Goal: Task Accomplishment & Management: Manage account settings

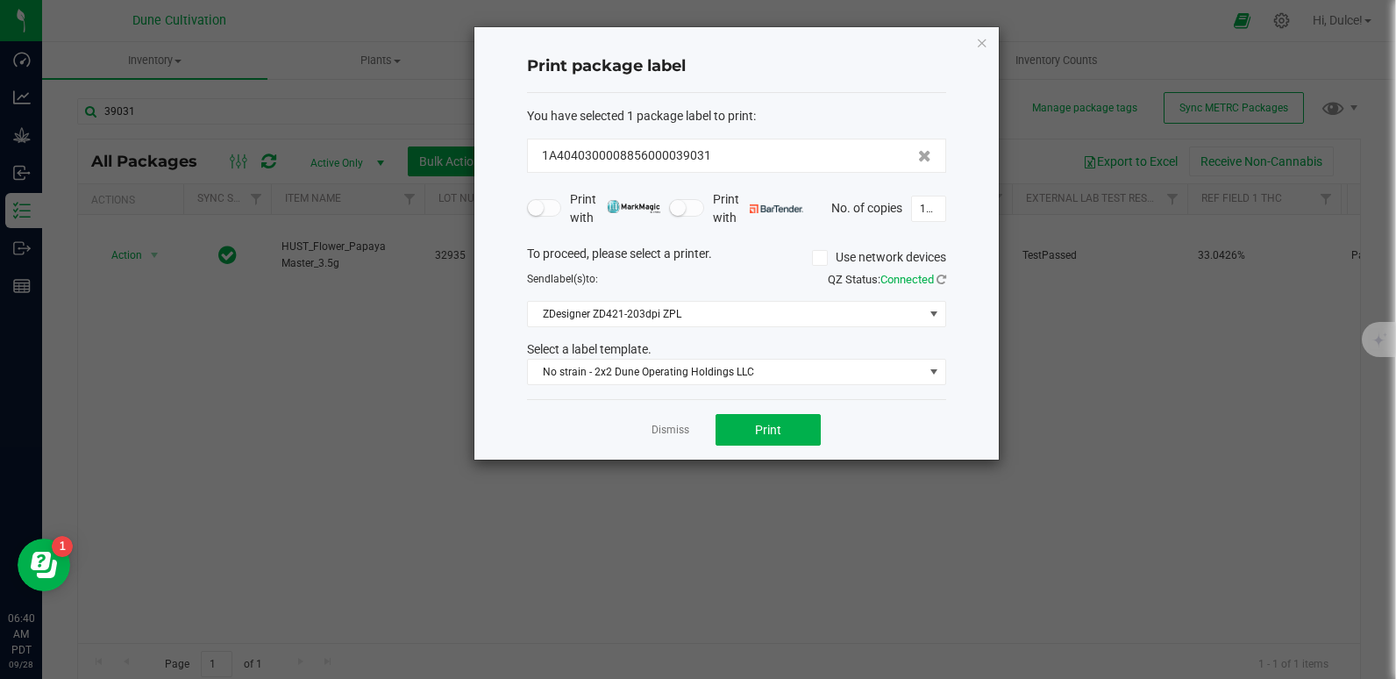
click at [977, 55] on div "Print package label You have selected 1 package label to print : 1A404030000885…" at bounding box center [736, 243] width 524 height 432
click at [985, 47] on icon "button" at bounding box center [982, 42] width 12 height 21
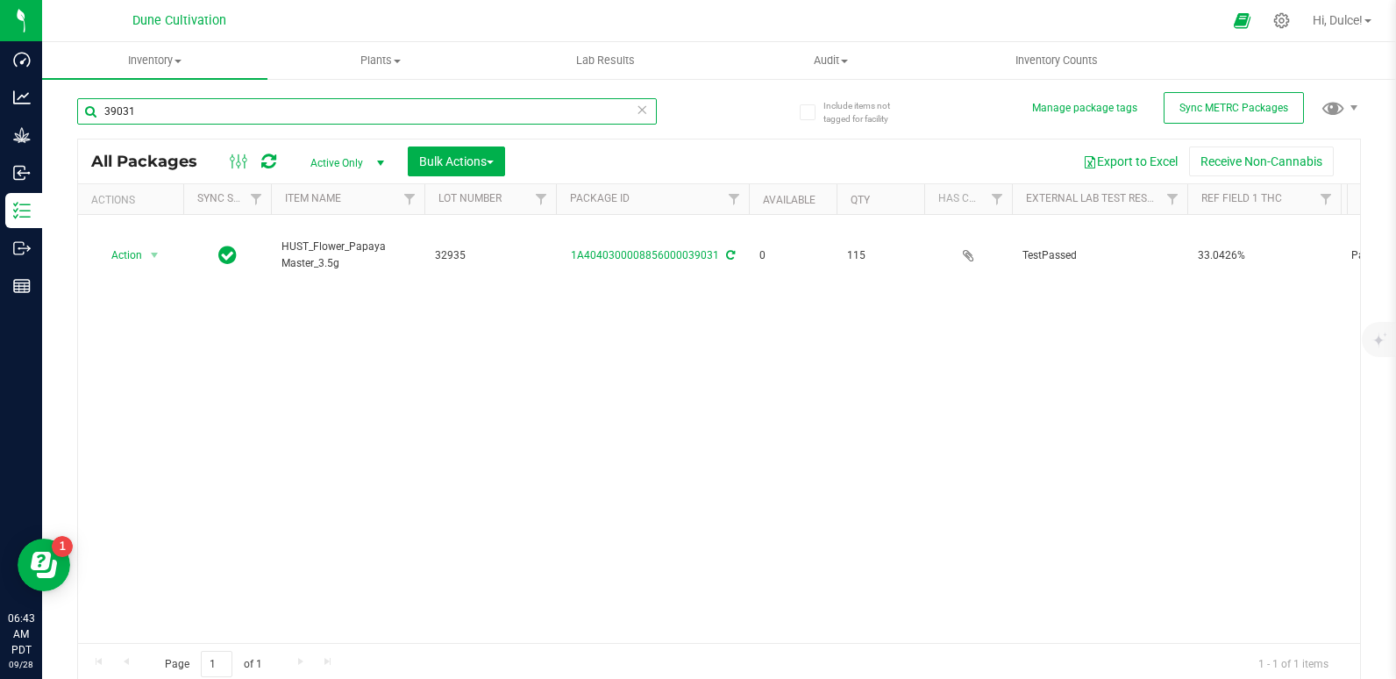
click at [476, 103] on input "39031" at bounding box center [367, 111] width 580 height 26
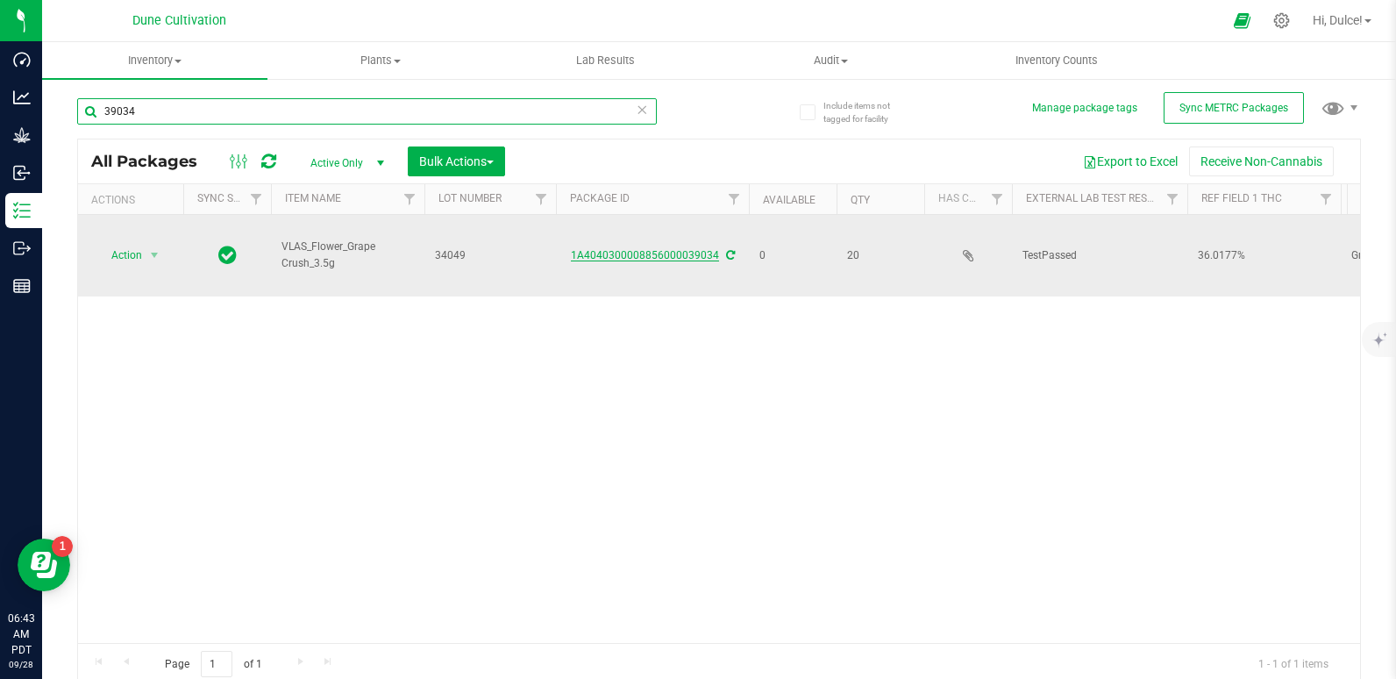
type input "39034"
click at [628, 251] on link "1A4040300008856000039034" at bounding box center [645, 255] width 148 height 12
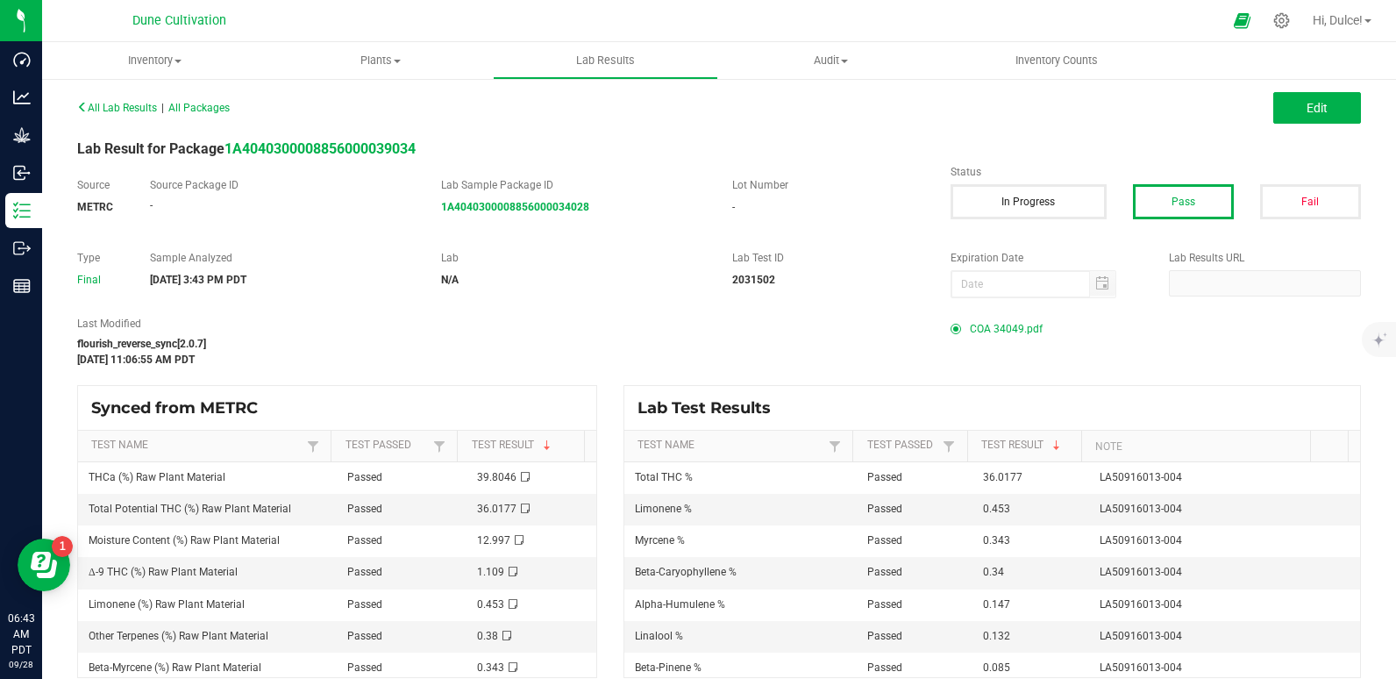
click at [992, 331] on span "COA 34049.pdf" at bounding box center [1006, 329] width 73 height 26
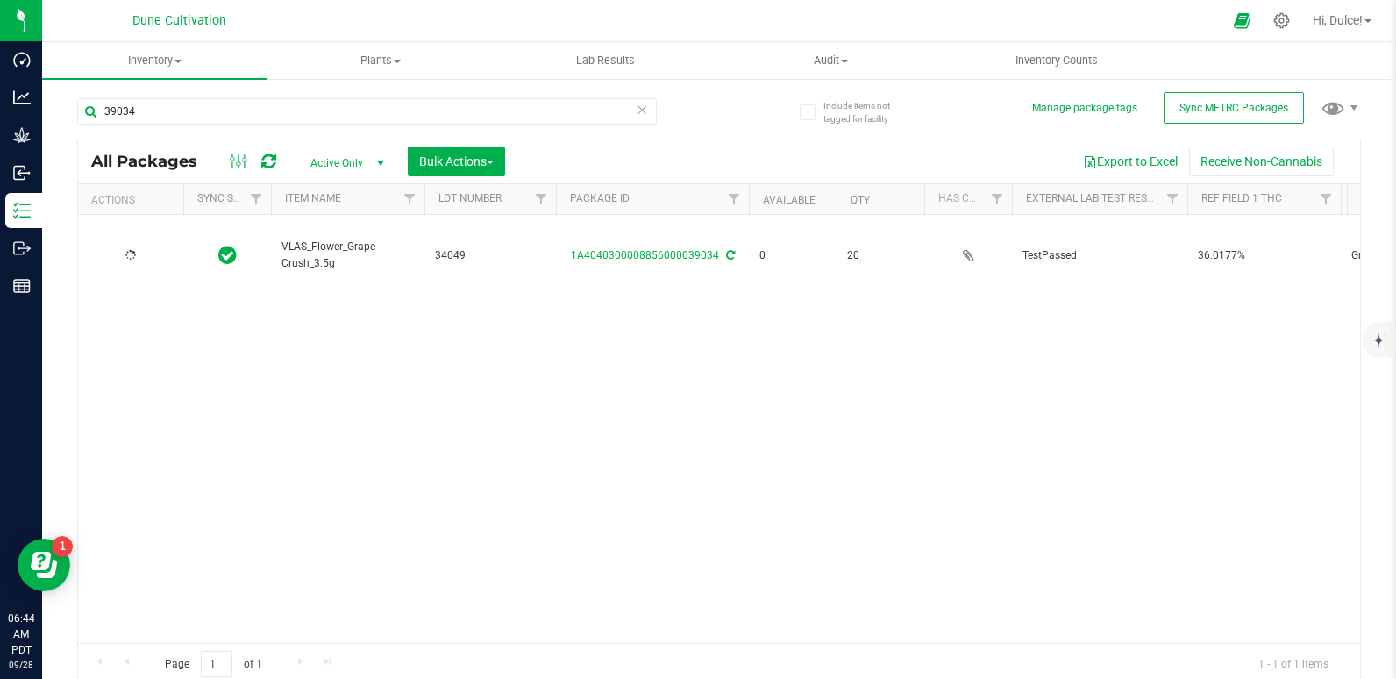
click at [140, 254] on div at bounding box center [131, 255] width 84 height 17
click at [140, 254] on span "Action" at bounding box center [119, 255] width 47 height 25
click at [160, 395] on li "Print package label" at bounding box center [152, 389] width 113 height 26
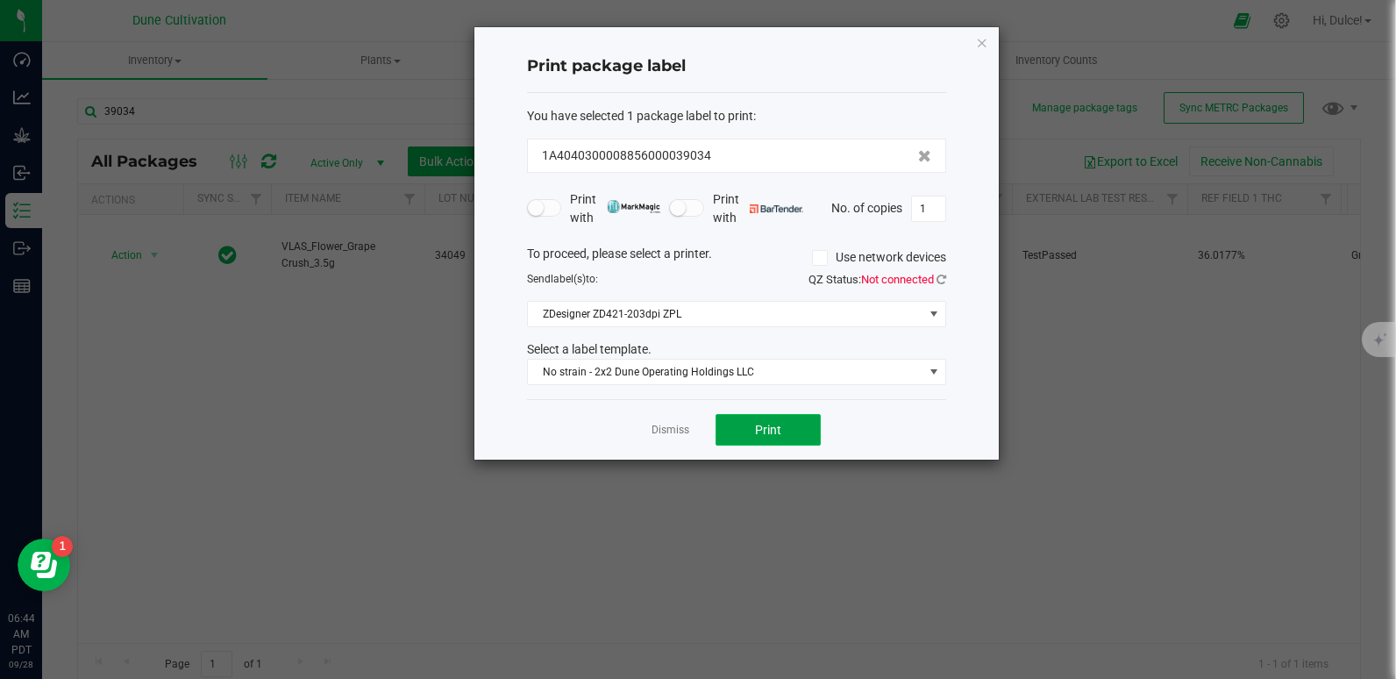
click at [787, 424] on button "Print" at bounding box center [767, 430] width 105 height 32
click at [920, 215] on input "1" at bounding box center [928, 208] width 33 height 25
type input "20"
click at [794, 416] on button "Print" at bounding box center [767, 430] width 105 height 32
click at [977, 45] on icon "button" at bounding box center [982, 42] width 12 height 21
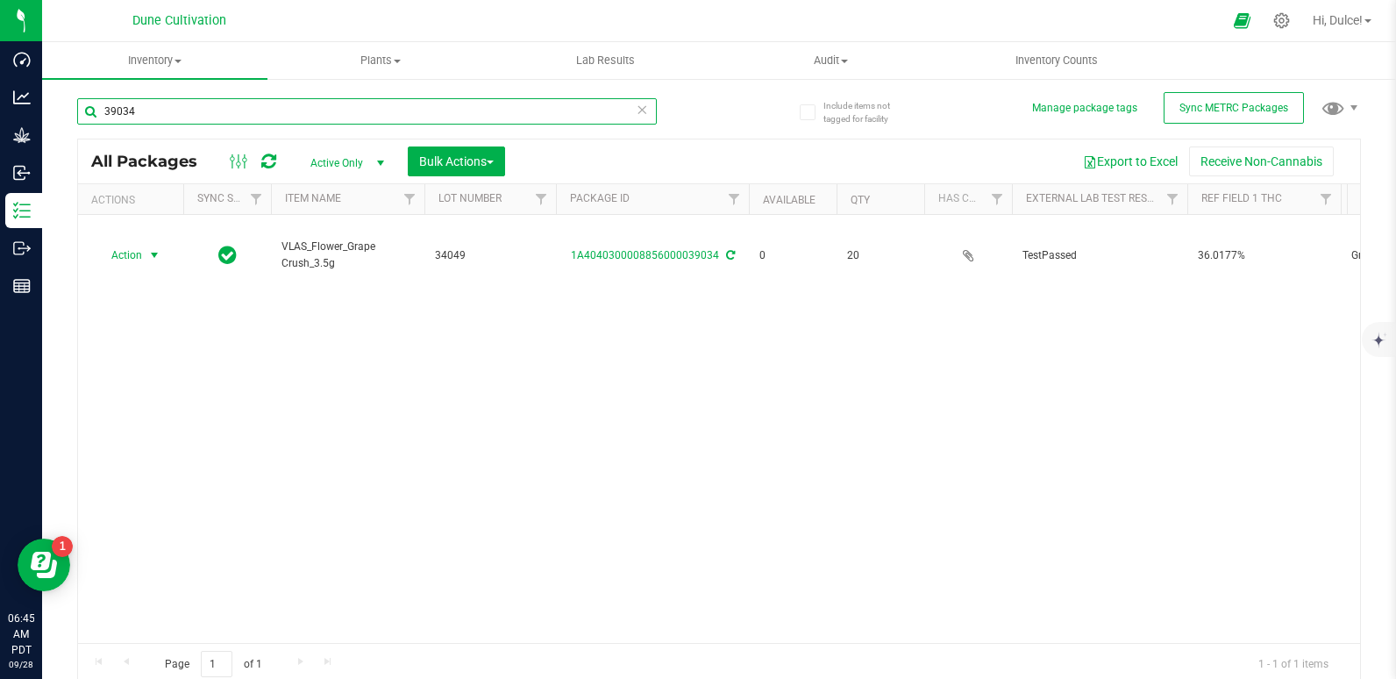
click at [402, 109] on input "39034" at bounding box center [367, 111] width 580 height 26
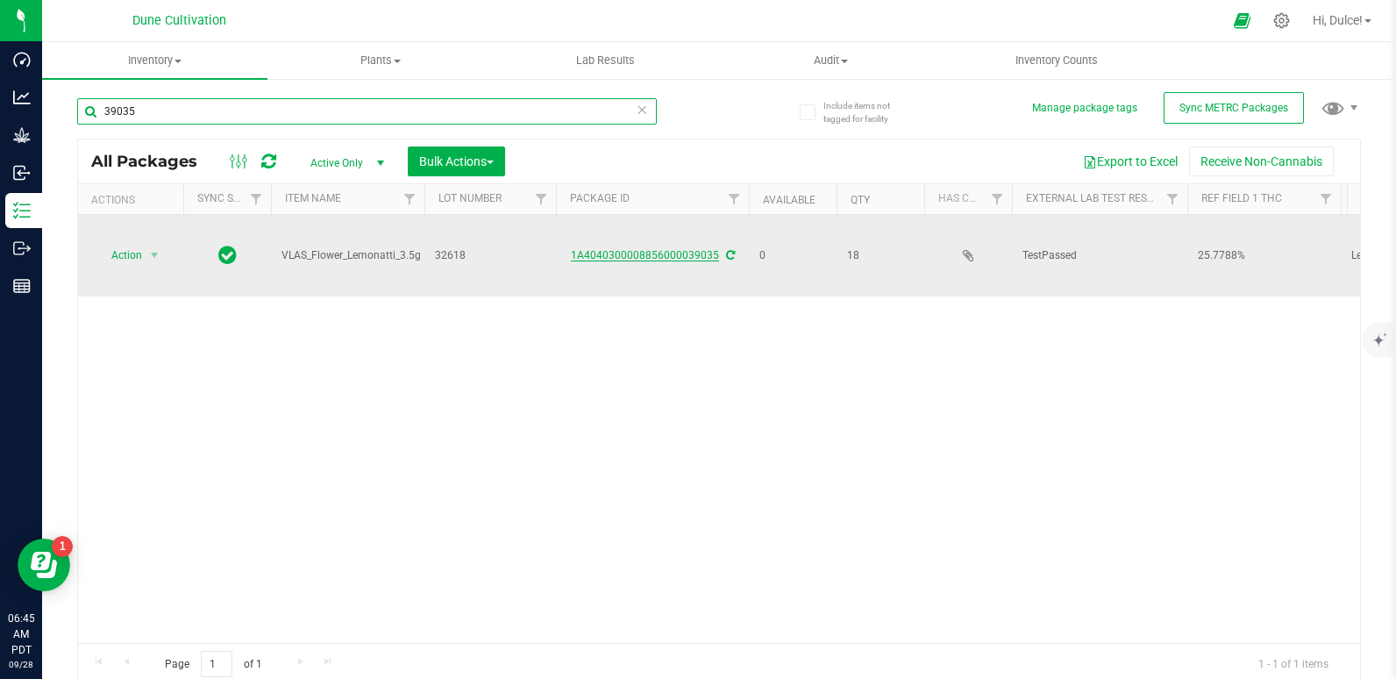
type input "39035"
click at [676, 253] on link "1A4040300008856000039035" at bounding box center [645, 255] width 148 height 12
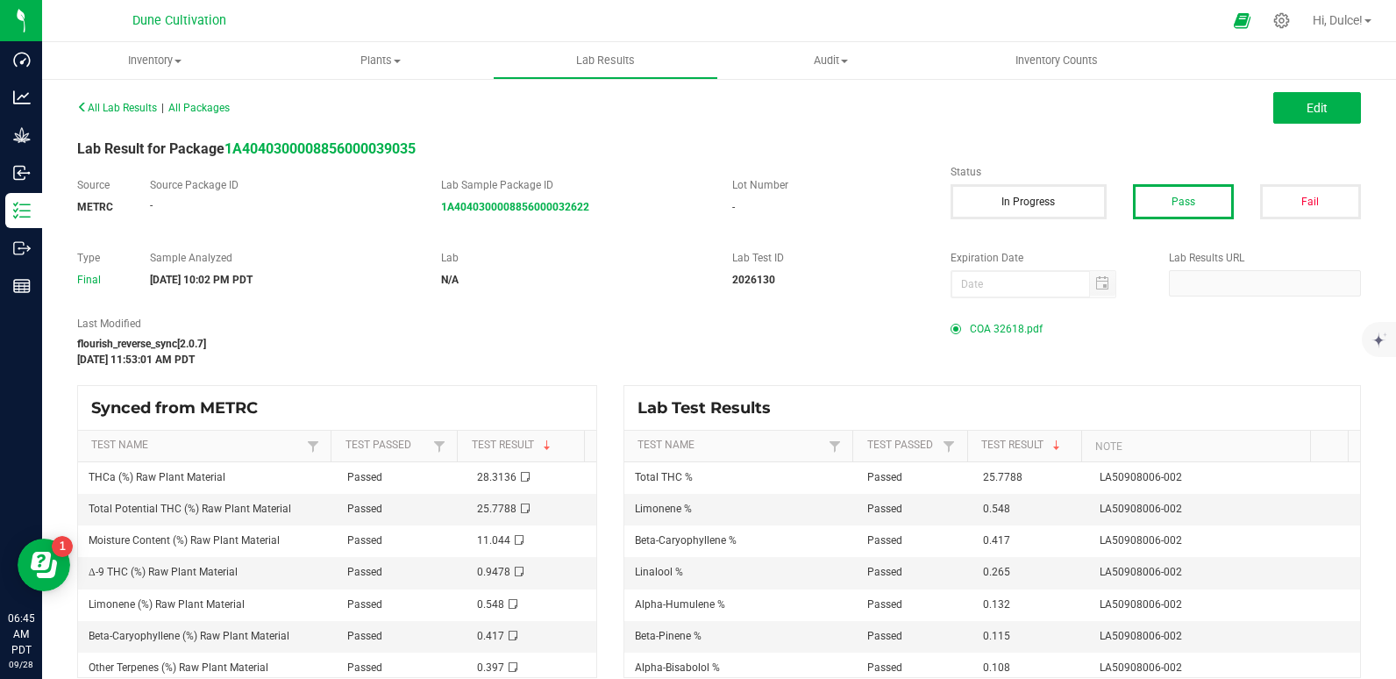
click at [984, 324] on span "COA 32618.pdf" at bounding box center [1006, 329] width 73 height 26
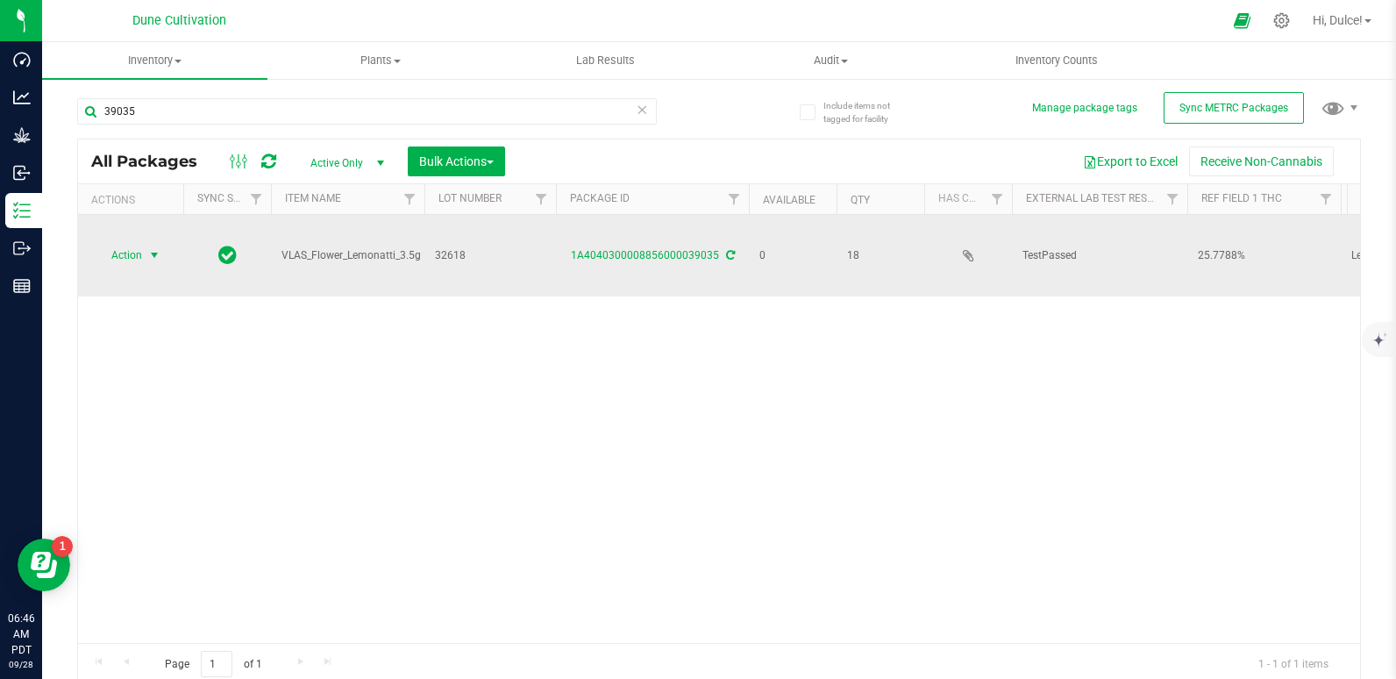
click at [152, 258] on span "select" at bounding box center [154, 255] width 14 height 14
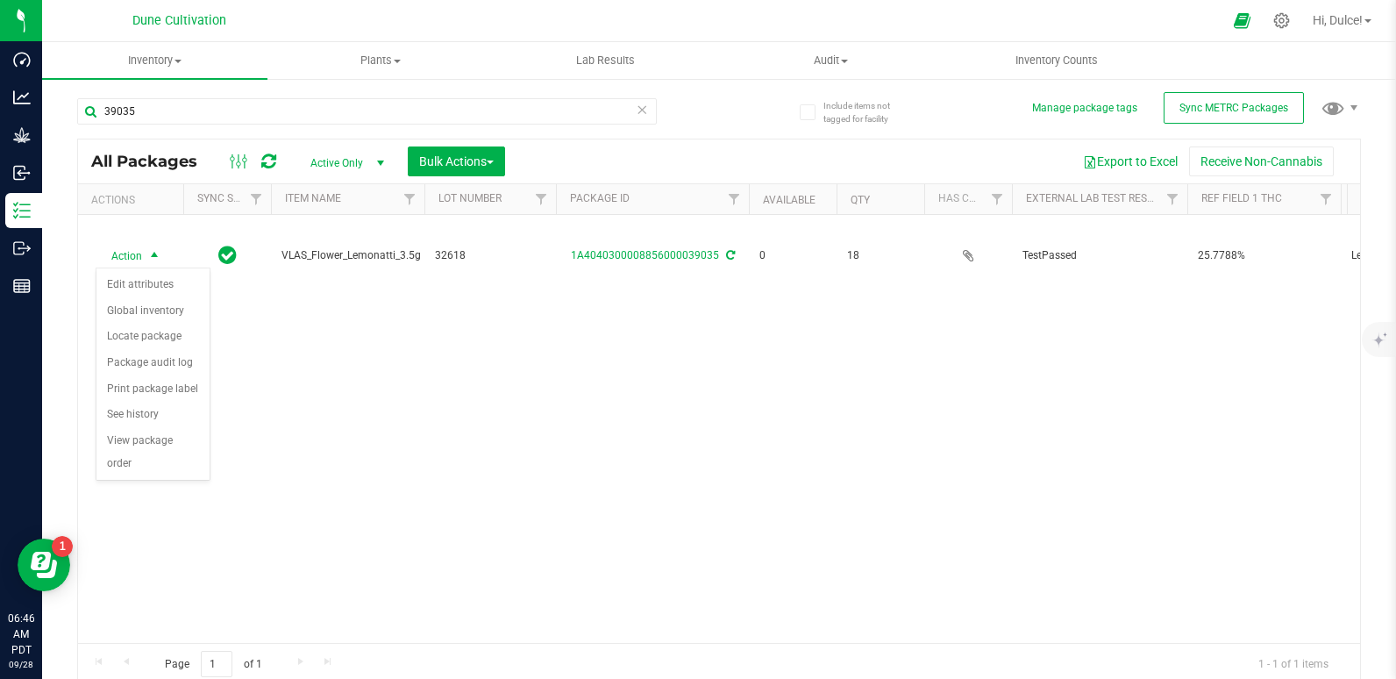
drag, startPoint x: 176, startPoint y: 412, endPoint x: 253, endPoint y: 354, distance: 96.4
click at [300, 345] on body "Dashboard Analytics Grow Inbound Inventory Outbound Reports 06:46 AM PDT 09/28/…" at bounding box center [698, 339] width 1396 height 679
click at [191, 388] on li "Print package label" at bounding box center [152, 389] width 113 height 26
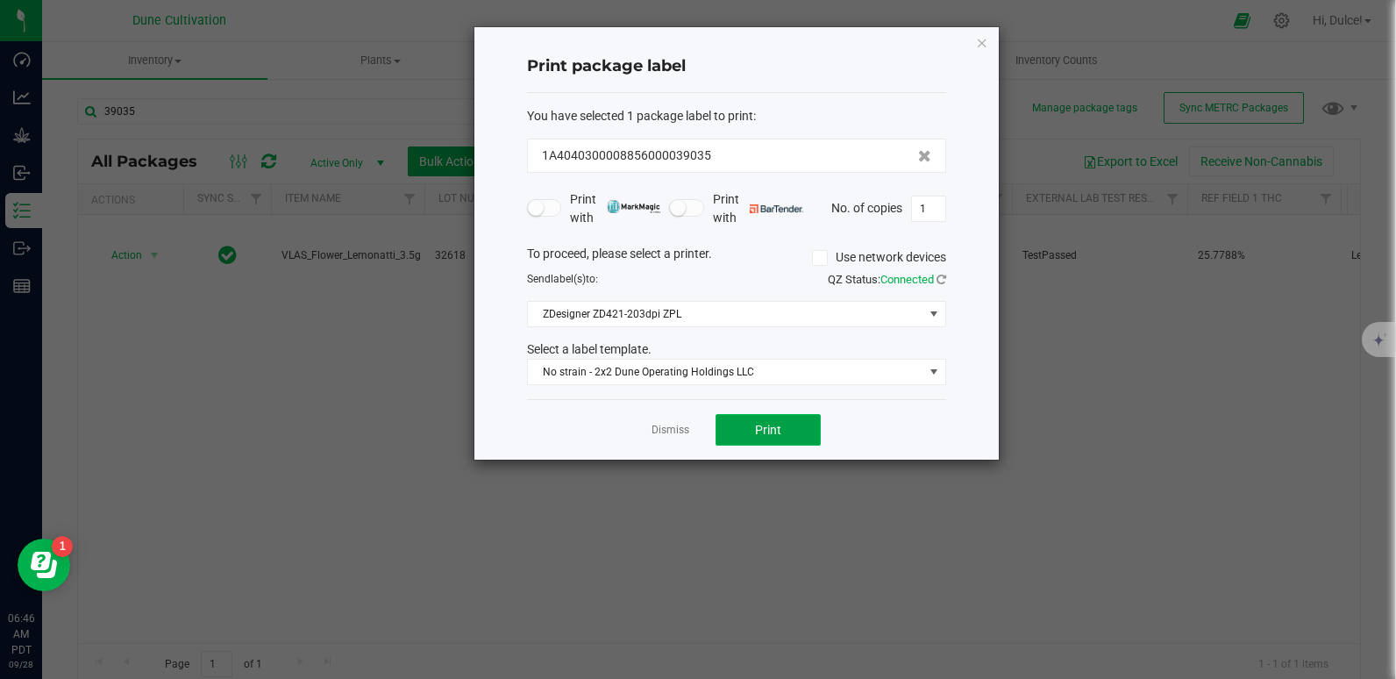
click at [736, 435] on button "Print" at bounding box center [767, 430] width 105 height 32
click at [983, 41] on icon "button" at bounding box center [982, 42] width 12 height 21
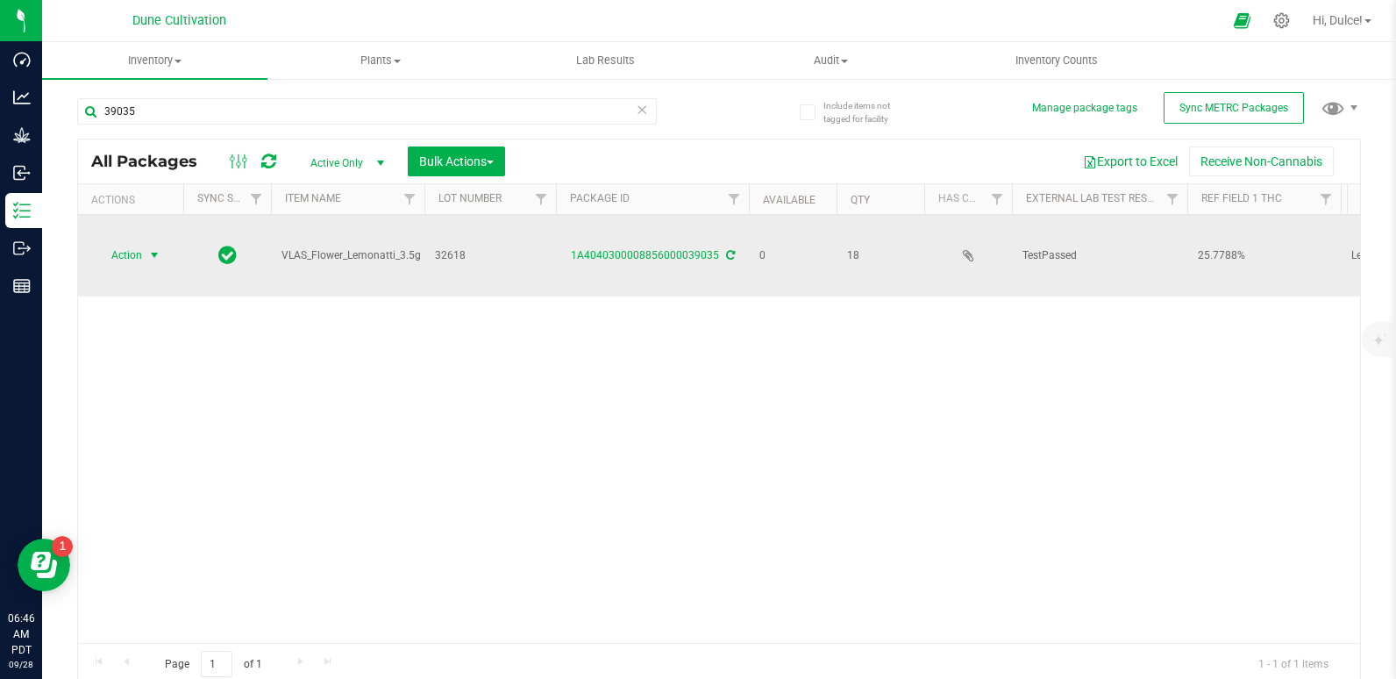
click at [154, 251] on span "select" at bounding box center [154, 255] width 14 height 14
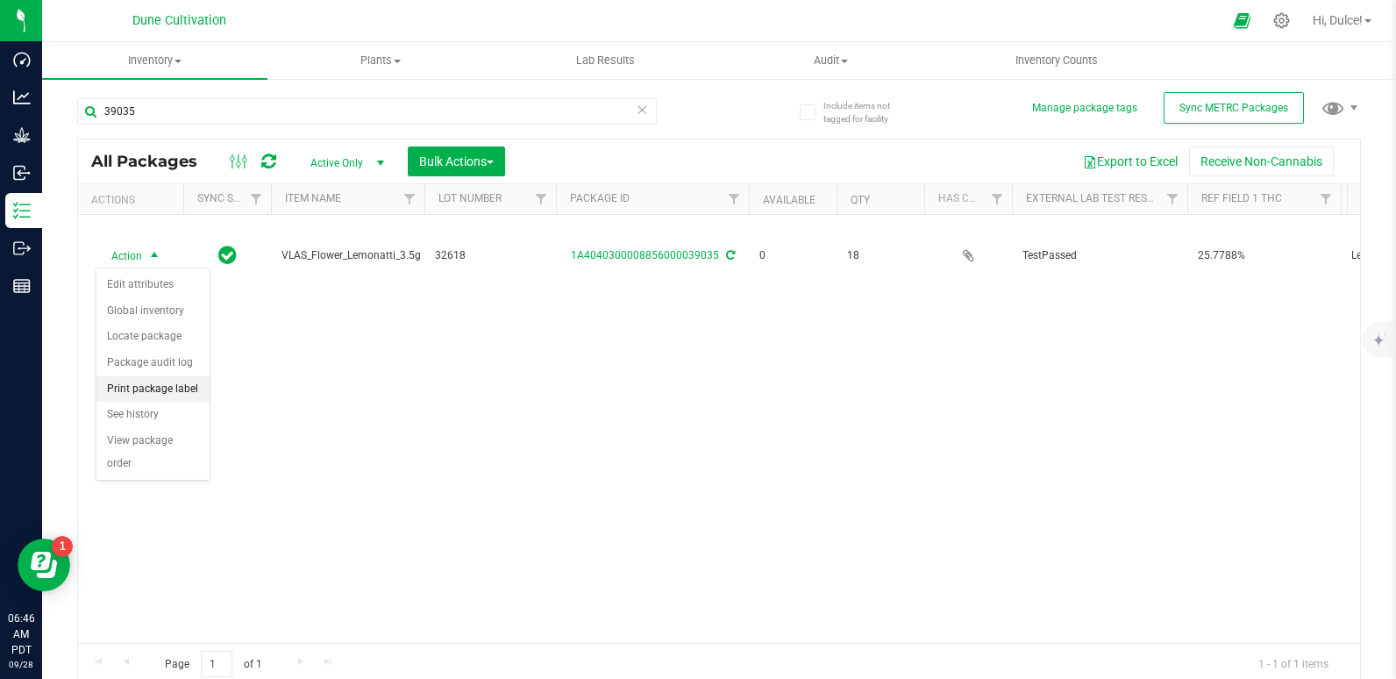
click at [167, 390] on li "Print package label" at bounding box center [152, 389] width 113 height 26
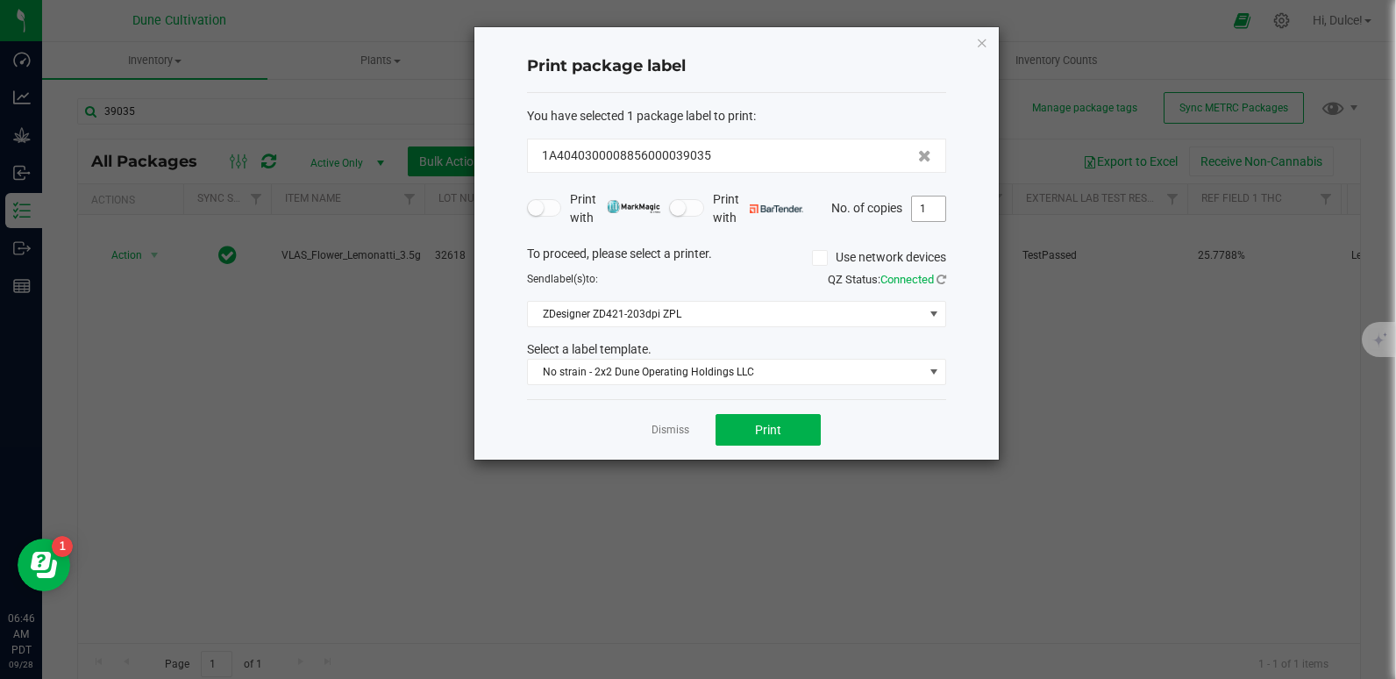
click at [930, 201] on input "1" at bounding box center [928, 208] width 33 height 25
type input "18"
click at [782, 445] on button "Print" at bounding box center [767, 430] width 105 height 32
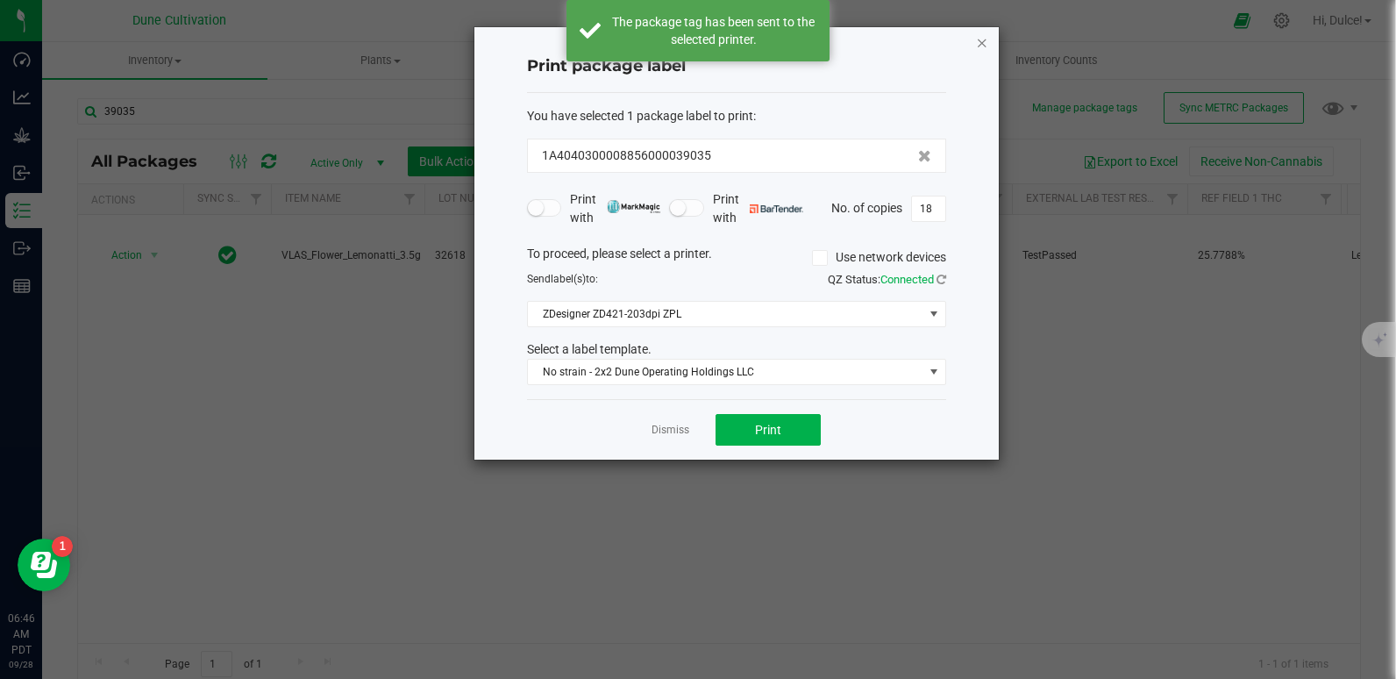
click at [978, 45] on icon "button" at bounding box center [982, 42] width 12 height 21
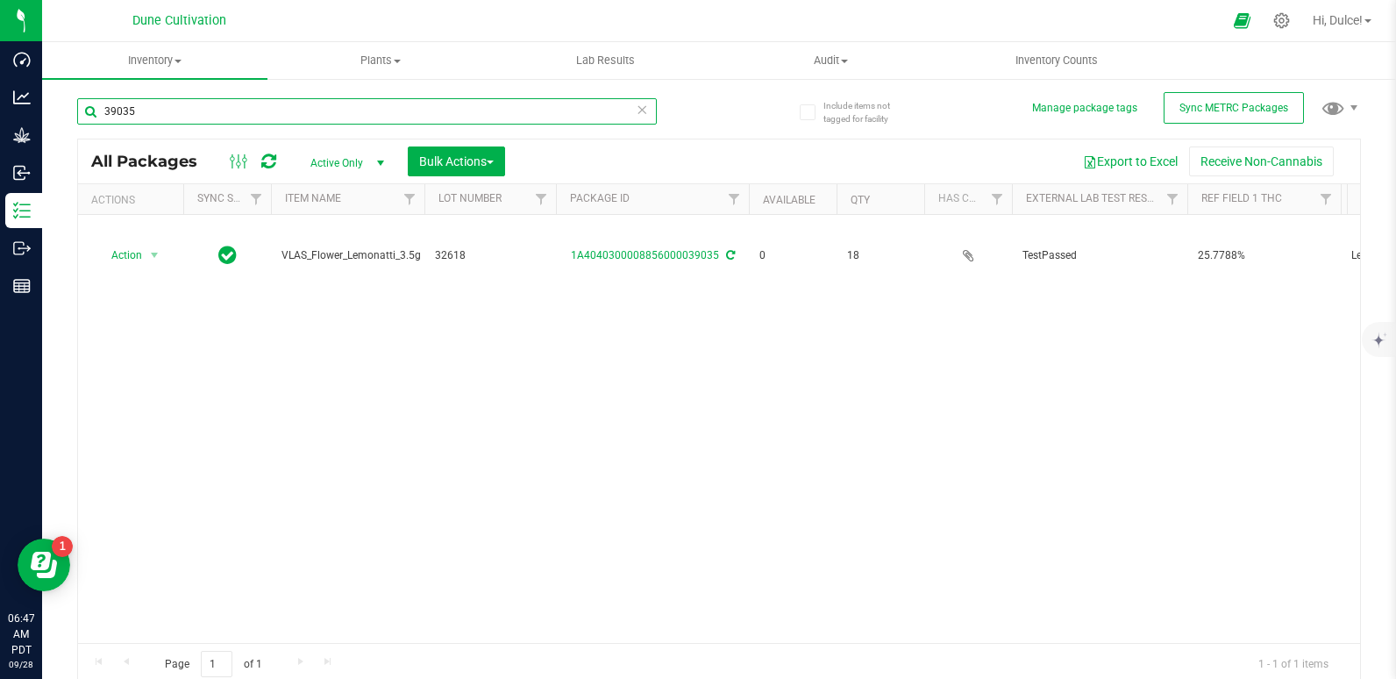
click at [501, 113] on input "39035" at bounding box center [367, 111] width 580 height 26
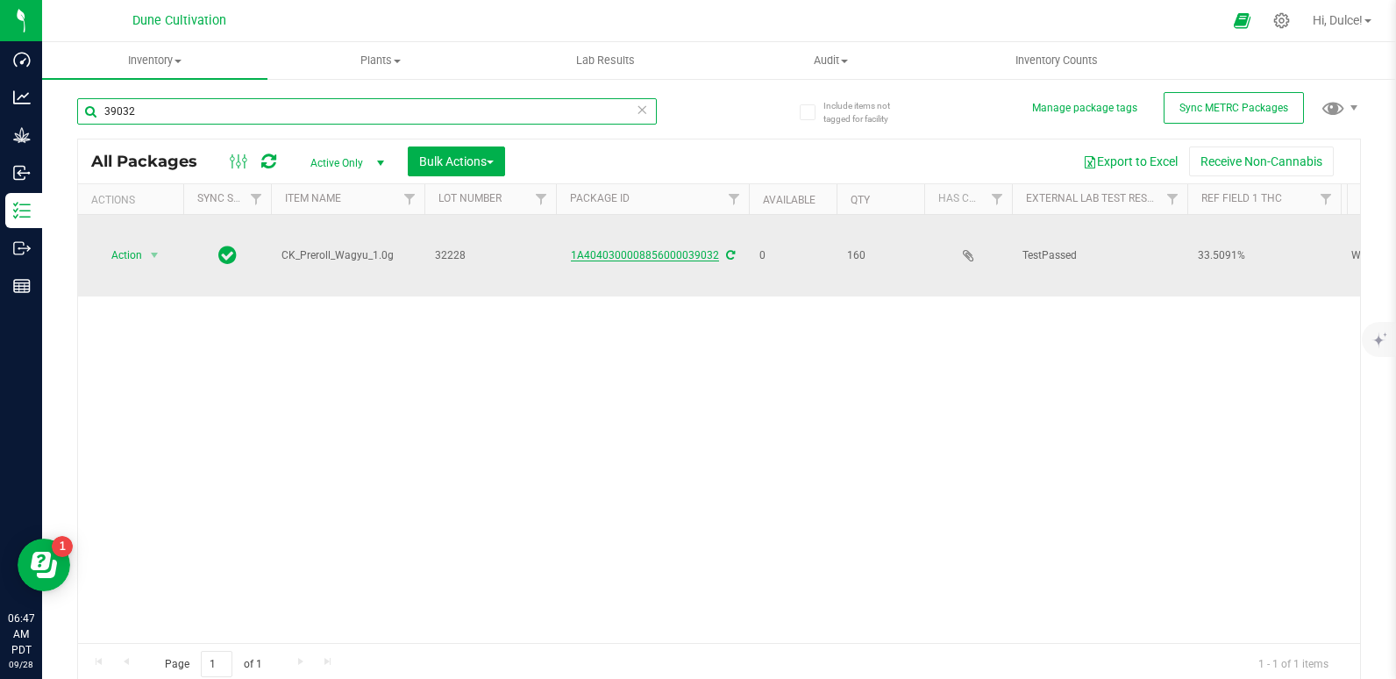
type input "39032"
click at [658, 258] on link "1A4040300008856000039032" at bounding box center [645, 255] width 148 height 12
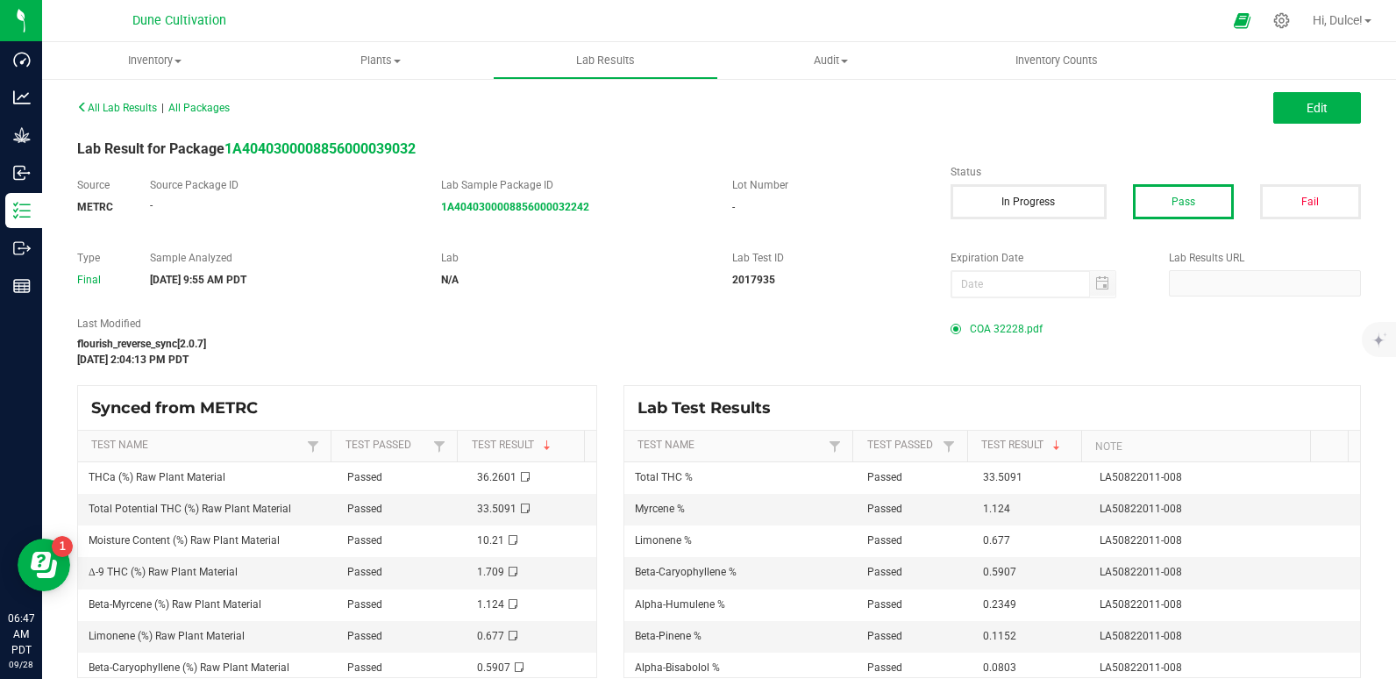
click at [1019, 320] on span "COA 32228.pdf" at bounding box center [1006, 329] width 73 height 26
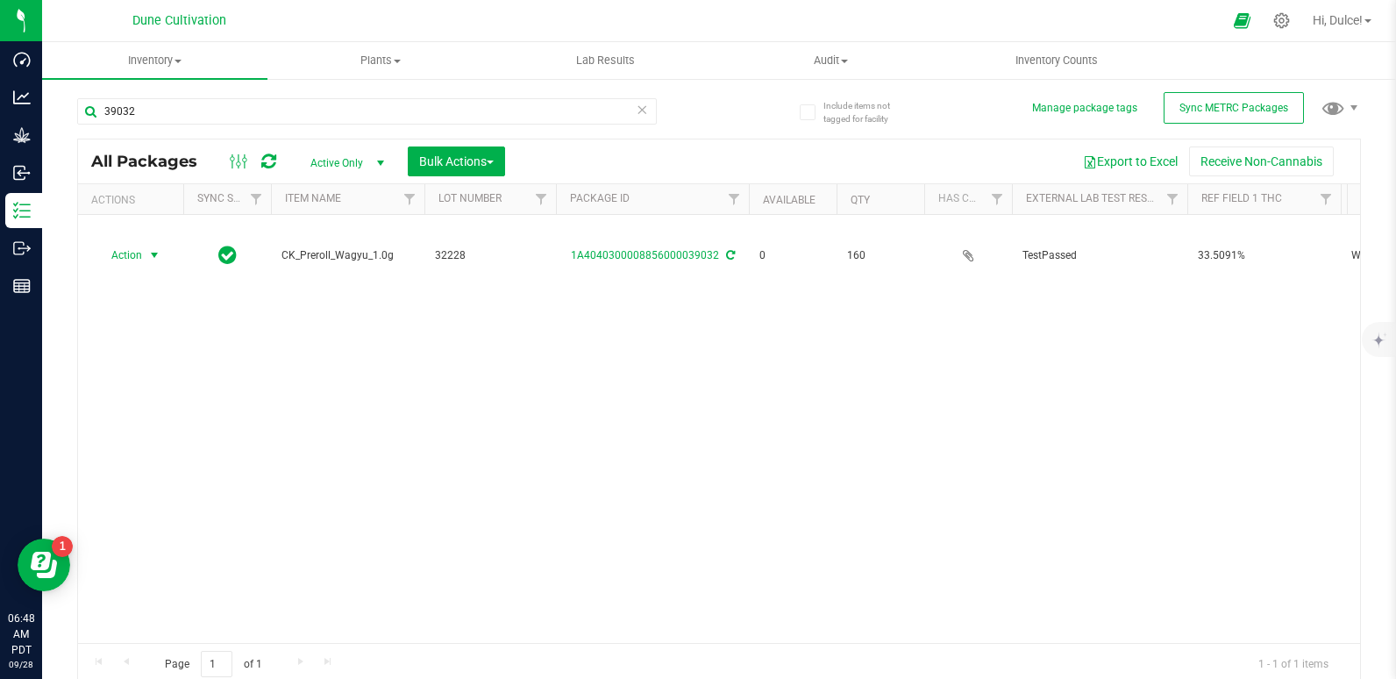
click at [133, 251] on span "Action" at bounding box center [119, 255] width 47 height 25
click at [156, 395] on li "Print package label" at bounding box center [152, 389] width 113 height 26
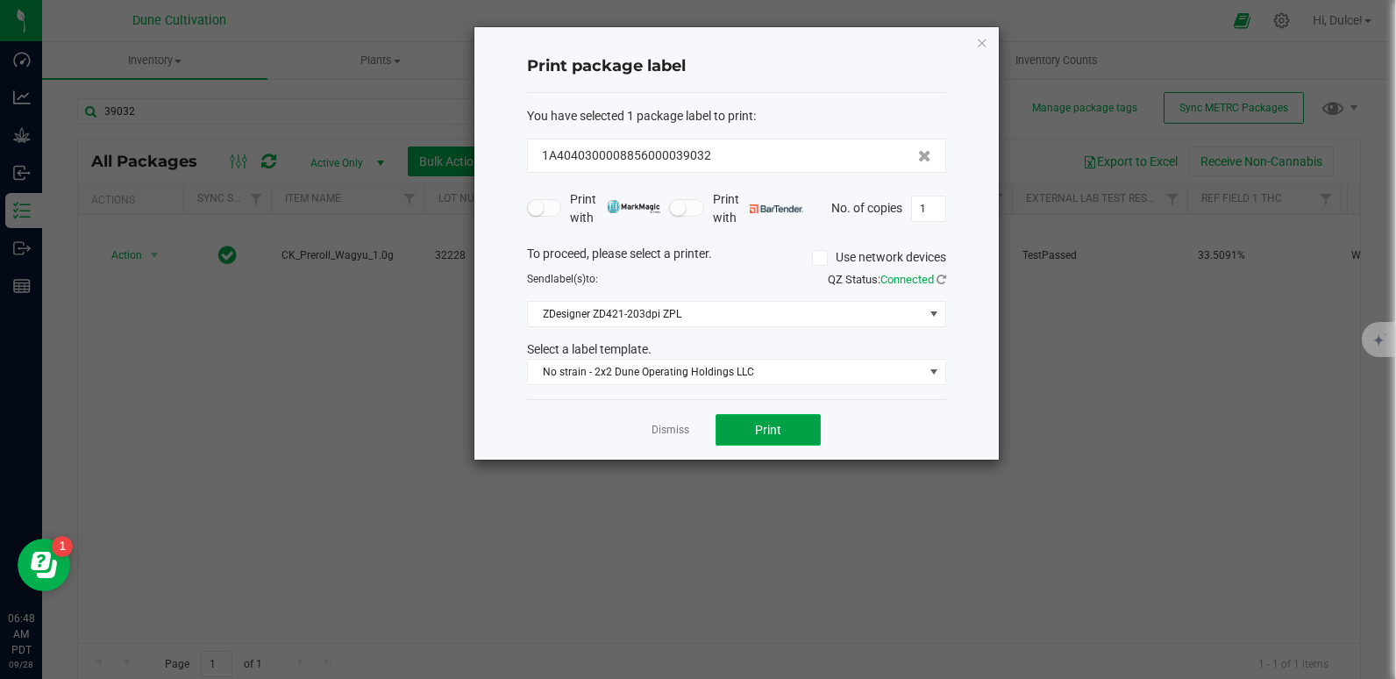
click at [803, 430] on button "Print" at bounding box center [767, 430] width 105 height 32
click at [770, 374] on span "No strain - 2x2 Dune Operating Holdings LLC" at bounding box center [725, 371] width 395 height 25
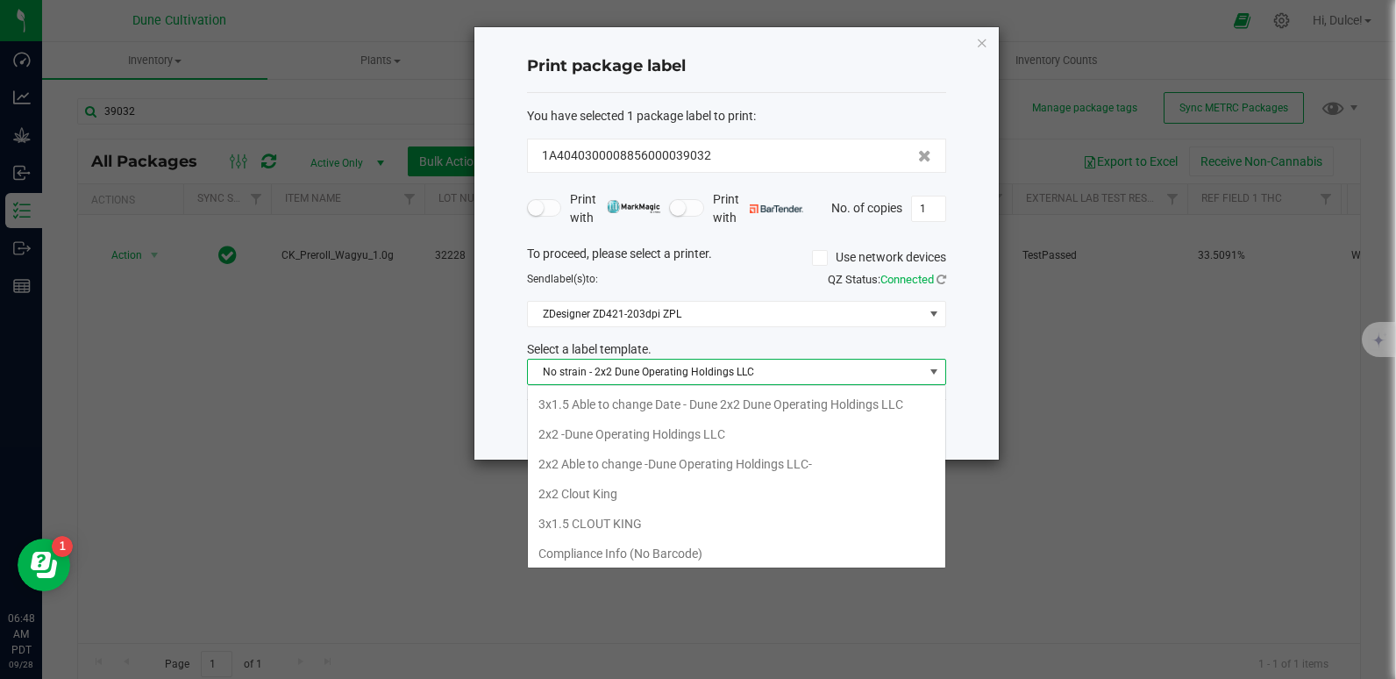
scroll to position [26, 419]
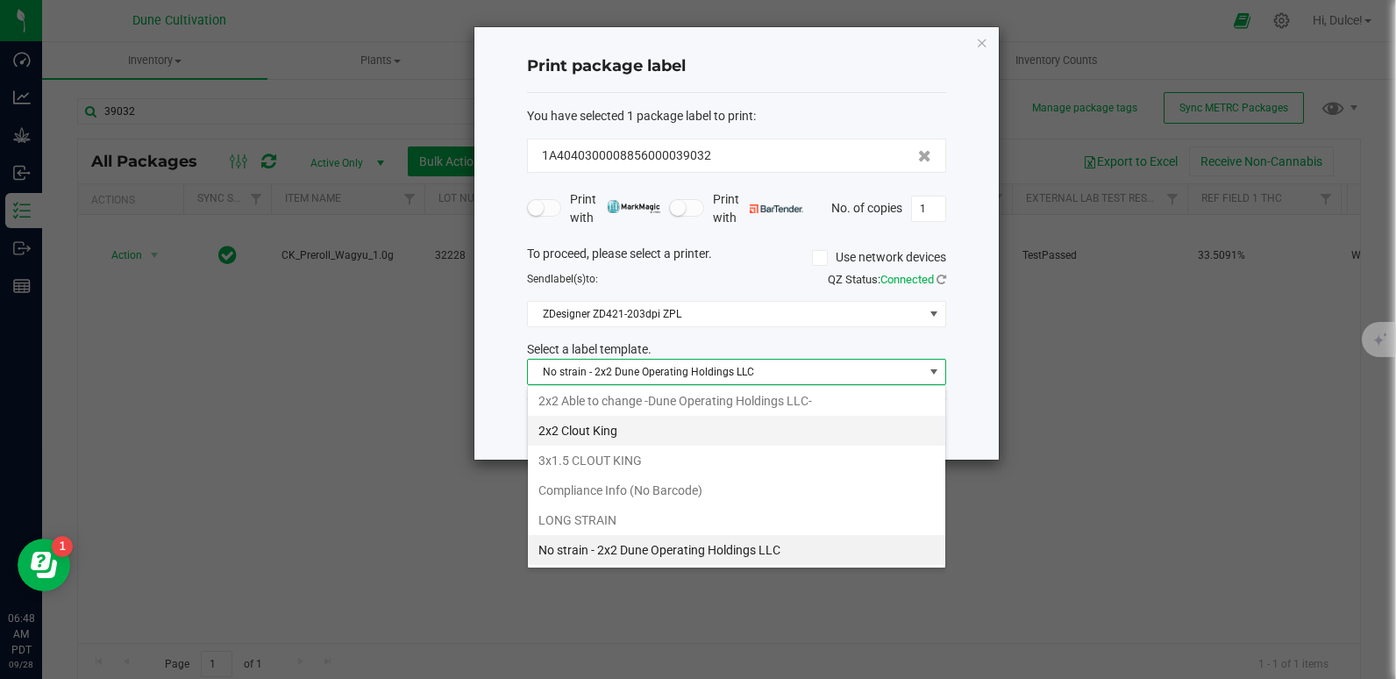
click at [649, 436] on li "2x2 Clout King" at bounding box center [736, 431] width 417 height 30
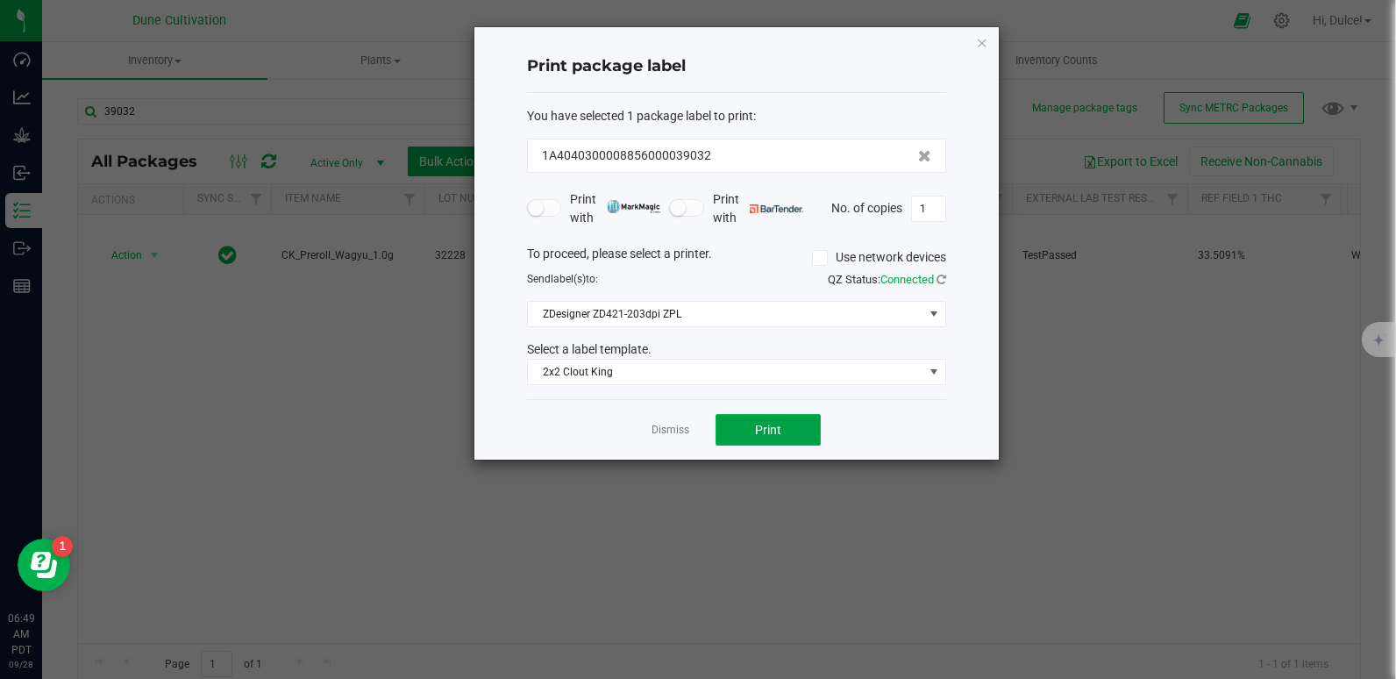
click at [759, 439] on button "Print" at bounding box center [767, 430] width 105 height 32
click at [977, 40] on icon "button" at bounding box center [982, 42] width 12 height 21
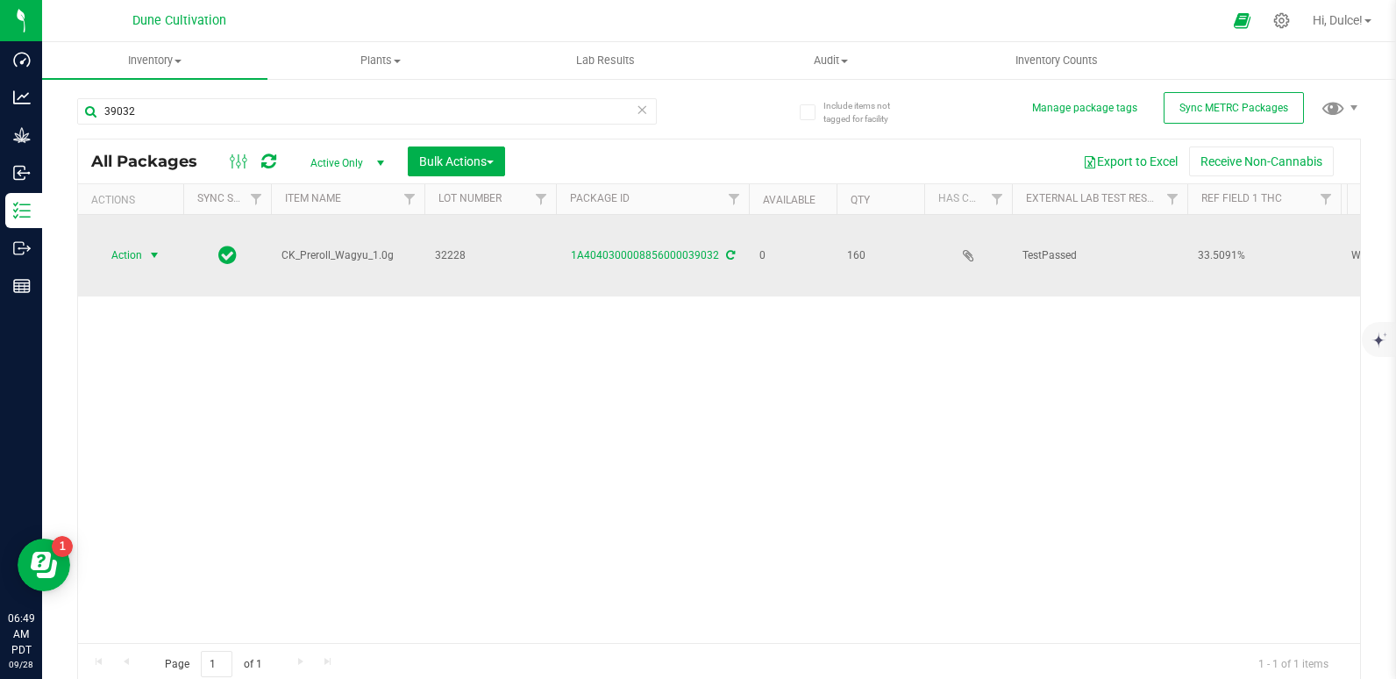
click at [126, 261] on span "Action" at bounding box center [119, 255] width 47 height 25
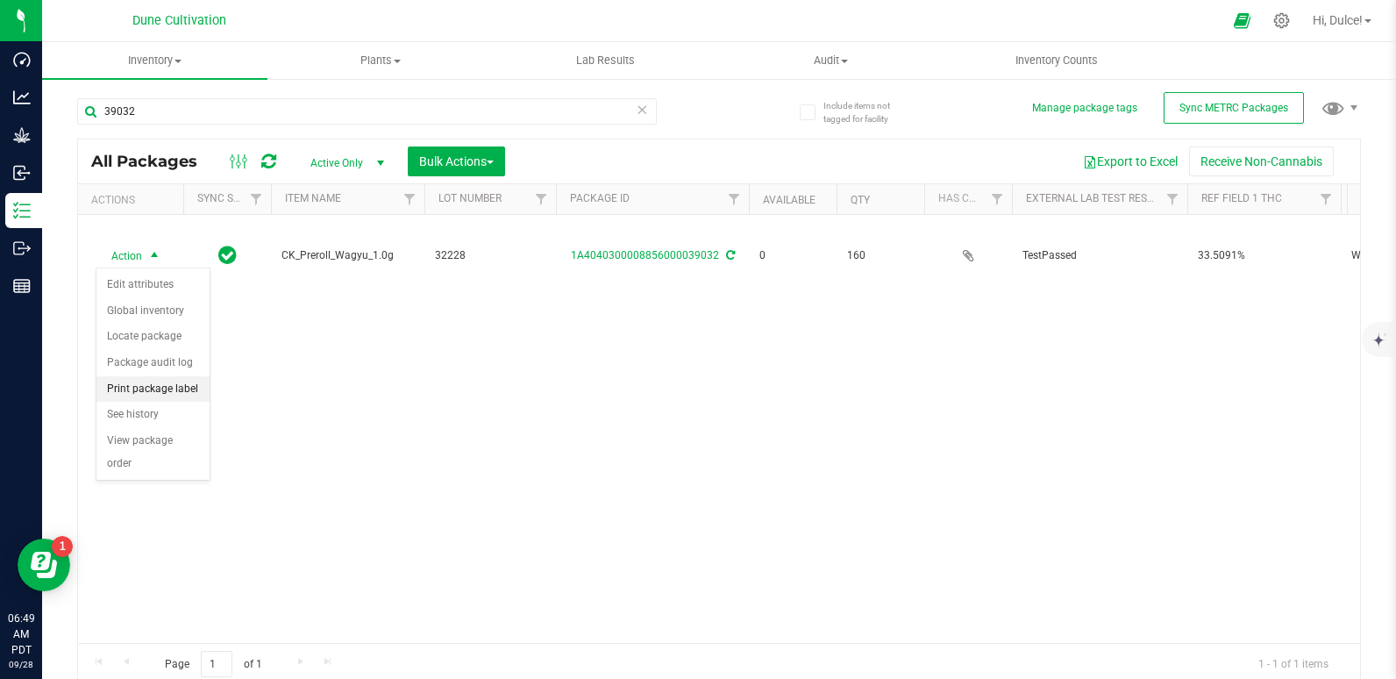
click at [155, 393] on li "Print package label" at bounding box center [152, 389] width 113 height 26
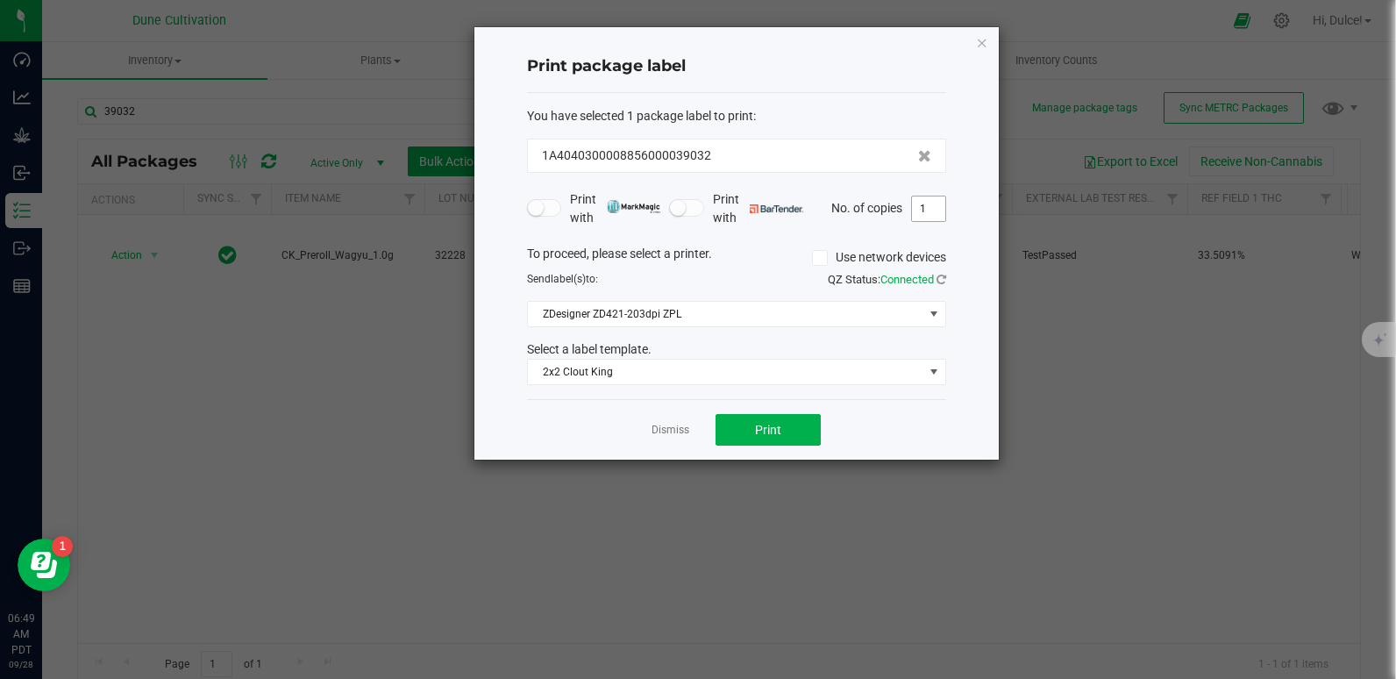
click at [932, 212] on input "1" at bounding box center [928, 208] width 33 height 25
type input "160"
click at [750, 433] on button "Print" at bounding box center [767, 430] width 105 height 32
click at [989, 41] on div "Print package label You have selected 1 package label to print : 1A404030000885…" at bounding box center [736, 243] width 524 height 432
click at [970, 41] on div "Print package label You have selected 1 package label to print : 1A404030000885…" at bounding box center [736, 243] width 524 height 432
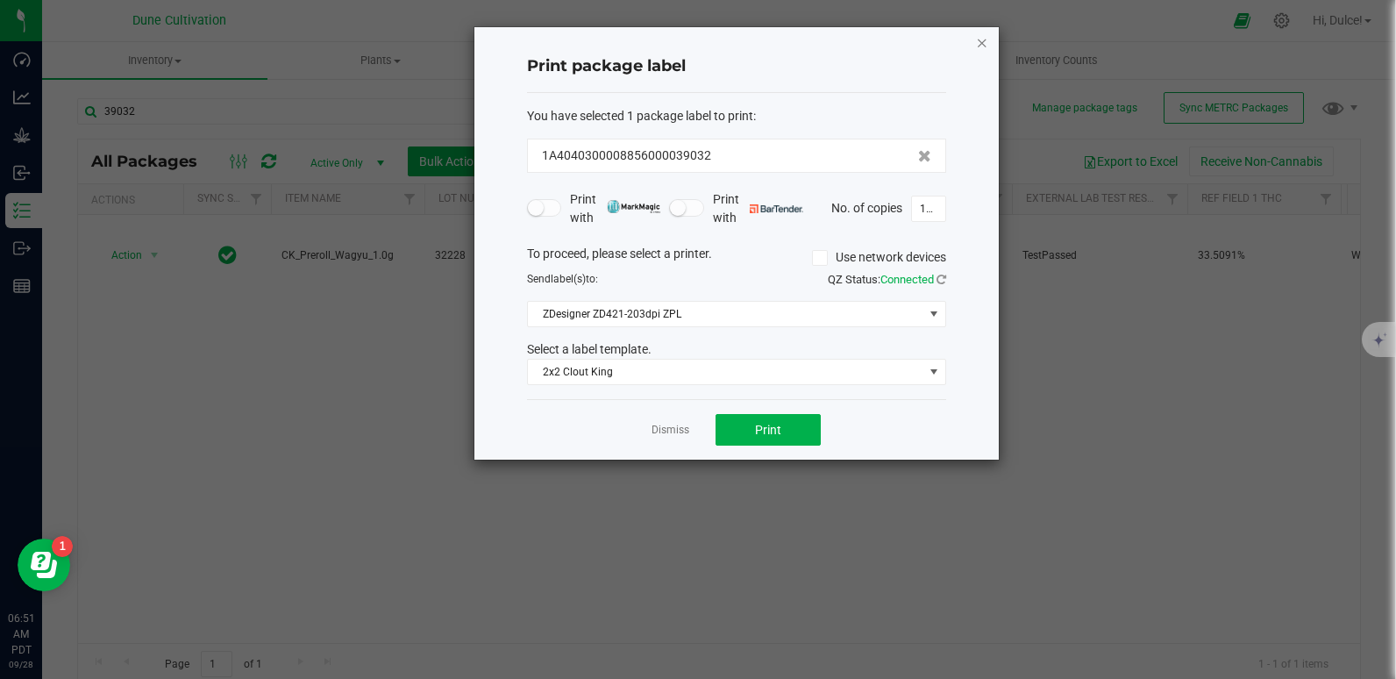
click at [985, 44] on icon "button" at bounding box center [982, 42] width 12 height 21
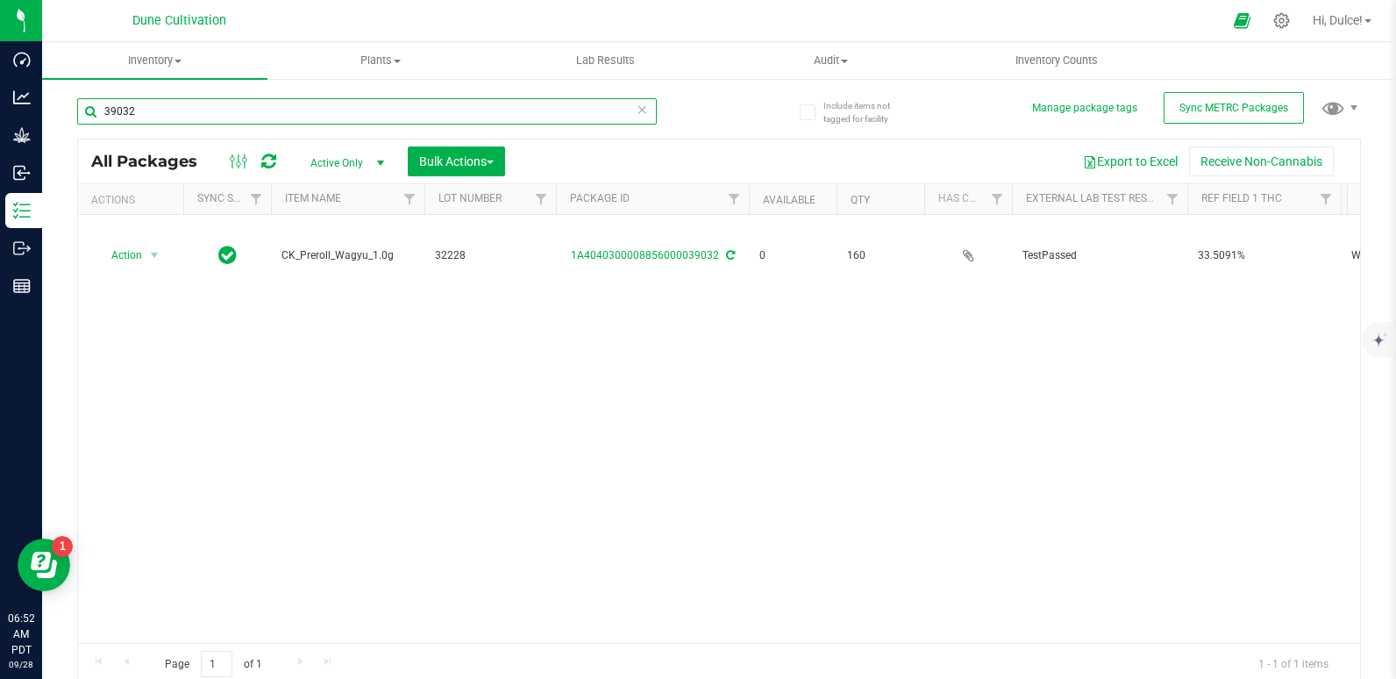
click at [267, 117] on input "39032" at bounding box center [367, 111] width 580 height 26
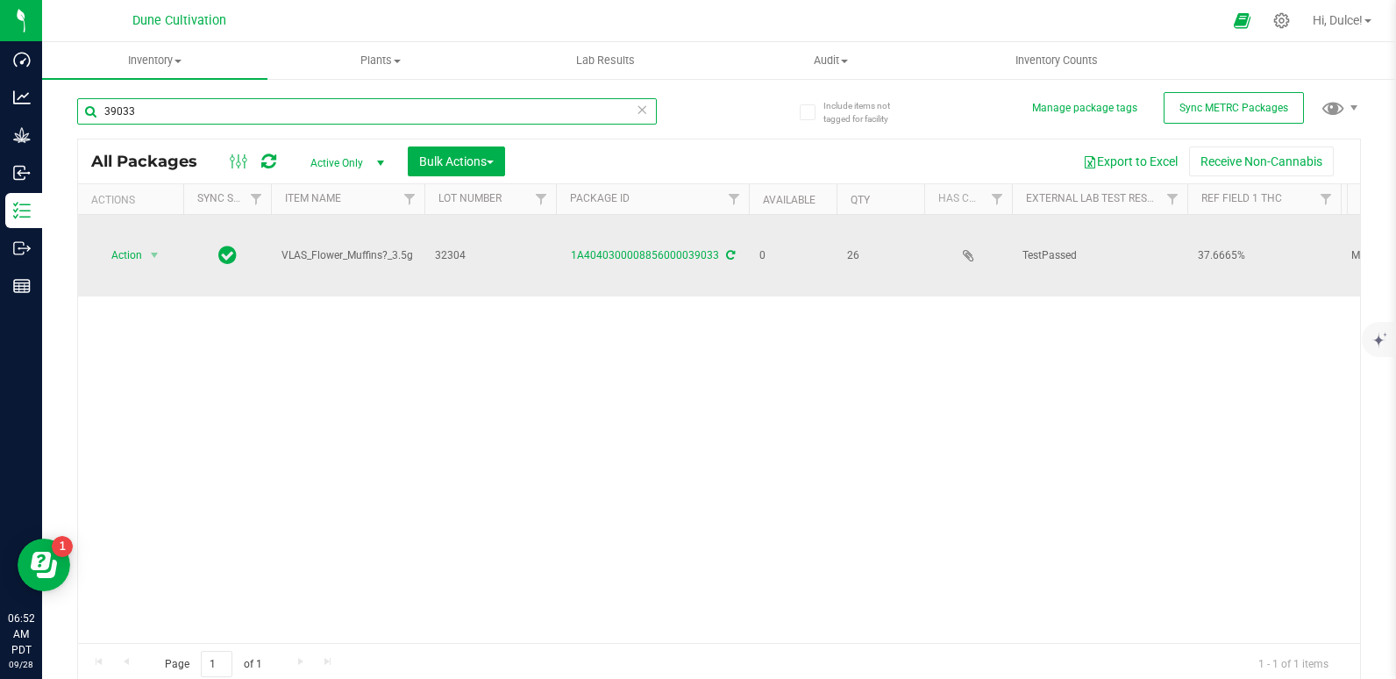
type input "39033"
click at [650, 264] on div "1A4040300008856000039033" at bounding box center [652, 255] width 198 height 17
click at [650, 263] on div "1A4040300008856000039033" at bounding box center [652, 255] width 198 height 17
drag, startPoint x: 650, startPoint y: 263, endPoint x: 625, endPoint y: 252, distance: 26.7
click at [625, 252] on link "1A4040300008856000039033" at bounding box center [645, 255] width 148 height 12
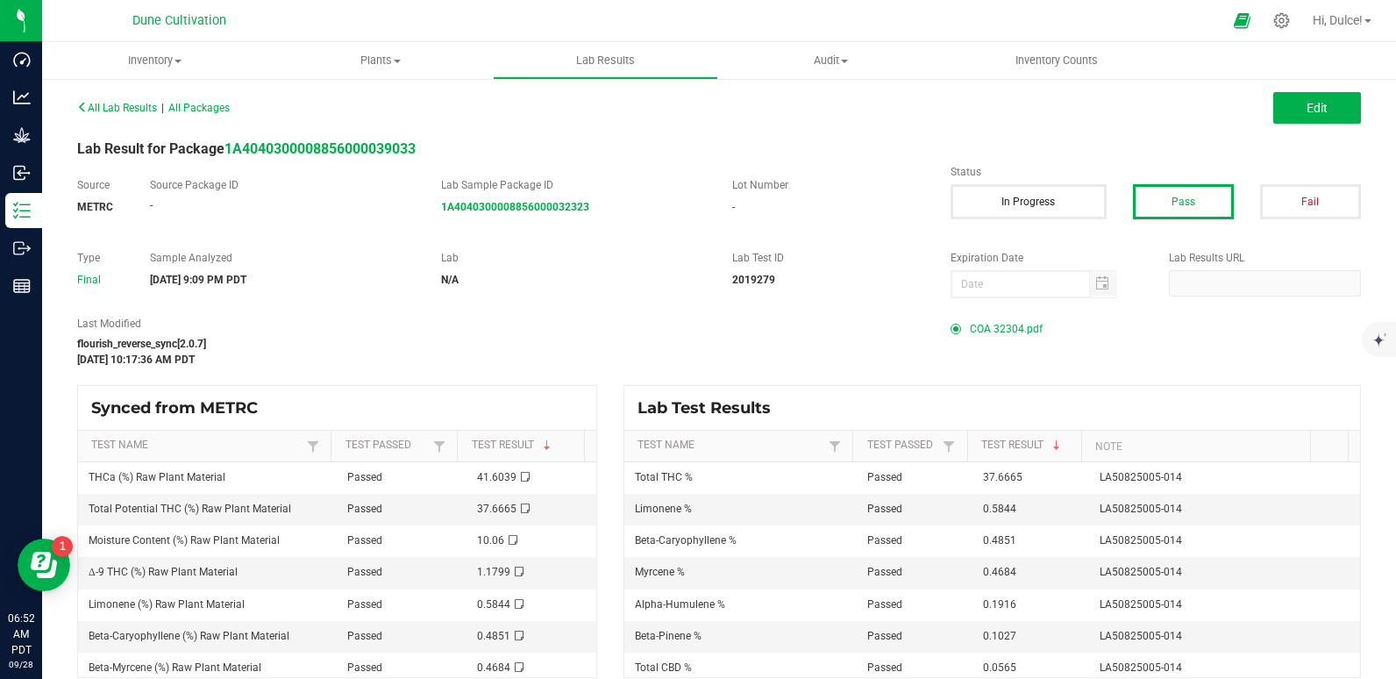
click at [993, 316] on span "COA 32304.pdf" at bounding box center [1006, 329] width 73 height 26
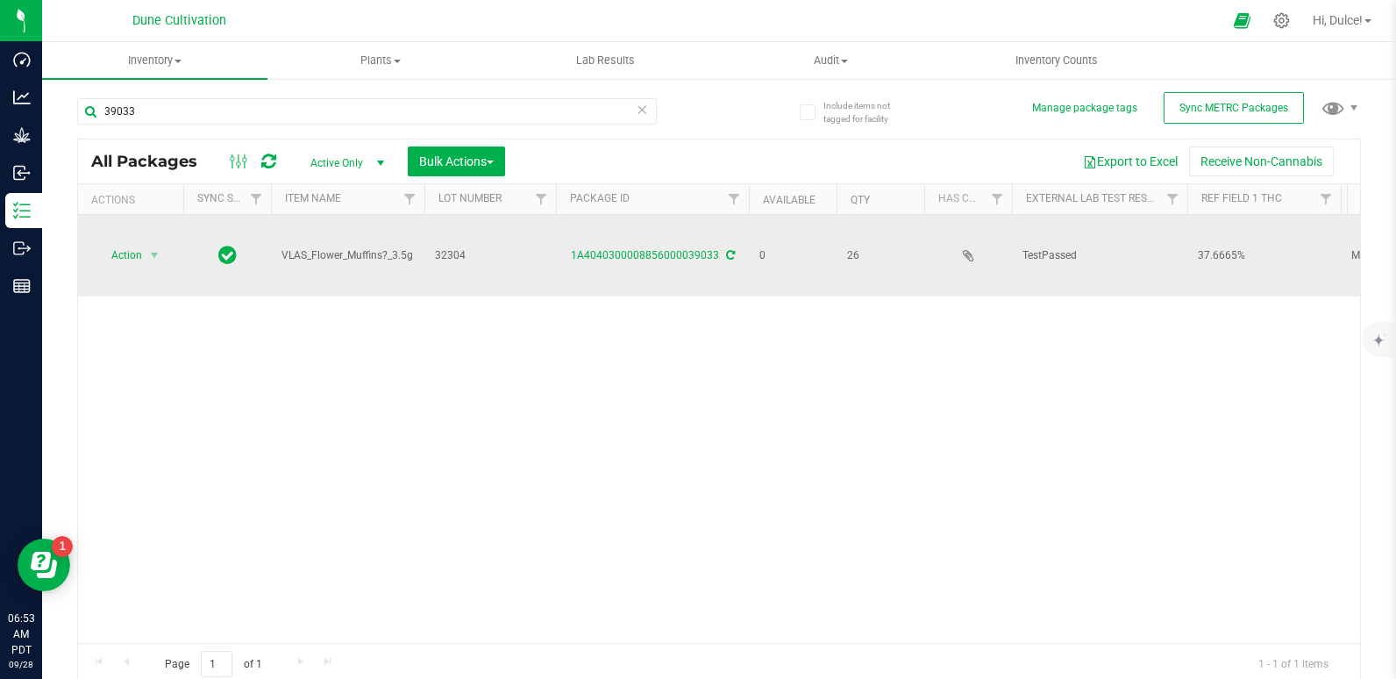
click at [129, 242] on td "Action Action Edit attributes Global inventory Locate package Package audit log…" at bounding box center [130, 256] width 105 height 82
click at [128, 260] on span "Action" at bounding box center [119, 255] width 47 height 25
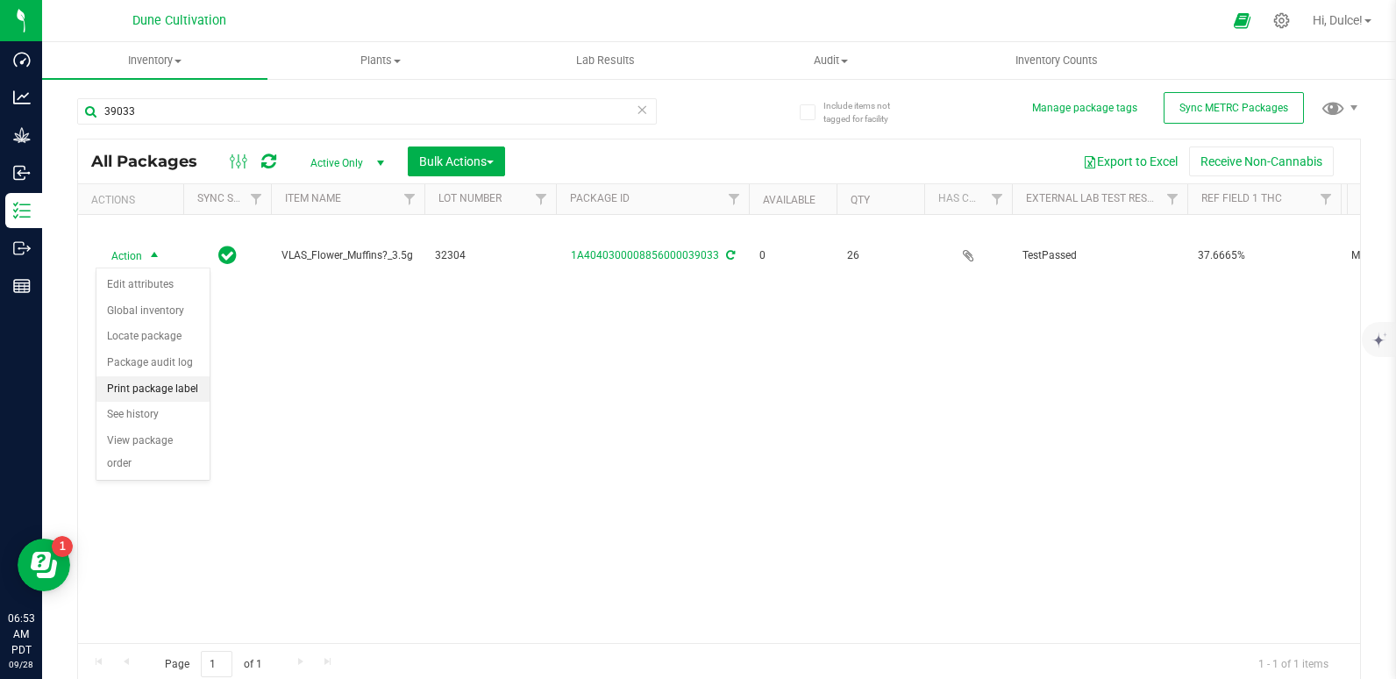
click at [149, 388] on li "Print package label" at bounding box center [152, 389] width 113 height 26
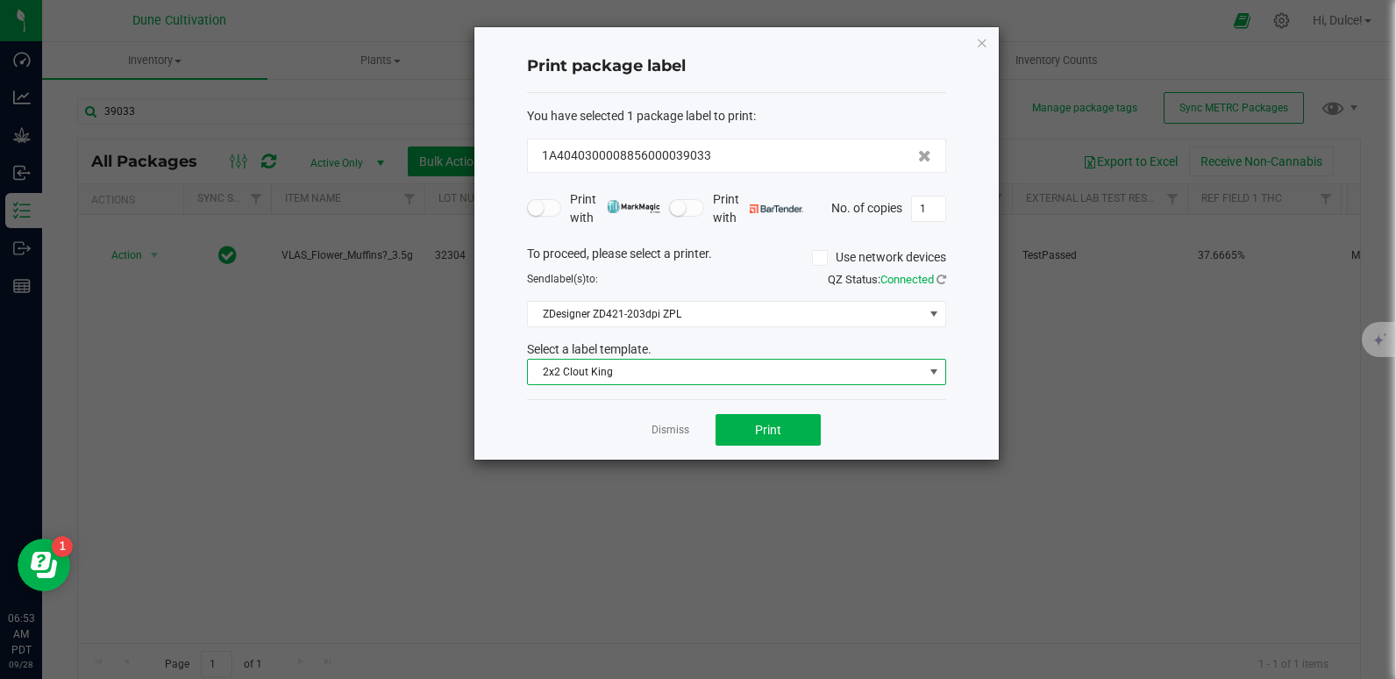
click at [704, 361] on span "2x2 Clout King" at bounding box center [725, 371] width 395 height 25
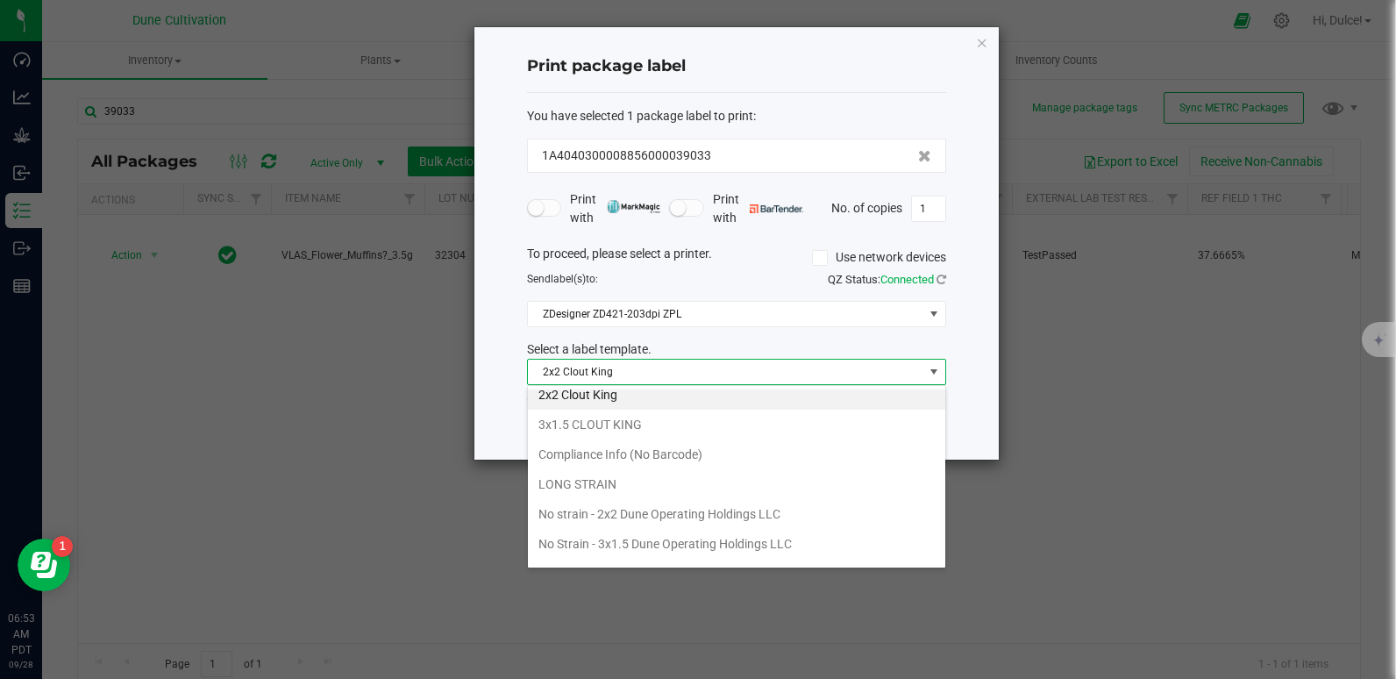
scroll to position [100, 0]
click at [656, 505] on li "No strain - 2x2 Dune Operating Holdings LLC" at bounding box center [736, 513] width 417 height 30
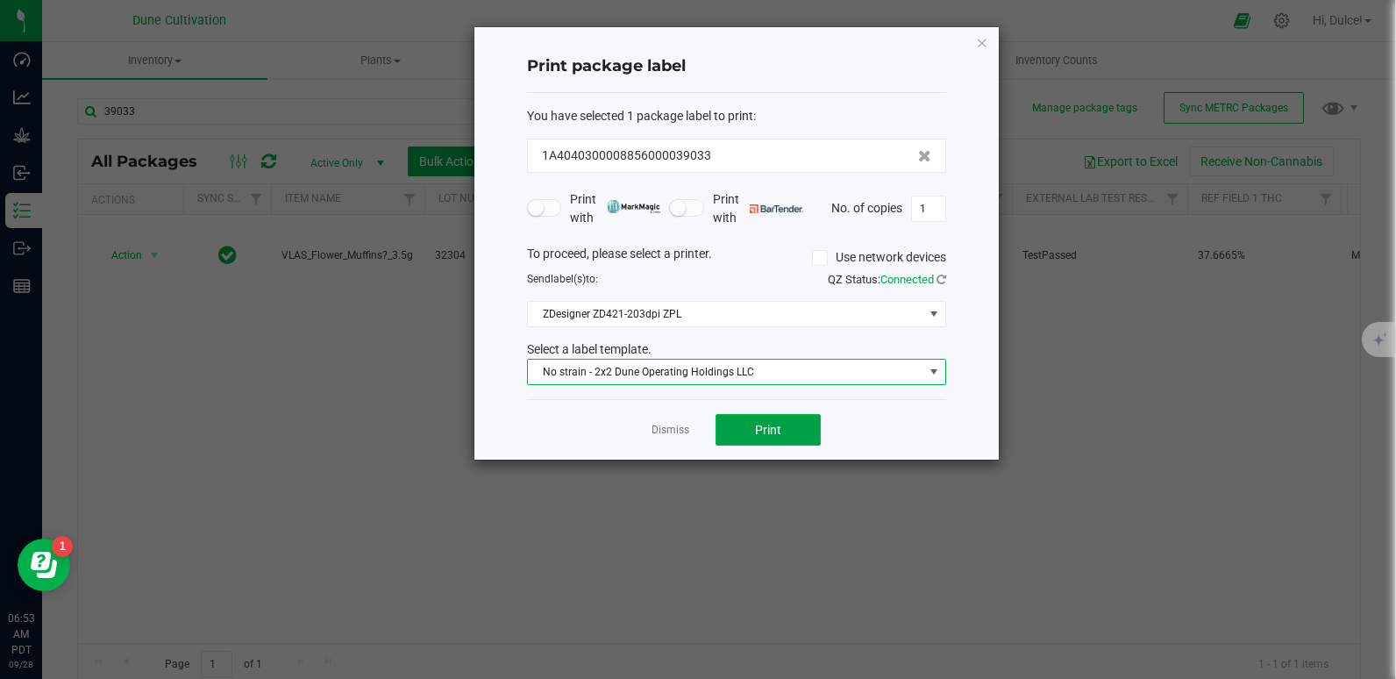
click at [770, 430] on span "Print" at bounding box center [768, 430] width 26 height 14
click at [980, 38] on icon "button" at bounding box center [982, 42] width 12 height 21
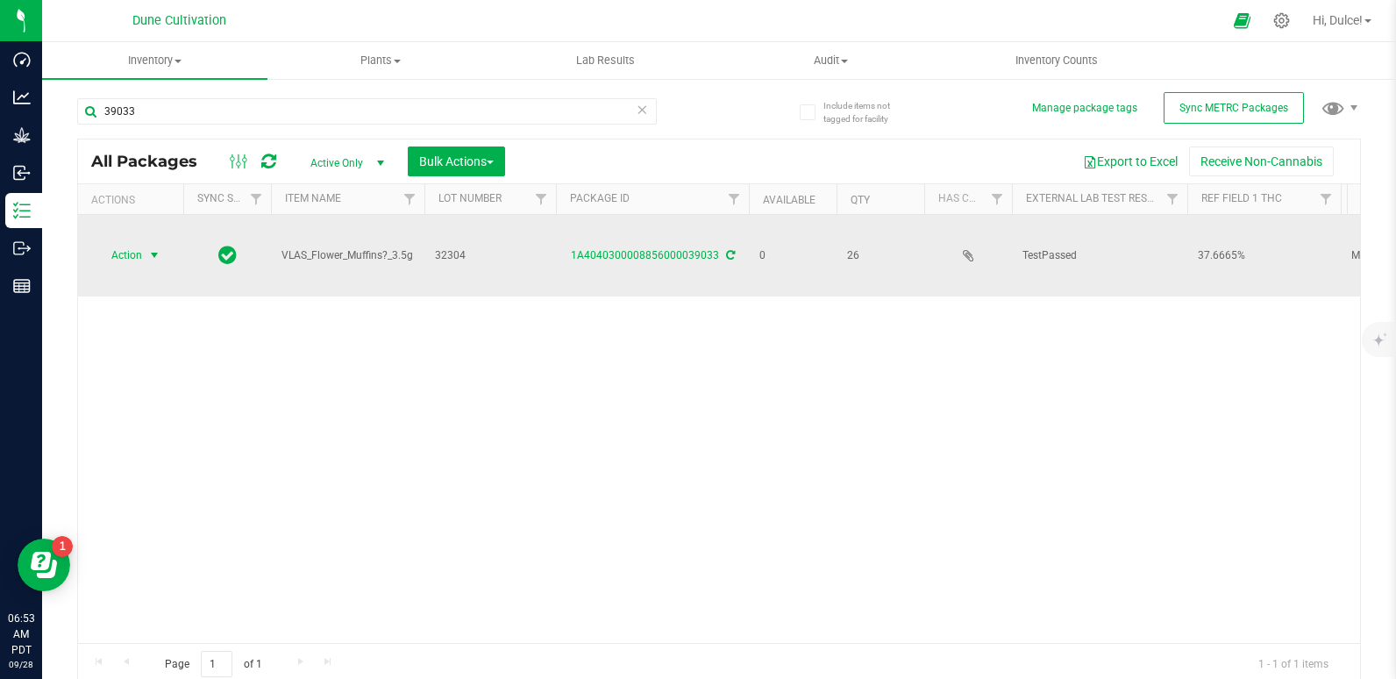
click at [124, 254] on span "Action" at bounding box center [119, 255] width 47 height 25
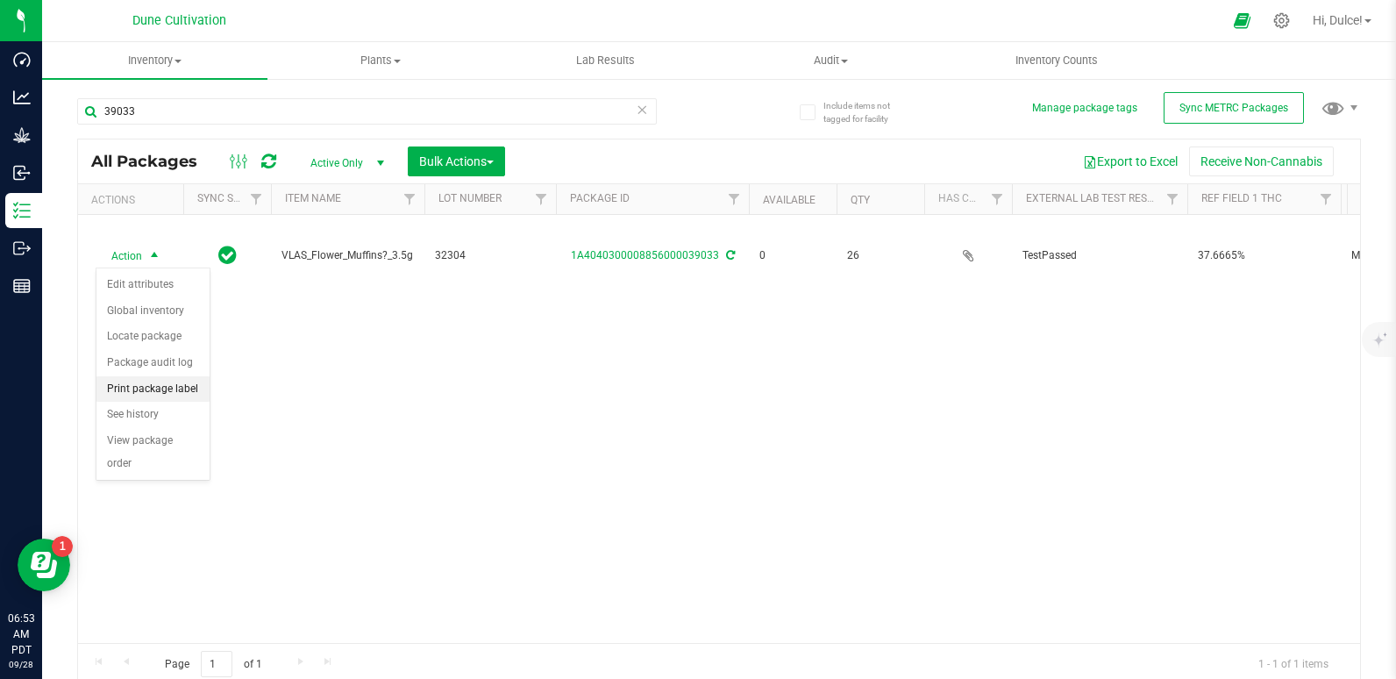
click at [159, 393] on li "Print package label" at bounding box center [152, 389] width 113 height 26
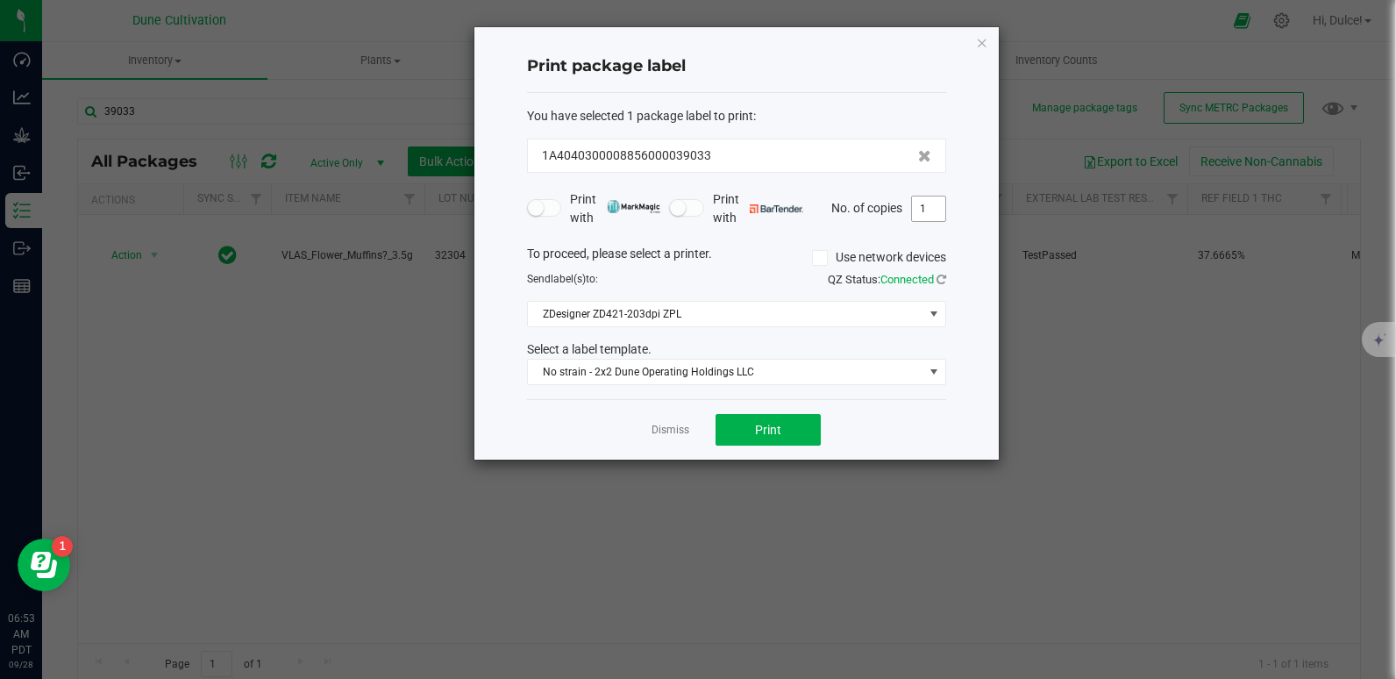
click at [933, 213] on input "1" at bounding box center [928, 208] width 33 height 25
type input "26"
click at [786, 438] on button "Print" at bounding box center [767, 430] width 105 height 32
click at [992, 41] on div "Print package label You have selected 1 package label to print : 1A404030000885…" at bounding box center [736, 243] width 524 height 432
click at [976, 46] on icon "button" at bounding box center [982, 42] width 12 height 21
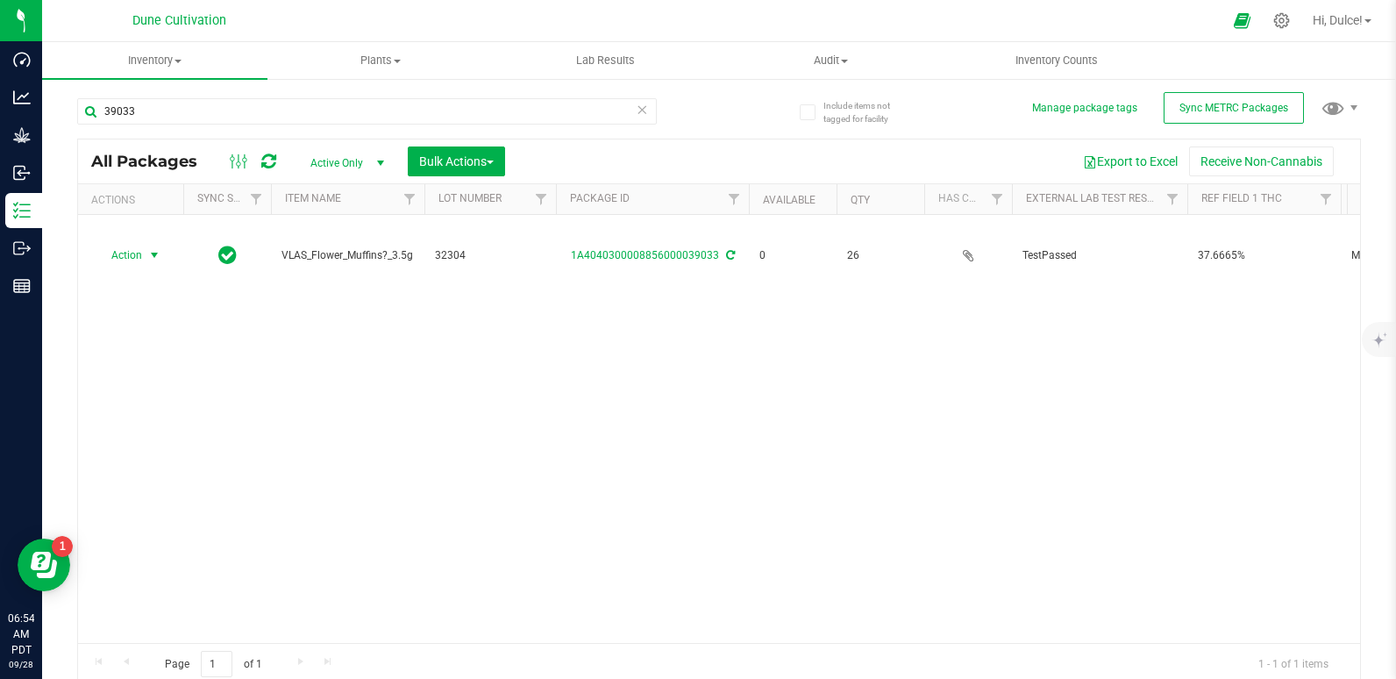
click at [324, 129] on div "39033" at bounding box center [367, 118] width 580 height 40
click at [333, 117] on input "39033" at bounding box center [367, 111] width 580 height 26
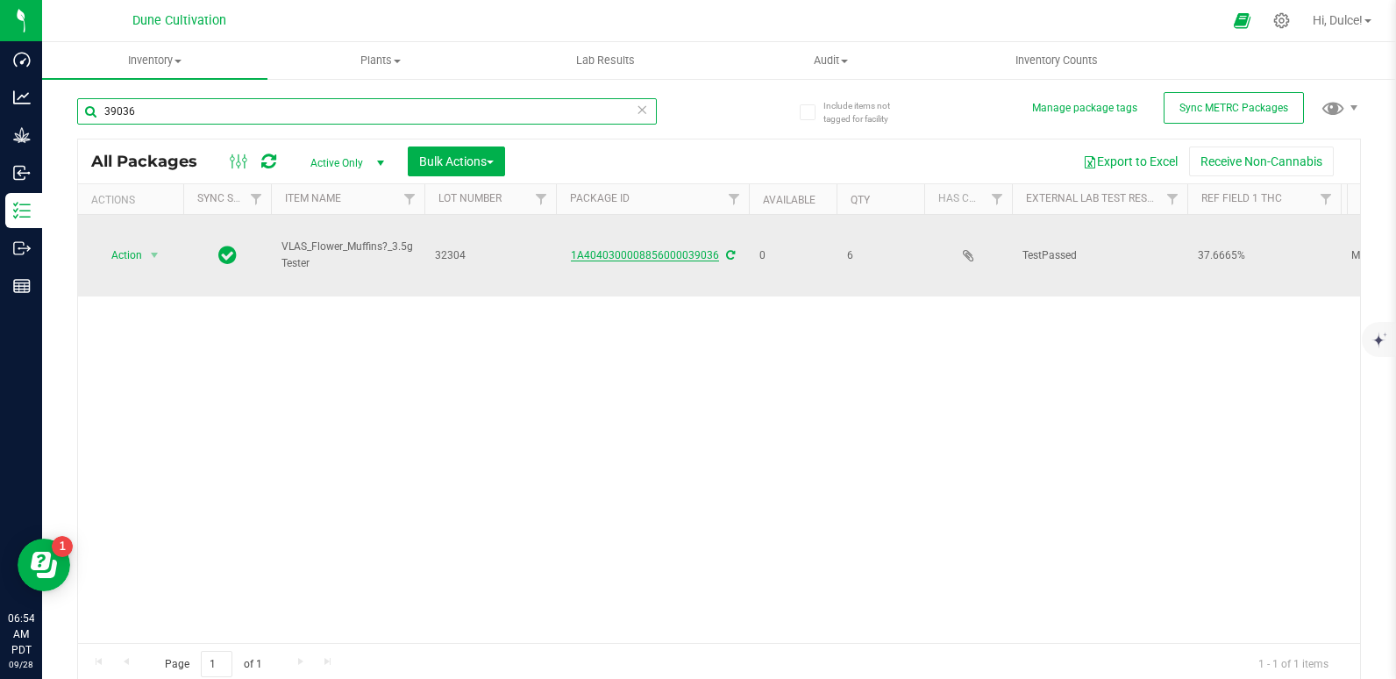
type input "39036"
click at [651, 257] on link "1A4040300008856000039036" at bounding box center [645, 255] width 148 height 12
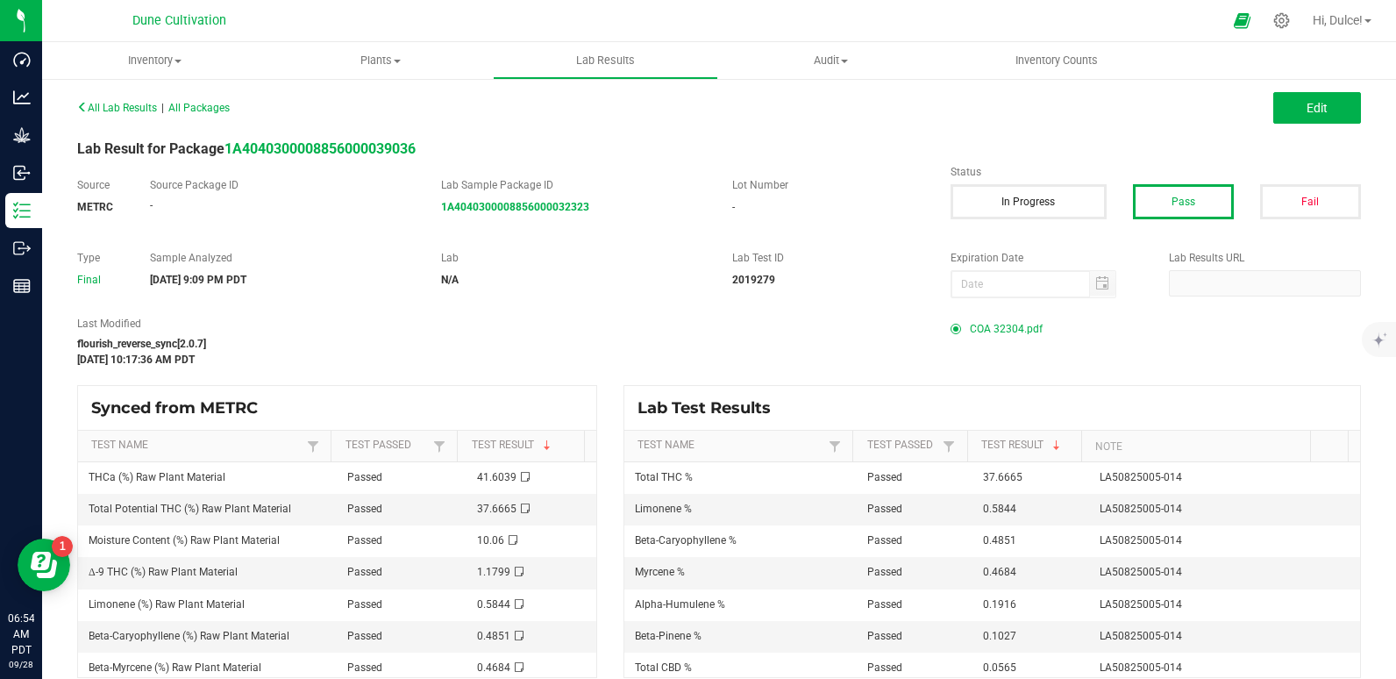
click at [1006, 331] on span "COA 32304.pdf" at bounding box center [1006, 329] width 73 height 26
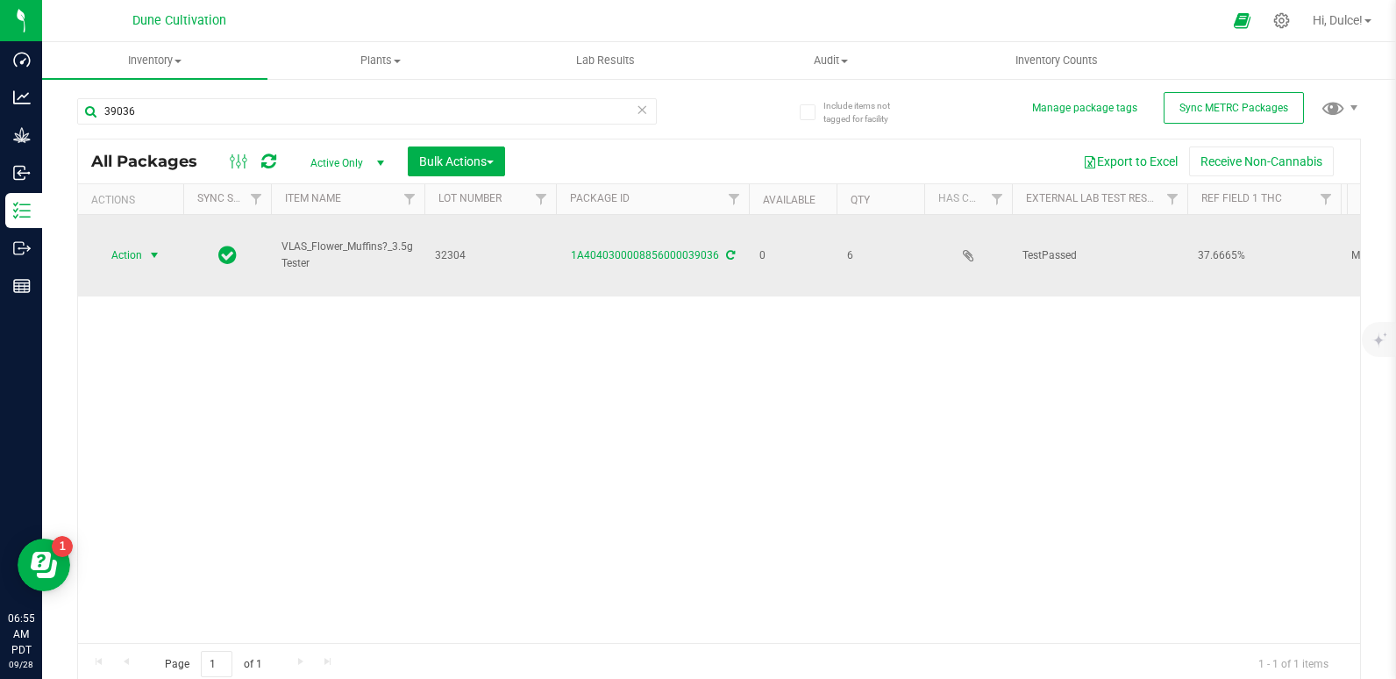
click at [137, 254] on span "Action" at bounding box center [119, 255] width 47 height 25
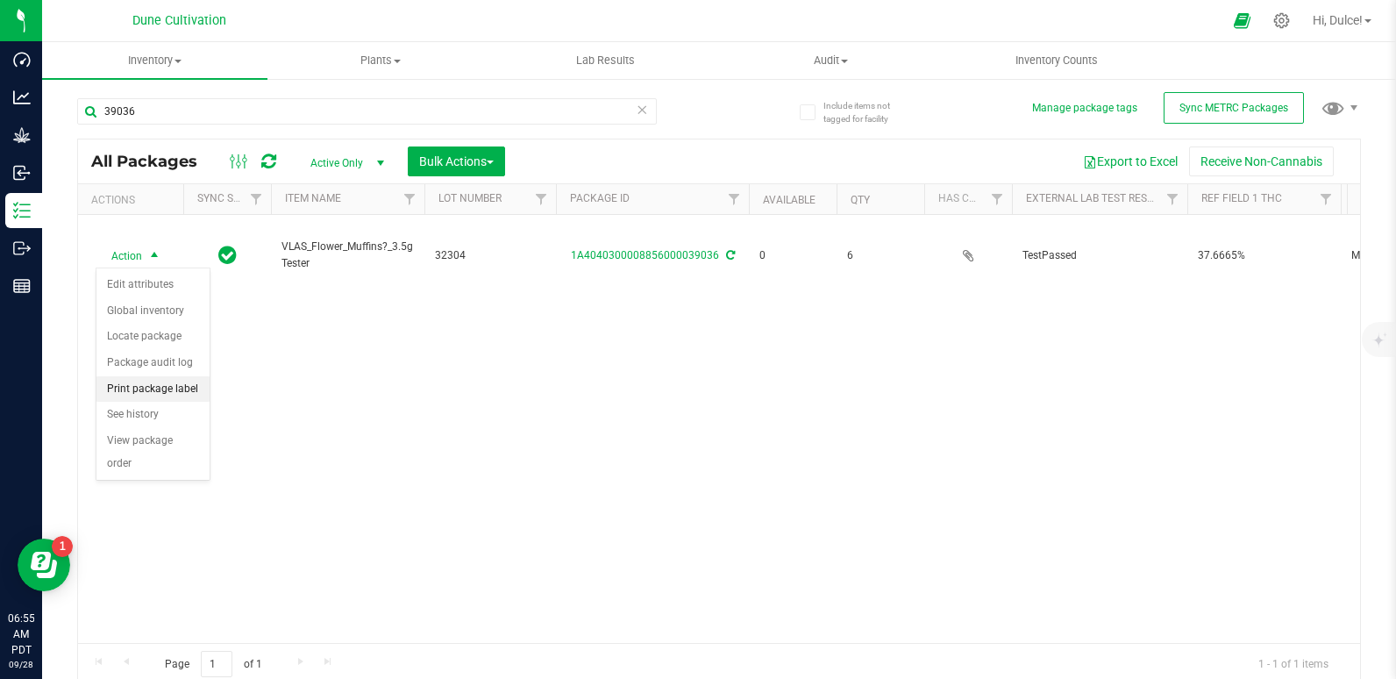
click at [161, 388] on li "Print package label" at bounding box center [152, 389] width 113 height 26
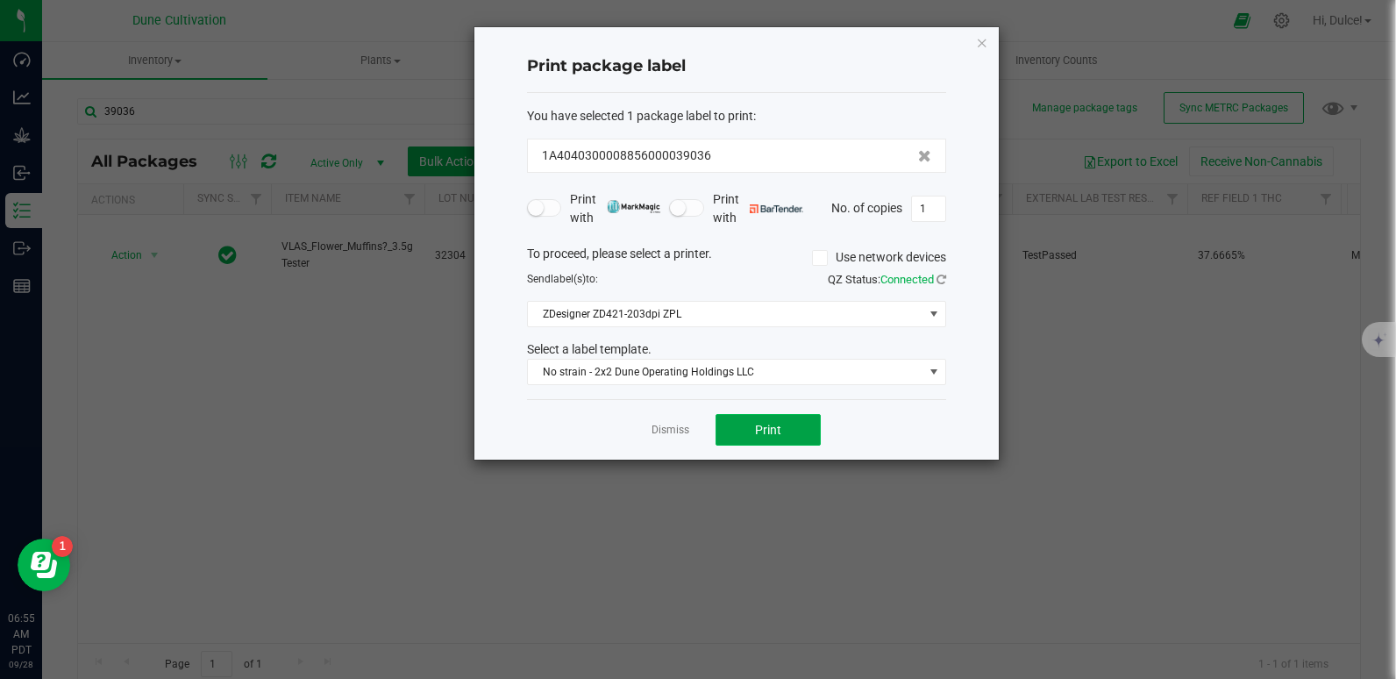
click at [767, 415] on button "Print" at bounding box center [767, 430] width 105 height 32
click at [948, 189] on div "Print package label You have selected 1 package label to print : 1A404030000885…" at bounding box center [736, 243] width 524 height 432
click at [935, 216] on input "1" at bounding box center [928, 208] width 33 height 25
type input "8"
click at [792, 428] on button "Print" at bounding box center [767, 430] width 105 height 32
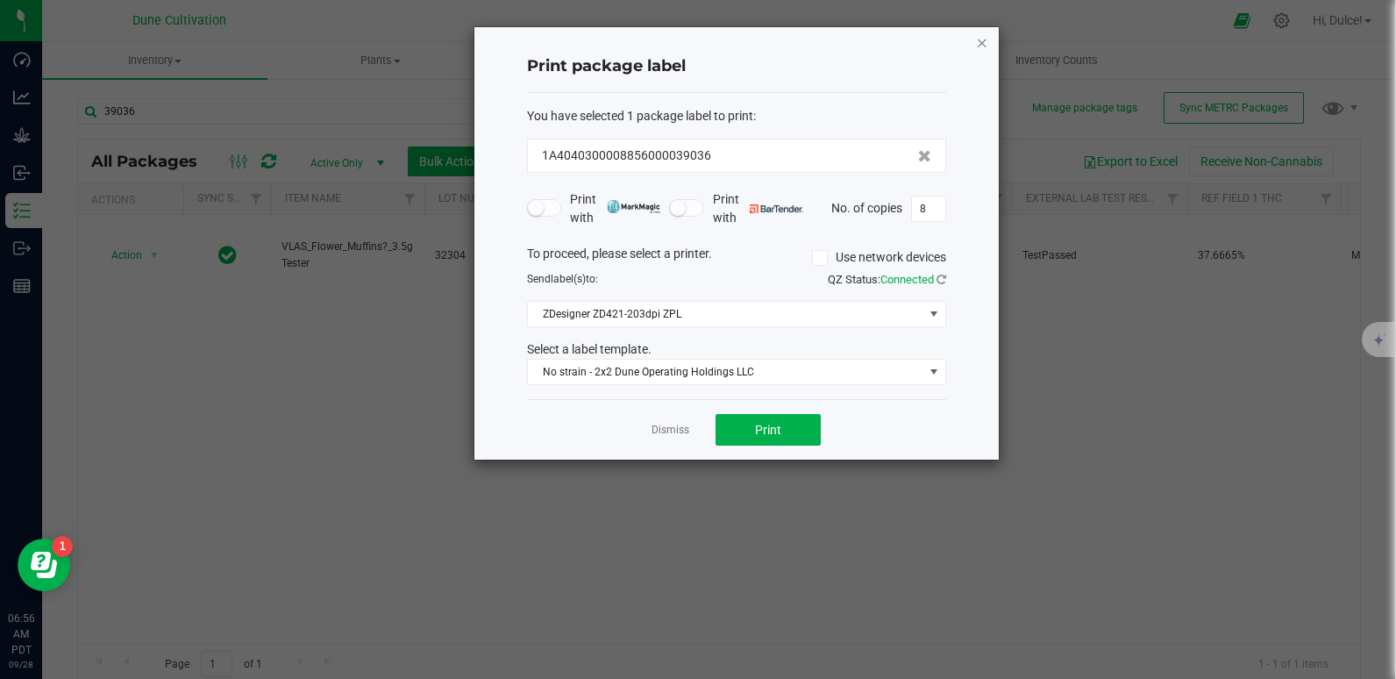
click at [980, 44] on icon "button" at bounding box center [982, 42] width 12 height 21
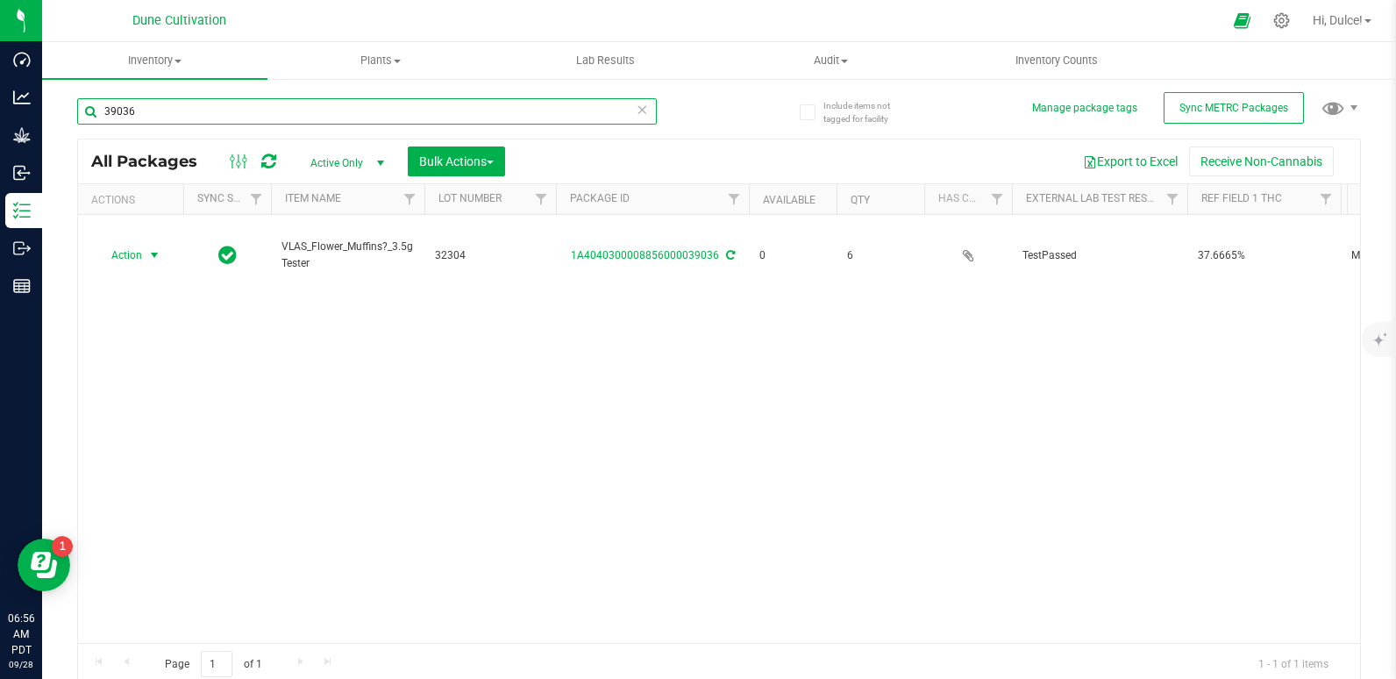
click at [590, 114] on input "39036" at bounding box center [367, 111] width 580 height 26
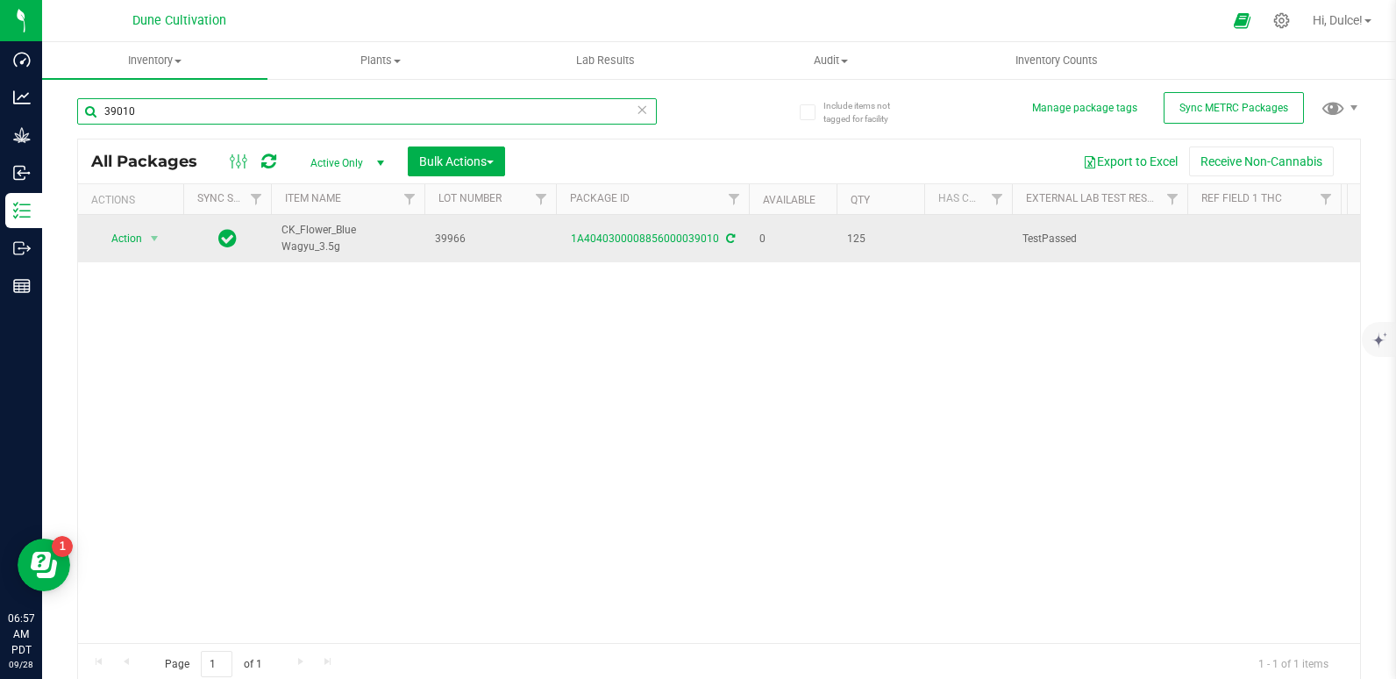
type input "39010"
click at [595, 231] on div "1A4040300008856000039010" at bounding box center [652, 239] width 198 height 17
click at [597, 243] on link "1A4040300008856000039010" at bounding box center [645, 238] width 148 height 12
click at [125, 237] on span "Action" at bounding box center [119, 238] width 47 height 25
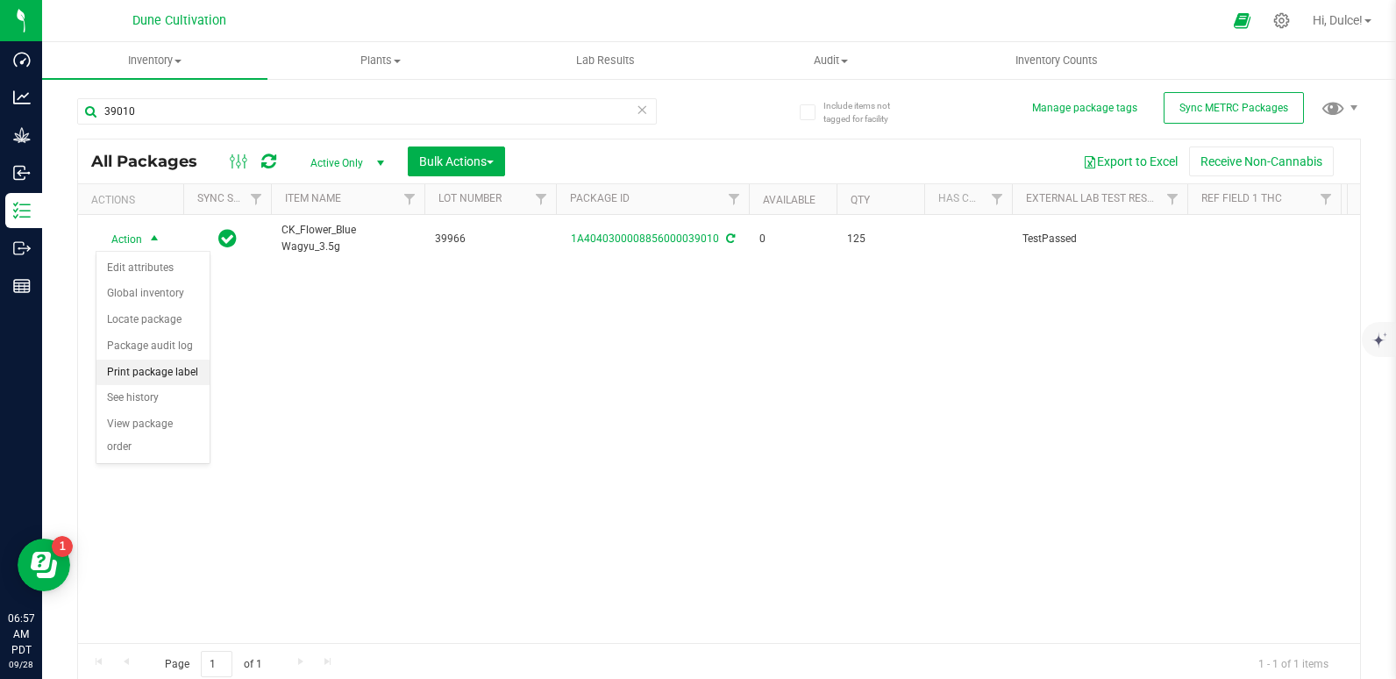
click at [152, 375] on li "Print package label" at bounding box center [152, 372] width 113 height 26
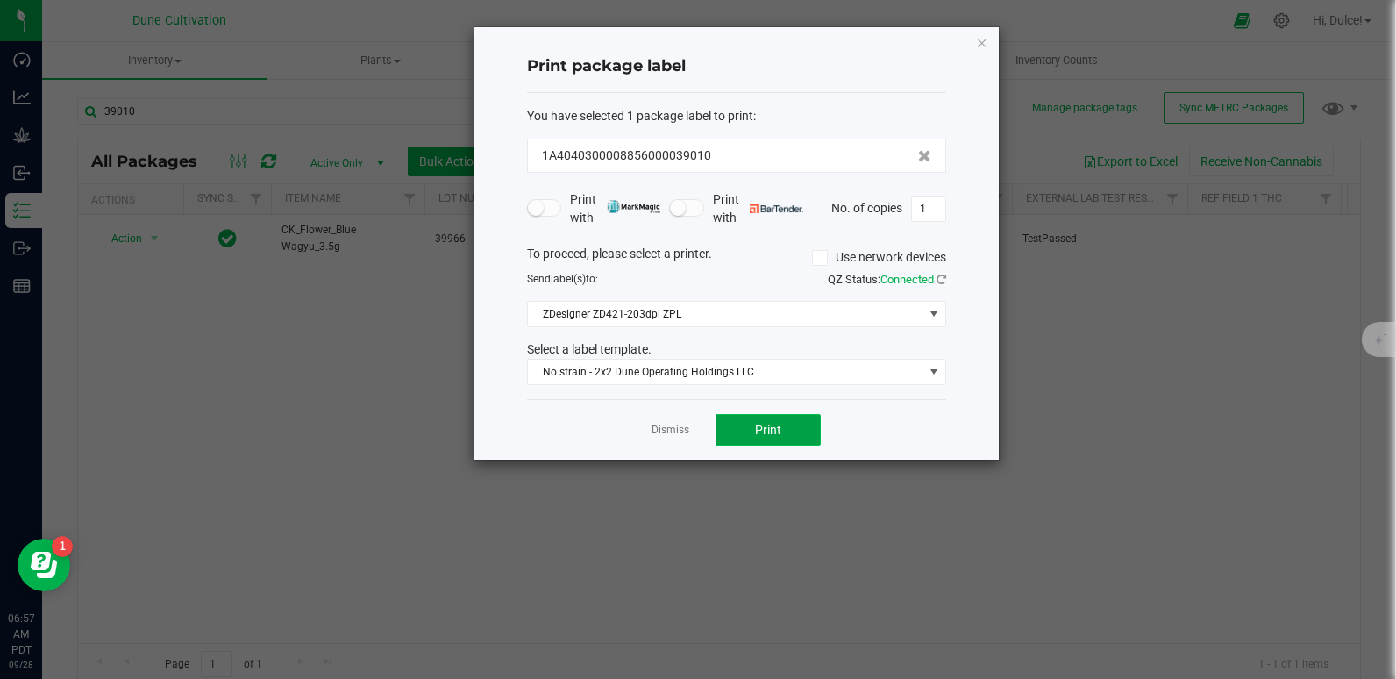
click at [786, 432] on button "Print" at bounding box center [767, 430] width 105 height 32
click at [984, 47] on icon "button" at bounding box center [982, 42] width 12 height 21
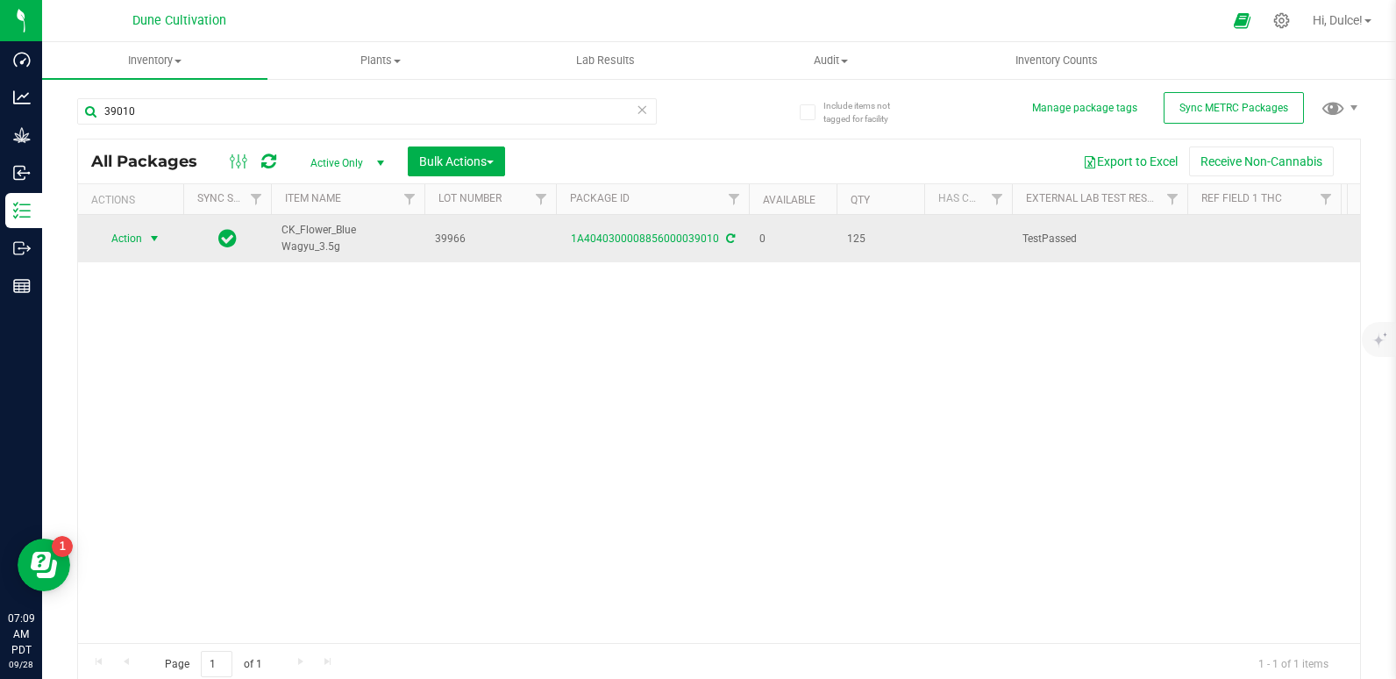
click at [121, 236] on span "Action" at bounding box center [119, 238] width 47 height 25
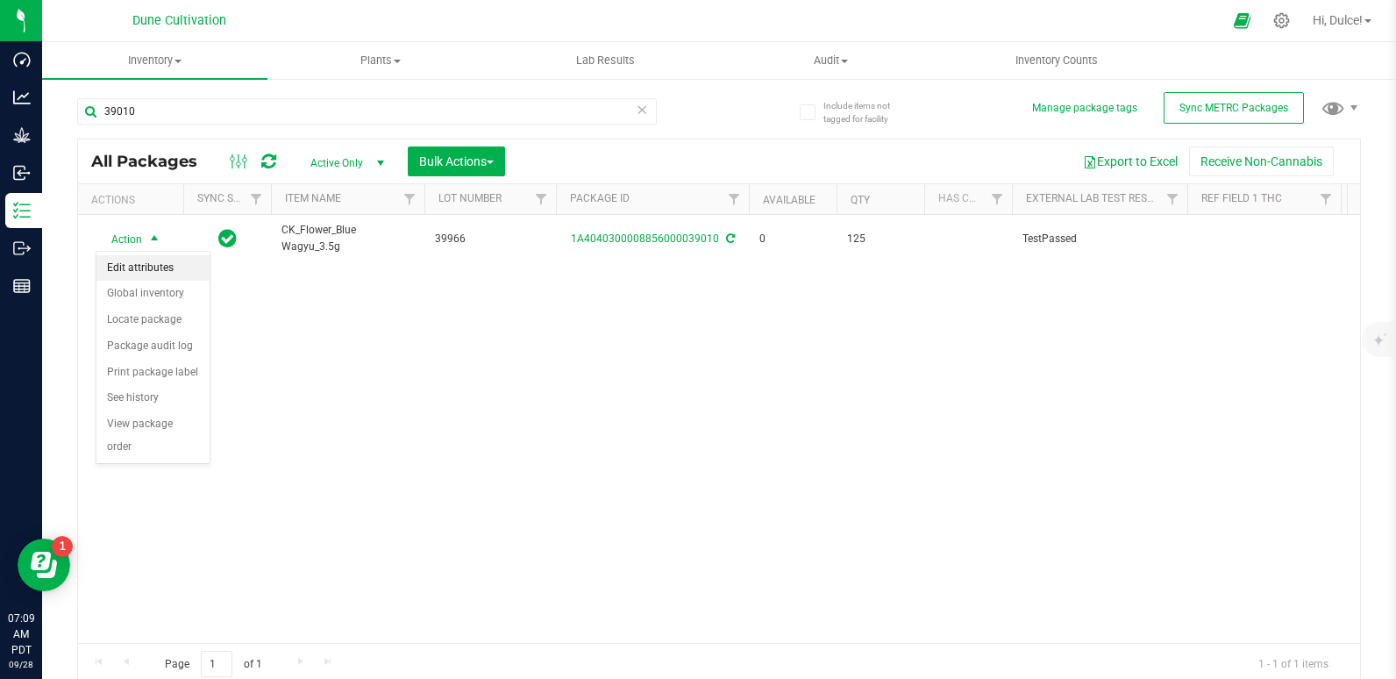
click at [143, 267] on li "Edit attributes" at bounding box center [152, 268] width 113 height 26
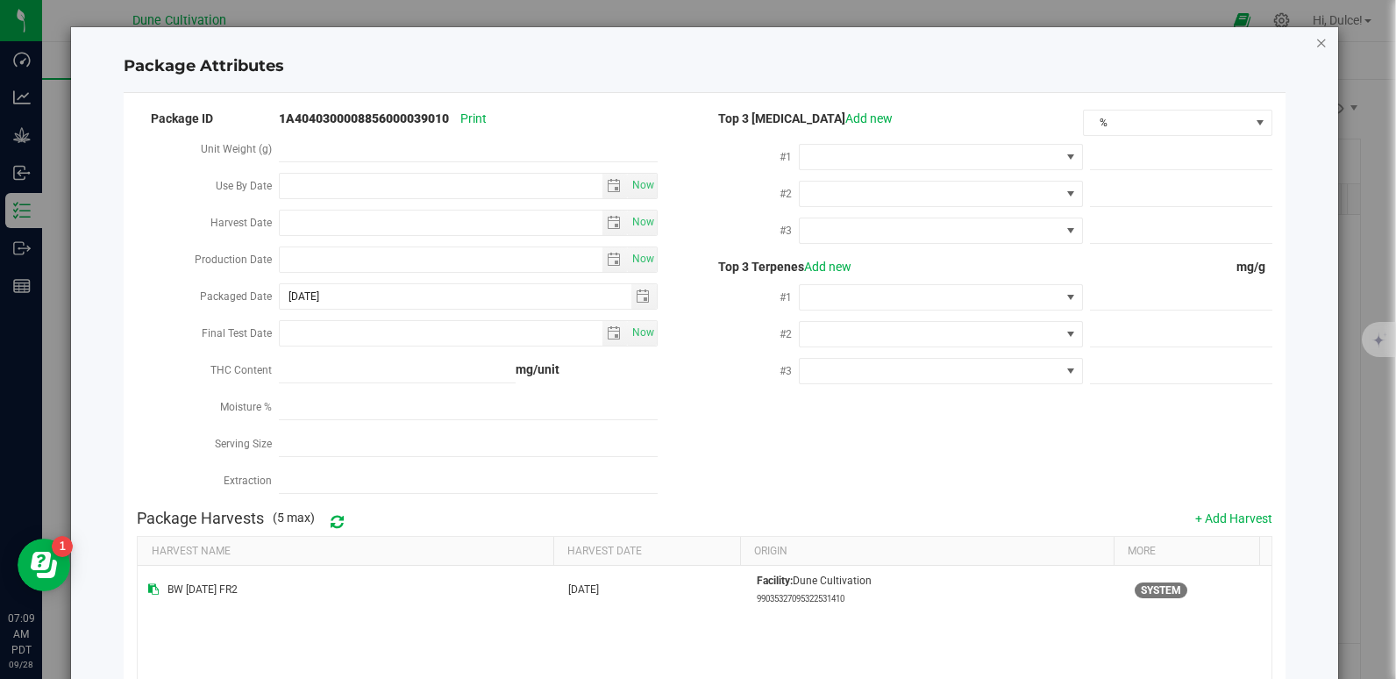
click at [1315, 40] on icon "Close modal" at bounding box center [1321, 42] width 12 height 21
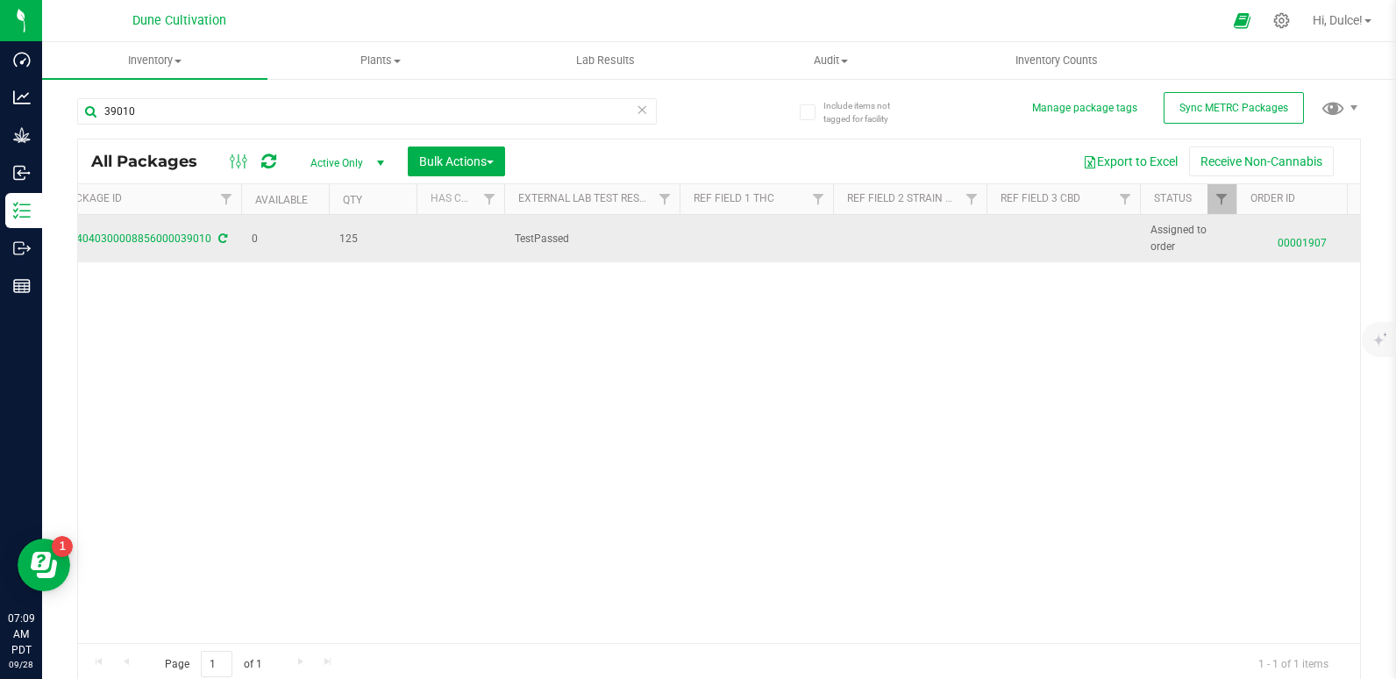
click at [1033, 238] on td at bounding box center [1062, 238] width 153 height 47
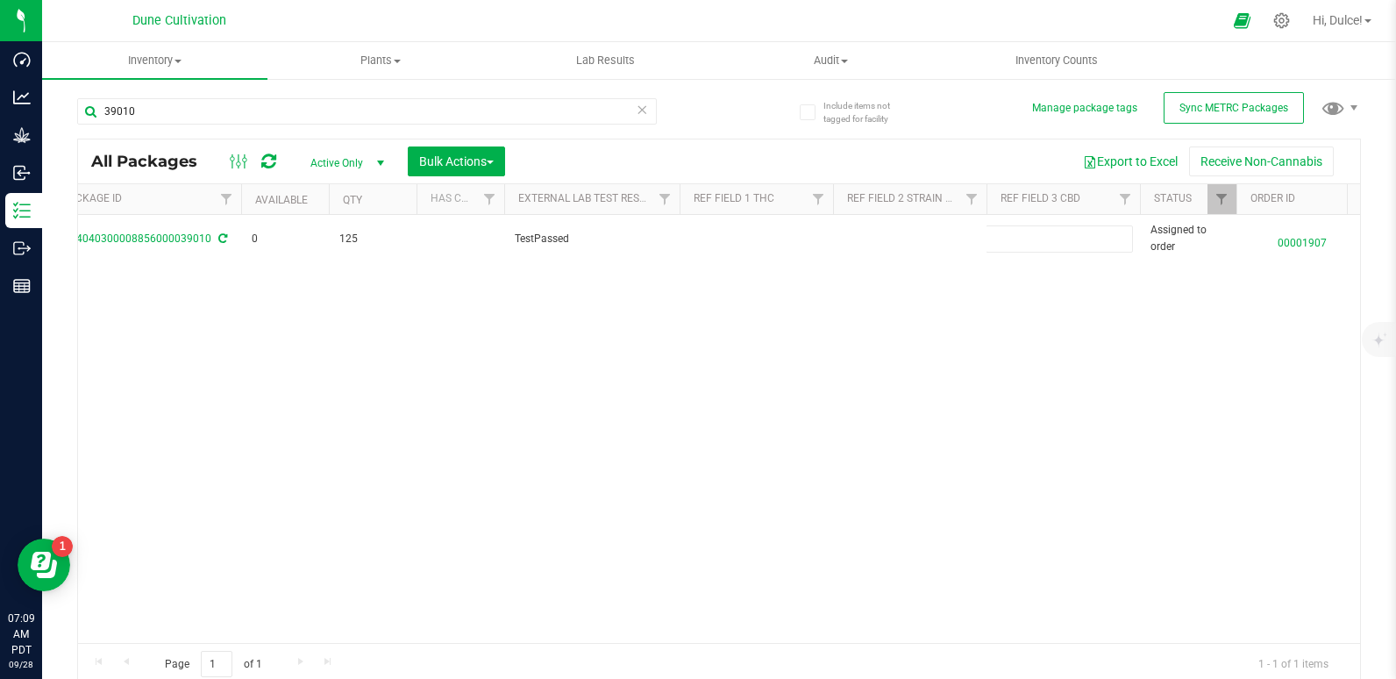
type input "Total CBD 0.0564%"
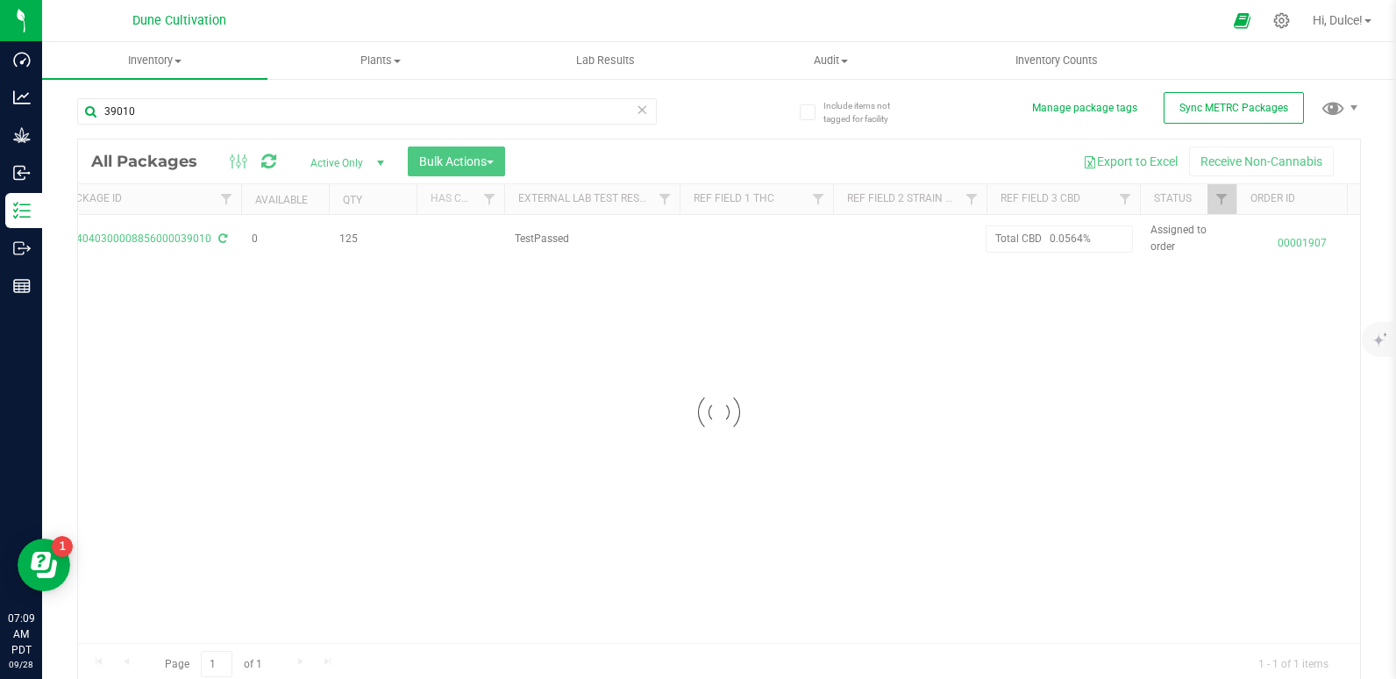
click at [906, 366] on div "Loading... All Packages Active Only Active Only Lab Samples Locked All External…" at bounding box center [719, 412] width 1284 height 547
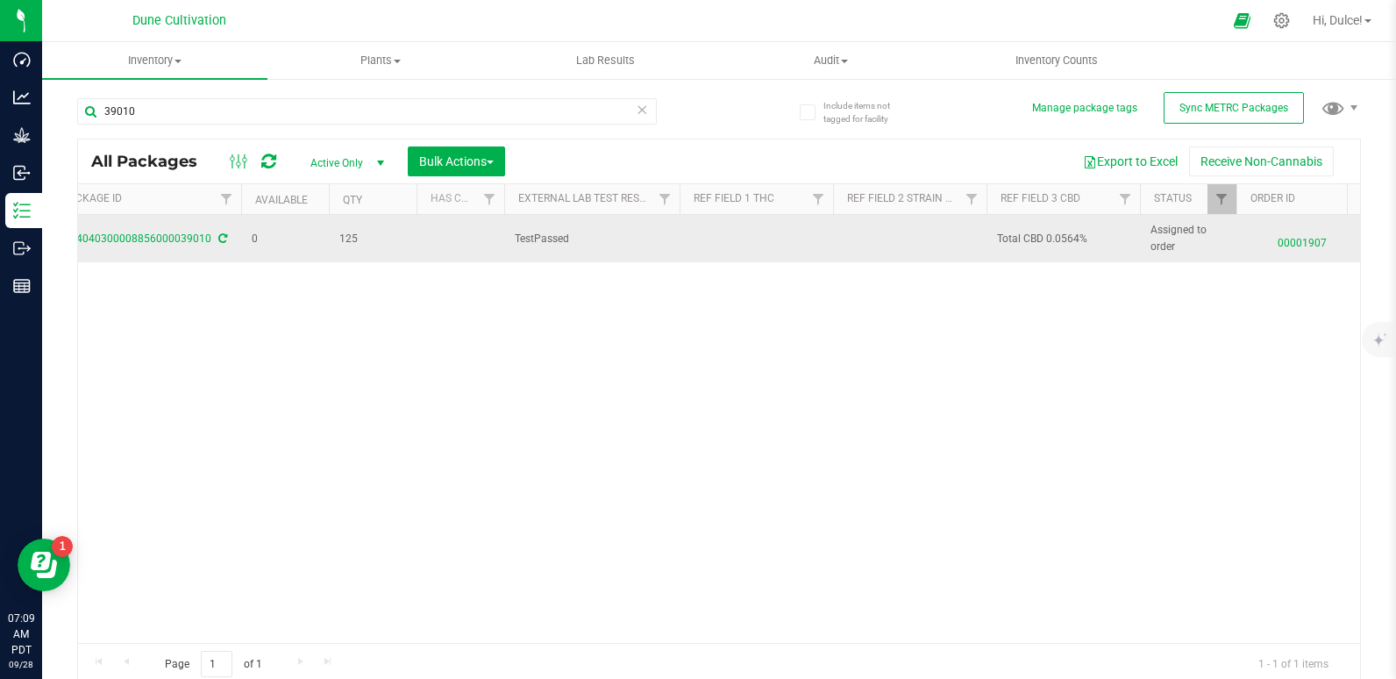
click at [1053, 238] on span "Total CBD 0.0564%" at bounding box center [1063, 239] width 132 height 17
drag, startPoint x: 1051, startPoint y: 238, endPoint x: 828, endPoint y: 247, distance: 222.9
type input "0.0564%"
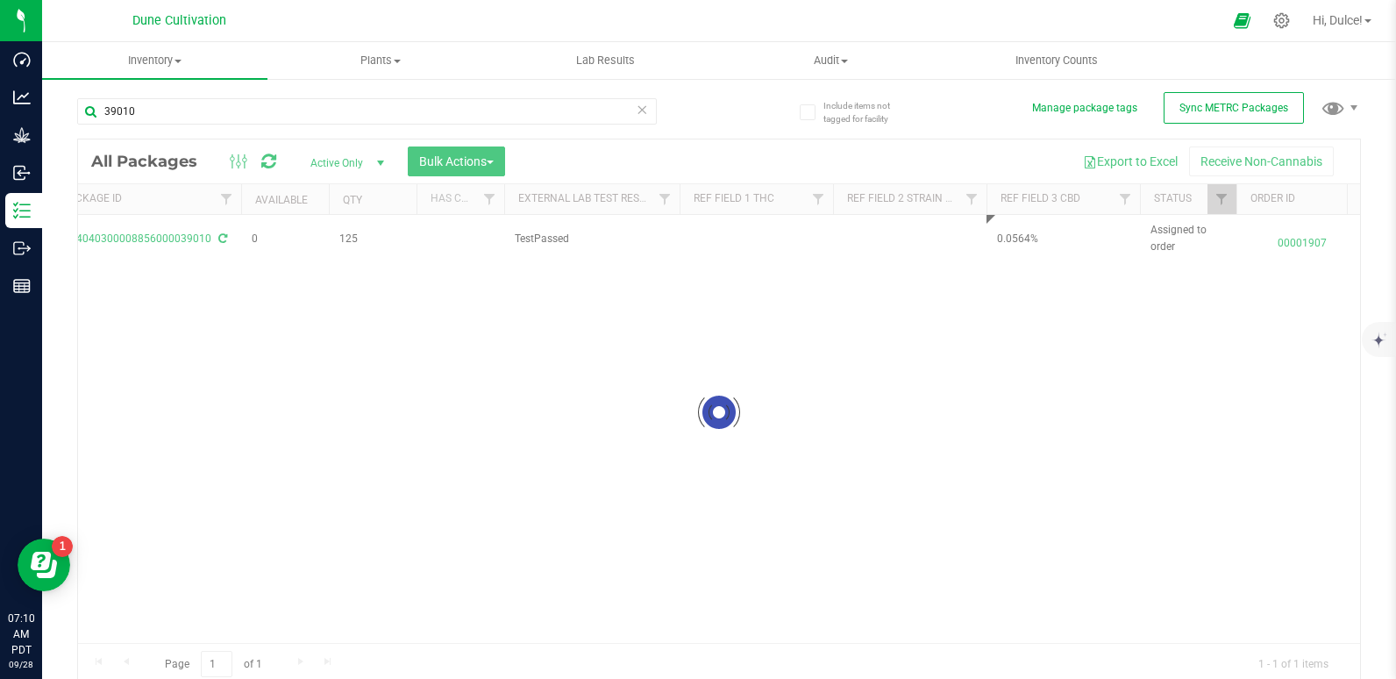
click at [708, 405] on div "Loading... All Packages Active Only Active Only Lab Samples Locked All External…" at bounding box center [719, 412] width 1284 height 547
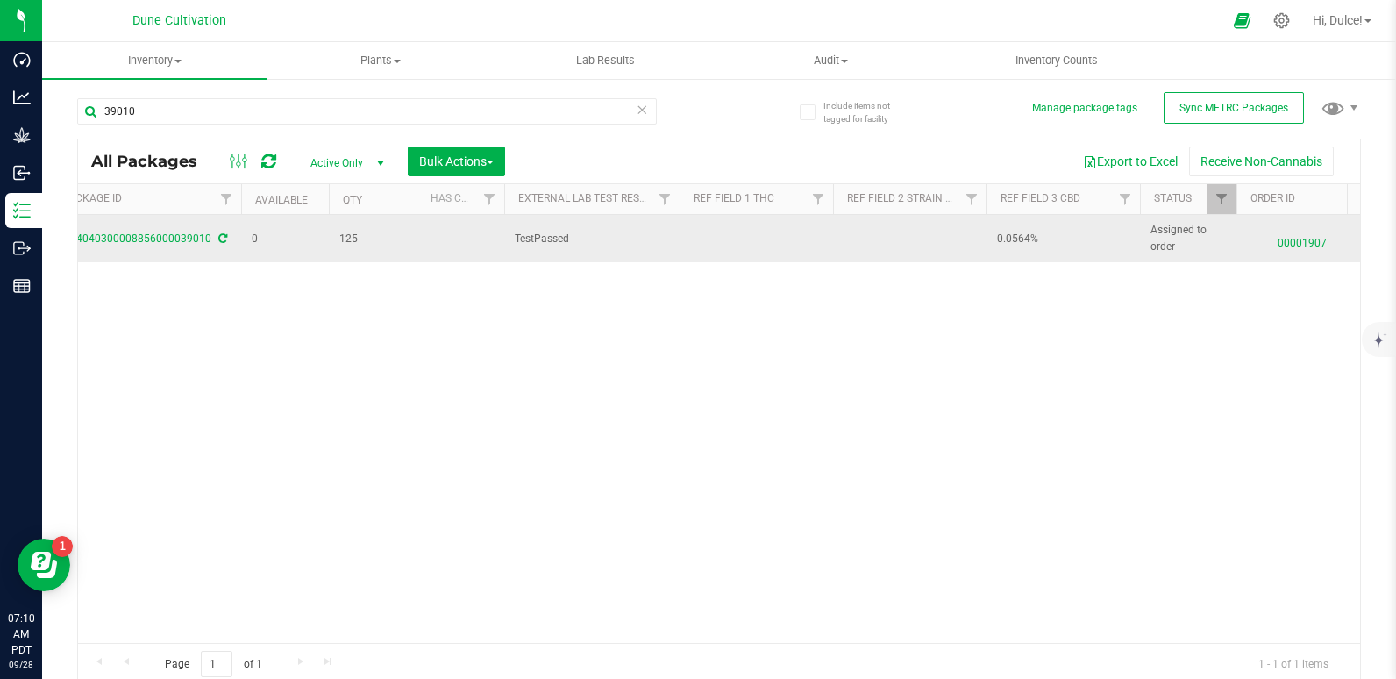
click at [727, 238] on td at bounding box center [755, 238] width 153 height 47
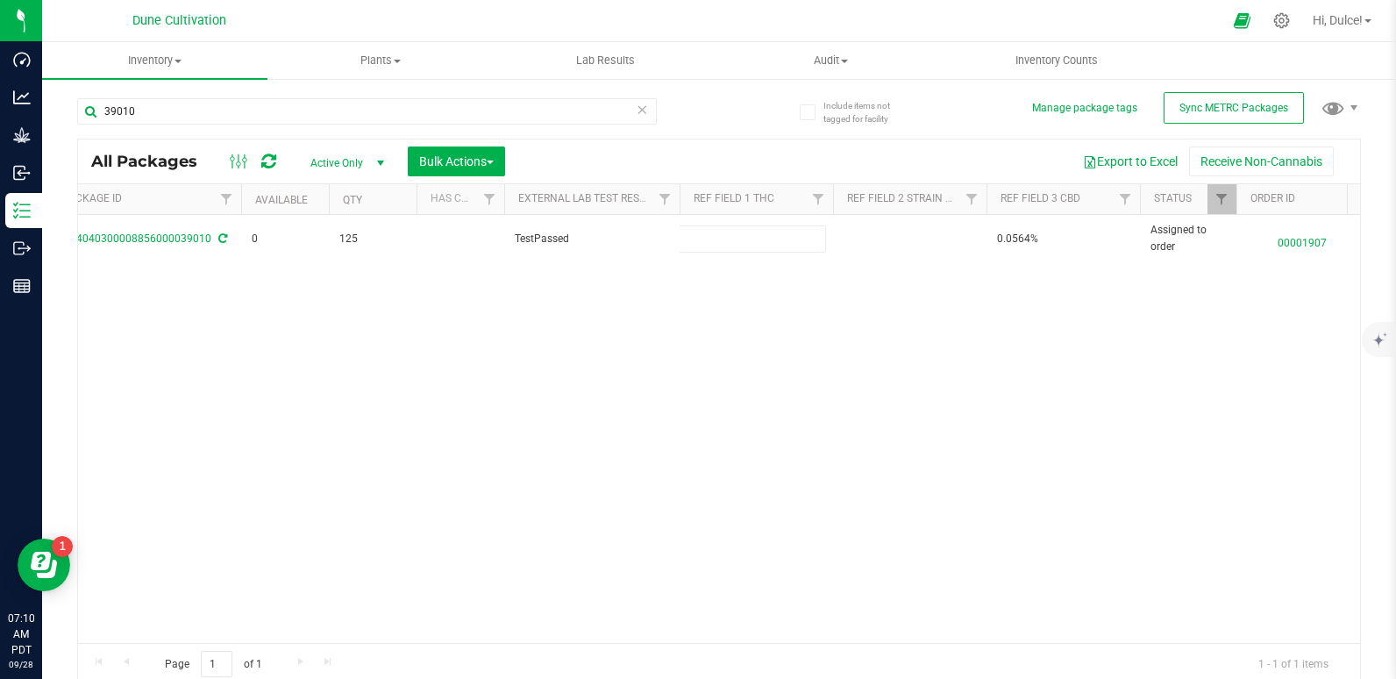
type input "36.0372%"
click at [752, 380] on div "All Packages Active Only Active Only Lab Samples Locked All External Internal B…" at bounding box center [719, 412] width 1284 height 547
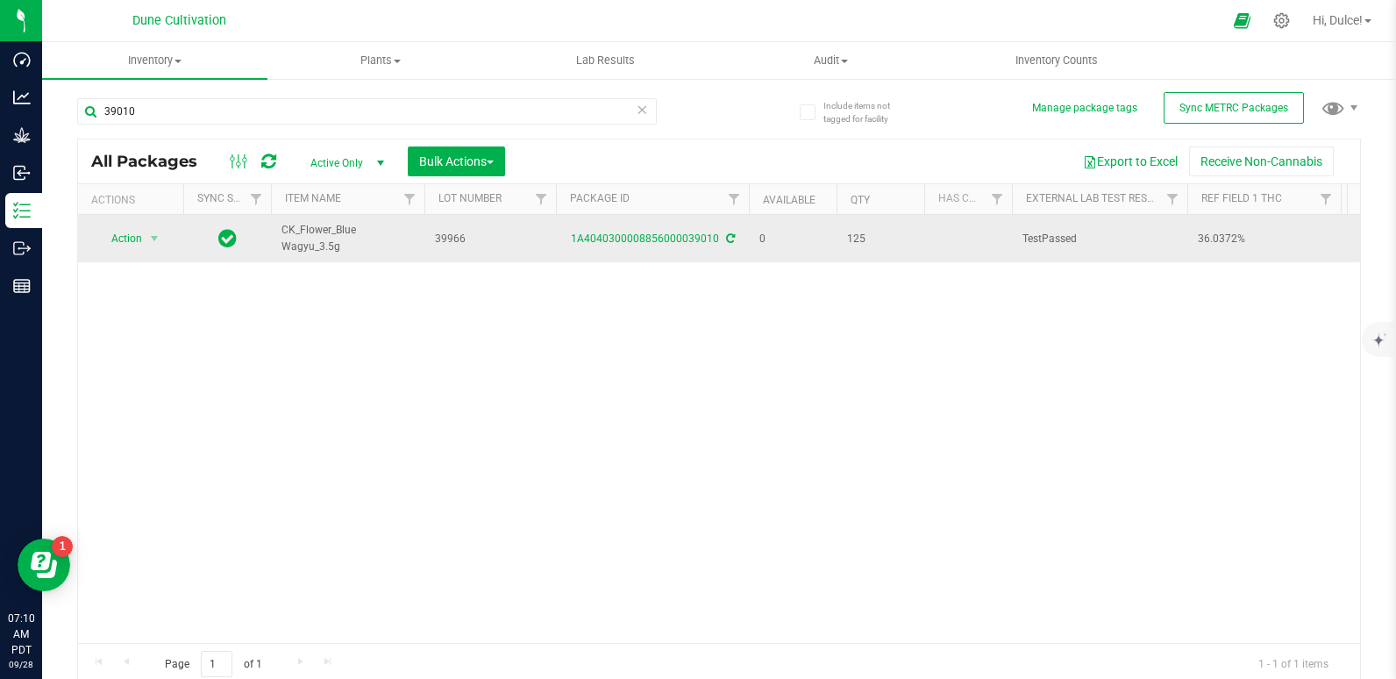
click at [117, 224] on td "Action Action Edit attributes Global inventory Locate package Package audit log…" at bounding box center [130, 238] width 105 height 47
click at [131, 242] on span "Action" at bounding box center [119, 238] width 47 height 25
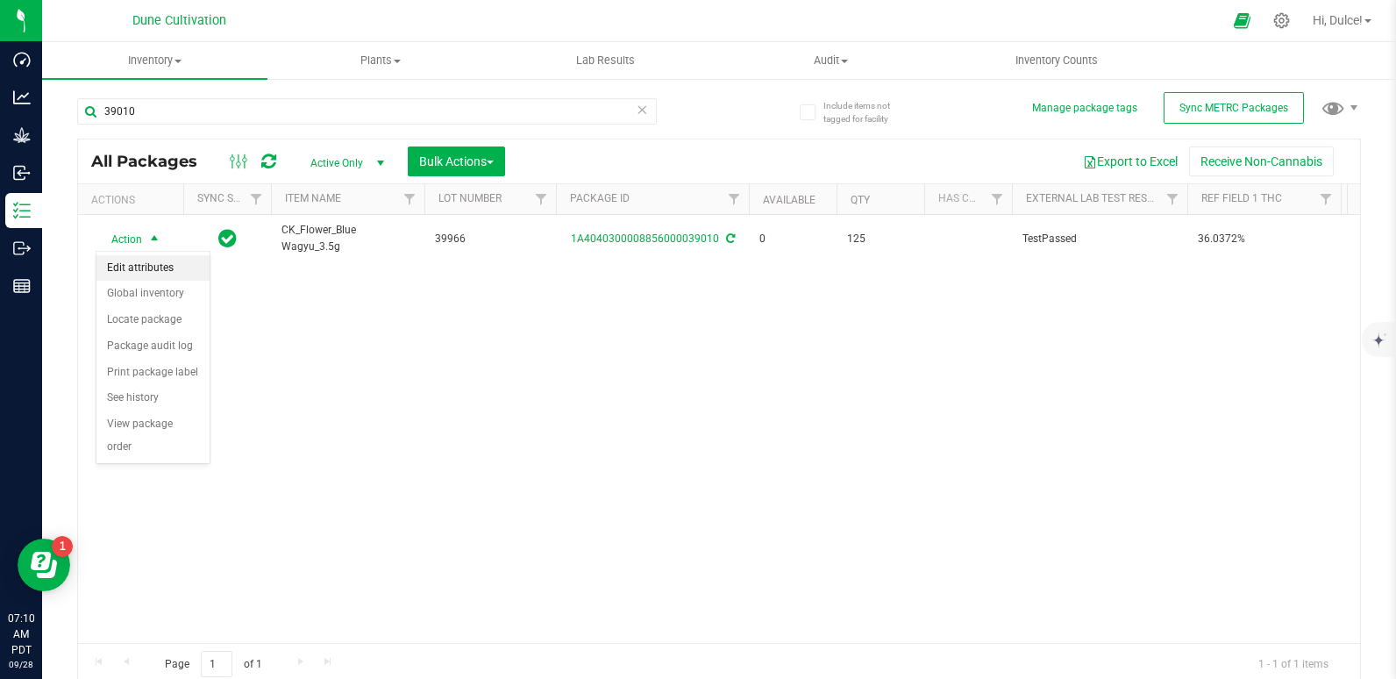
click at [140, 276] on li "Edit attributes" at bounding box center [152, 268] width 113 height 26
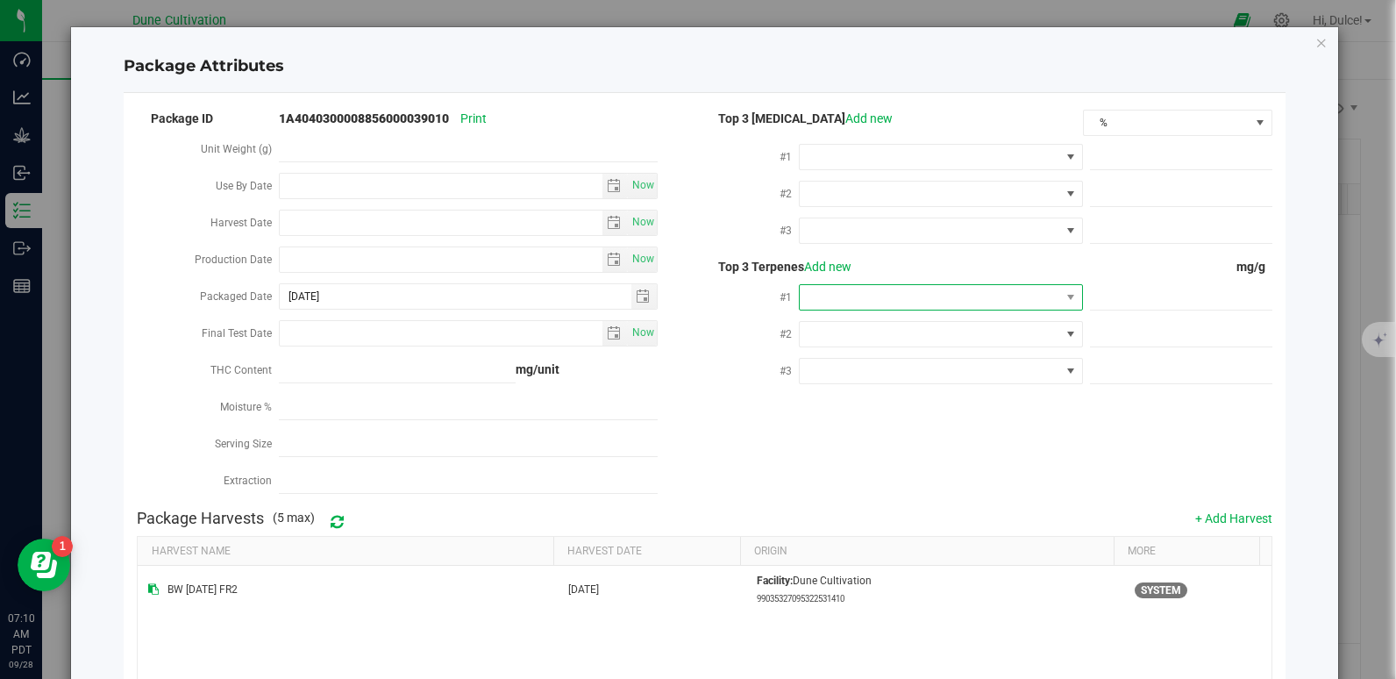
click at [848, 305] on span at bounding box center [930, 297] width 260 height 25
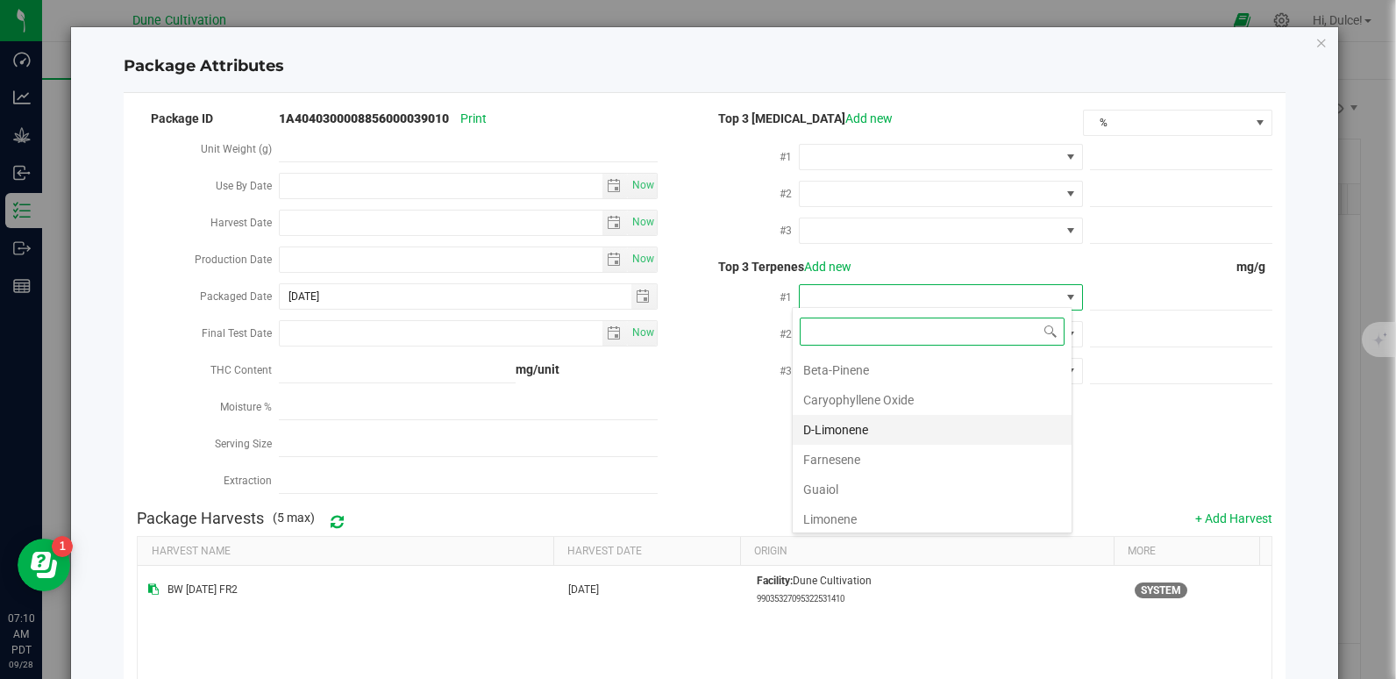
click at [866, 421] on li "D-Limonene" at bounding box center [932, 430] width 279 height 30
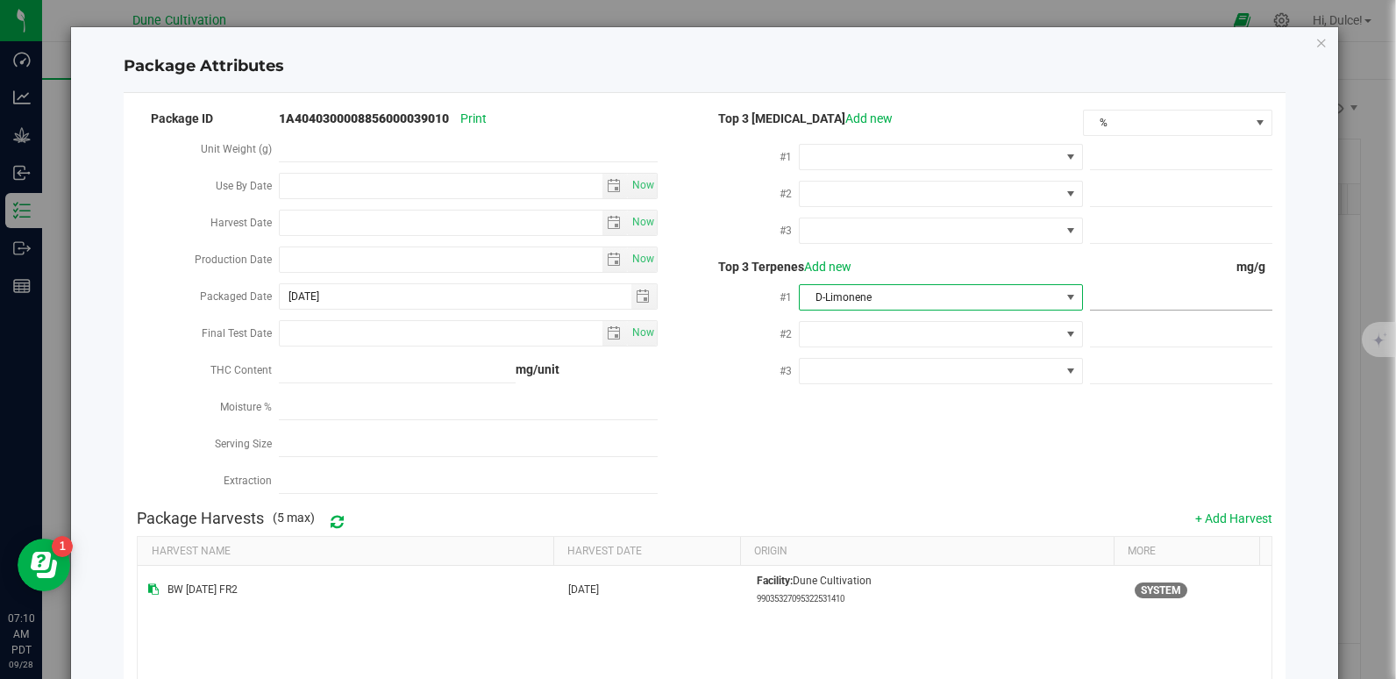
click at [1120, 293] on span at bounding box center [1181, 297] width 182 height 25
paste input "6.872"
type input "6.872"
type input "6.8720"
click at [967, 410] on div "Package ID 1A4040300008856000039010 Print Unit Weight (g) Use By Date Now Harve…" at bounding box center [704, 304] width 1134 height 394
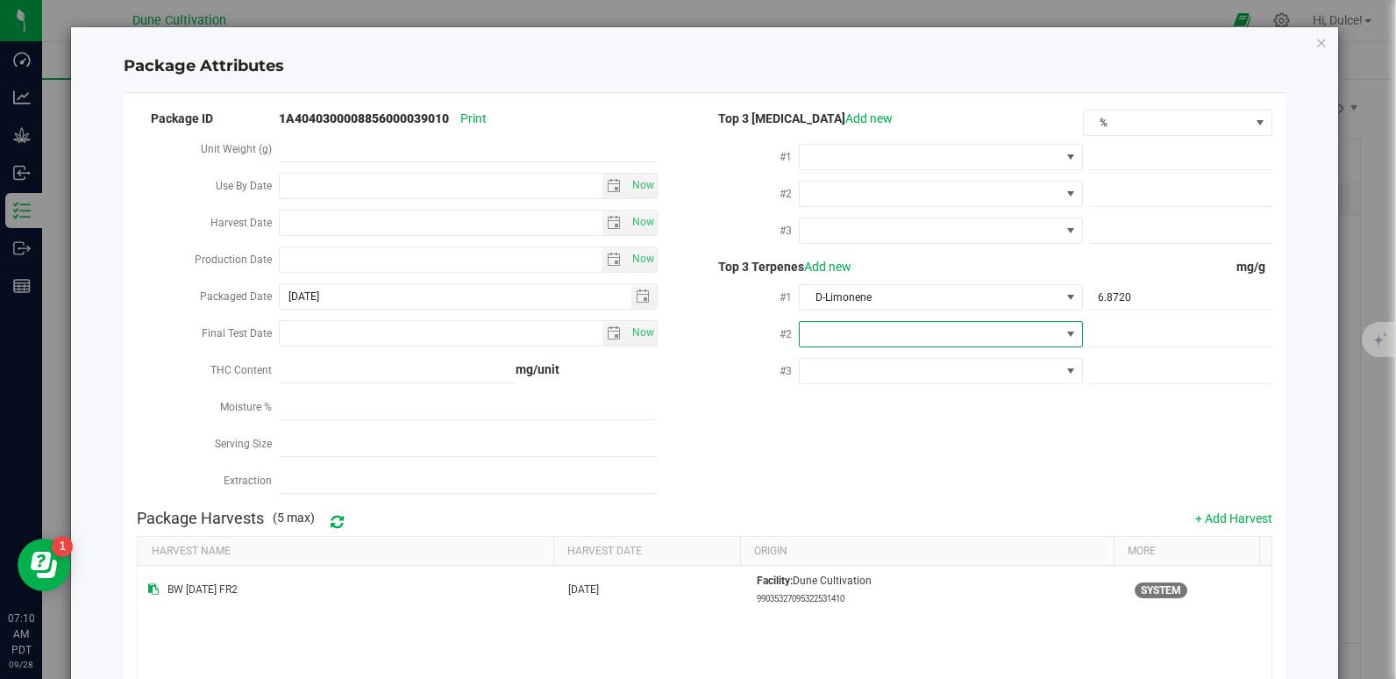
click at [913, 330] on span at bounding box center [930, 334] width 260 height 25
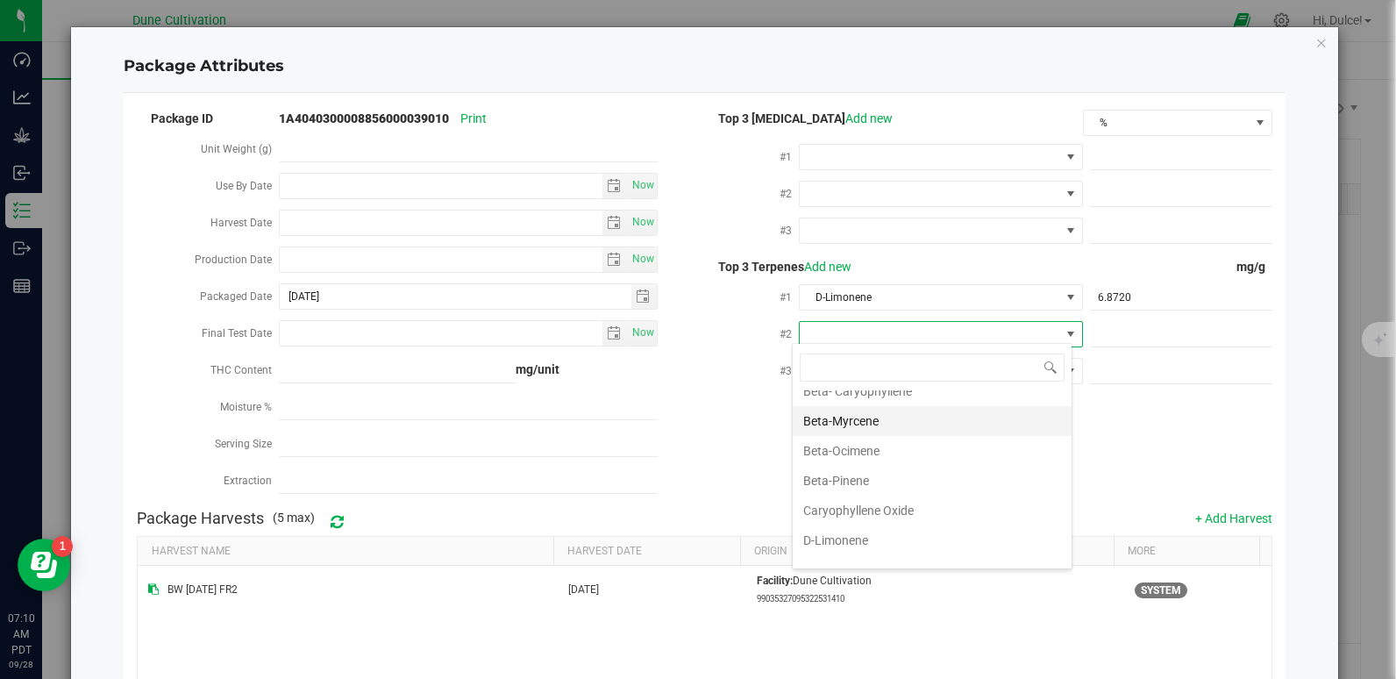
click at [884, 416] on li "Beta-Myrcene" at bounding box center [932, 421] width 279 height 30
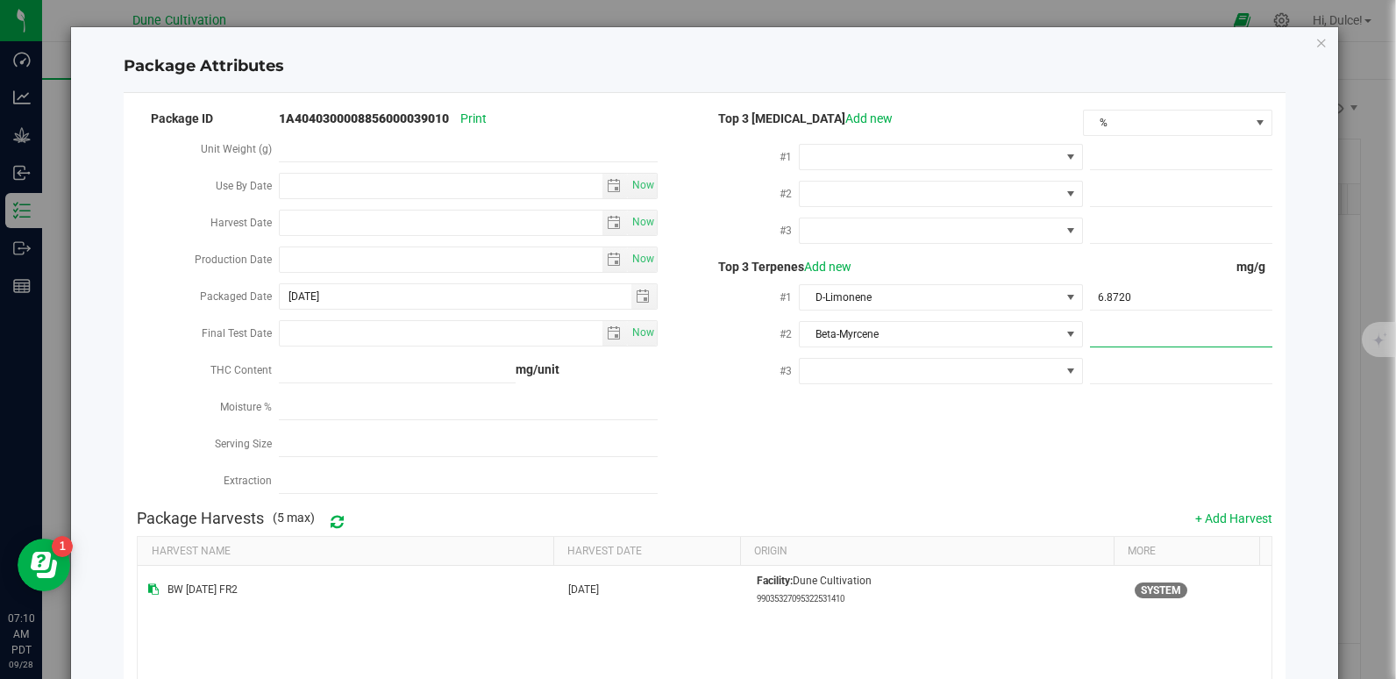
click at [1137, 326] on span at bounding box center [1181, 334] width 182 height 25
paste input "5.567"
type input "5.567"
type input "5.5670"
click at [1028, 429] on div "Package ID 1A4040300008856000039010 Print Unit Weight (g) Use By Date Now Harve…" at bounding box center [704, 304] width 1134 height 394
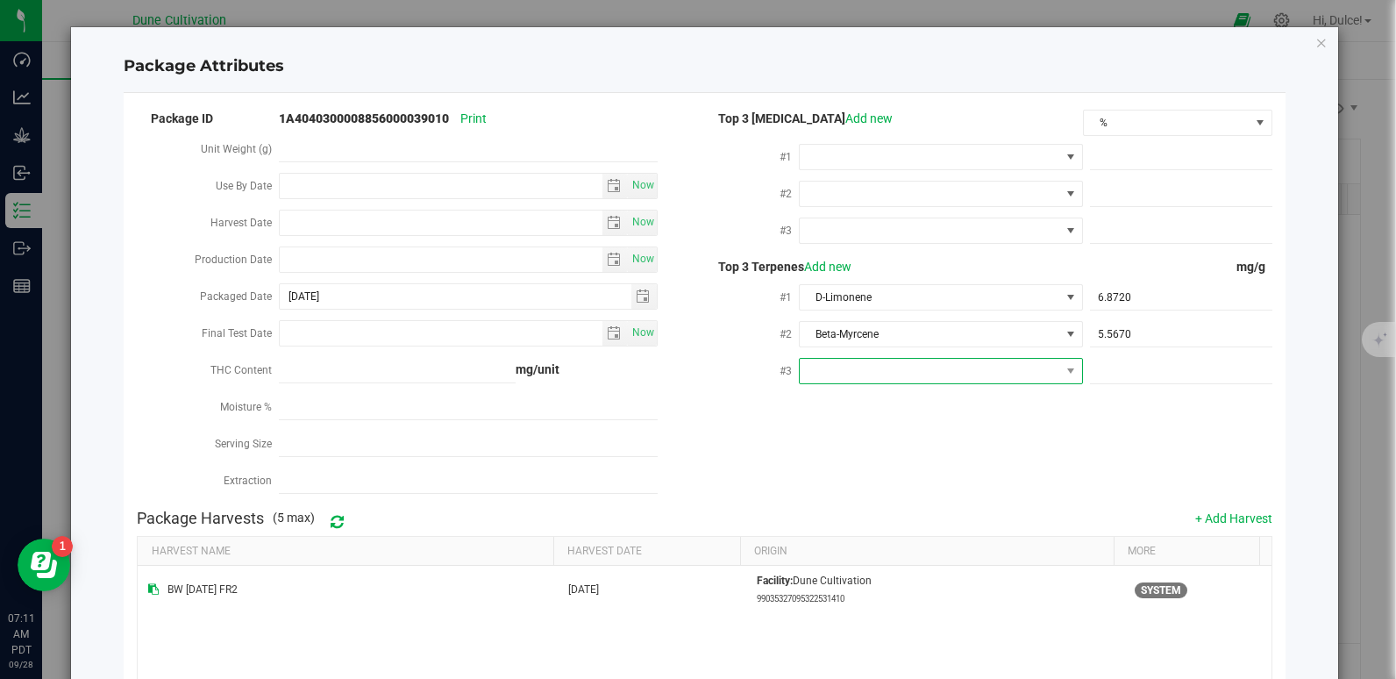
click at [891, 366] on span at bounding box center [930, 371] width 260 height 25
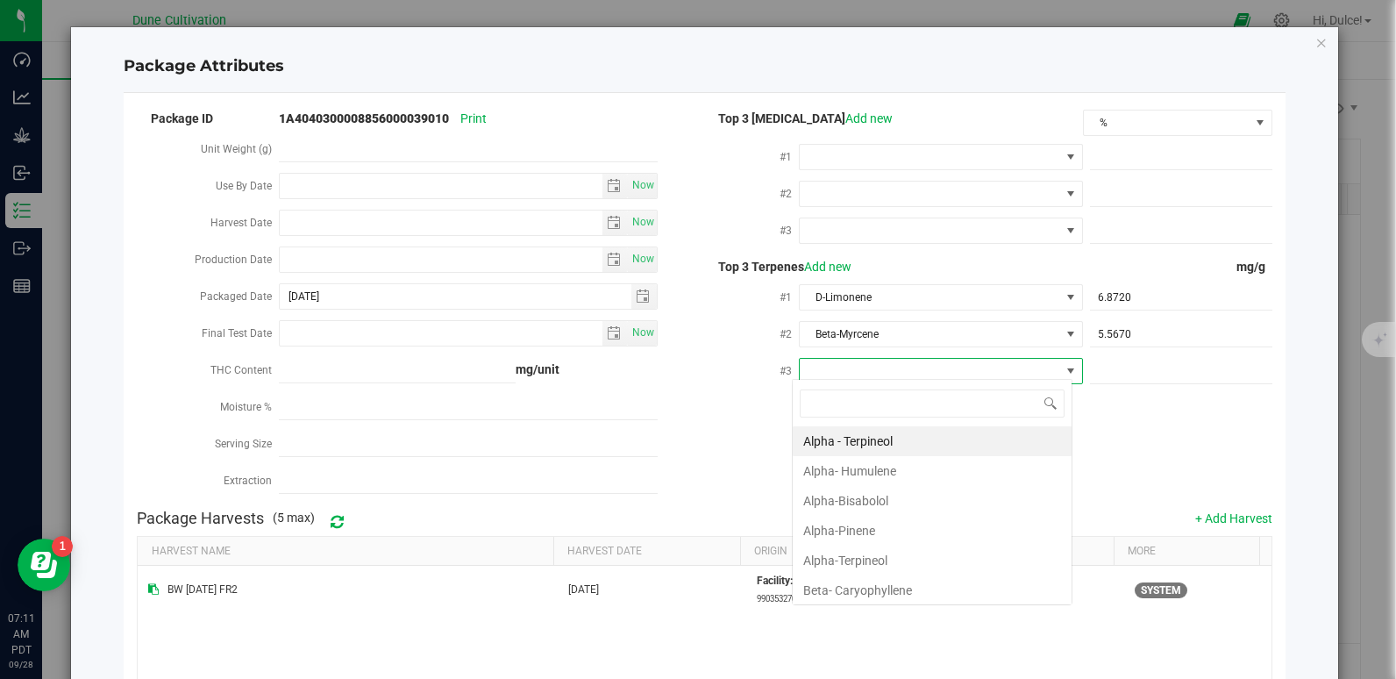
scroll to position [26, 281]
click at [855, 586] on li "Beta- Caryophyllene" at bounding box center [932, 590] width 279 height 30
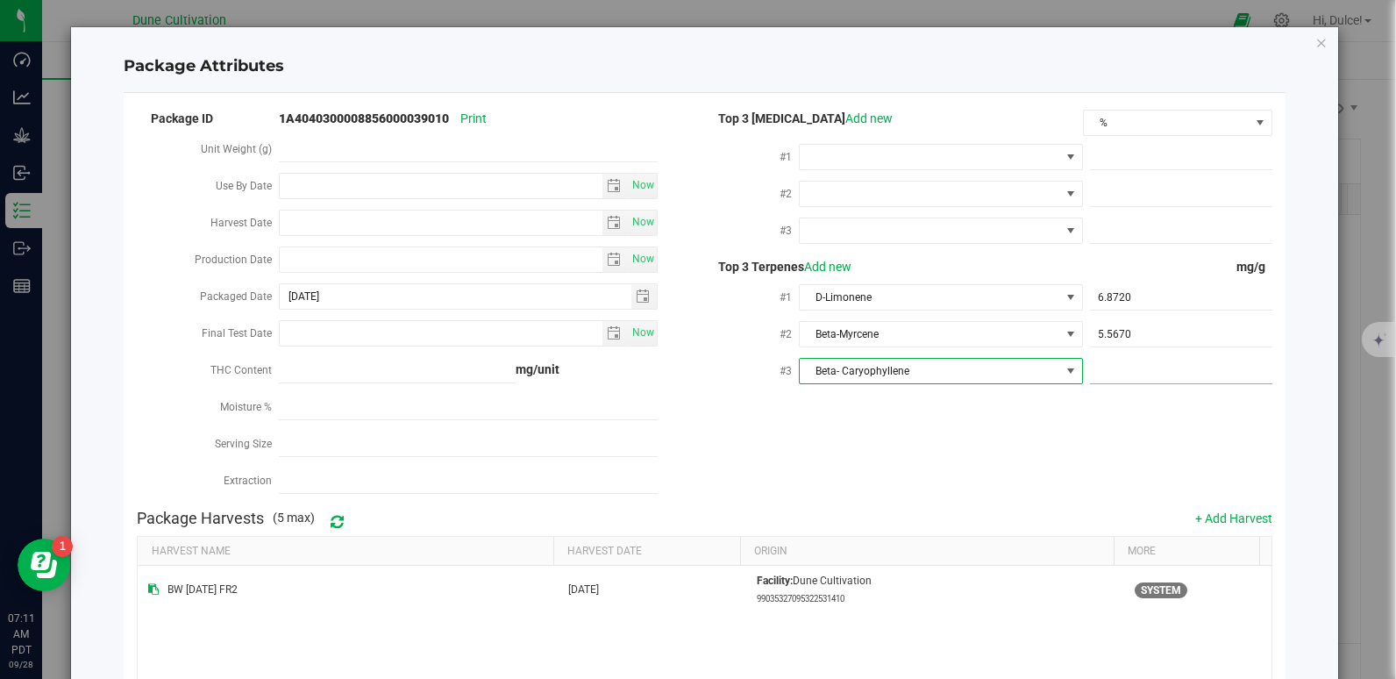
click at [1115, 364] on span at bounding box center [1181, 371] width 182 height 25
paste input "3.911"
type input "3.911"
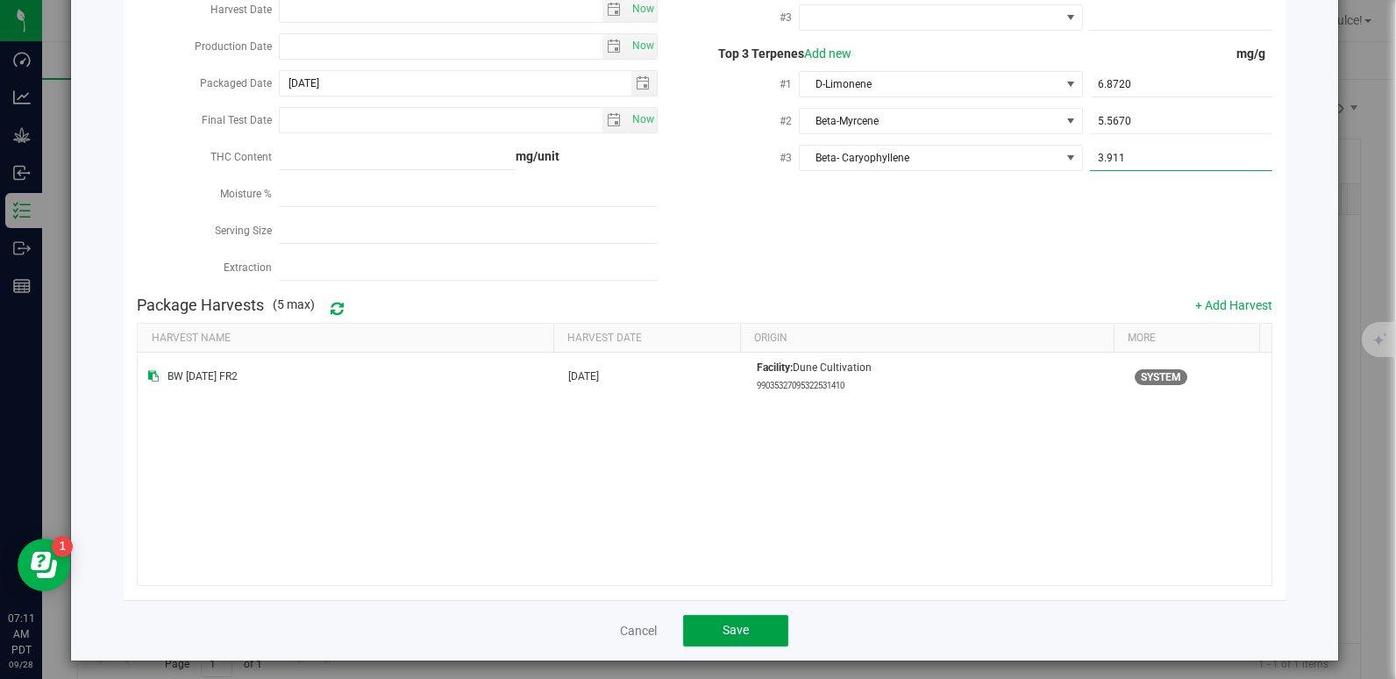
type input "3.9110"
click at [732, 624] on span "Save" at bounding box center [735, 629] width 26 height 14
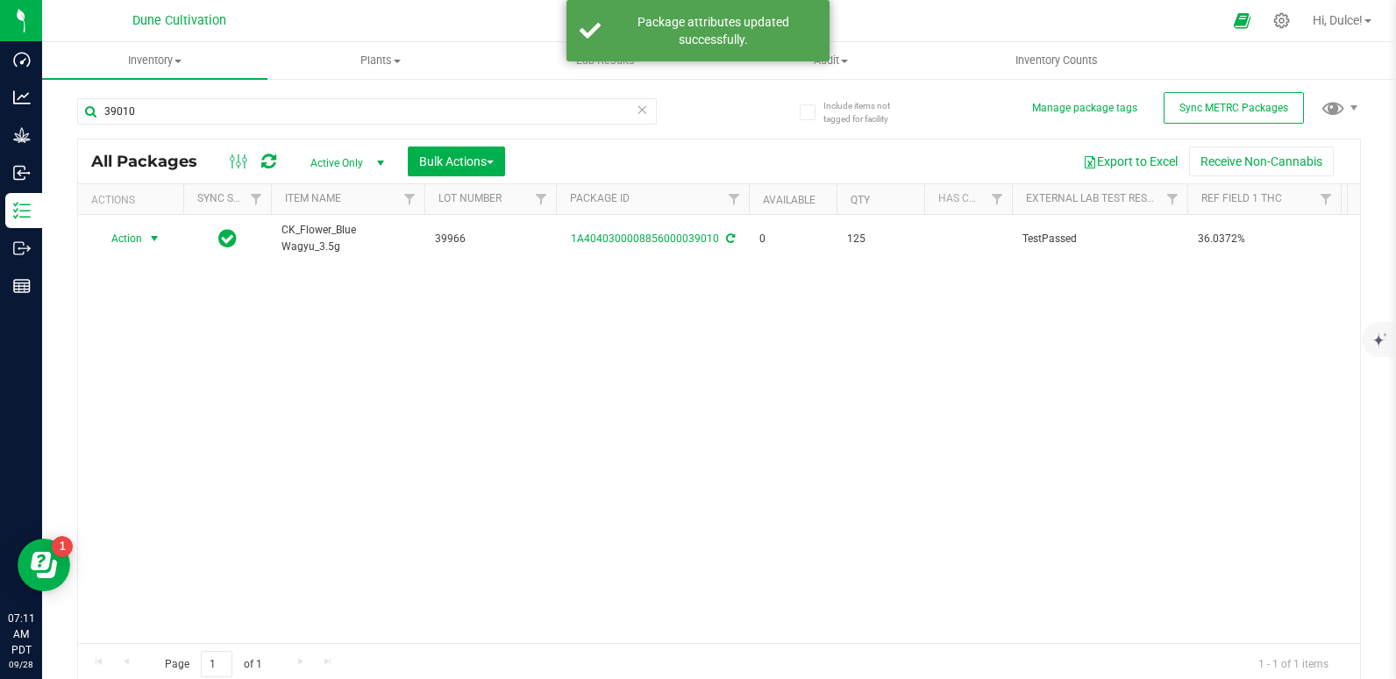
click at [132, 239] on span "Action" at bounding box center [119, 238] width 47 height 25
click at [159, 368] on li "Print package label" at bounding box center [152, 372] width 113 height 26
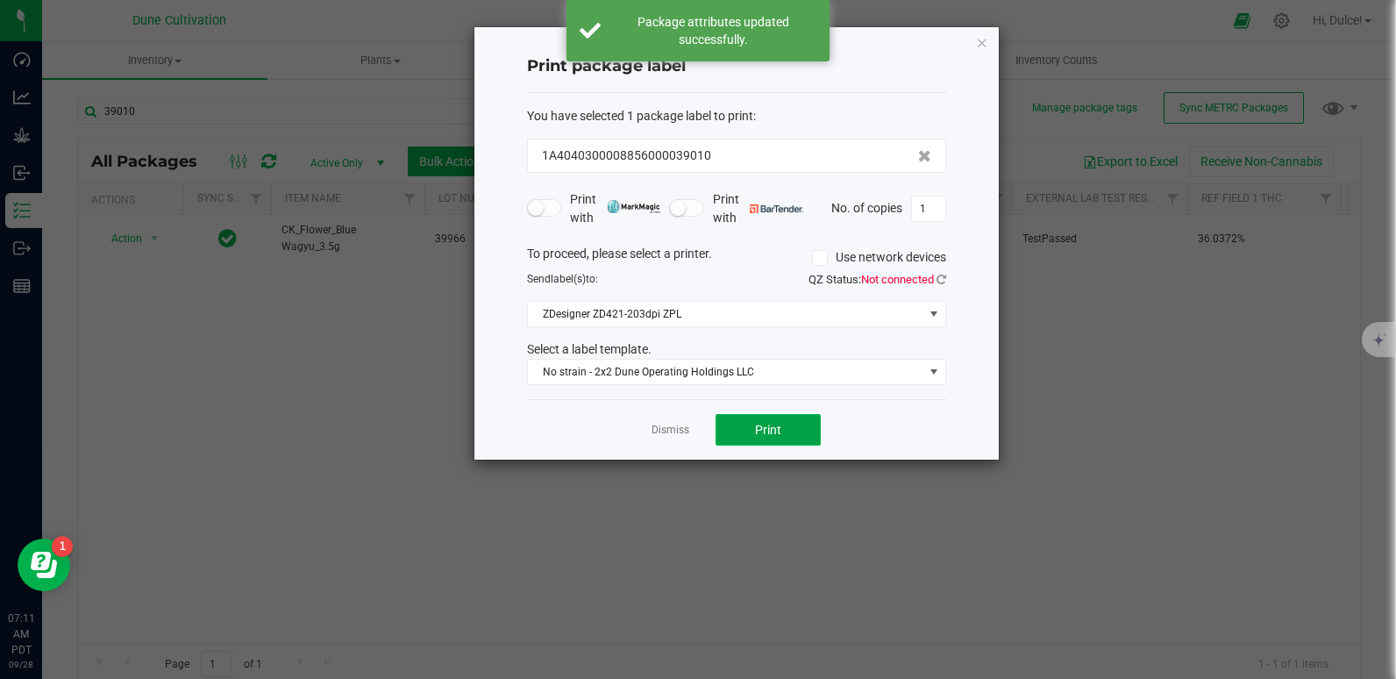
click at [776, 444] on button "Print" at bounding box center [767, 430] width 105 height 32
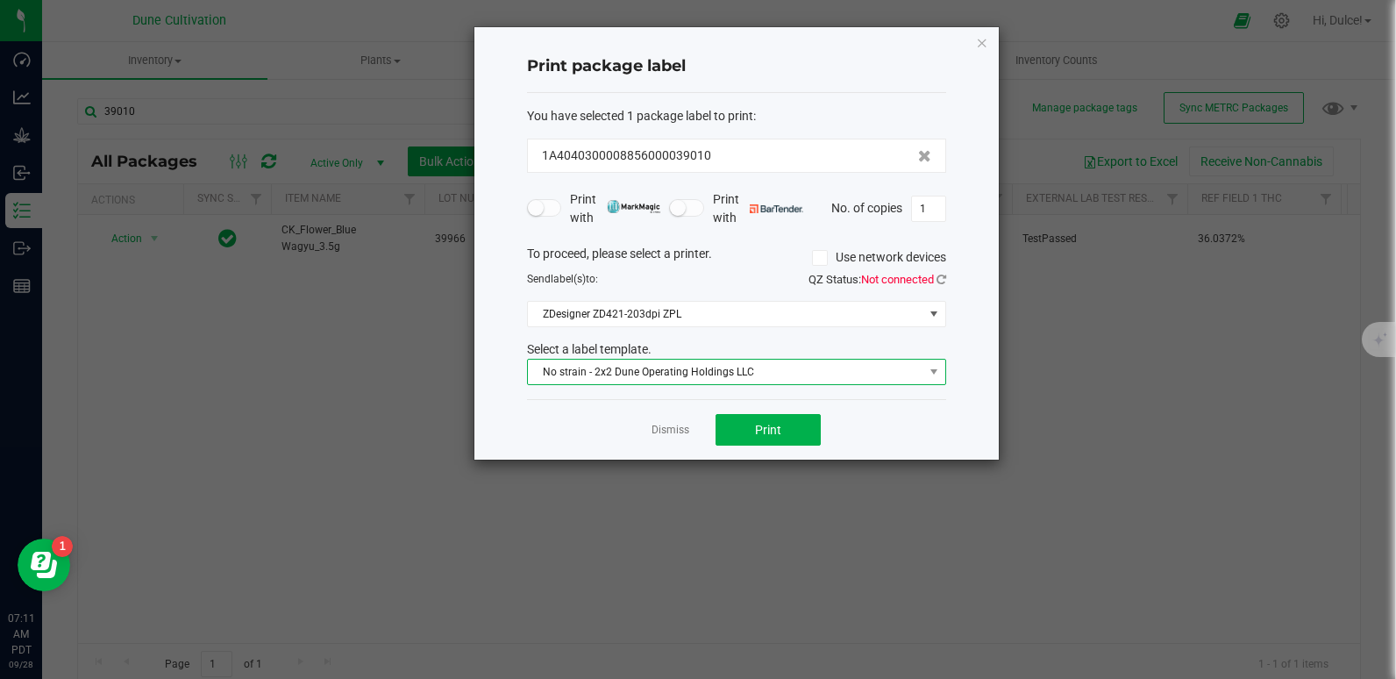
click at [679, 374] on span "No strain - 2x2 Dune Operating Holdings LLC" at bounding box center [725, 371] width 395 height 25
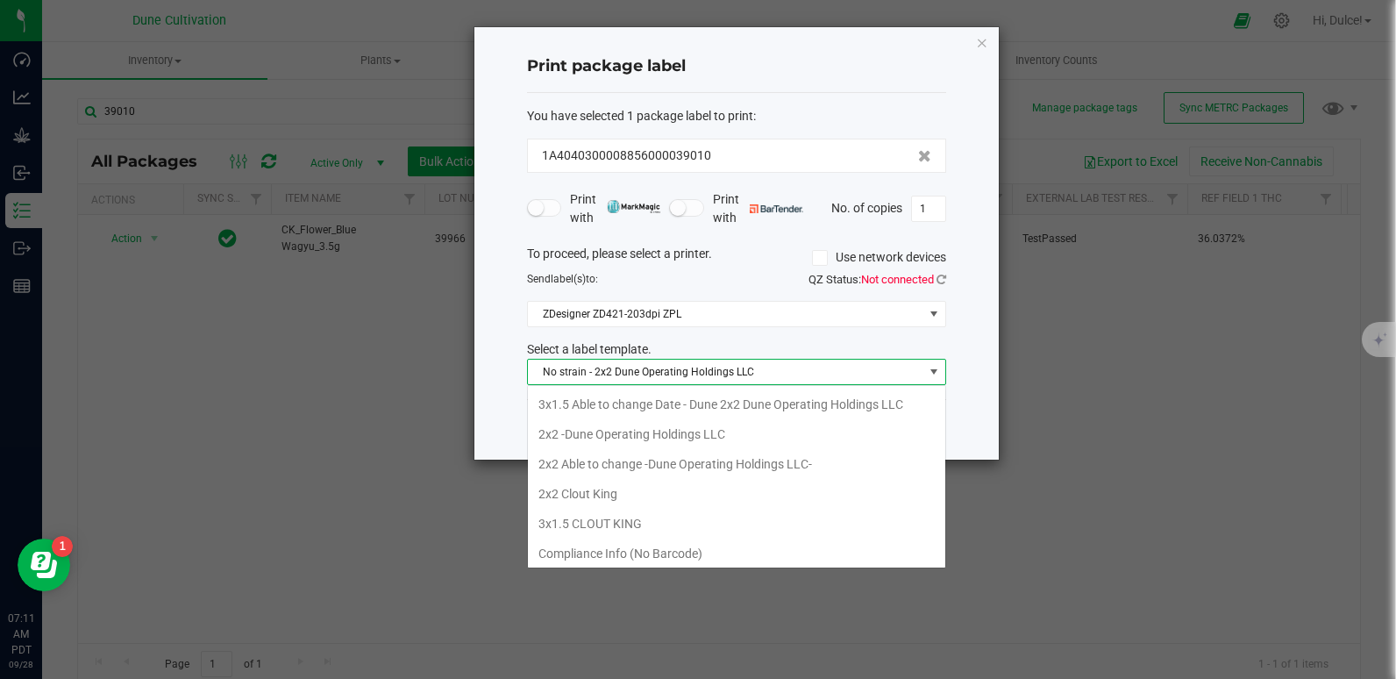
scroll to position [26, 419]
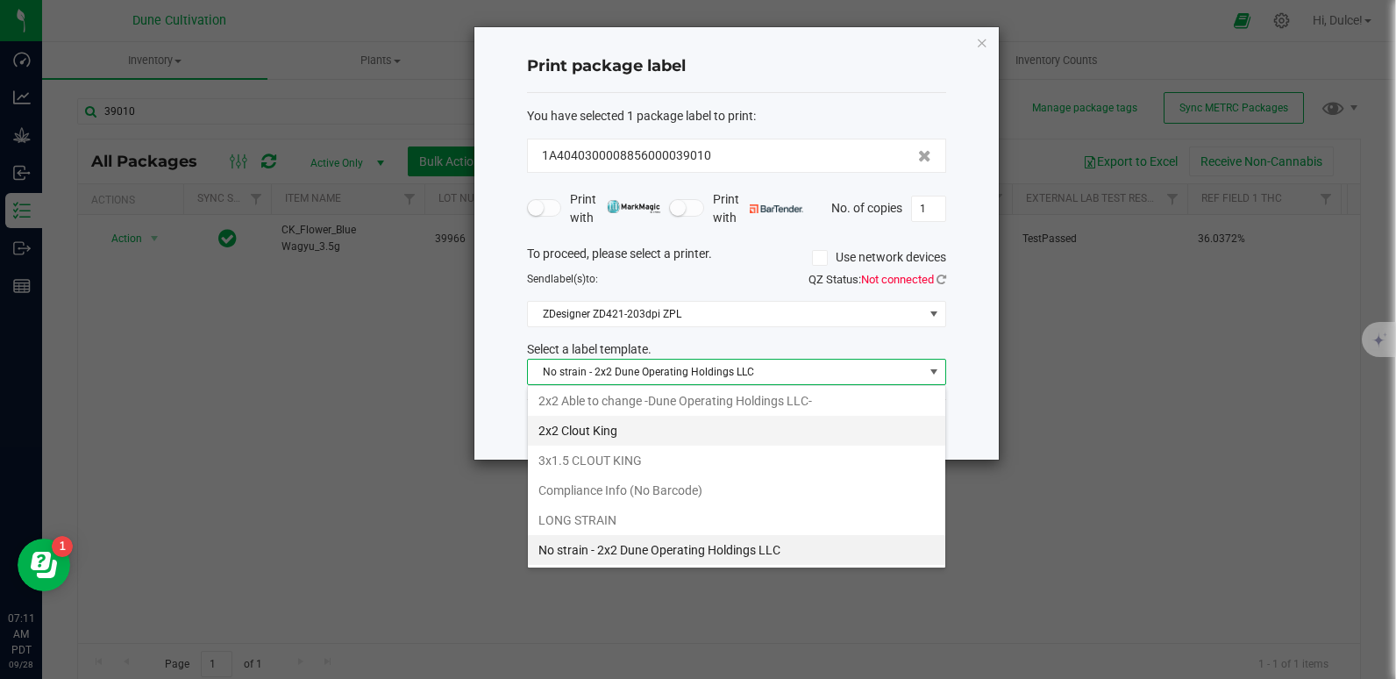
click at [637, 422] on li "2x2 Clout King" at bounding box center [736, 431] width 417 height 30
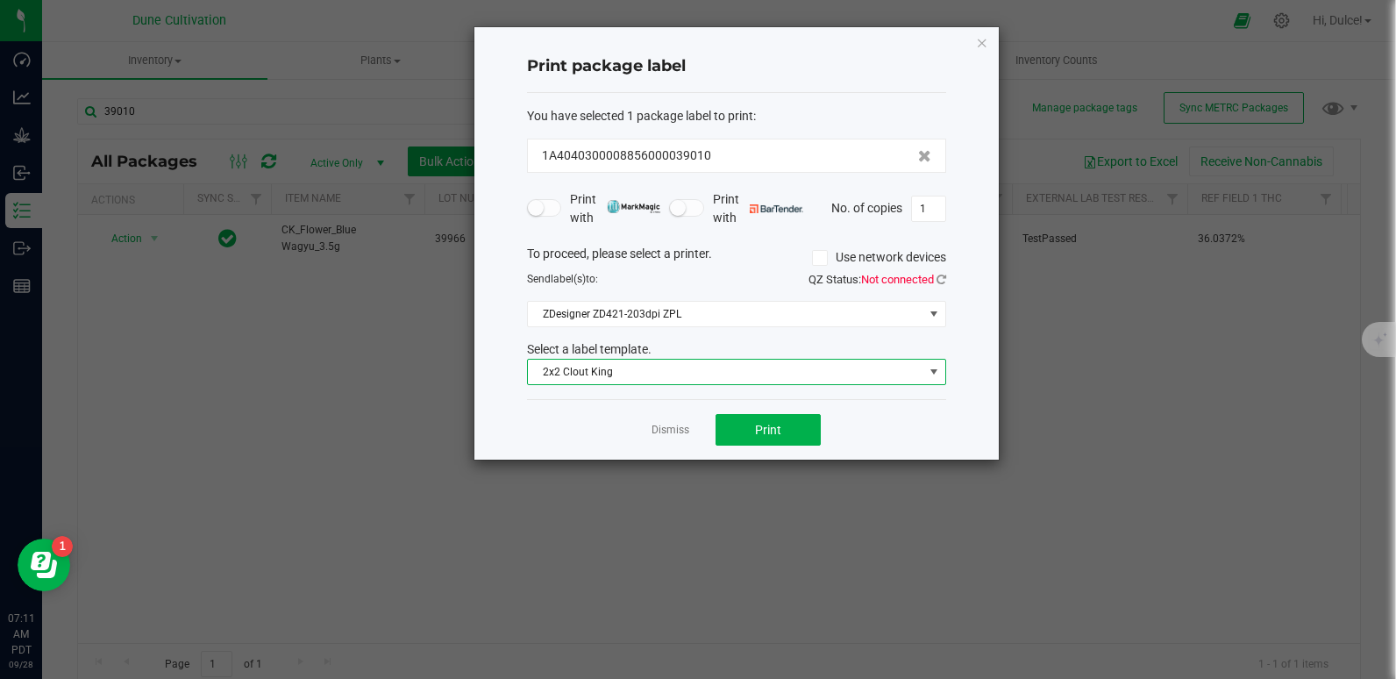
click at [776, 409] on div "Dismiss Print" at bounding box center [736, 429] width 419 height 60
click at [769, 423] on span "Print" at bounding box center [768, 430] width 26 height 14
click at [976, 45] on icon "button" at bounding box center [982, 42] width 12 height 21
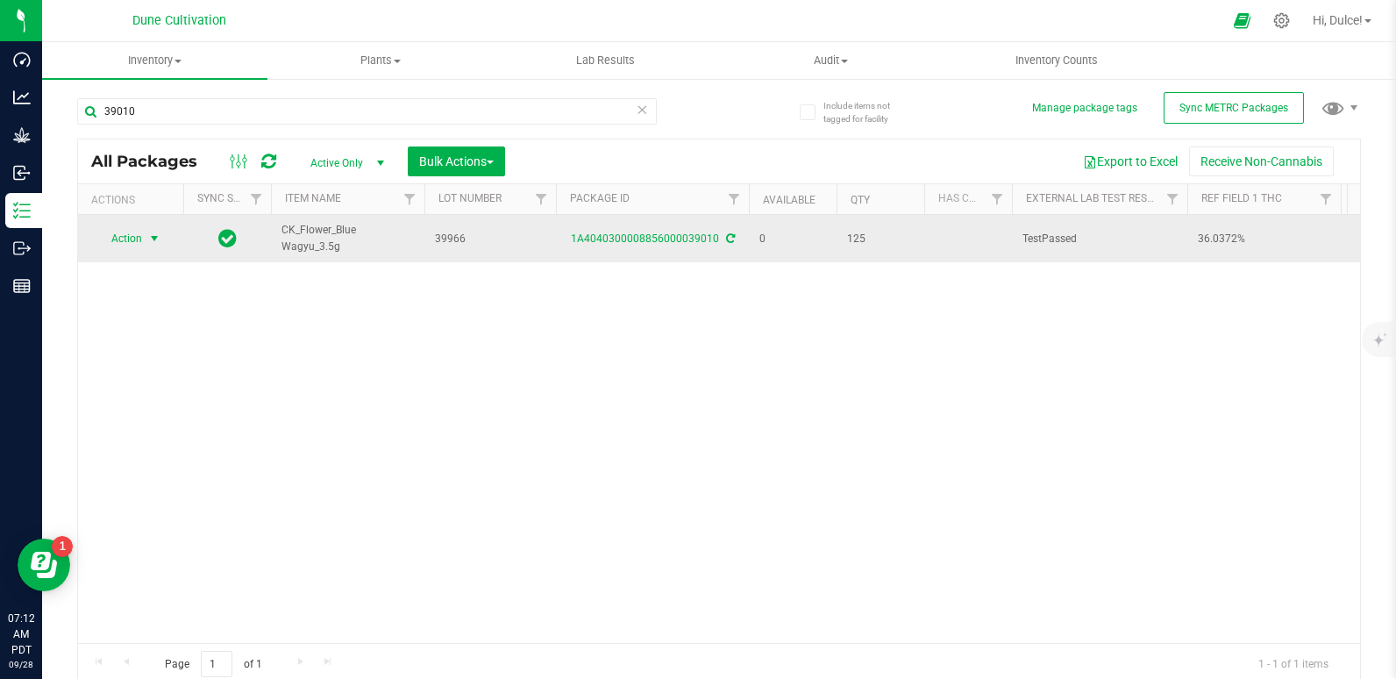
click at [137, 241] on span "Action" at bounding box center [119, 238] width 47 height 25
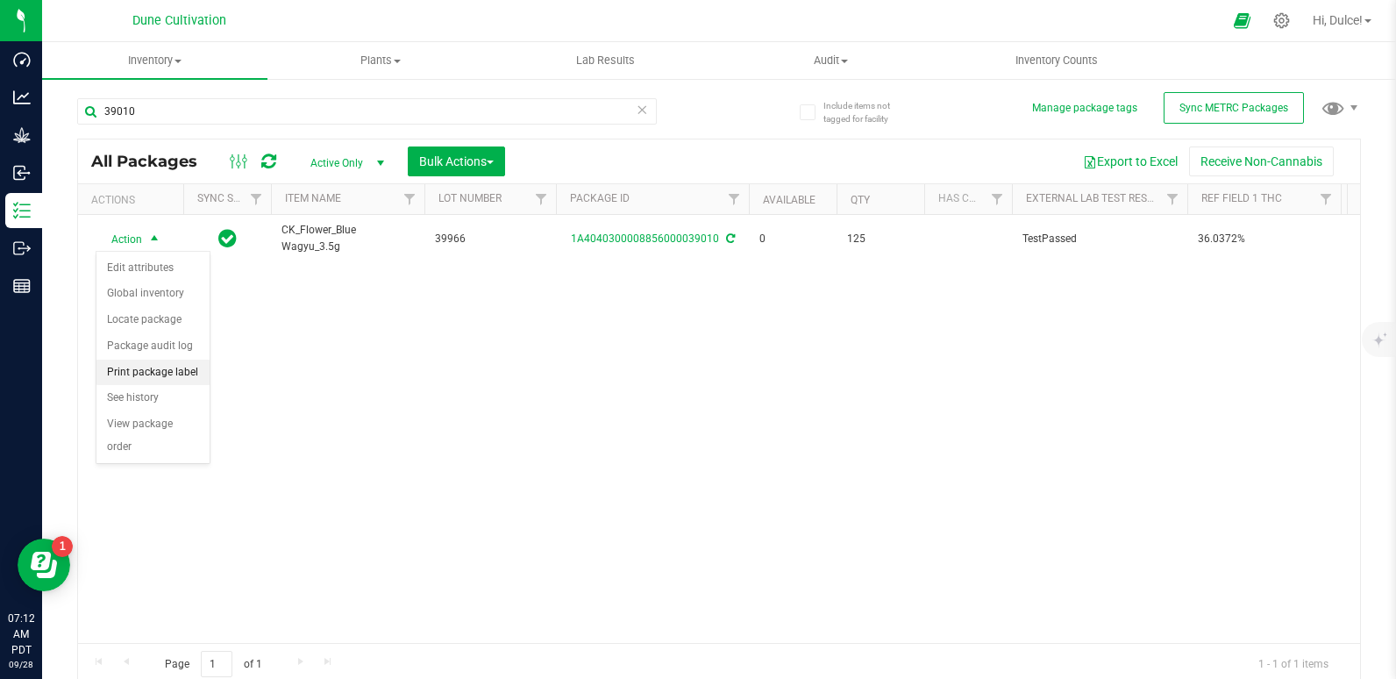
click at [160, 366] on li "Print package label" at bounding box center [152, 372] width 113 height 26
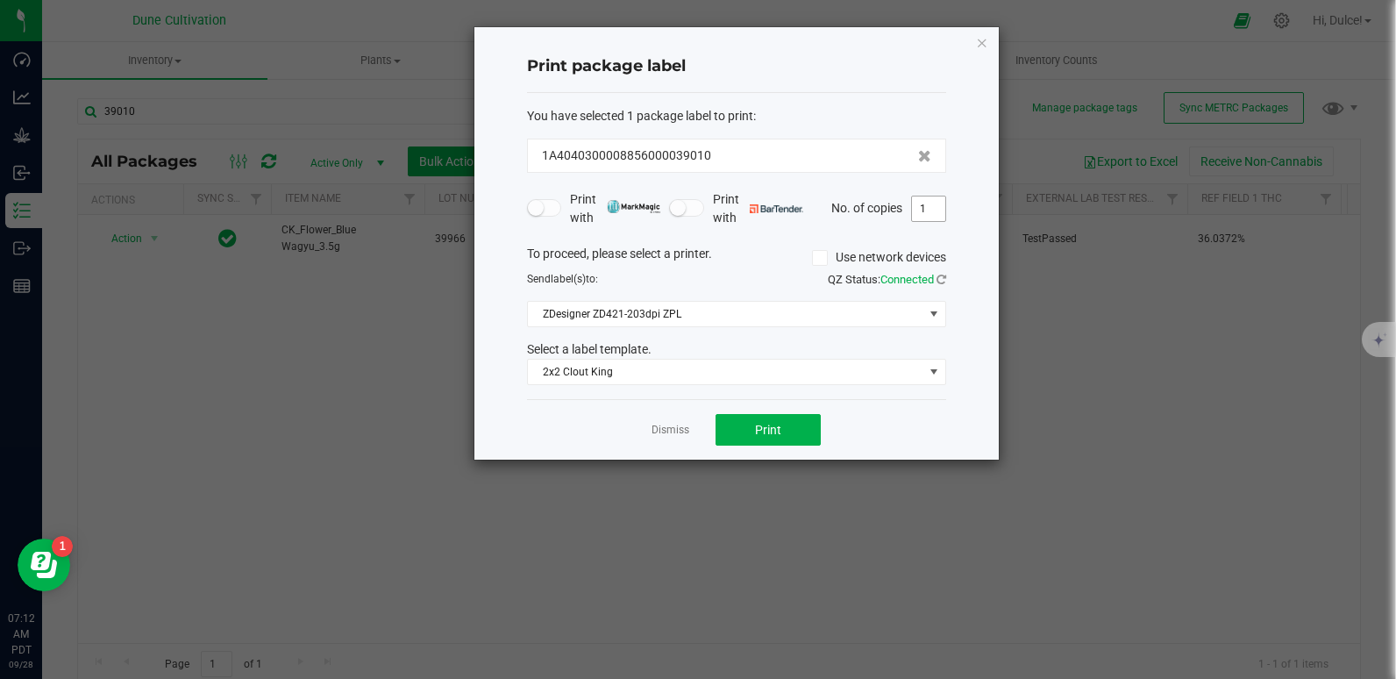
click at [929, 214] on input "1" at bounding box center [928, 208] width 33 height 25
type input "125"
click at [806, 431] on button "Print" at bounding box center [767, 430] width 105 height 32
click at [971, 46] on div "Print package label You have selected 1 package label to print : 1A404030000885…" at bounding box center [736, 243] width 524 height 432
click at [977, 46] on icon "button" at bounding box center [982, 42] width 12 height 21
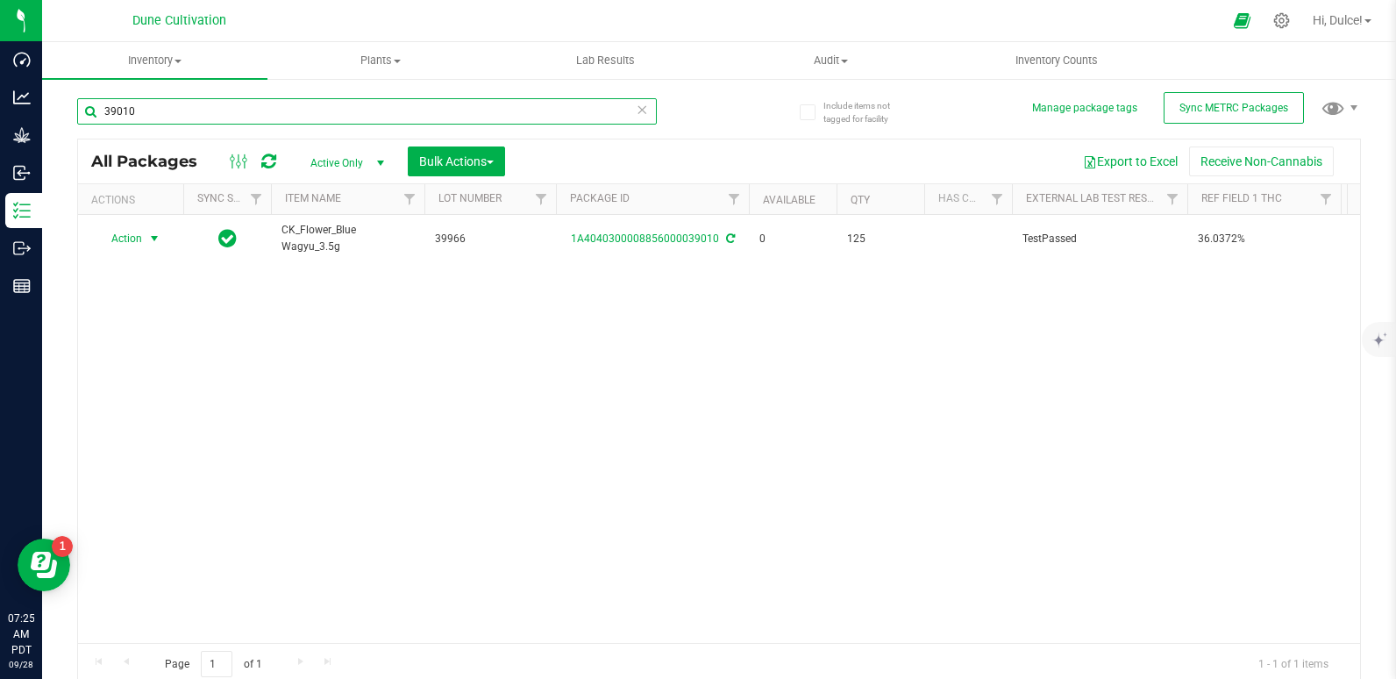
click at [358, 105] on input "39010" at bounding box center [367, 111] width 580 height 26
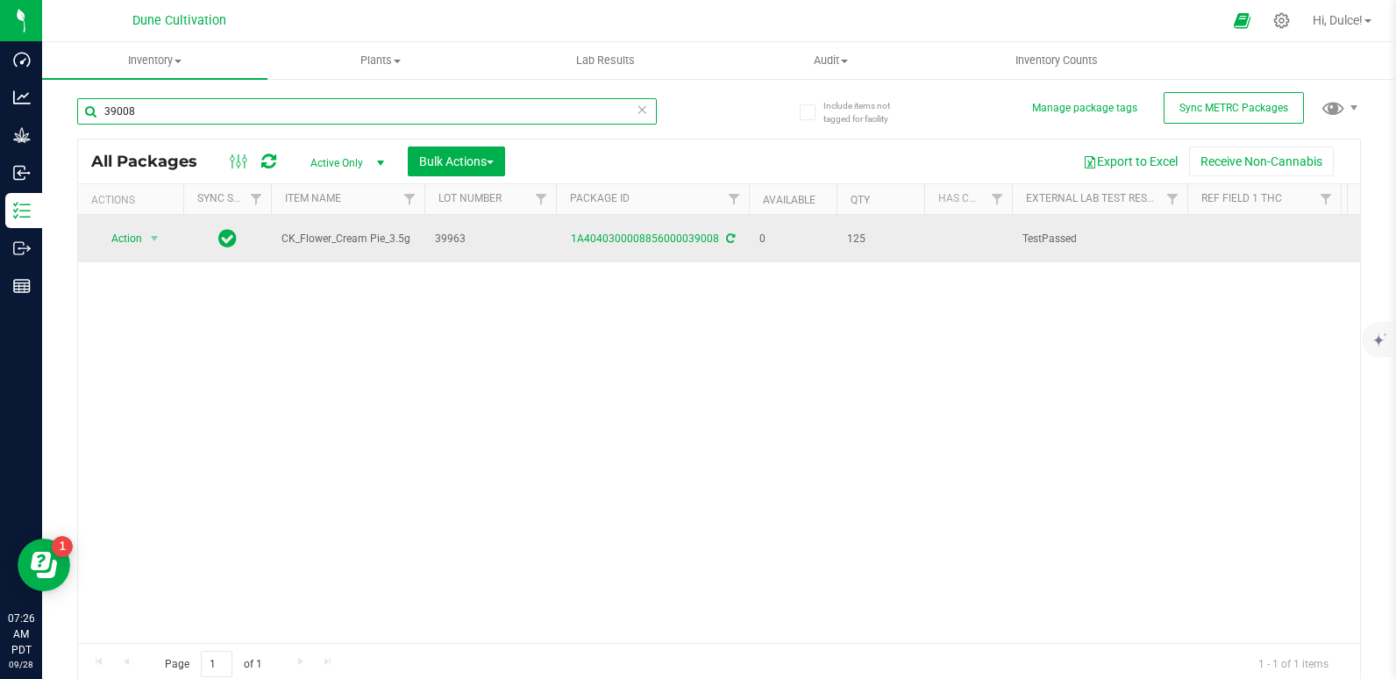
type input "39008"
click at [647, 245] on div "1A4040300008856000039008" at bounding box center [652, 239] width 198 height 17
click at [655, 235] on link "1A4040300008856000039008" at bounding box center [645, 238] width 148 height 12
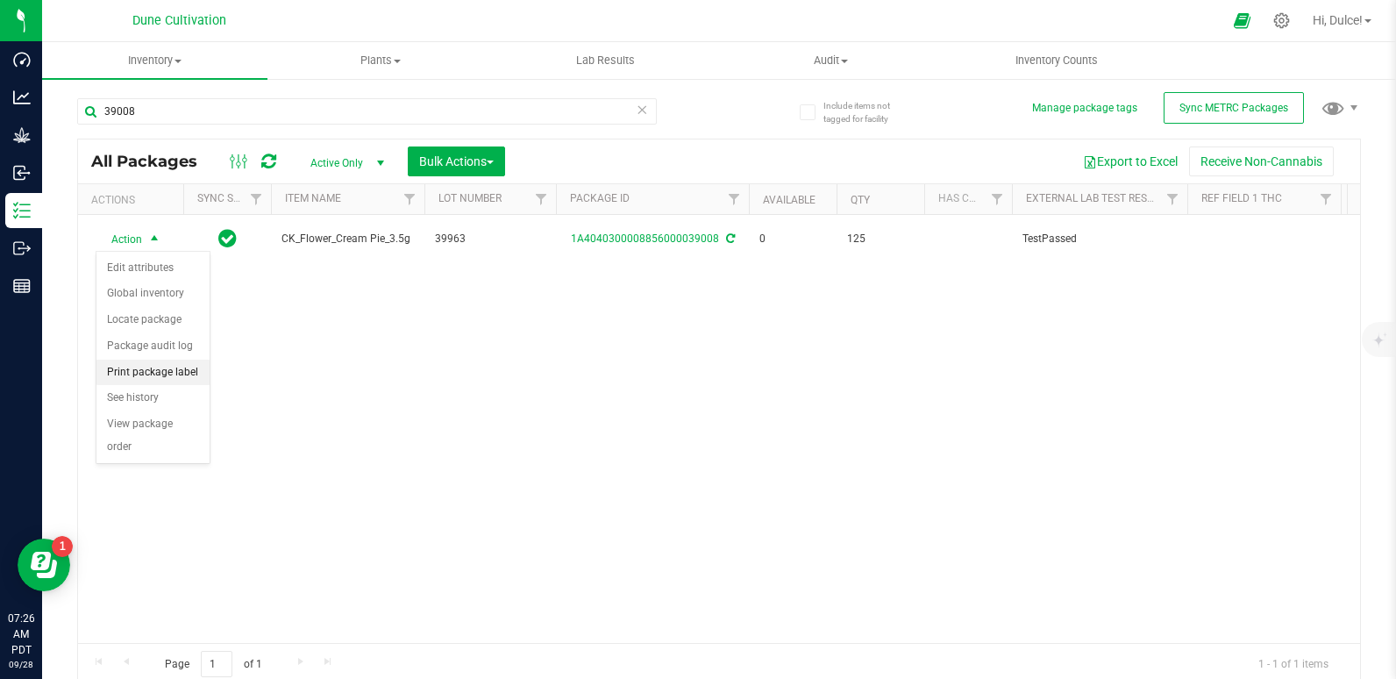
click at [118, 367] on li "Print package label" at bounding box center [152, 372] width 113 height 26
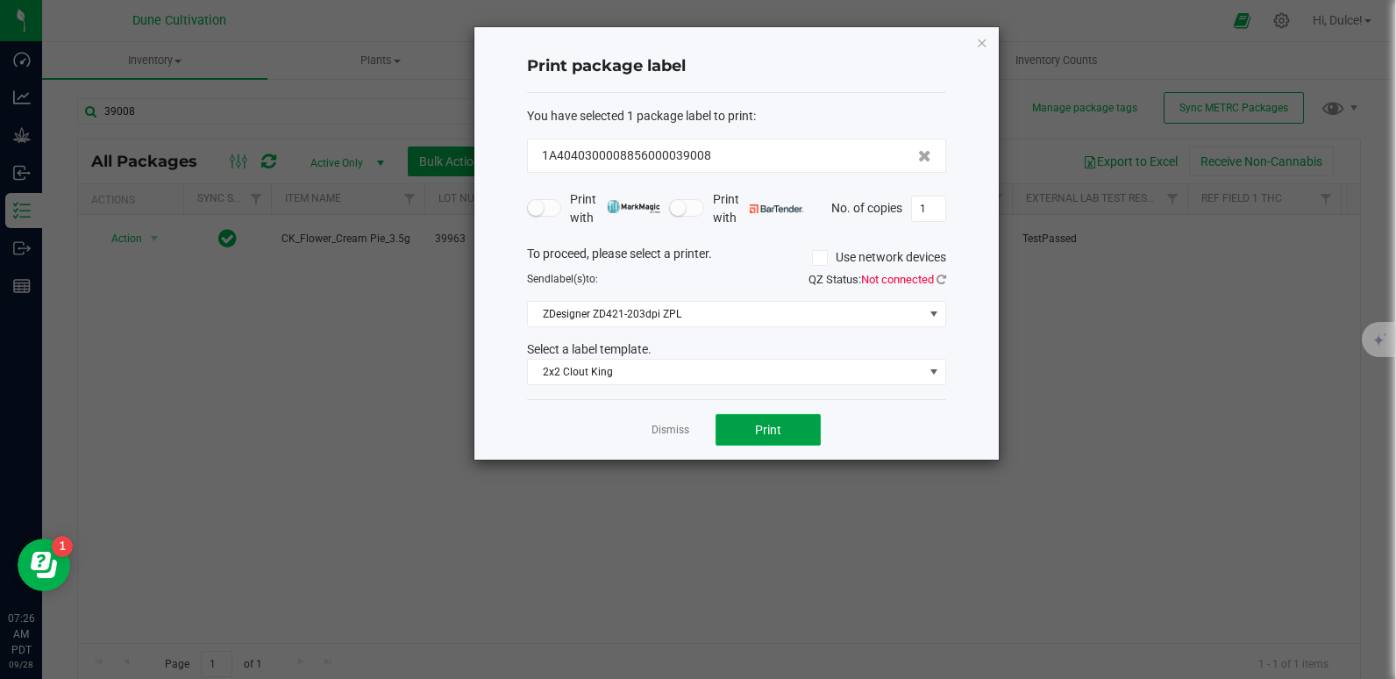
click at [758, 430] on span "Print" at bounding box center [768, 430] width 26 height 14
click at [977, 41] on icon "button" at bounding box center [982, 42] width 12 height 21
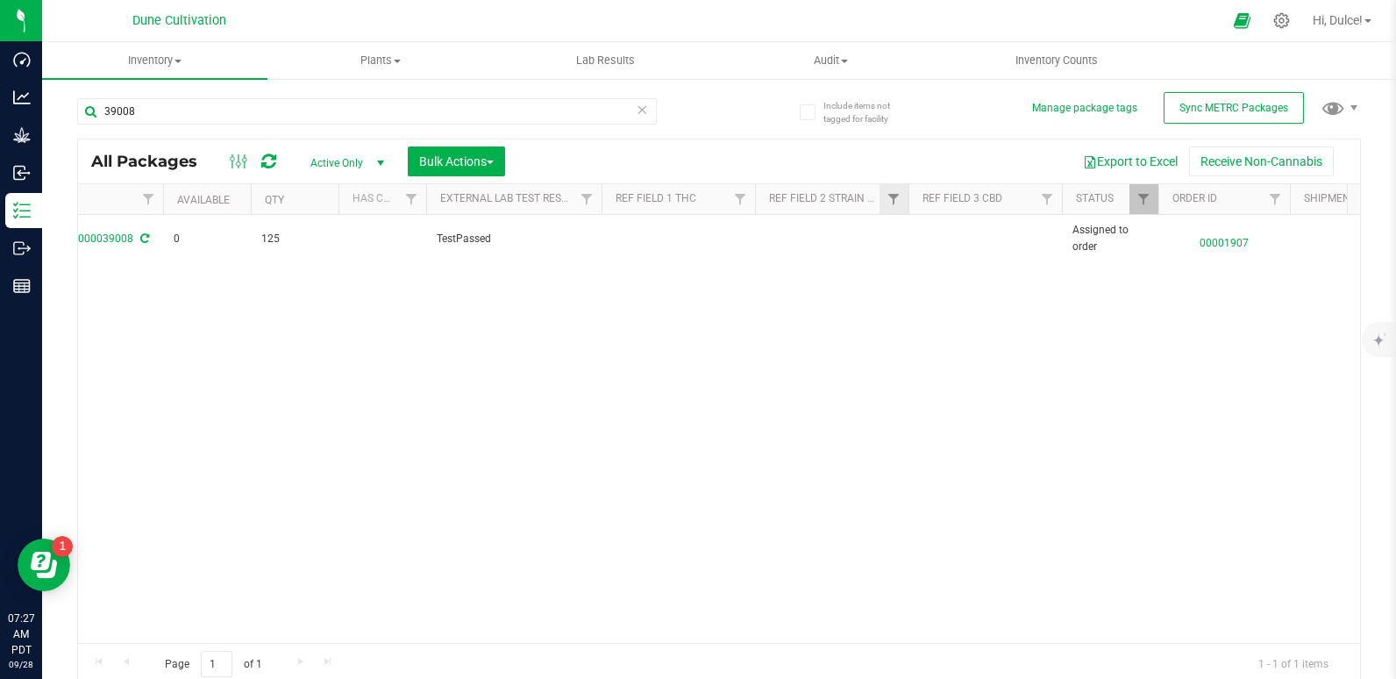
scroll to position [0, 590]
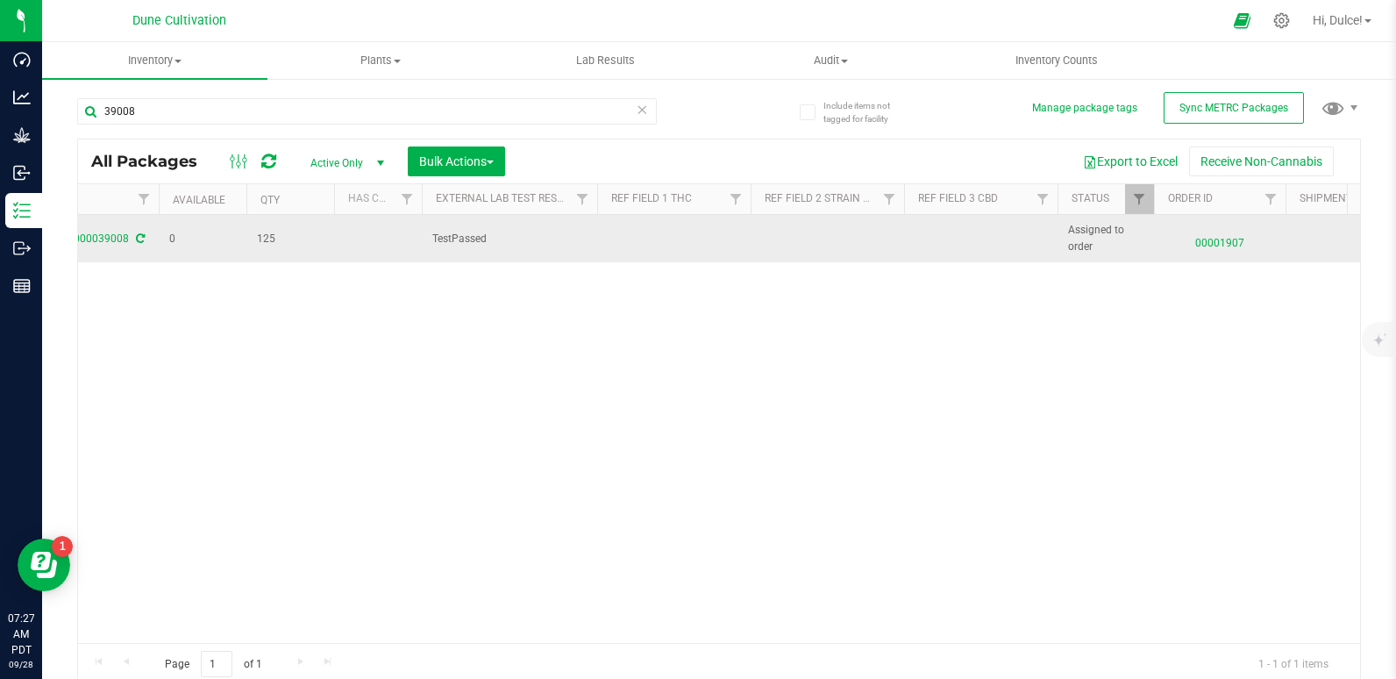
click at [978, 245] on td at bounding box center [980, 238] width 153 height 47
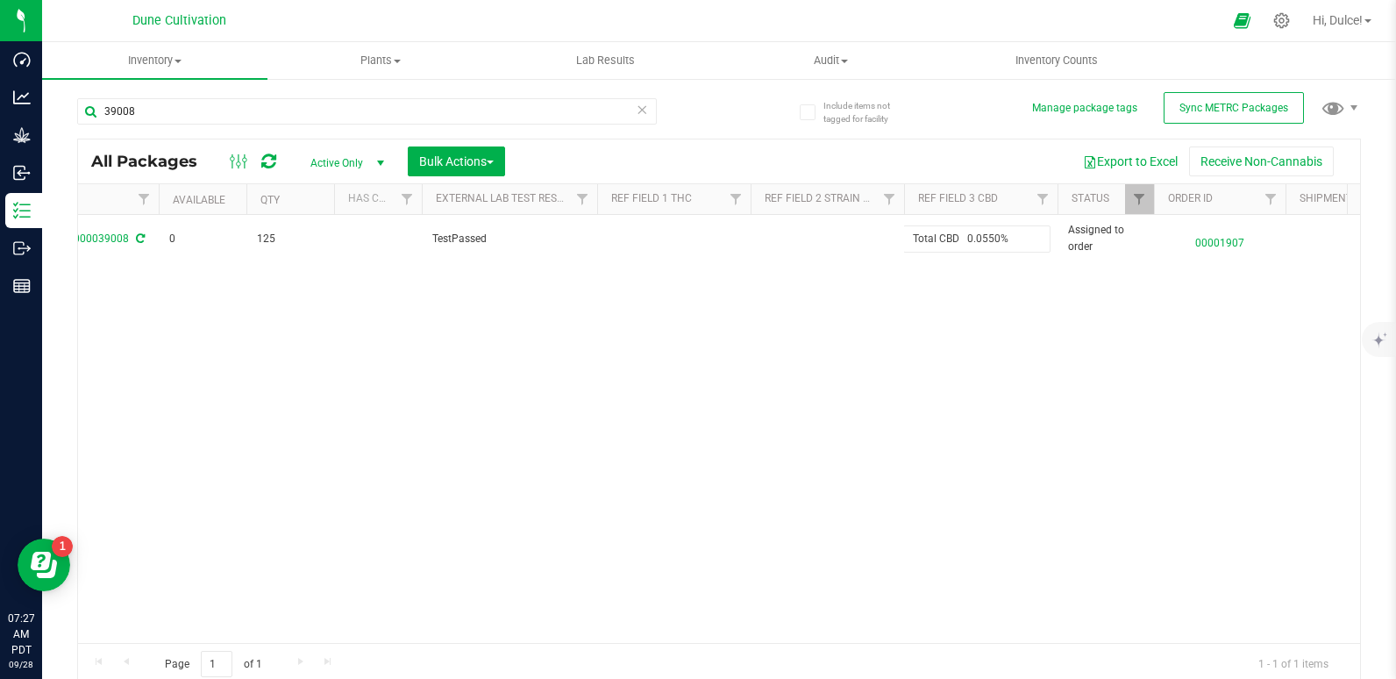
drag, startPoint x: 969, startPoint y: 236, endPoint x: 574, endPoint y: 281, distance: 397.0
click at [574, 281] on div "Action Action Edit attributes Global inventory Locate package Package audit log…" at bounding box center [719, 429] width 1282 height 428
type input "0.0550%"
click at [574, 281] on div "All Packages Active Only Active Only Lab Samples Locked All External Internal B…" at bounding box center [719, 412] width 1284 height 547
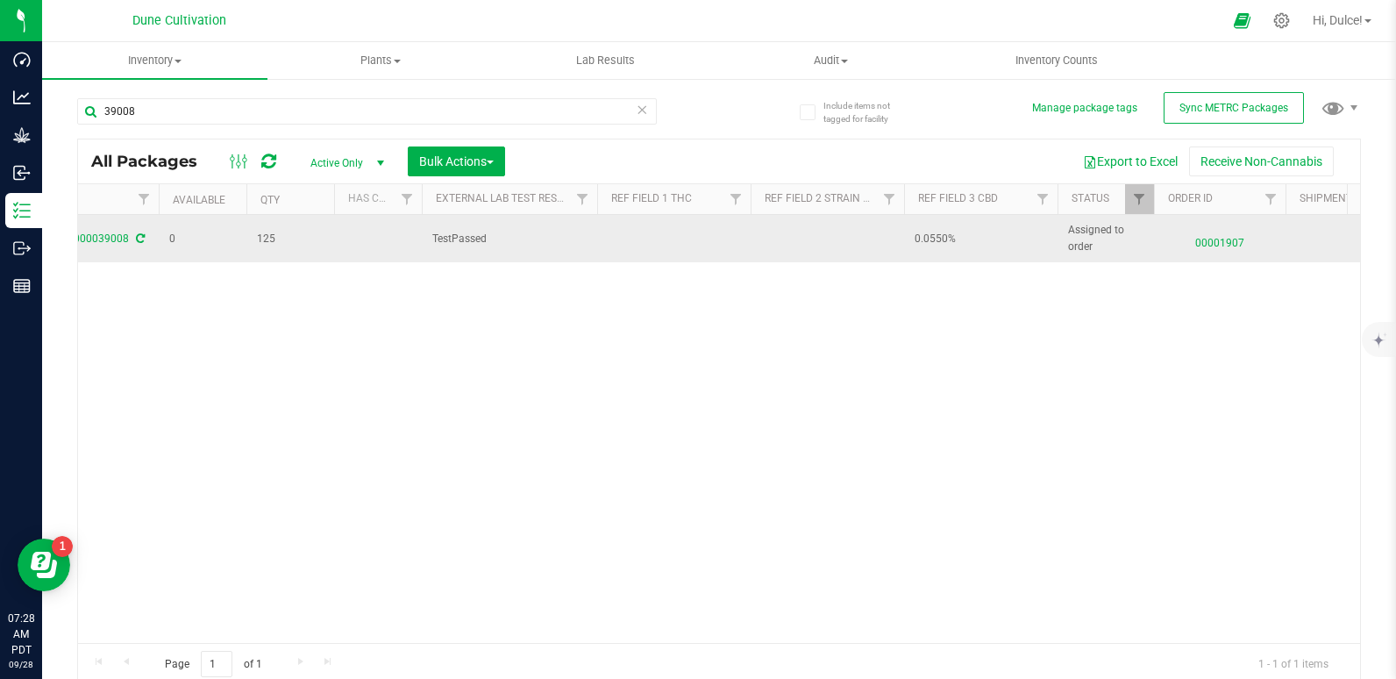
click at [620, 226] on td at bounding box center [673, 238] width 153 height 47
type input "33.0409%"
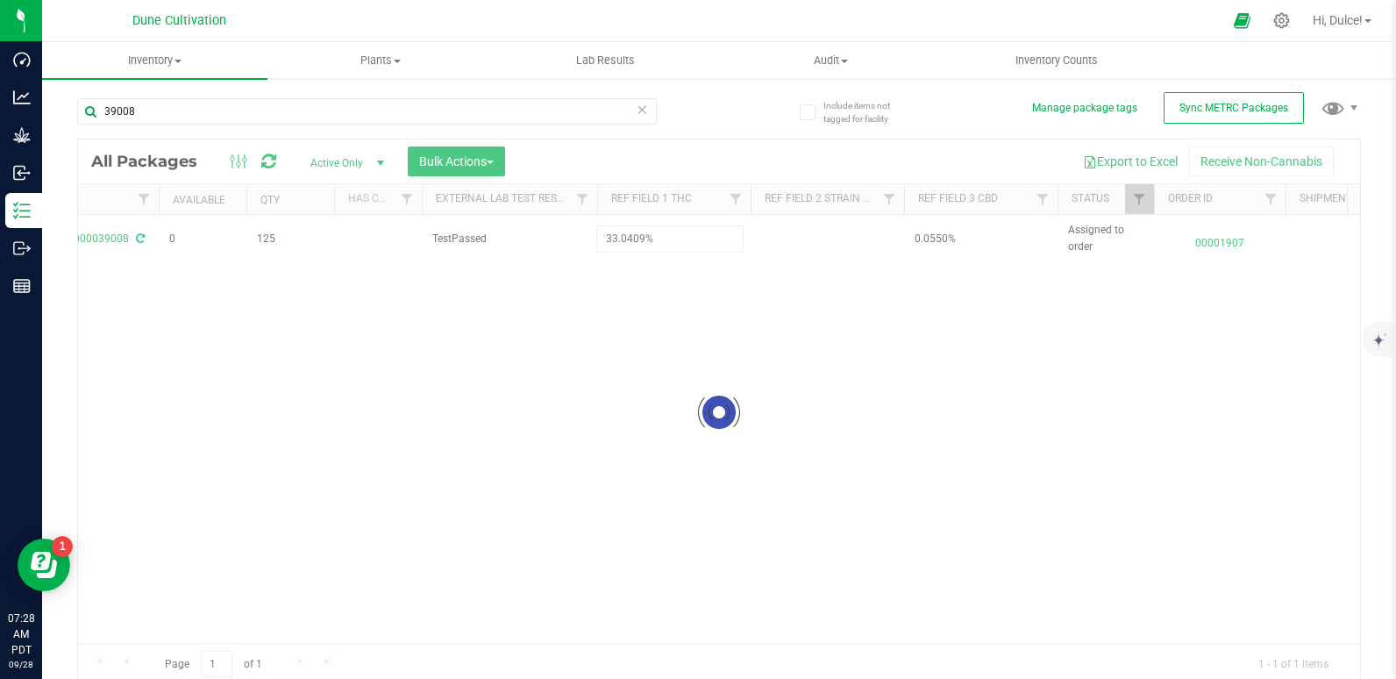
click at [608, 316] on div "Loading... All Packages Active Only Active Only Lab Samples Locked All External…" at bounding box center [719, 412] width 1284 height 547
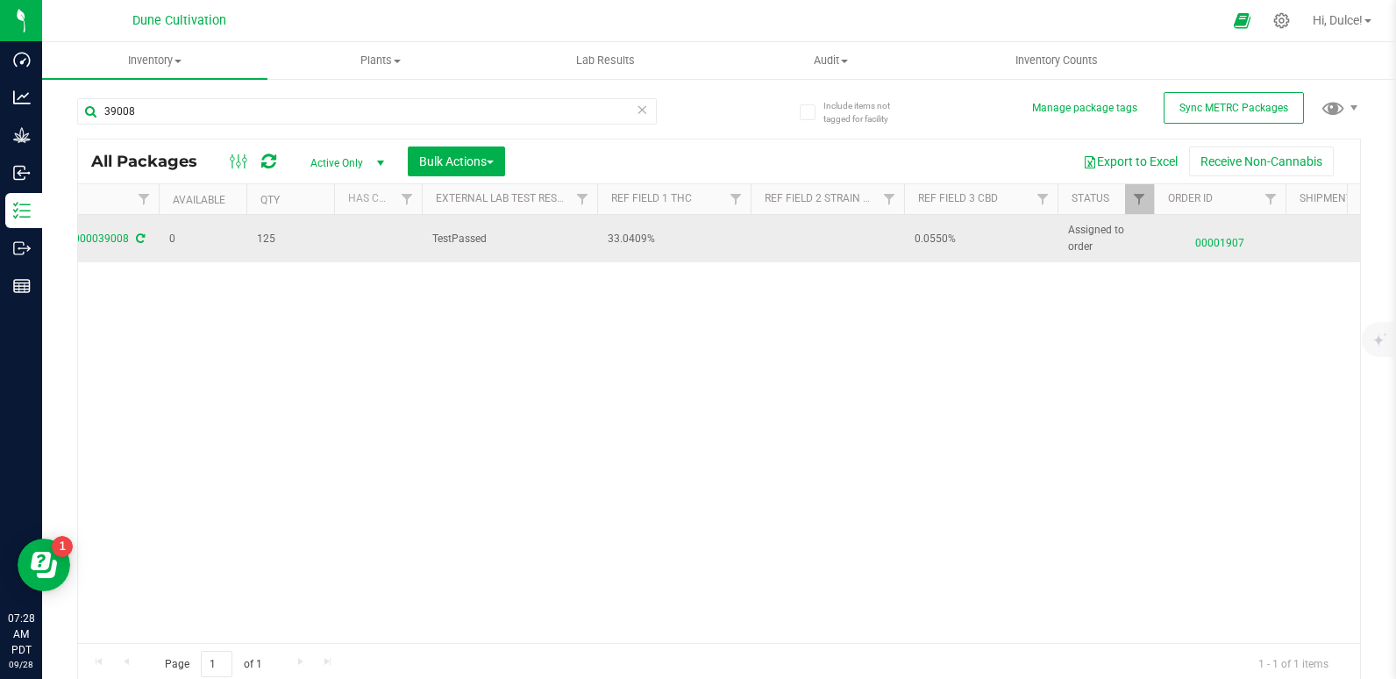
scroll to position [0, 0]
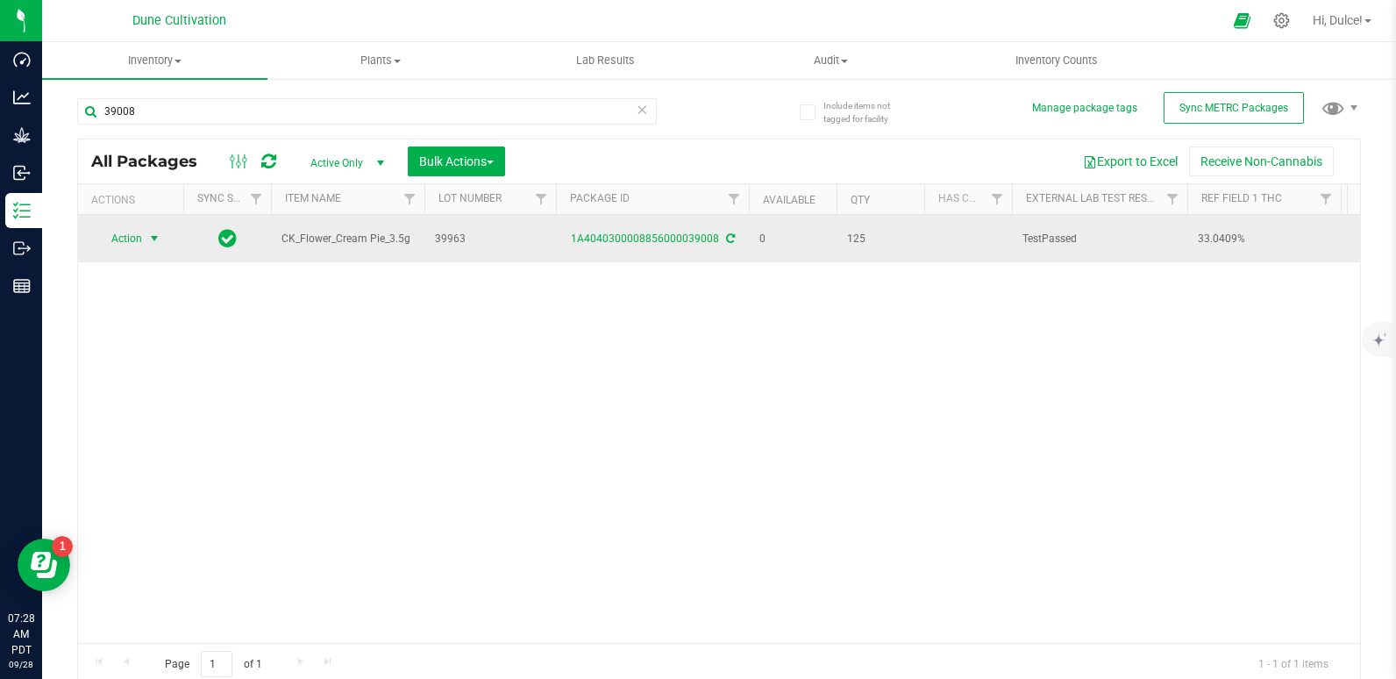
click at [117, 240] on span "Action" at bounding box center [119, 238] width 47 height 25
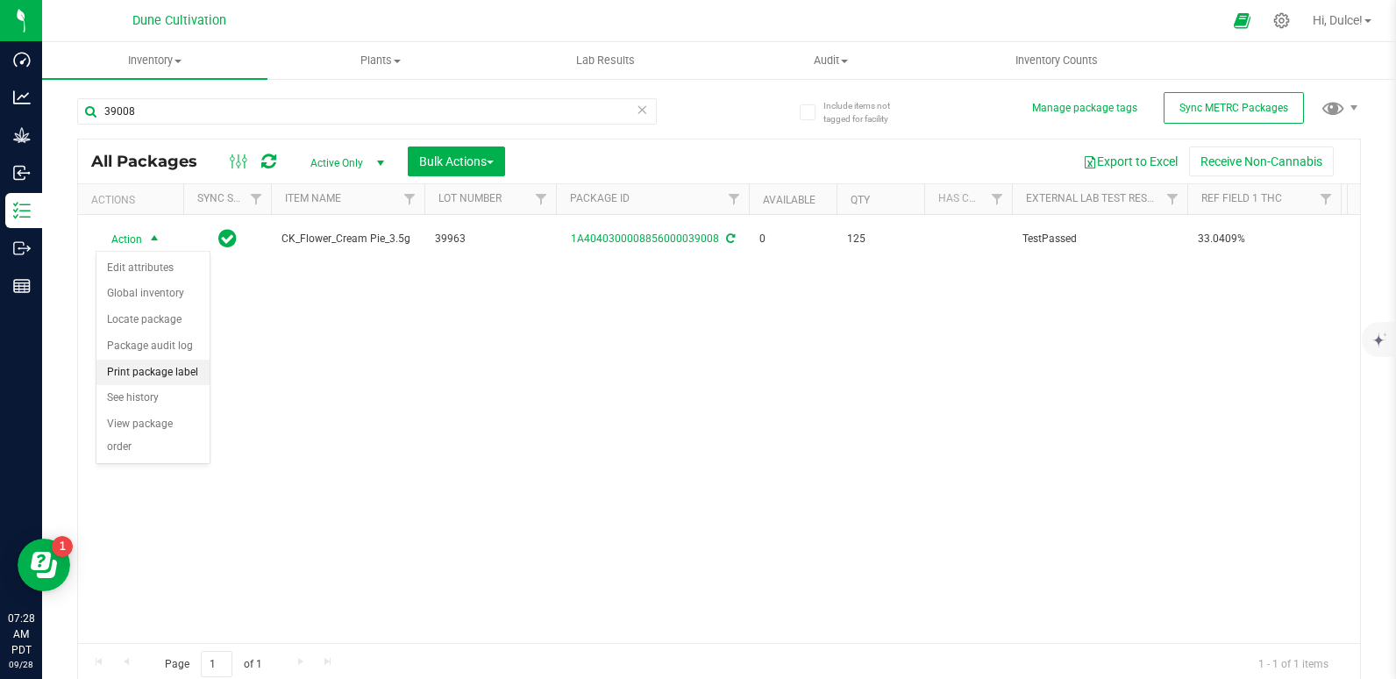
click at [193, 362] on li "Print package label" at bounding box center [152, 372] width 113 height 26
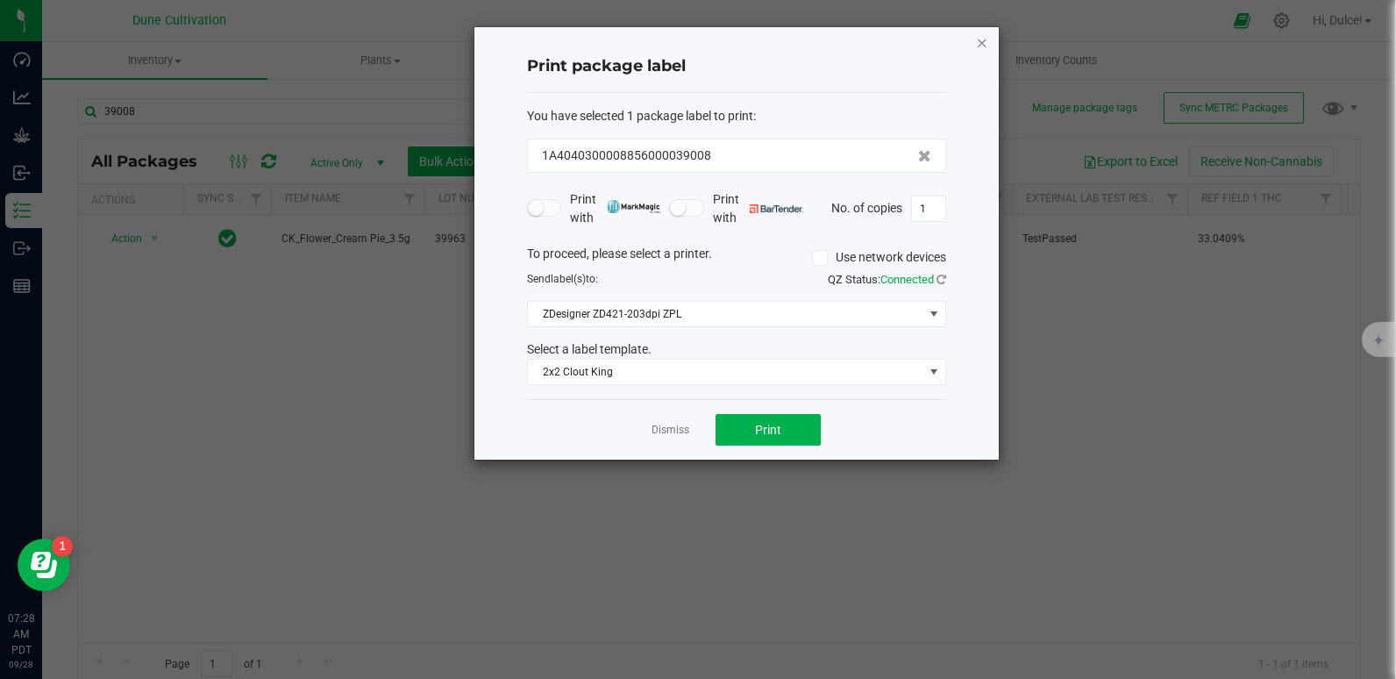
click at [980, 41] on icon "button" at bounding box center [982, 42] width 12 height 21
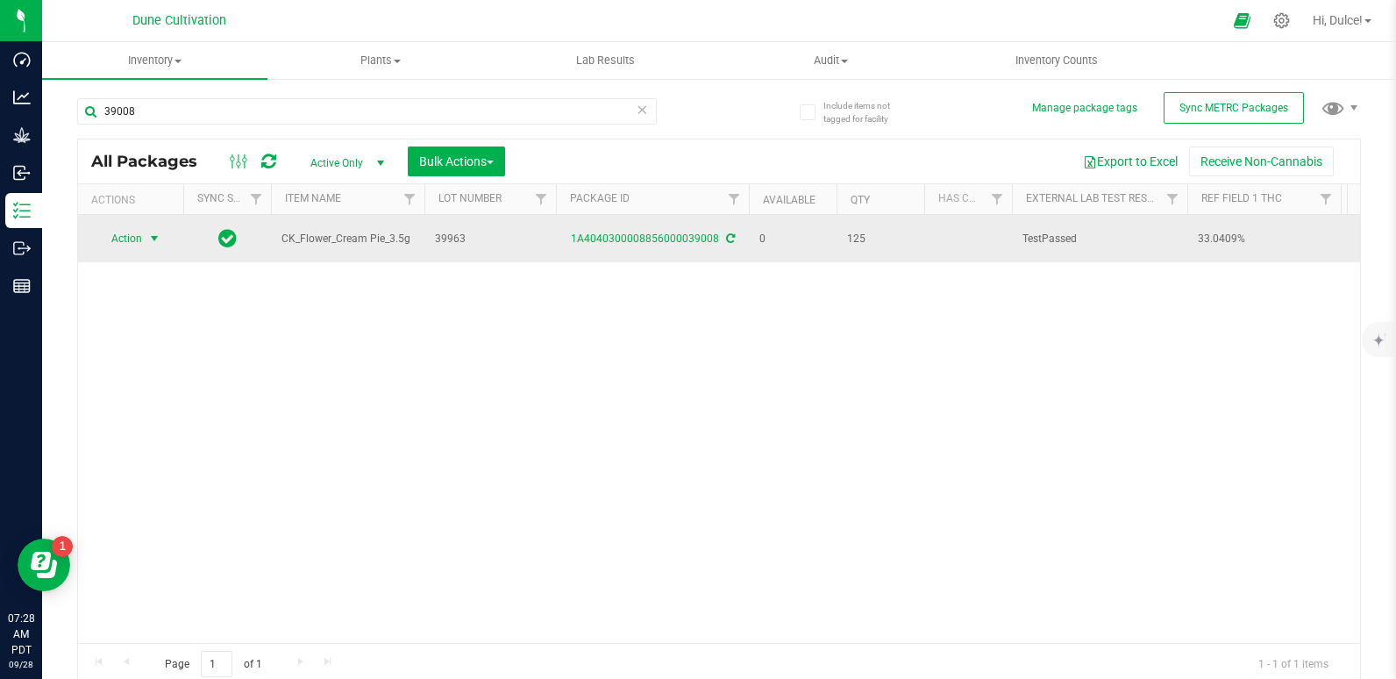
click at [164, 238] on span "select" at bounding box center [155, 238] width 22 height 25
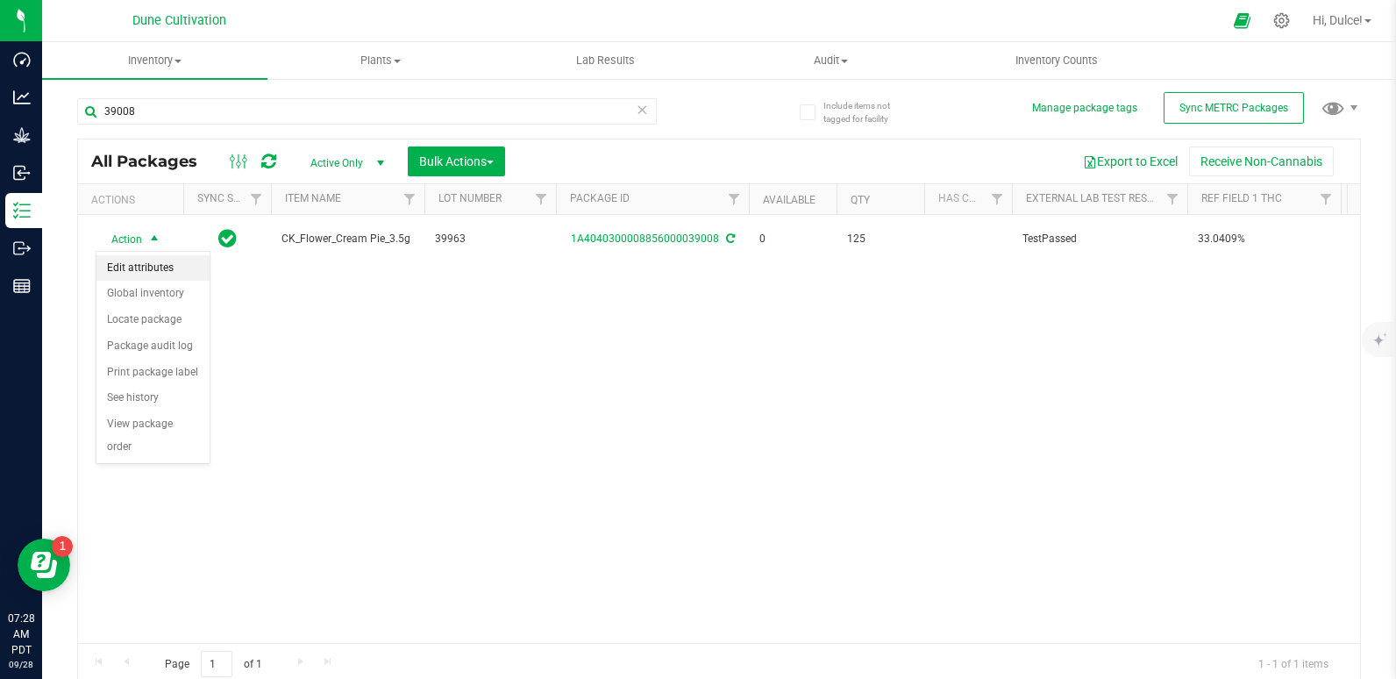
click at [160, 271] on li "Edit attributes" at bounding box center [152, 268] width 113 height 26
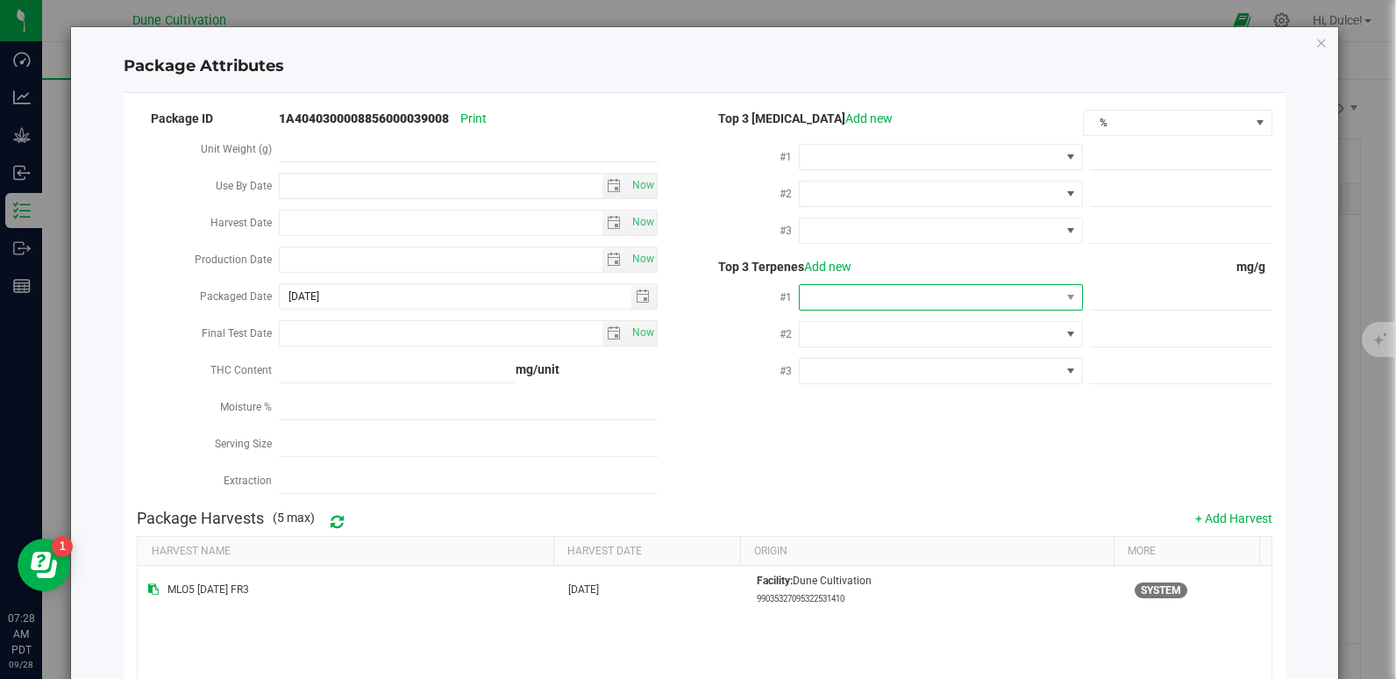
click at [851, 295] on span at bounding box center [930, 297] width 260 height 25
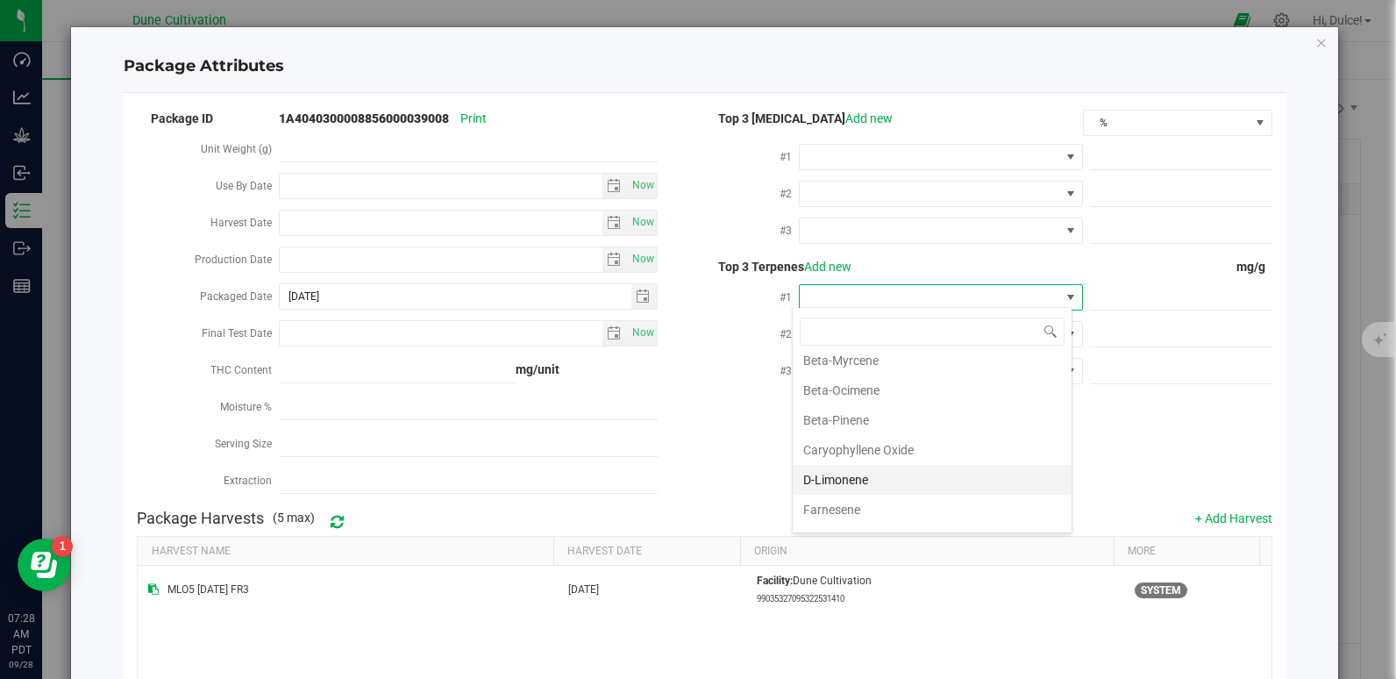
click at [837, 473] on li "D-Limonene" at bounding box center [932, 480] width 279 height 30
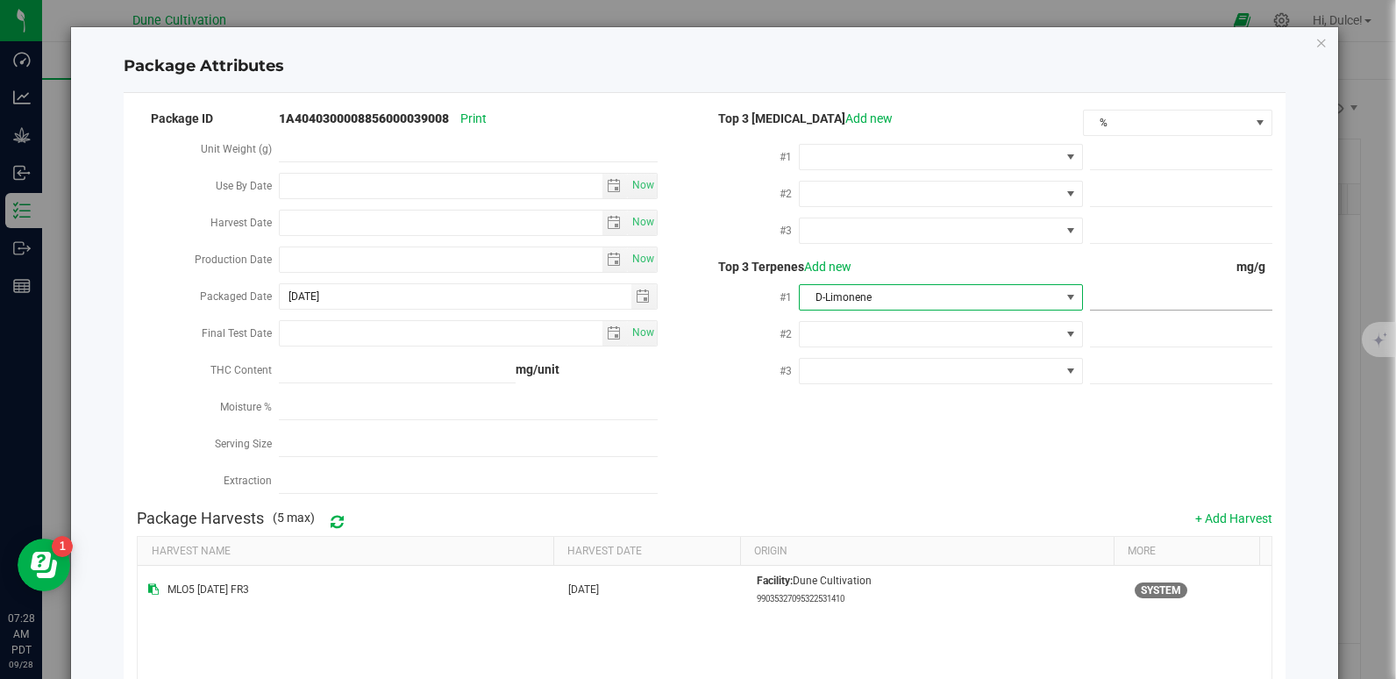
click at [1142, 290] on span at bounding box center [1181, 297] width 182 height 25
paste input "5.831"
type input "5.831"
type input "5.8310"
click at [928, 516] on div "Package Harvests (5 max) + Add Harvest" at bounding box center [704, 518] width 1134 height 35
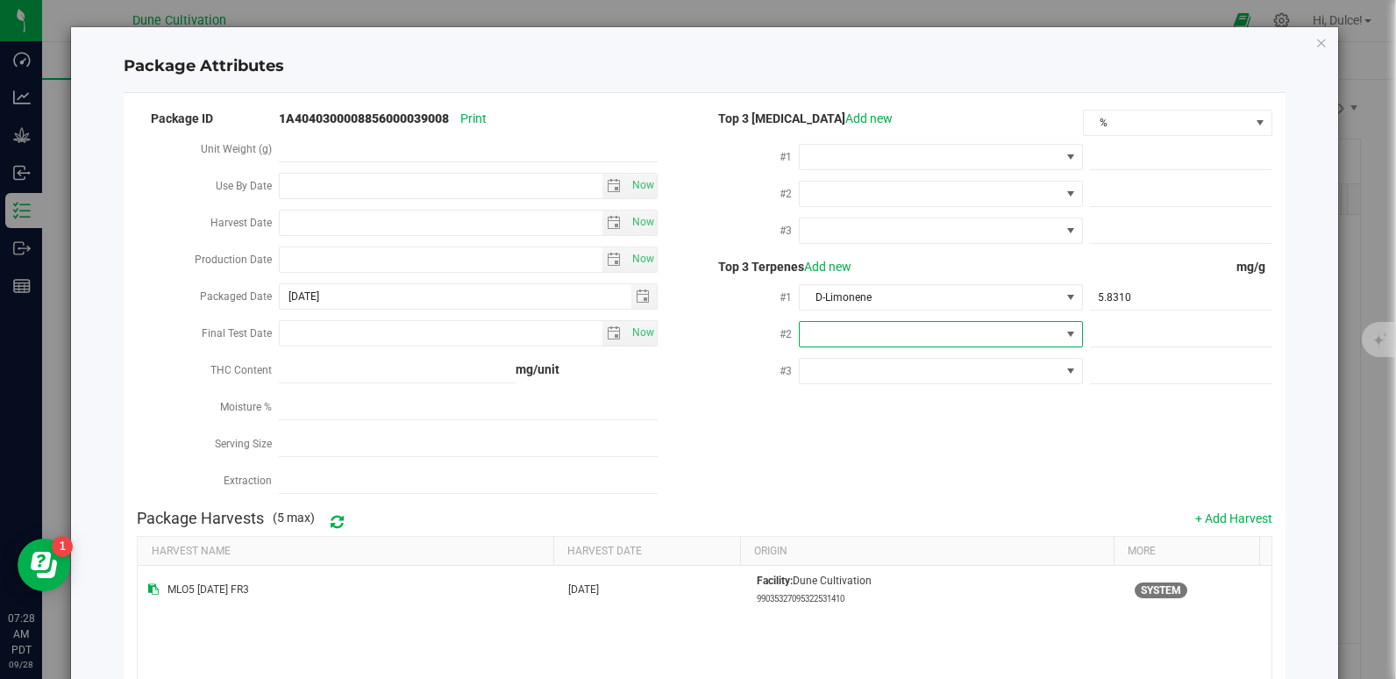
click at [975, 334] on span at bounding box center [930, 334] width 260 height 25
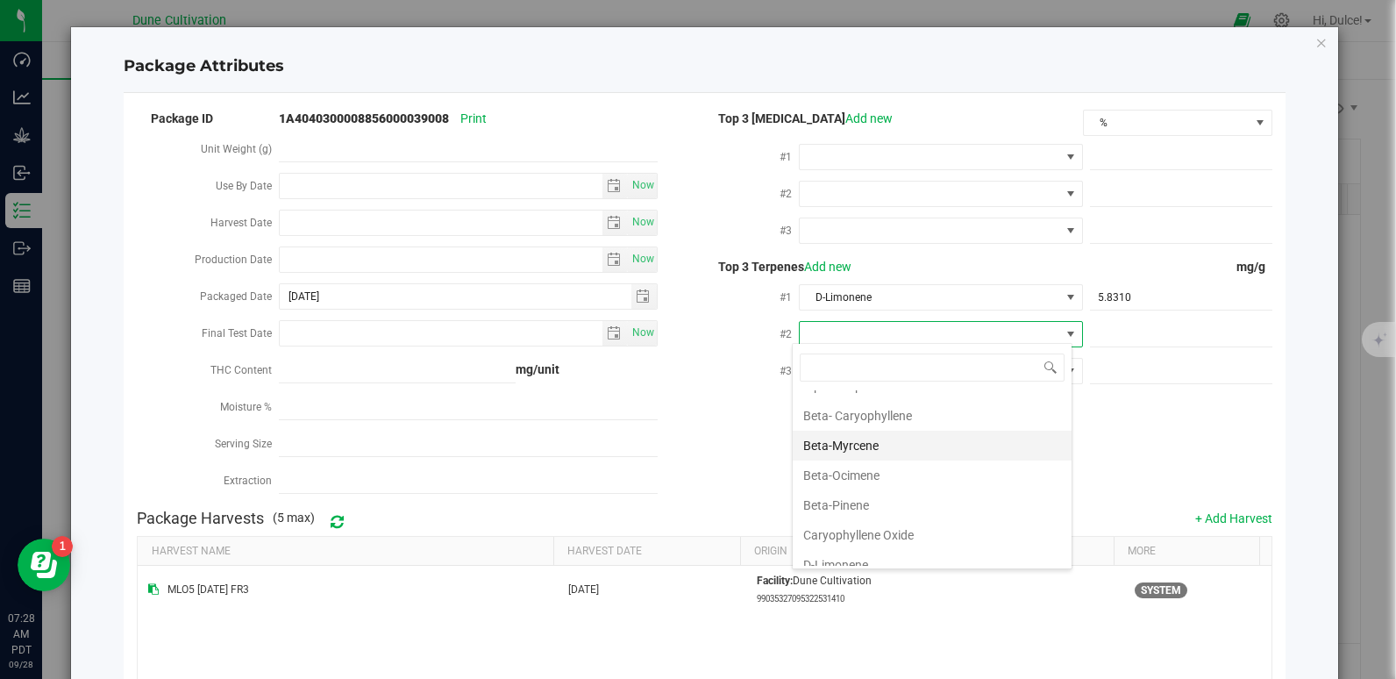
click at [895, 451] on li "Beta-Myrcene" at bounding box center [932, 445] width 279 height 30
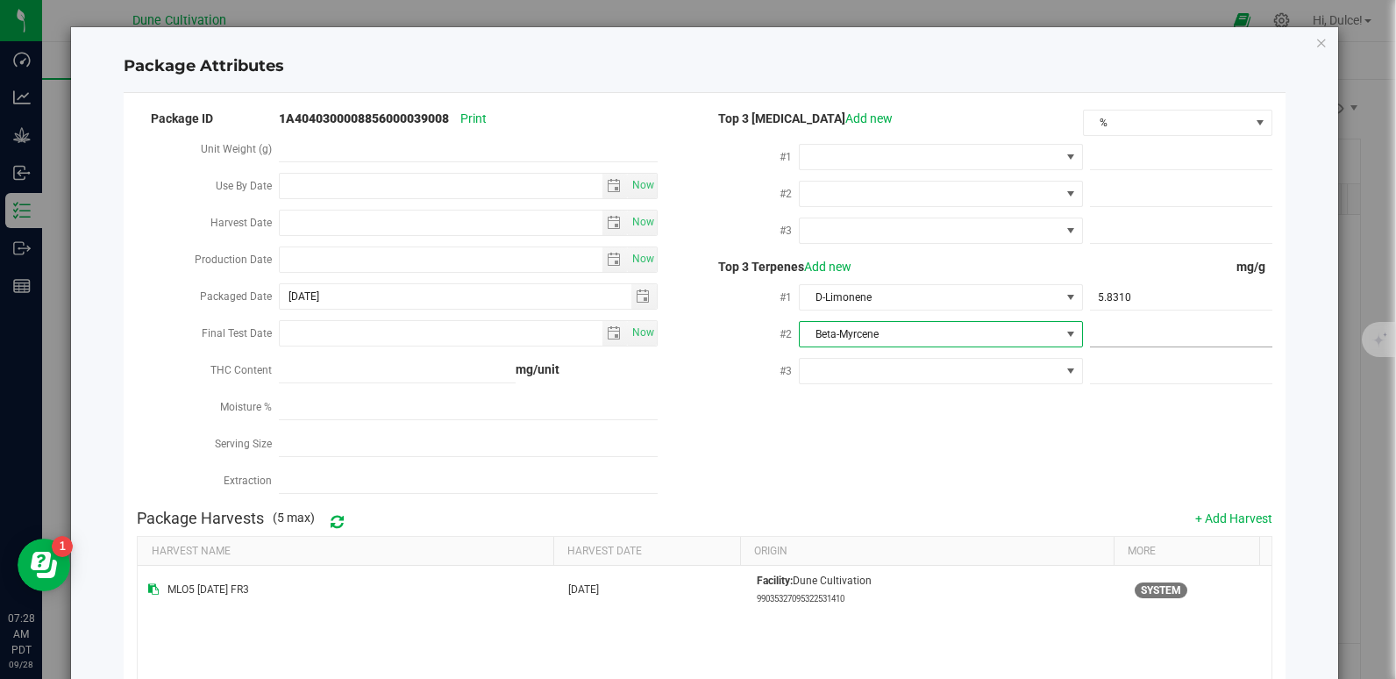
click at [1091, 328] on span at bounding box center [1181, 334] width 182 height 25
paste input "4.629"
type input "4.629"
type input "4.6290"
click at [821, 453] on div "Package ID 1A4040300008856000039008 Print Unit Weight (g) Use By Date Now Harve…" at bounding box center [704, 304] width 1134 height 394
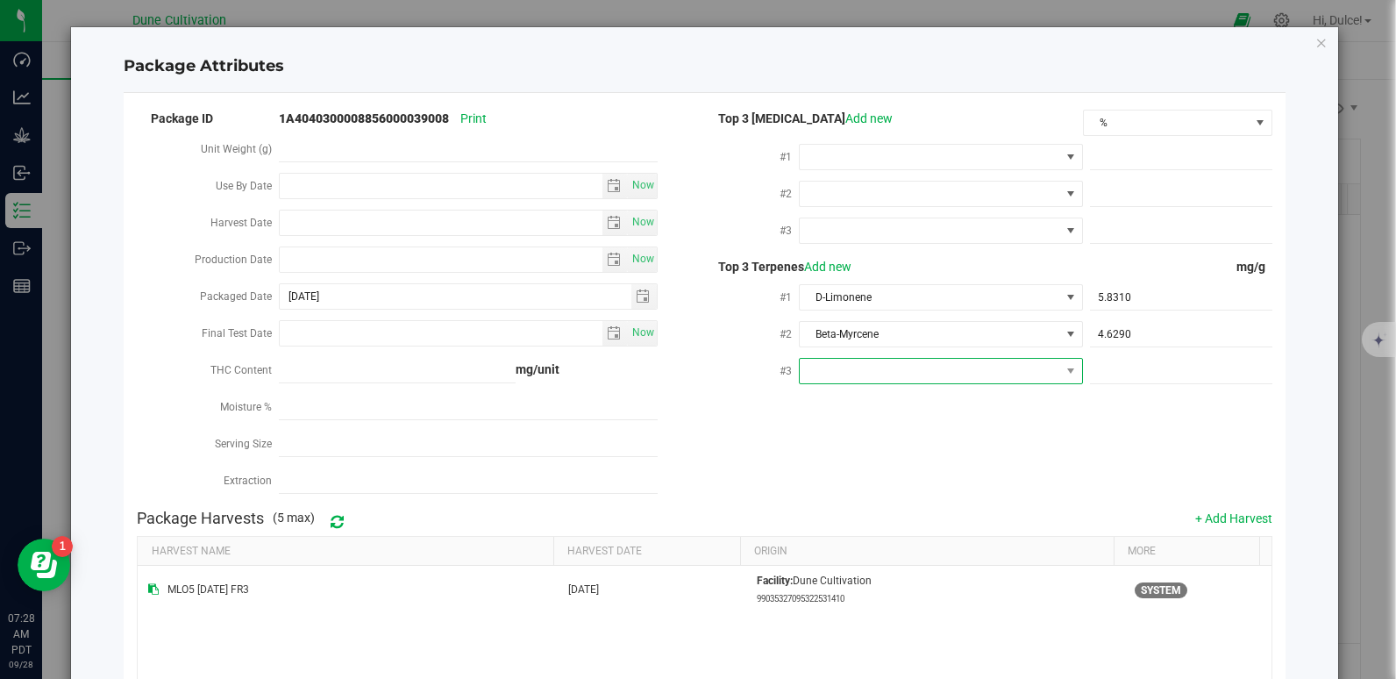
click at [877, 377] on span at bounding box center [930, 371] width 260 height 25
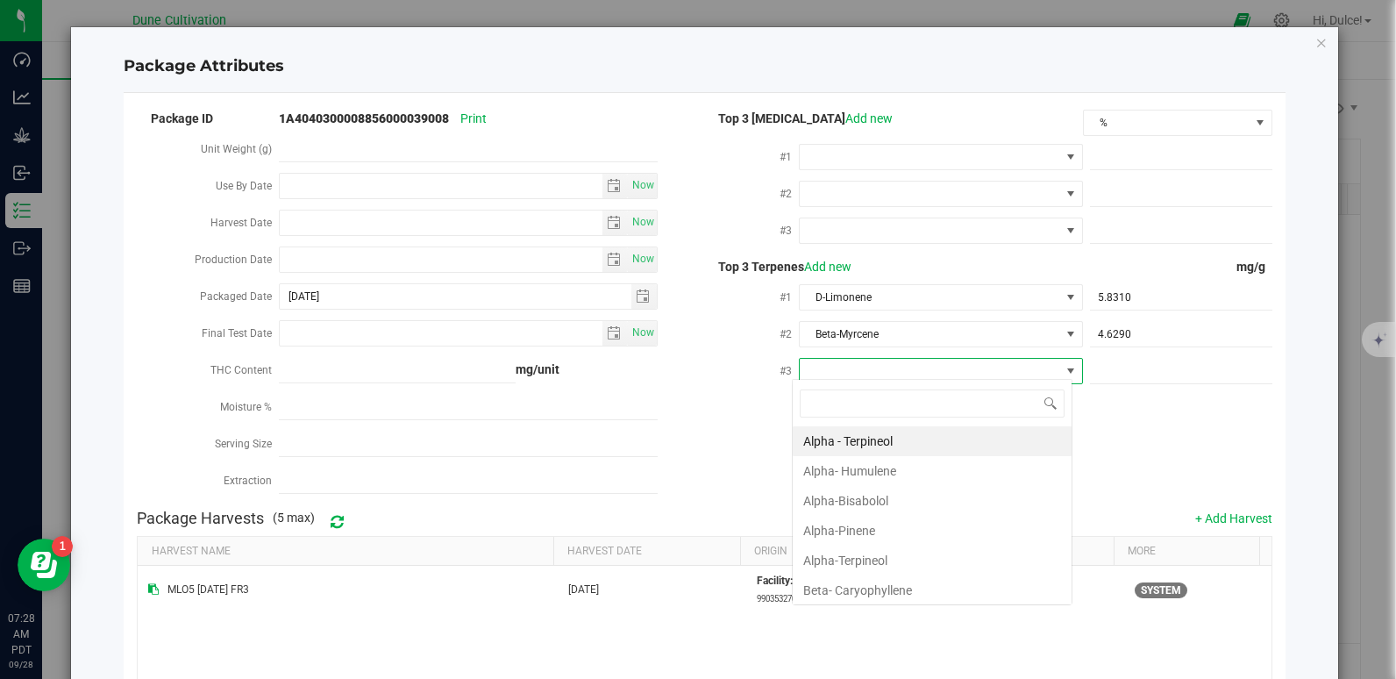
scroll to position [26, 281]
click at [864, 588] on li "Beta- Caryophyllene" at bounding box center [932, 590] width 279 height 30
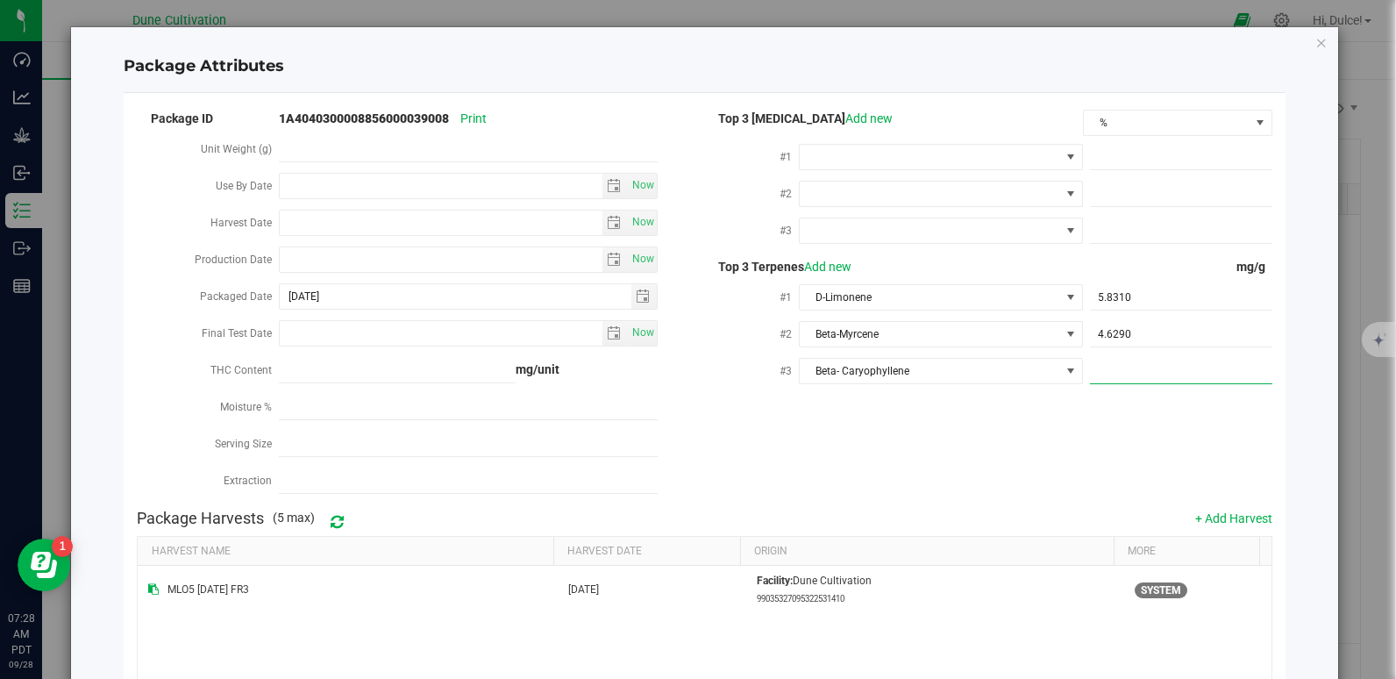
click at [1103, 364] on span at bounding box center [1181, 371] width 182 height 25
paste input "3.61"
type input "3.61"
type input "3.6100"
click at [956, 550] on th "Origin" at bounding box center [926, 552] width 373 height 30
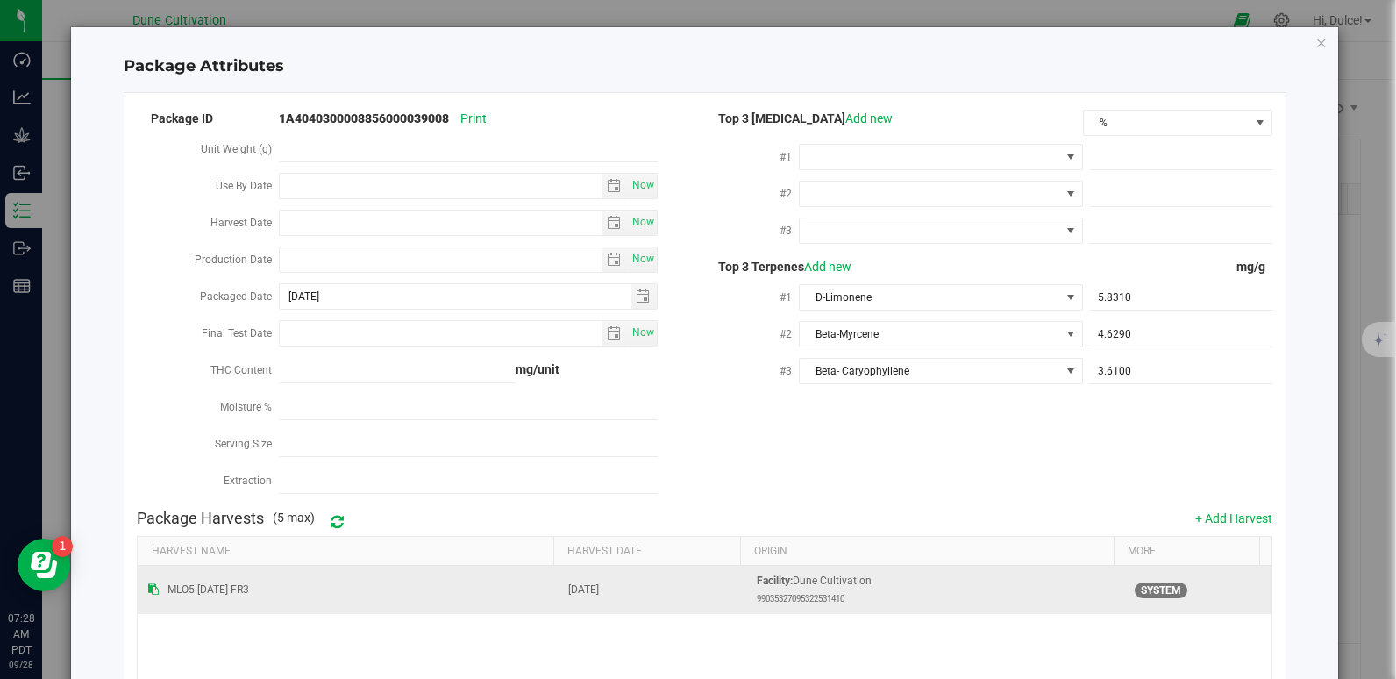
scroll to position [213, 0]
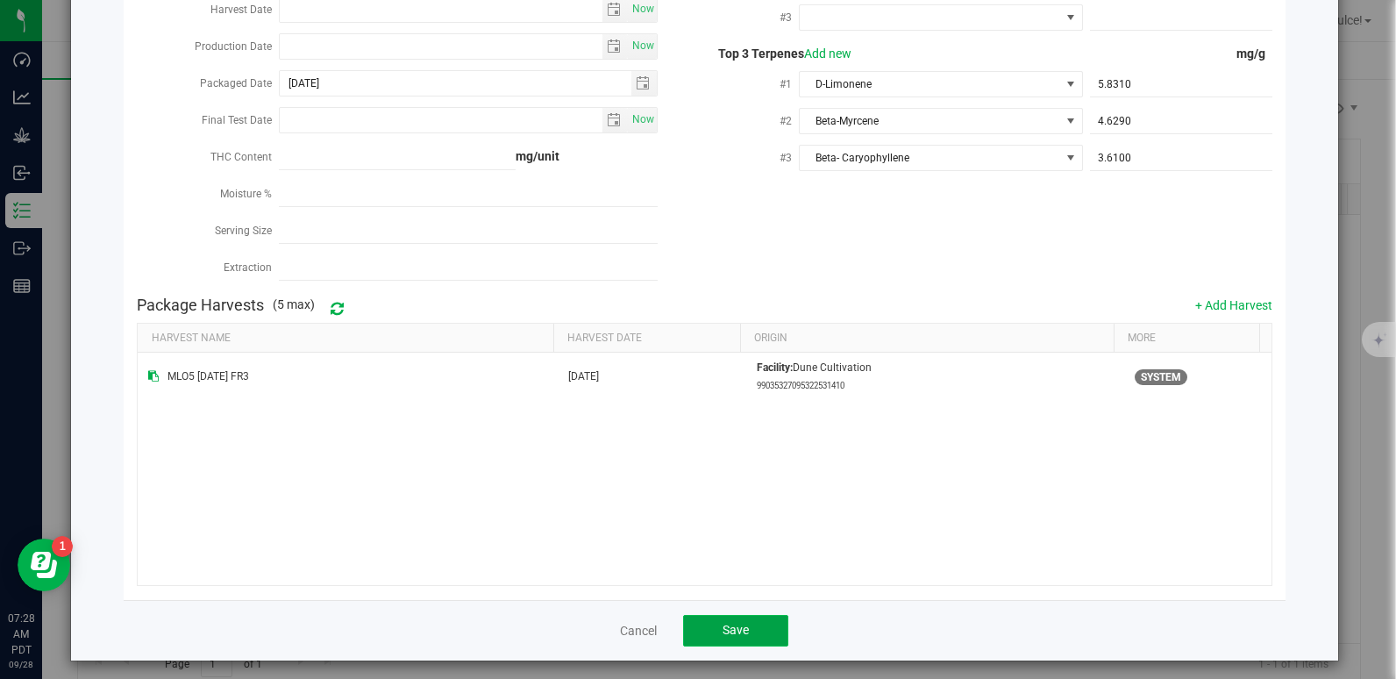
click at [729, 622] on span "Save" at bounding box center [735, 629] width 26 height 14
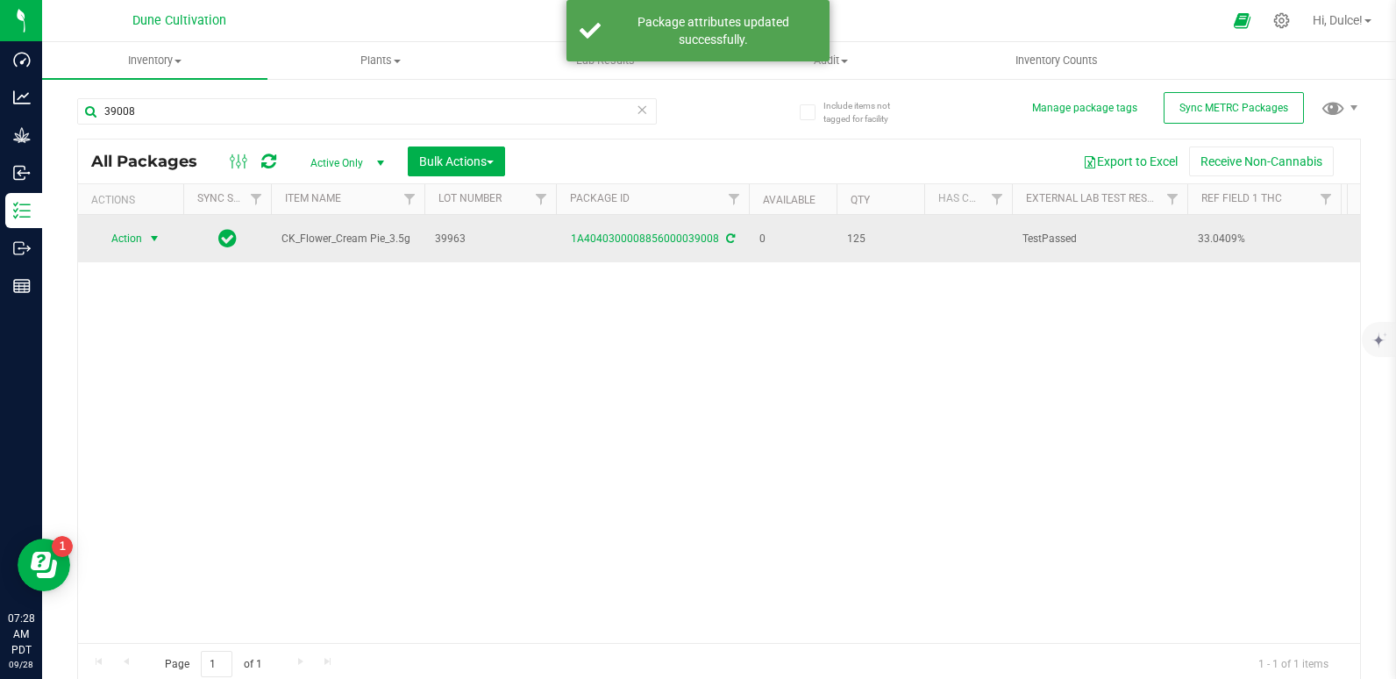
click at [139, 236] on span "Action" at bounding box center [119, 238] width 47 height 25
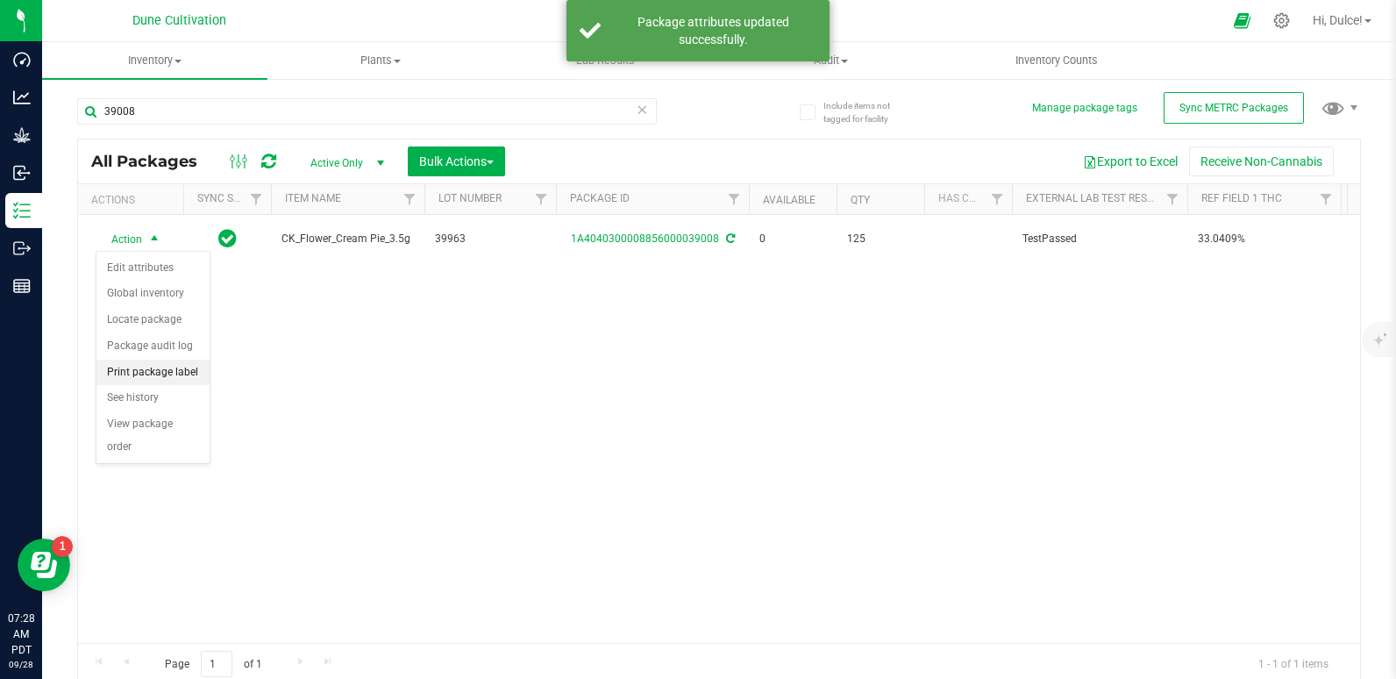
click at [171, 368] on li "Print package label" at bounding box center [152, 372] width 113 height 26
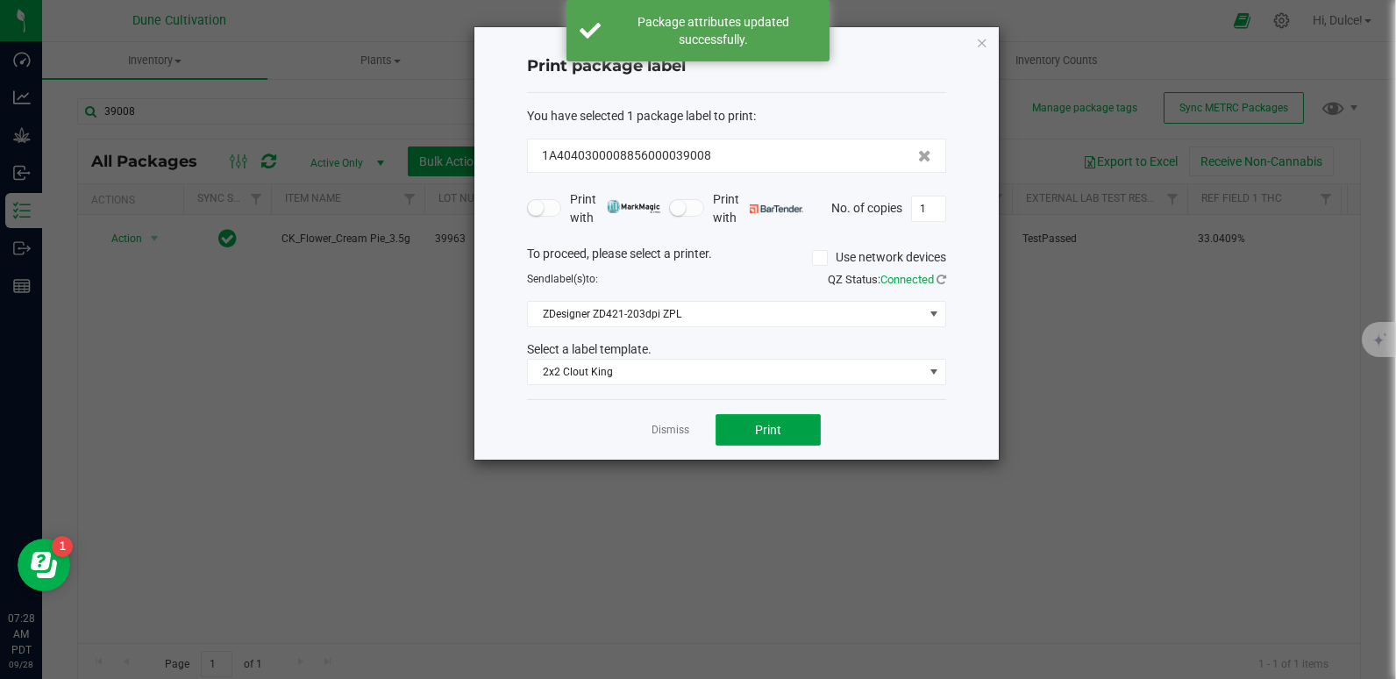
click at [752, 438] on button "Print" at bounding box center [767, 430] width 105 height 32
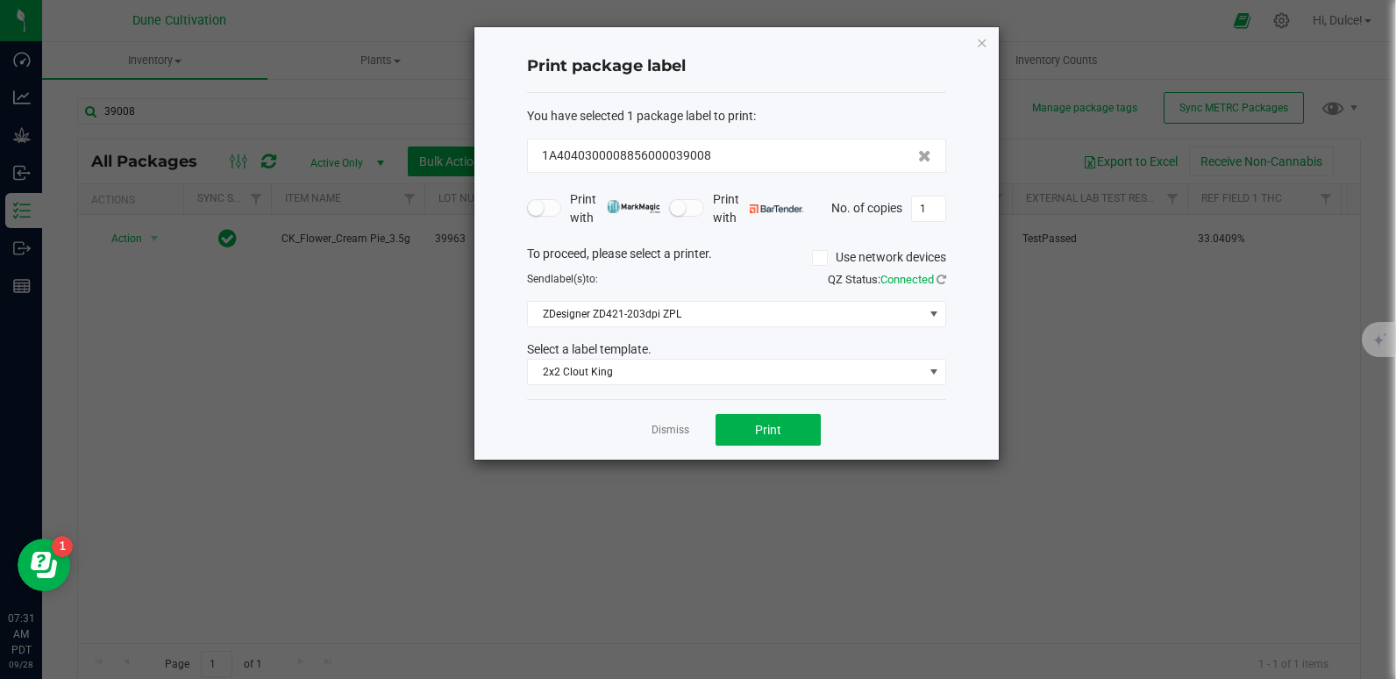
click at [970, 46] on div "Print package label You have selected 1 package label to print : 1A404030000885…" at bounding box center [736, 243] width 524 height 432
click at [981, 46] on icon "button" at bounding box center [982, 42] width 12 height 21
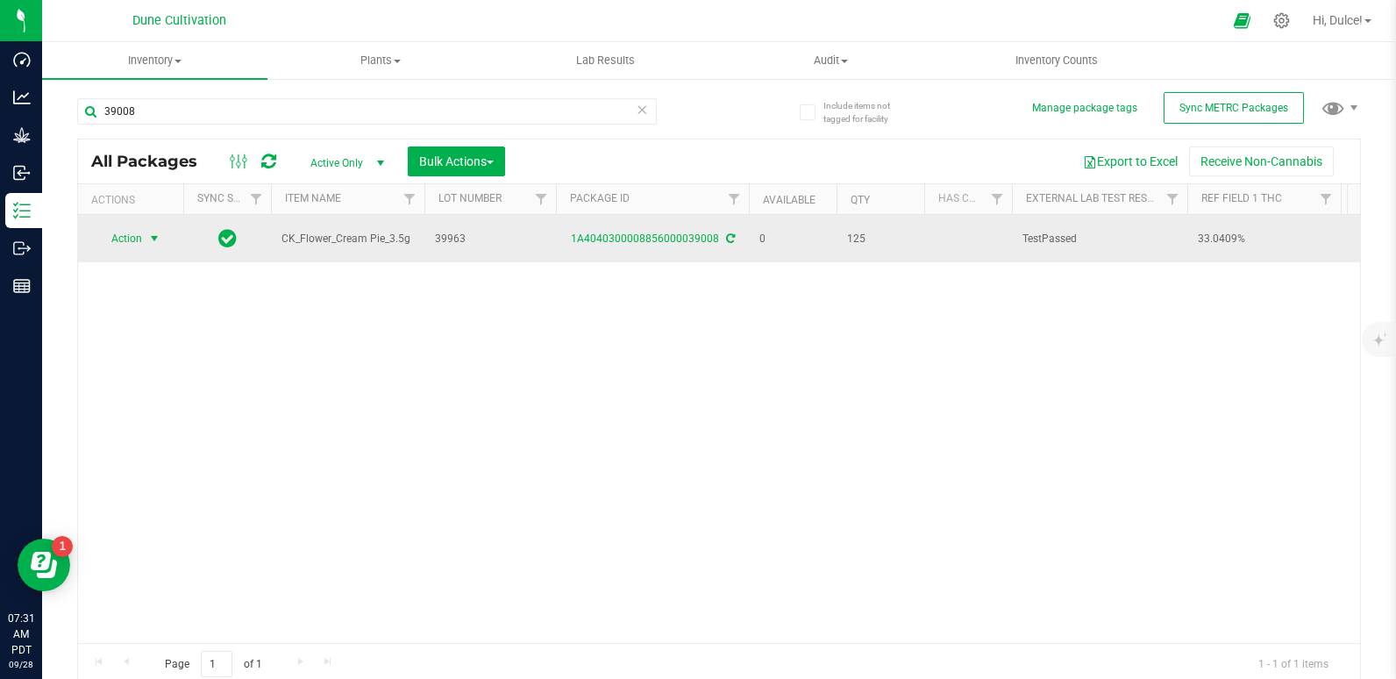
click at [132, 232] on span "Action" at bounding box center [119, 238] width 47 height 25
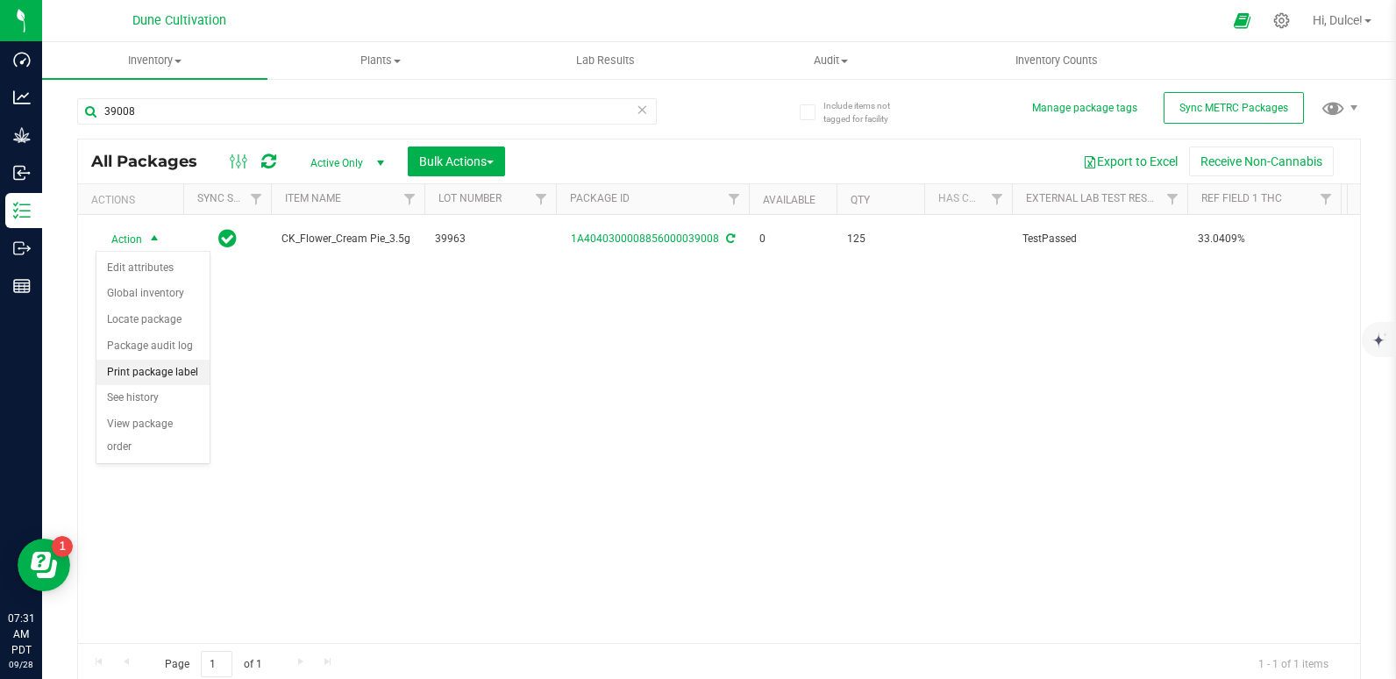
click at [160, 368] on li "Print package label" at bounding box center [152, 372] width 113 height 26
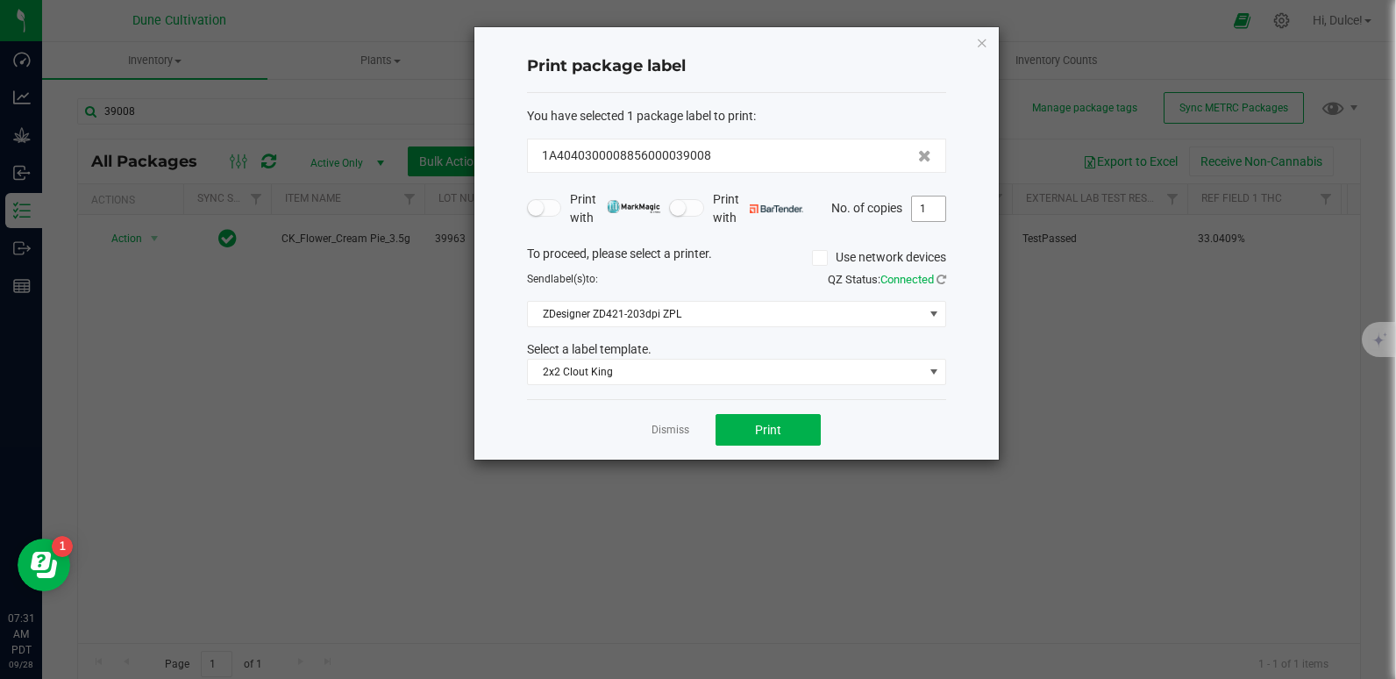
click at [940, 204] on input "1" at bounding box center [928, 208] width 33 height 25
type input "125"
click at [782, 431] on button "Print" at bounding box center [767, 430] width 105 height 32
click at [980, 53] on div "Print package label You have selected 1 package label to print : 1A404030000885…" at bounding box center [736, 243] width 524 height 432
click at [982, 47] on icon "button" at bounding box center [982, 42] width 12 height 21
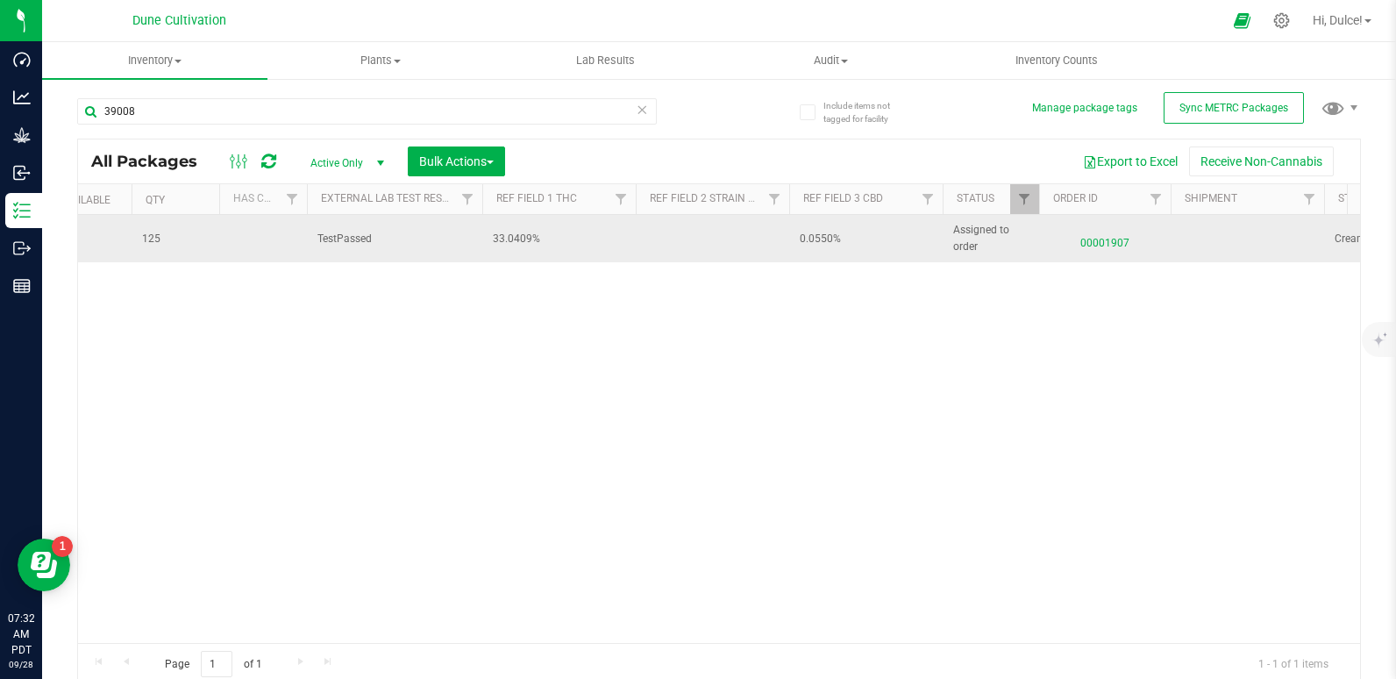
scroll to position [0, 708]
click at [1085, 245] on span "00001907" at bounding box center [1102, 238] width 110 height 25
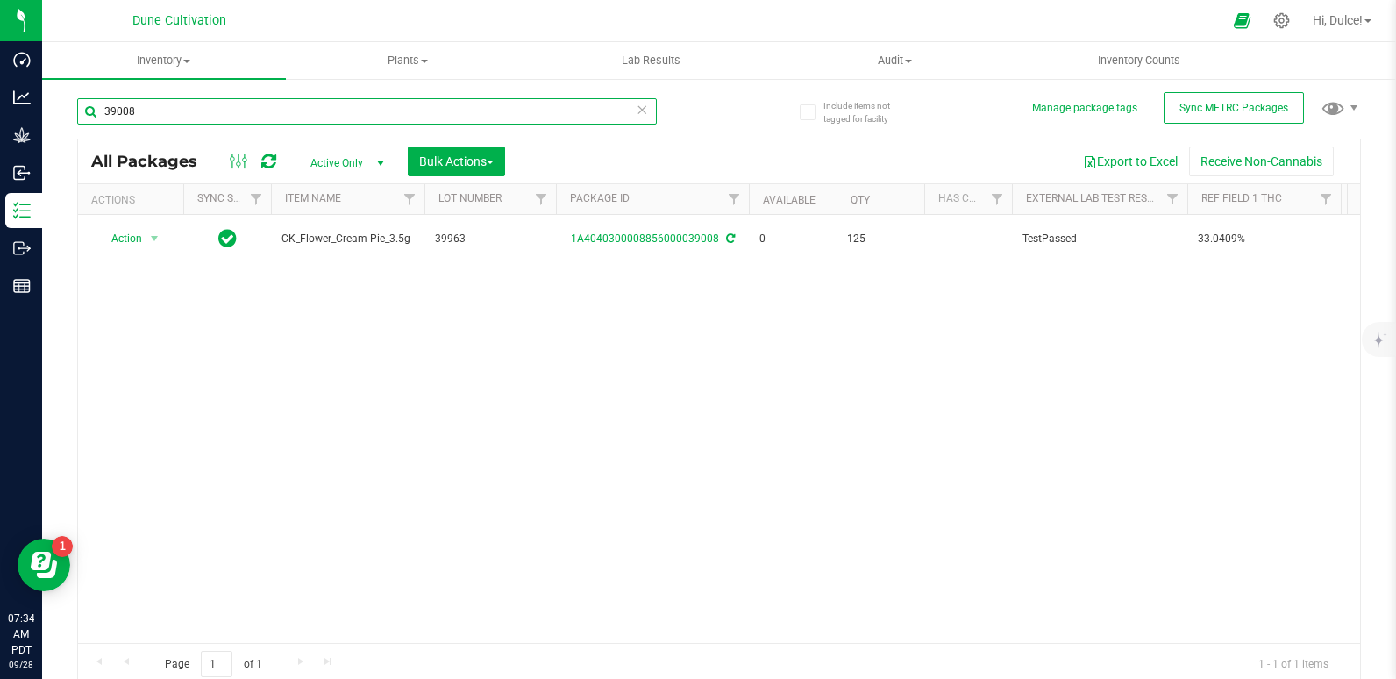
click at [259, 111] on input "39008" at bounding box center [367, 111] width 580 height 26
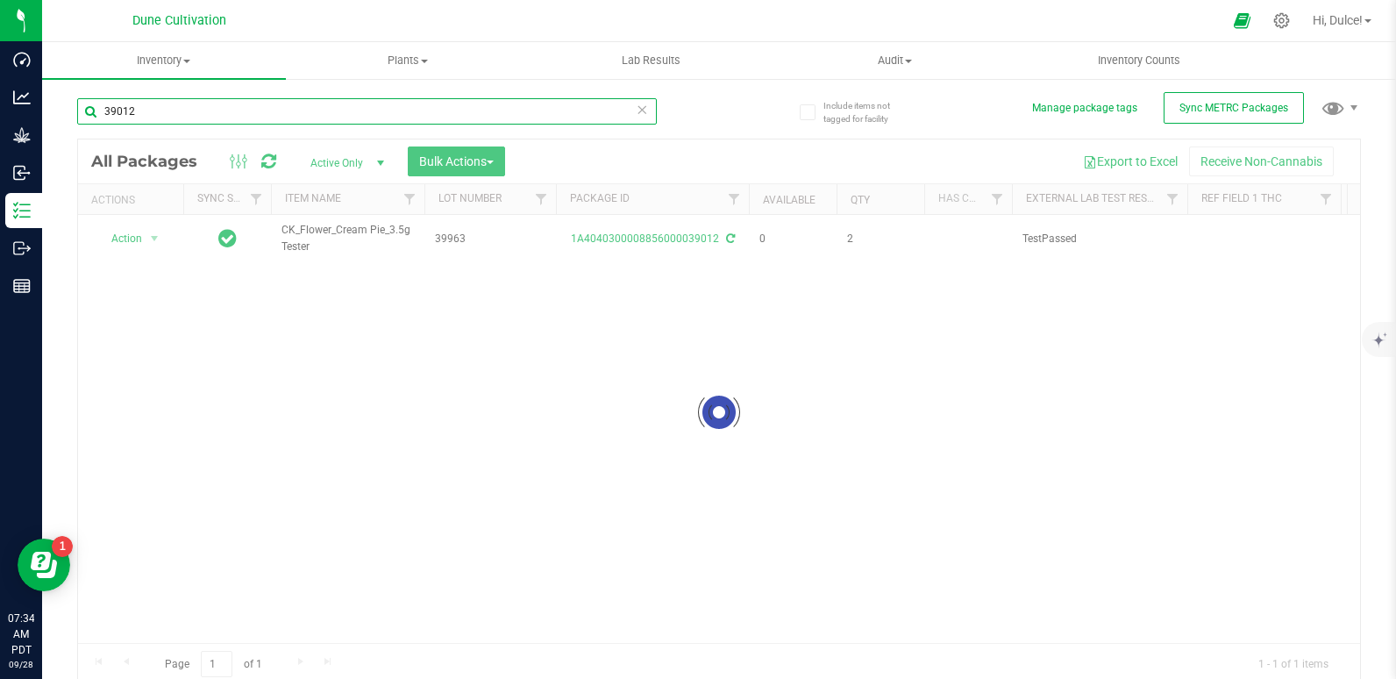
type input "39012"
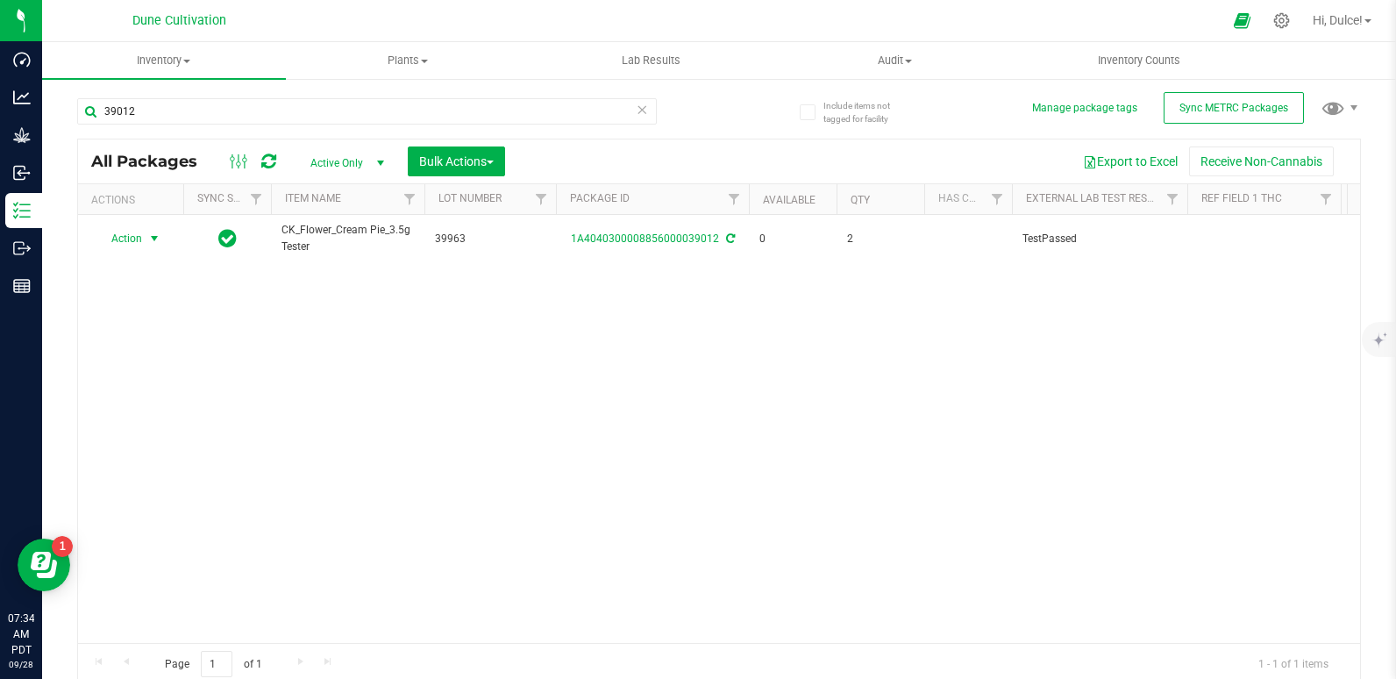
click at [128, 245] on span "Action" at bounding box center [119, 238] width 47 height 25
click at [139, 378] on li "Print package label" at bounding box center [152, 372] width 113 height 26
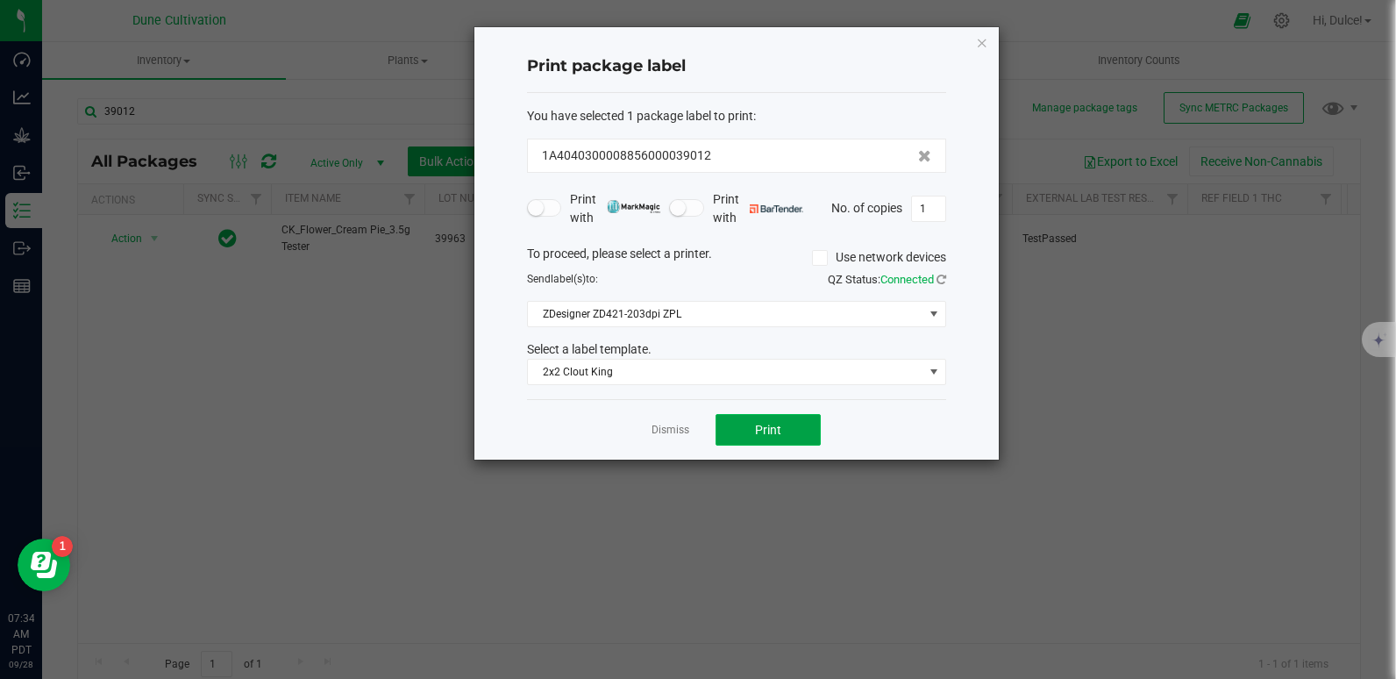
click at [812, 437] on button "Print" at bounding box center [767, 430] width 105 height 32
click at [981, 45] on icon "button" at bounding box center [982, 42] width 12 height 21
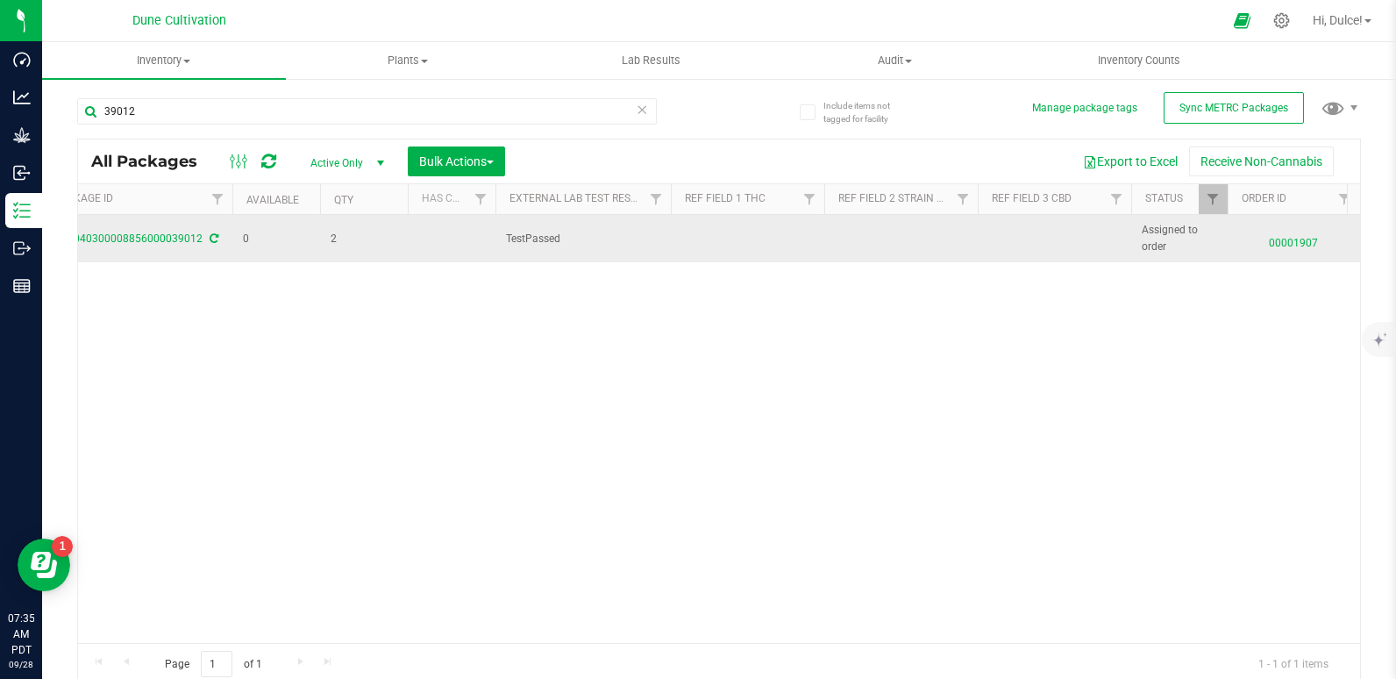
scroll to position [0, 555]
click at [973, 227] on td at bounding box center [1015, 238] width 153 height 47
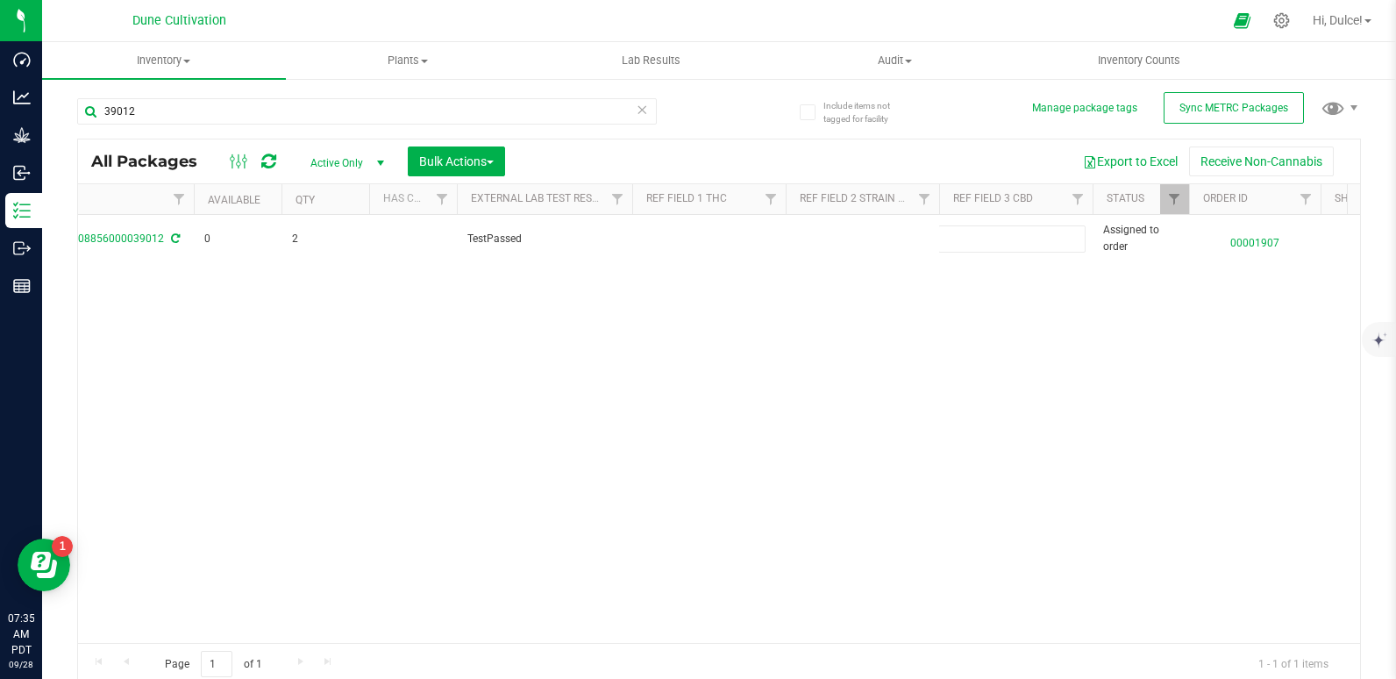
type input "0.0550%"
click at [875, 359] on div "All Packages Active Only Active Only Lab Samples Locked All External Internal B…" at bounding box center [719, 412] width 1284 height 547
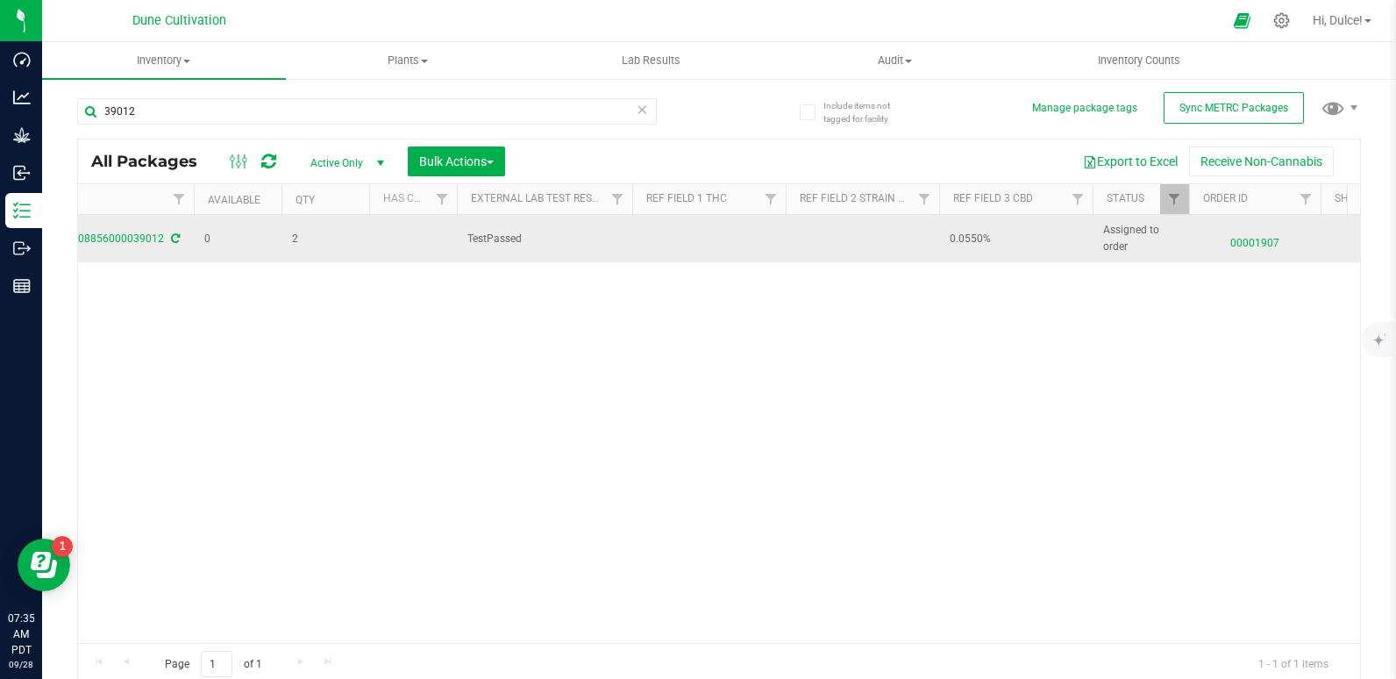
click at [651, 234] on td at bounding box center [708, 238] width 153 height 47
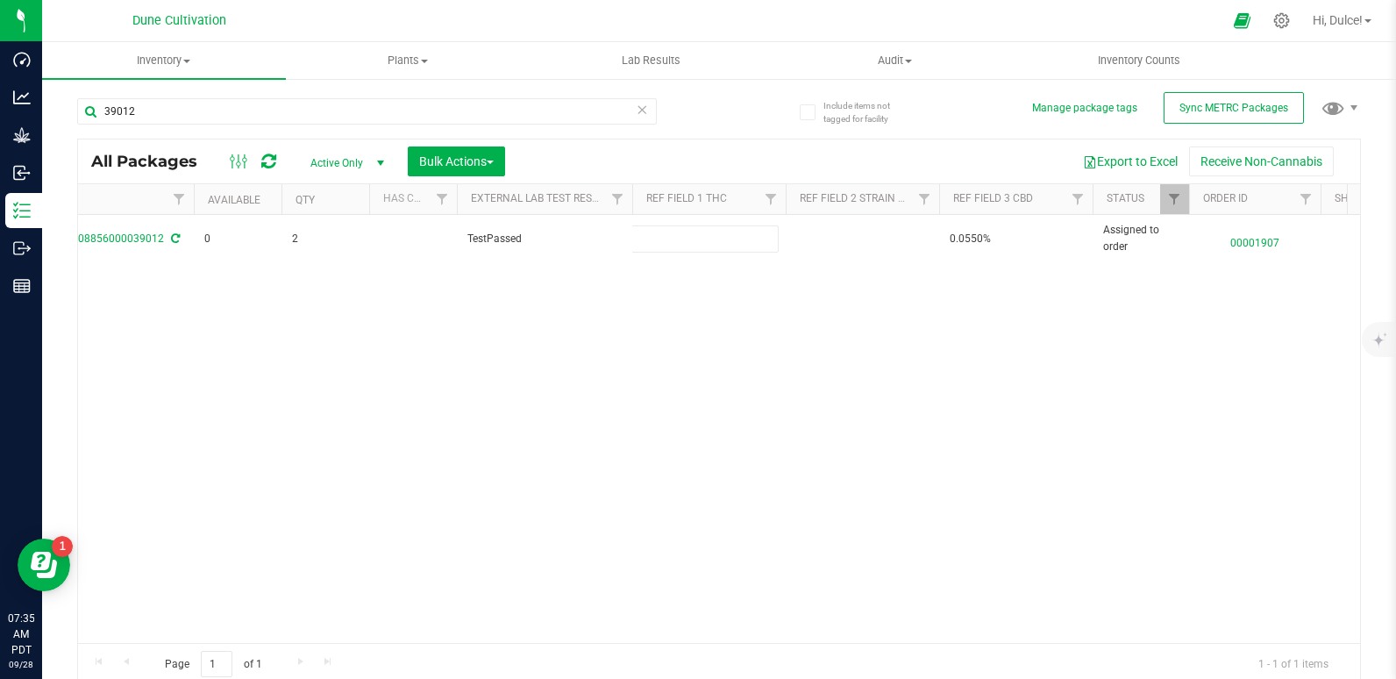
type input "33.0409%"
click at [531, 307] on div "All Packages Active Only Active Only Lab Samples Locked All External Internal B…" at bounding box center [719, 412] width 1284 height 547
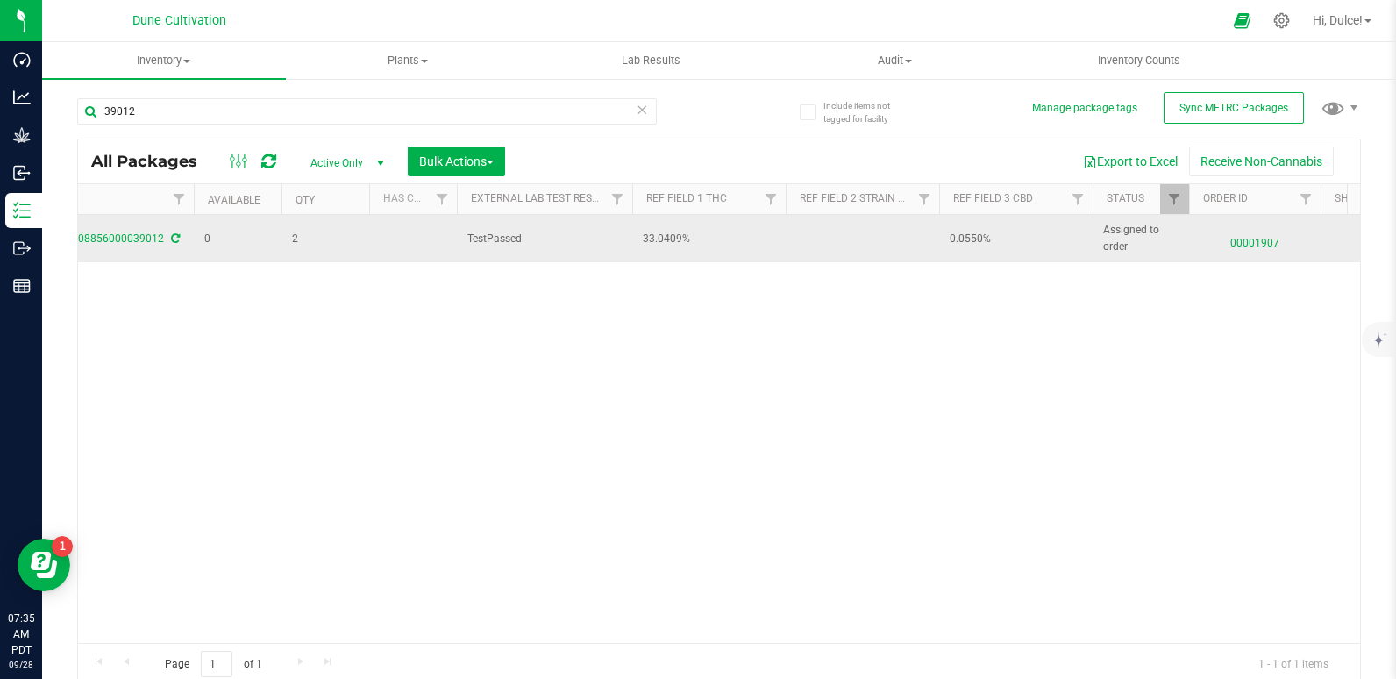
scroll to position [0, 0]
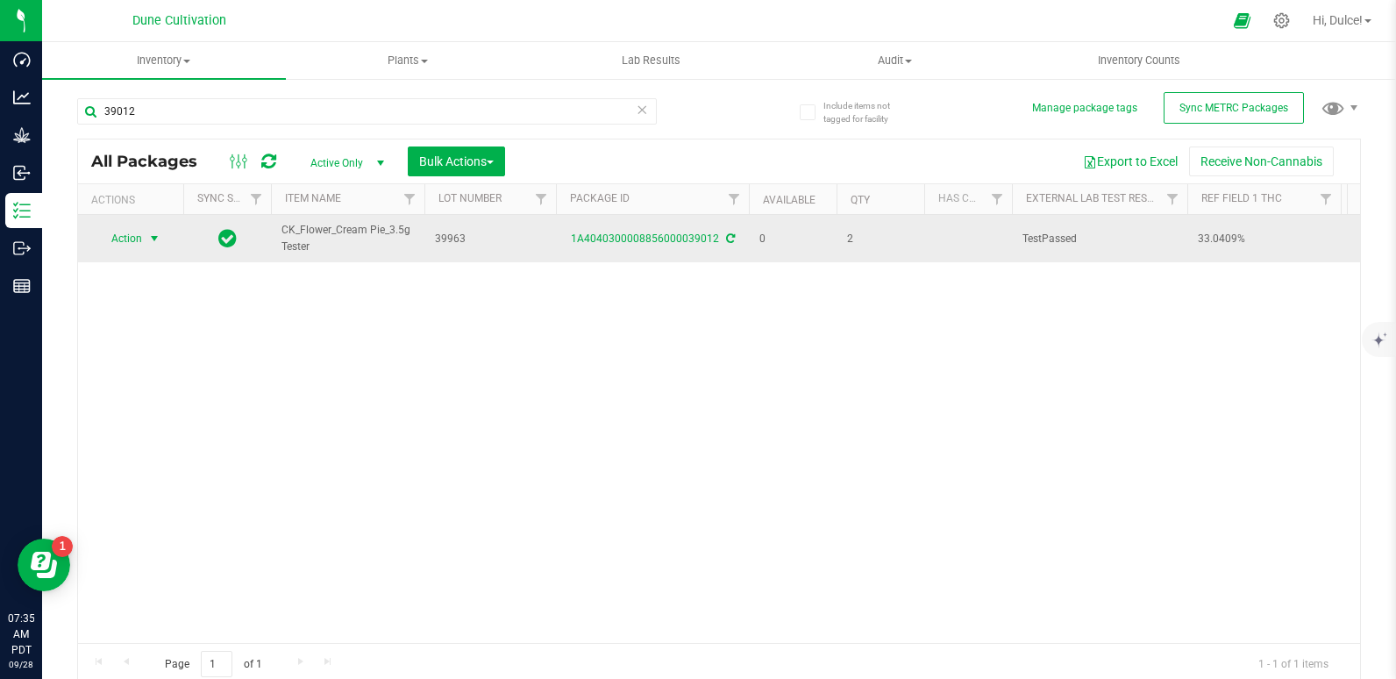
click at [118, 232] on span "Action" at bounding box center [119, 238] width 47 height 25
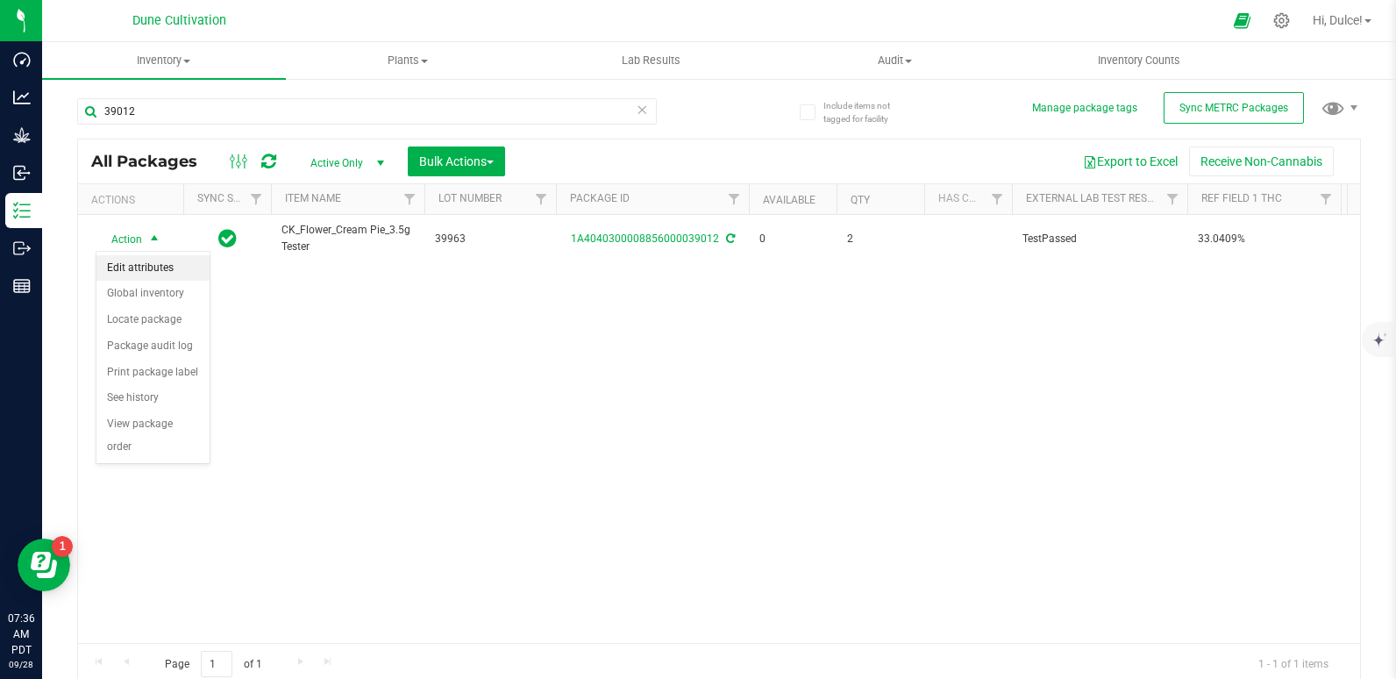
click at [170, 259] on li "Edit attributes" at bounding box center [152, 268] width 113 height 26
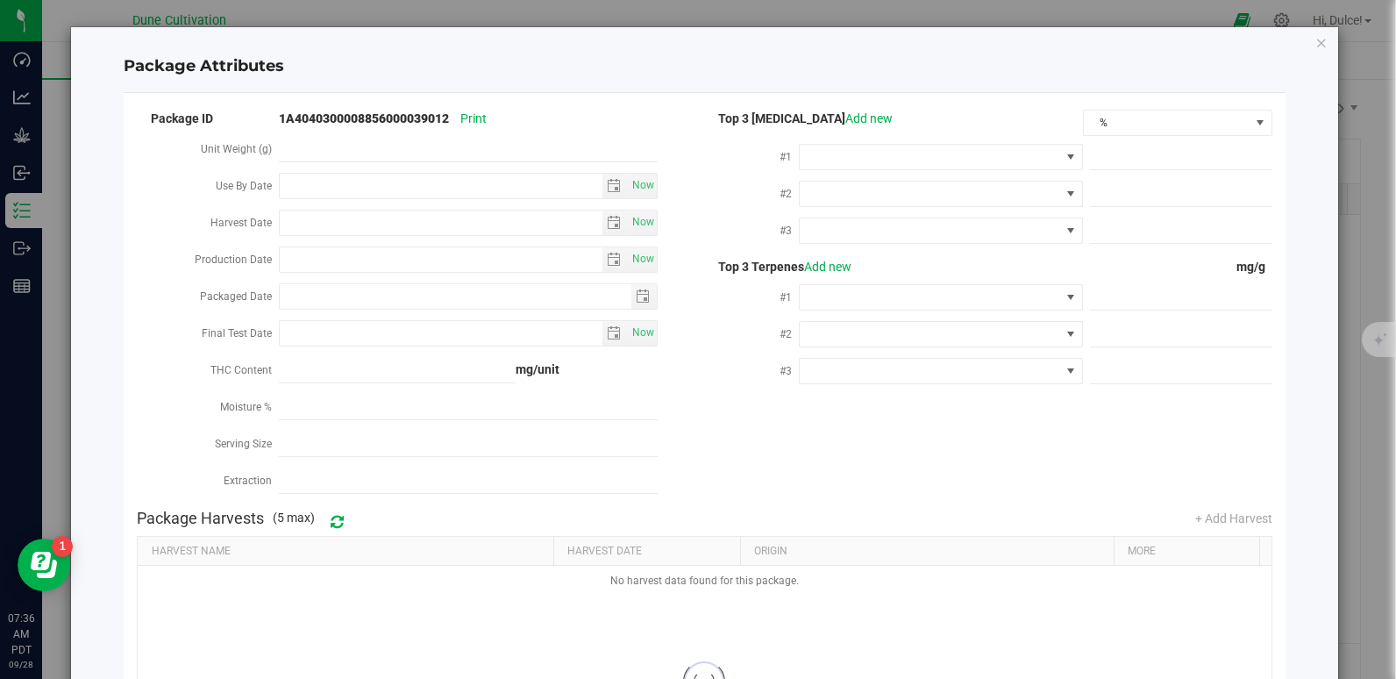
type input "2025-09-25"
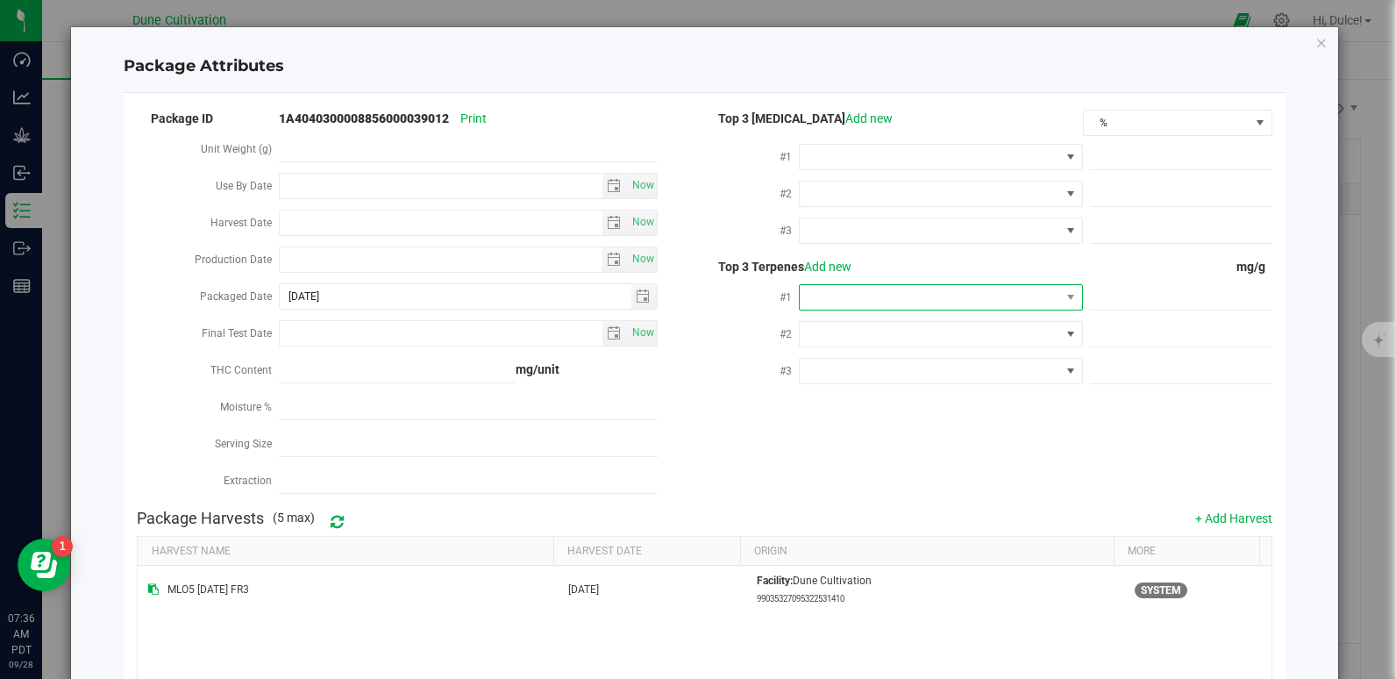
click at [915, 291] on span at bounding box center [930, 297] width 260 height 25
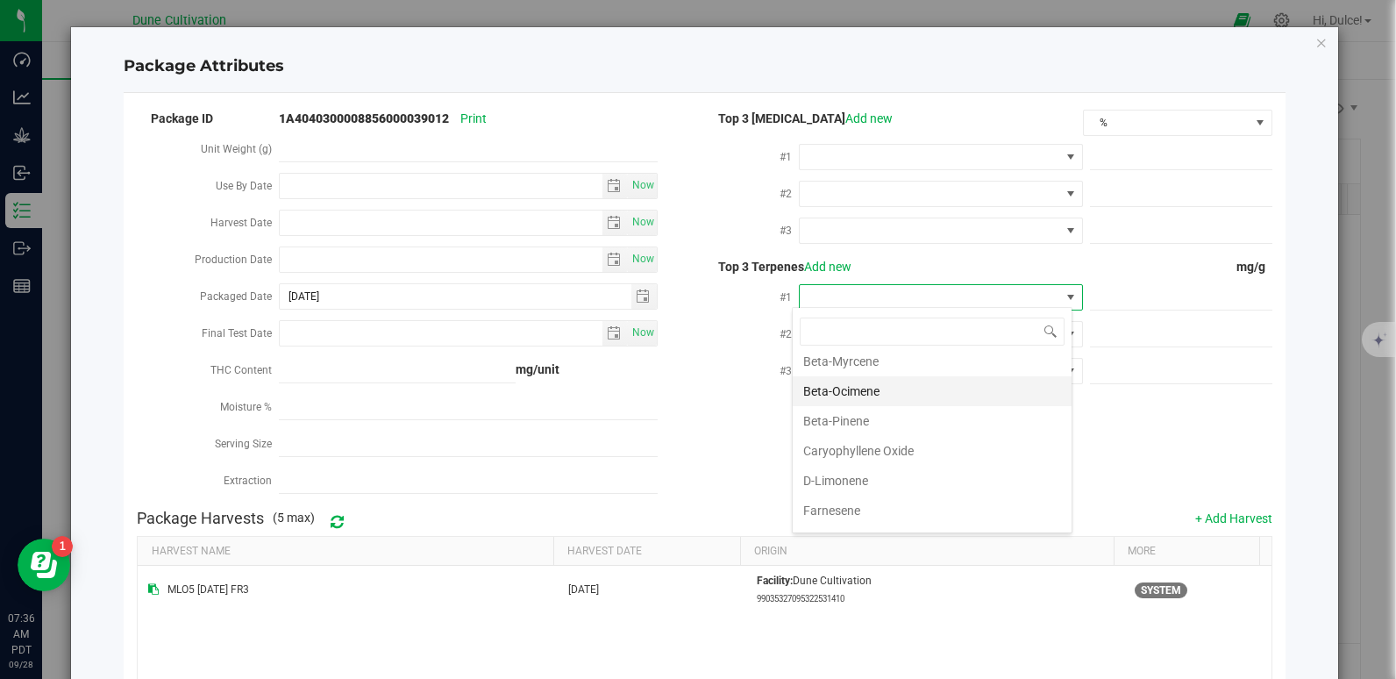
scroll to position [188, 0]
click at [863, 478] on li "D-Limonene" at bounding box center [932, 480] width 279 height 30
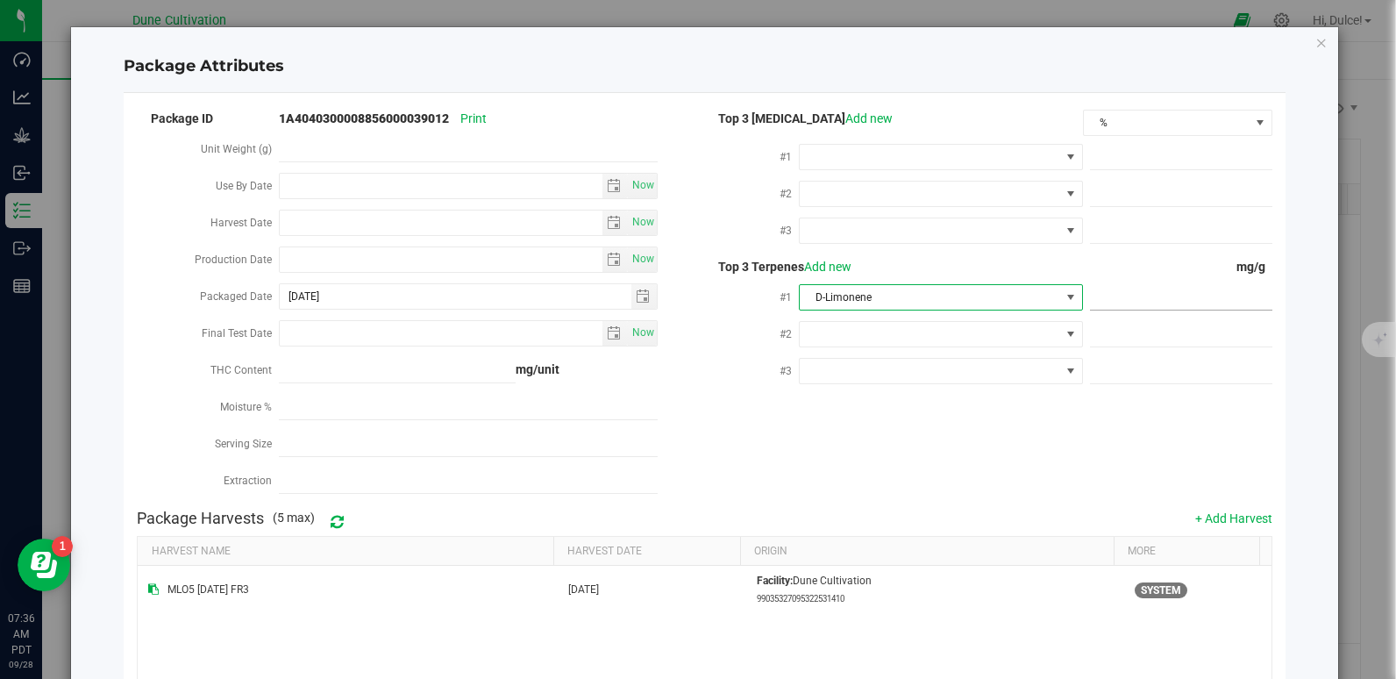
click at [1115, 298] on span at bounding box center [1181, 297] width 182 height 25
paste input "5.831"
type input "5.831"
type input "5.8310"
click at [942, 440] on div "Package ID 1A4040300008856000039012 Print Unit Weight (g) Use By Date Now Harve…" at bounding box center [704, 304] width 1134 height 394
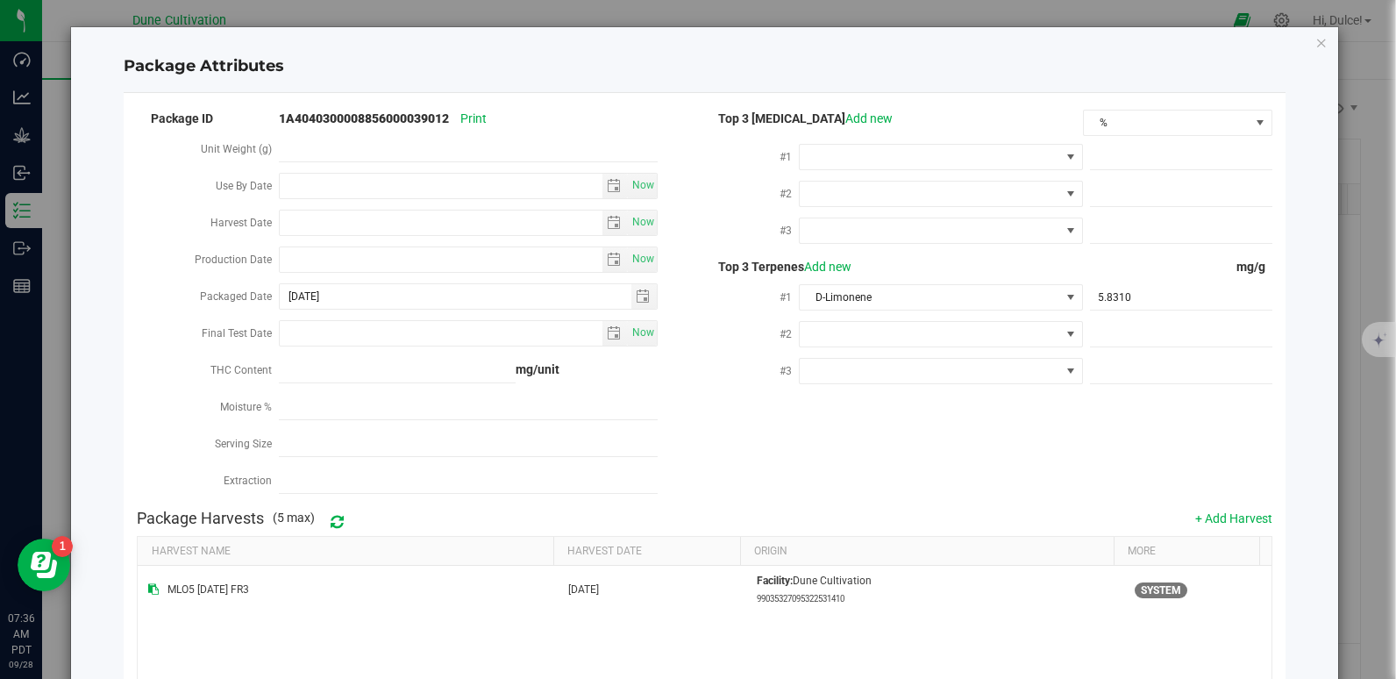
click at [866, 345] on div "#2" at bounding box center [987, 335] width 567 height 37
drag, startPoint x: 866, startPoint y: 343, endPoint x: 819, endPoint y: 337, distance: 47.7
click at [819, 337] on span at bounding box center [930, 334] width 260 height 25
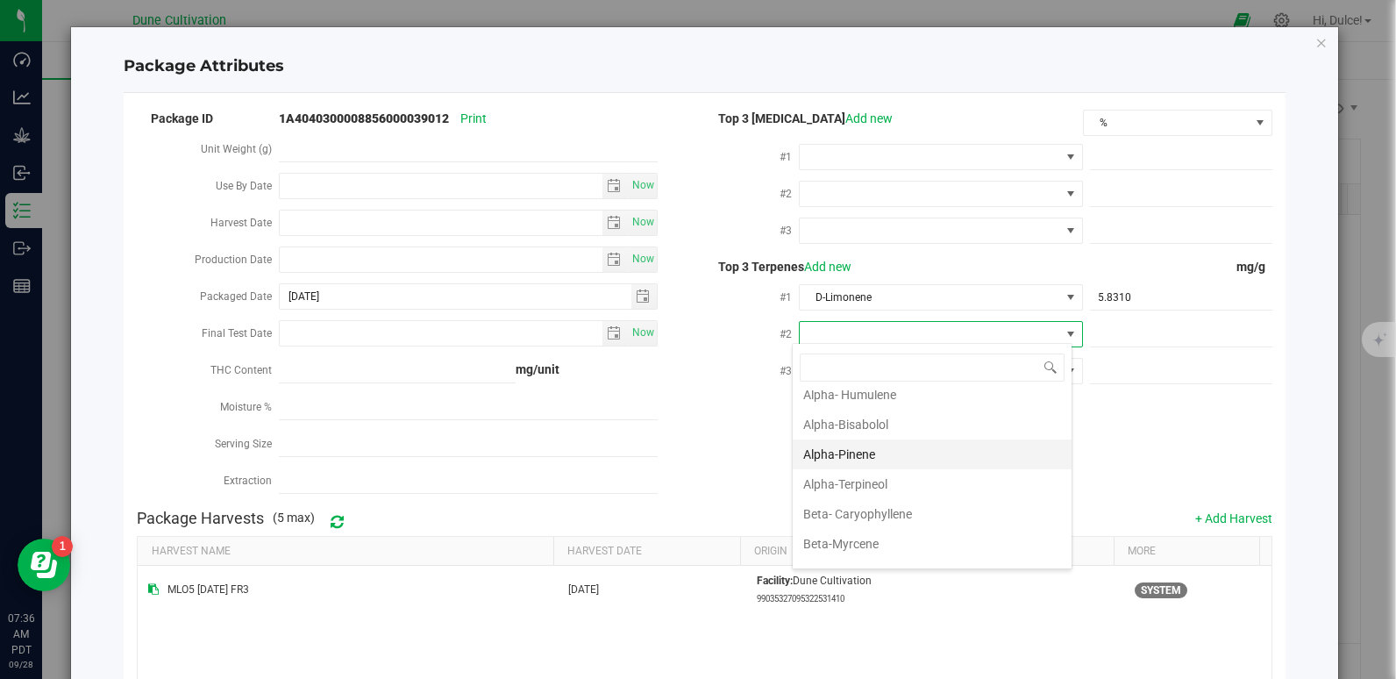
scroll to position [41, 0]
click at [848, 554] on li "Beta-Myrcene" at bounding box center [932, 543] width 279 height 30
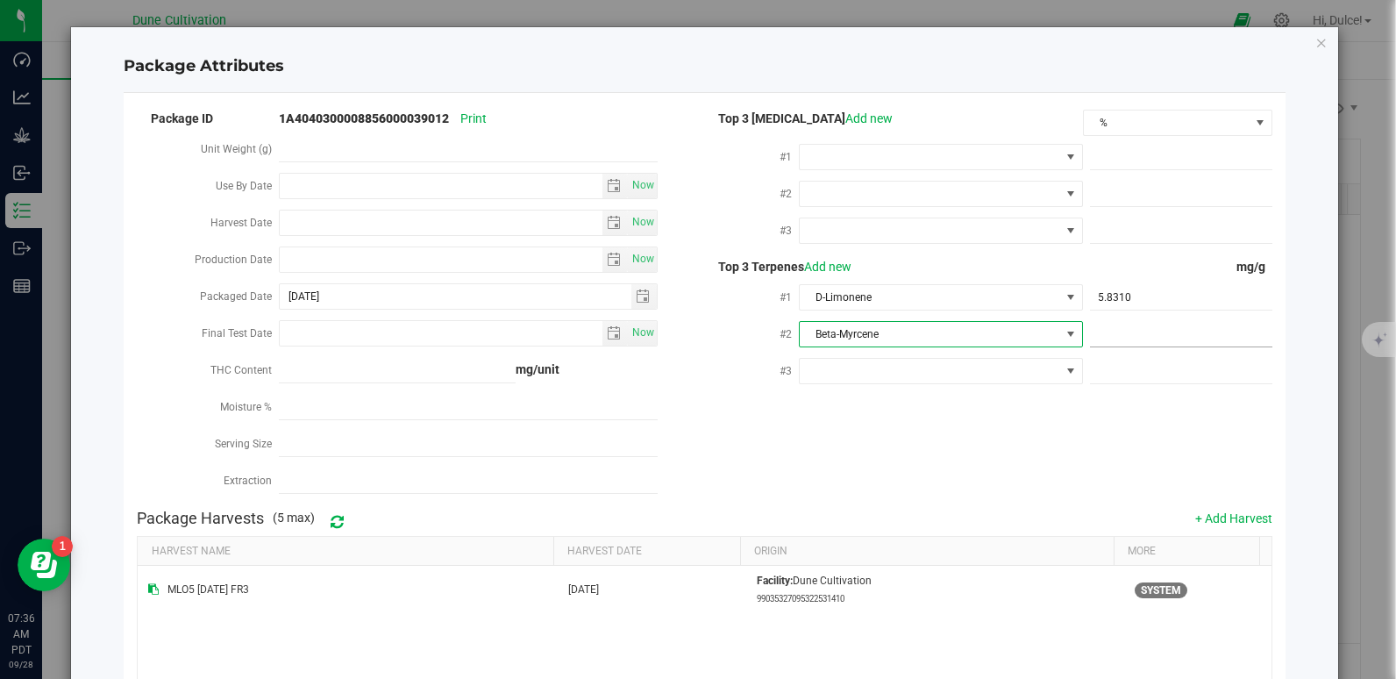
click at [1141, 332] on span at bounding box center [1181, 334] width 182 height 25
paste input "4.629"
type input "4.629"
type input "4.6290"
click at [978, 480] on div "Package ID 1A4040300008856000039012 Print Unit Weight (g) Use By Date Now Harve…" at bounding box center [704, 304] width 1134 height 394
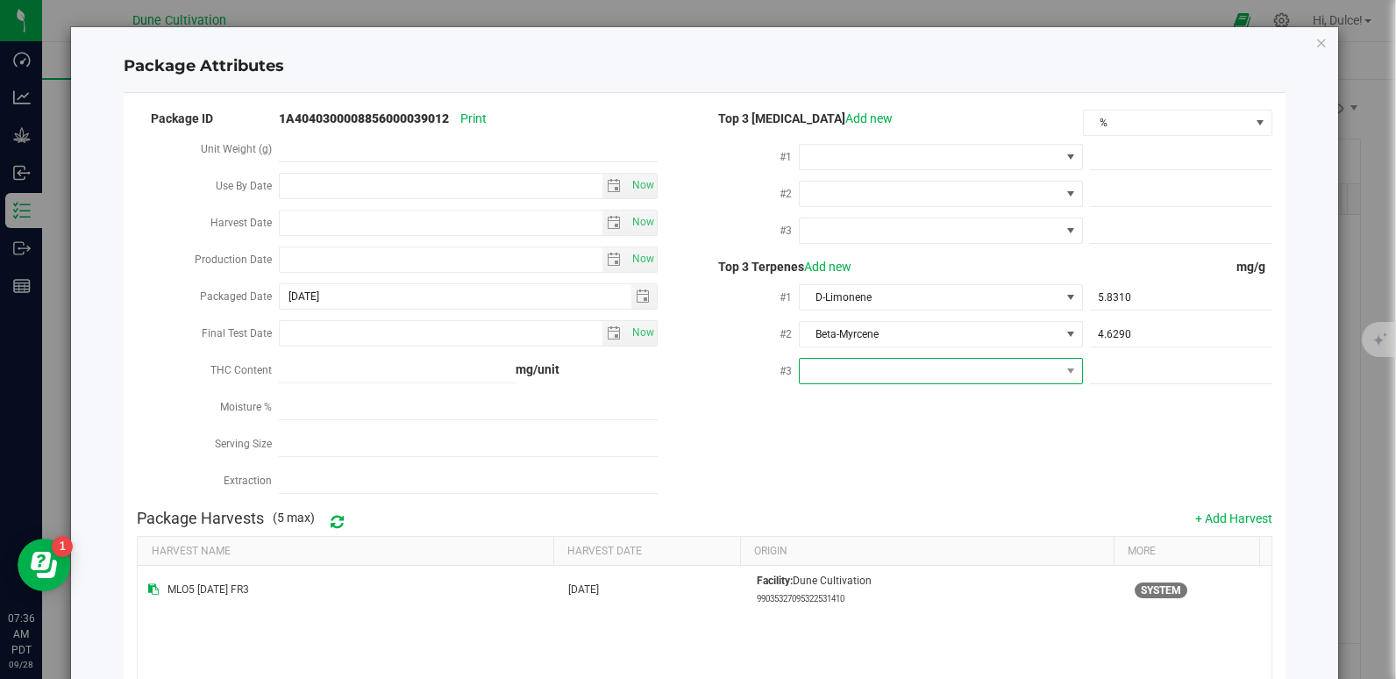
click at [914, 360] on span at bounding box center [930, 371] width 260 height 25
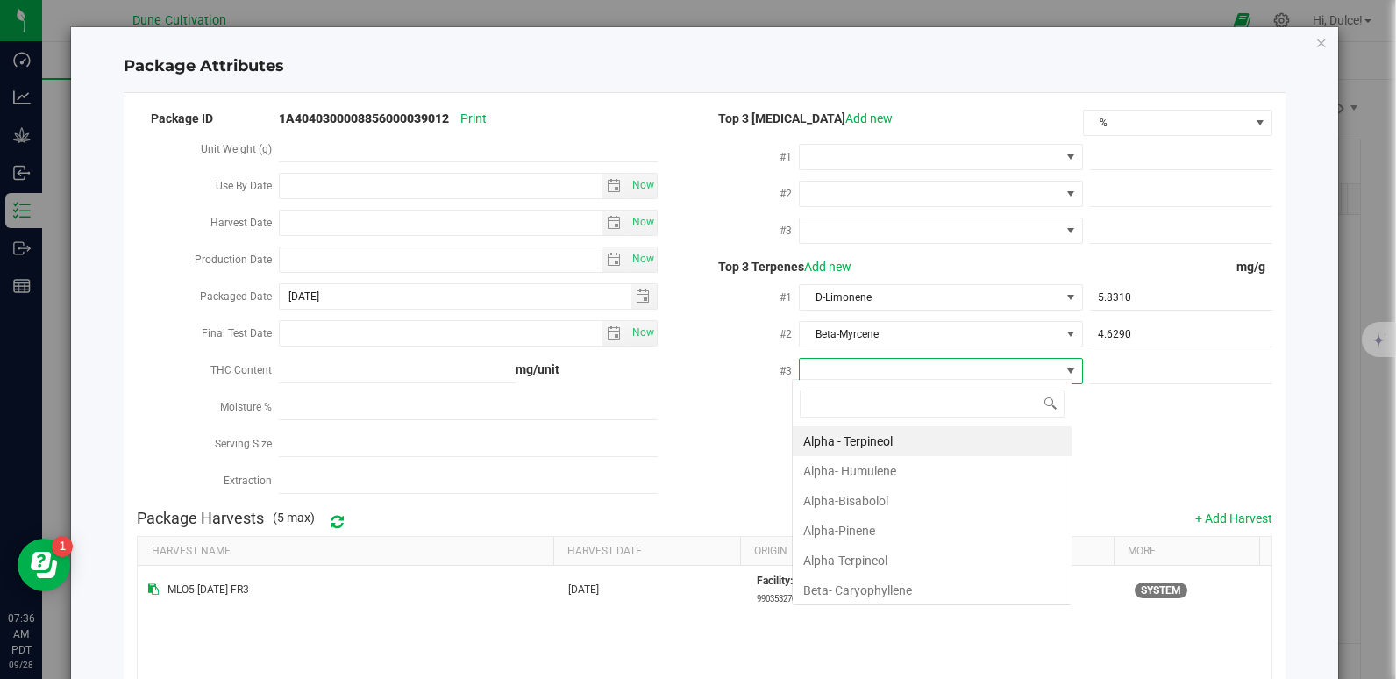
scroll to position [26, 281]
click at [891, 581] on li "Beta- Caryophyllene" at bounding box center [932, 590] width 279 height 30
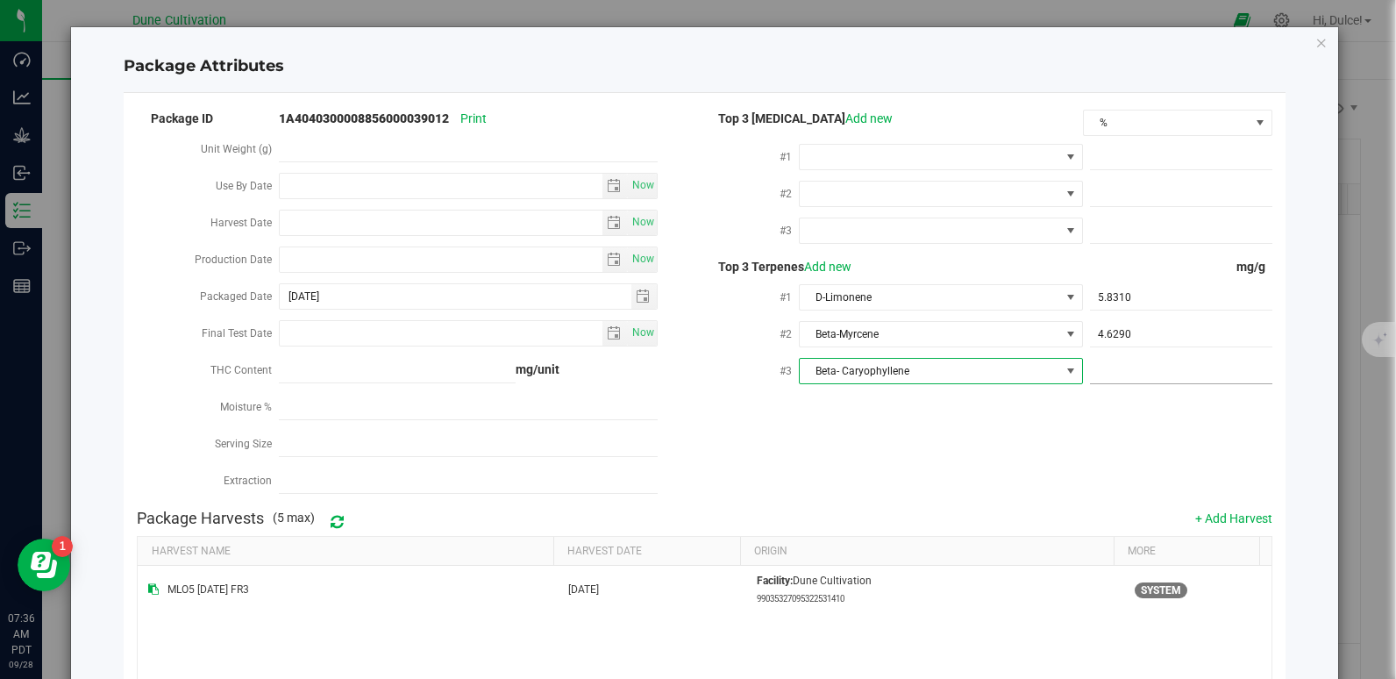
click at [1120, 365] on span at bounding box center [1181, 371] width 182 height 25
paste input "3.61"
type input "3.61"
type input "3.6100"
click at [979, 485] on div "Package ID 1A4040300008856000039012 Print Unit Weight (g) Use By Date Now Harve…" at bounding box center [704, 304] width 1134 height 394
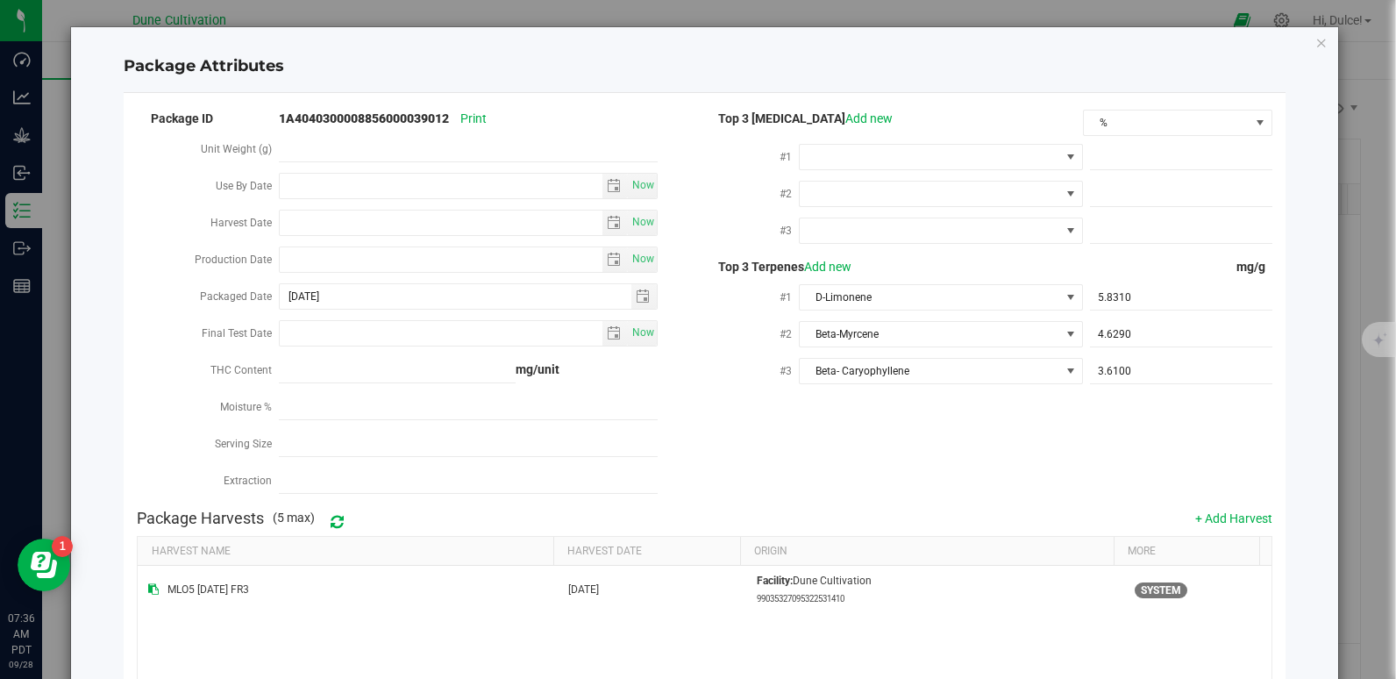
scroll to position [213, 0]
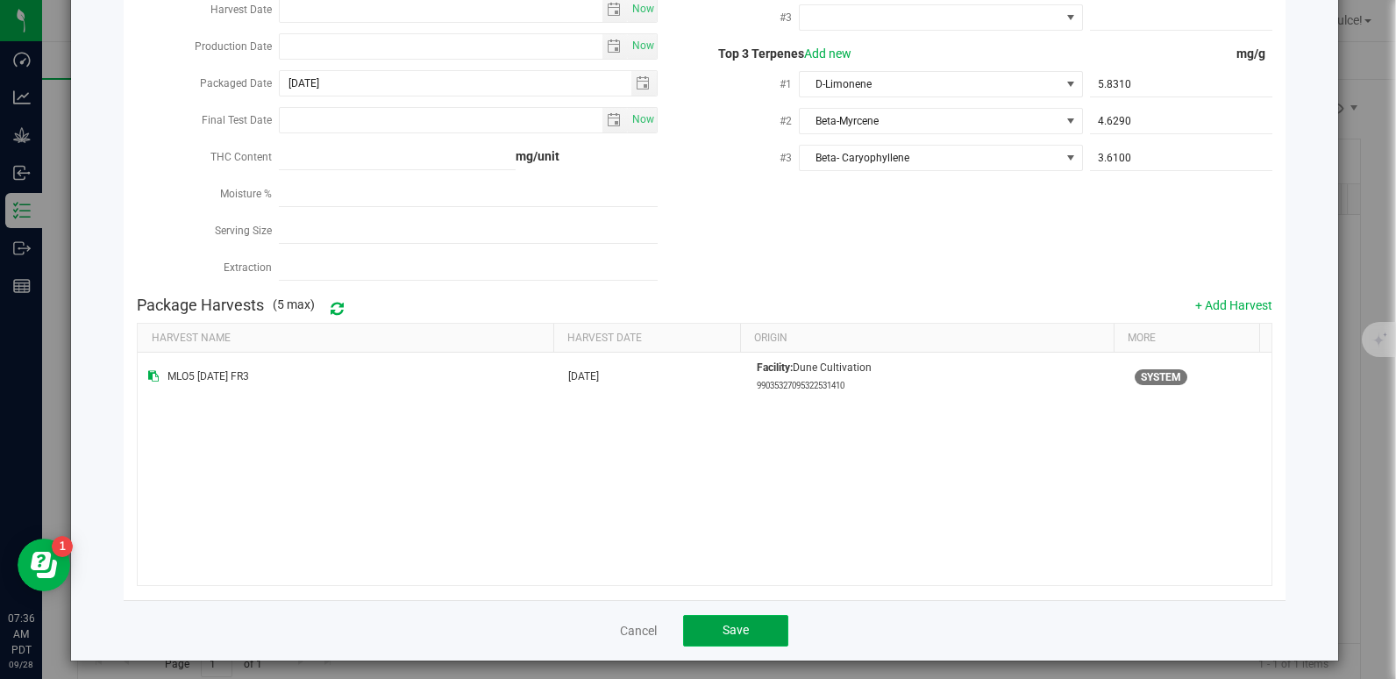
click at [735, 615] on button "Save" at bounding box center [735, 631] width 105 height 32
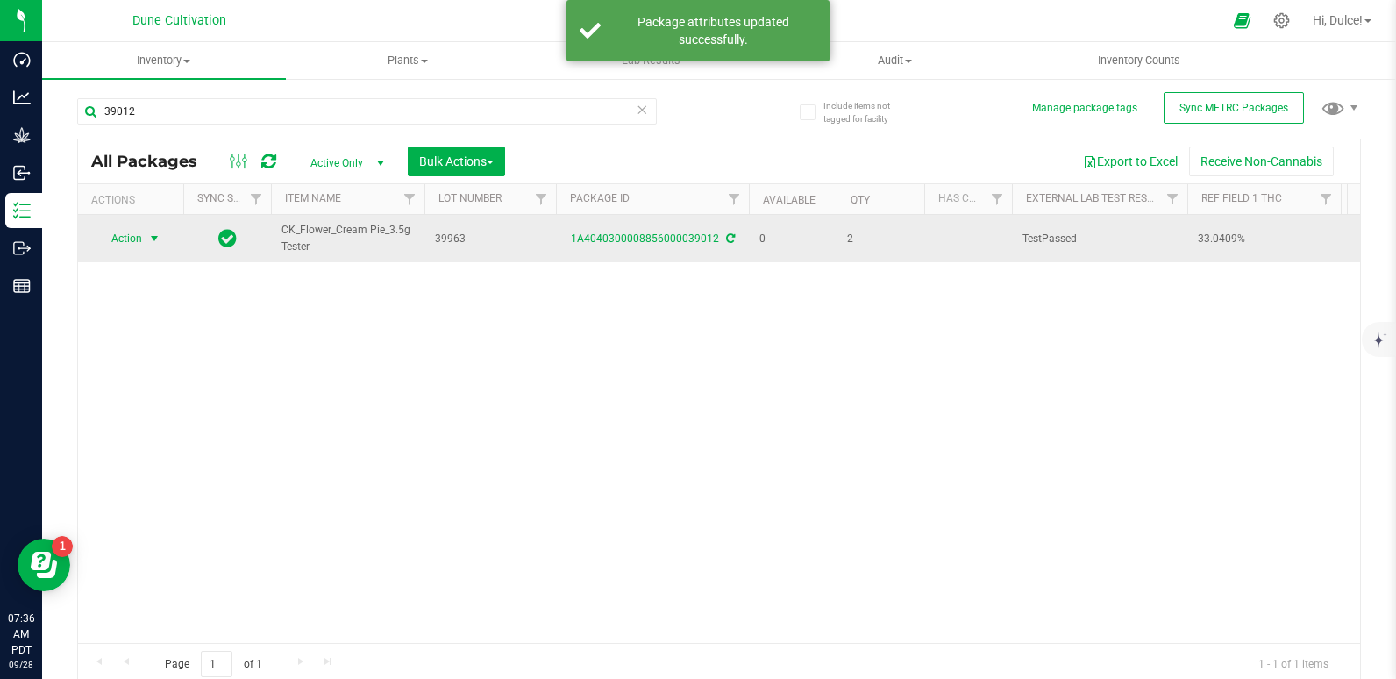
click at [159, 236] on span "select" at bounding box center [154, 238] width 14 height 14
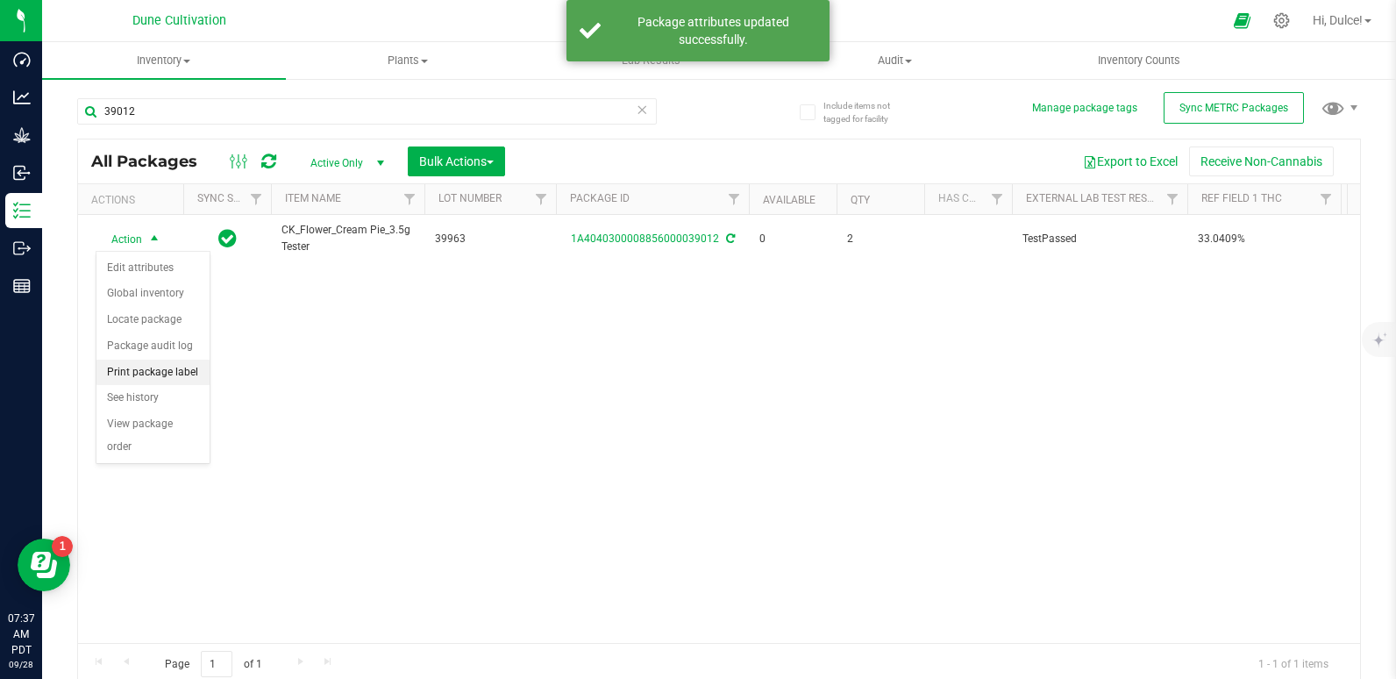
click at [140, 368] on li "Print package label" at bounding box center [152, 372] width 113 height 26
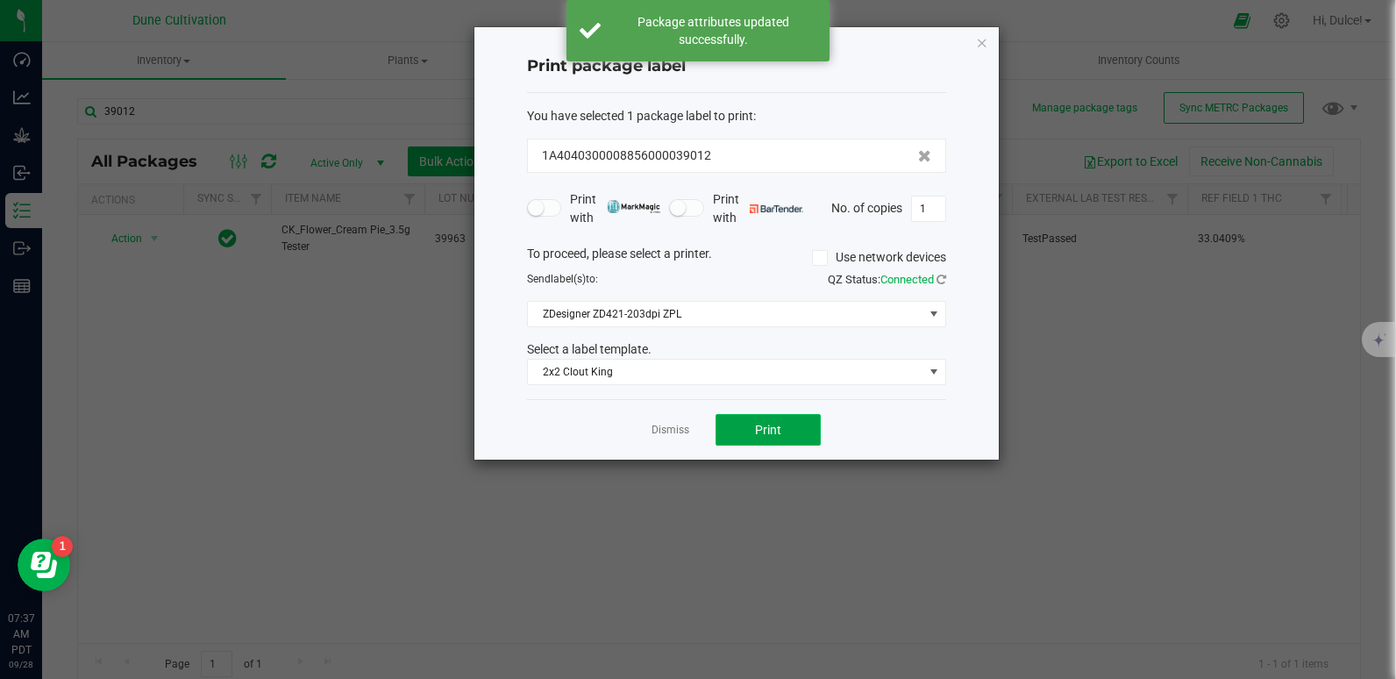
click at [750, 414] on button "Print" at bounding box center [767, 430] width 105 height 32
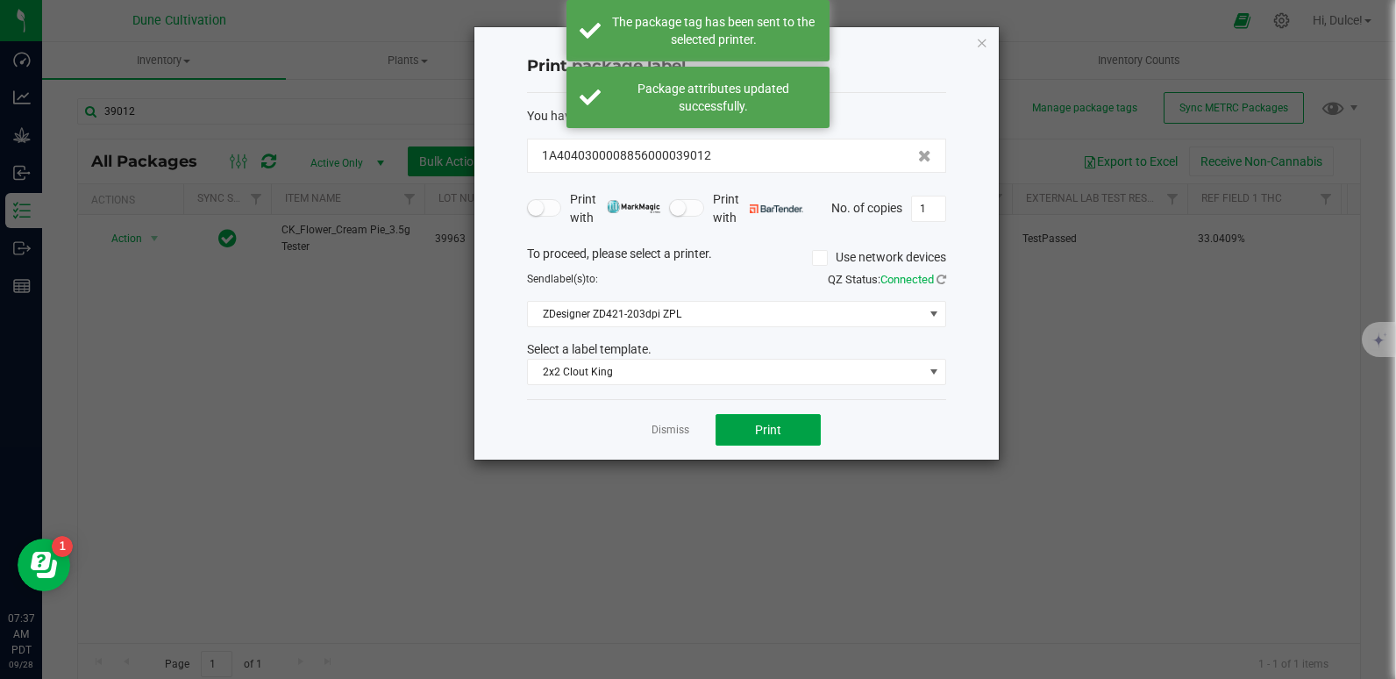
drag, startPoint x: 750, startPoint y: 414, endPoint x: 843, endPoint y: 68, distance: 357.5
click at [843, 68] on div "Print package label You have selected 1 package label to print : 1A404030000885…" at bounding box center [736, 243] width 524 height 432
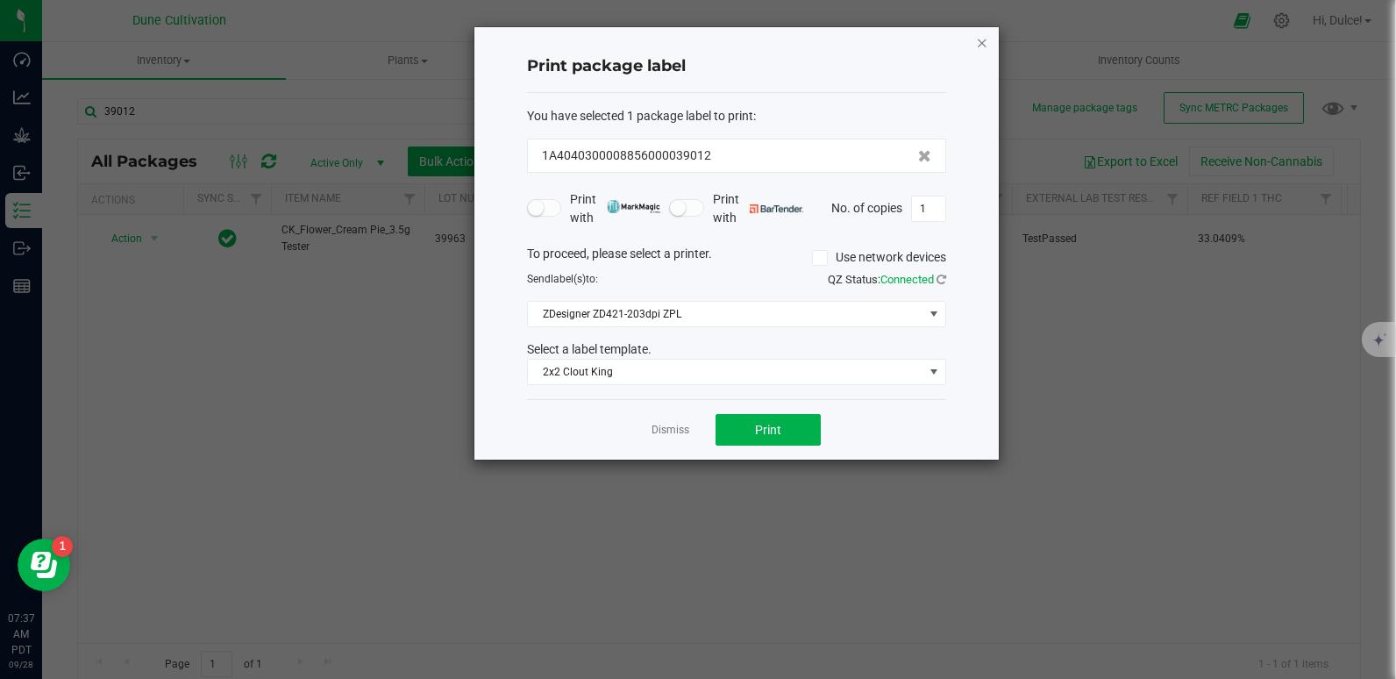
click at [985, 40] on icon "button" at bounding box center [982, 42] width 12 height 21
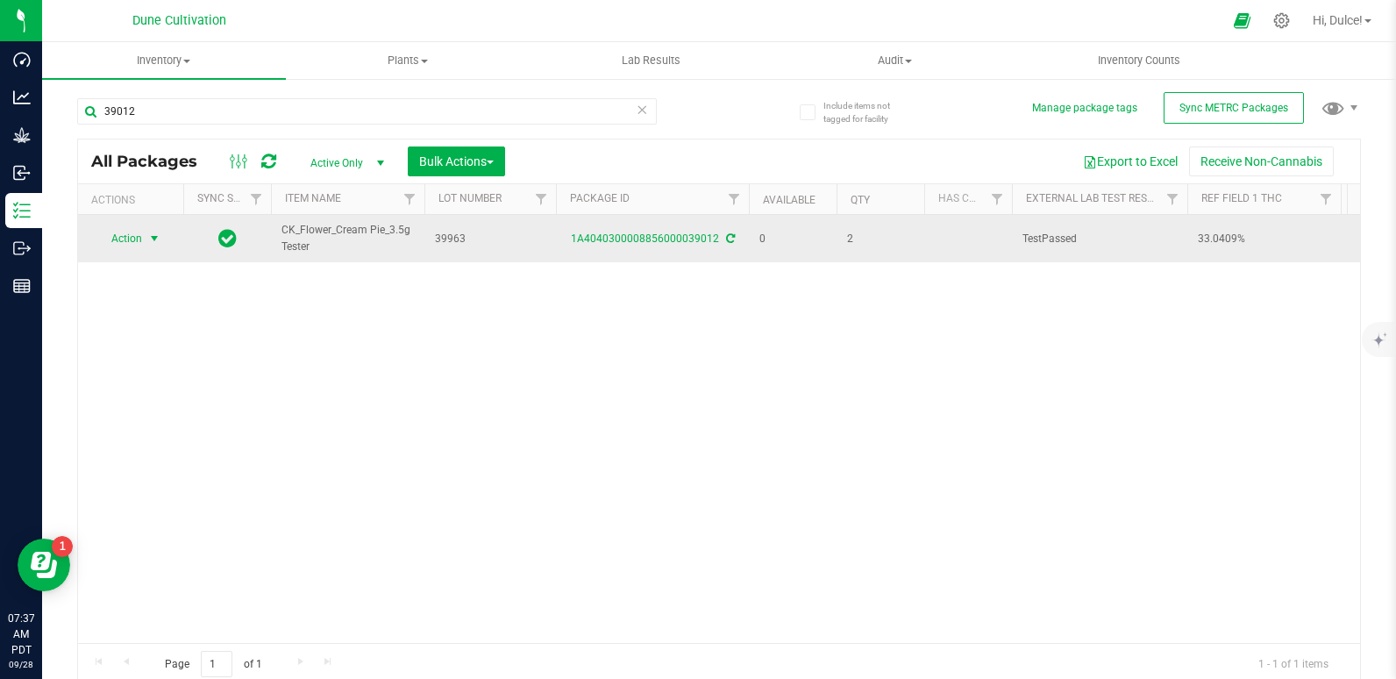
click at [665, 231] on div "1A4040300008856000039012" at bounding box center [652, 239] width 198 height 17
click at [665, 234] on link "1A4040300008856000039012" at bounding box center [645, 238] width 148 height 12
click at [132, 241] on span "Action" at bounding box center [119, 238] width 47 height 25
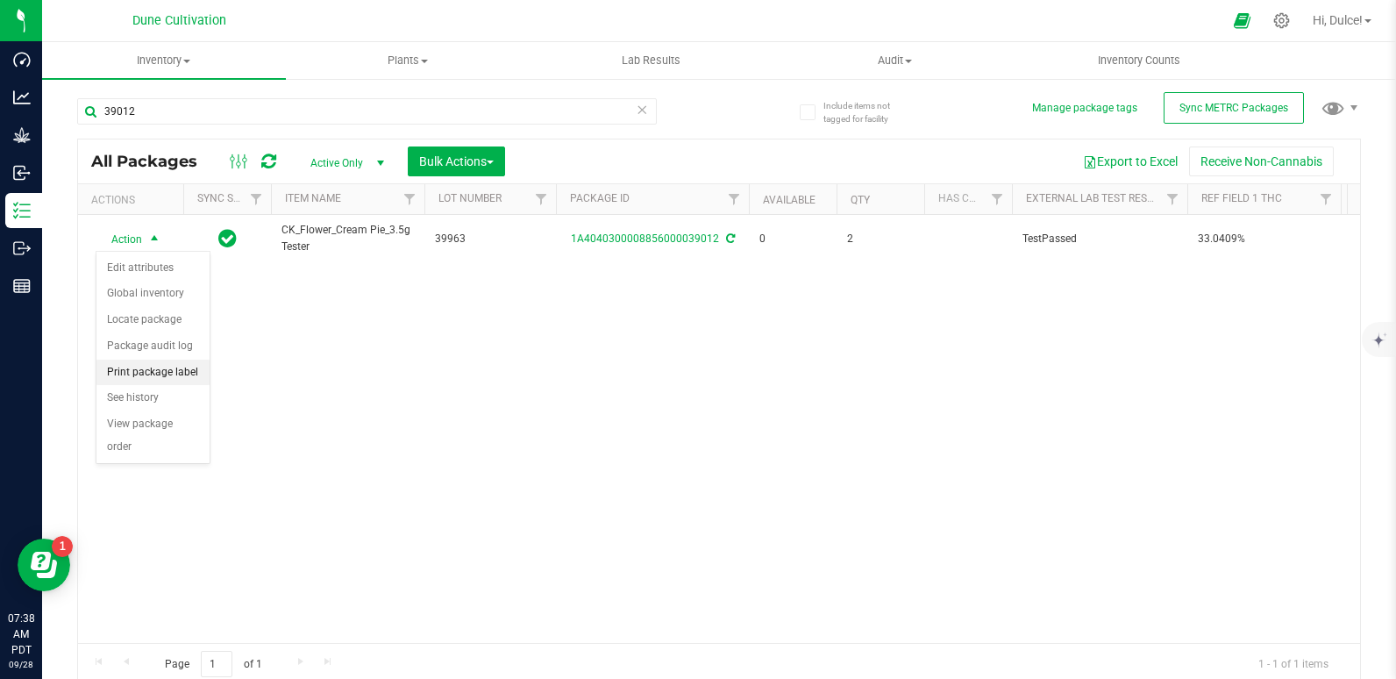
click at [163, 369] on li "Print package label" at bounding box center [152, 372] width 113 height 26
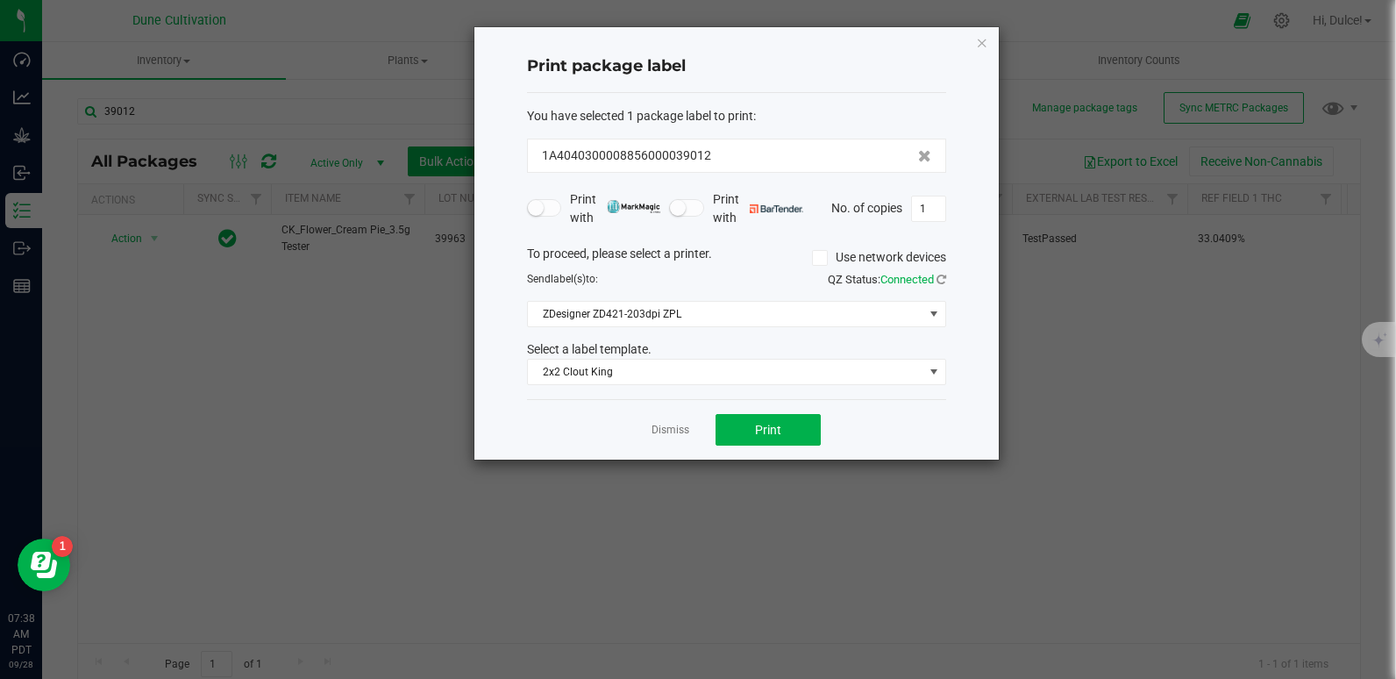
click at [952, 211] on div "Print package label You have selected 1 package label to print : 1A404030000885…" at bounding box center [736, 243] width 524 height 432
click at [934, 211] on input "1" at bounding box center [928, 208] width 33 height 25
type input "1"
type input "2"
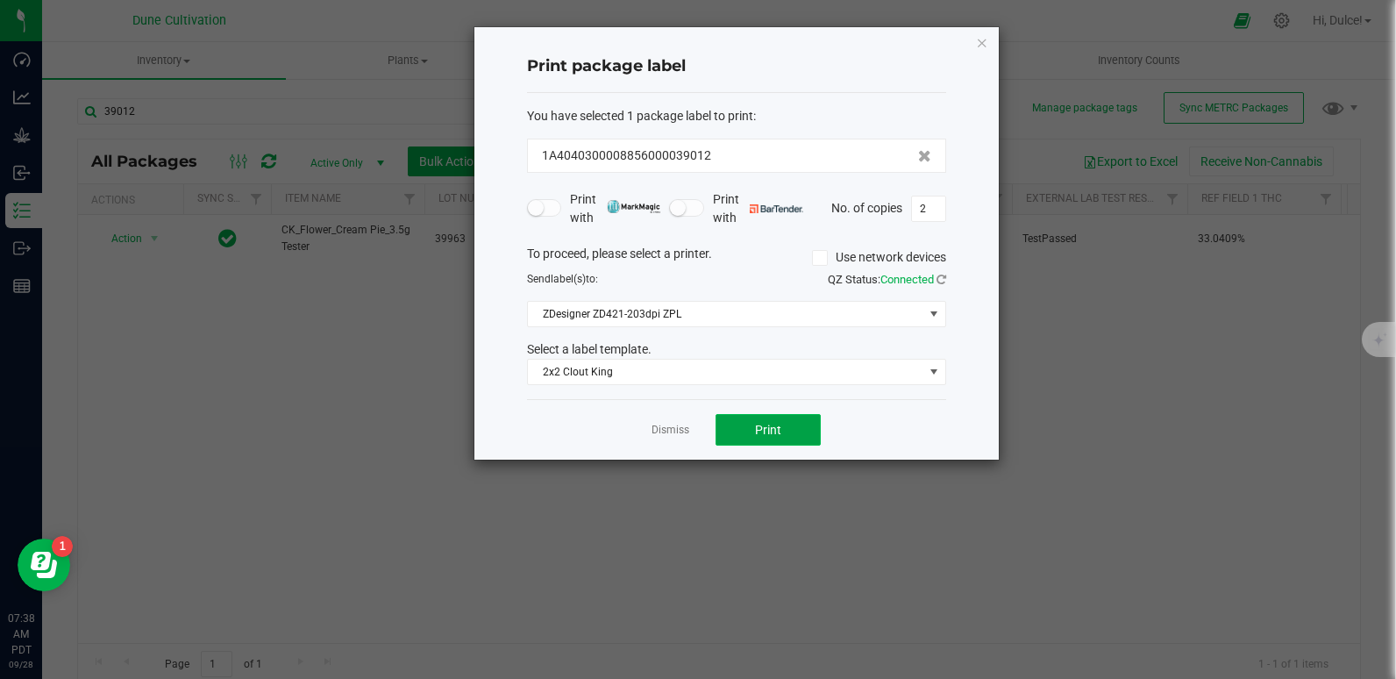
click at [805, 429] on button "Print" at bounding box center [767, 430] width 105 height 32
click at [976, 44] on icon "button" at bounding box center [982, 42] width 12 height 21
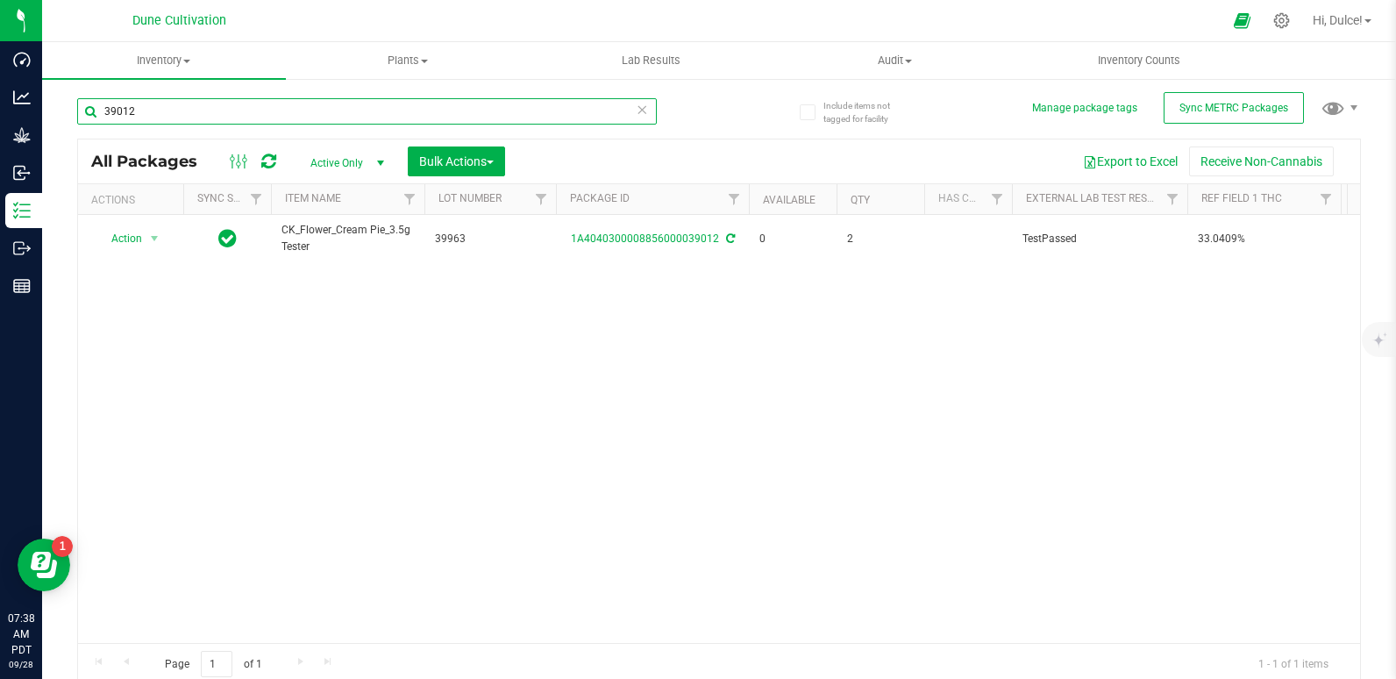
click at [275, 98] on input "39012" at bounding box center [367, 111] width 580 height 26
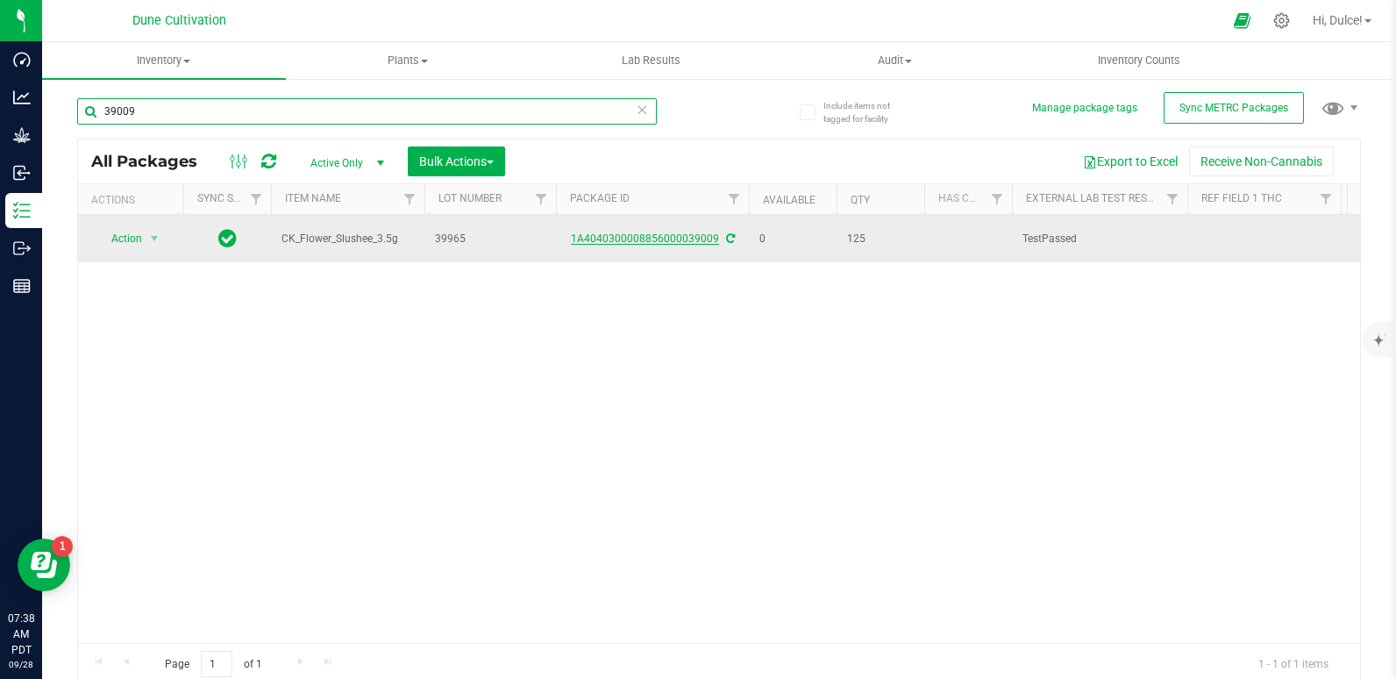
type input "39009"
click at [672, 243] on link "1A4040300008856000039009" at bounding box center [645, 238] width 148 height 12
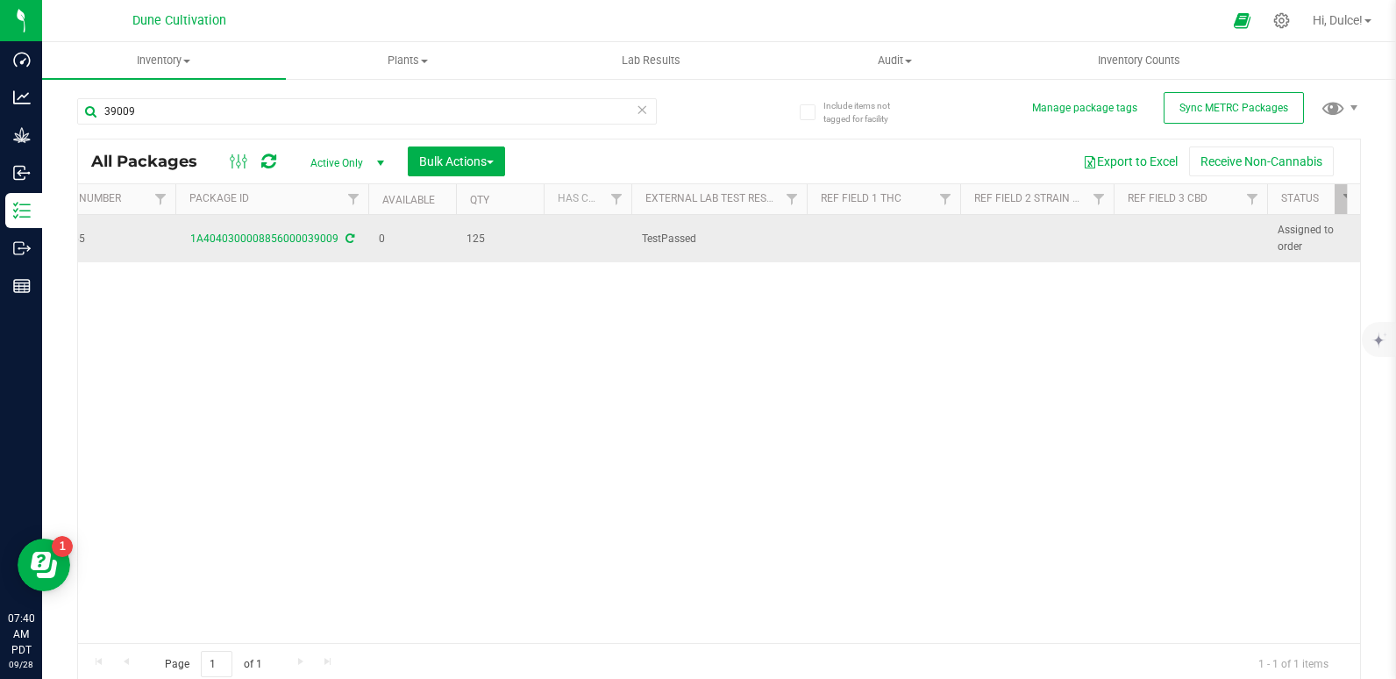
scroll to position [0, 381]
click at [1164, 233] on td at bounding box center [1189, 238] width 153 height 47
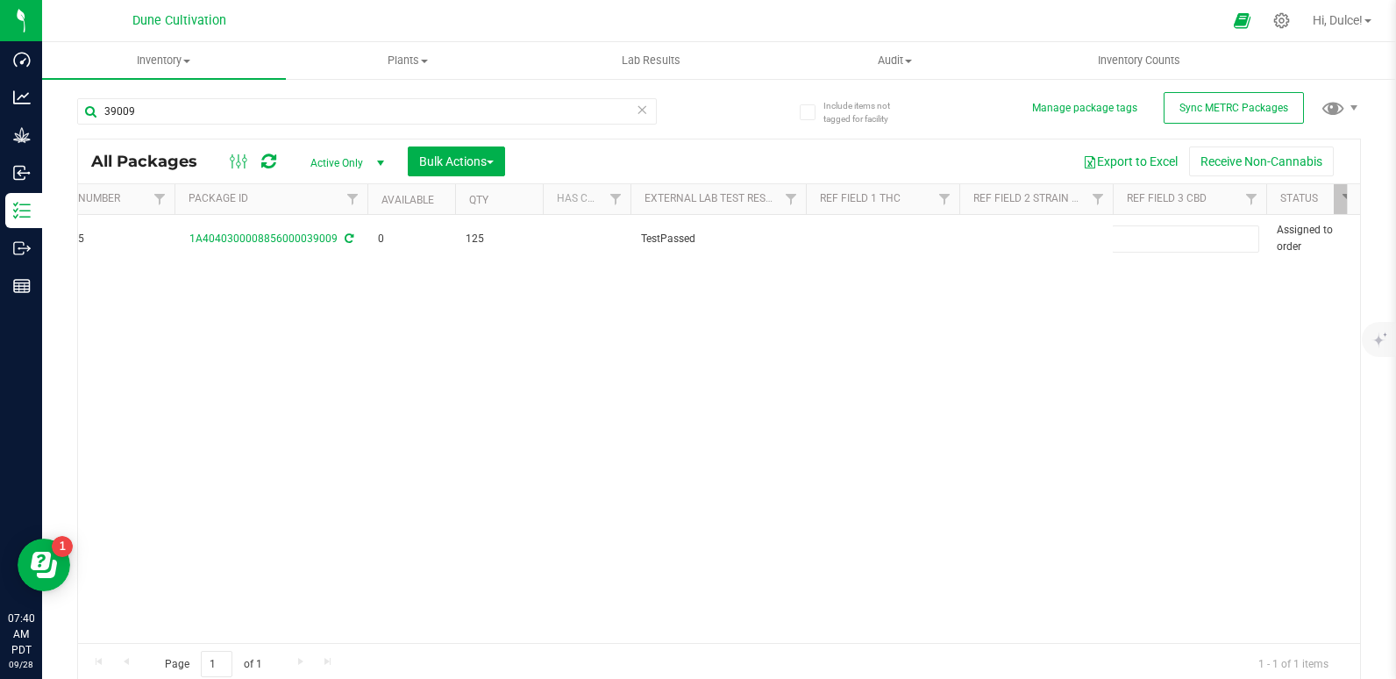
type input "Total CBD 0.0470%"
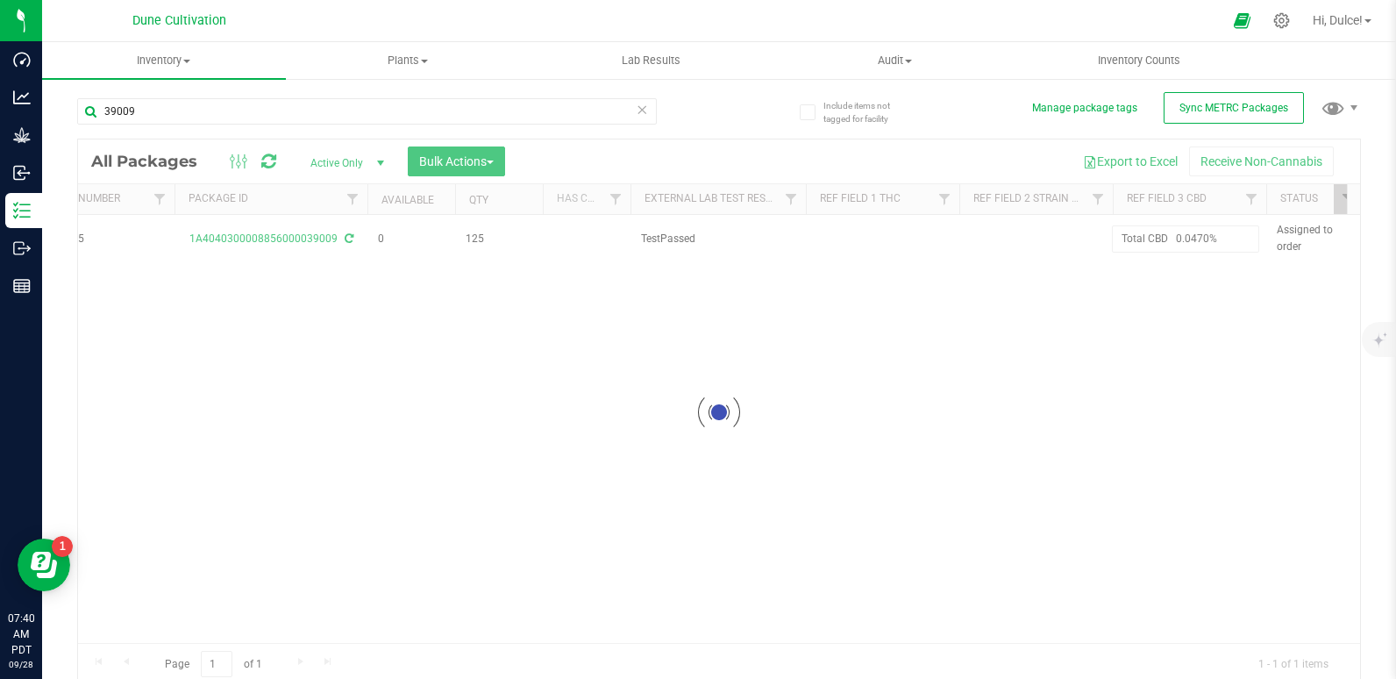
click at [964, 337] on div "Loading... All Packages Active Only Active Only Lab Samples Locked All External…" at bounding box center [719, 412] width 1284 height 547
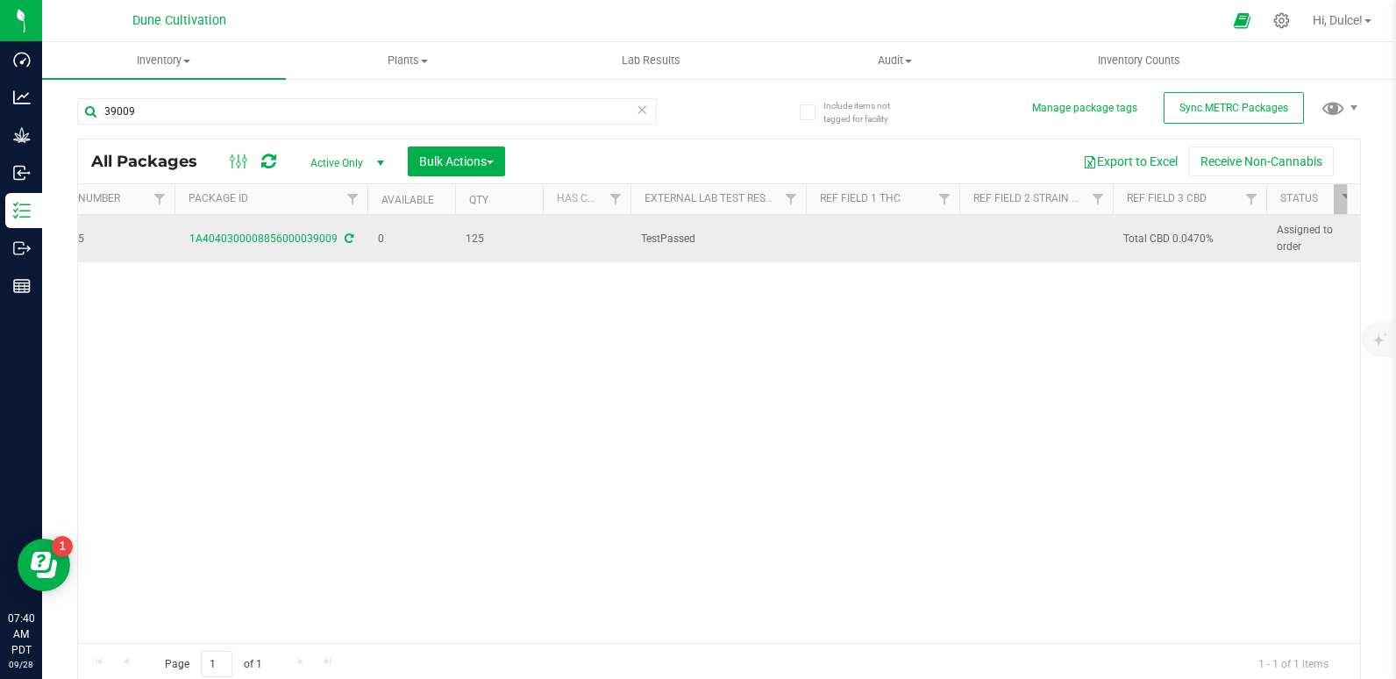
click at [1177, 234] on span "Total CBD 0.0470%" at bounding box center [1189, 239] width 132 height 17
drag, startPoint x: 1173, startPoint y: 235, endPoint x: 924, endPoint y: 246, distance: 249.2
type input "0.0470%"
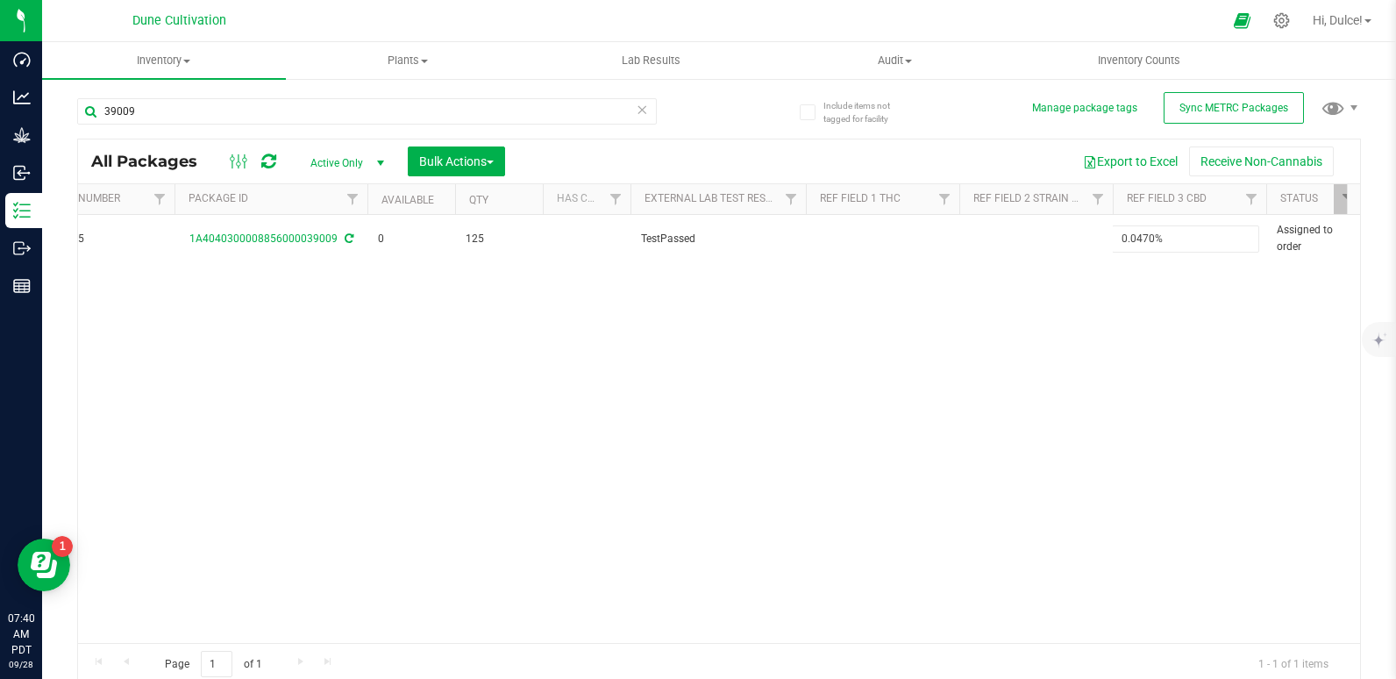
click at [985, 376] on div "All Packages Active Only Active Only Lab Samples Locked All External Internal B…" at bounding box center [719, 412] width 1284 height 547
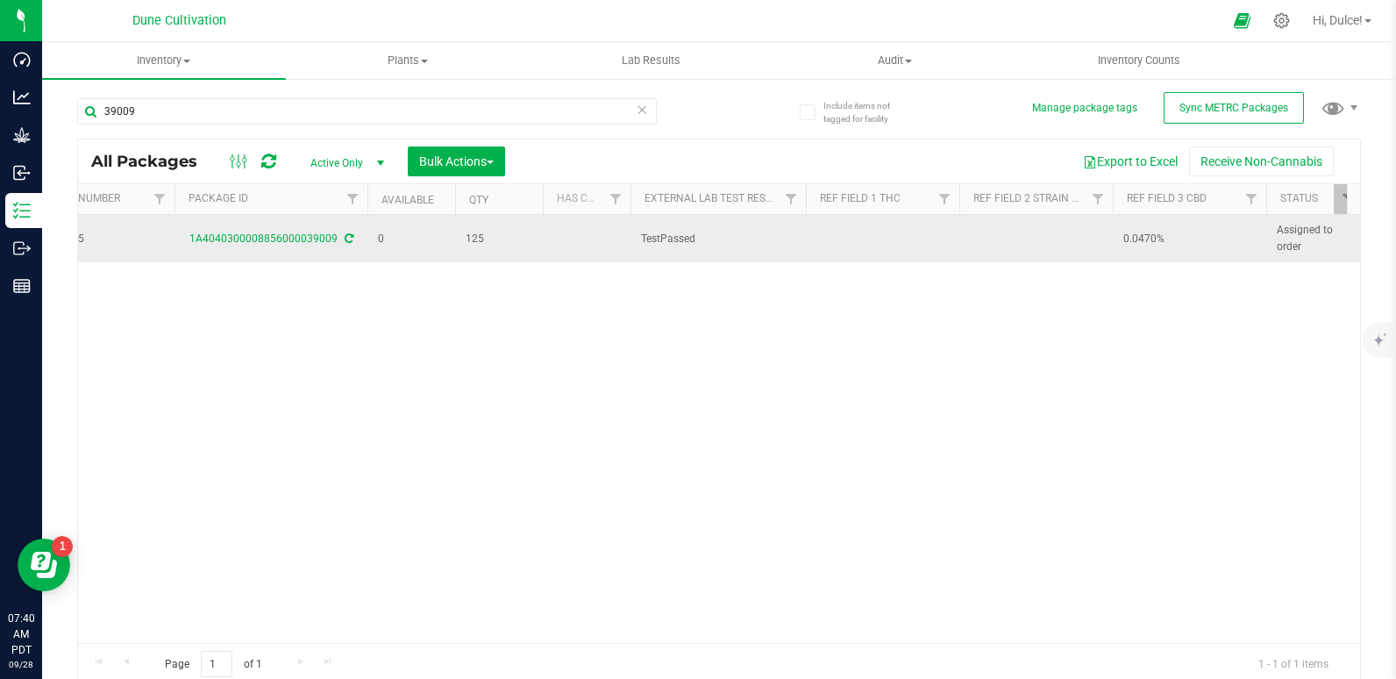
click at [826, 239] on td at bounding box center [882, 238] width 153 height 47
type input "30.0596%"
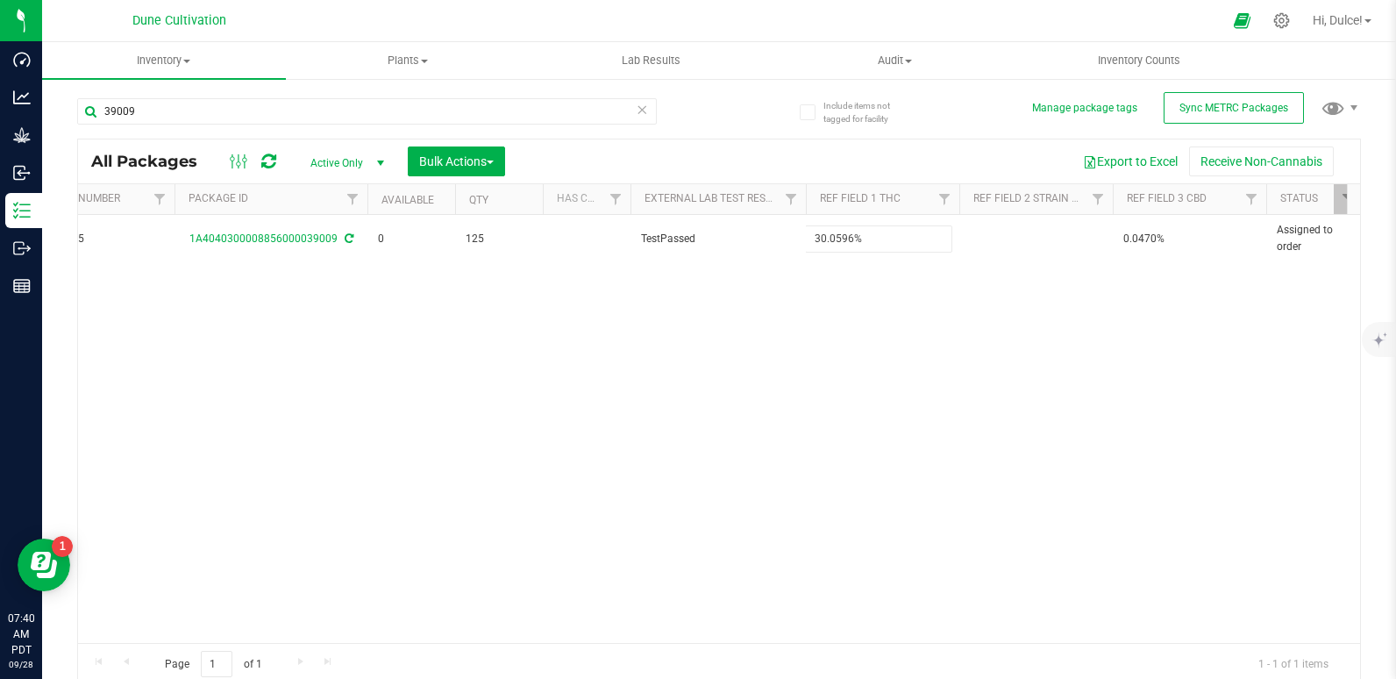
click at [627, 331] on div "All Packages Active Only Active Only Lab Samples Locked All External Internal B…" at bounding box center [719, 412] width 1284 height 547
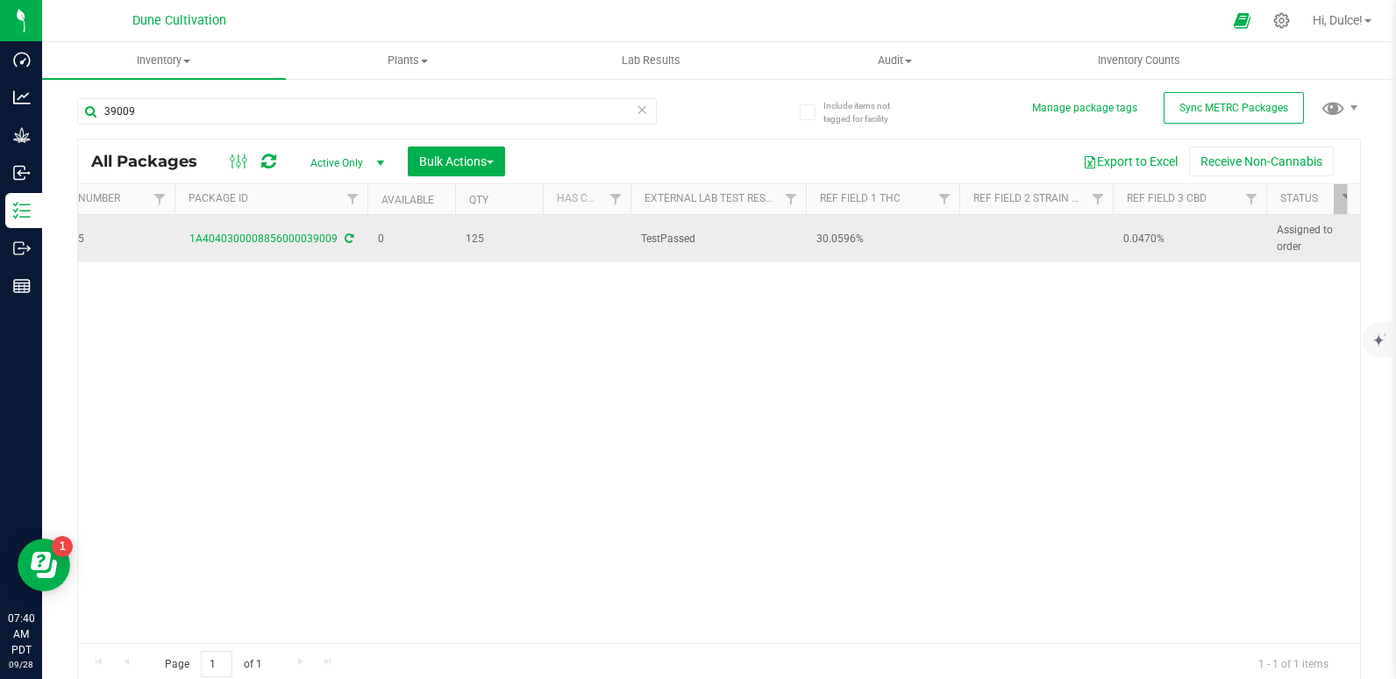
scroll to position [0, 0]
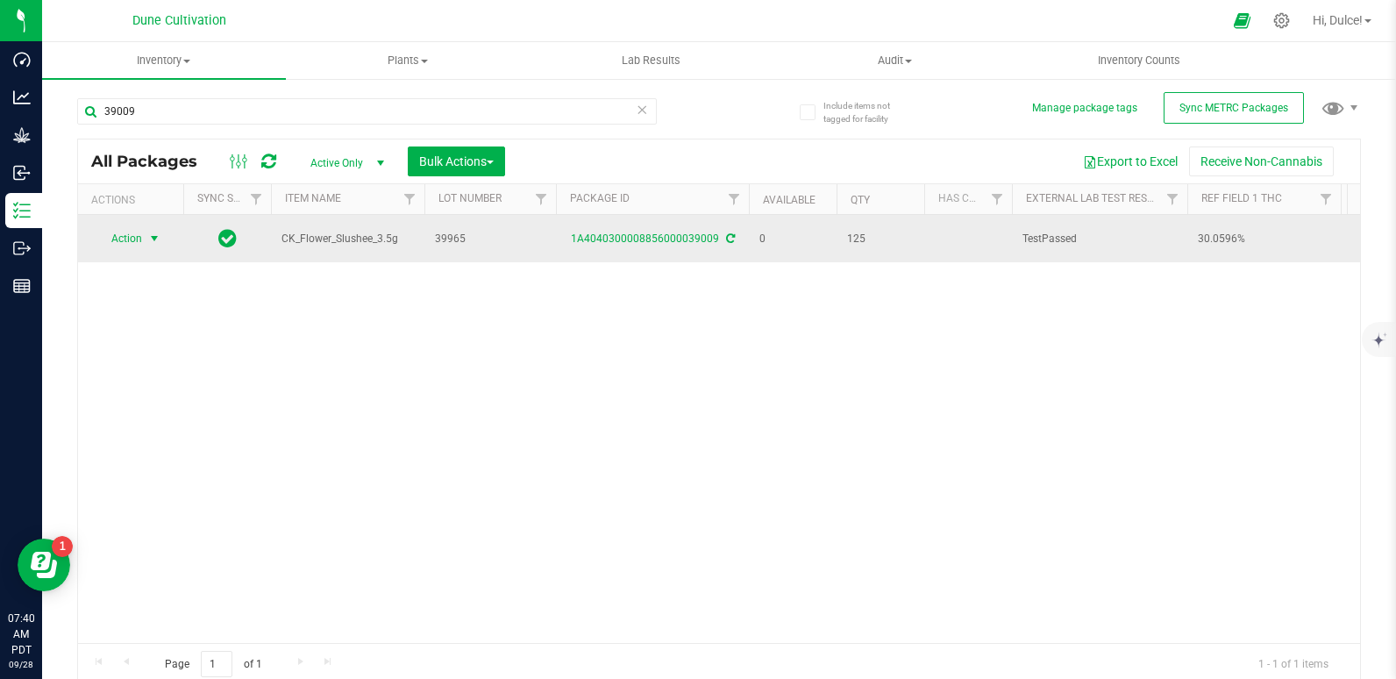
click at [117, 239] on span "Action" at bounding box center [119, 238] width 47 height 25
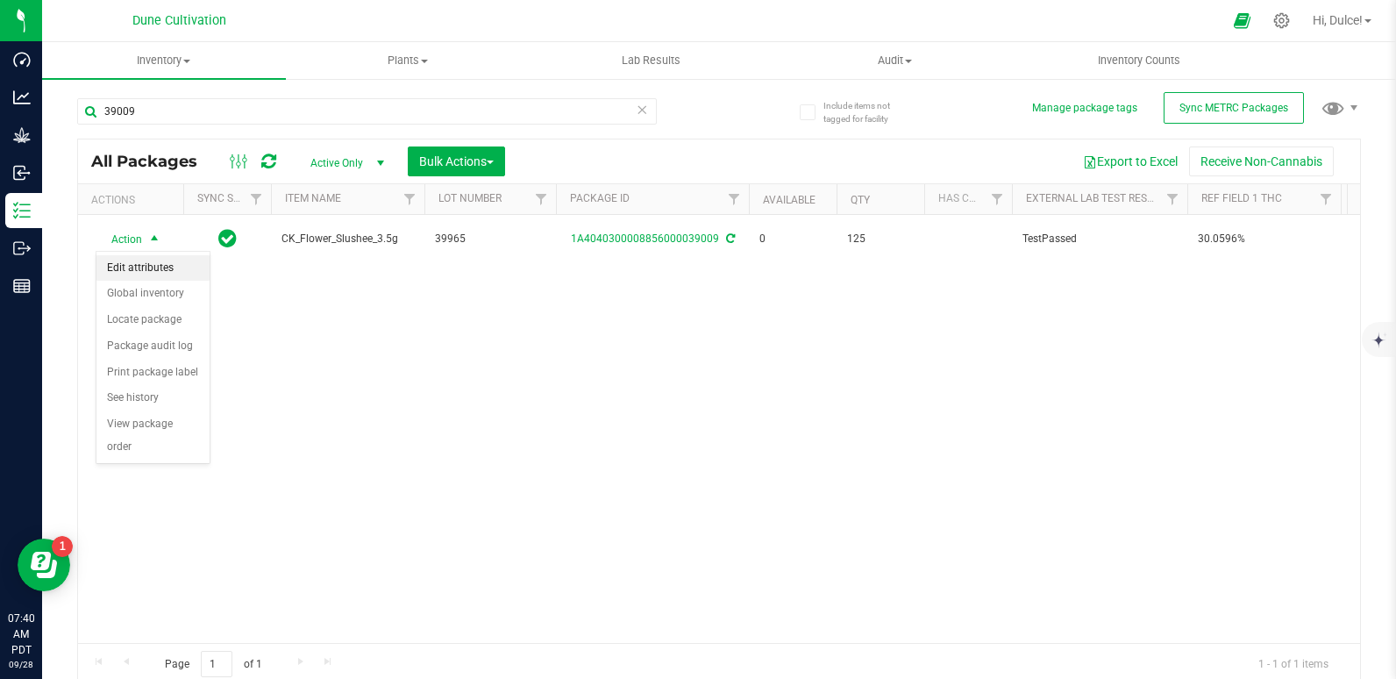
click at [146, 266] on li "Edit attributes" at bounding box center [152, 268] width 113 height 26
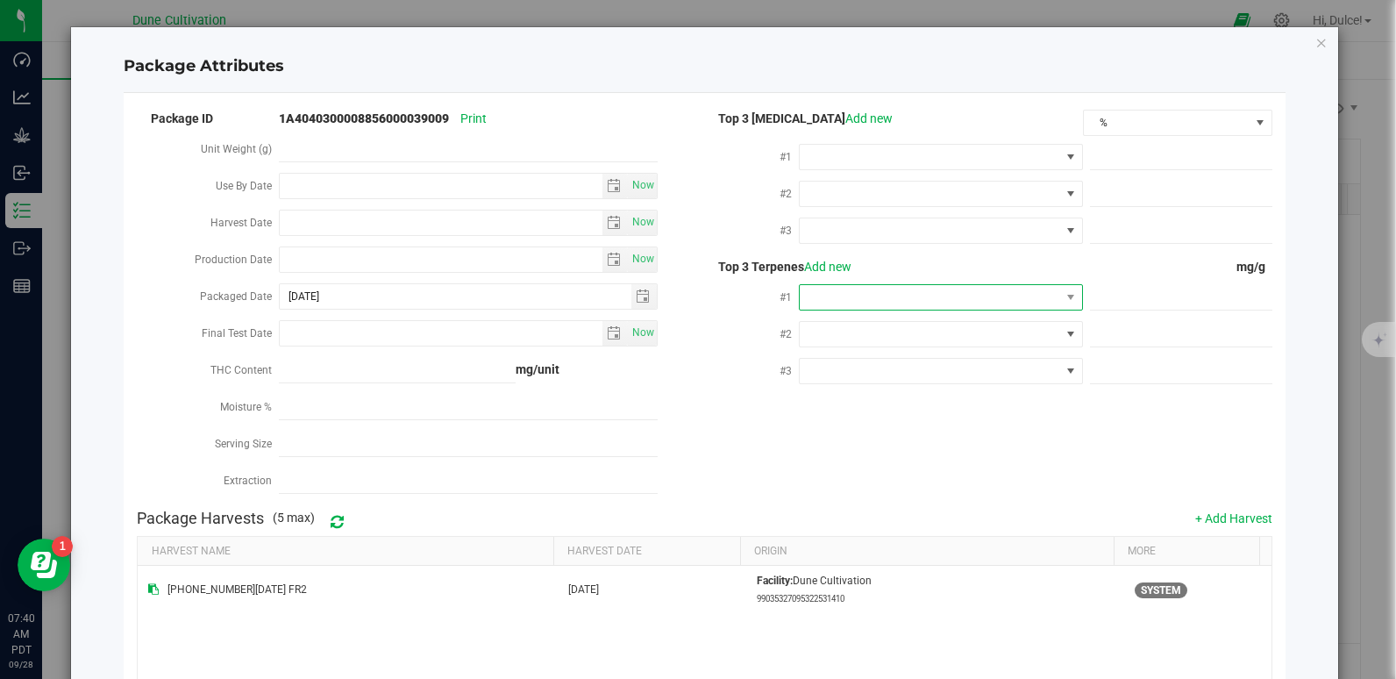
click at [914, 295] on span at bounding box center [930, 297] width 260 height 25
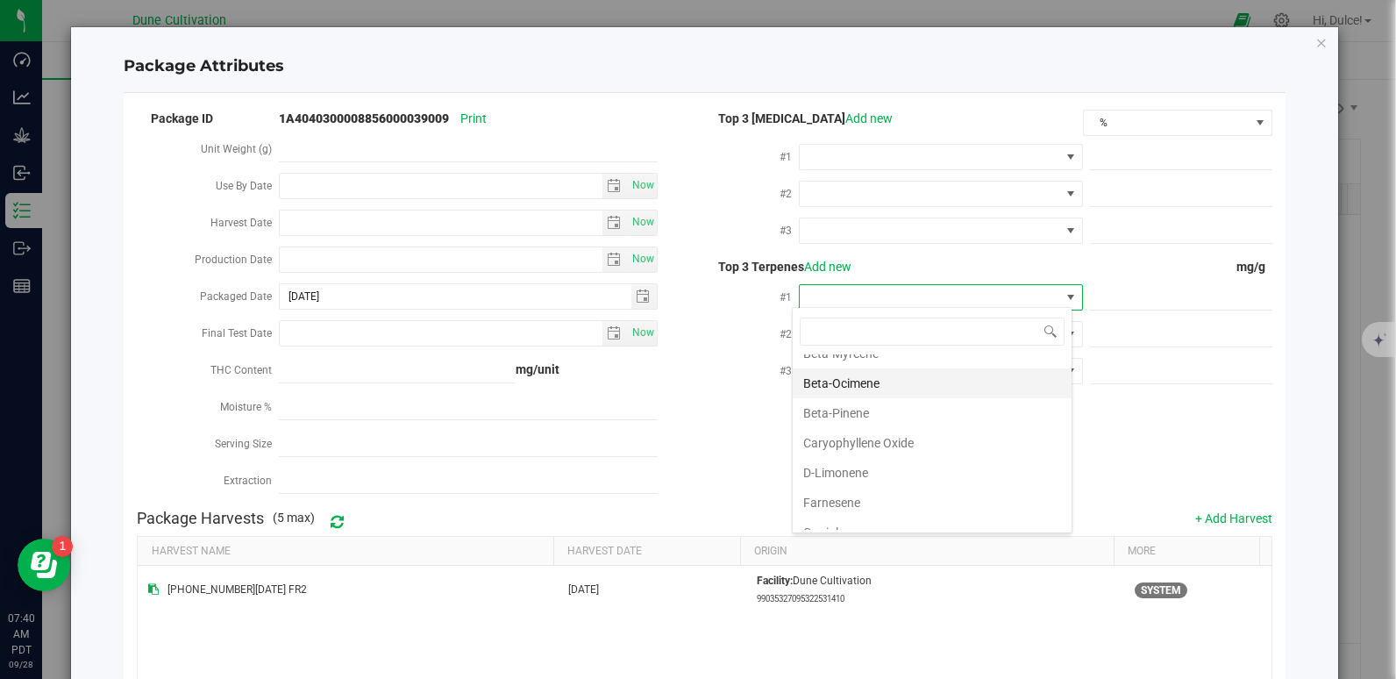
scroll to position [196, 0]
click at [876, 475] on li "D-Limonene" at bounding box center [932, 472] width 279 height 30
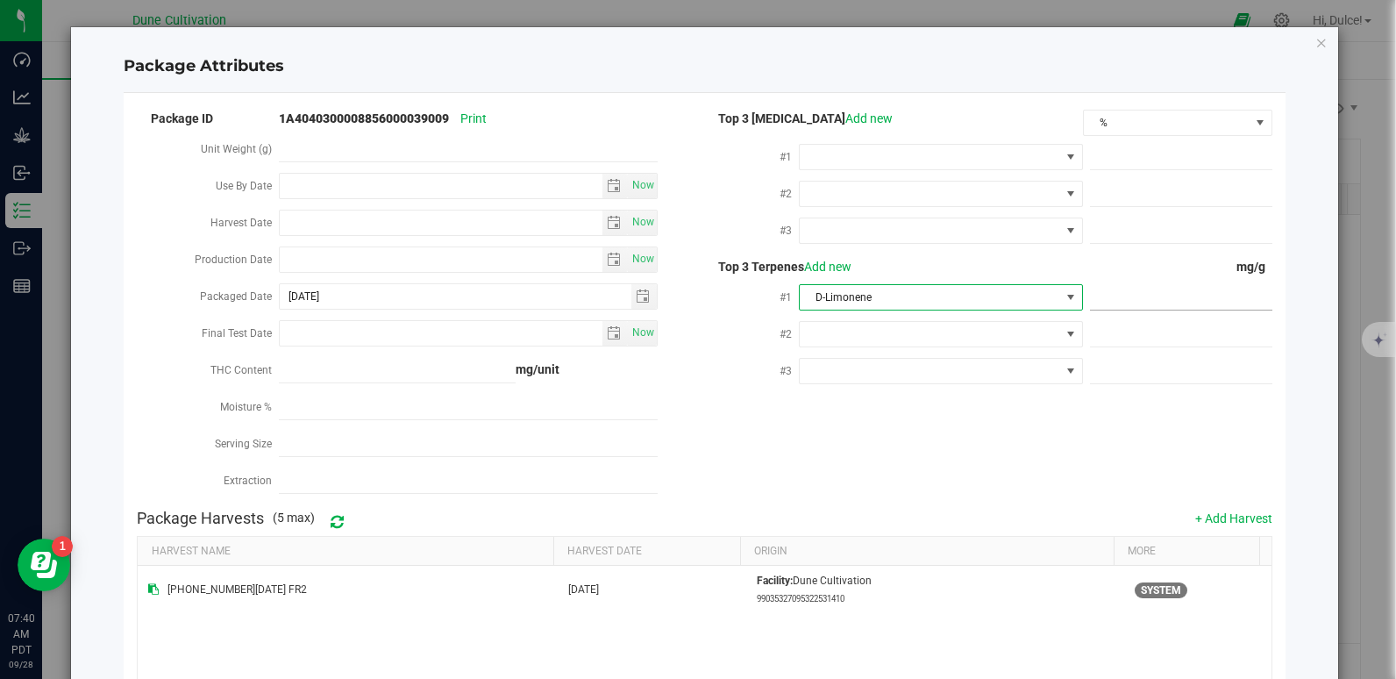
click at [1106, 288] on span at bounding box center [1181, 297] width 182 height 25
paste input "6.91"
type input "6.91"
type input "6.9100"
click at [964, 453] on div "Package ID 1A4040300008856000039009 Print Unit Weight (g) Use By Date Now Harve…" at bounding box center [704, 304] width 1134 height 394
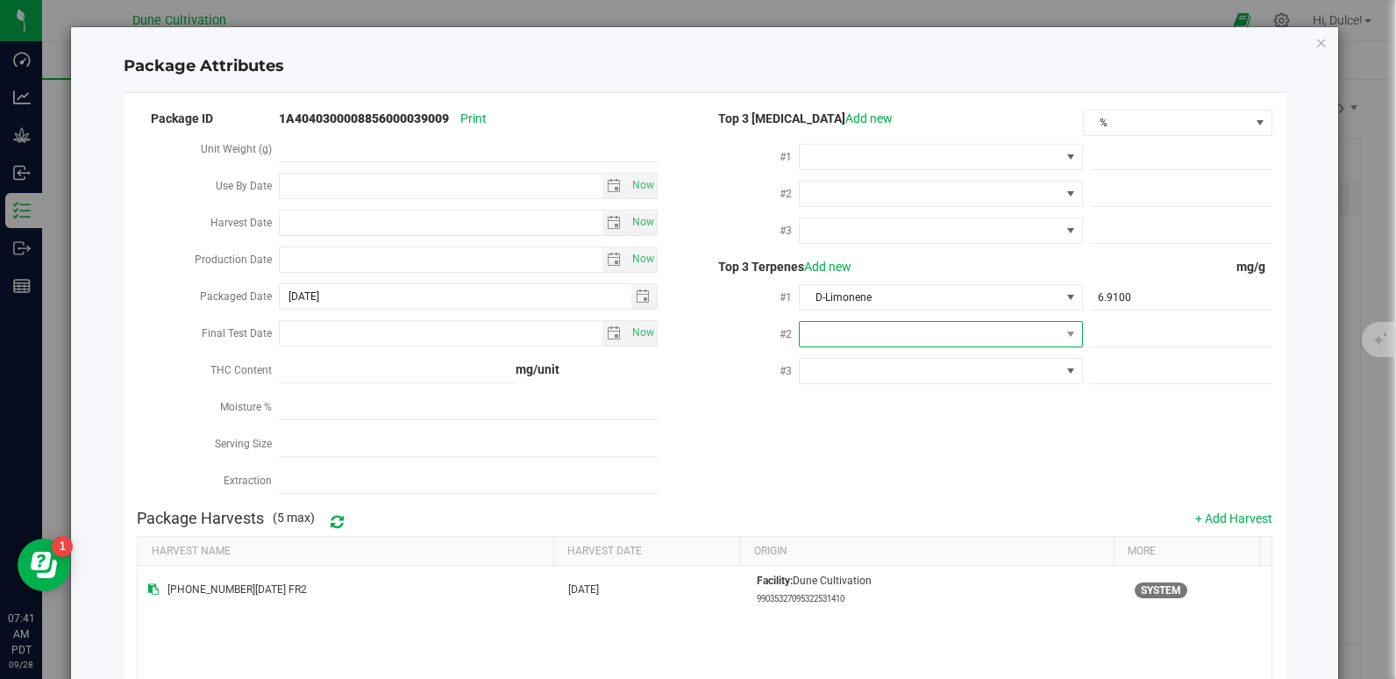
click at [870, 327] on span at bounding box center [930, 334] width 260 height 25
click at [874, 541] on li "Beta-Myrcene" at bounding box center [932, 544] width 279 height 30
click at [1106, 331] on span at bounding box center [1181, 334] width 182 height 25
paste input "6.158"
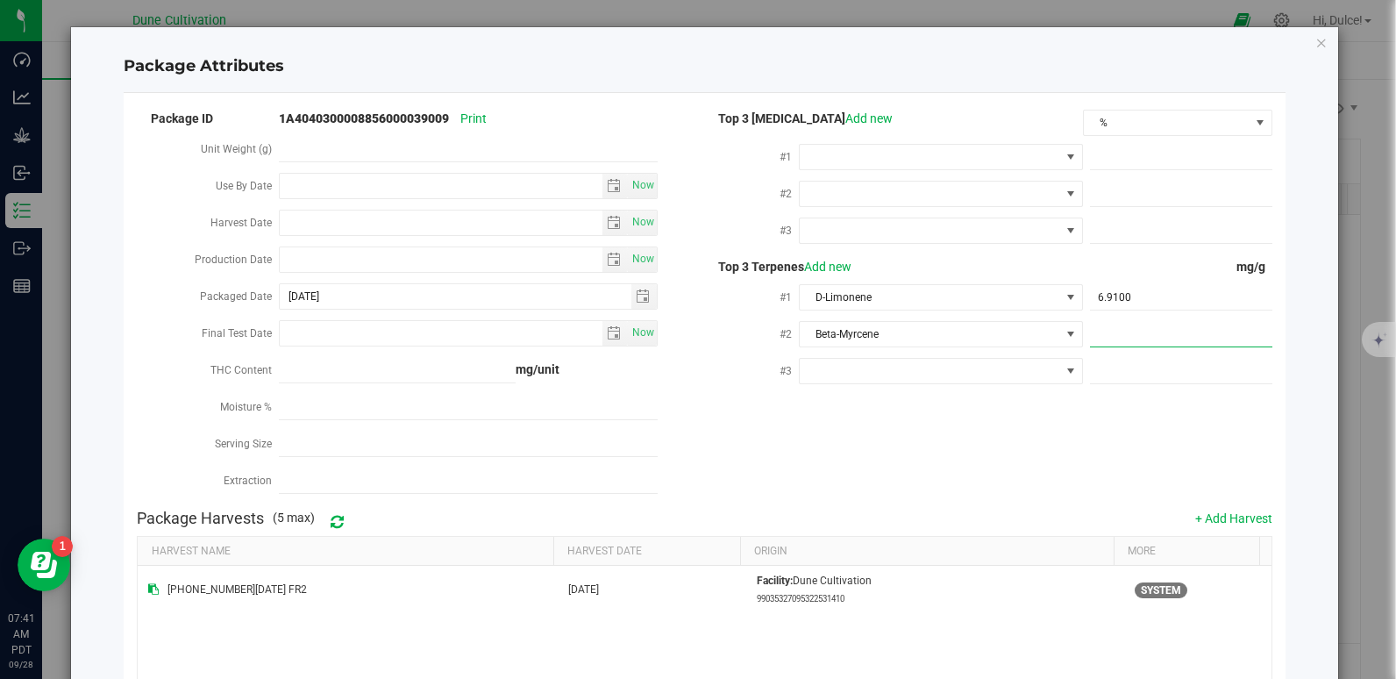
type input "6.158"
type input "6.1580"
click at [1001, 453] on div "Package ID 1A4040300008856000039009 Print Unit Weight (g) Use By Date Now Harve…" at bounding box center [704, 304] width 1134 height 394
click at [830, 369] on span at bounding box center [930, 371] width 260 height 25
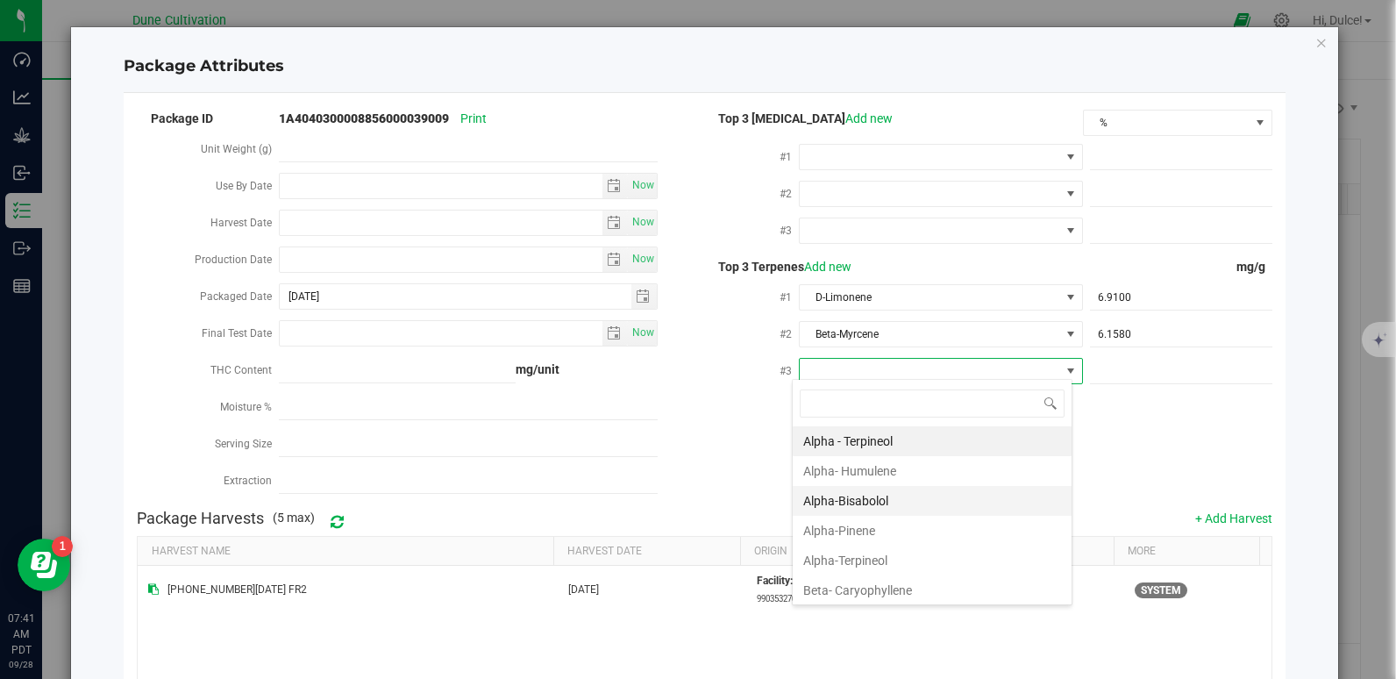
scroll to position [26, 281]
click at [872, 589] on li "Beta- Caryophyllene" at bounding box center [932, 590] width 279 height 30
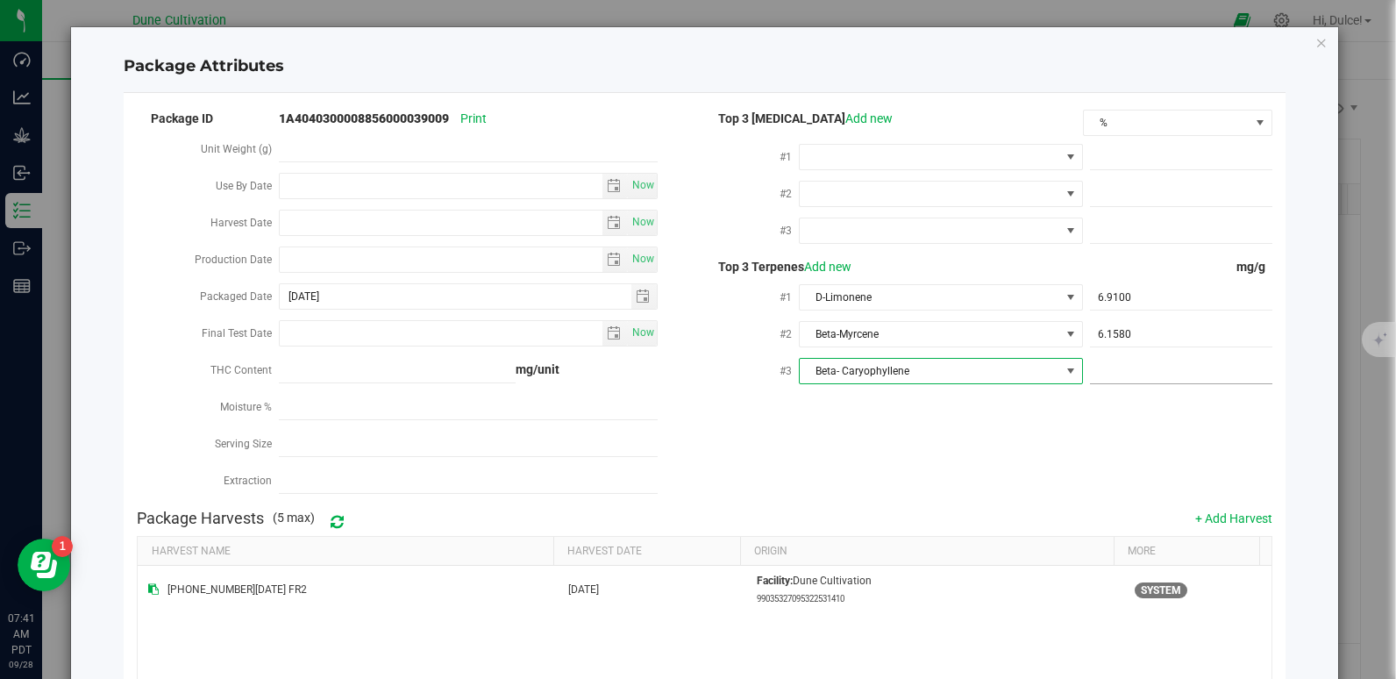
click at [1127, 366] on span at bounding box center [1181, 371] width 182 height 25
paste input "4.096"
type input "4.096"
type input "4.0960"
click at [1008, 536] on kendo-grid "Harvest Name Harvest Date Origin More 1111 09.01.25 FR2 Aug 31, 2025 Facility: …" at bounding box center [704, 667] width 1134 height 263
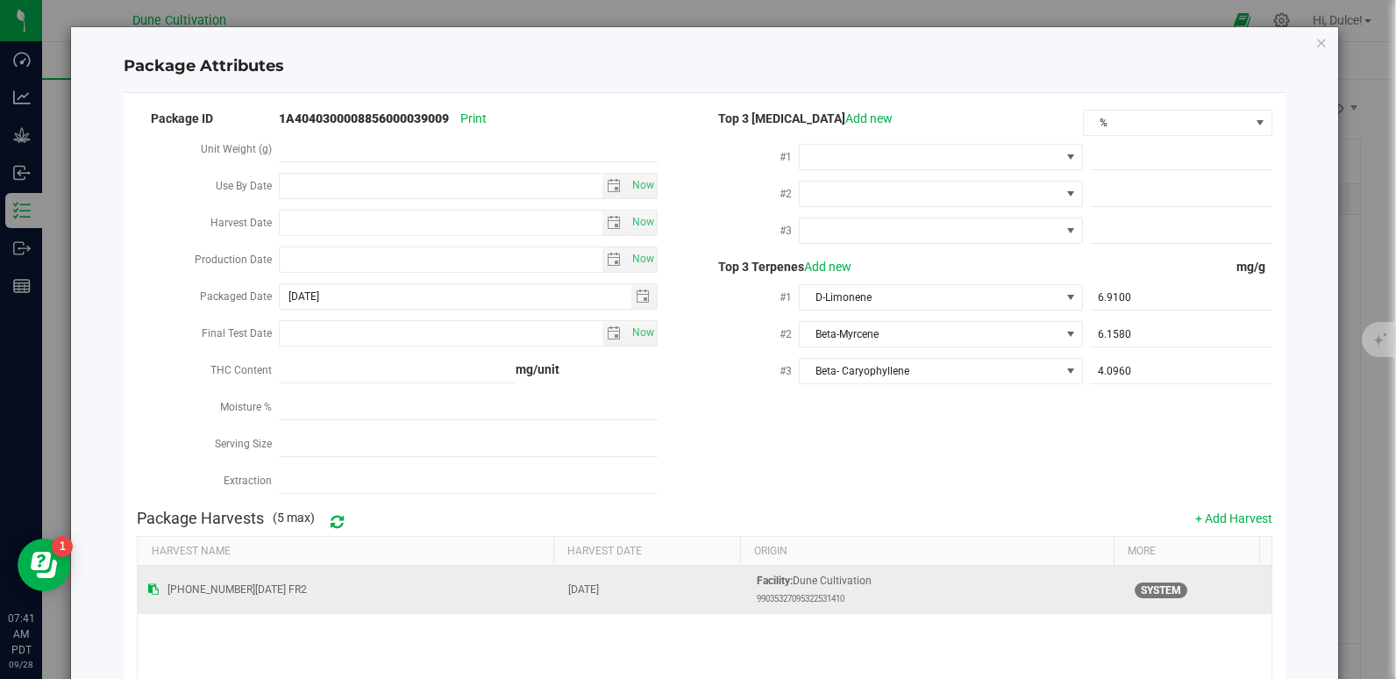
scroll to position [213, 0]
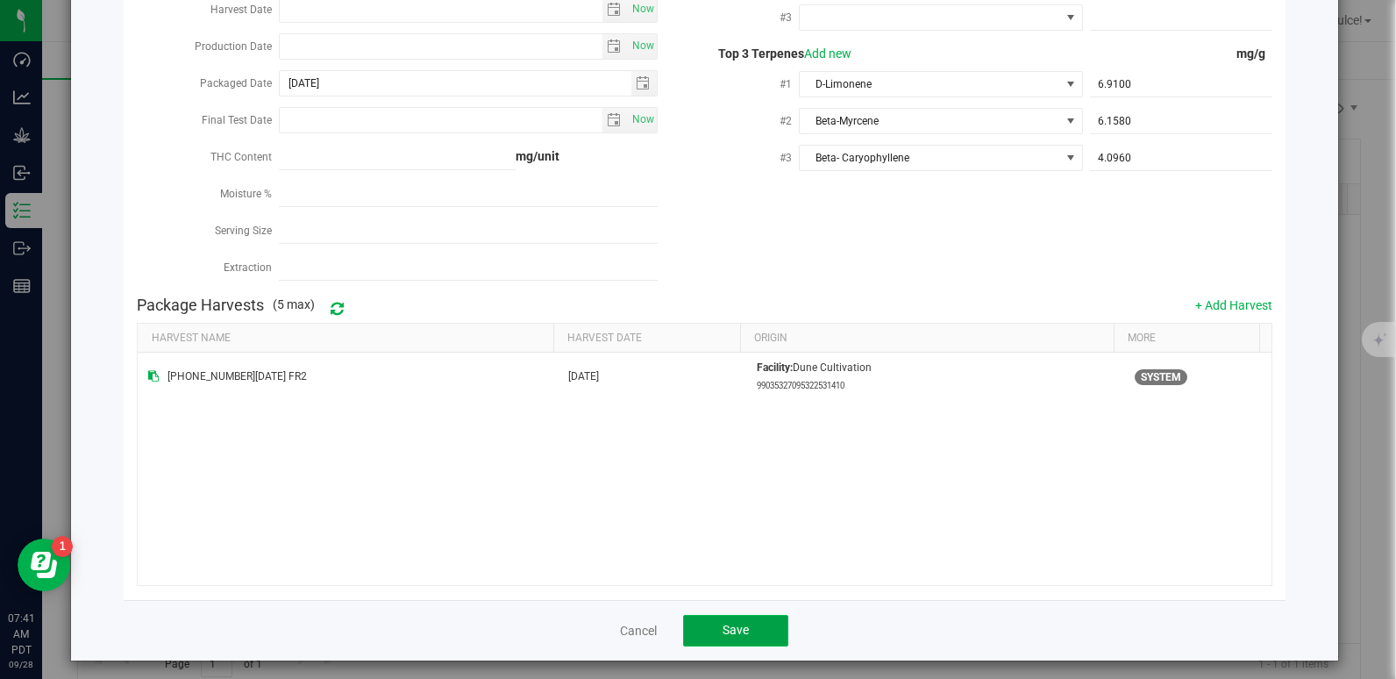
click at [727, 627] on span "Save" at bounding box center [735, 629] width 26 height 14
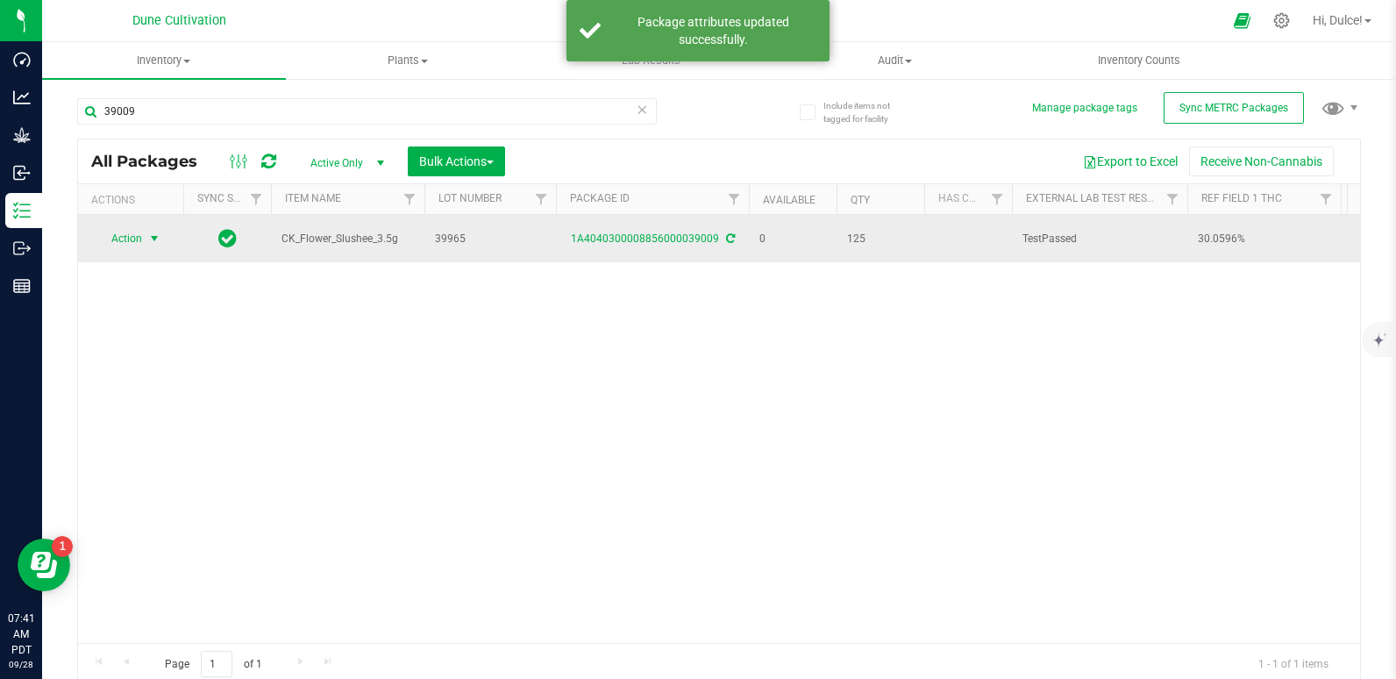
click at [124, 235] on span "Action" at bounding box center [119, 238] width 47 height 25
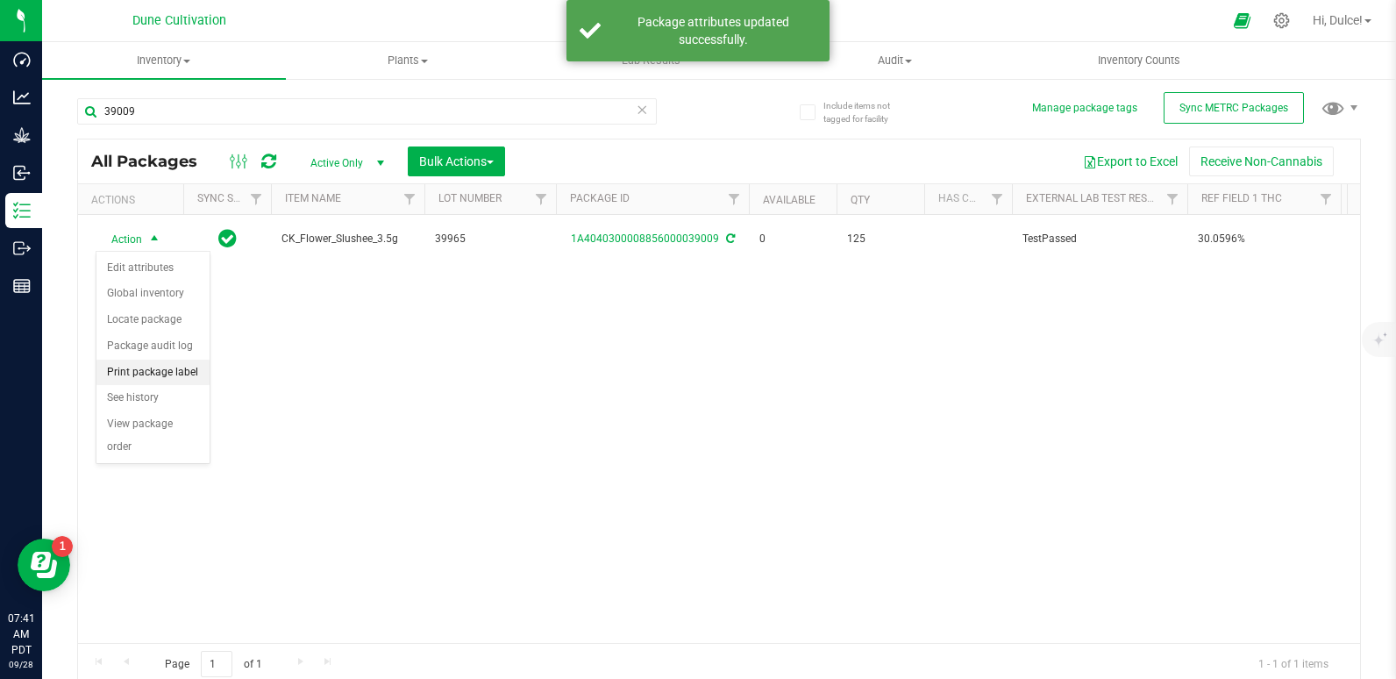
click at [167, 366] on li "Print package label" at bounding box center [152, 372] width 113 height 26
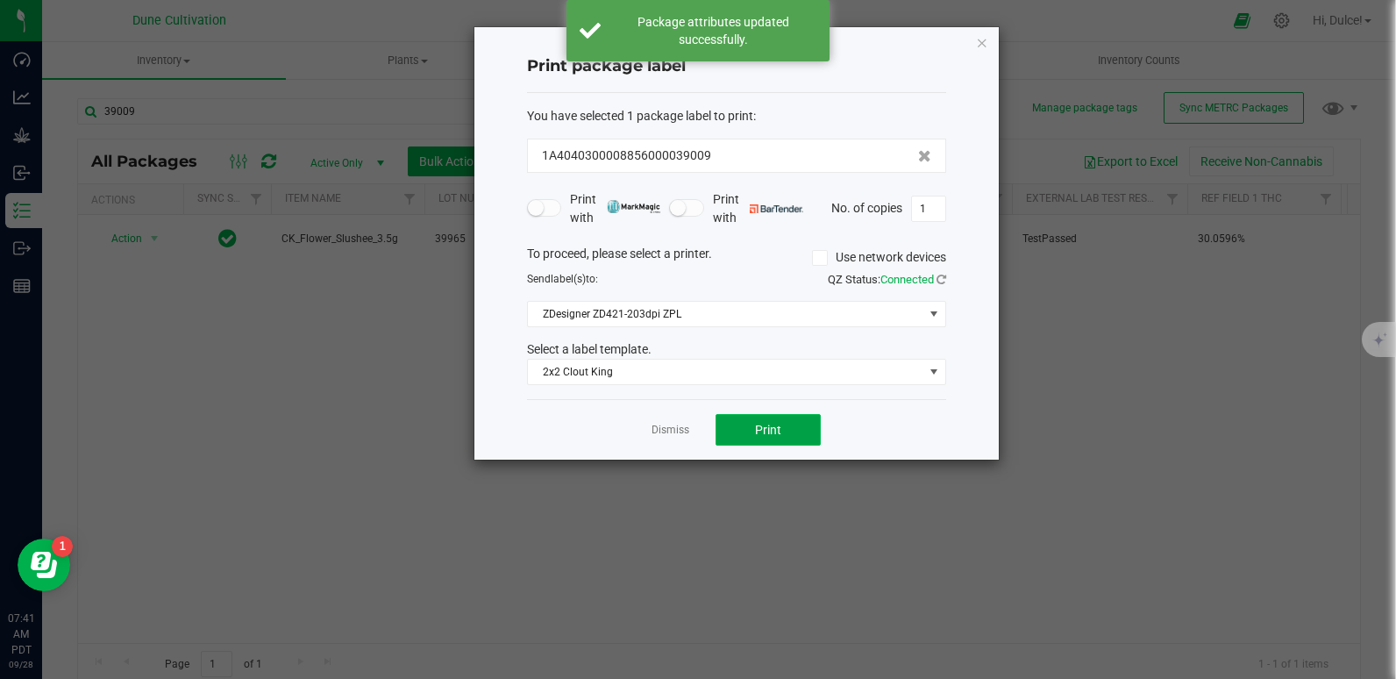
click at [804, 443] on button "Print" at bounding box center [767, 430] width 105 height 32
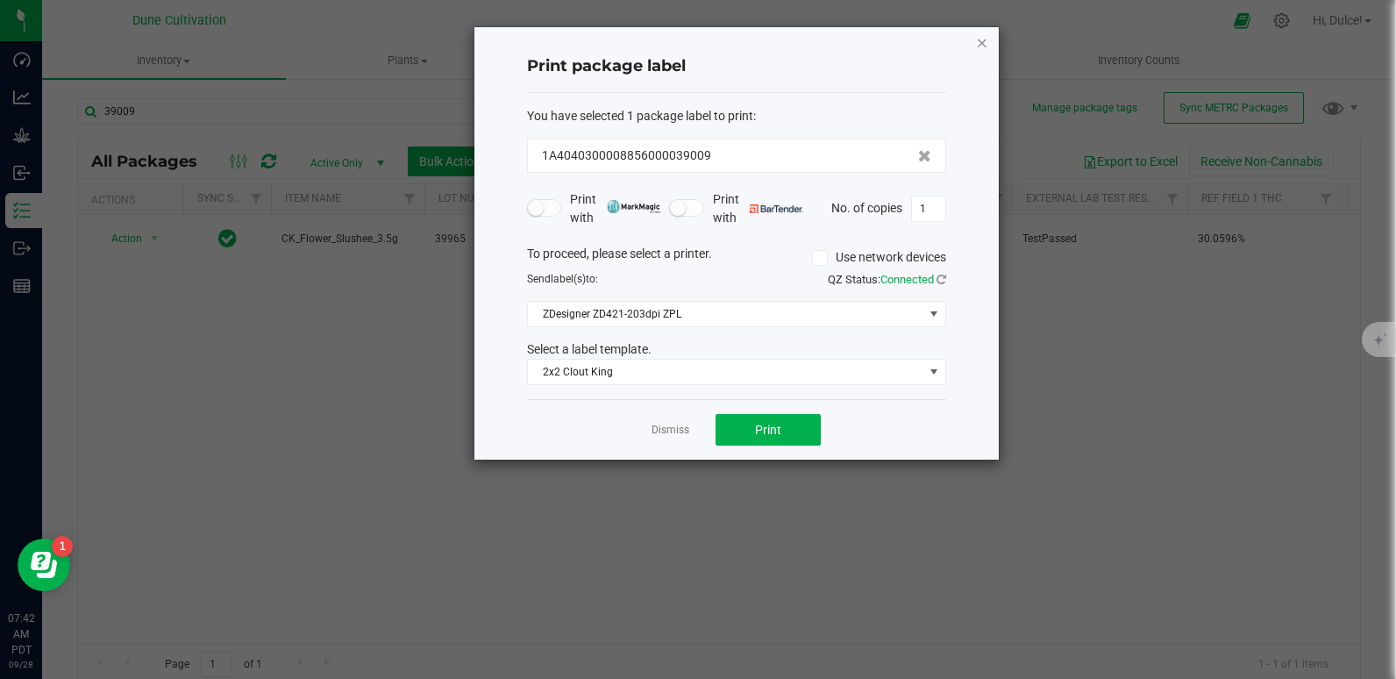
click at [978, 42] on icon "button" at bounding box center [982, 42] width 12 height 21
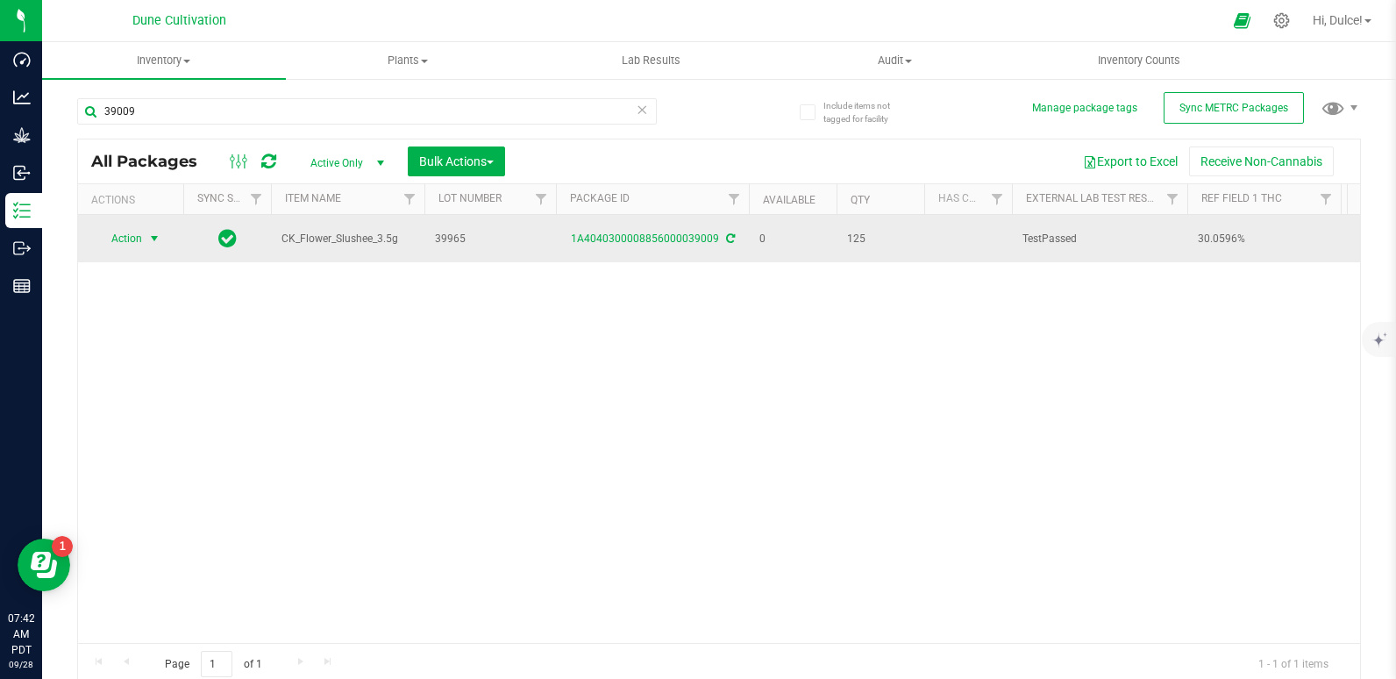
click at [130, 244] on span "Action" at bounding box center [119, 238] width 47 height 25
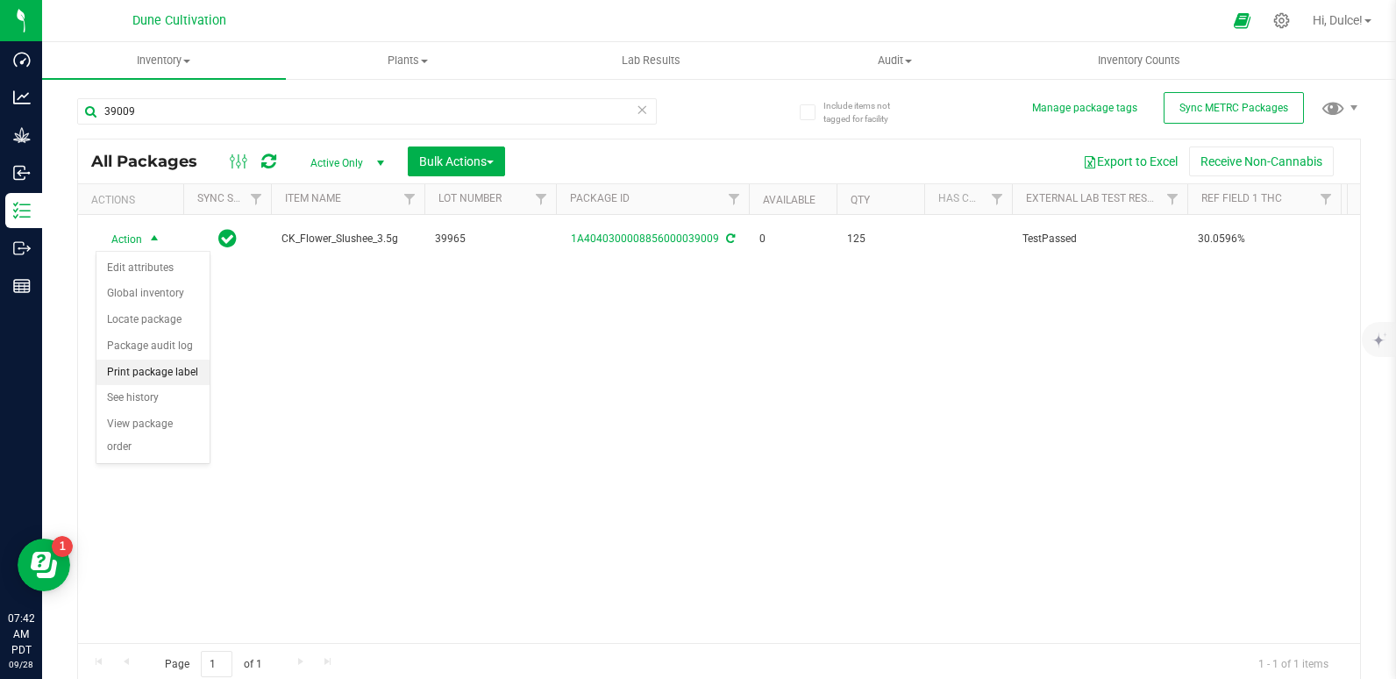
click at [144, 360] on li "Print package label" at bounding box center [152, 372] width 113 height 26
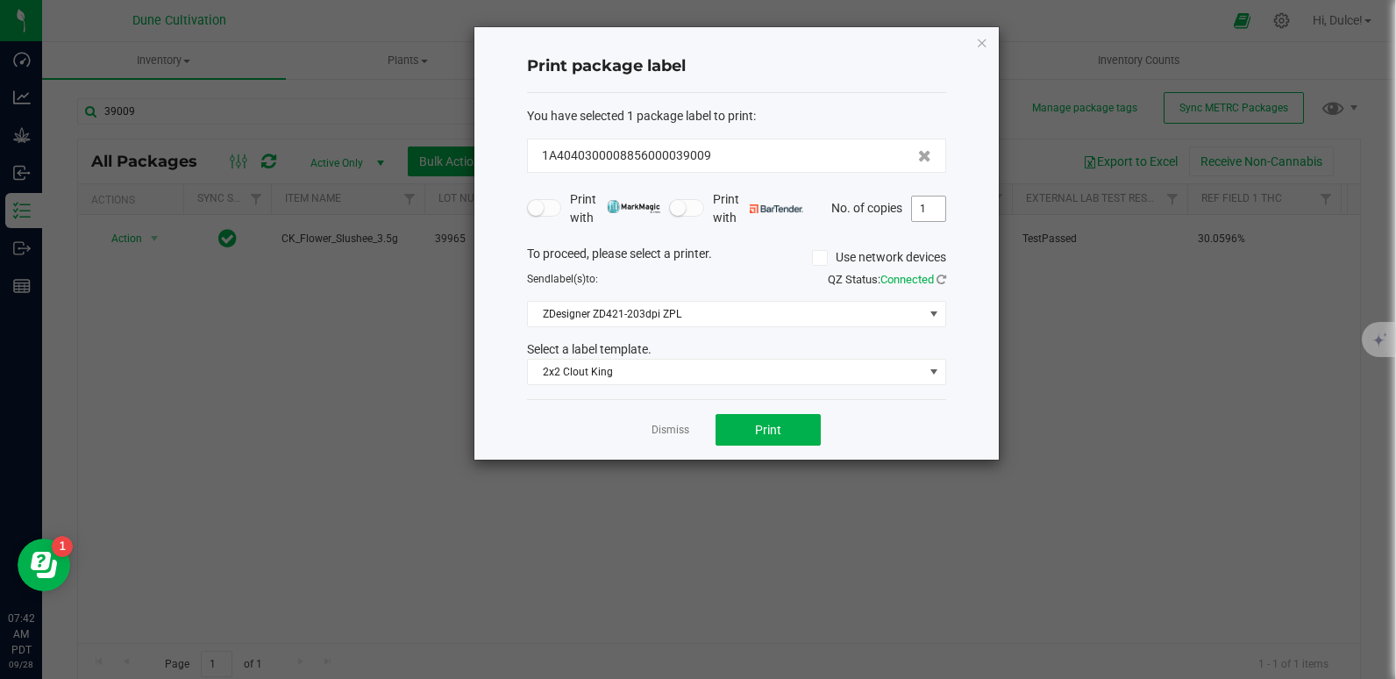
click at [916, 208] on input "1" at bounding box center [928, 208] width 33 height 25
type input "125"
click at [758, 418] on button "Print" at bounding box center [767, 430] width 105 height 32
click at [970, 45] on div "Print package label You have selected 1 package label to print : 1A404030000885…" at bounding box center [736, 243] width 524 height 432
click at [976, 41] on icon "button" at bounding box center [982, 42] width 12 height 21
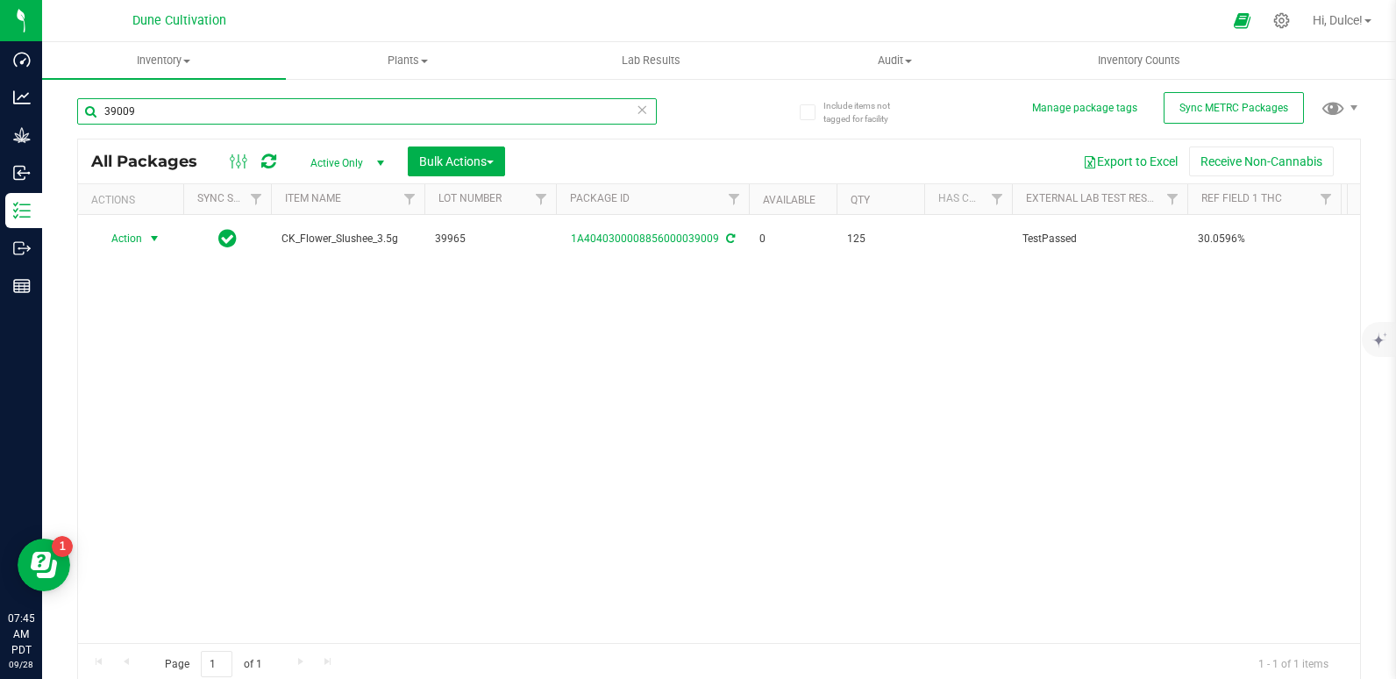
click at [516, 110] on input "39009" at bounding box center [367, 111] width 580 height 26
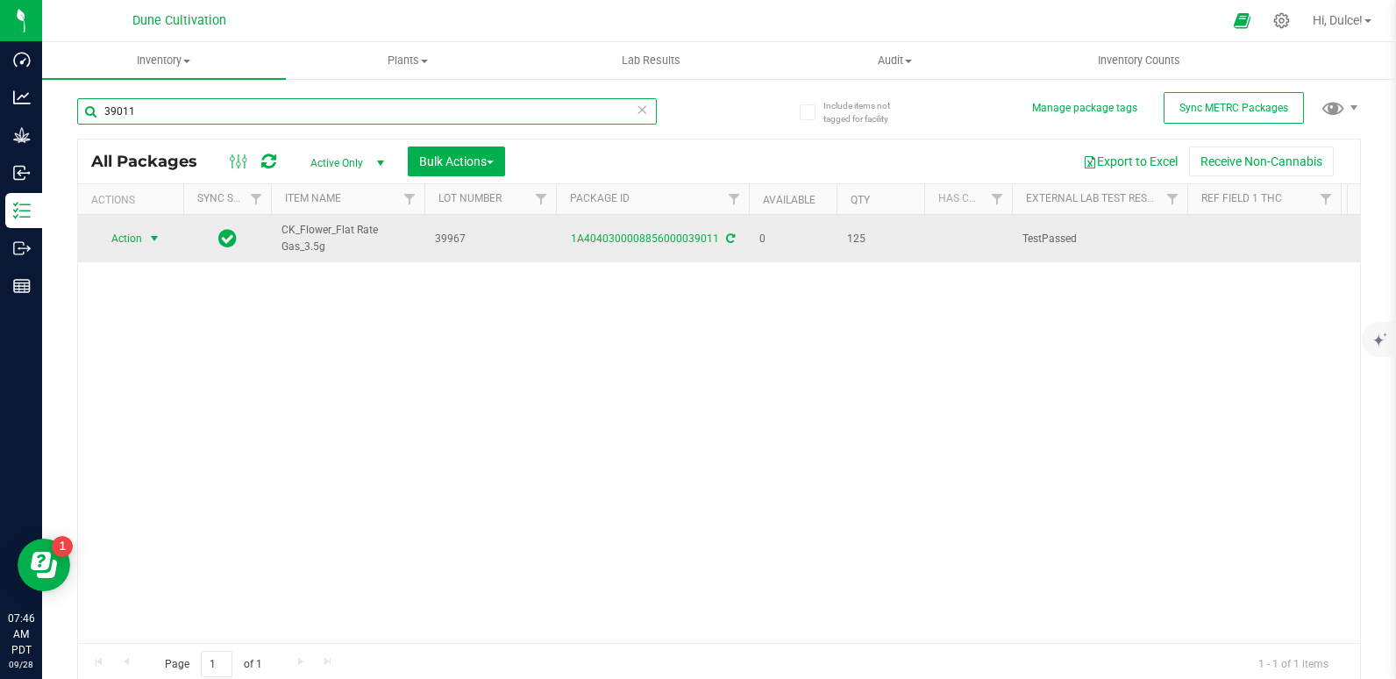
type input "39011"
click at [146, 248] on span "select" at bounding box center [155, 238] width 22 height 25
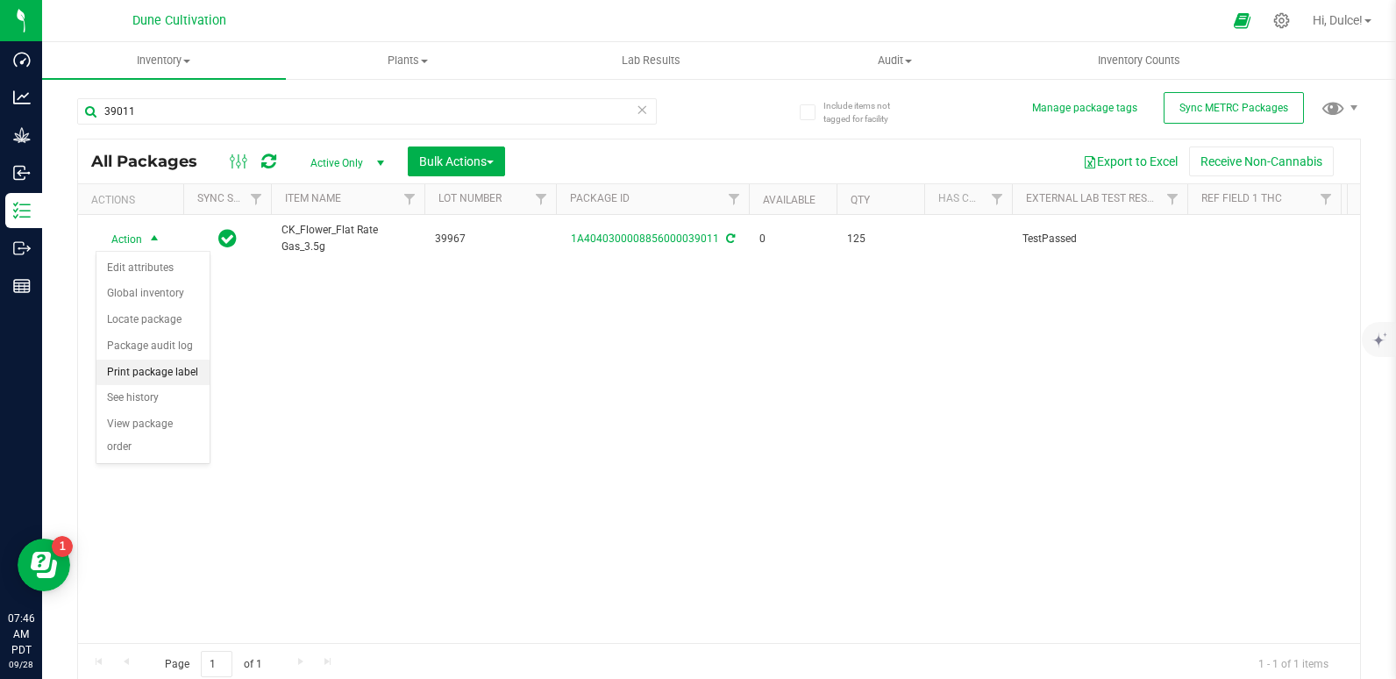
click at [145, 367] on li "Print package label" at bounding box center [152, 372] width 113 height 26
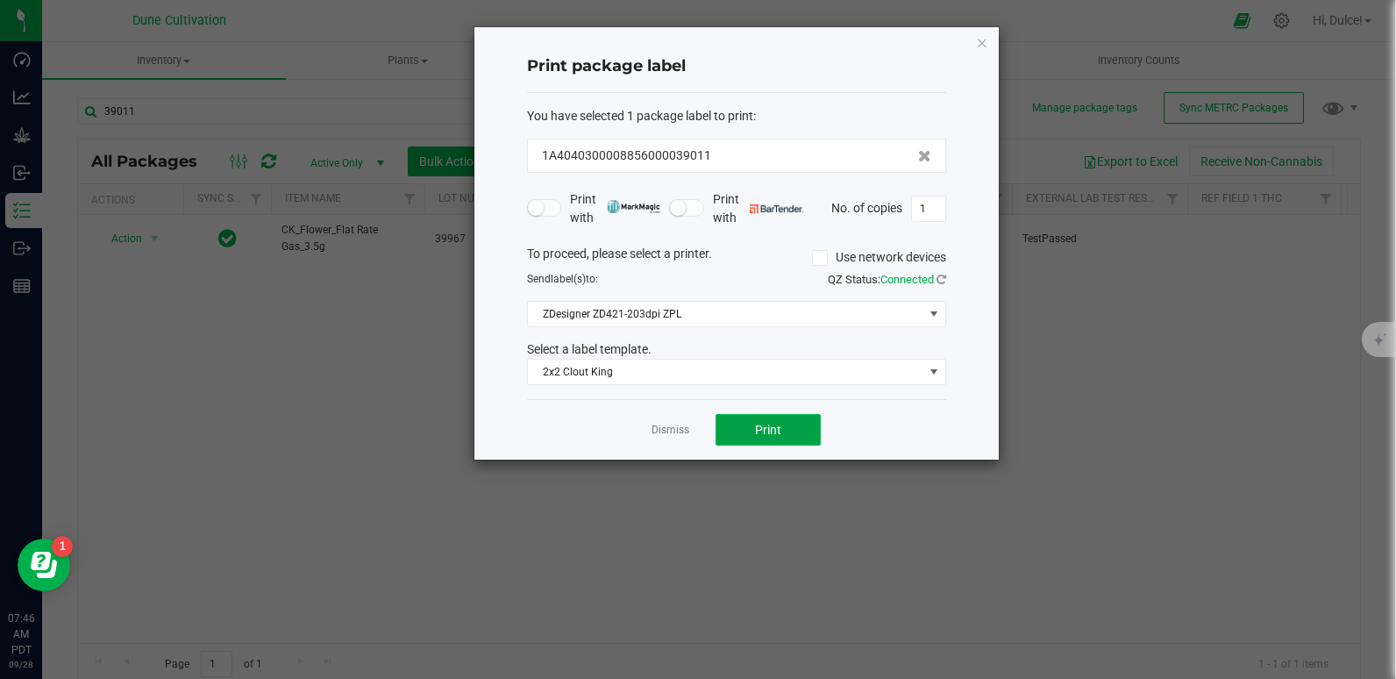
click at [736, 426] on button "Print" at bounding box center [767, 430] width 105 height 32
click at [982, 37] on icon "button" at bounding box center [982, 42] width 12 height 21
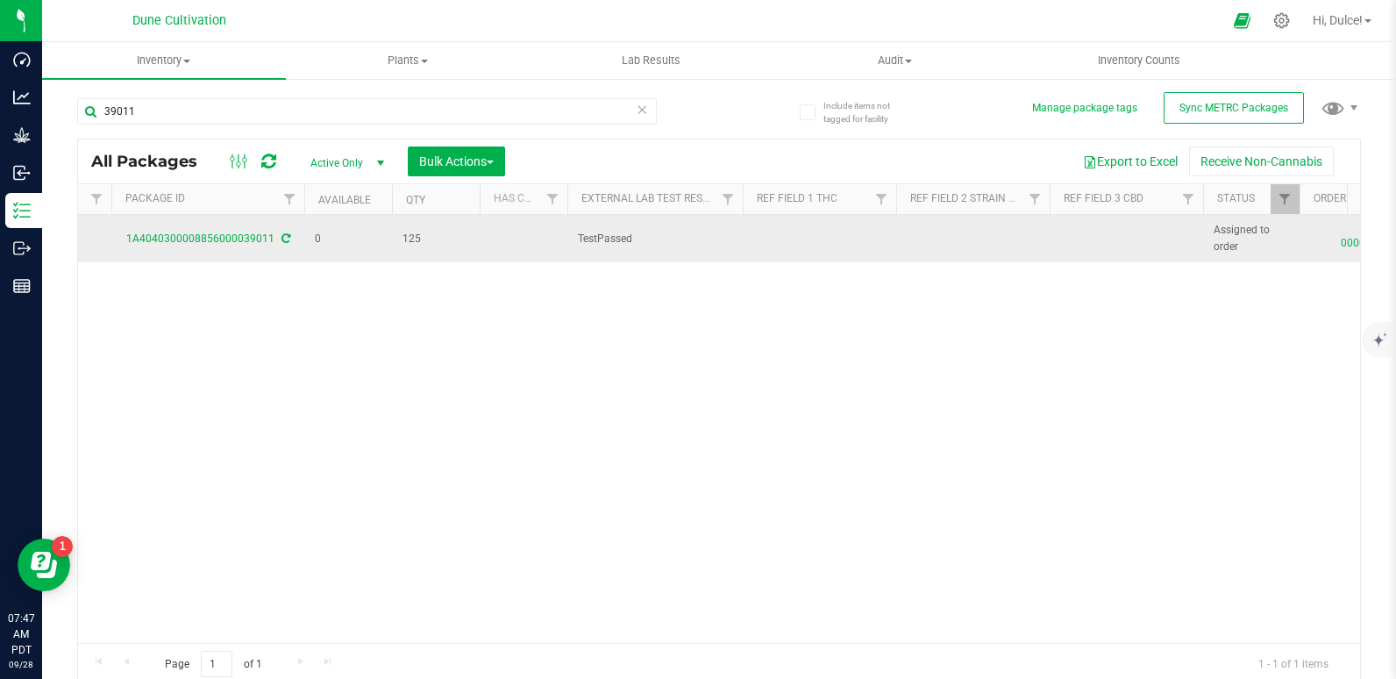
scroll to position [0, 517]
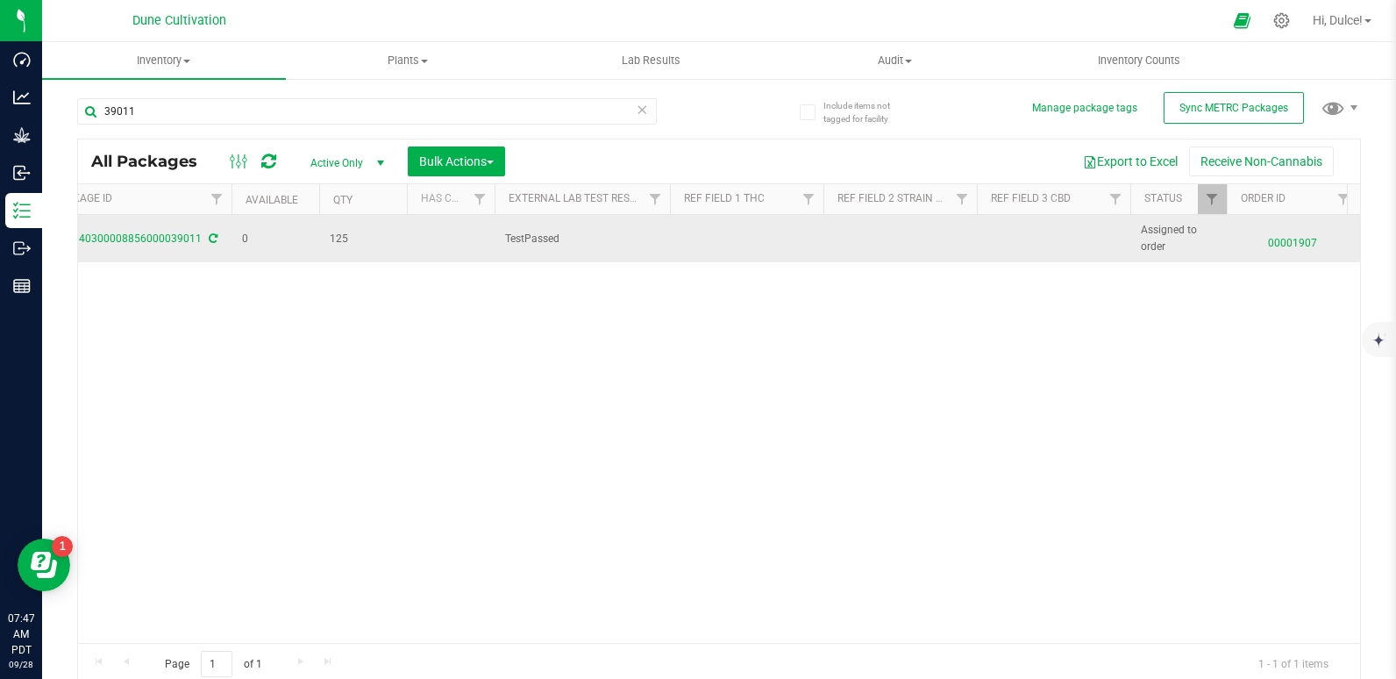
click at [992, 238] on td at bounding box center [1053, 238] width 153 height 47
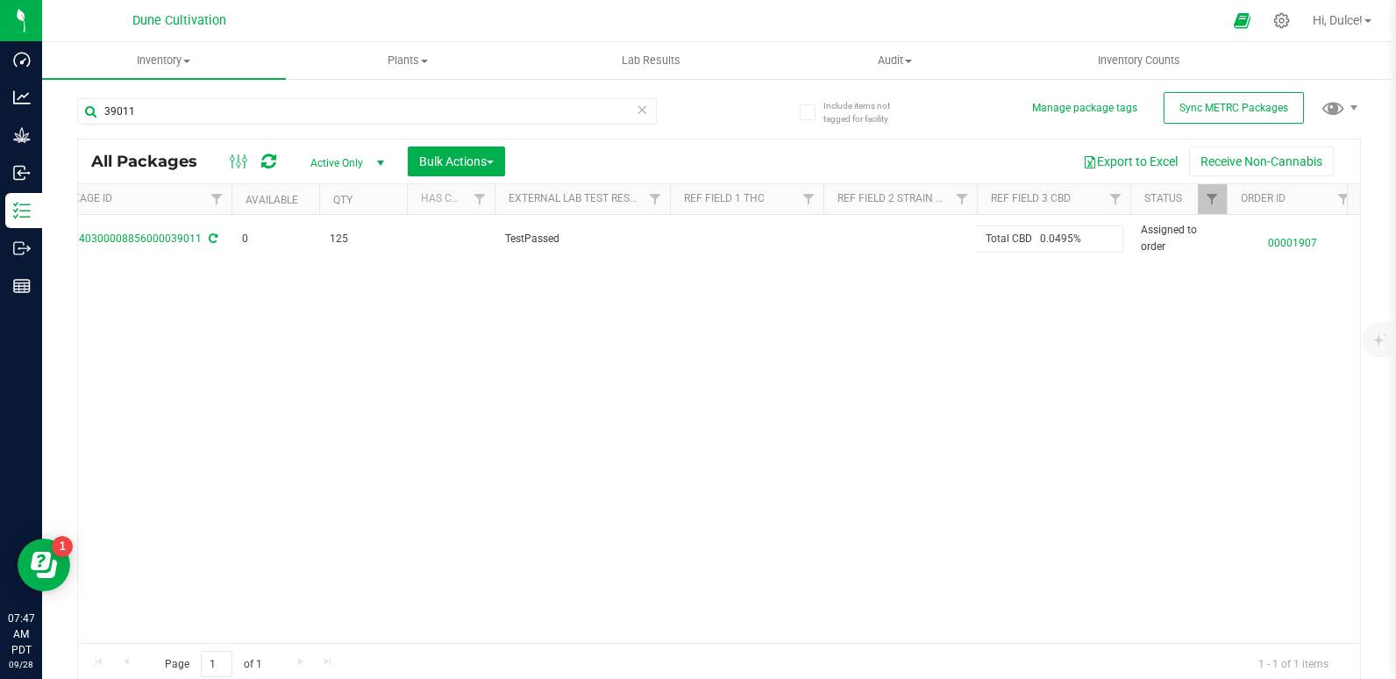
drag, startPoint x: 1037, startPoint y: 245, endPoint x: 826, endPoint y: 291, distance: 216.3
click at [826, 291] on div "Action Action Edit attributes Global inventory Locate package Package audit log…" at bounding box center [719, 429] width 1282 height 428
type input "0.0495%"
click at [825, 291] on div "All Packages Active Only Active Only Lab Samples Locked All External Internal B…" at bounding box center [719, 412] width 1284 height 547
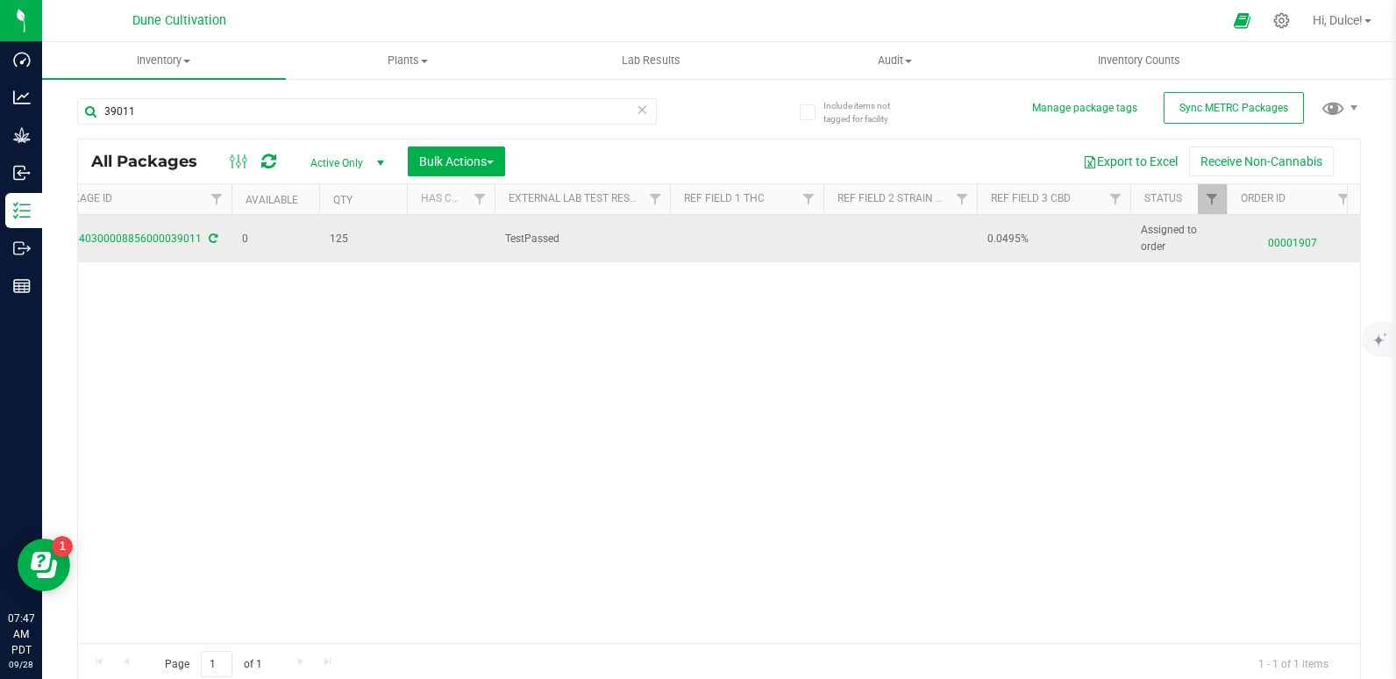
click at [699, 229] on td at bounding box center [746, 238] width 153 height 47
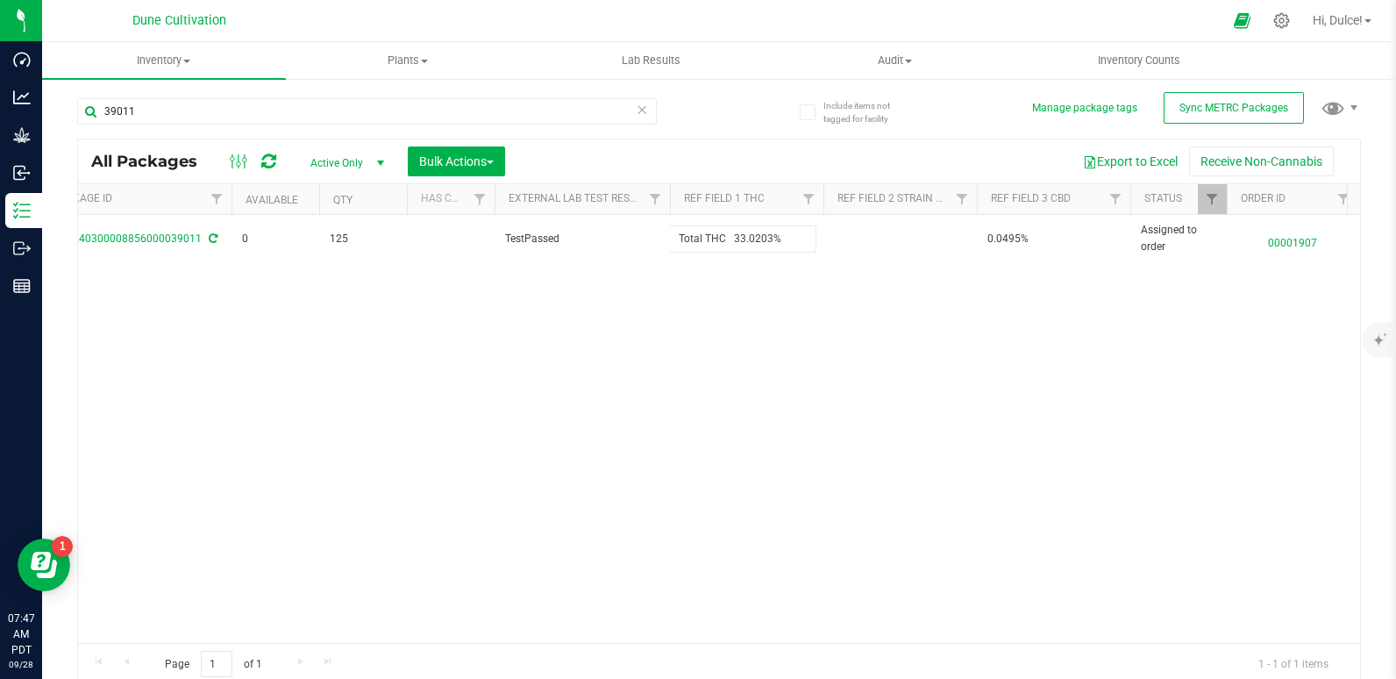
drag, startPoint x: 733, startPoint y: 236, endPoint x: 444, endPoint y: 286, distance: 292.7
click at [444, 286] on div "Action Action Edit attributes Global inventory Locate package Package audit log…" at bounding box center [719, 429] width 1282 height 428
type input "33.0203%"
click at [398, 375] on div "All Packages Active Only Active Only Lab Samples Locked All External Internal B…" at bounding box center [719, 412] width 1284 height 547
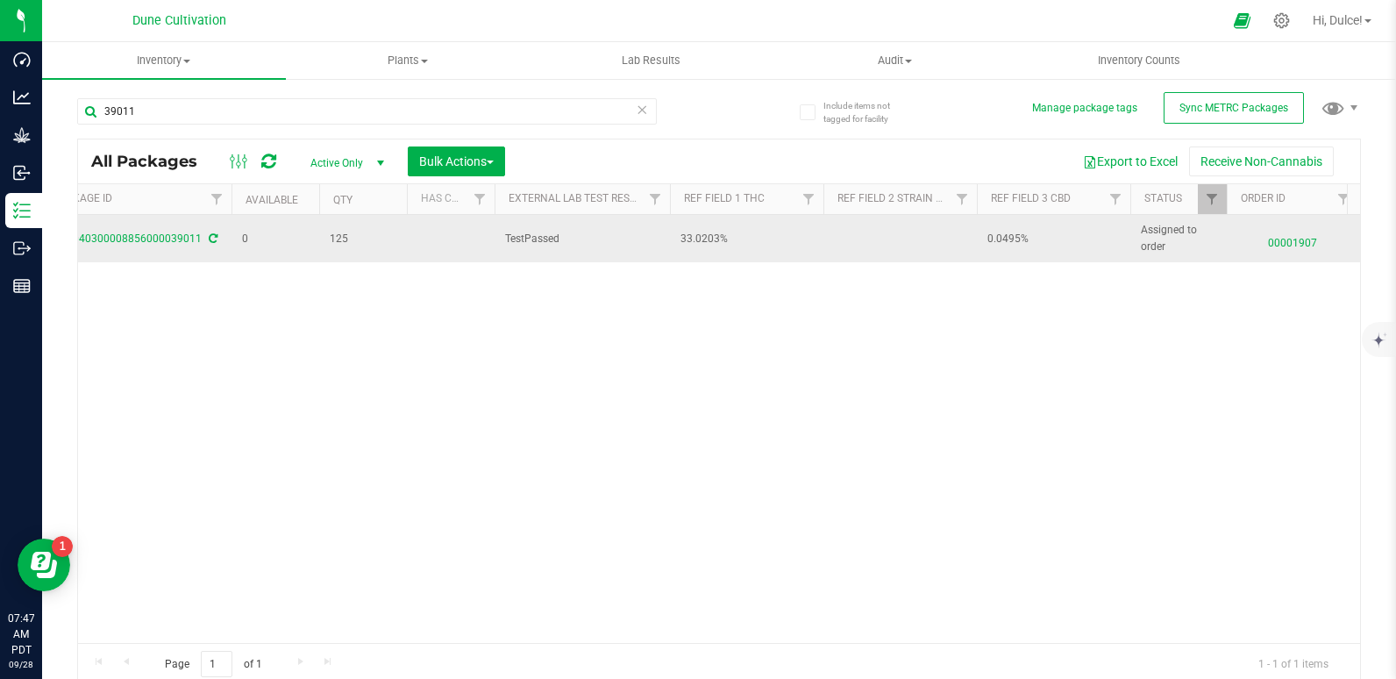
scroll to position [0, 0]
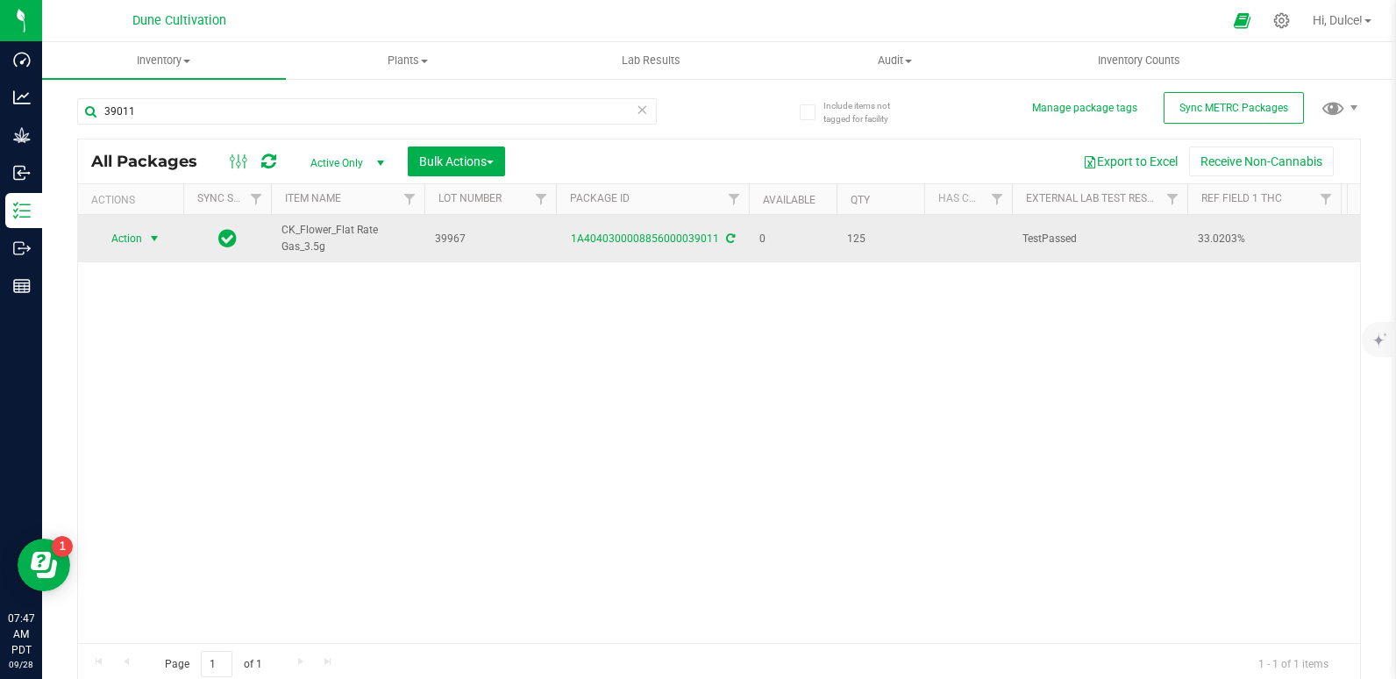
click at [145, 229] on span "select" at bounding box center [155, 238] width 22 height 25
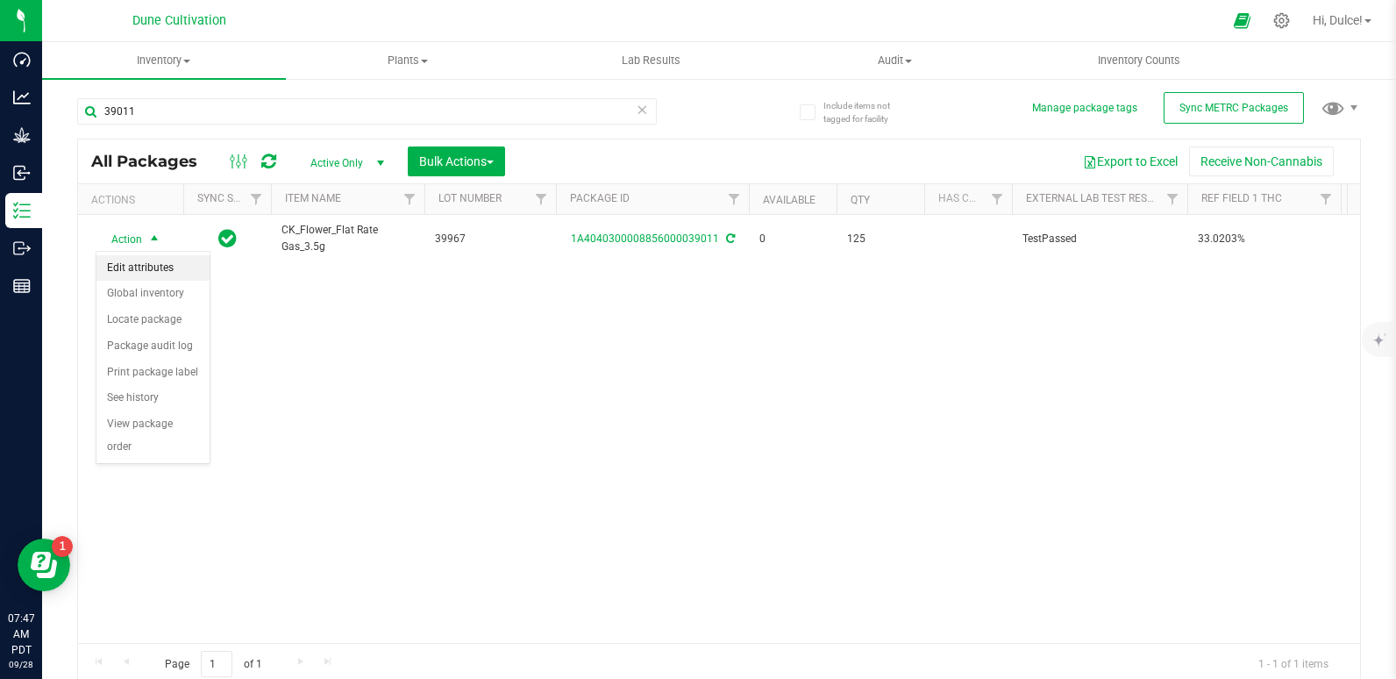
click at [163, 261] on li "Edit attributes" at bounding box center [152, 268] width 113 height 26
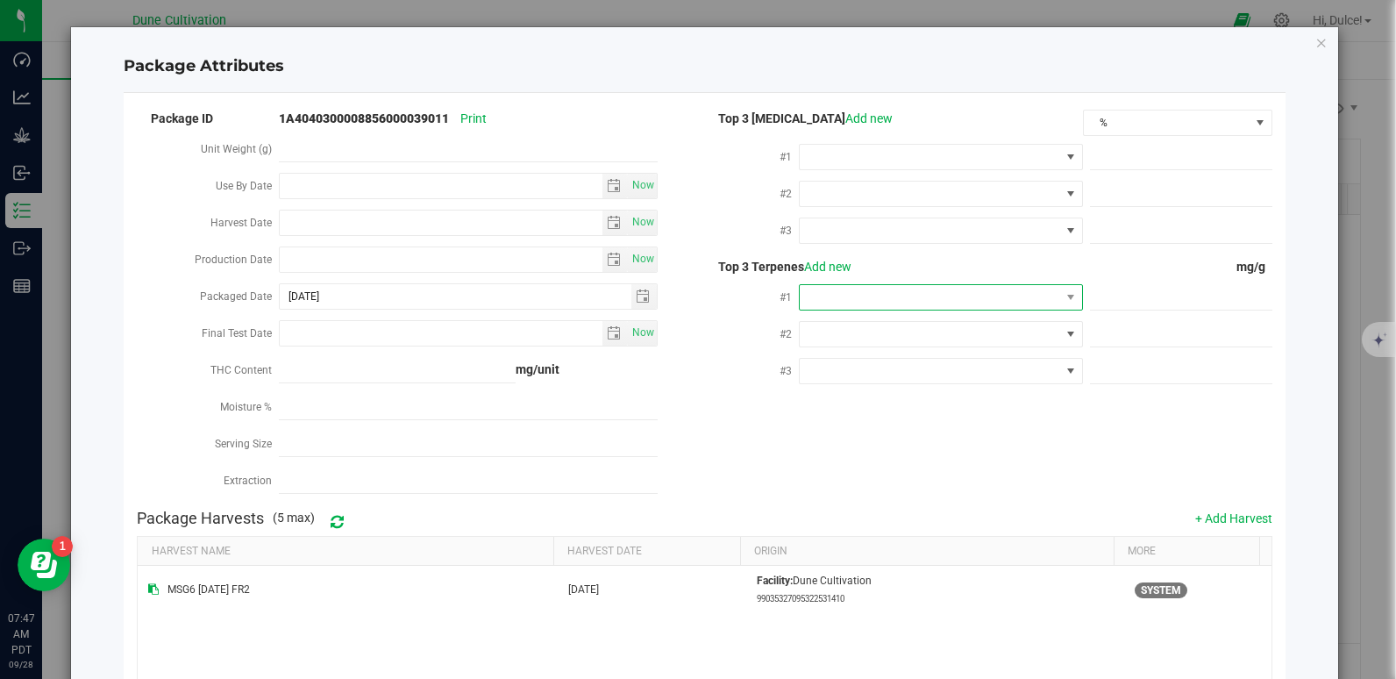
click at [976, 298] on span at bounding box center [930, 297] width 260 height 25
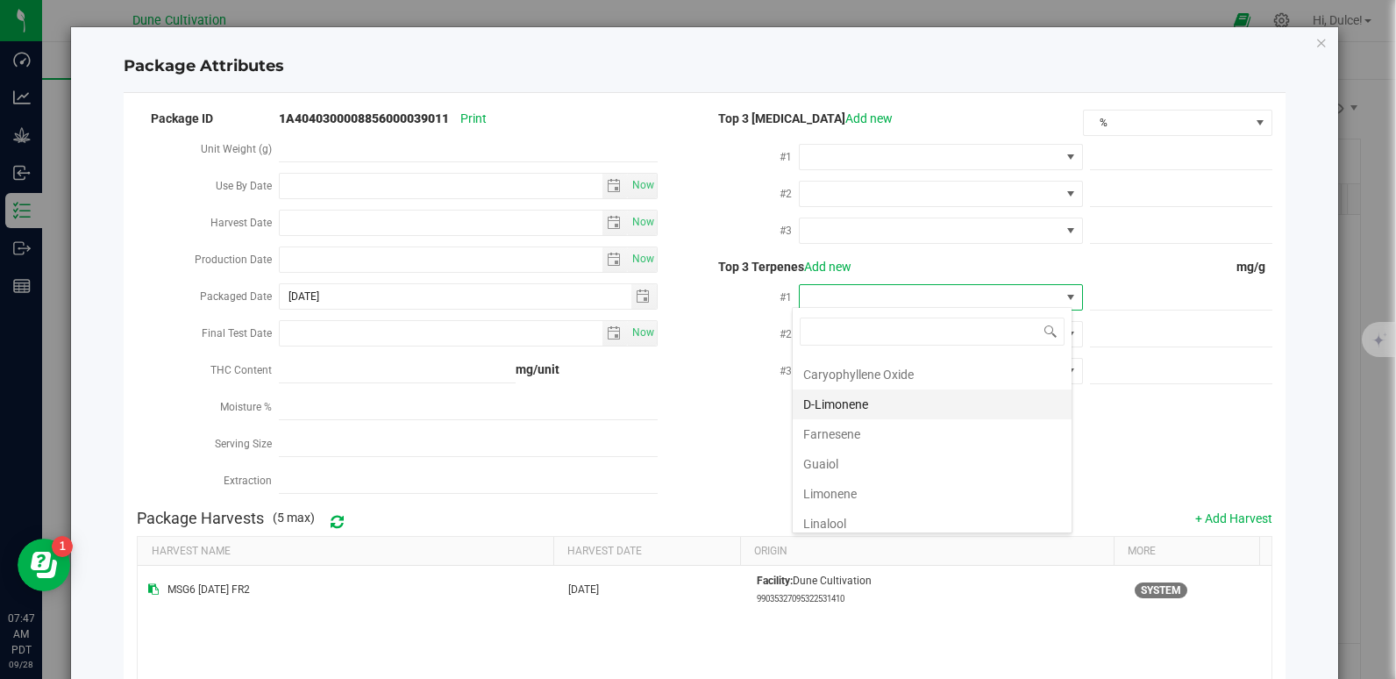
click at [885, 409] on li "D-Limonene" at bounding box center [932, 404] width 279 height 30
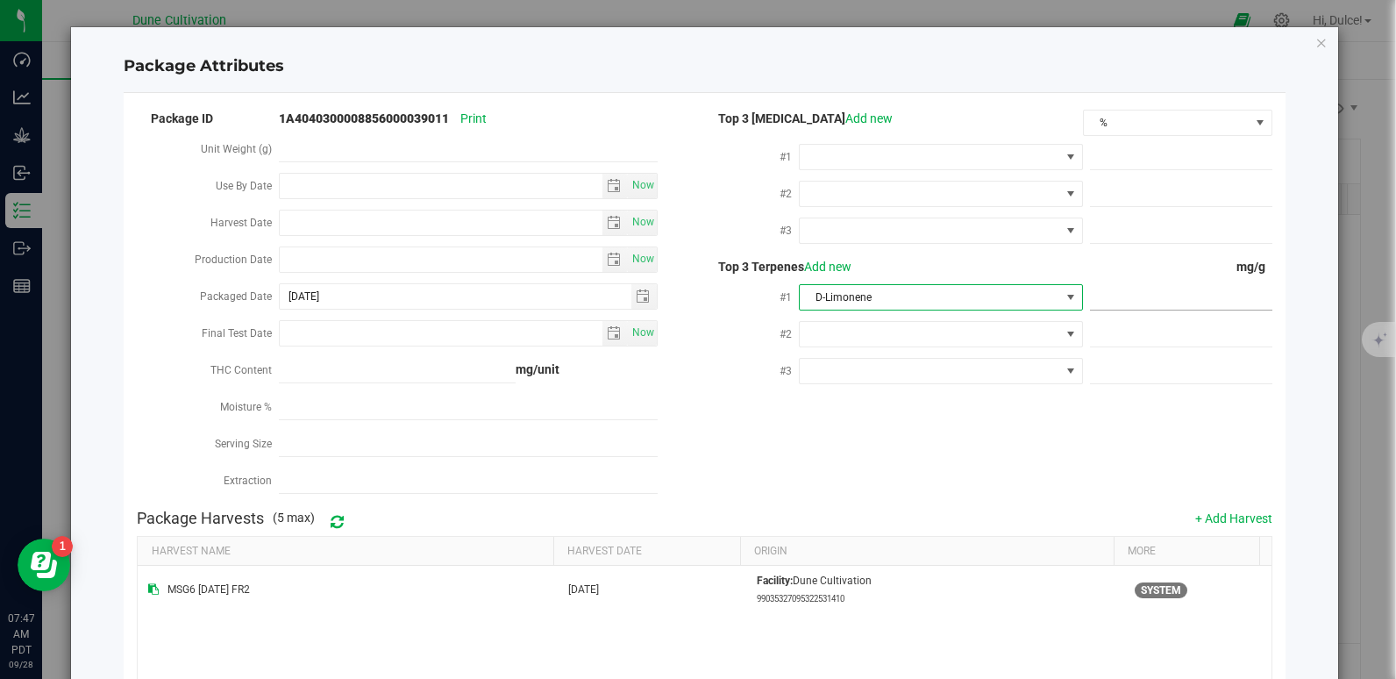
click at [1098, 286] on span at bounding box center [1181, 297] width 182 height 25
paste input "8.358"
type input "8.358"
type input "8.3580"
click at [1140, 444] on div "Package ID 1A4040300008856000039011 Print Unit Weight (g) Use By Date Now Harve…" at bounding box center [704, 304] width 1134 height 394
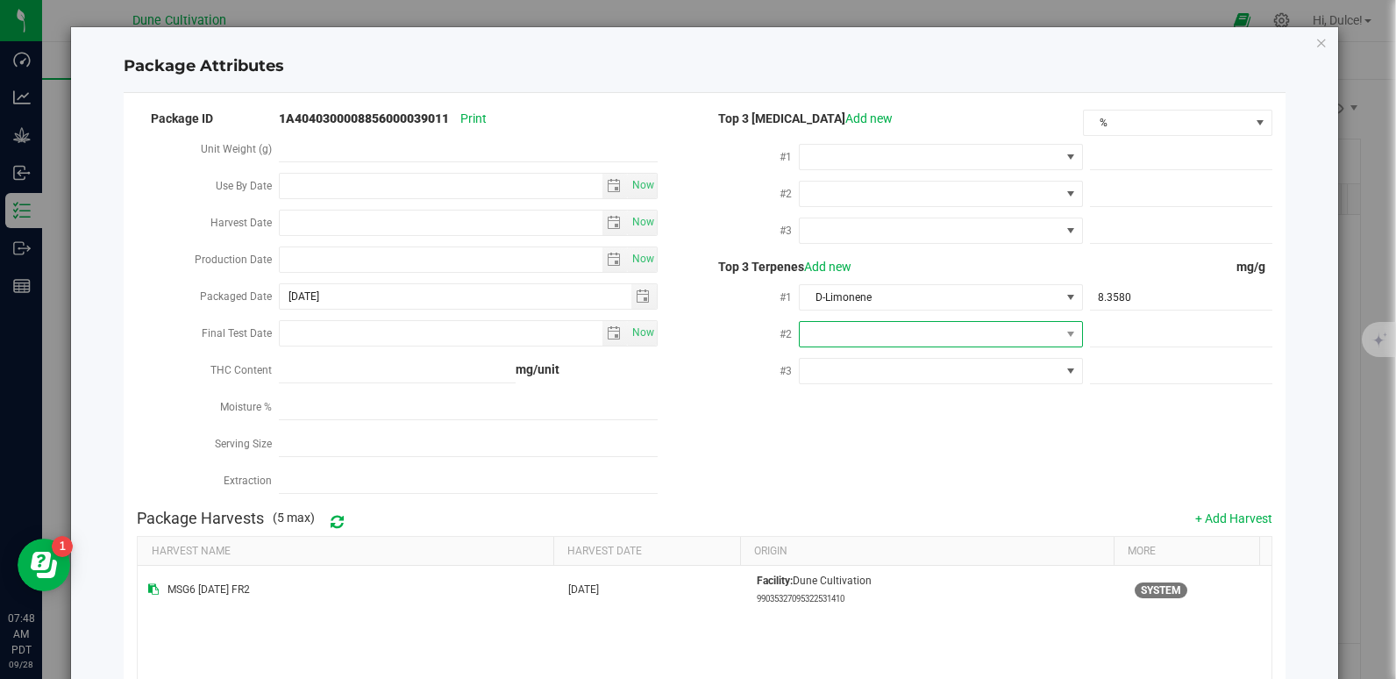
click at [903, 323] on span at bounding box center [930, 334] width 260 height 25
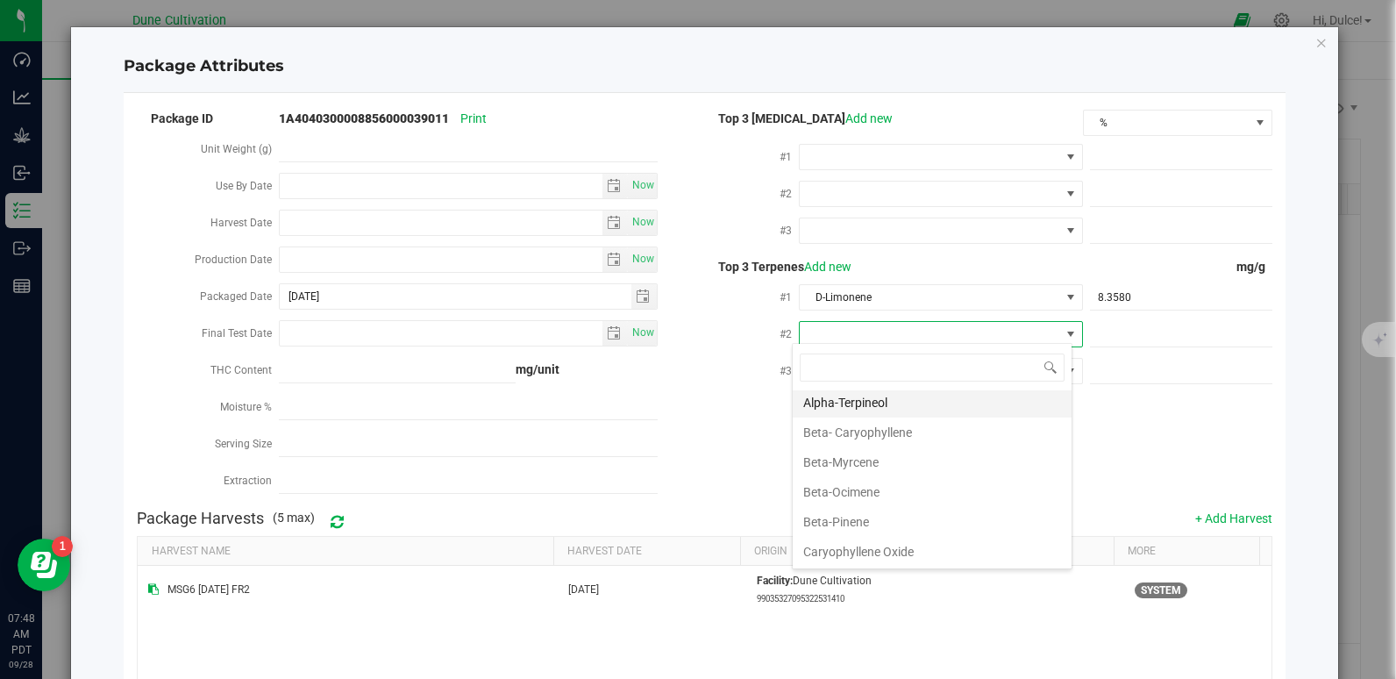
scroll to position [123, 0]
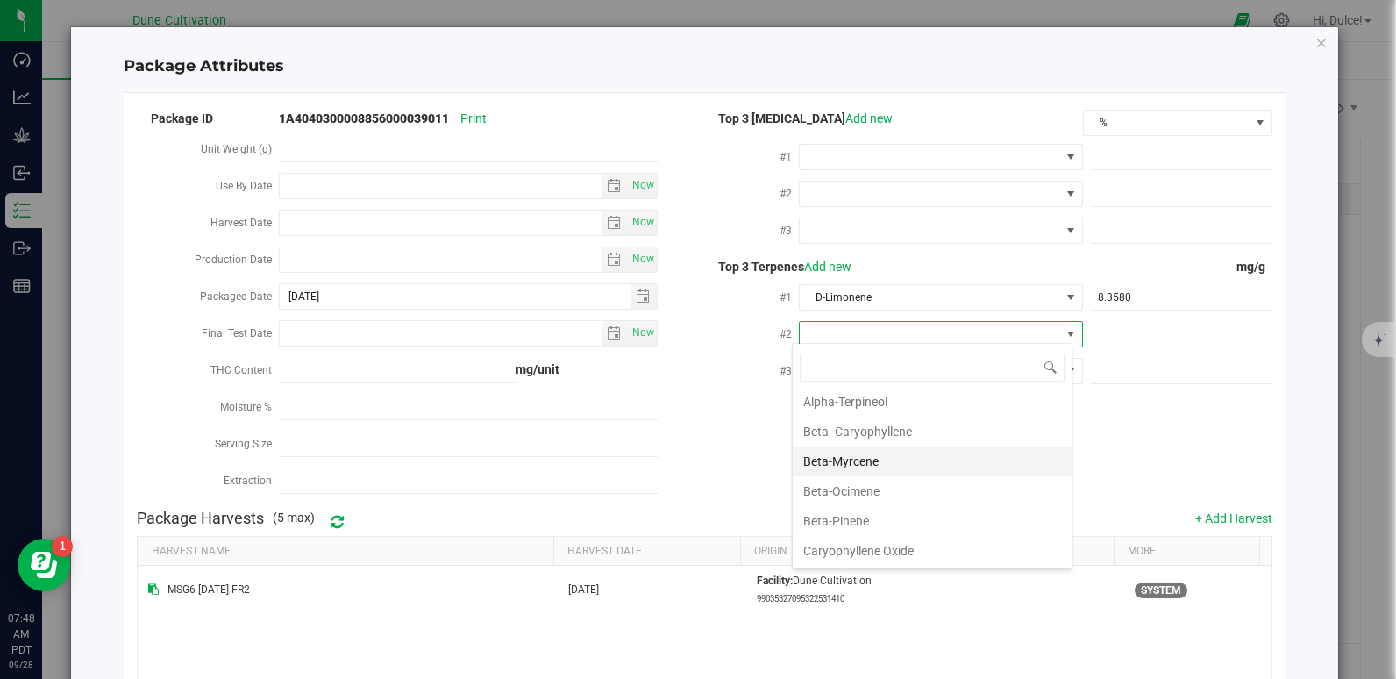
click at [876, 460] on li "Beta-Myrcene" at bounding box center [932, 461] width 279 height 30
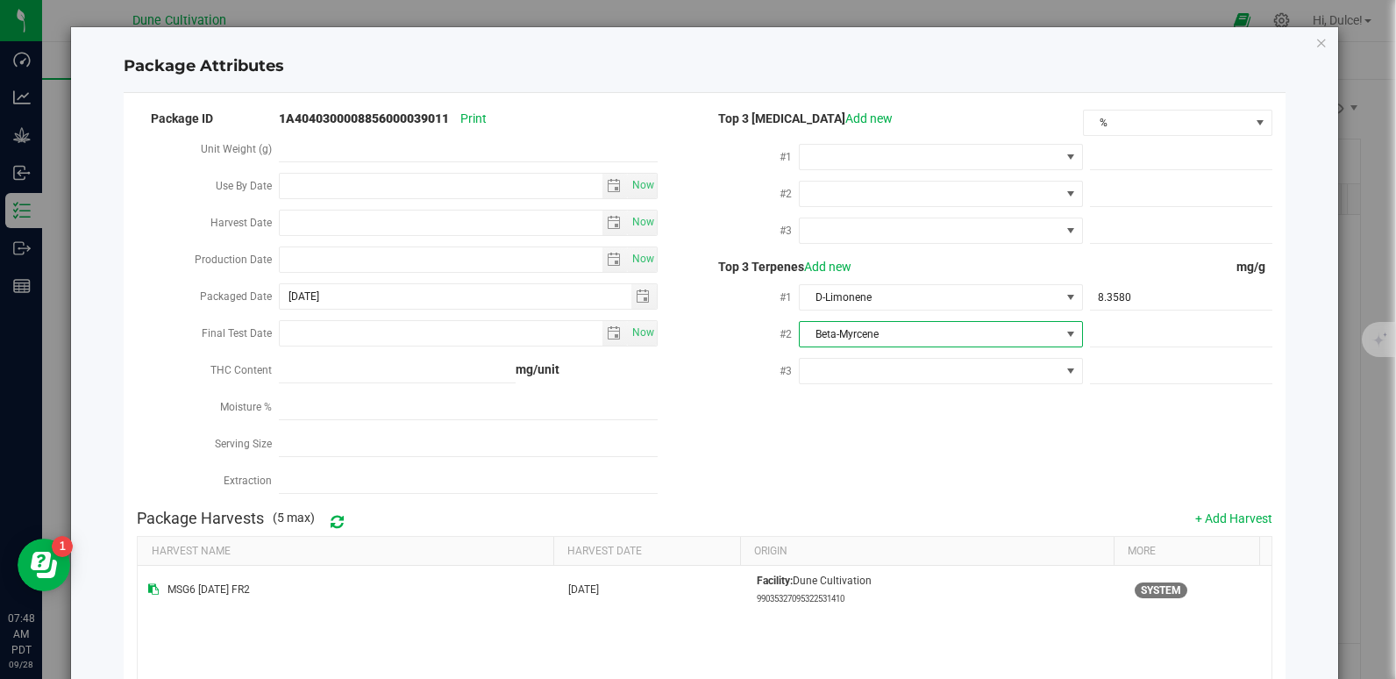
click at [1145, 317] on div at bounding box center [1177, 333] width 189 height 32
click at [1118, 322] on span at bounding box center [1181, 334] width 182 height 25
paste input "6.917"
type input "6.917"
type input "6.9170"
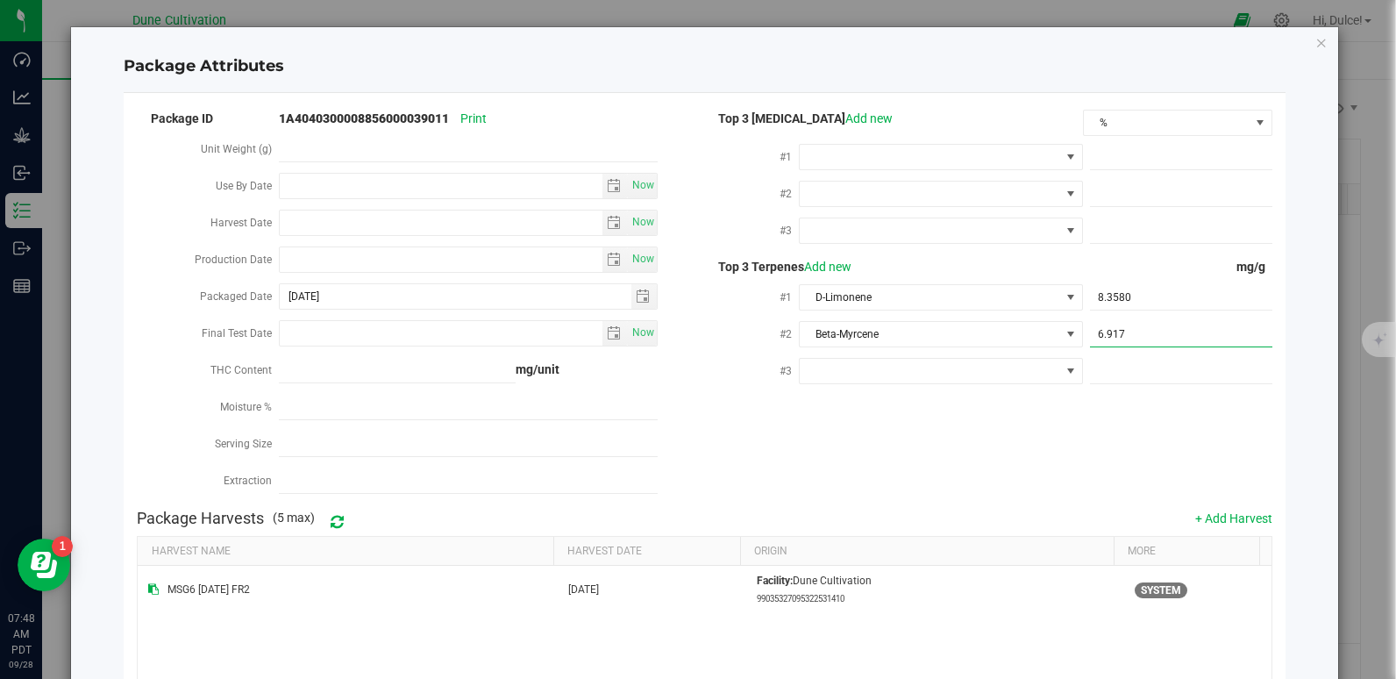
click at [1045, 434] on div "Package ID 1A4040300008856000039011 Print Unit Weight (g) Use By Date Now Harve…" at bounding box center [704, 304] width 1134 height 394
click at [840, 363] on span at bounding box center [930, 371] width 260 height 25
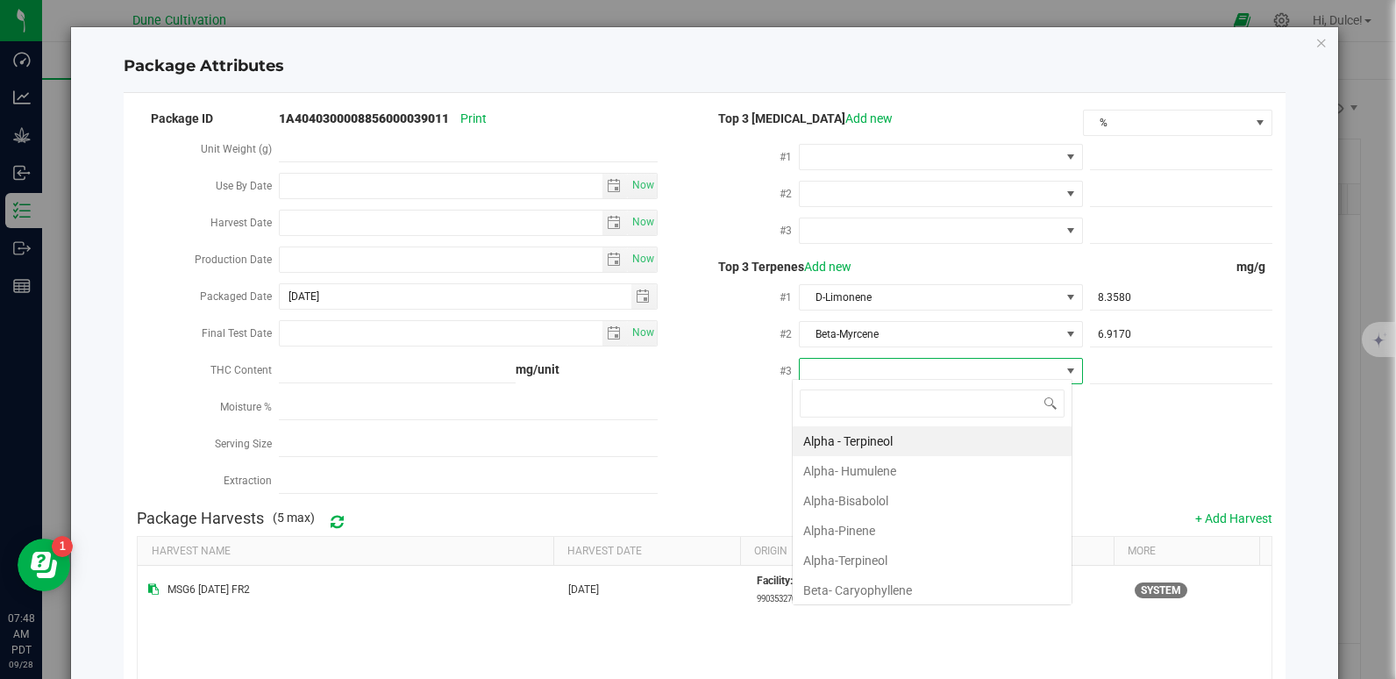
scroll to position [26, 281]
click at [876, 591] on li "Beta- Caryophyllene" at bounding box center [932, 590] width 279 height 30
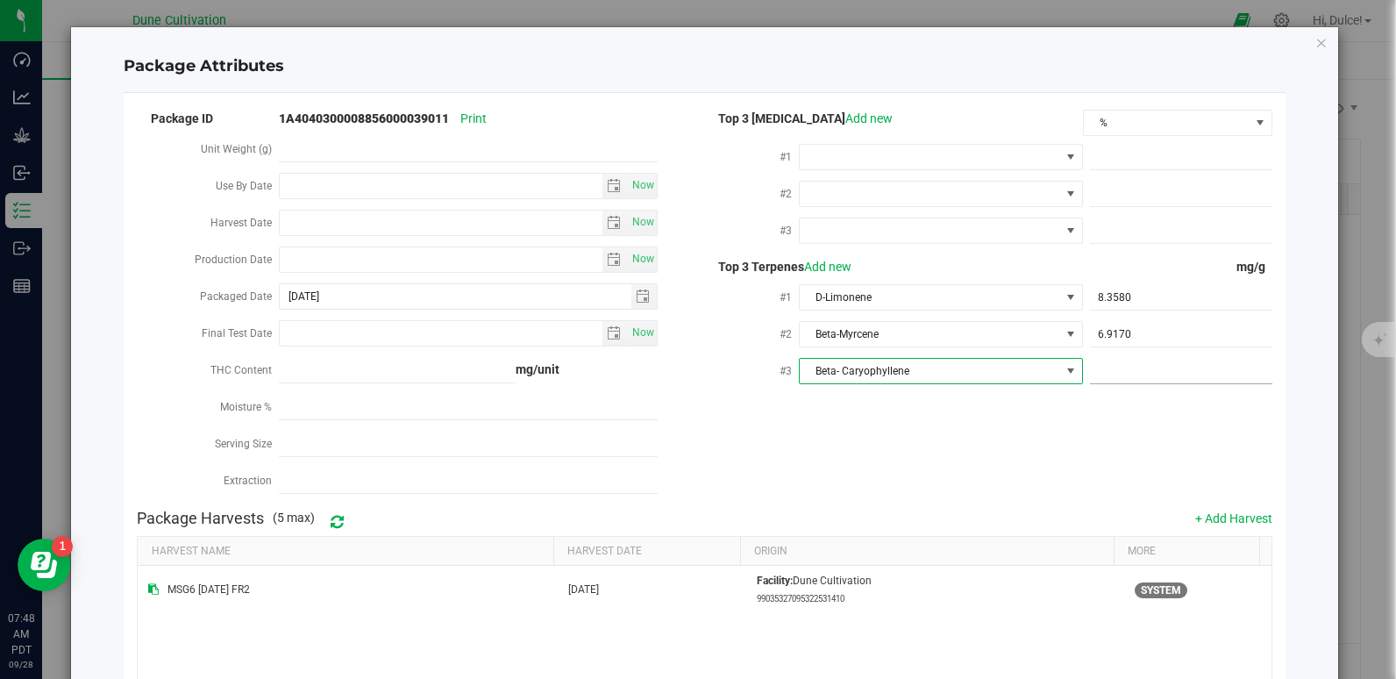
click at [1121, 365] on span at bounding box center [1181, 371] width 182 height 25
paste input "4.866"
type input "4.866"
type input "4.8660"
click at [992, 485] on div "Package ID 1A4040300008856000039011 Print Unit Weight (g) Use By Date Now Harve…" at bounding box center [704, 304] width 1134 height 394
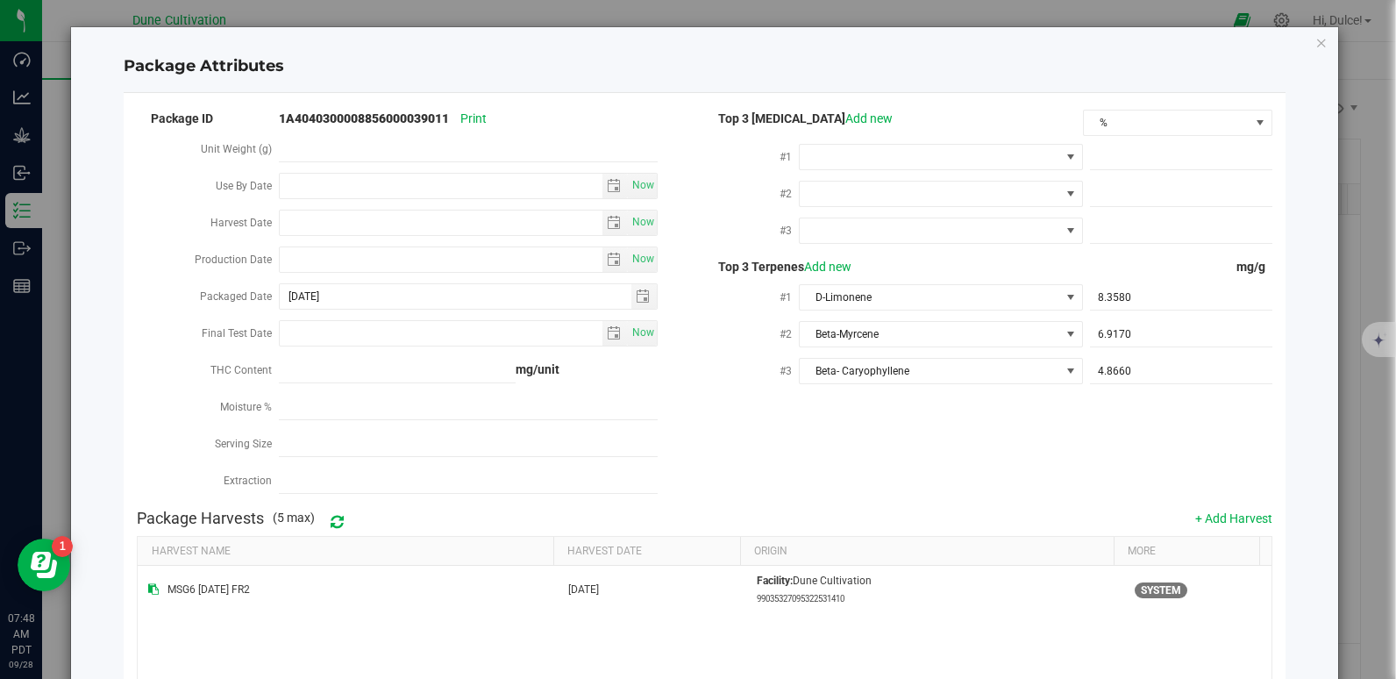
scroll to position [213, 0]
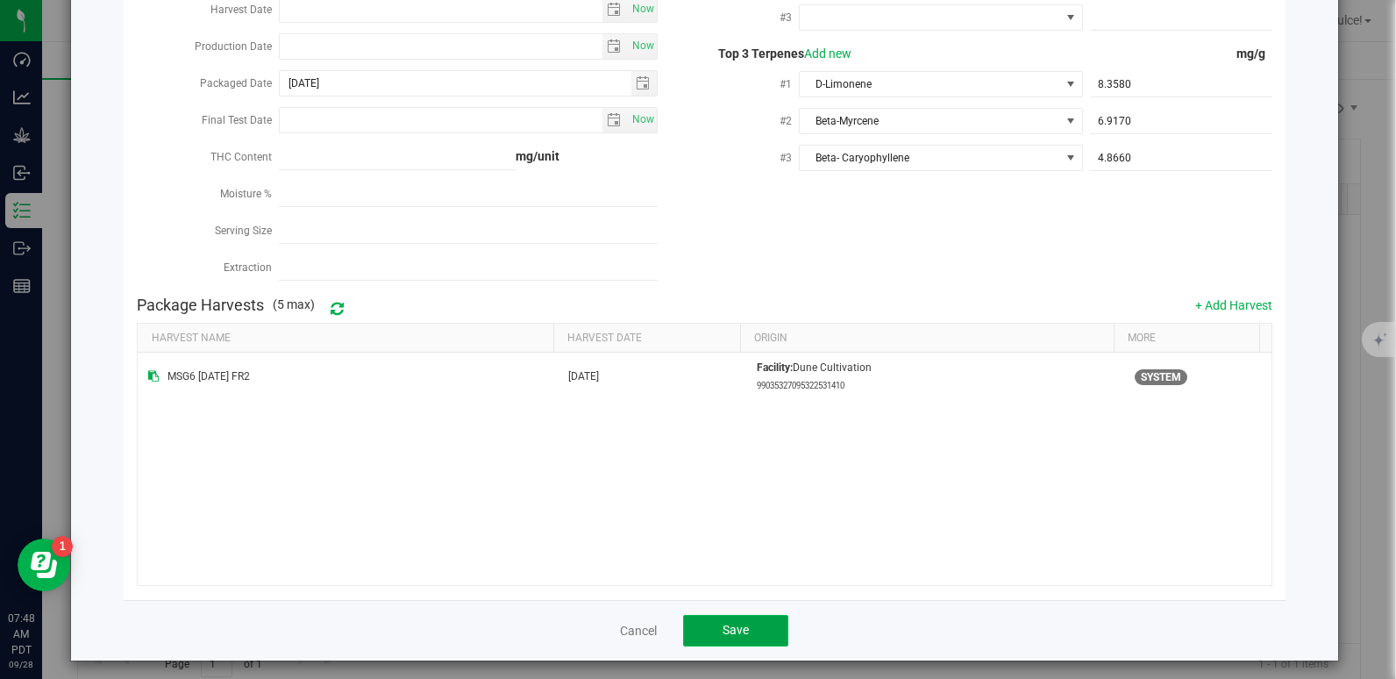
click at [738, 622] on span "Save" at bounding box center [735, 629] width 26 height 14
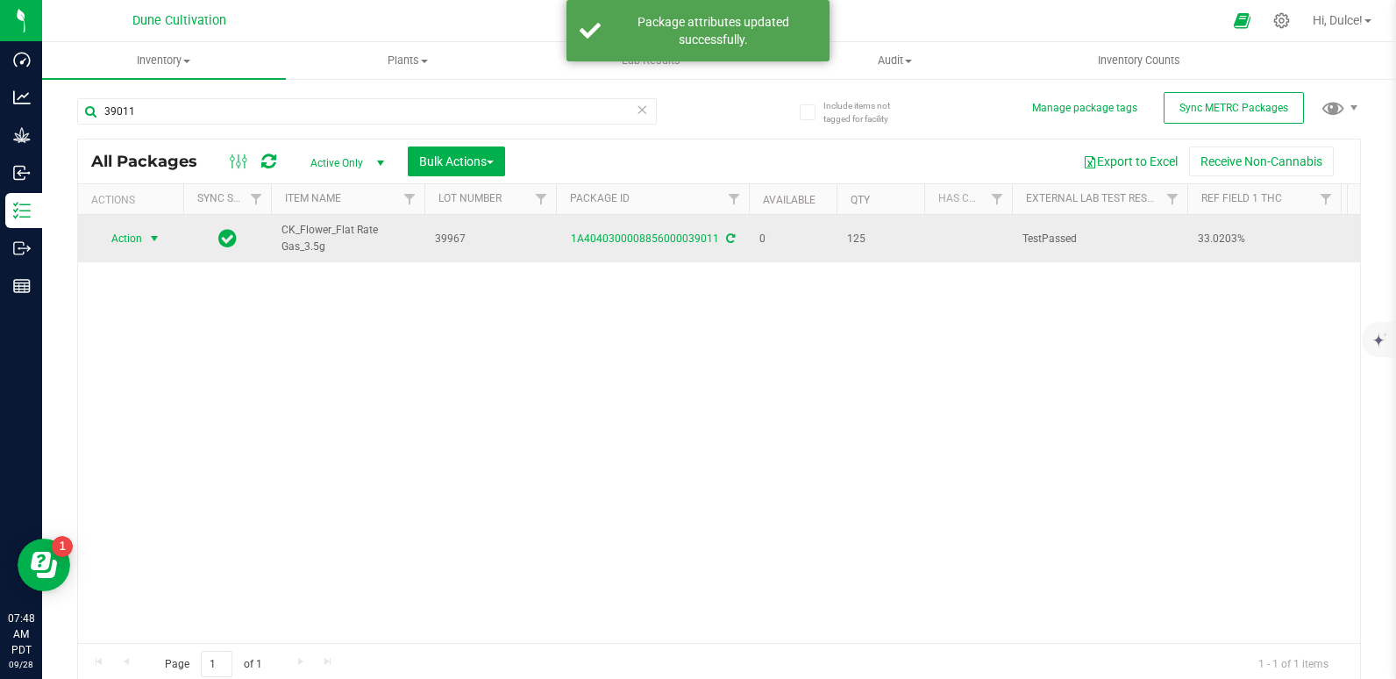
click at [145, 238] on span "select" at bounding box center [155, 238] width 22 height 25
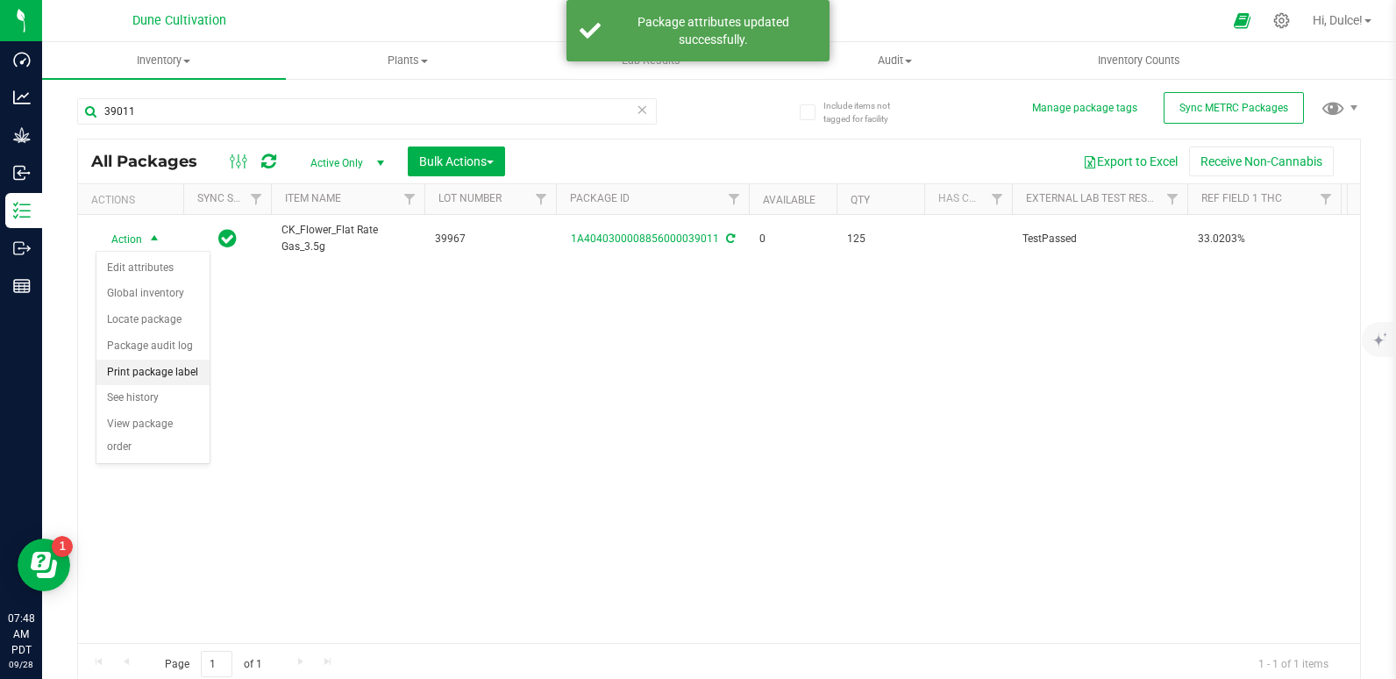
click at [120, 366] on li "Print package label" at bounding box center [152, 372] width 113 height 26
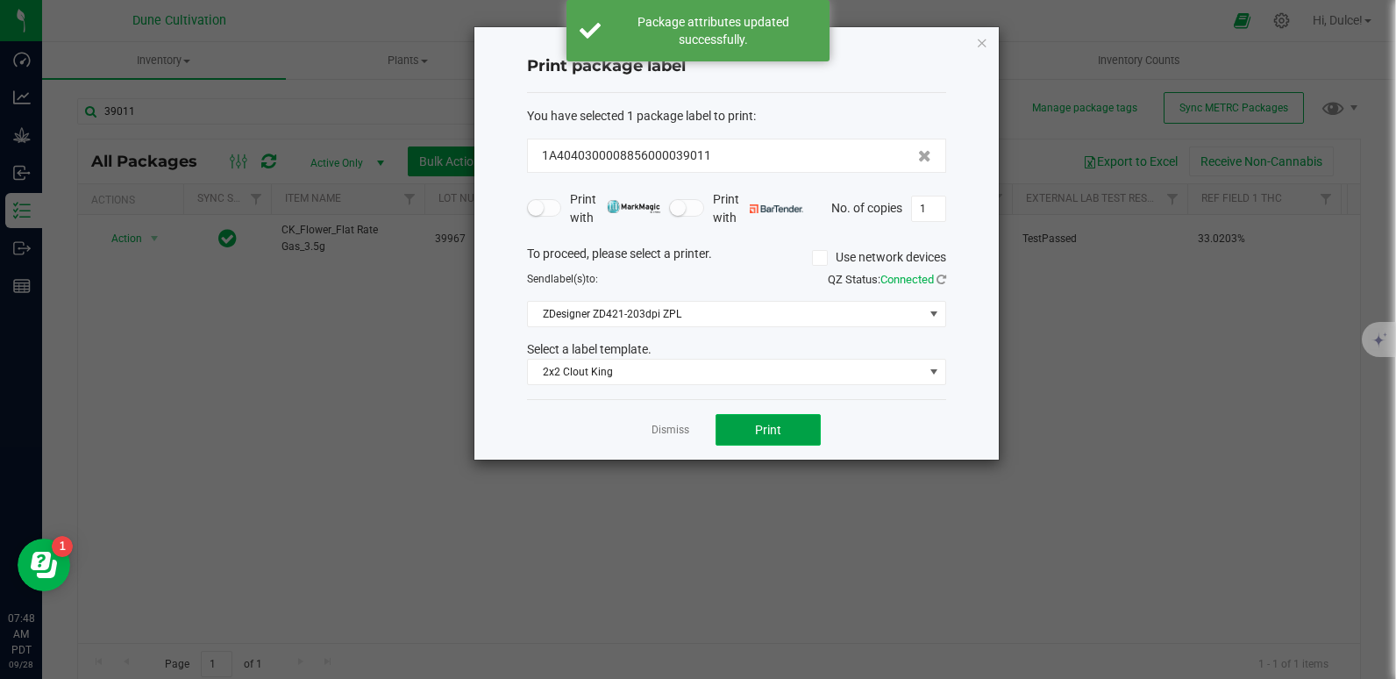
click at [737, 428] on button "Print" at bounding box center [767, 430] width 105 height 32
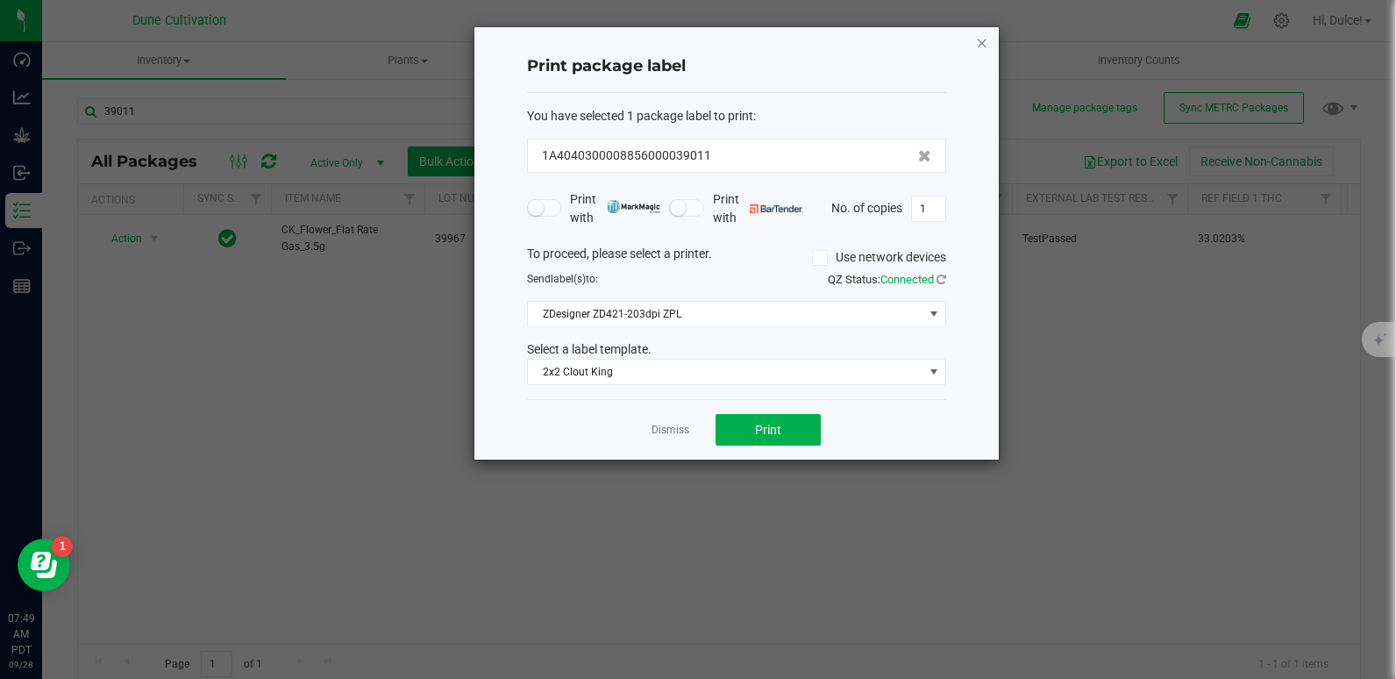
click at [982, 47] on icon "button" at bounding box center [982, 42] width 12 height 21
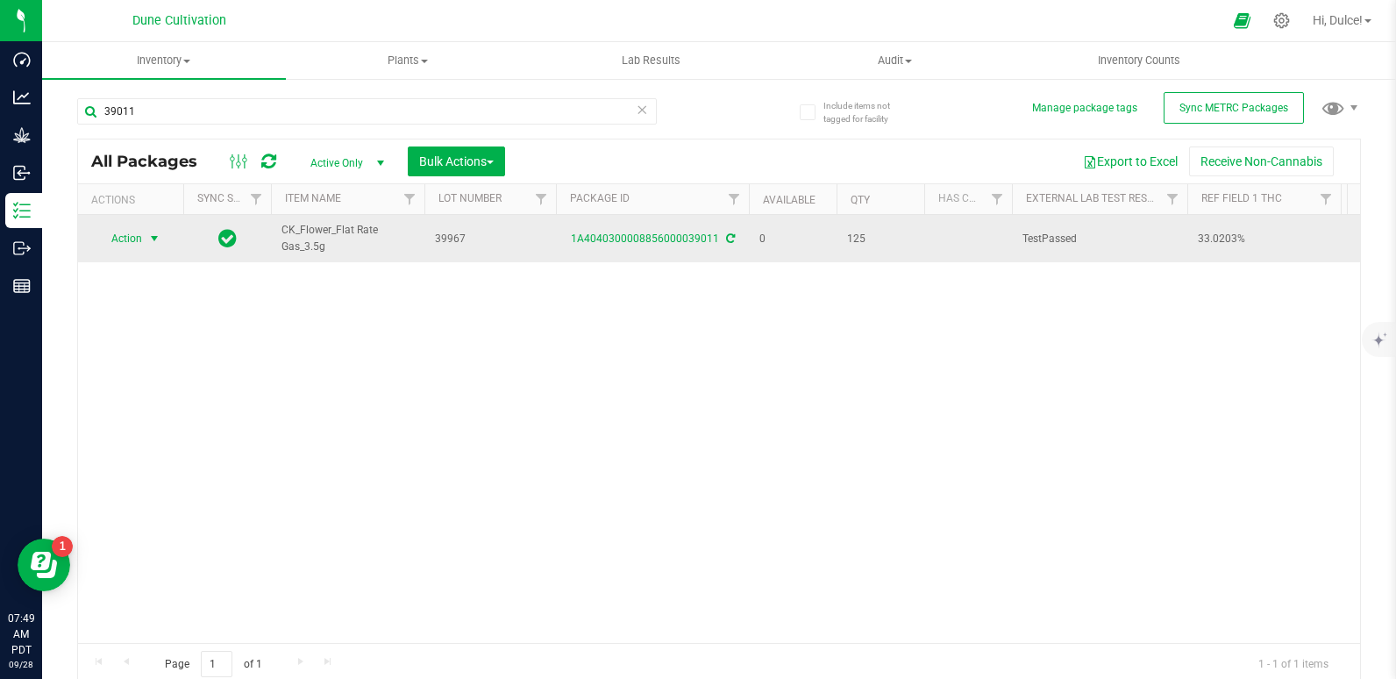
click at [114, 239] on span "Action" at bounding box center [119, 238] width 47 height 25
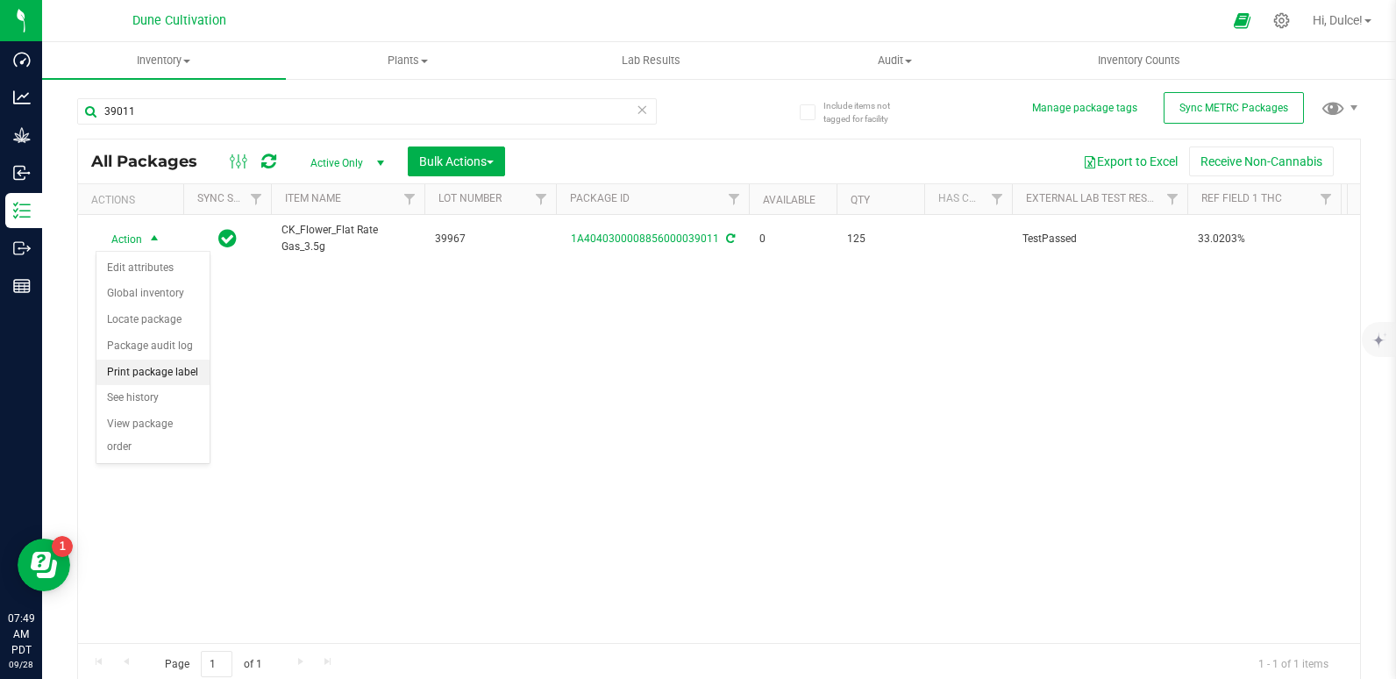
click at [158, 366] on li "Print package label" at bounding box center [152, 372] width 113 height 26
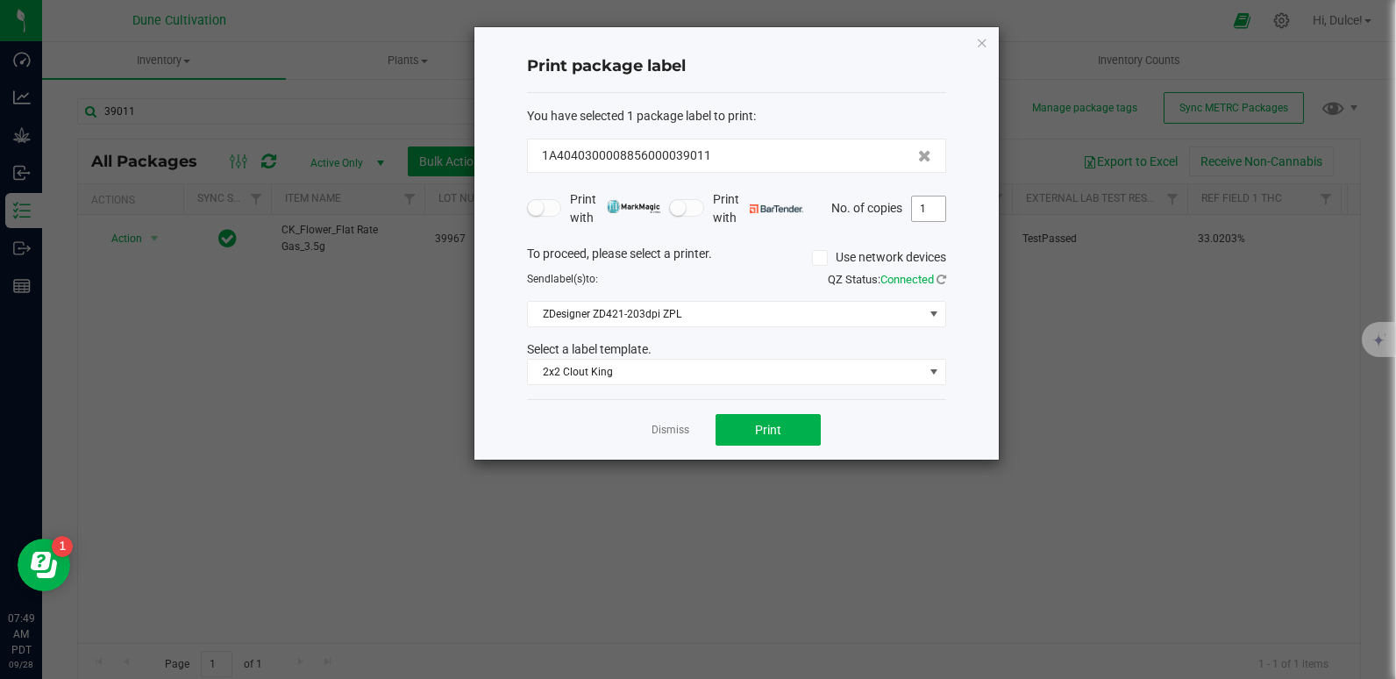
click at [936, 212] on input "1" at bounding box center [928, 208] width 33 height 25
type input "125"
click at [777, 429] on span "Print" at bounding box center [768, 430] width 26 height 14
click at [971, 38] on div "Print package label You have selected 1 package label to print : 1A404030000885…" at bounding box center [736, 243] width 524 height 432
click at [971, 39] on div "Print package label You have selected 1 package label to print : 1A404030000885…" at bounding box center [736, 243] width 524 height 432
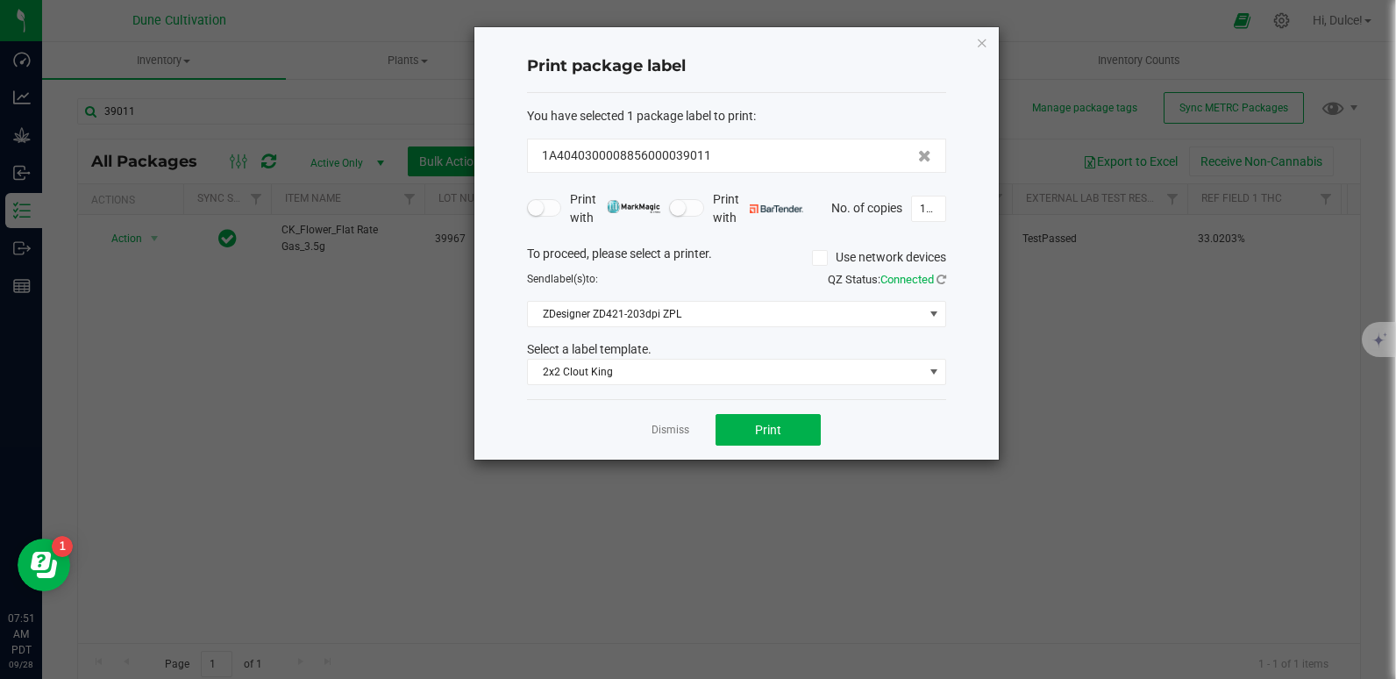
drag, startPoint x: 971, startPoint y: 39, endPoint x: 915, endPoint y: 55, distance: 57.4
click at [915, 55] on h4 "Print package label" at bounding box center [736, 66] width 419 height 23
click at [979, 47] on icon "button" at bounding box center [982, 42] width 12 height 21
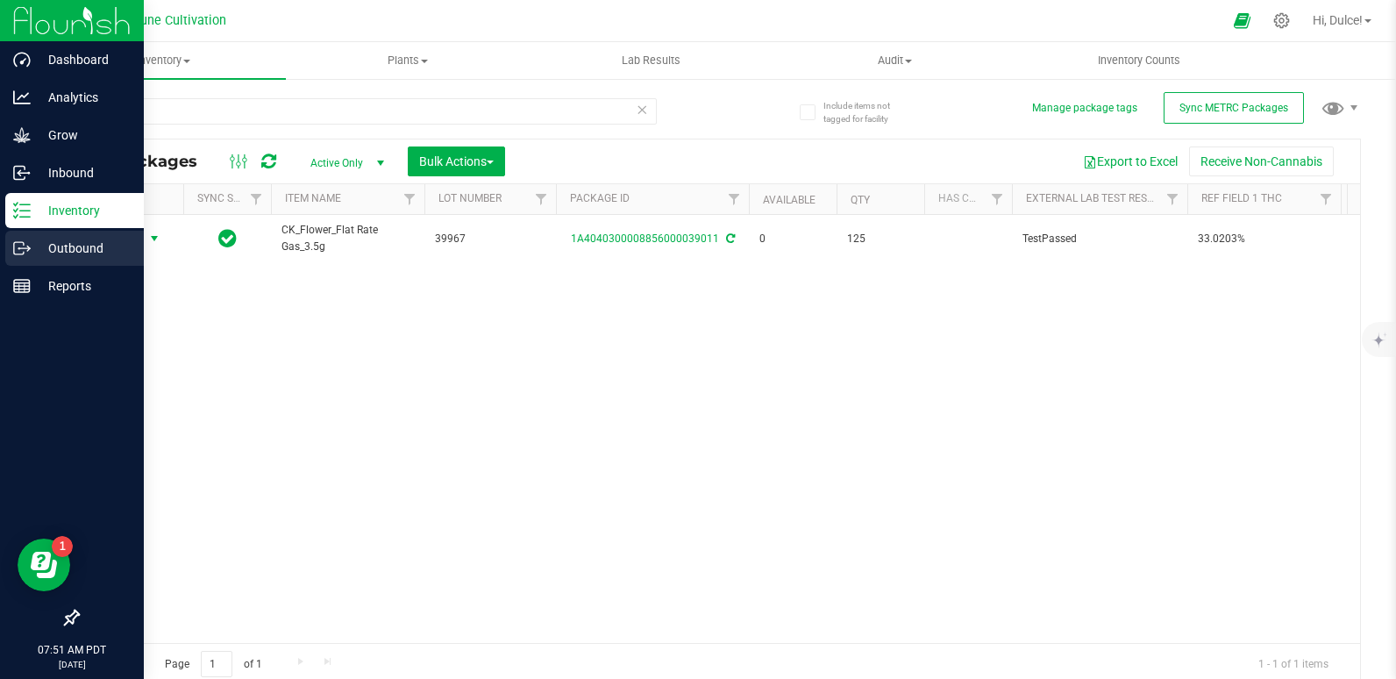
click at [70, 249] on p "Outbound" at bounding box center [83, 248] width 105 height 21
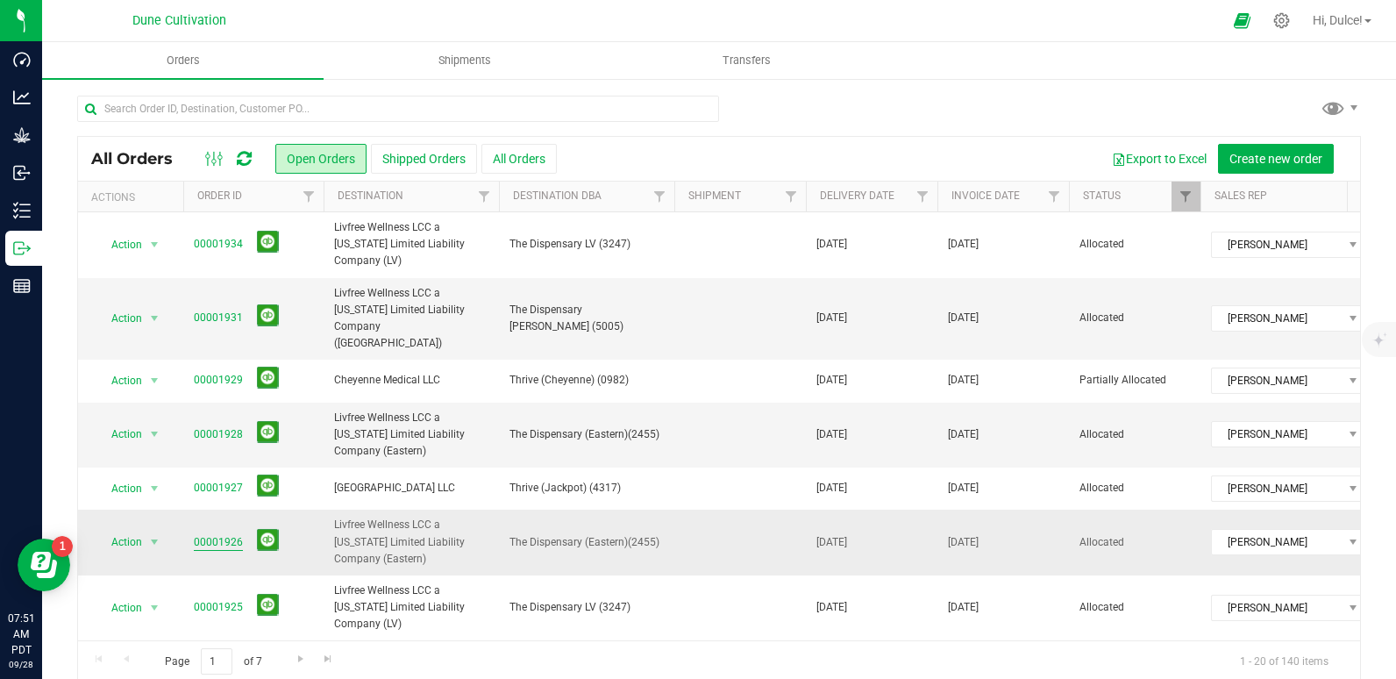
click at [218, 534] on link "00001926" at bounding box center [218, 542] width 49 height 17
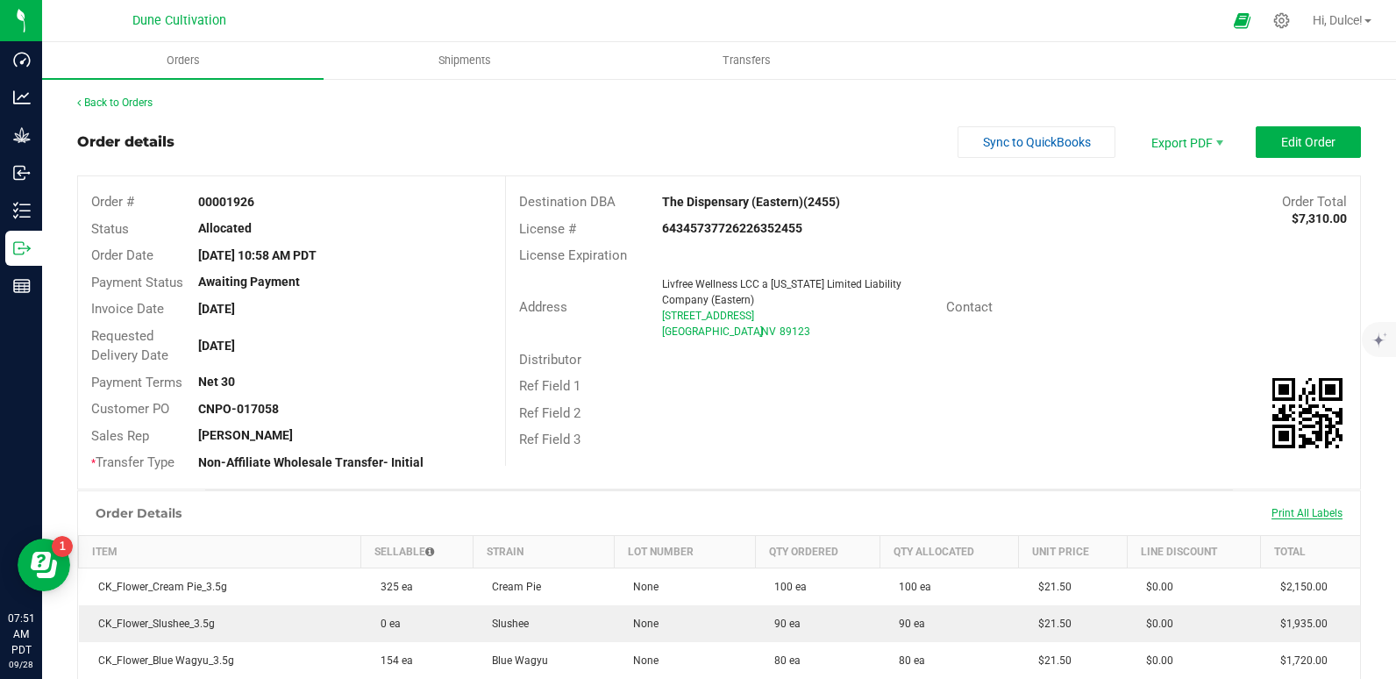
click at [1278, 508] on span "Print All Labels" at bounding box center [1306, 513] width 71 height 12
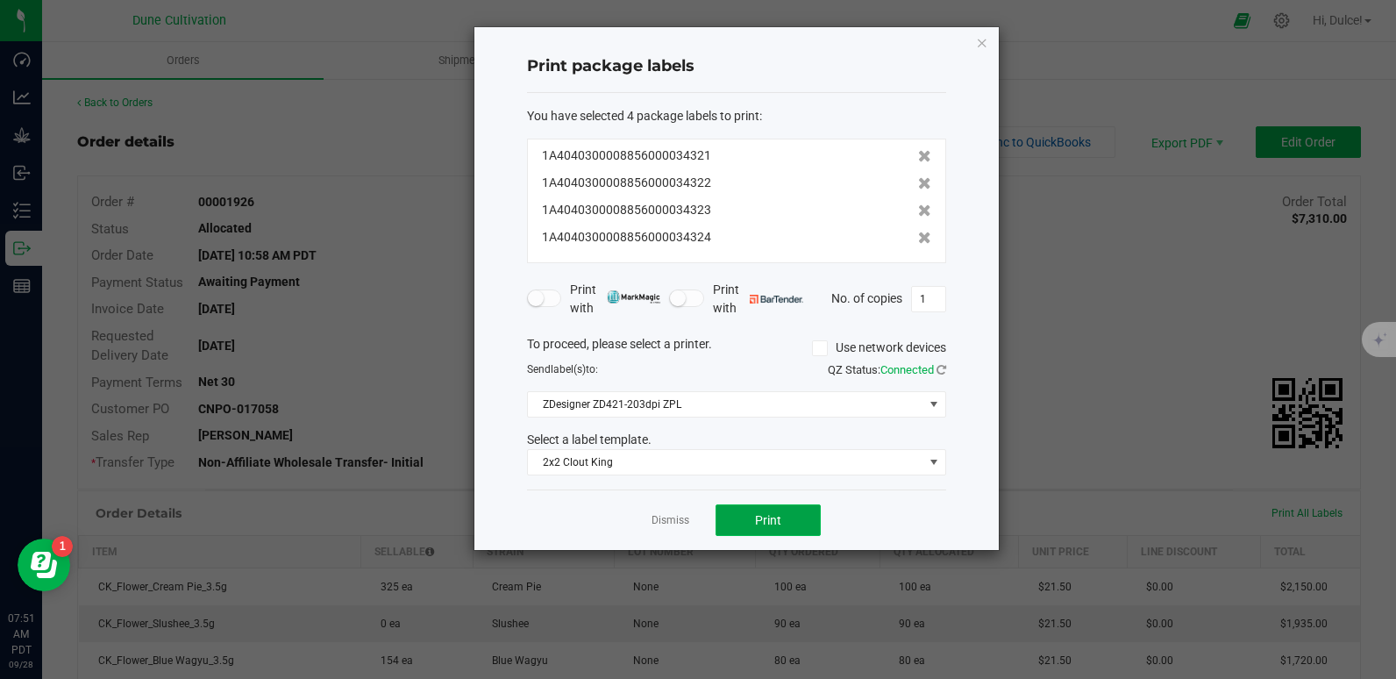
click at [797, 528] on button "Print" at bounding box center [767, 520] width 105 height 32
click at [978, 43] on icon "button" at bounding box center [982, 42] width 12 height 21
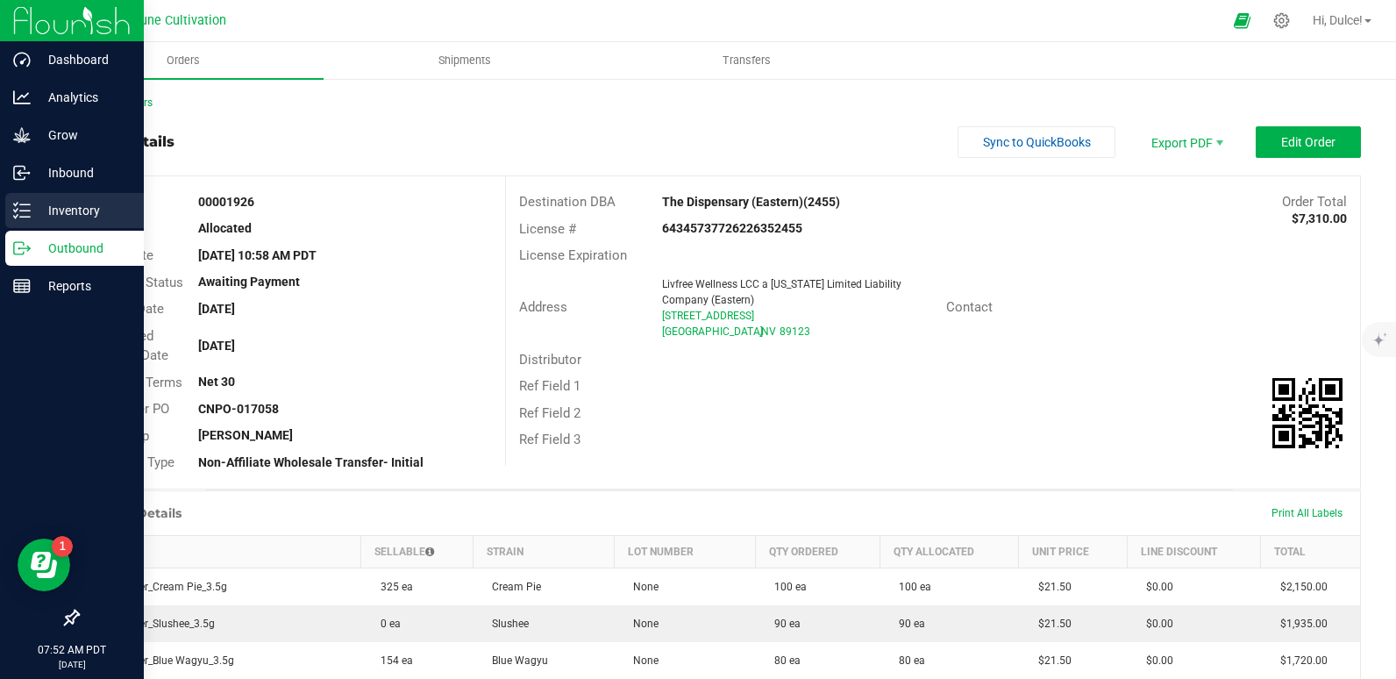
click at [43, 199] on div "Inventory" at bounding box center [74, 210] width 139 height 35
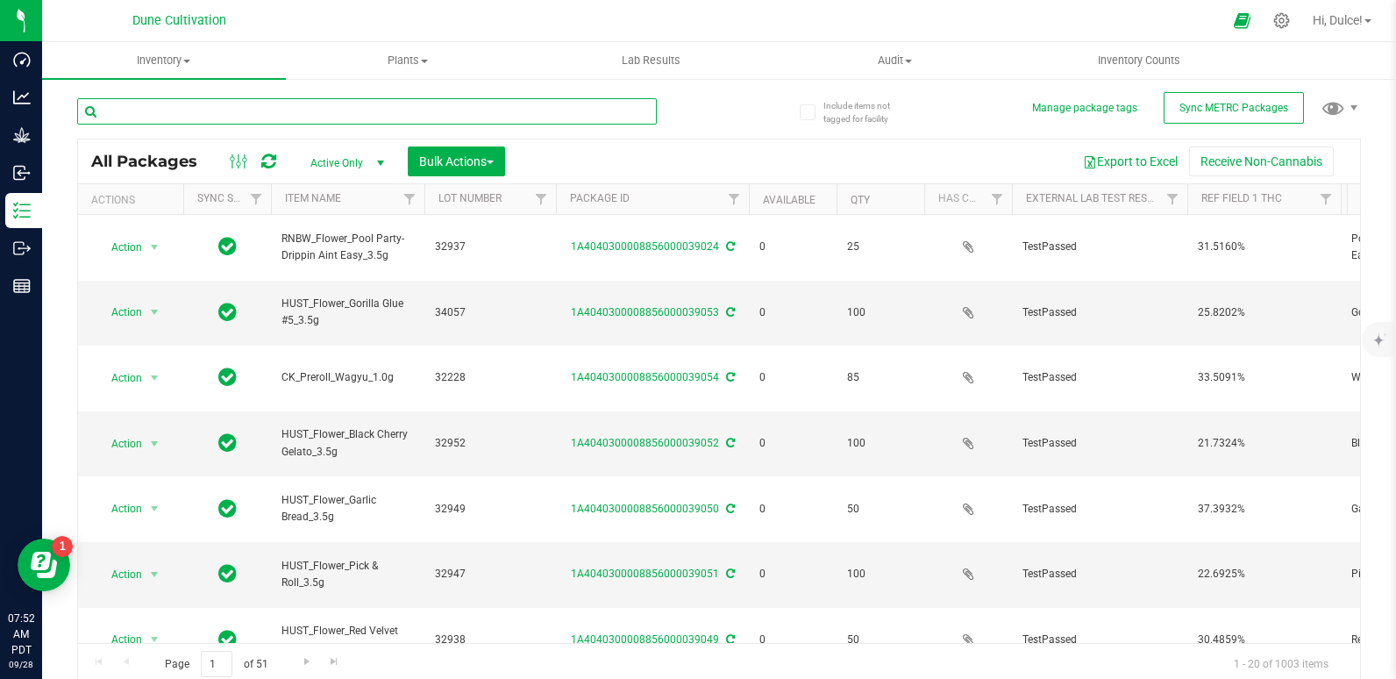
click at [227, 110] on input "text" at bounding box center [367, 111] width 580 height 26
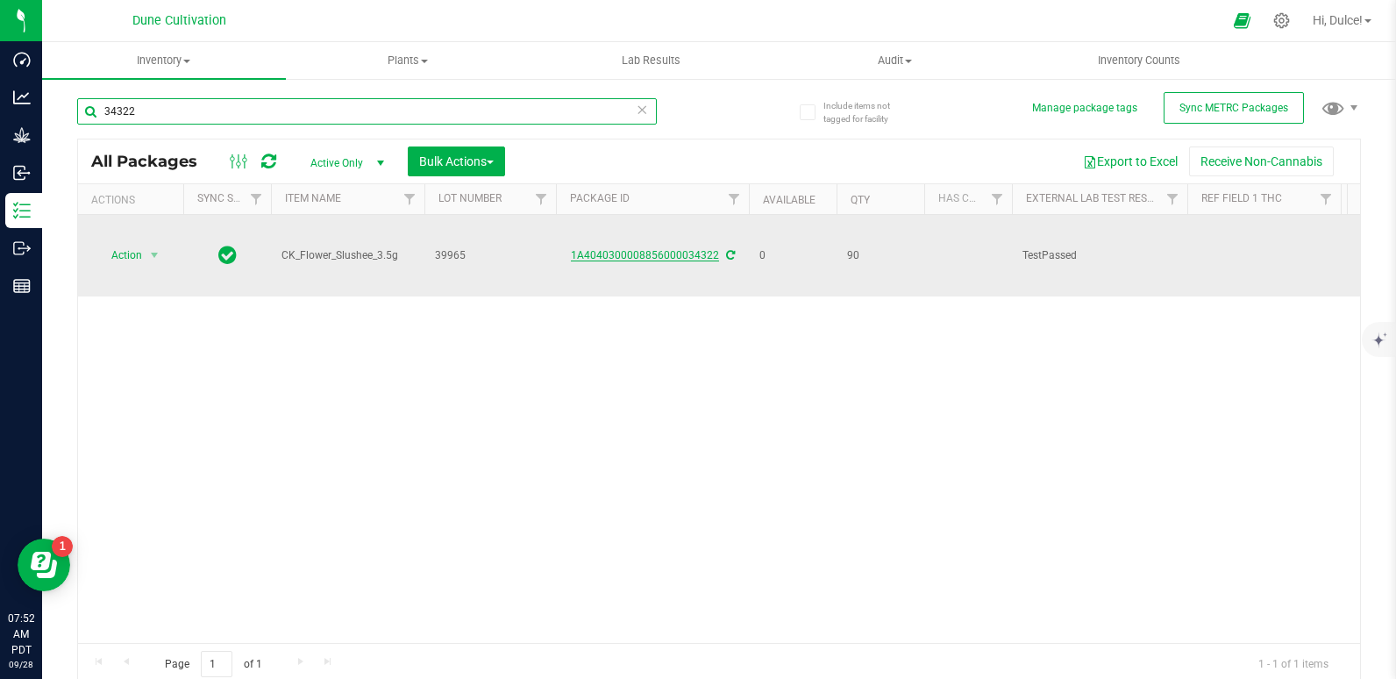
type input "34322"
click at [694, 260] on link "1A4040300008856000034322" at bounding box center [645, 255] width 148 height 12
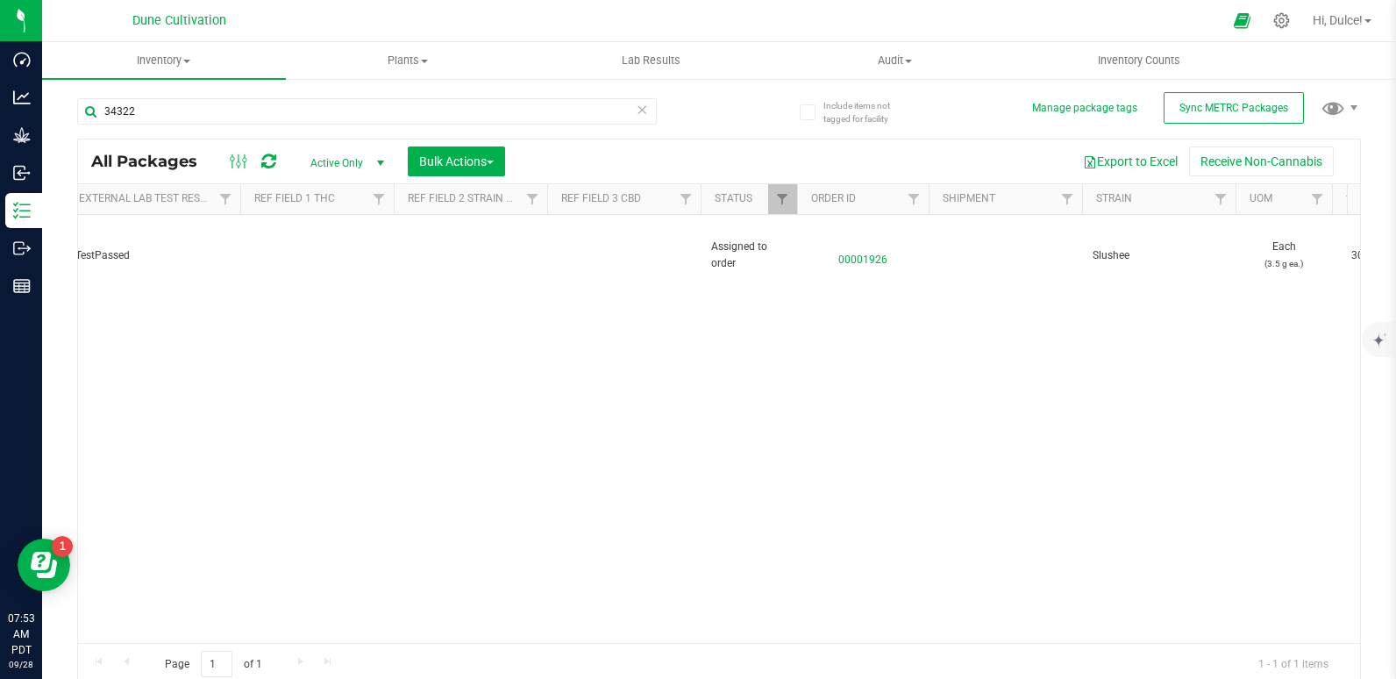
scroll to position [0, 1018]
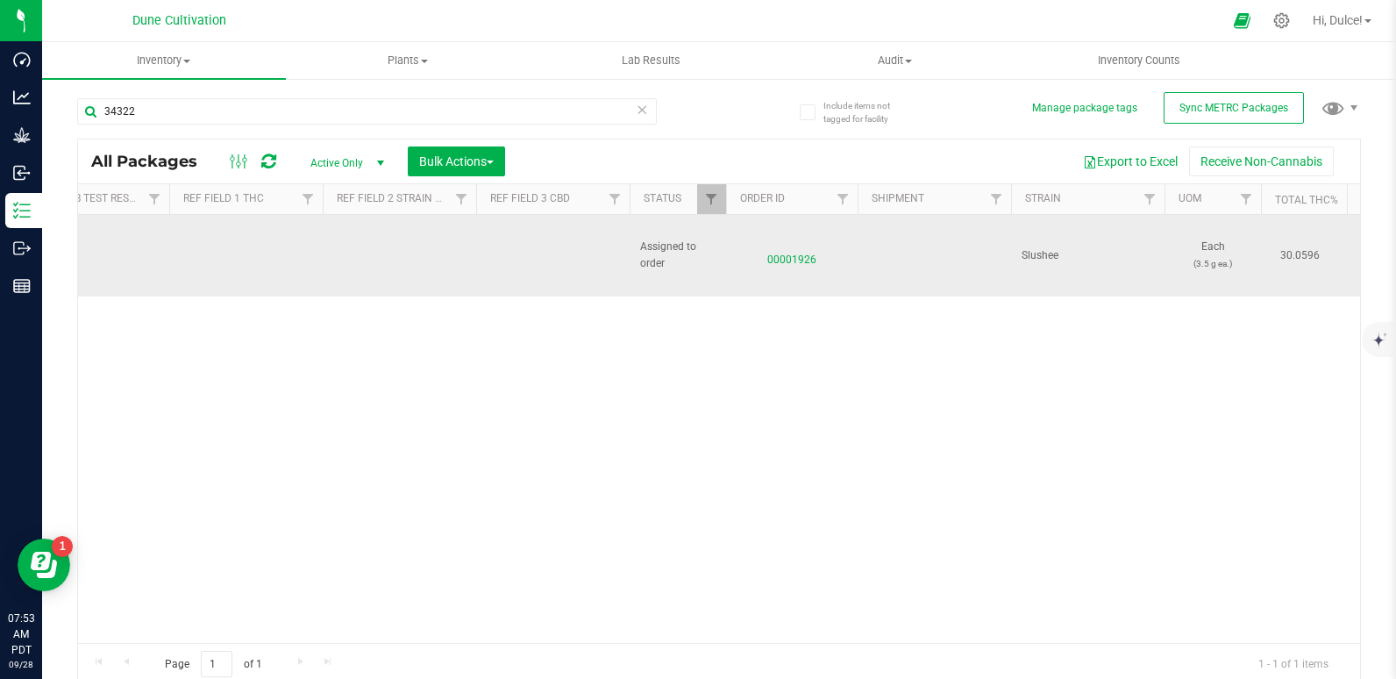
click at [521, 252] on td at bounding box center [552, 256] width 153 height 82
drag, startPoint x: 537, startPoint y: 260, endPoint x: 358, endPoint y: 261, distance: 179.7
type input "0.0470%"
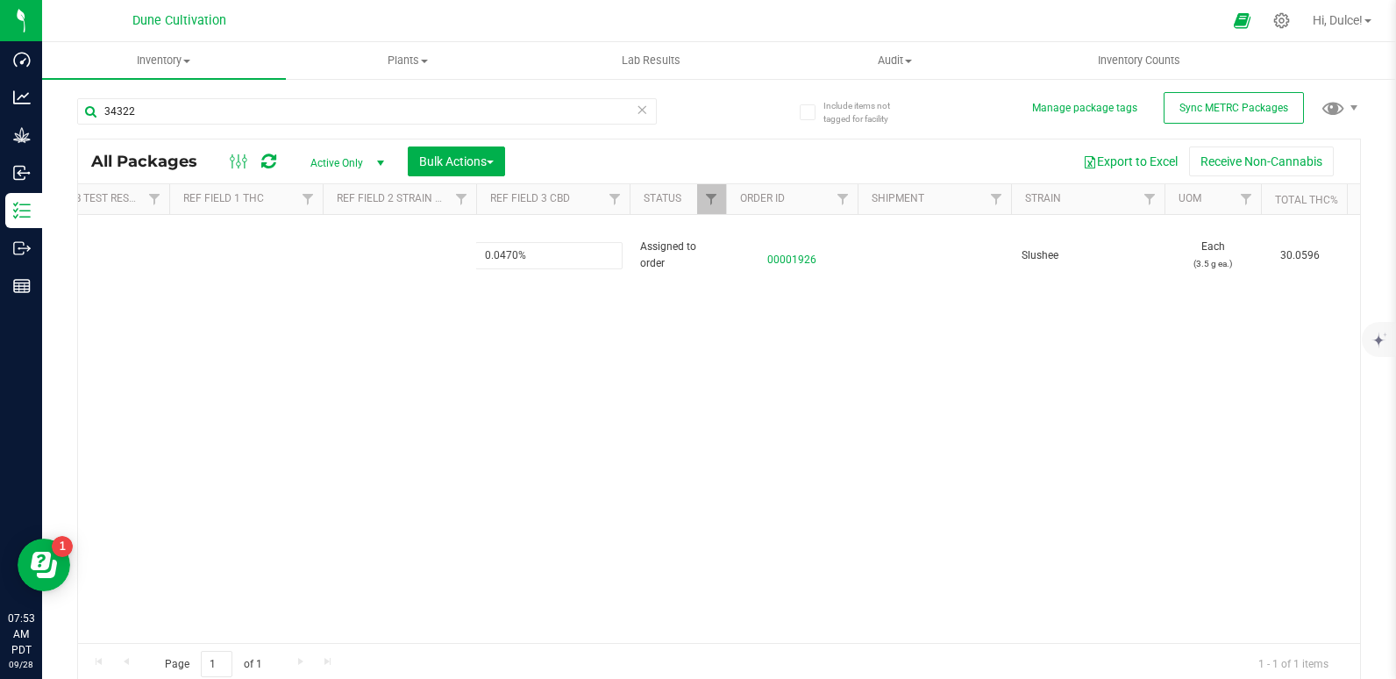
click at [295, 412] on div "All Packages Active Only Active Only Lab Samples Locked All External Internal B…" at bounding box center [719, 412] width 1284 height 547
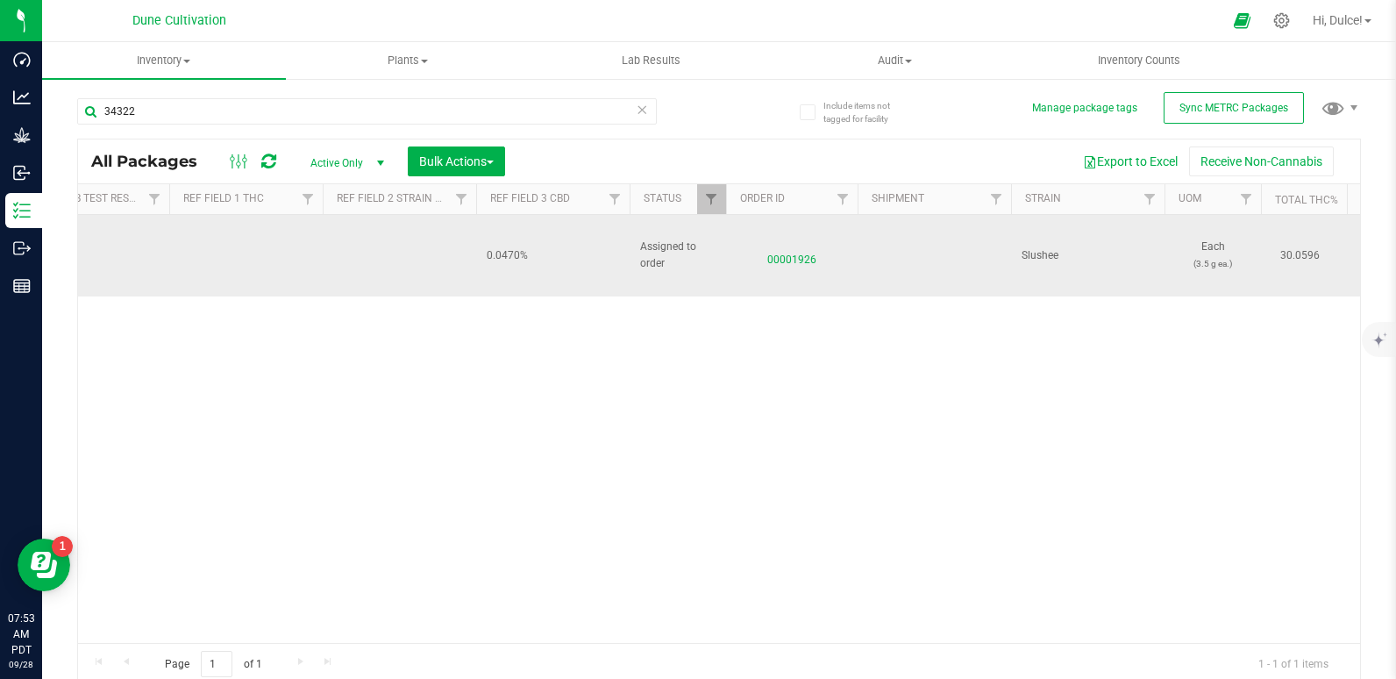
click at [196, 247] on td at bounding box center [245, 256] width 153 height 82
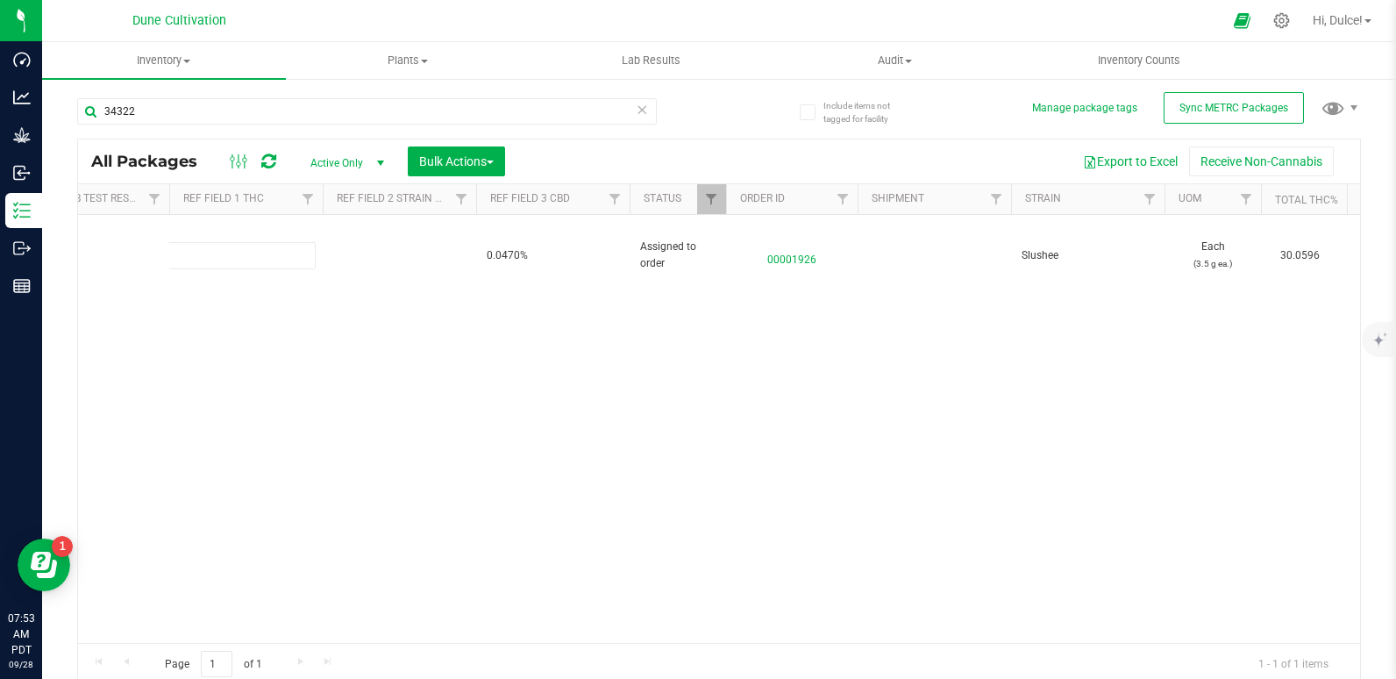
type input "30.0596%"
click at [288, 377] on div "All Packages Active Only Active Only Lab Samples Locked All External Internal B…" at bounding box center [719, 412] width 1284 height 547
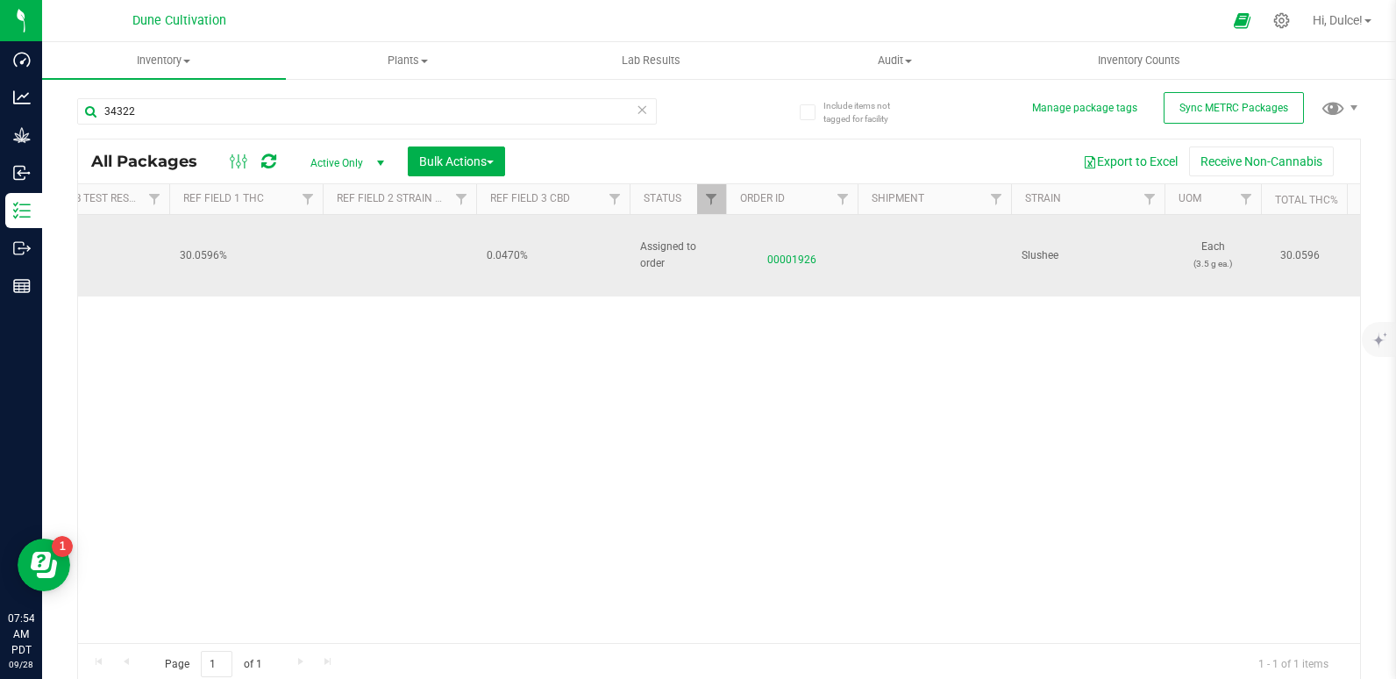
scroll to position [0, 0]
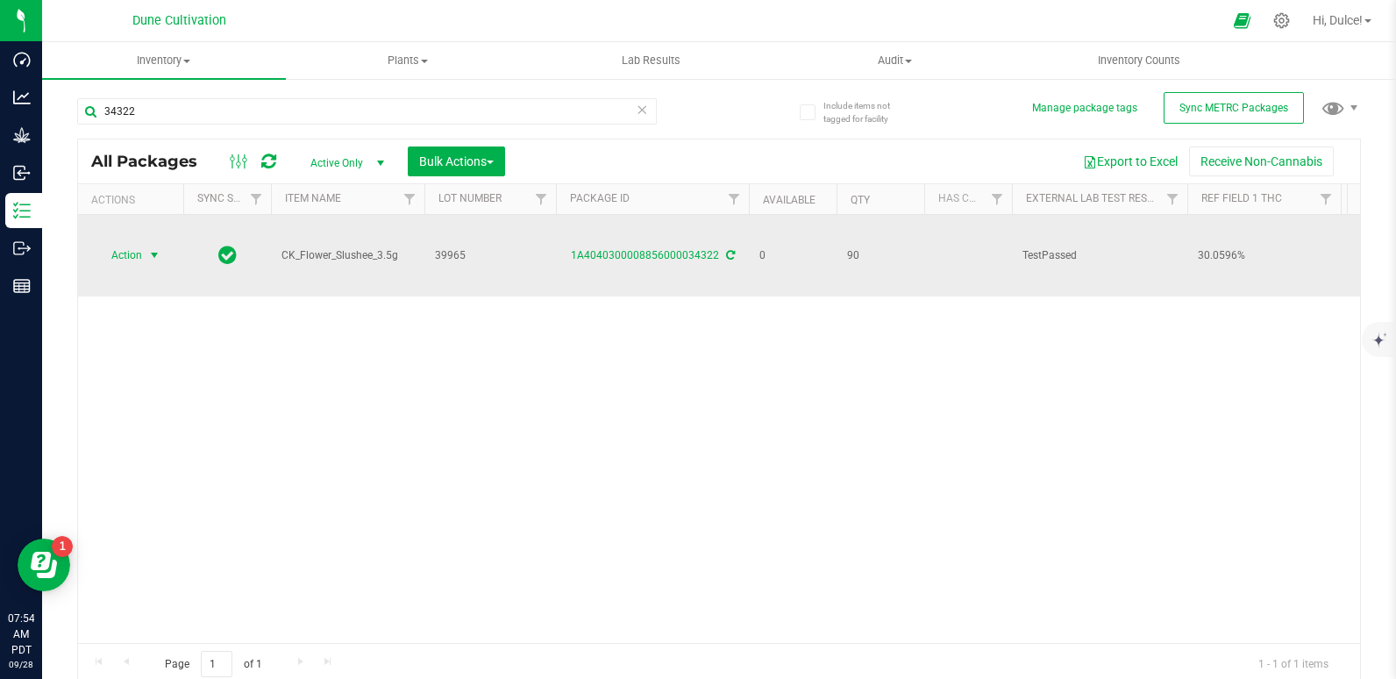
click at [117, 258] on span "Action" at bounding box center [119, 255] width 47 height 25
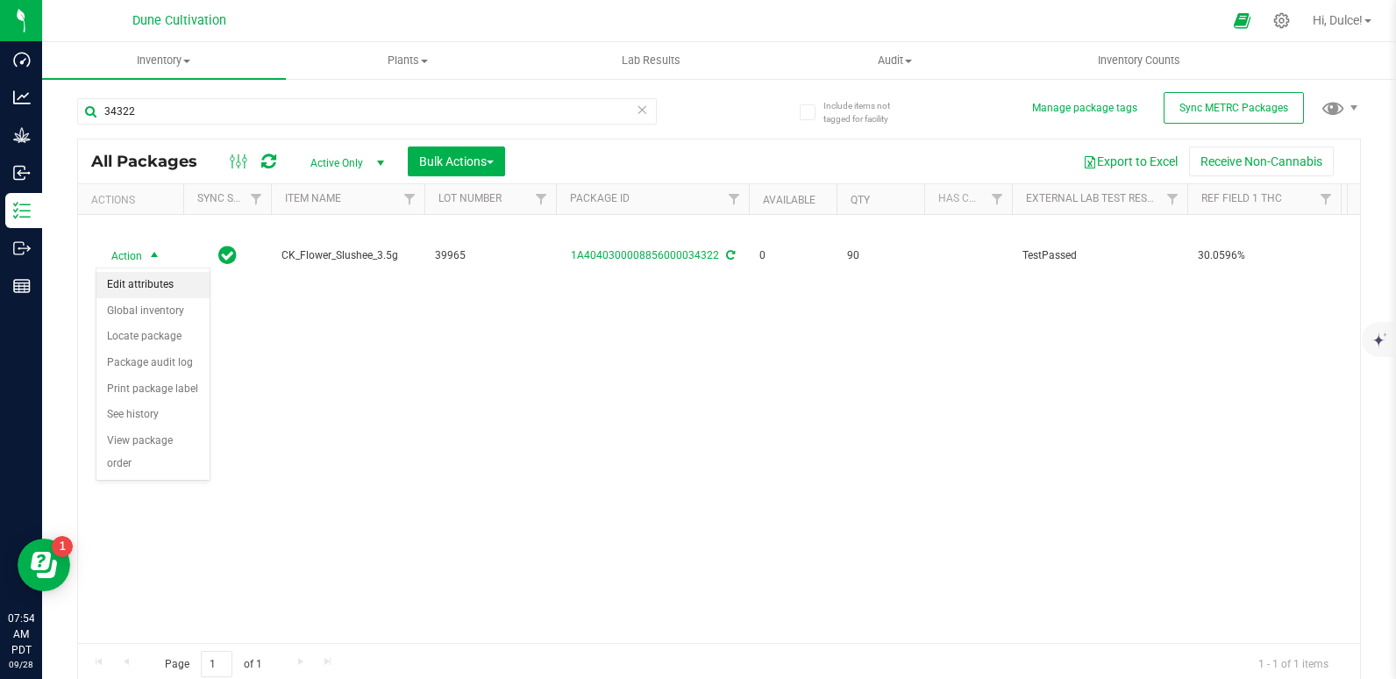
click at [141, 286] on li "Edit attributes" at bounding box center [152, 285] width 113 height 26
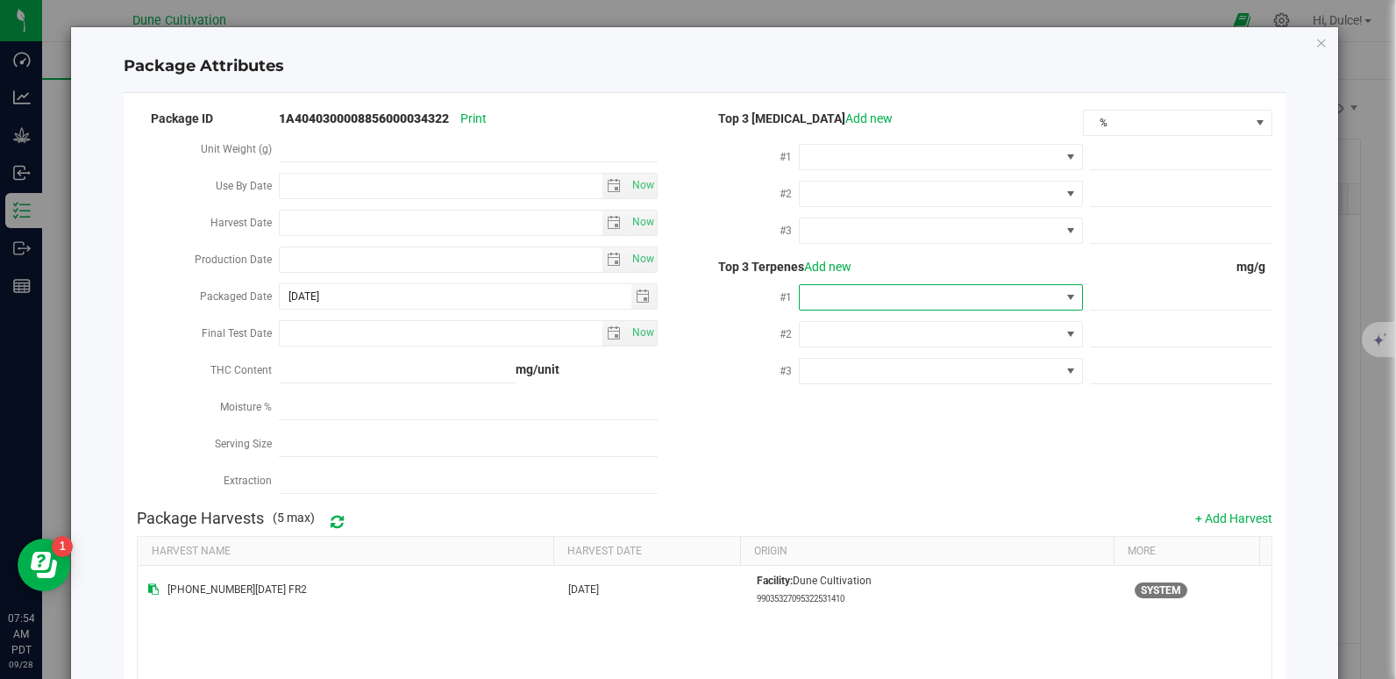
drag, startPoint x: 826, startPoint y: 299, endPoint x: 792, endPoint y: 300, distance: 34.2
click at [800, 300] on span at bounding box center [930, 297] width 260 height 25
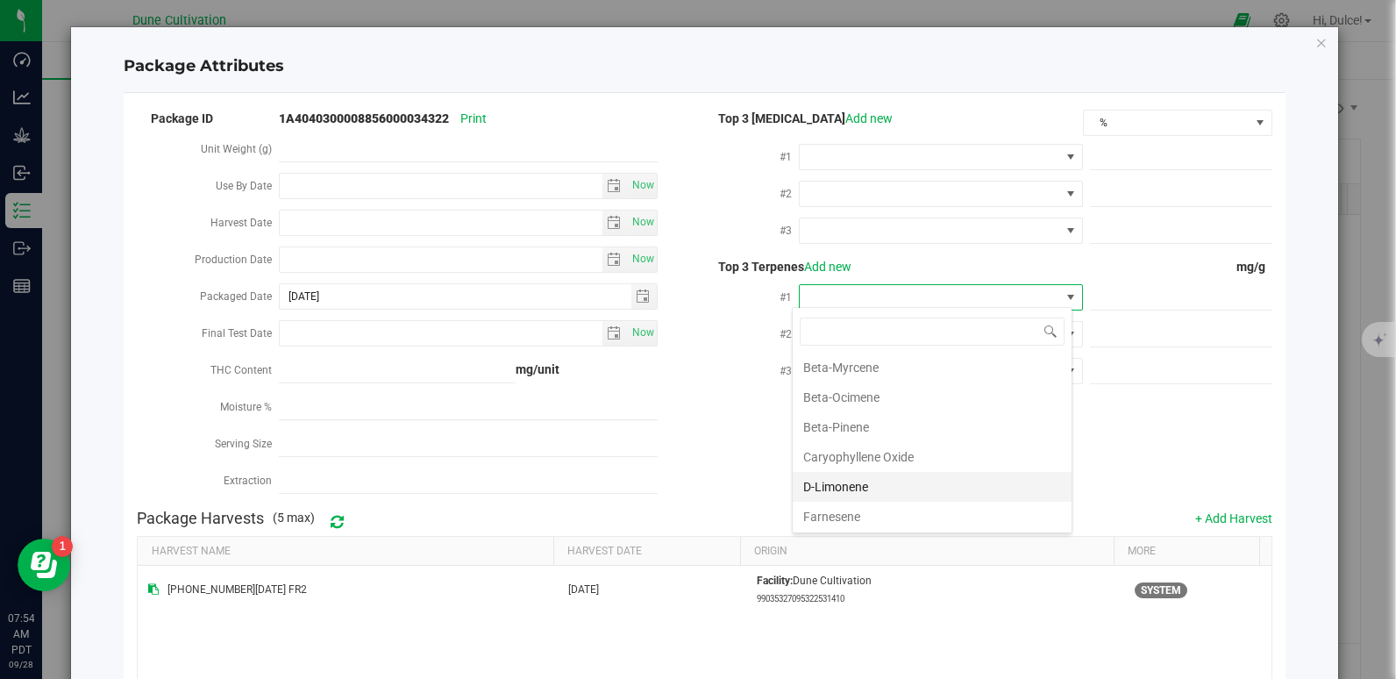
click at [840, 488] on li "D-Limonene" at bounding box center [932, 487] width 279 height 30
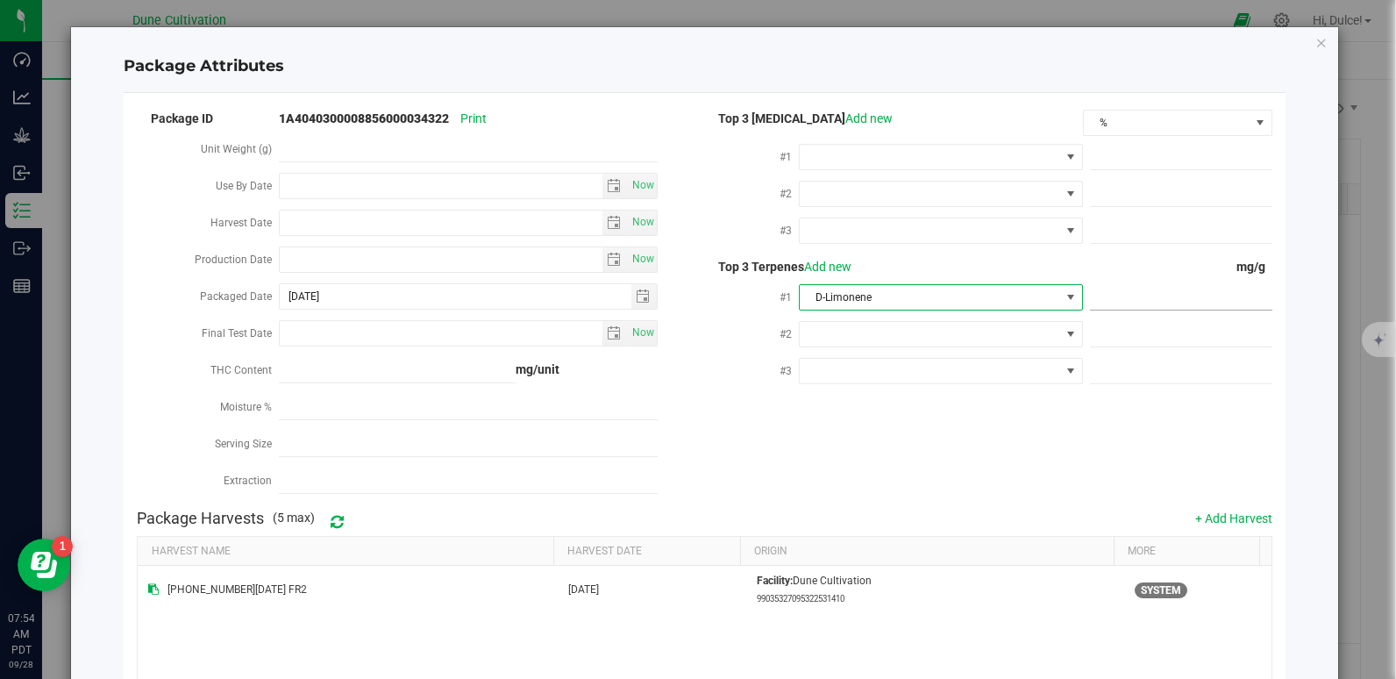
click at [1094, 294] on span at bounding box center [1181, 297] width 182 height 25
paste input "6.91"
type input "6.91"
type input "6.9100"
click at [1034, 429] on div "Package ID 1A4040300008856000034322 Print Unit Weight (g) Use By Date Now Harve…" at bounding box center [704, 304] width 1134 height 394
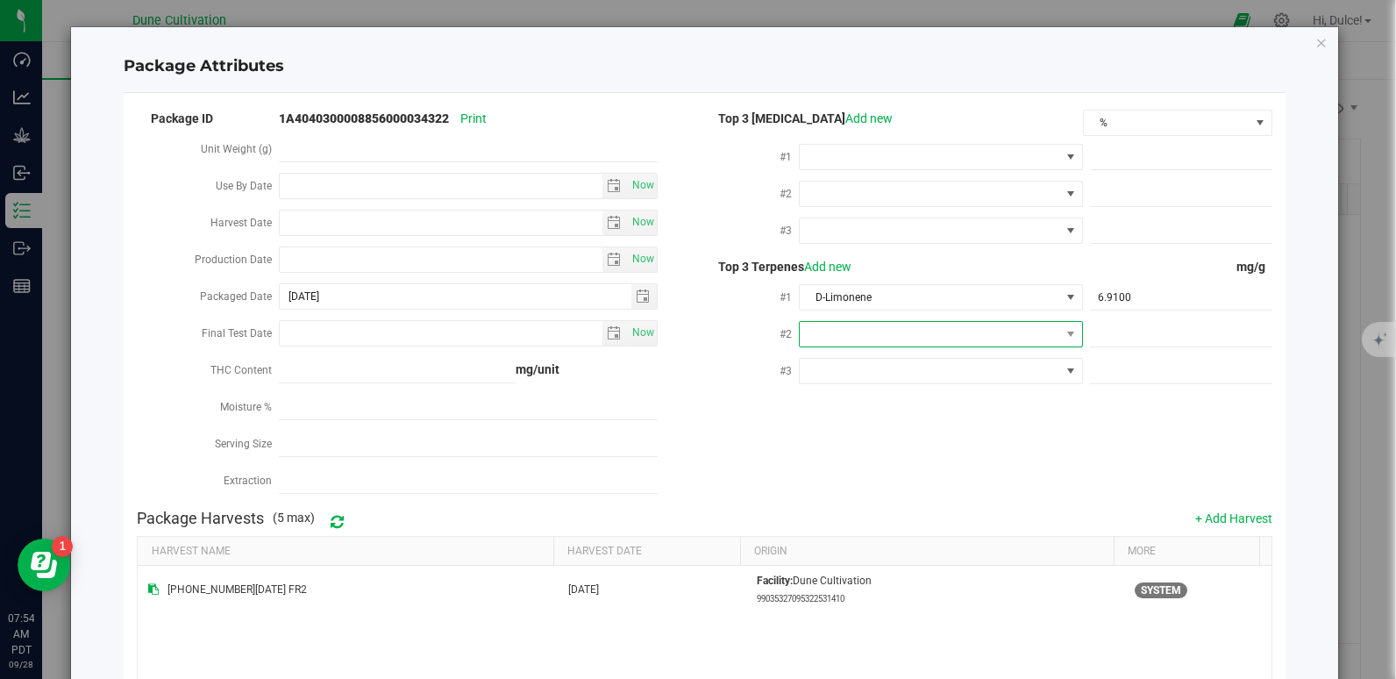
click at [866, 336] on span at bounding box center [930, 334] width 260 height 25
drag, startPoint x: 858, startPoint y: 506, endPoint x: 807, endPoint y: 517, distance: 52.1
click at [807, 517] on li "Beta-Myrcene" at bounding box center [932, 512] width 279 height 30
click at [1092, 330] on span at bounding box center [1181, 334] width 182 height 25
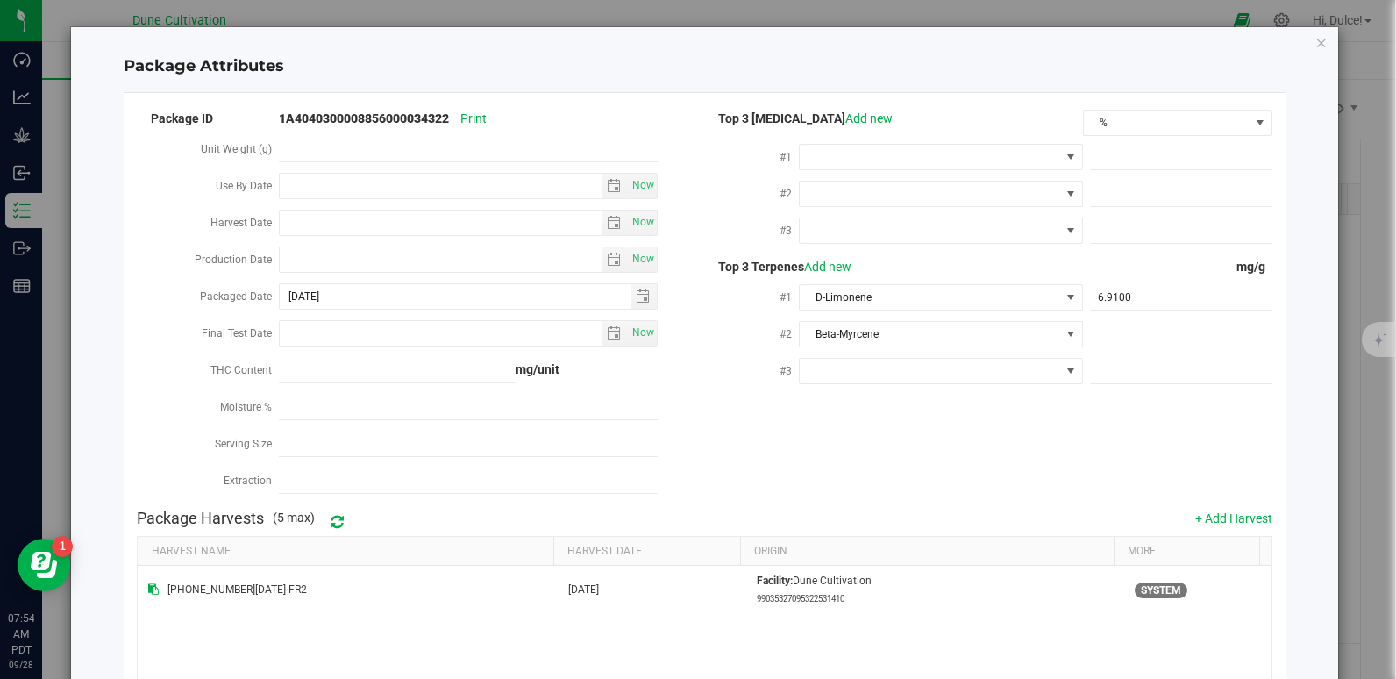
click at [1092, 330] on input "text" at bounding box center [1181, 334] width 182 height 25
paste input "6.158"
type input "6.158"
type input "6.1580"
click at [945, 427] on div "Package ID 1A4040300008856000034322 Print Unit Weight (g) Use By Date Now Harve…" at bounding box center [704, 304] width 1134 height 394
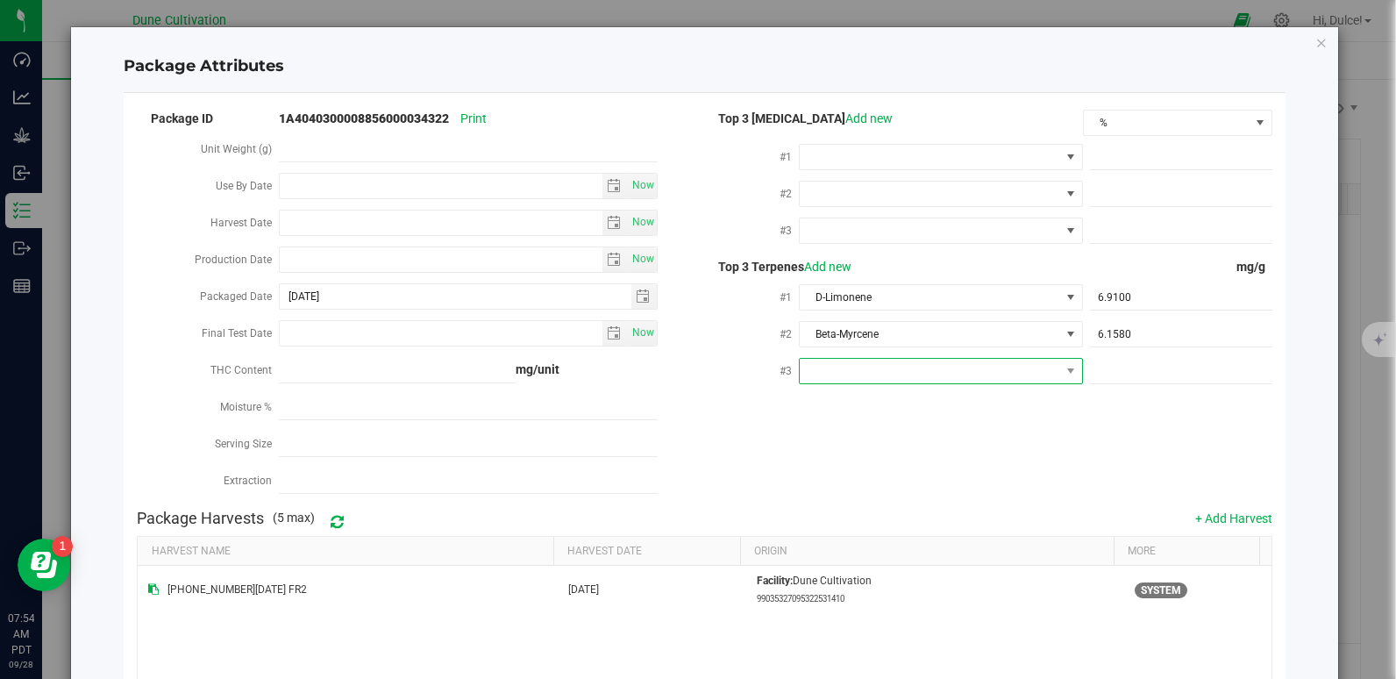
click at [901, 366] on span at bounding box center [930, 371] width 260 height 25
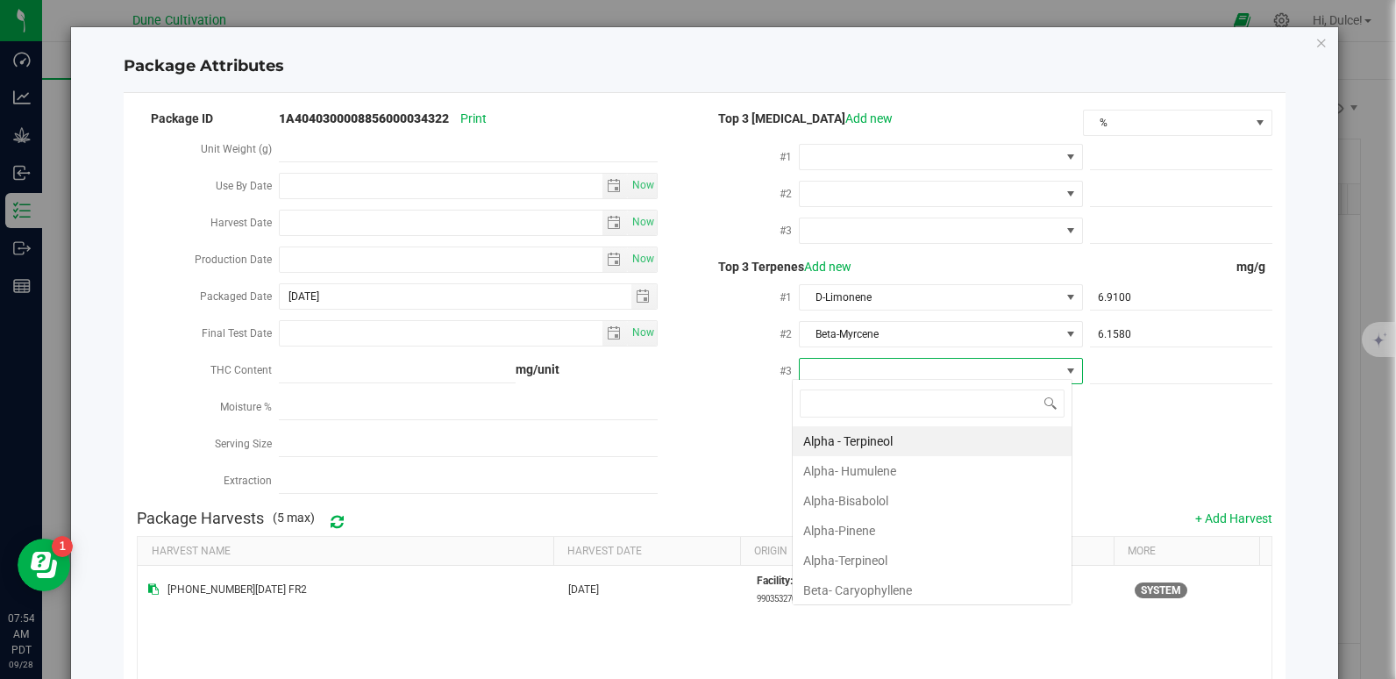
scroll to position [26, 281]
click at [864, 582] on li "Beta- Caryophyllene" at bounding box center [932, 590] width 279 height 30
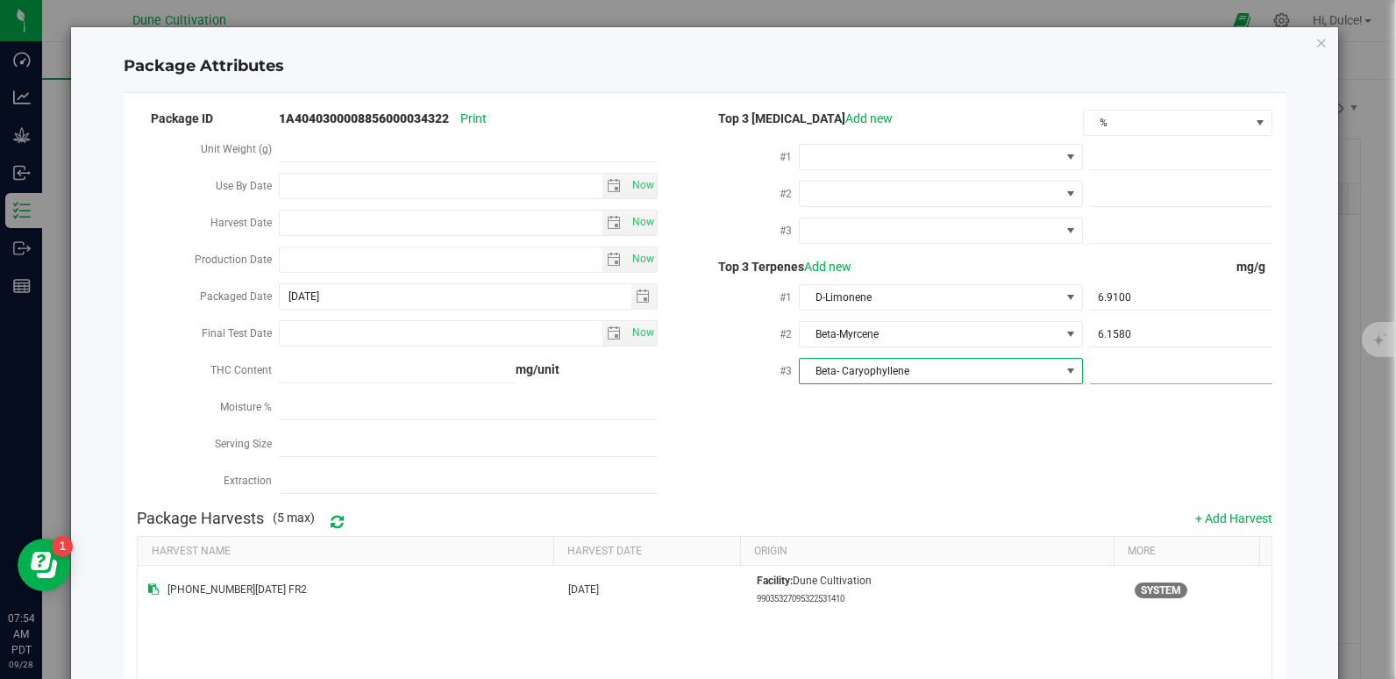
click at [1111, 373] on span at bounding box center [1181, 371] width 182 height 25
paste input "4.096"
type input "4.096"
type input "4.0960"
click at [945, 501] on div "Package Harvests (5 max) + Add Harvest" at bounding box center [704, 518] width 1134 height 35
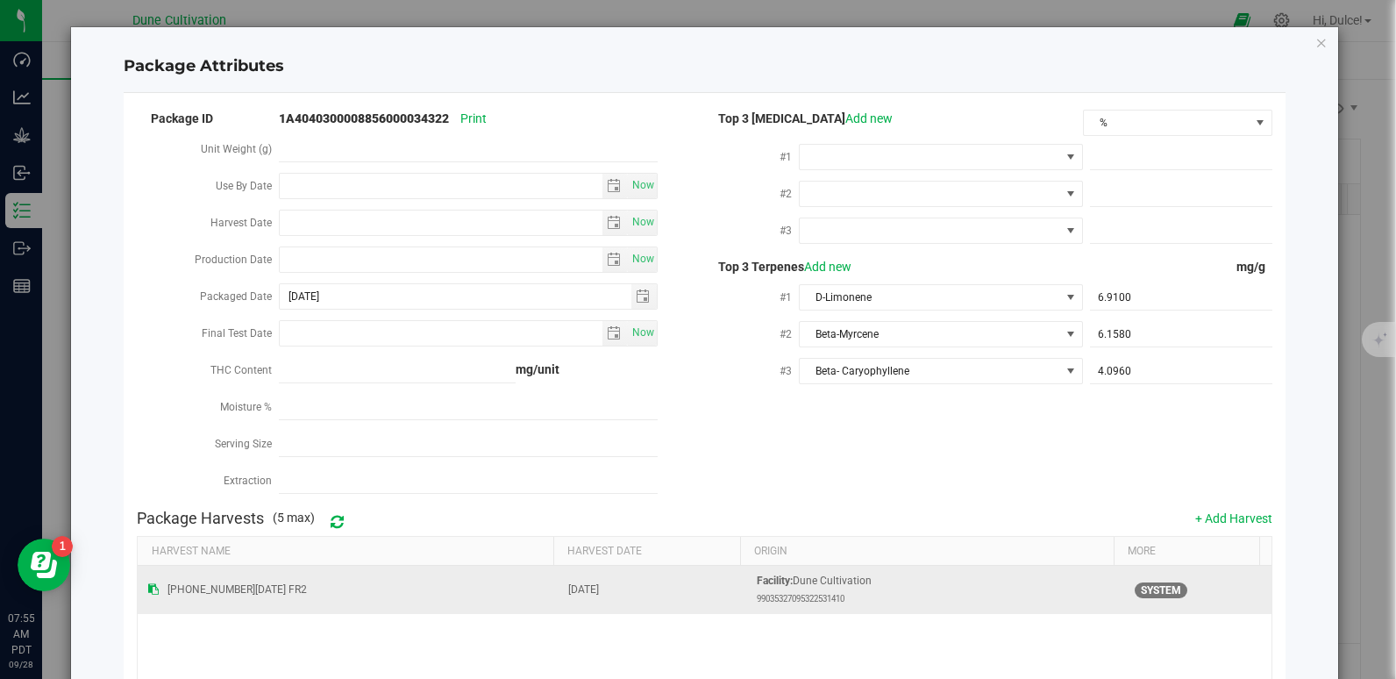
scroll to position [213, 0]
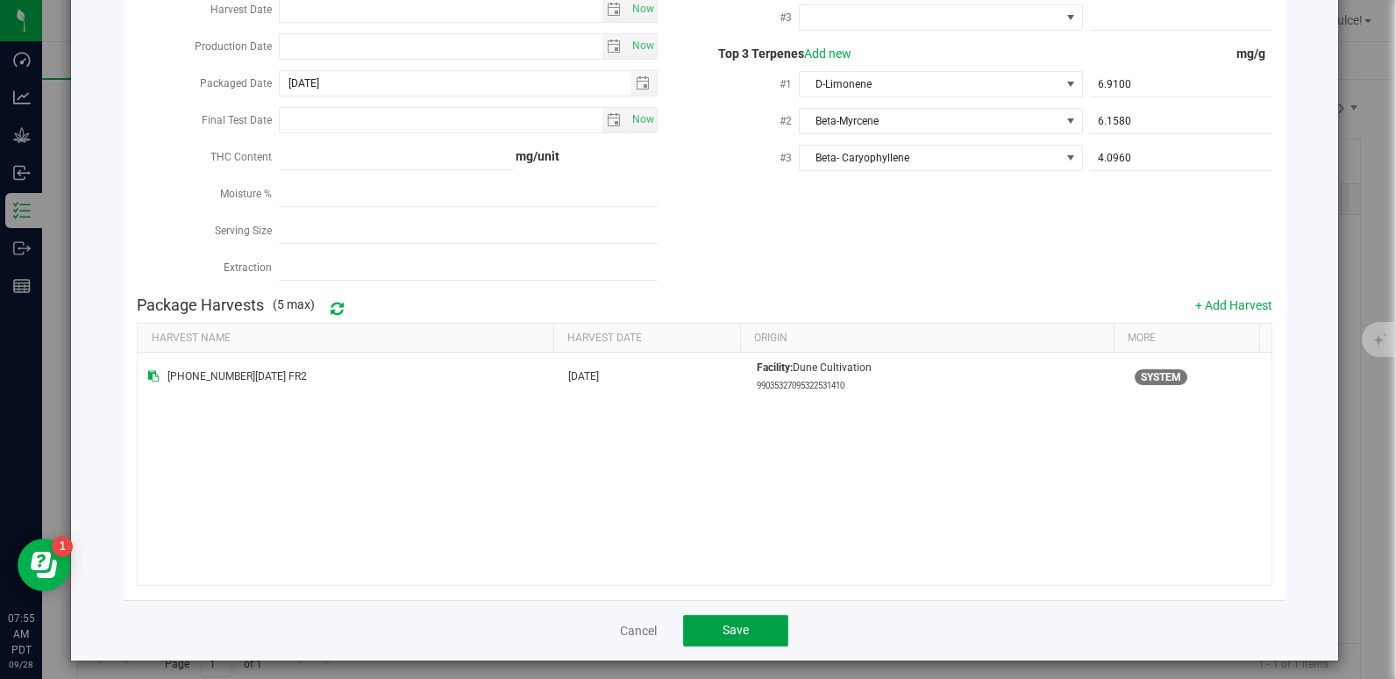
click at [743, 615] on button "Save" at bounding box center [735, 631] width 105 height 32
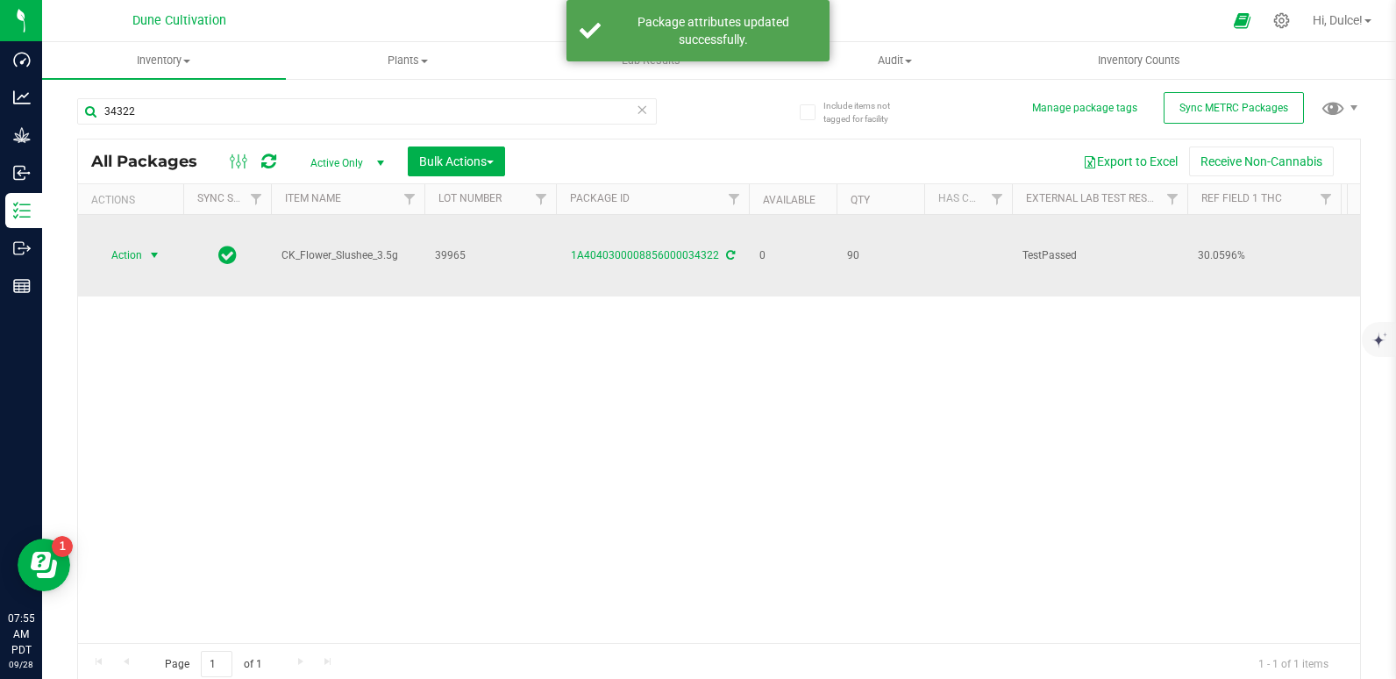
click at [133, 263] on span "Action" at bounding box center [119, 255] width 47 height 25
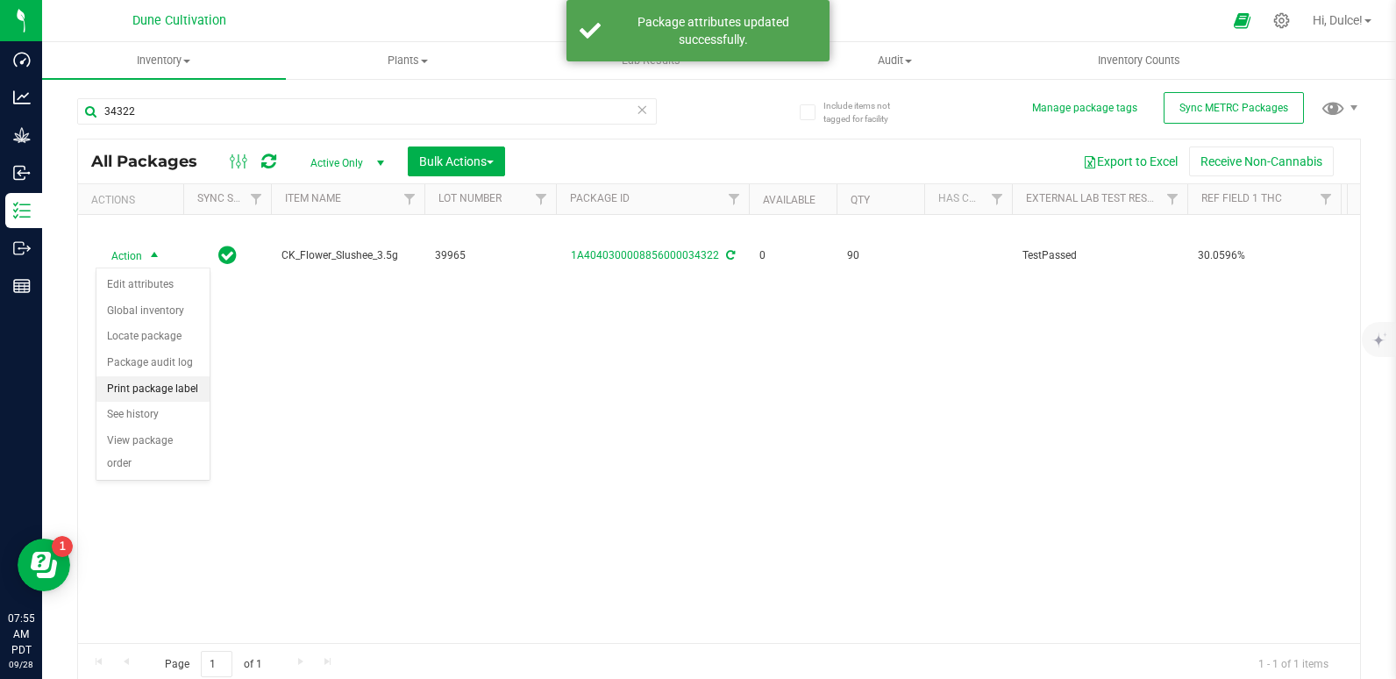
click at [156, 382] on li "Print package label" at bounding box center [152, 389] width 113 height 26
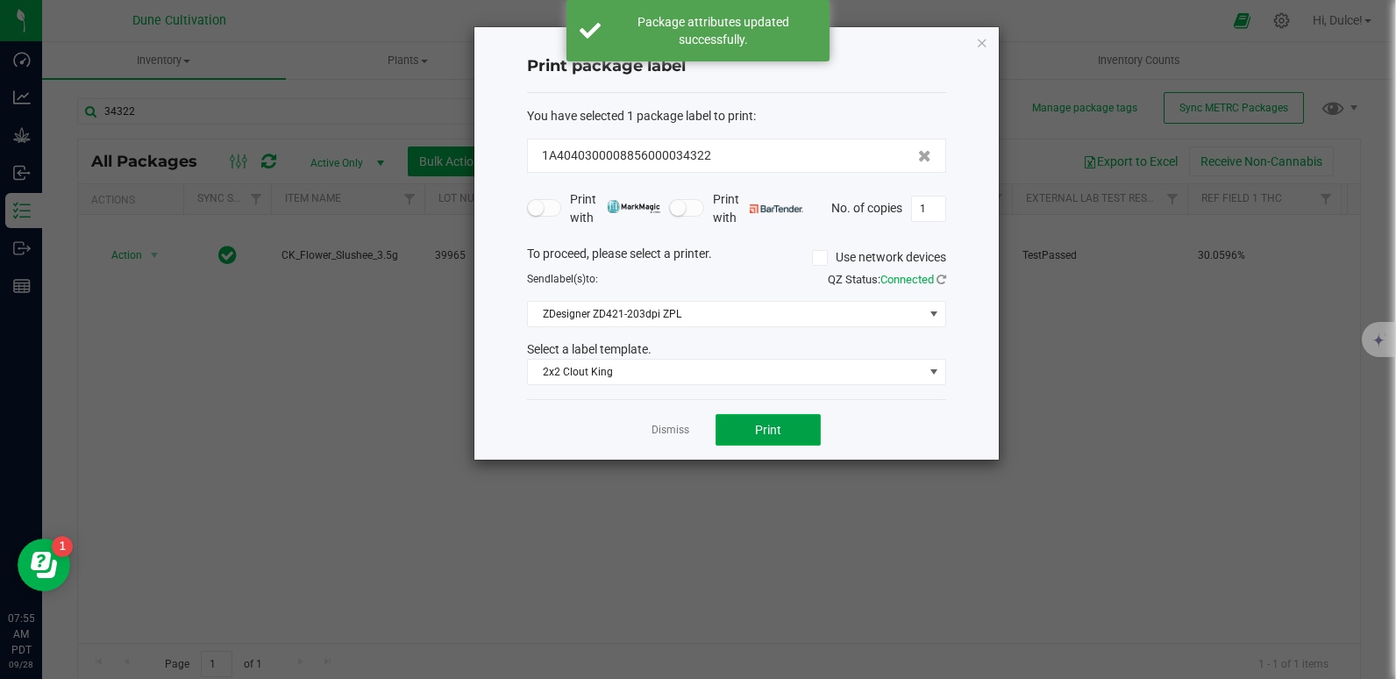
click at [777, 427] on span "Print" at bounding box center [768, 430] width 26 height 14
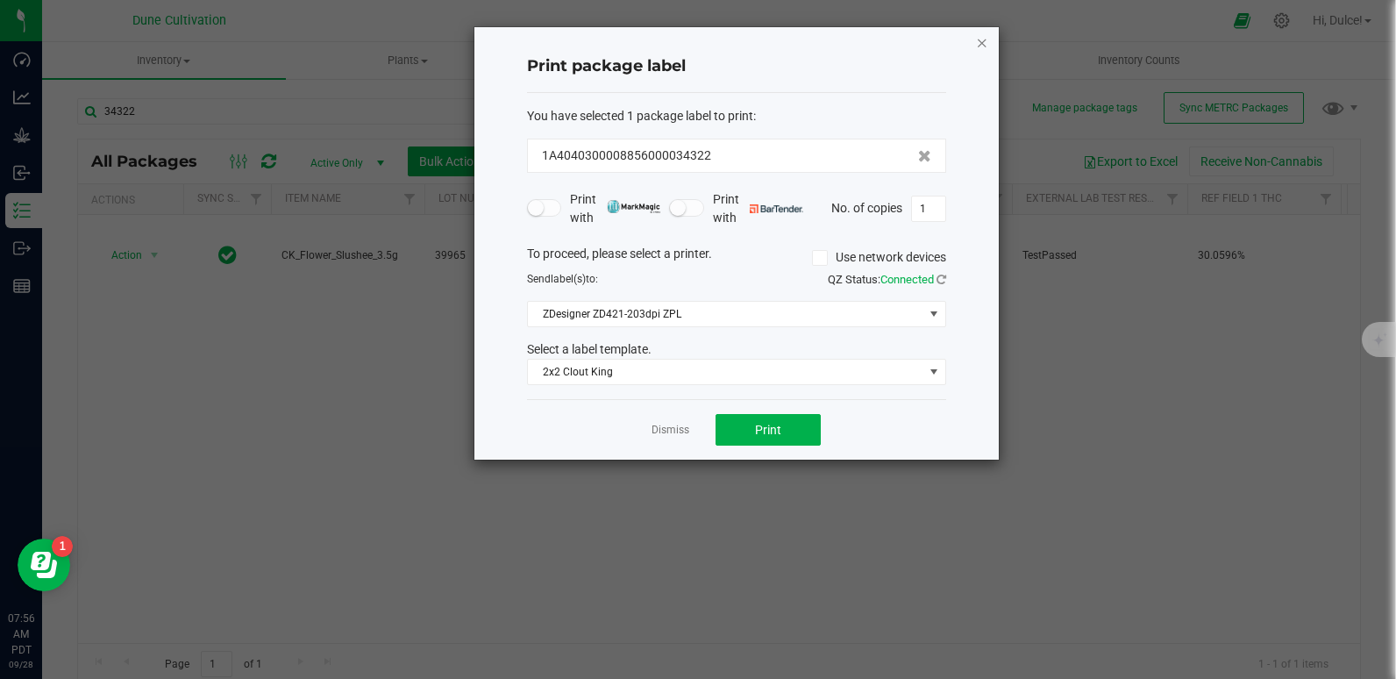
click at [980, 39] on icon "button" at bounding box center [982, 42] width 12 height 21
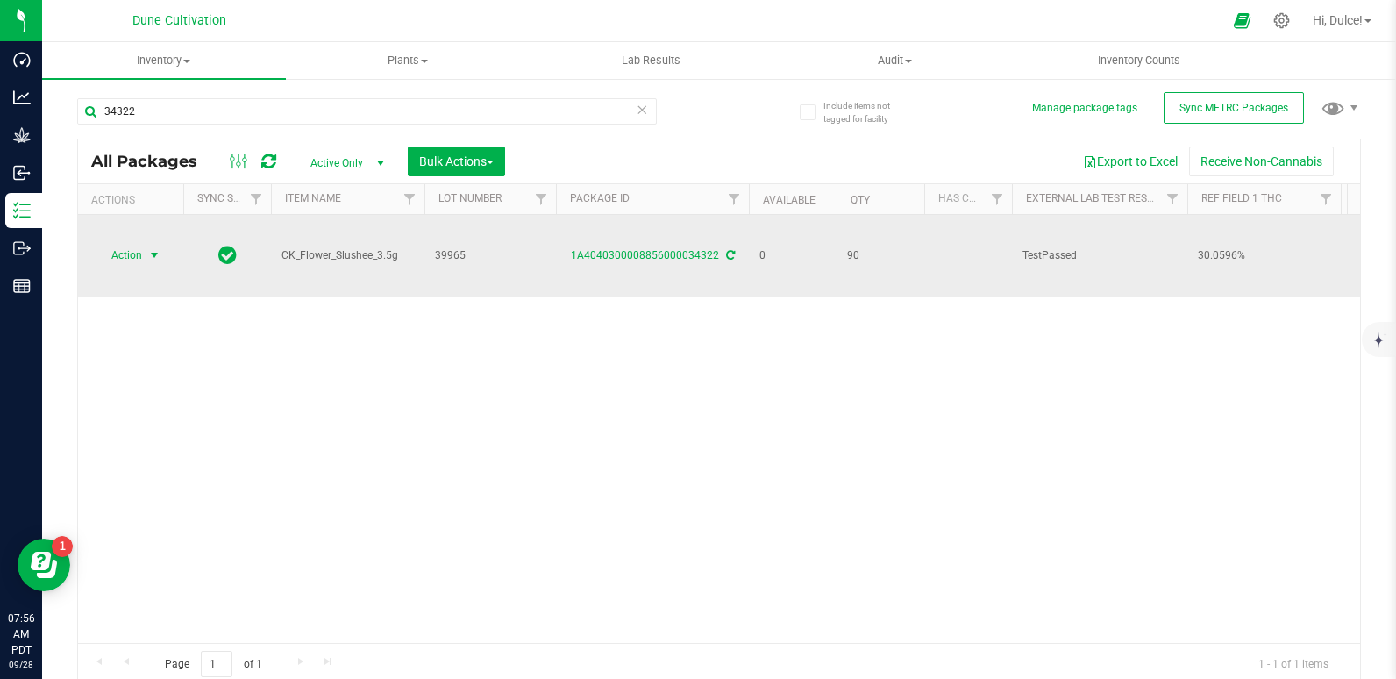
click at [141, 257] on span "Action" at bounding box center [119, 255] width 47 height 25
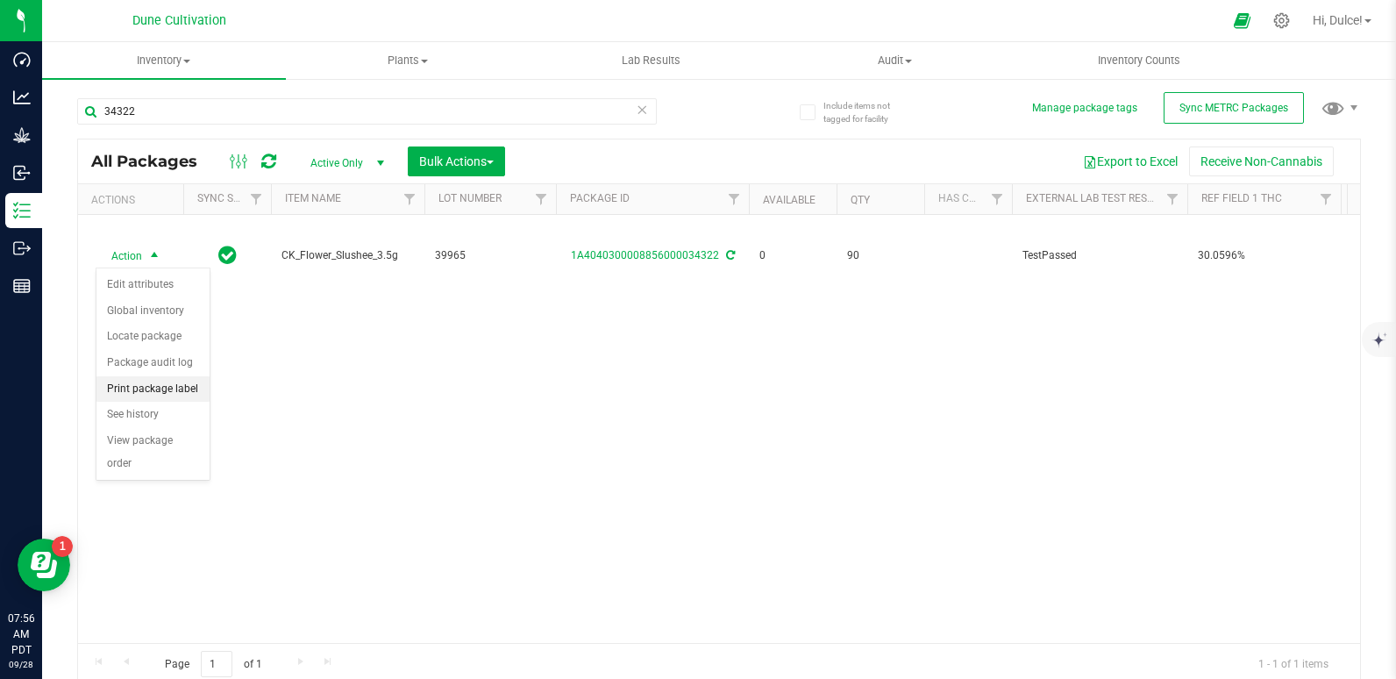
click at [170, 386] on li "Print package label" at bounding box center [152, 389] width 113 height 26
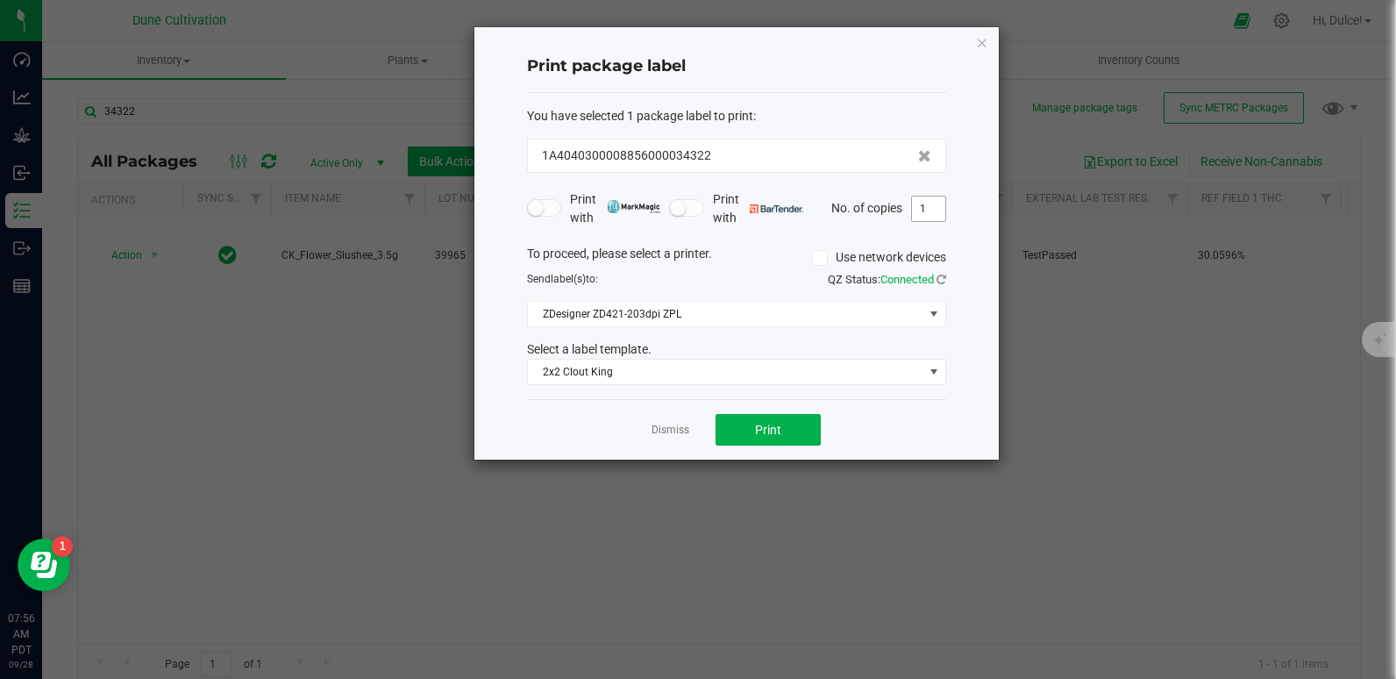
click at [937, 210] on input "1" at bounding box center [928, 208] width 33 height 25
type input "90"
click at [772, 430] on span "Print" at bounding box center [768, 430] width 26 height 14
click at [983, 46] on icon "button" at bounding box center [982, 42] width 12 height 21
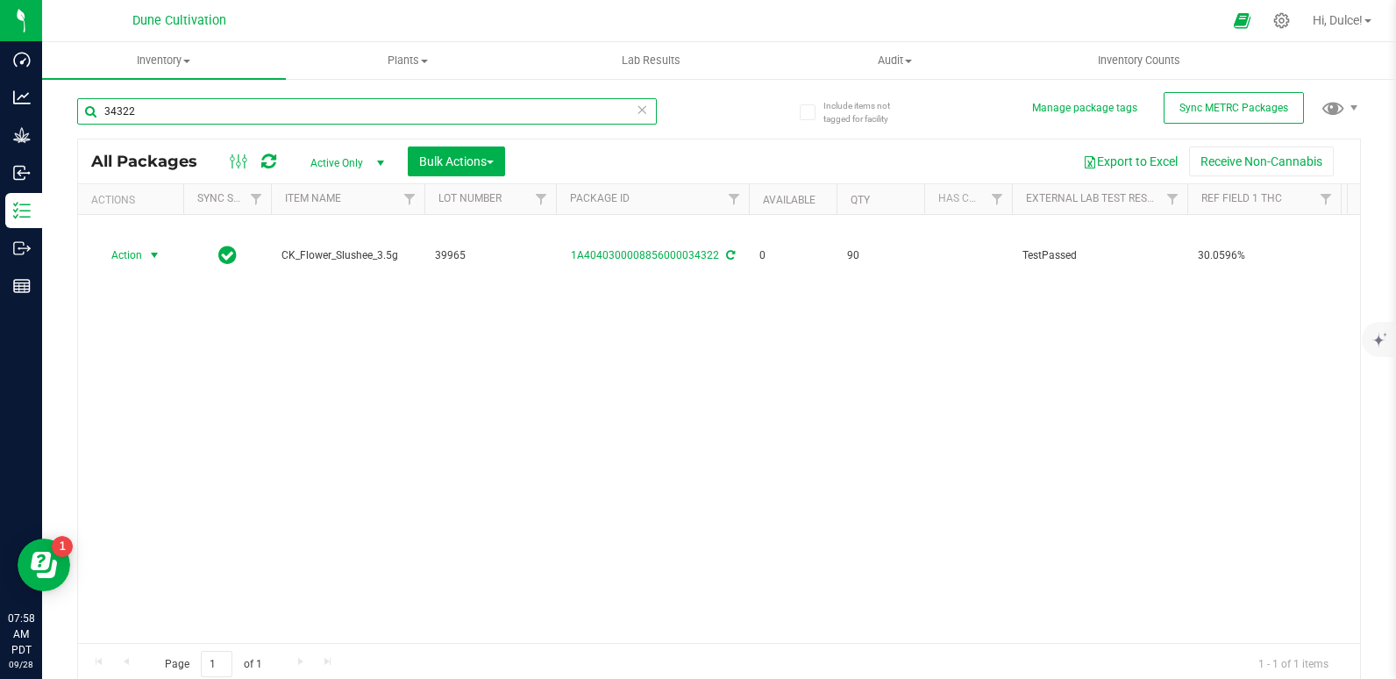
click at [275, 106] on input "34322" at bounding box center [367, 111] width 580 height 26
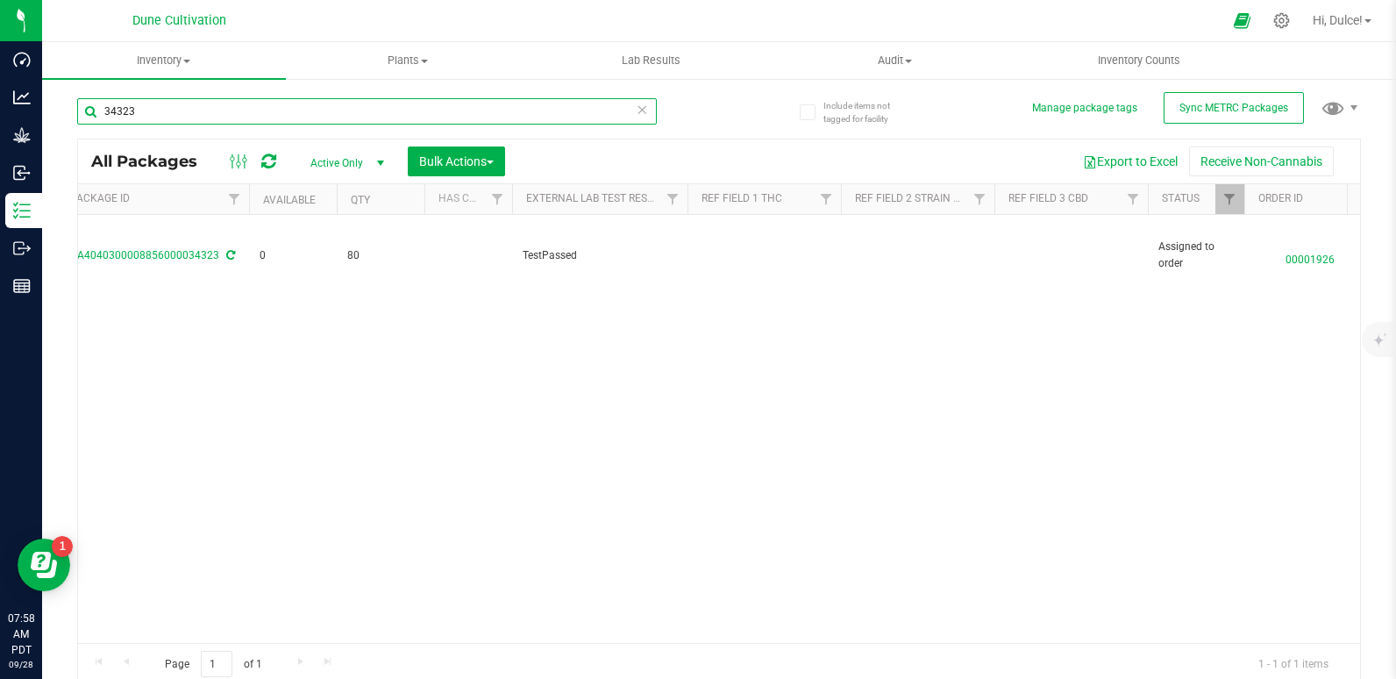
scroll to position [0, 501]
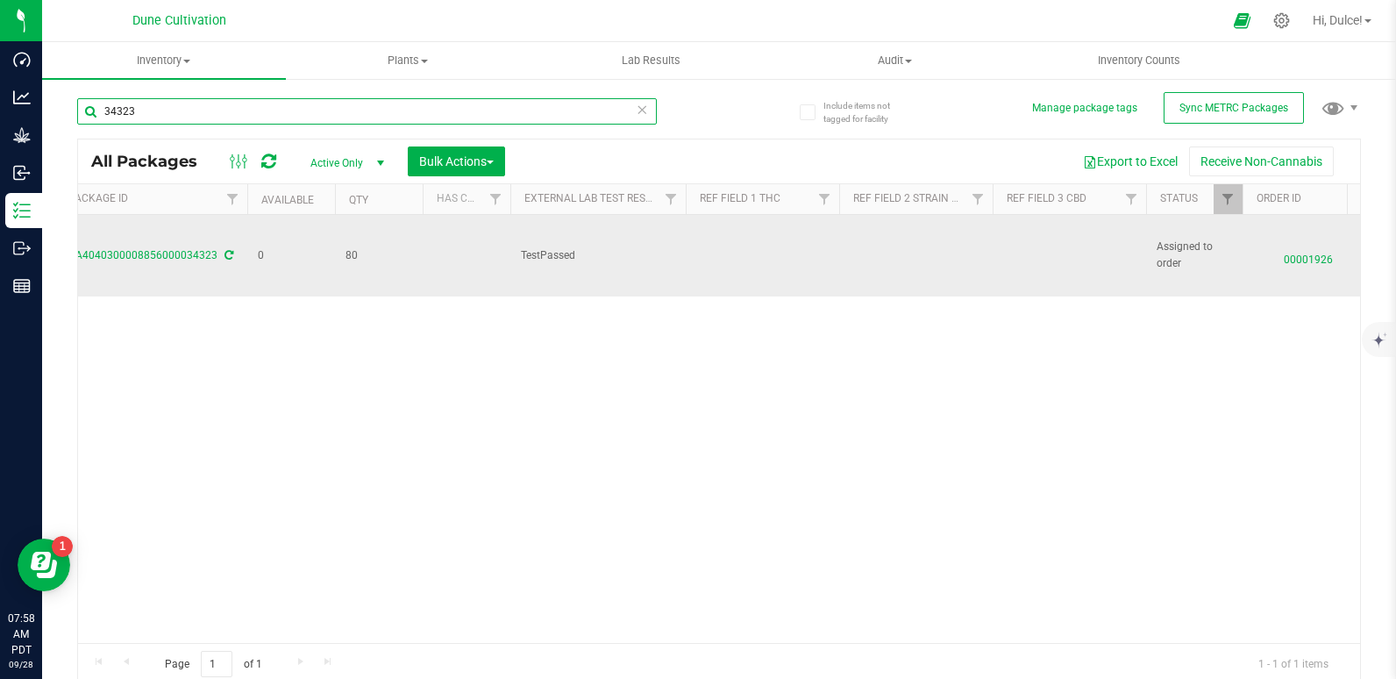
type input "34323"
click at [1052, 260] on td at bounding box center [1068, 256] width 153 height 82
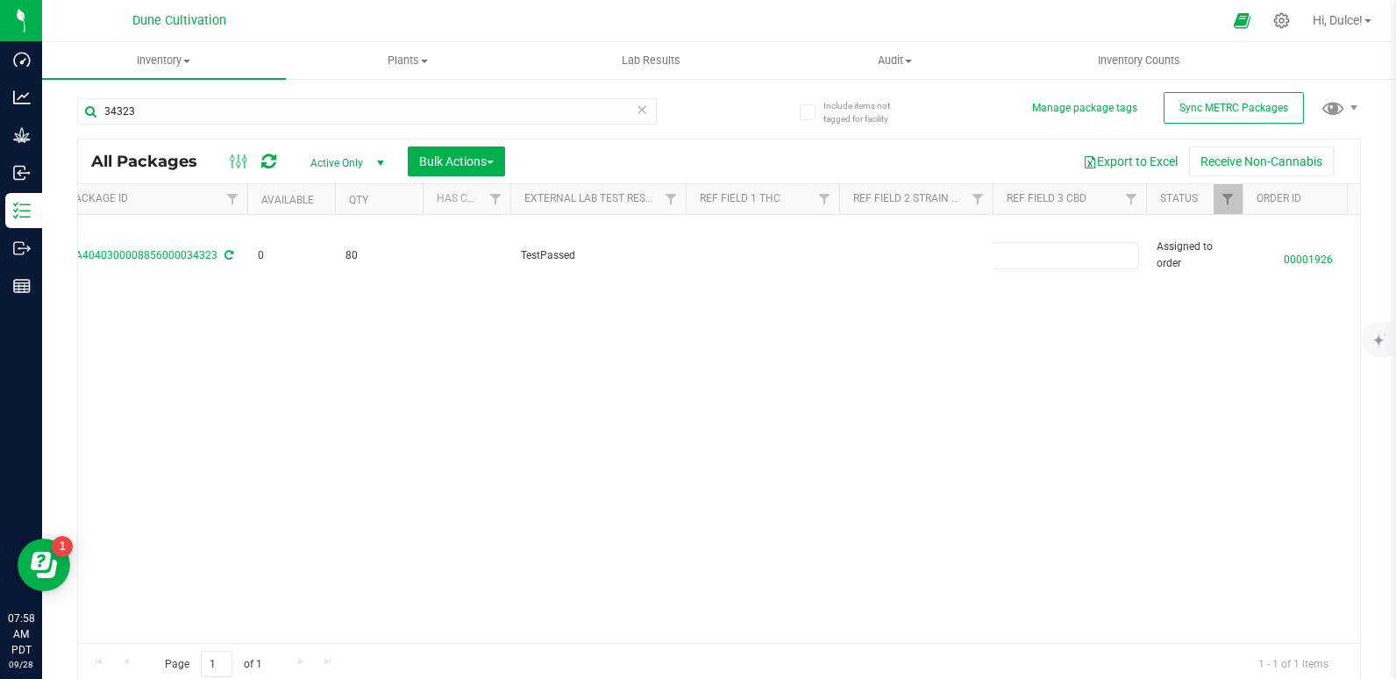
type input "Total CBD 0.0564%"
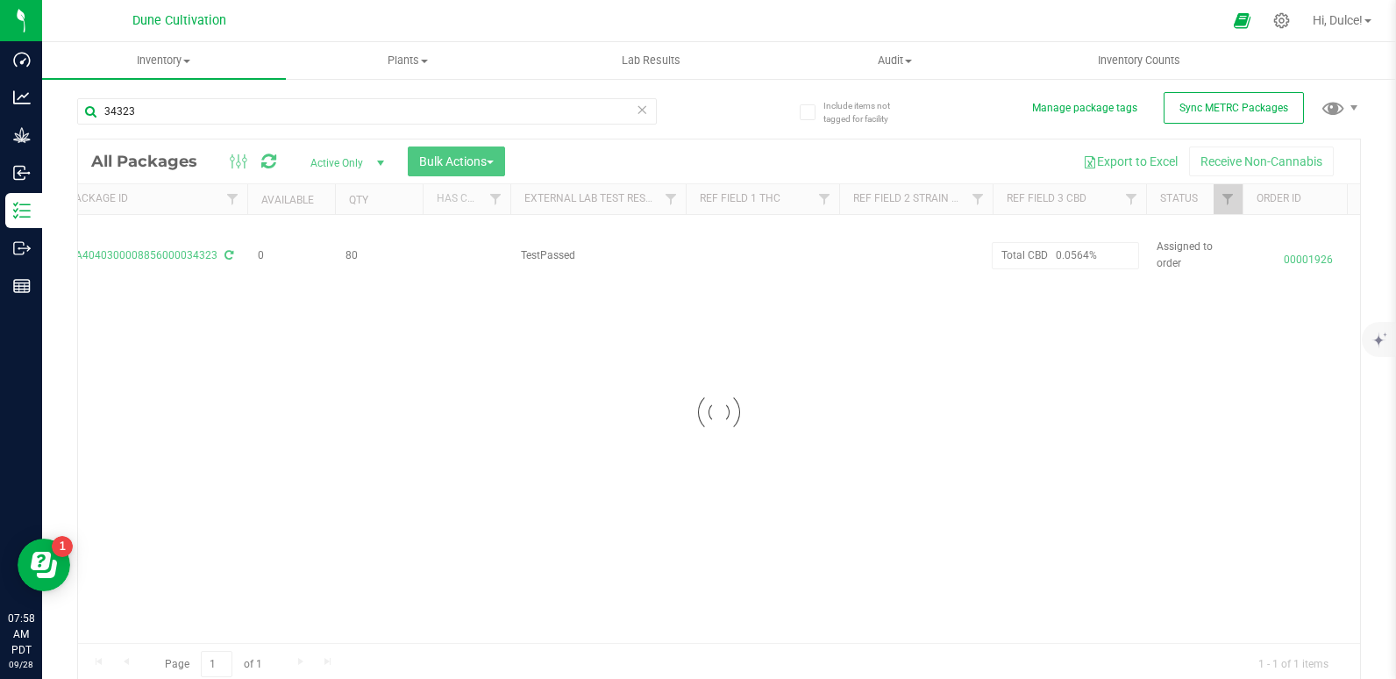
click at [885, 433] on div "Loading... All Packages Active Only Active Only Lab Samples Locked All External…" at bounding box center [719, 412] width 1284 height 547
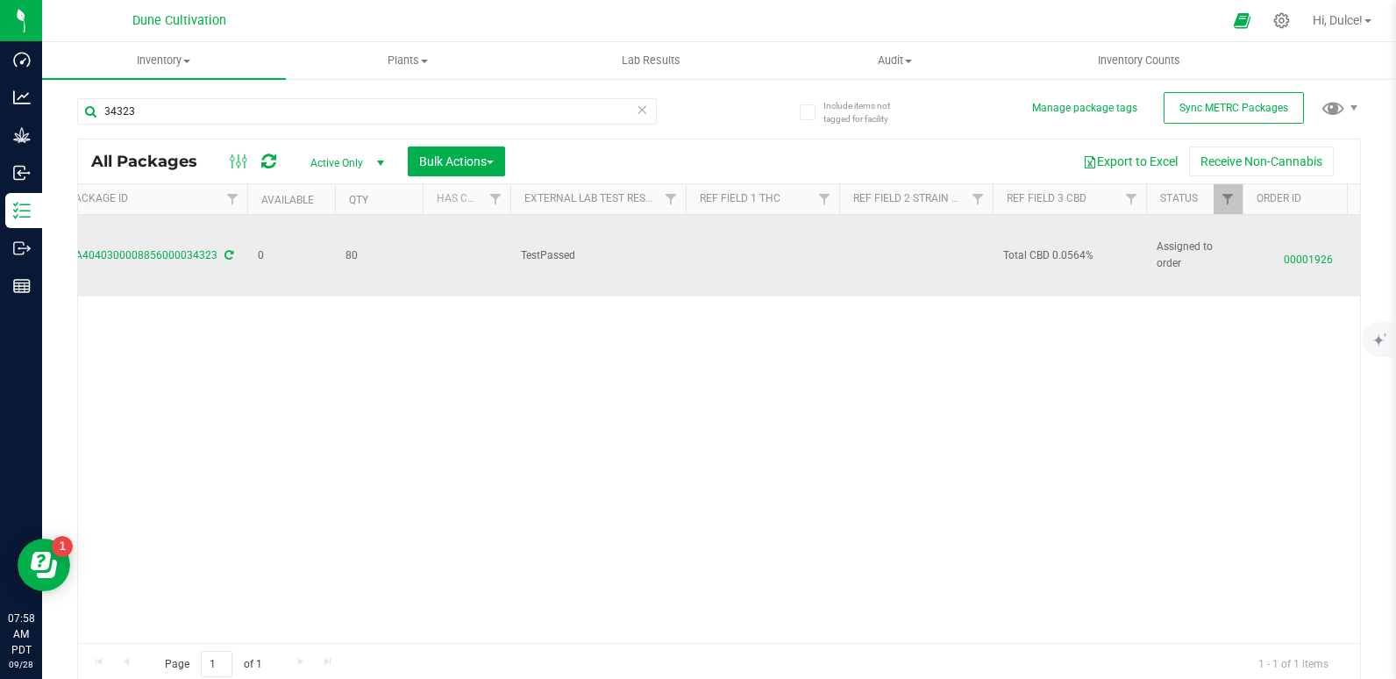
click at [1063, 245] on td "Total CBD 0.0564%" at bounding box center [1068, 256] width 153 height 82
drag, startPoint x: 1057, startPoint y: 262, endPoint x: 775, endPoint y: 288, distance: 283.4
type input "0.0564%"
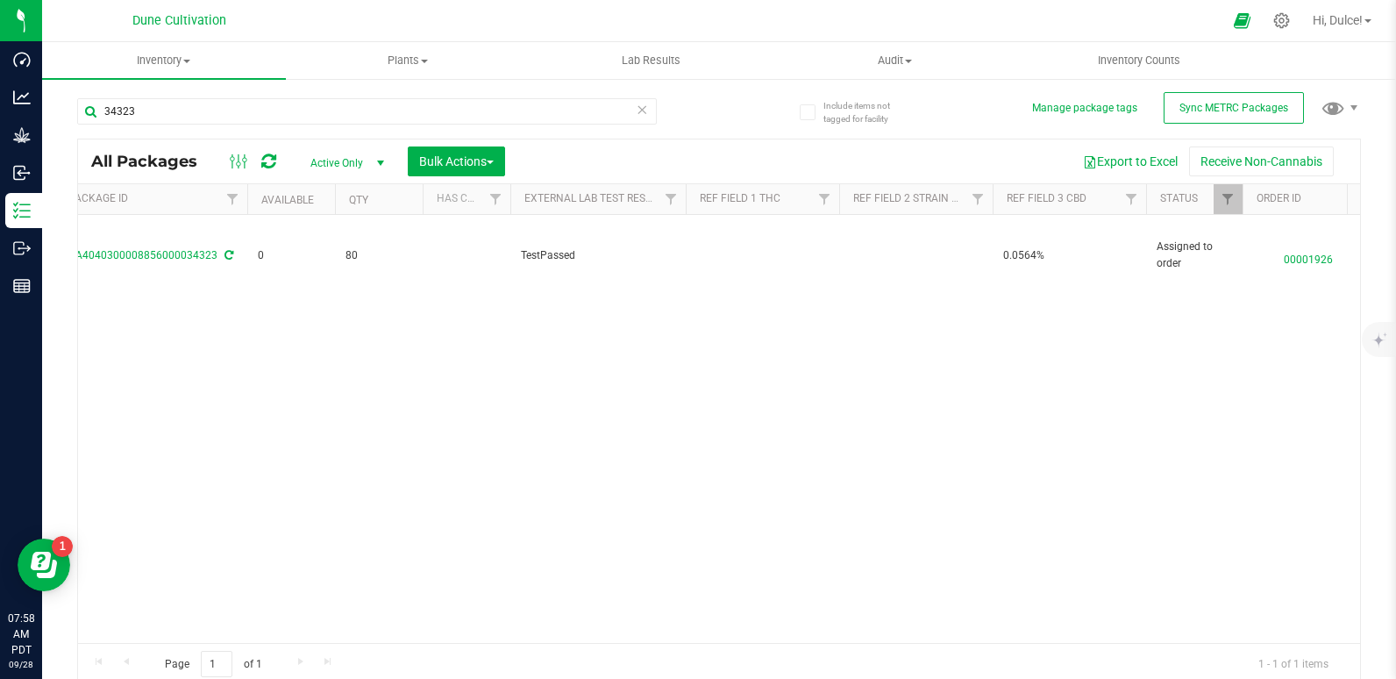
click at [775, 288] on td at bounding box center [762, 256] width 153 height 82
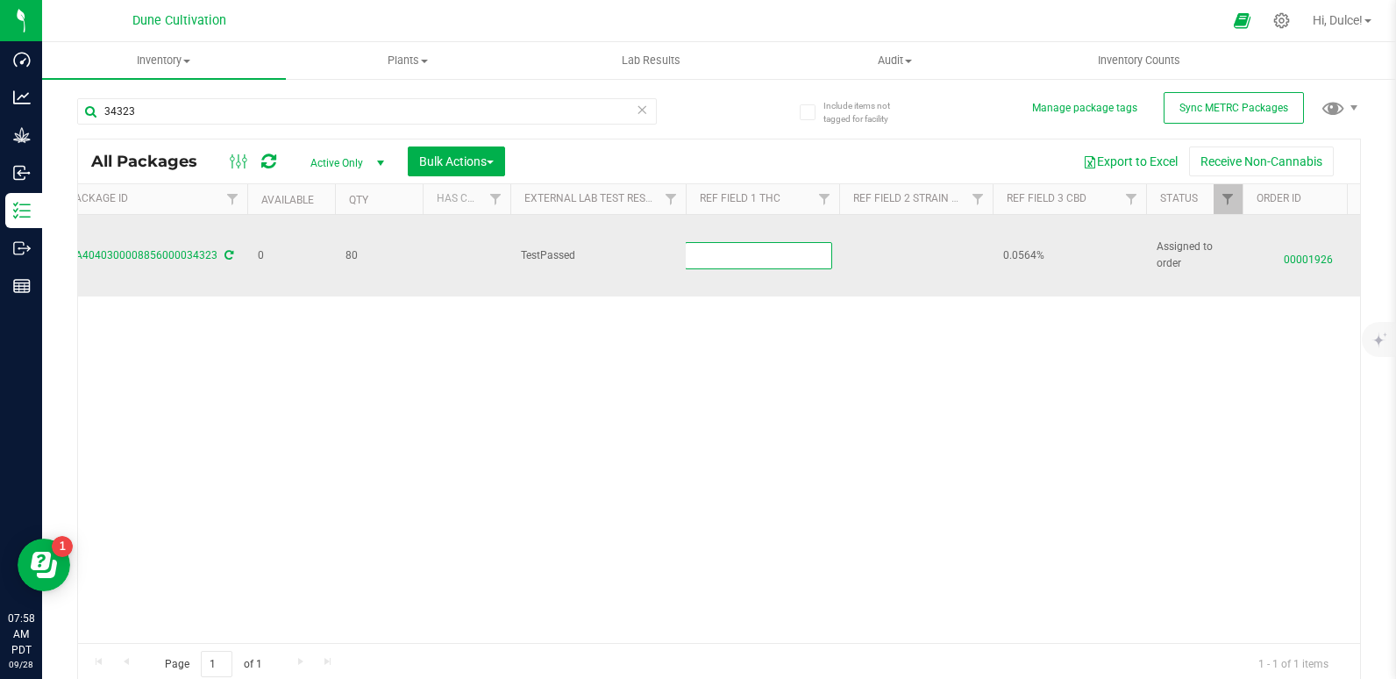
click at [699, 252] on input "text" at bounding box center [758, 255] width 147 height 27
paste input "Total THC 36.0372%"
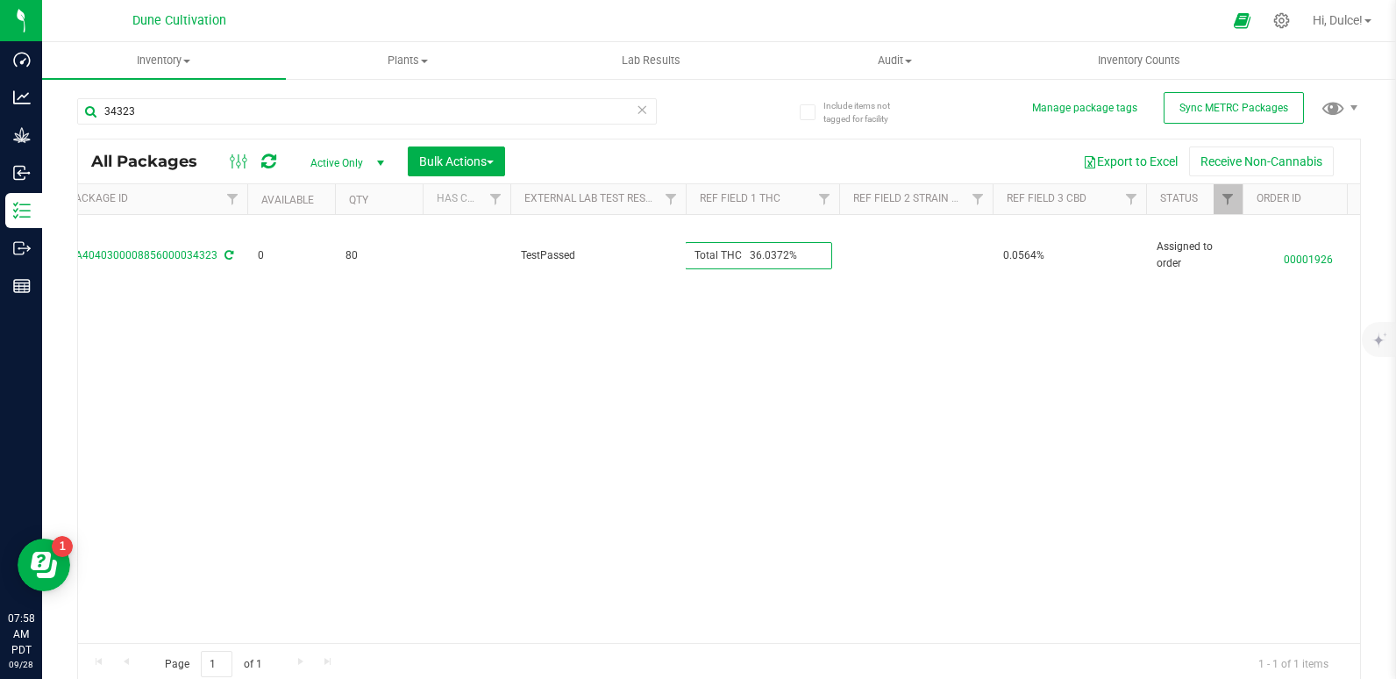
drag, startPoint x: 753, startPoint y: 252, endPoint x: 494, endPoint y: 319, distance: 267.1
click at [494, 319] on div "Action Action Edit attributes Global inventory Locate package Package audit log…" at bounding box center [719, 429] width 1282 height 428
type input "36.0372%"
click at [503, 416] on div "All Packages Active Only Active Only Lab Samples Locked All External Internal B…" at bounding box center [719, 412] width 1284 height 547
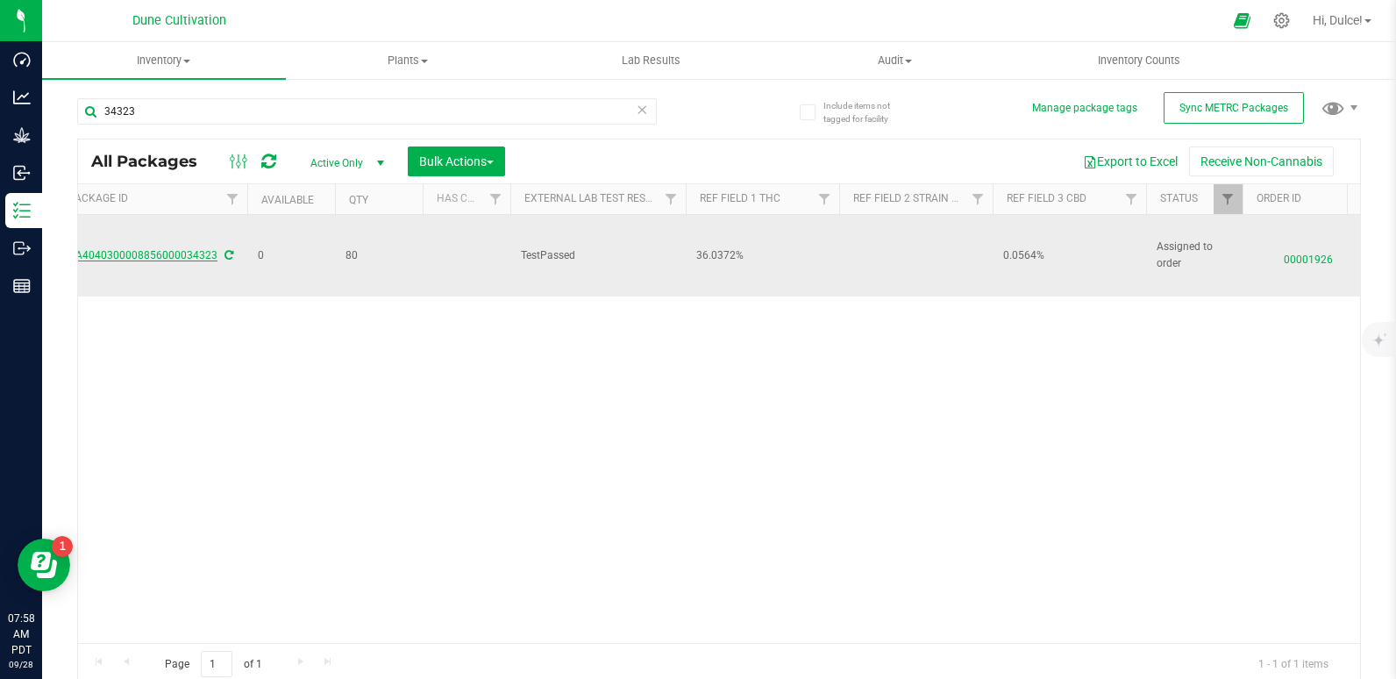
scroll to position [0, 0]
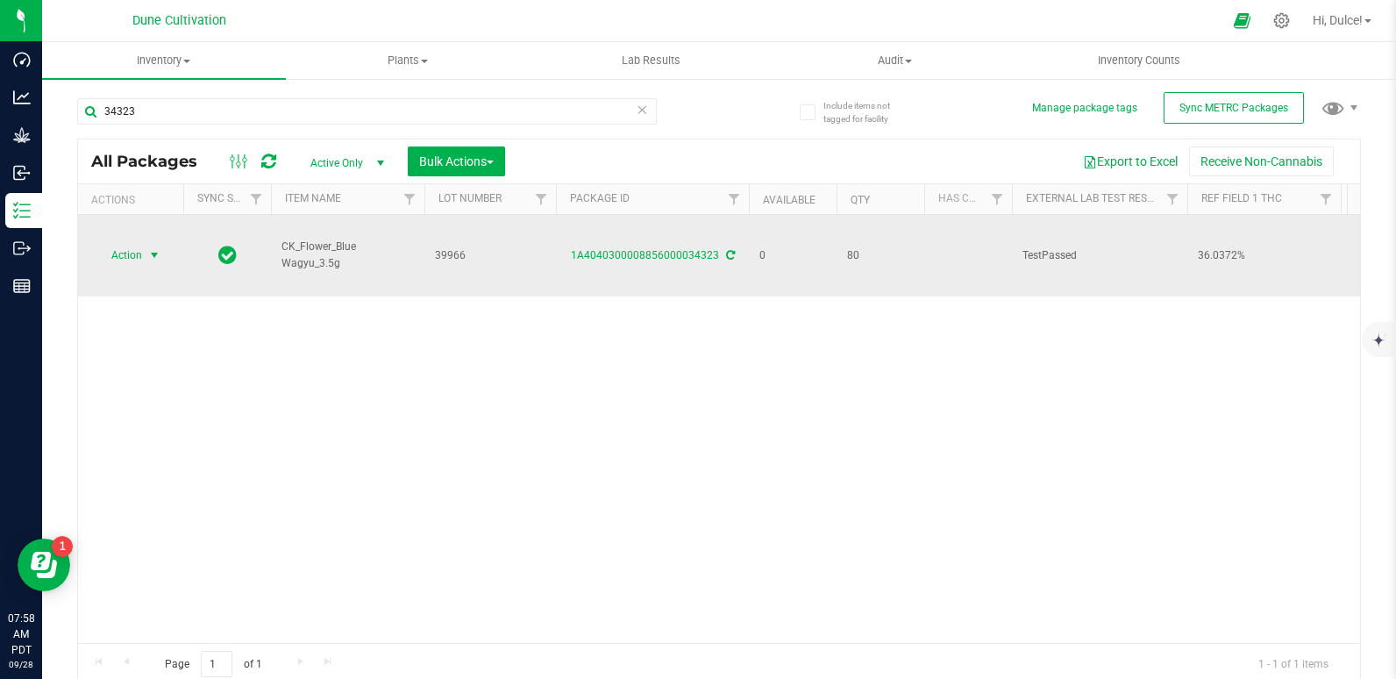
click at [100, 258] on span "Action" at bounding box center [119, 255] width 47 height 25
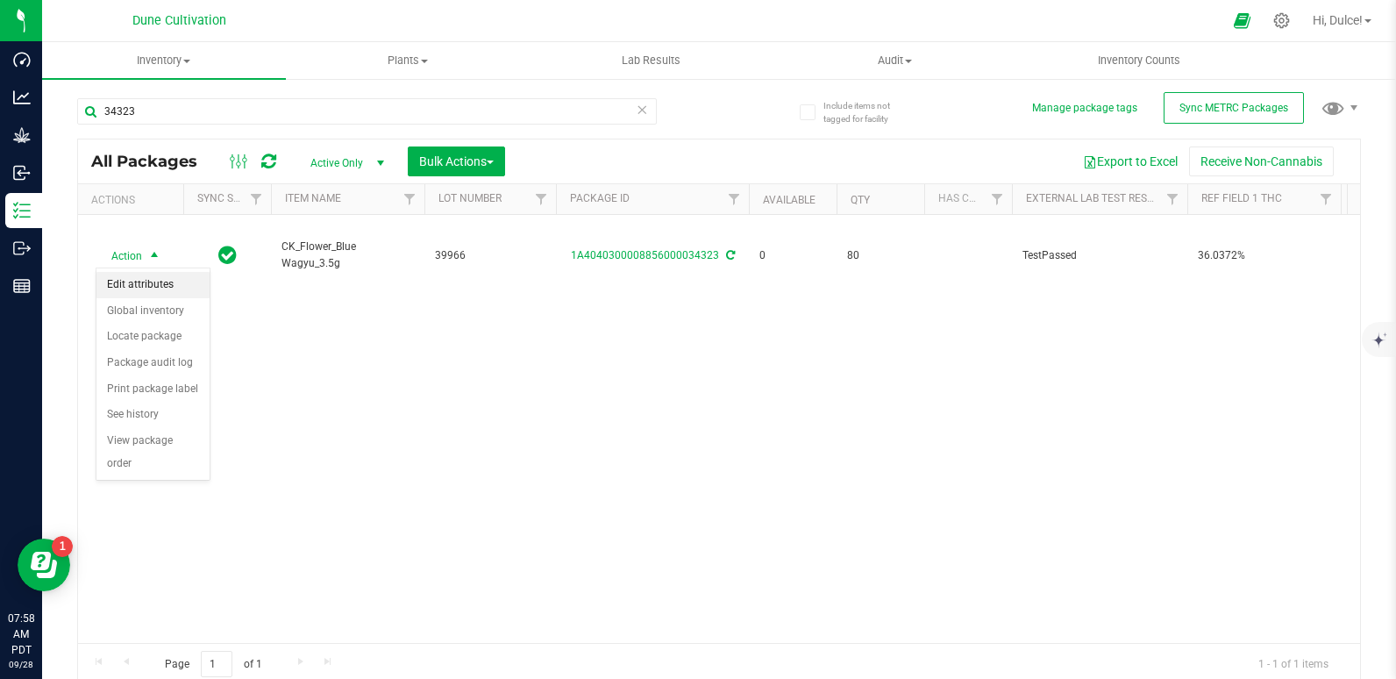
click at [134, 284] on li "Edit attributes" at bounding box center [152, 285] width 113 height 26
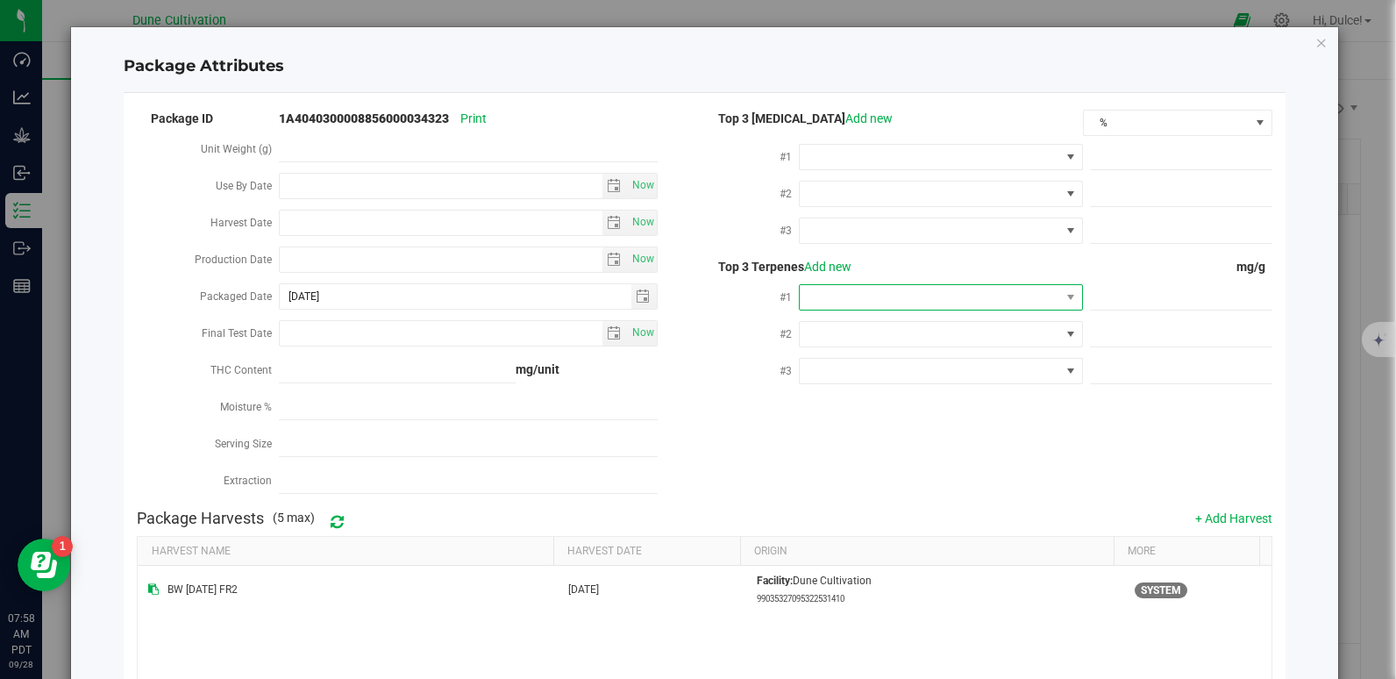
click at [821, 299] on span at bounding box center [930, 297] width 260 height 25
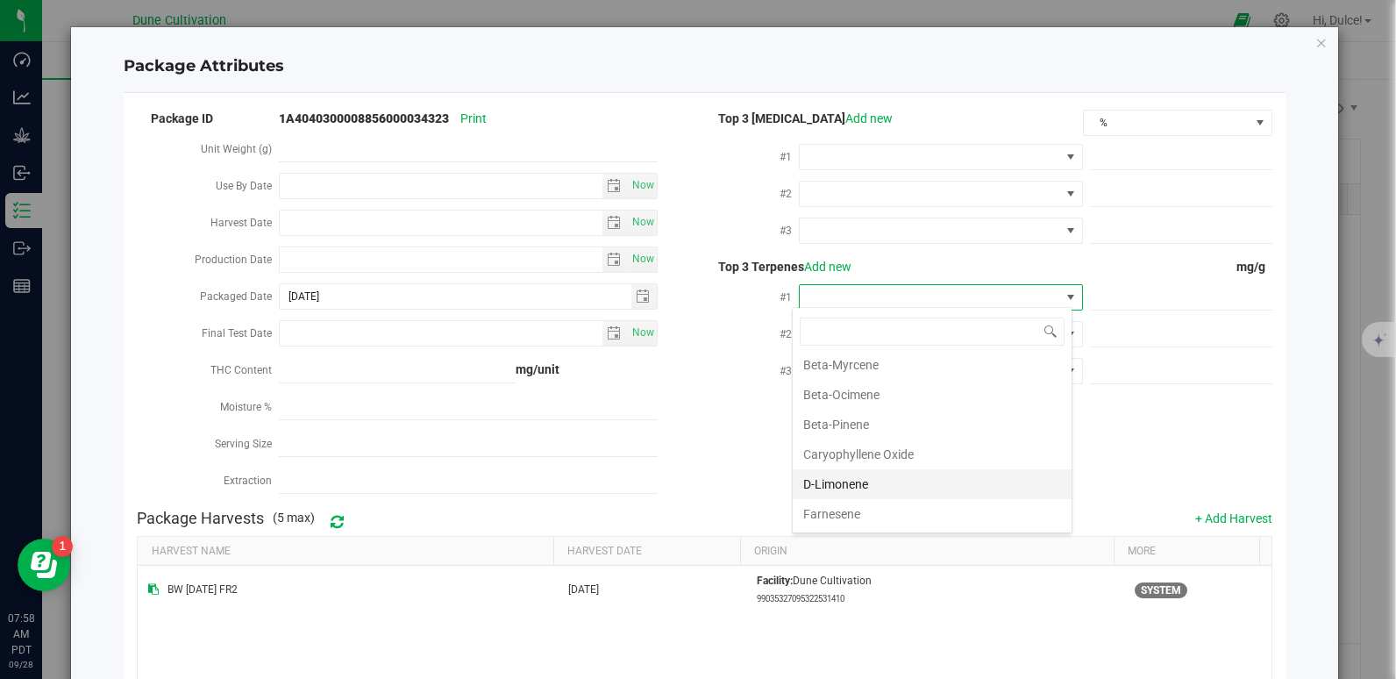
click at [850, 480] on li "D-Limonene" at bounding box center [932, 484] width 279 height 30
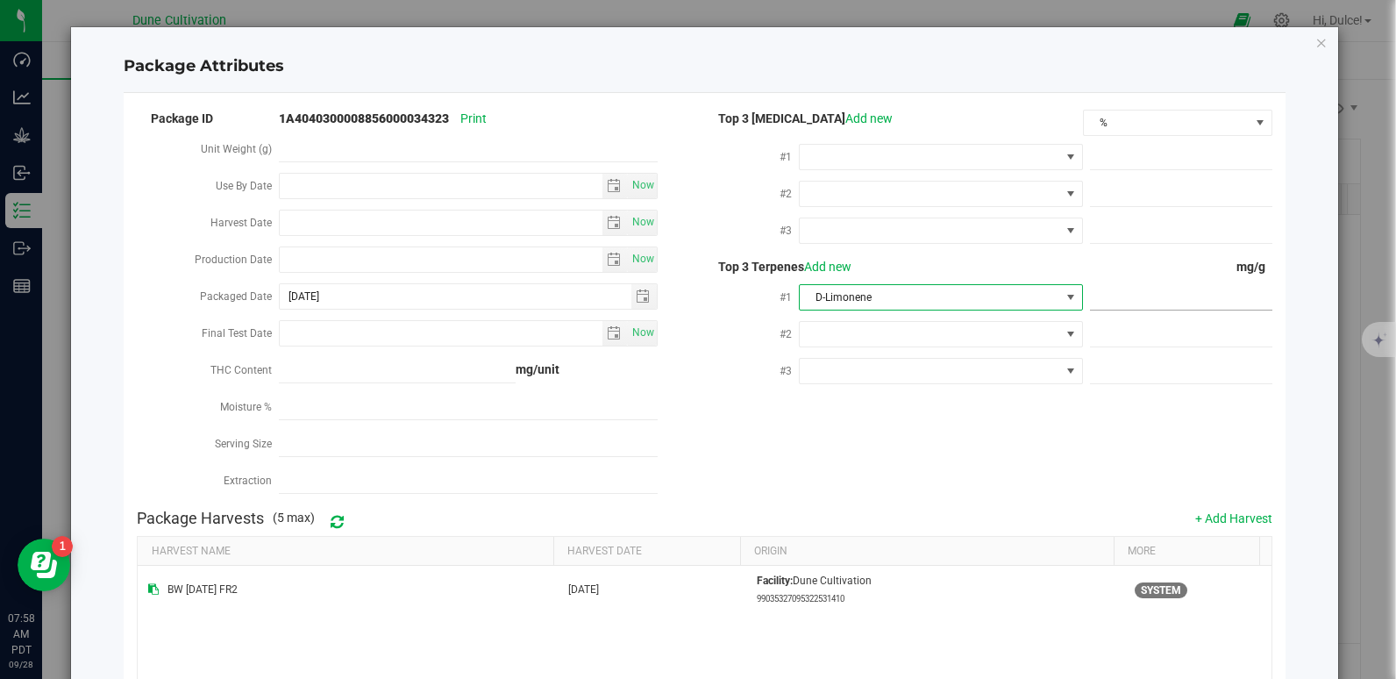
click at [1133, 303] on span at bounding box center [1181, 297] width 182 height 25
paste input "6.872"
type input "6.872"
type input "6.8720"
click at [981, 424] on div "Package ID 1A4040300008856000034323 Print Unit Weight (g) Use By Date Now Harve…" at bounding box center [704, 304] width 1134 height 394
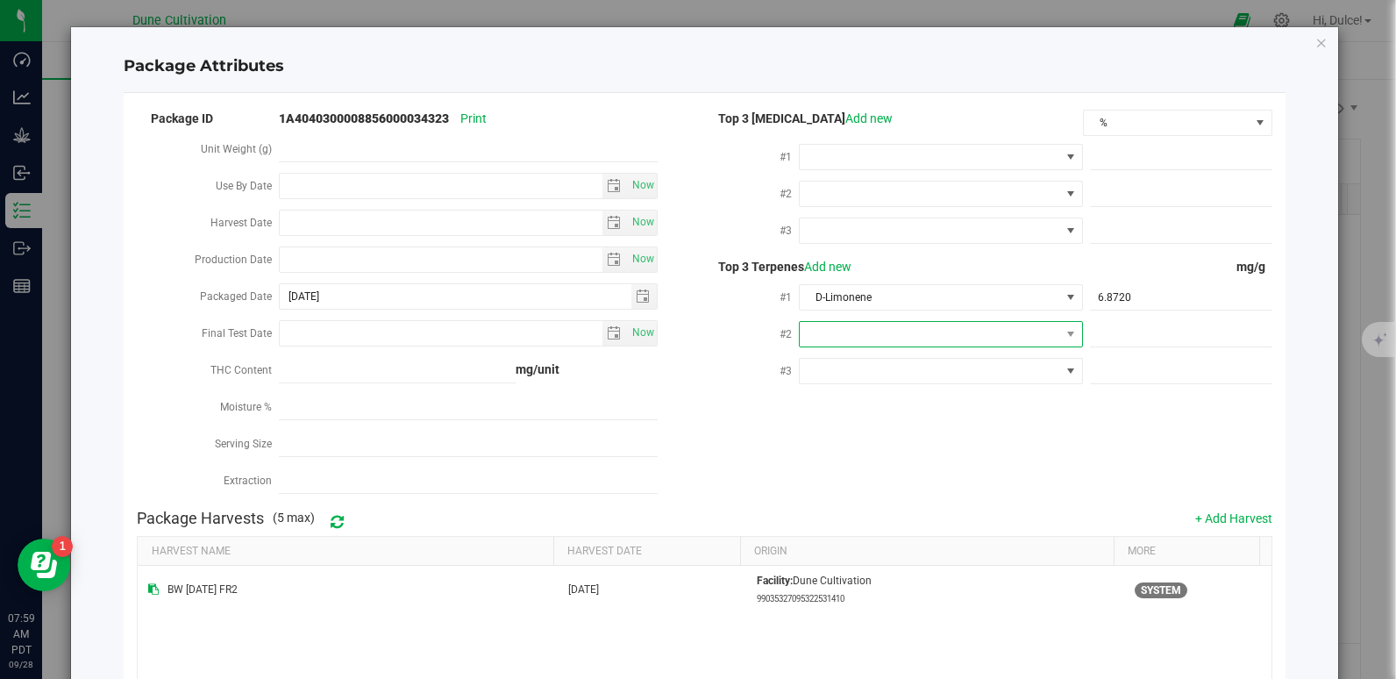
click at [905, 322] on span at bounding box center [930, 334] width 260 height 25
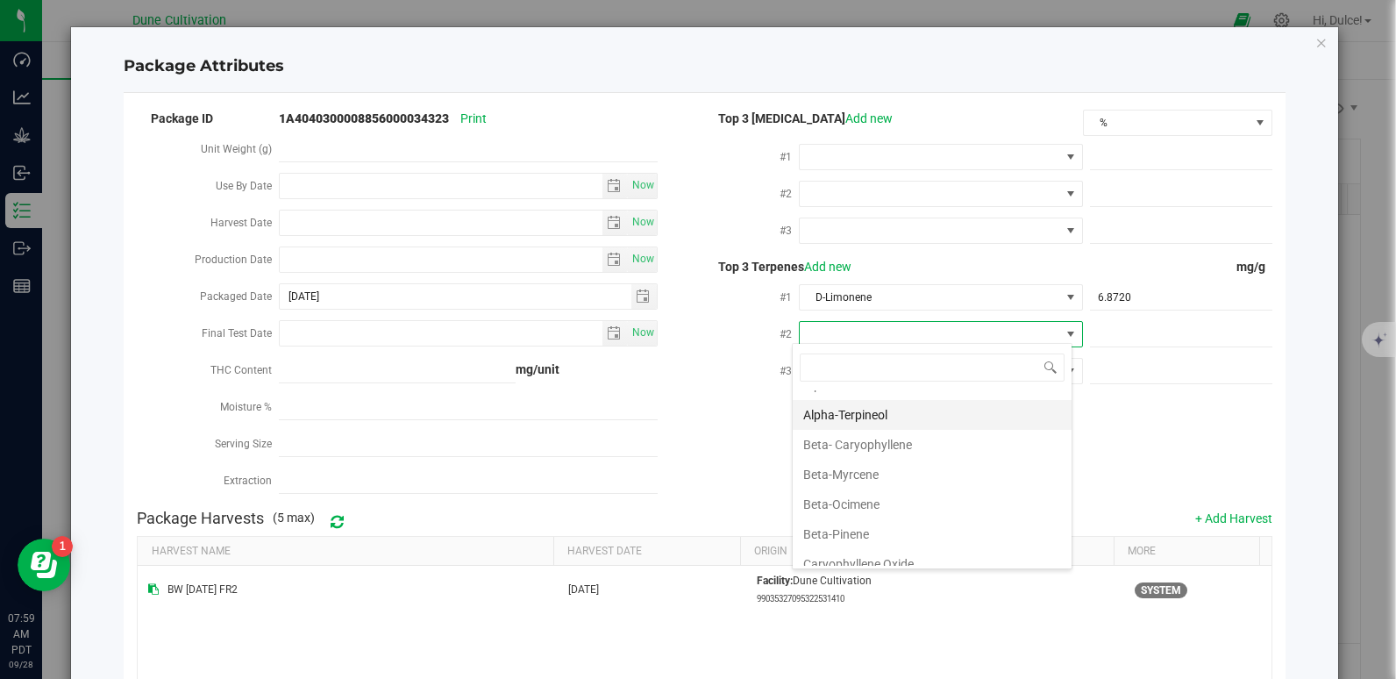
scroll to position [109, 0]
click at [898, 487] on li "Beta-Myrcene" at bounding box center [932, 475] width 279 height 30
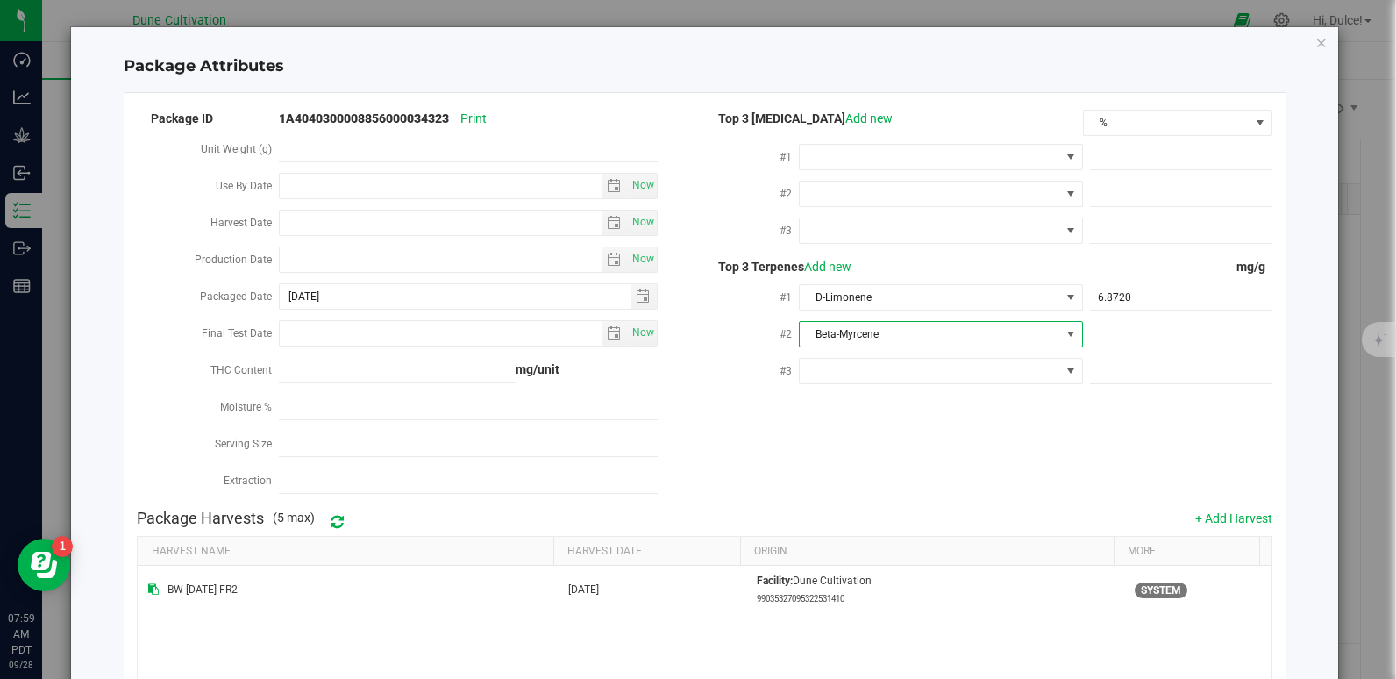
click at [1130, 331] on span at bounding box center [1181, 334] width 182 height 25
paste input "5.567"
type input "5.567"
type input "5.5670"
click at [985, 466] on div "Package ID 1A4040300008856000034323 Print Unit Weight (g) Use By Date Now Harve…" at bounding box center [704, 304] width 1134 height 394
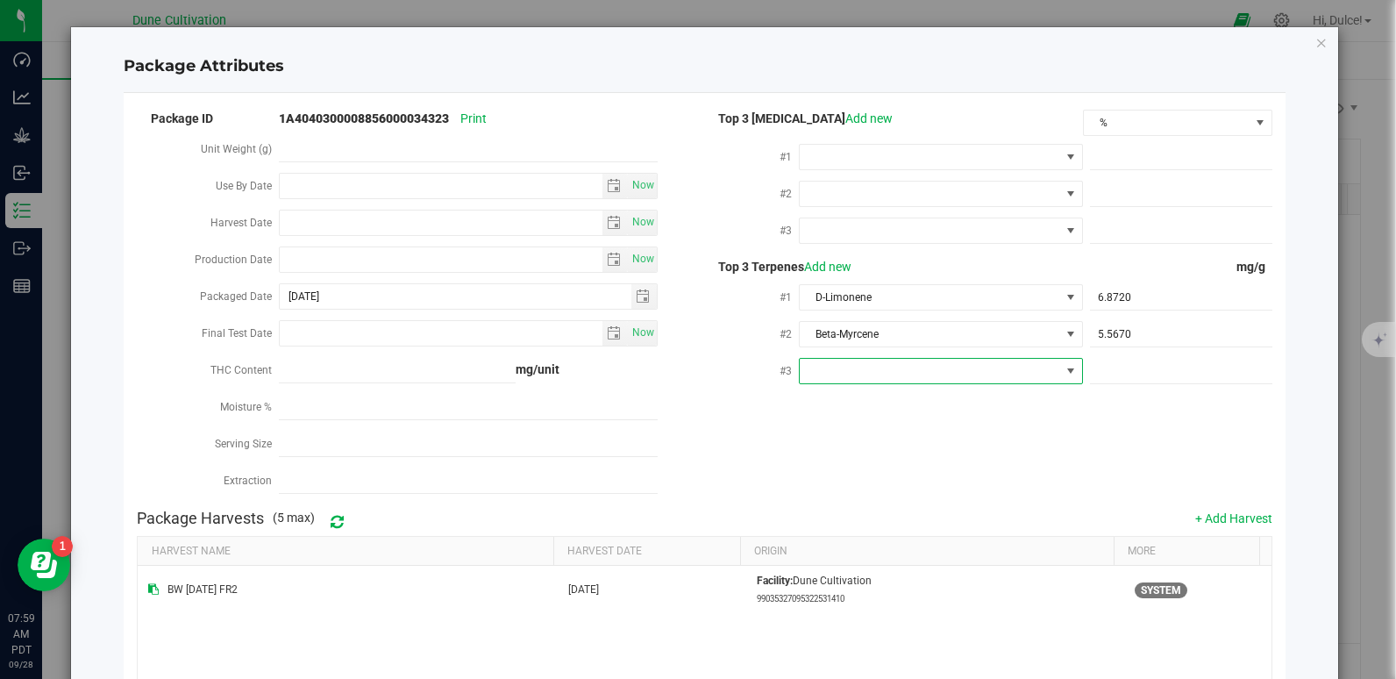
click at [836, 359] on span at bounding box center [930, 371] width 260 height 25
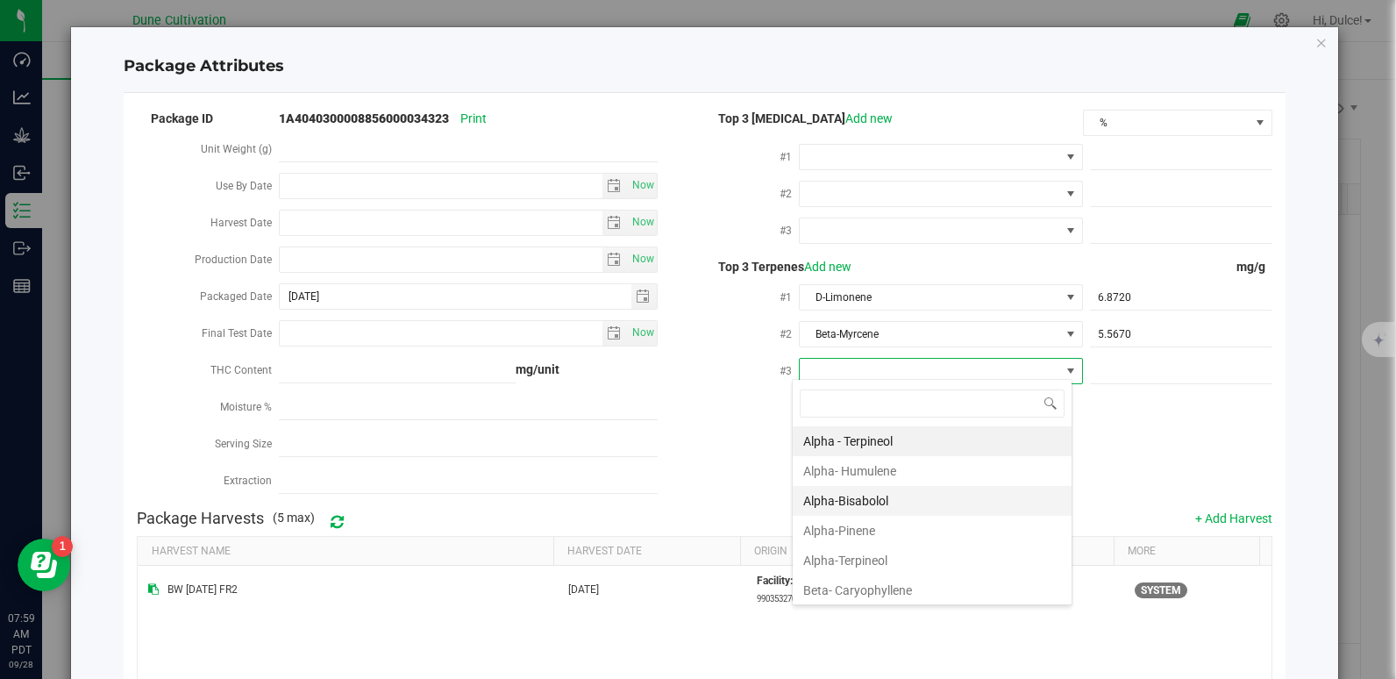
scroll to position [26, 281]
click at [881, 591] on li "Beta- Caryophyllene" at bounding box center [932, 590] width 279 height 30
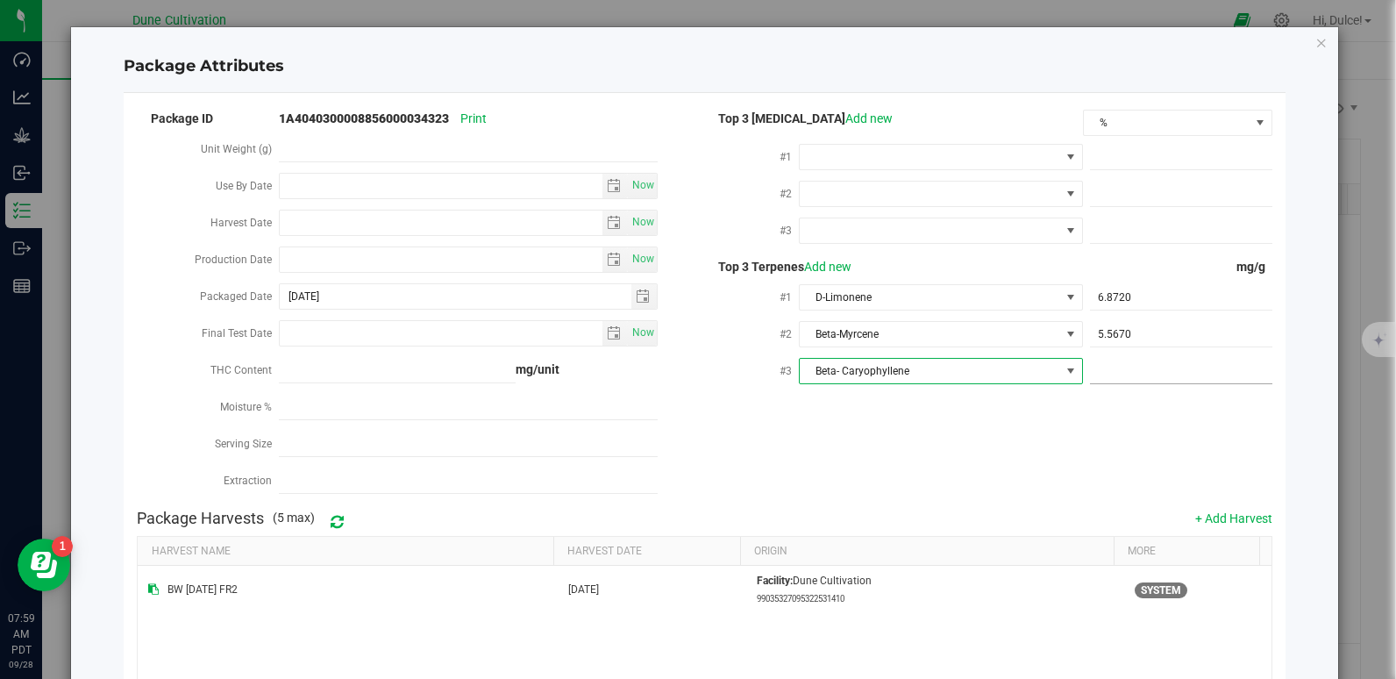
click at [1136, 369] on span at bounding box center [1181, 371] width 182 height 25
paste input "3.911"
type input "3.911"
type input "3.9110"
click at [1033, 465] on div "Package ID 1A4040300008856000034323 Print Unit Weight (g) Use By Date Now Harve…" at bounding box center [704, 304] width 1134 height 394
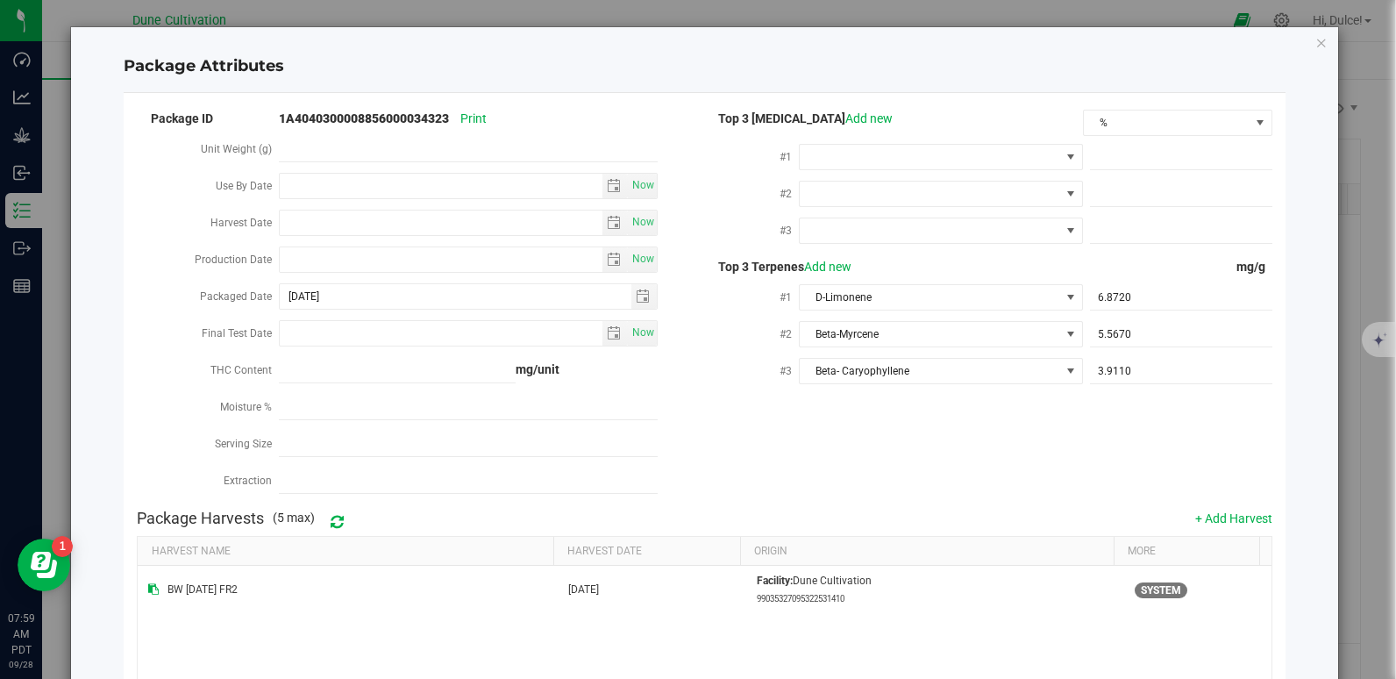
scroll to position [213, 0]
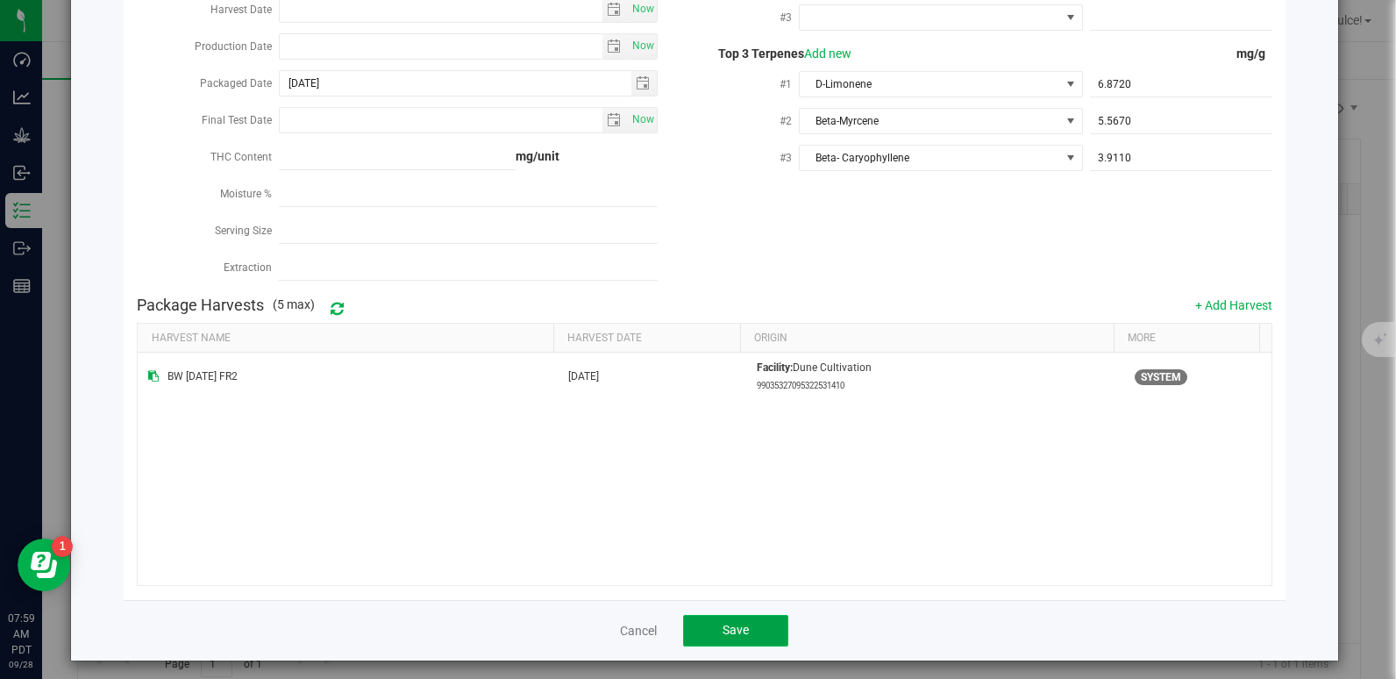
click at [712, 624] on button "Save" at bounding box center [735, 631] width 105 height 32
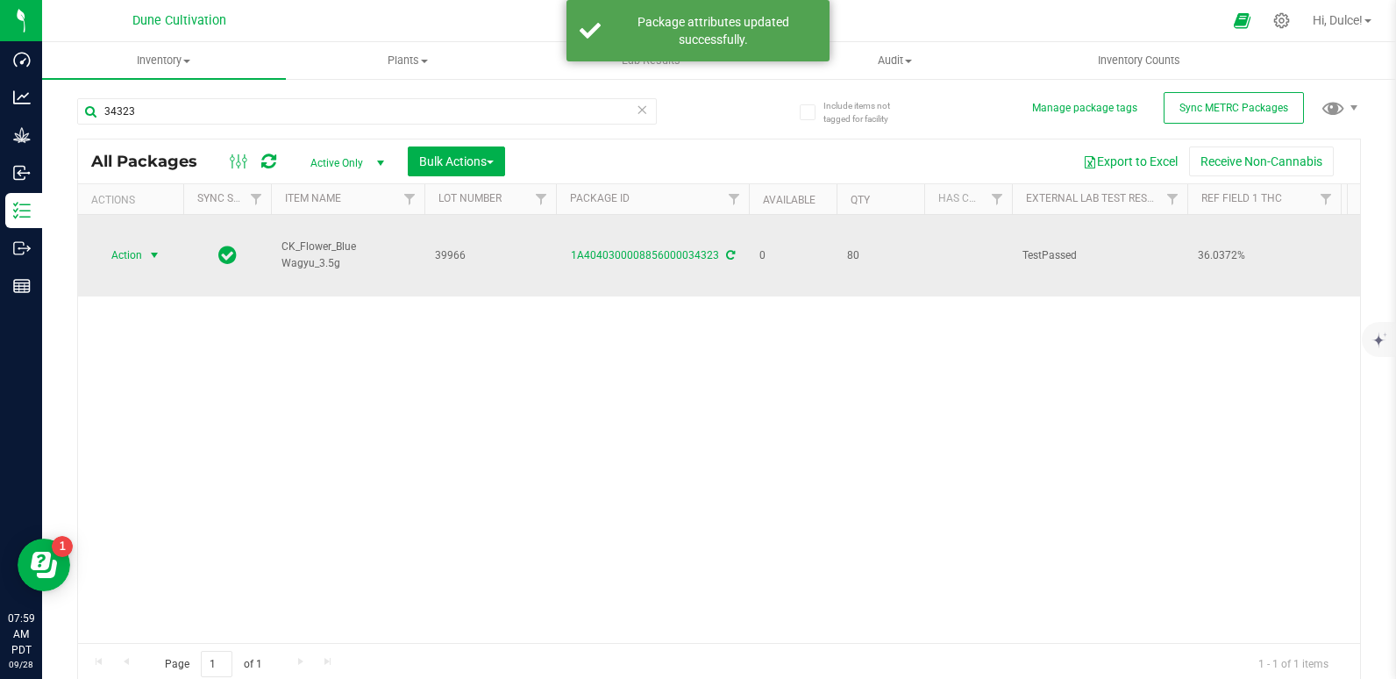
click at [110, 266] on span "Action" at bounding box center [119, 255] width 47 height 25
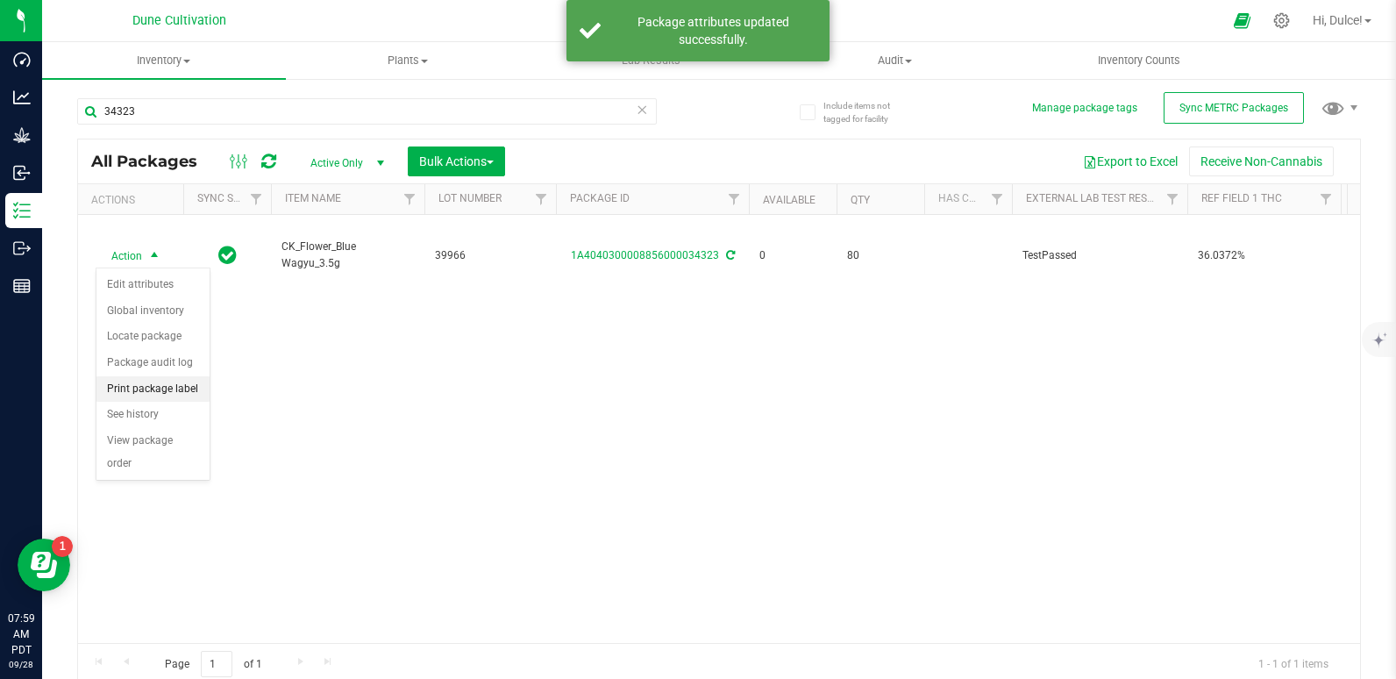
click at [160, 397] on li "Print package label" at bounding box center [152, 389] width 113 height 26
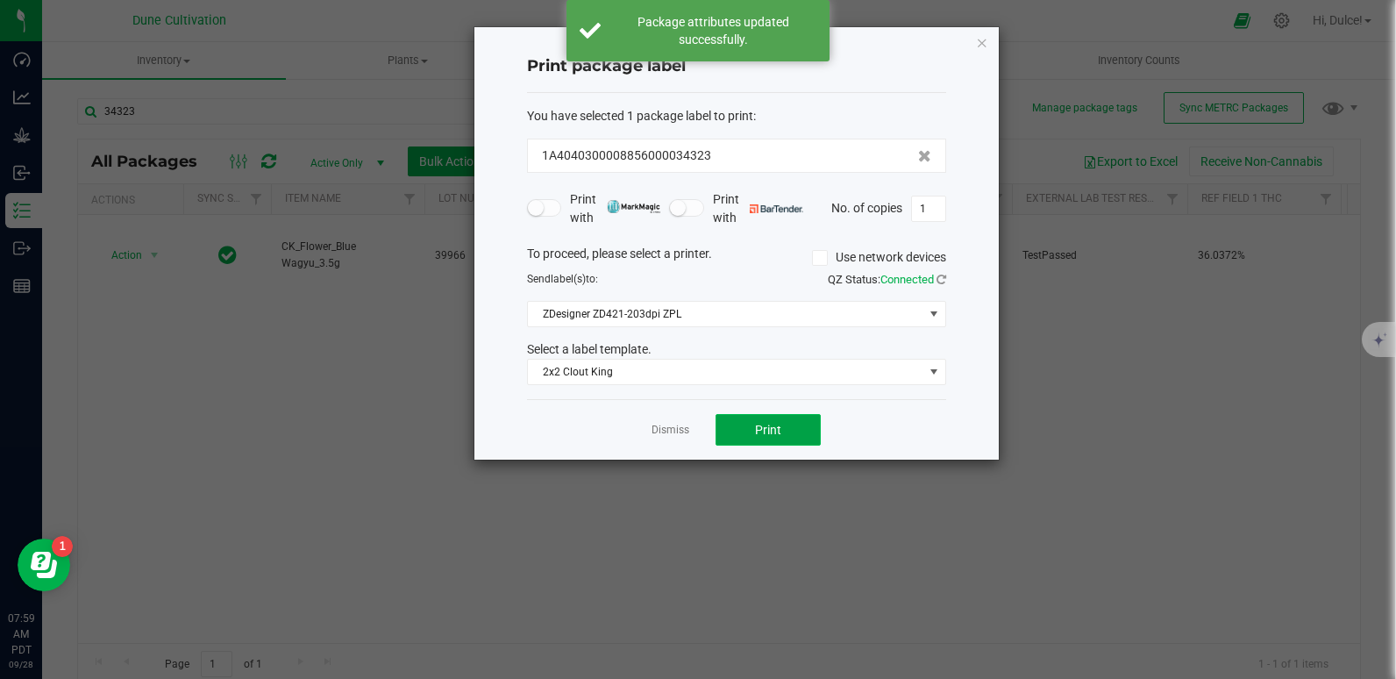
click at [792, 443] on button "Print" at bounding box center [767, 430] width 105 height 32
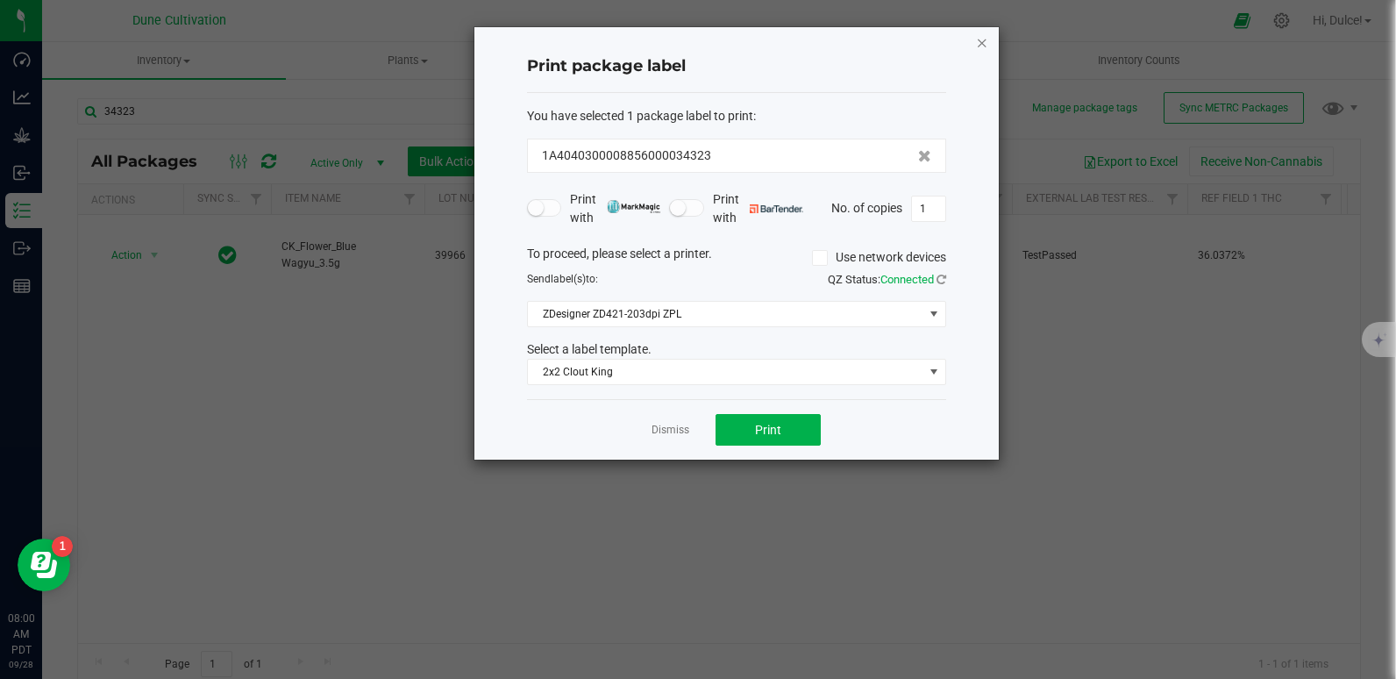
click at [983, 39] on icon "button" at bounding box center [982, 42] width 12 height 21
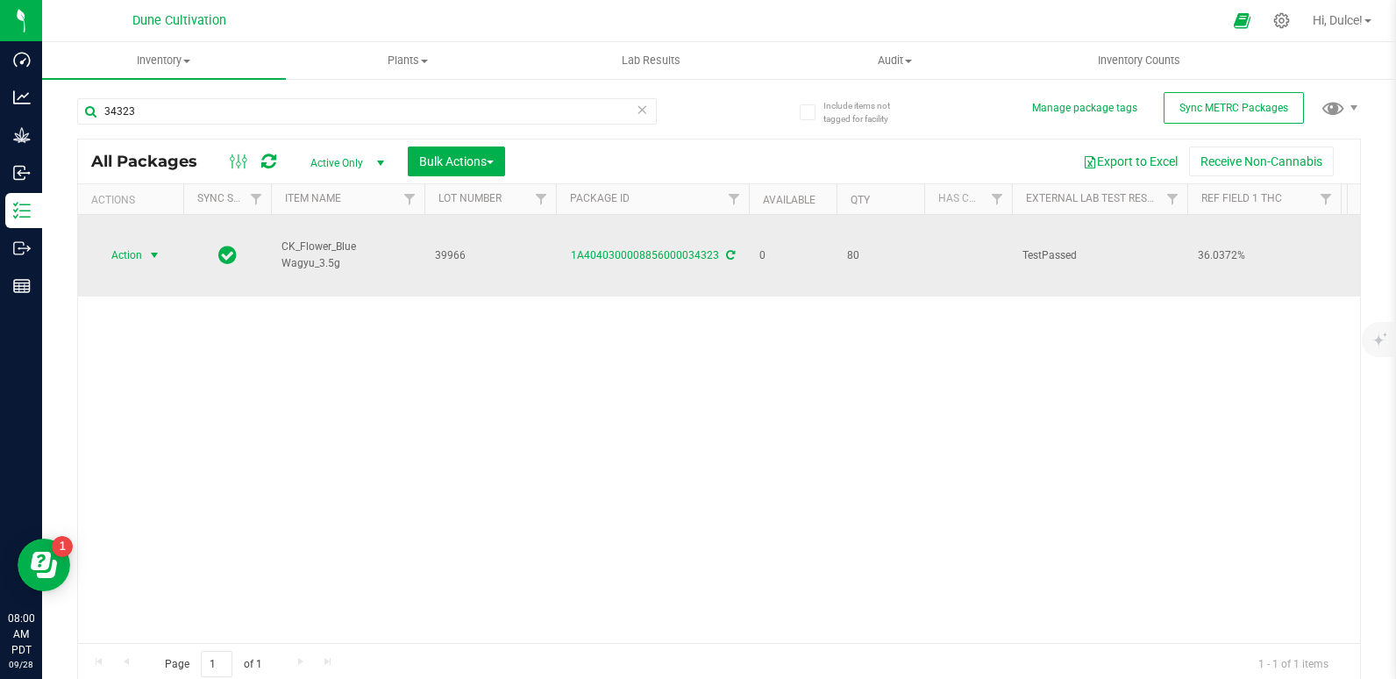
click at [139, 250] on span "Action" at bounding box center [119, 255] width 47 height 25
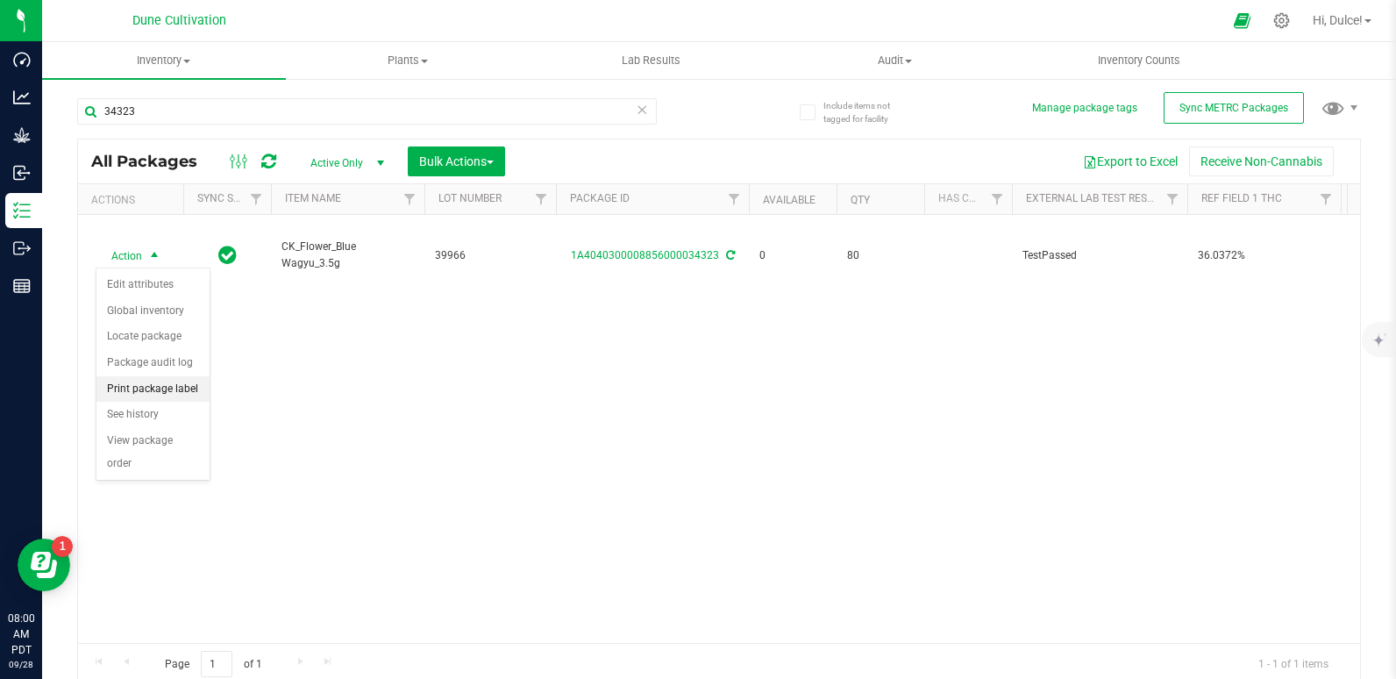
click at [180, 390] on li "Print package label" at bounding box center [152, 389] width 113 height 26
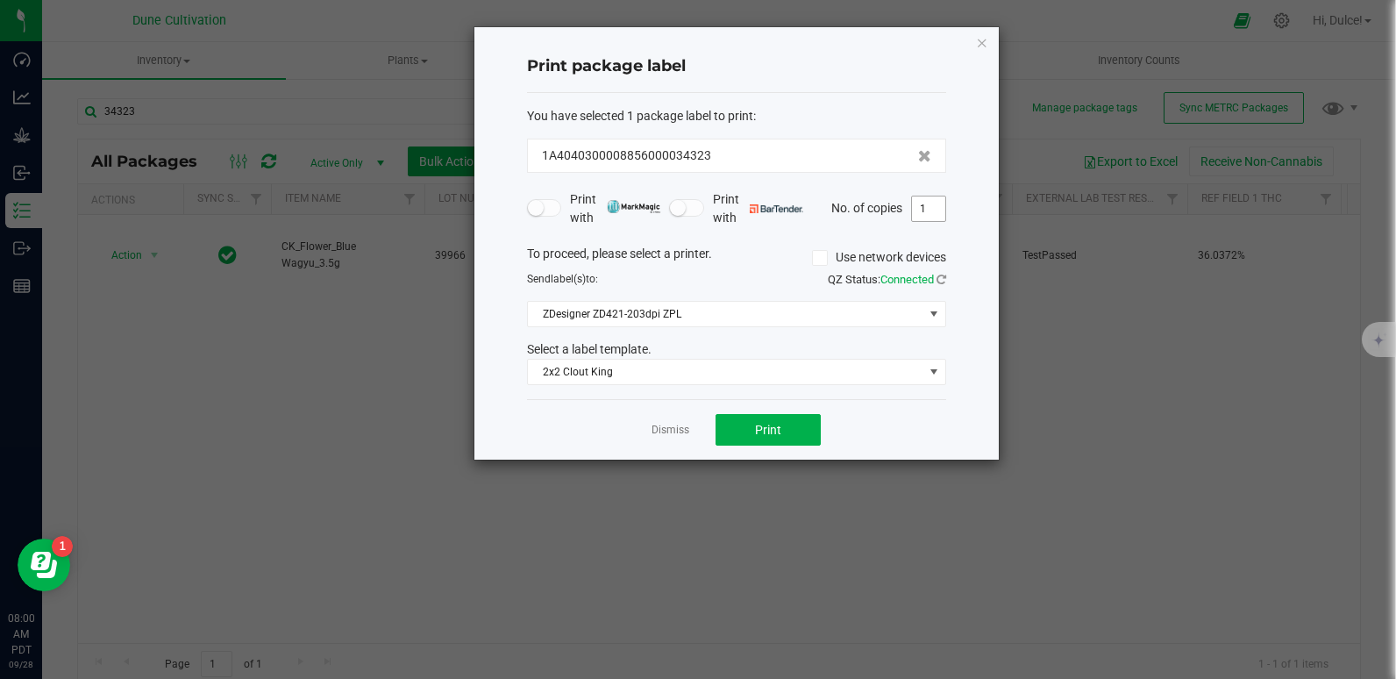
click at [921, 213] on input "1" at bounding box center [928, 208] width 33 height 25
type input "80"
click at [776, 426] on span "Print" at bounding box center [768, 430] width 26 height 14
click at [984, 41] on icon "button" at bounding box center [982, 42] width 12 height 21
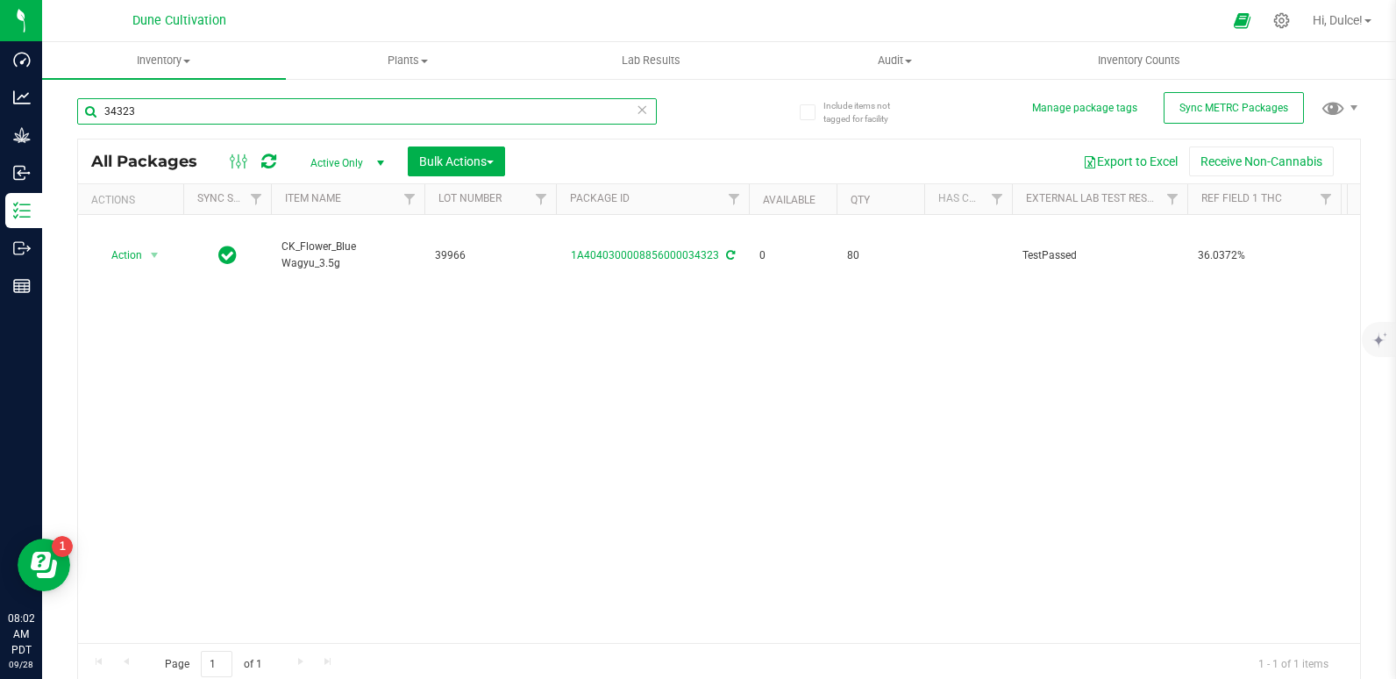
click at [311, 108] on input "34323" at bounding box center [367, 111] width 580 height 26
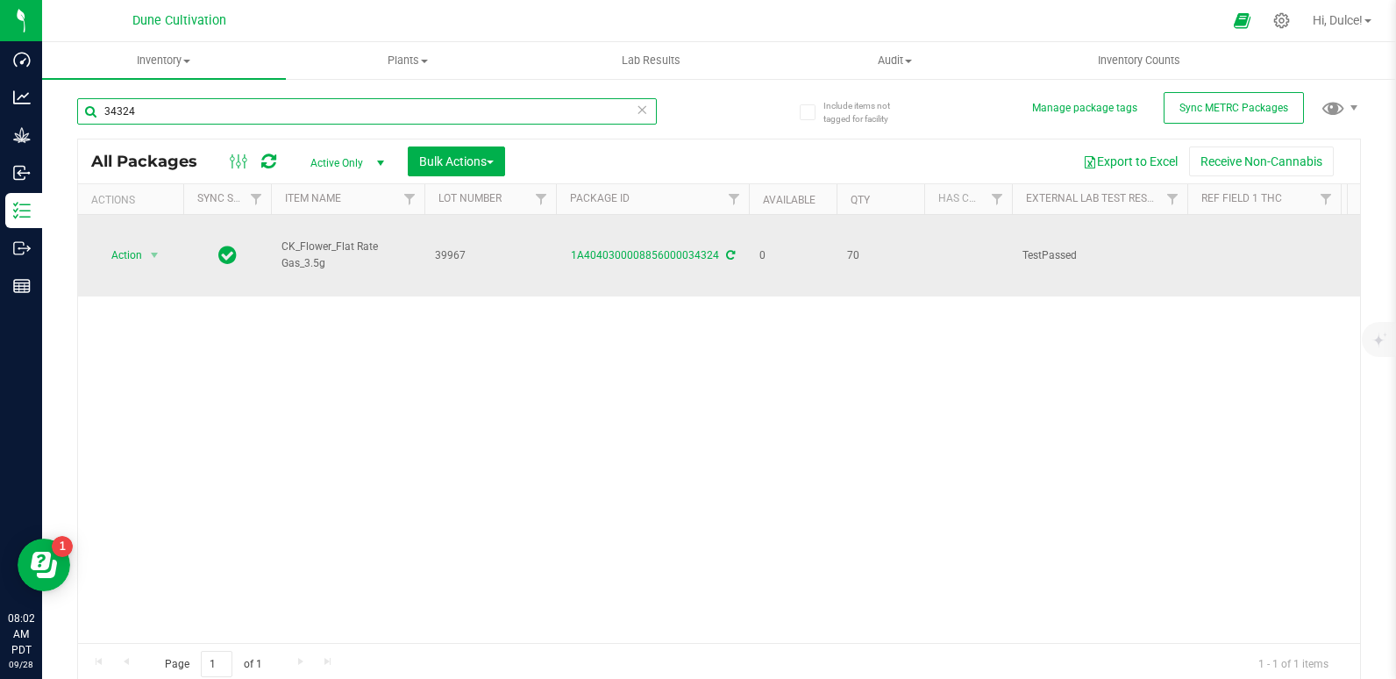
scroll to position [0, 389]
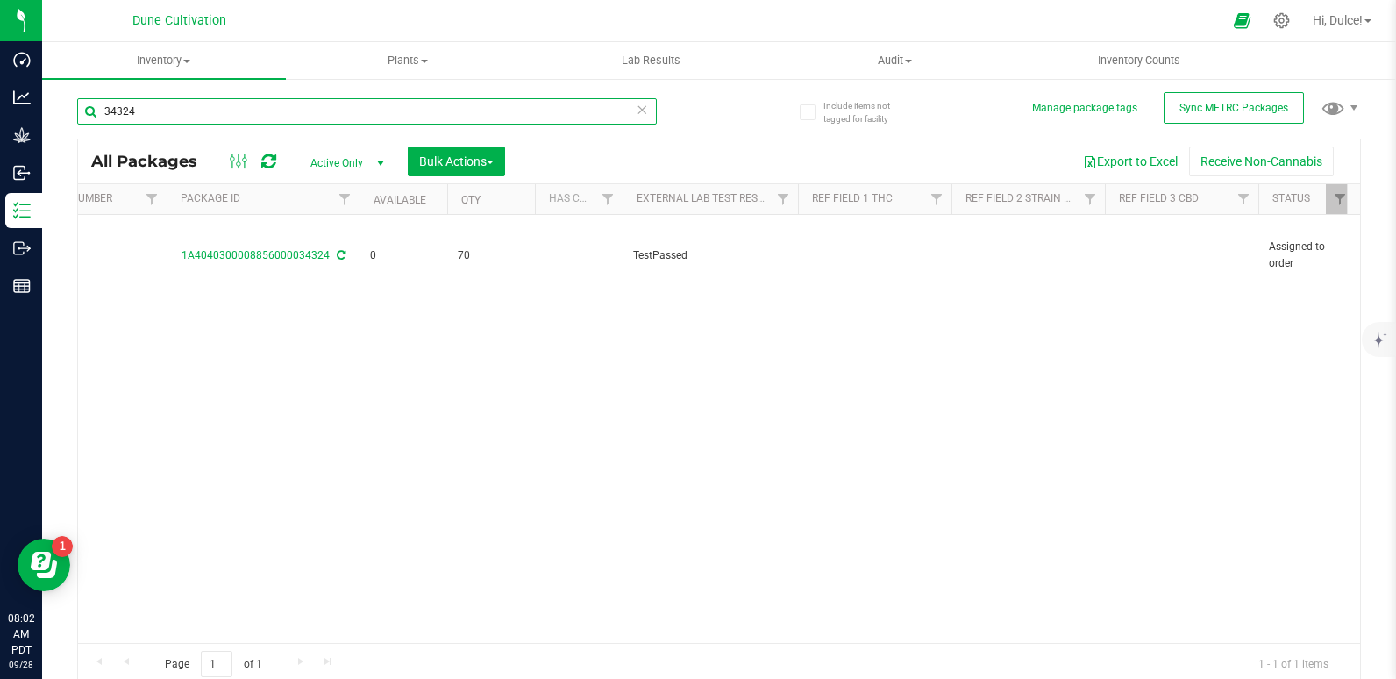
type input "34324"
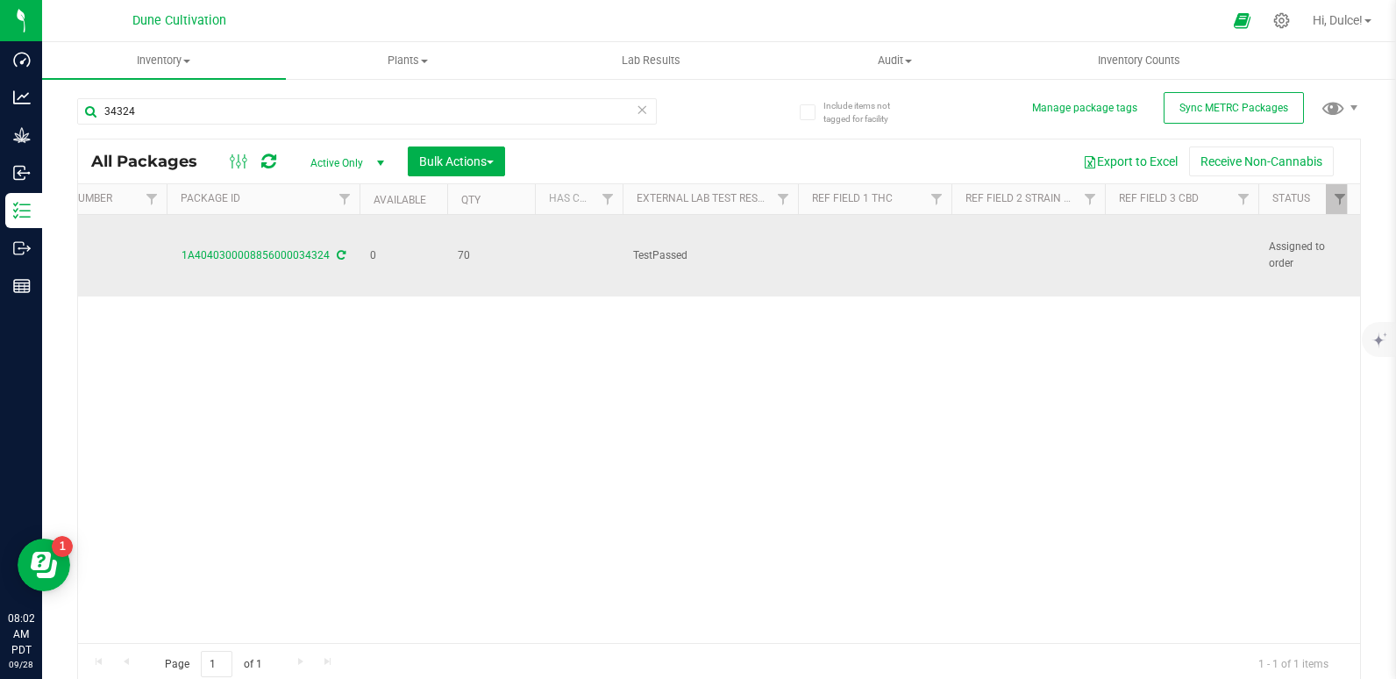
click at [1137, 236] on td at bounding box center [1181, 256] width 153 height 82
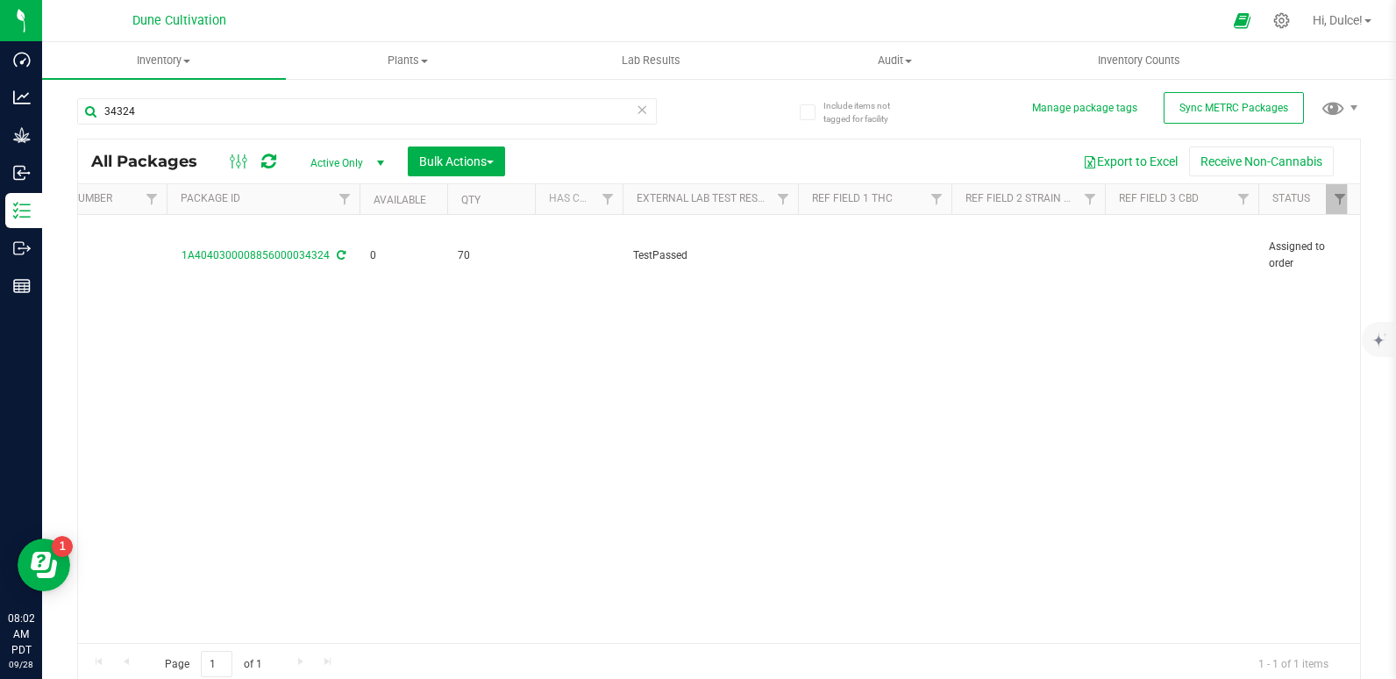
drag, startPoint x: 1137, startPoint y: 236, endPoint x: 1017, endPoint y: 401, distance: 203.9
click at [1017, 401] on div "Action Action Edit attributes Global inventory Locate package Package audit log…" at bounding box center [719, 429] width 1282 height 428
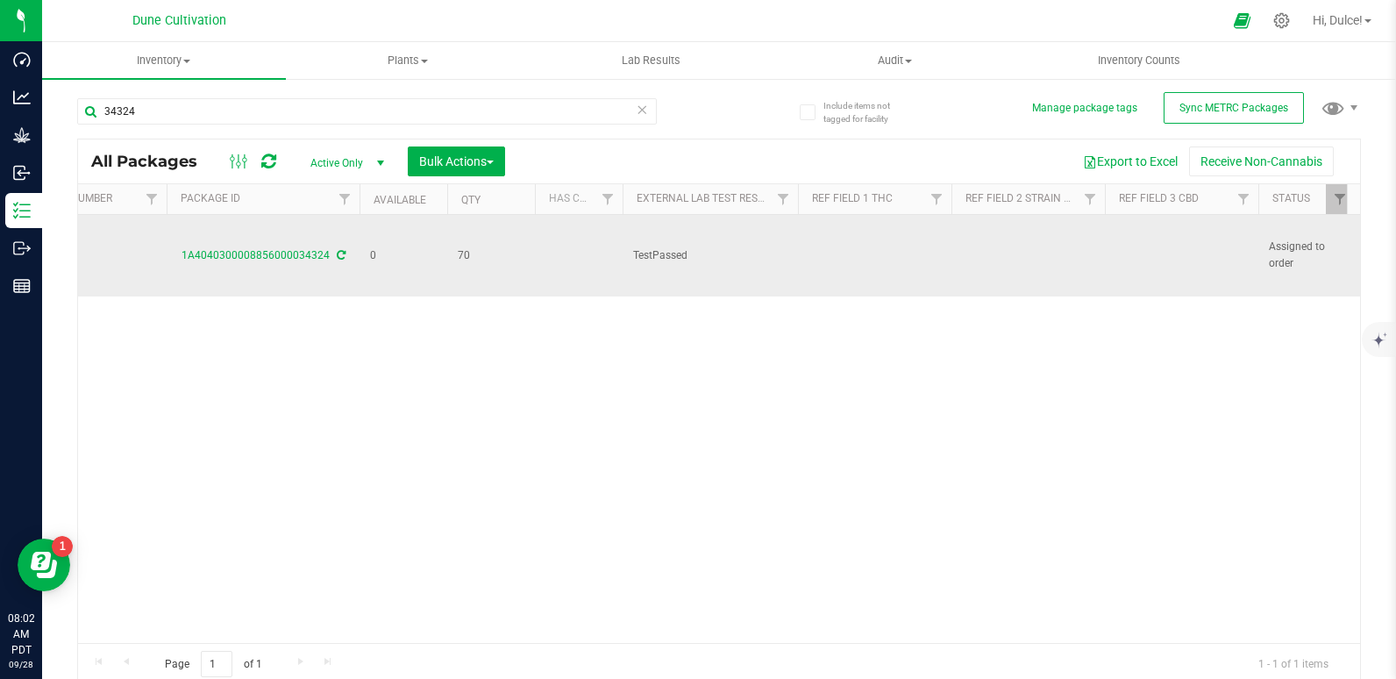
click at [1165, 238] on td at bounding box center [1181, 256] width 153 height 82
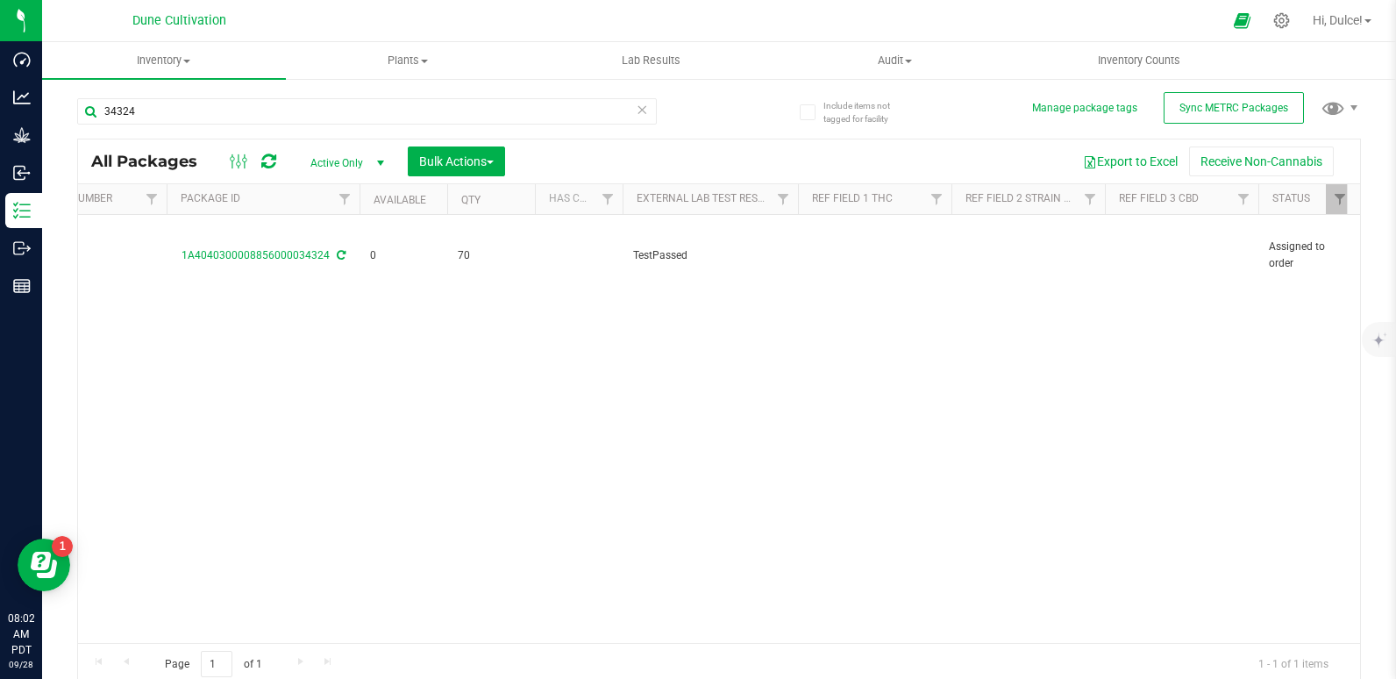
drag, startPoint x: 1165, startPoint y: 238, endPoint x: 995, endPoint y: 427, distance: 253.9
click at [995, 427] on div "Action Action Edit attributes Global inventory Locate package Package audit log…" at bounding box center [719, 429] width 1282 height 428
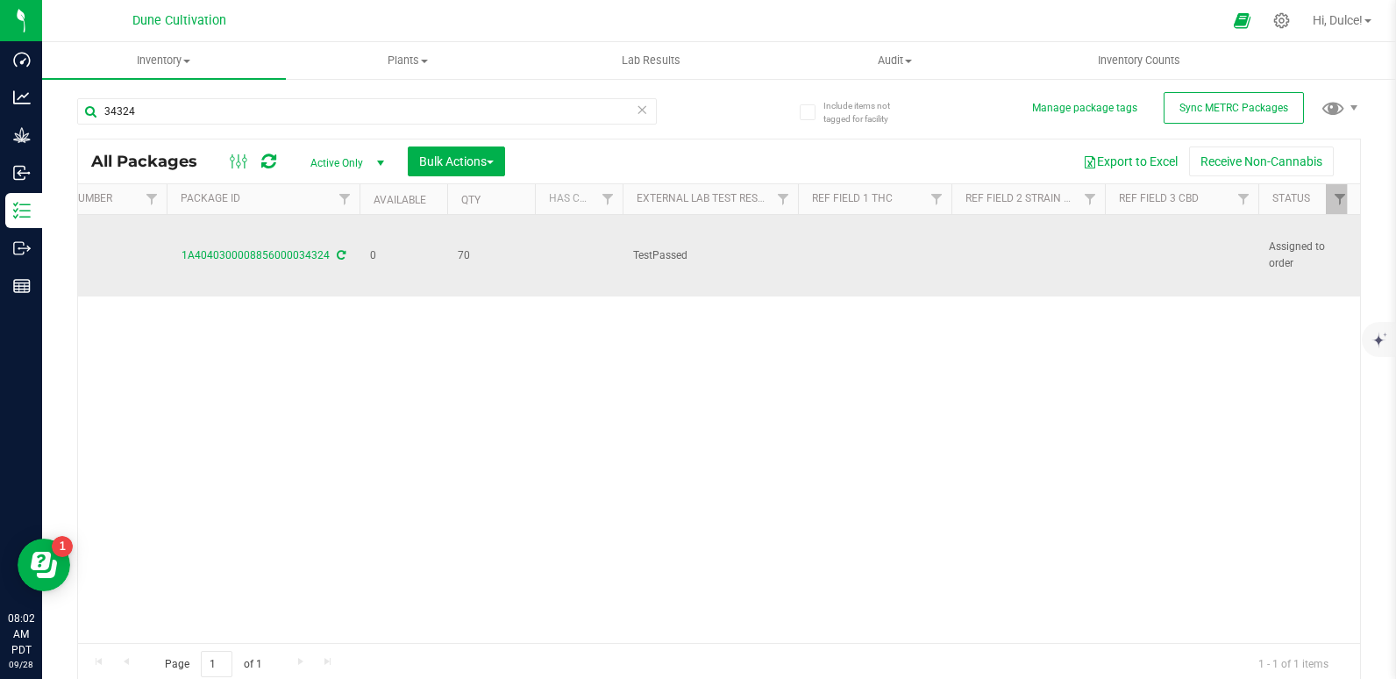
click at [1127, 239] on td at bounding box center [1181, 256] width 153 height 82
click at [1156, 252] on td at bounding box center [1181, 256] width 153 height 82
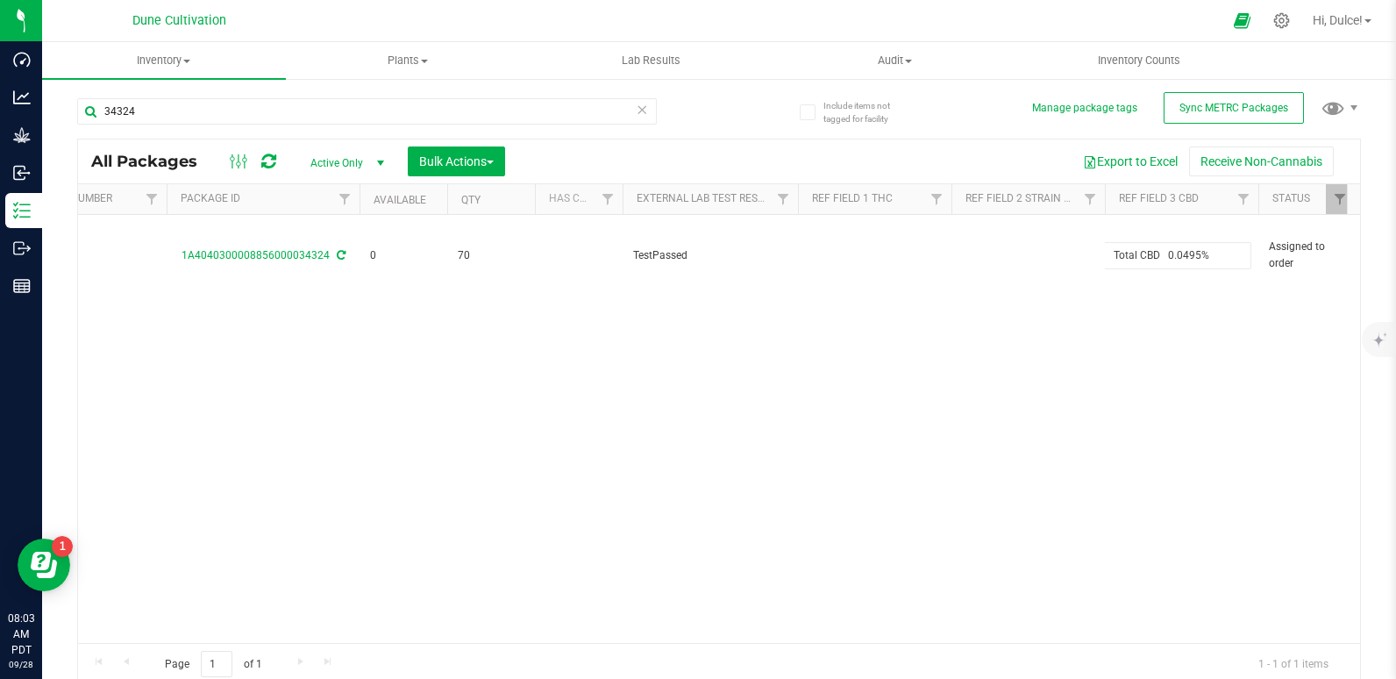
drag, startPoint x: 1166, startPoint y: 256, endPoint x: 912, endPoint y: 298, distance: 257.7
click at [912, 298] on div "Action Action Edit attributes Global inventory Locate package Package audit log…" at bounding box center [719, 429] width 1282 height 428
type input "0.0495%"
click at [785, 426] on div "All Packages Active Only Active Only Lab Samples Locked All External Internal B…" at bounding box center [719, 412] width 1284 height 547
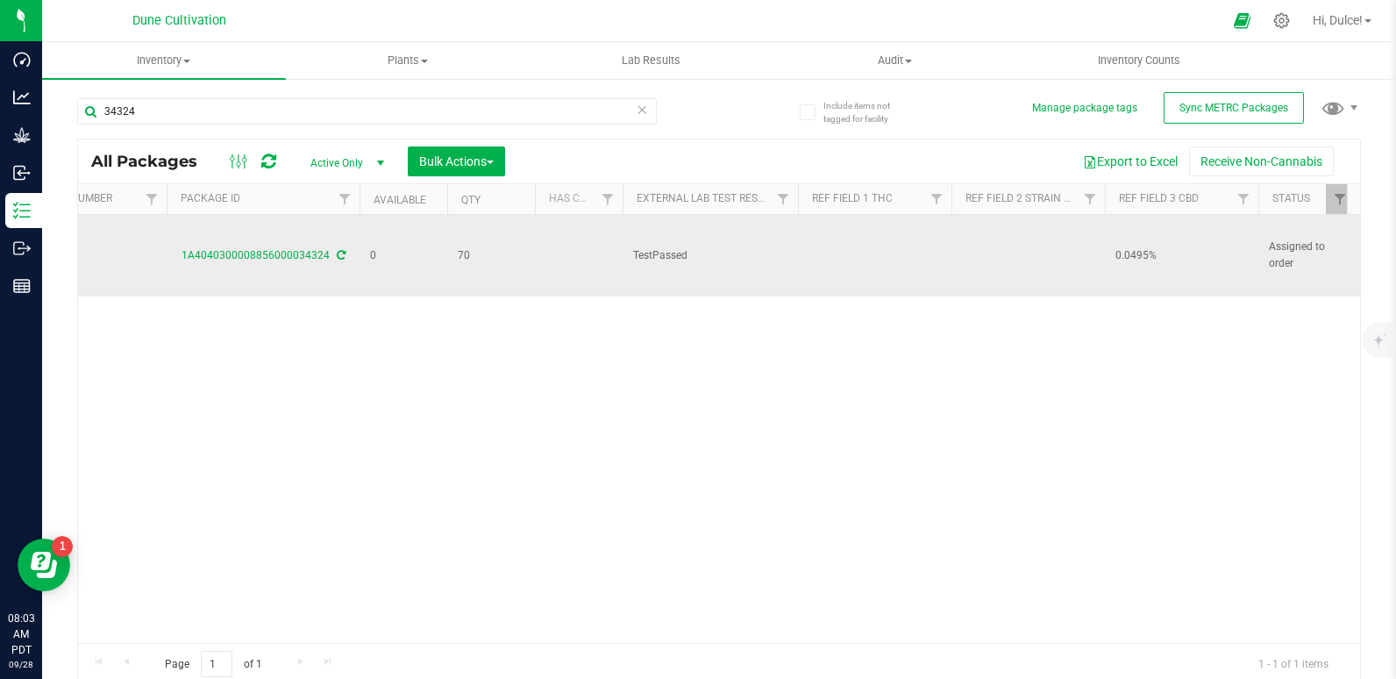
click at [845, 237] on td at bounding box center [874, 256] width 153 height 82
drag, startPoint x: 845, startPoint y: 237, endPoint x: 807, endPoint y: 229, distance: 39.4
click at [807, 229] on td at bounding box center [874, 256] width 153 height 82
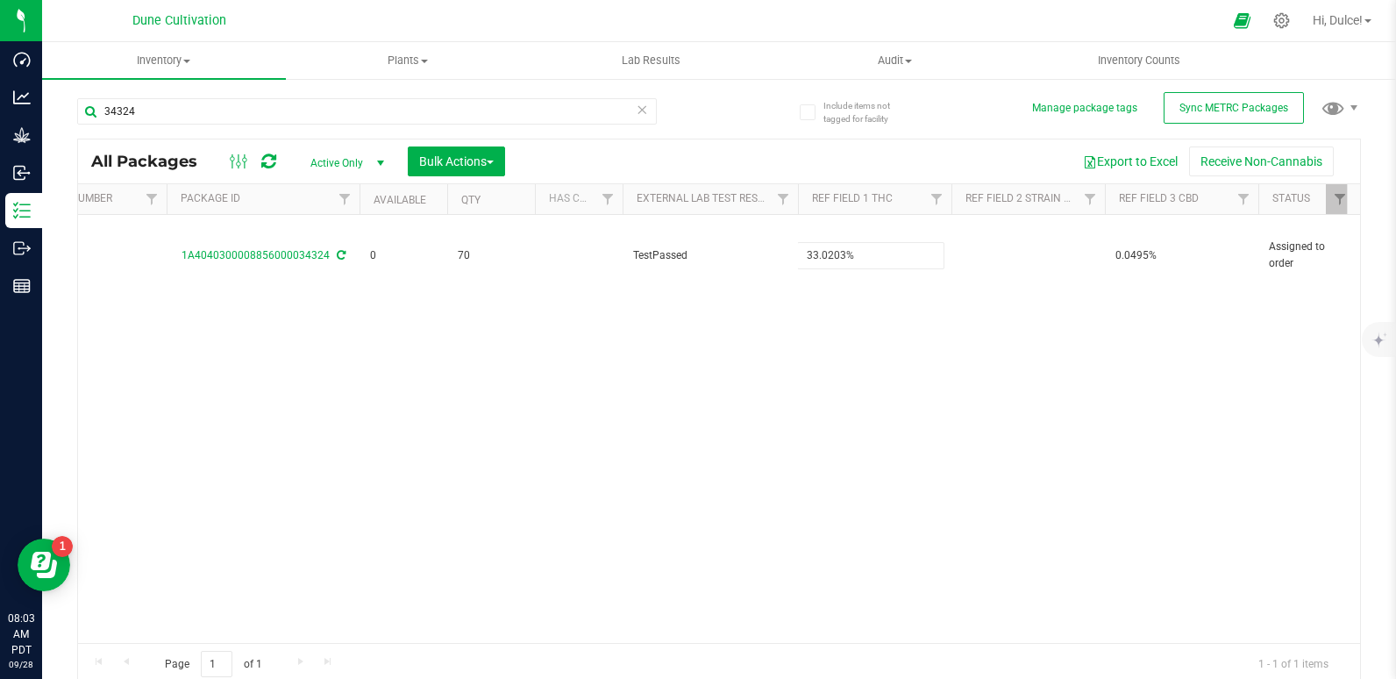
type input "33.0203%"
click at [807, 346] on div "All Packages Active Only Active Only Lab Samples Locked All External Internal B…" at bounding box center [719, 412] width 1284 height 547
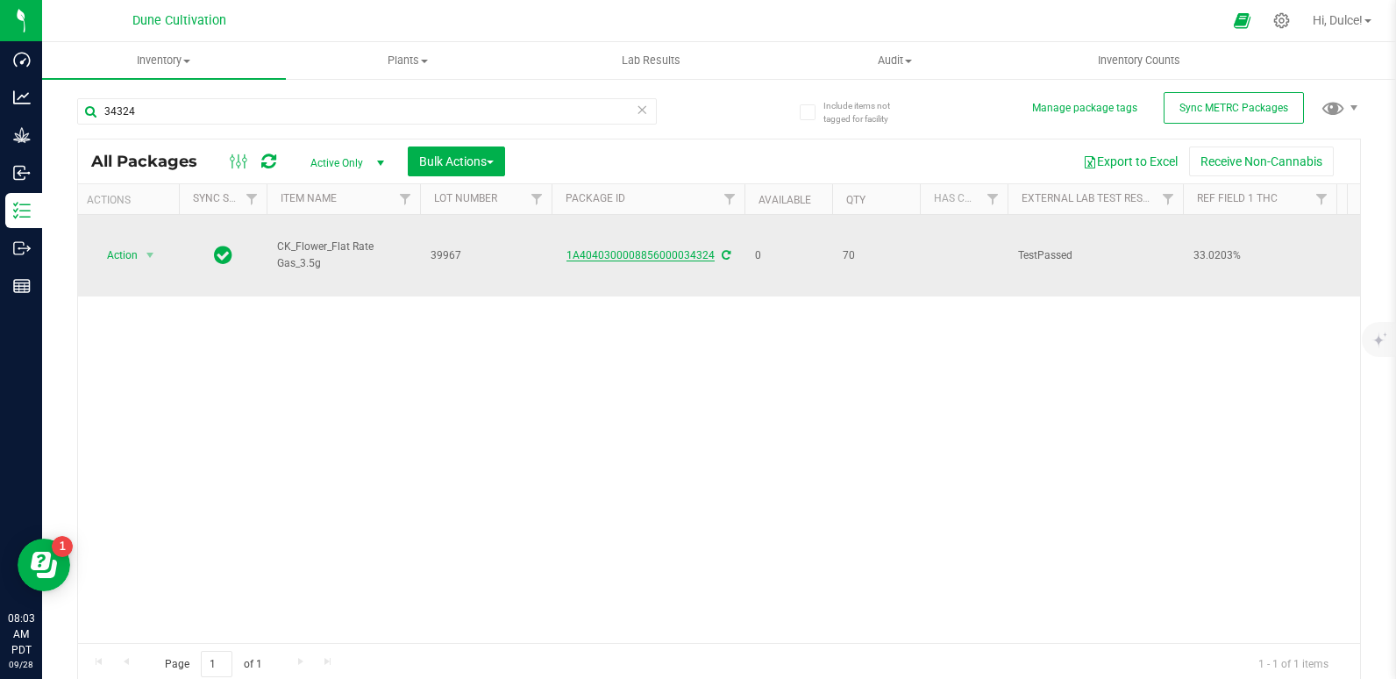
scroll to position [0, 0]
click at [130, 251] on span "Action" at bounding box center [119, 255] width 47 height 25
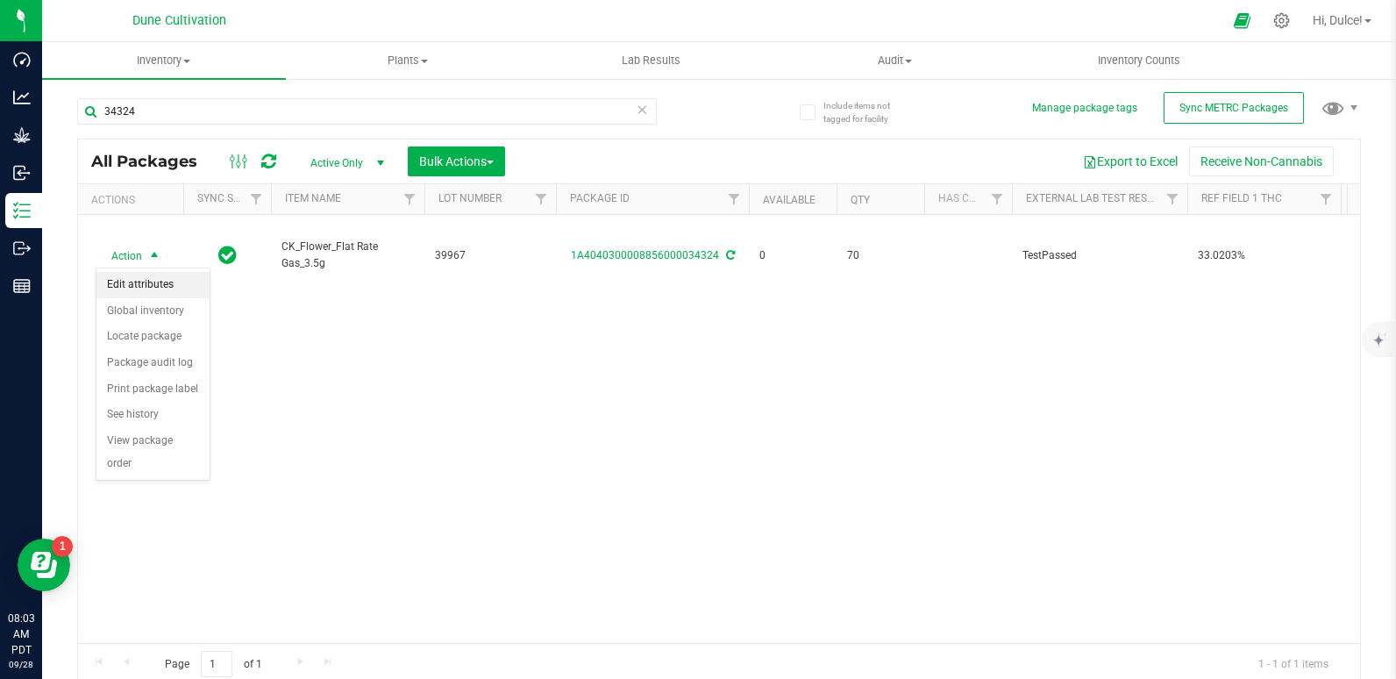
click at [155, 278] on li "Edit attributes" at bounding box center [152, 285] width 113 height 26
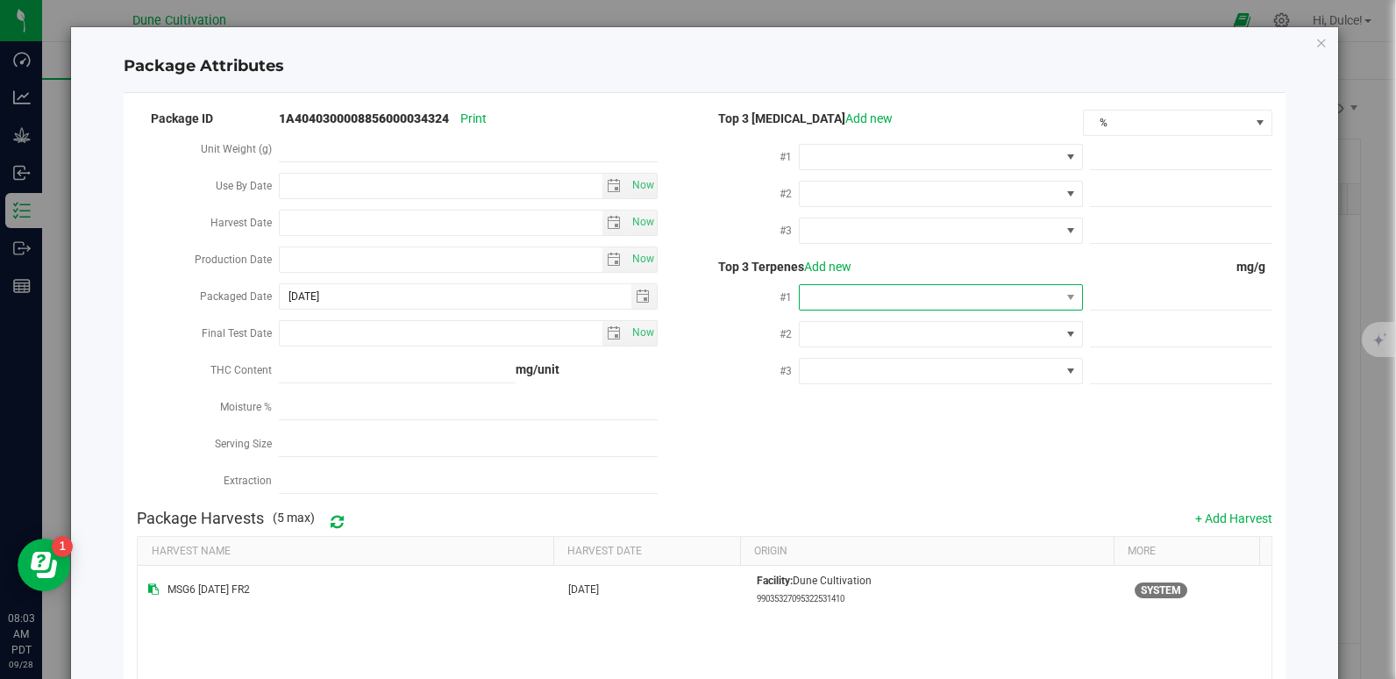
click at [864, 289] on span at bounding box center [930, 297] width 260 height 25
click at [868, 371] on li "D-Limonene" at bounding box center [932, 361] width 279 height 30
click at [1093, 291] on span at bounding box center [1181, 297] width 182 height 25
paste input "8.358"
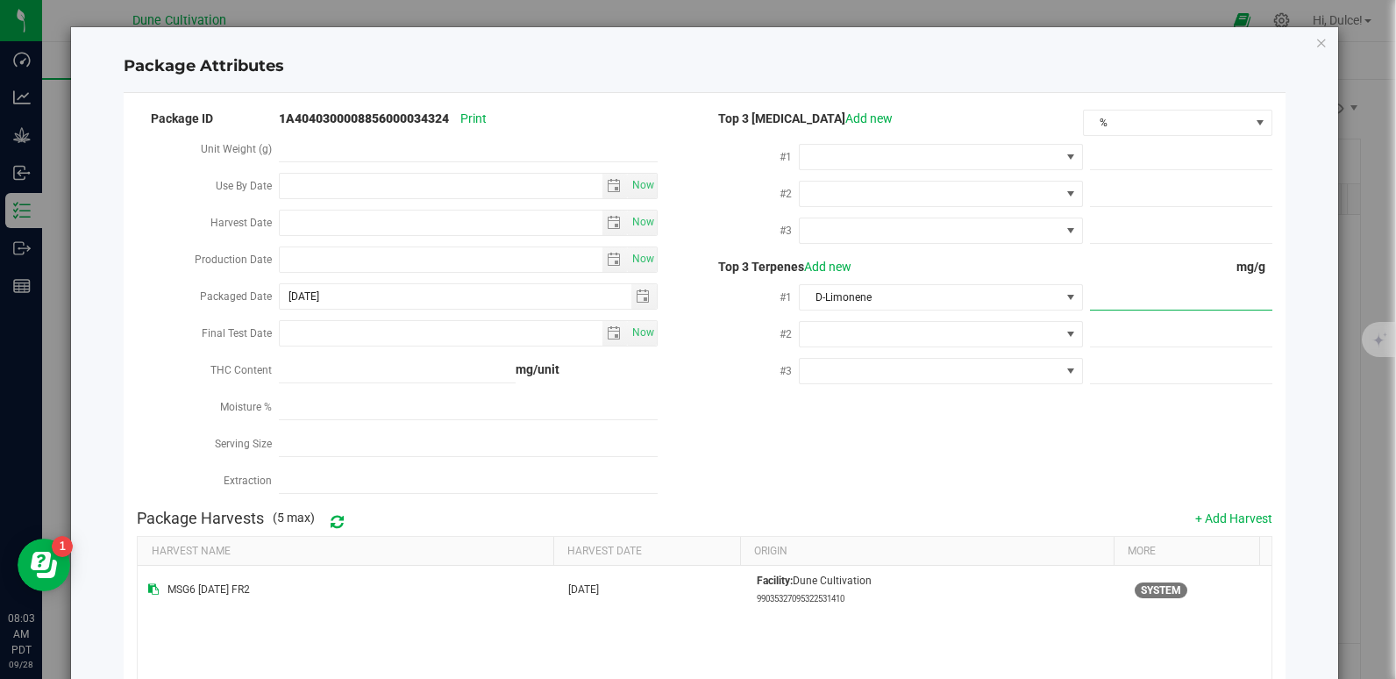
type input "8.358"
type input "8.3580"
click at [1056, 409] on div "Package ID 1A4040300008856000034324 Print Unit Weight (g) Use By Date Now Harve…" at bounding box center [704, 304] width 1134 height 394
click at [849, 339] on span at bounding box center [930, 334] width 260 height 25
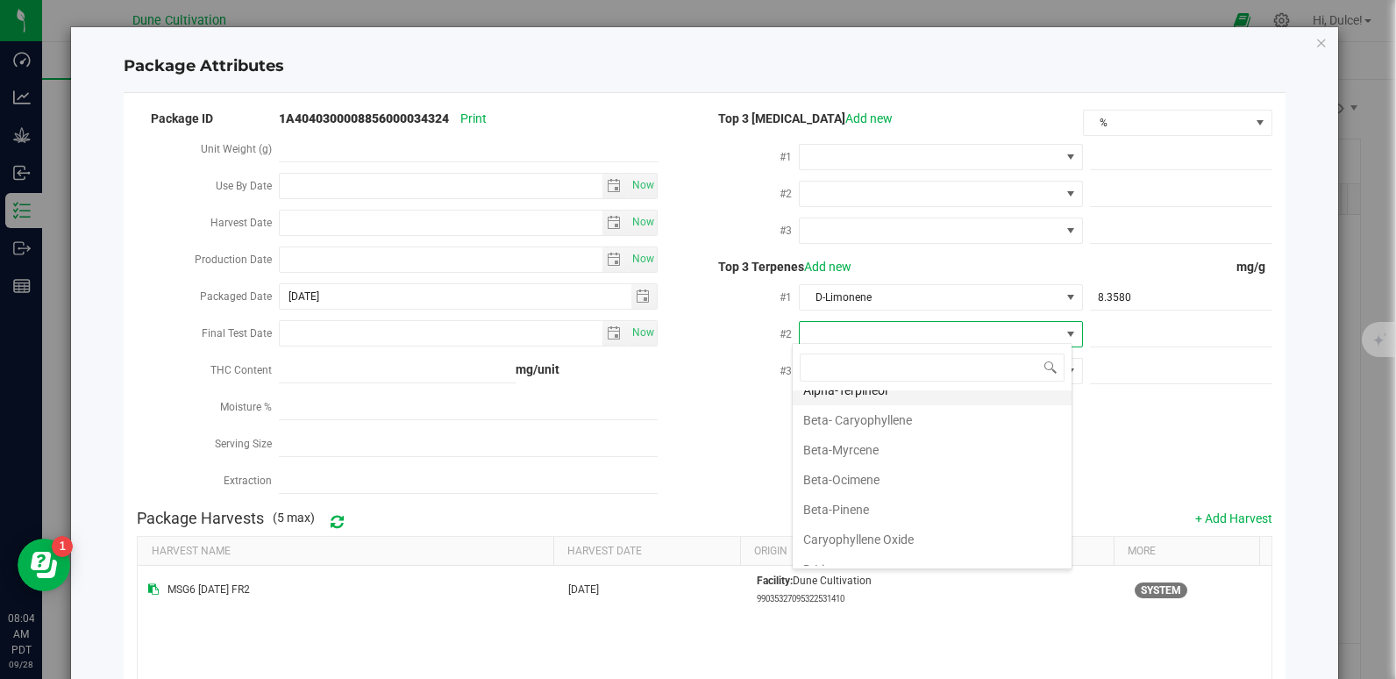
scroll to position [135, 0]
click at [852, 452] on li "Beta-Myrcene" at bounding box center [932, 449] width 279 height 30
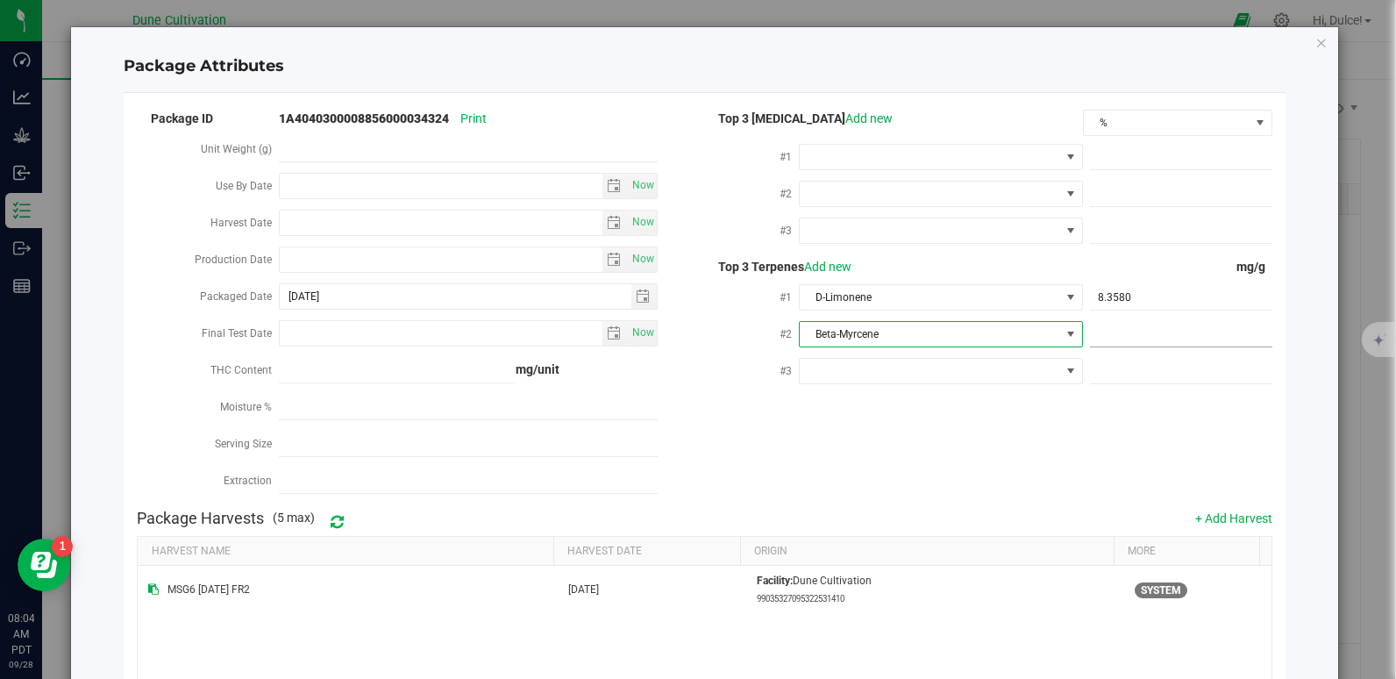
click at [1094, 326] on span at bounding box center [1181, 334] width 182 height 25
paste input "6.917"
type input "6.917"
type input "6.9170"
click at [998, 444] on div "Package ID 1A4040300008856000034324 Print Unit Weight (g) Use By Date Now Harve…" at bounding box center [704, 304] width 1134 height 394
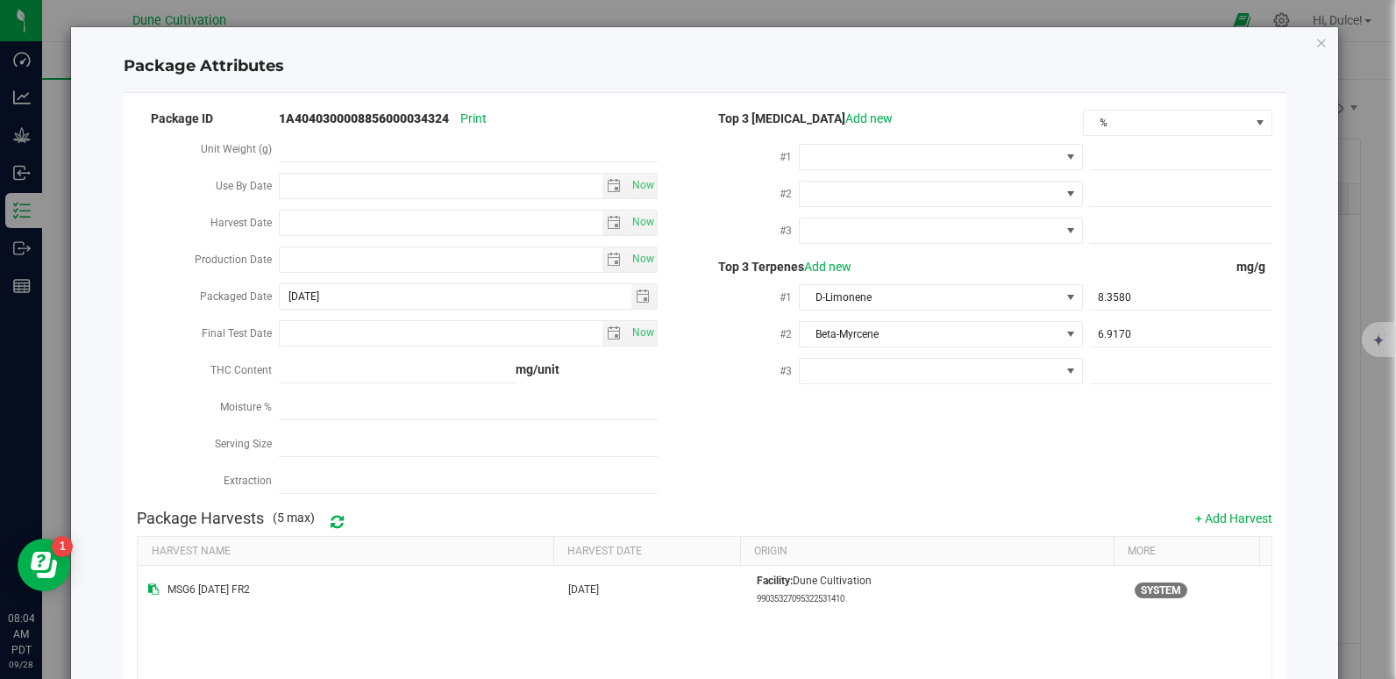
click at [967, 381] on div "#3" at bounding box center [987, 372] width 567 height 37
click at [964, 379] on div at bounding box center [941, 370] width 284 height 32
click at [963, 372] on span at bounding box center [930, 371] width 260 height 25
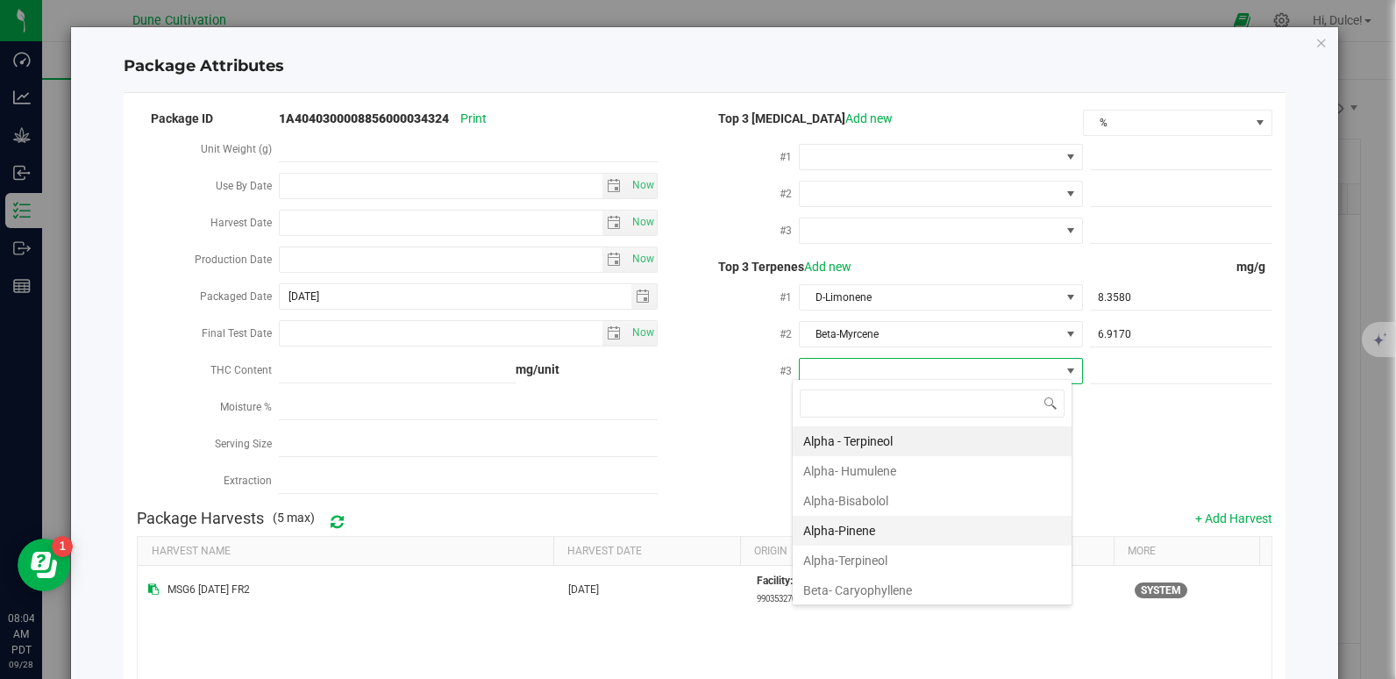
scroll to position [26, 281]
click at [869, 587] on li "Beta- Caryophyllene" at bounding box center [932, 590] width 279 height 30
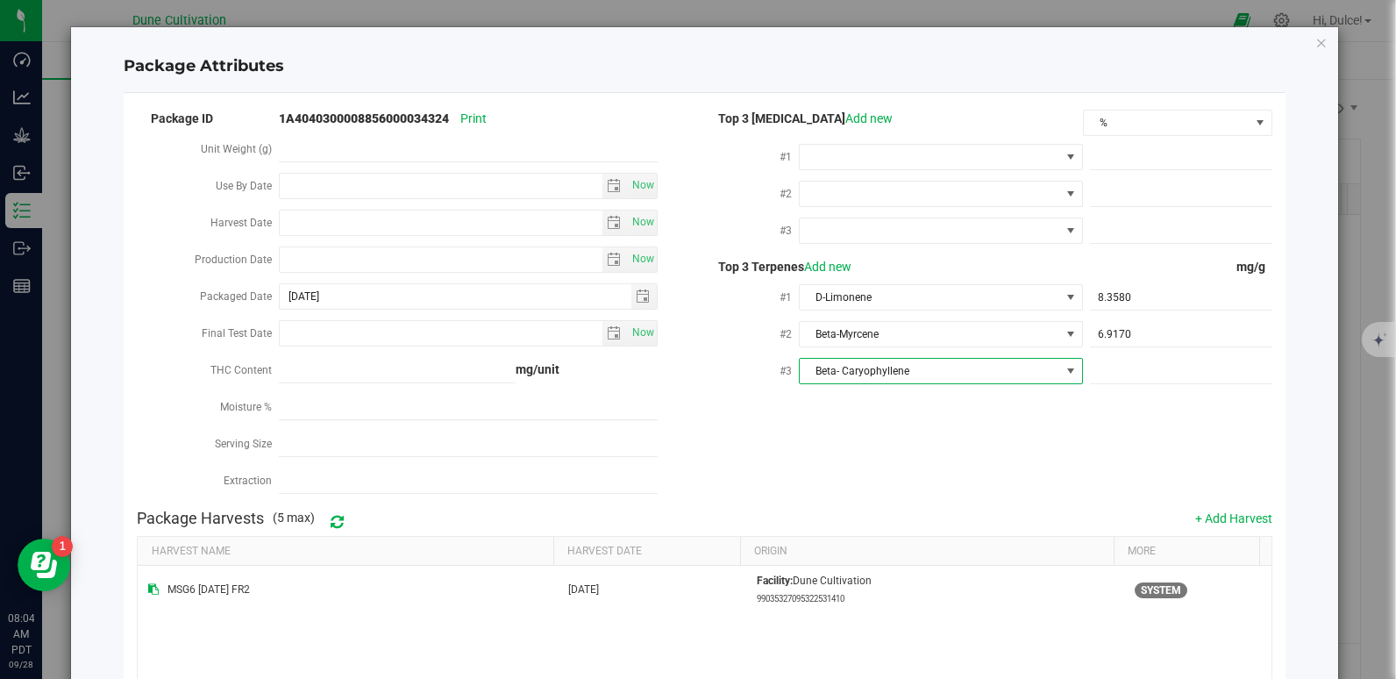
click at [1100, 380] on div at bounding box center [1177, 370] width 189 height 32
click at [1110, 359] on span at bounding box center [1181, 371] width 182 height 25
paste input "4.866"
type input "4.866"
type input "4.8660"
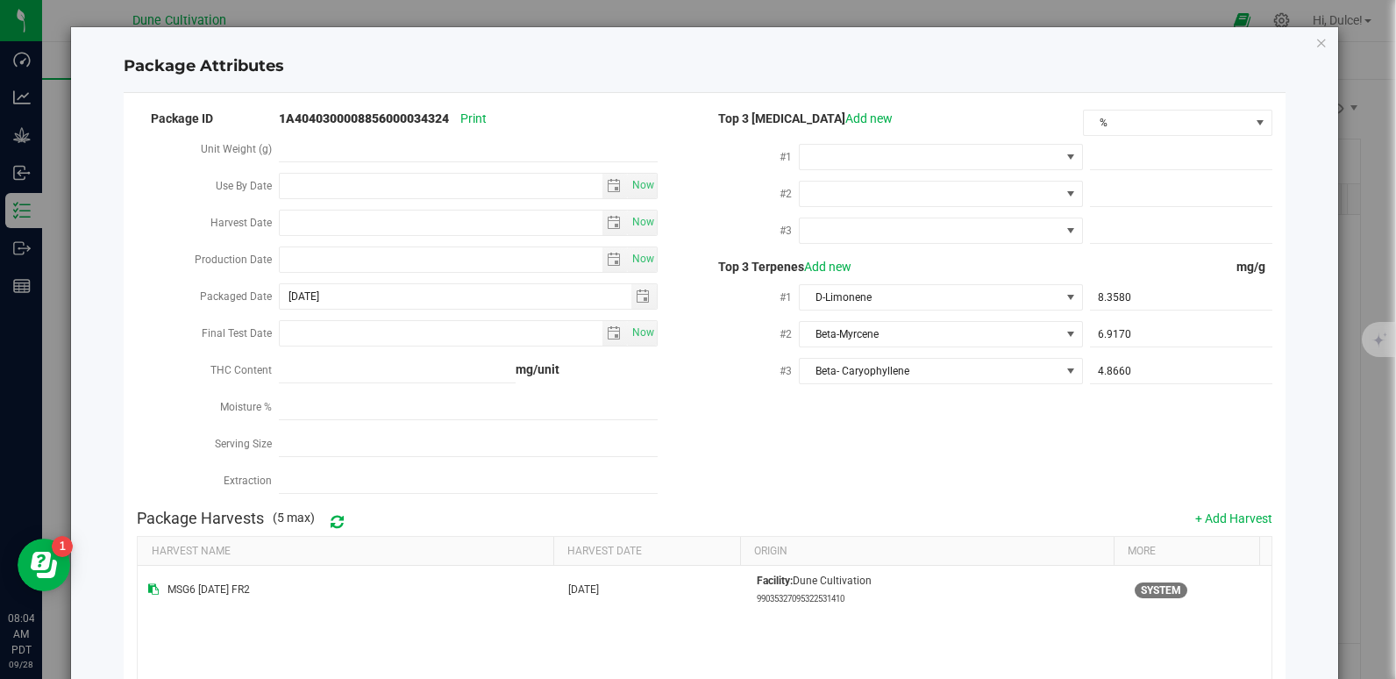
click at [1049, 445] on div "Package ID 1A4040300008856000034324 Print Unit Weight (g) Use By Date Now Harve…" at bounding box center [704, 304] width 1134 height 394
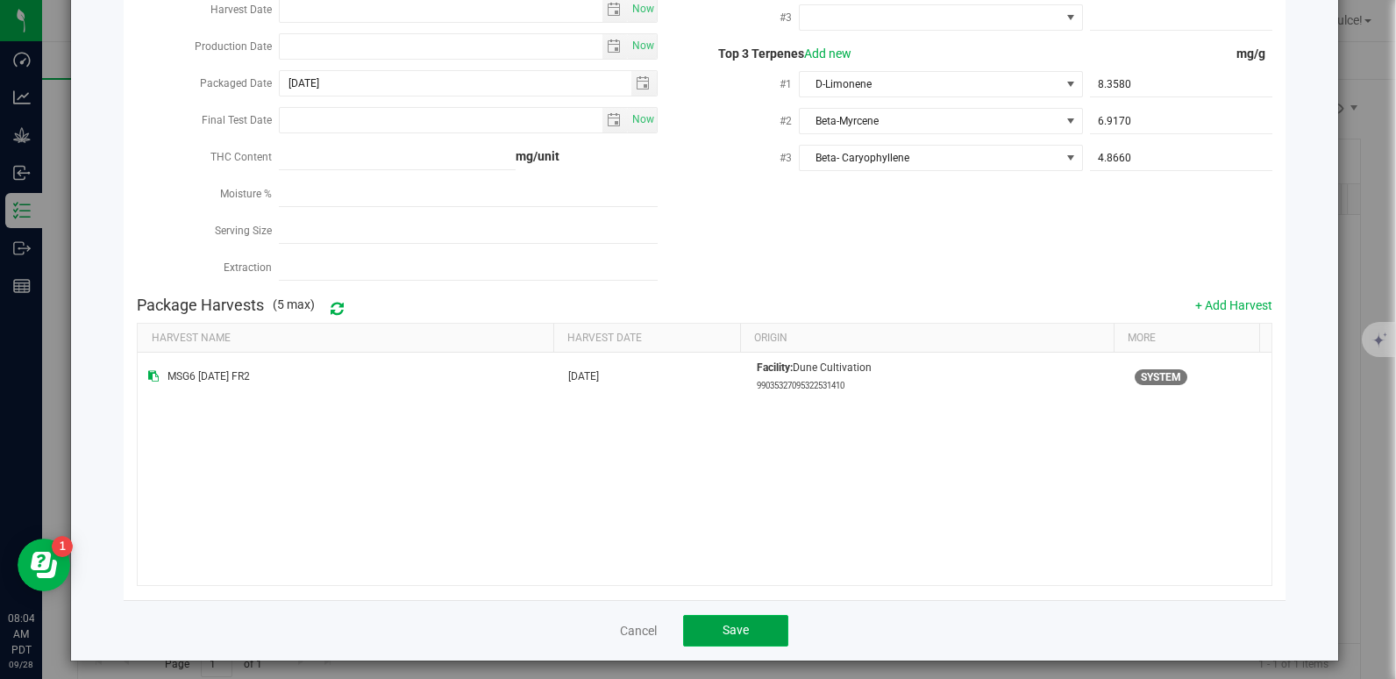
click at [731, 622] on span "Save" at bounding box center [735, 629] width 26 height 14
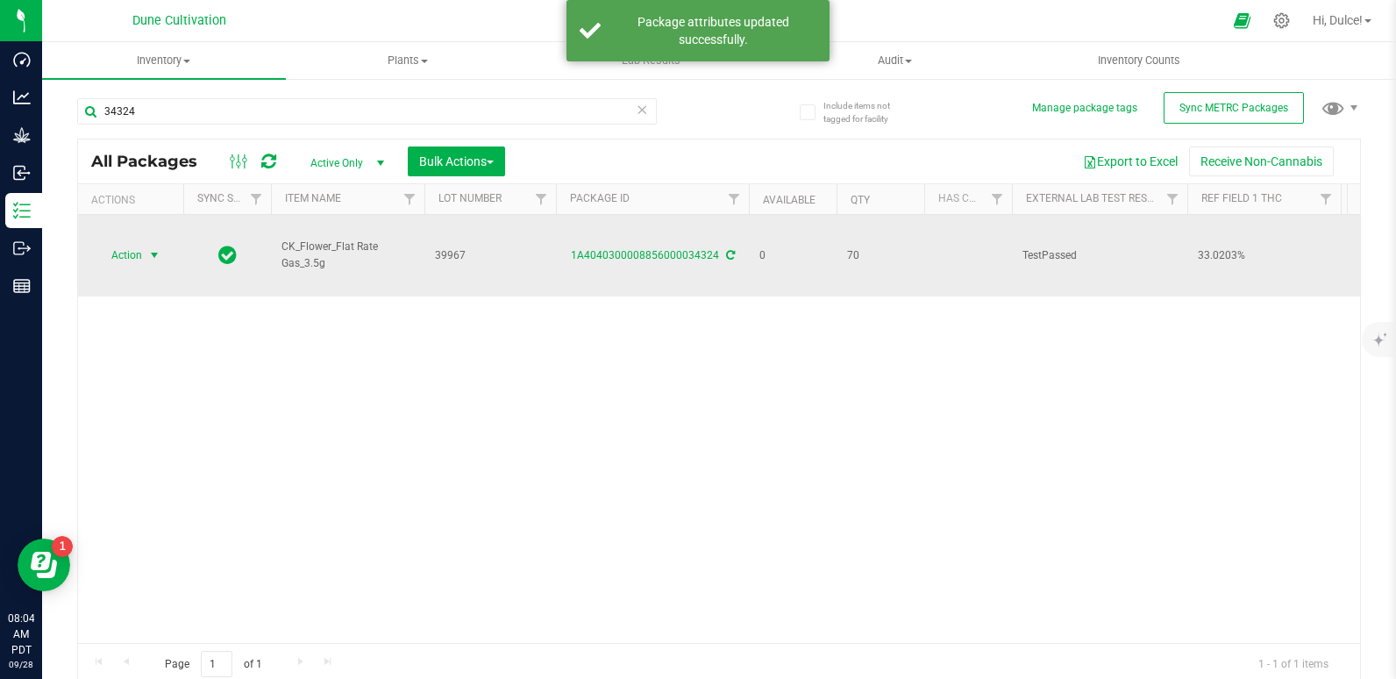
click at [145, 252] on span "select" at bounding box center [155, 255] width 22 height 25
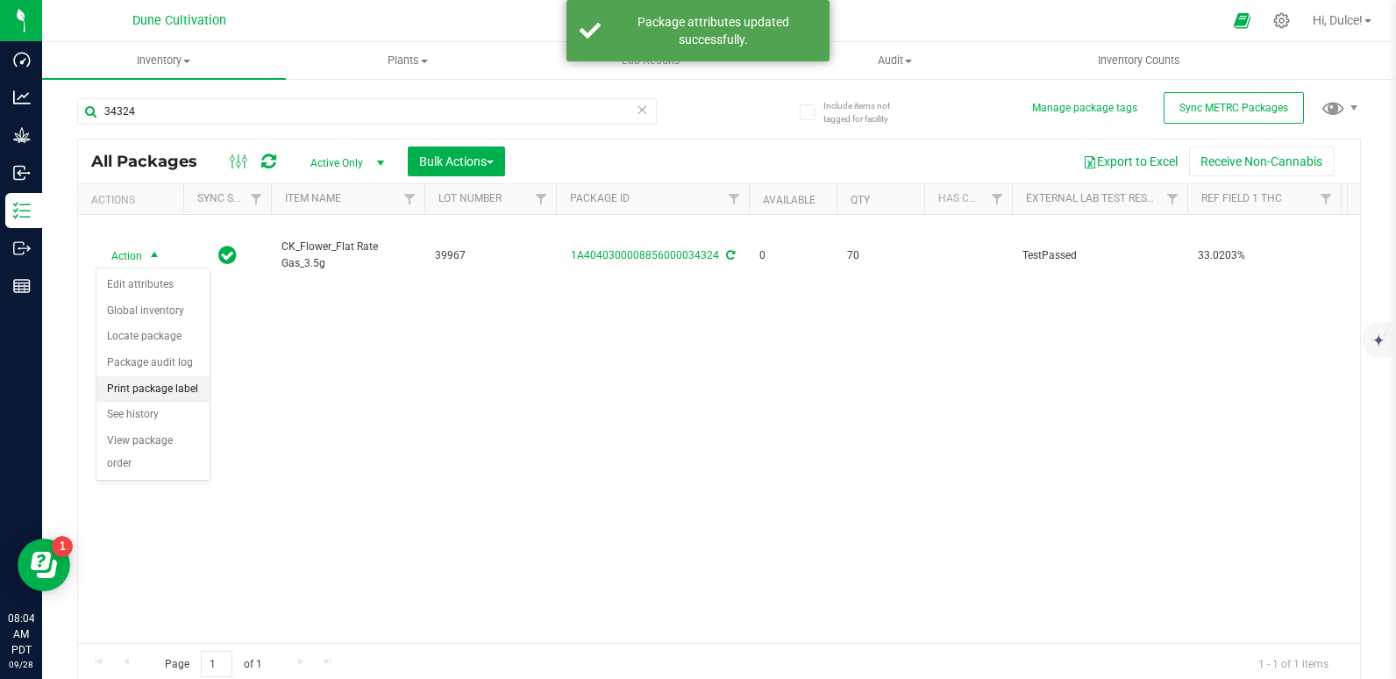
click at [161, 388] on li "Print package label" at bounding box center [152, 389] width 113 height 26
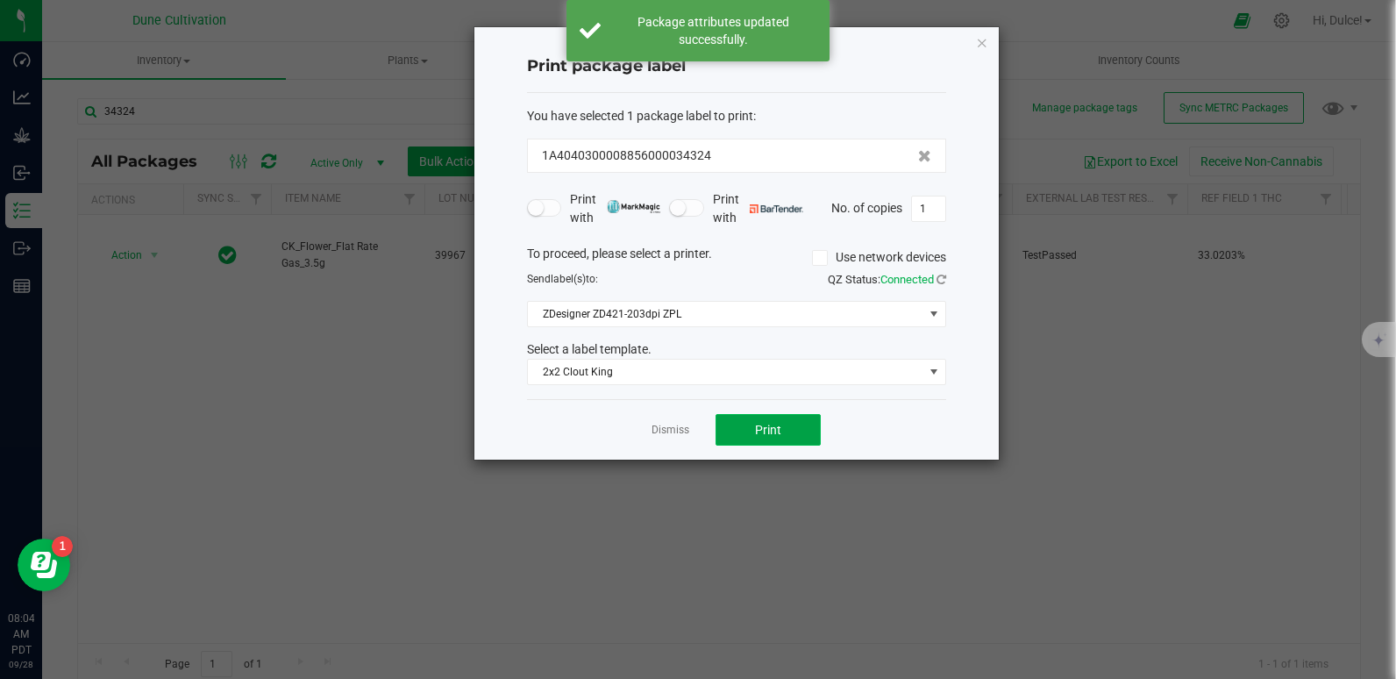
click at [746, 437] on button "Print" at bounding box center [767, 430] width 105 height 32
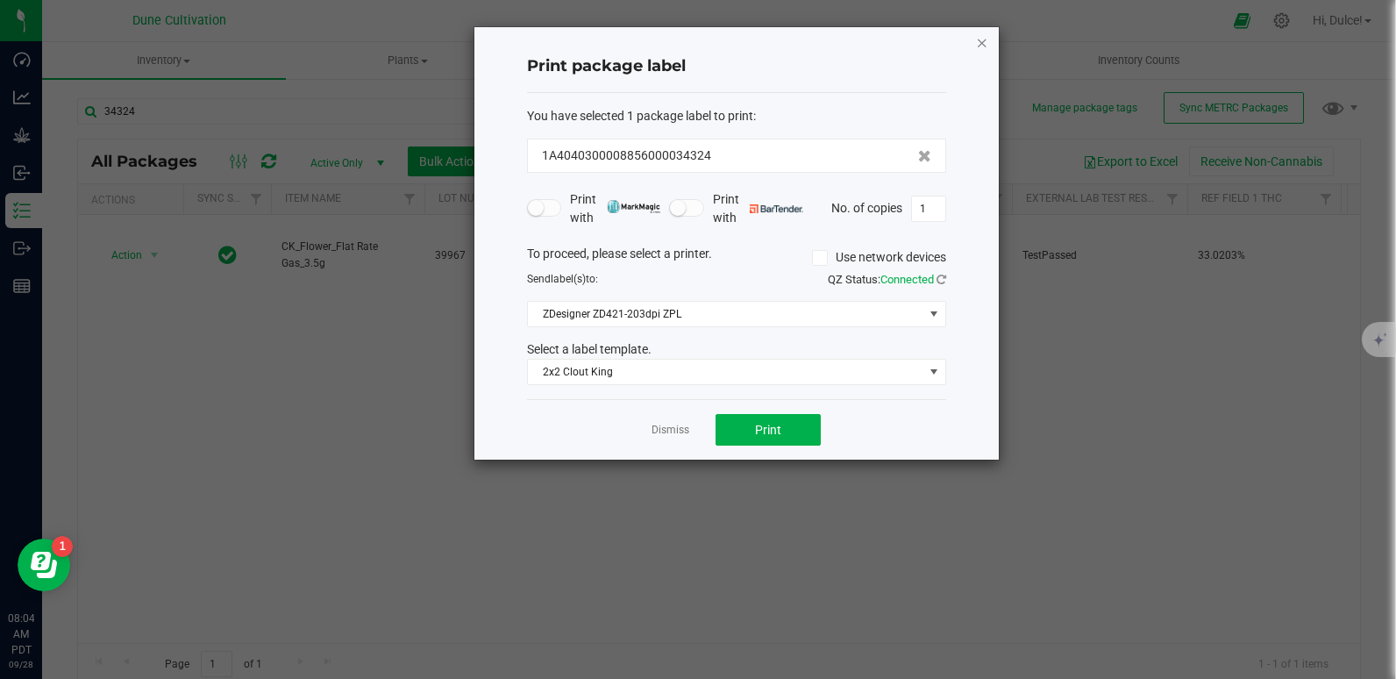
click at [976, 46] on icon "button" at bounding box center [982, 42] width 12 height 21
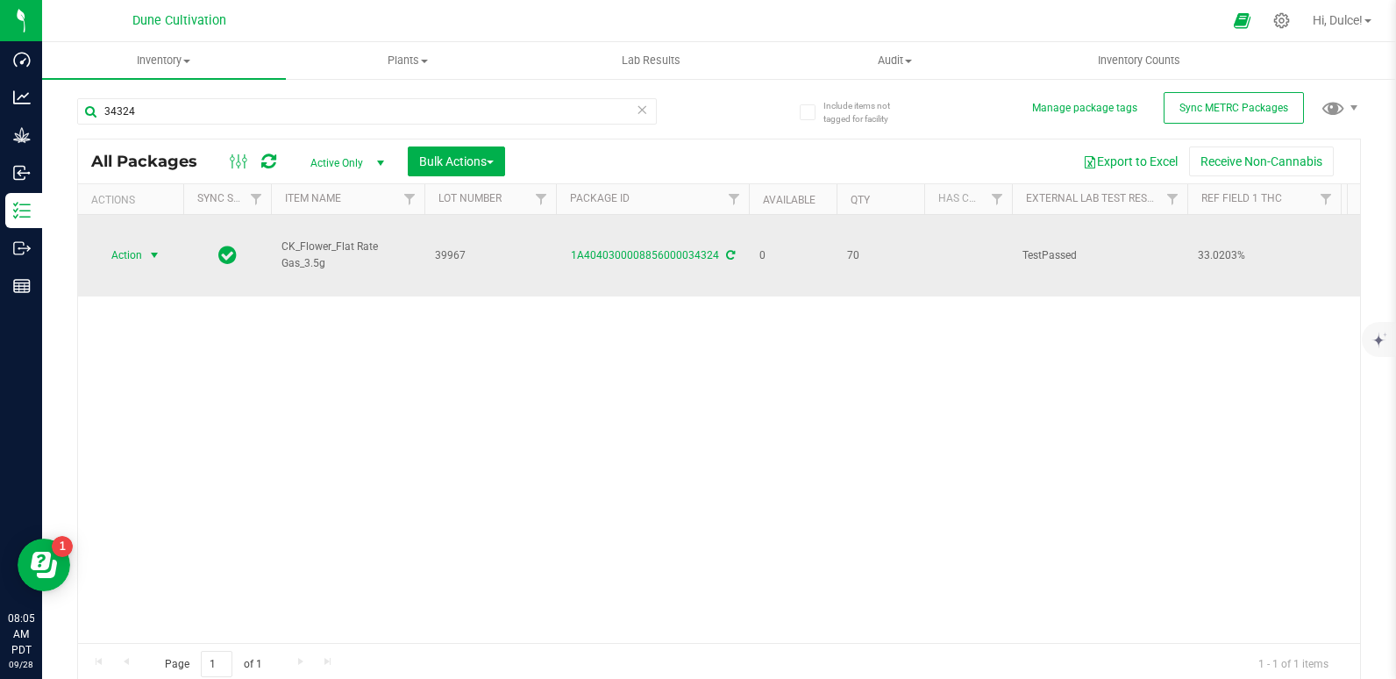
click at [144, 252] on span "select" at bounding box center [155, 255] width 22 height 25
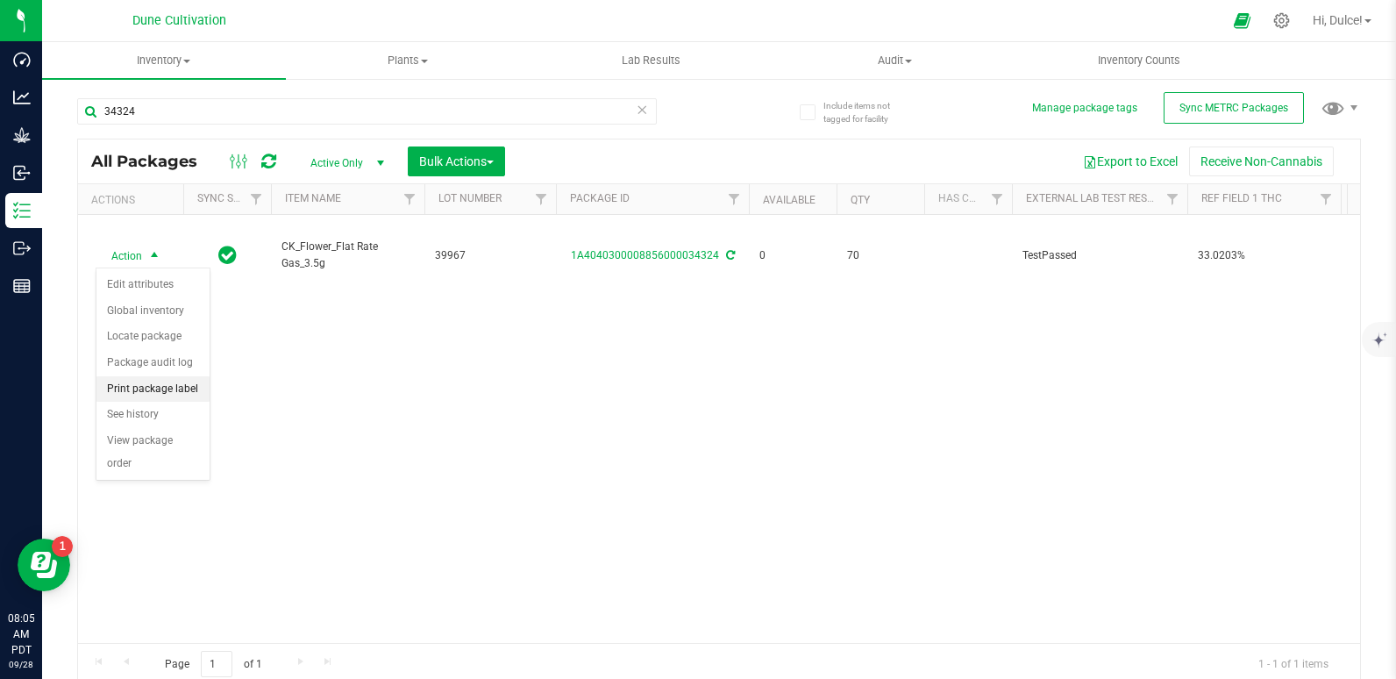
click at [141, 392] on li "Print package label" at bounding box center [152, 389] width 113 height 26
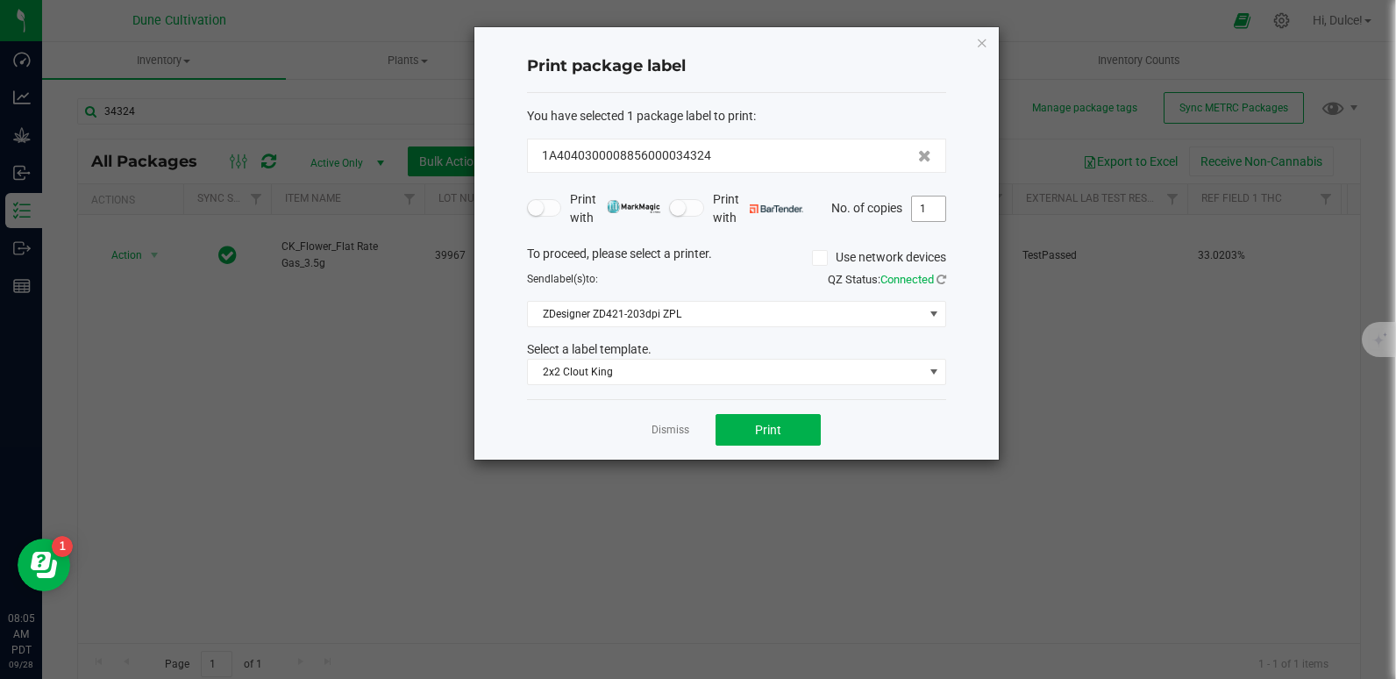
click at [933, 203] on input "1" at bounding box center [928, 208] width 33 height 25
type input "70"
click at [778, 433] on span "Print" at bounding box center [768, 430] width 26 height 14
click at [981, 39] on icon "button" at bounding box center [982, 42] width 12 height 21
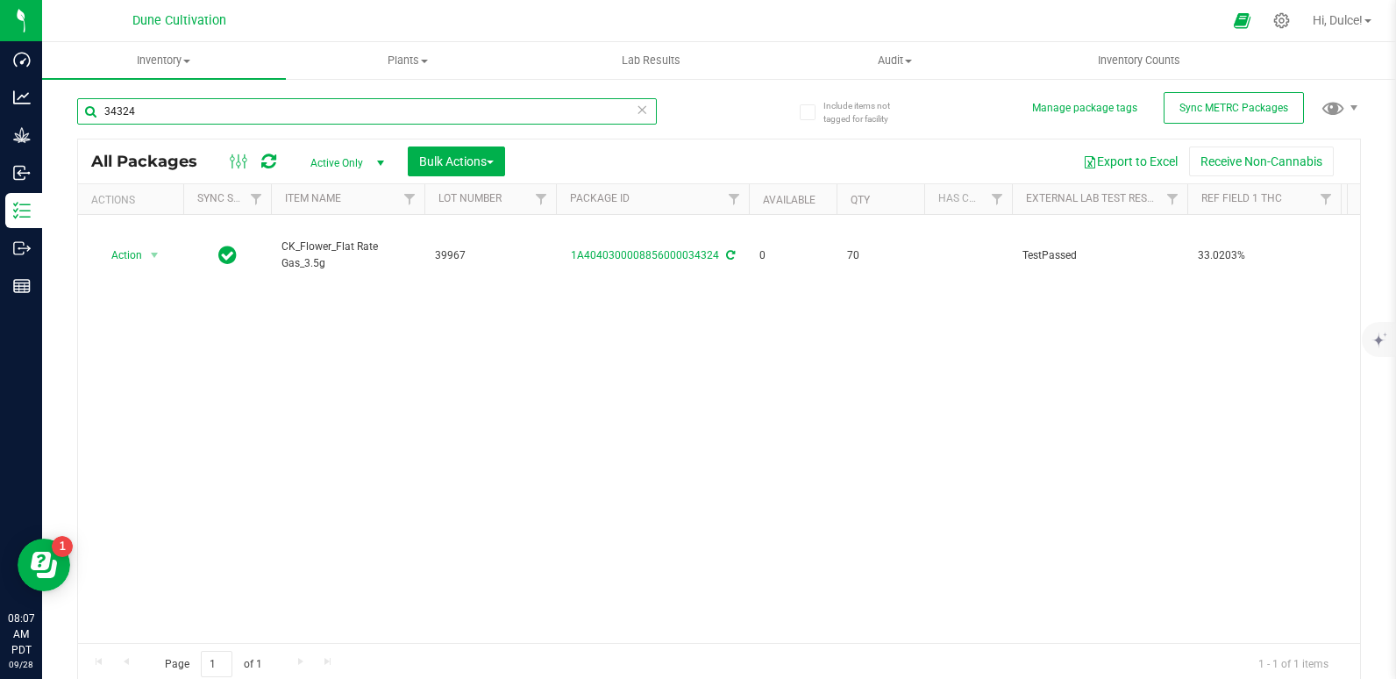
click at [501, 112] on input "34324" at bounding box center [367, 111] width 580 height 26
type input "34321"
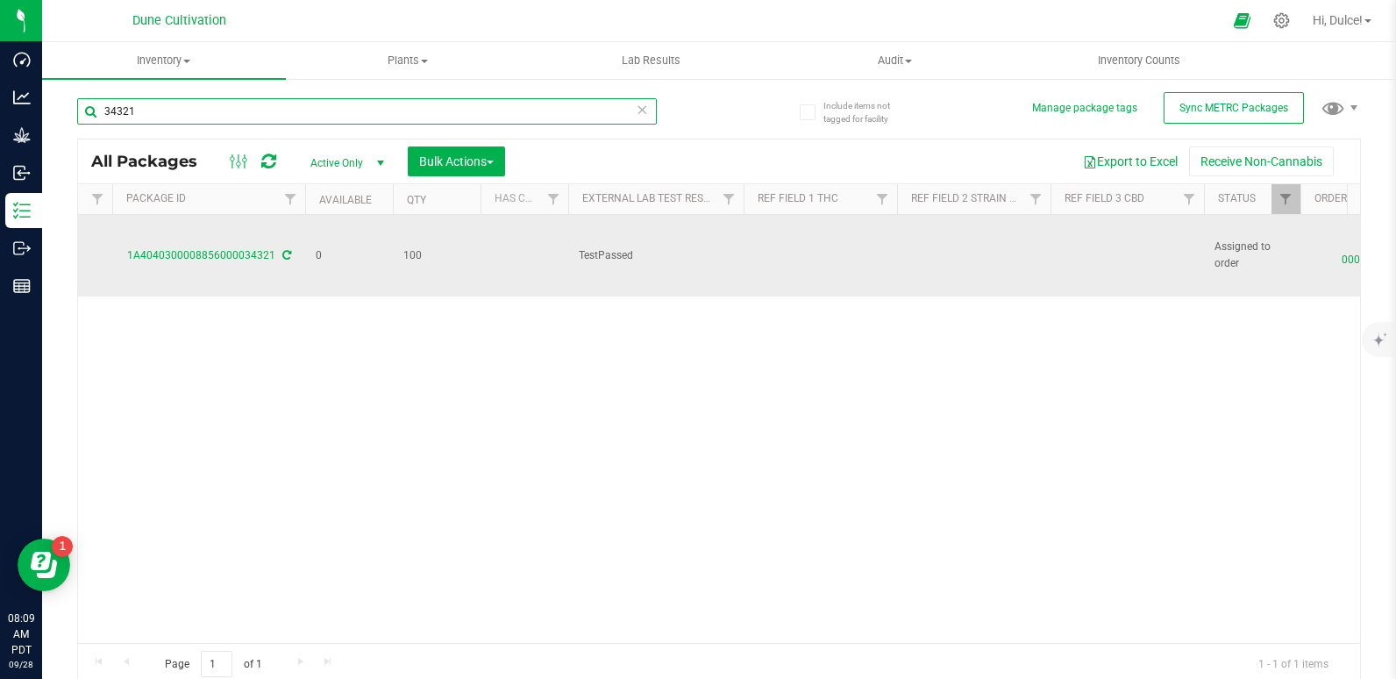
scroll to position [0, 450]
click at [1075, 264] on td at bounding box center [1120, 256] width 153 height 82
drag, startPoint x: 1103, startPoint y: 258, endPoint x: 908, endPoint y: 257, distance: 194.6
type input "0.0550%"
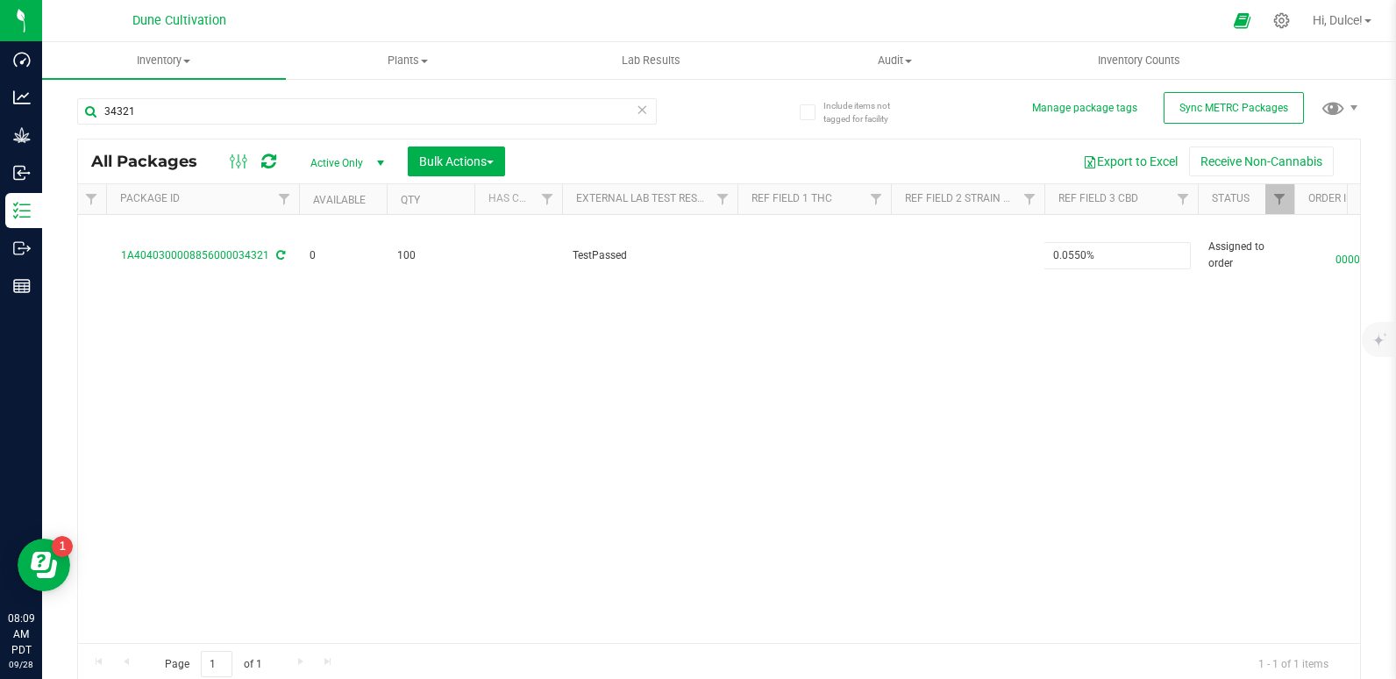
click at [828, 399] on div "All Packages Active Only Active Only Lab Samples Locked All External Internal B…" at bounding box center [719, 412] width 1284 height 547
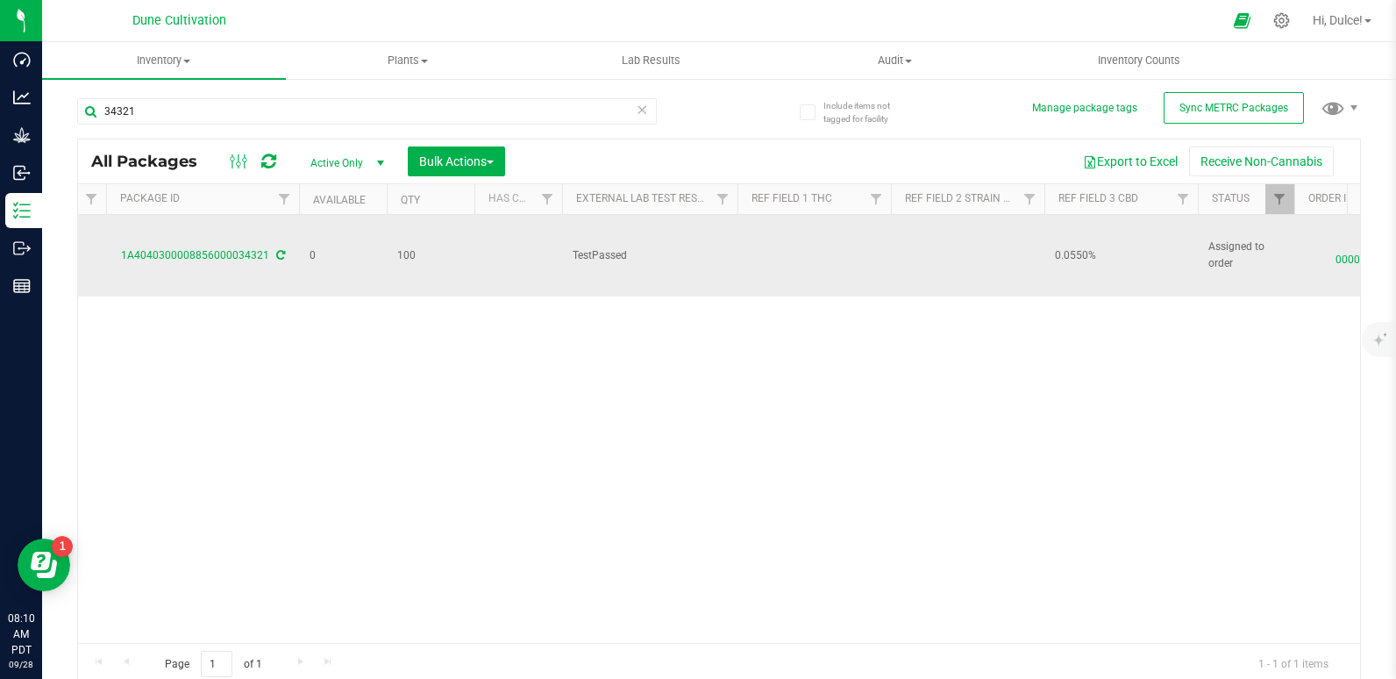
click at [784, 244] on td at bounding box center [813, 256] width 153 height 82
type input "33.0409"
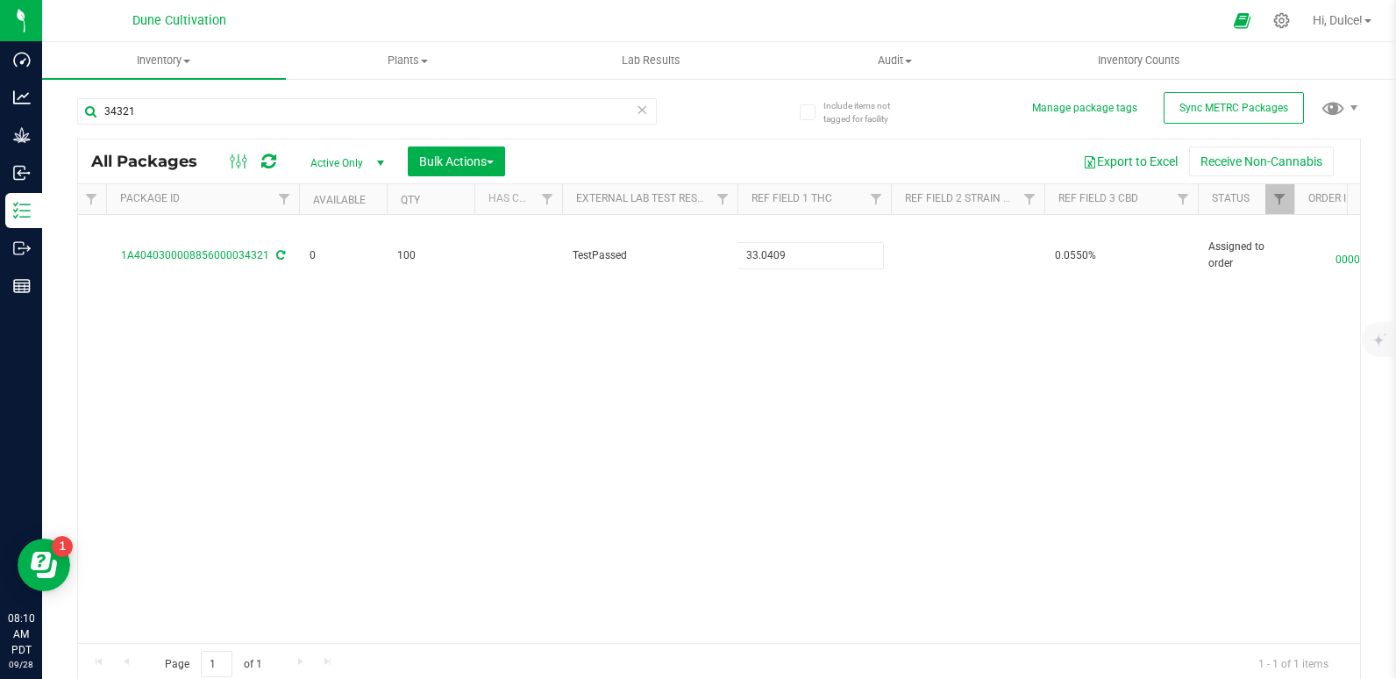
click at [674, 390] on div "All Packages Active Only Active Only Lab Samples Locked All External Internal B…" at bounding box center [719, 412] width 1284 height 547
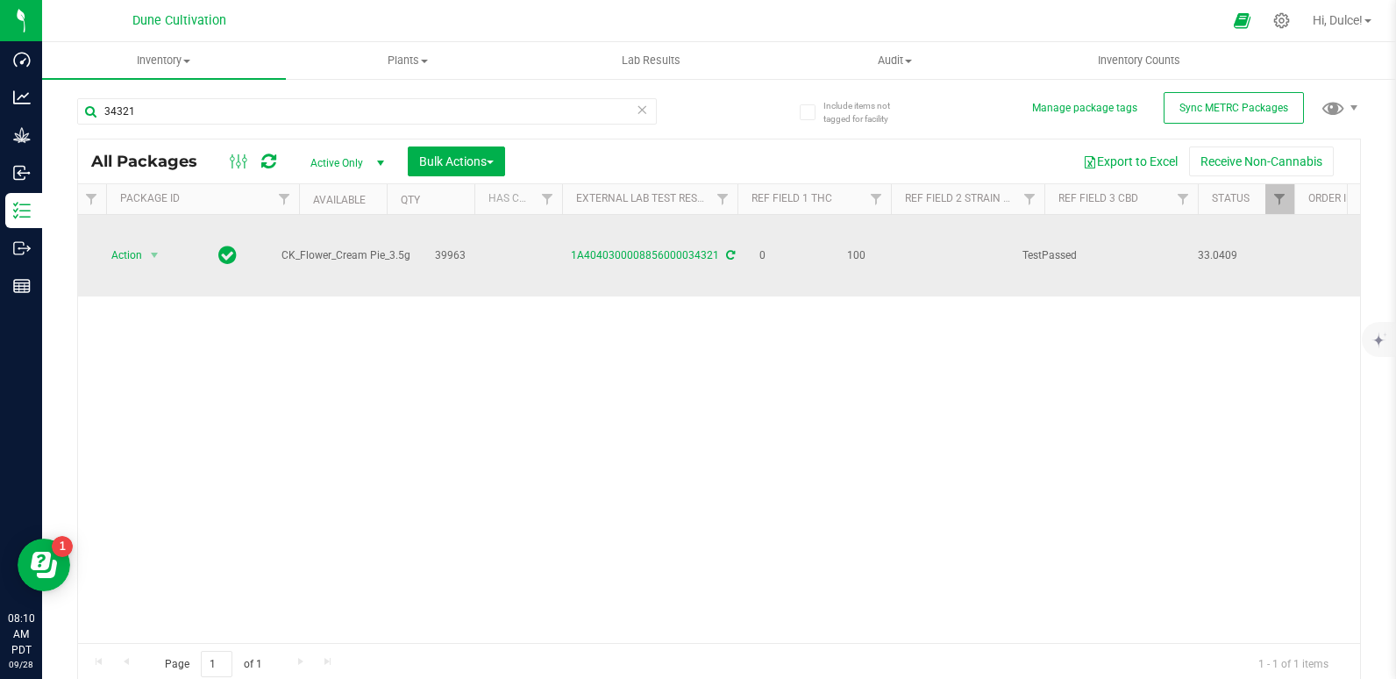
scroll to position [0, 0]
click at [132, 252] on span "Action" at bounding box center [119, 255] width 47 height 25
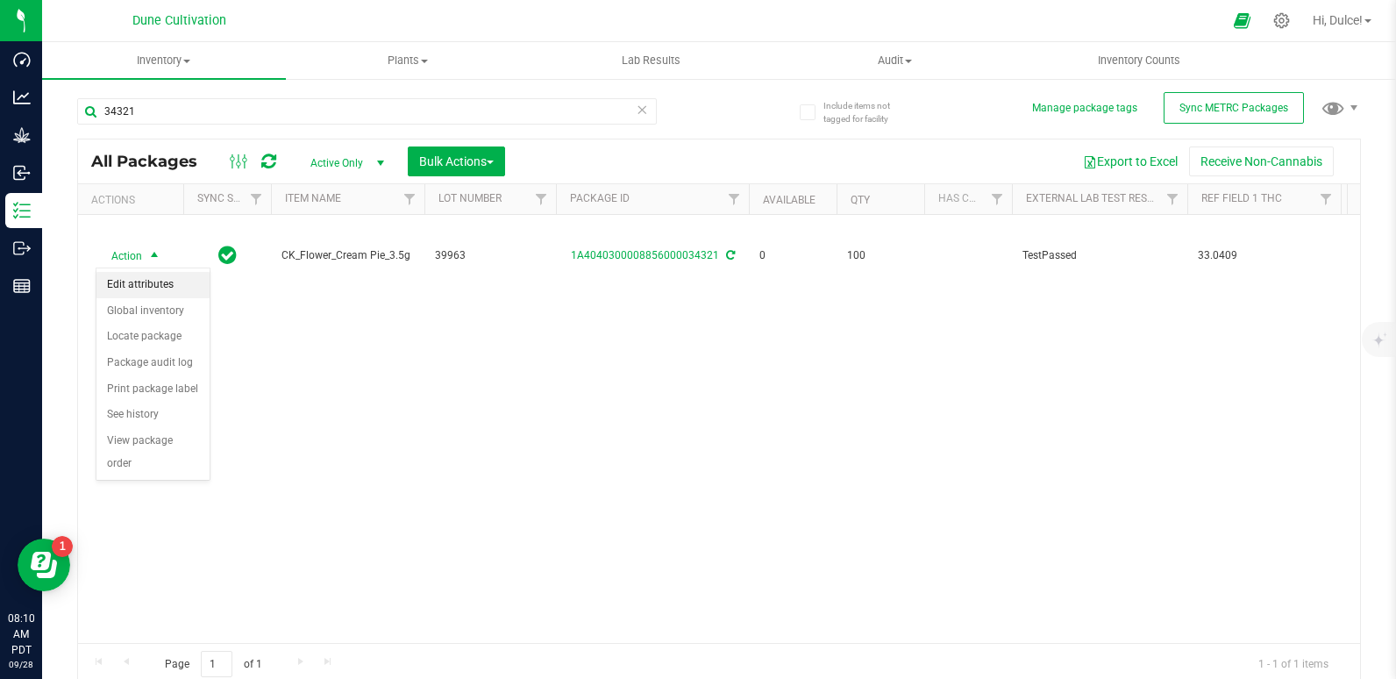
click at [156, 281] on li "Edit attributes" at bounding box center [152, 285] width 113 height 26
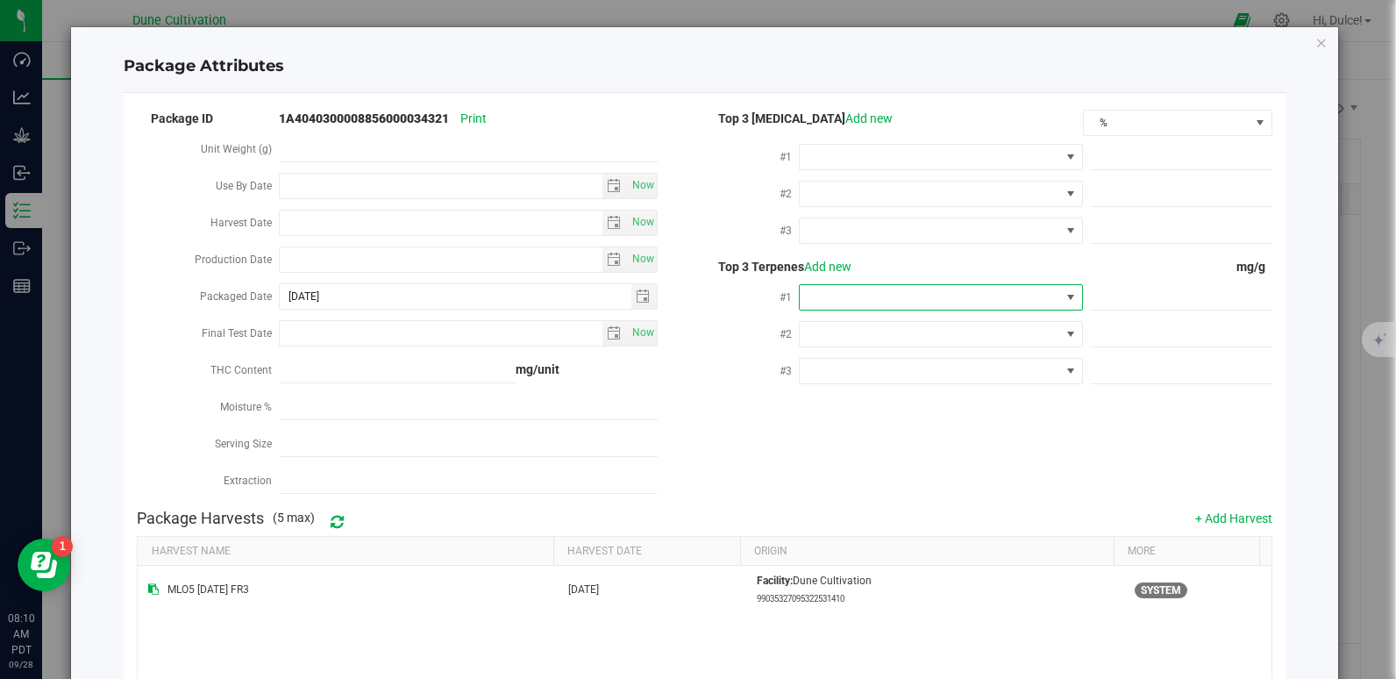
click at [848, 305] on span at bounding box center [930, 297] width 260 height 25
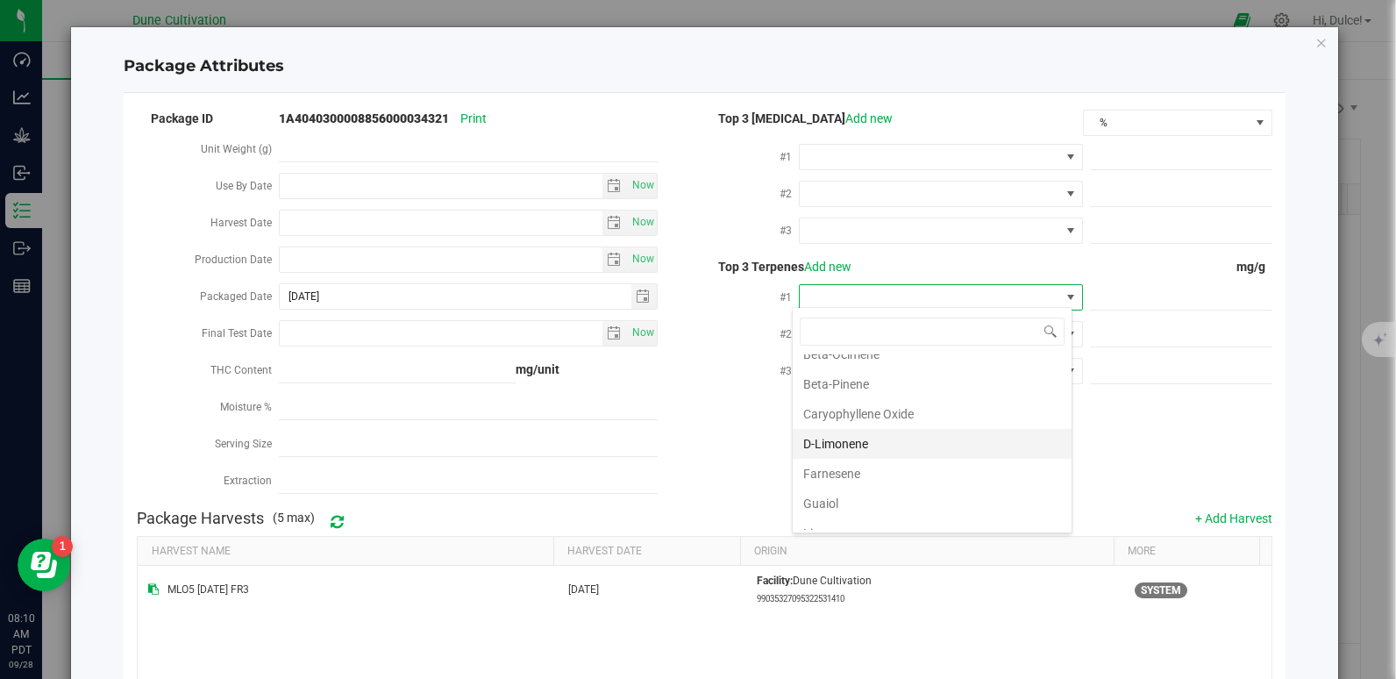
click at [871, 436] on li "D-Limonene" at bounding box center [932, 444] width 279 height 30
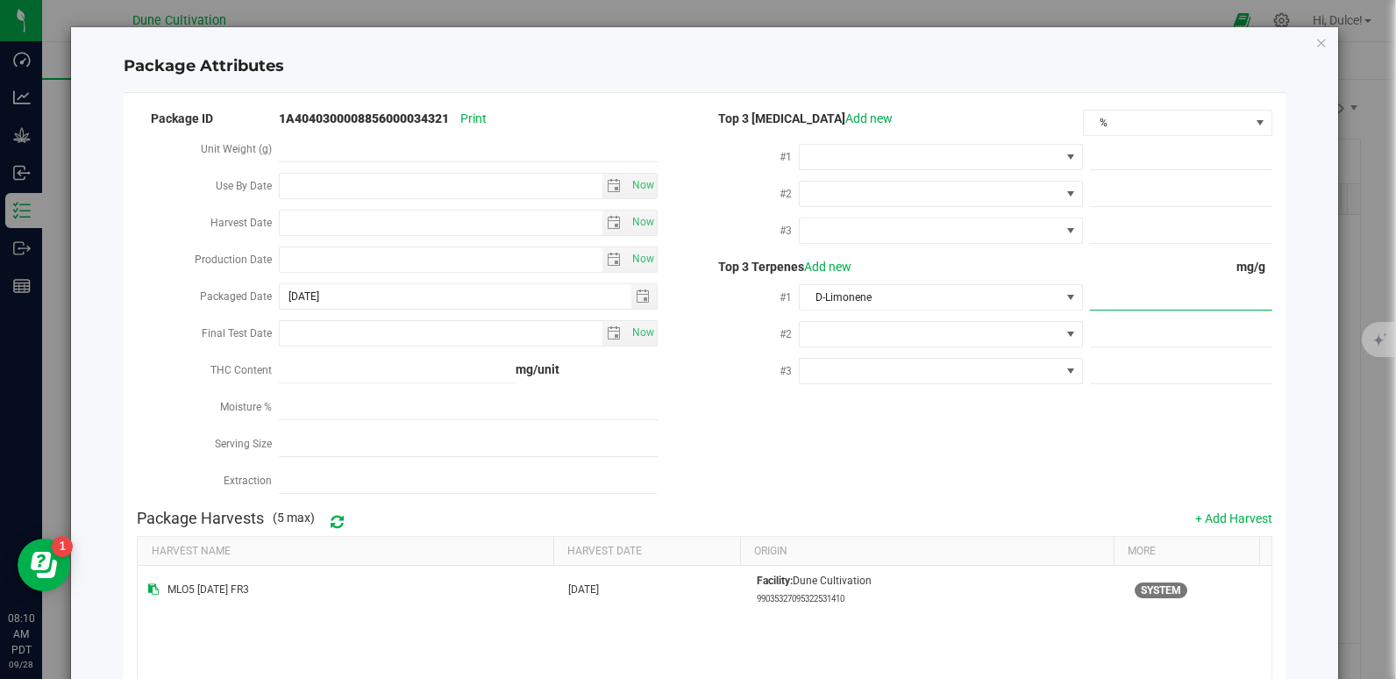
click at [1117, 286] on span at bounding box center [1181, 297] width 182 height 25
paste input "5.831"
type input "5.831"
type input "5.8310"
click at [1012, 432] on div "Package ID 1A4040300008856000034321 Print Unit Weight (g) Use By Date Now Harve…" at bounding box center [704, 304] width 1134 height 394
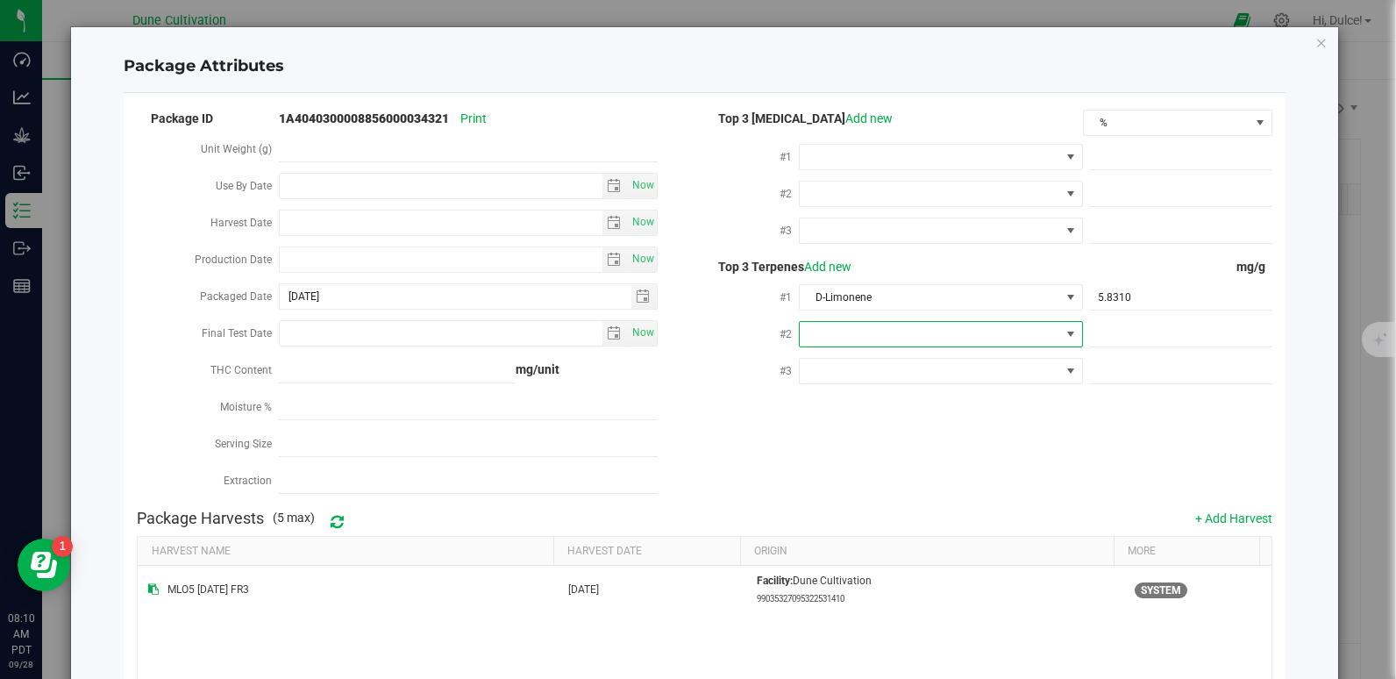
click at [848, 340] on span at bounding box center [930, 334] width 260 height 25
click at [884, 508] on li "Beta-Myrcene" at bounding box center [932, 511] width 279 height 30
click at [1096, 322] on span at bounding box center [1181, 334] width 182 height 25
paste input "4.629"
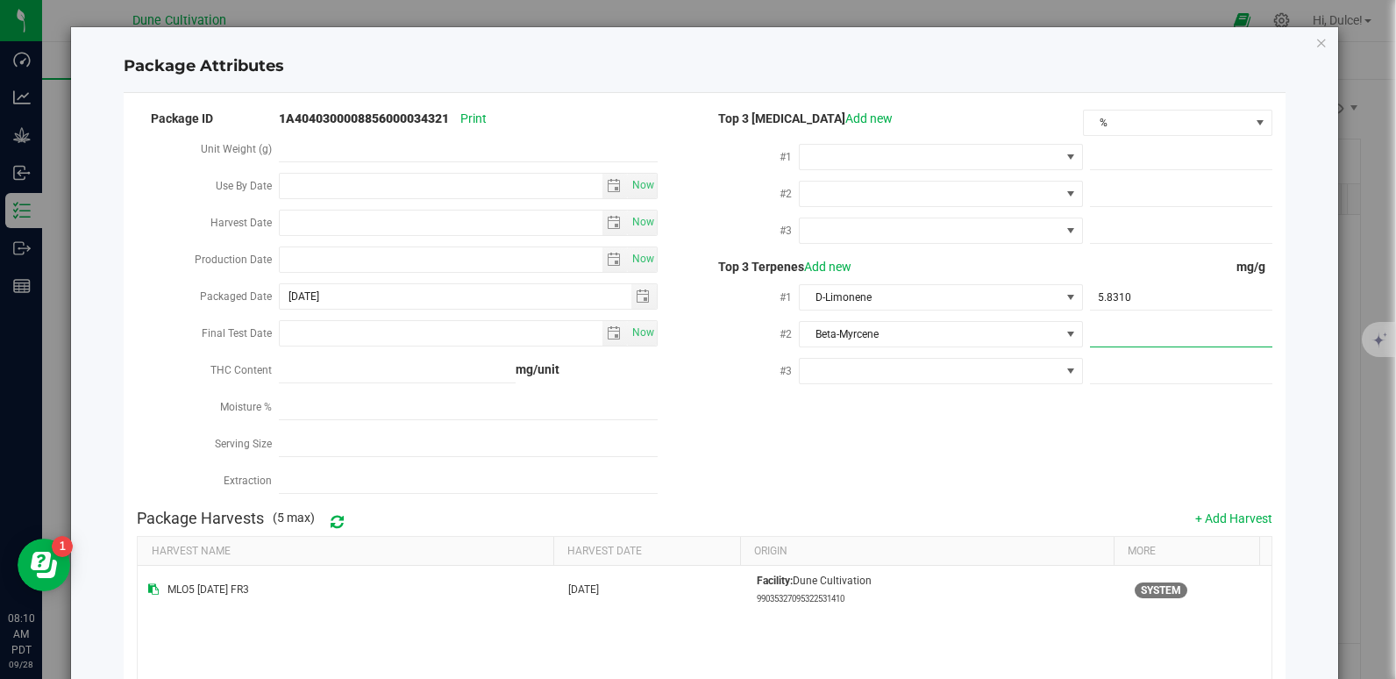
type input "4.629"
type input "4.6290"
click at [1032, 474] on div "Package ID 1A4040300008856000034321 Print Unit Weight (g) Use By Date Now Harve…" at bounding box center [704, 304] width 1134 height 394
click at [899, 362] on span at bounding box center [930, 371] width 260 height 25
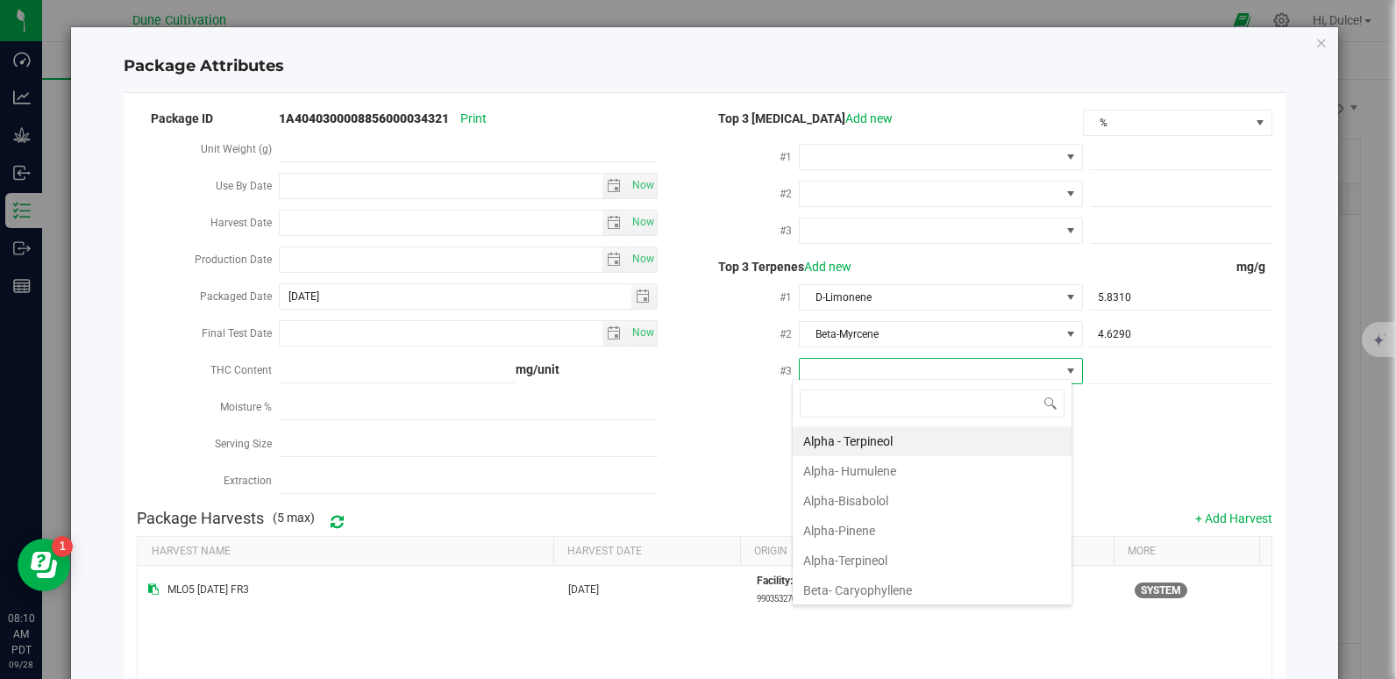
scroll to position [26, 281]
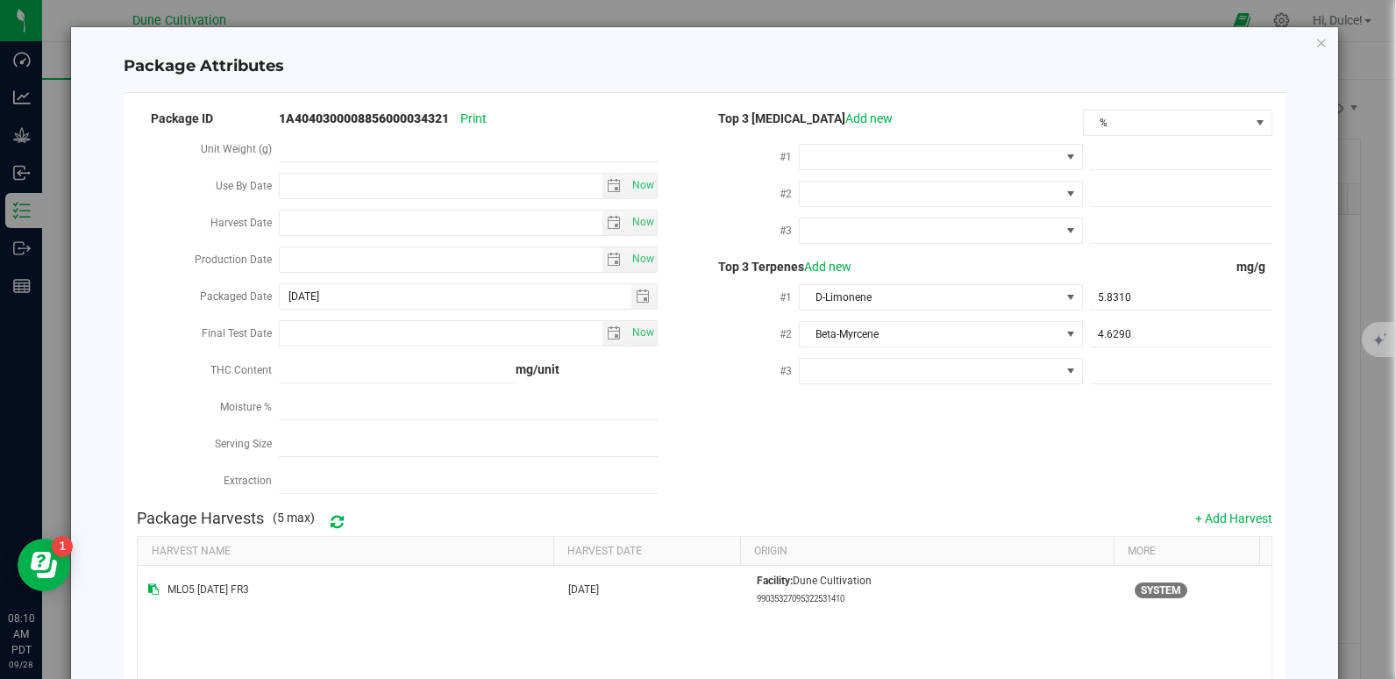
click at [826, 354] on div at bounding box center [941, 370] width 284 height 32
click at [827, 363] on span at bounding box center [930, 371] width 260 height 25
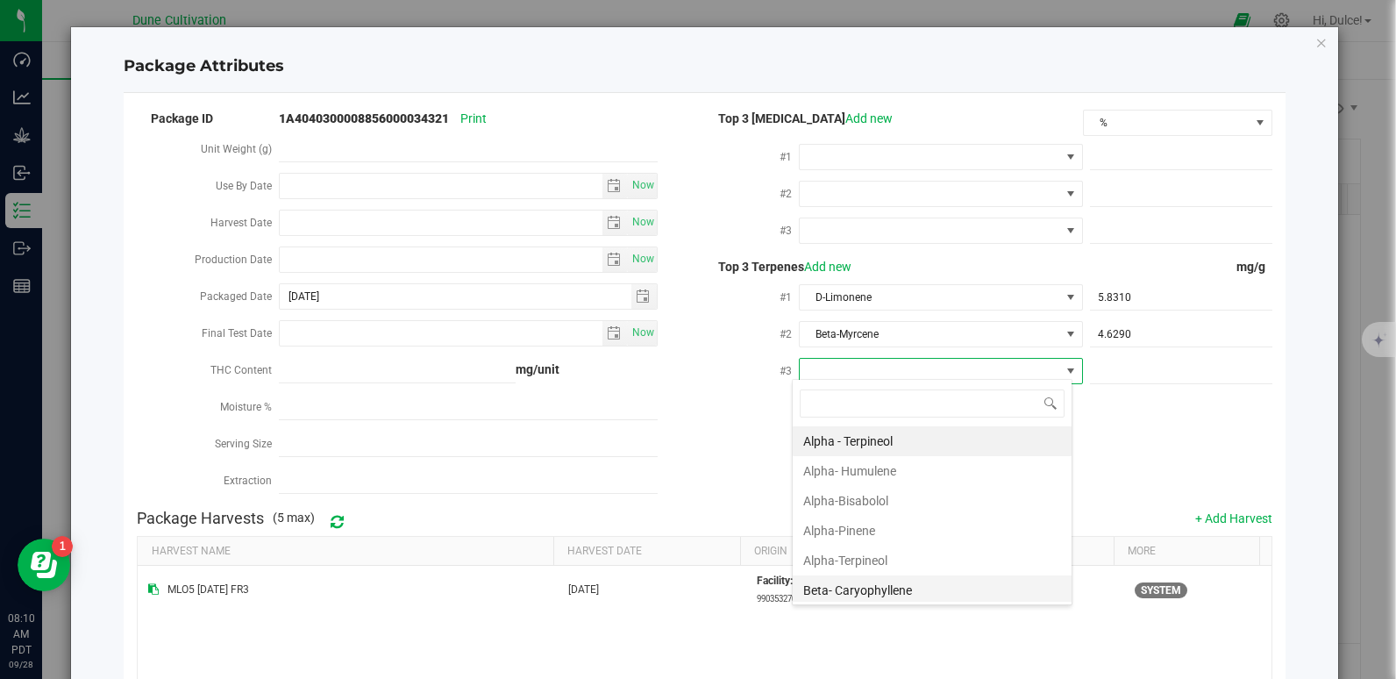
click at [867, 581] on li "Beta- Caryophyllene" at bounding box center [932, 590] width 279 height 30
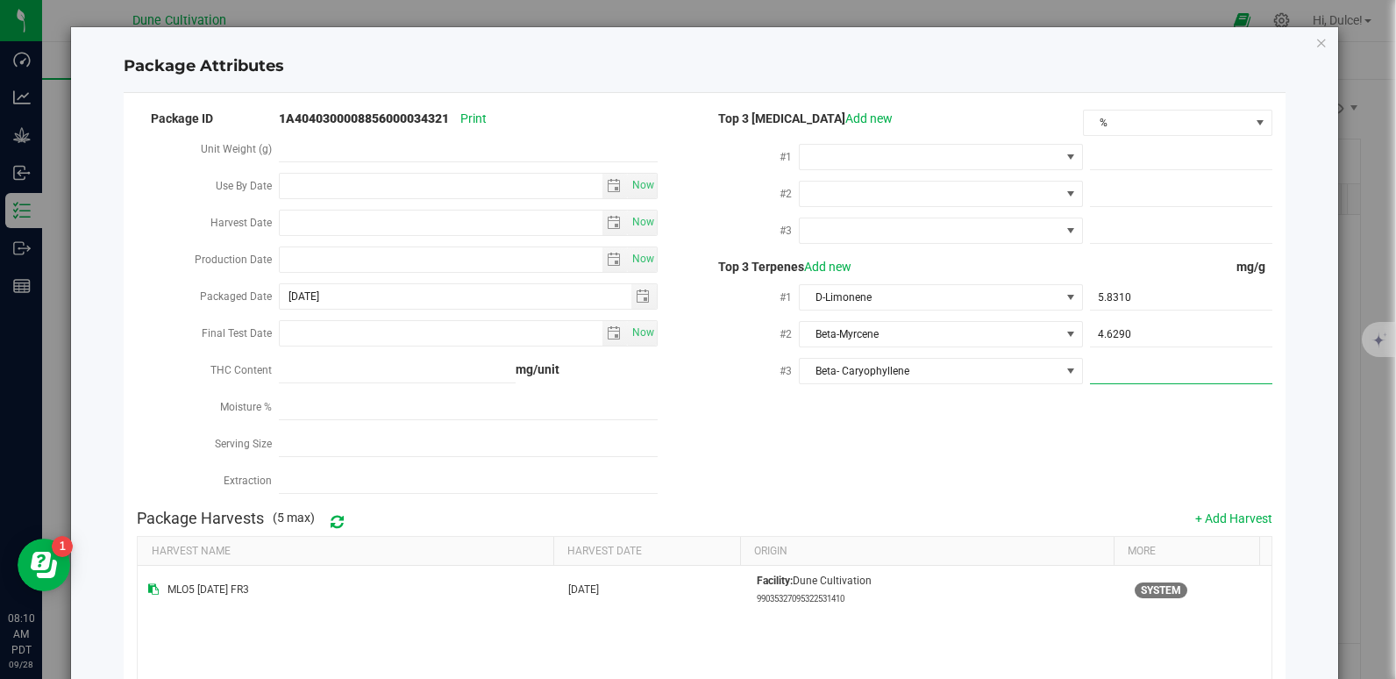
click at [1123, 371] on span at bounding box center [1181, 371] width 182 height 25
paste input "3.61"
type input "3.61"
type input "3.6100"
click at [1013, 484] on div "Package ID 1A4040300008856000034321 Print Unit Weight (g) Use By Date Now Harve…" at bounding box center [704, 304] width 1134 height 394
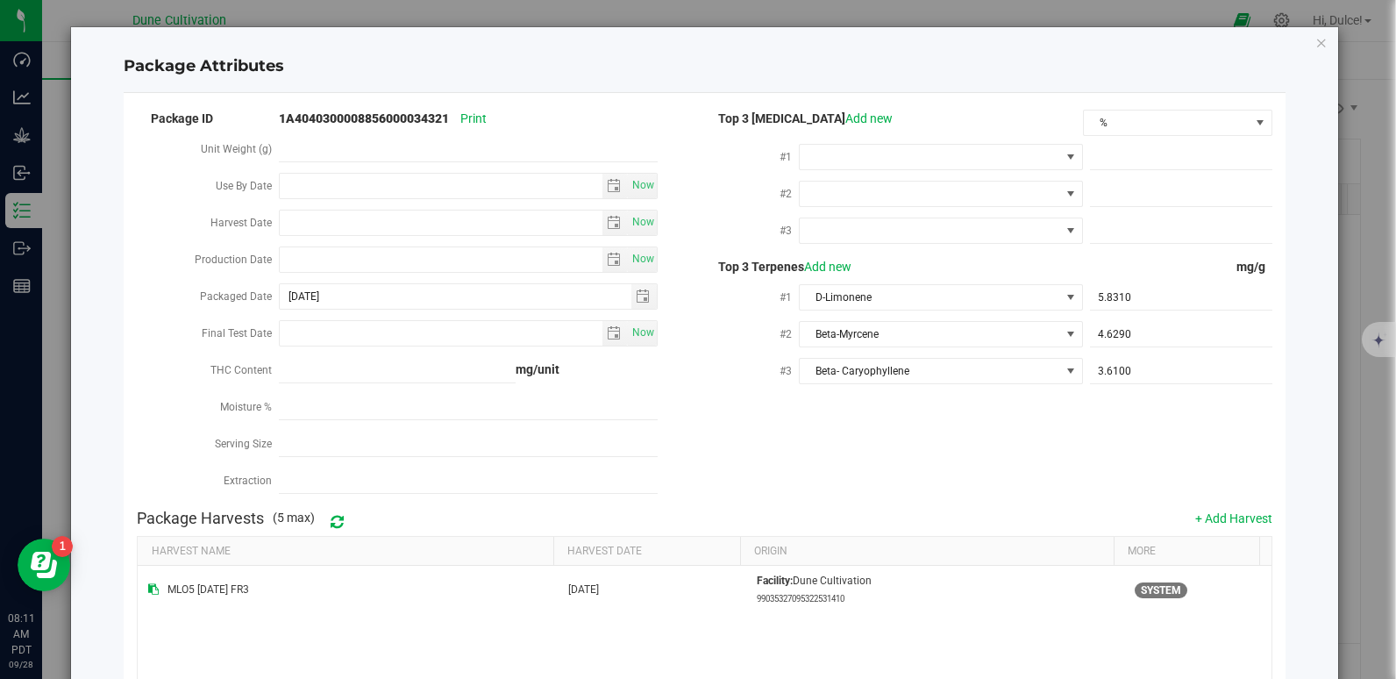
scroll to position [213, 0]
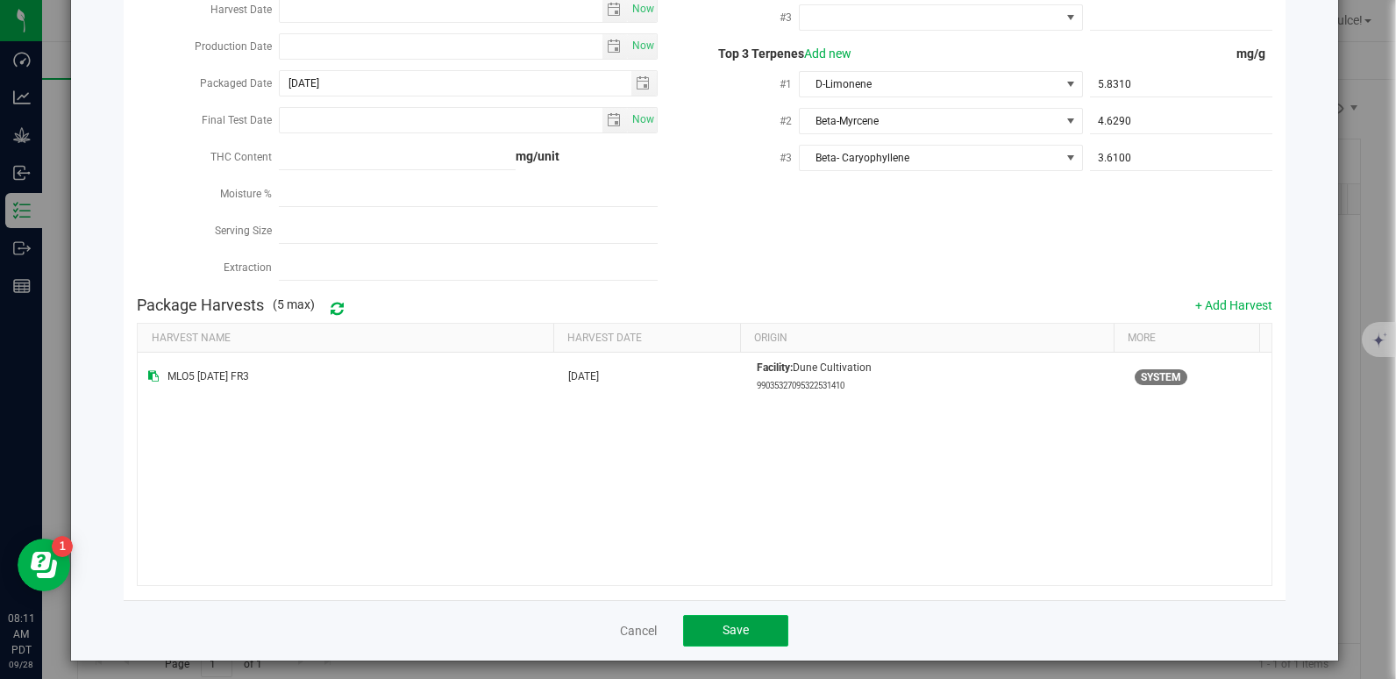
click at [726, 622] on span "Save" at bounding box center [735, 629] width 26 height 14
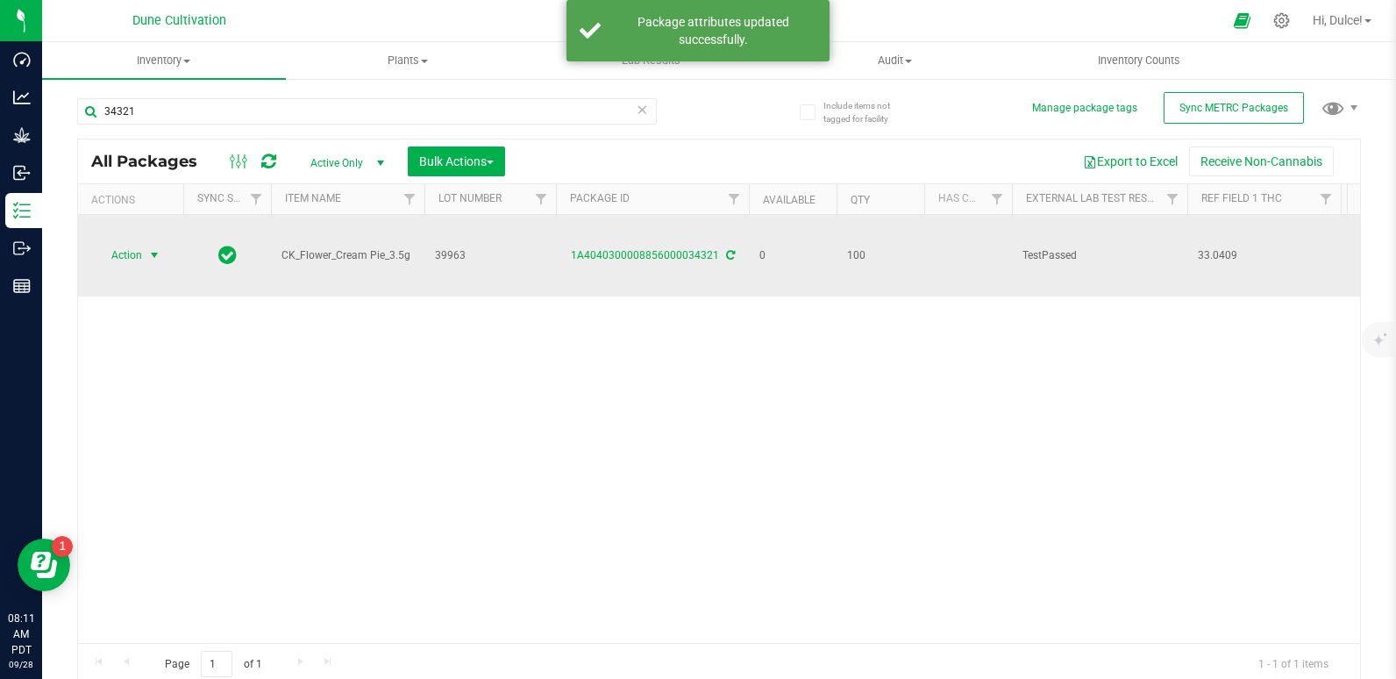
click at [128, 247] on span "Action" at bounding box center [119, 255] width 47 height 25
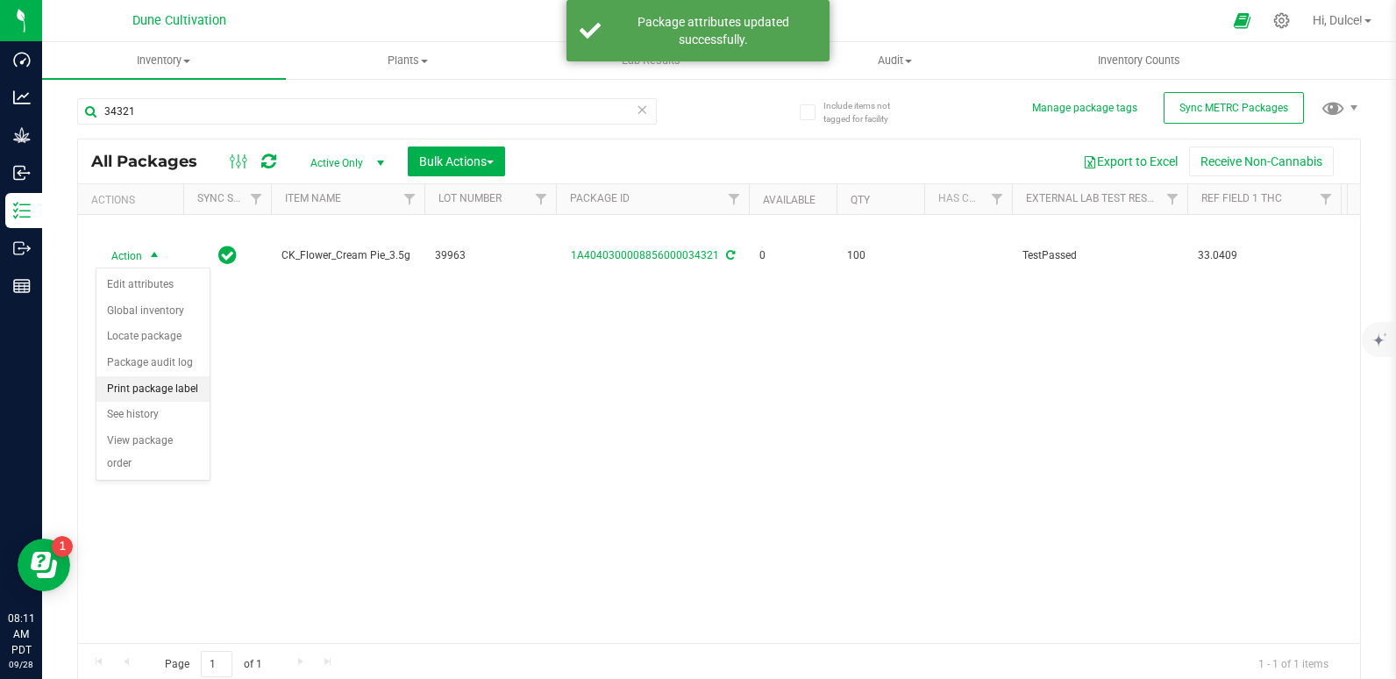
click at [179, 389] on li "Print package label" at bounding box center [152, 389] width 113 height 26
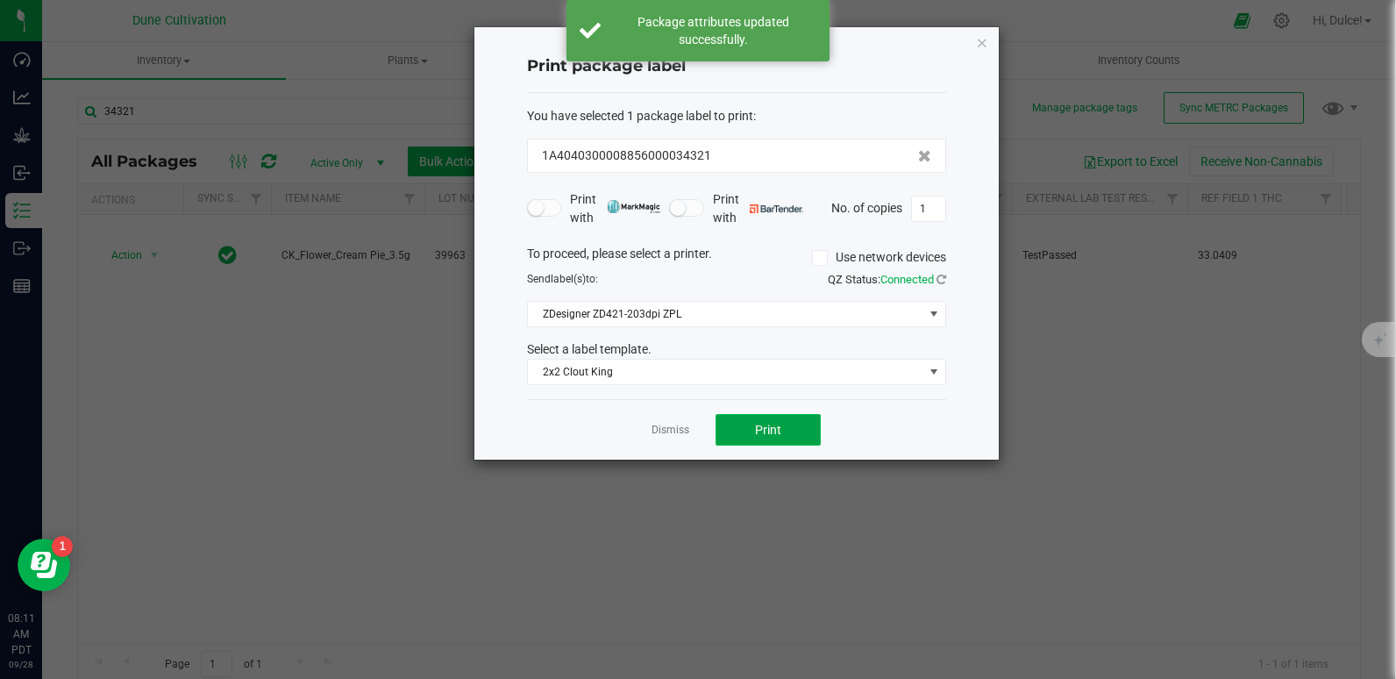
click at [772, 420] on button "Print" at bounding box center [767, 430] width 105 height 32
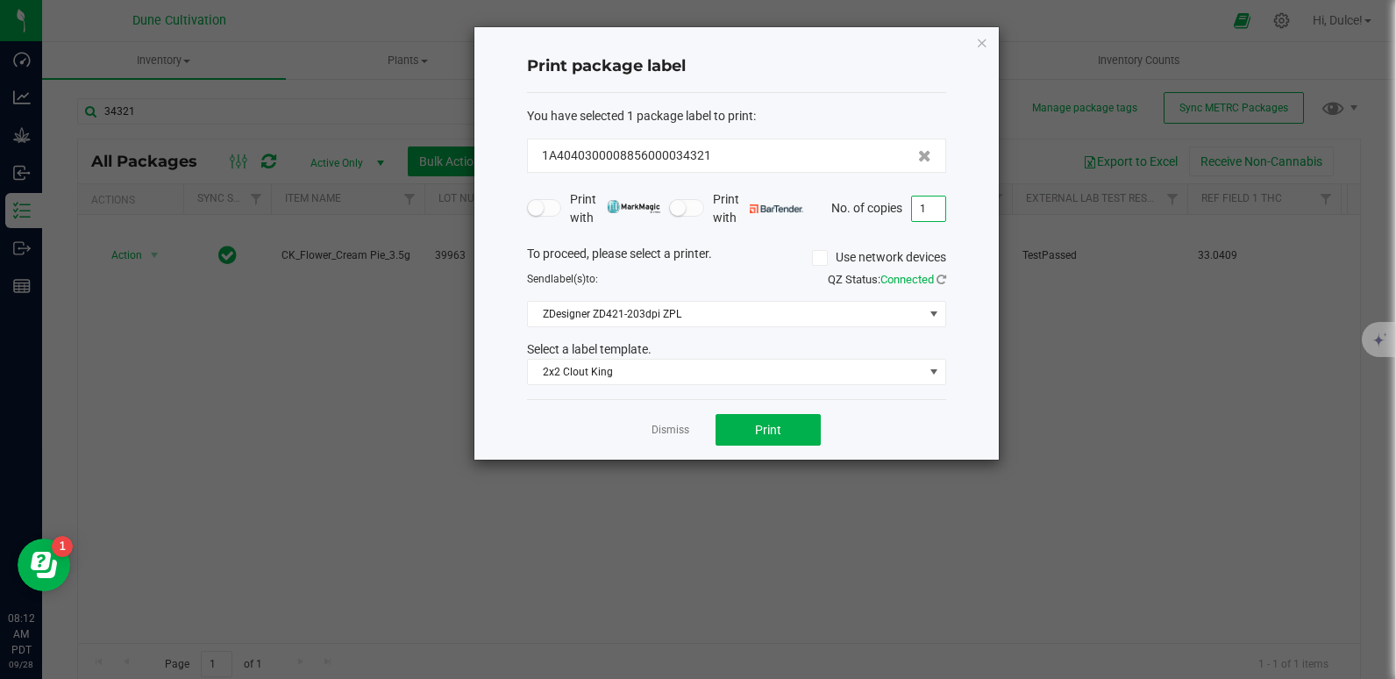
click at [918, 215] on input "1" at bounding box center [928, 208] width 33 height 25
type input "100"
click at [788, 442] on button "Print" at bounding box center [767, 430] width 105 height 32
click at [981, 44] on icon "button" at bounding box center [982, 42] width 12 height 21
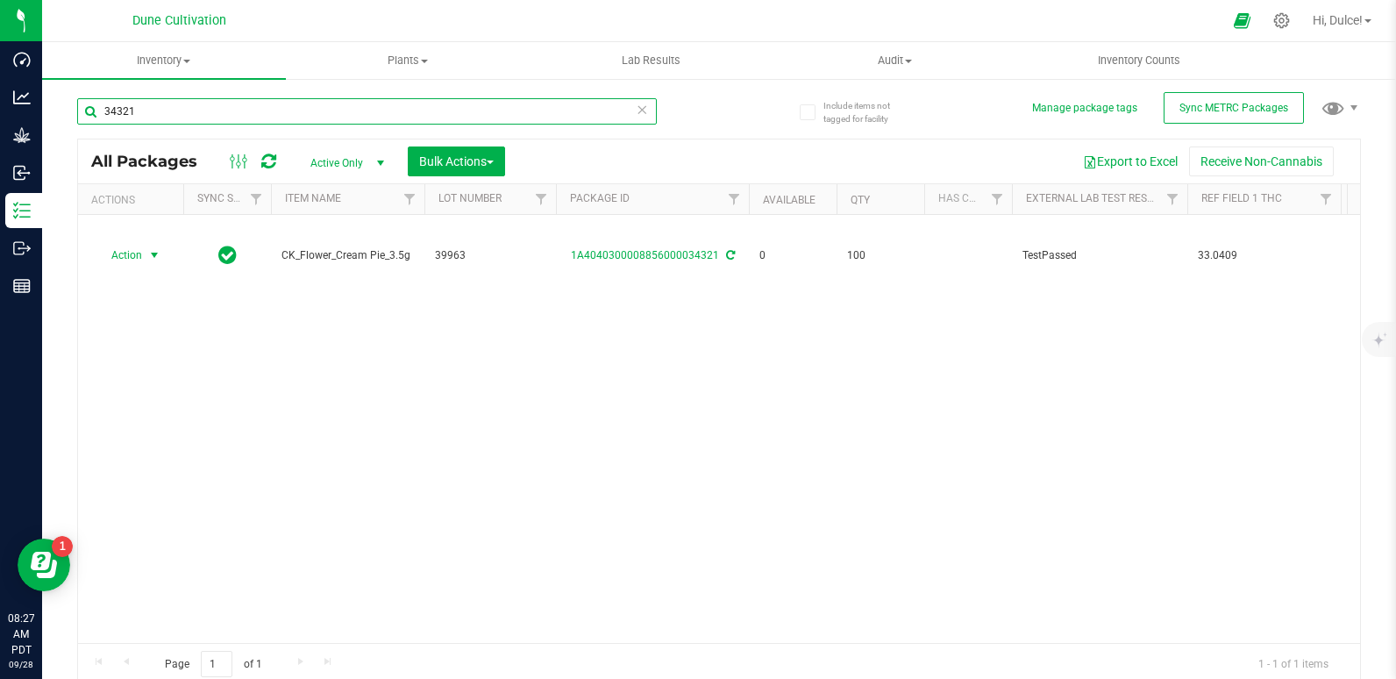
click at [493, 111] on input "34321" at bounding box center [367, 111] width 580 height 26
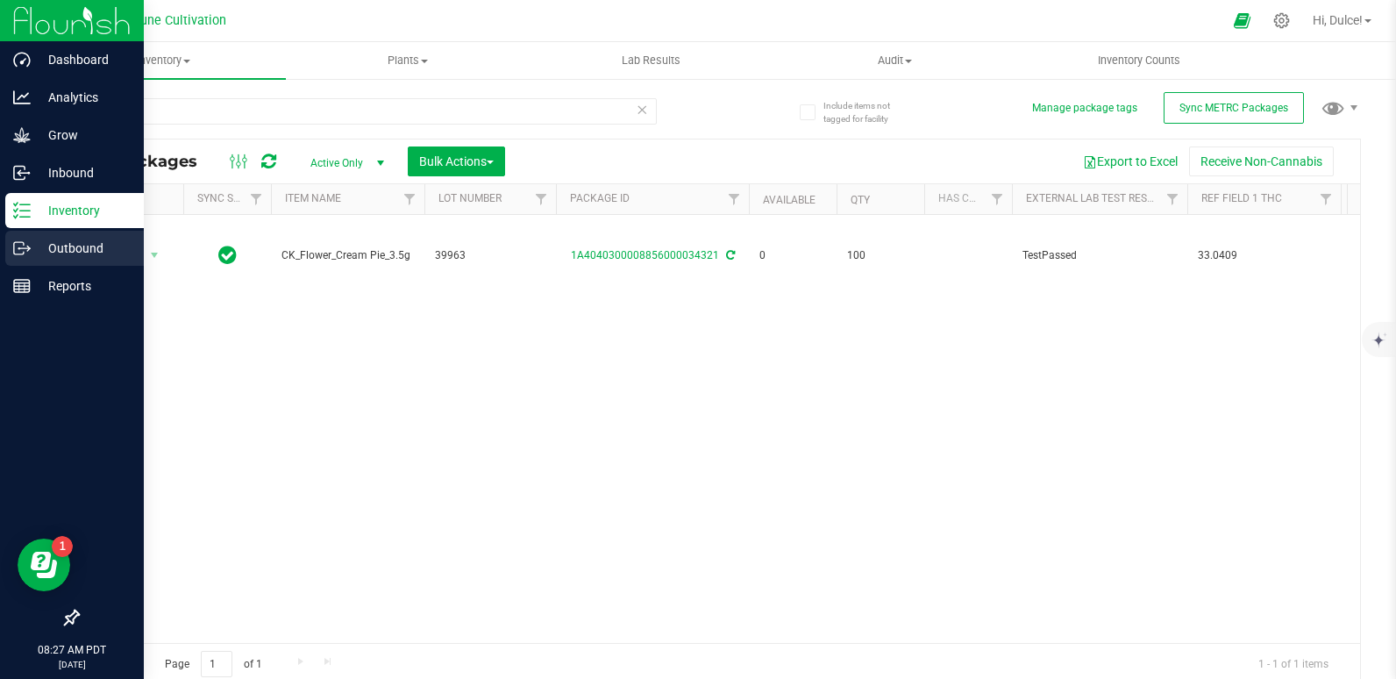
click at [39, 245] on p "Outbound" at bounding box center [83, 248] width 105 height 21
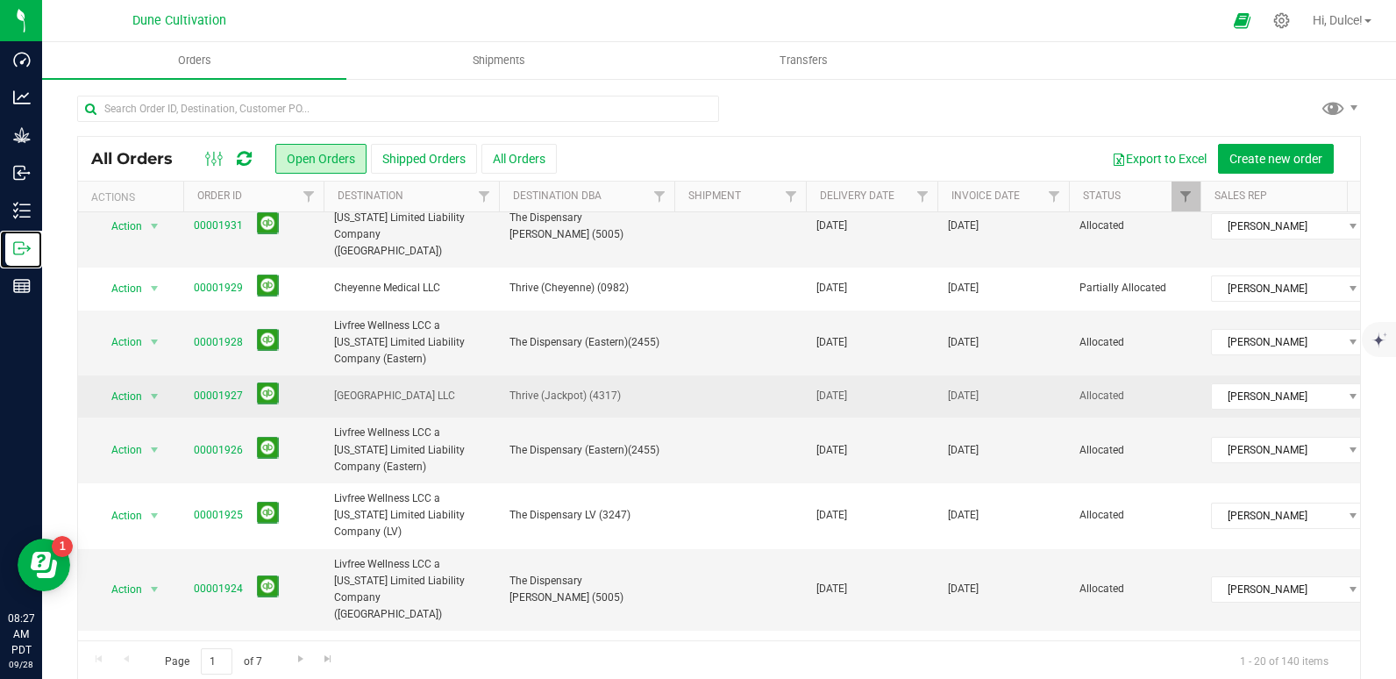
scroll to position [93, 0]
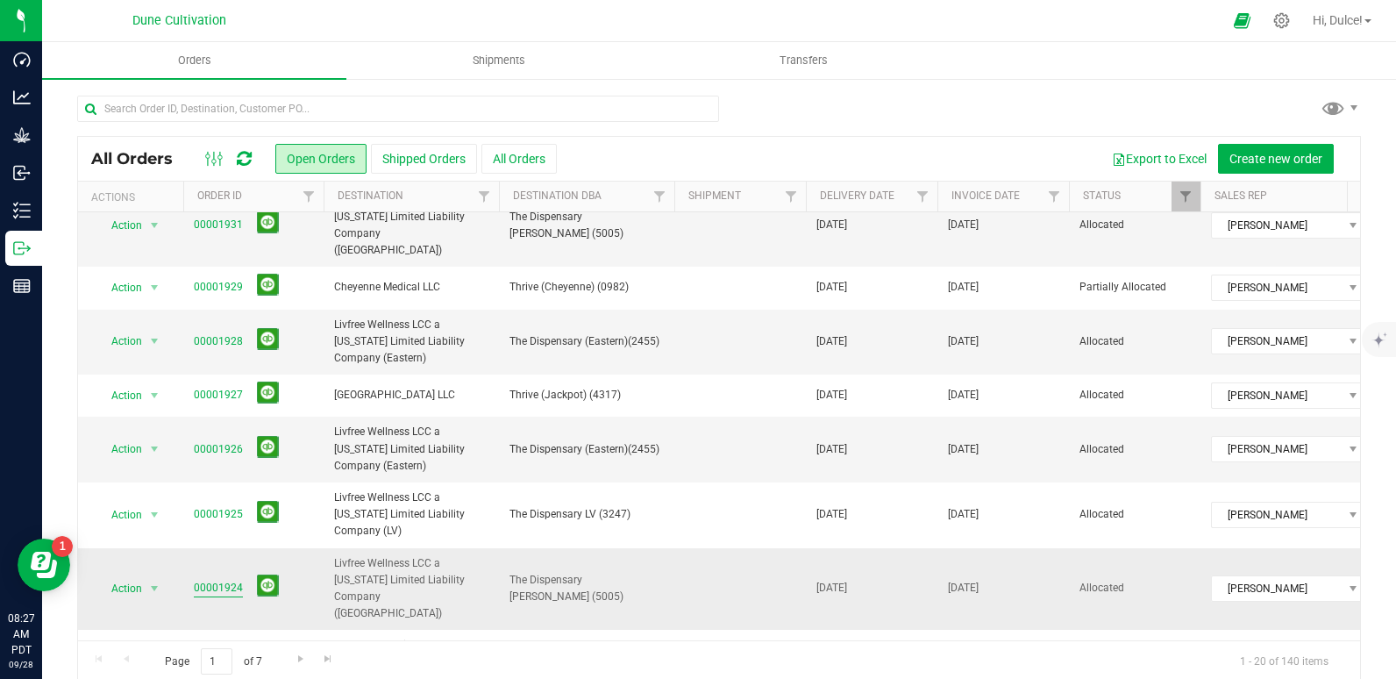
click at [233, 580] on link "00001924" at bounding box center [218, 588] width 49 height 17
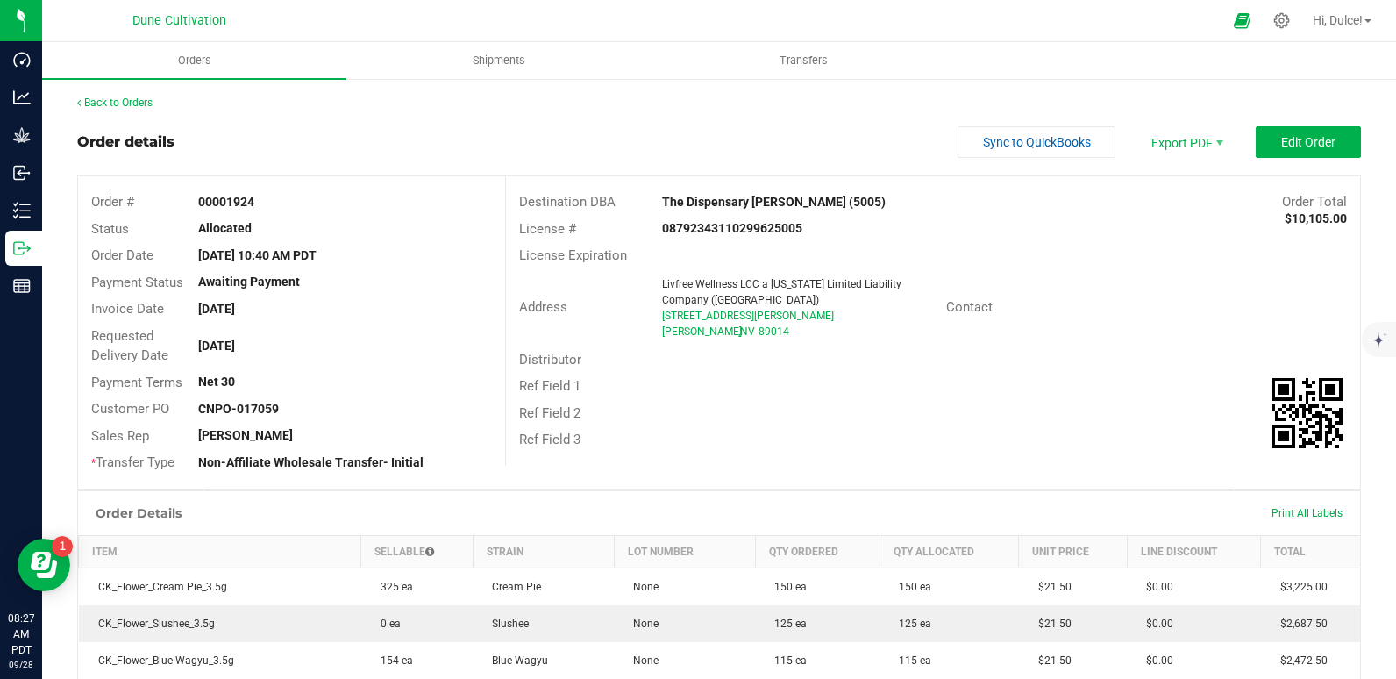
click at [1309, 523] on div "Print All Labels" at bounding box center [1306, 512] width 89 height 37
click at [1298, 513] on span "Print All Labels" at bounding box center [1306, 513] width 71 height 12
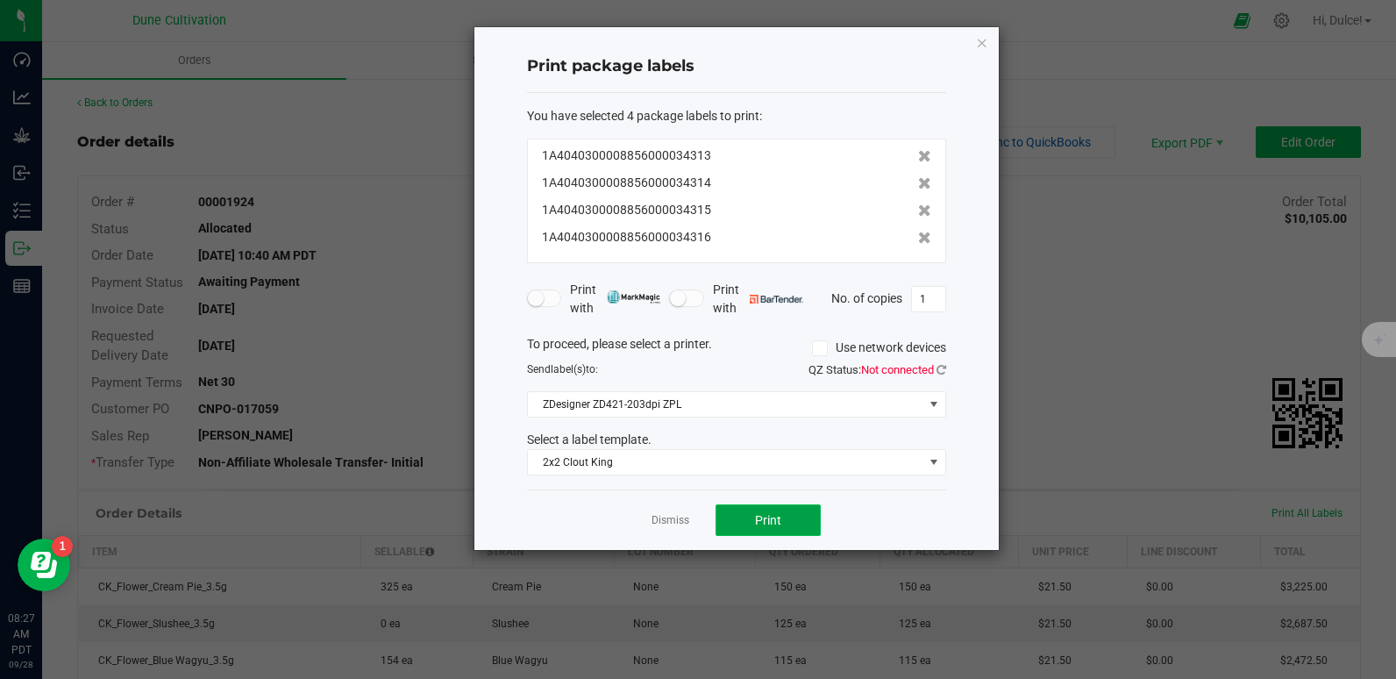
click at [790, 519] on button "Print" at bounding box center [767, 520] width 105 height 32
click at [979, 37] on icon "button" at bounding box center [982, 42] width 12 height 21
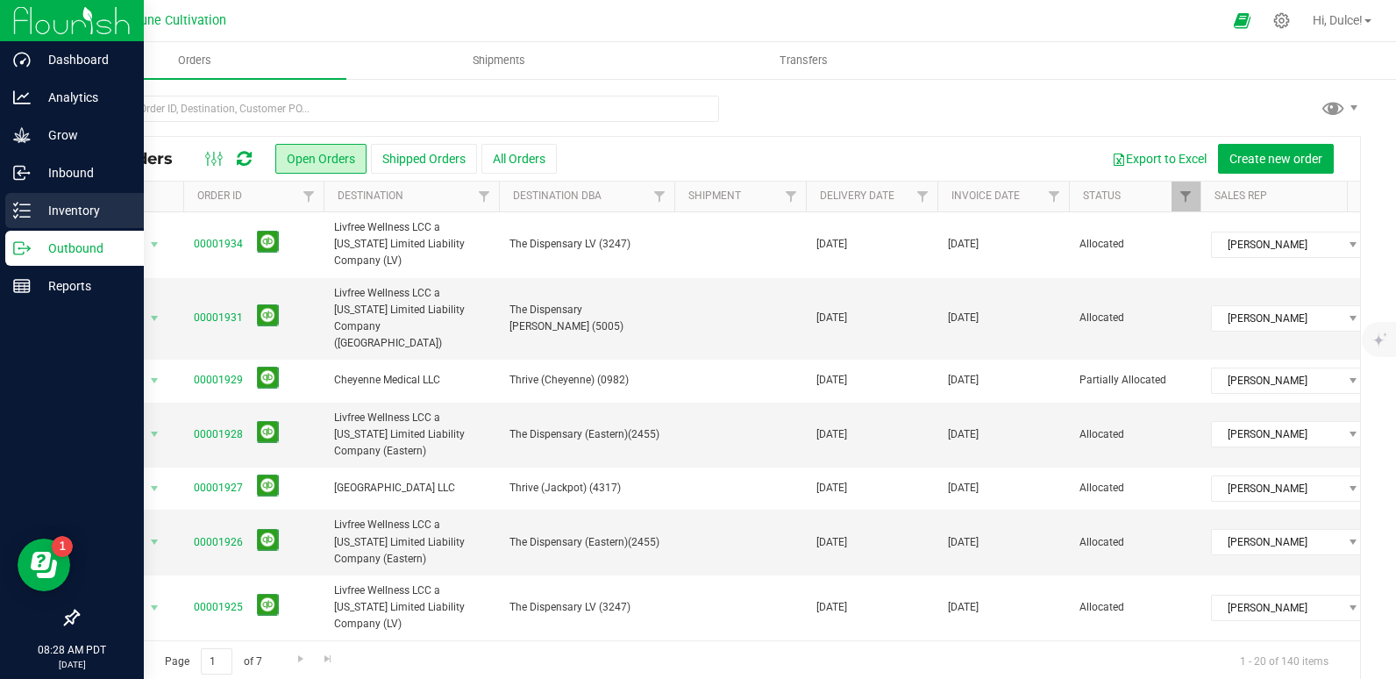
click at [81, 212] on p "Inventory" at bounding box center [83, 210] width 105 height 21
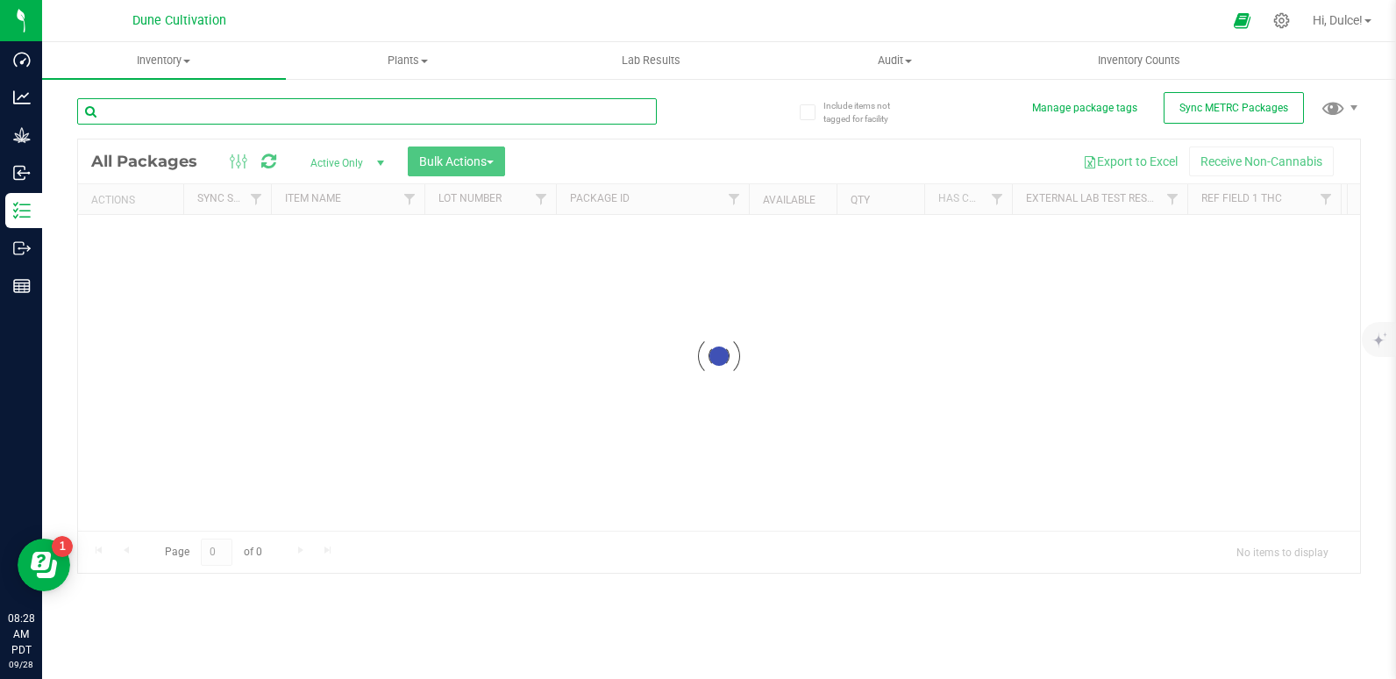
click at [204, 115] on input "text" at bounding box center [367, 111] width 580 height 26
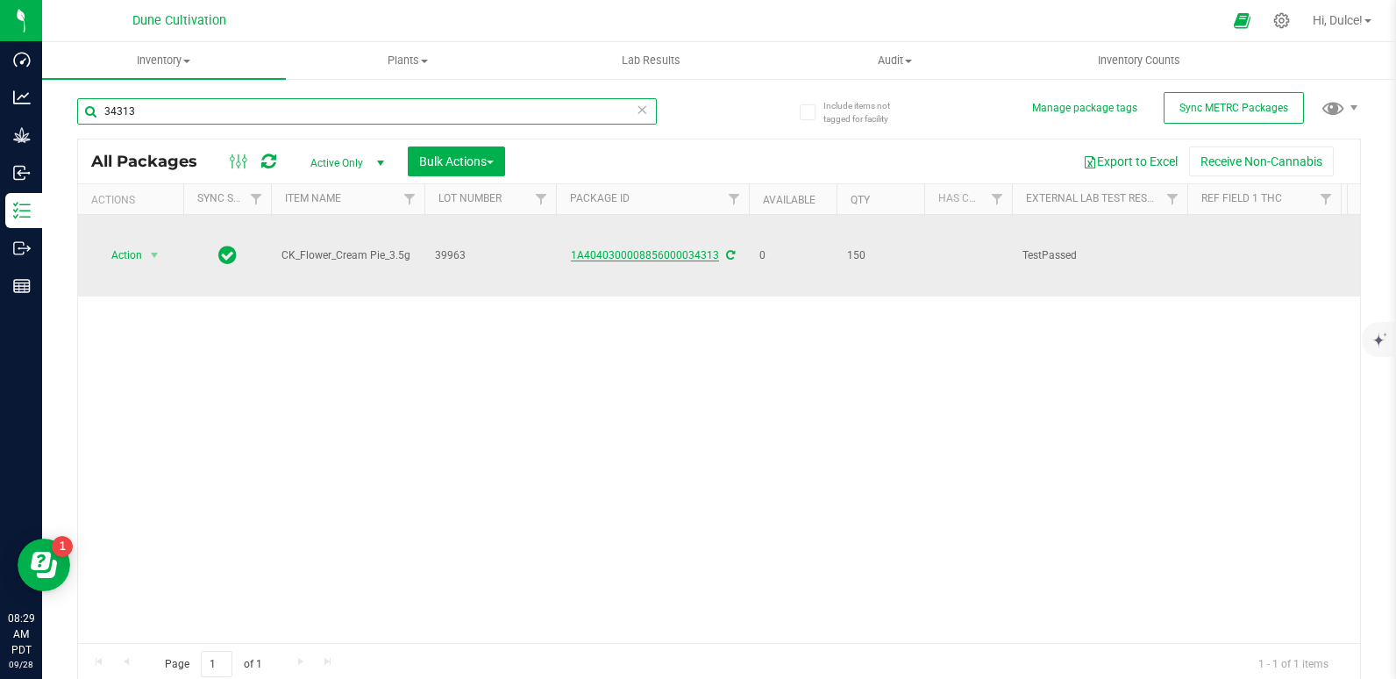
type input "34313"
click at [607, 250] on link "1A4040300008856000034313" at bounding box center [645, 255] width 148 height 12
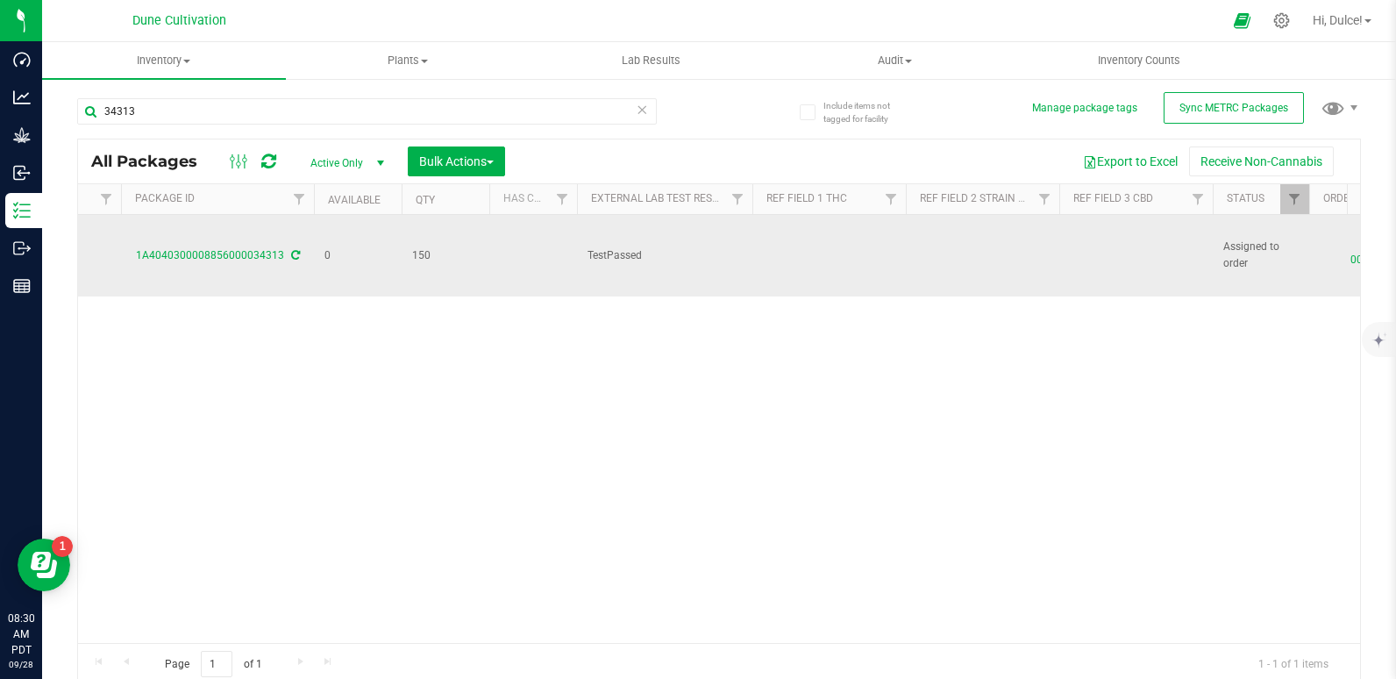
scroll to position [0, 436]
click at [1106, 248] on td at bounding box center [1134, 256] width 153 height 82
type input "0.0550"
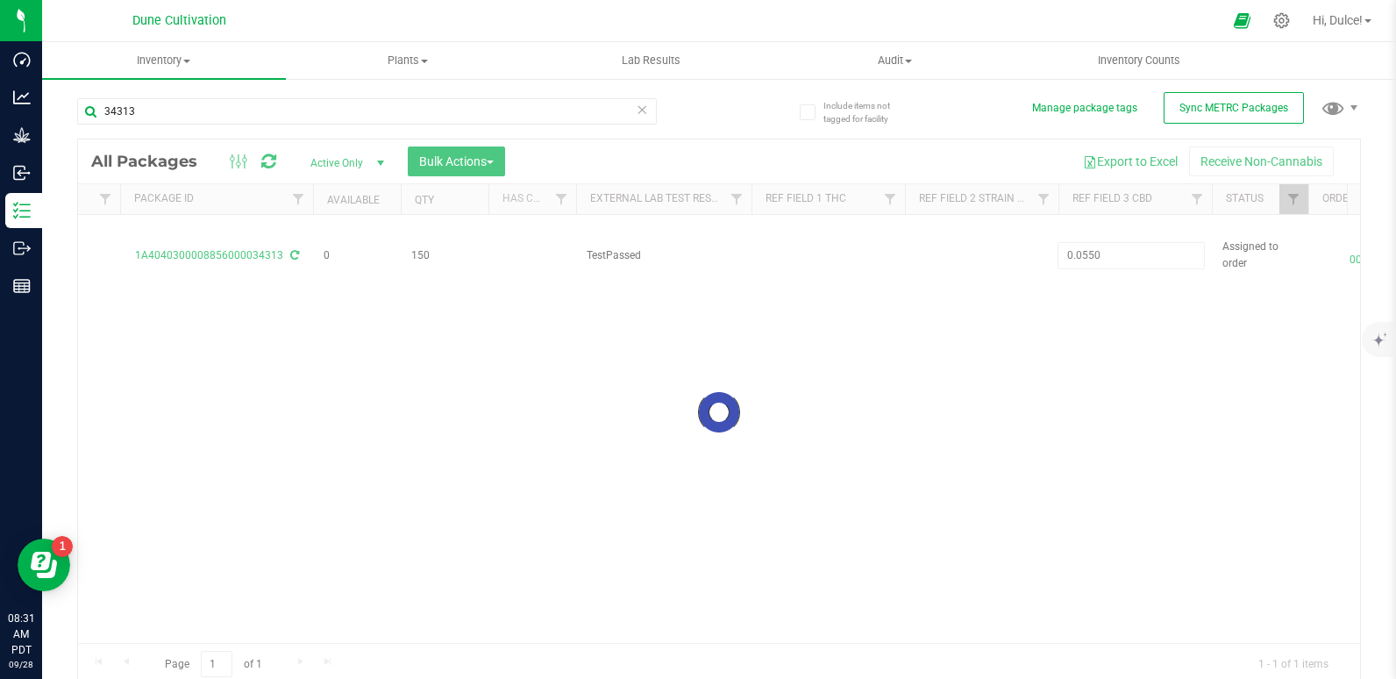
click at [928, 328] on div "Loading... All Packages Active Only Active Only Lab Samples Locked All External…" at bounding box center [719, 412] width 1284 height 547
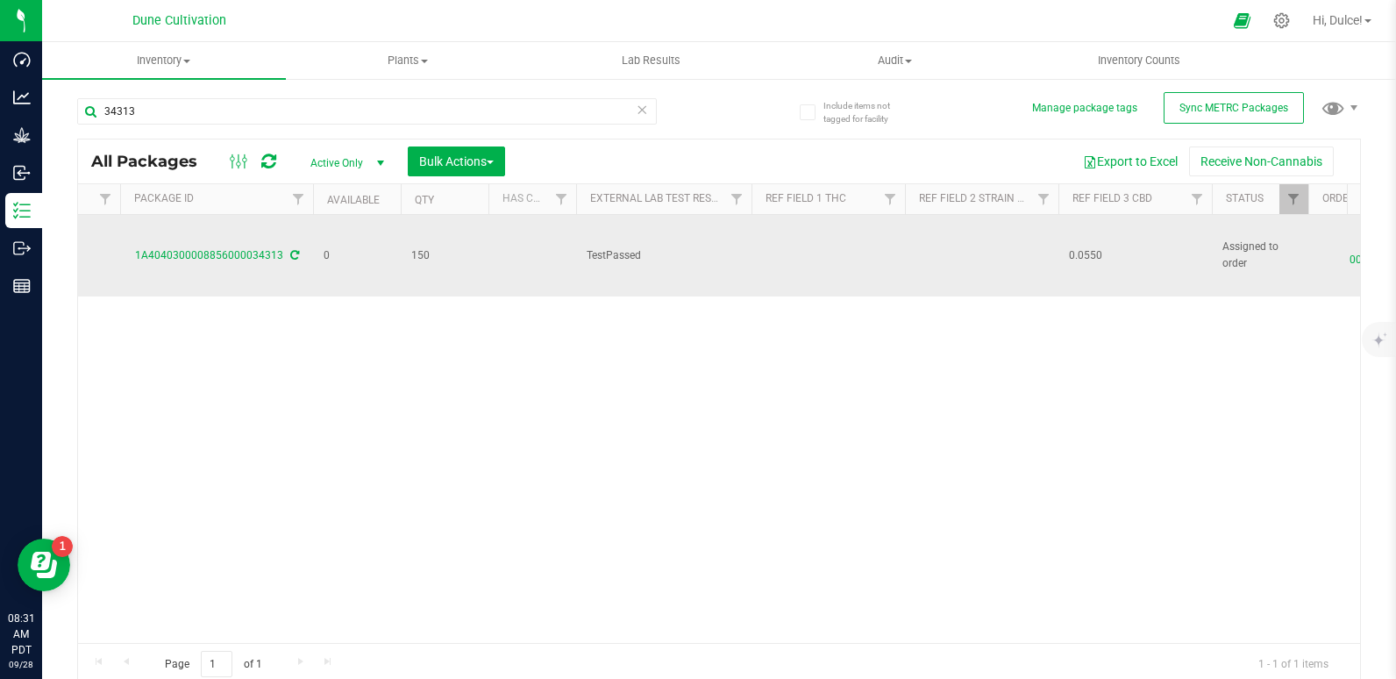
click at [1106, 245] on td "0.0550" at bounding box center [1134, 256] width 153 height 82
click at [1106, 245] on input "0.0550" at bounding box center [1130, 255] width 147 height 27
type input "0.0550%"
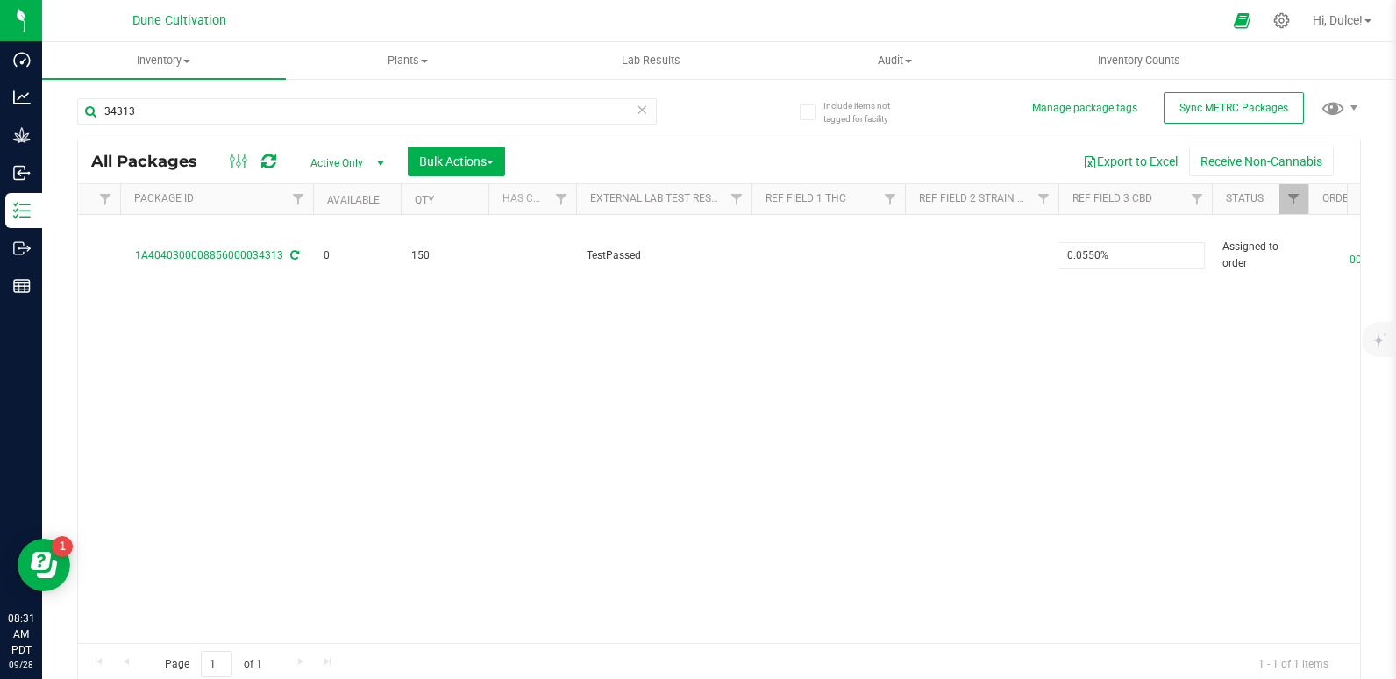
click at [1041, 373] on div "All Packages Active Only Active Only Lab Samples Locked All External Internal B…" at bounding box center [719, 412] width 1284 height 547
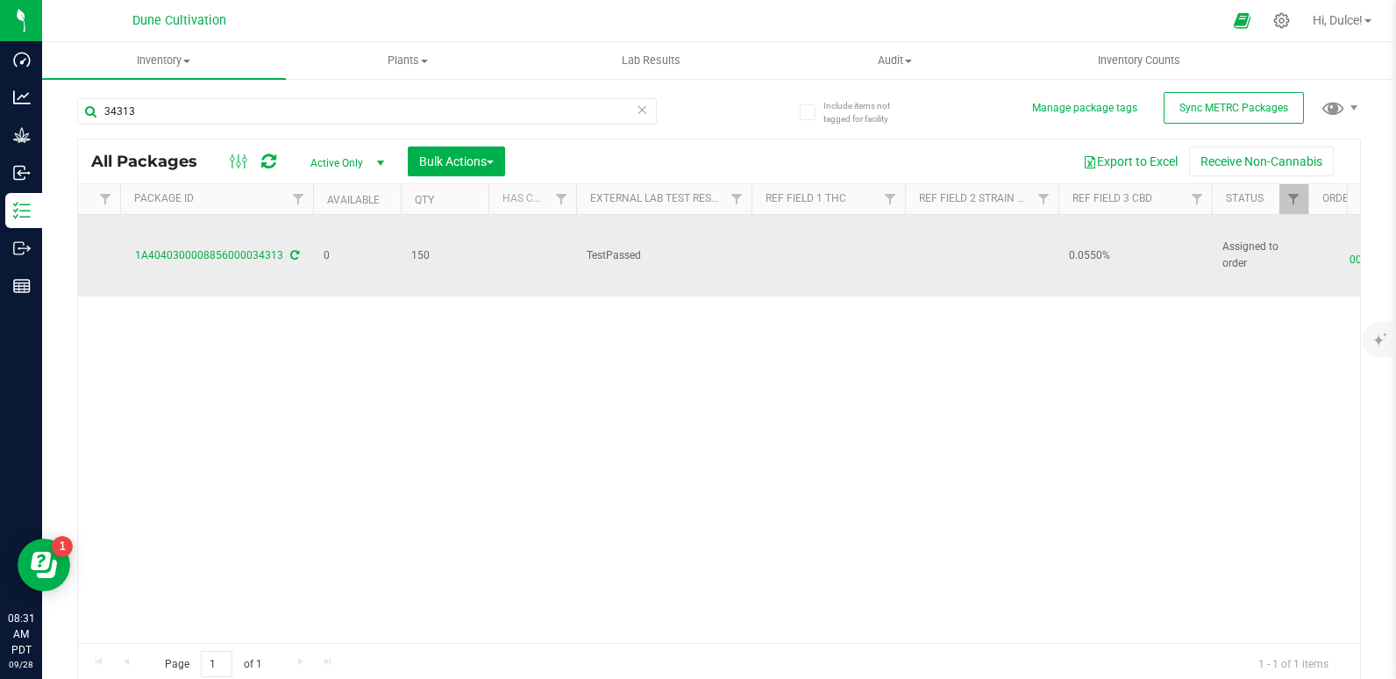
click at [794, 258] on td at bounding box center [827, 256] width 153 height 82
type input "33.0409%"
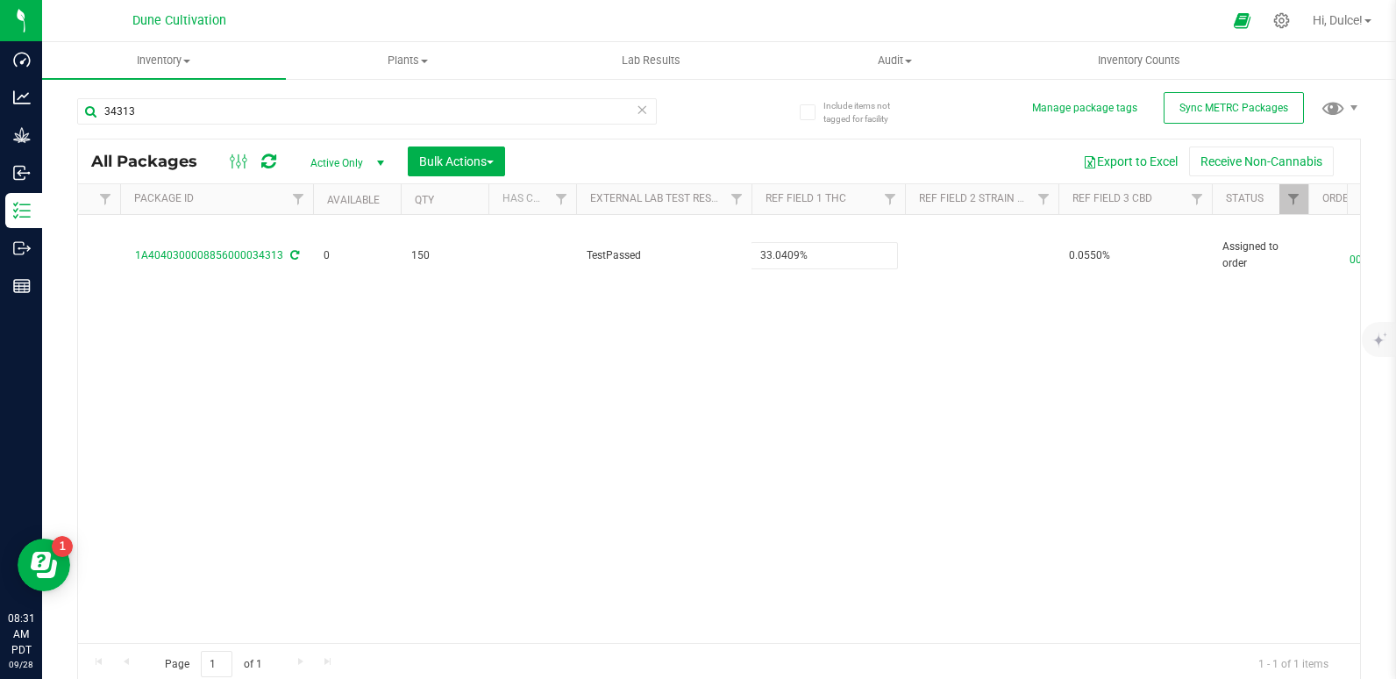
click at [740, 398] on div "All Packages Active Only Active Only Lab Samples Locked All External Internal B…" at bounding box center [719, 412] width 1284 height 547
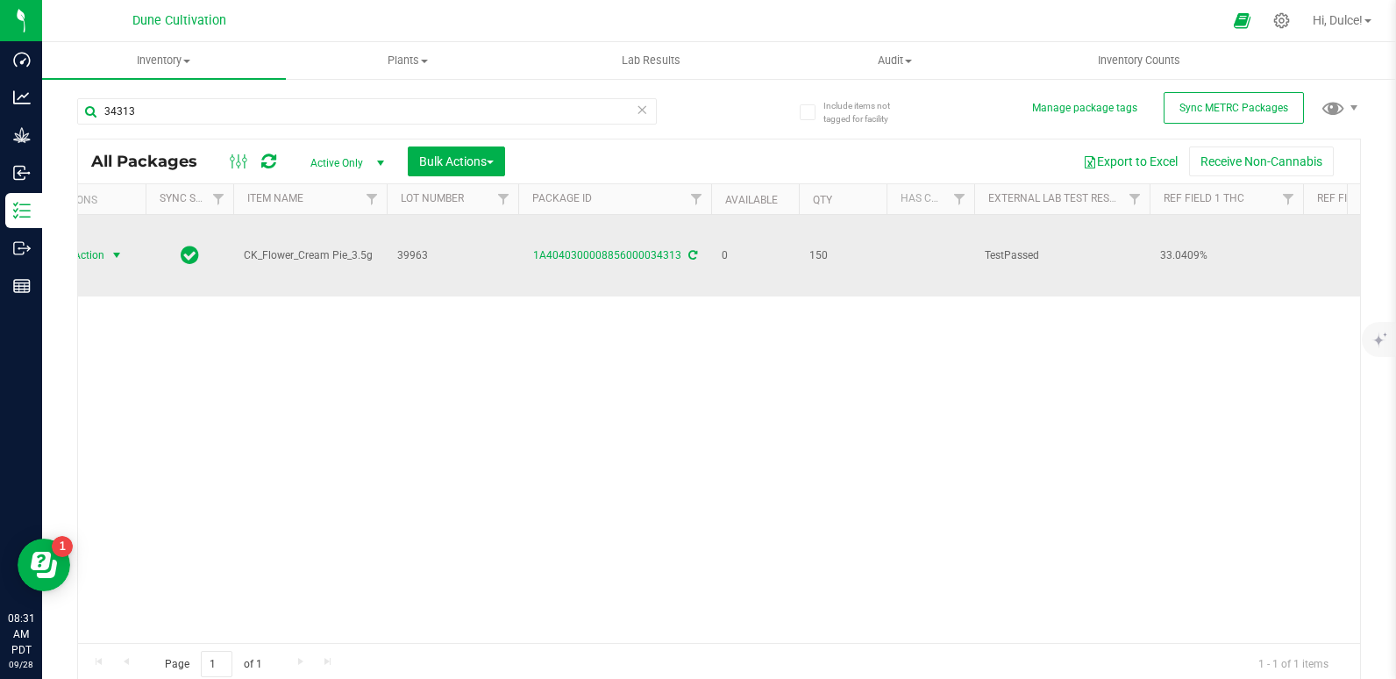
scroll to position [0, 0]
click at [115, 255] on span "Action" at bounding box center [119, 255] width 47 height 25
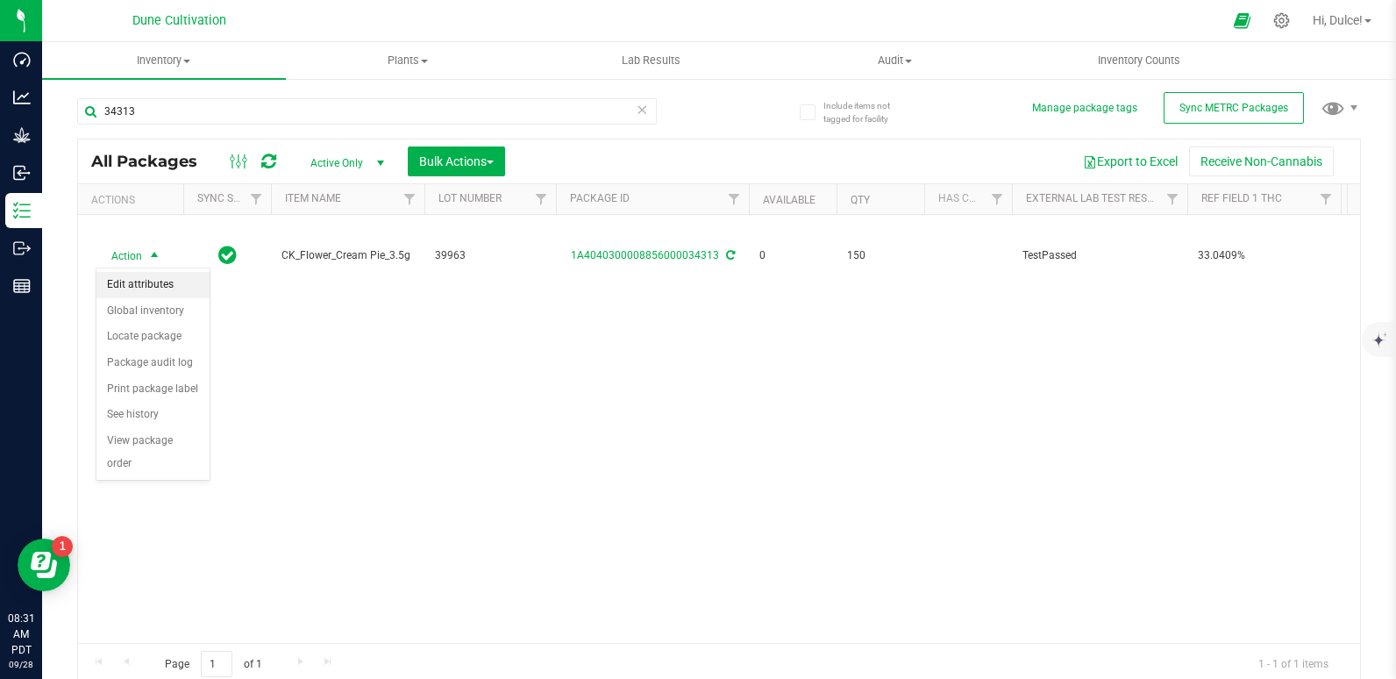
click at [129, 279] on li "Edit attributes" at bounding box center [152, 285] width 113 height 26
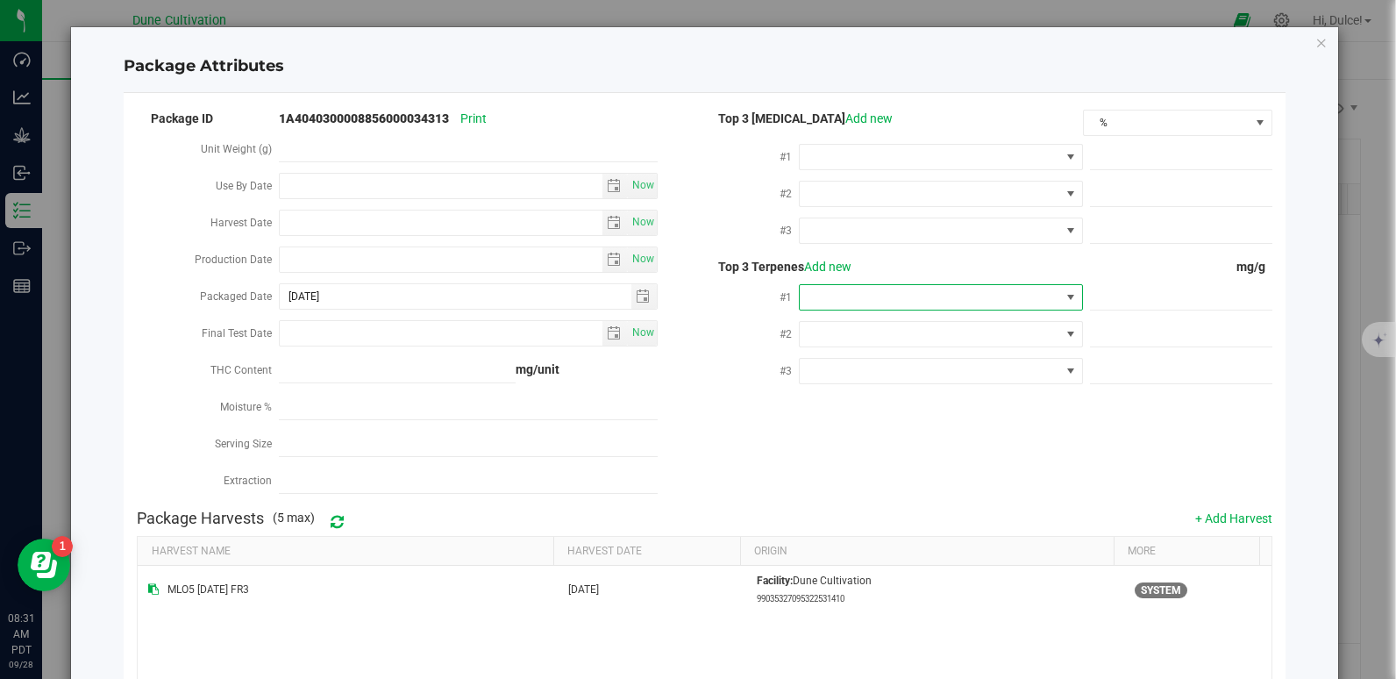
click at [873, 289] on span at bounding box center [930, 297] width 260 height 25
click at [874, 462] on li "D-Limonene" at bounding box center [932, 456] width 279 height 30
click at [1103, 297] on span at bounding box center [1181, 297] width 182 height 25
paste input "5.831"
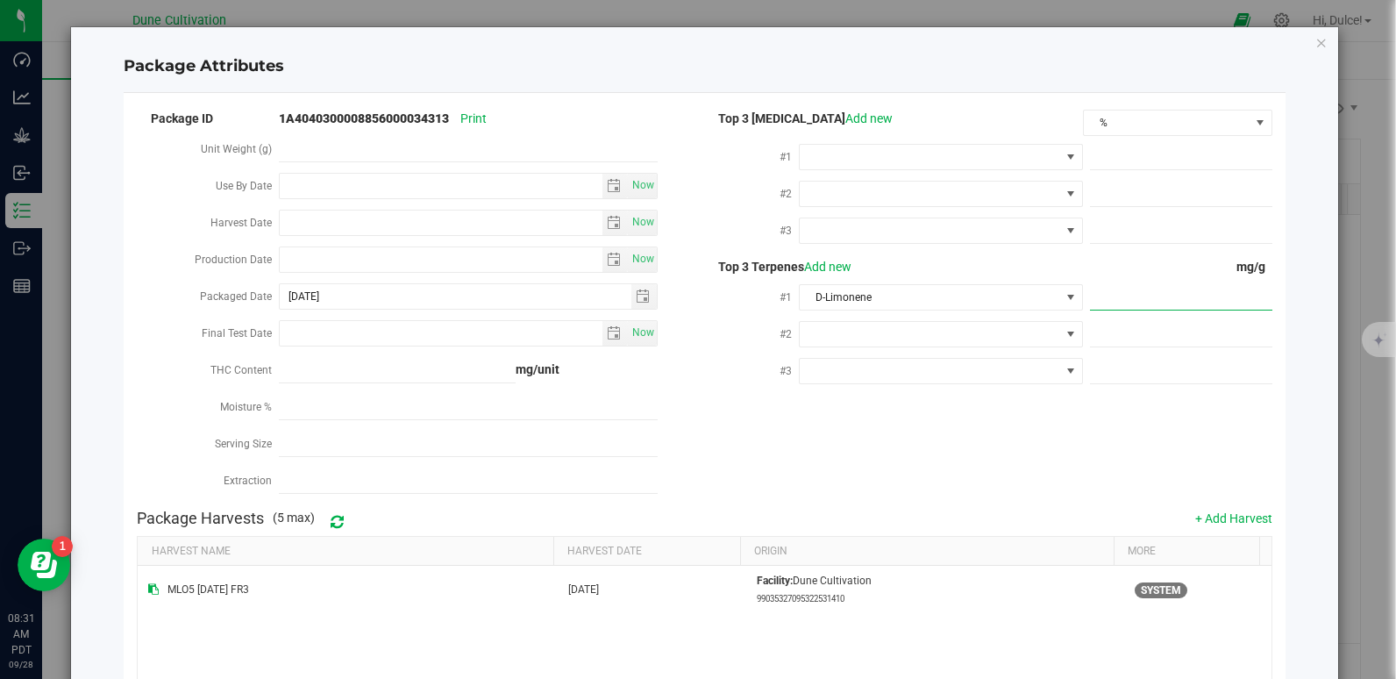
type input "5.831"
type input "5.8310"
click at [1016, 443] on div "Package ID 1A4040300008856000034313 Print Unit Weight (g) Use By Date Now Harve…" at bounding box center [704, 304] width 1134 height 394
click at [943, 324] on span at bounding box center [930, 334] width 260 height 25
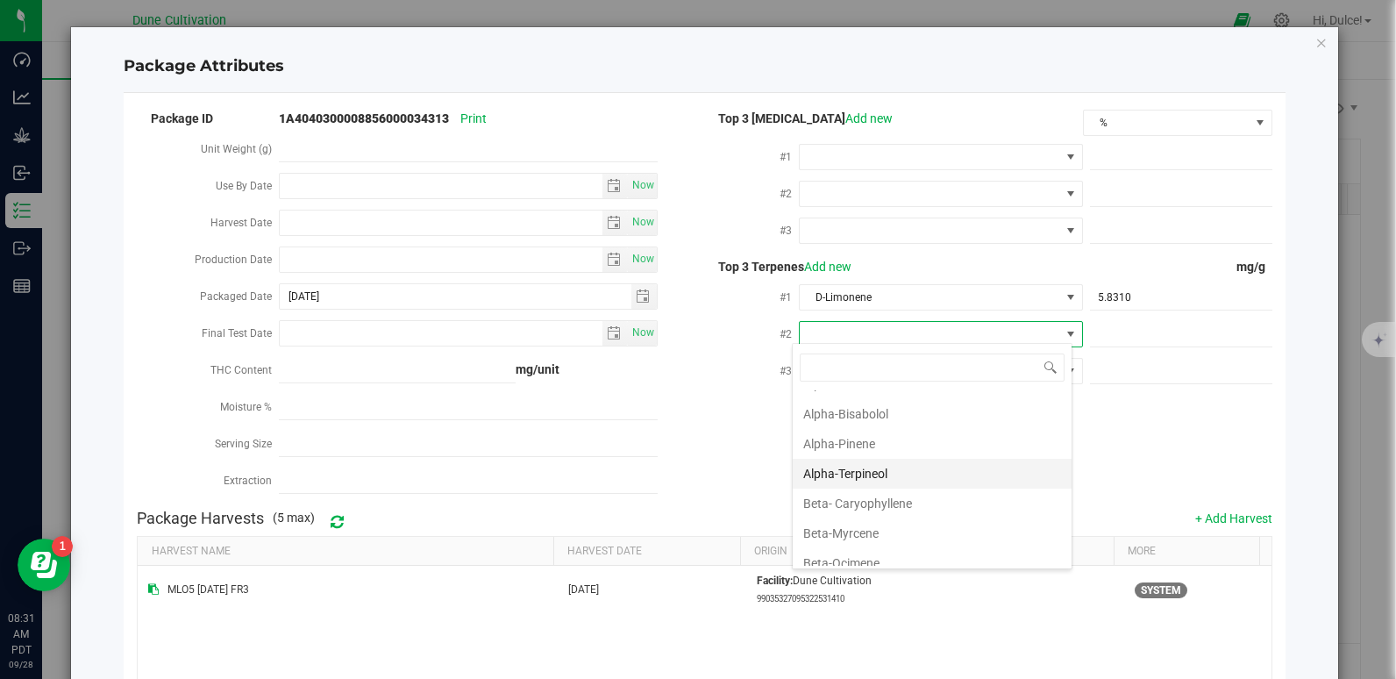
scroll to position [52, 0]
click at [892, 529] on li "Beta-Myrcene" at bounding box center [932, 532] width 279 height 30
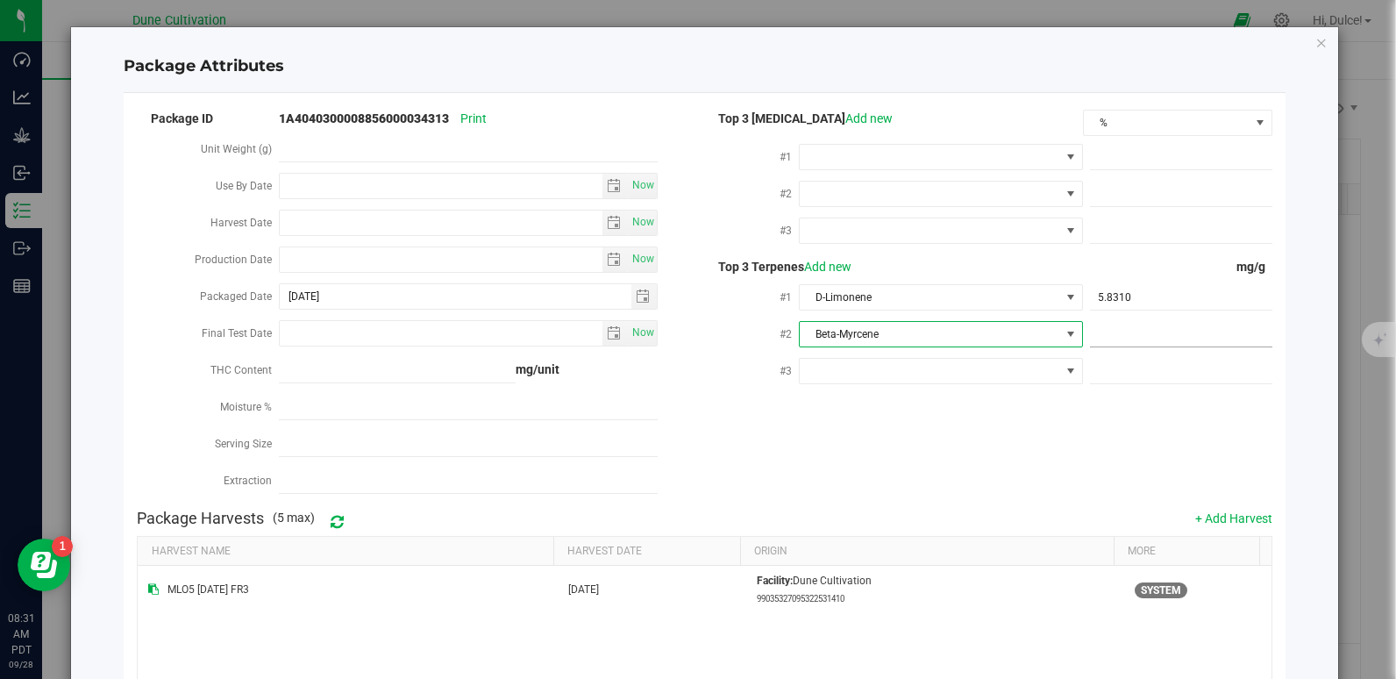
click at [1102, 327] on span at bounding box center [1181, 334] width 182 height 25
paste input "4.629"
type input "4.629"
type input "4.6290"
click at [1010, 472] on div "Package ID 1A4040300008856000034313 Print Unit Weight (g) Use By Date Now Harve…" at bounding box center [704, 304] width 1134 height 394
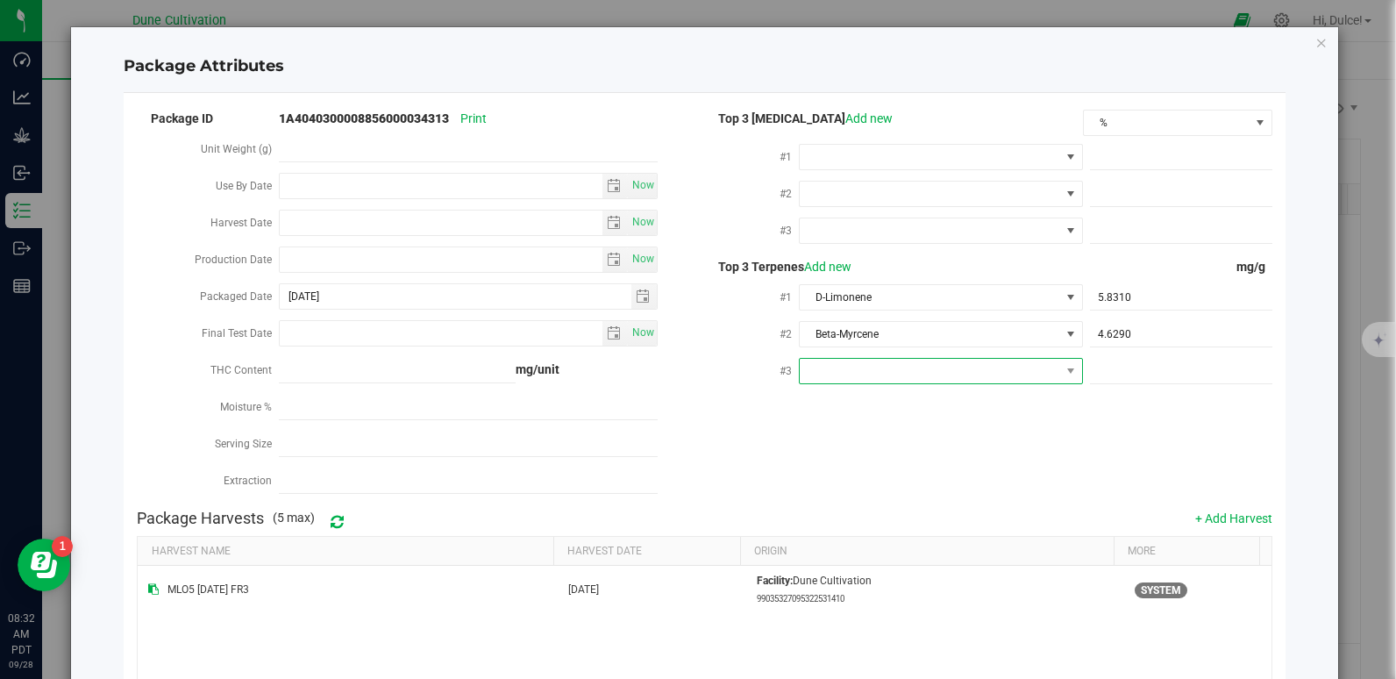
click at [987, 365] on span at bounding box center [930, 371] width 260 height 25
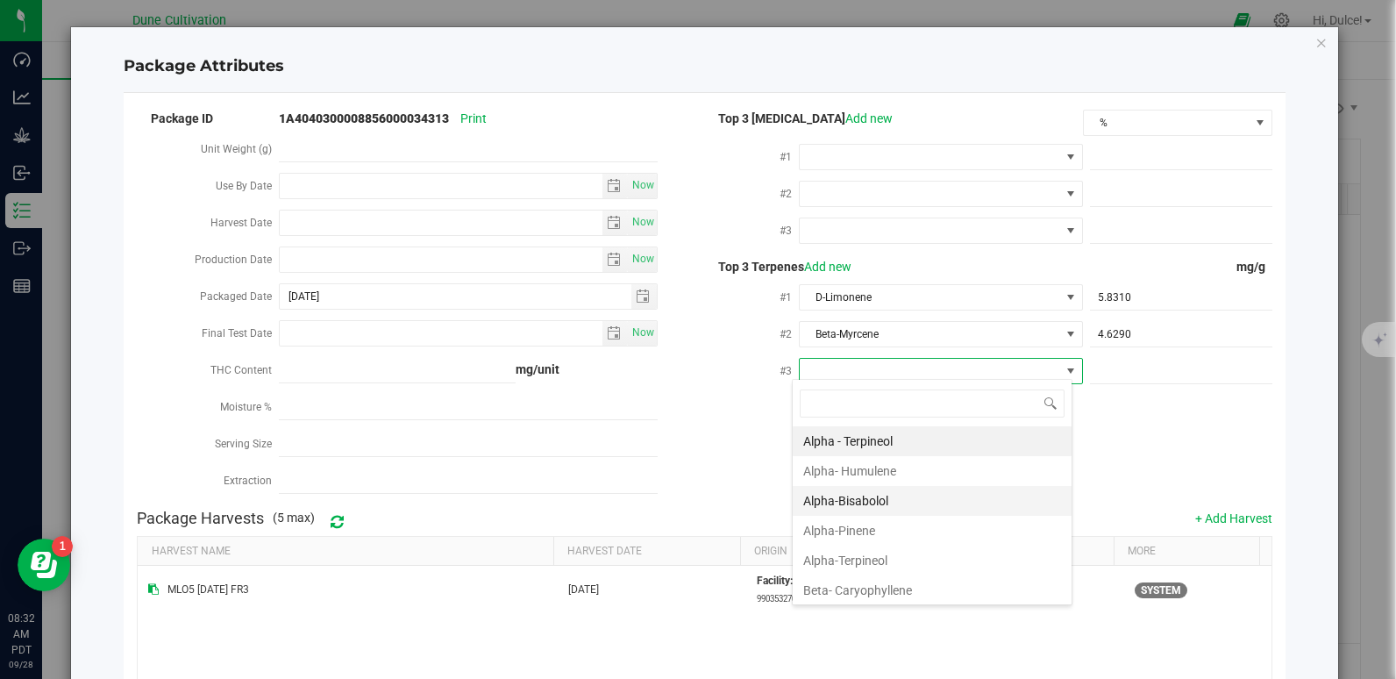
scroll to position [26, 281]
click at [893, 596] on li "Beta- Caryophyllene" at bounding box center [932, 590] width 279 height 30
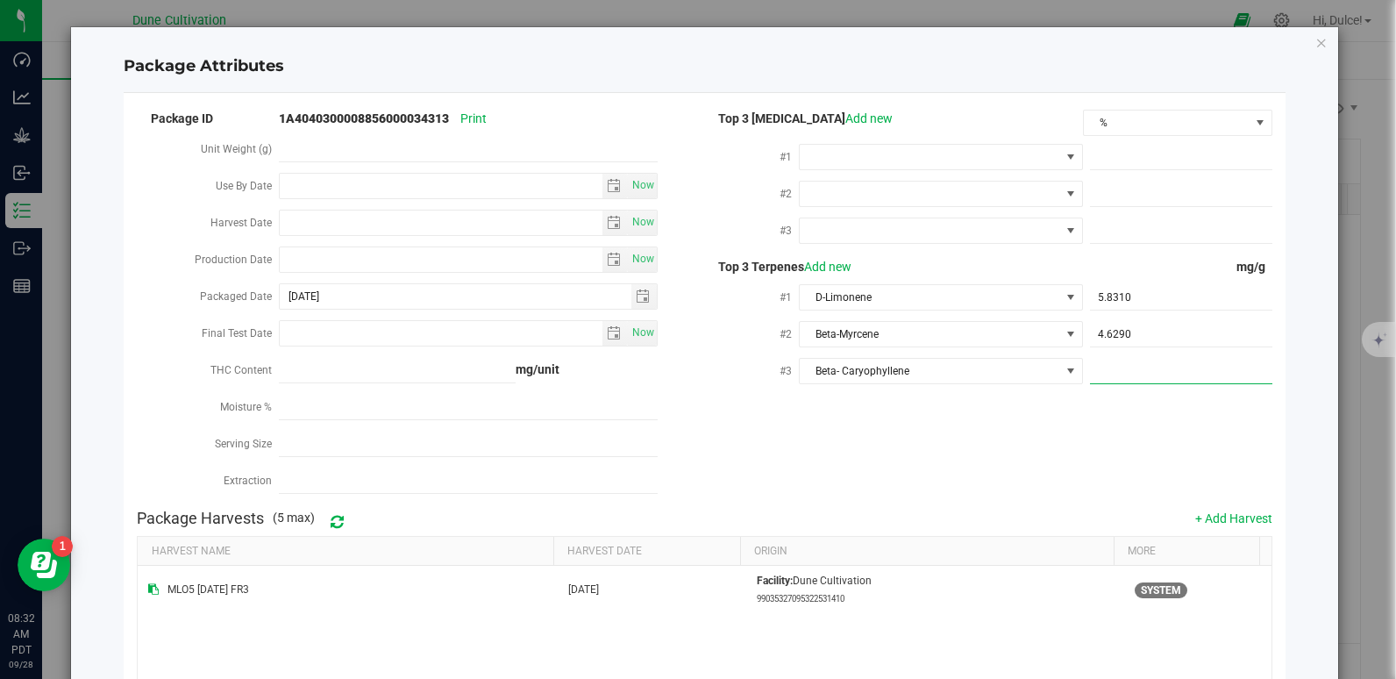
click at [1170, 373] on span at bounding box center [1181, 371] width 182 height 25
paste input "3.61"
type input "3.61"
type input "3.6100"
click at [977, 501] on div "Package Harvests (5 max) + Add Harvest" at bounding box center [704, 518] width 1134 height 35
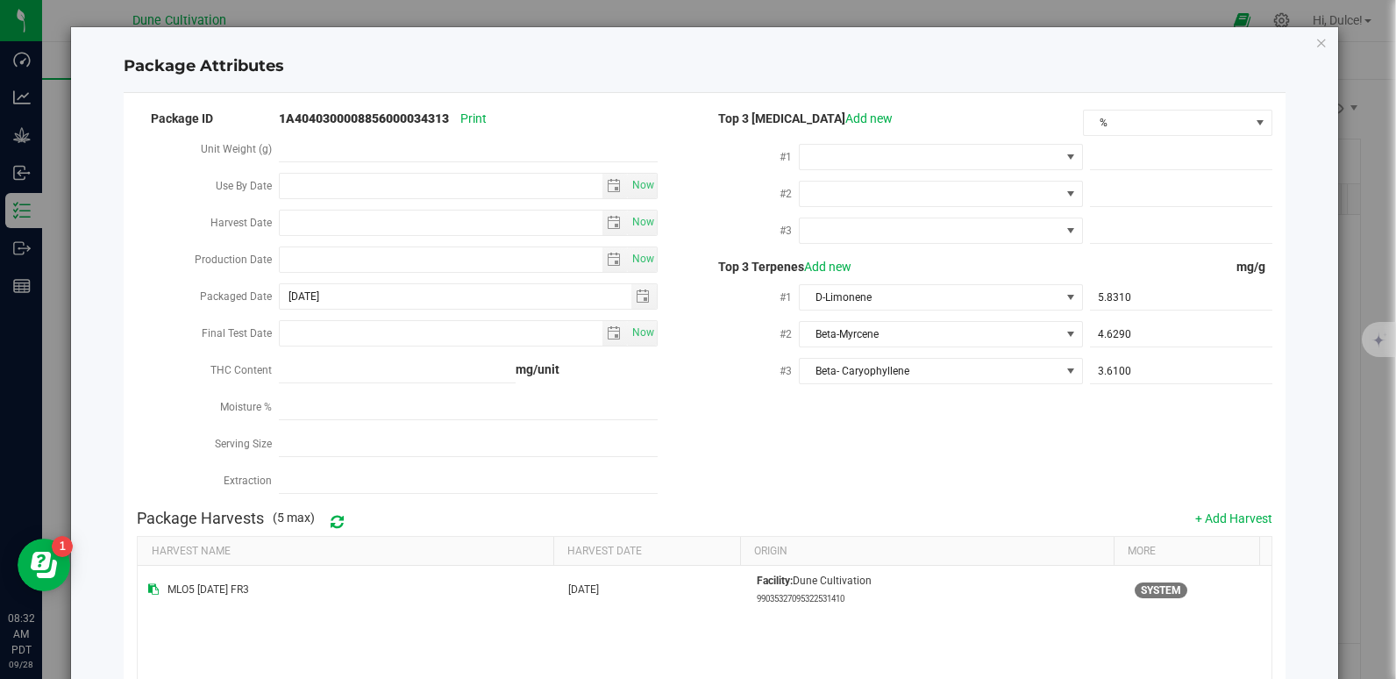
scroll to position [213, 0]
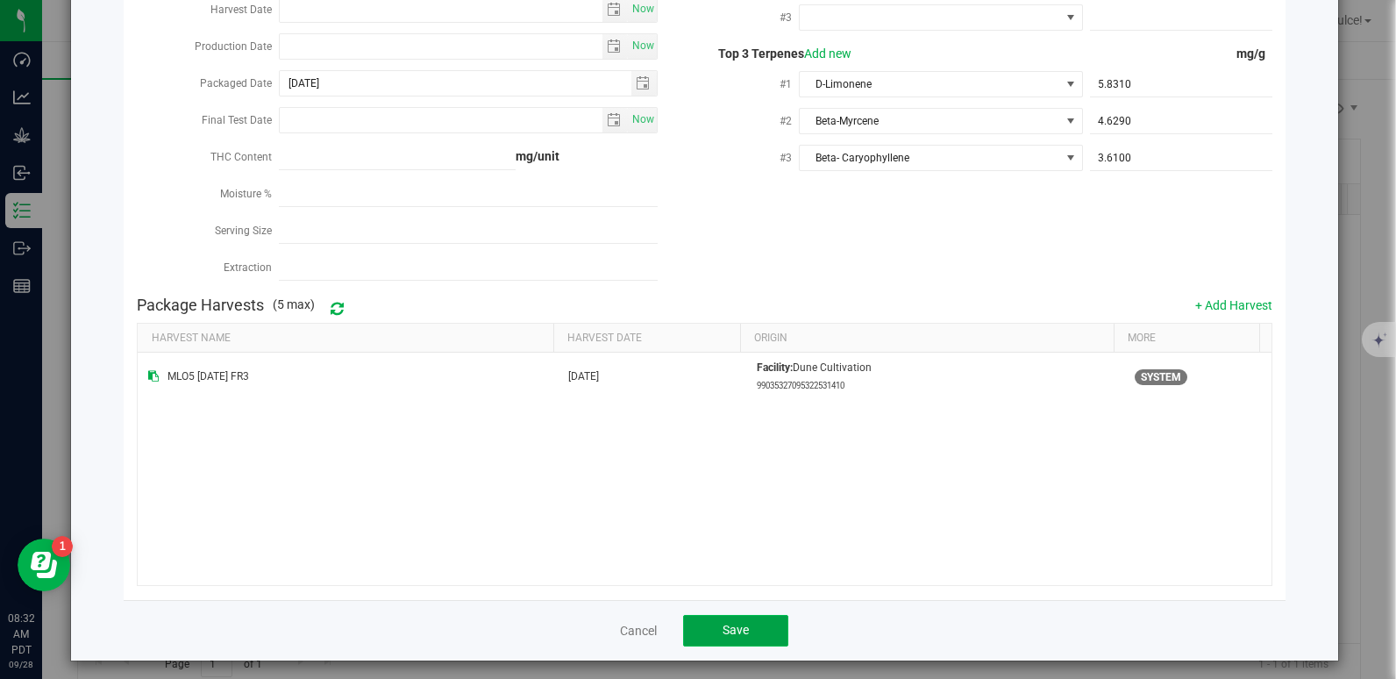
click at [715, 616] on button "Save" at bounding box center [735, 631] width 105 height 32
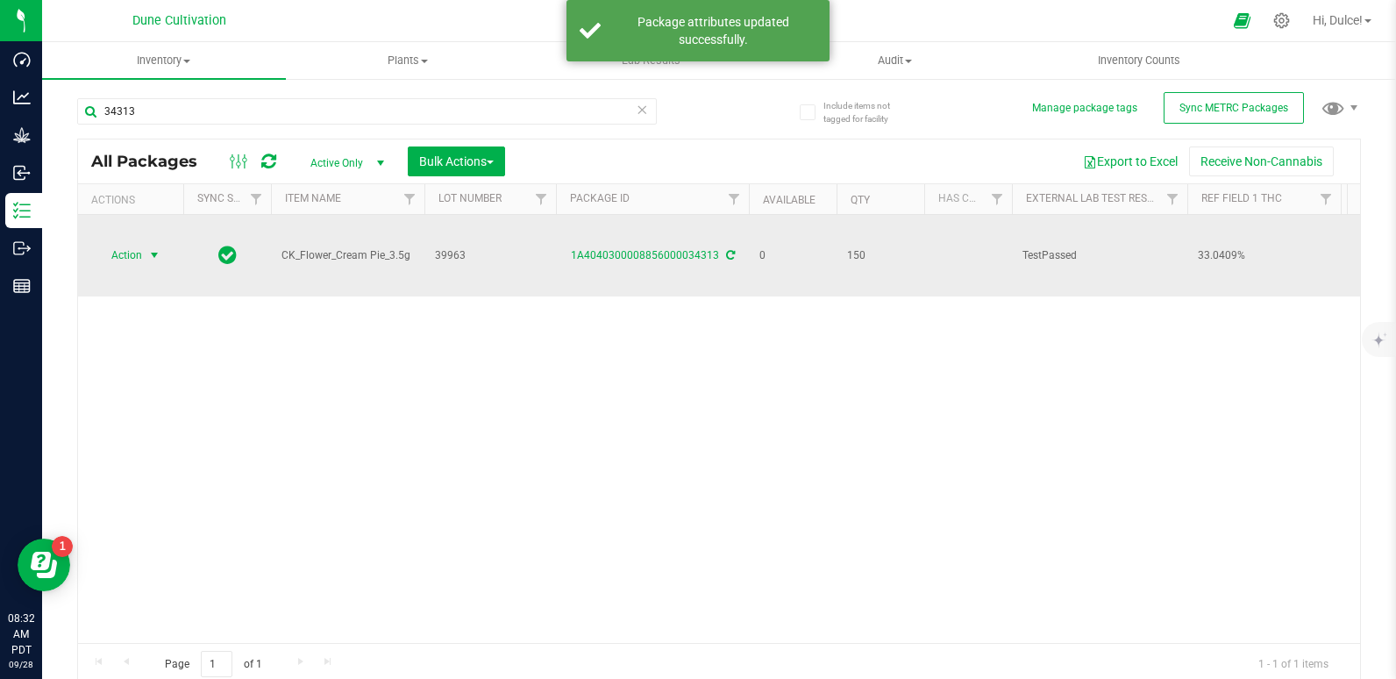
click at [139, 254] on span "Action" at bounding box center [119, 255] width 47 height 25
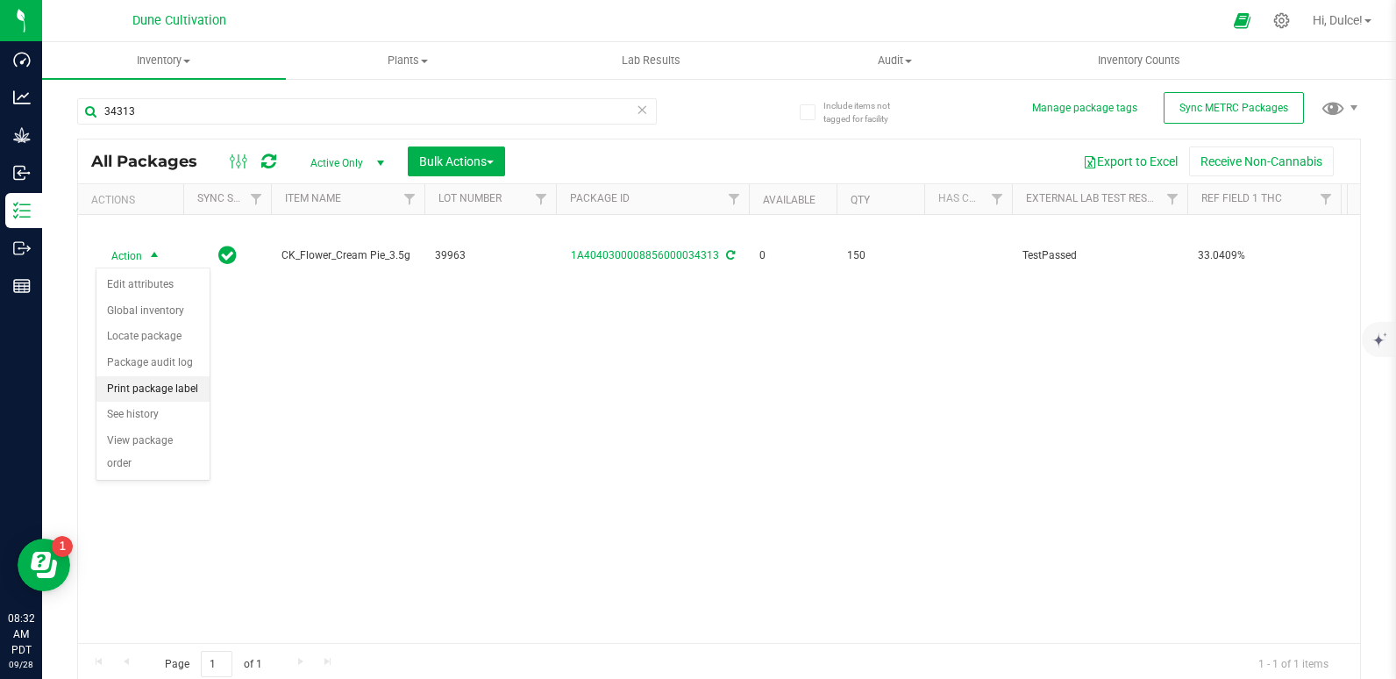
click at [108, 387] on li "Print package label" at bounding box center [152, 389] width 113 height 26
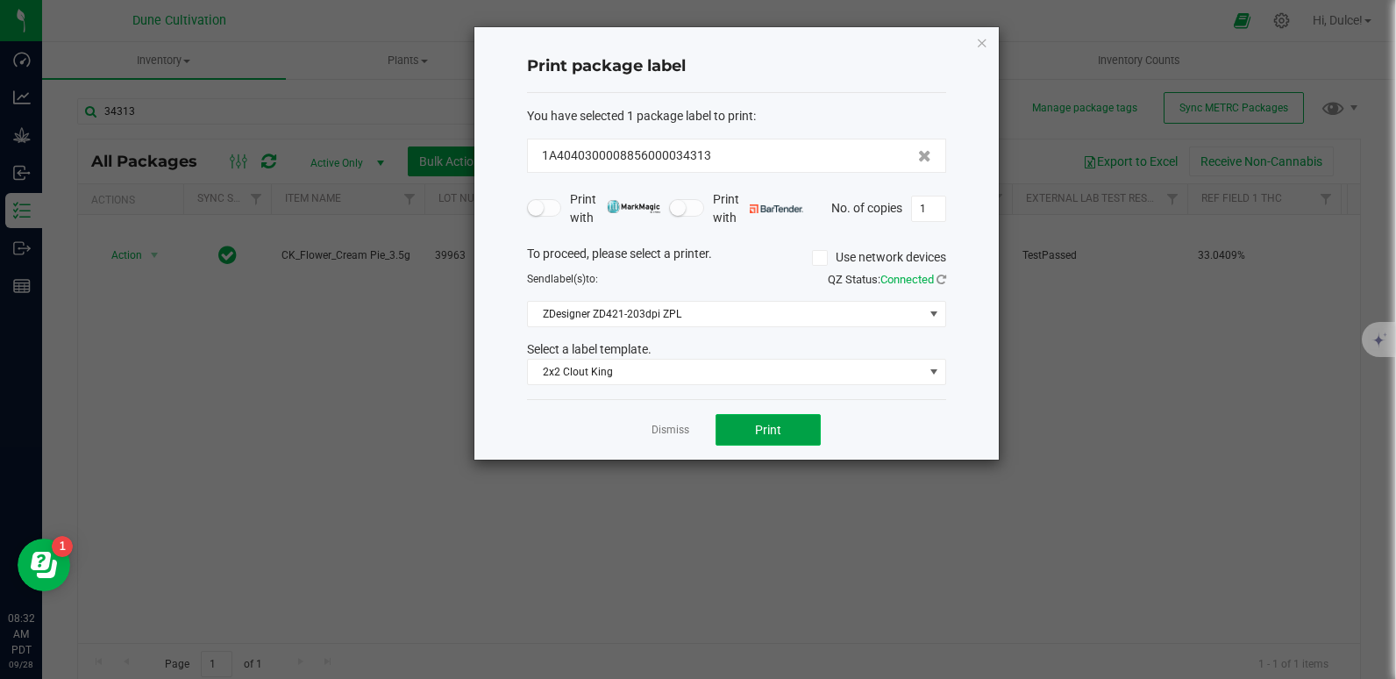
click at [787, 427] on button "Print" at bounding box center [767, 430] width 105 height 32
click at [978, 43] on icon "button" at bounding box center [982, 42] width 12 height 21
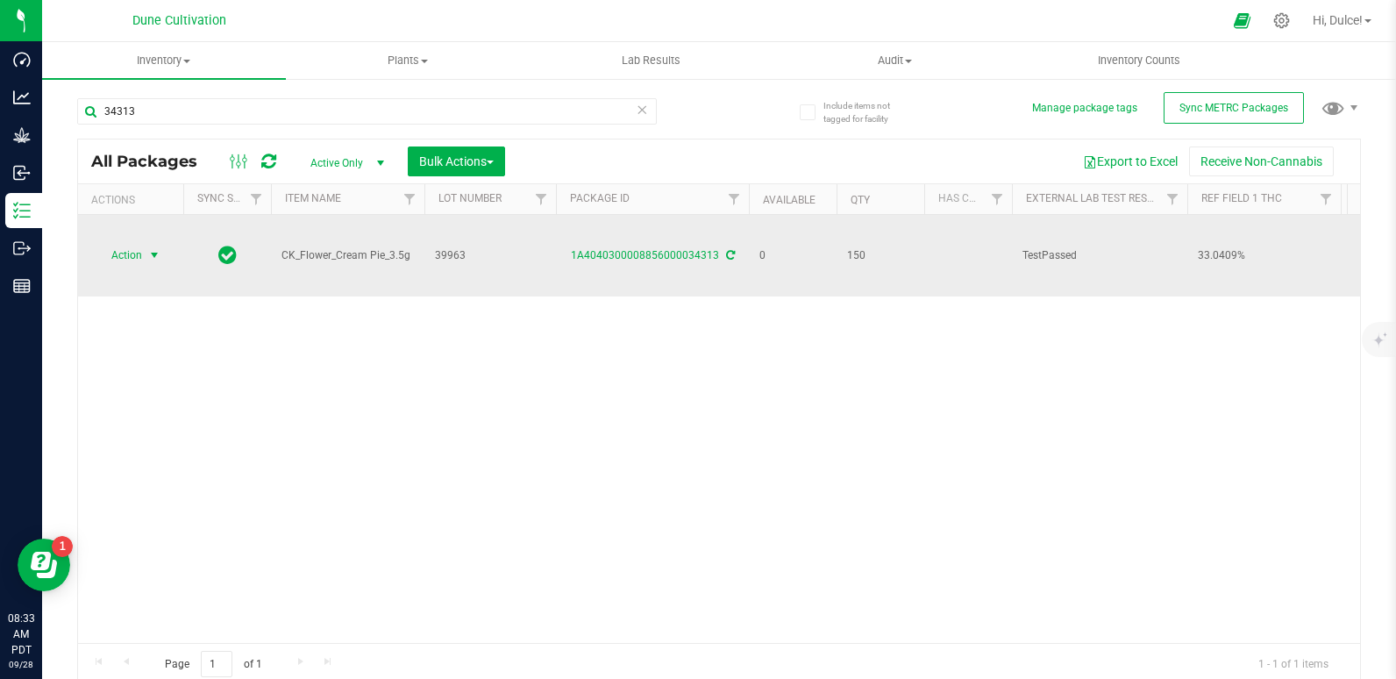
click at [110, 252] on span "Action" at bounding box center [119, 255] width 47 height 25
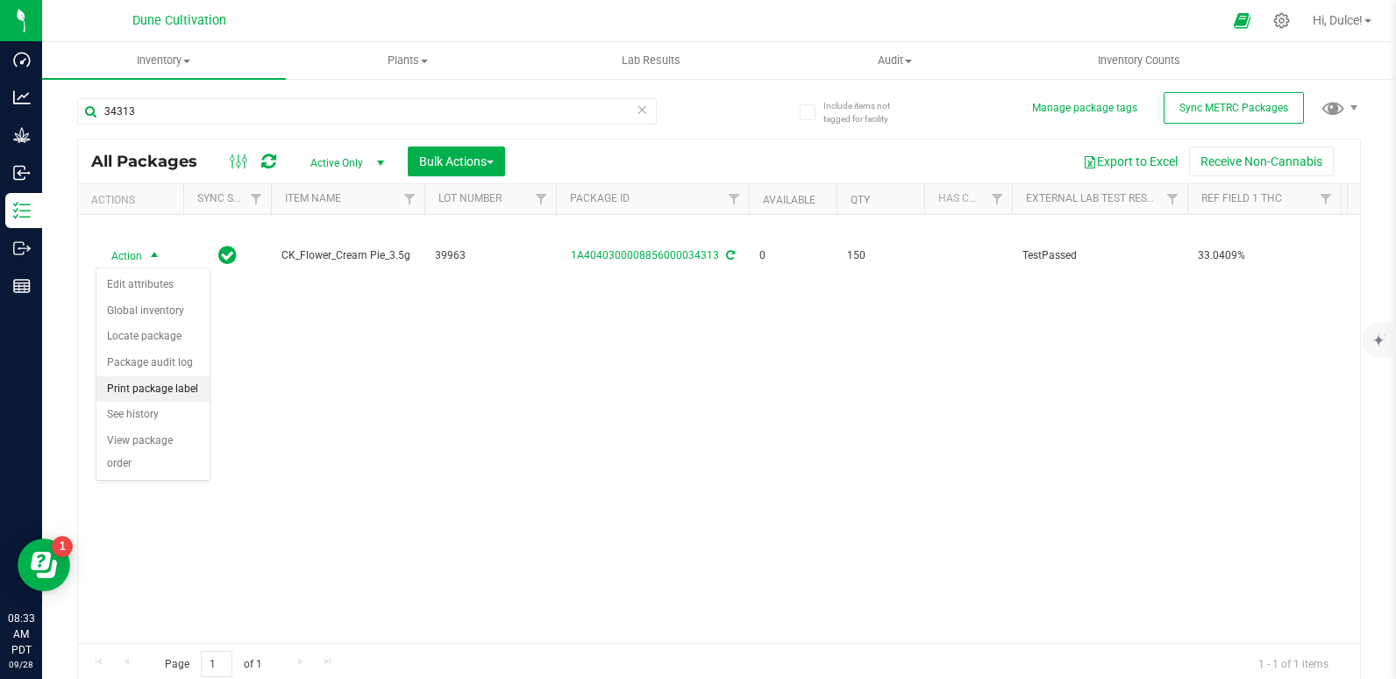
click at [159, 395] on li "Print package label" at bounding box center [152, 389] width 113 height 26
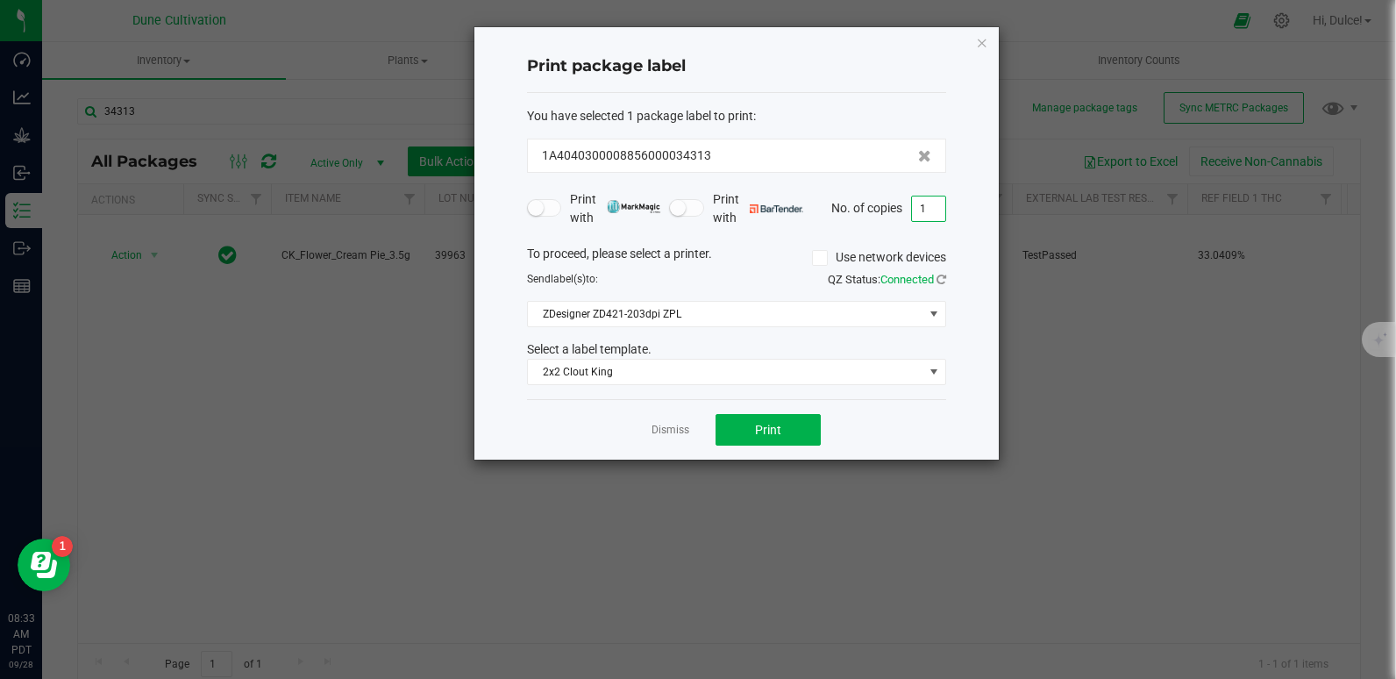
click at [935, 203] on input "1" at bounding box center [928, 208] width 33 height 25
type input "150"
click at [776, 421] on button "Print" at bounding box center [767, 430] width 105 height 32
click at [985, 48] on icon "button" at bounding box center [982, 42] width 12 height 21
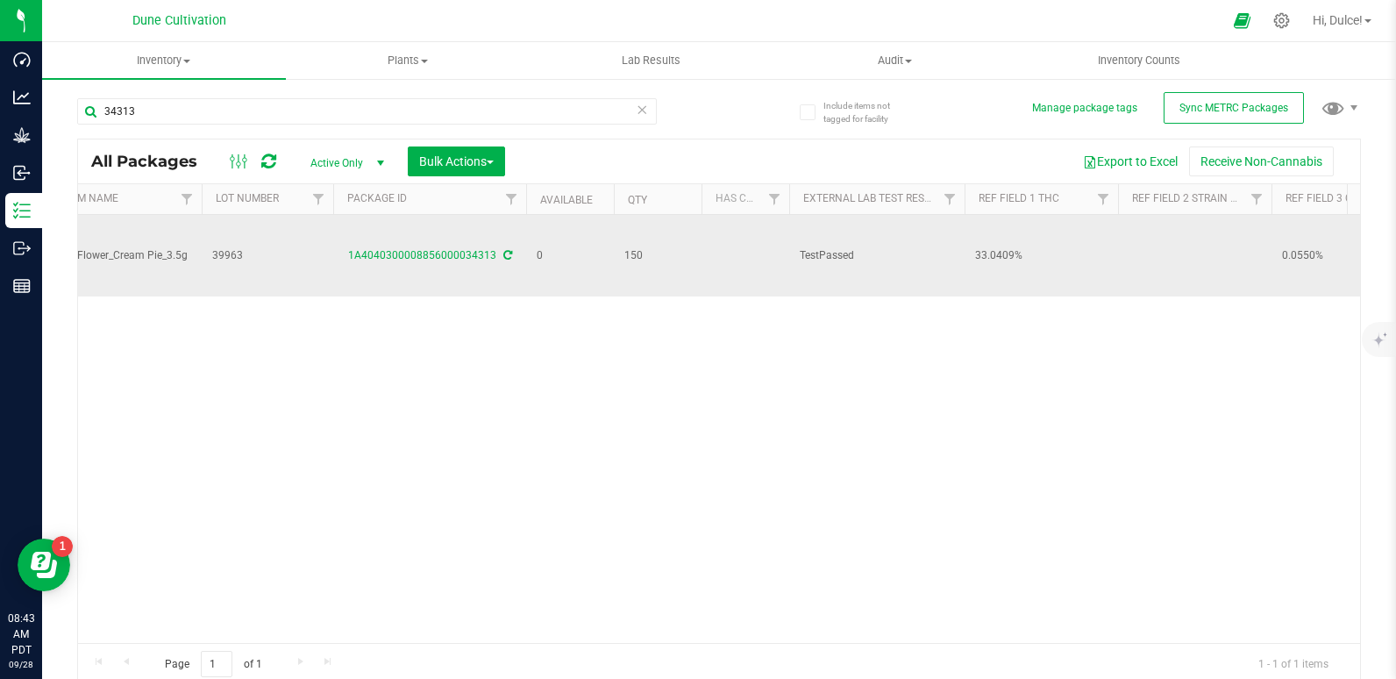
scroll to position [0, 0]
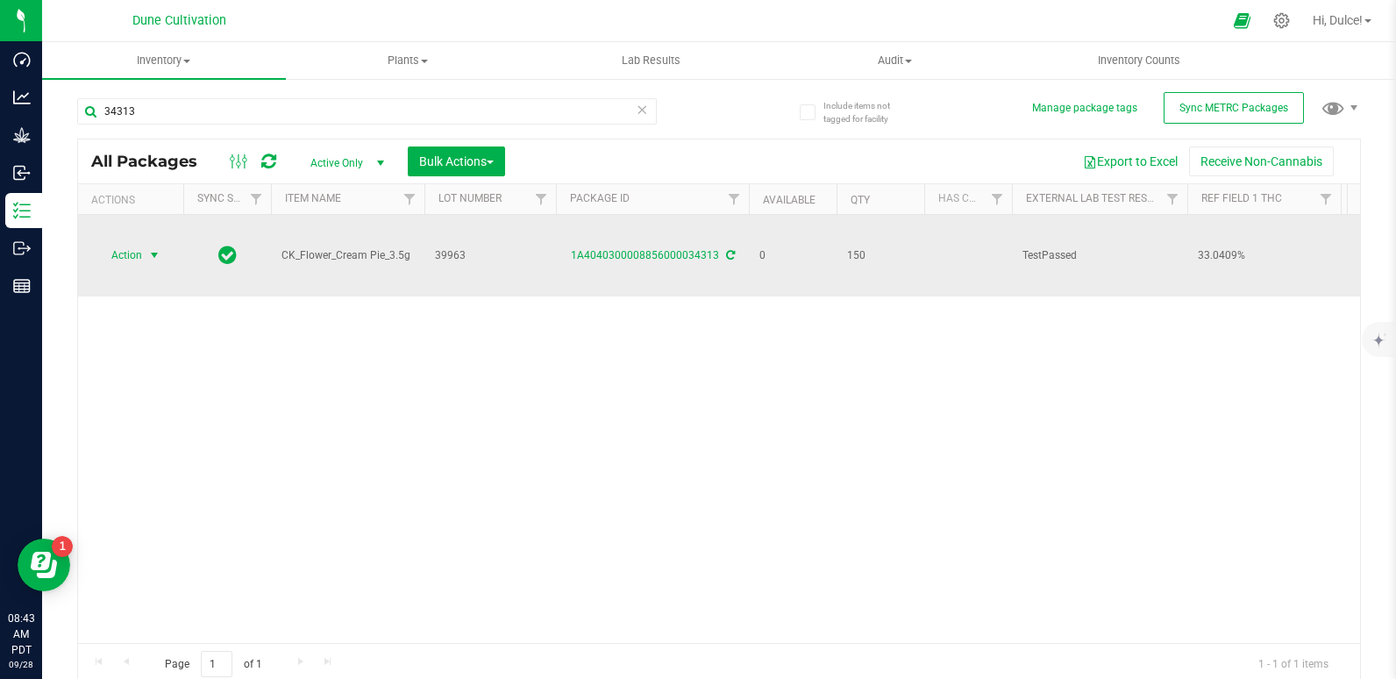
click at [119, 244] on span "Action" at bounding box center [119, 255] width 47 height 25
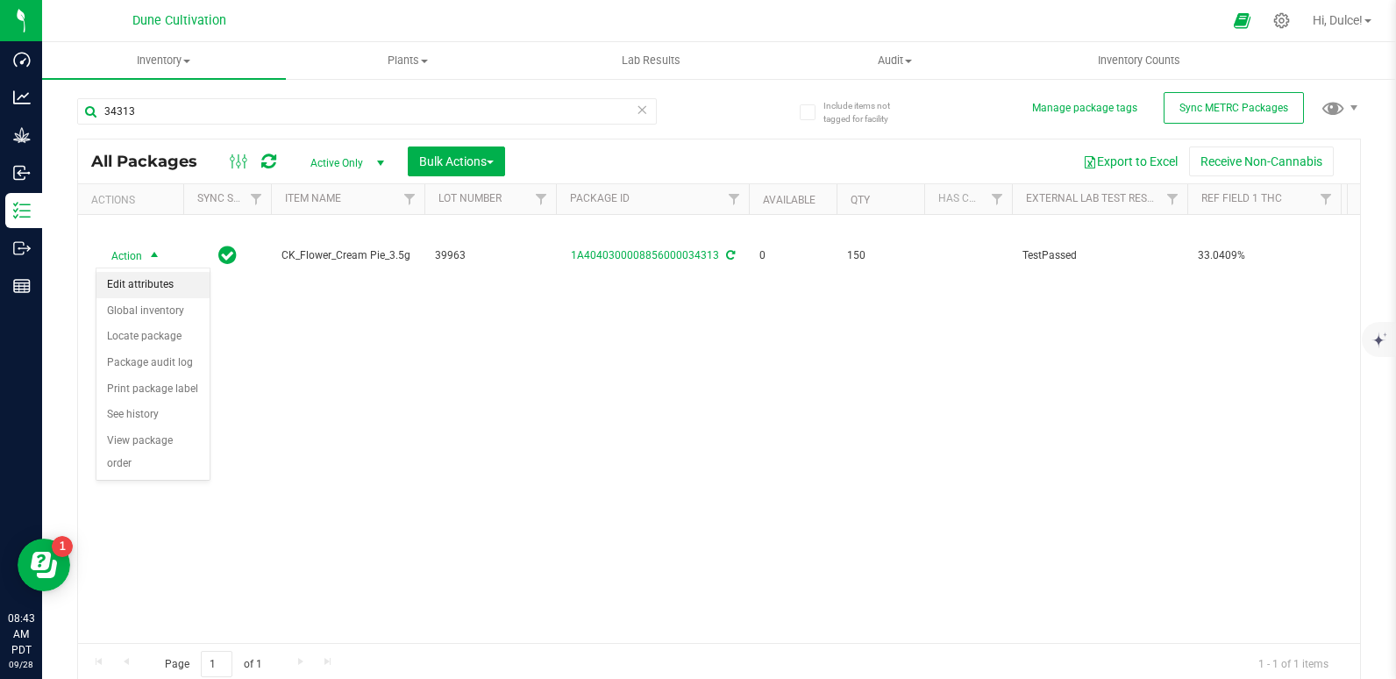
click at [145, 293] on li "Edit attributes" at bounding box center [152, 285] width 113 height 26
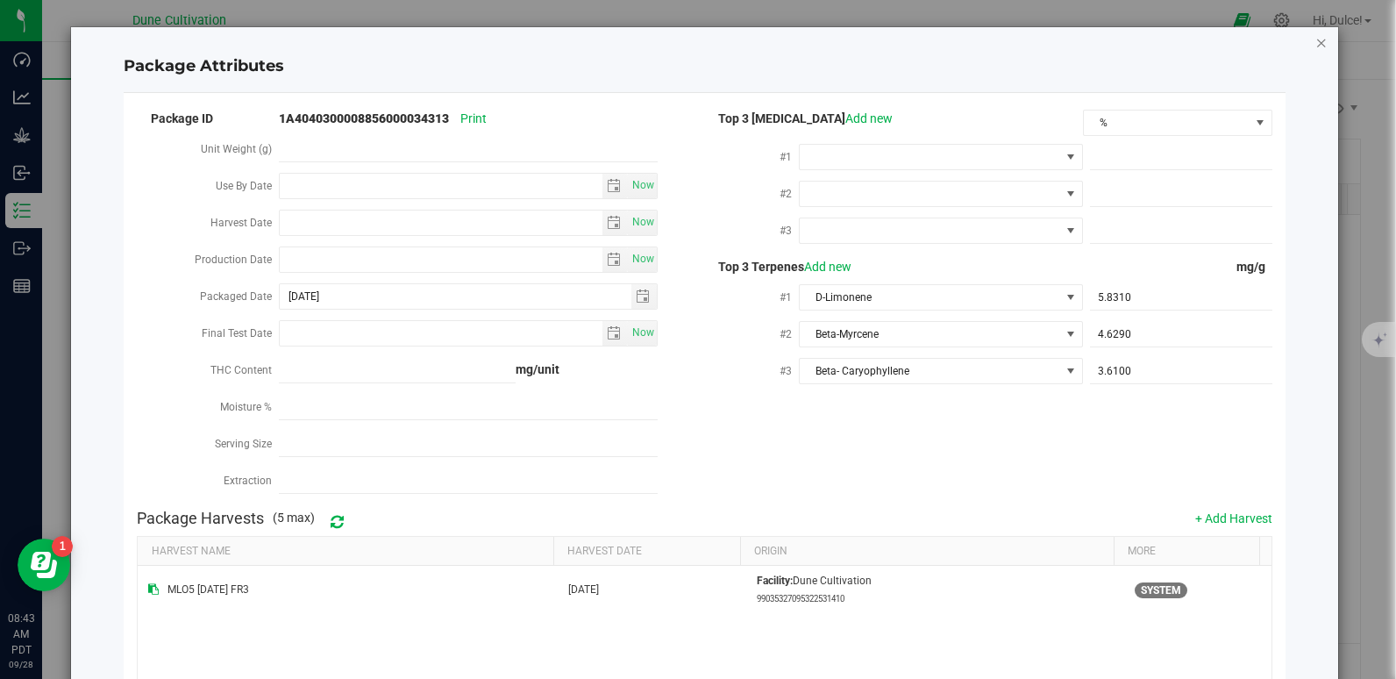
click at [1315, 37] on icon "Close modal" at bounding box center [1321, 42] width 12 height 21
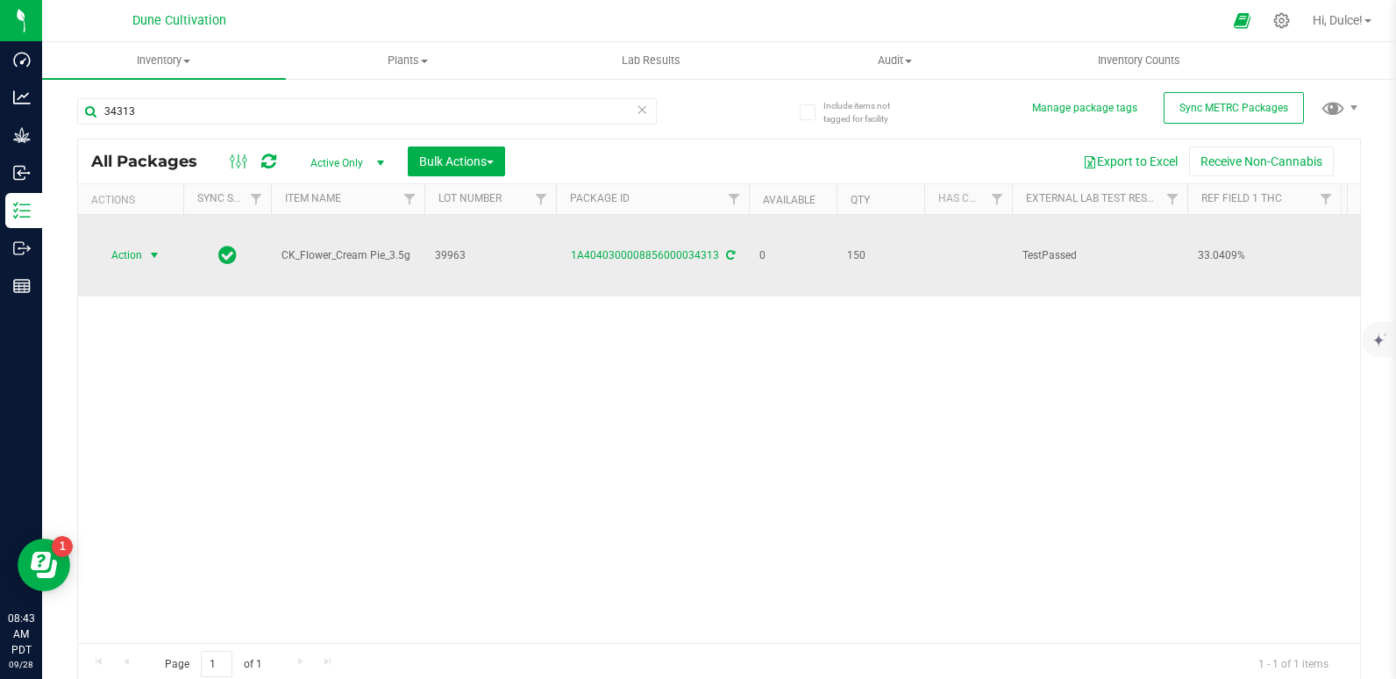
click at [123, 260] on span "Action" at bounding box center [119, 255] width 47 height 25
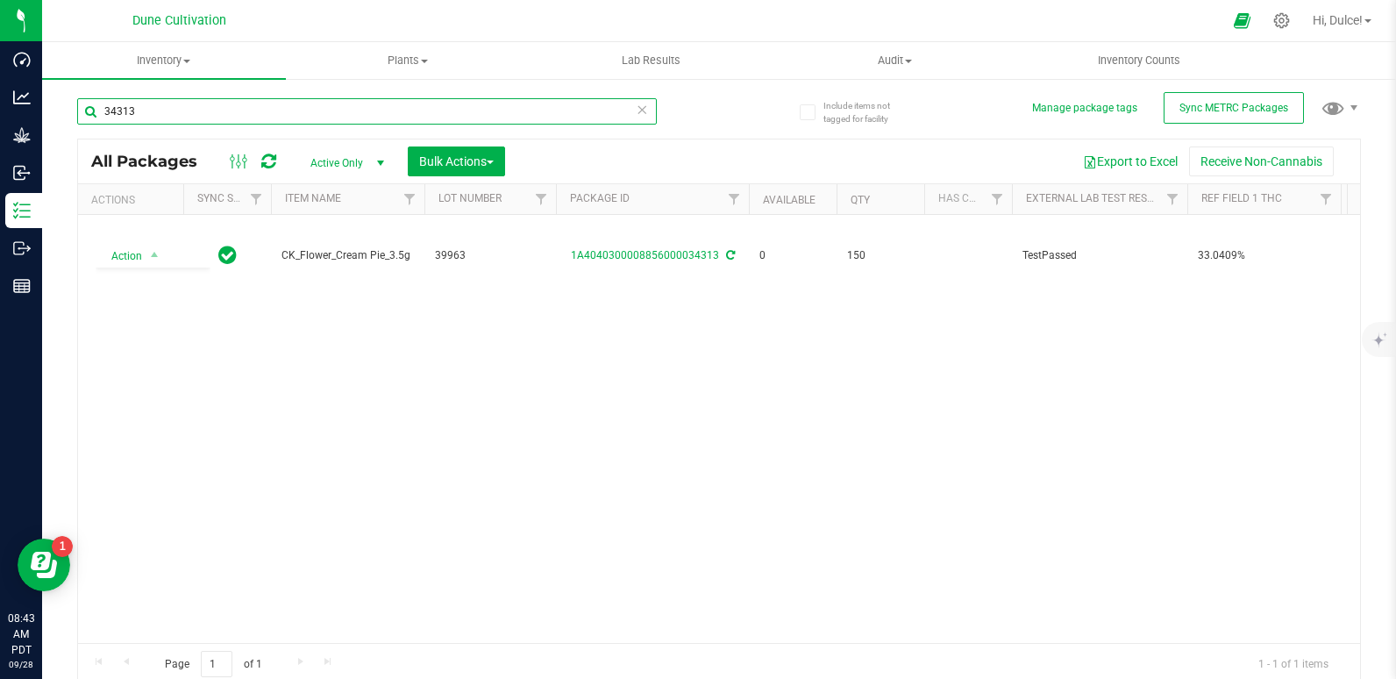
click at [158, 108] on input "34313" at bounding box center [367, 111] width 580 height 26
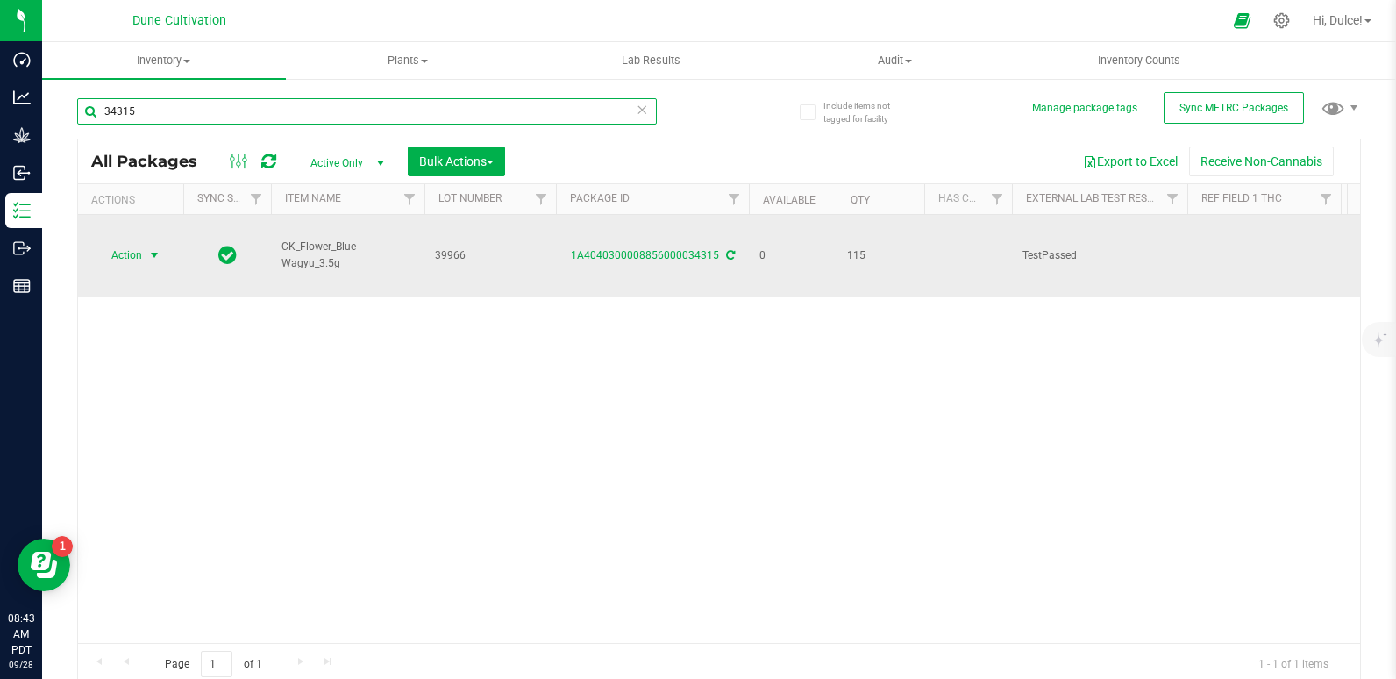
type input "34315"
click at [119, 260] on span "Action" at bounding box center [119, 255] width 47 height 25
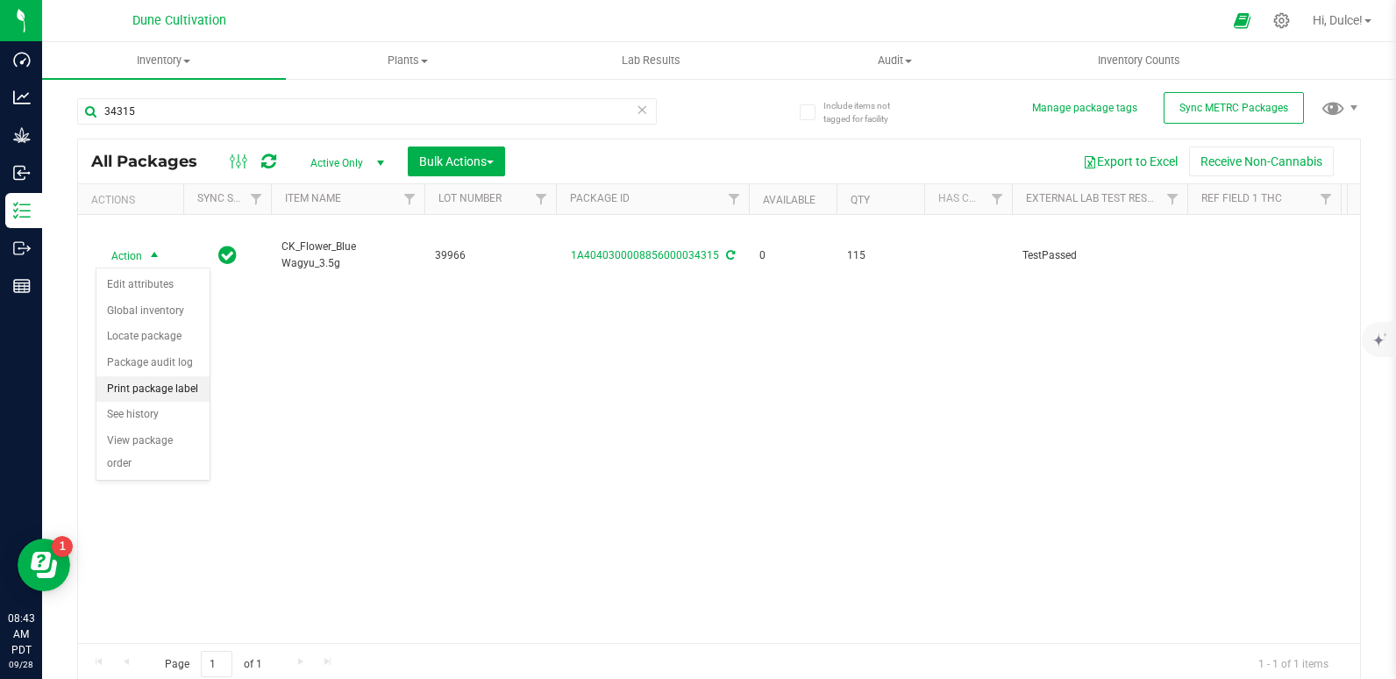
click at [173, 382] on li "Print package label" at bounding box center [152, 389] width 113 height 26
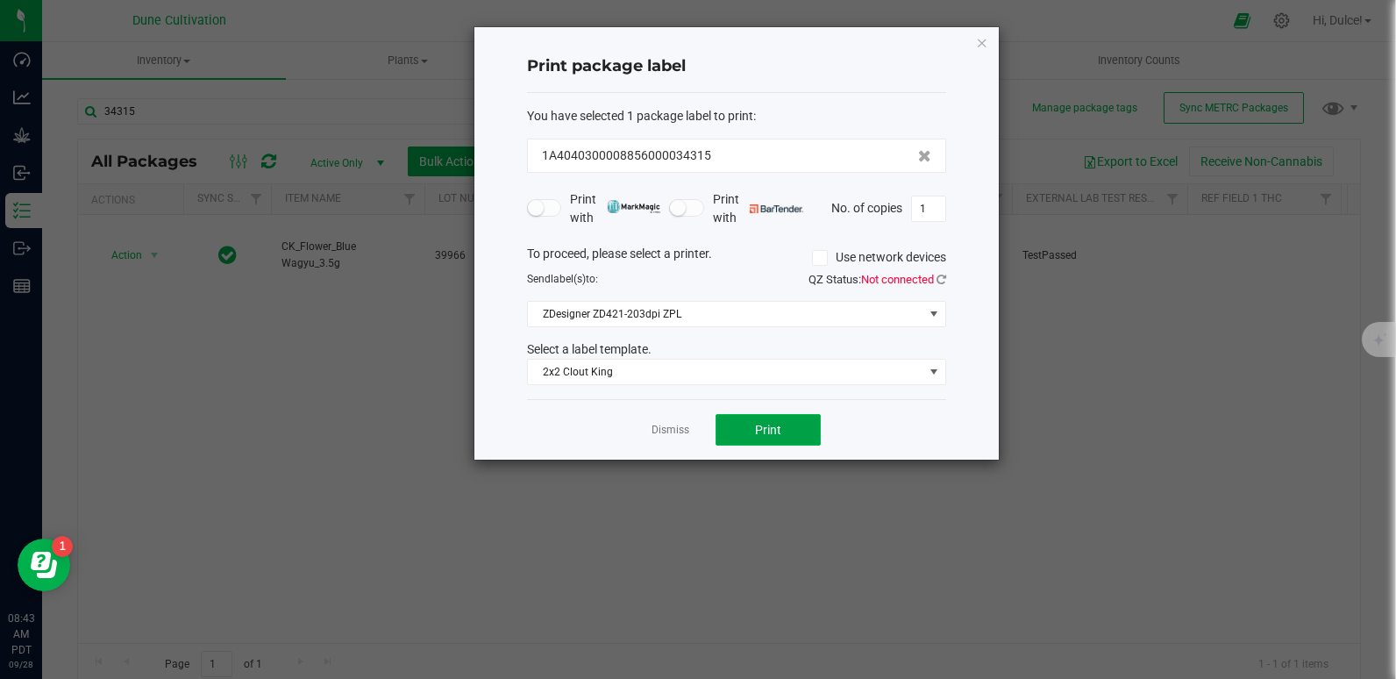
click at [745, 428] on button "Print" at bounding box center [767, 430] width 105 height 32
click at [977, 46] on icon "button" at bounding box center [982, 42] width 12 height 21
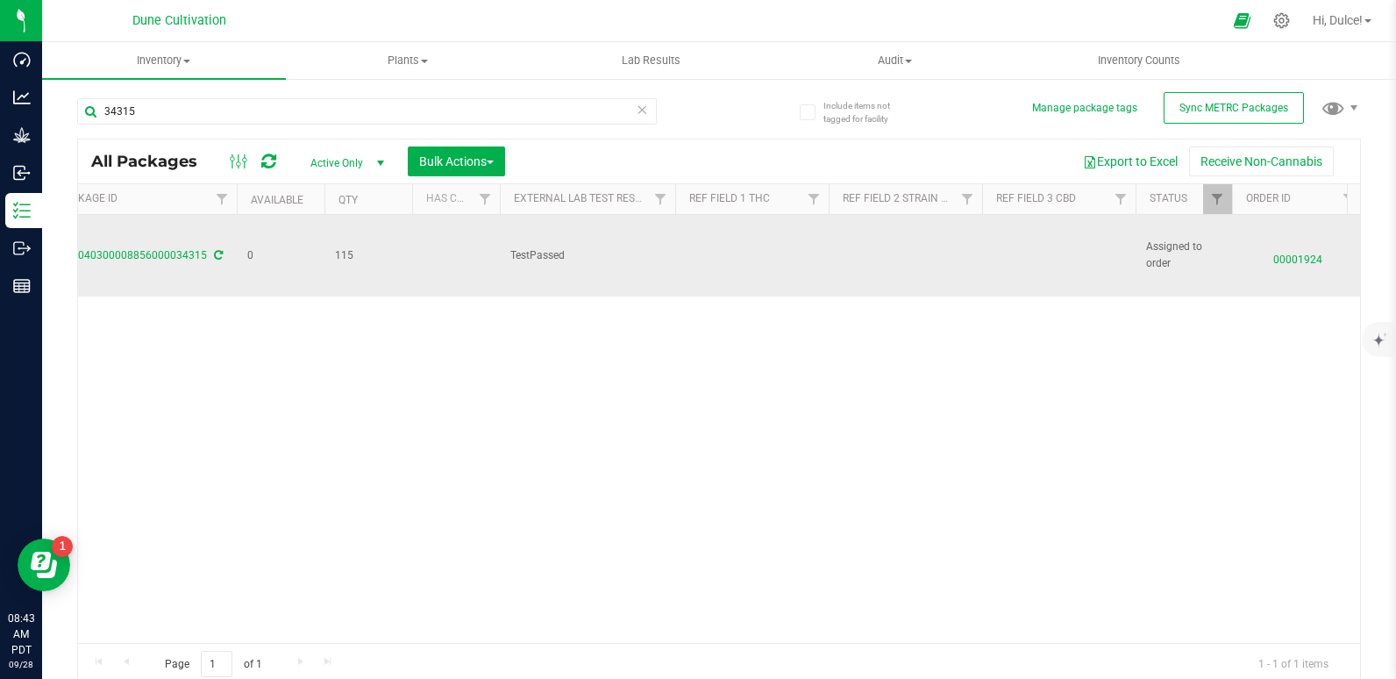
scroll to position [0, 513]
click at [1044, 252] on td at bounding box center [1057, 256] width 153 height 82
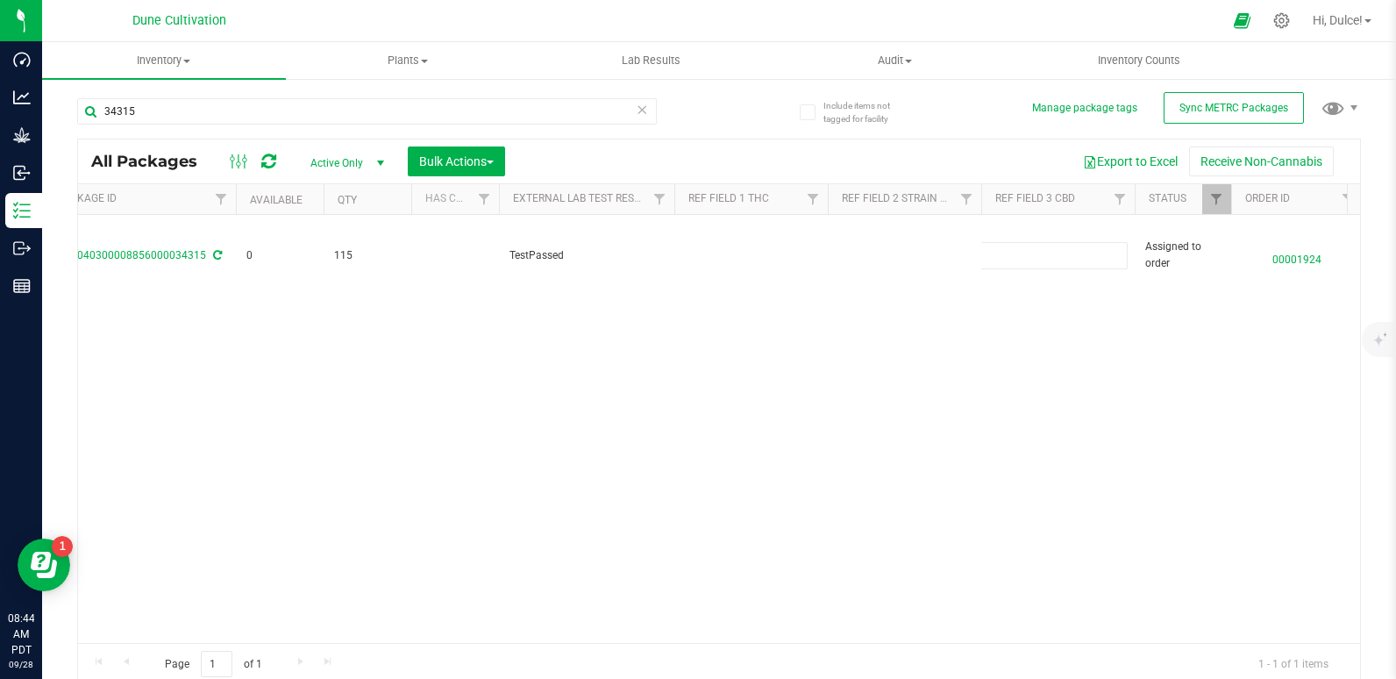
type input "0.0564%"
click at [914, 369] on div "Loading... All Packages Active Only Active Only Lab Samples Locked All External…" at bounding box center [719, 412] width 1284 height 547
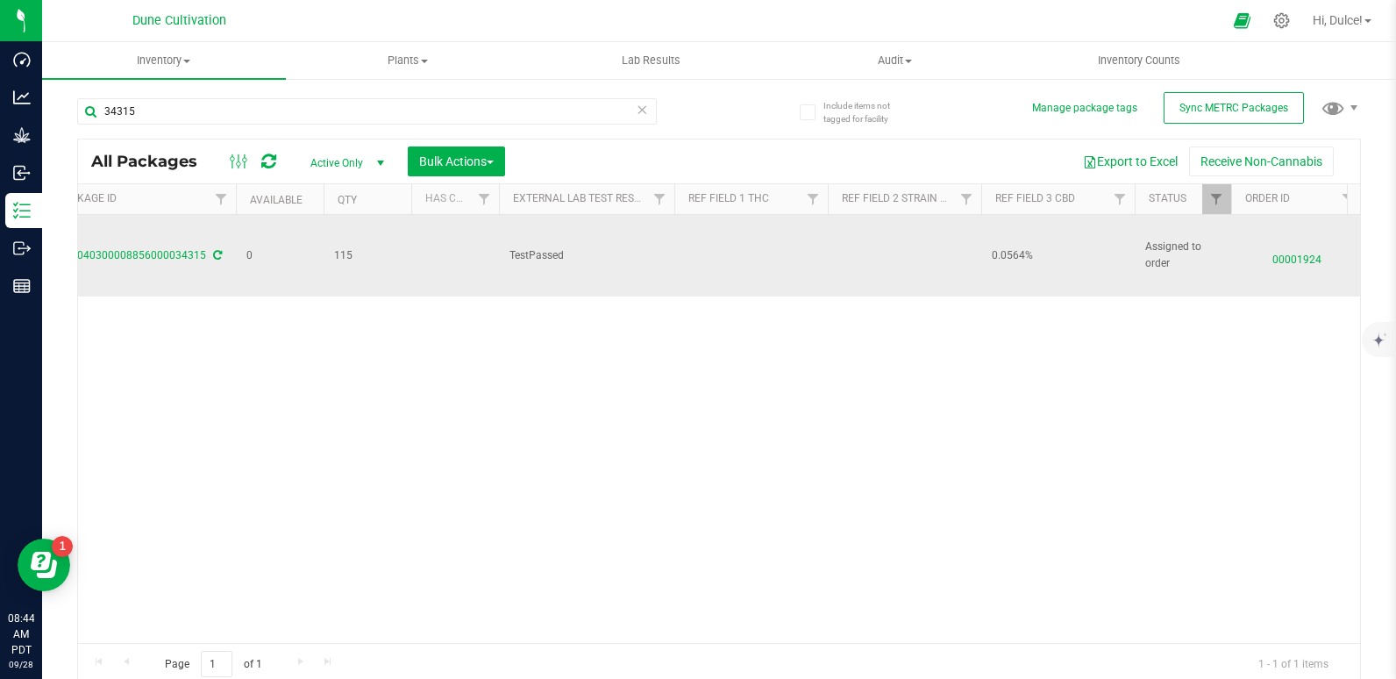
click at [712, 252] on td at bounding box center [750, 256] width 153 height 82
drag, startPoint x: 740, startPoint y: 258, endPoint x: 535, endPoint y: 283, distance: 206.7
type input "36.0372%"
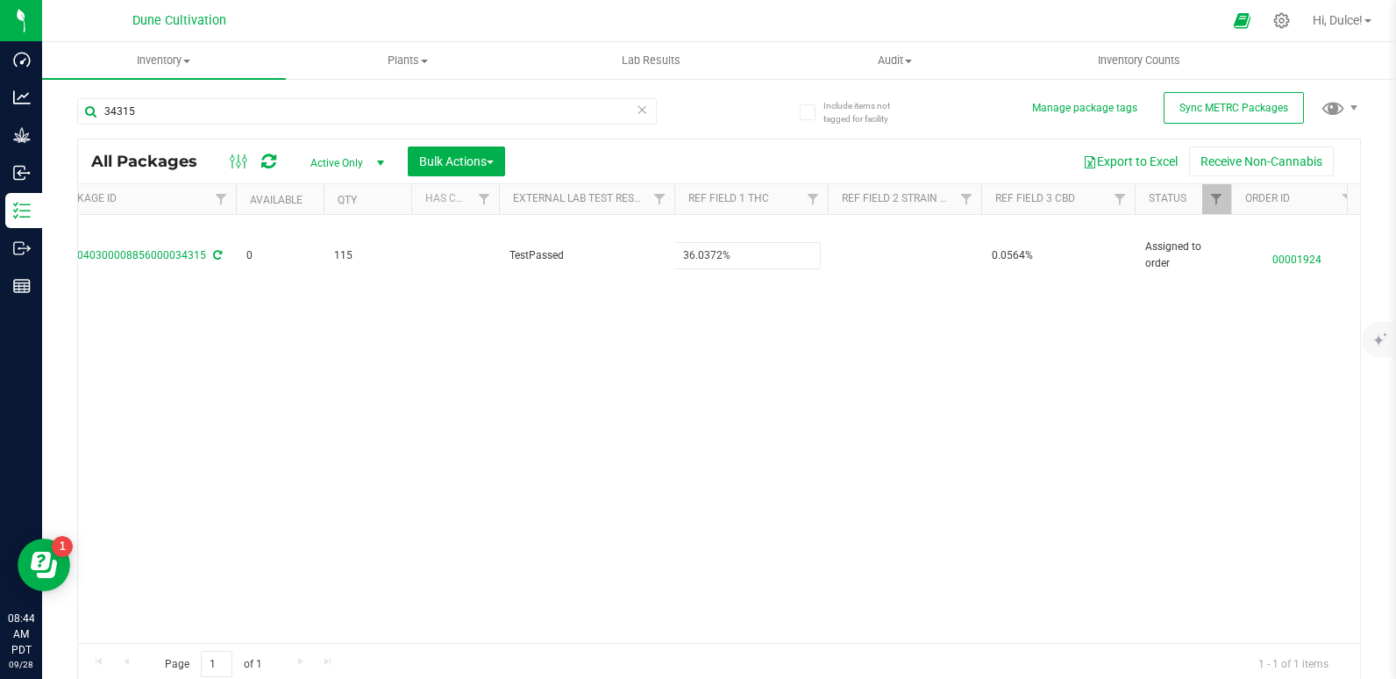
click at [461, 413] on div "All Packages Active Only Active Only Lab Samples Locked All External Internal B…" at bounding box center [719, 412] width 1284 height 547
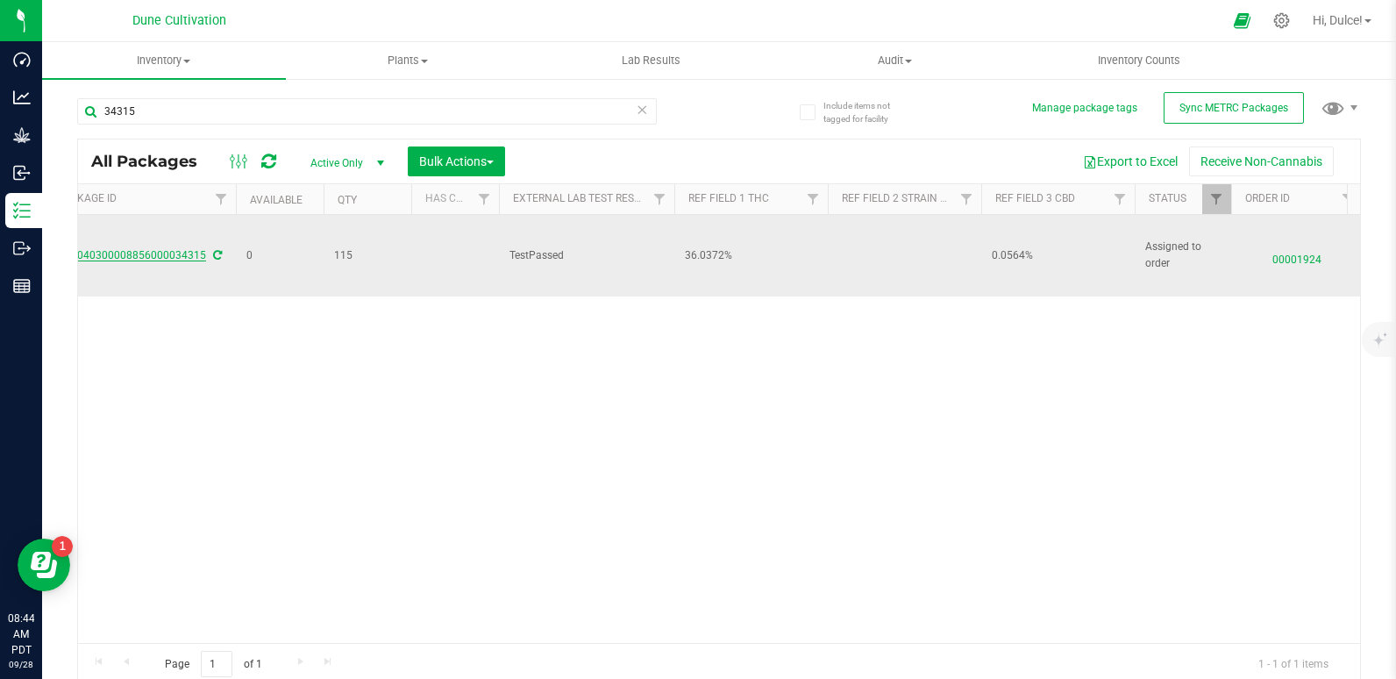
scroll to position [0, 0]
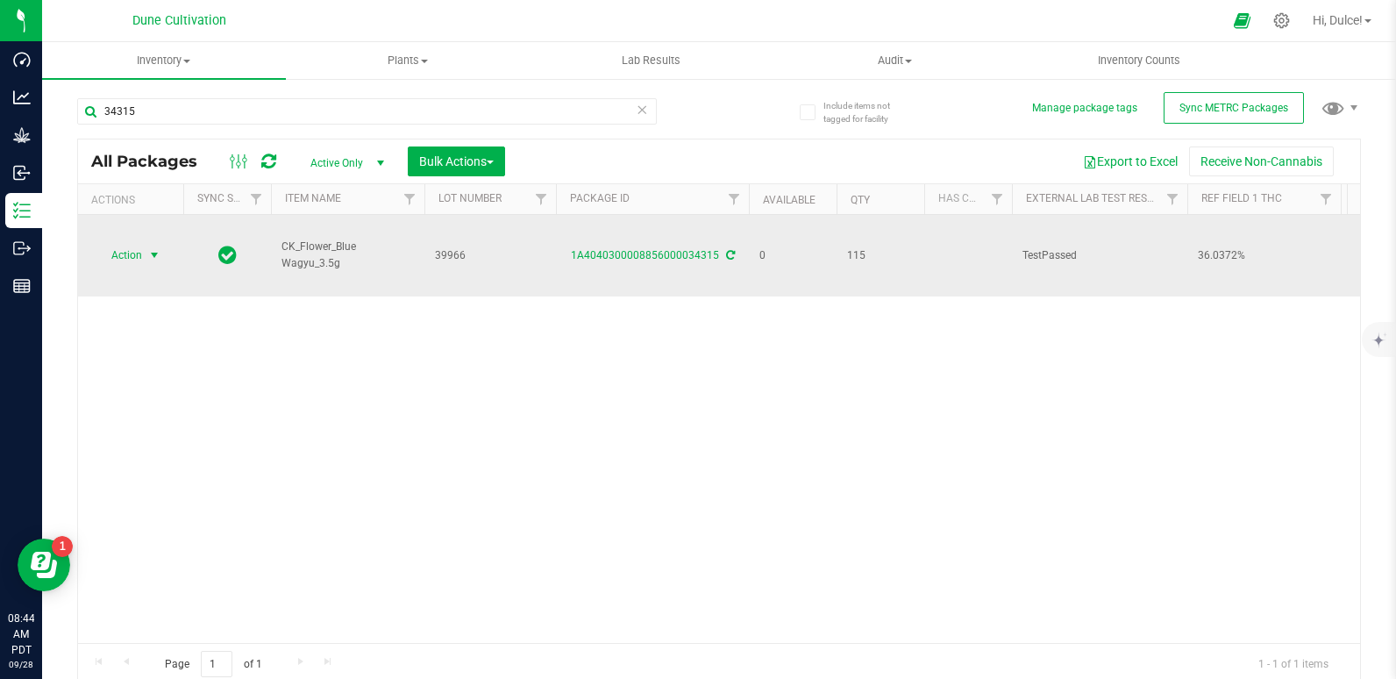
click at [134, 254] on span "Action" at bounding box center [119, 255] width 47 height 25
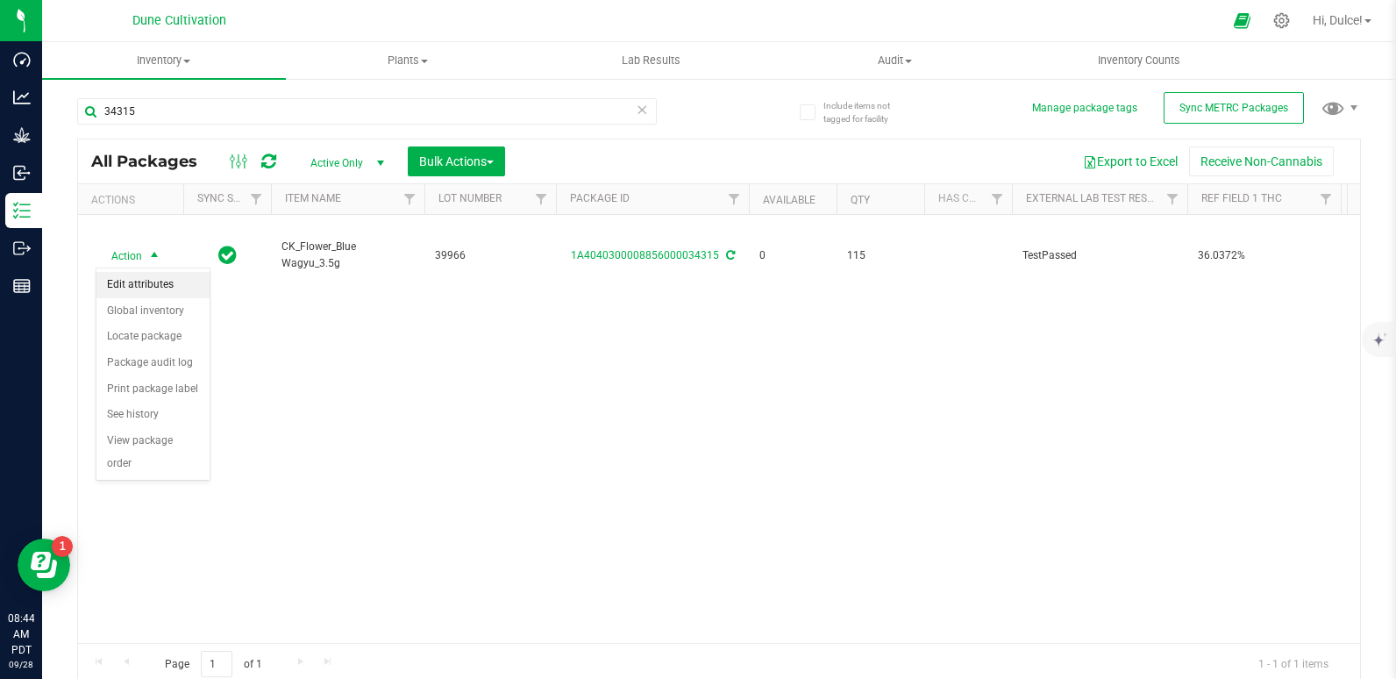
click at [137, 281] on li "Edit attributes" at bounding box center [152, 285] width 113 height 26
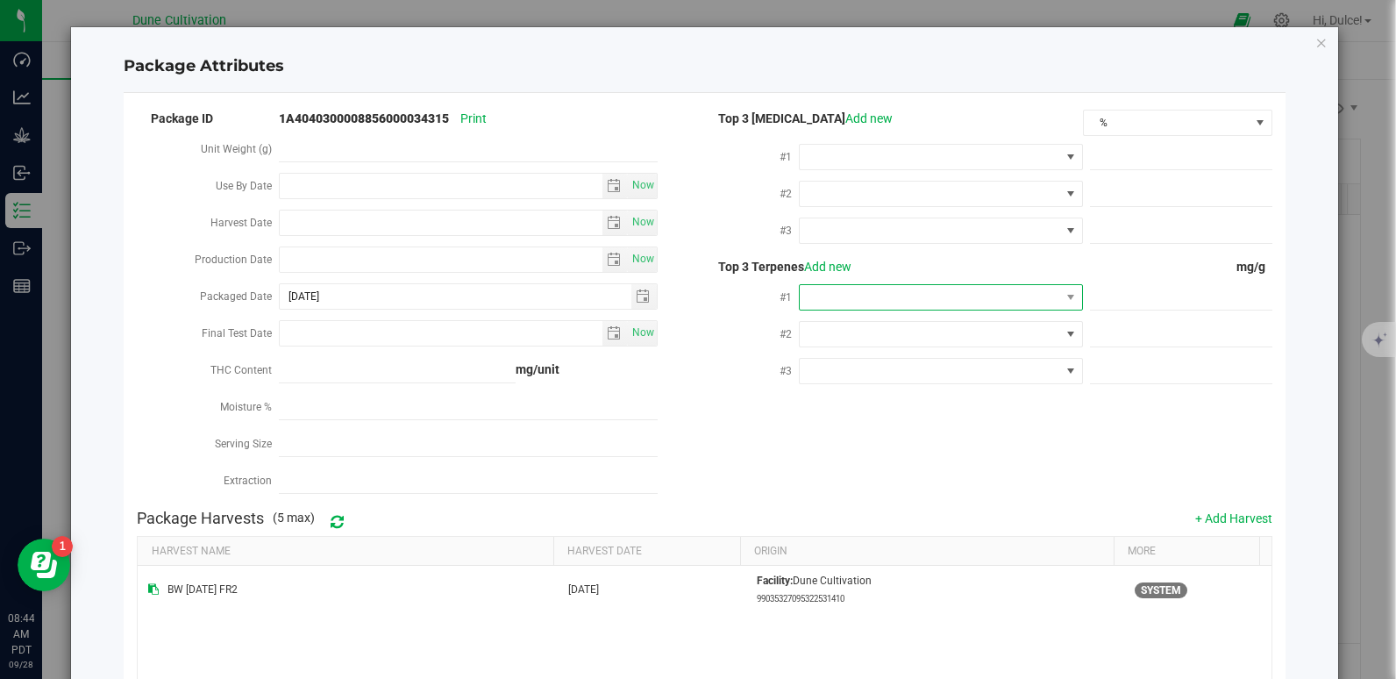
click at [817, 292] on span at bounding box center [930, 297] width 260 height 25
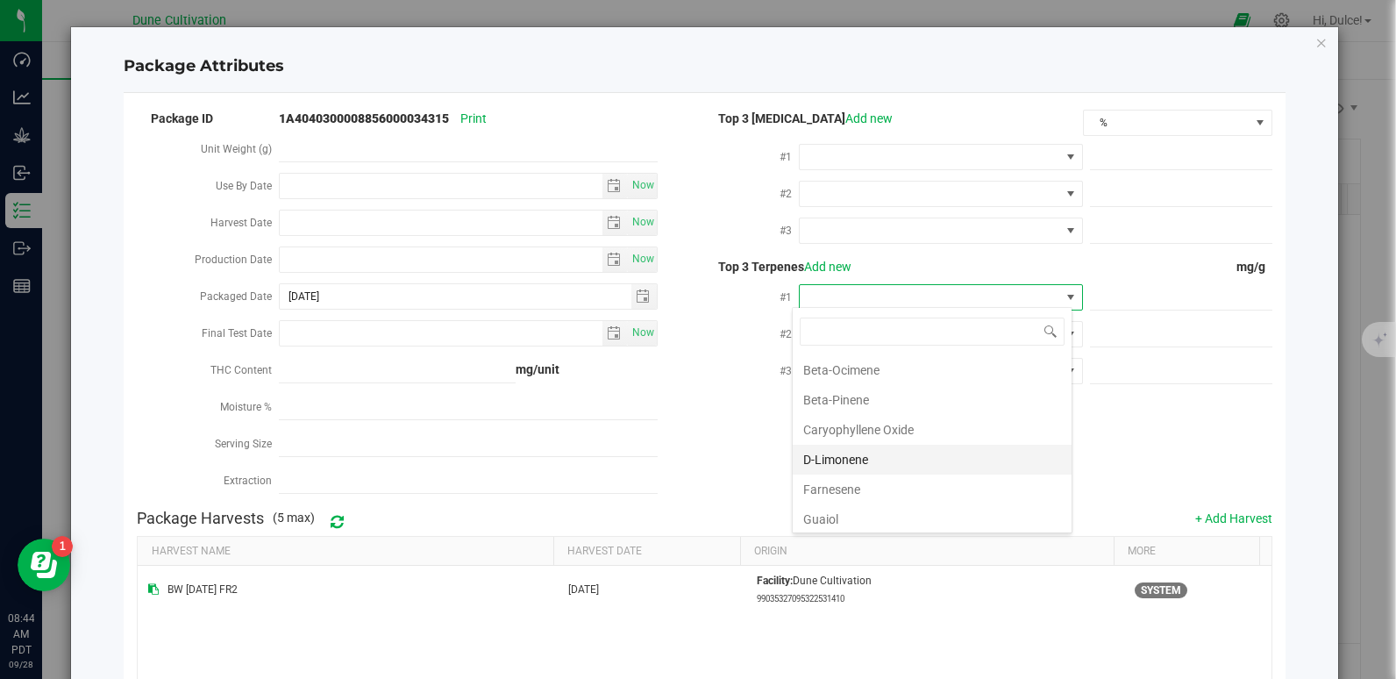
click at [867, 459] on li "D-Limonene" at bounding box center [932, 459] width 279 height 30
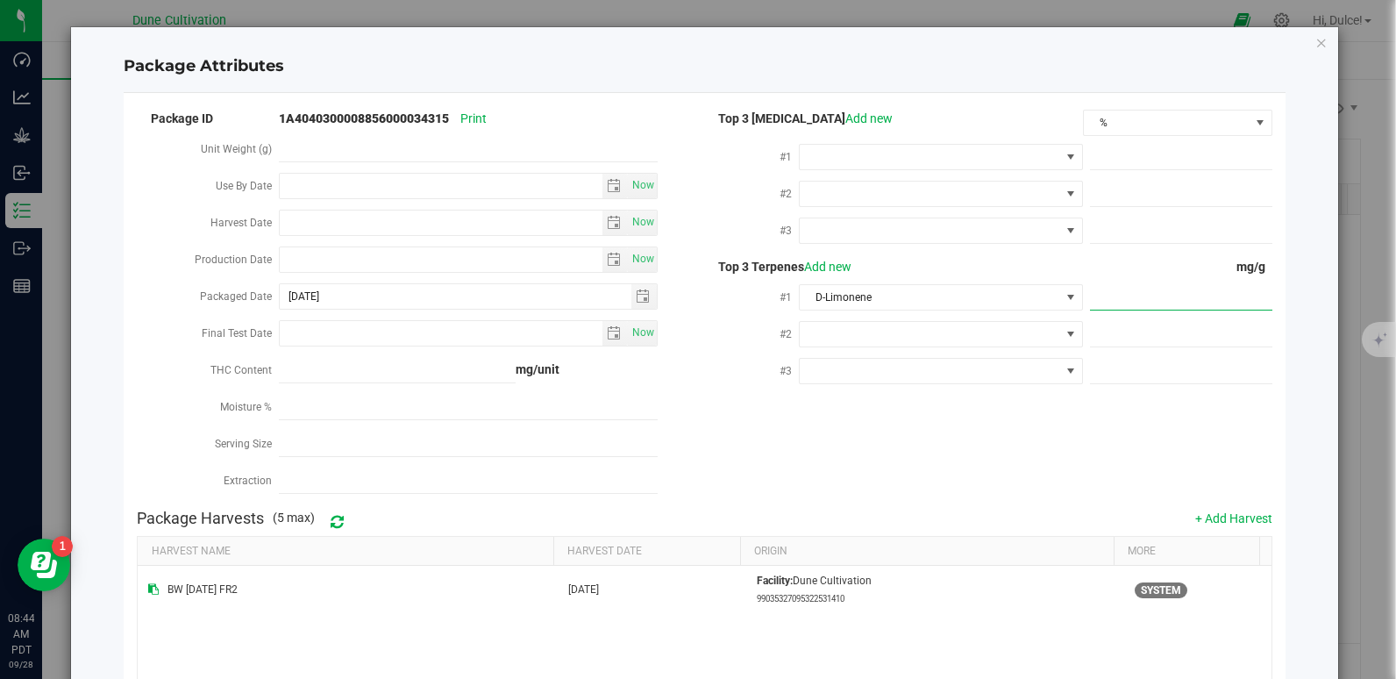
click at [1099, 286] on span at bounding box center [1181, 297] width 182 height 25
paste input "6.872"
type input "6.872"
type input "6.8720"
click at [1005, 452] on div "Package ID 1A4040300008856000034315 Print Unit Weight (g) Use By Date Now Harve…" at bounding box center [704, 304] width 1134 height 394
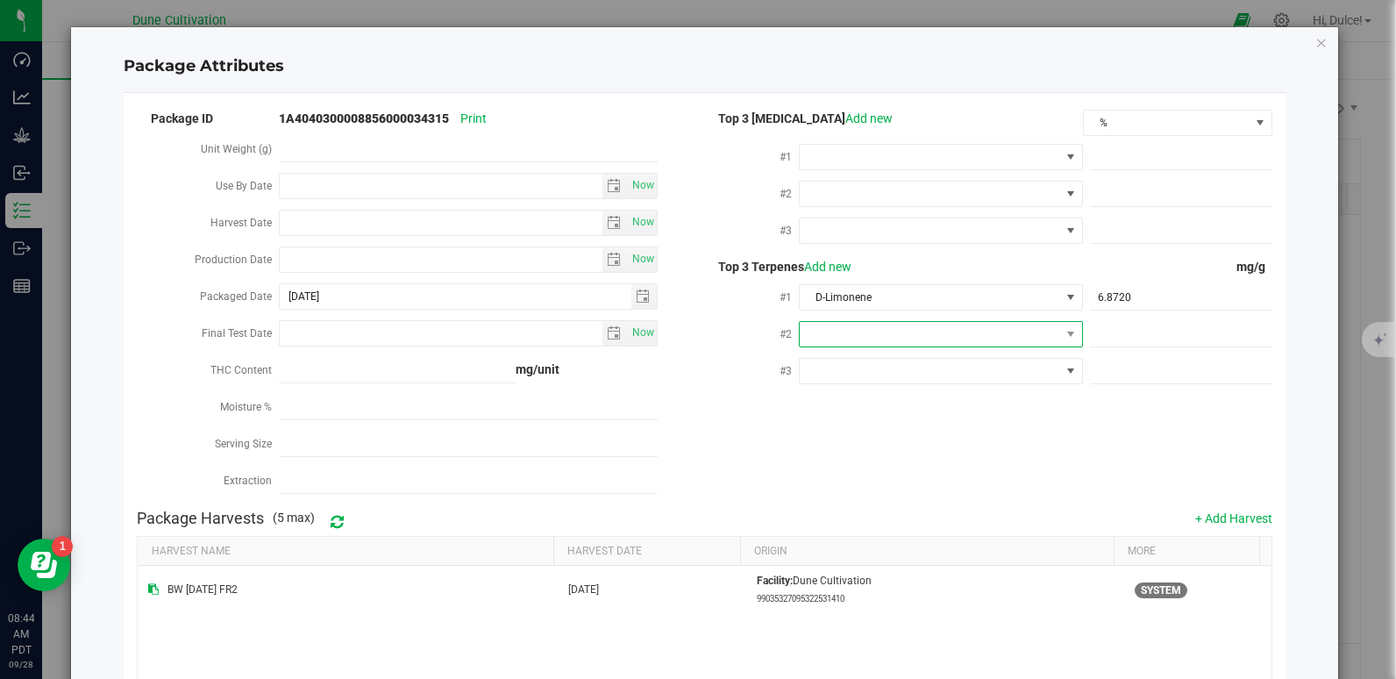
click at [841, 337] on span at bounding box center [930, 334] width 260 height 25
drag, startPoint x: 851, startPoint y: 443, endPoint x: 855, endPoint y: 555, distance: 112.3
click at [855, 555] on ul "Alpha - Terpineol Alpha- Humulene Alpha-Bisabolol Alpha-Pinene Alpha-Terpineol …" at bounding box center [932, 682] width 279 height 626
click at [976, 563] on li "Beta-Myrcene" at bounding box center [932, 563] width 279 height 30
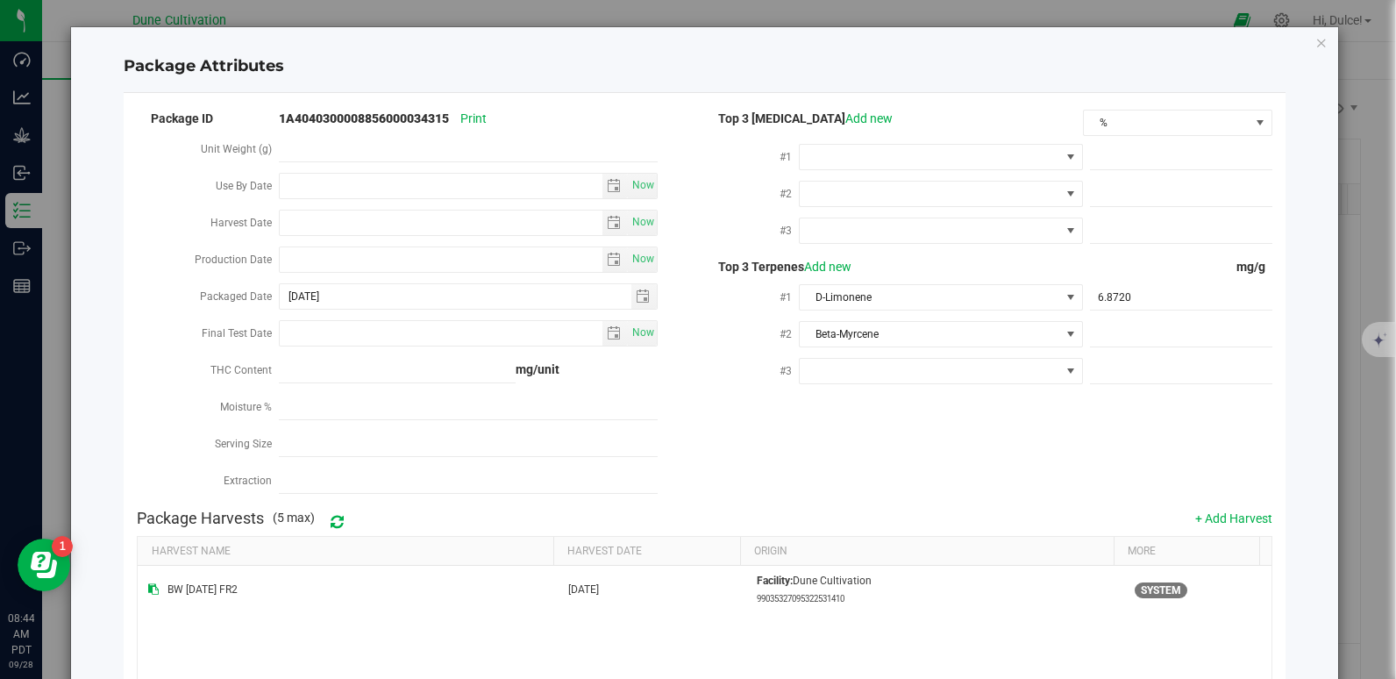
click at [1127, 348] on div "#2 Beta-Myrcene" at bounding box center [987, 335] width 567 height 37
click at [1130, 325] on span at bounding box center [1181, 334] width 182 height 25
paste input "5.567"
type input "5.567"
type input "5.5670"
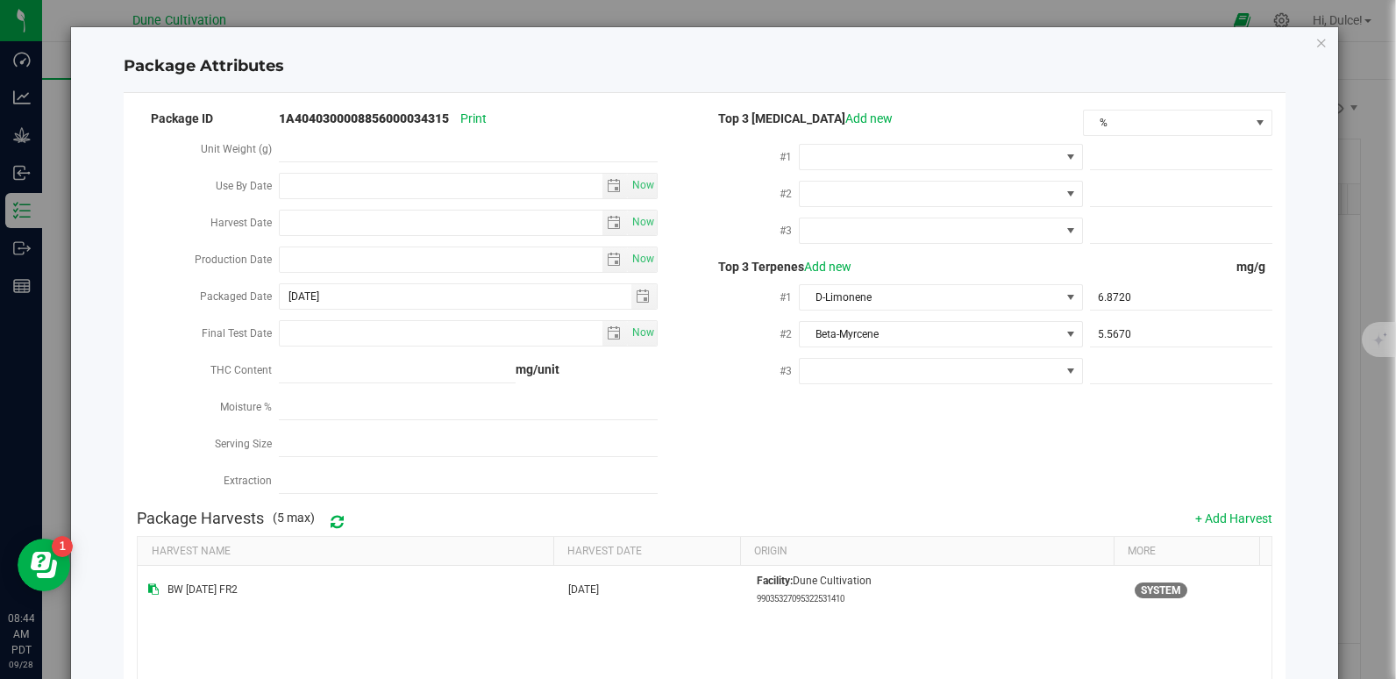
click at [1003, 460] on div "Package ID 1A4040300008856000034315 Print Unit Weight (g) Use By Date Now Harve…" at bounding box center [704, 304] width 1134 height 394
click at [913, 366] on span at bounding box center [930, 371] width 260 height 25
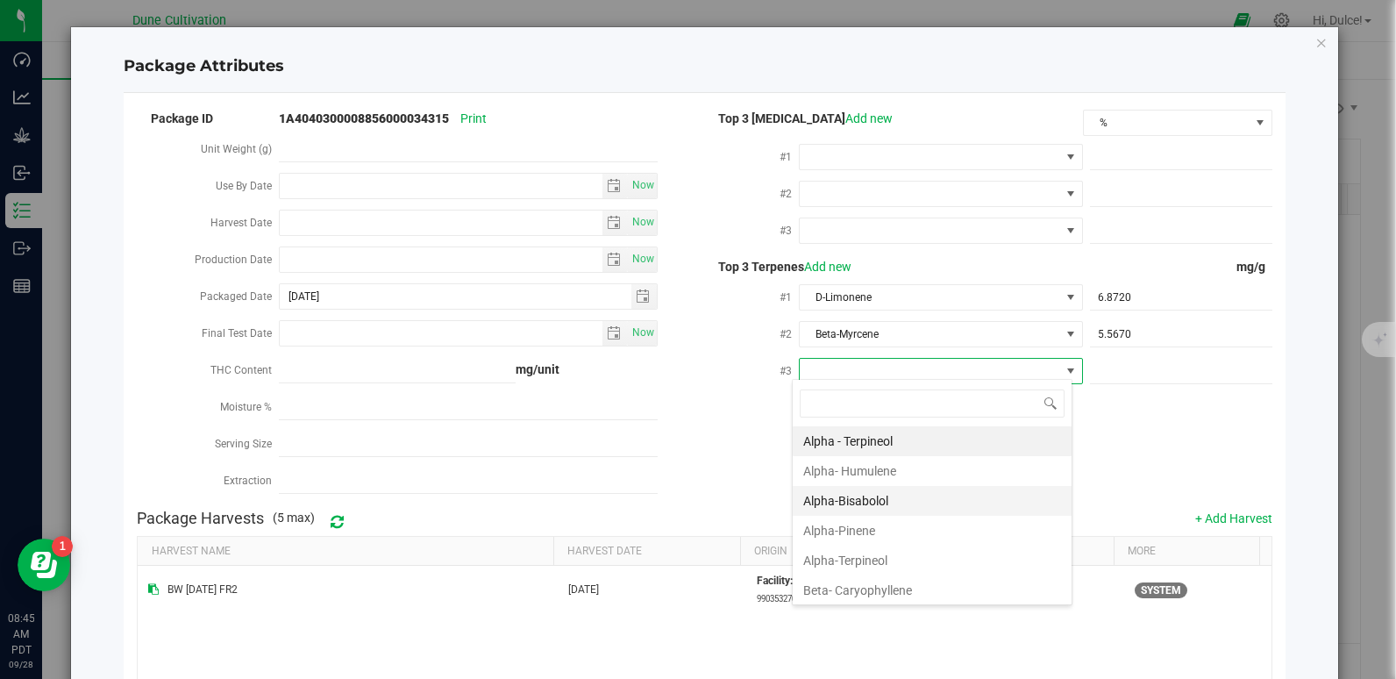
scroll to position [26, 281]
click at [859, 582] on li "Beta- Caryophyllene" at bounding box center [932, 590] width 279 height 30
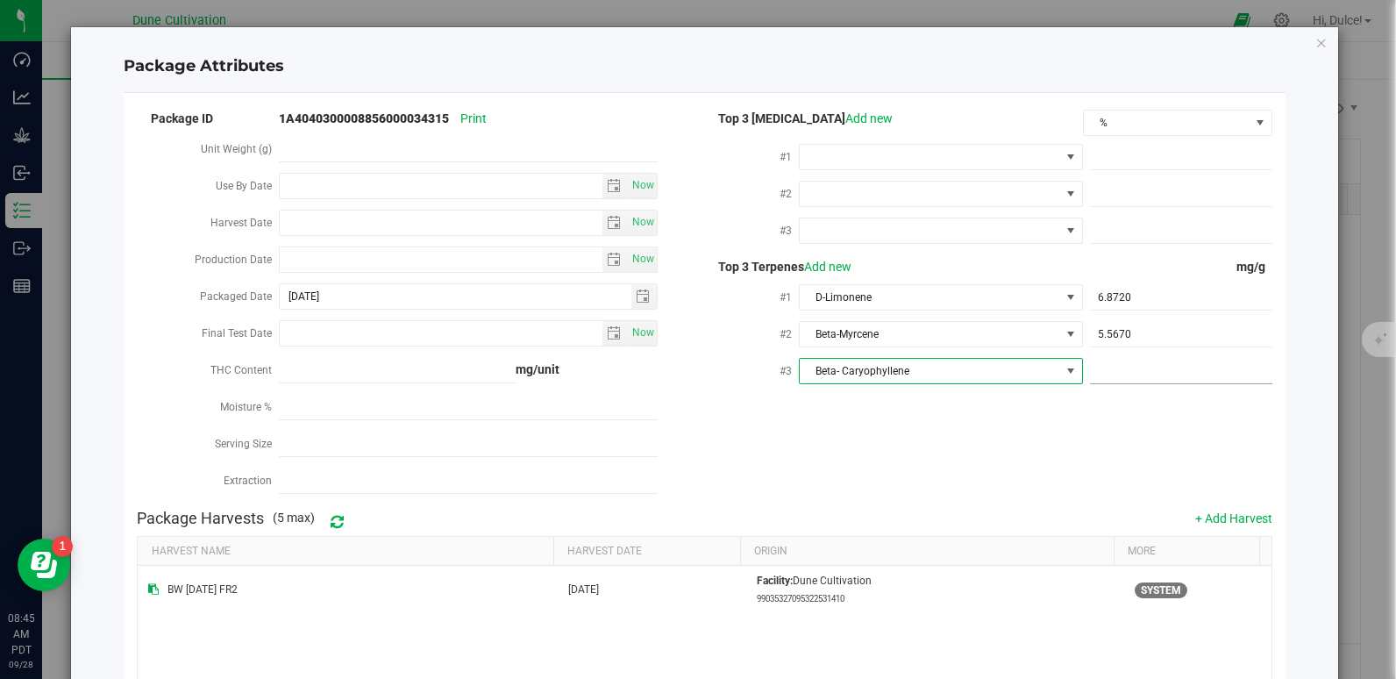
click at [1107, 360] on span at bounding box center [1181, 371] width 182 height 25
paste input "3.911"
type input "3.911"
type input "3.9110"
click at [963, 501] on div "Package Harvests (5 max) + Add Harvest" at bounding box center [704, 518] width 1134 height 35
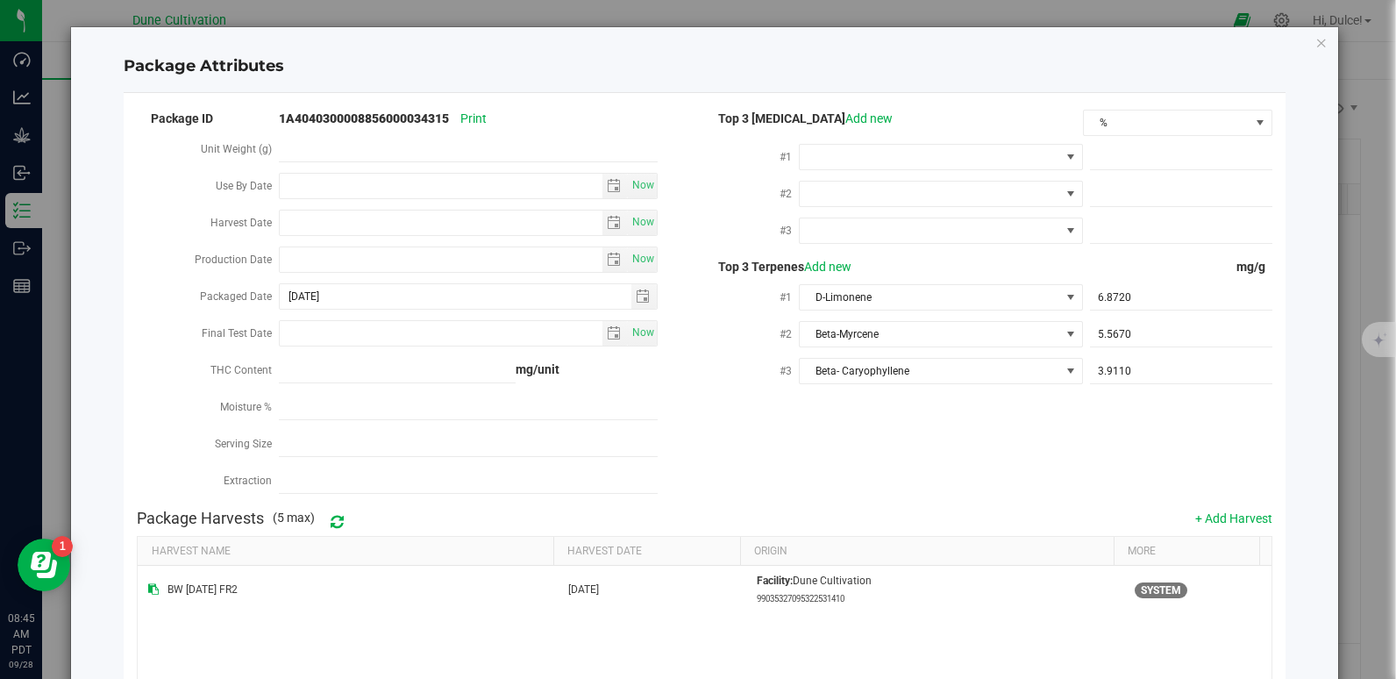
scroll to position [213, 0]
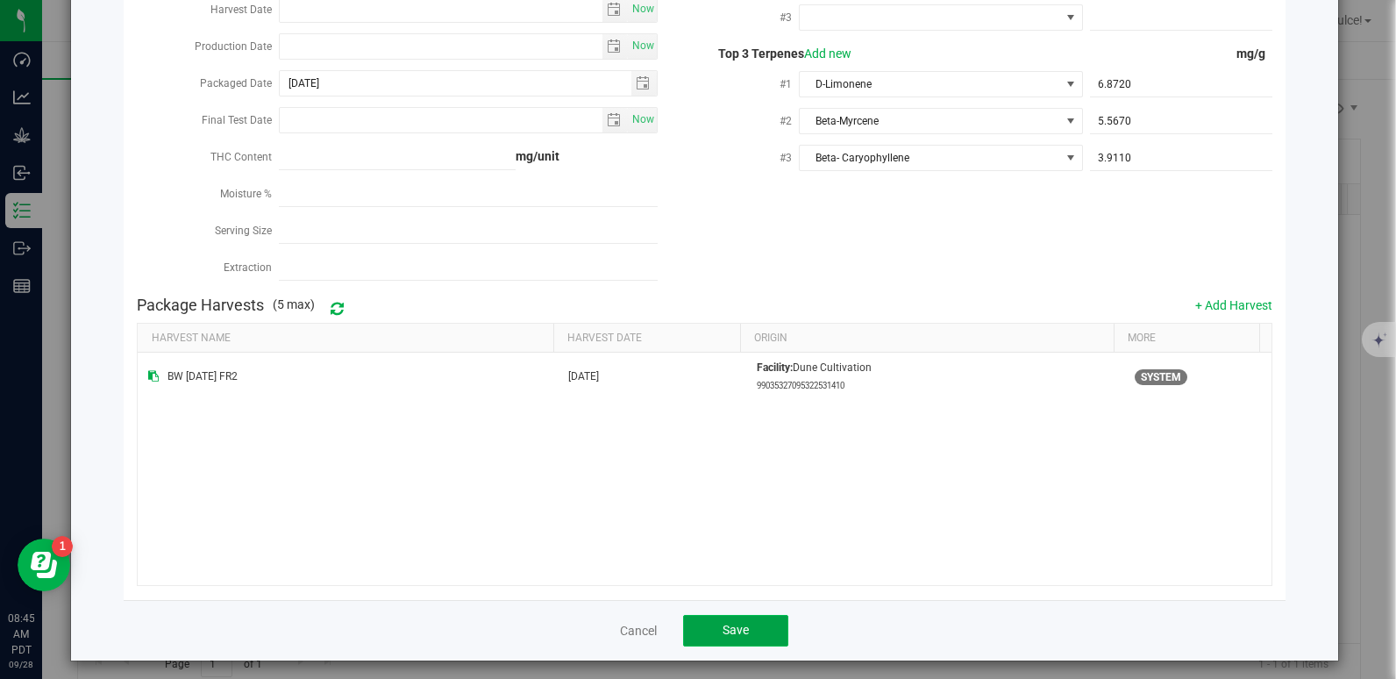
click at [764, 617] on button "Save" at bounding box center [735, 631] width 105 height 32
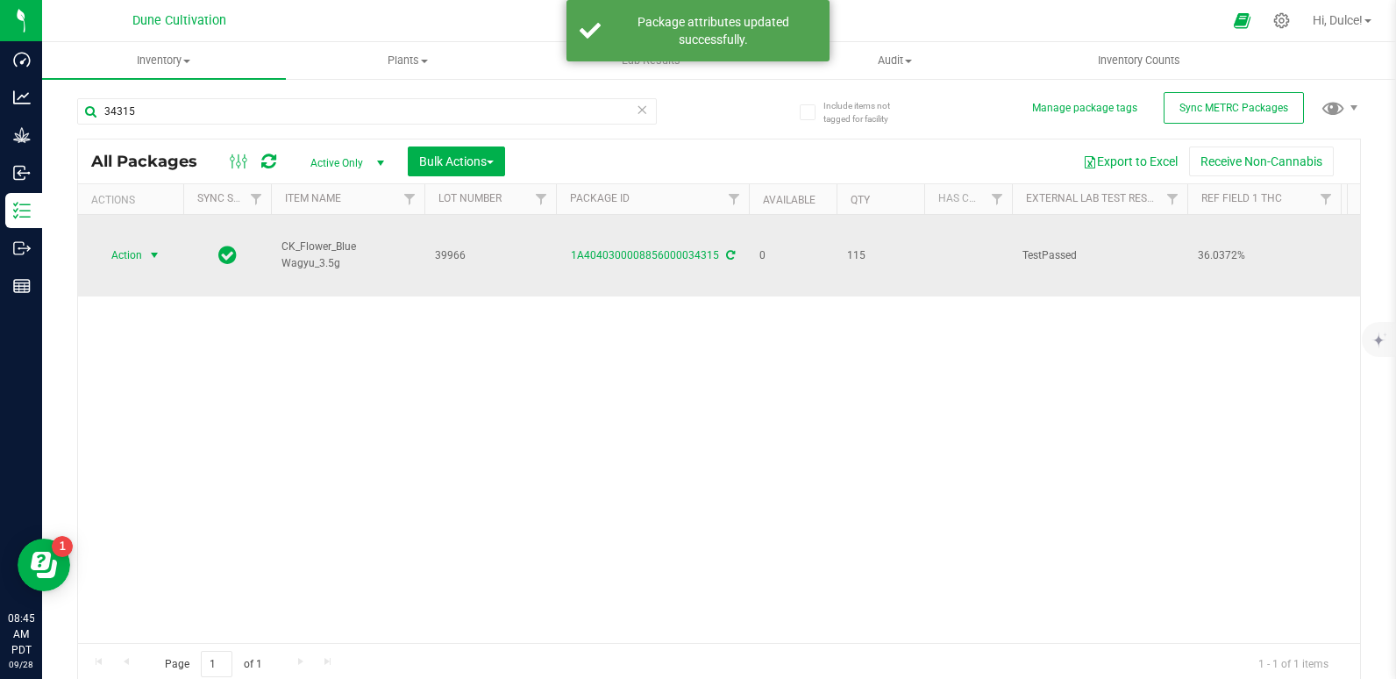
click at [114, 248] on span "Action" at bounding box center [119, 255] width 47 height 25
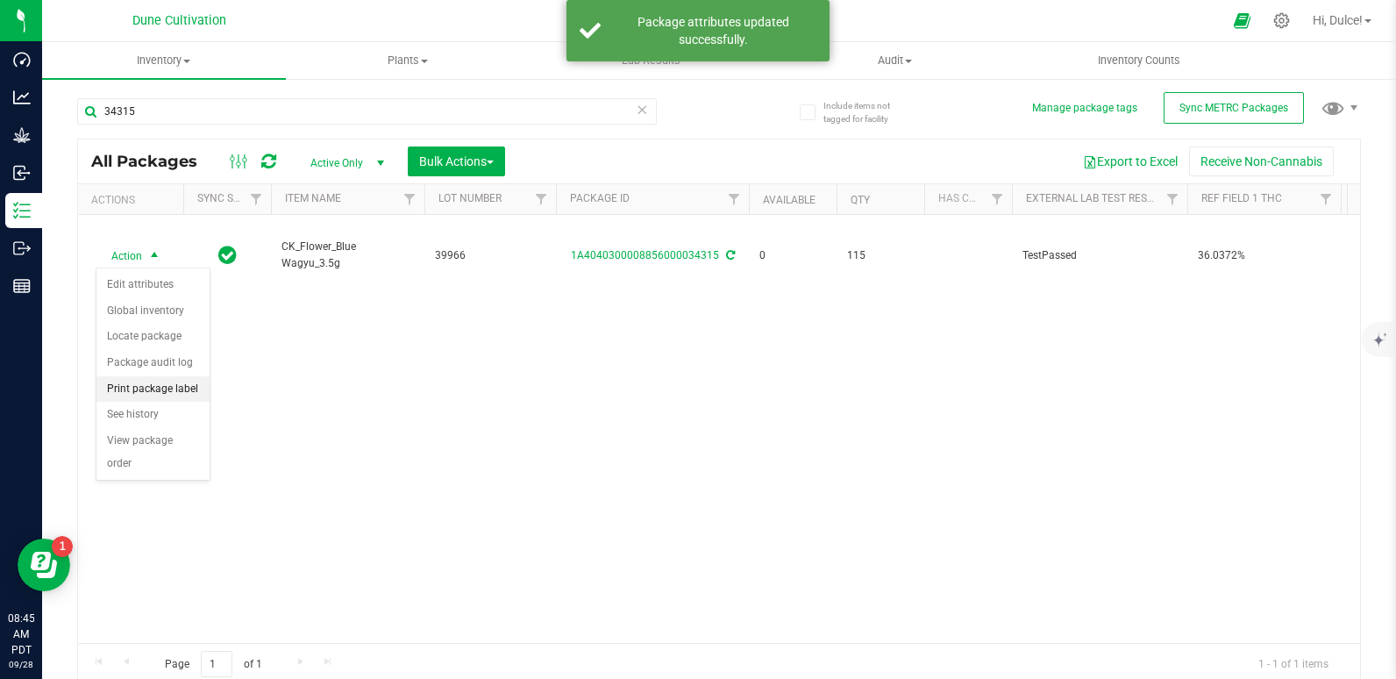
click at [177, 388] on li "Print package label" at bounding box center [152, 389] width 113 height 26
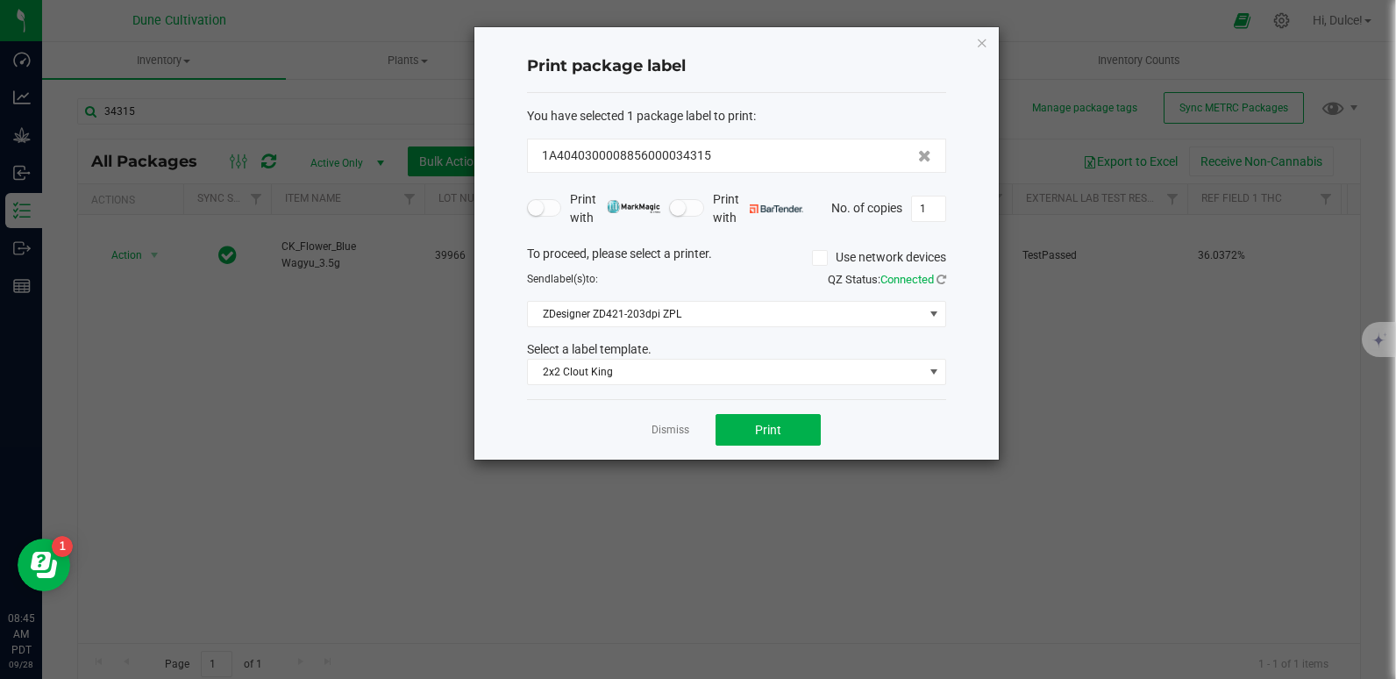
click at [770, 413] on div "Dismiss Print" at bounding box center [736, 429] width 419 height 60
click at [767, 430] on span "Print" at bounding box center [768, 430] width 26 height 14
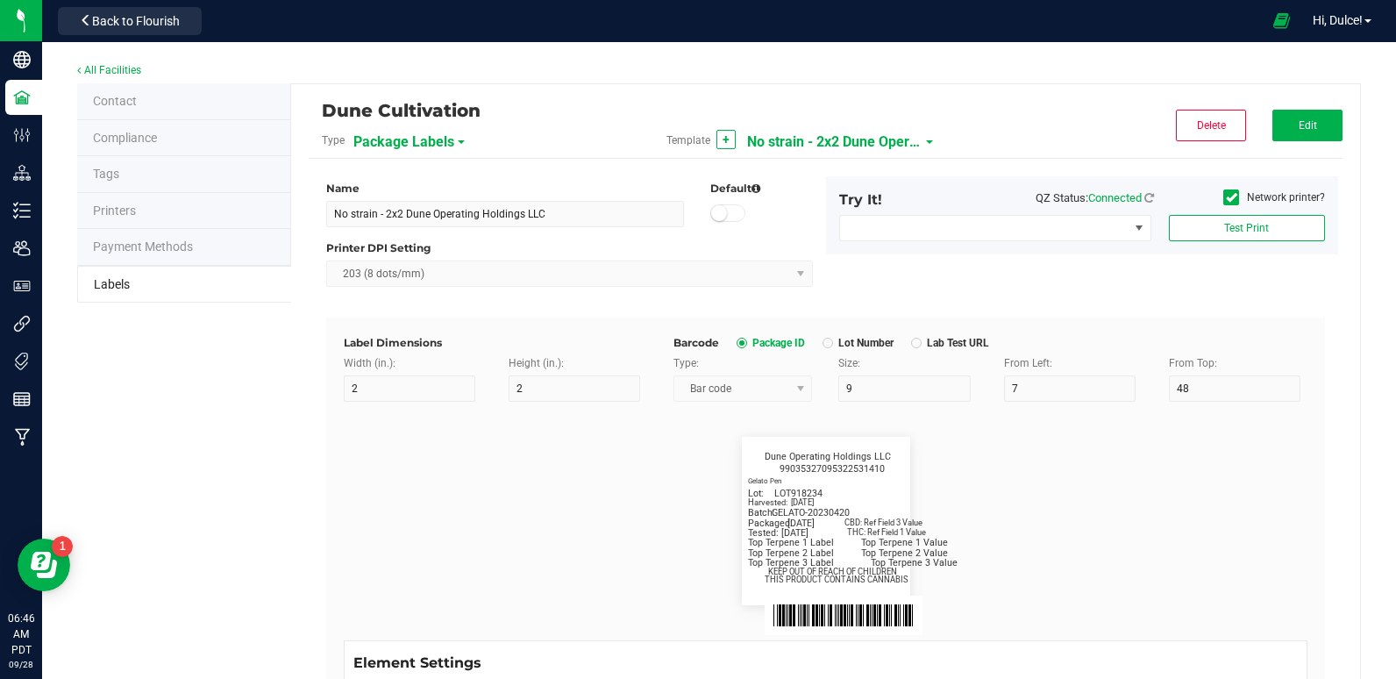
scroll to position [858, 0]
click at [1300, 106] on div "Dune Cultivation Type Package Labels Template + No strain - 2x2 Dune Operating …" at bounding box center [826, 130] width 1034 height 57
click at [1301, 121] on span "Edit" at bounding box center [1307, 125] width 18 height 12
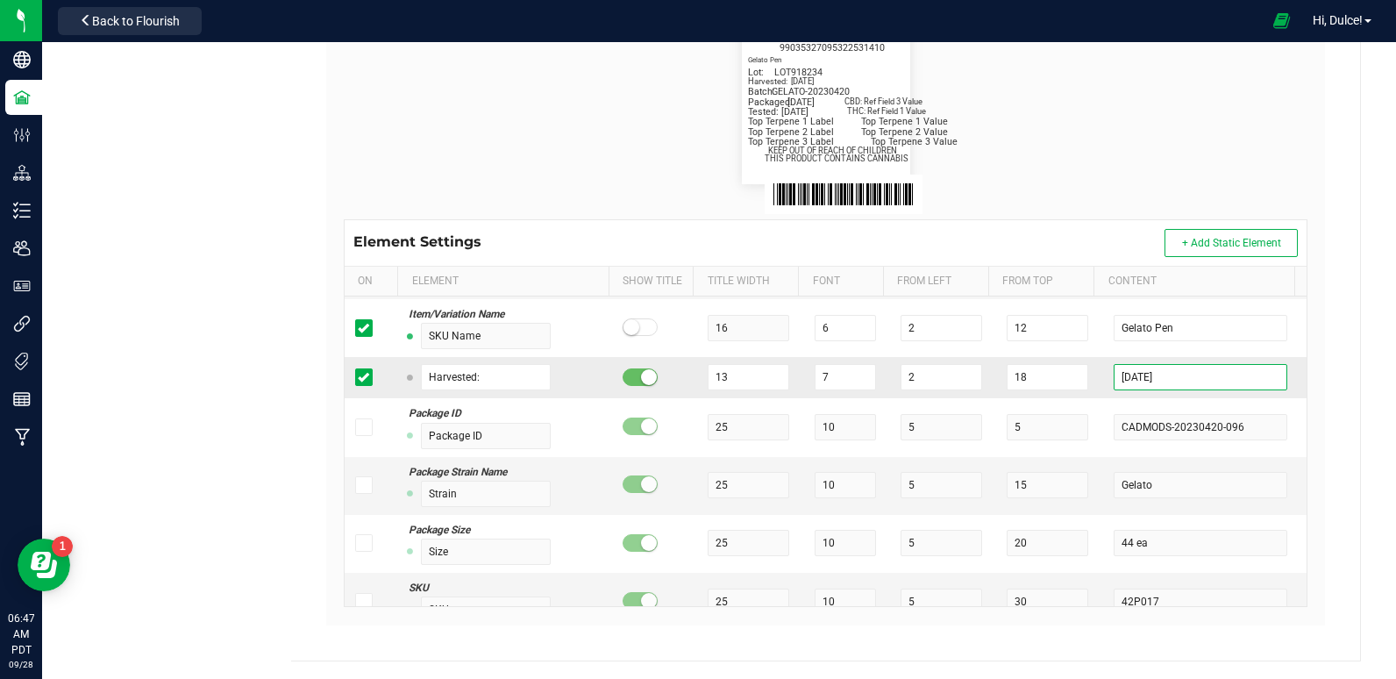
click at [1178, 385] on input "[DATE]" at bounding box center [1199, 377] width 173 height 26
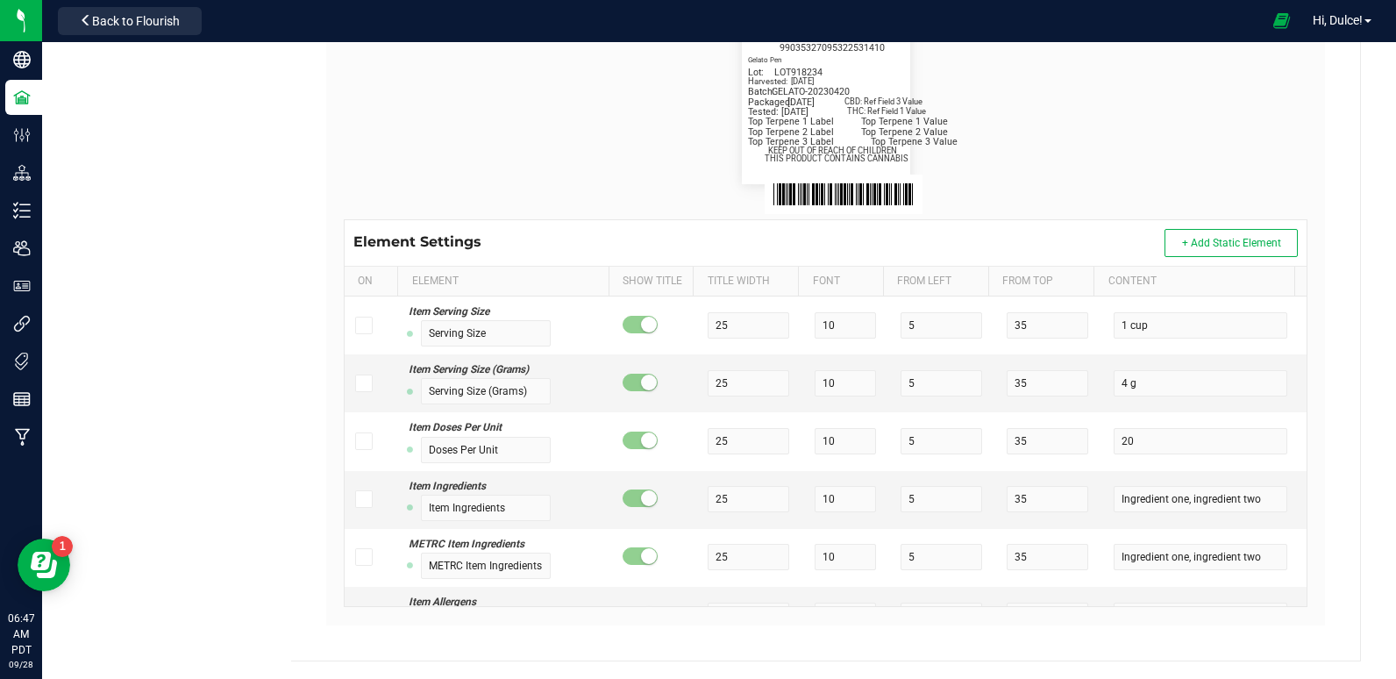
scroll to position [0, 0]
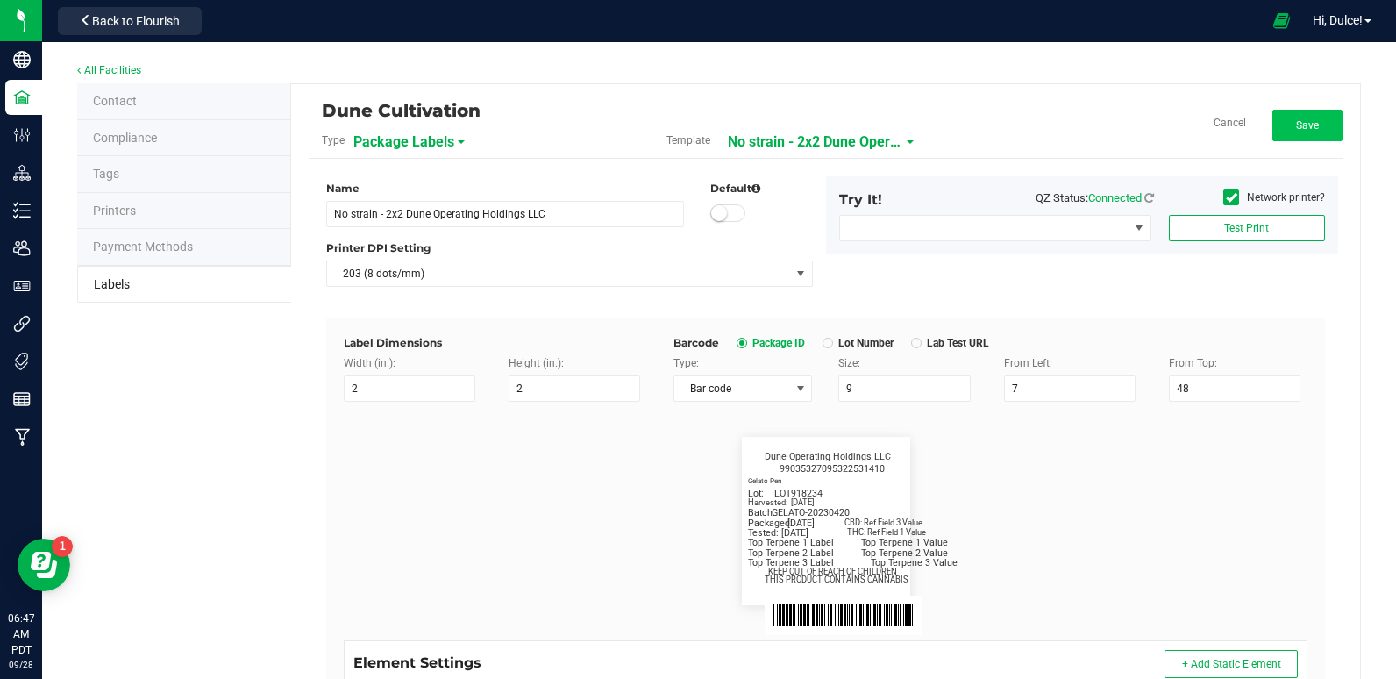
type input "2025-07-21"
click at [1296, 124] on span "Save" at bounding box center [1307, 125] width 23 height 12
click at [1056, 96] on div "Dune Cultivation Type Package Labels Template + No strain - 2x2 Dune Operating …" at bounding box center [825, 582] width 1069 height 997
click at [806, 146] on span "No strain - 2x2 Dune Operating Holdings LLC" at bounding box center [834, 142] width 175 height 30
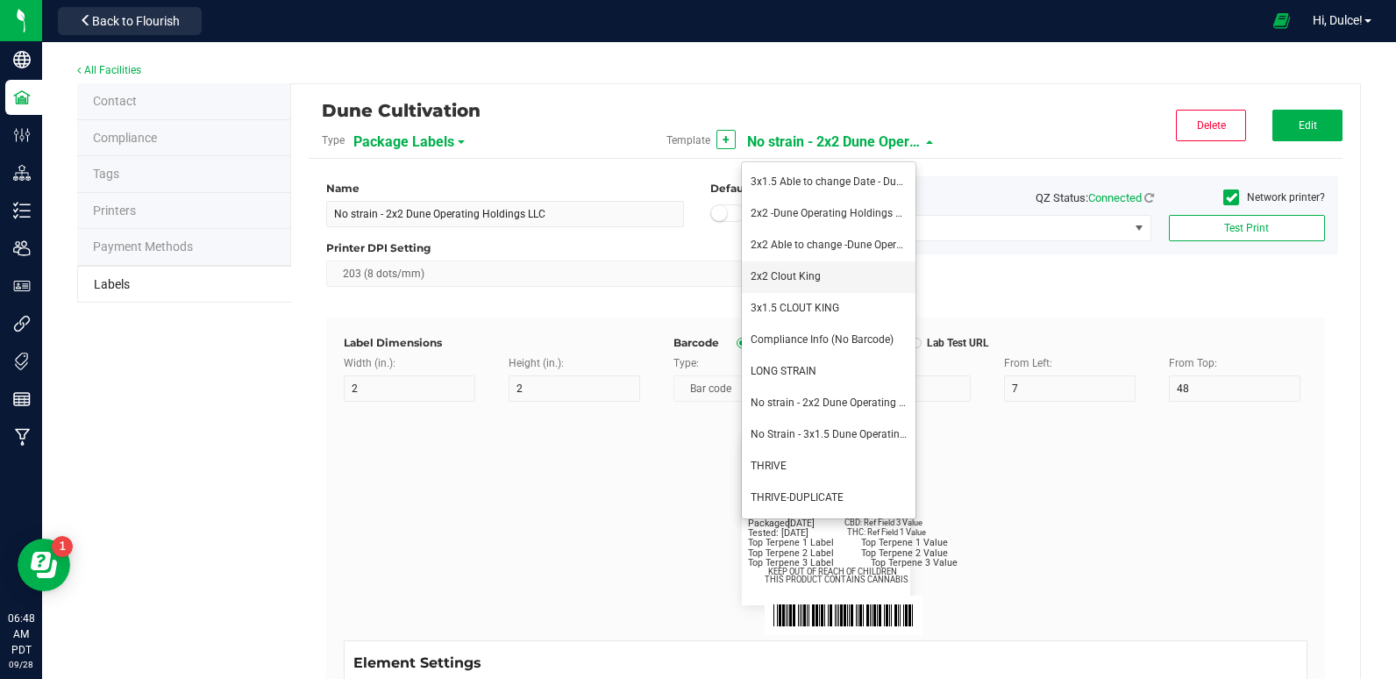
click at [820, 274] on li "2x2 Clout King" at bounding box center [829, 277] width 174 height 32
type input "2x2 Clout King"
type input "SKU Name"
type input "16"
type input "6.5"
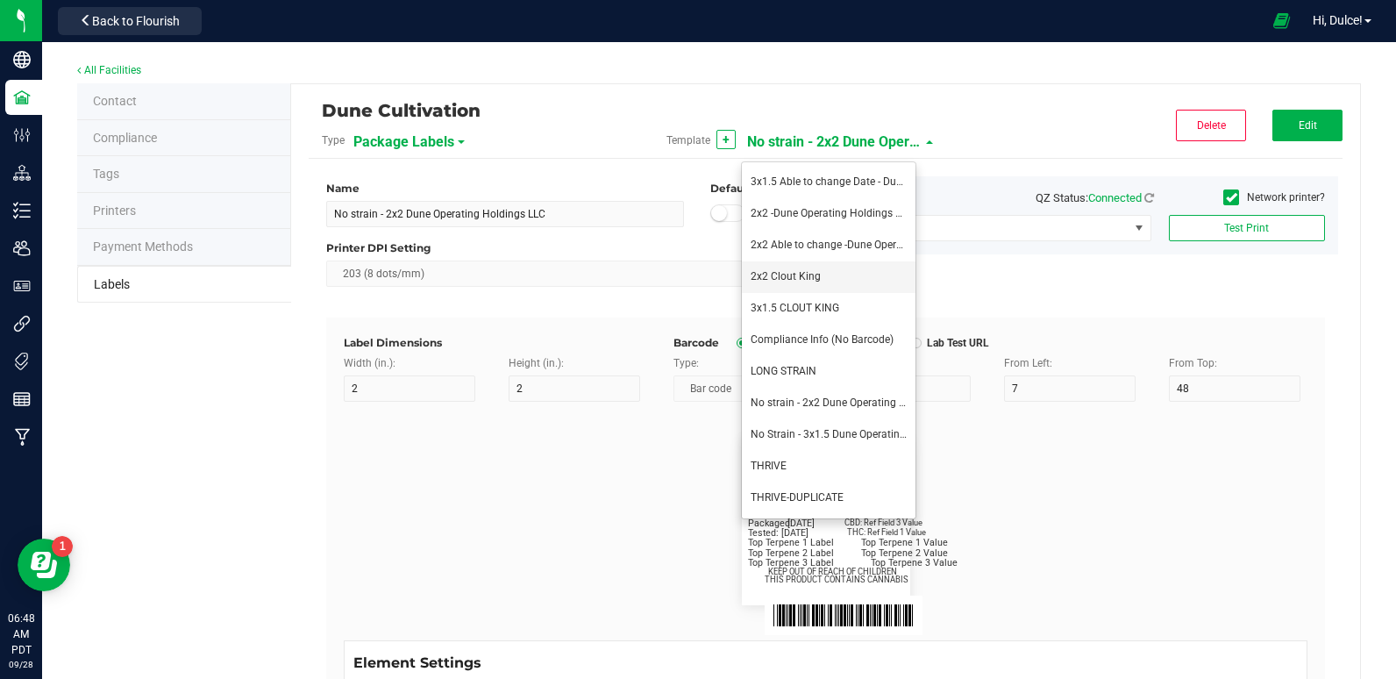
type input "1"
type input "12"
type input "Gelato Pen"
type input "Packaged:"
type input "12"
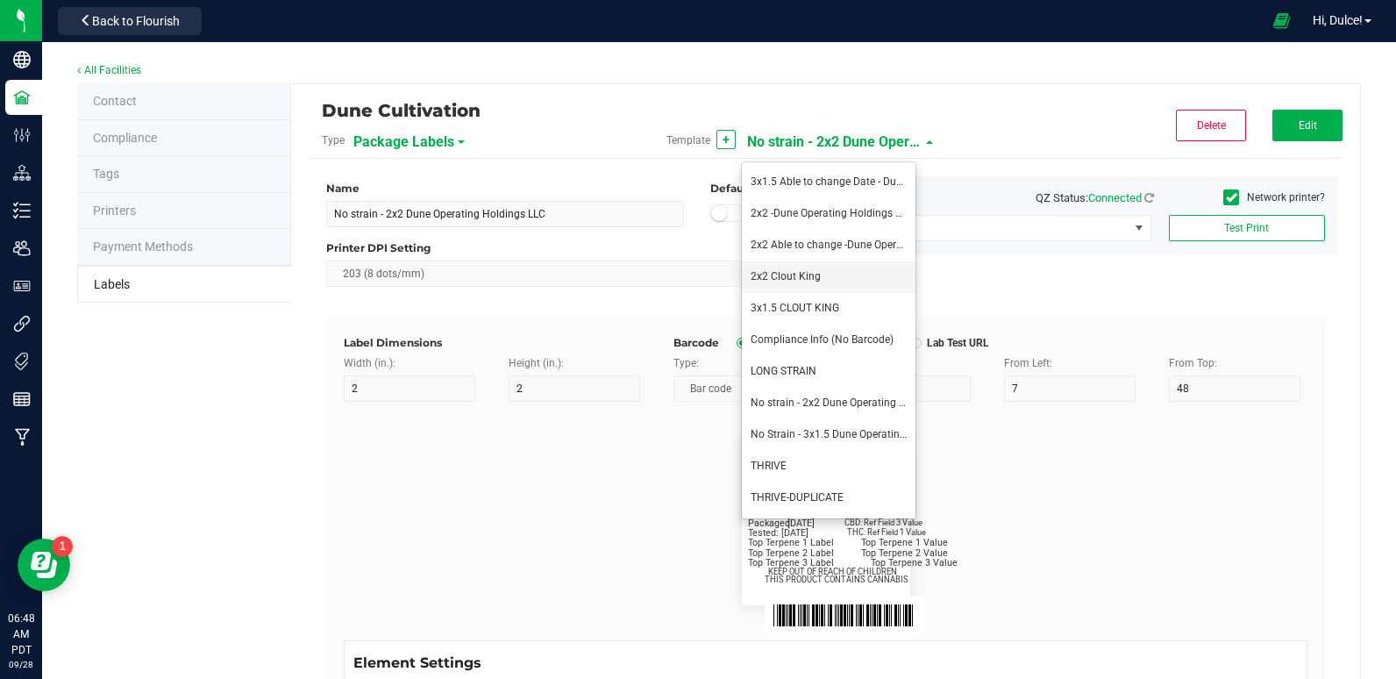
type input "24"
type input "[DATE]"
type input "Lot:"
type input "8"
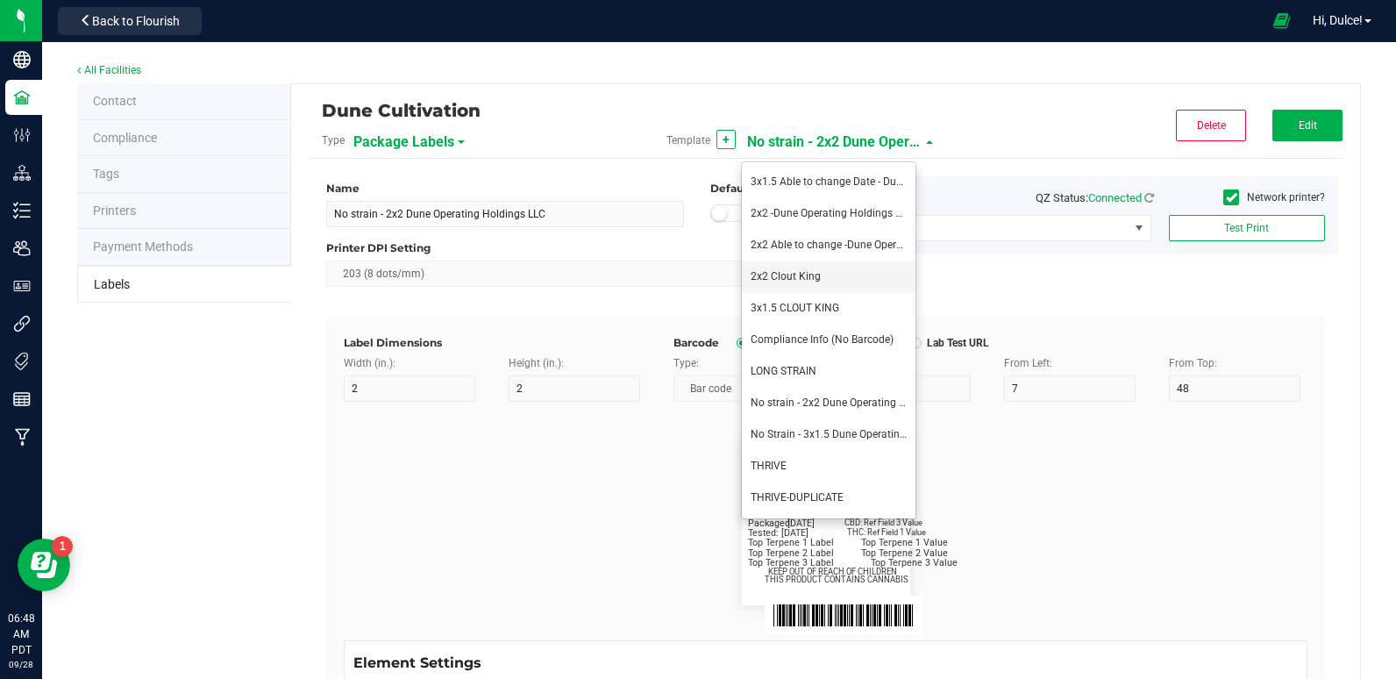
type input "2"
type input "15"
type input "LOT918234"
type input "THC:"
type input "8"
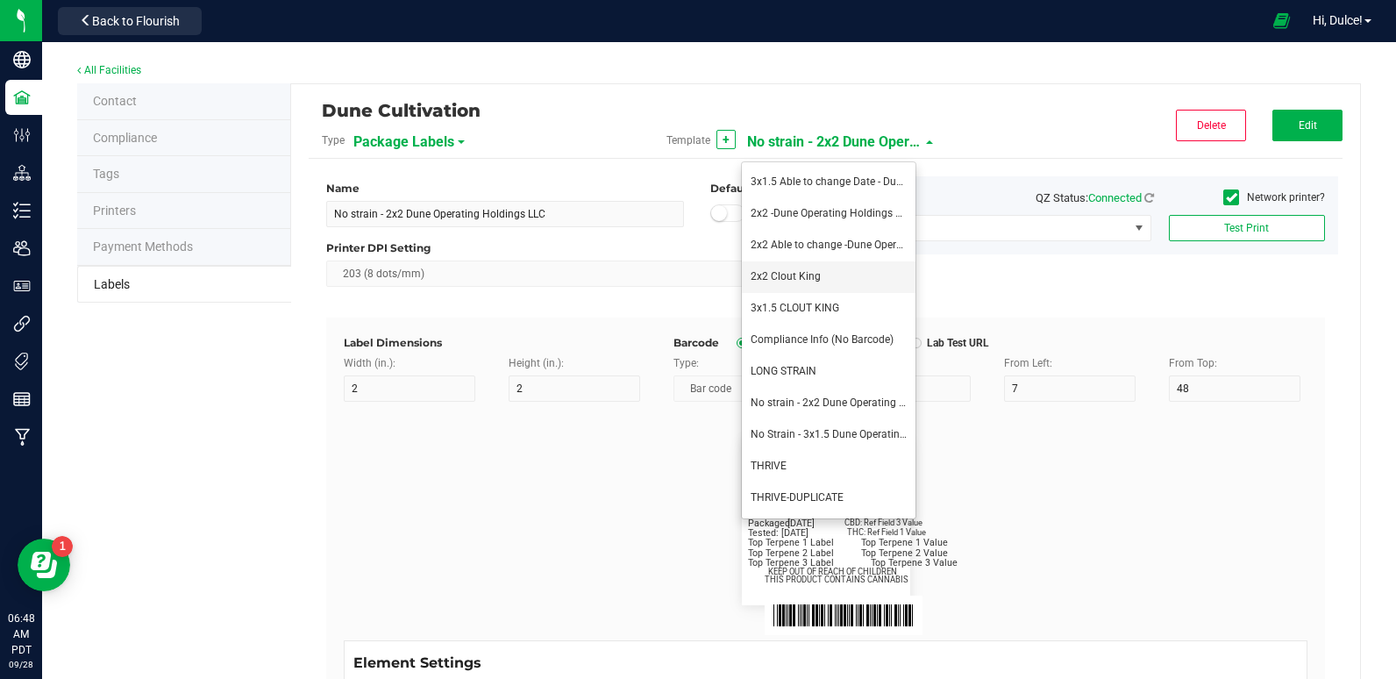
type input "32"
type input "27"
type input "Ref Field 1 Value"
type input "CBD:"
type input "6"
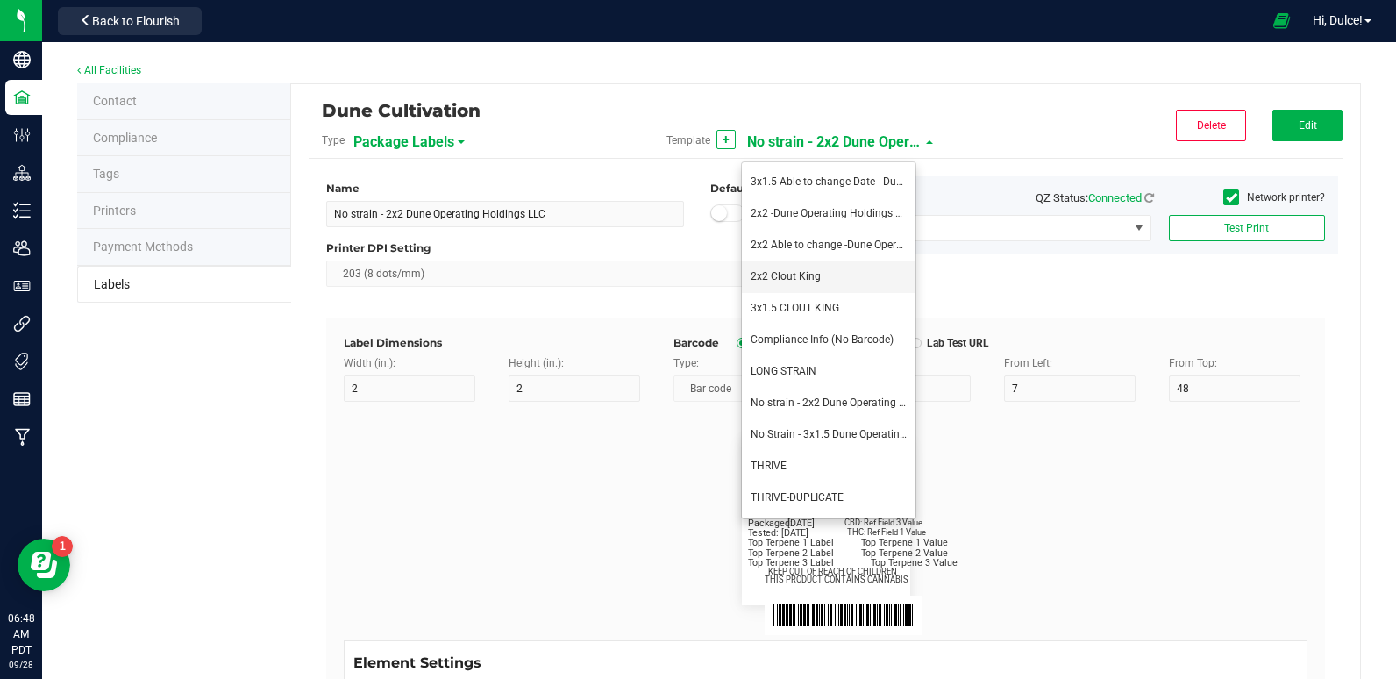
type input "6.5"
type input "32"
type input "24"
type input "Ref Field 3 Value"
type input "Top Terpene 1 Label"
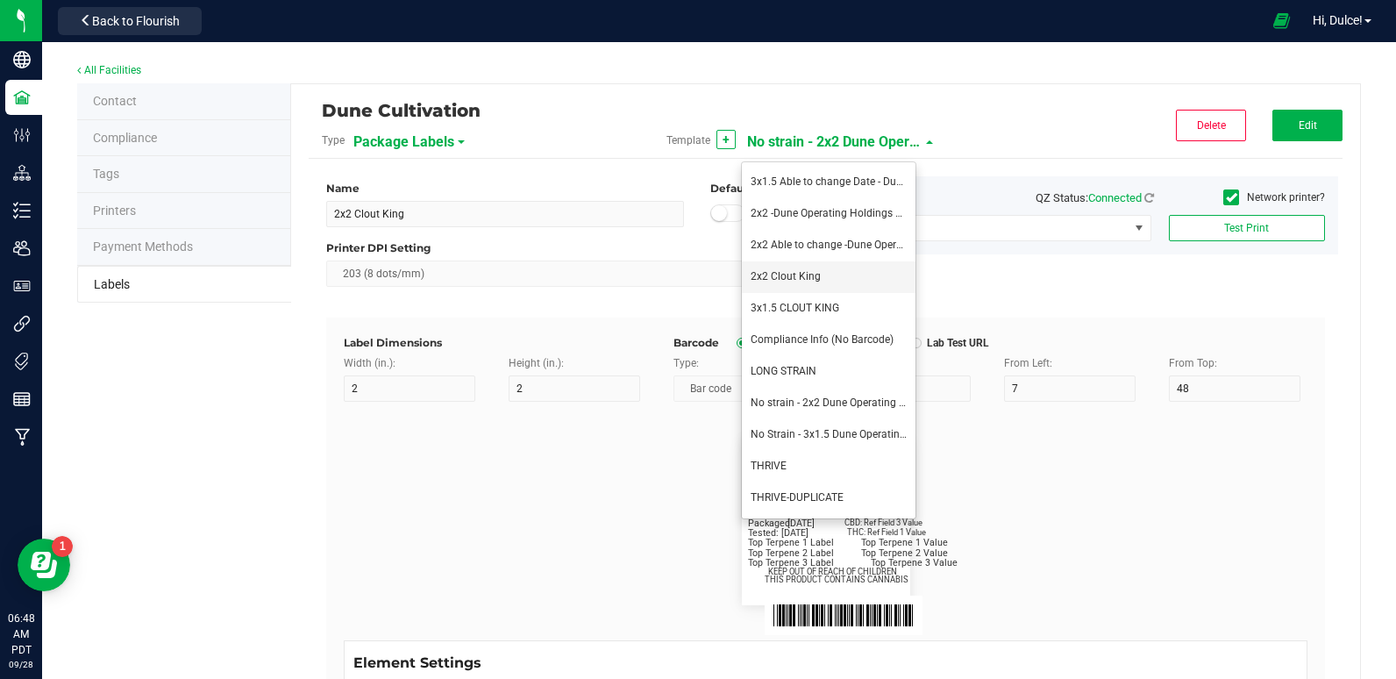
type input "2"
type input "Top Terpene 1 Label"
type input "Top Terpene 1 Value"
type input "36"
type input "30"
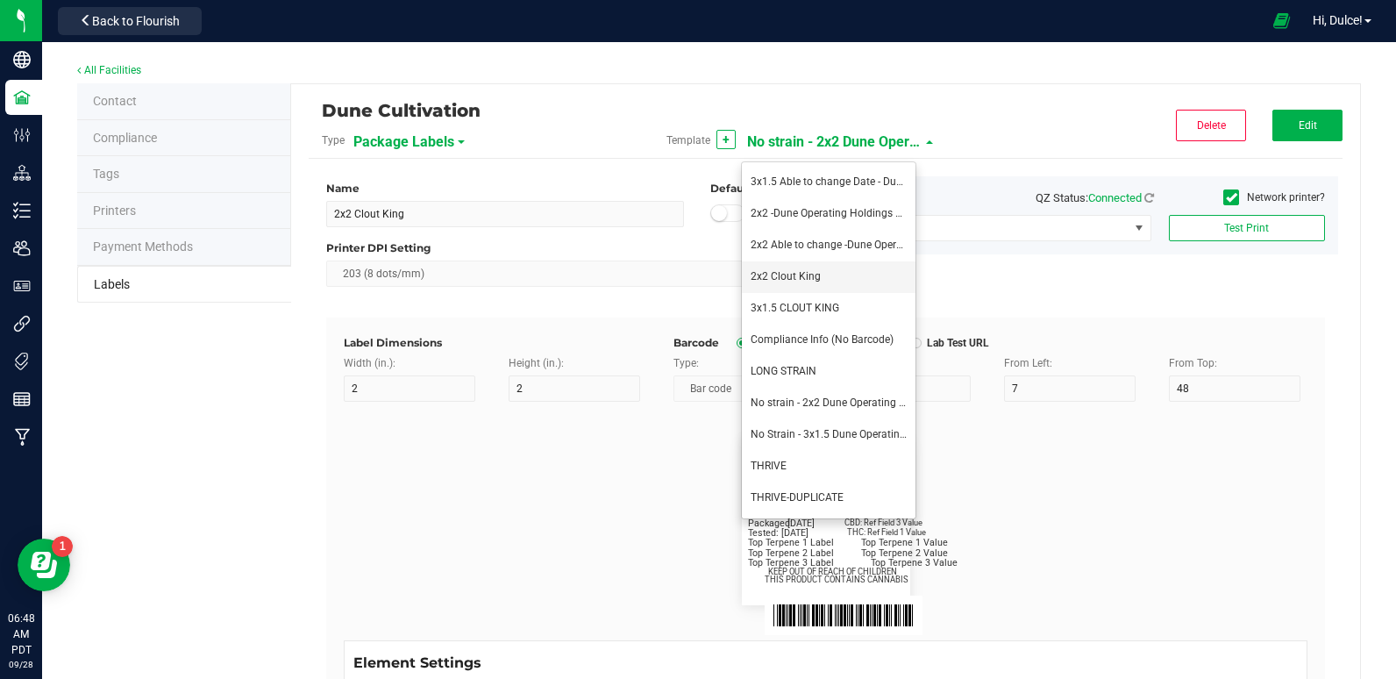
type input "Top Terpene 1 Value"
type input "Top Terpene 2 Label"
type input "2"
type input "Top Terpene 2 Label"
type input "Top Terpene 2 Value"
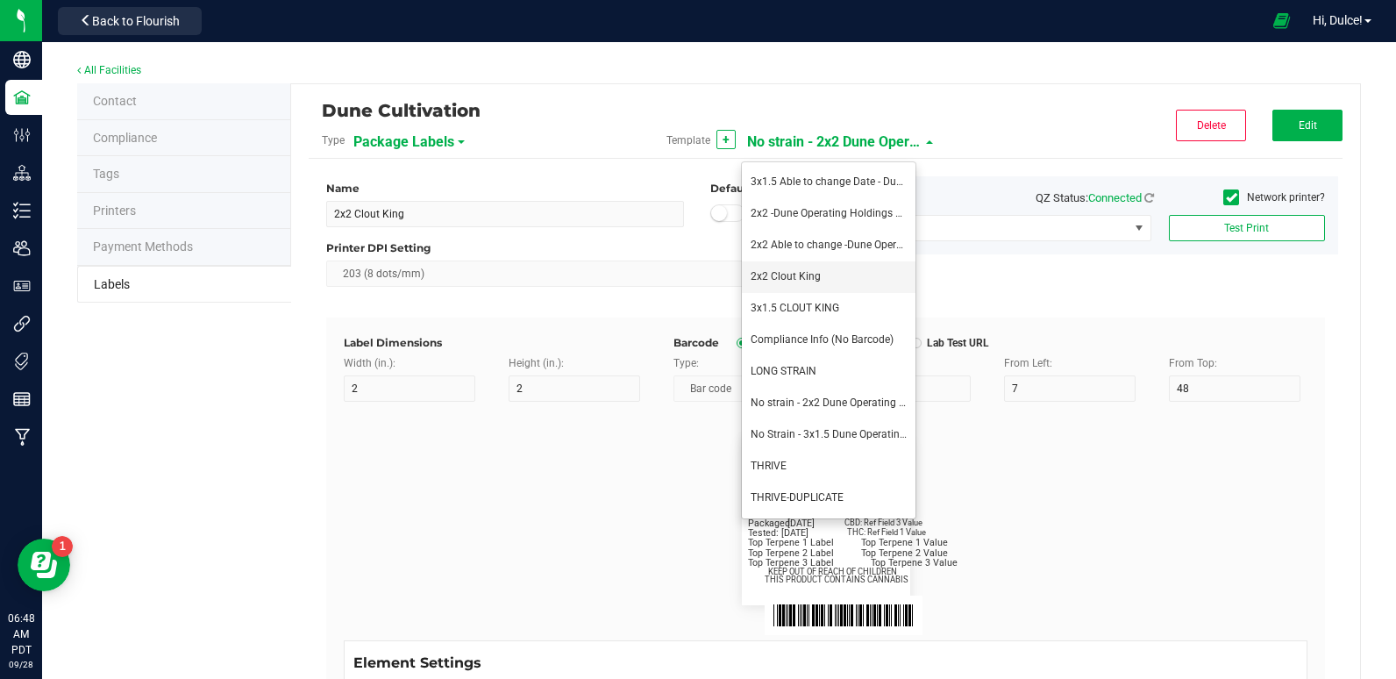
type input "36"
type input "33"
type input "Top Terpene 2 Value"
type input "Top Terpene 3 Label"
type input "2"
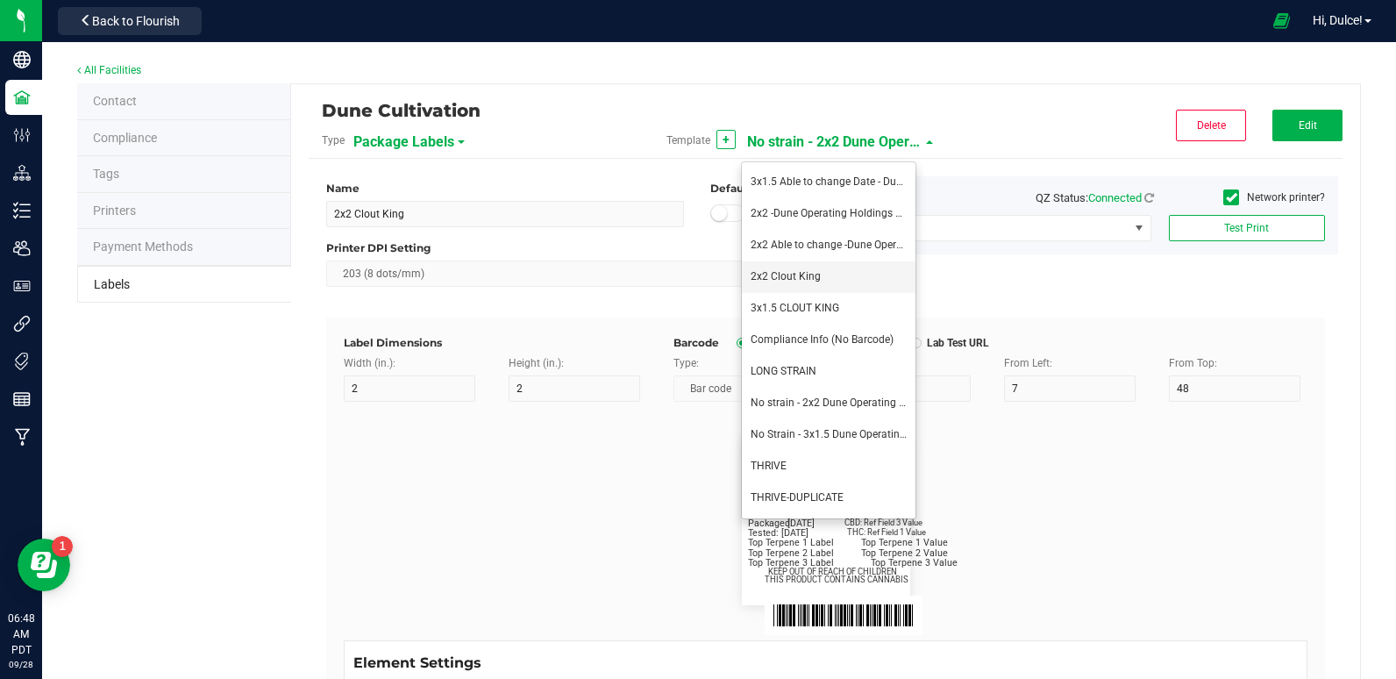
type input "Top Terpene 3 Label"
type input "Top Terpene 3 Value"
type input "35"
type input "8"
type input "39"
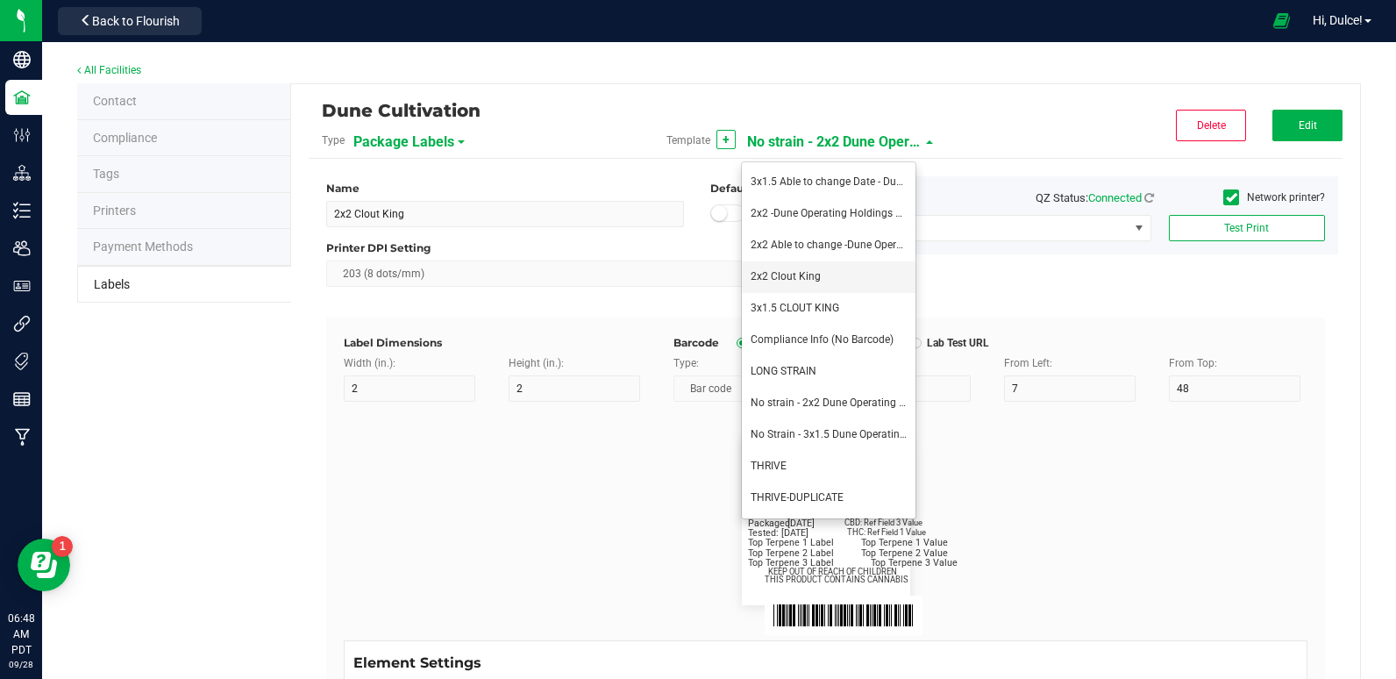
type input "36"
type input "Top Terpene 3 Value"
type input "8"
type input "39"
type input "KEEP OUT OF REACH OF CHILDREN"
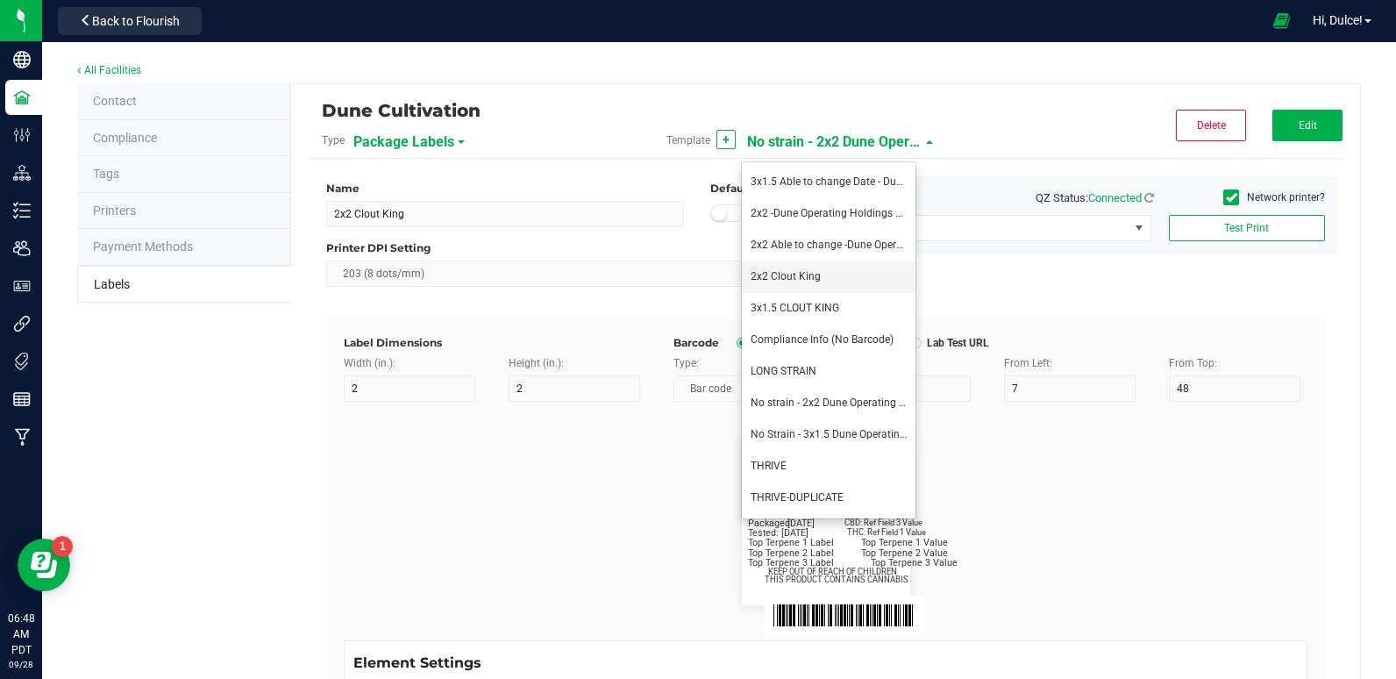
type input "7"
type input "41.2"
type input "THIS PRODUCT CONTAINS CANNABIS"
type input "16"
type input "4"
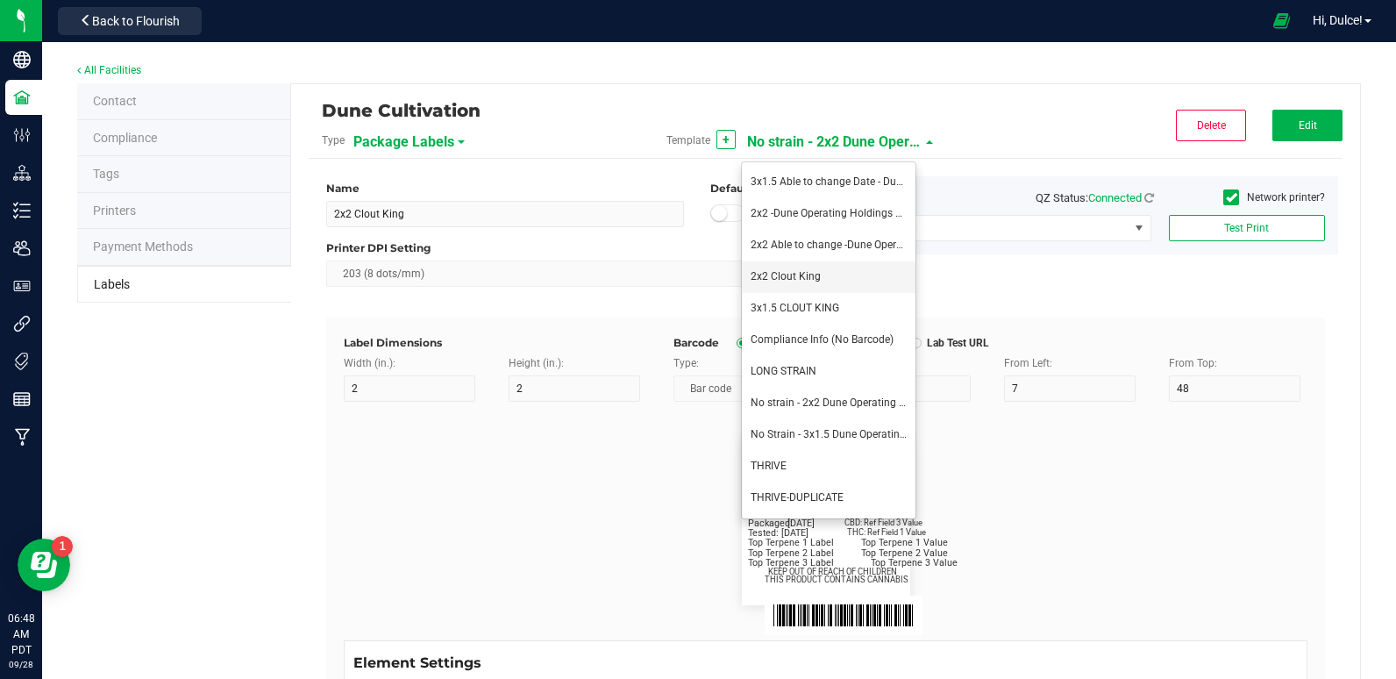
type input "CK Production"
type input "Example"
type input "10"
type input "11.5"
type input "7.75"
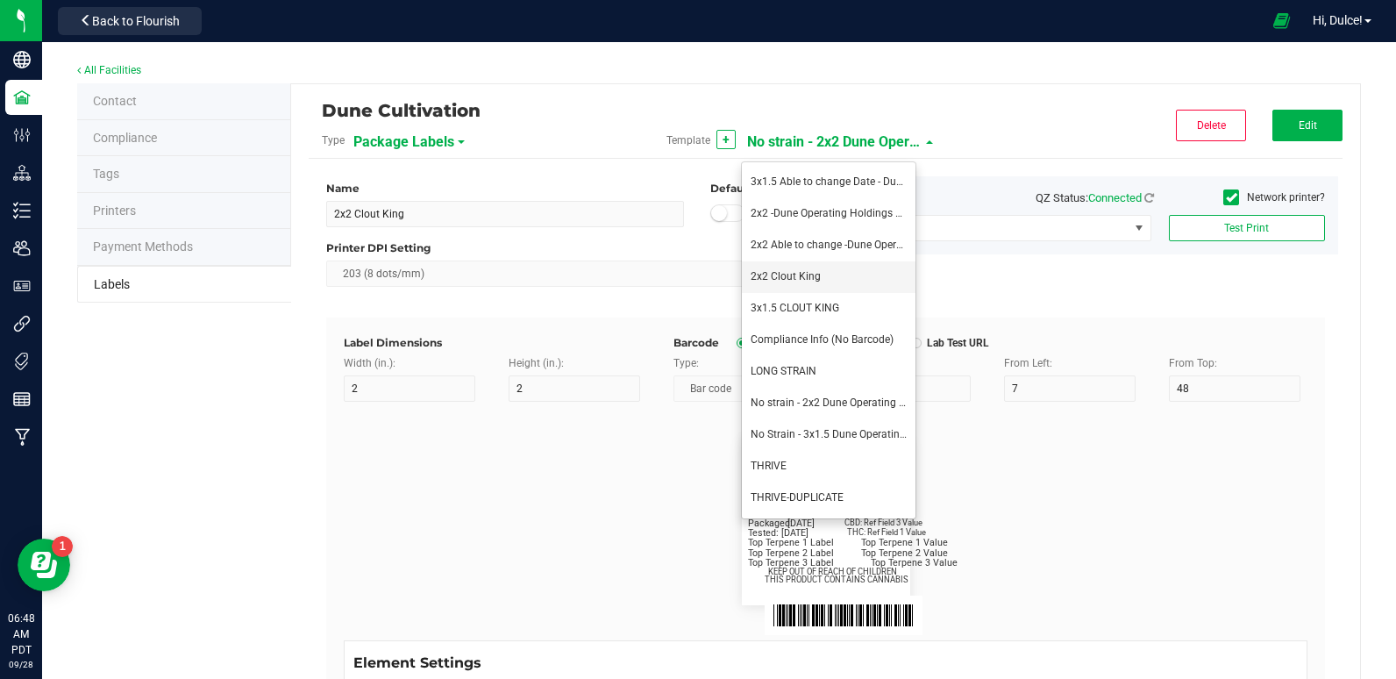
type input "99035327095322531410"
type input "Batch:"
type input "7"
type input "21"
type input "GELATO-20230420"
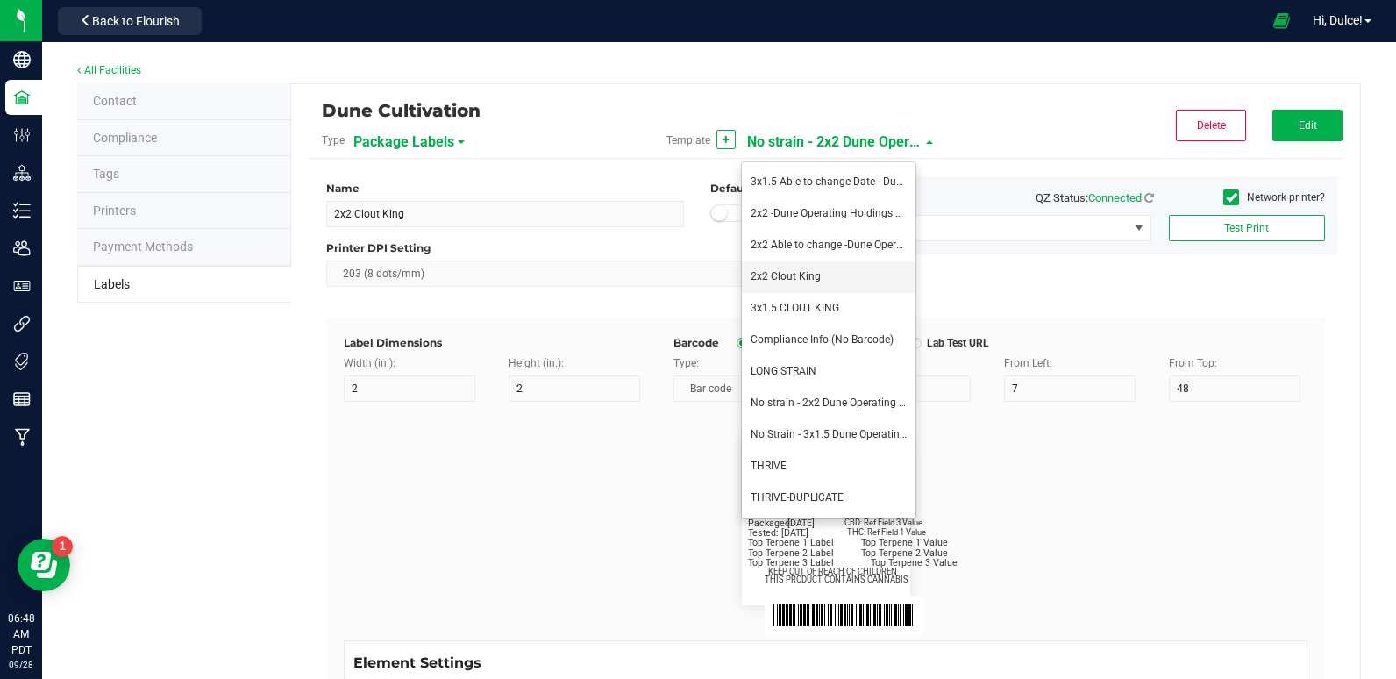
type input "Tested:"
type input "10"
type input "8"
type input "27"
type input "[DATE]"
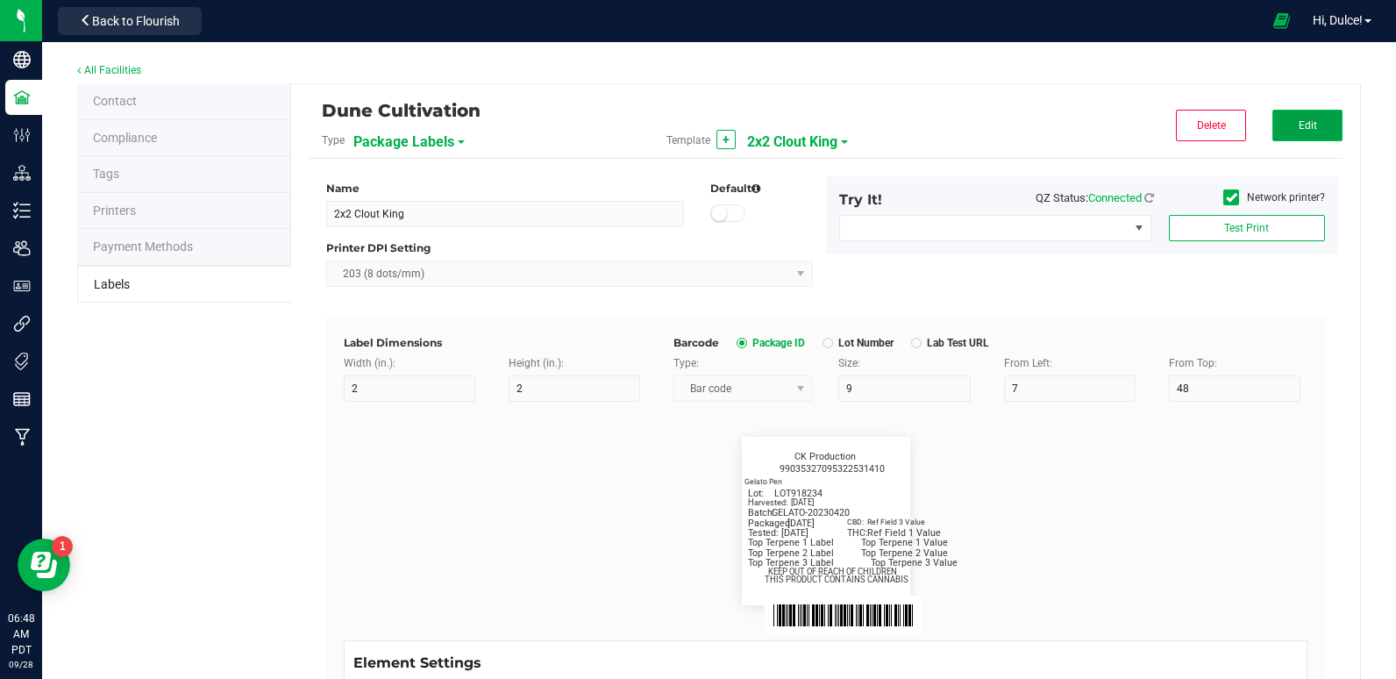
click at [1323, 117] on button "Edit" at bounding box center [1307, 126] width 70 height 32
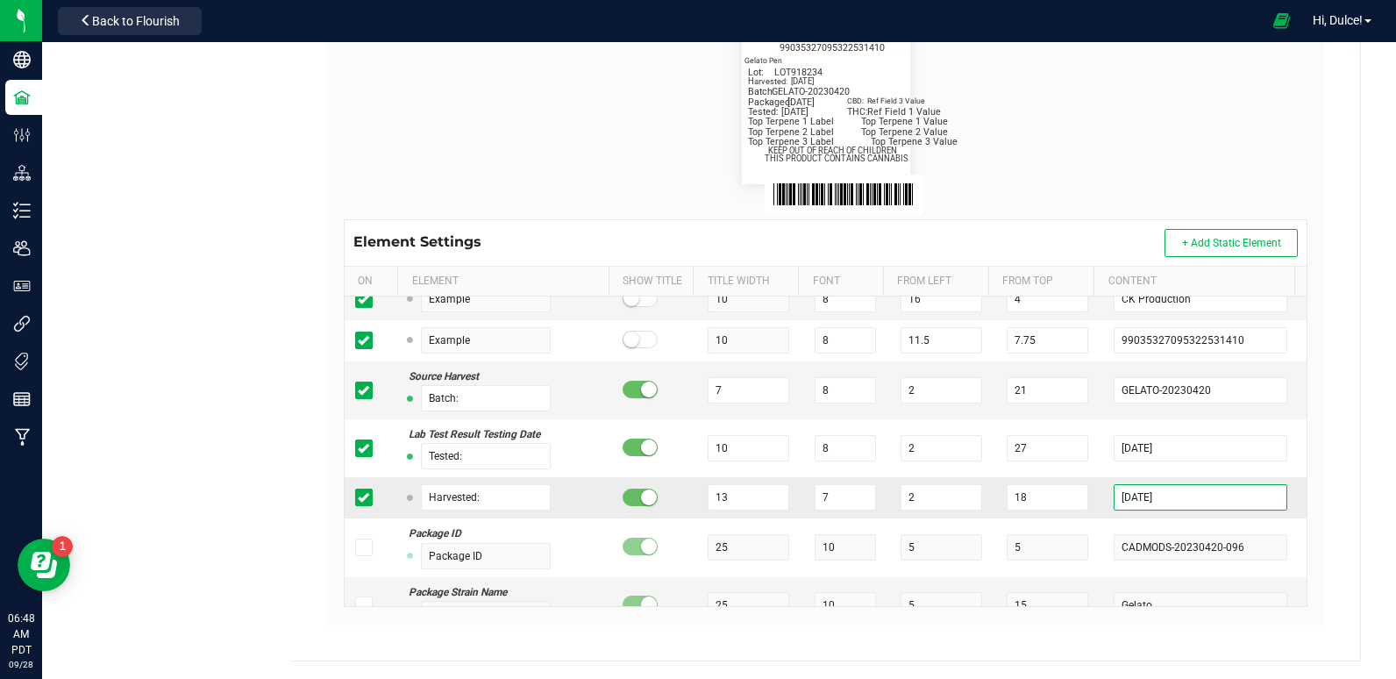
click at [1181, 501] on input "[DATE]" at bounding box center [1199, 497] width 173 height 26
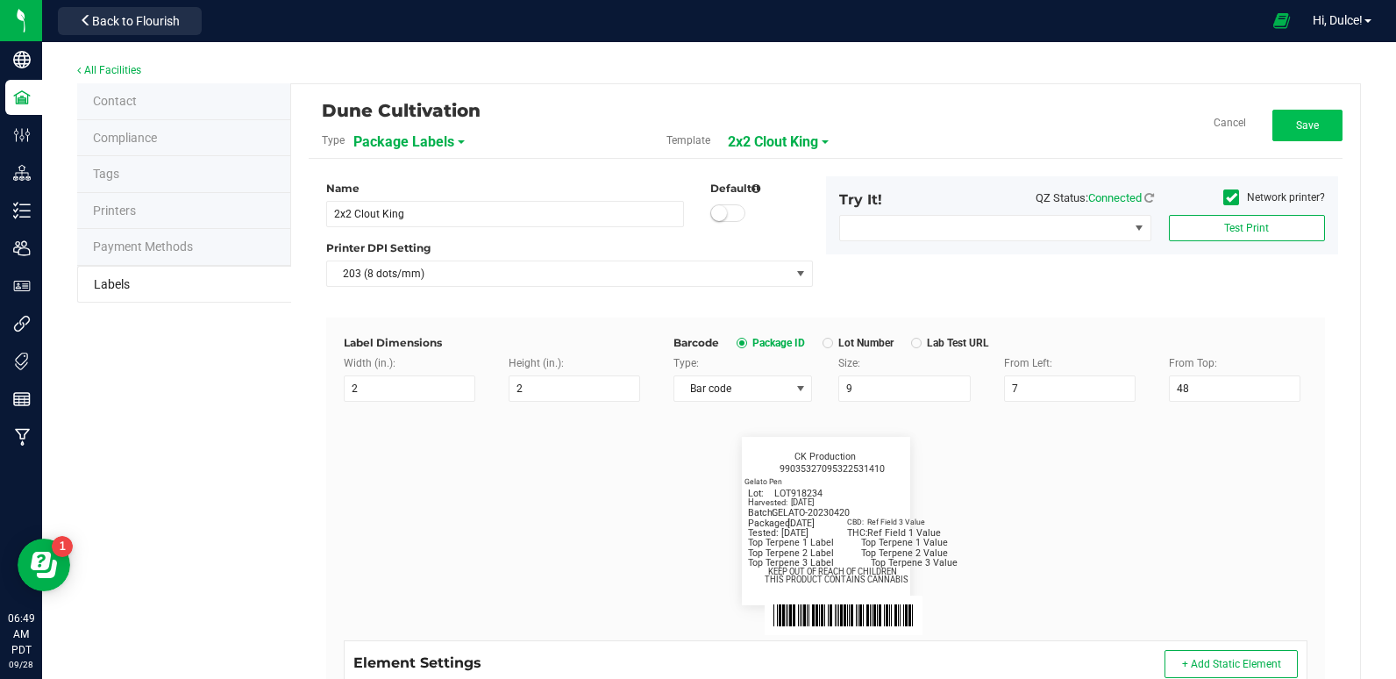
type input "2025-07-21"
click at [1296, 129] on span "Save" at bounding box center [1307, 125] width 23 height 12
click at [819, 139] on span "2x2 Clout King" at bounding box center [792, 142] width 90 height 30
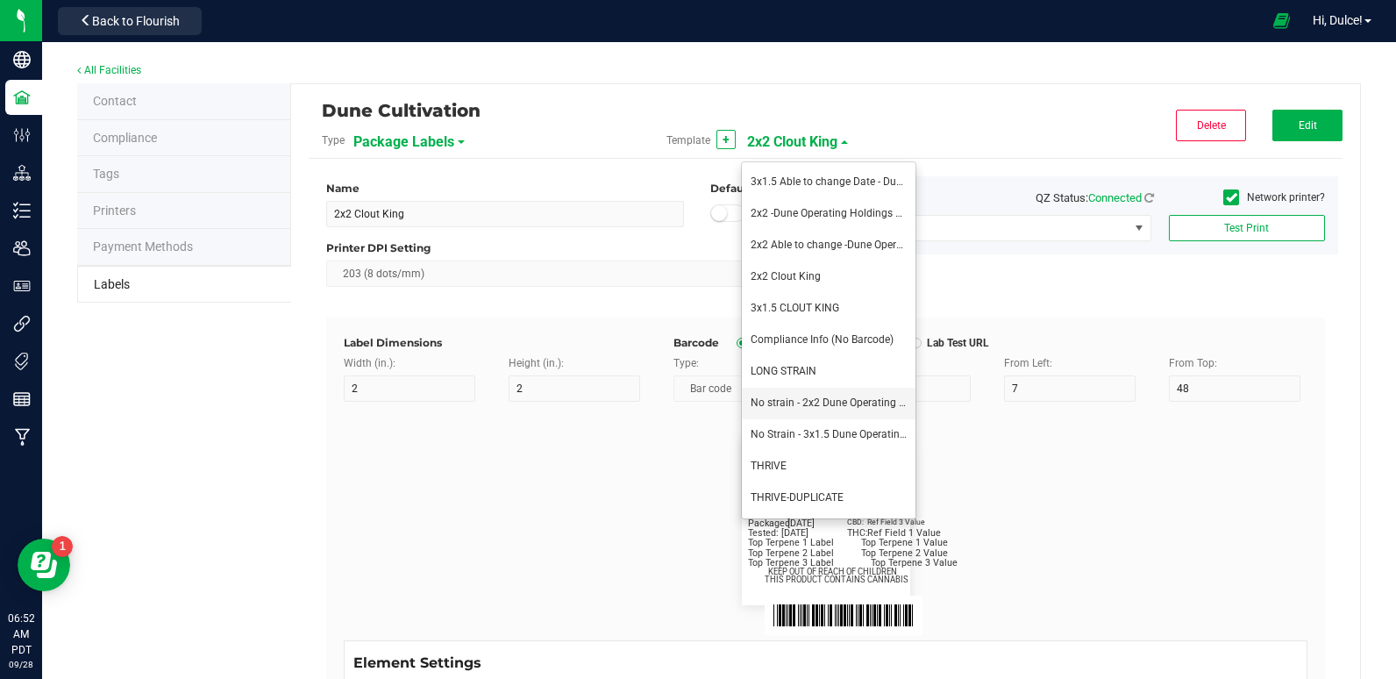
click at [787, 402] on span "No strain - 2x2 Dune Operating Holdings LLC" at bounding box center [855, 402] width 211 height 12
type input "No strain - 2x2 Dune Operating Holdings LLC"
type input "Packaged:"
type input "12"
type input "8"
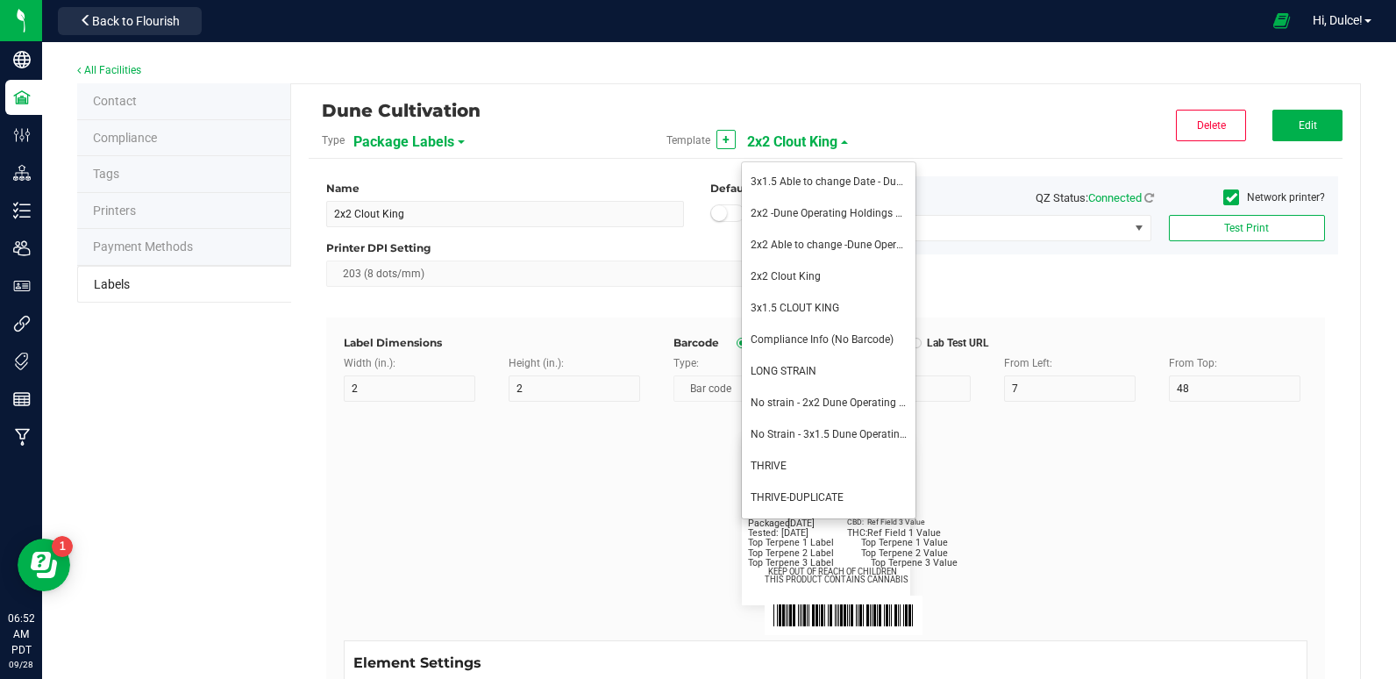
type input "2"
type input "24"
type input "[DATE]"
type input "Lot:"
type input "8"
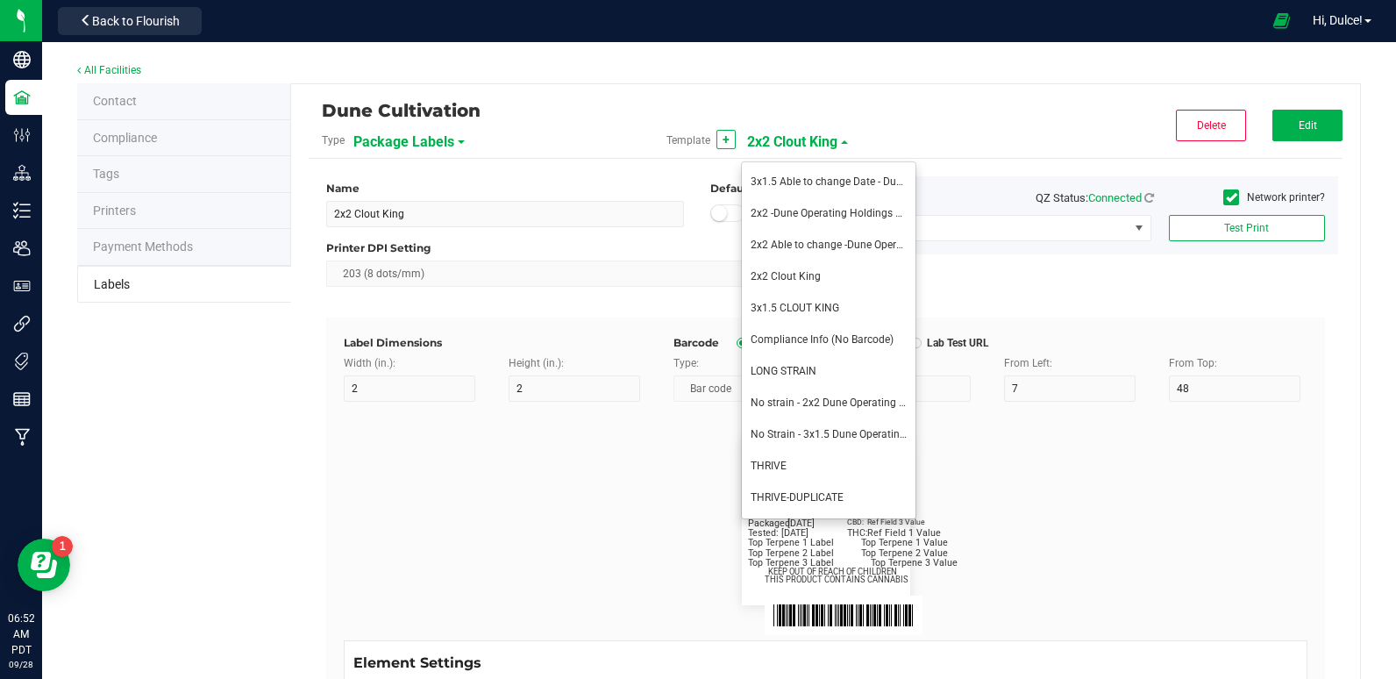
type input "15"
type input "LOT918234"
type input "THC:"
type input "6"
type input "7"
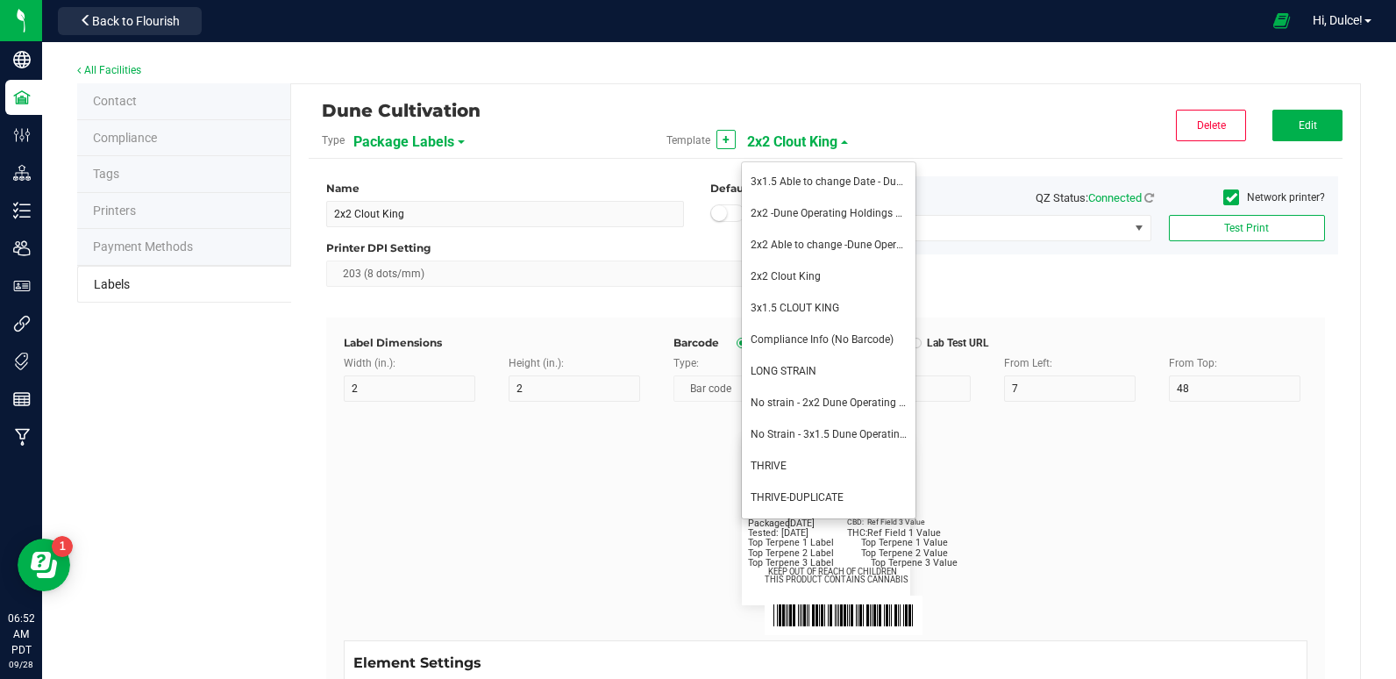
type input "32"
type input "27"
type input "Ref Field 1 Value"
type input "CBD:"
type input "7"
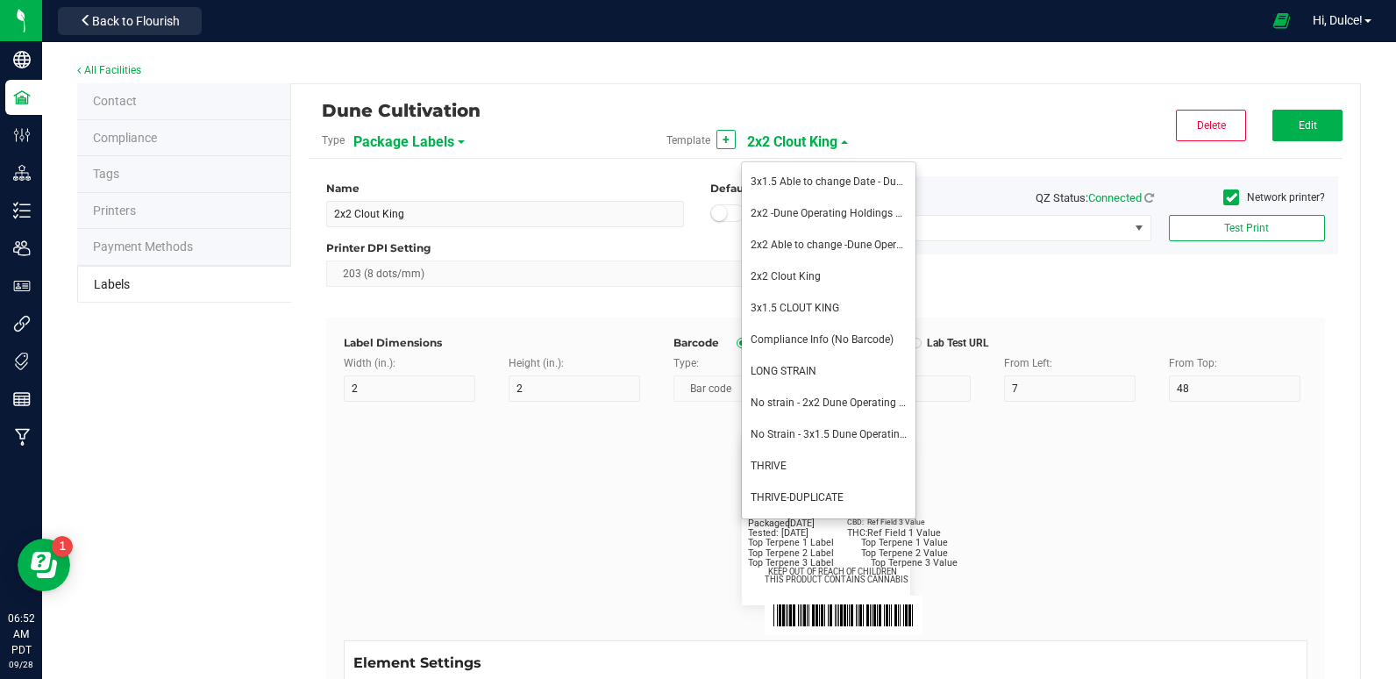
type input "31"
type input "24"
type input "Ref Field 3 Value"
type input "Top Terpene 1 Label"
type input "35"
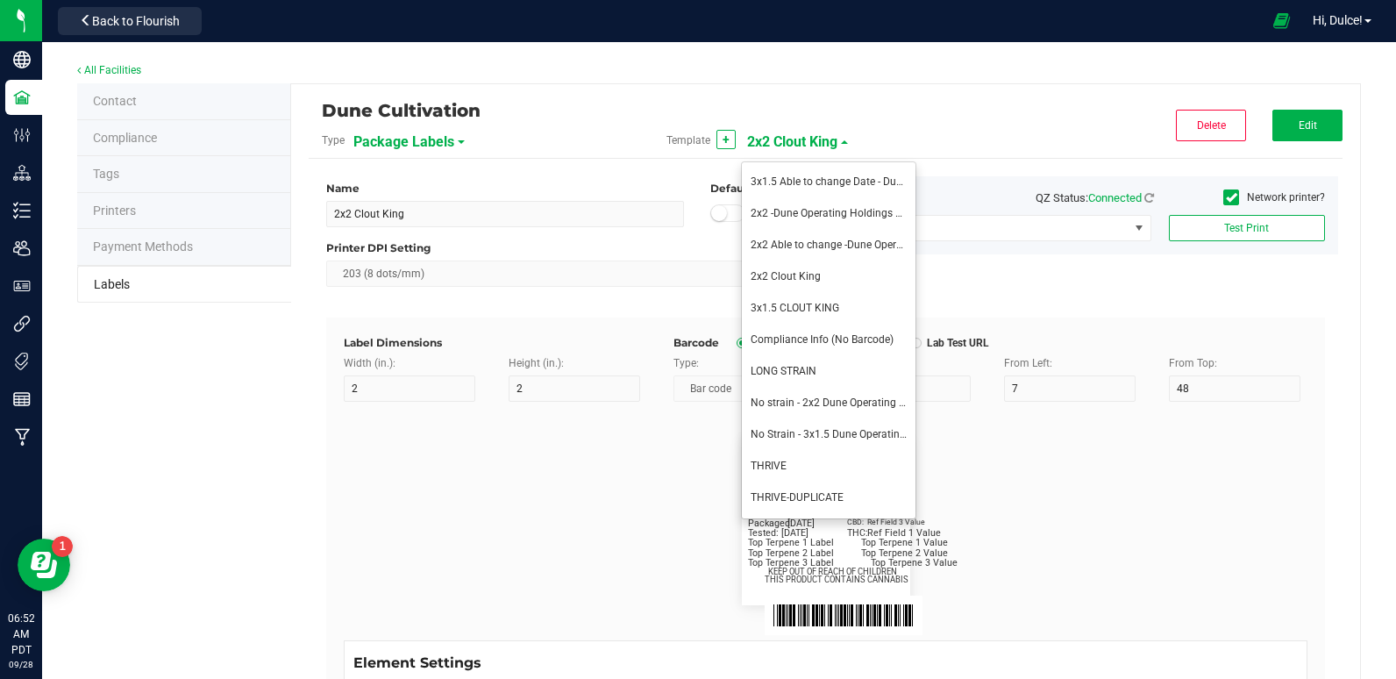
type input "8"
type input "2"
type input "30"
type input "Top Terpene 1 Label"
type input "Top Terpene 1 Value"
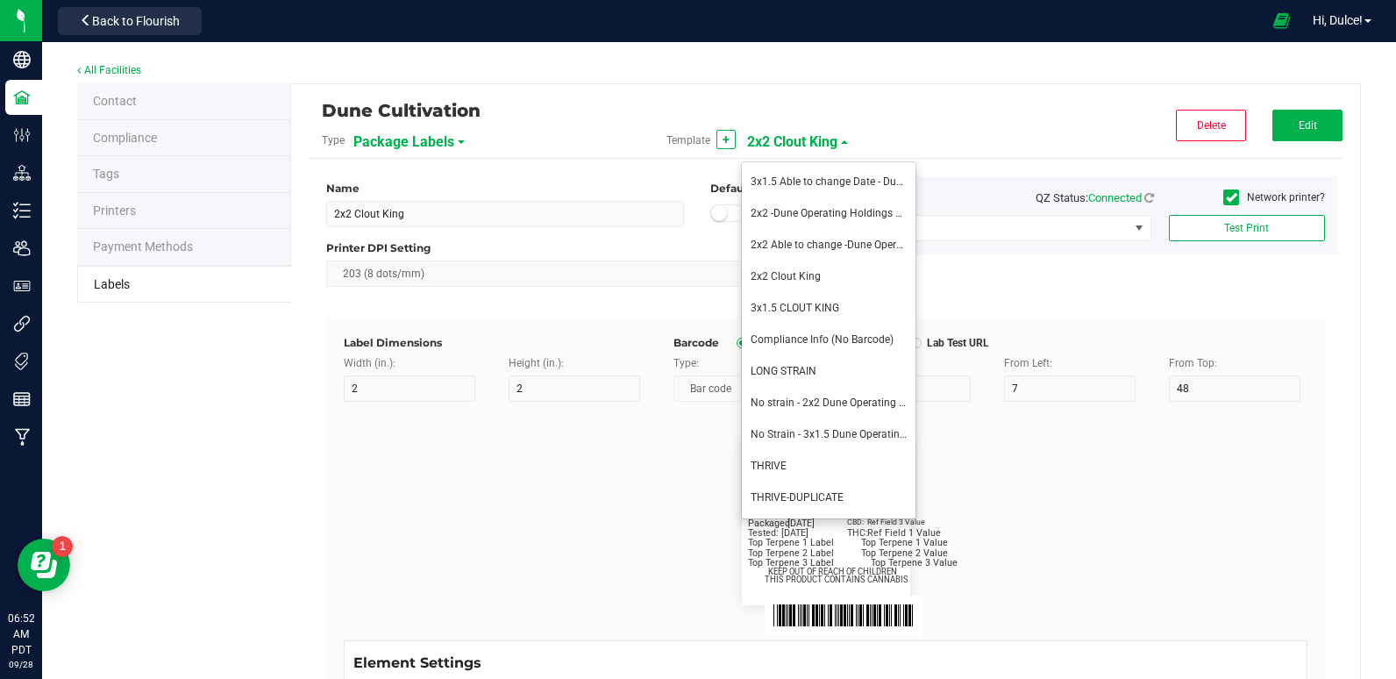
type input "36"
type input "Top Terpene 1 Value"
type input "Top Terpene 2 Label"
type input "2"
type input "33"
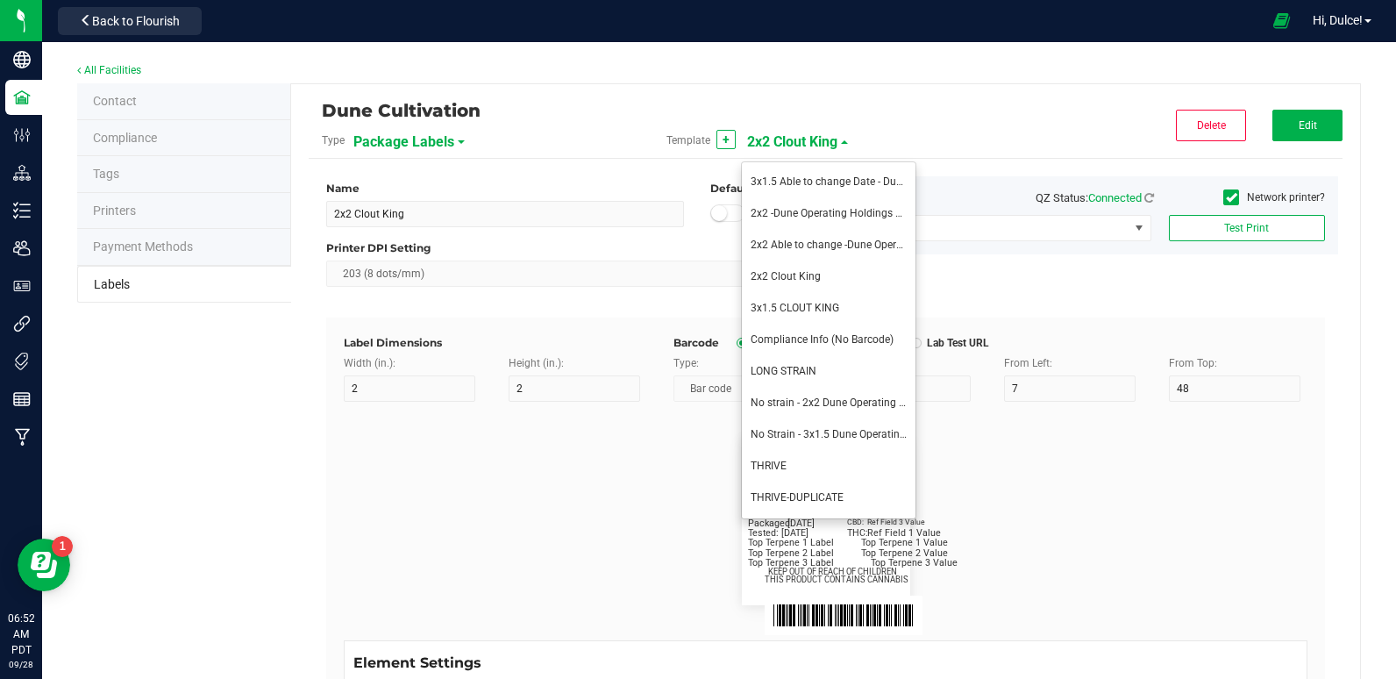
type input "Top Terpene 2 Label"
type input "Top Terpene 2 Value"
type input "36"
type input "Top Terpene 2 Value"
type input "Top Terpene 3 Label"
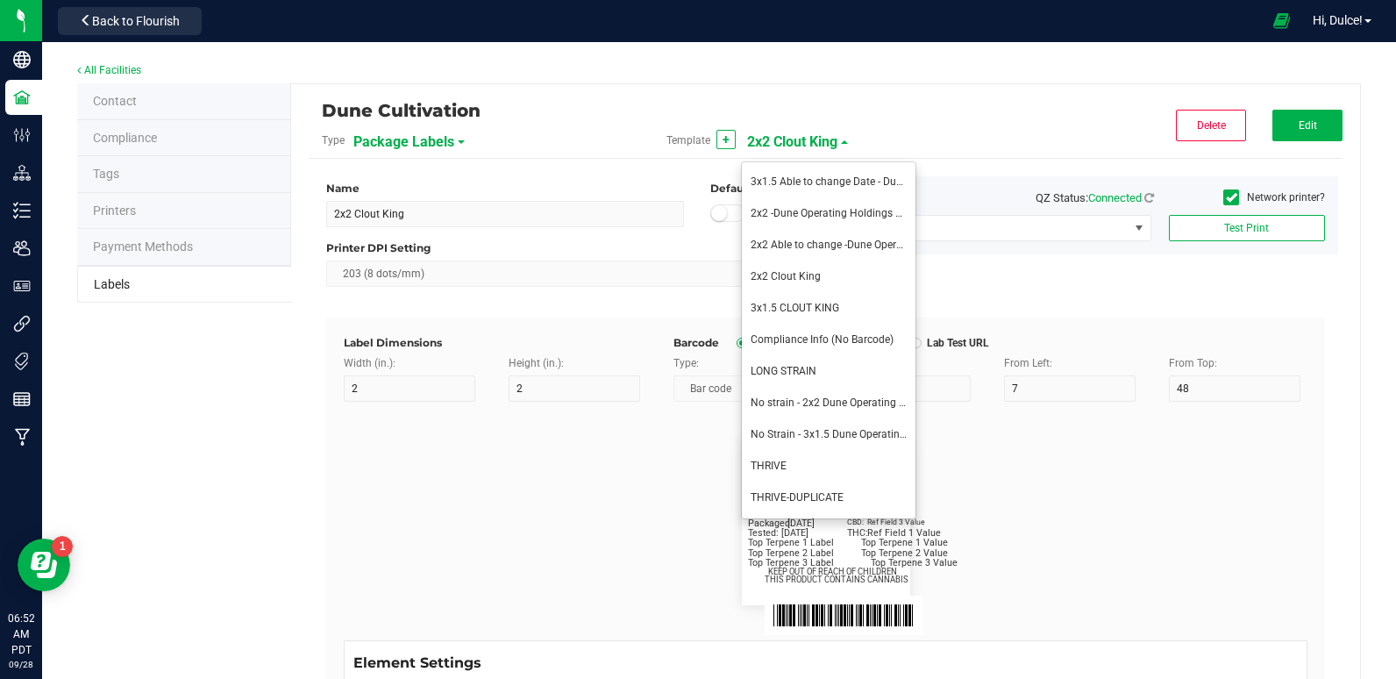
type input "2"
type input "36"
type input "Top Terpene 3 Label"
type input "Top Terpene 3 Value"
type input "39"
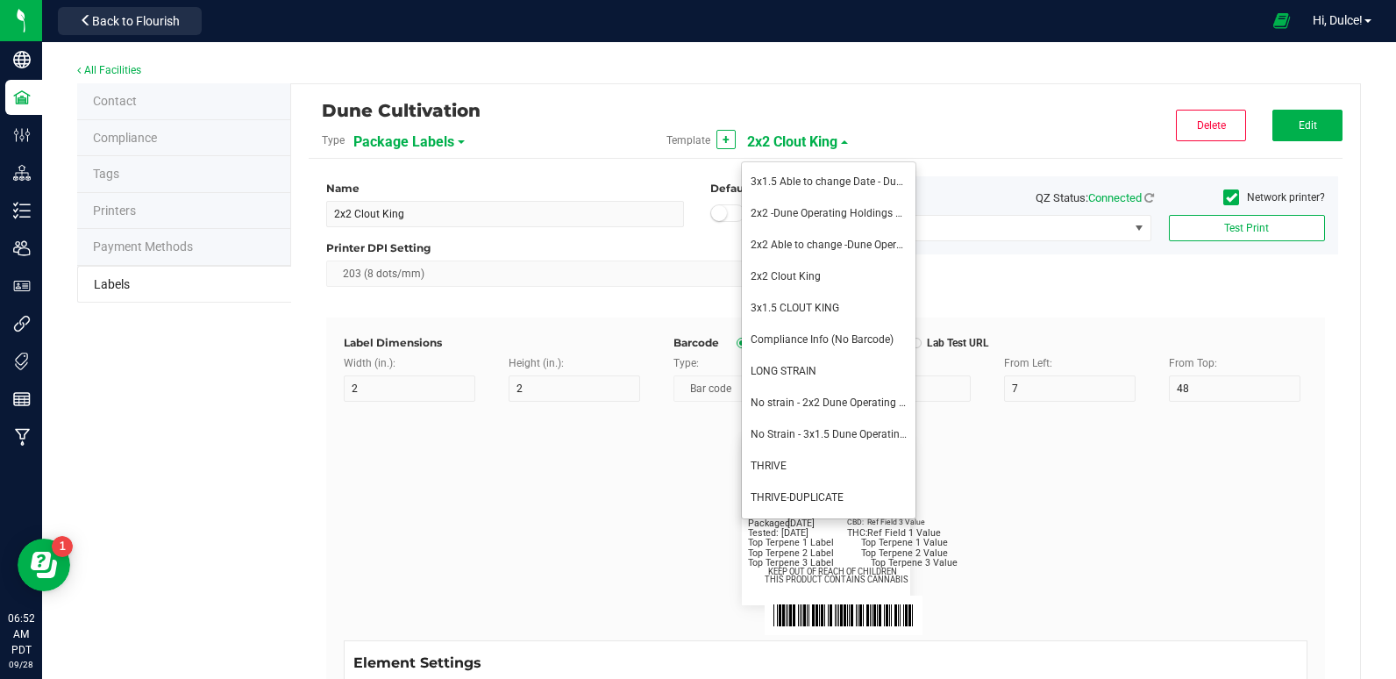
type input "Top Terpene 3 Value"
type input "Example"
type input "10"
type input "7"
type input "8"
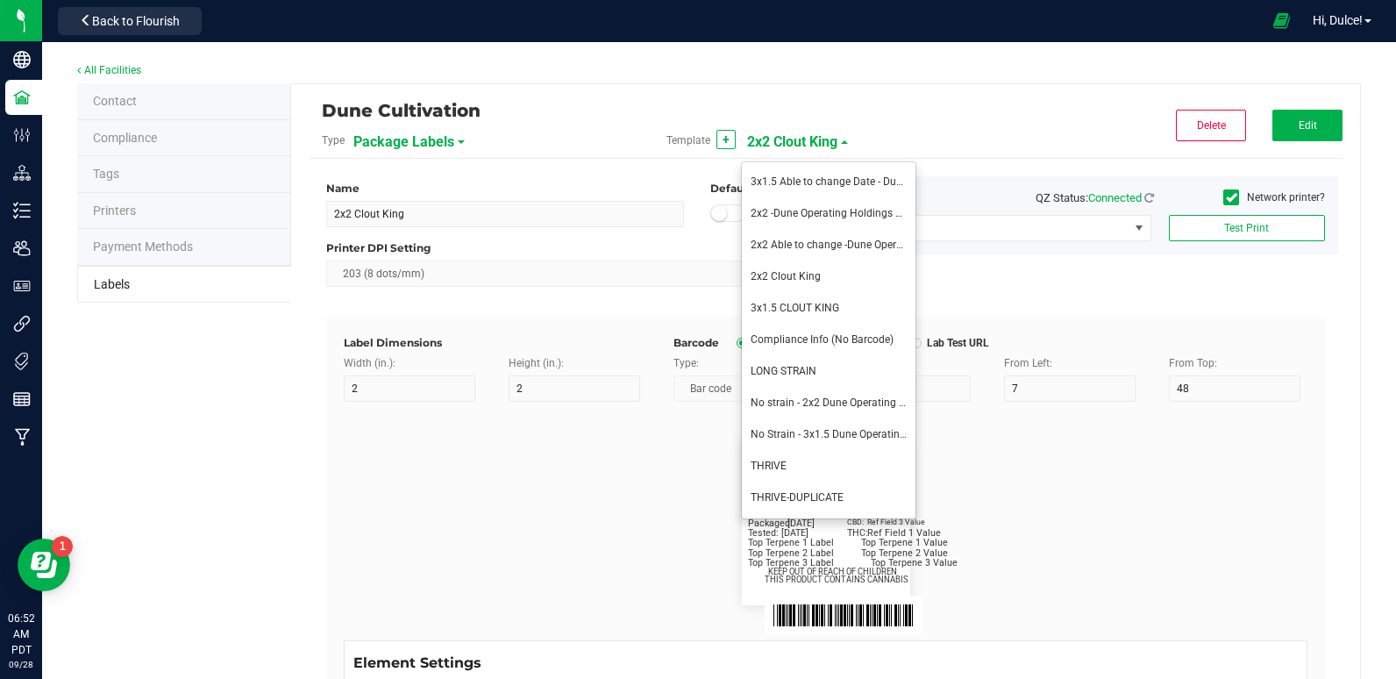
type input "39"
type input "KEEP OUT OF REACH OF CHILDREN"
type input "7"
type input "41.2"
type input "THIS PRODUCT CONTAINS CANNABIS"
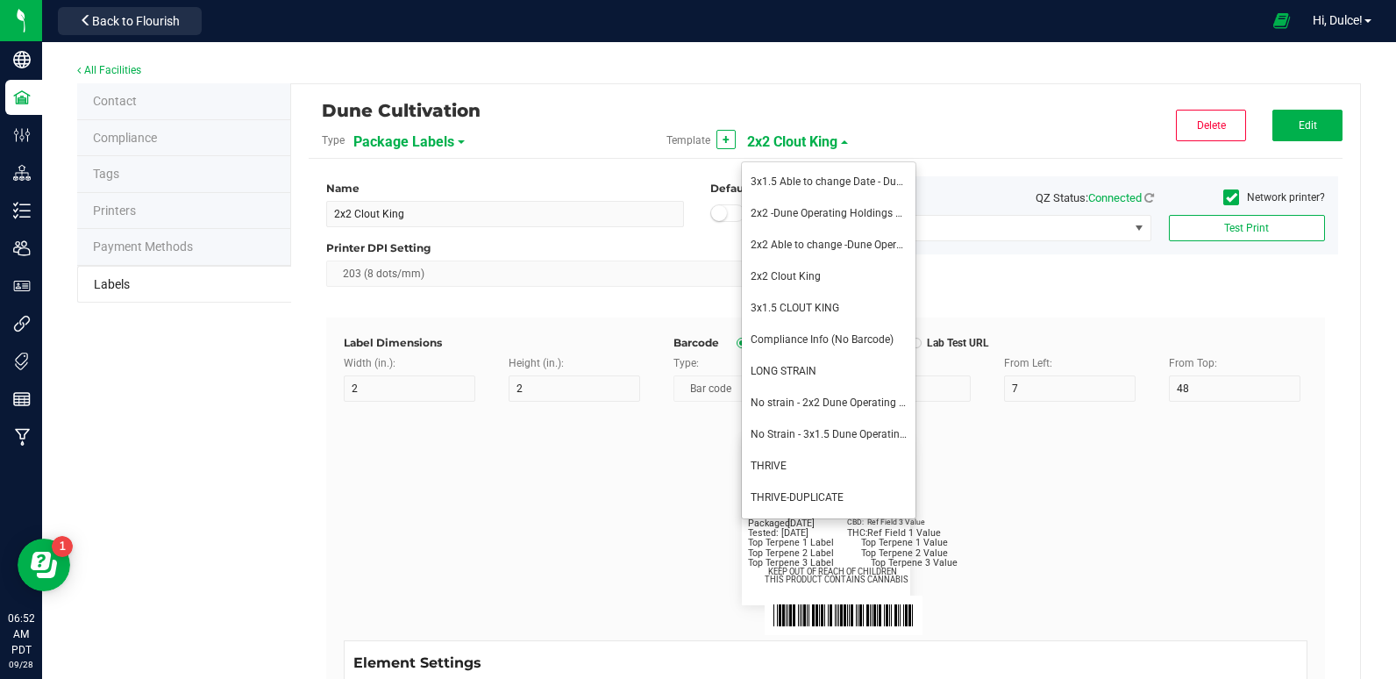
type input "8"
type input "4"
type input "Dune Operating Holdings LLC"
type input "11.5"
type input "7.75"
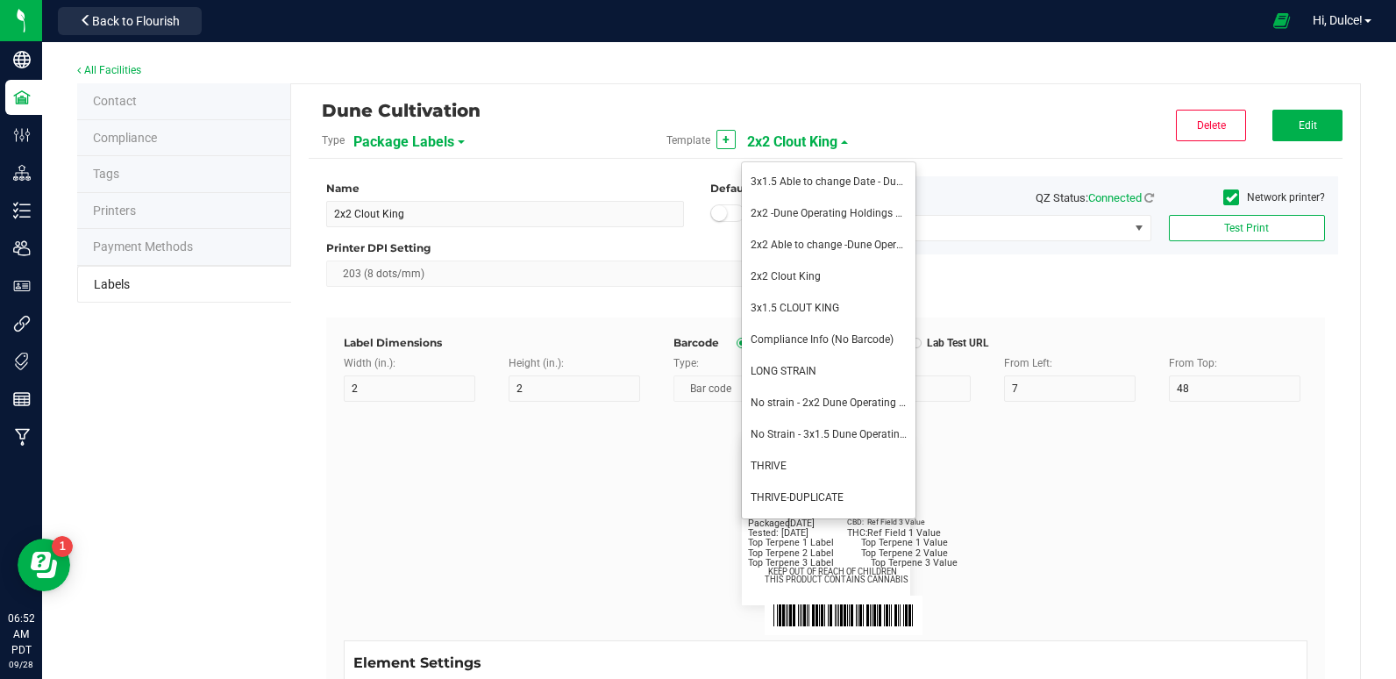
type input "99035327095322531410"
type input "Batch:"
type input "7"
type input "2"
type input "21"
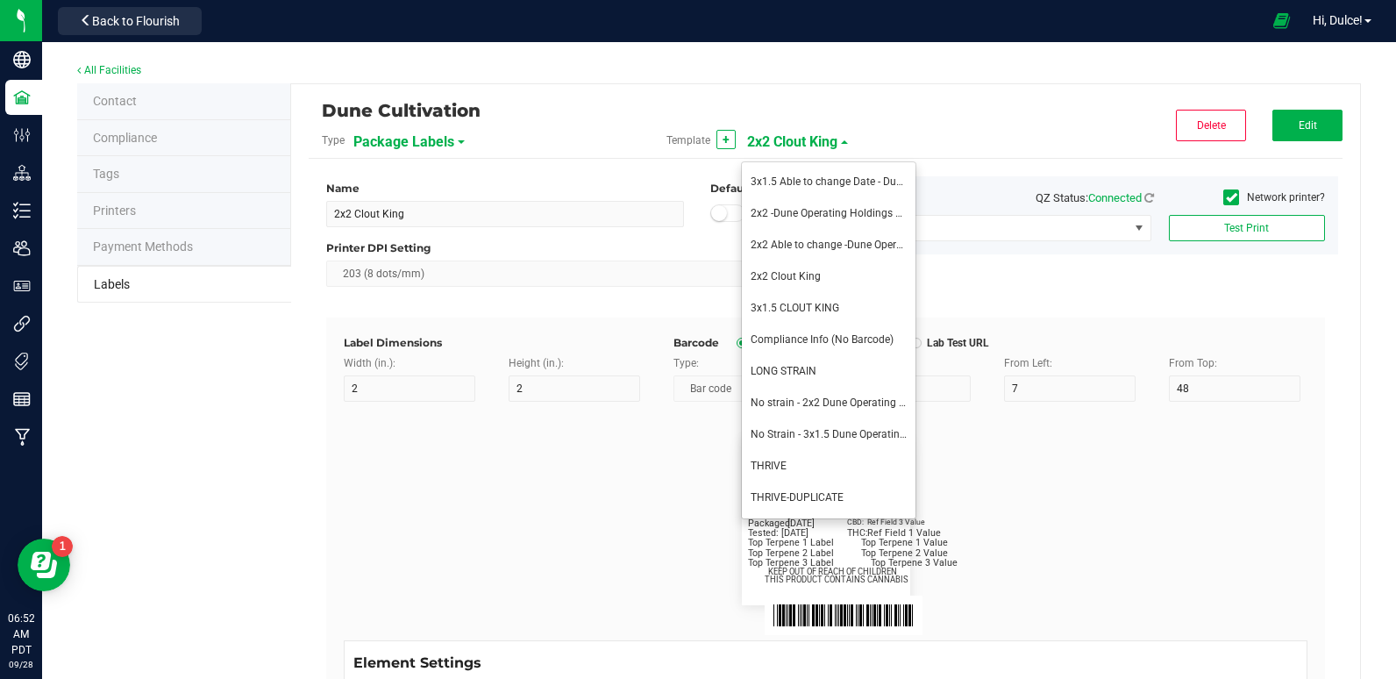
type input "GELATO-20230420"
type input "Tested:"
type input "10"
type input "27"
type input "[DATE]"
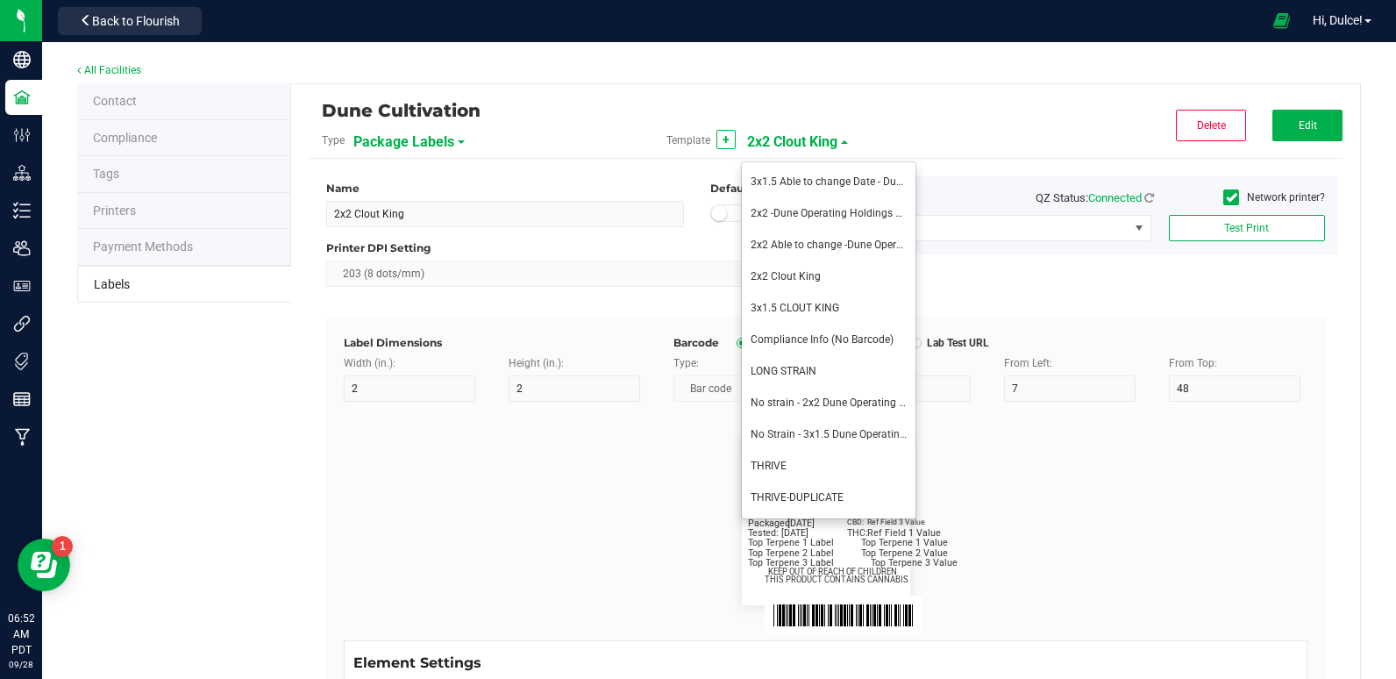
type input "SKU Name"
type input "16"
type input "6"
type input "12"
type input "Gelato Pen"
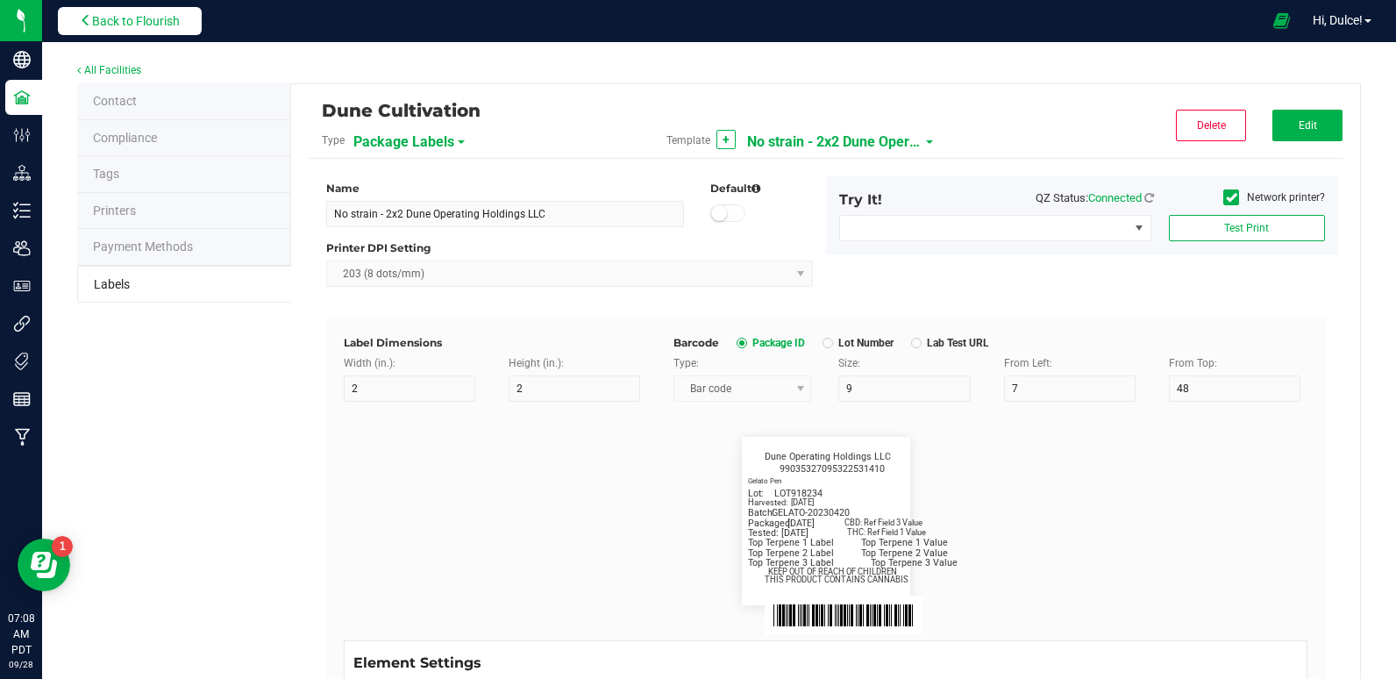
click at [152, 34] on button "Back to Flourish" at bounding box center [130, 21] width 144 height 28
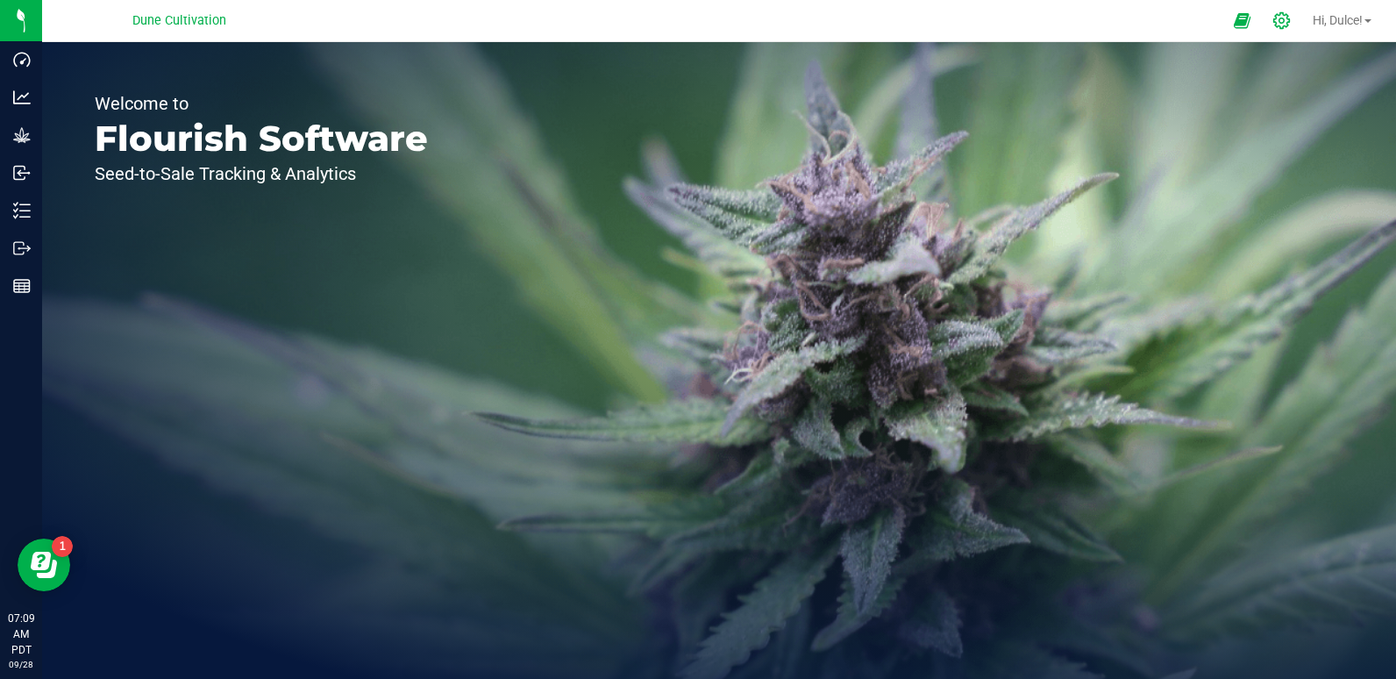
click at [1272, 25] on icon at bounding box center [1281, 20] width 18 height 18
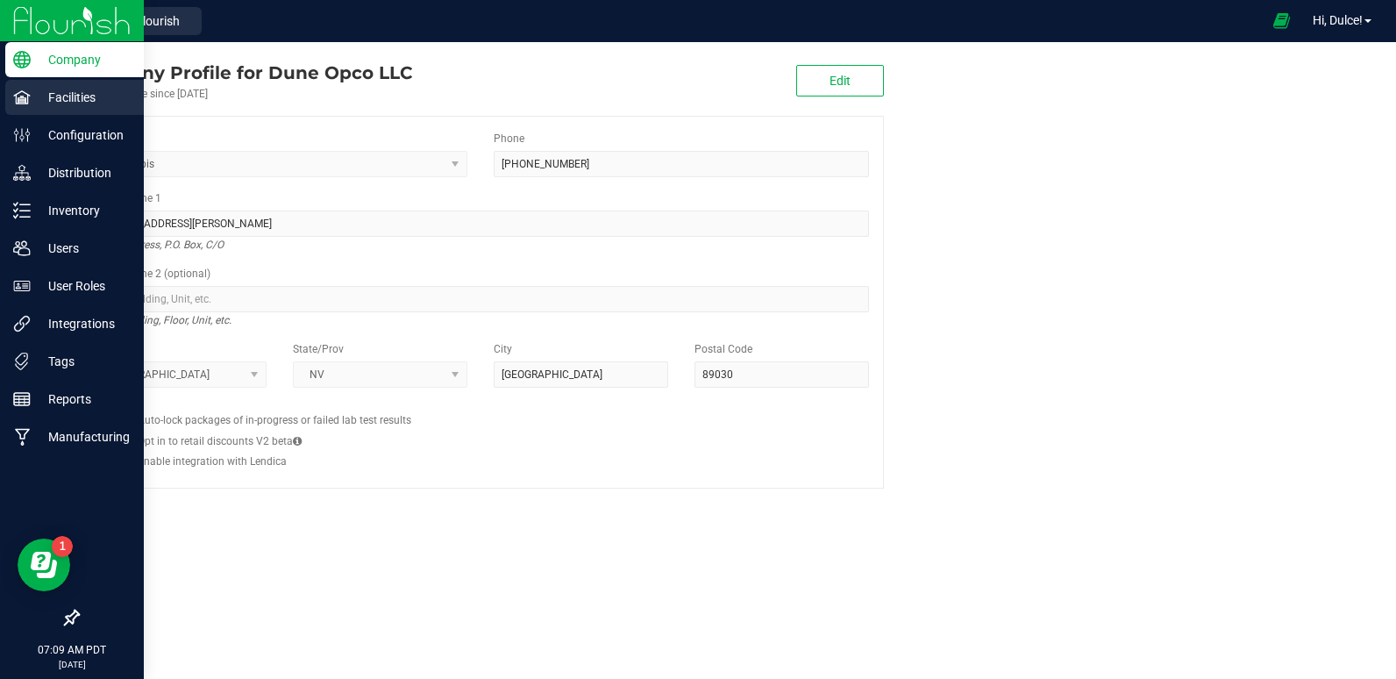
click at [71, 98] on p "Facilities" at bounding box center [83, 97] width 105 height 21
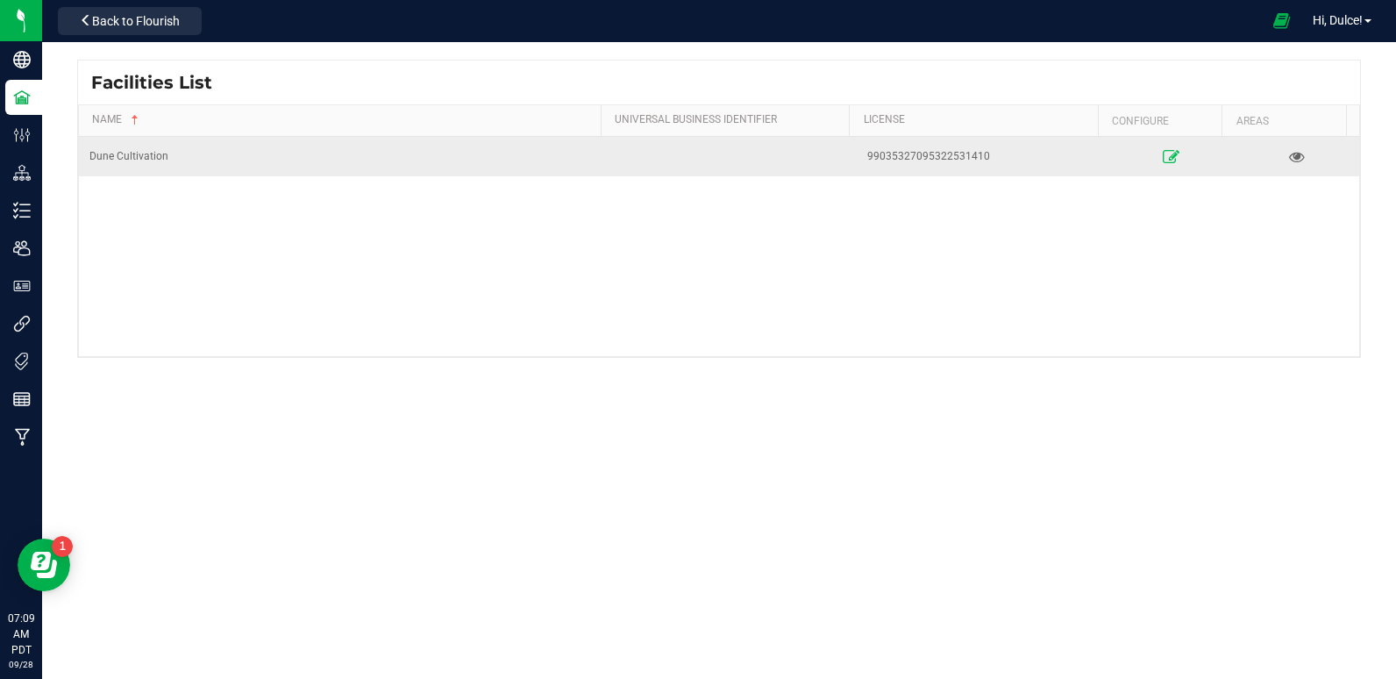
click at [1163, 161] on icon at bounding box center [1171, 156] width 17 height 12
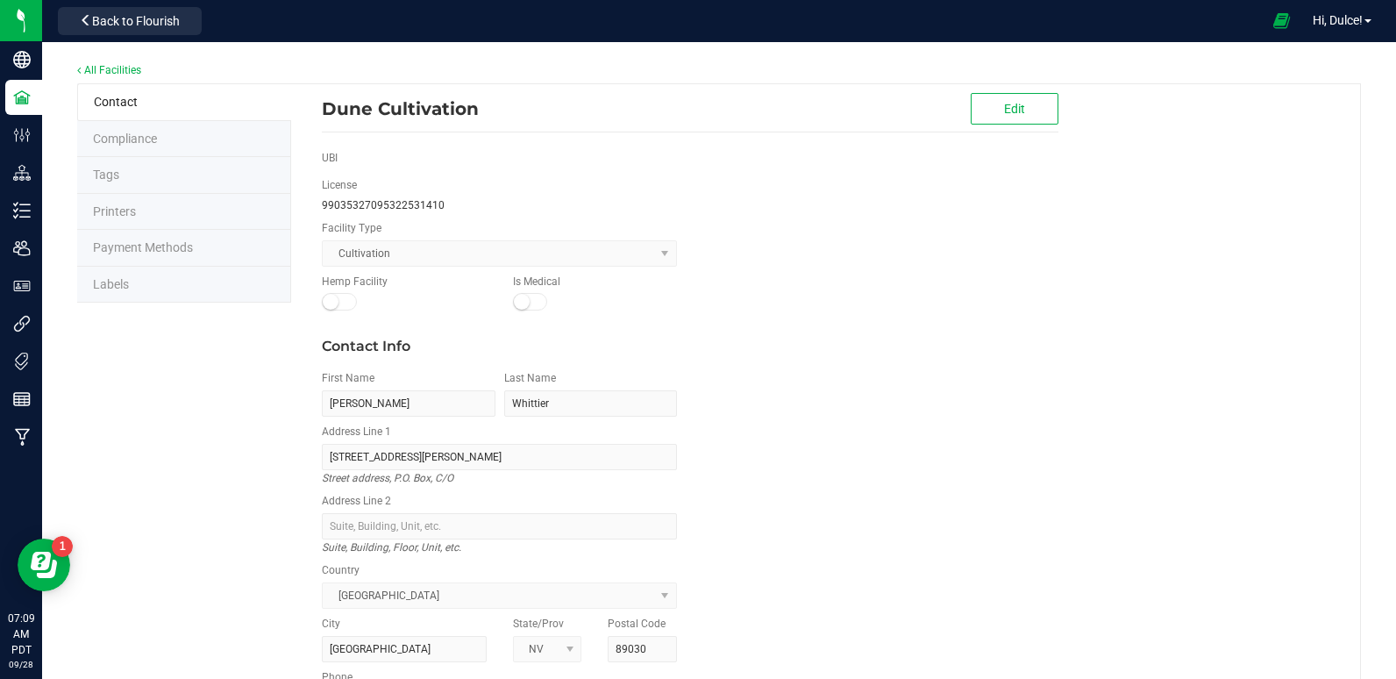
click at [126, 275] on li "Labels" at bounding box center [184, 285] width 214 height 37
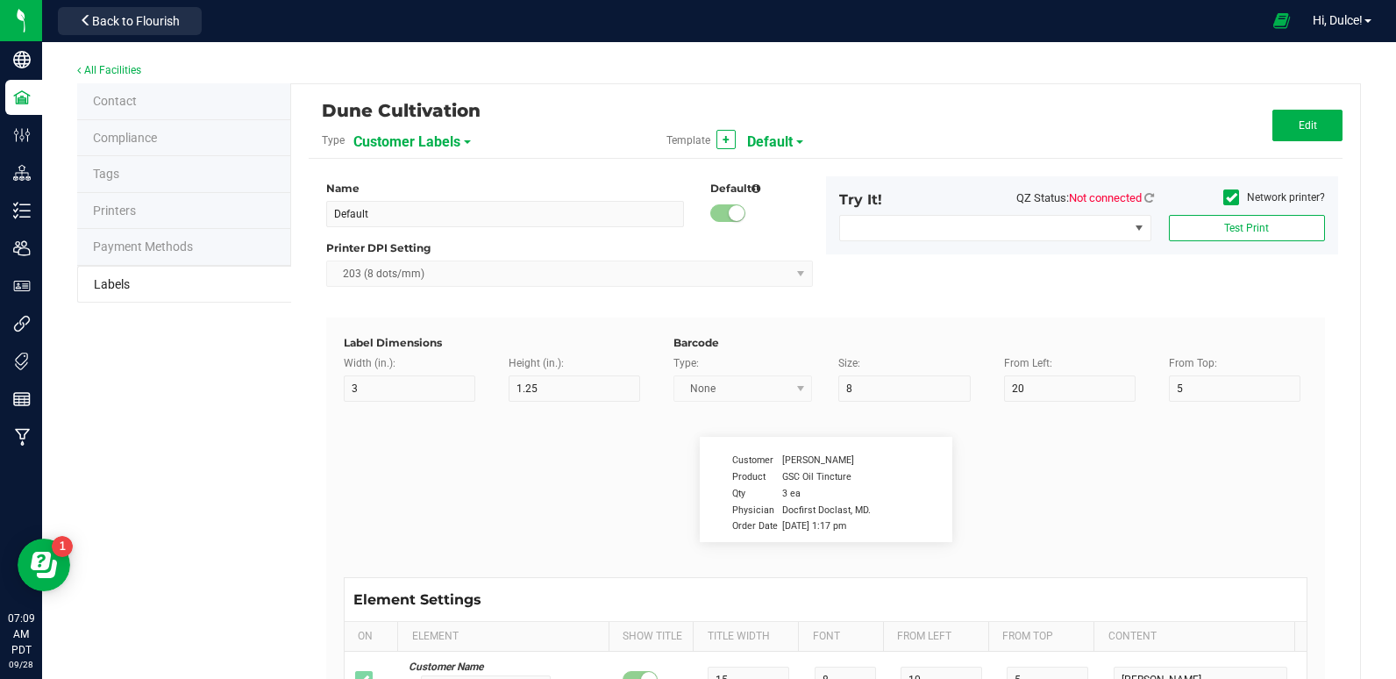
click at [435, 143] on span "Customer Labels" at bounding box center [406, 142] width 107 height 30
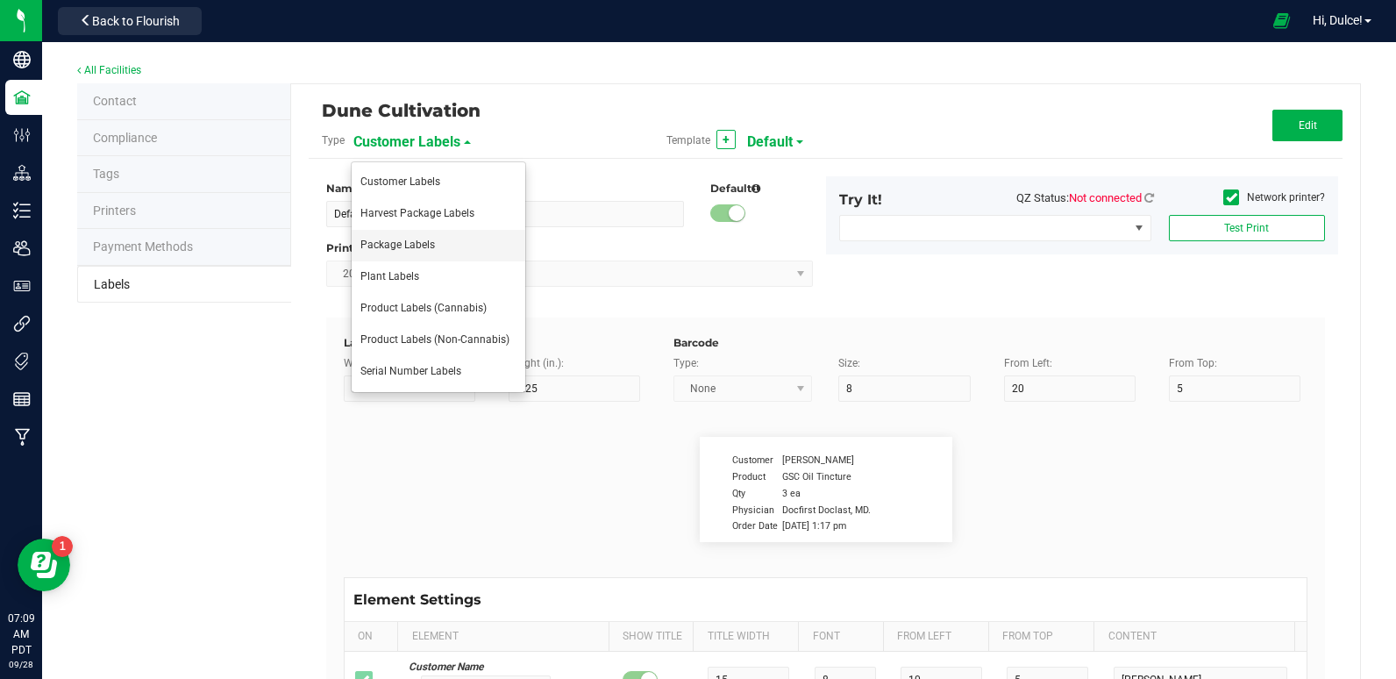
click at [431, 242] on span "Package Labels" at bounding box center [397, 244] width 75 height 12
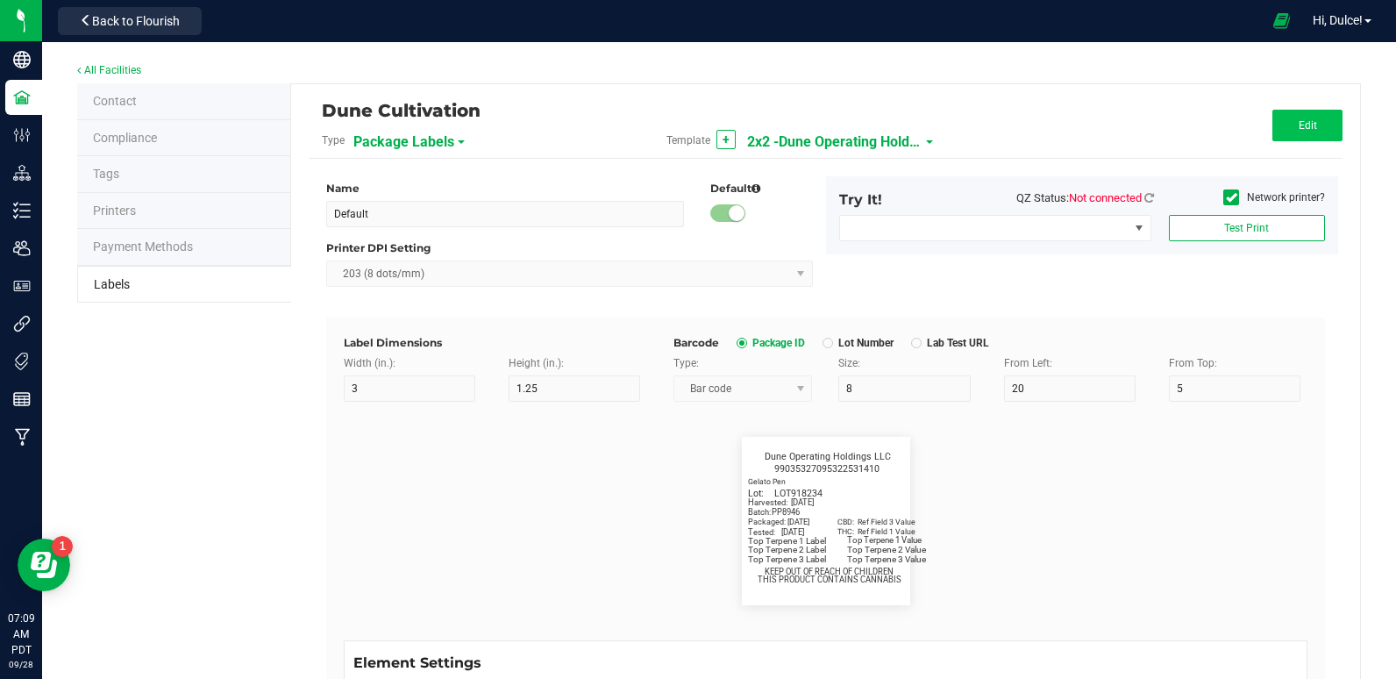
type input "2x2 -Dune Operating Holdings LLC"
type input "2"
type input "9"
type input "7"
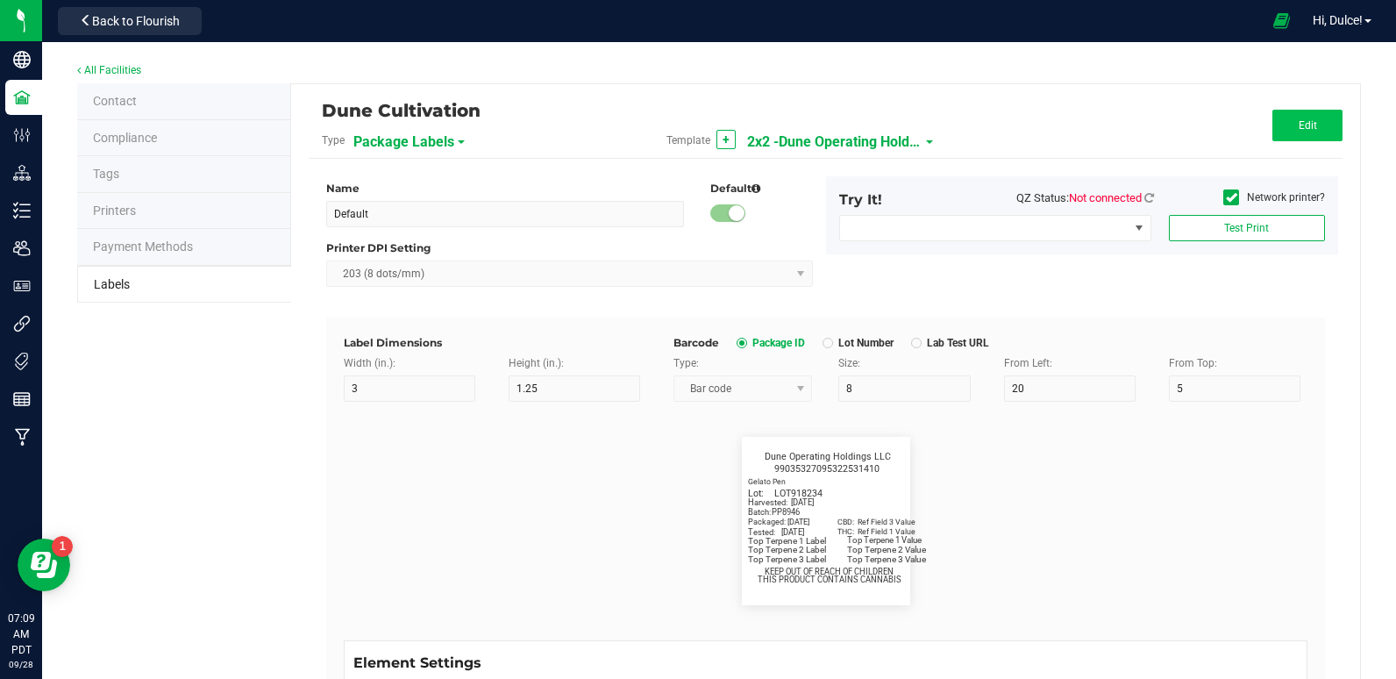
type input "48"
type input "SKU Name"
type input "16"
type input "6.5"
type input "2"
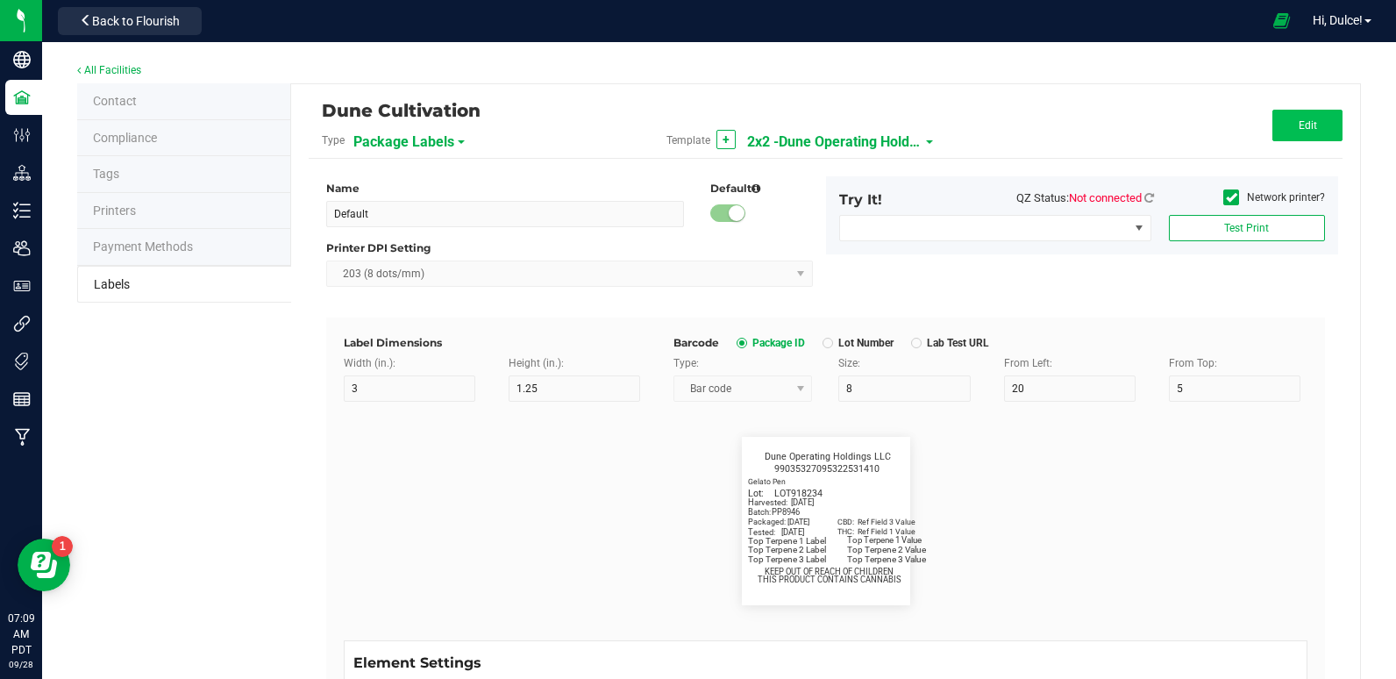
type input "12"
type input "Gelato Pen"
type input "Packaged:"
type input "12"
type input "6.8"
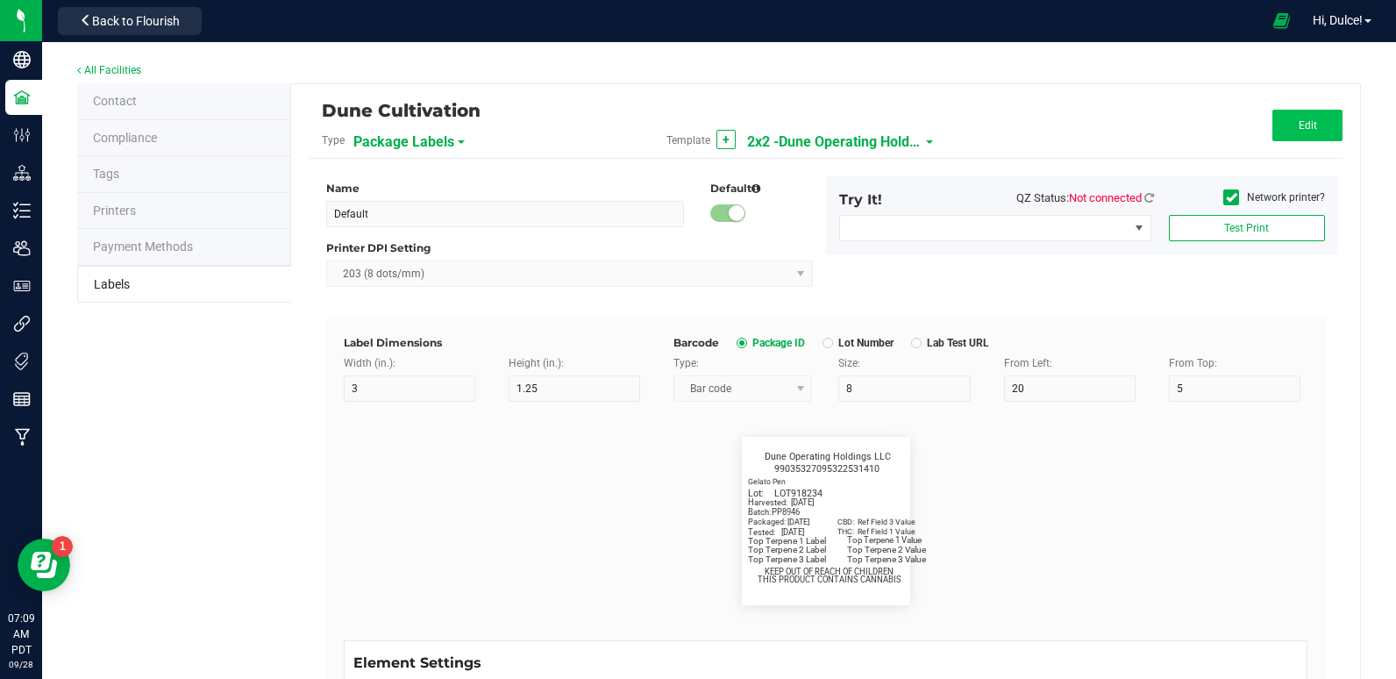
type input "2"
type input "24"
type input "06/05/2025"
type input "Lot:"
type input "8"
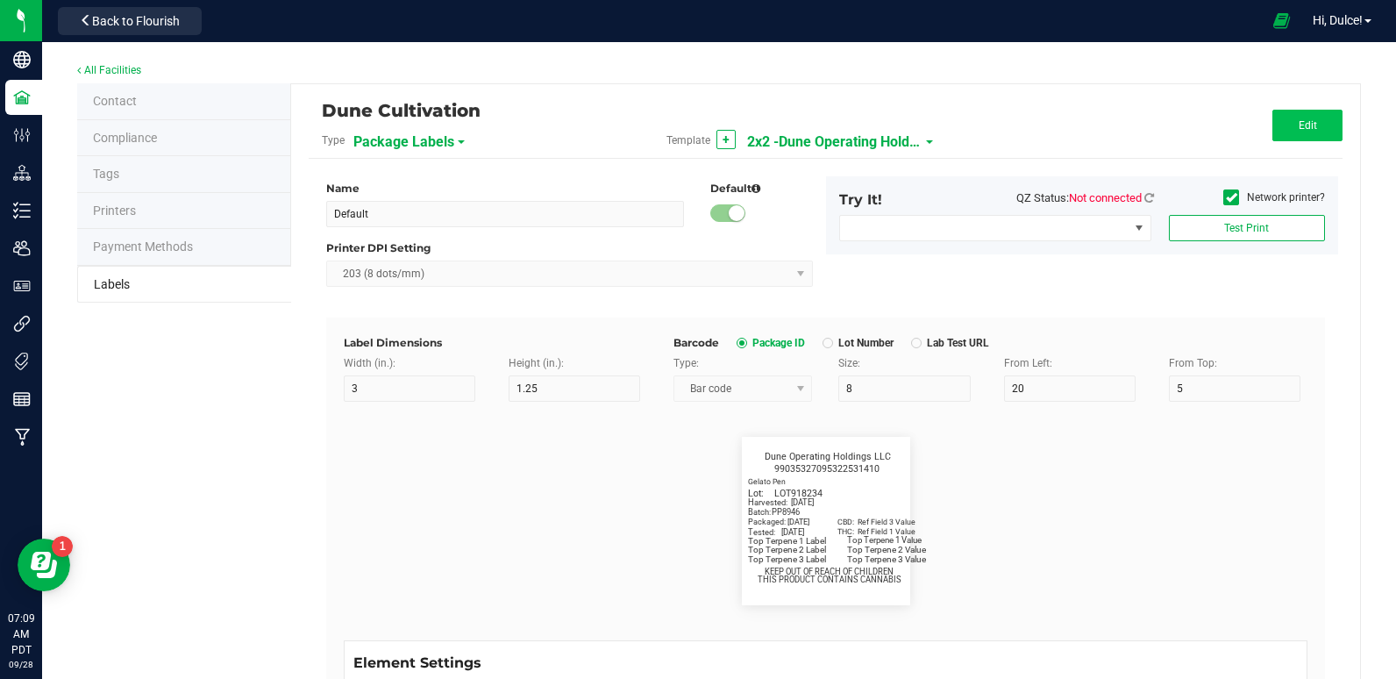
type input "2"
type input "LOT918234"
type input "THC:"
type input "6"
type input "6.6"
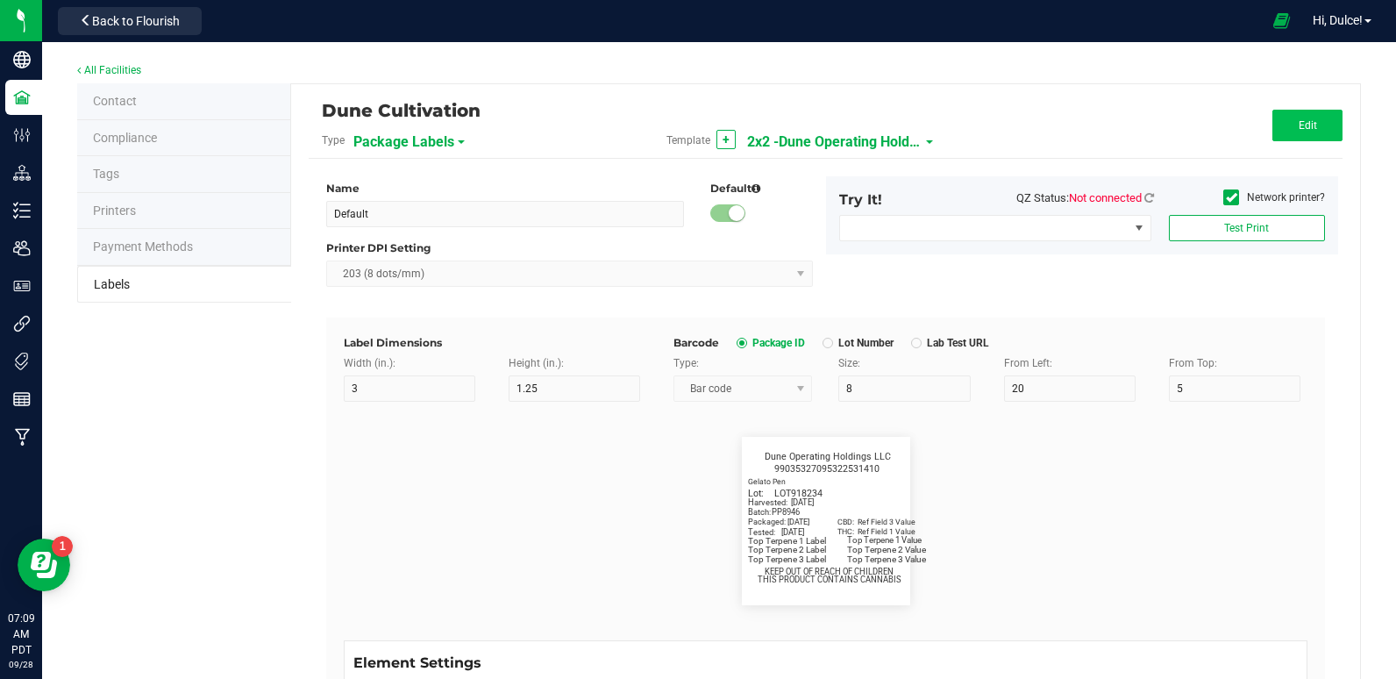
type input "29"
type input "27"
type input "Ref Field 1 Value"
type input "CBD:"
type input "6"
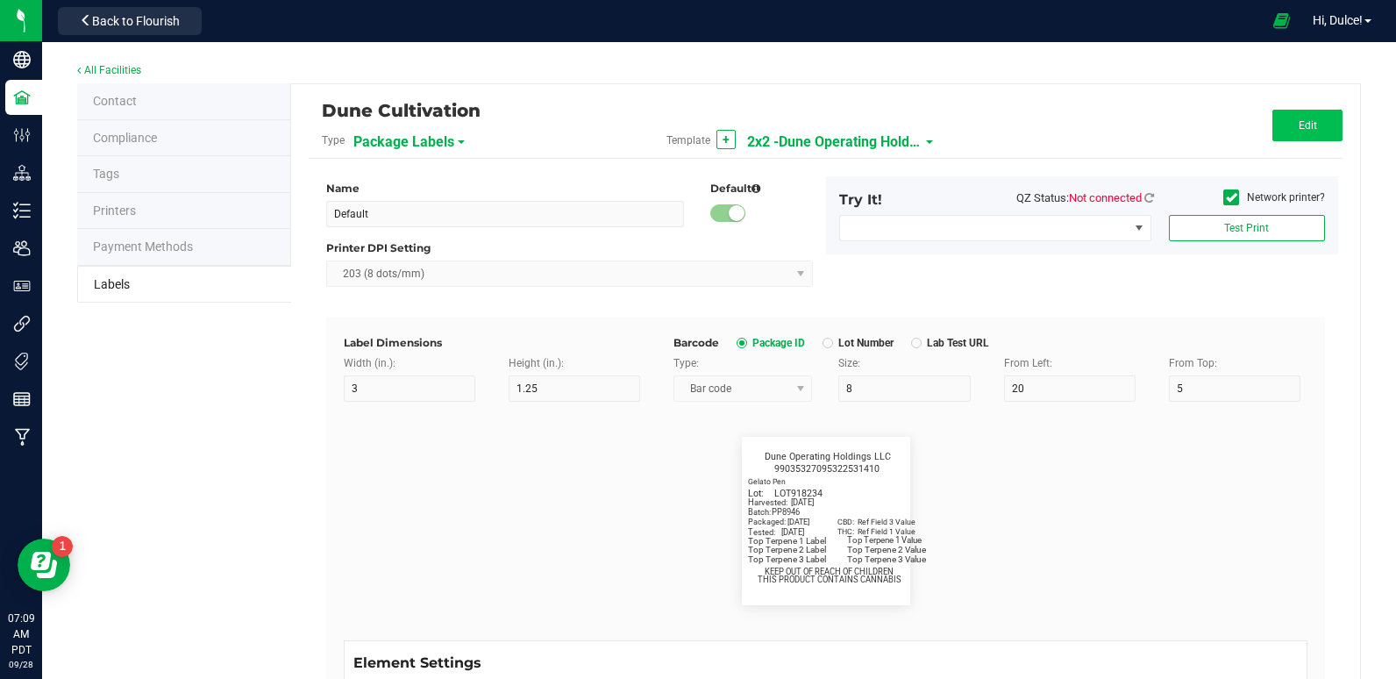
type input "6.6"
type input "29"
type input "24"
type input "Ref Field 3 Value"
type input "Top Terpene 1 Label"
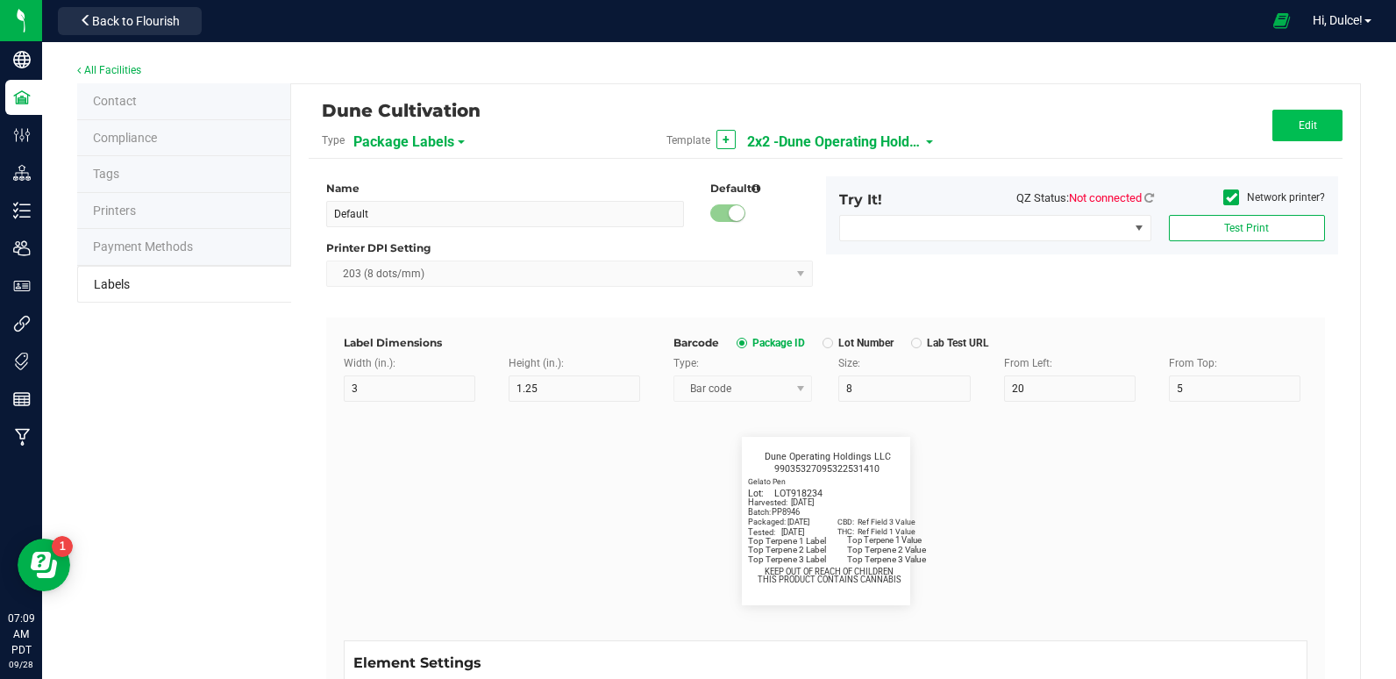
type input "35"
type input "7.5"
type input "2"
type input "29.5"
type input "Top Terpene 1 Label"
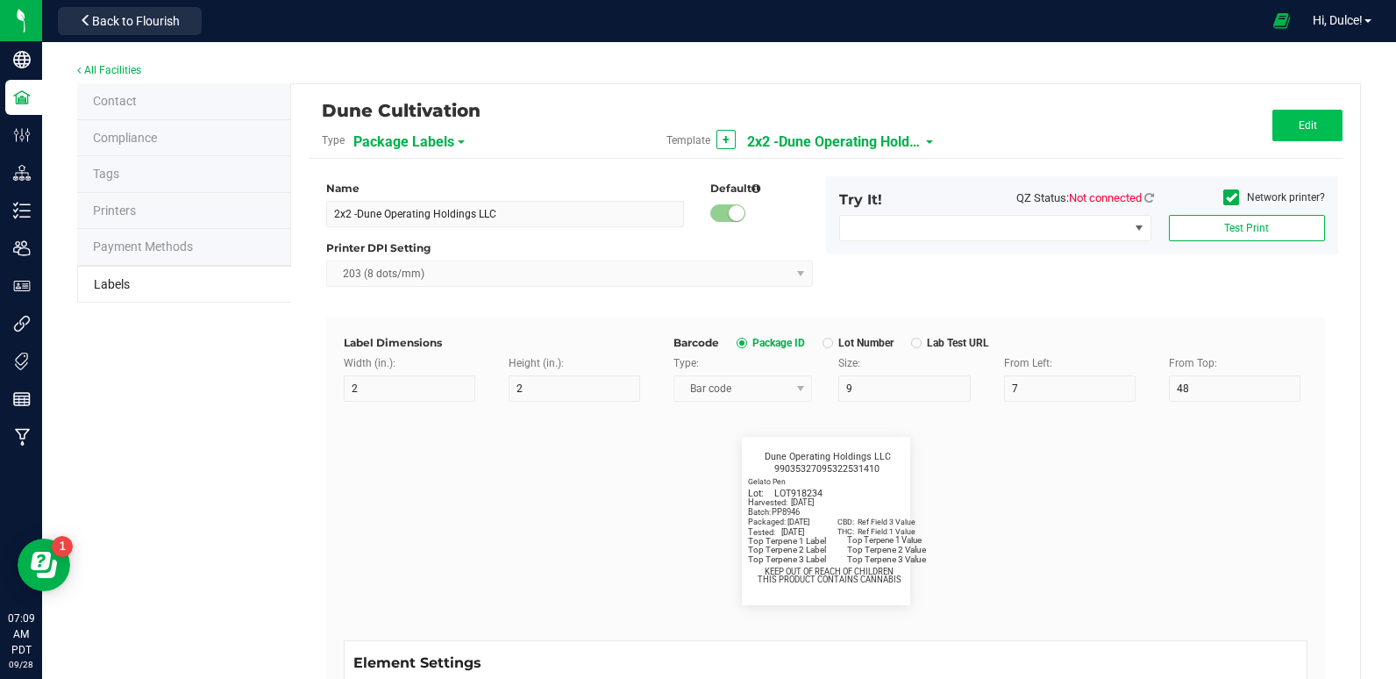
type input "Top Terpene 1 Value"
type input "35"
type input "7.3"
type input "32"
type input "29.5"
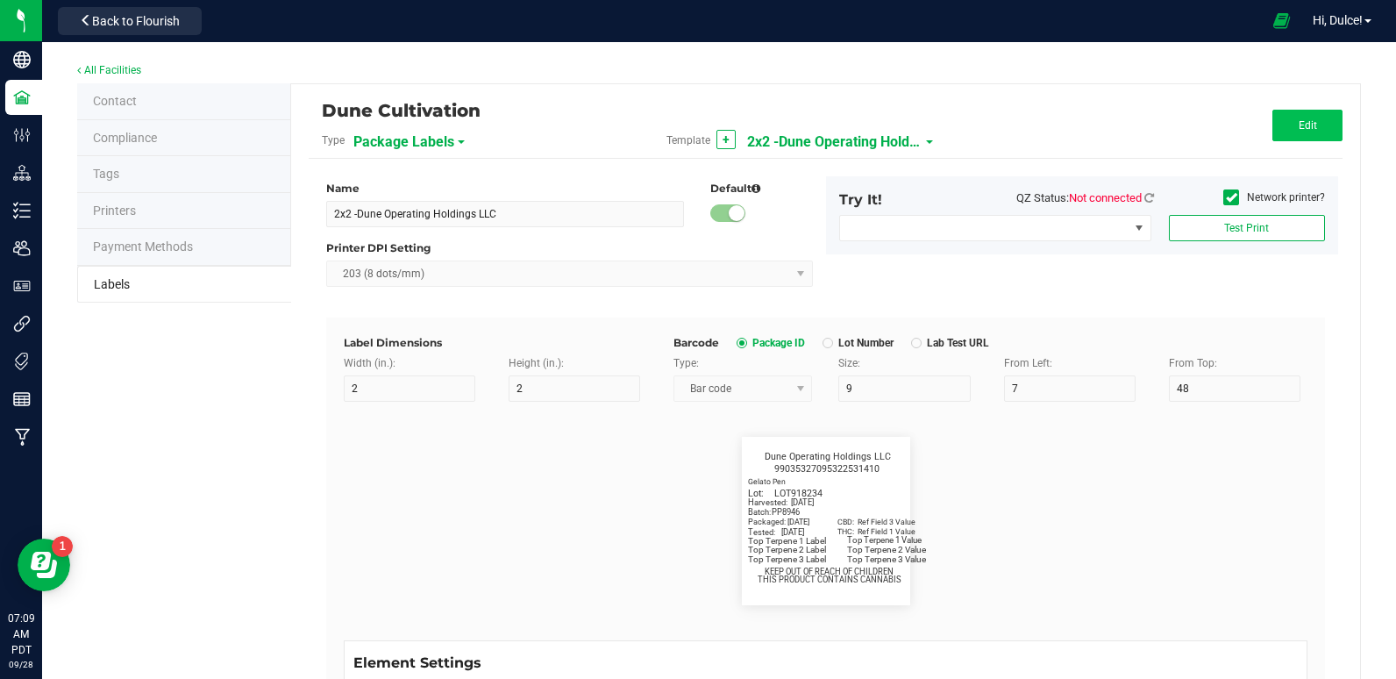
type input "Top Terpene 1 Value"
type input "Top Terpene 2 Label"
type input "35"
type input "7.5"
type input "2"
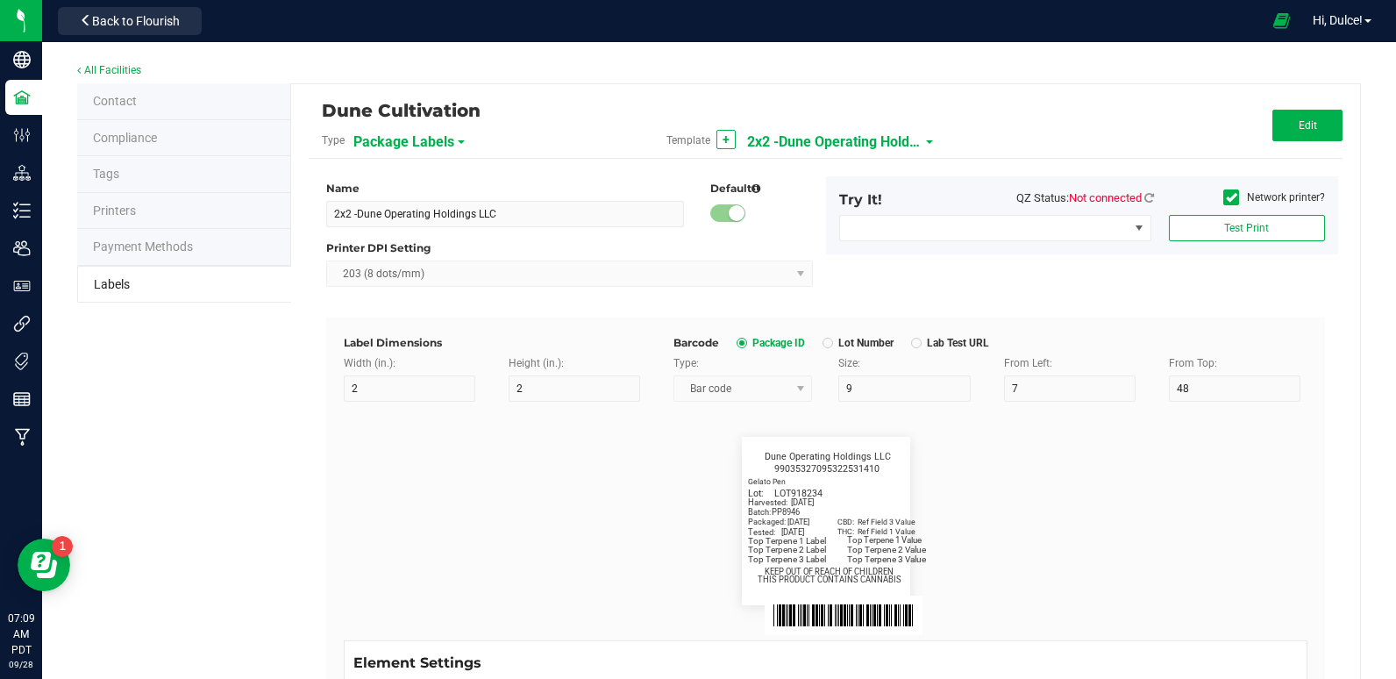
drag, startPoint x: 1282, startPoint y: 127, endPoint x: 1046, endPoint y: 110, distance: 236.5
click at [1046, 110] on div "Edit" at bounding box center [1170, 126] width 345 height 32
click at [863, 136] on span "2x2 -Dune Operating Holdings LLC" at bounding box center [834, 142] width 175 height 30
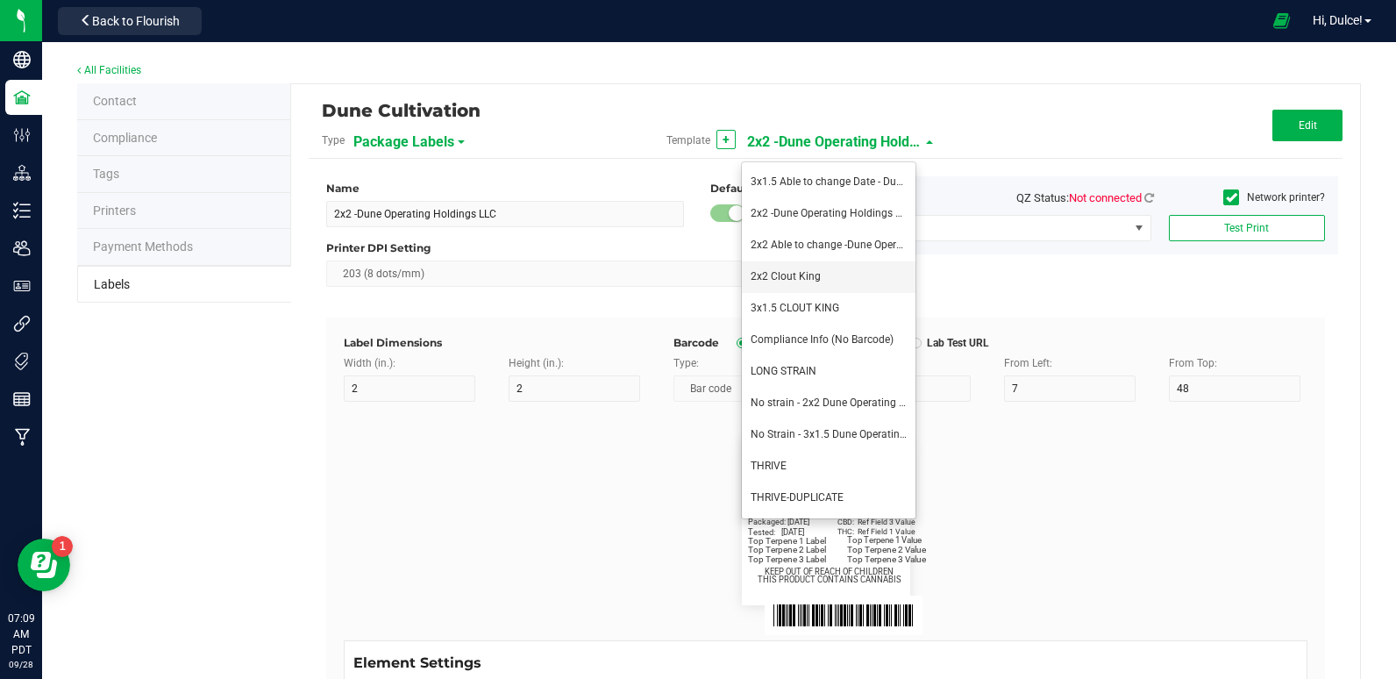
click at [794, 285] on li "2x2 Clout King" at bounding box center [829, 277] width 174 height 32
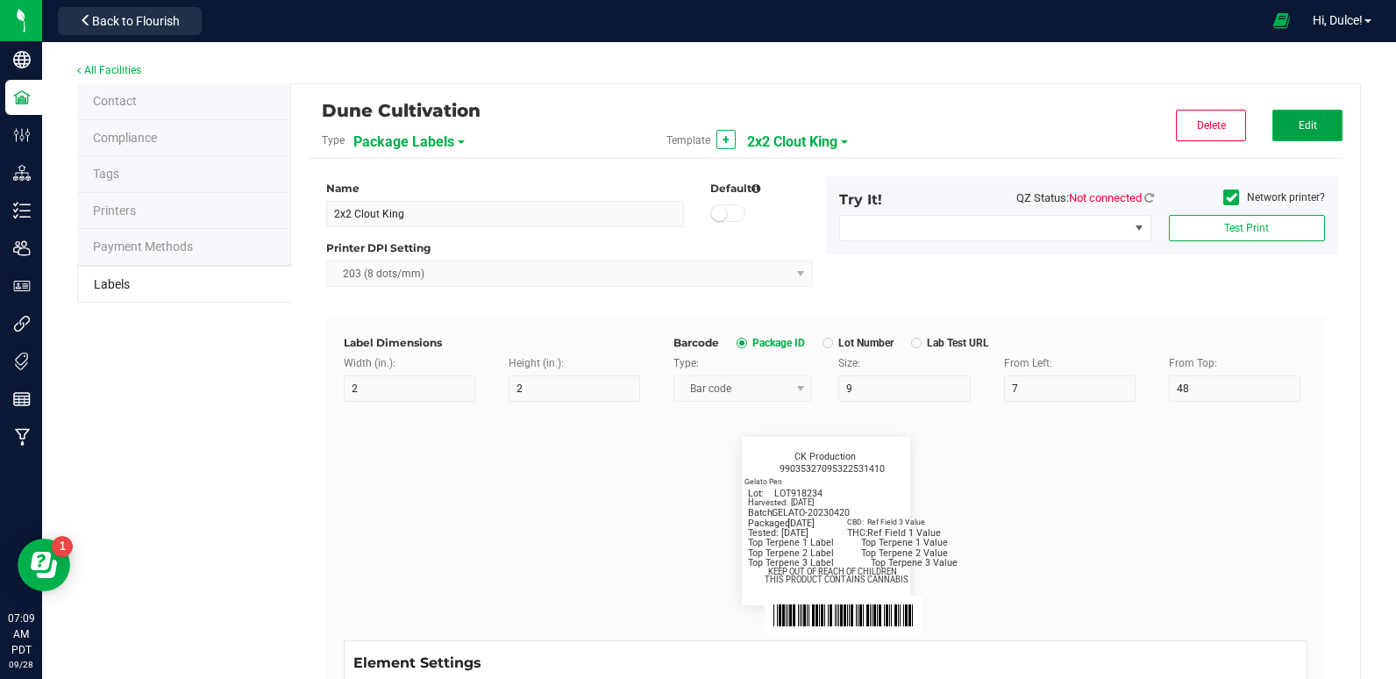
click at [1298, 132] on button "Edit" at bounding box center [1307, 126] width 70 height 32
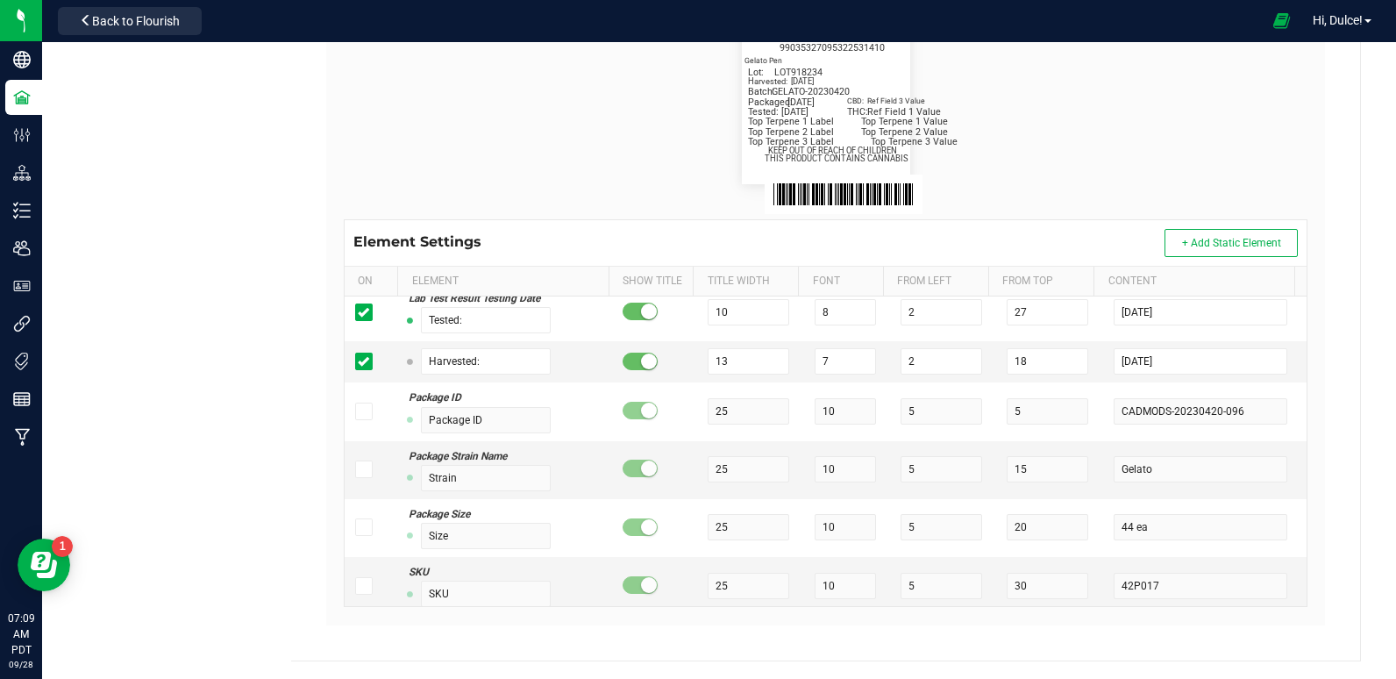
scroll to position [873, 0]
click at [1172, 366] on input "2025-07-21" at bounding box center [1199, 362] width 173 height 26
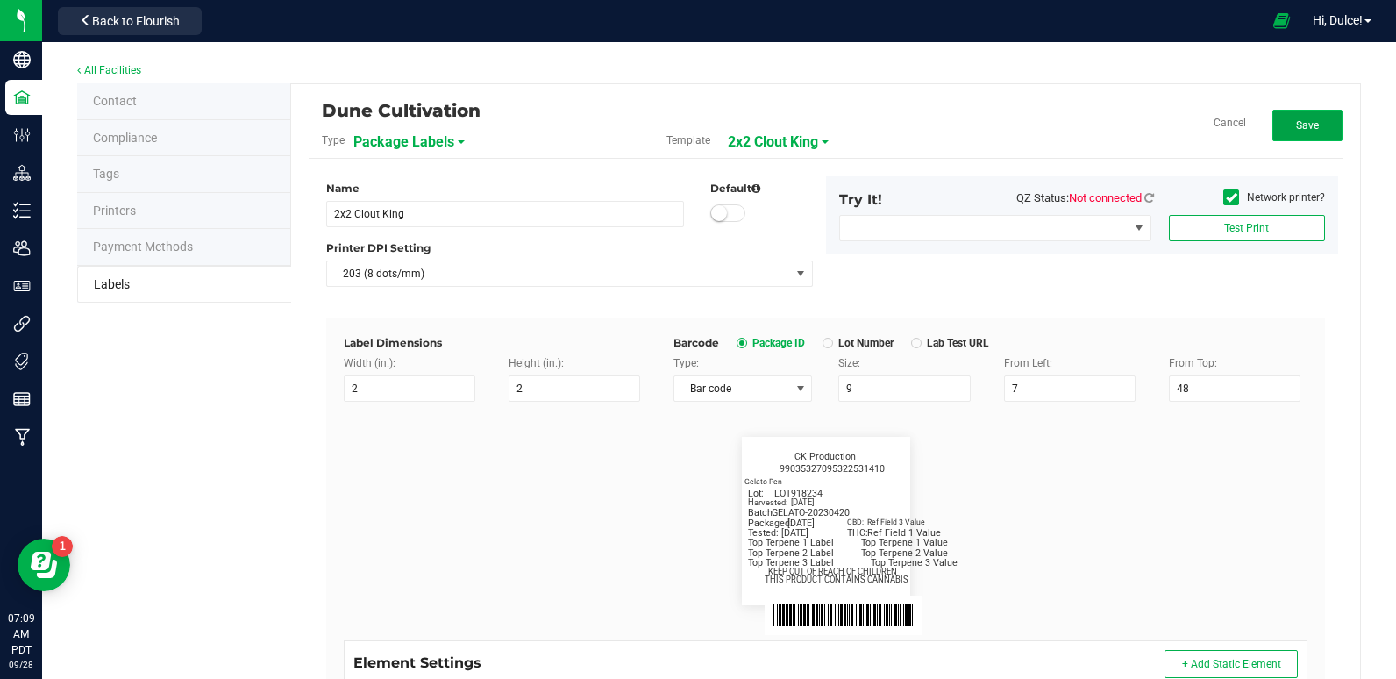
click at [1318, 120] on button "Save" at bounding box center [1307, 126] width 70 height 32
click at [1295, 139] on button "Edit" at bounding box center [1307, 126] width 70 height 32
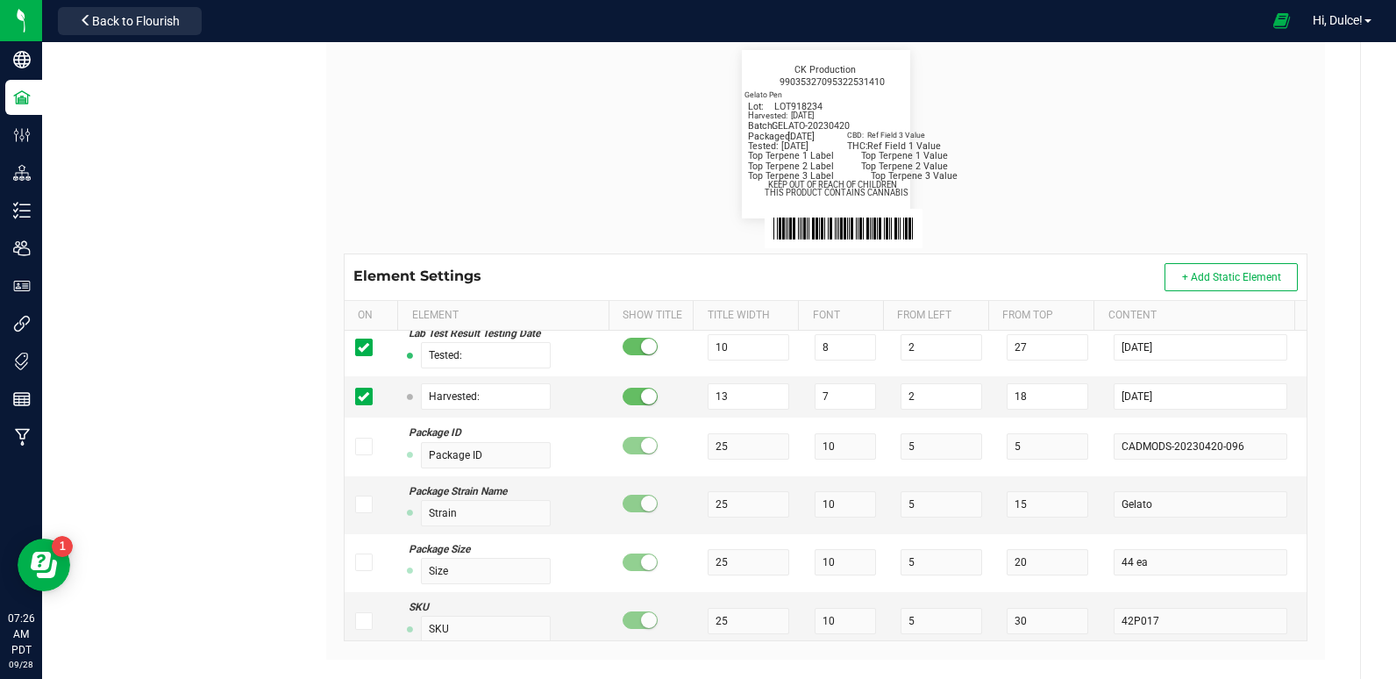
scroll to position [388, 0]
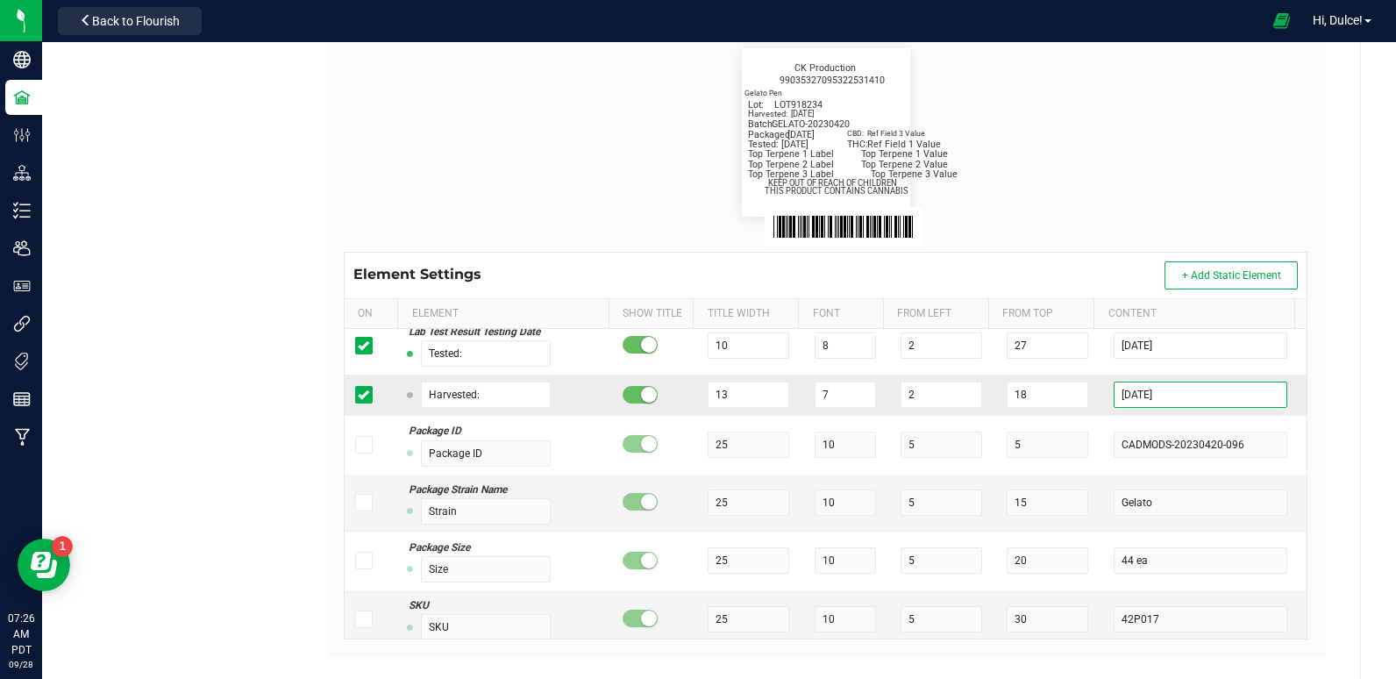
click at [1164, 406] on input "[DATE]" at bounding box center [1199, 394] width 173 height 26
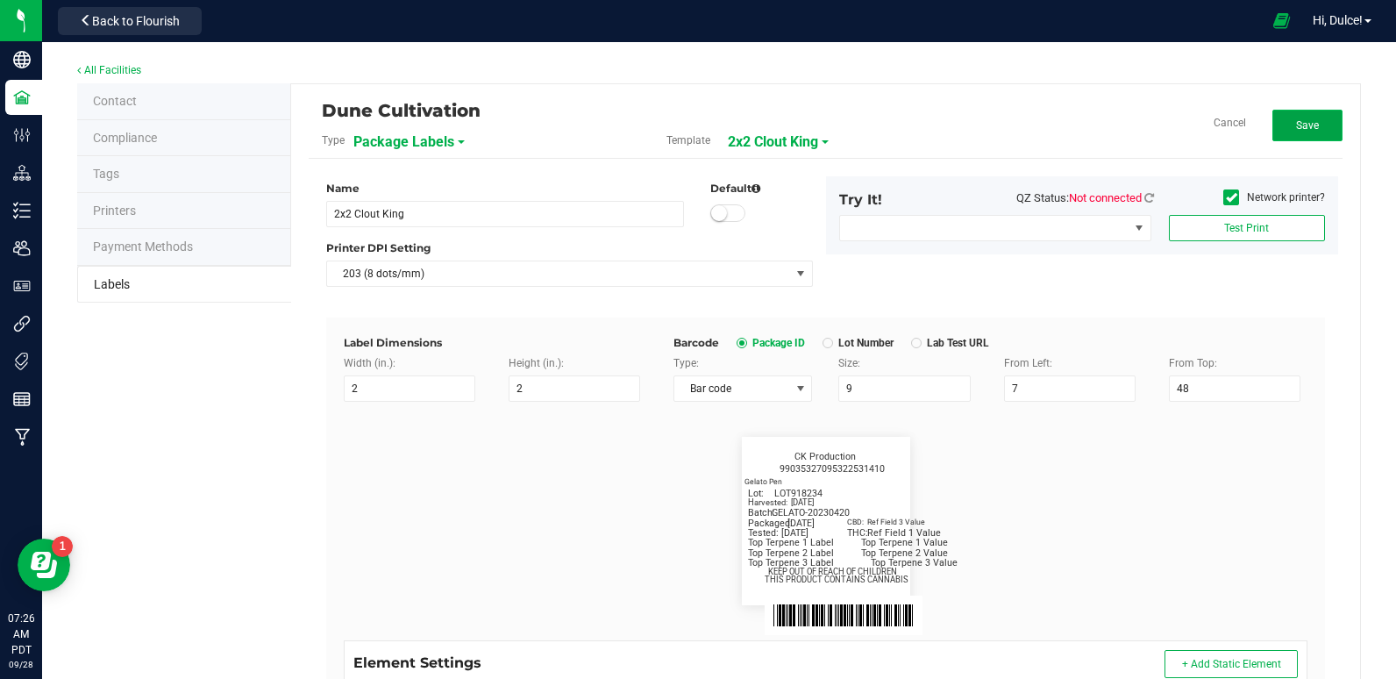
click at [1315, 127] on button "Save" at bounding box center [1307, 126] width 70 height 32
click at [1292, 117] on button "Edit" at bounding box center [1307, 126] width 70 height 32
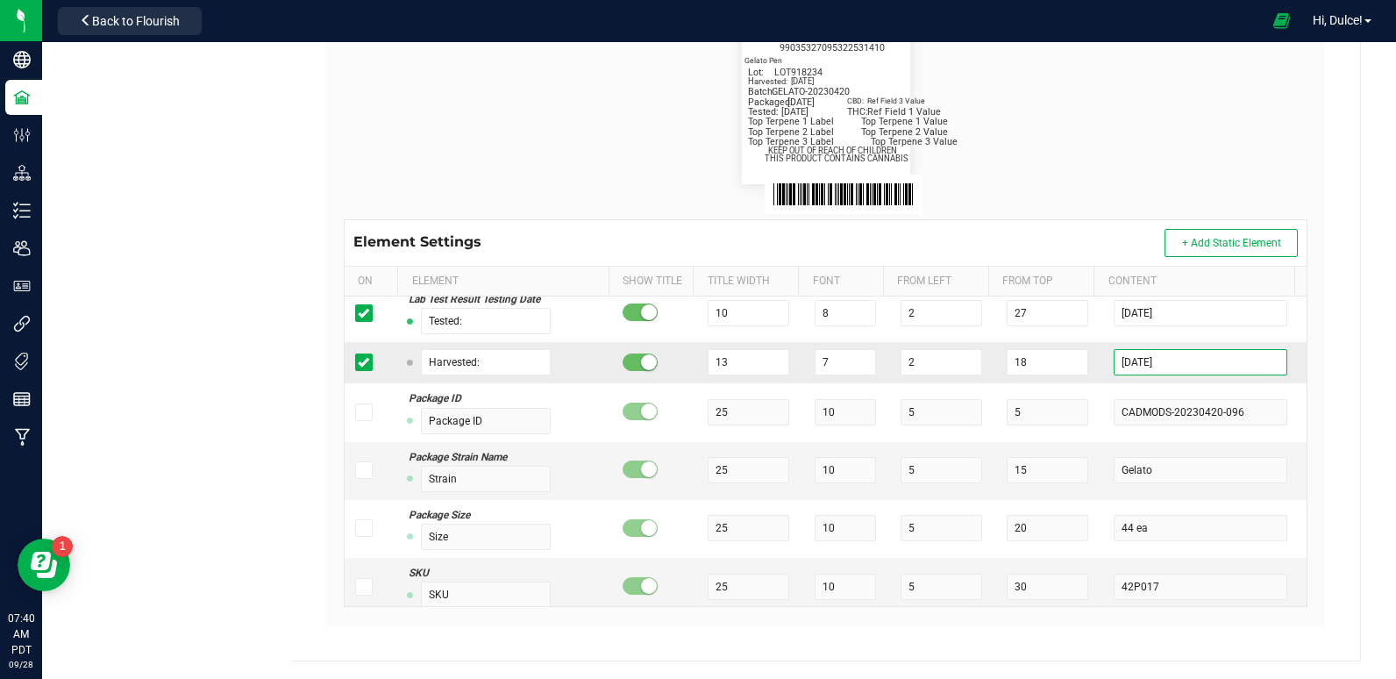
click at [1160, 359] on input "[DATE]" at bounding box center [1199, 362] width 173 height 26
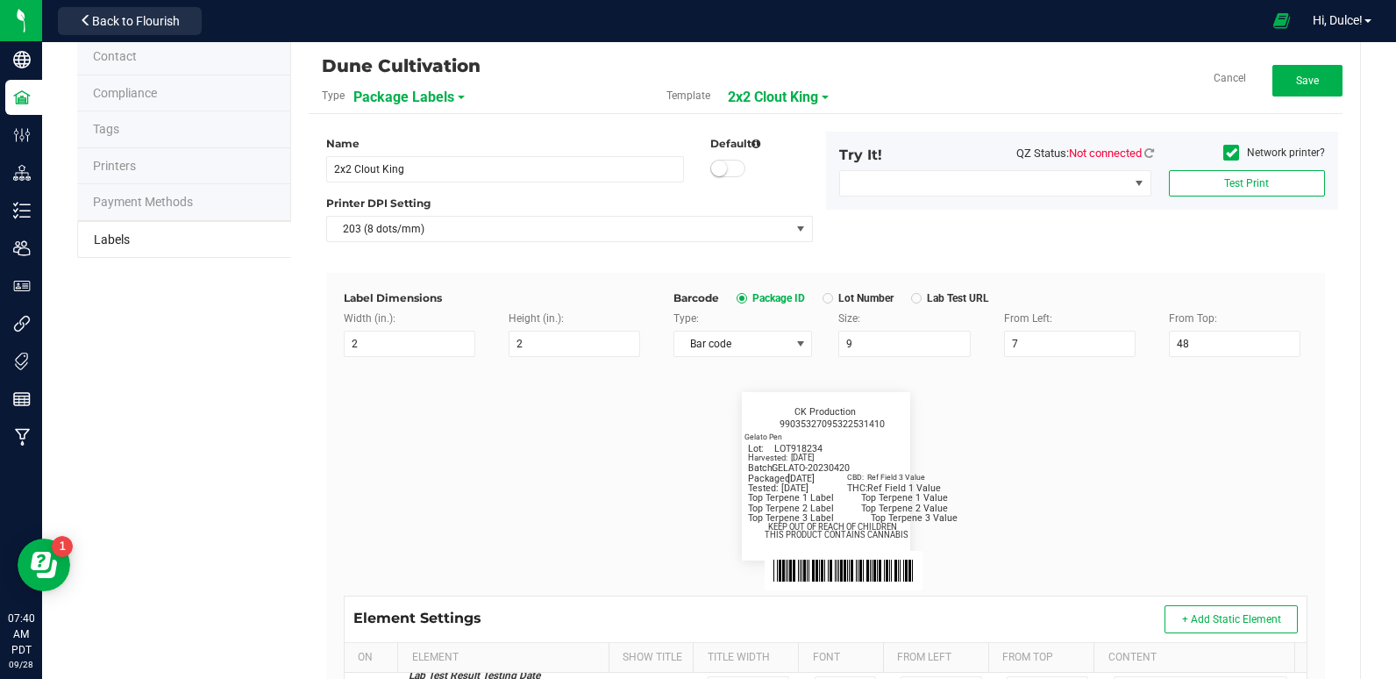
scroll to position [40, 0]
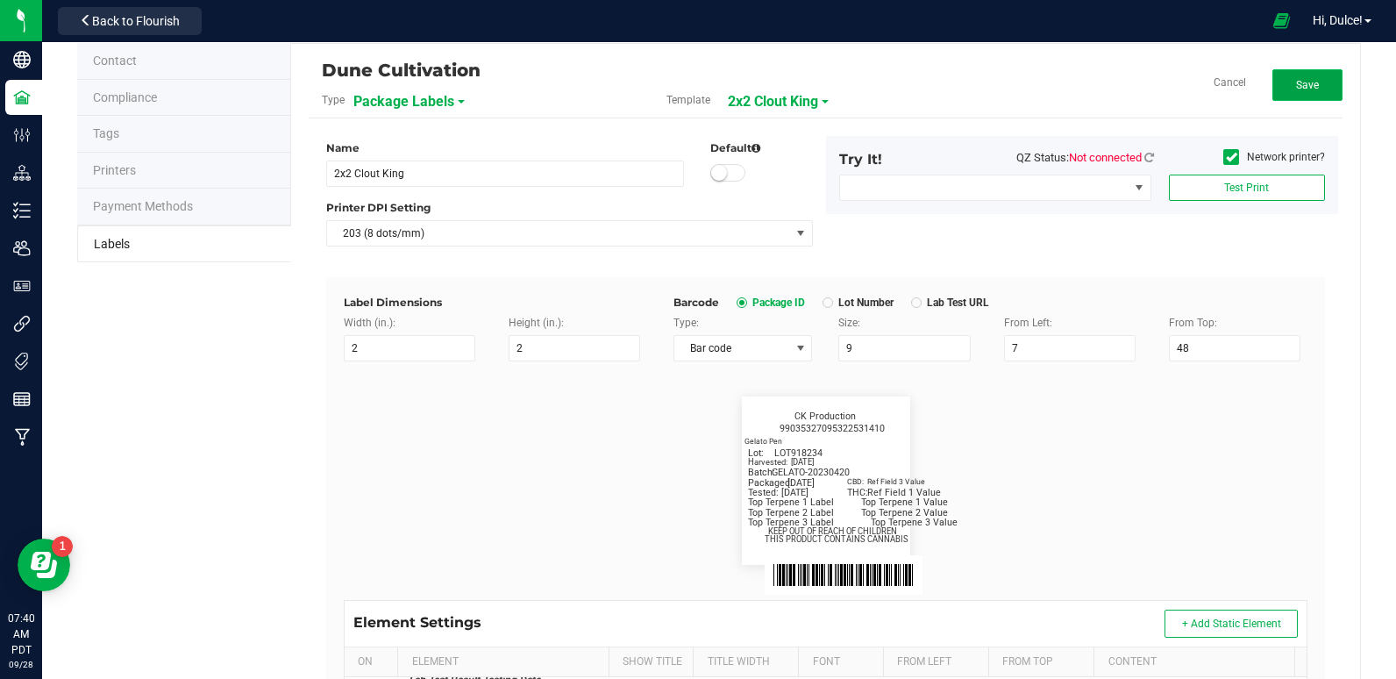
click at [1296, 87] on span "Save" at bounding box center [1307, 85] width 23 height 12
click at [774, 98] on span "2x2 Clout King" at bounding box center [792, 102] width 90 height 30
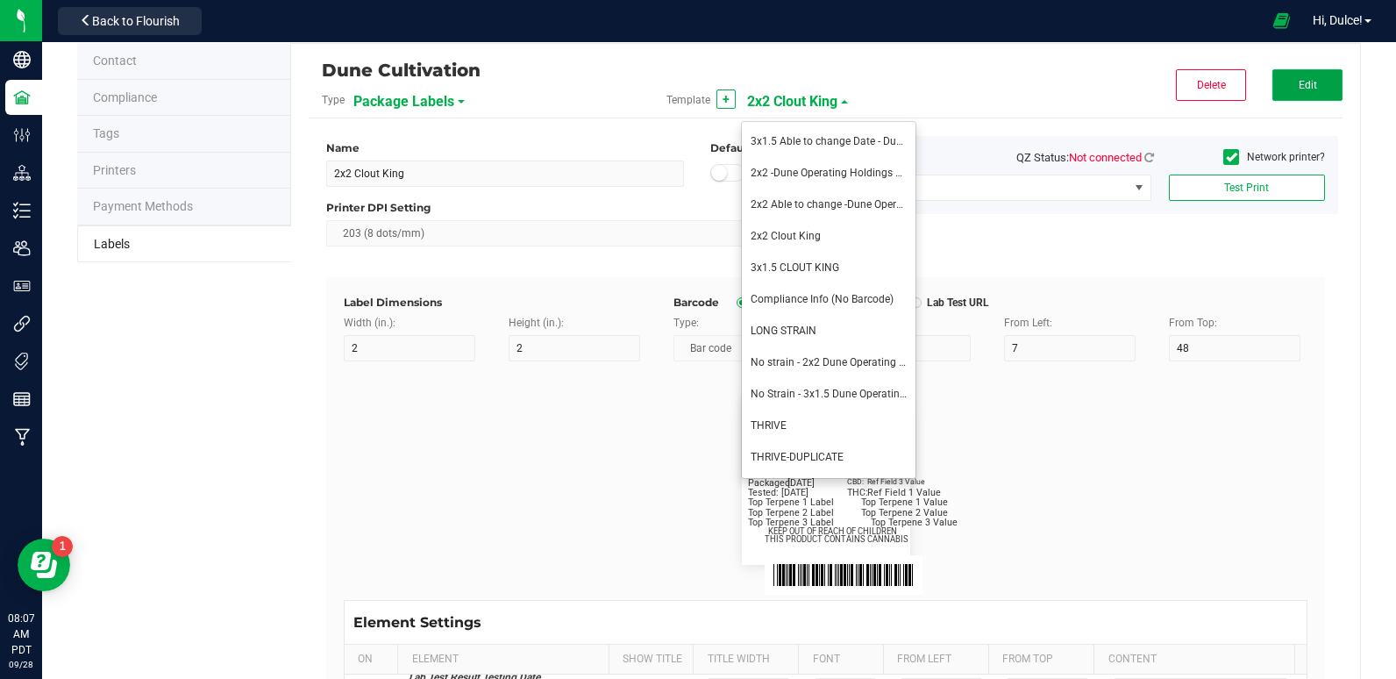
click at [1298, 81] on span "Edit" at bounding box center [1307, 85] width 18 height 12
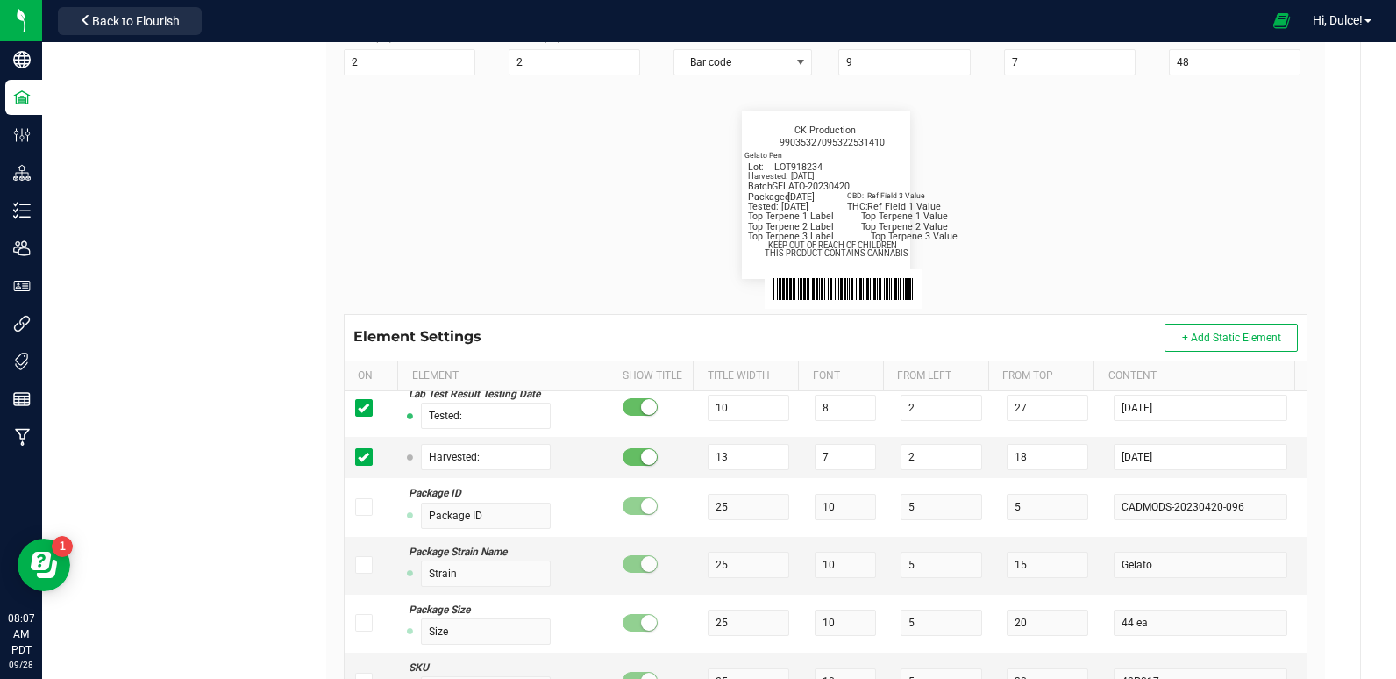
scroll to position [352, 0]
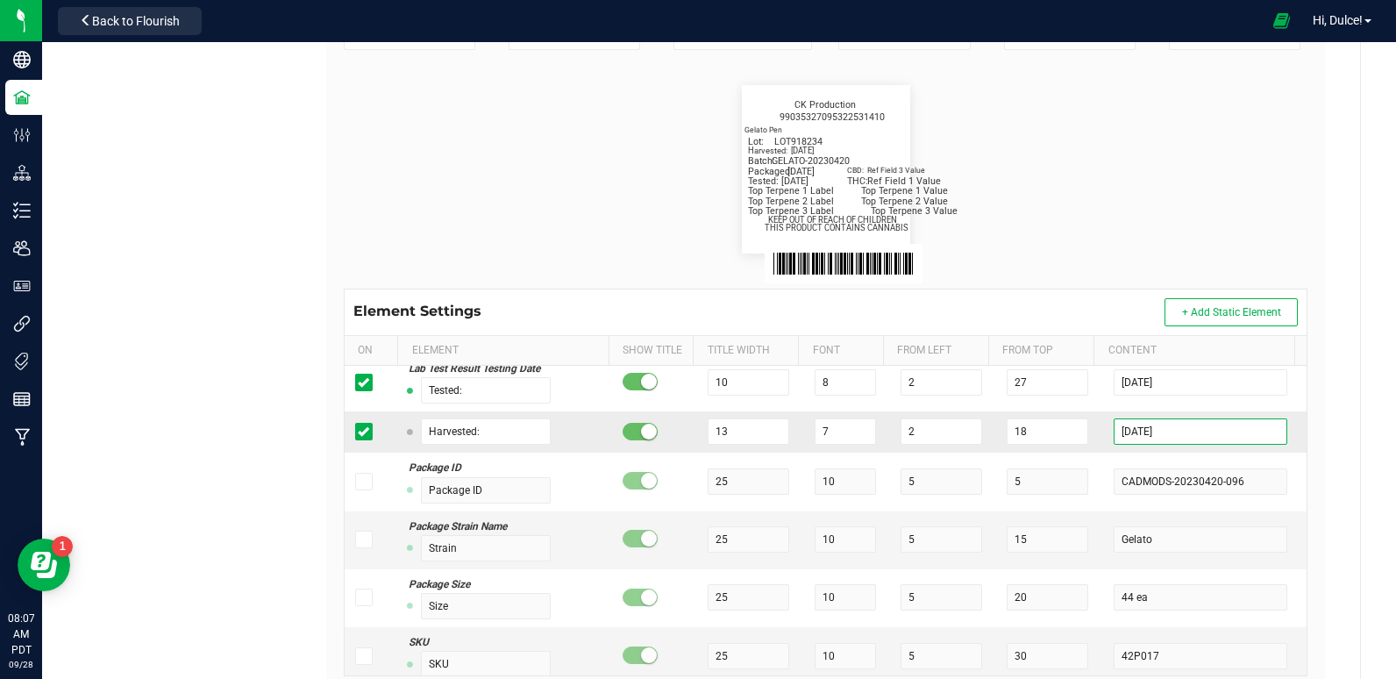
click at [1187, 437] on input "[DATE]" at bounding box center [1199, 431] width 173 height 26
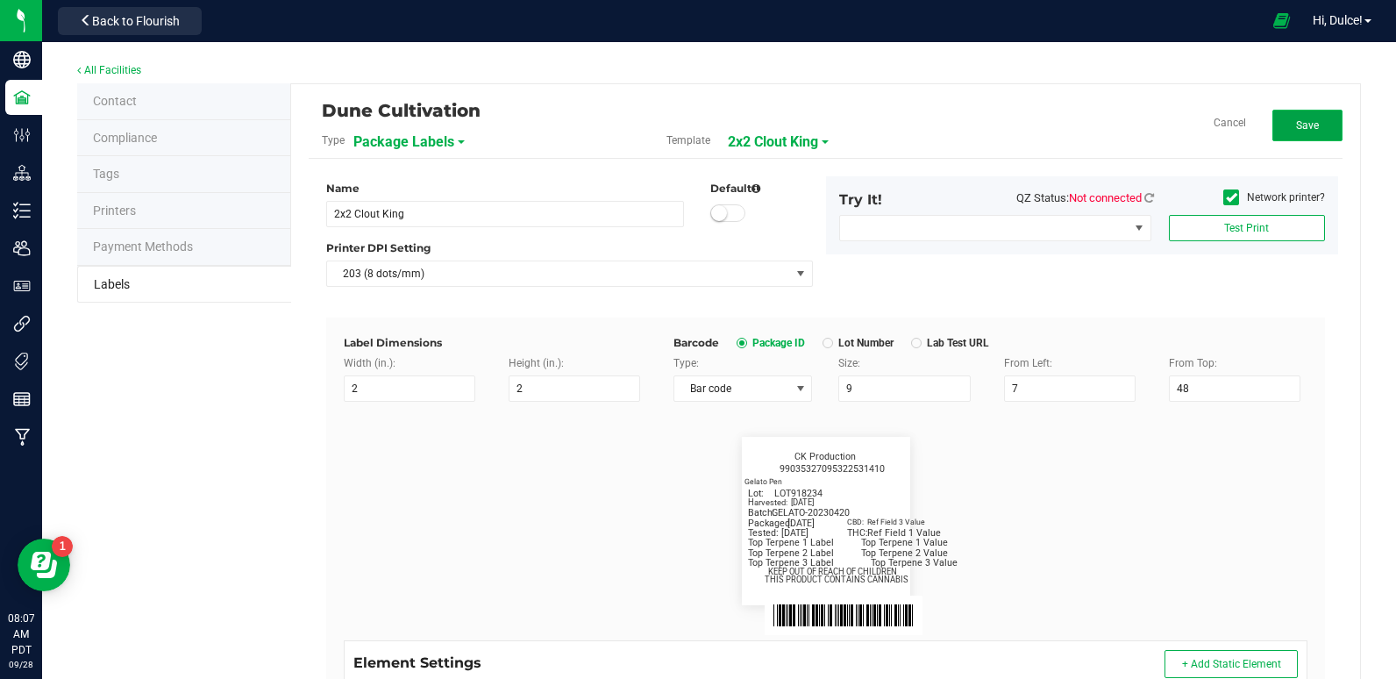
click at [1279, 135] on button "Save" at bounding box center [1307, 126] width 70 height 32
click at [1310, 136] on button "Edit" at bounding box center [1307, 126] width 70 height 32
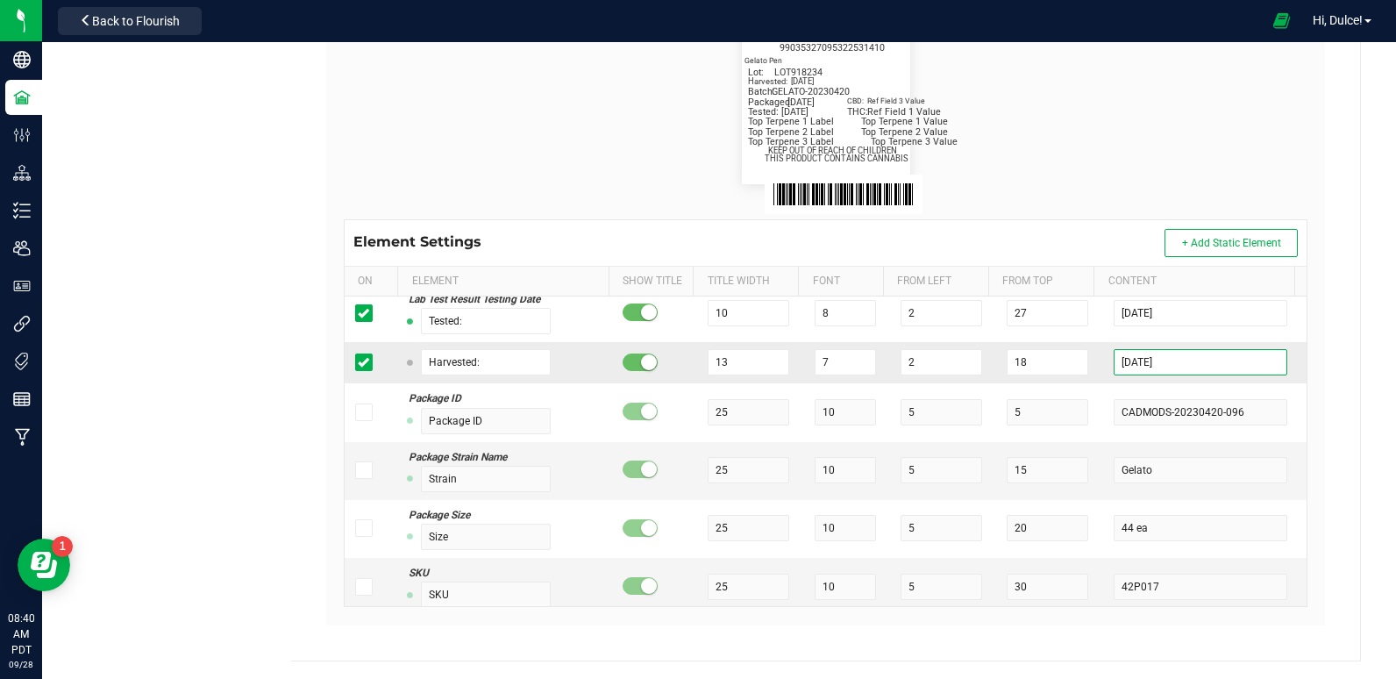
click at [1178, 358] on input "[DATE]" at bounding box center [1199, 362] width 173 height 26
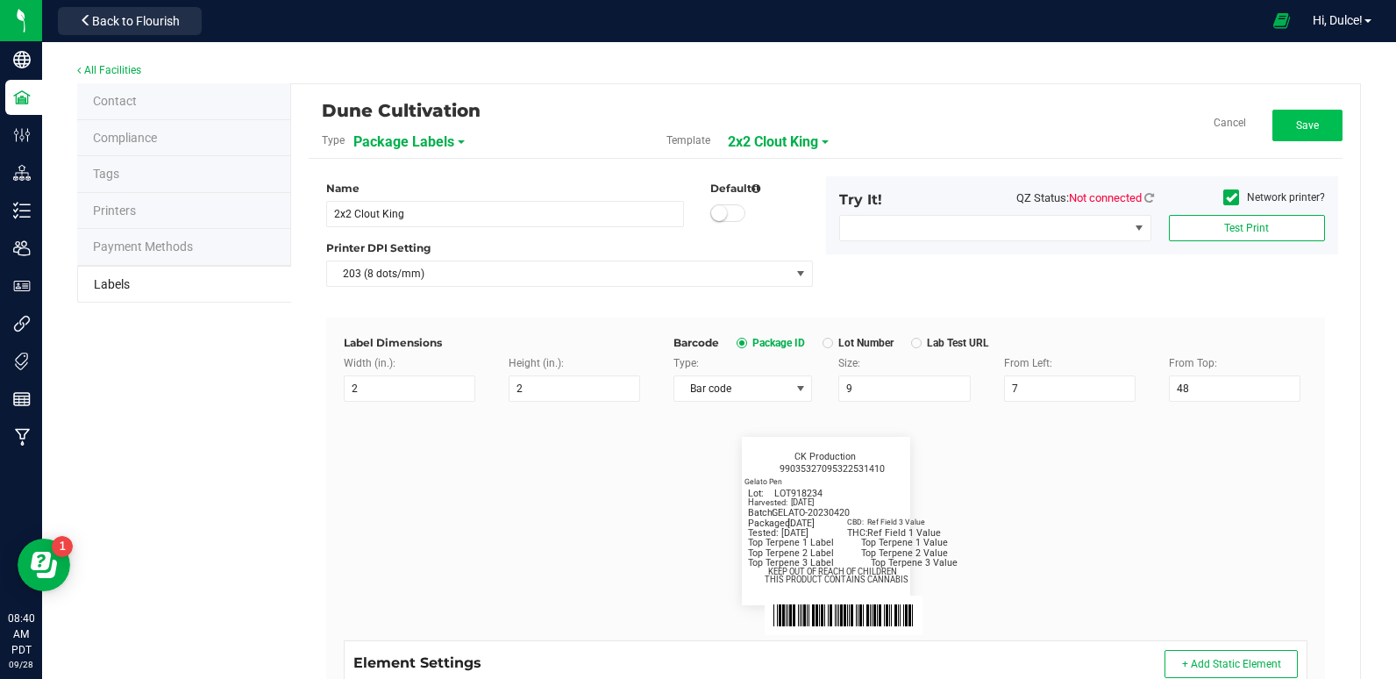
type input "[DATE]"
click at [1301, 134] on button "Save" at bounding box center [1307, 126] width 70 height 32
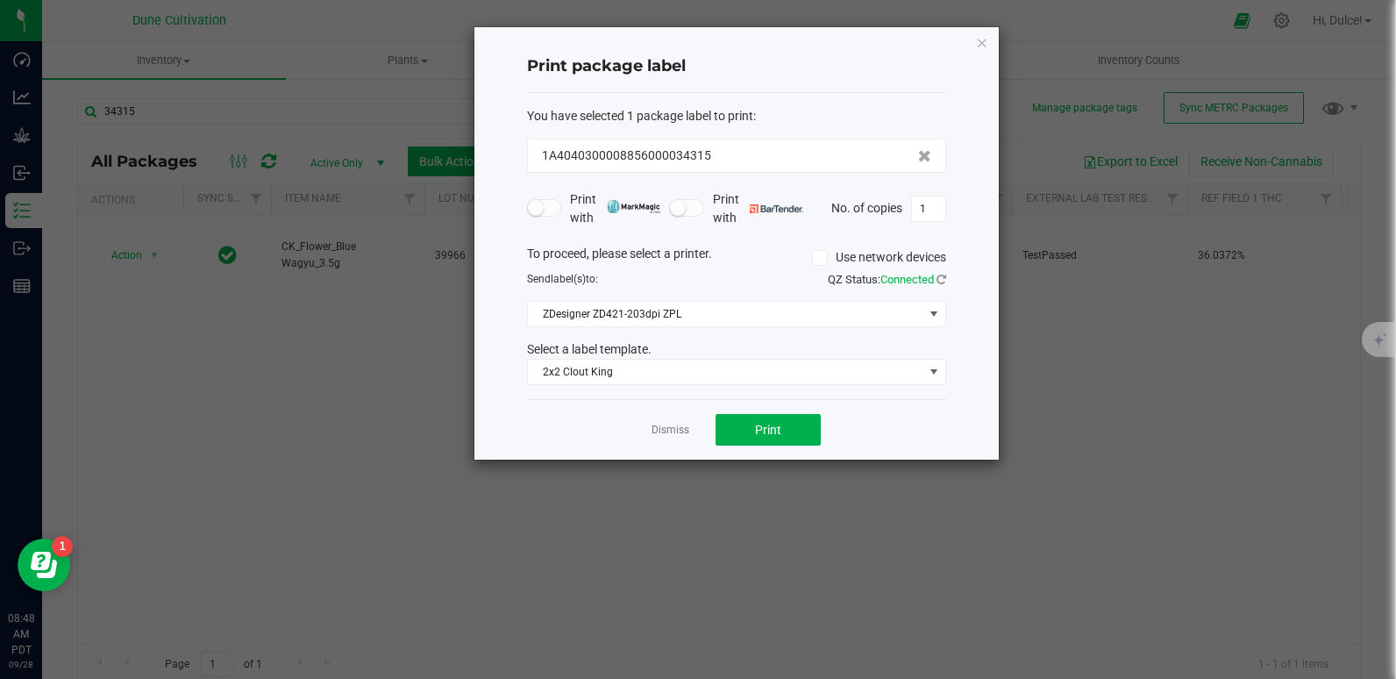
click at [981, 53] on div "Print package label You have selected 1 package label to print : 1A404030000885…" at bounding box center [736, 243] width 524 height 432
click at [984, 47] on icon "button" at bounding box center [982, 42] width 12 height 21
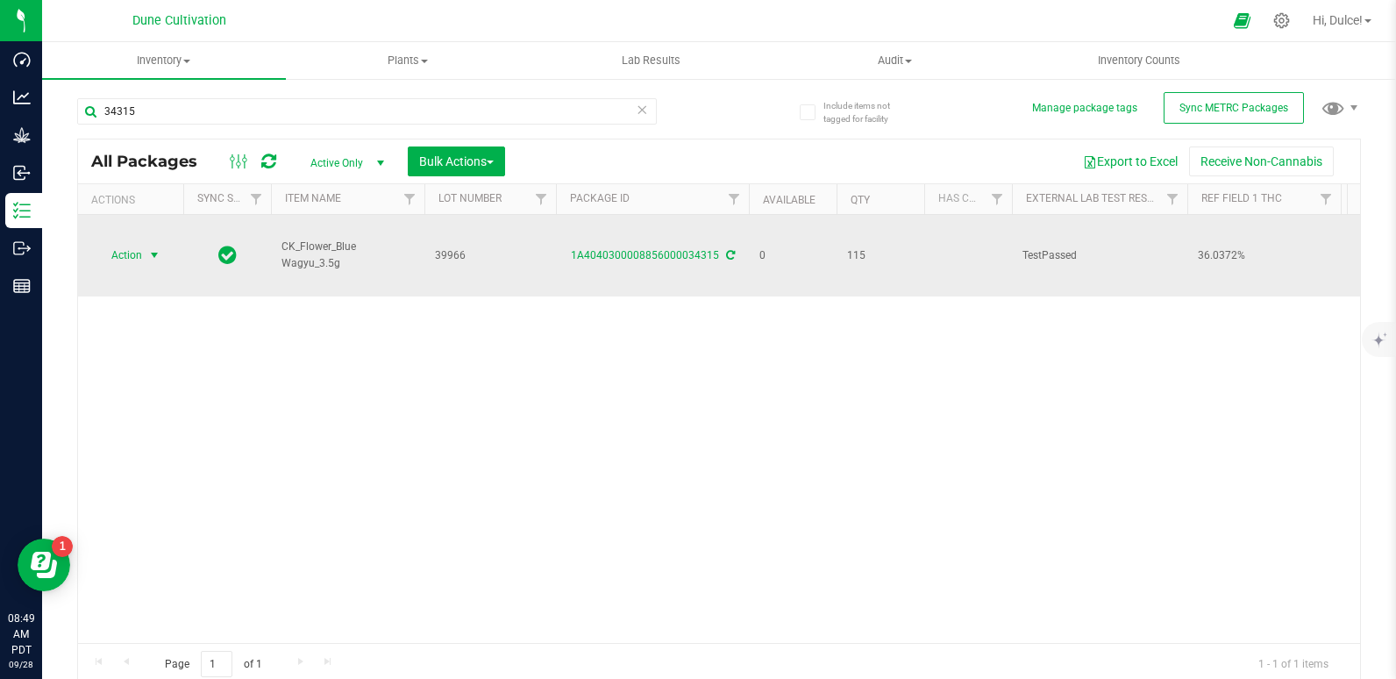
click at [133, 265] on span "Action" at bounding box center [119, 255] width 47 height 25
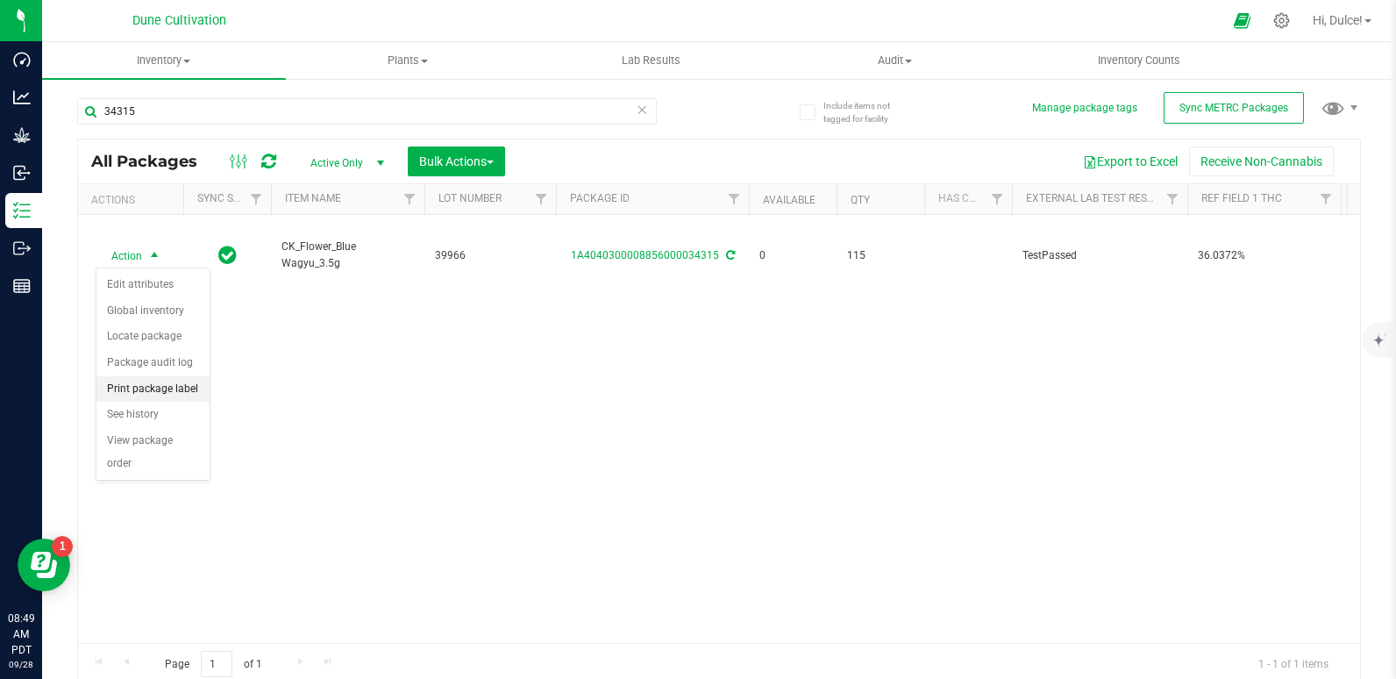
click at [150, 387] on li "Print package label" at bounding box center [152, 389] width 113 height 26
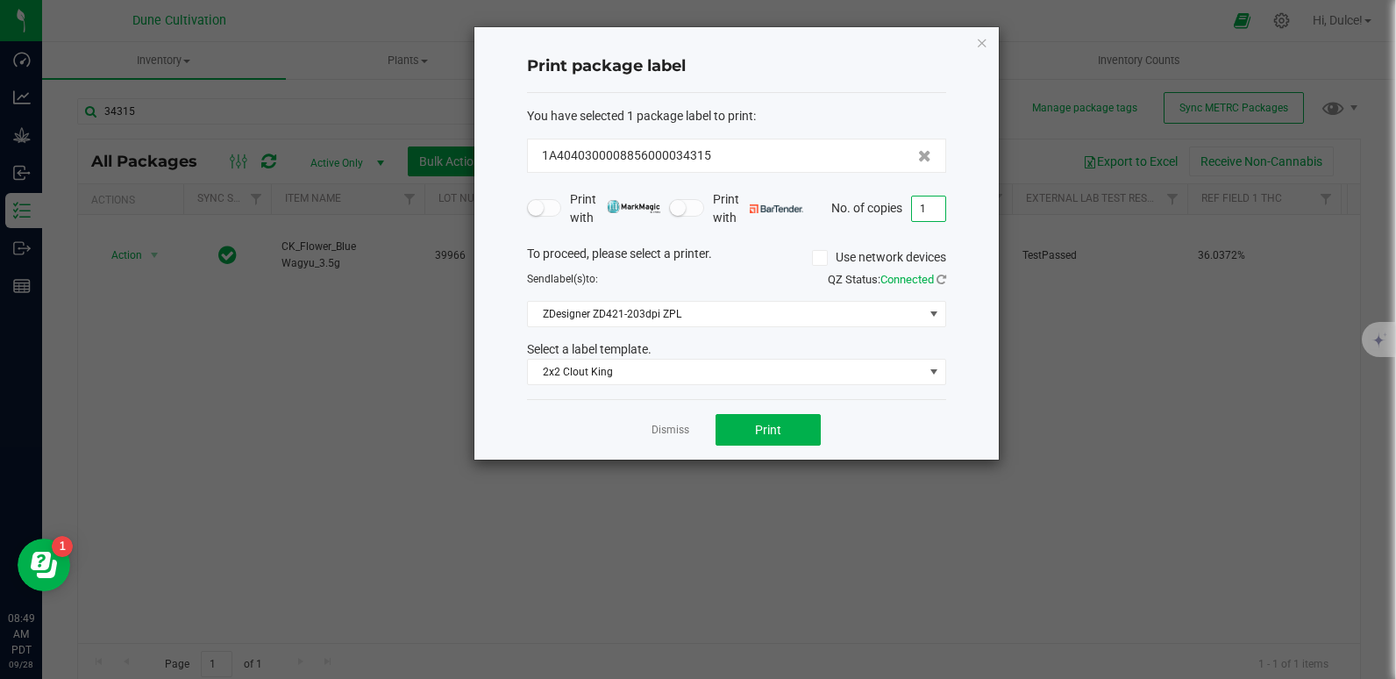
click at [934, 220] on input "1" at bounding box center [928, 208] width 33 height 25
type input "115"
click at [778, 430] on span "Print" at bounding box center [768, 430] width 26 height 14
click at [985, 39] on icon "button" at bounding box center [982, 42] width 12 height 21
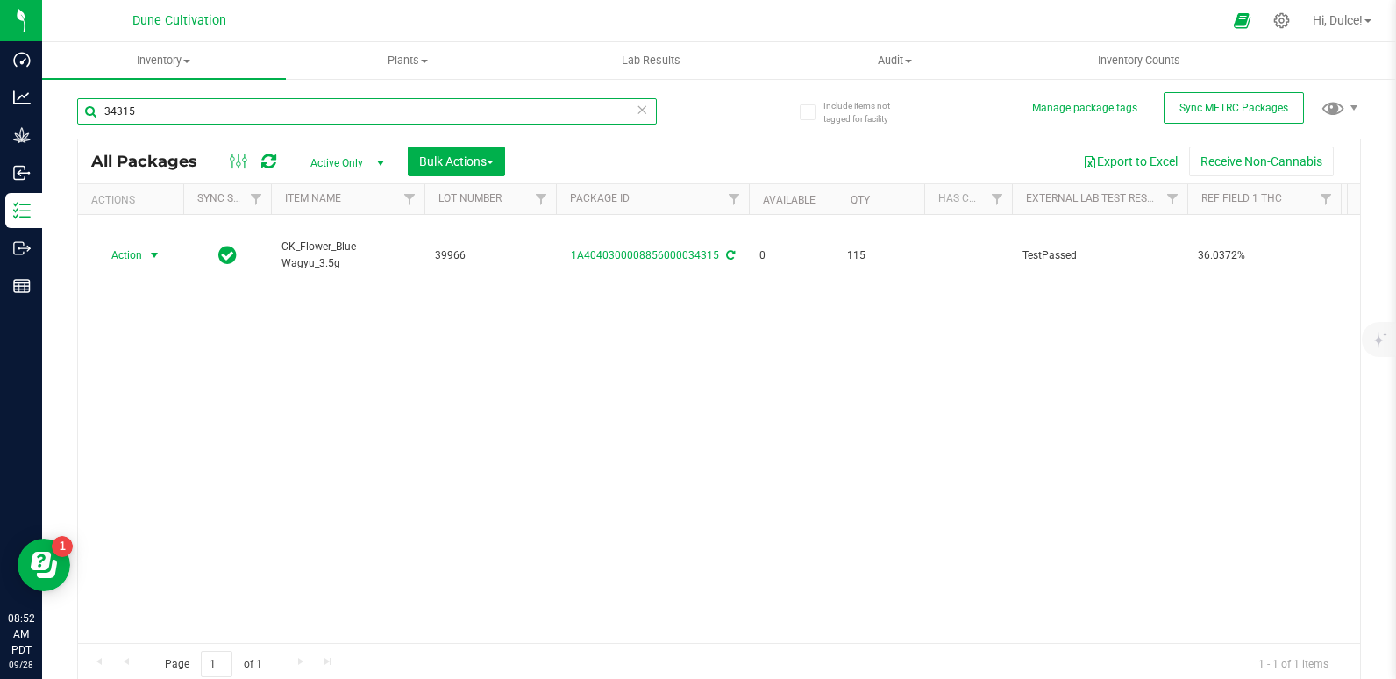
click at [218, 119] on input "34315" at bounding box center [367, 111] width 580 height 26
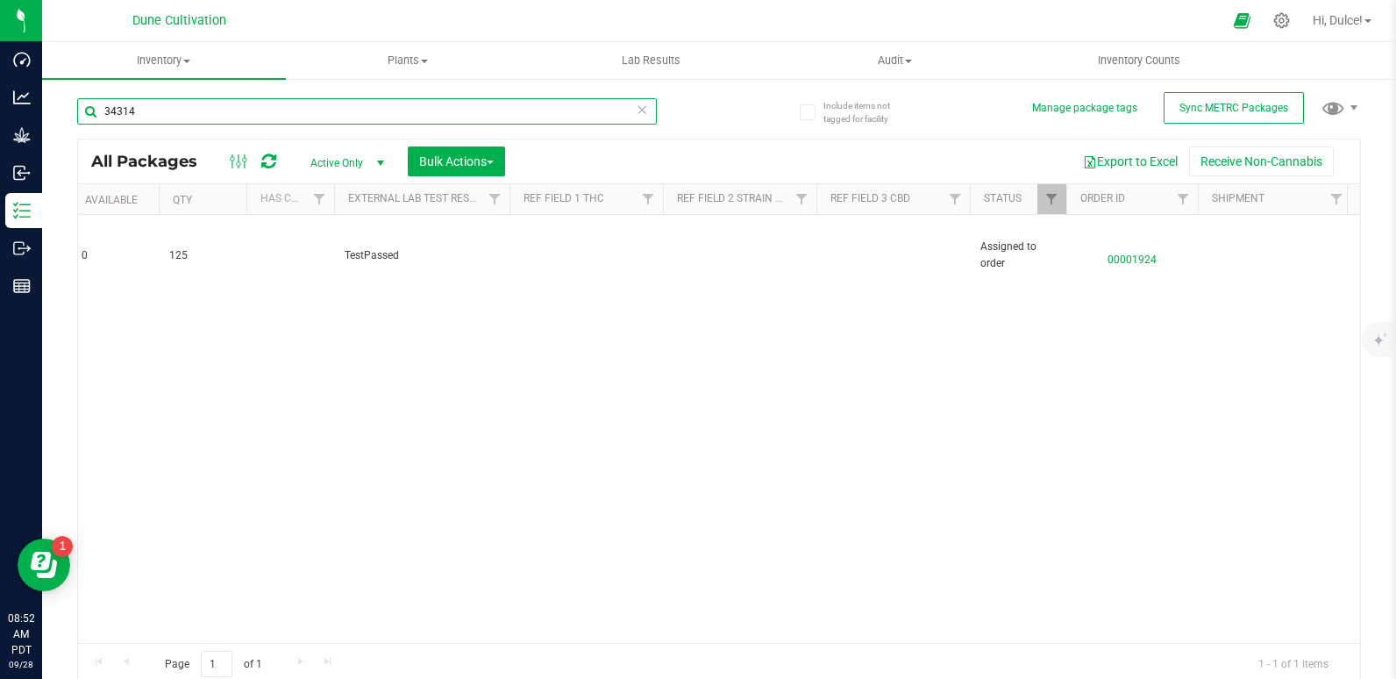
type input "34314"
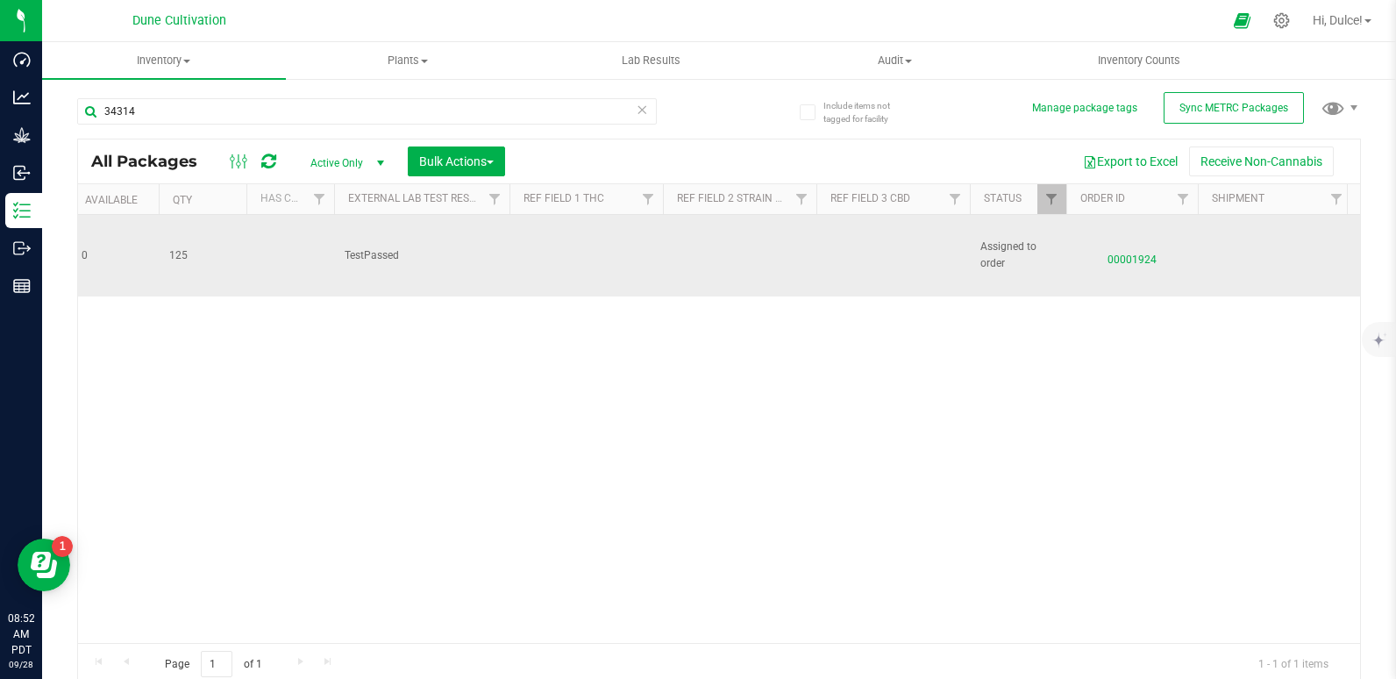
click at [842, 257] on td at bounding box center [892, 256] width 153 height 82
type input "0.0470%"
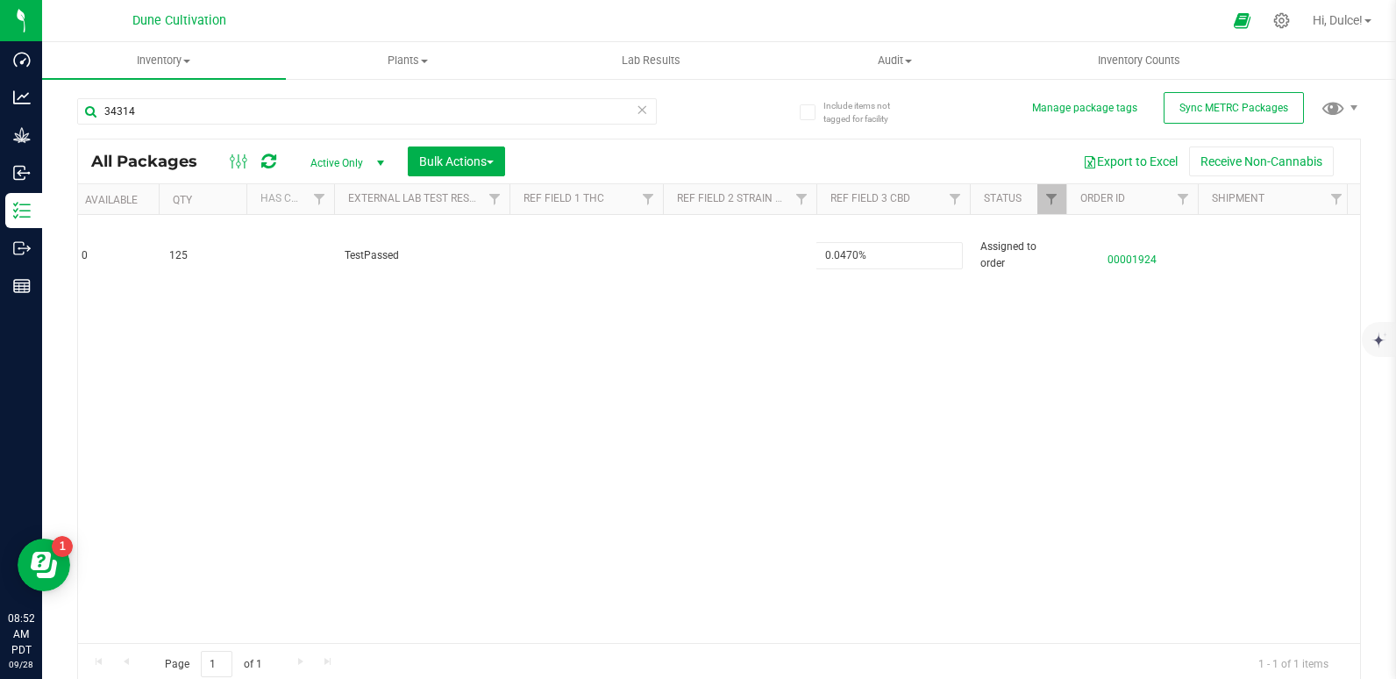
click at [850, 366] on div "All Packages Active Only Active Only Lab Samples Locked All External Internal B…" at bounding box center [719, 412] width 1284 height 547
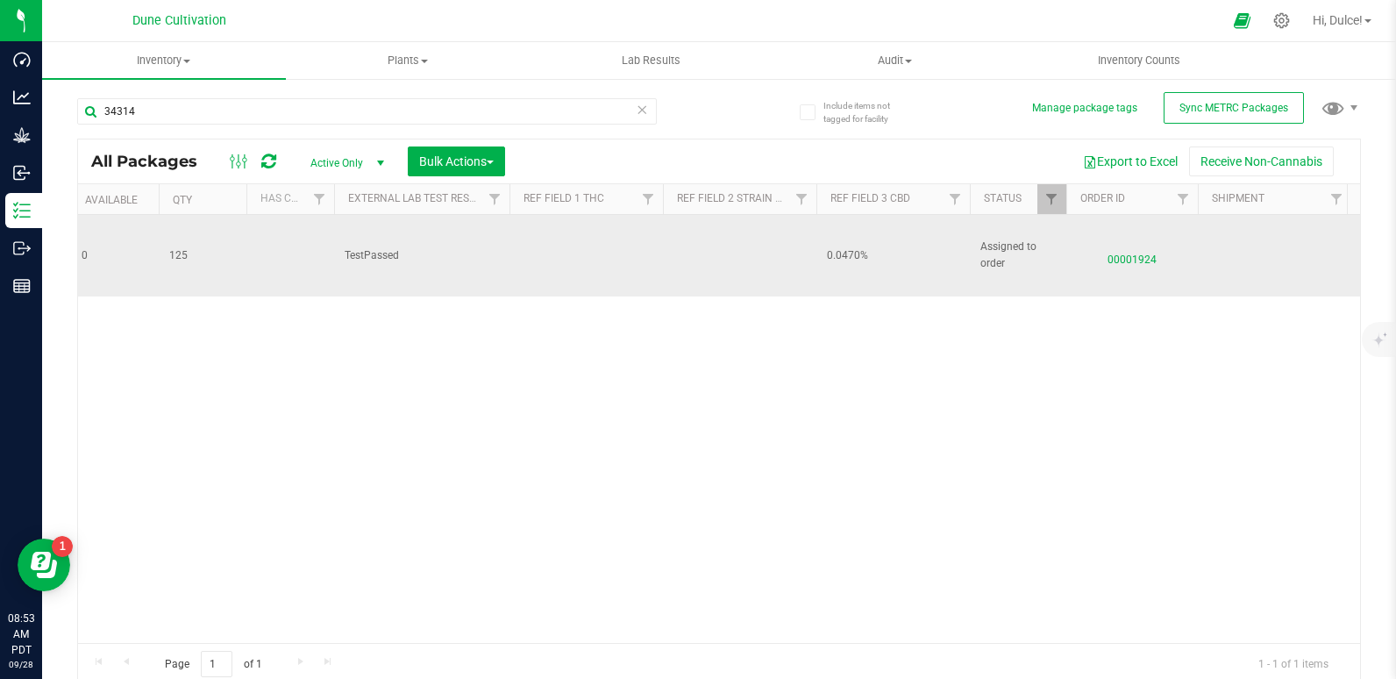
click at [572, 252] on td at bounding box center [585, 256] width 153 height 82
type input "30.0596%"
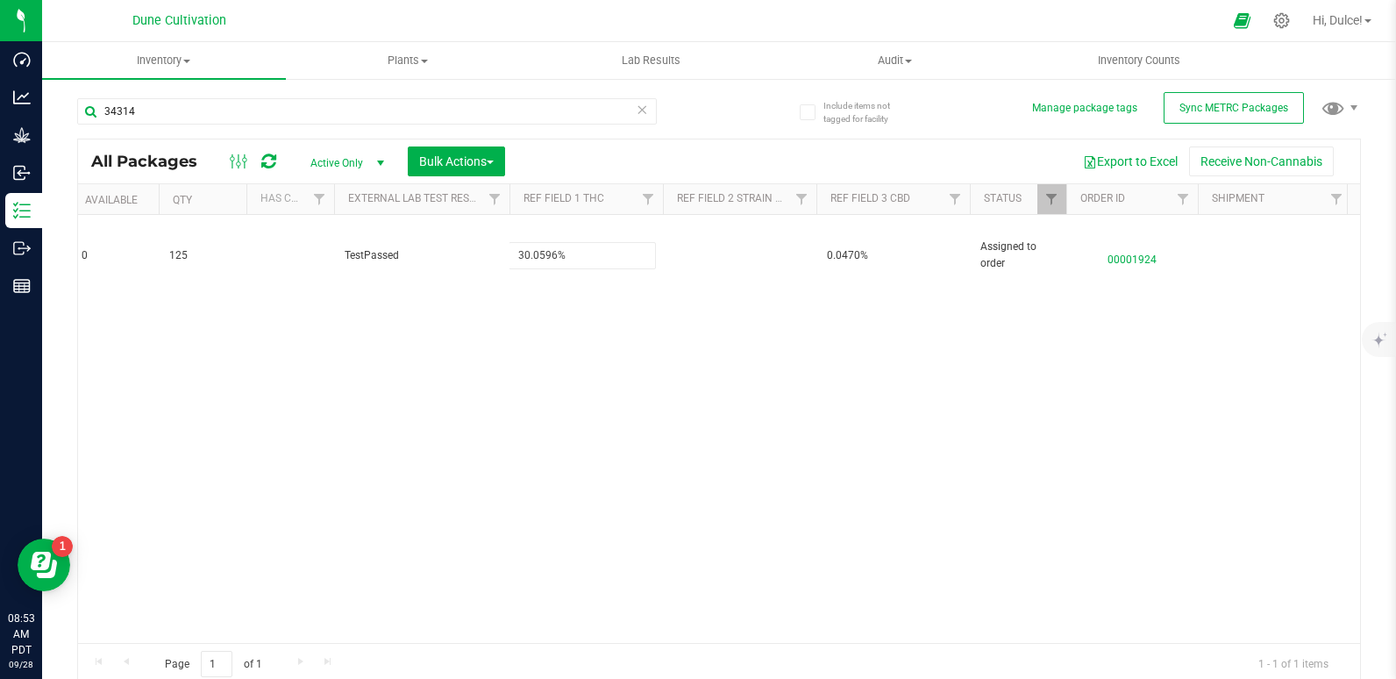
click at [469, 409] on div "All Packages Active Only Active Only Lab Samples Locked All External Internal B…" at bounding box center [719, 412] width 1284 height 547
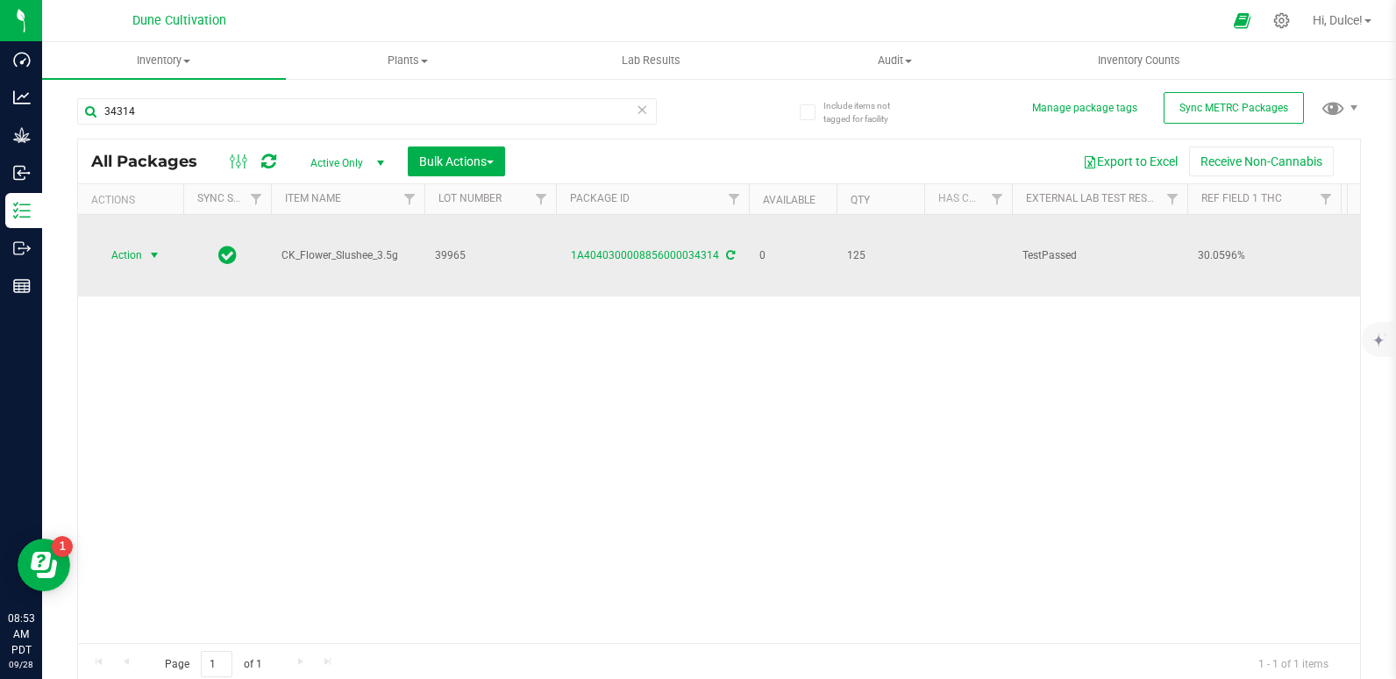
click at [118, 260] on span "Action" at bounding box center [119, 255] width 47 height 25
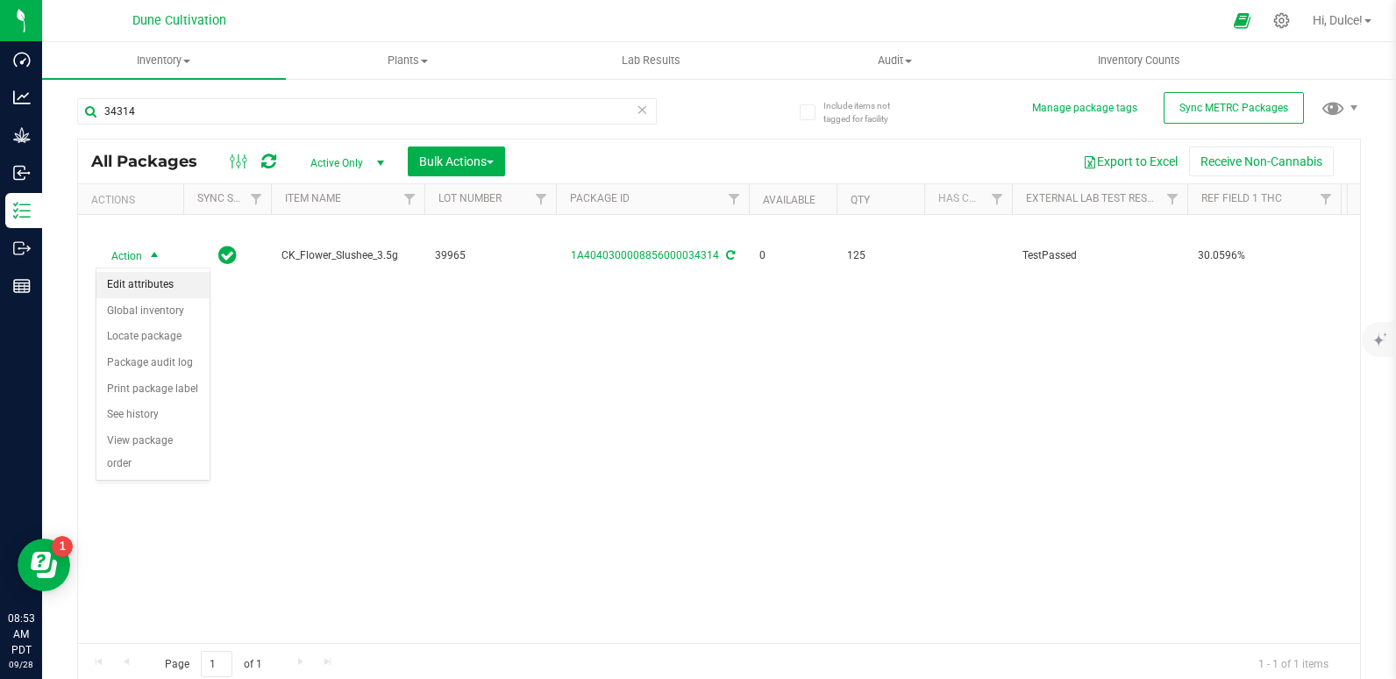
click at [141, 279] on li "Edit attributes" at bounding box center [152, 285] width 113 height 26
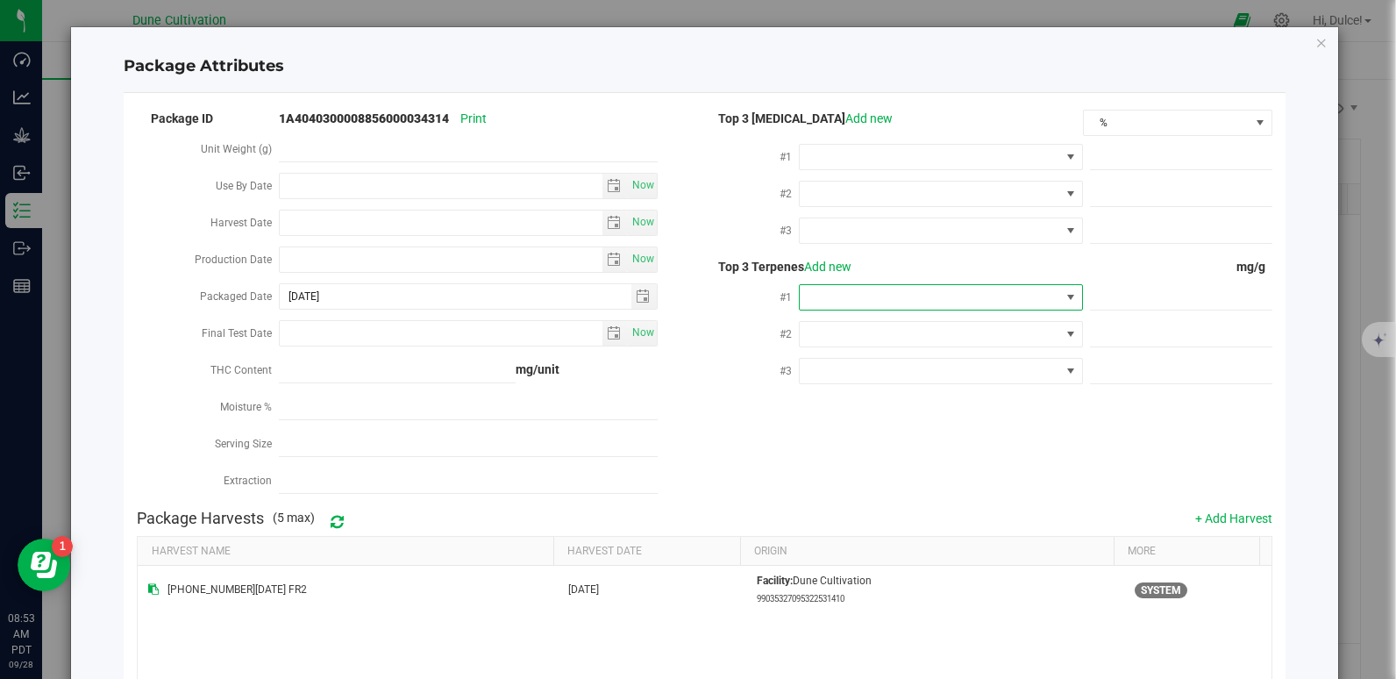
click at [837, 295] on span at bounding box center [930, 297] width 260 height 25
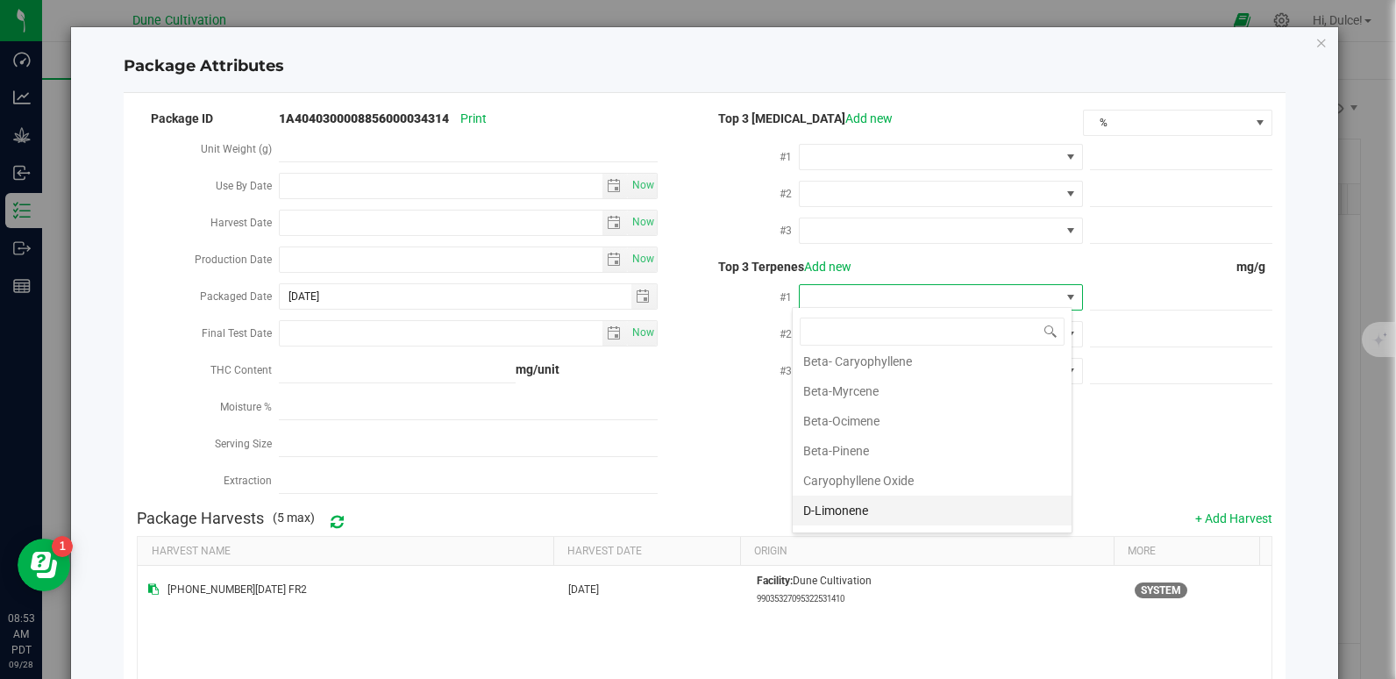
click at [868, 508] on li "D-Limonene" at bounding box center [932, 510] width 279 height 30
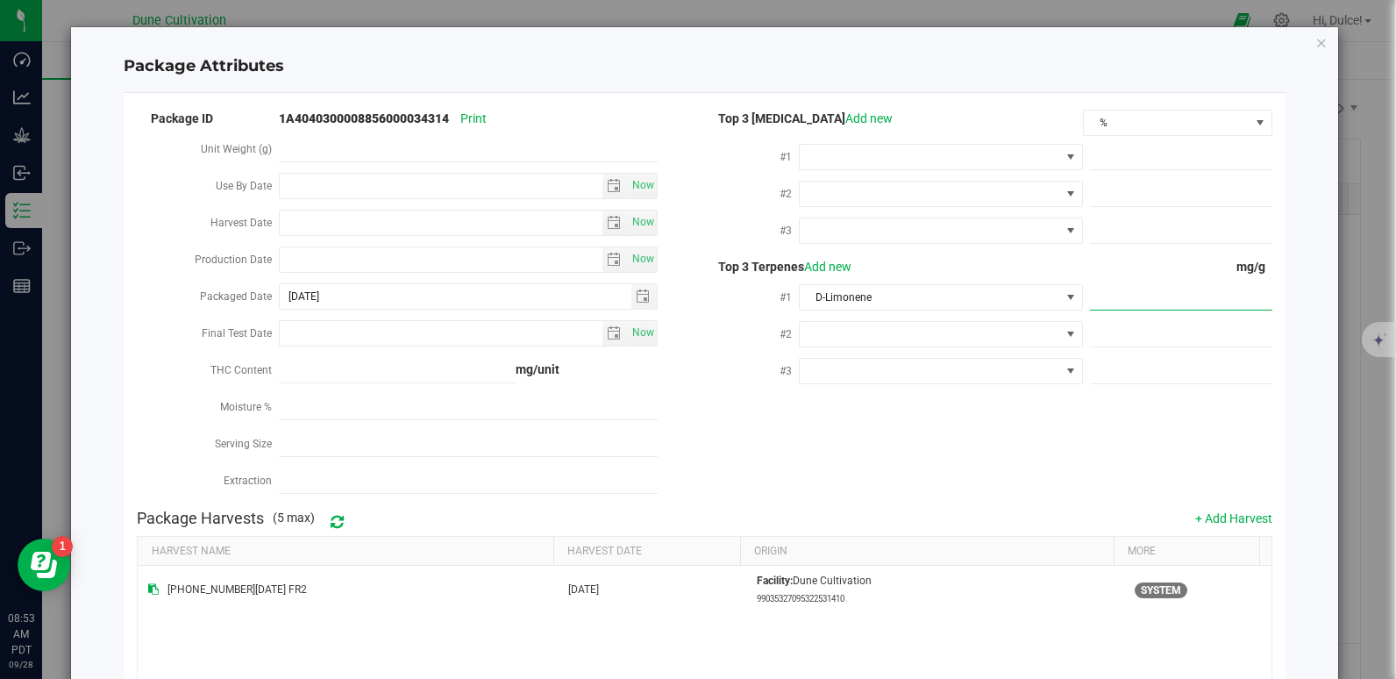
click at [1112, 291] on span at bounding box center [1181, 297] width 182 height 25
paste input "6.91"
type input "6.91"
type input "6.9100"
click at [1019, 400] on div "Package ID 1A4040300008856000034314 Print Unit Weight (g) Use By Date Now Harve…" at bounding box center [704, 304] width 1134 height 394
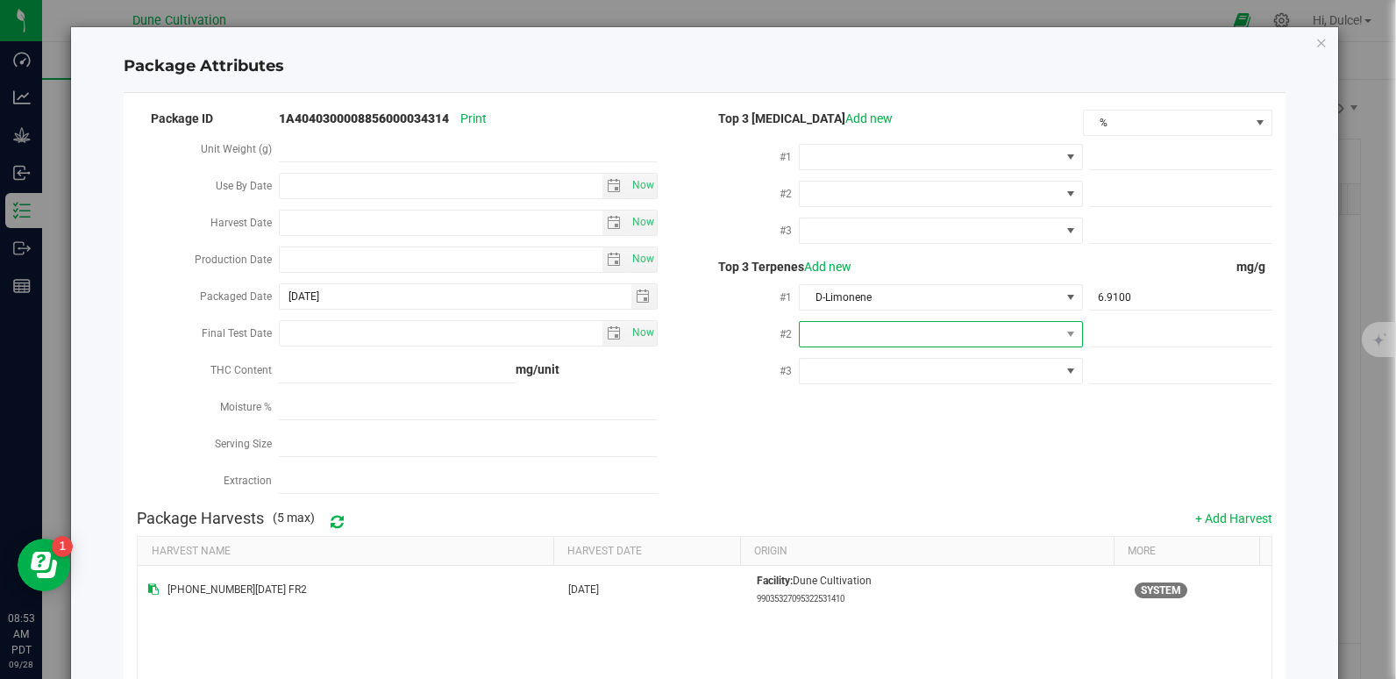
click at [992, 329] on span at bounding box center [930, 334] width 260 height 25
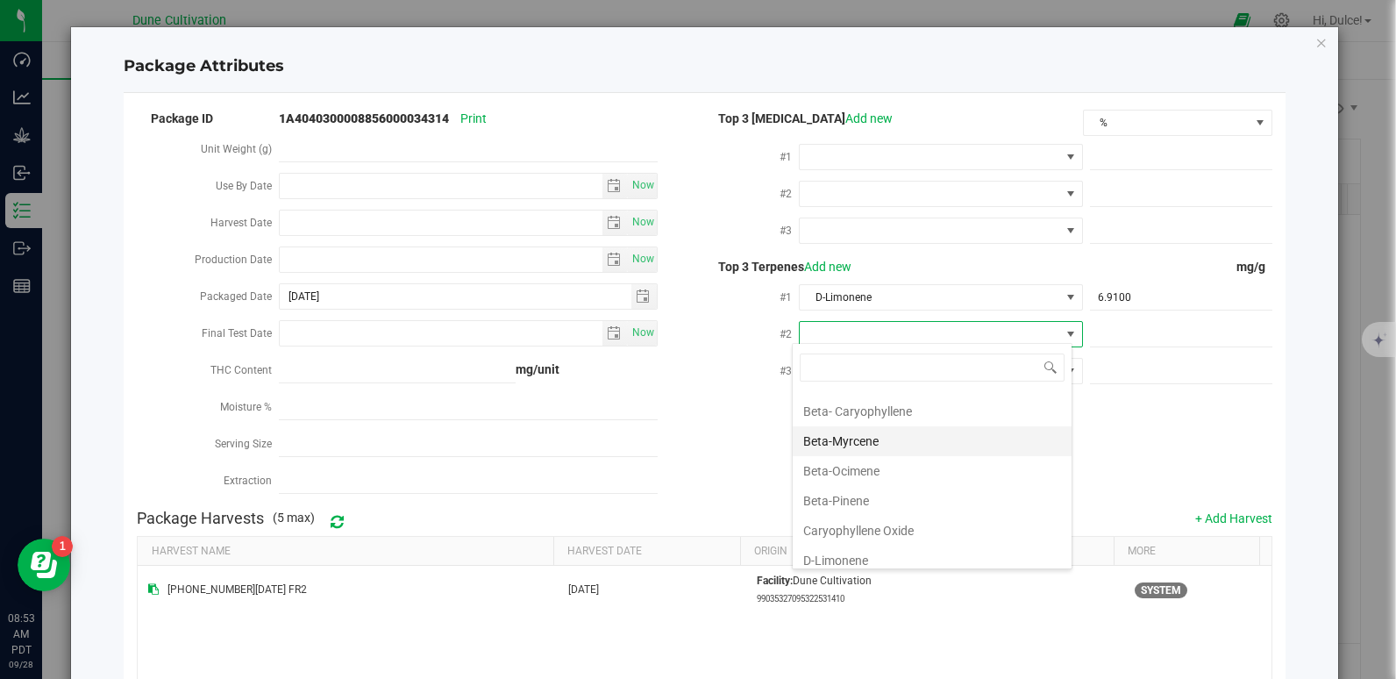
click at [885, 443] on li "Beta-Myrcene" at bounding box center [932, 441] width 279 height 30
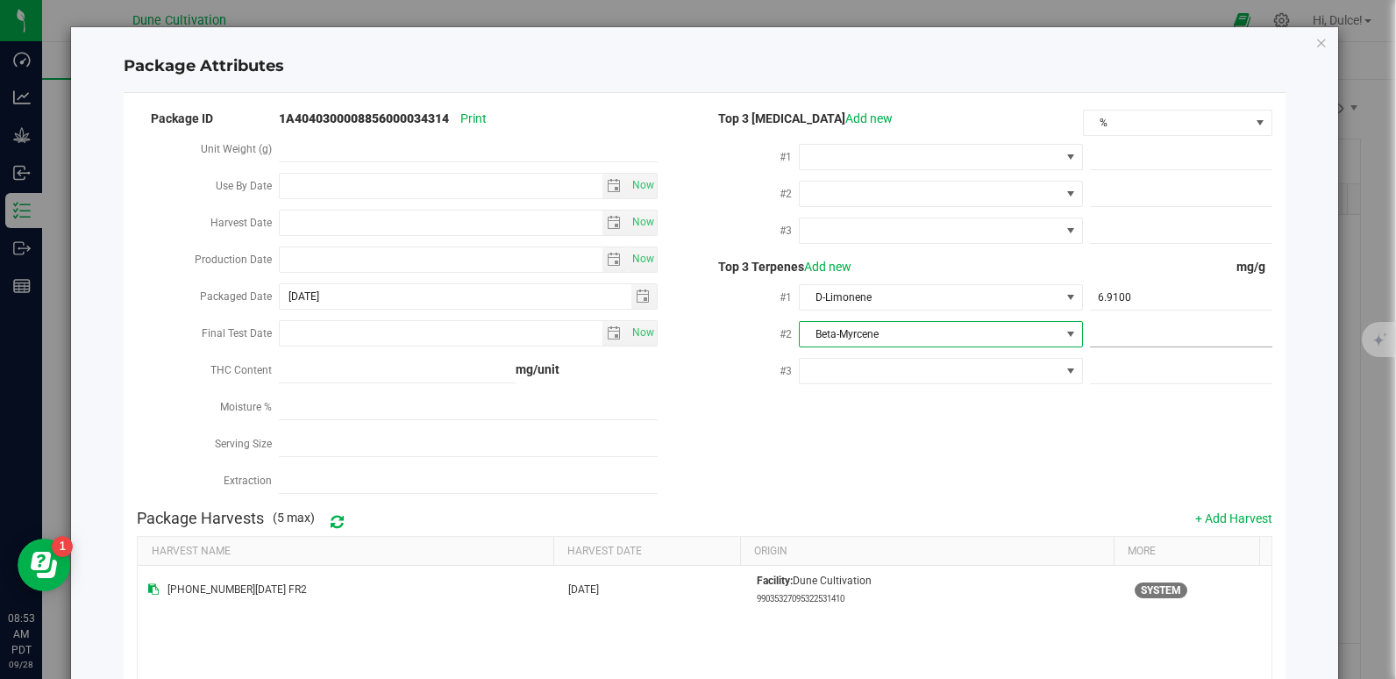
click at [1103, 331] on span at bounding box center [1181, 334] width 182 height 25
paste input "6.158"
type input "6.158"
type input "6.1580"
click at [978, 477] on div "Package ID 1A4040300008856000034314 Print Unit Weight (g) Use By Date Now Harve…" at bounding box center [704, 304] width 1134 height 394
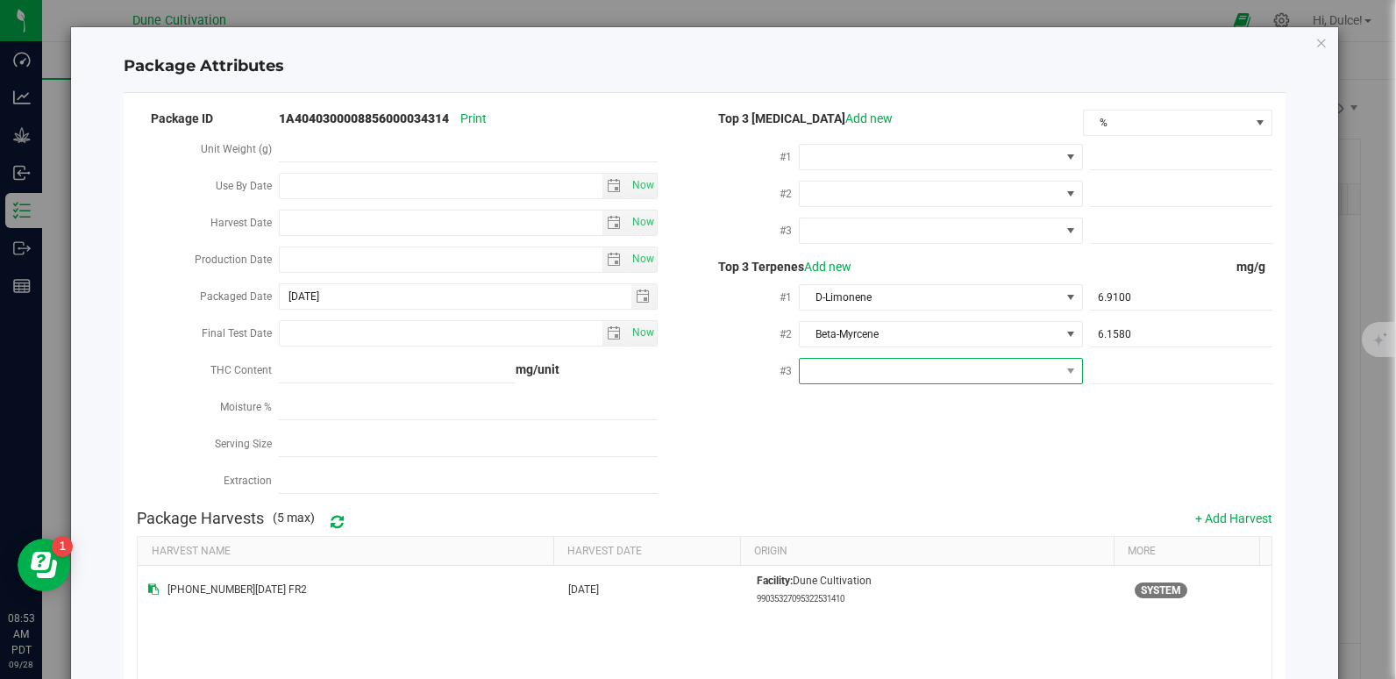
click at [892, 372] on span at bounding box center [930, 371] width 260 height 25
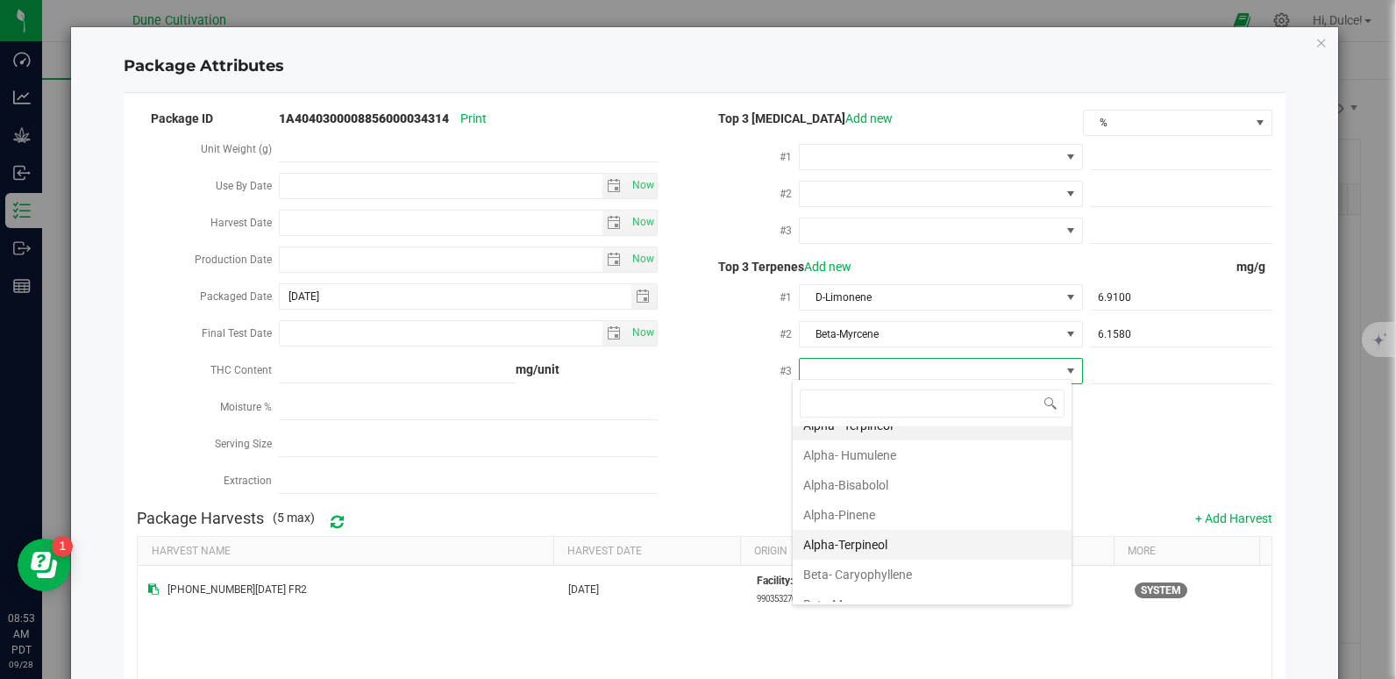
scroll to position [14, 0]
click at [854, 573] on li "Beta- Caryophyllene" at bounding box center [932, 576] width 279 height 30
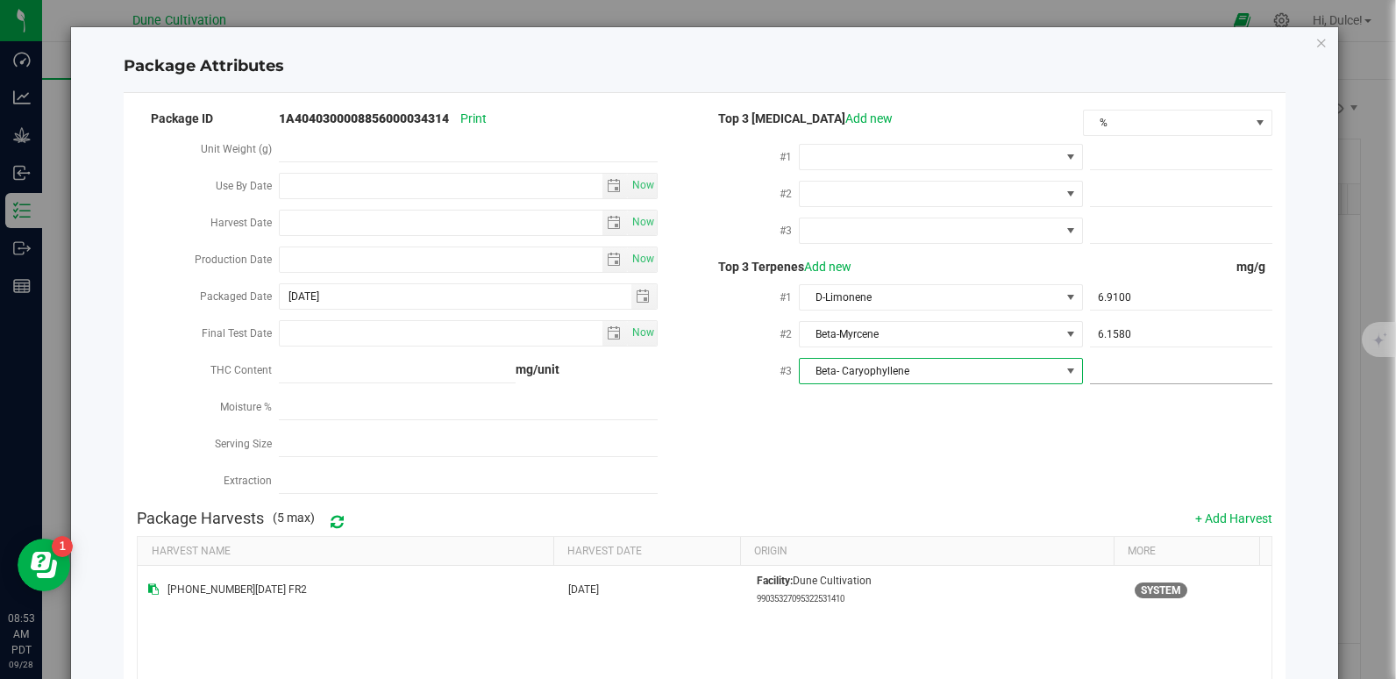
click at [1127, 369] on span at bounding box center [1181, 371] width 182 height 25
paste input "4.096"
type input "4.096"
type input "4.0960"
click at [1007, 478] on div "Package ID 1A4040300008856000034314 Print Unit Weight (g) Use By Date Now Harve…" at bounding box center [704, 304] width 1134 height 394
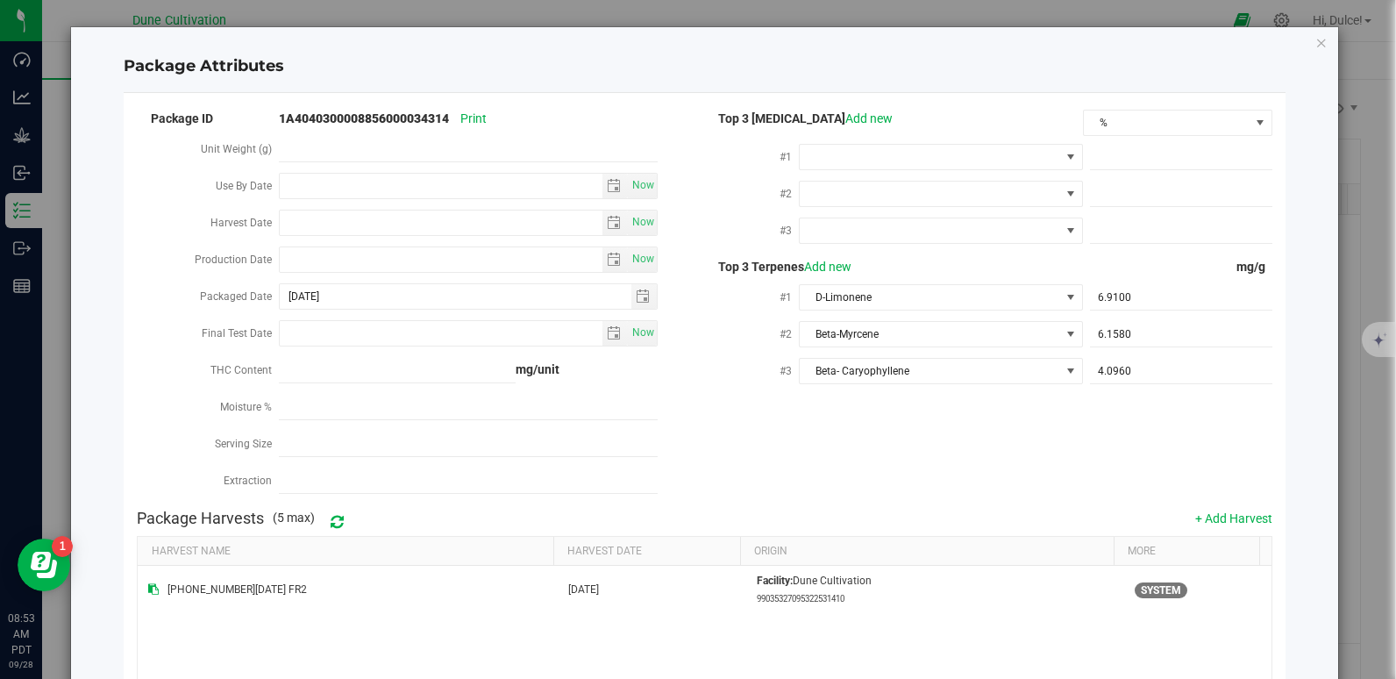
scroll to position [213, 0]
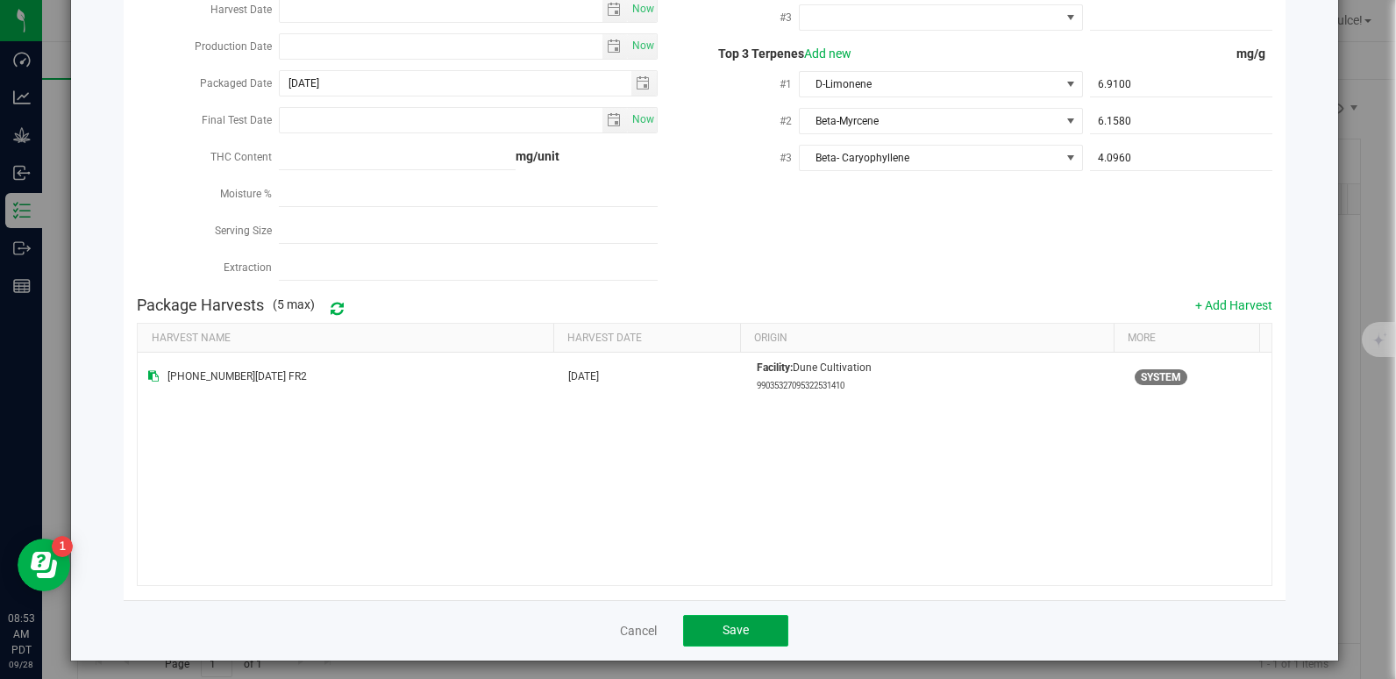
click at [742, 622] on span "Save" at bounding box center [735, 629] width 26 height 14
click at [725, 626] on span "Save" at bounding box center [735, 629] width 26 height 14
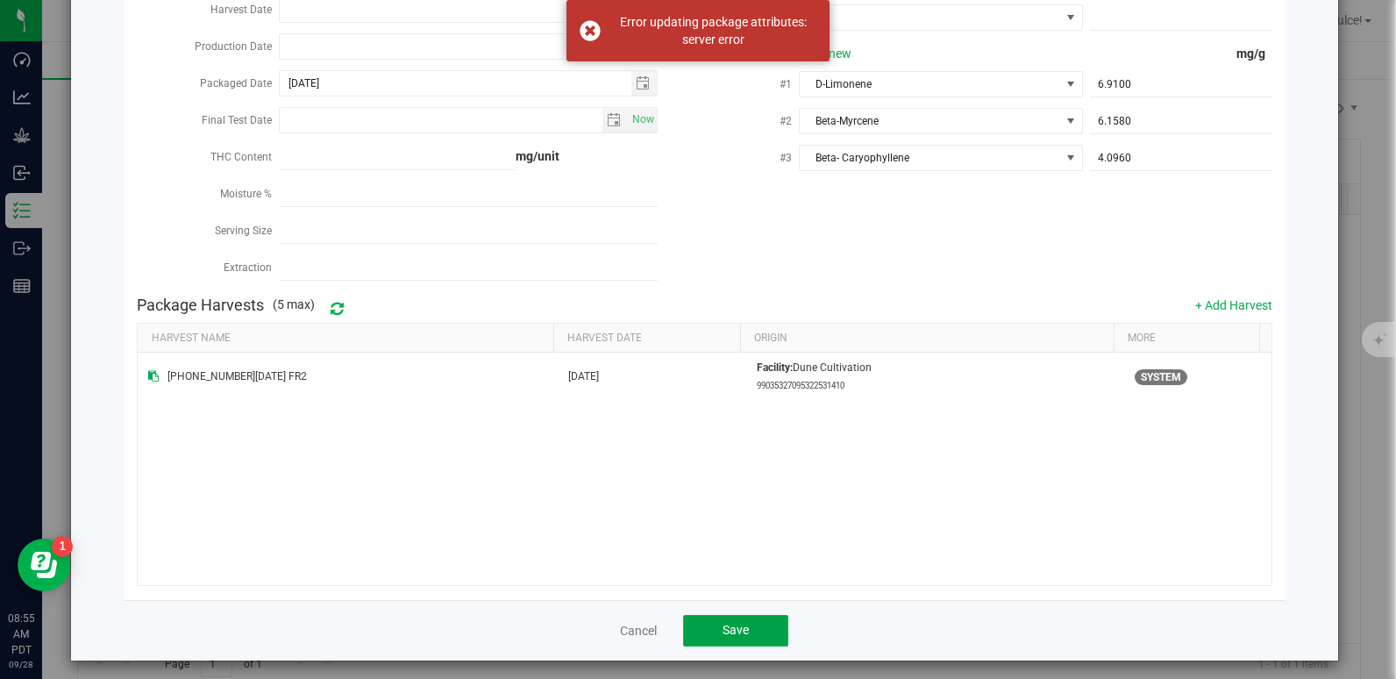
click at [737, 634] on button "Save" at bounding box center [735, 631] width 105 height 32
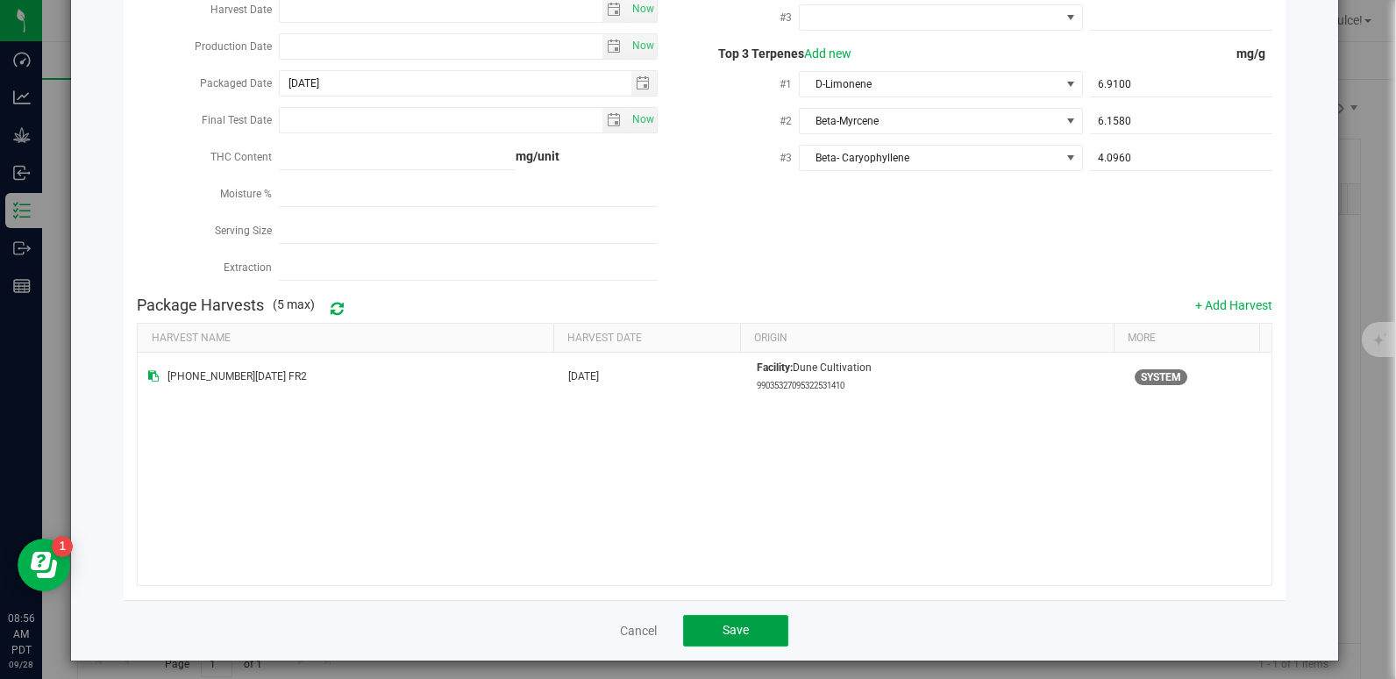
click at [723, 622] on span "Save" at bounding box center [735, 629] width 26 height 14
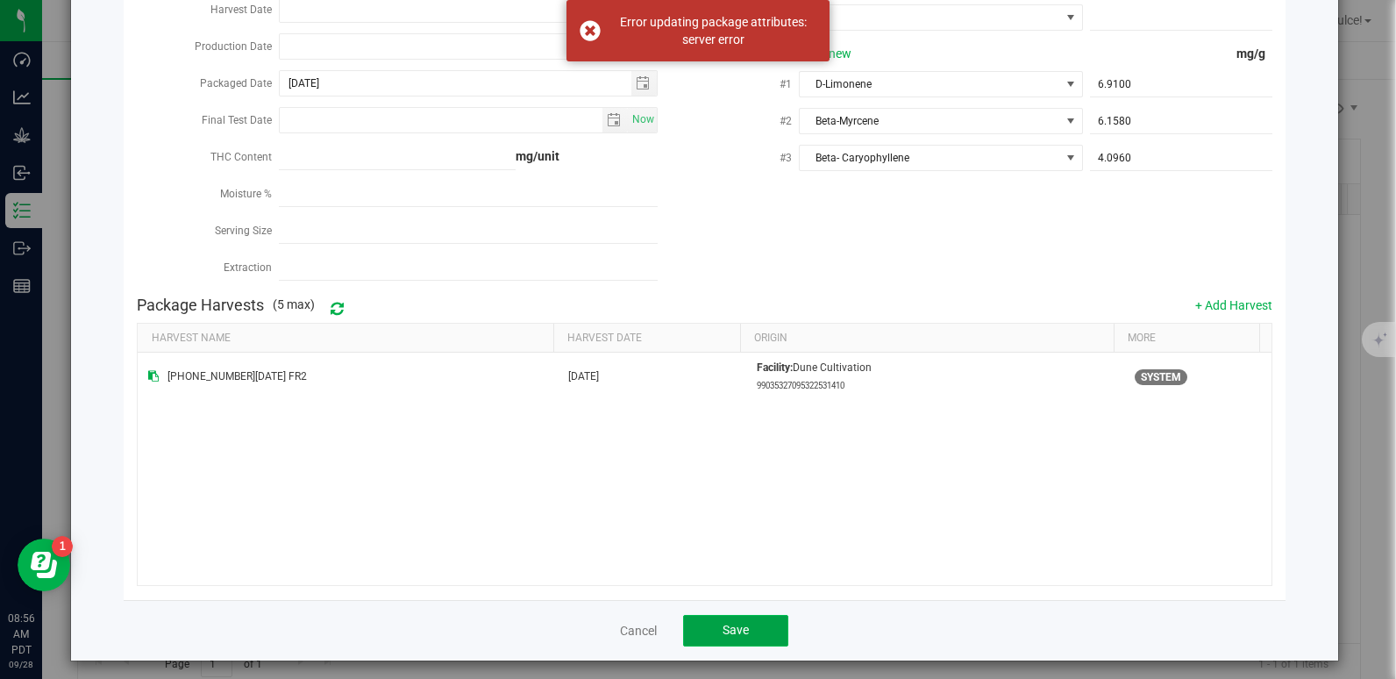
click at [760, 617] on button "Save" at bounding box center [735, 631] width 105 height 32
click at [738, 615] on button "Save" at bounding box center [735, 631] width 105 height 32
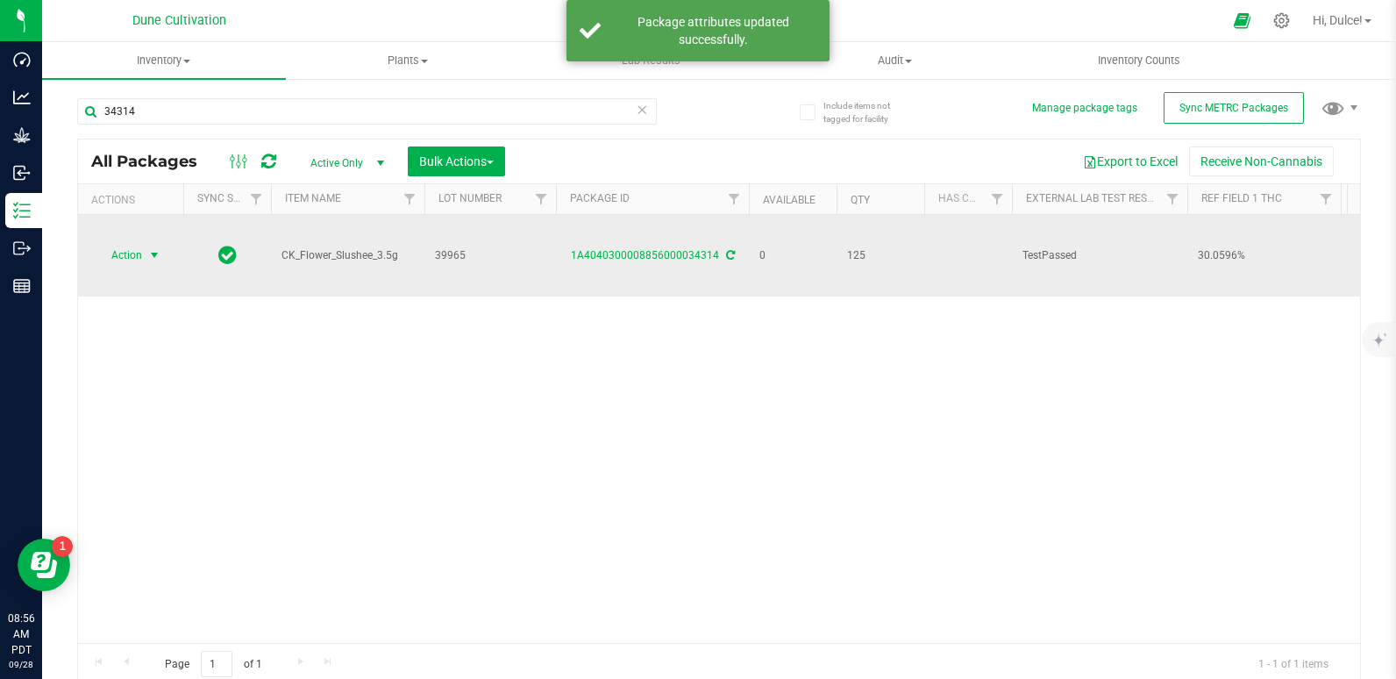
click at [134, 253] on span "Action" at bounding box center [119, 255] width 47 height 25
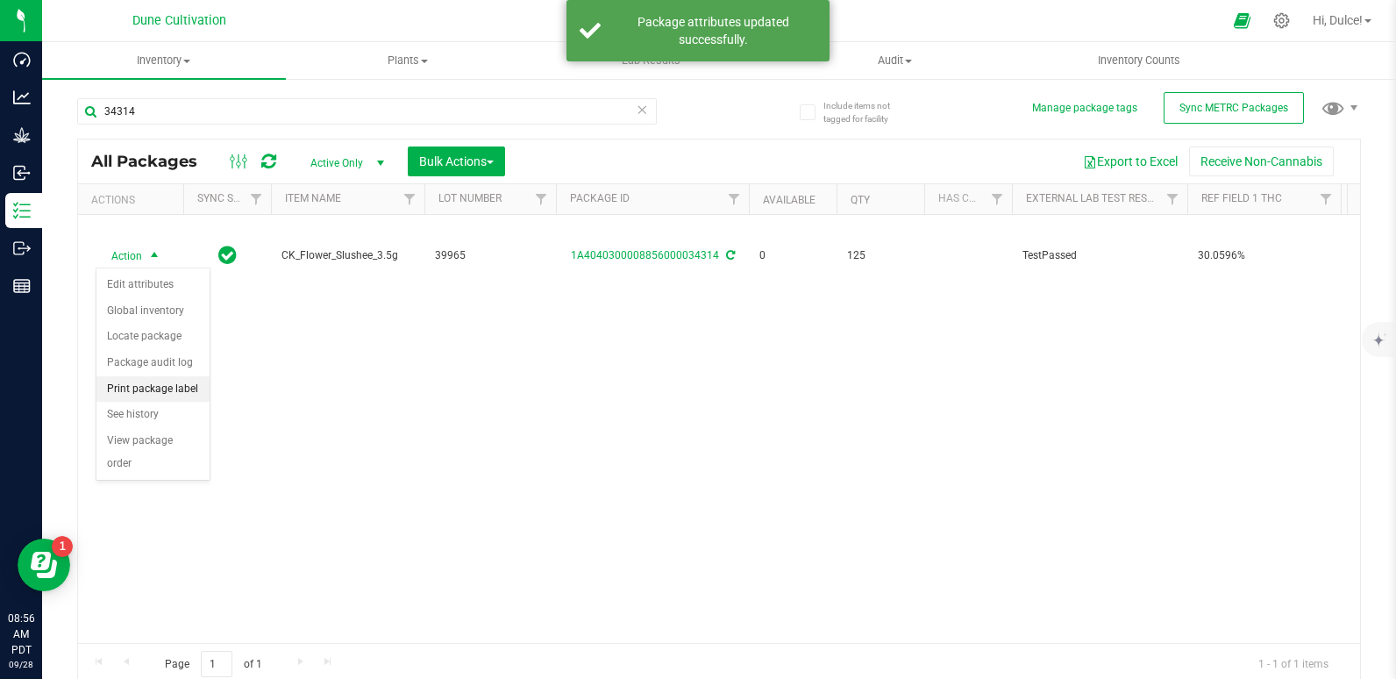
click at [139, 388] on li "Print package label" at bounding box center [152, 389] width 113 height 26
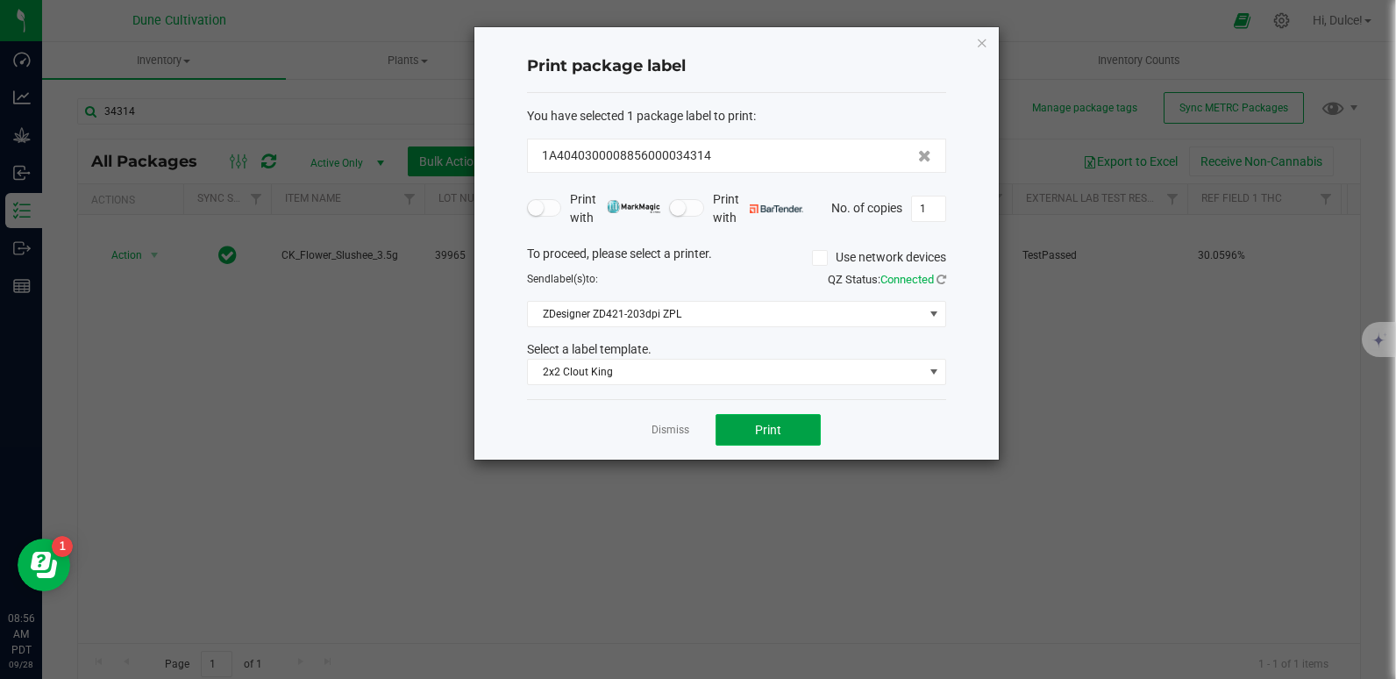
click at [767, 436] on span "Print" at bounding box center [768, 430] width 26 height 14
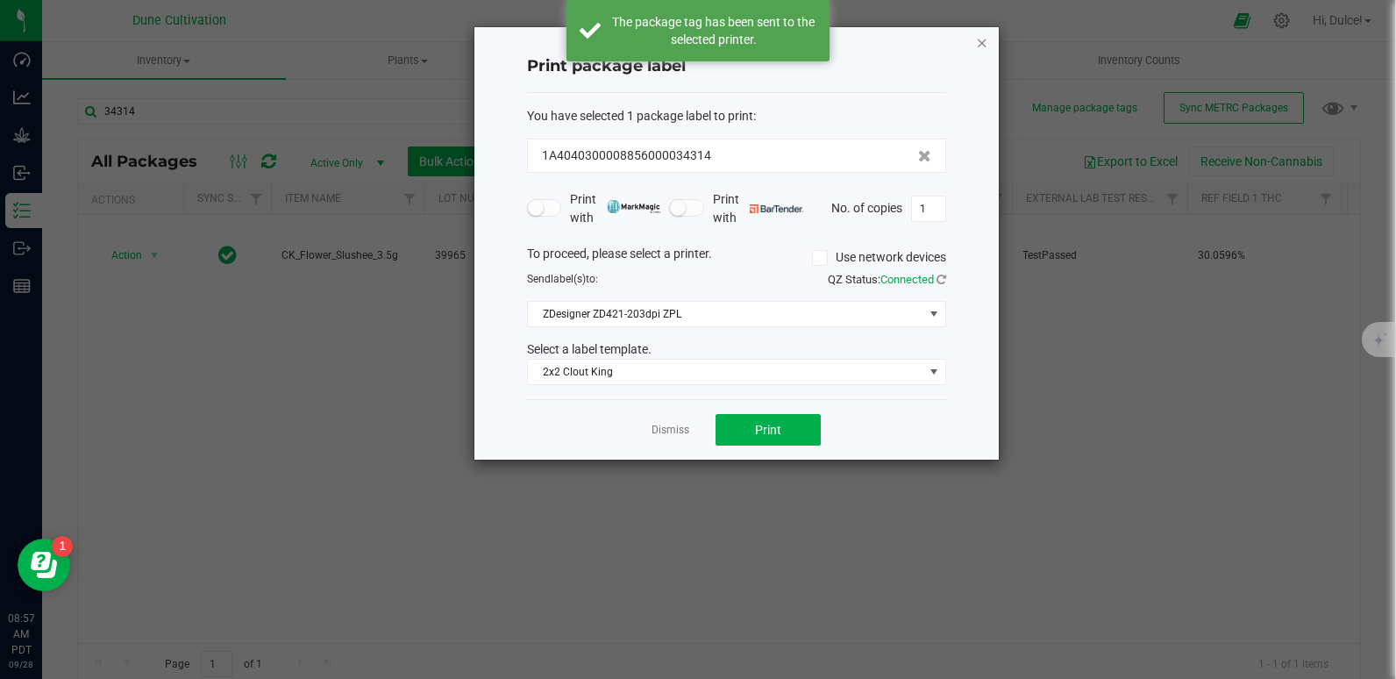
click at [985, 35] on icon "button" at bounding box center [982, 42] width 12 height 21
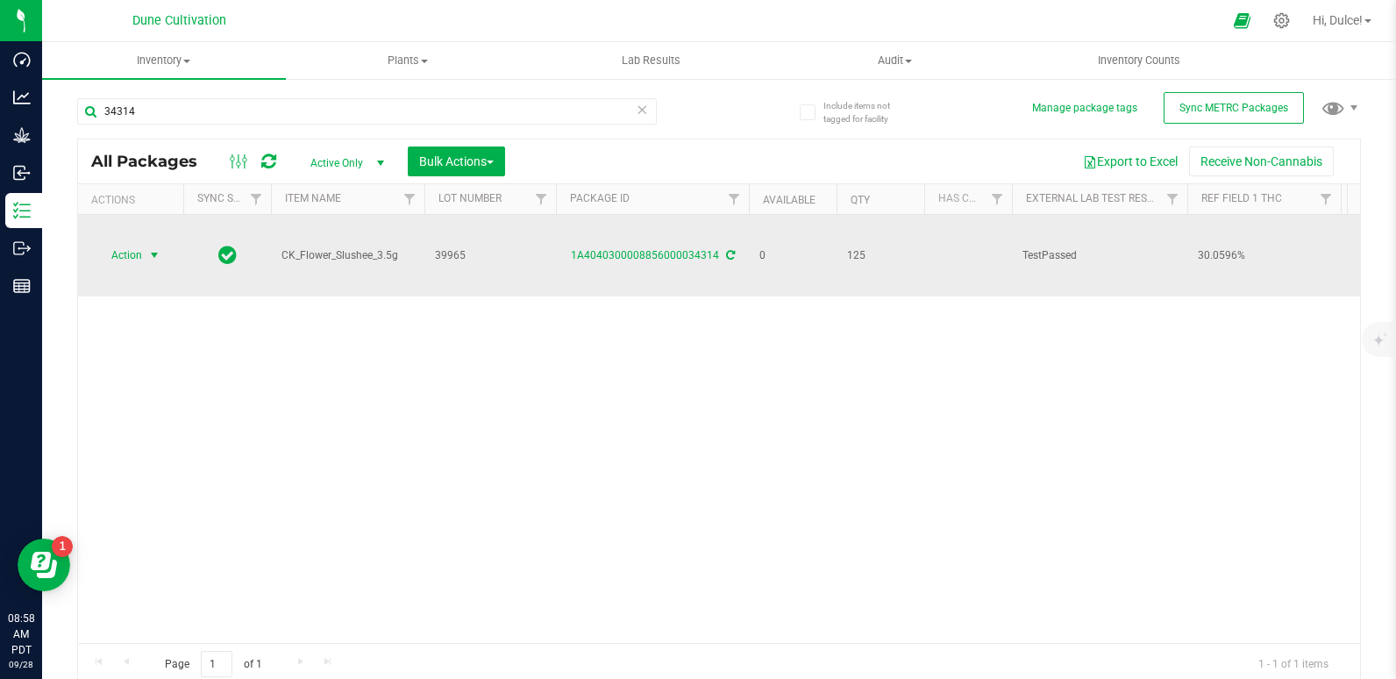
click at [134, 251] on span "Action" at bounding box center [119, 255] width 47 height 25
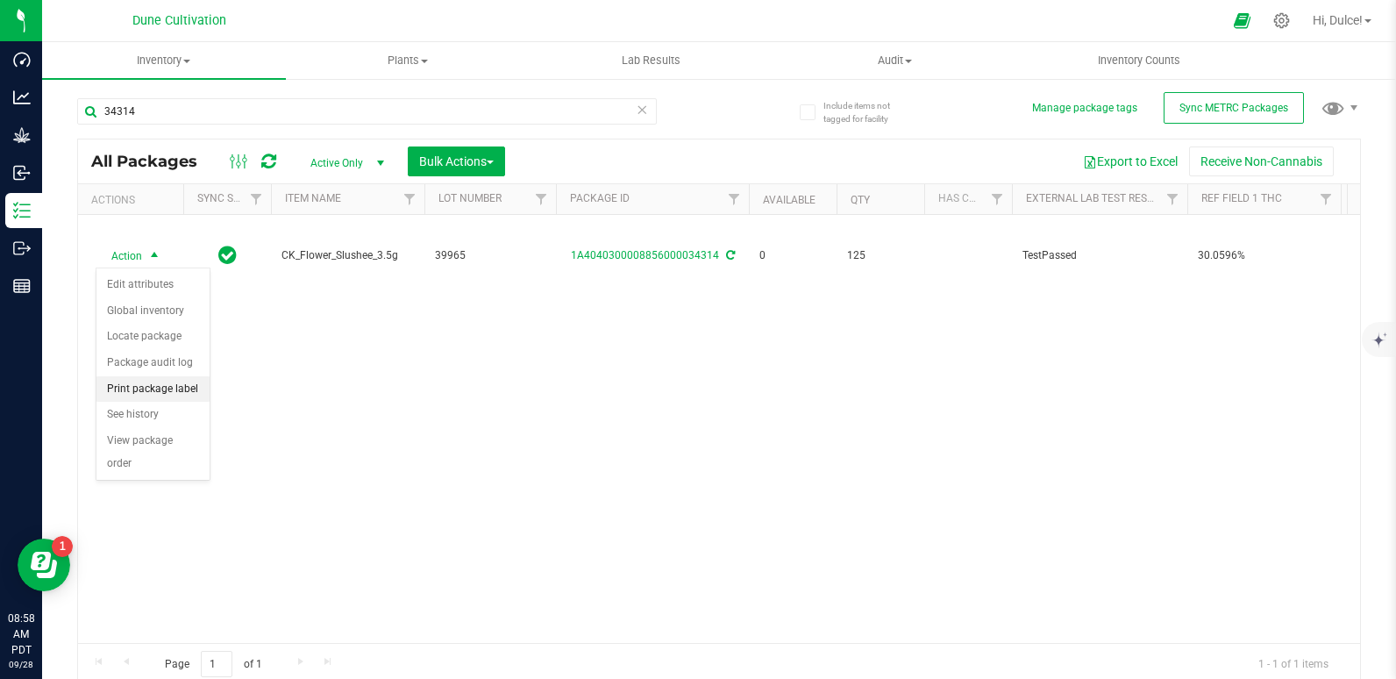
click at [162, 395] on li "Print package label" at bounding box center [152, 389] width 113 height 26
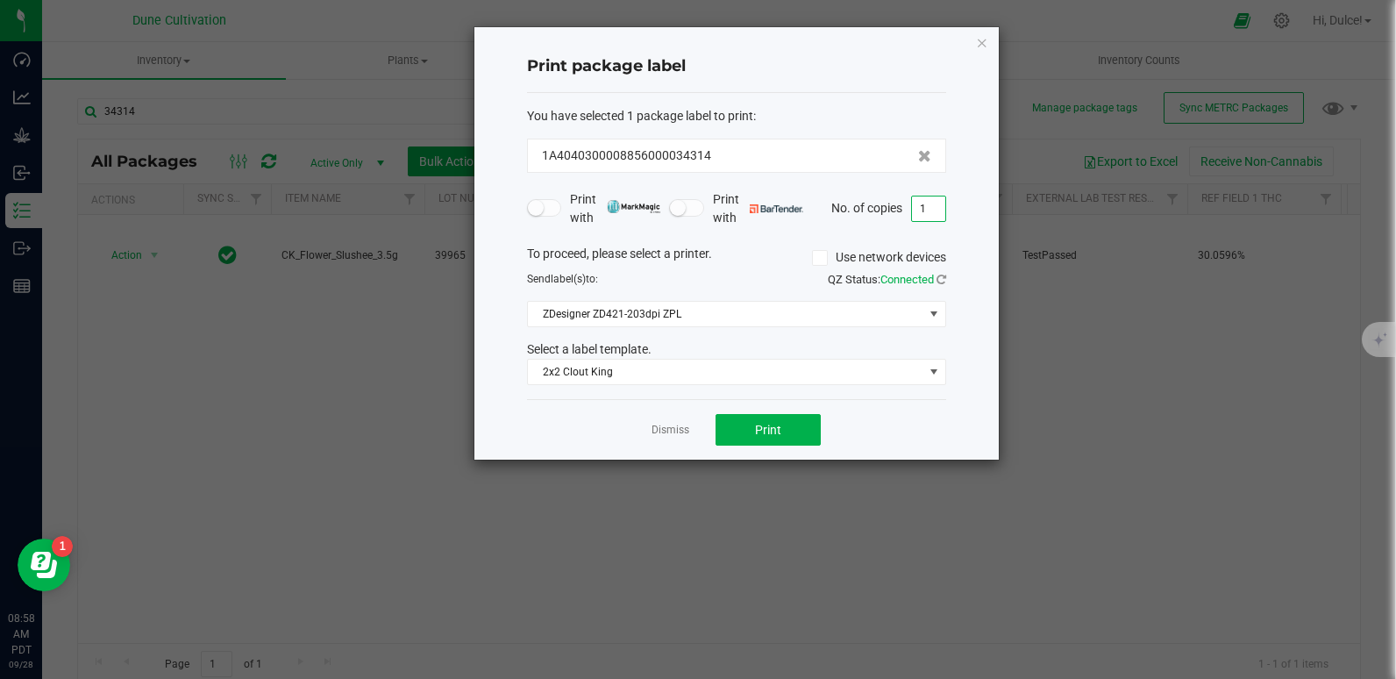
click at [928, 198] on input "1" at bounding box center [928, 208] width 33 height 25
type input "125"
click at [777, 428] on span "Print" at bounding box center [768, 430] width 26 height 14
click at [985, 49] on icon "button" at bounding box center [982, 42] width 12 height 21
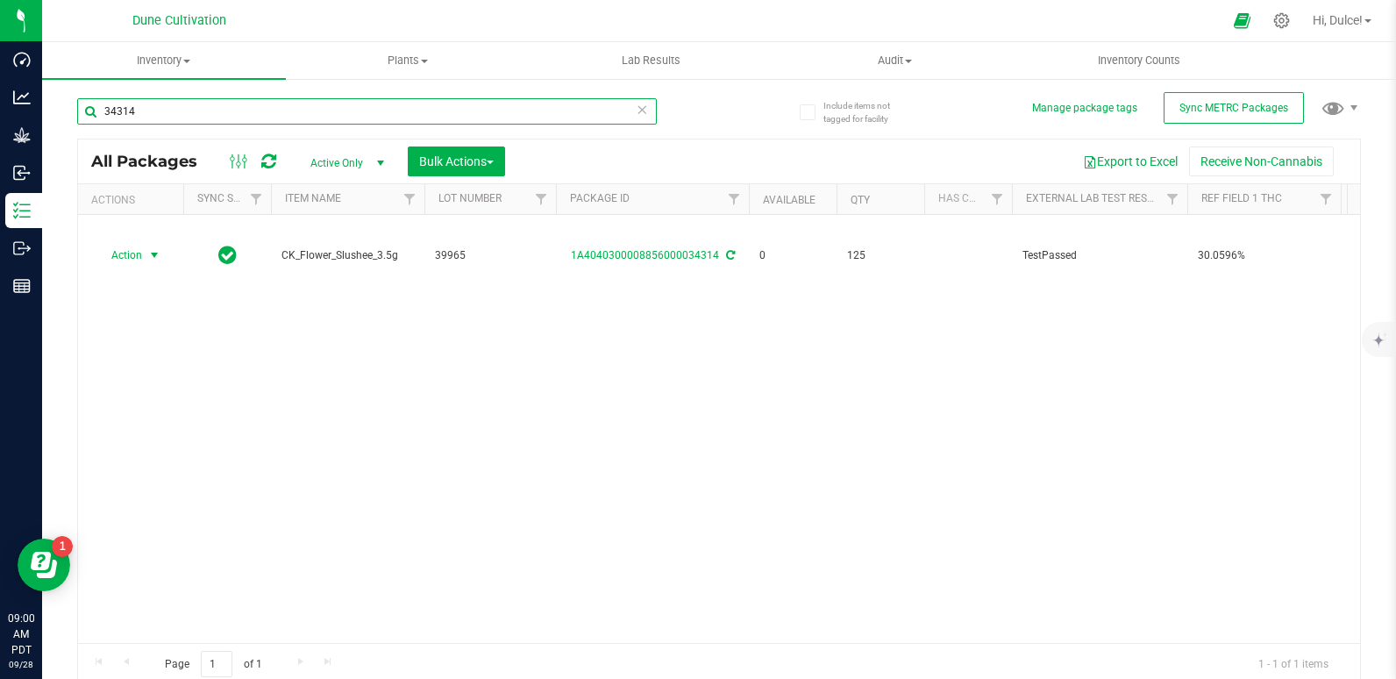
click at [373, 118] on input "34314" at bounding box center [367, 111] width 580 height 26
type input "34316"
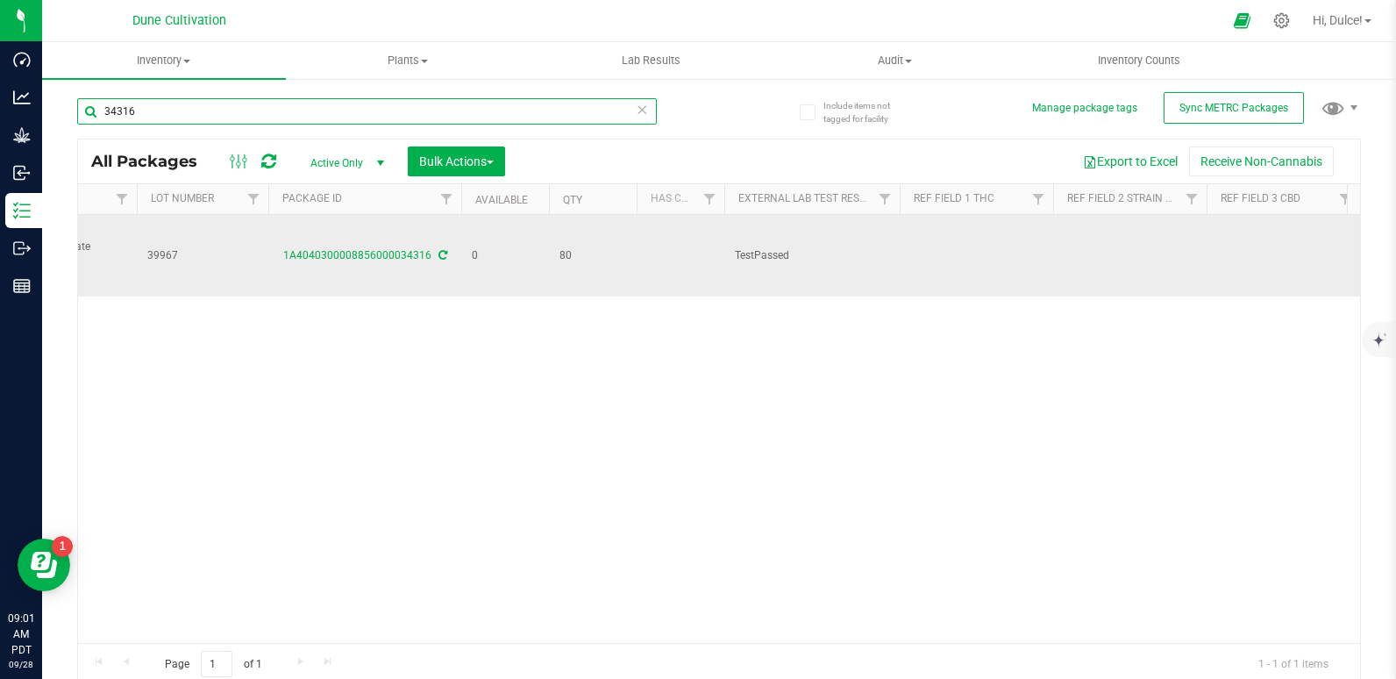
scroll to position [0, 291]
click at [1241, 243] on td at bounding box center [1279, 256] width 153 height 82
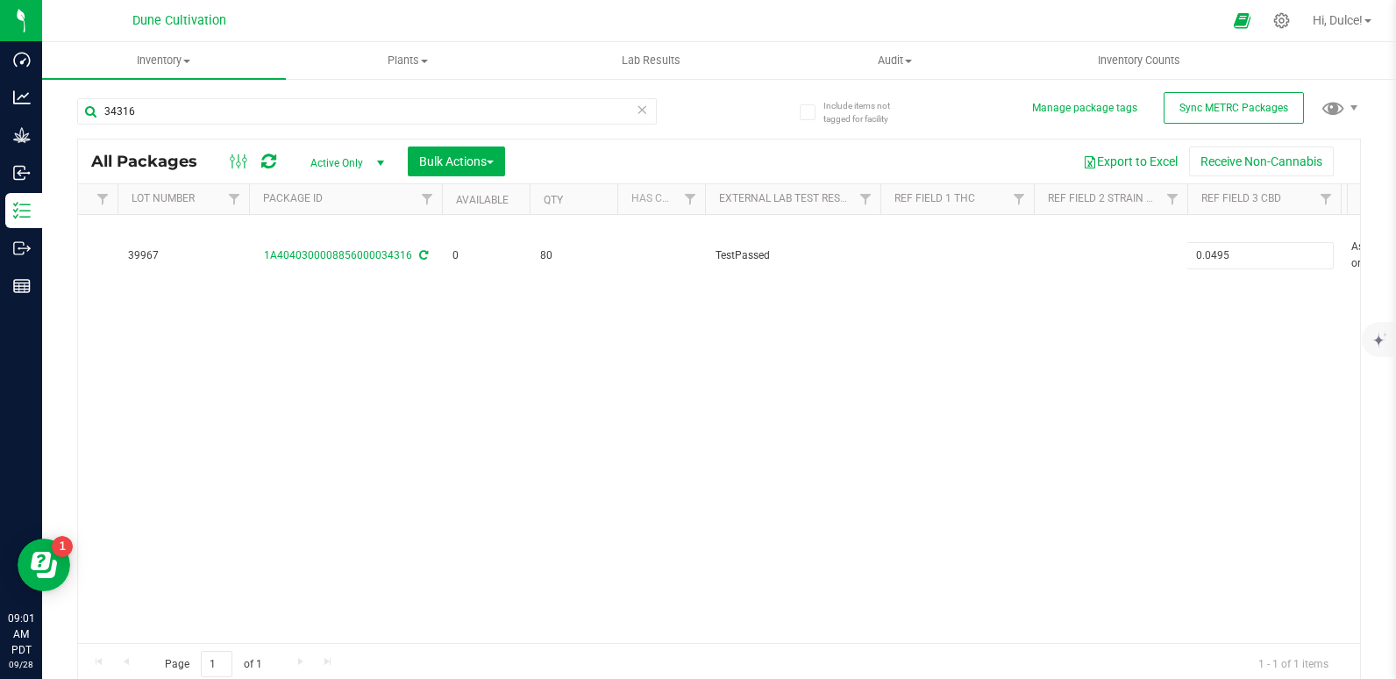
type input "0.0495%"
click at [1201, 327] on div "Loading... All Packages Active Only Active Only Lab Samples Locked All External…" at bounding box center [719, 412] width 1284 height 547
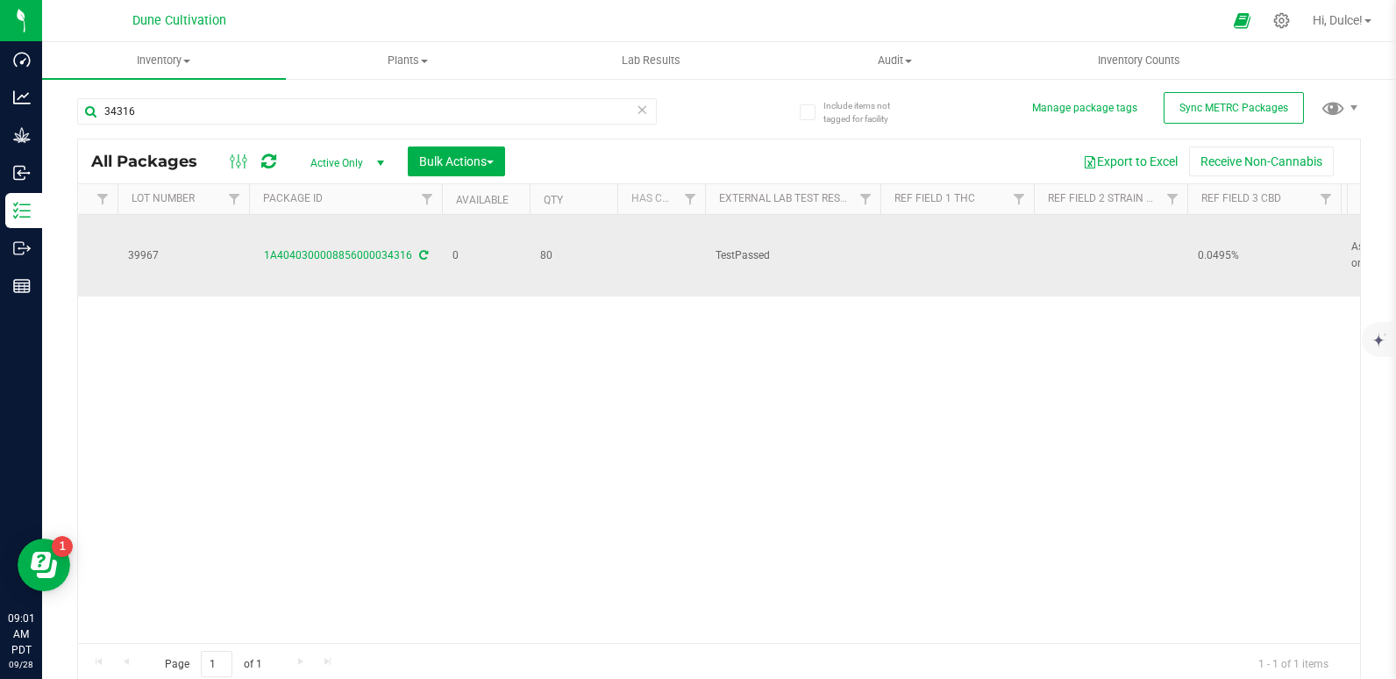
click at [941, 266] on td at bounding box center [956, 256] width 153 height 82
type input "33.0203%"
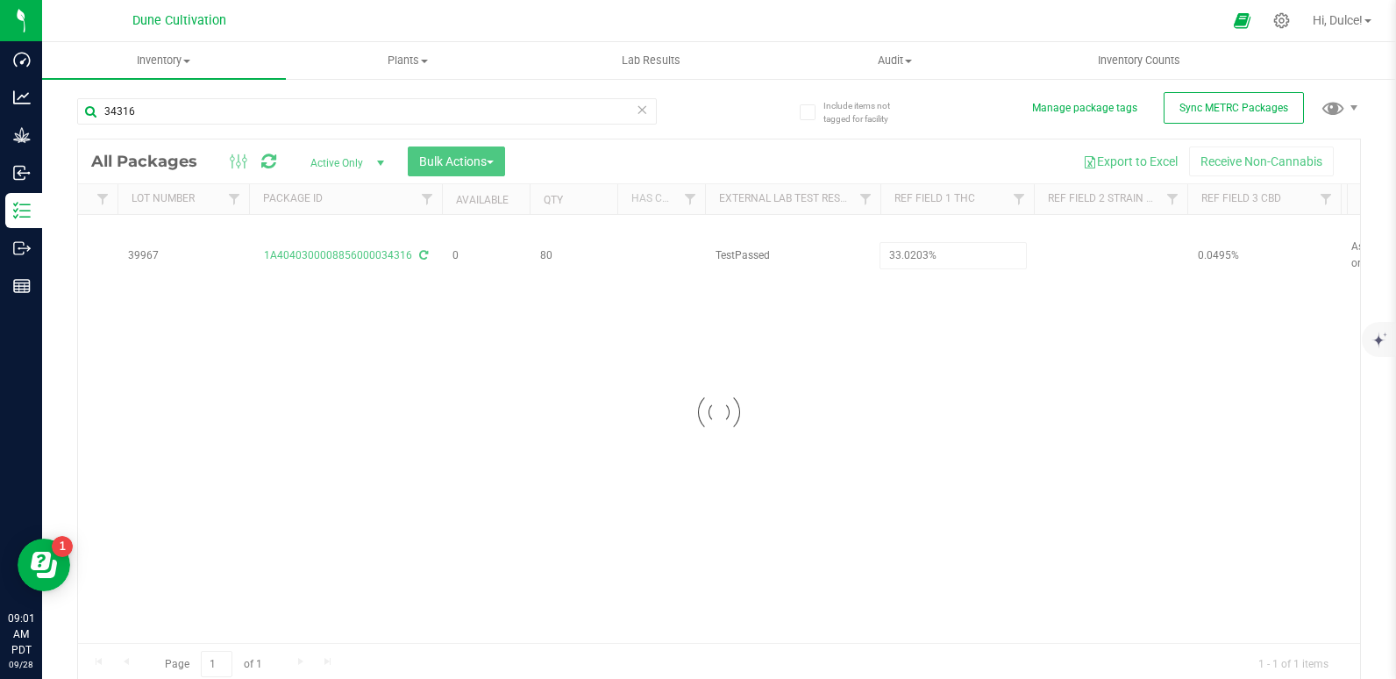
click at [852, 388] on div "Loading... All Packages Active Only Active Only Lab Samples Locked All External…" at bounding box center [719, 412] width 1284 height 547
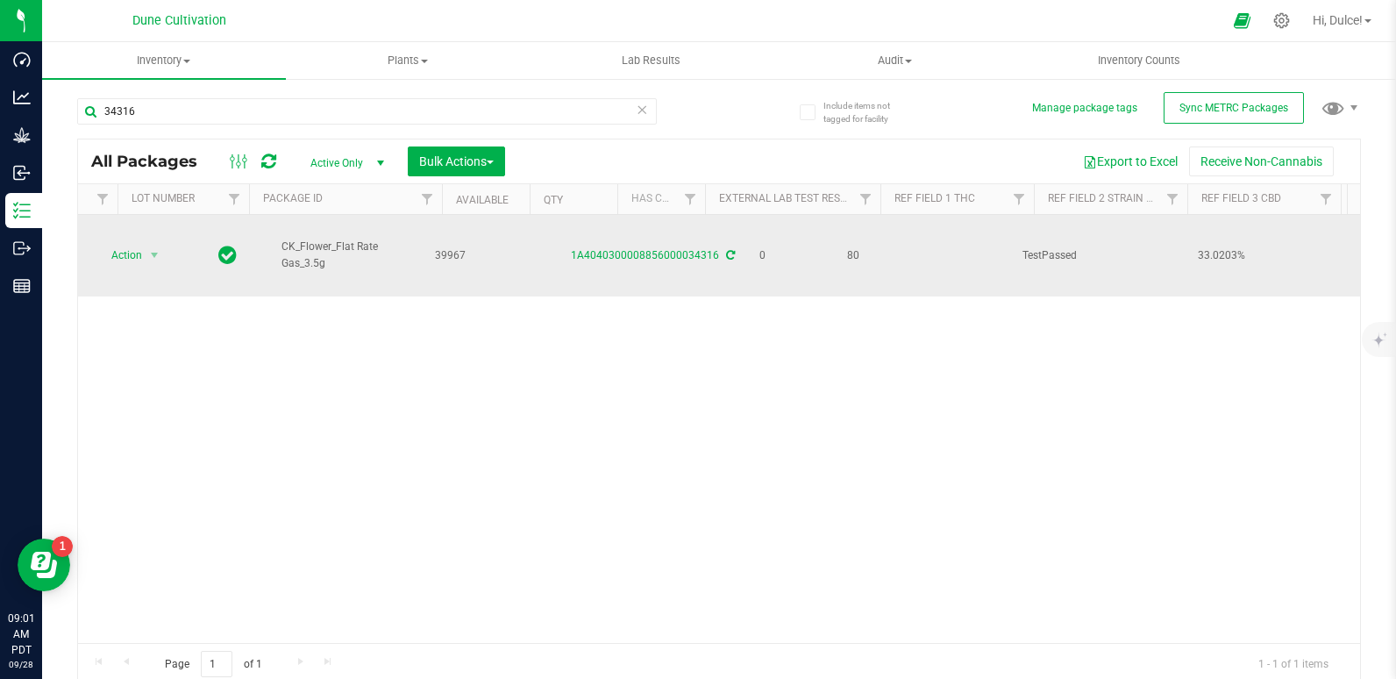
scroll to position [0, 0]
click at [106, 260] on span "Action" at bounding box center [119, 255] width 47 height 25
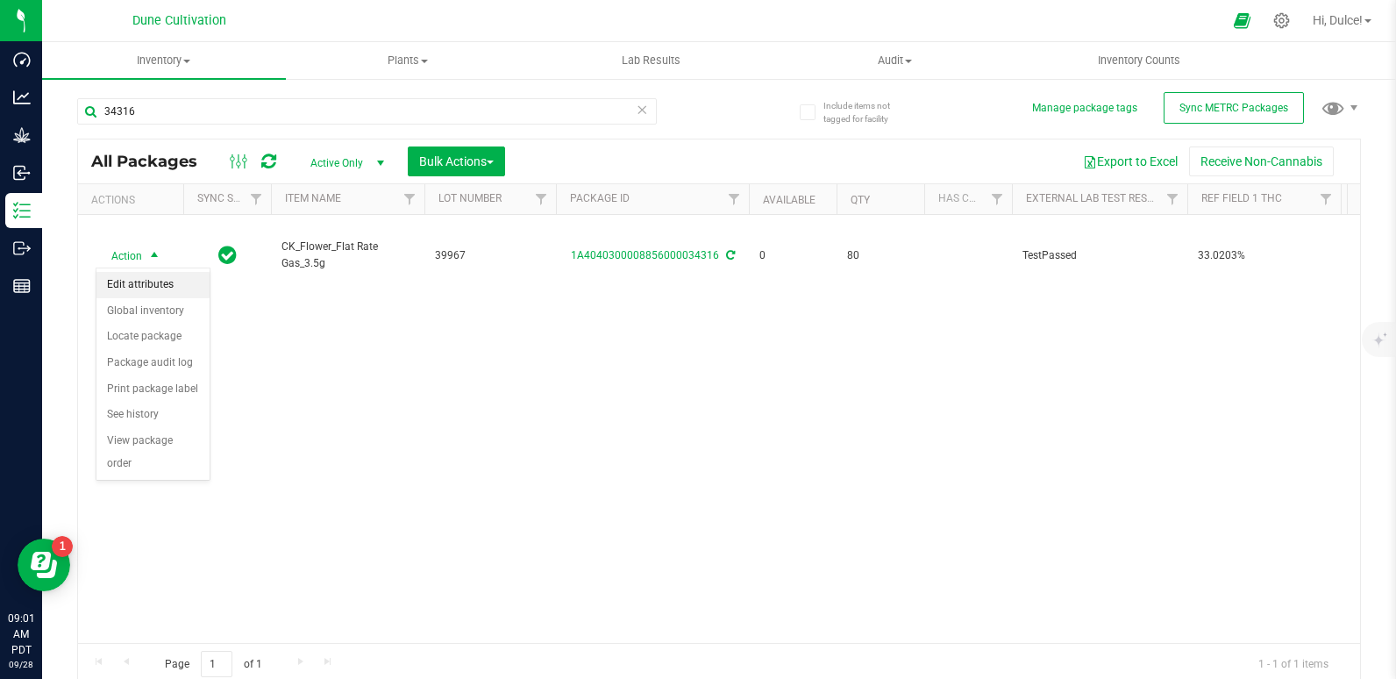
click at [130, 290] on li "Edit attributes" at bounding box center [152, 285] width 113 height 26
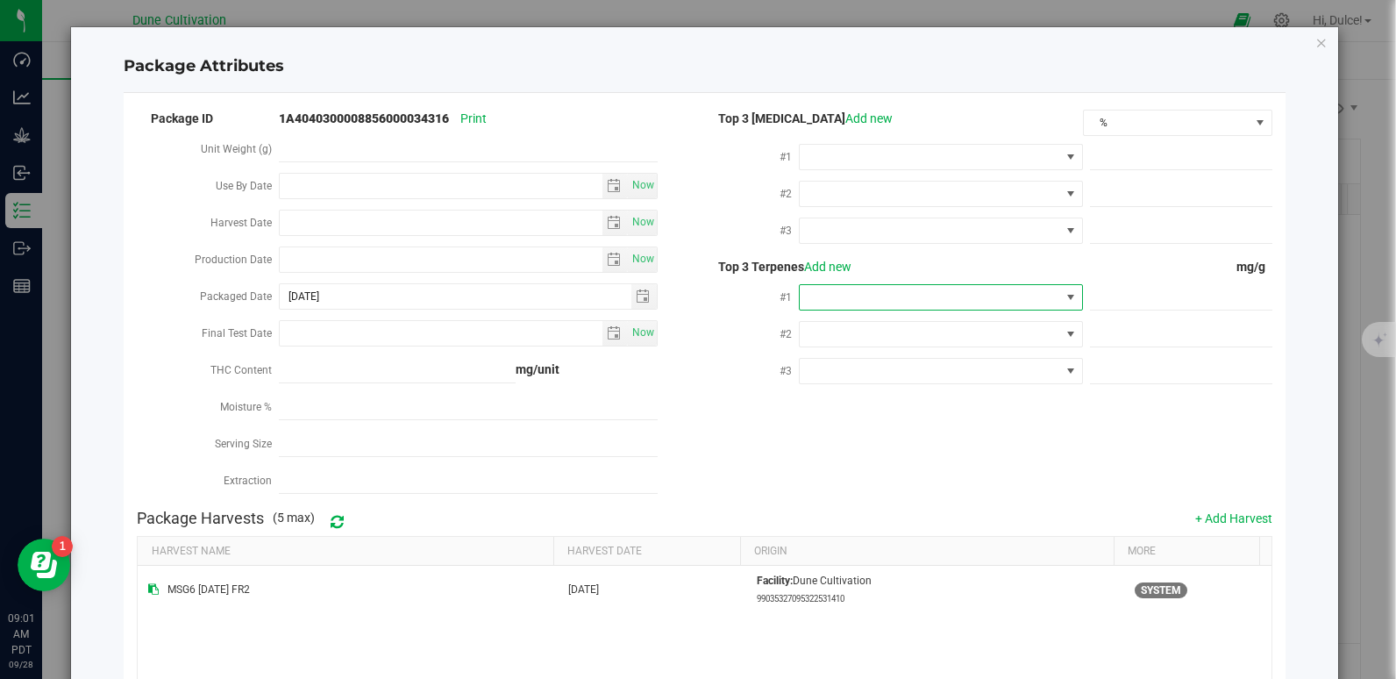
click at [884, 284] on span at bounding box center [941, 297] width 284 height 26
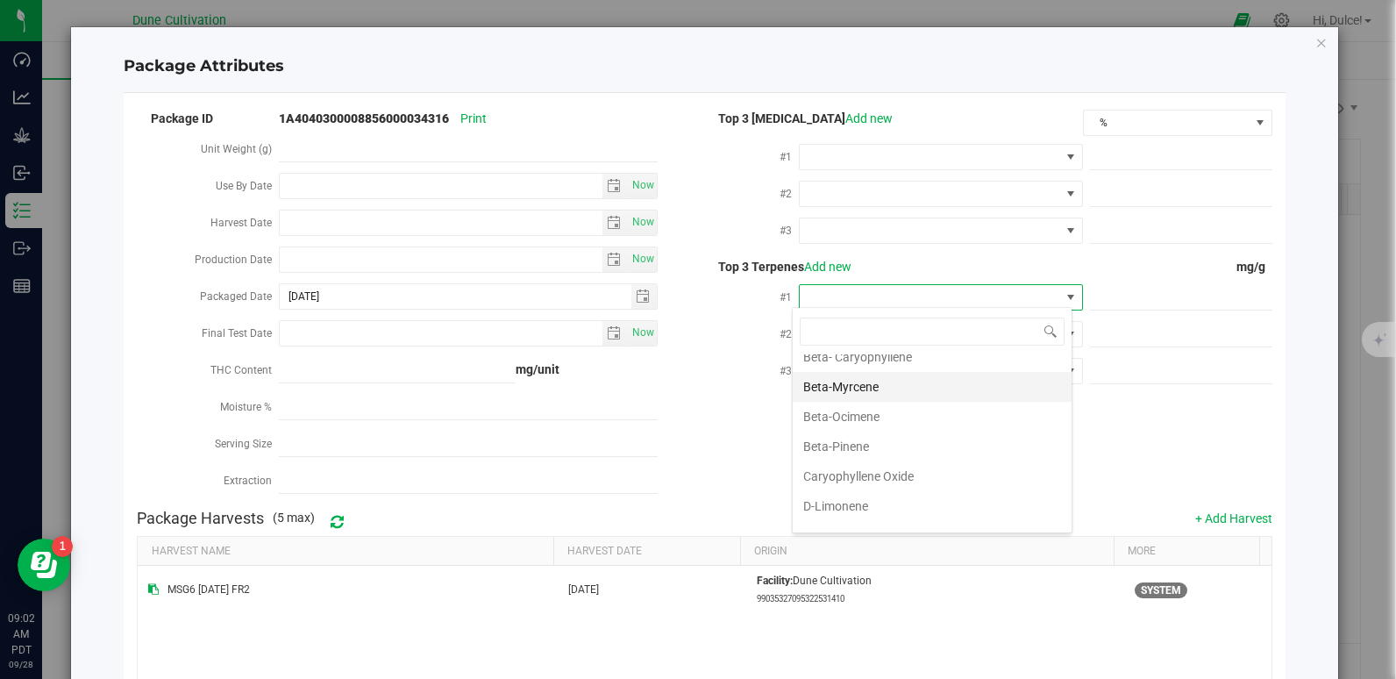
scroll to position [162, 0]
click at [860, 516] on li "D-Limonene" at bounding box center [932, 505] width 279 height 30
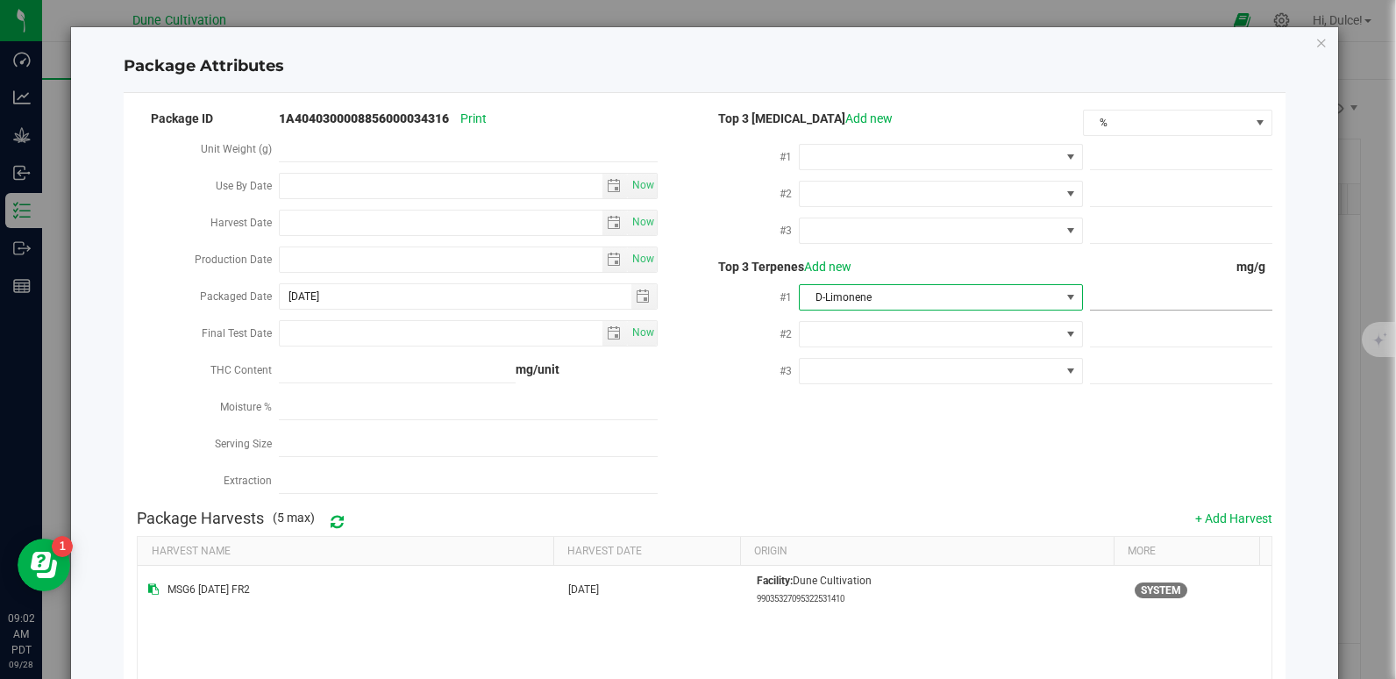
click at [1106, 293] on span at bounding box center [1181, 297] width 182 height 25
paste input "8.358"
type input "8.358"
type input "8.3580"
click at [1024, 431] on div "Package ID 1A4040300008856000034316 Print Unit Weight (g) Use By Date Now Harve…" at bounding box center [704, 304] width 1134 height 394
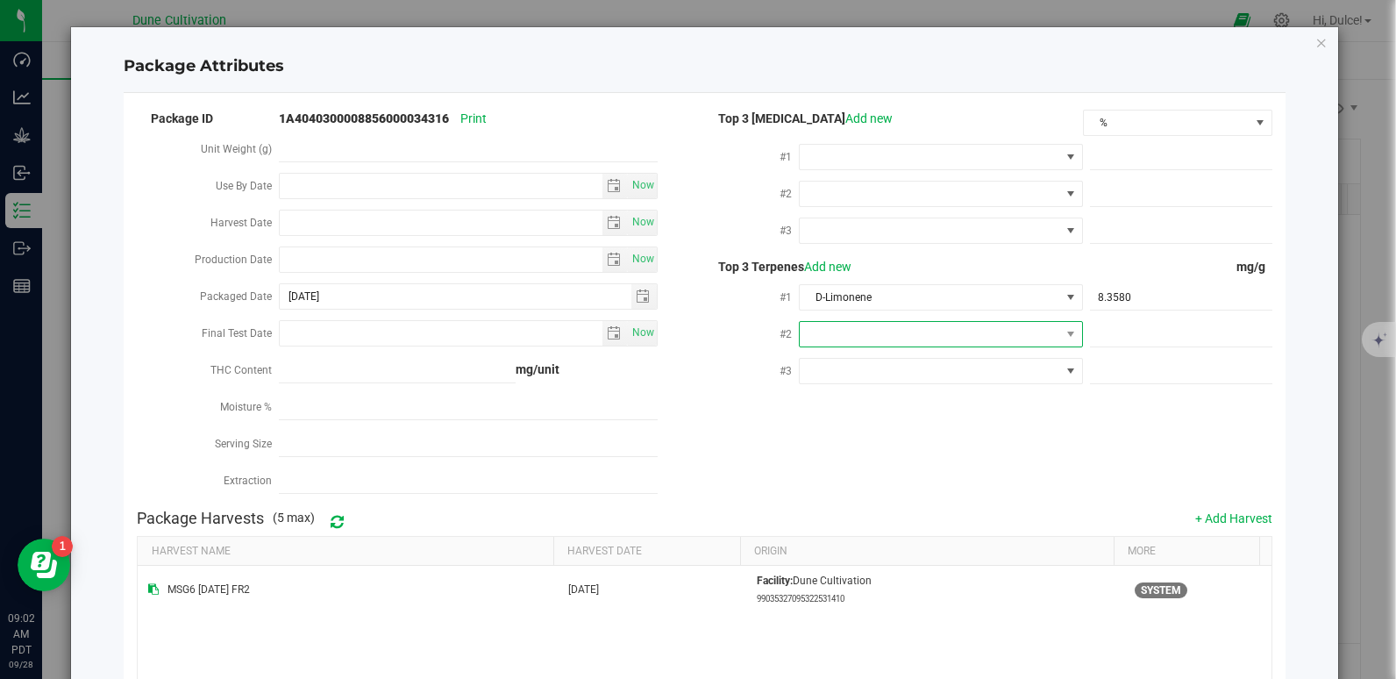
click at [825, 342] on span at bounding box center [941, 334] width 284 height 26
click at [889, 427] on li "Beta-Myrcene" at bounding box center [932, 415] width 279 height 30
click at [1116, 333] on span at bounding box center [1181, 334] width 182 height 25
paste input "6.917"
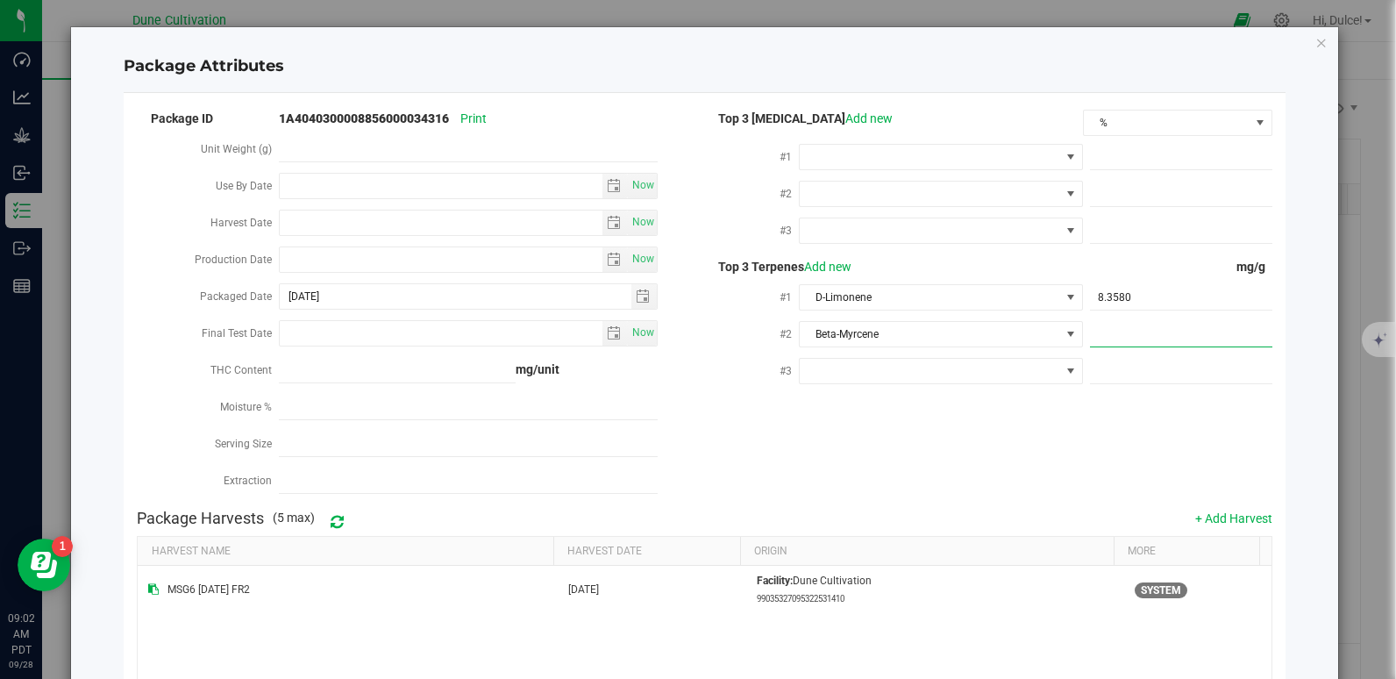
type input "6.917"
type input "6.9170"
click at [930, 438] on div "Package ID 1A4040300008856000034316 Print Unit Weight (g) Use By Date Now Harve…" at bounding box center [704, 304] width 1134 height 394
click at [917, 382] on div "#3" at bounding box center [987, 372] width 567 height 37
click at [917, 371] on span at bounding box center [930, 371] width 260 height 25
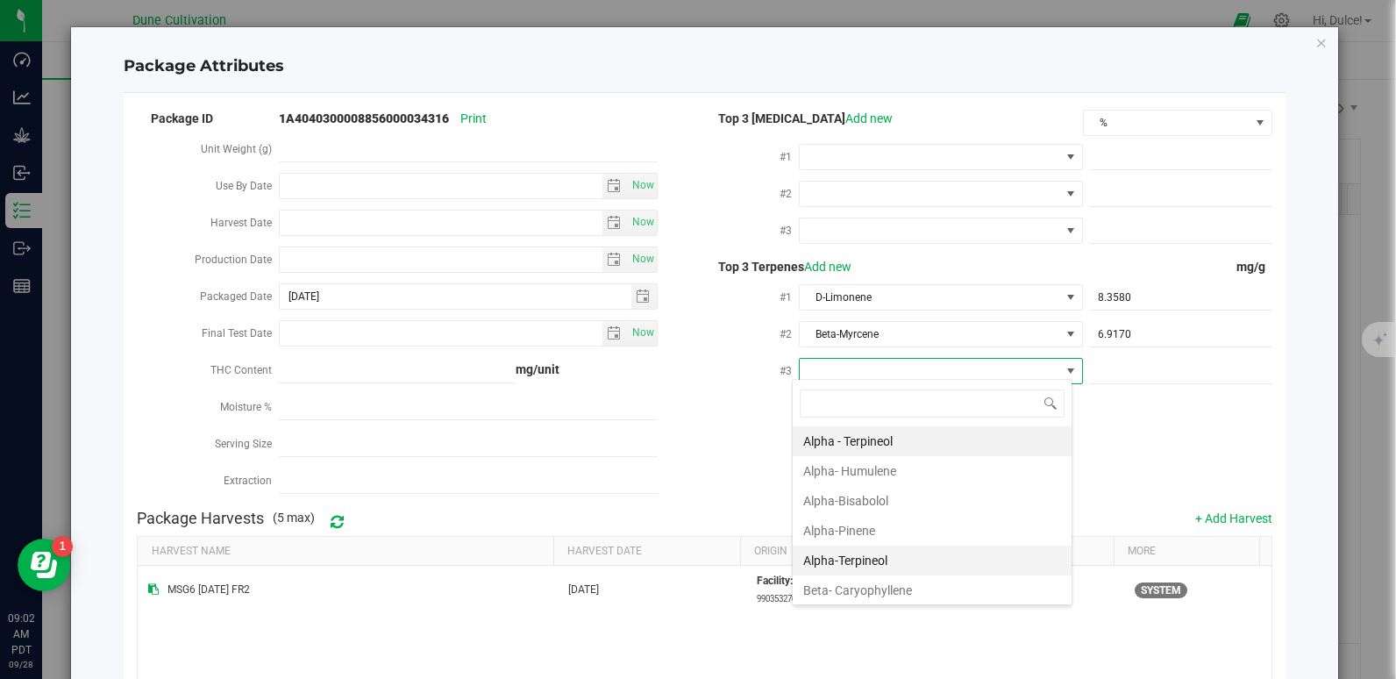
scroll to position [26, 281]
click at [892, 590] on li "Beta- Caryophyllene" at bounding box center [932, 590] width 279 height 30
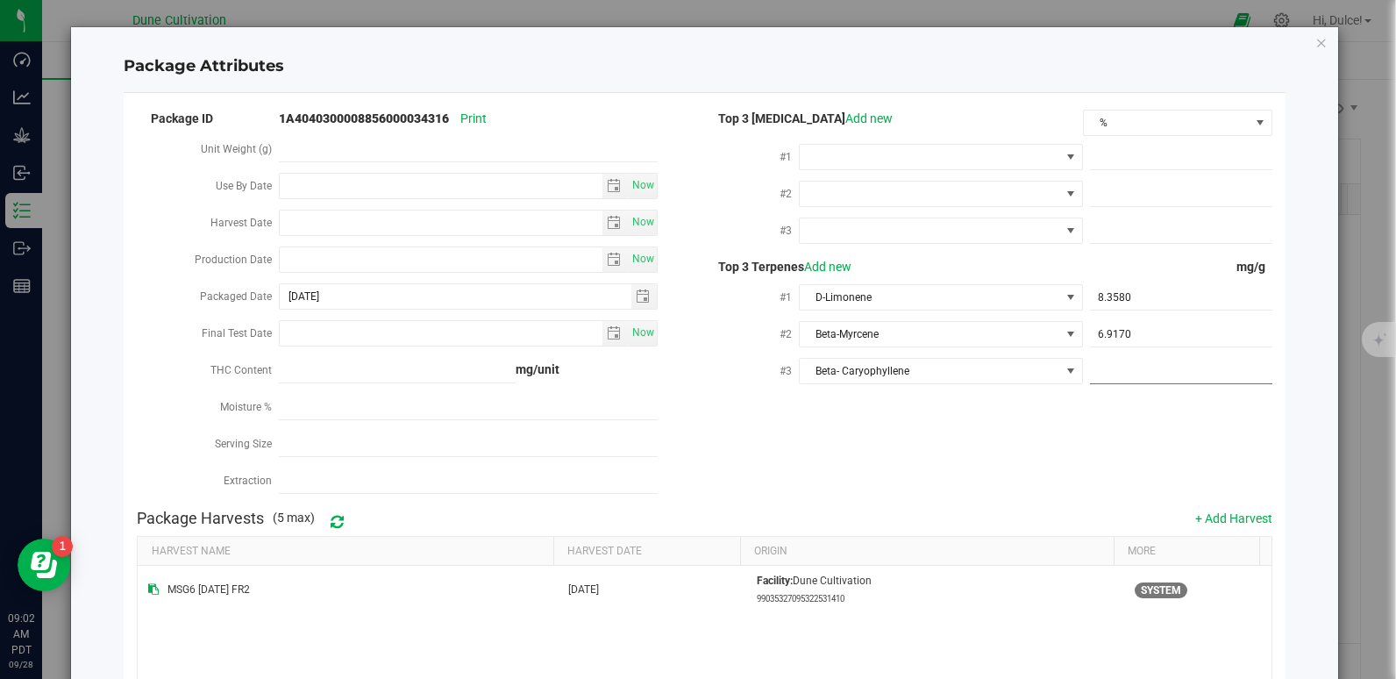
click at [1121, 359] on span at bounding box center [1181, 371] width 182 height 25
paste input "4.866"
type input "4.866"
type input "4.8660"
click at [906, 480] on div "Package ID 1A4040300008856000034316 Print Unit Weight (g) Use By Date Now Harve…" at bounding box center [704, 304] width 1134 height 394
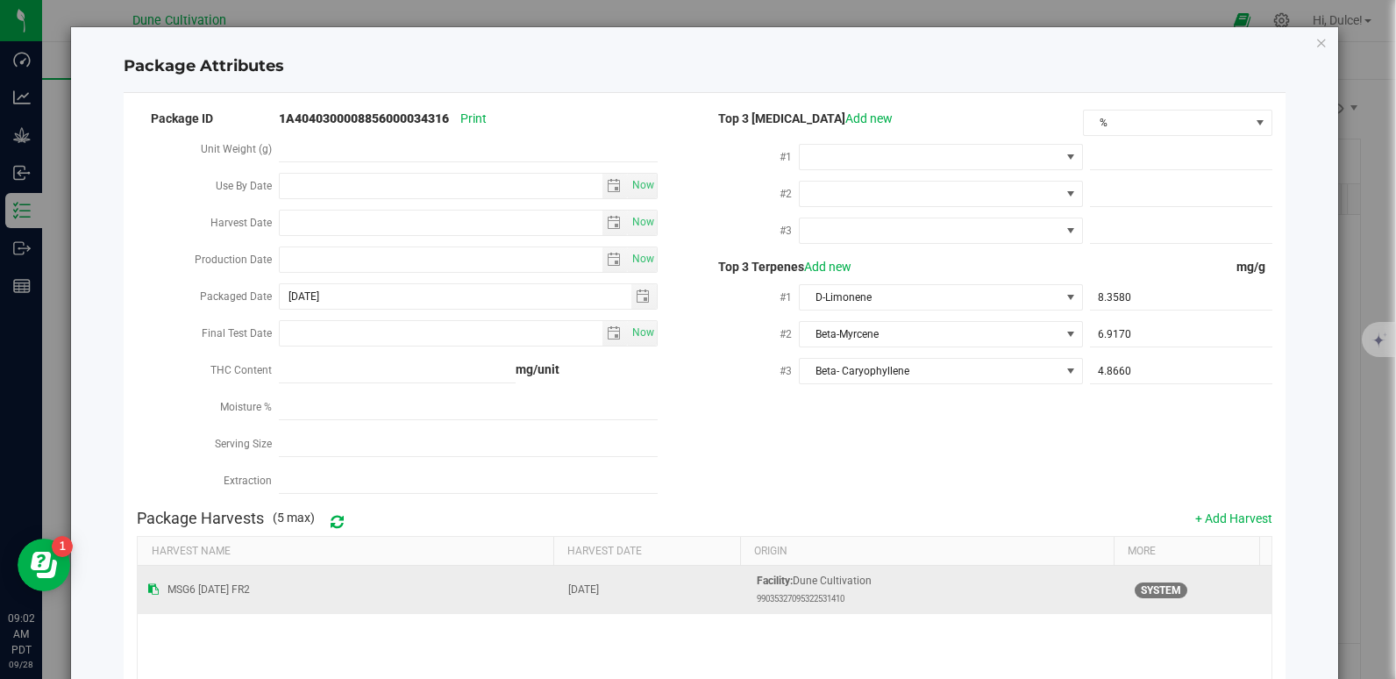
scroll to position [213, 0]
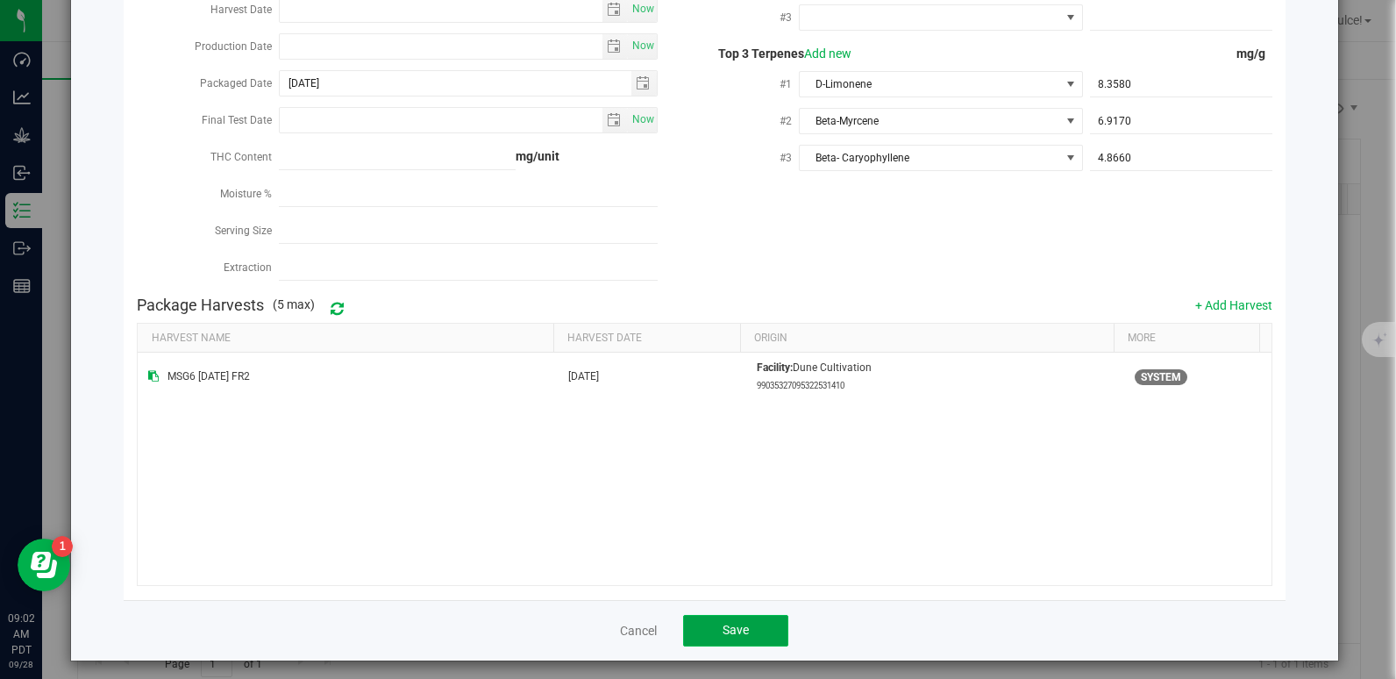
click at [747, 615] on button "Save" at bounding box center [735, 631] width 105 height 32
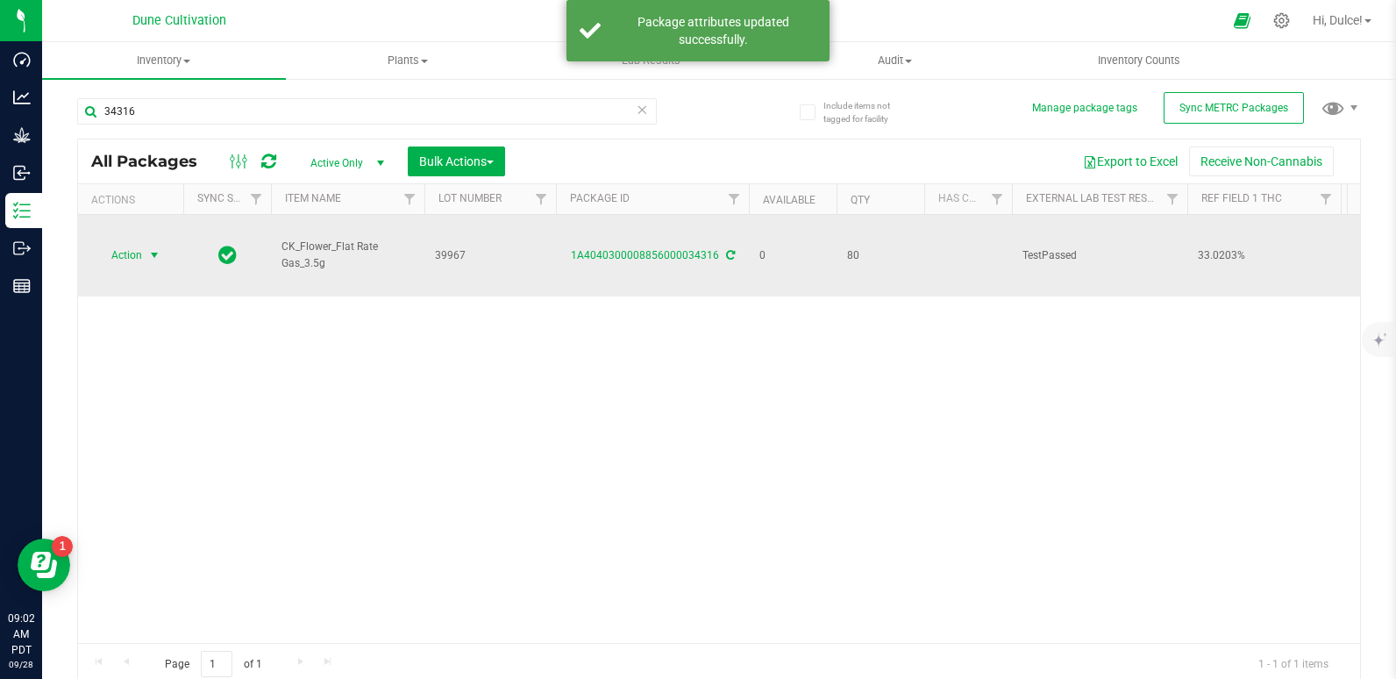
click at [138, 246] on span "Action" at bounding box center [119, 255] width 47 height 25
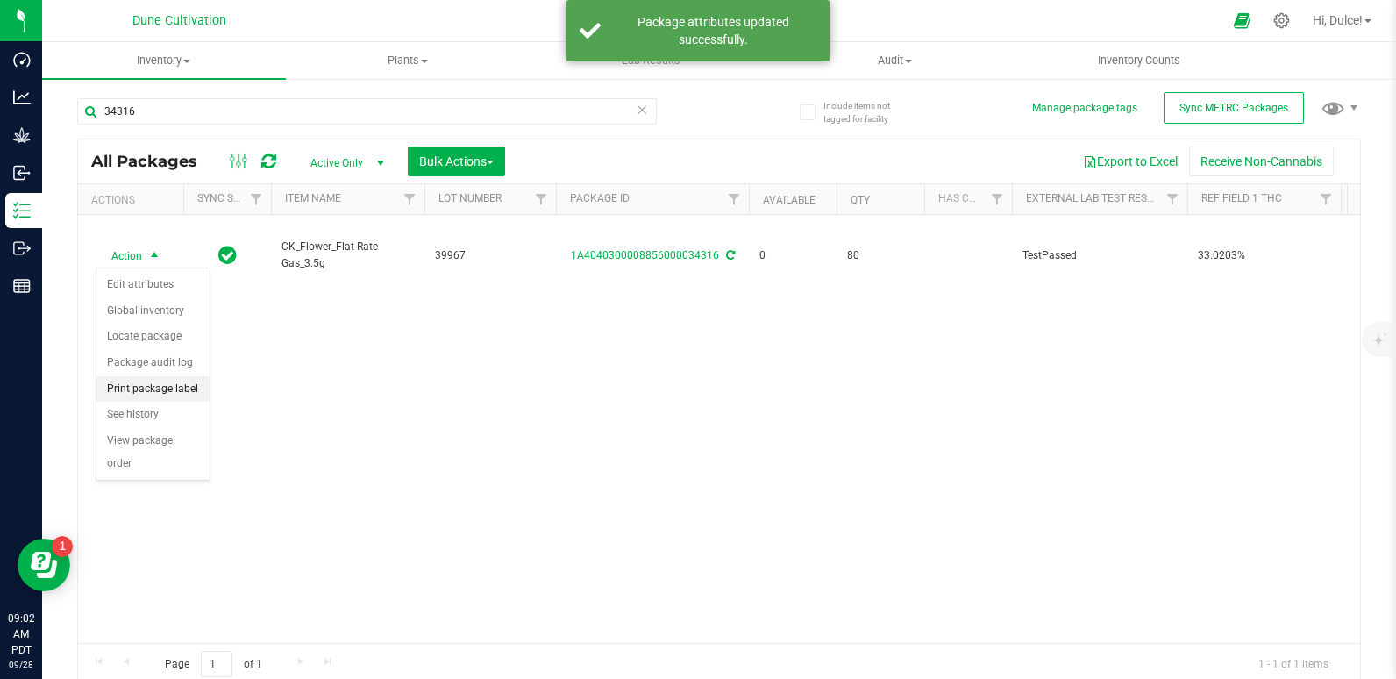
click at [148, 387] on li "Print package label" at bounding box center [152, 389] width 113 height 26
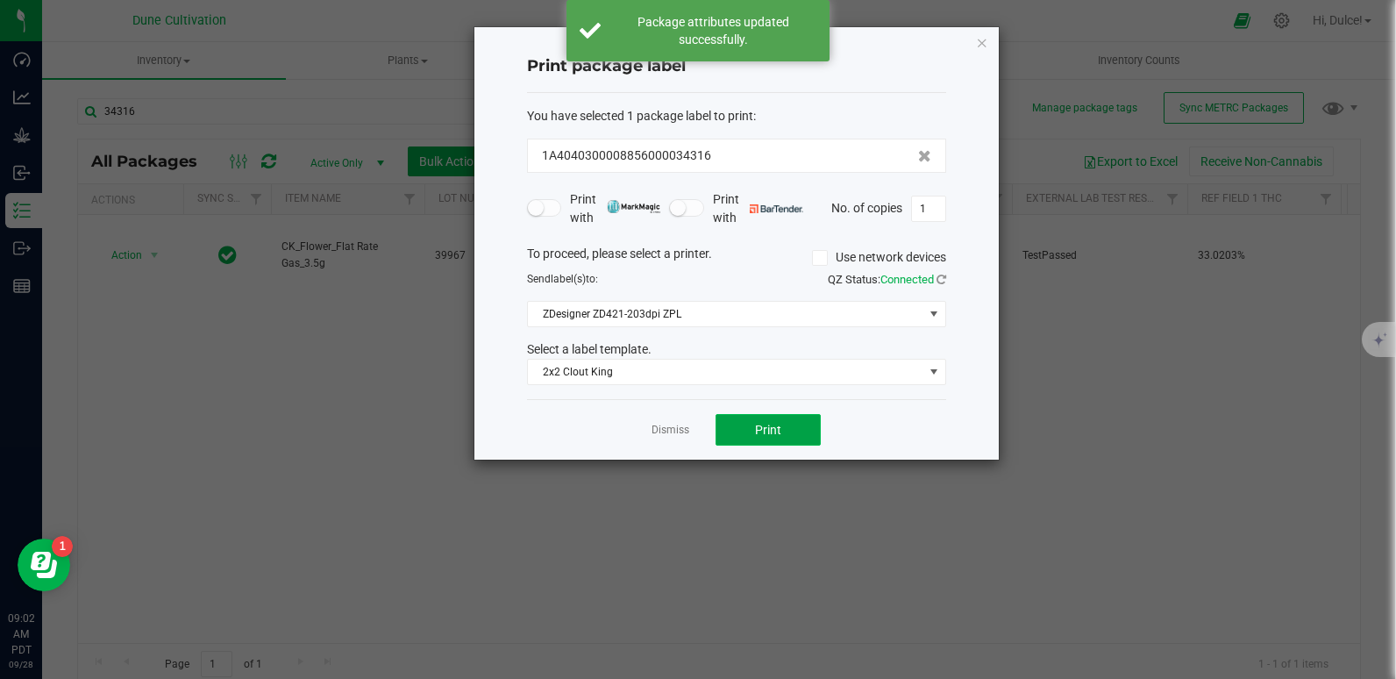
click at [795, 434] on button "Print" at bounding box center [767, 430] width 105 height 32
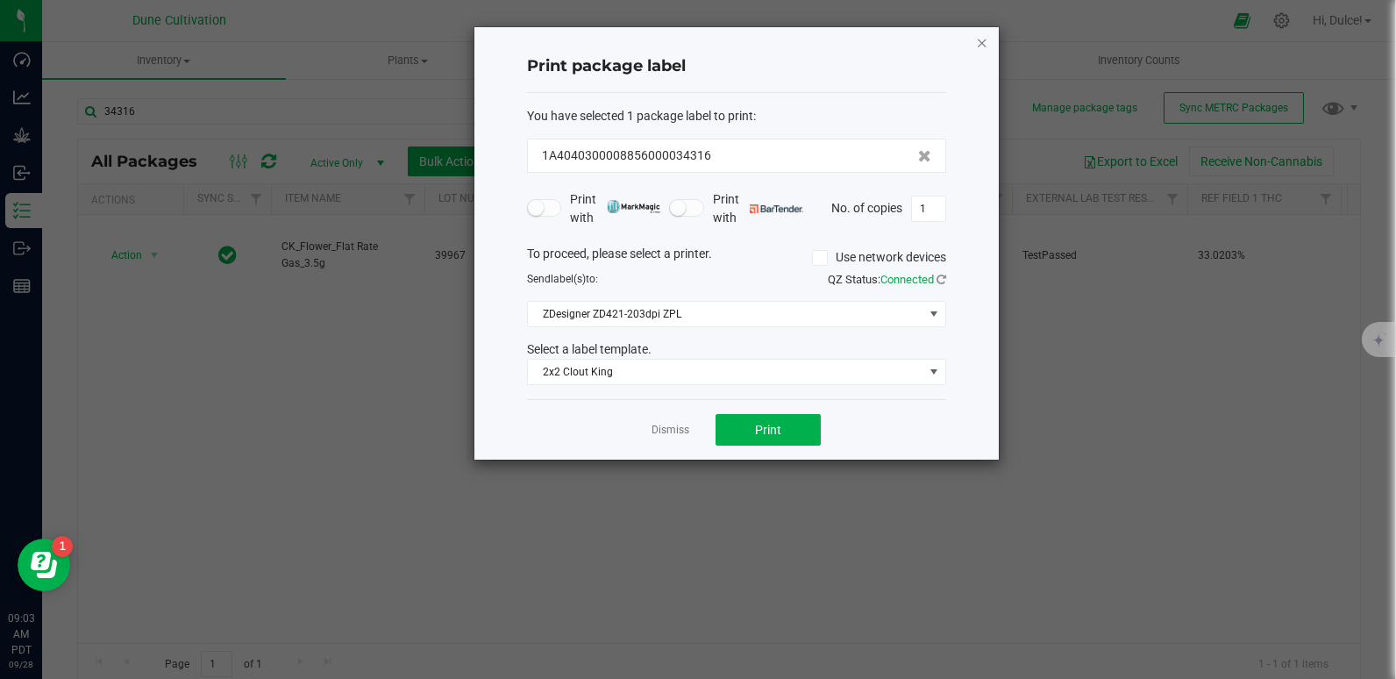
click at [981, 40] on icon "button" at bounding box center [982, 42] width 12 height 21
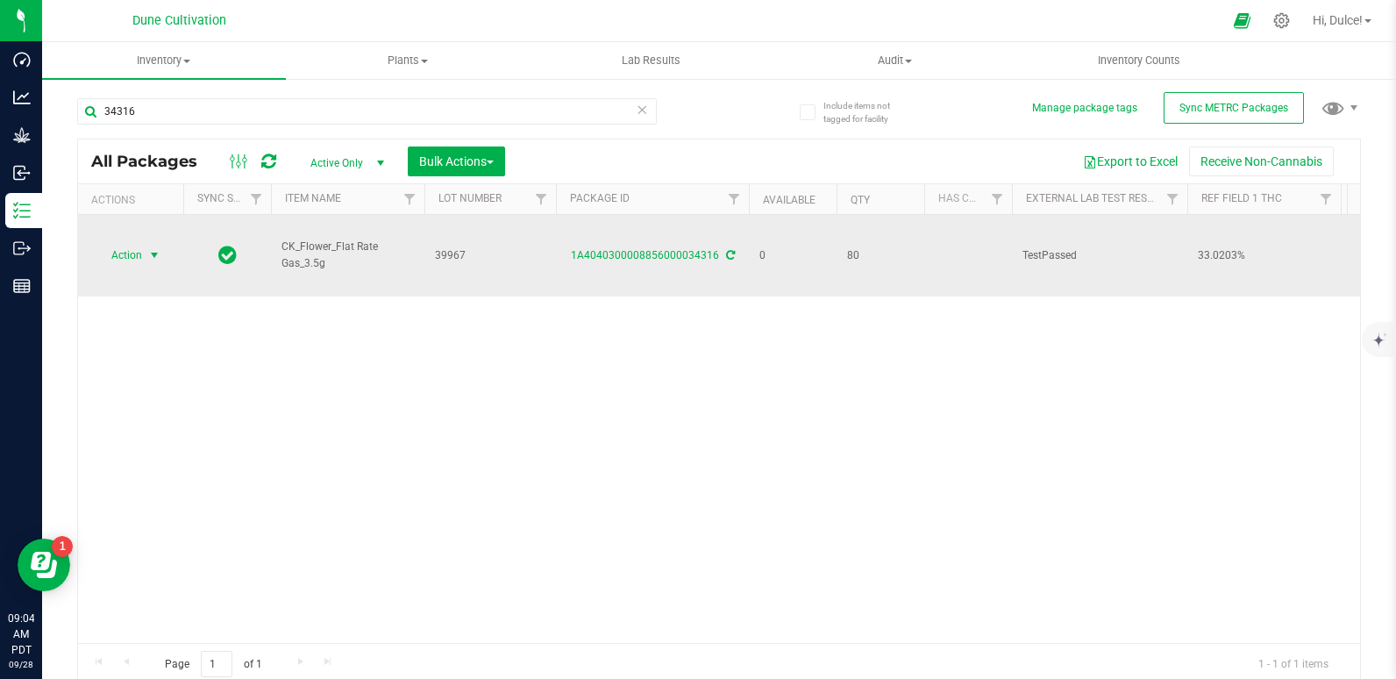
click at [145, 267] on span "select" at bounding box center [155, 255] width 22 height 25
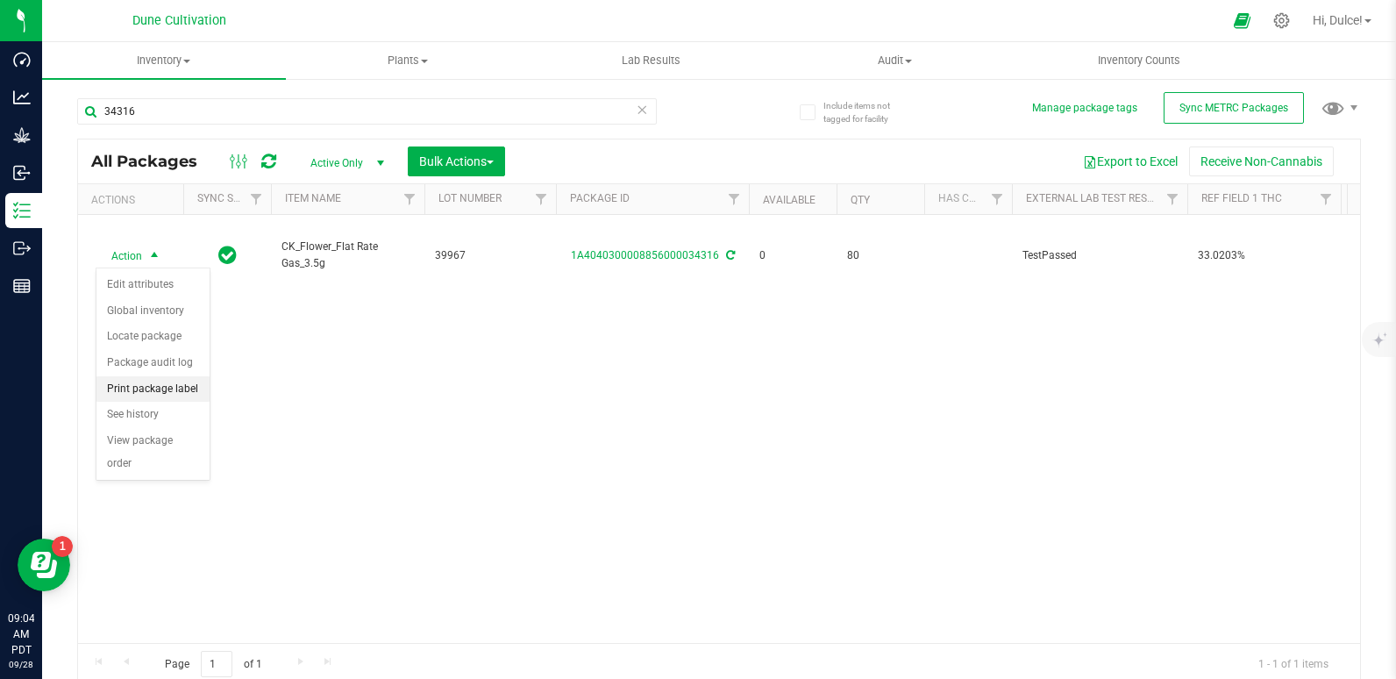
click at [153, 390] on li "Print package label" at bounding box center [152, 389] width 113 height 26
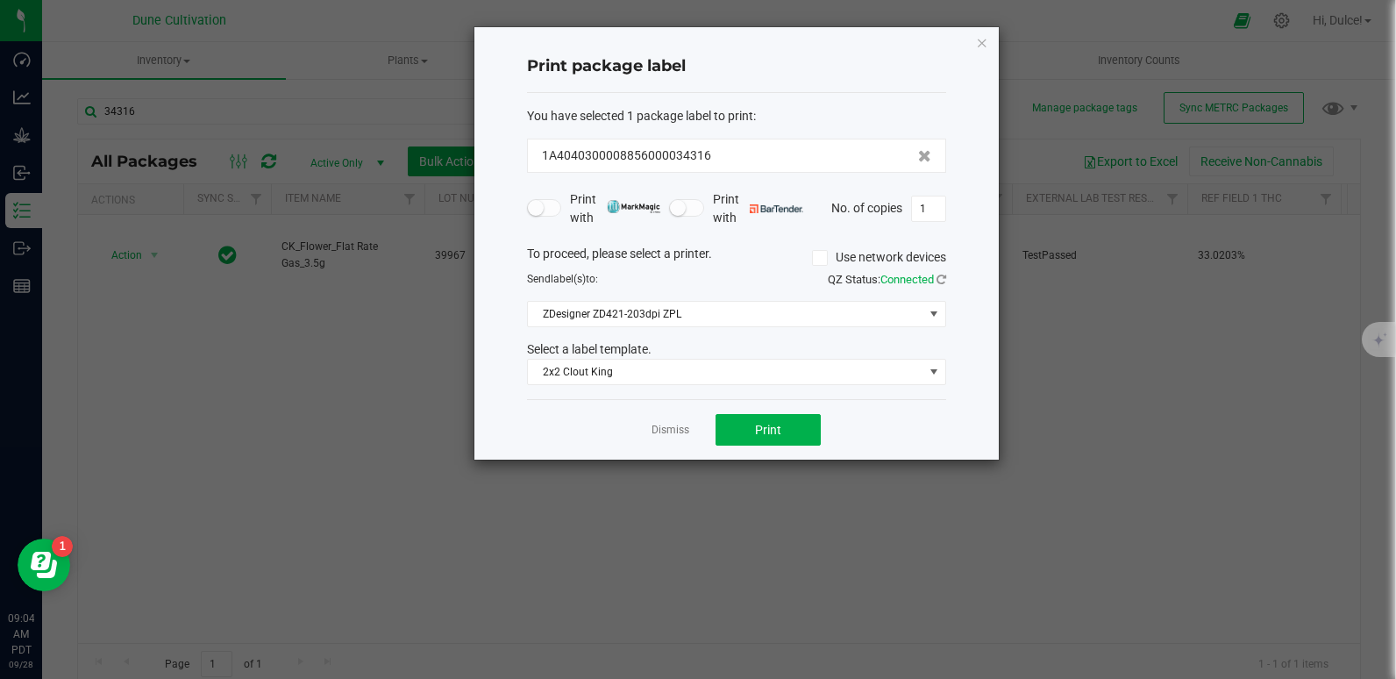
click at [946, 217] on div "Print package label You have selected 1 package label to print : 1A404030000885…" at bounding box center [736, 243] width 524 height 432
click at [943, 210] on input "1" at bounding box center [928, 208] width 33 height 25
type input "80"
click at [733, 421] on button "Print" at bounding box center [767, 430] width 105 height 32
click at [978, 49] on icon "button" at bounding box center [982, 42] width 12 height 21
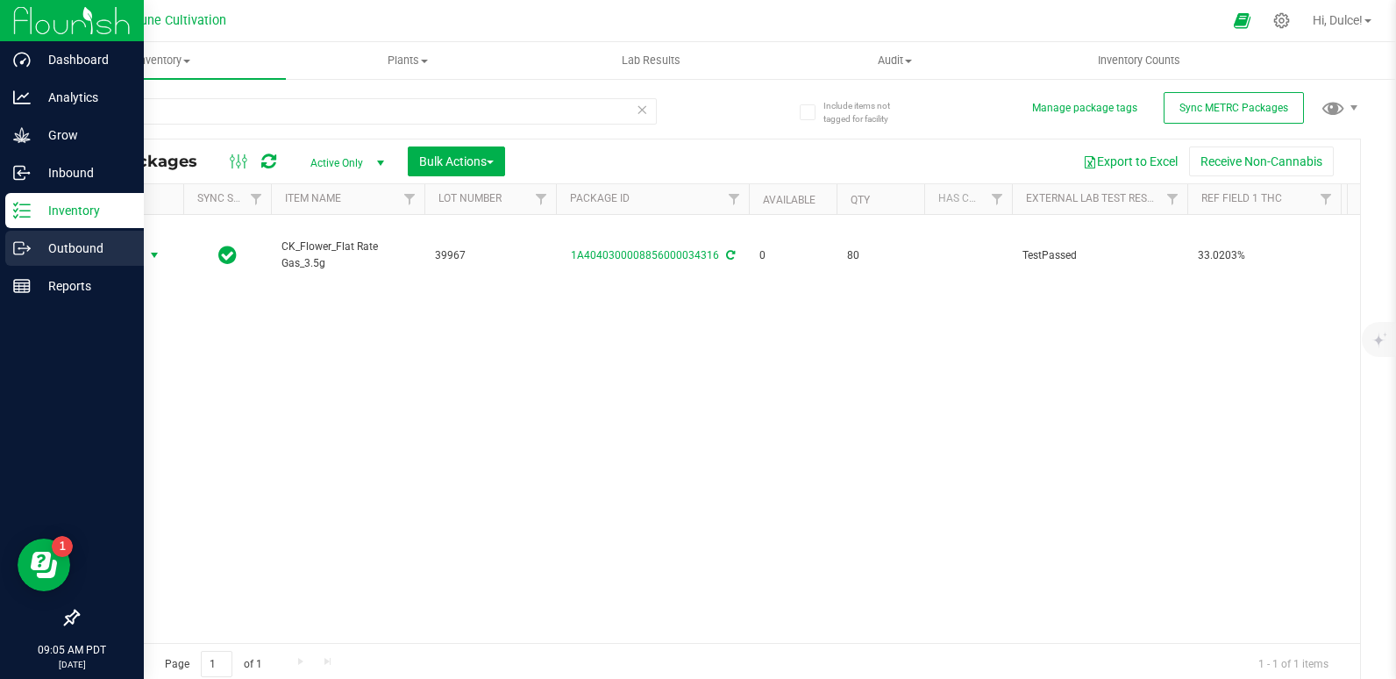
click at [49, 255] on p "Outbound" at bounding box center [83, 248] width 105 height 21
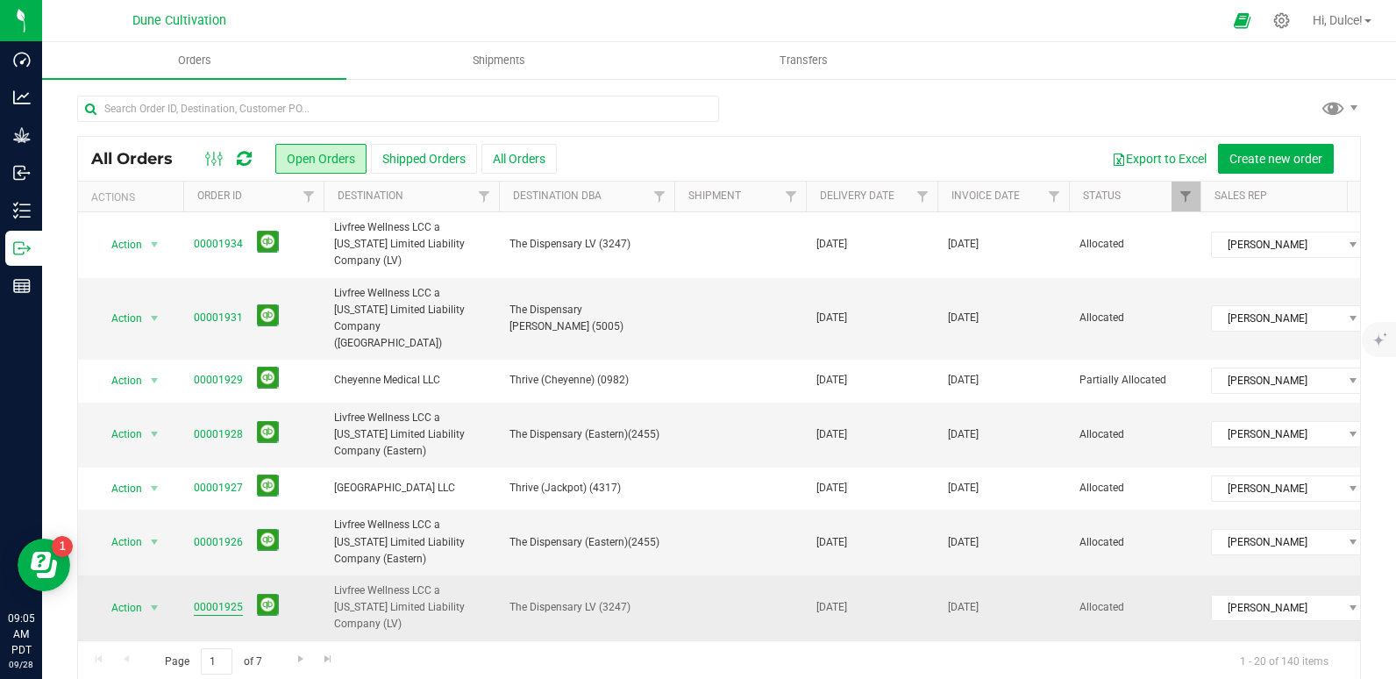
click at [220, 599] on link "00001925" at bounding box center [218, 607] width 49 height 17
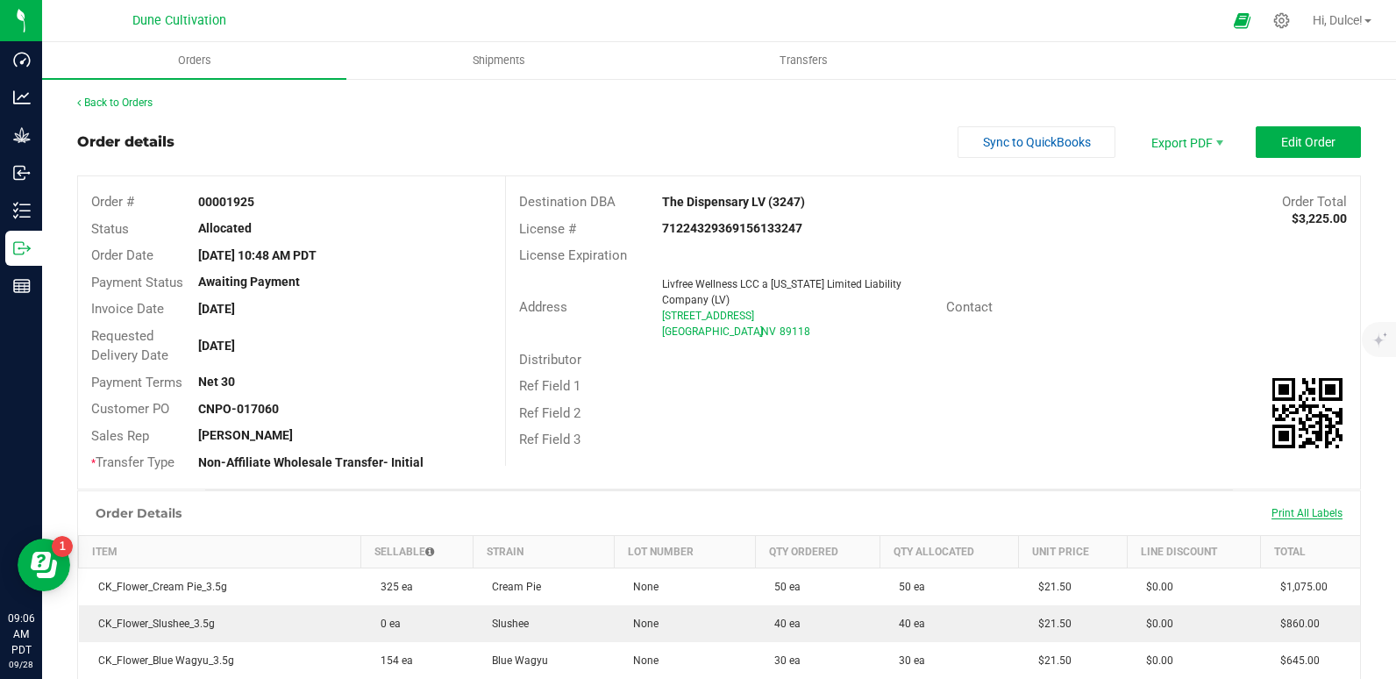
click at [1294, 517] on span "Print All Labels" at bounding box center [1306, 513] width 71 height 12
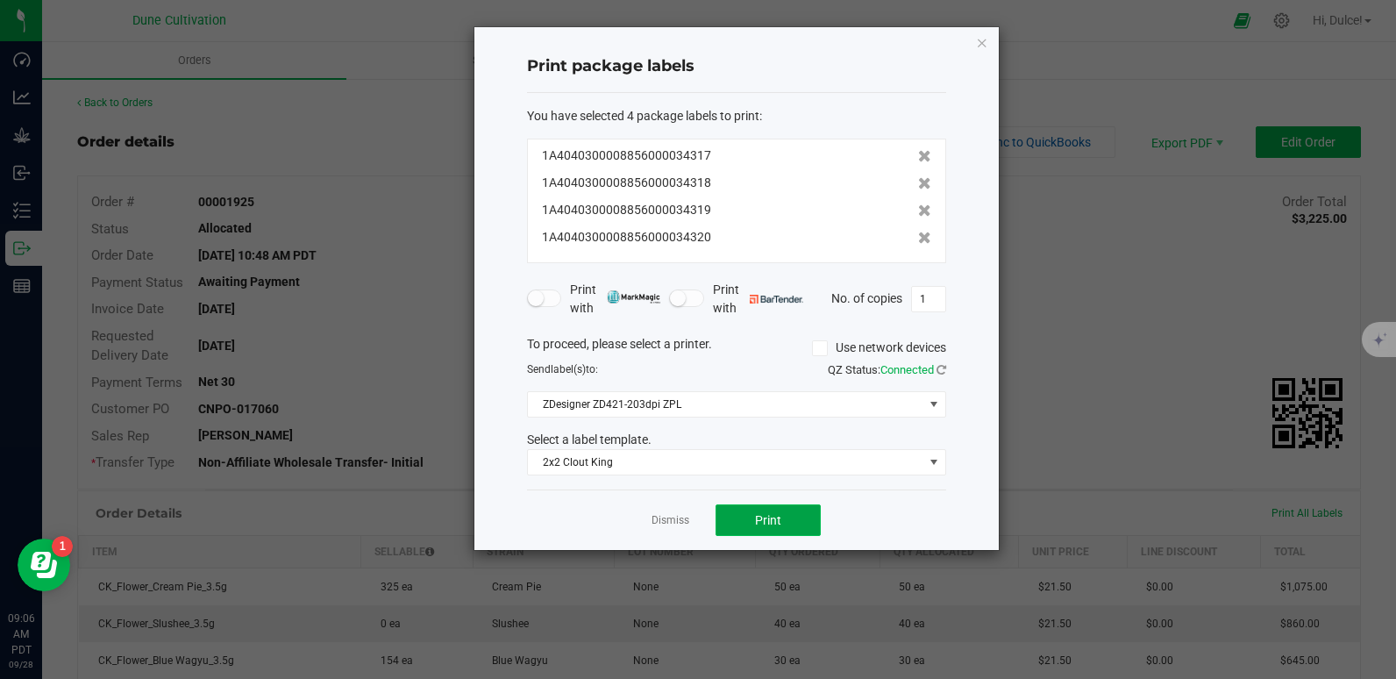
click at [793, 510] on button "Print" at bounding box center [767, 520] width 105 height 32
click at [974, 38] on div "Print package labels You have selected 4 package labels to print : 1A4040300008…" at bounding box center [736, 288] width 524 height 523
click at [978, 43] on icon "button" at bounding box center [982, 42] width 12 height 21
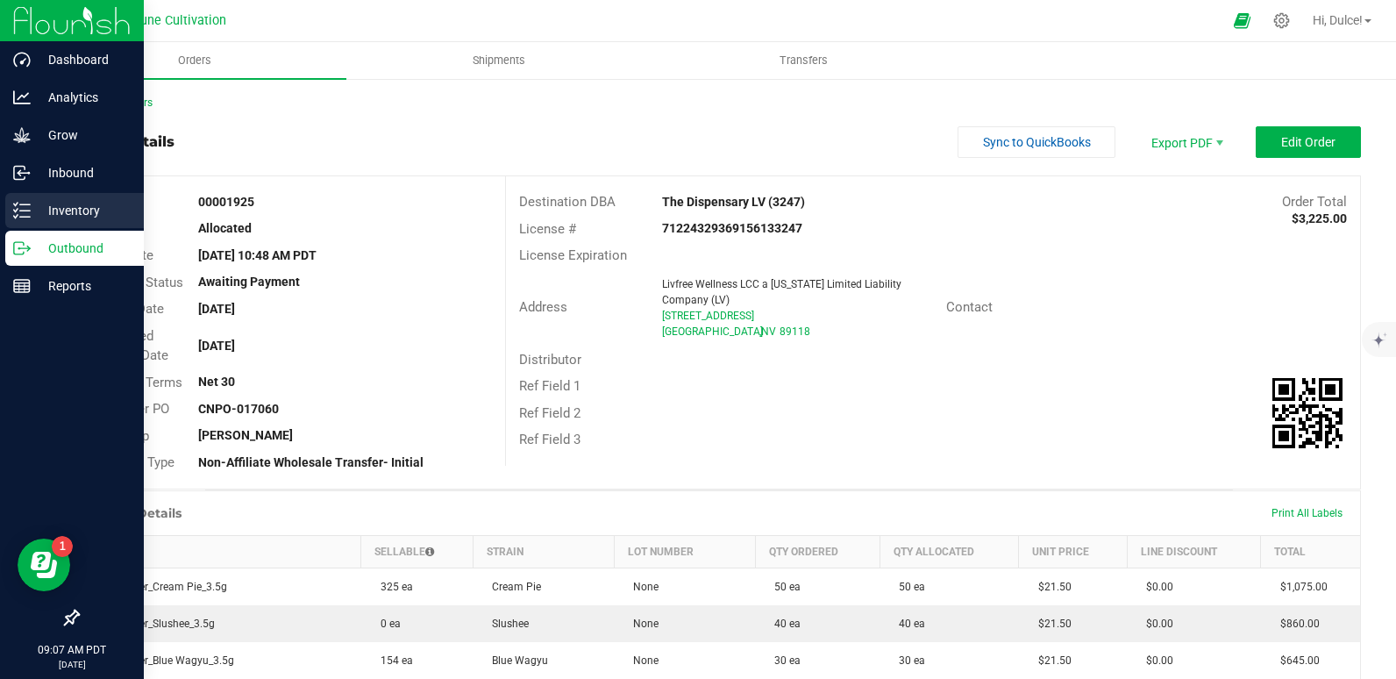
click at [28, 204] on line at bounding box center [25, 204] width 10 height 0
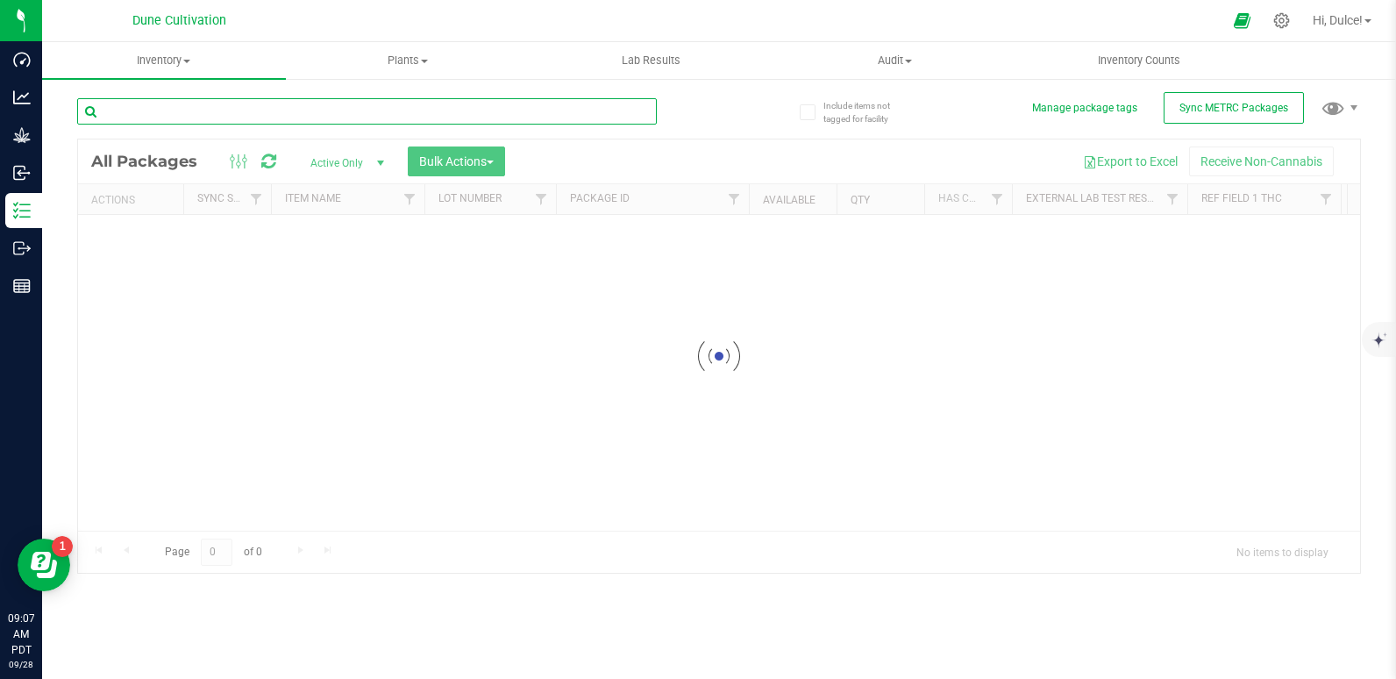
click at [160, 112] on input "text" at bounding box center [367, 111] width 580 height 26
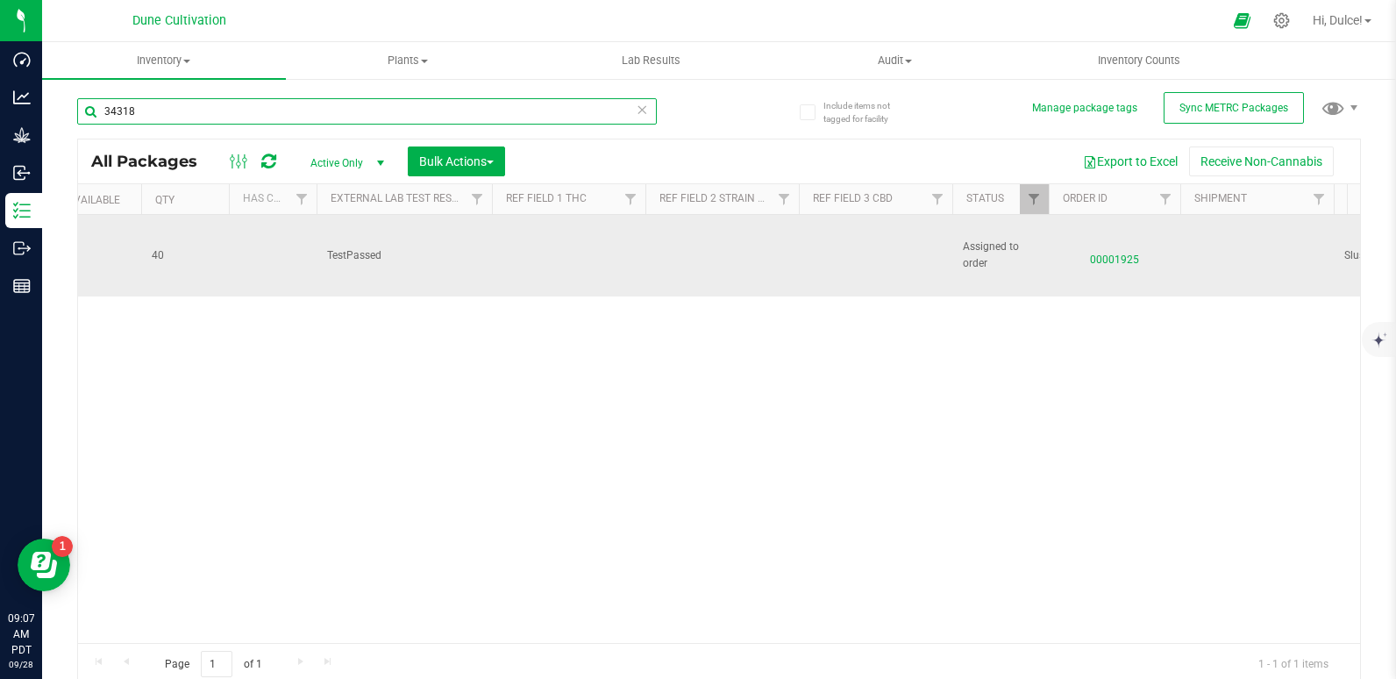
scroll to position [0, 723]
type input "34318"
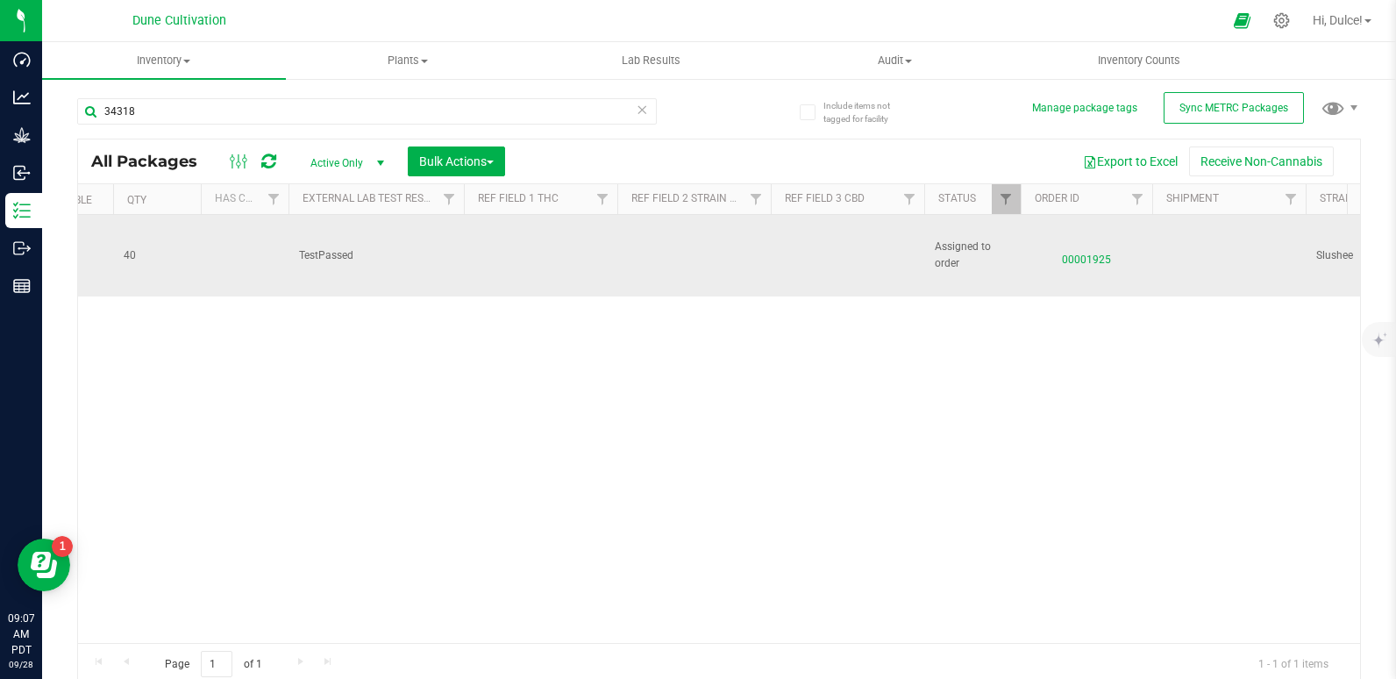
click at [825, 252] on td at bounding box center [847, 256] width 153 height 82
drag, startPoint x: 836, startPoint y: 252, endPoint x: 623, endPoint y: 264, distance: 212.5
type input "0.0470%"
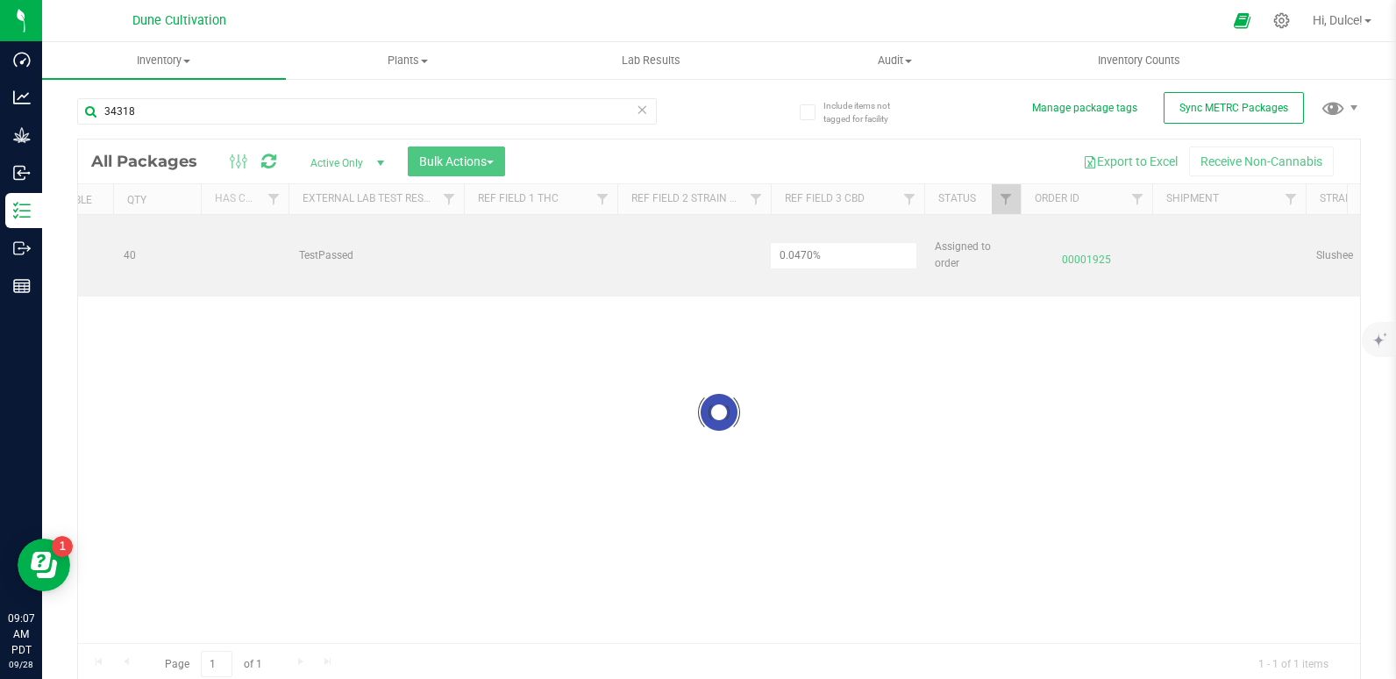
click at [623, 264] on div "Loading... All Packages Active Only Active Only Lab Samples Locked All External…" at bounding box center [719, 412] width 1284 height 547
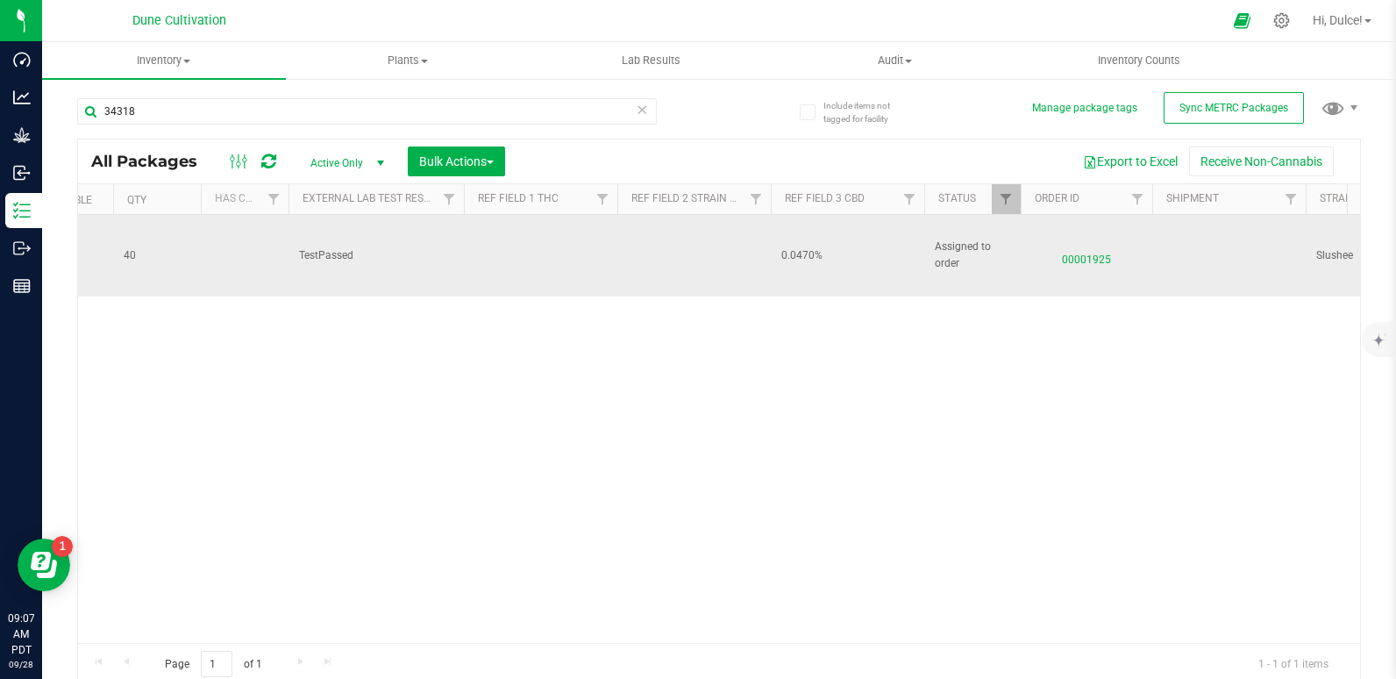
click at [516, 257] on td at bounding box center [540, 256] width 153 height 82
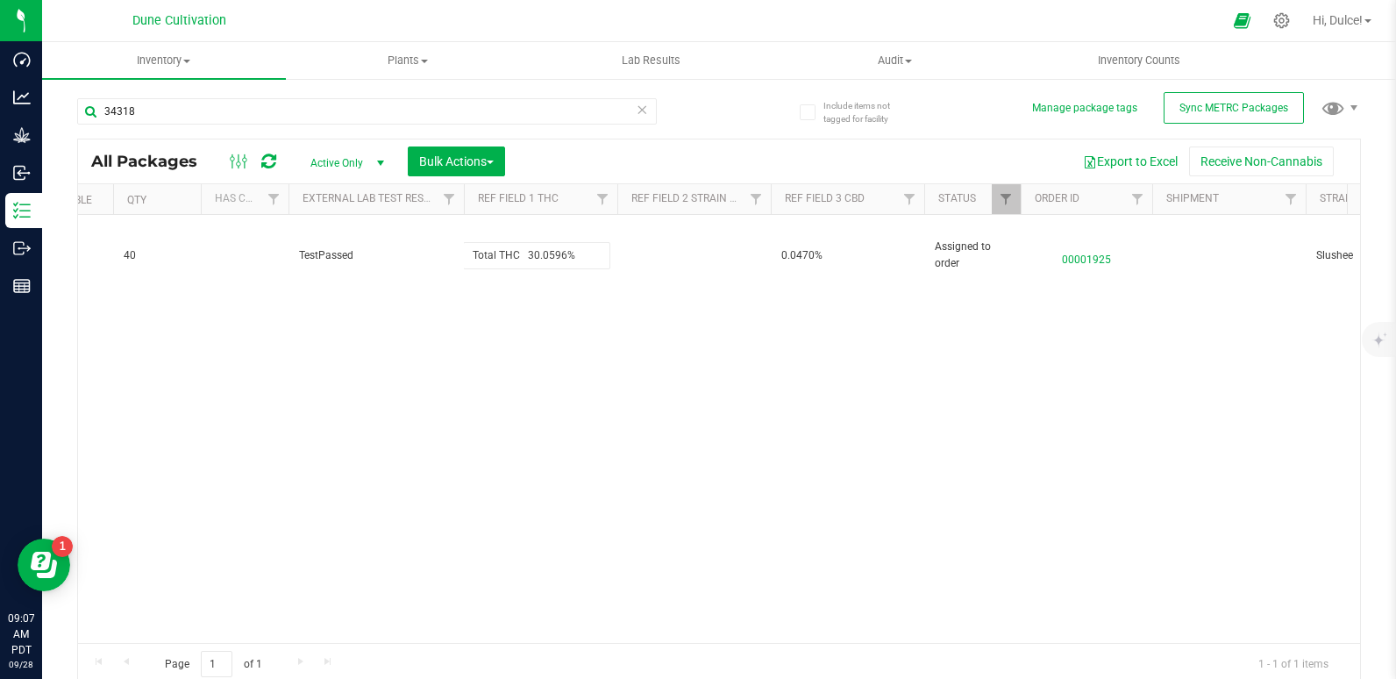
drag, startPoint x: 528, startPoint y: 245, endPoint x: 254, endPoint y: 310, distance: 281.1
click at [254, 310] on div "Action Action Edit attributes Global inventory Locate package Package audit log…" at bounding box center [719, 429] width 1282 height 428
type input "30.0596%"
click at [254, 316] on div "Loading... All Packages Active Only Active Only Lab Samples Locked All External…" at bounding box center [719, 412] width 1284 height 547
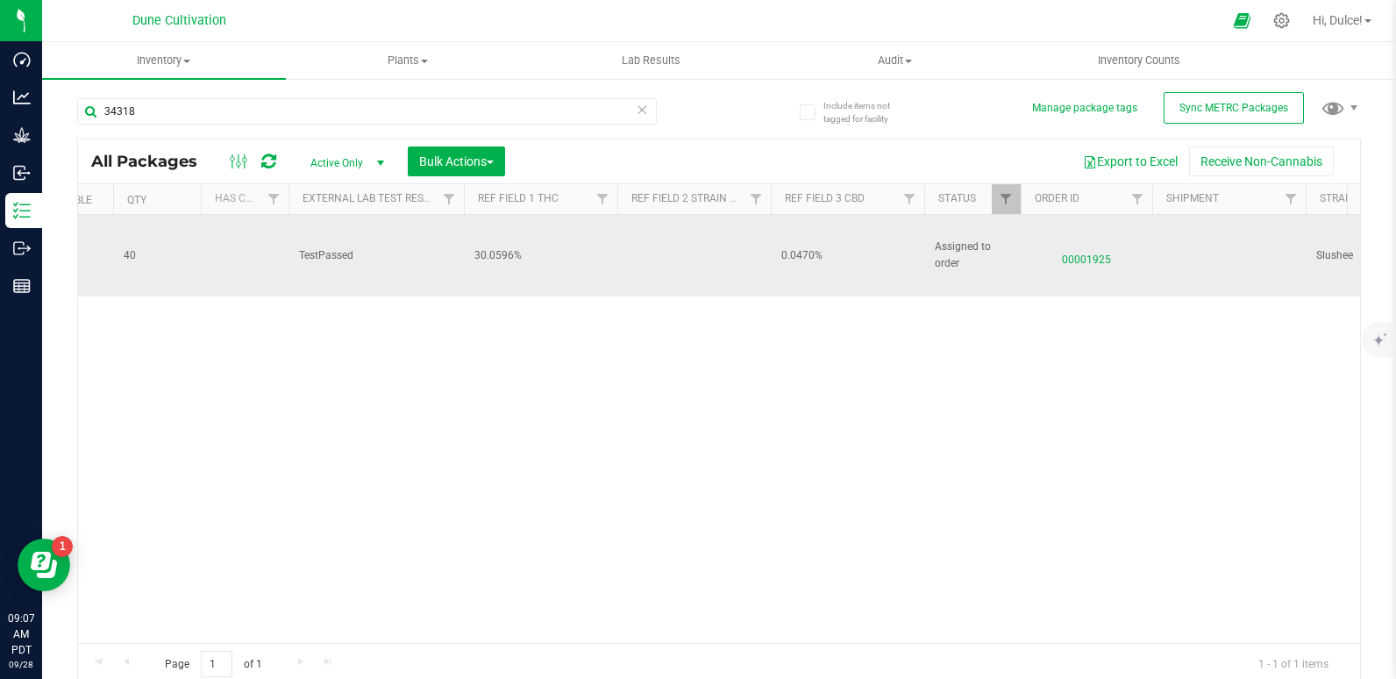
scroll to position [0, 0]
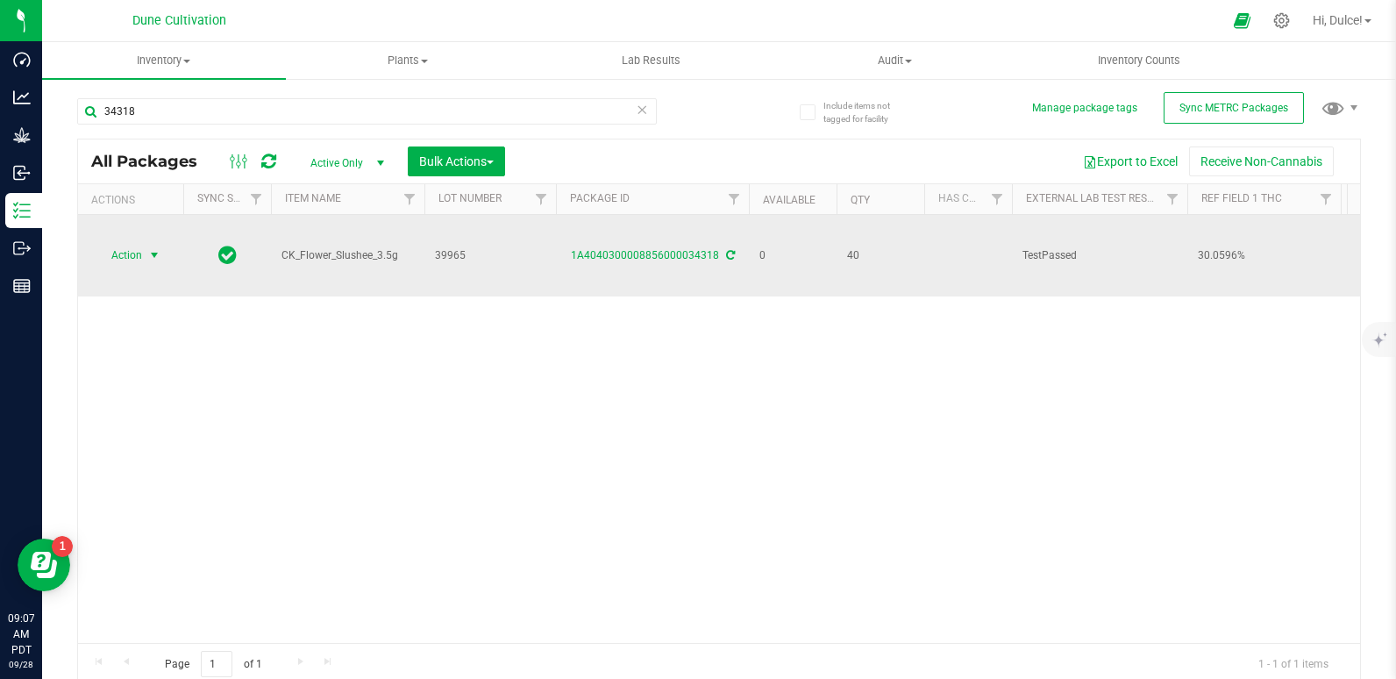
click at [141, 243] on span "Action" at bounding box center [119, 255] width 47 height 25
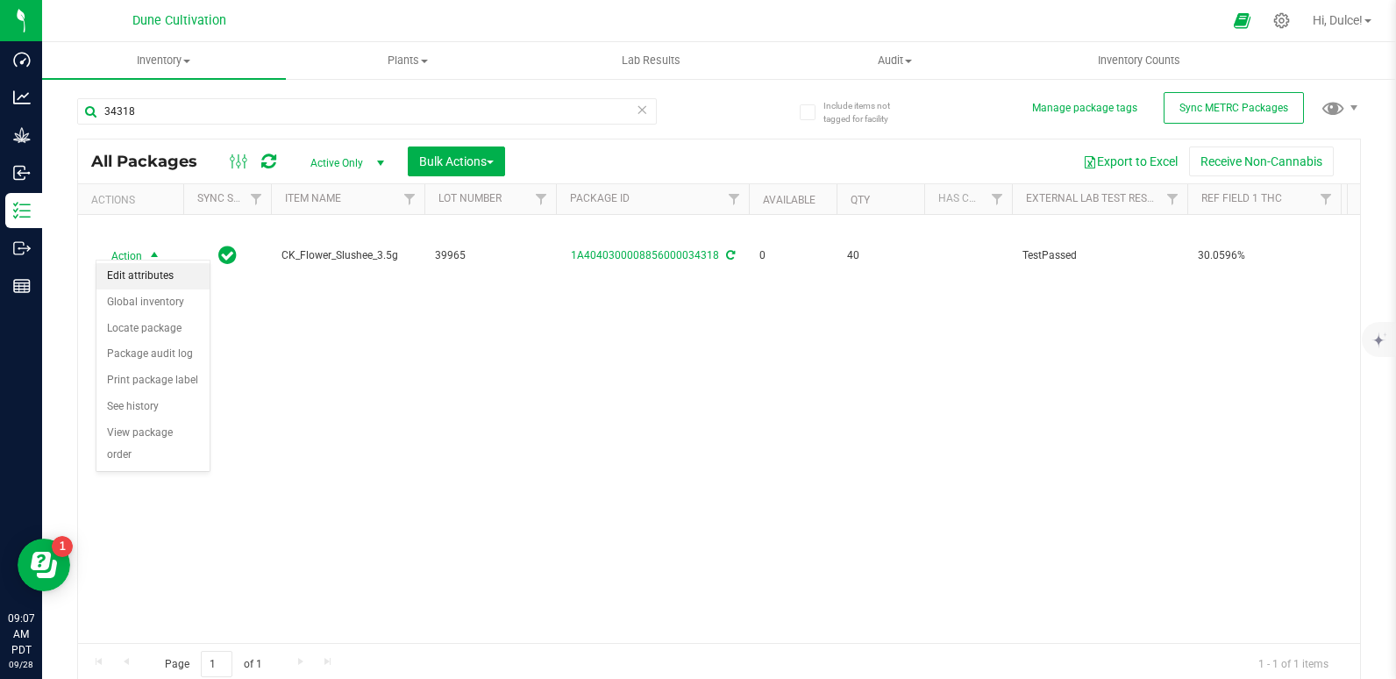
click at [179, 279] on li "Edit attributes" at bounding box center [152, 276] width 113 height 26
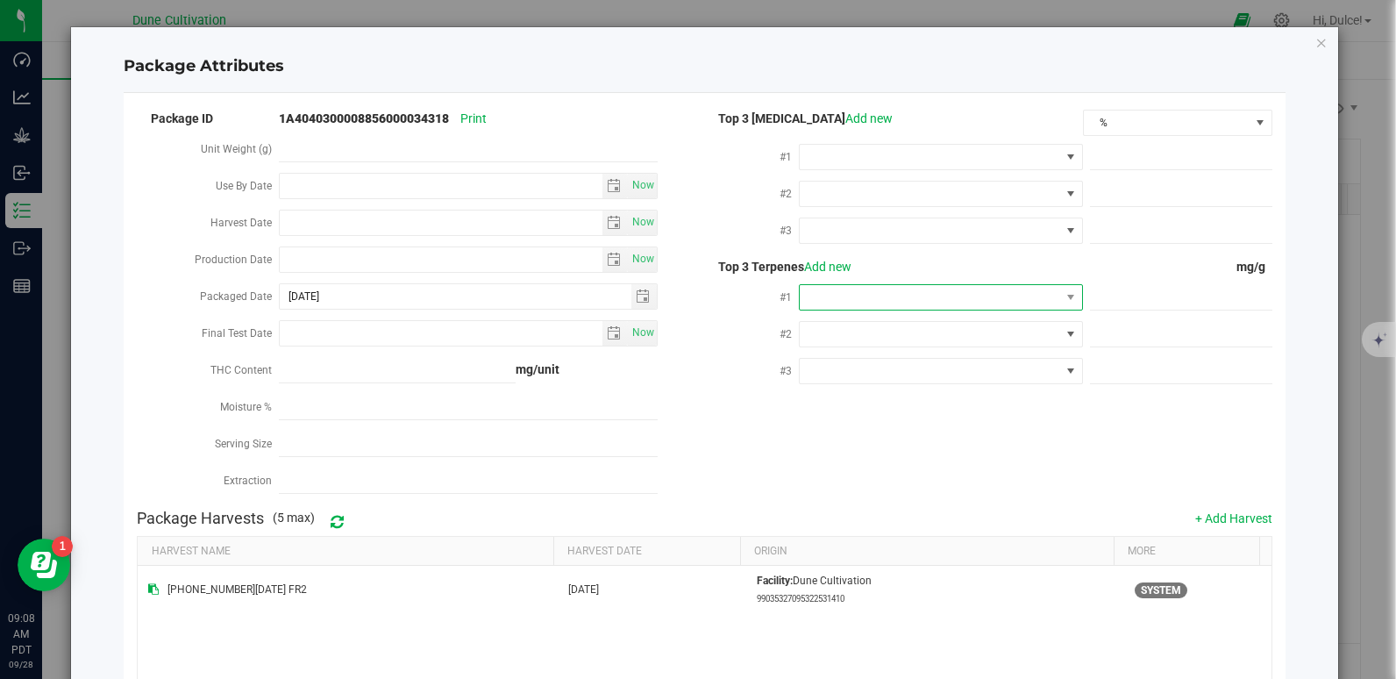
click at [830, 296] on span at bounding box center [930, 297] width 260 height 25
drag, startPoint x: 863, startPoint y: 433, endPoint x: 805, endPoint y: 435, distance: 57.9
click at [805, 435] on li "D-Limonene" at bounding box center [932, 438] width 279 height 30
click at [1156, 287] on span at bounding box center [1181, 297] width 182 height 25
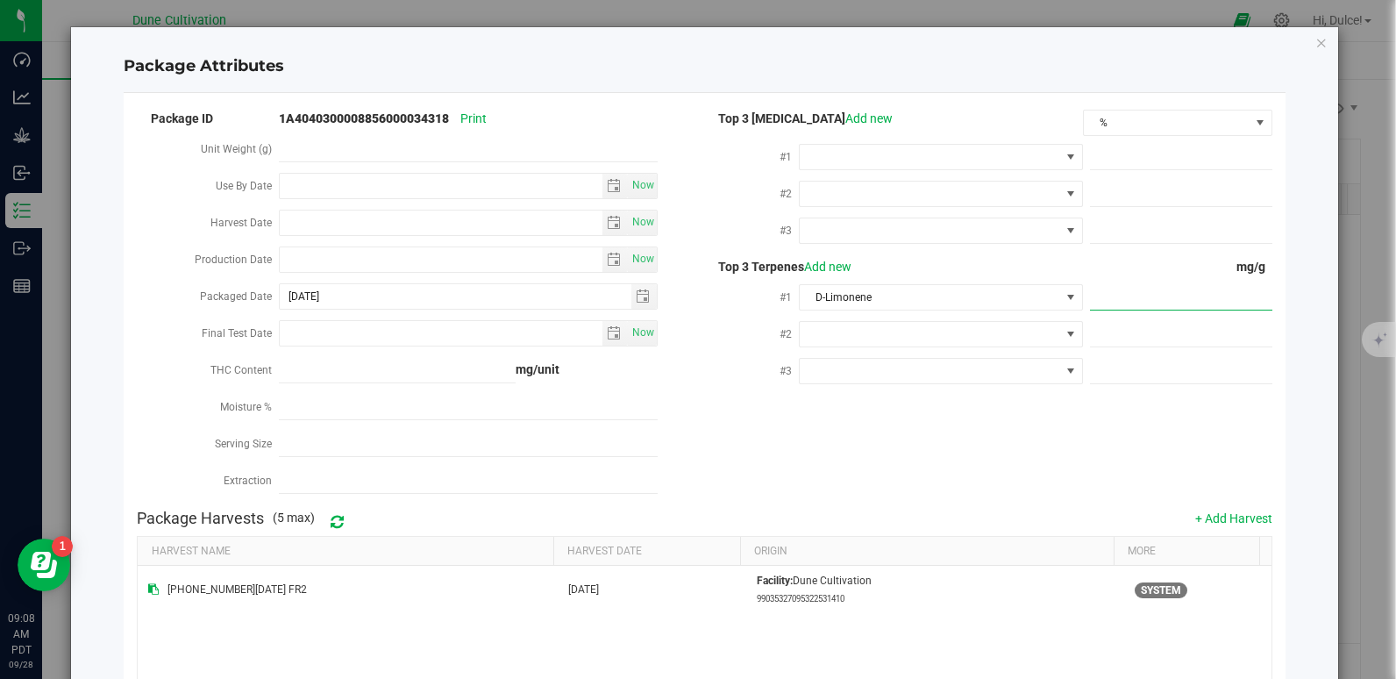
paste input "6.91"
type input "6.91"
type input "6.9100"
click at [997, 458] on div "Package ID 1A4040300008856000034318 Print Unit Weight (g) Use By Date Now Harve…" at bounding box center [704, 304] width 1134 height 394
click at [818, 332] on span at bounding box center [930, 334] width 260 height 25
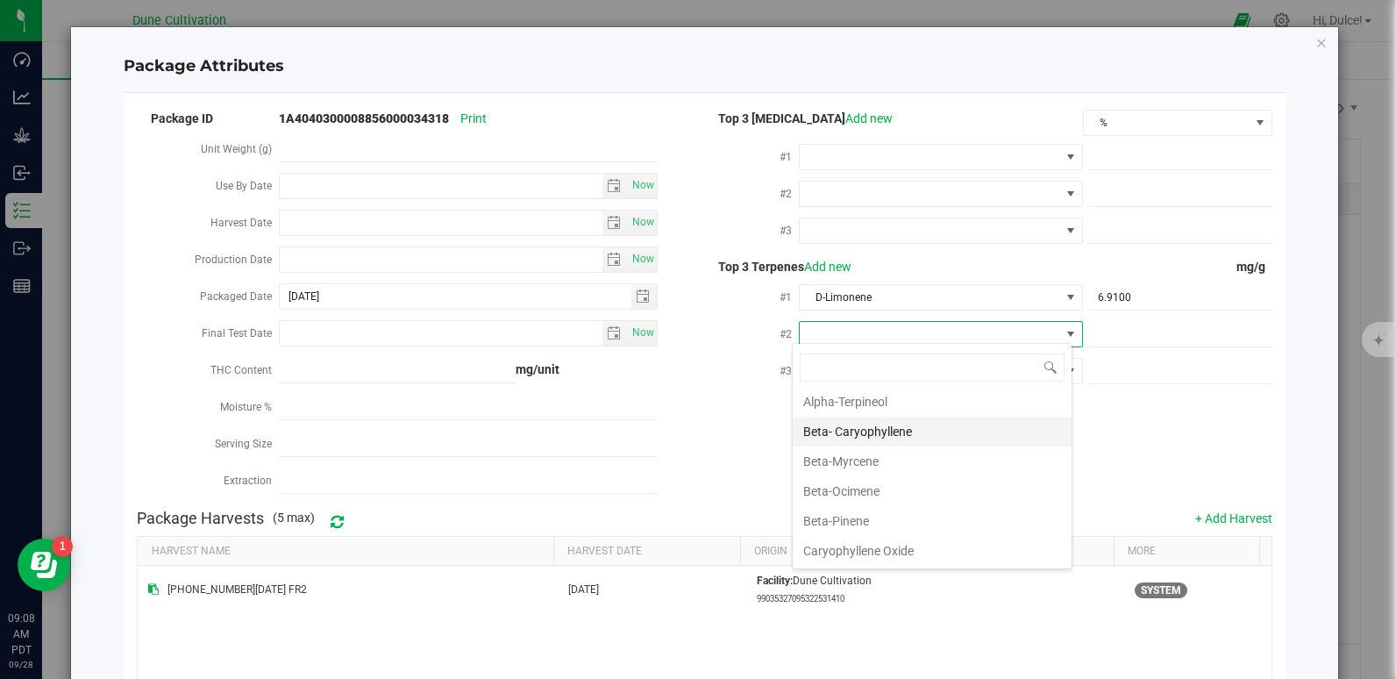
scroll to position [124, 0]
click at [852, 468] on li "Beta-Myrcene" at bounding box center [932, 460] width 279 height 30
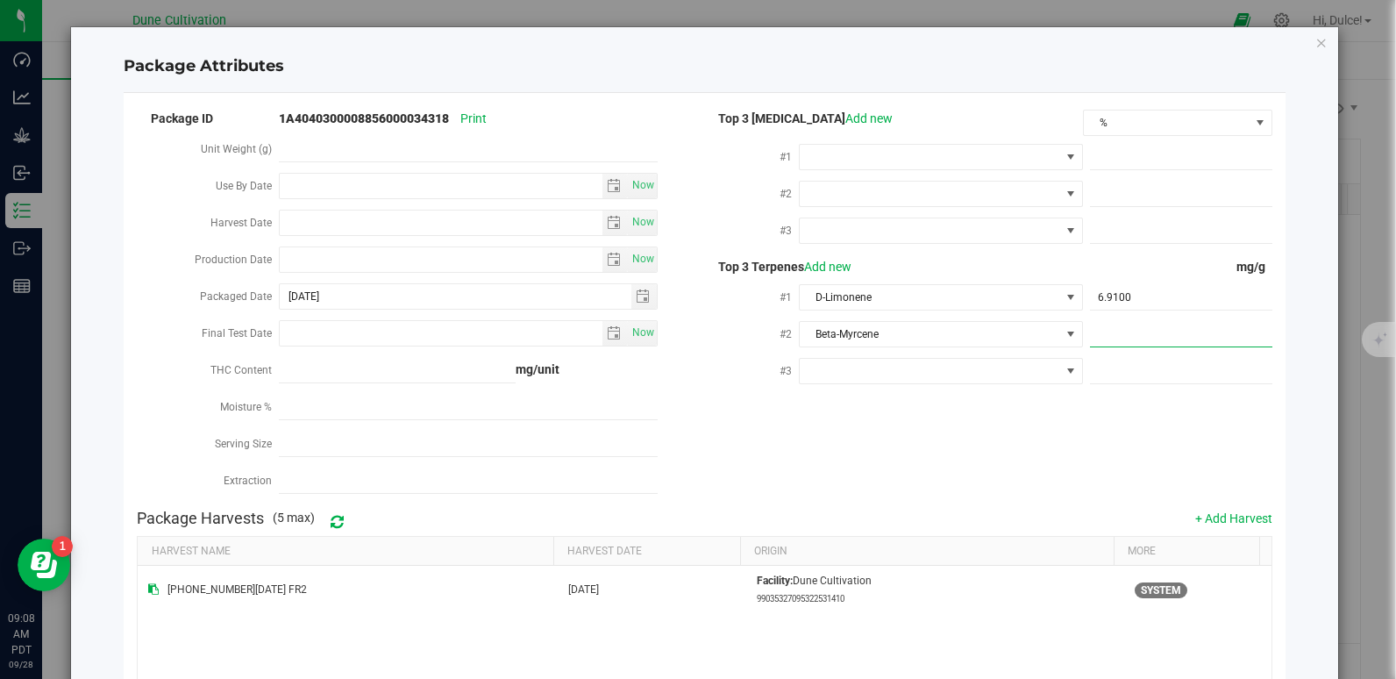
click at [1090, 322] on span at bounding box center [1181, 334] width 182 height 25
paste input "6.158"
type input "6.158"
type input "6.1580"
click at [969, 468] on div "Package ID 1A4040300008856000034318 Print Unit Weight (g) Use By Date Now Harve…" at bounding box center [704, 304] width 1134 height 394
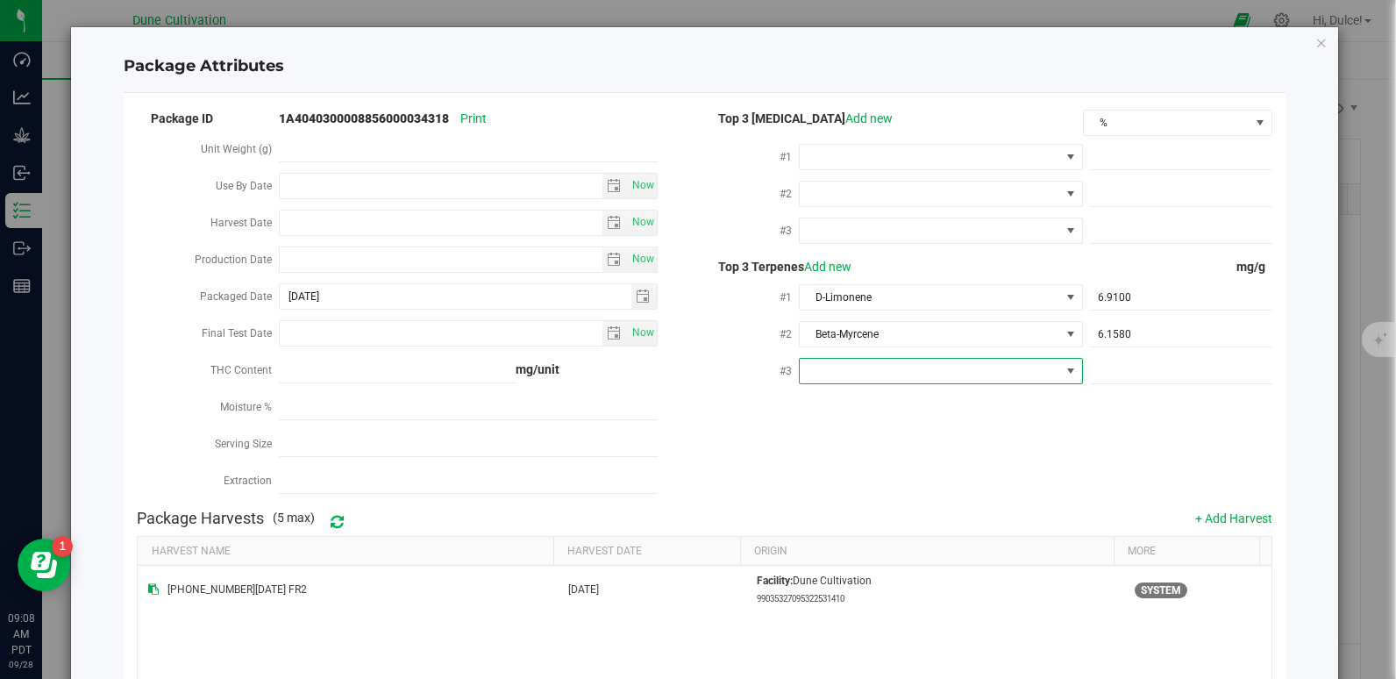
click at [810, 373] on span at bounding box center [930, 371] width 260 height 25
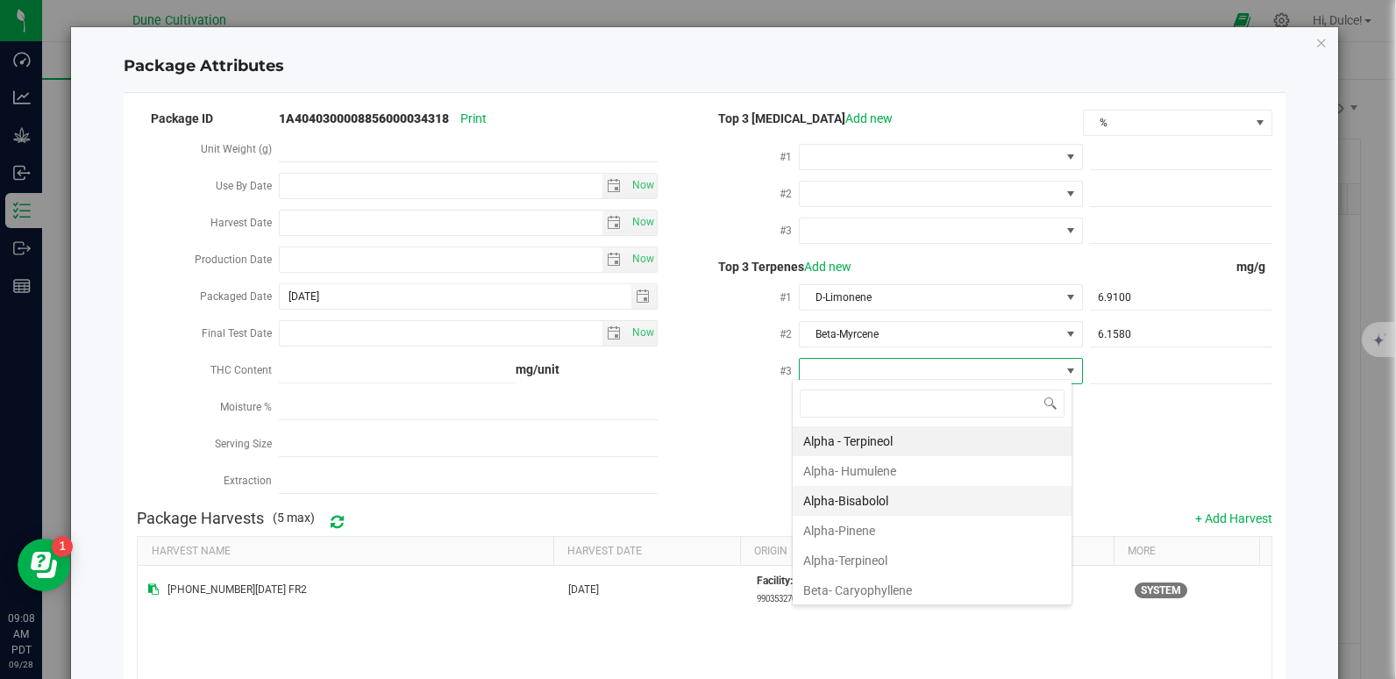
scroll to position [26, 281]
click at [865, 588] on li "Beta- Caryophyllene" at bounding box center [932, 590] width 279 height 30
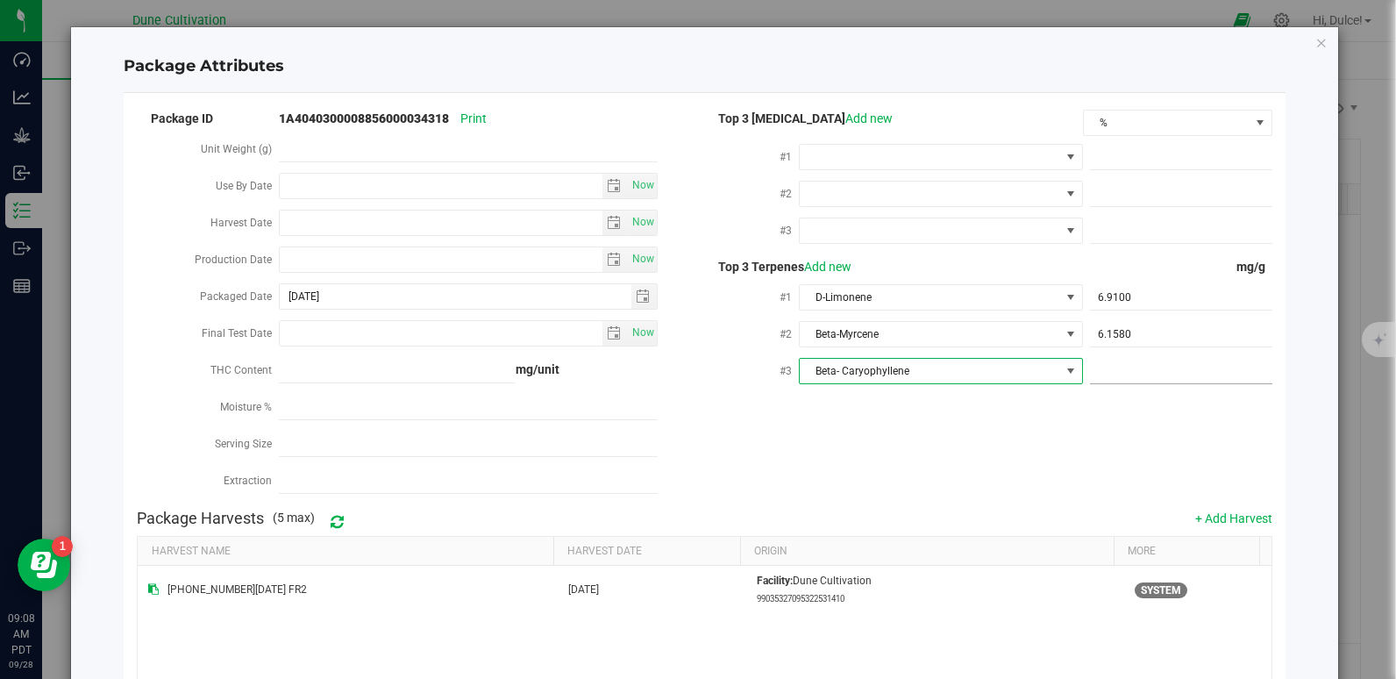
click at [1113, 360] on span at bounding box center [1181, 371] width 182 height 25
paste input "4.096"
type input "4.096"
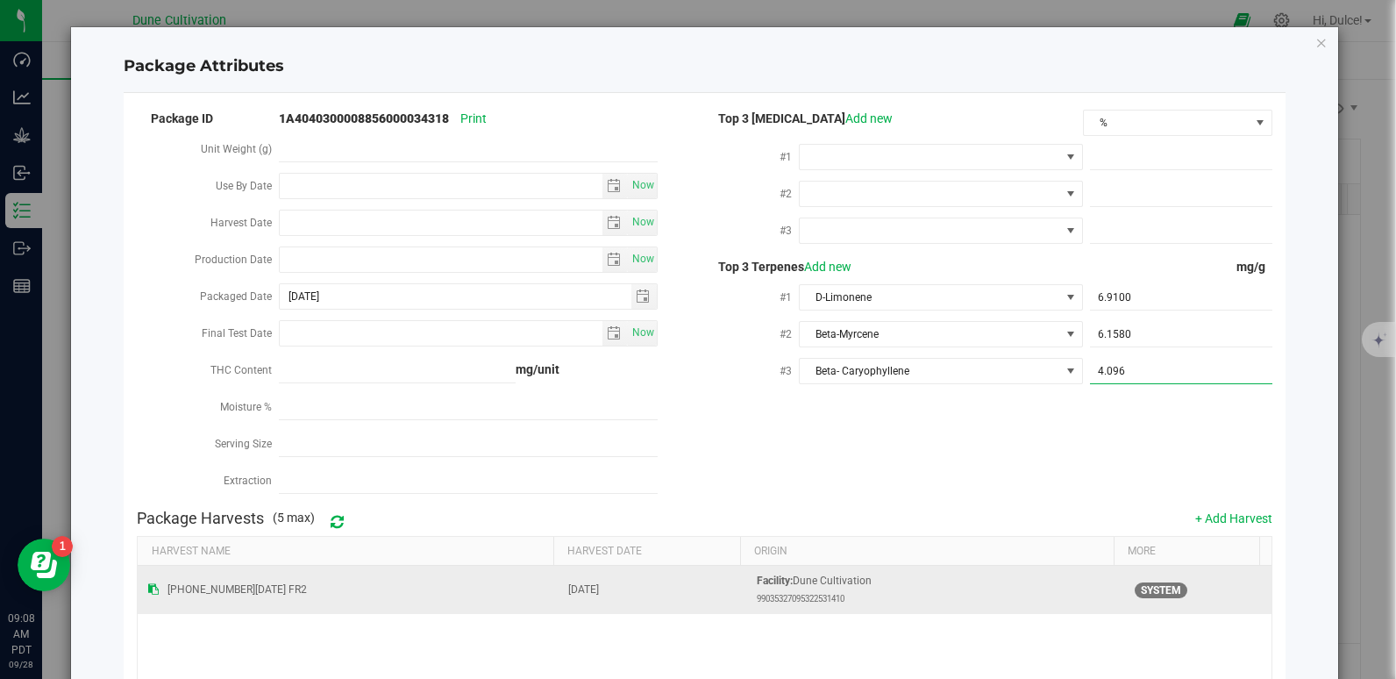
scroll to position [213, 0]
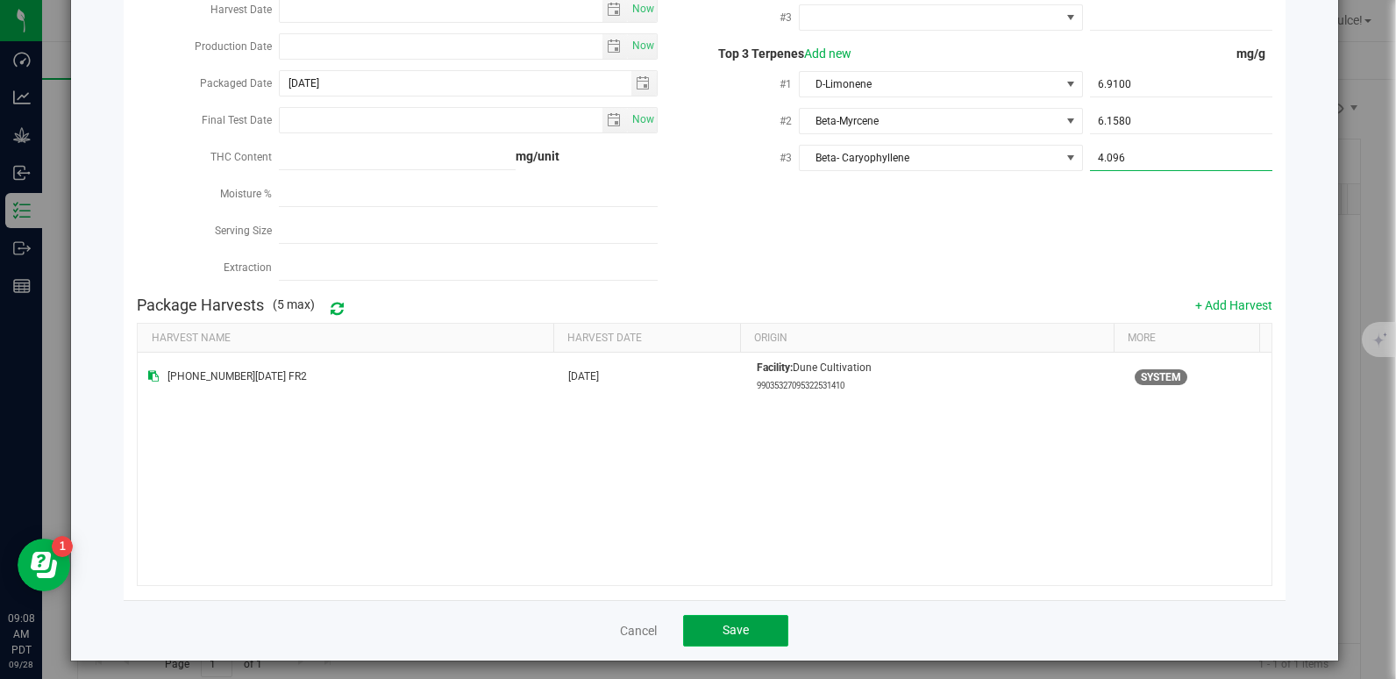
type input "4.0960"
click at [711, 624] on button "Save" at bounding box center [735, 631] width 105 height 32
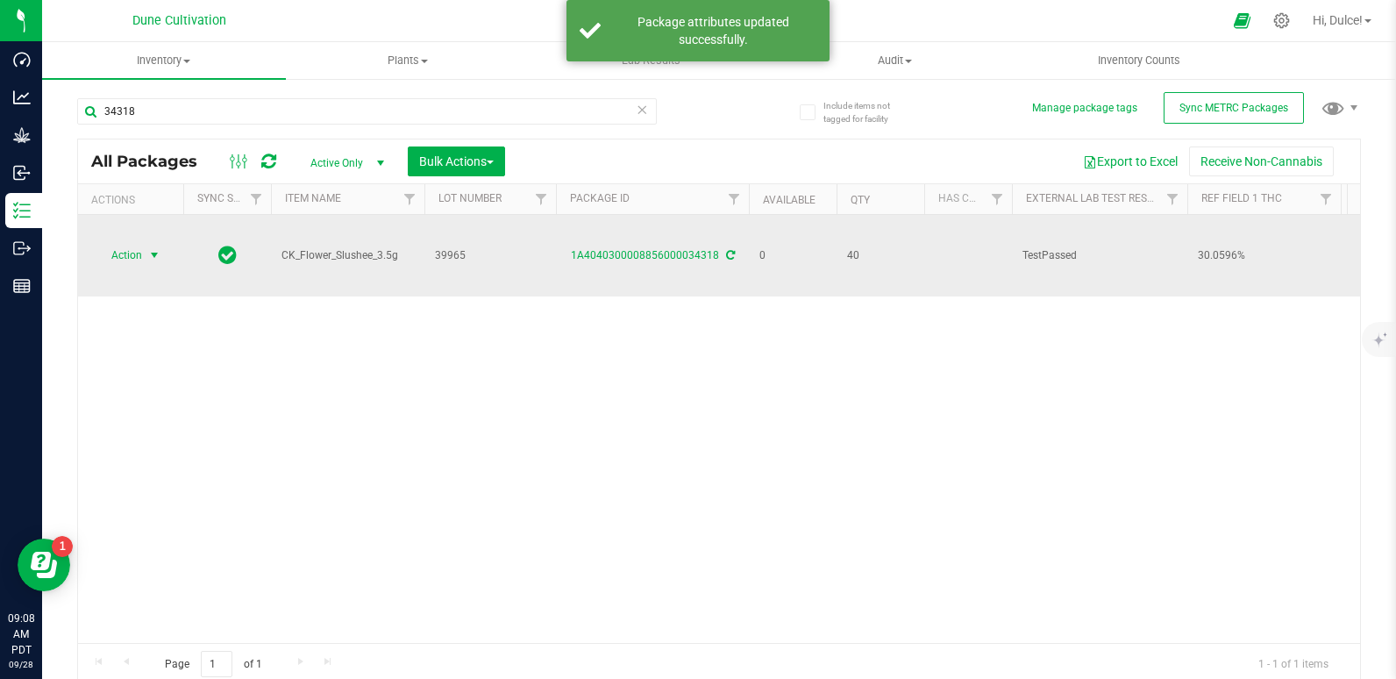
click at [136, 243] on span "Action" at bounding box center [119, 255] width 47 height 25
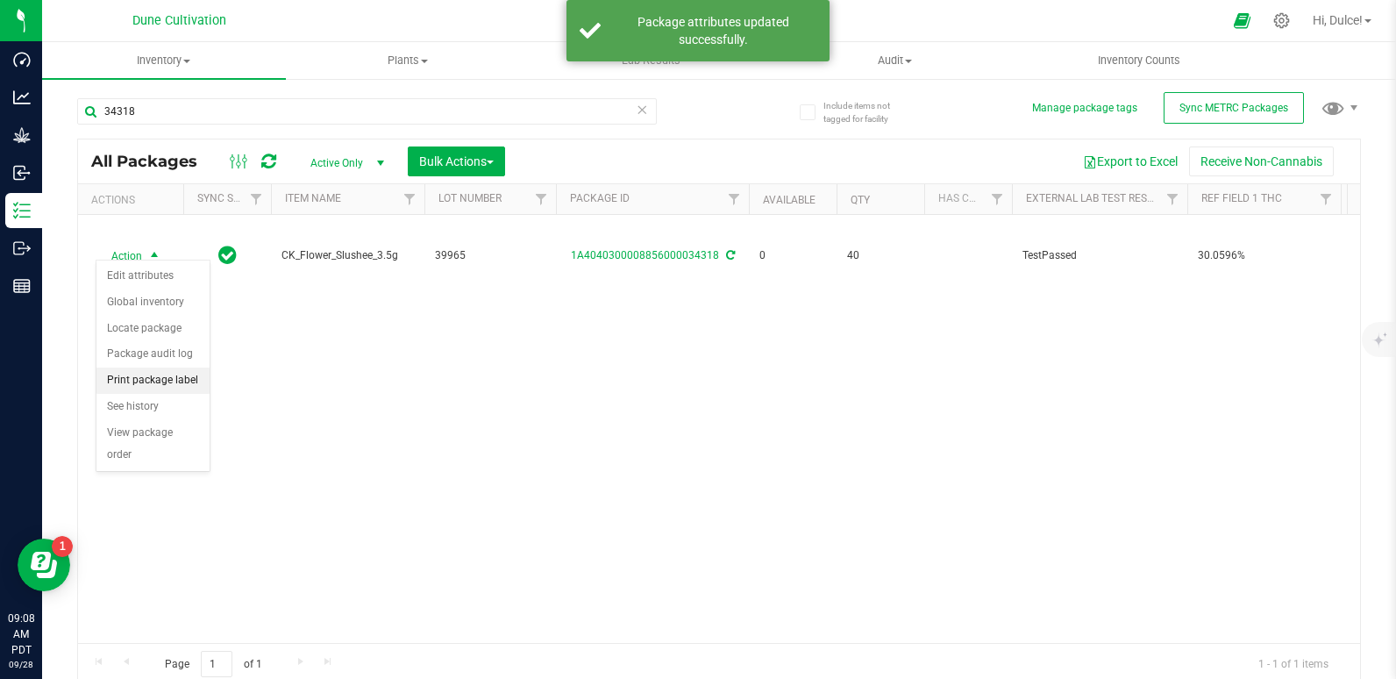
click at [161, 379] on li "Print package label" at bounding box center [152, 380] width 113 height 26
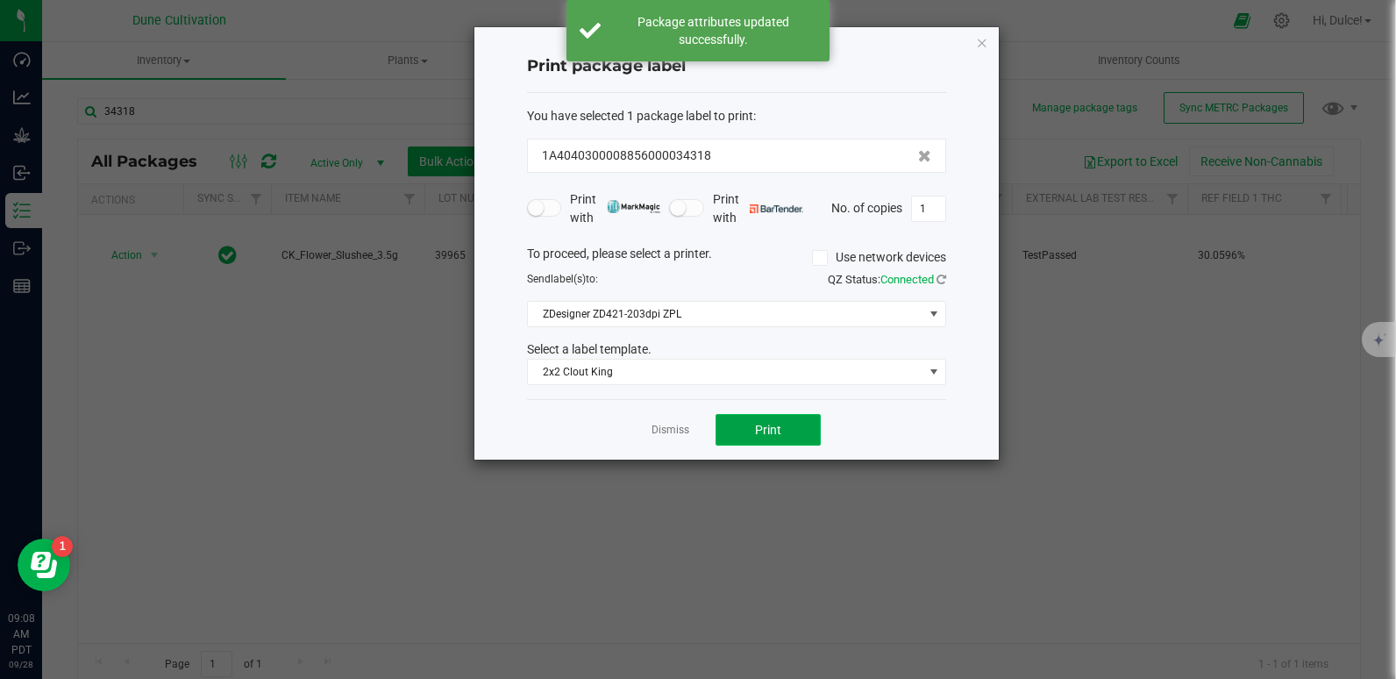
click at [764, 417] on button "Print" at bounding box center [767, 430] width 105 height 32
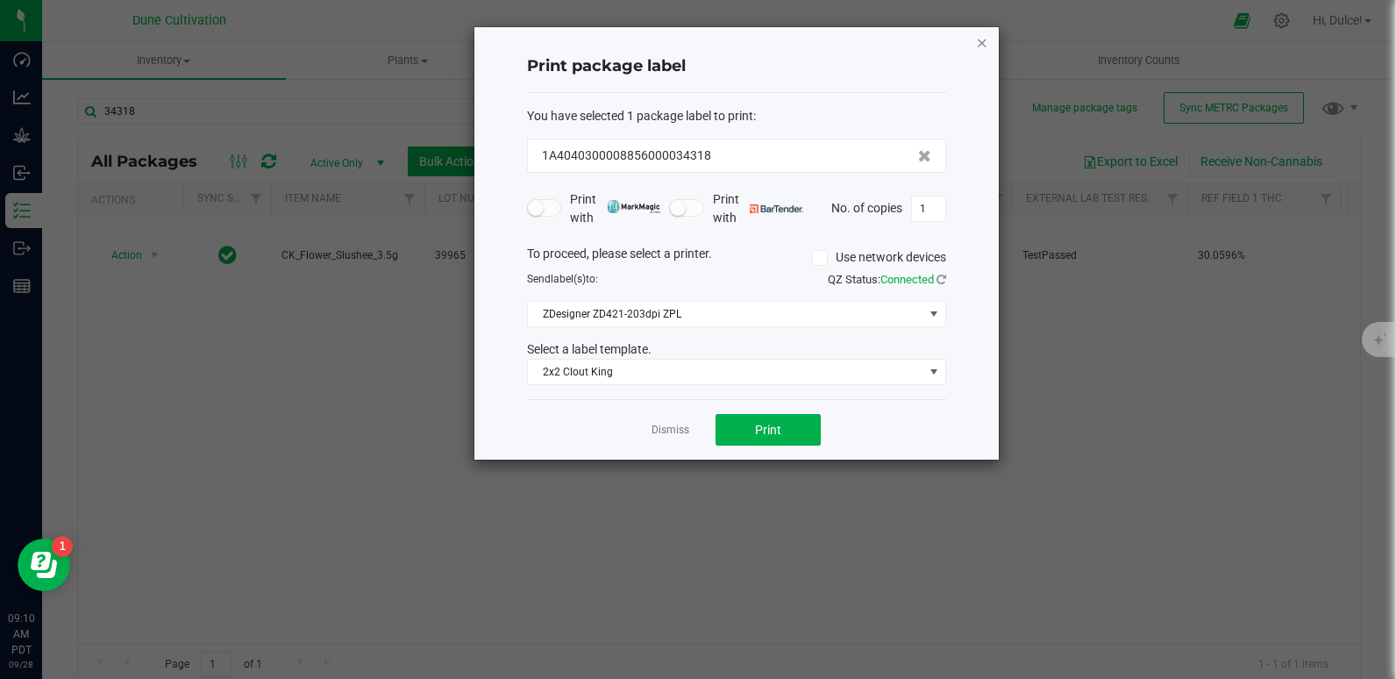
click at [987, 46] on icon "button" at bounding box center [982, 42] width 12 height 21
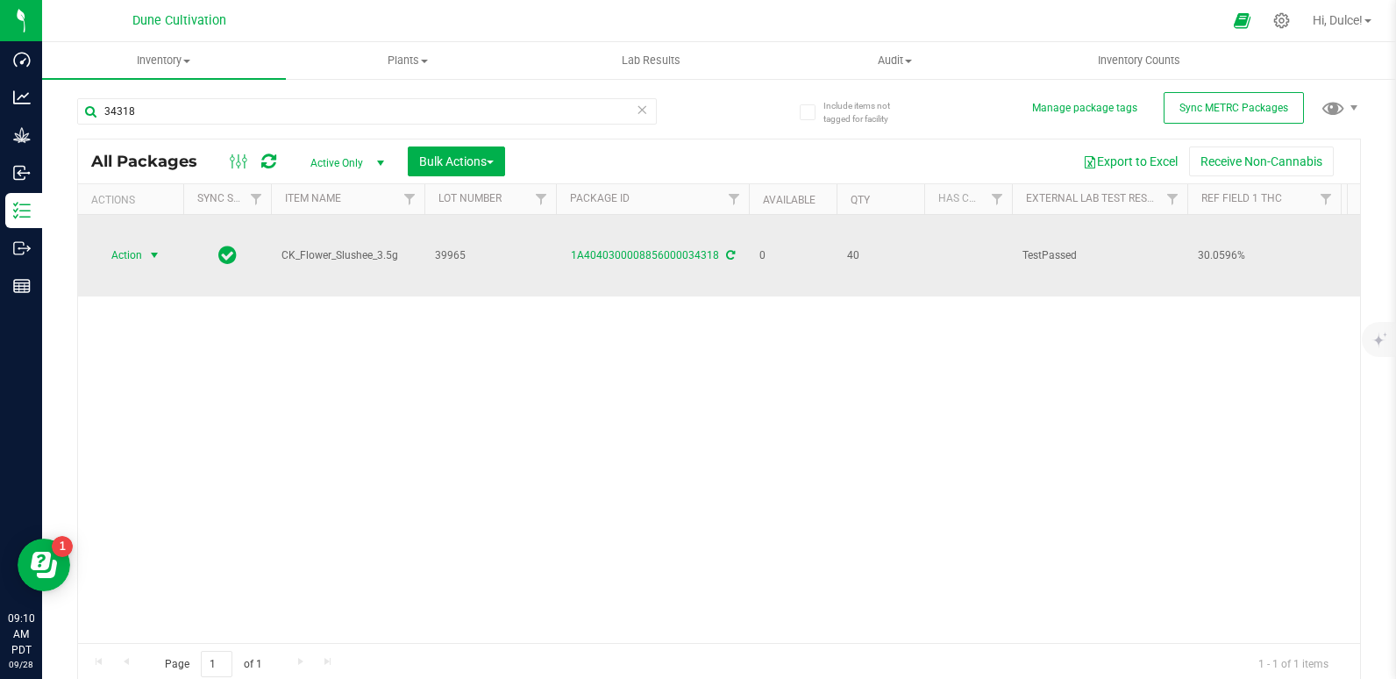
click at [121, 254] on span "Action" at bounding box center [119, 255] width 47 height 25
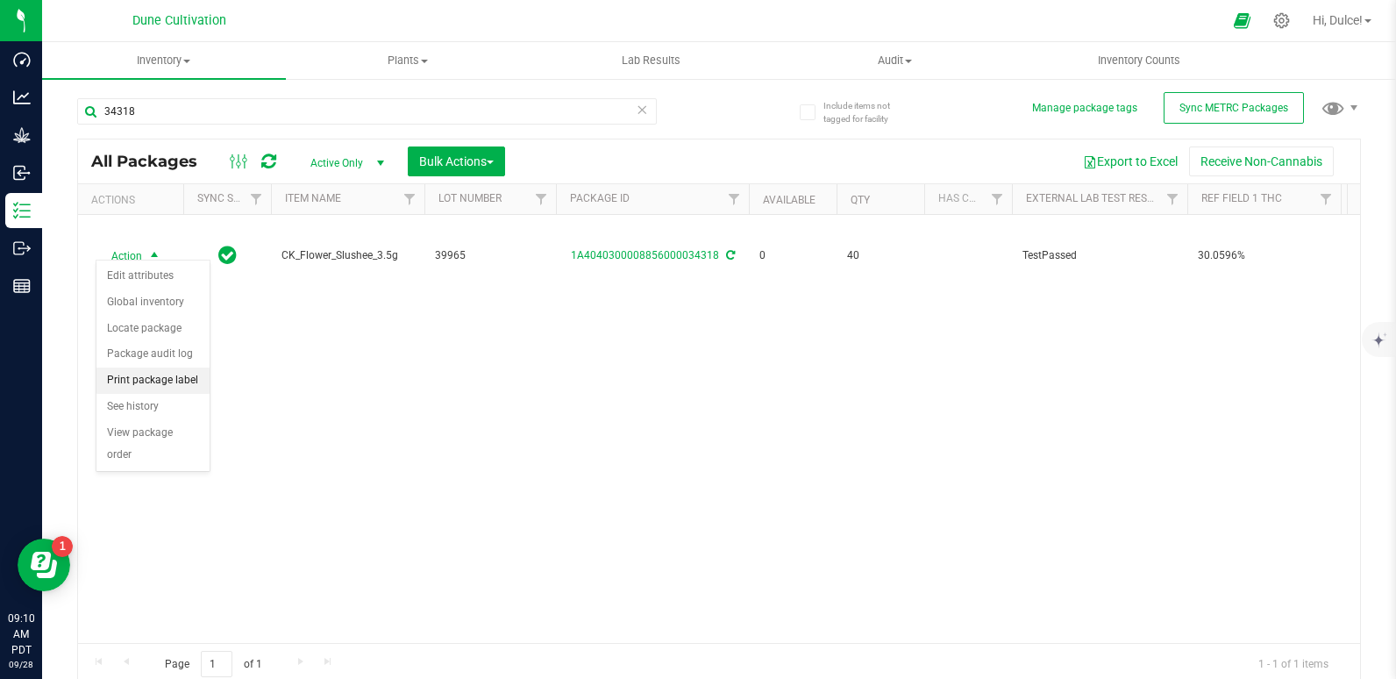
click at [161, 379] on li "Print package label" at bounding box center [152, 380] width 113 height 26
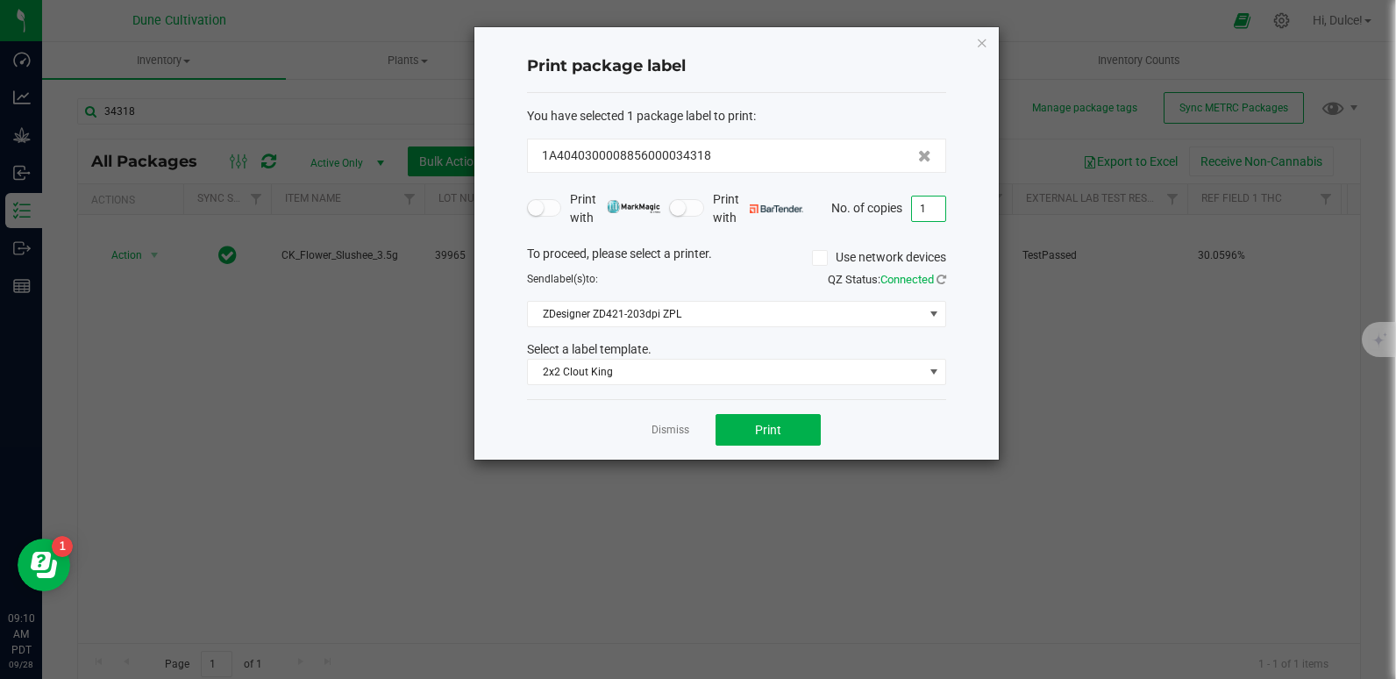
click at [927, 216] on input "1" at bounding box center [928, 208] width 33 height 25
type input "40"
click at [786, 426] on button "Print" at bounding box center [767, 430] width 105 height 32
click at [980, 40] on icon "button" at bounding box center [982, 42] width 12 height 21
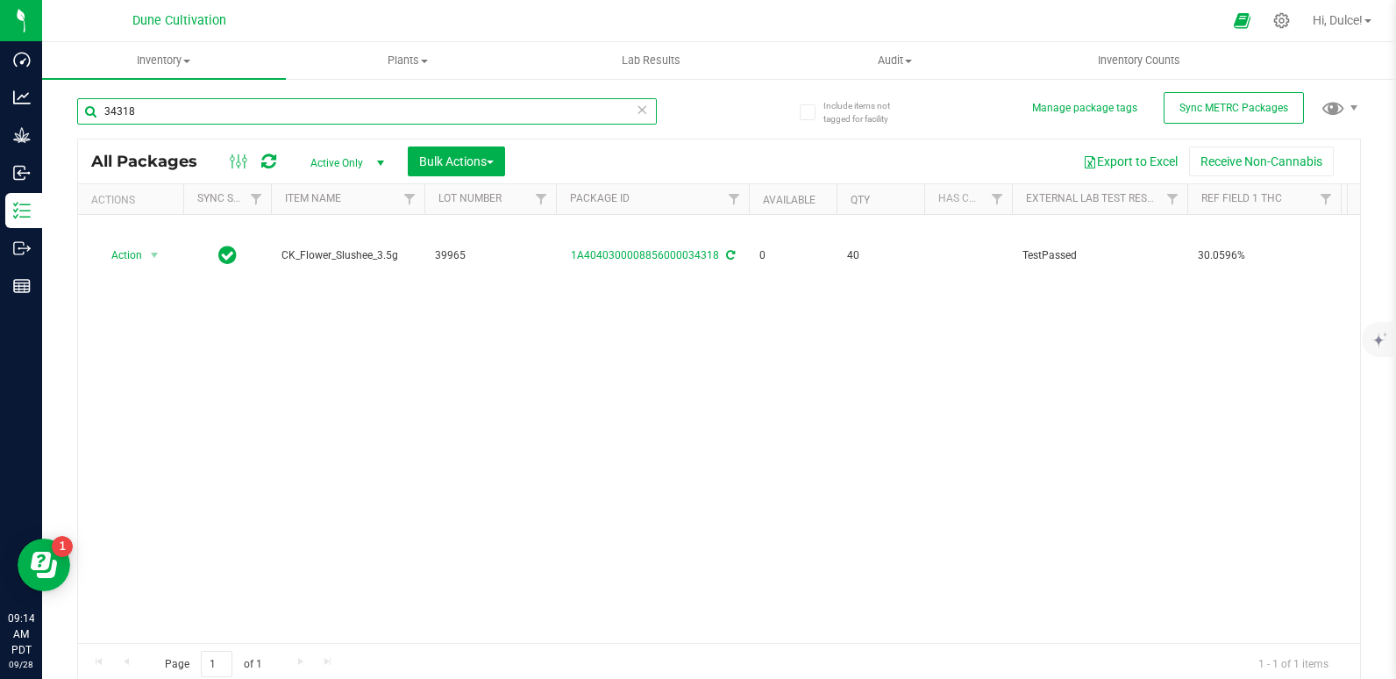
click at [595, 107] on input "34318" at bounding box center [367, 111] width 580 height 26
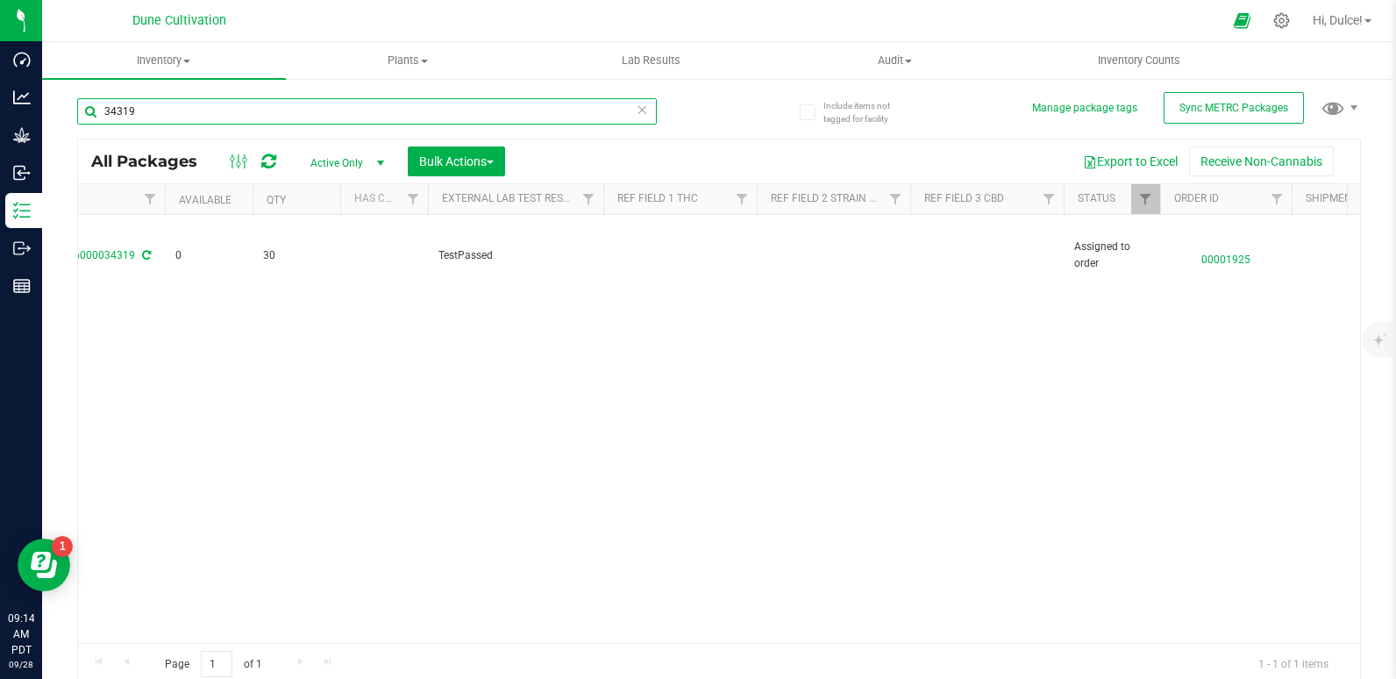
scroll to position [0, 585]
type input "34319"
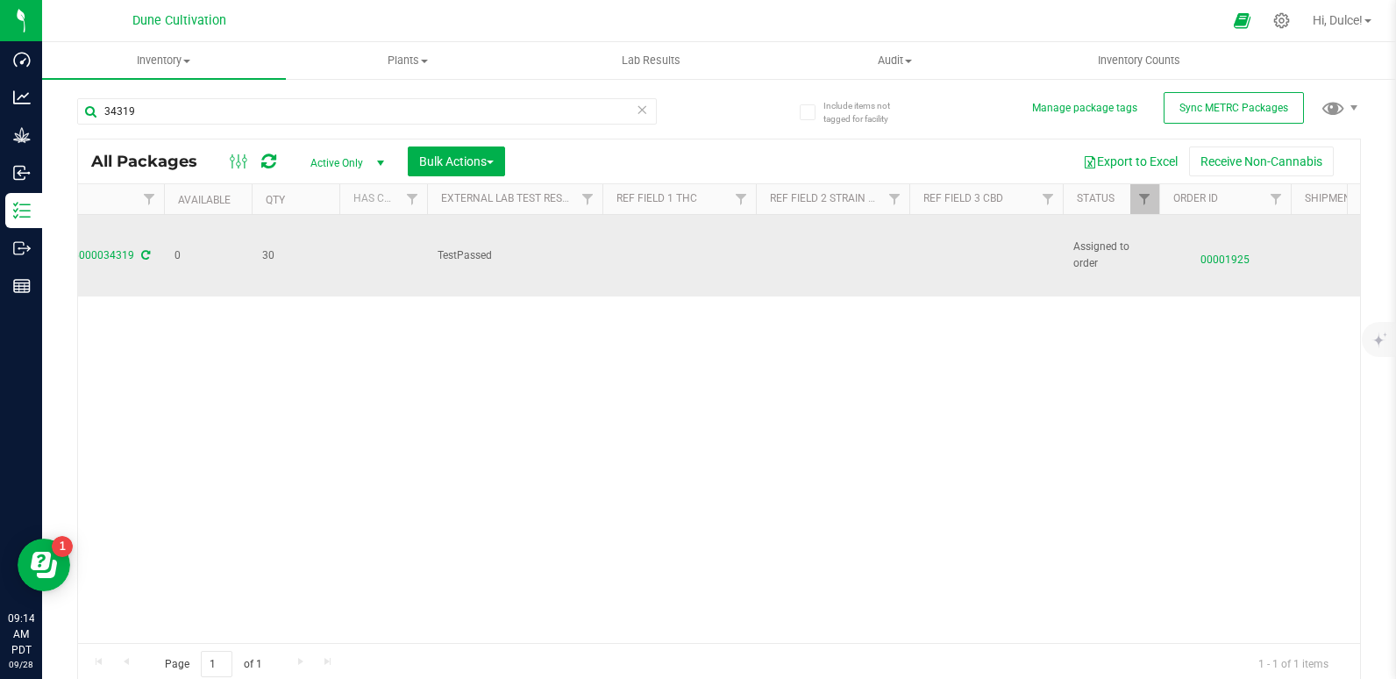
click at [908, 243] on td at bounding box center [832, 256] width 153 height 82
click at [932, 238] on td at bounding box center [985, 256] width 153 height 82
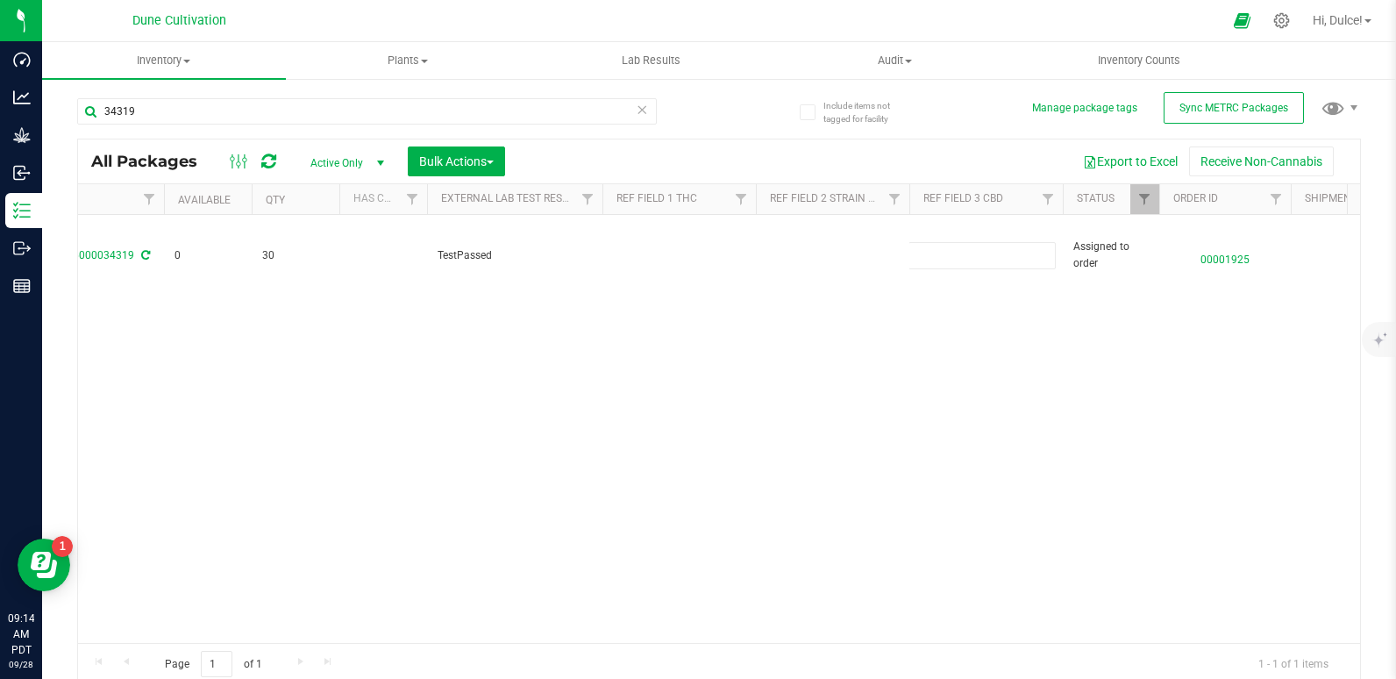
type input "0.0564%"
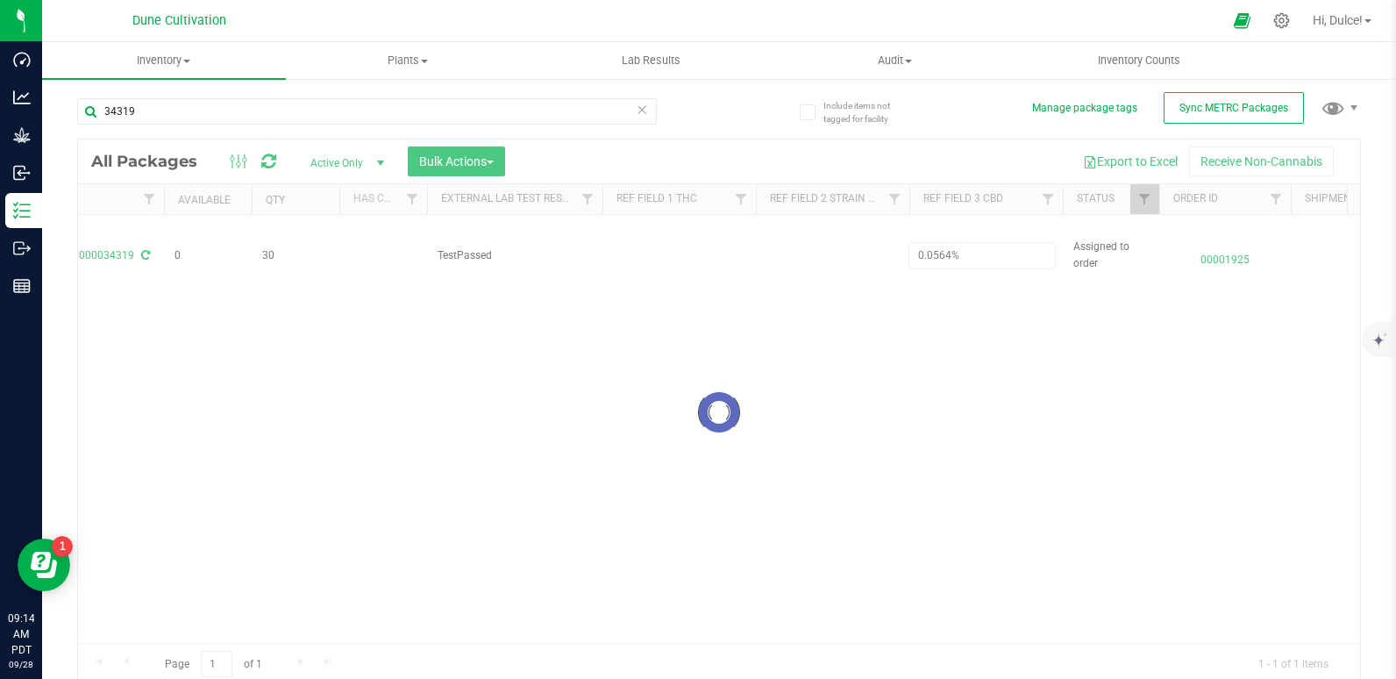
click at [883, 339] on div "Loading... All Packages Active Only Active Only Lab Samples Locked All External…" at bounding box center [719, 412] width 1284 height 547
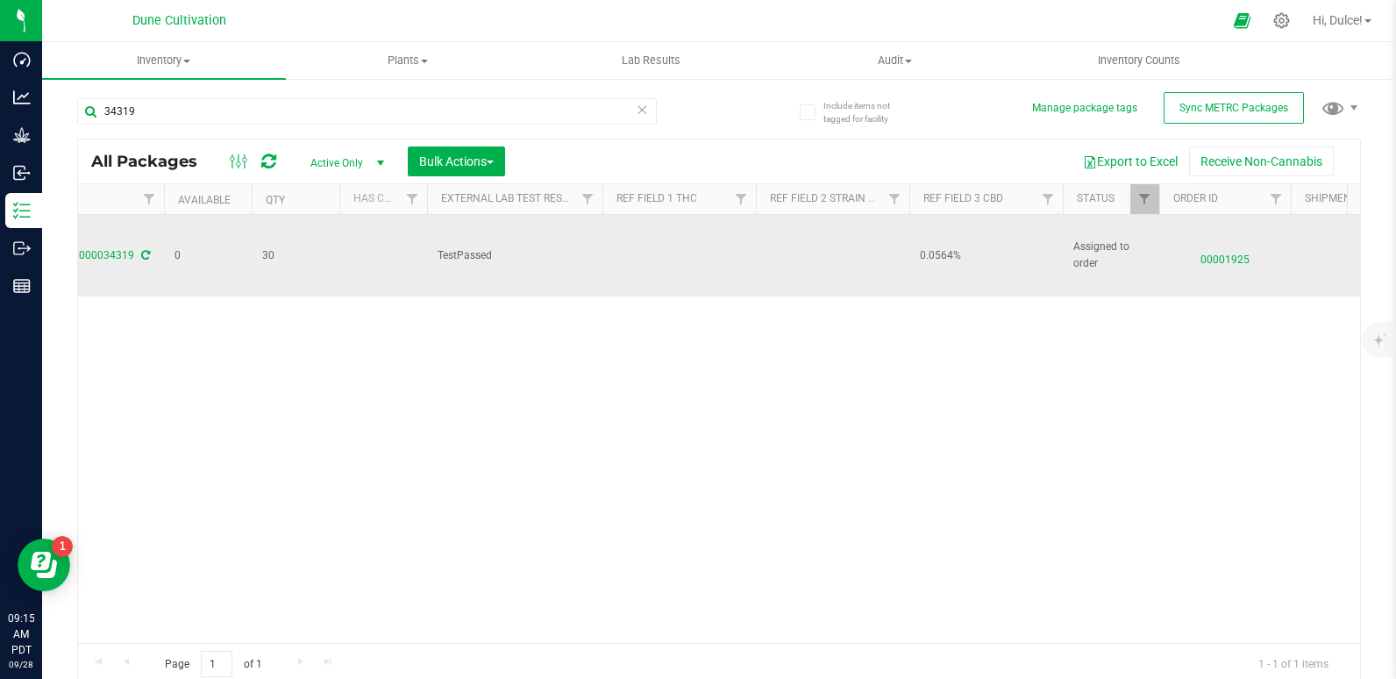
click at [662, 250] on td at bounding box center [678, 256] width 153 height 82
drag, startPoint x: 669, startPoint y: 248, endPoint x: 492, endPoint y: 247, distance: 177.1
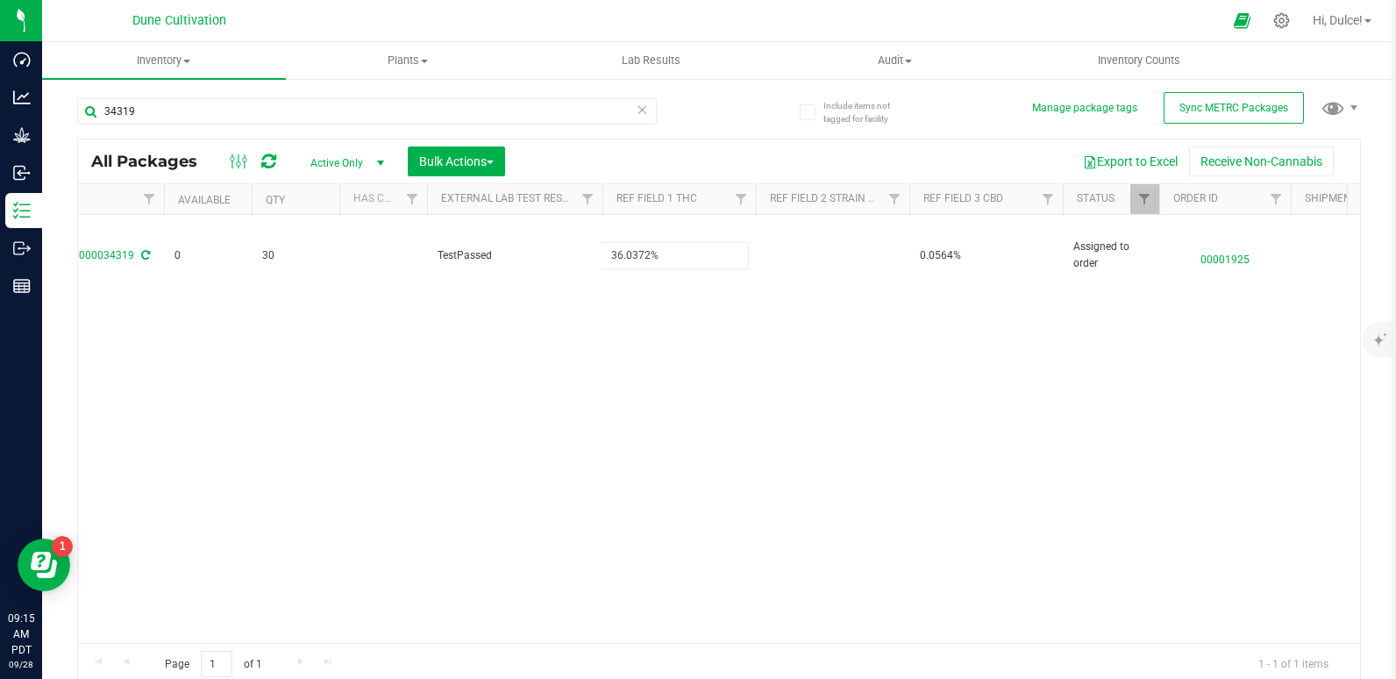
type input "36.0372%"
click at [414, 388] on div "All Packages Active Only Active Only Lab Samples Locked All External Internal B…" at bounding box center [719, 412] width 1284 height 547
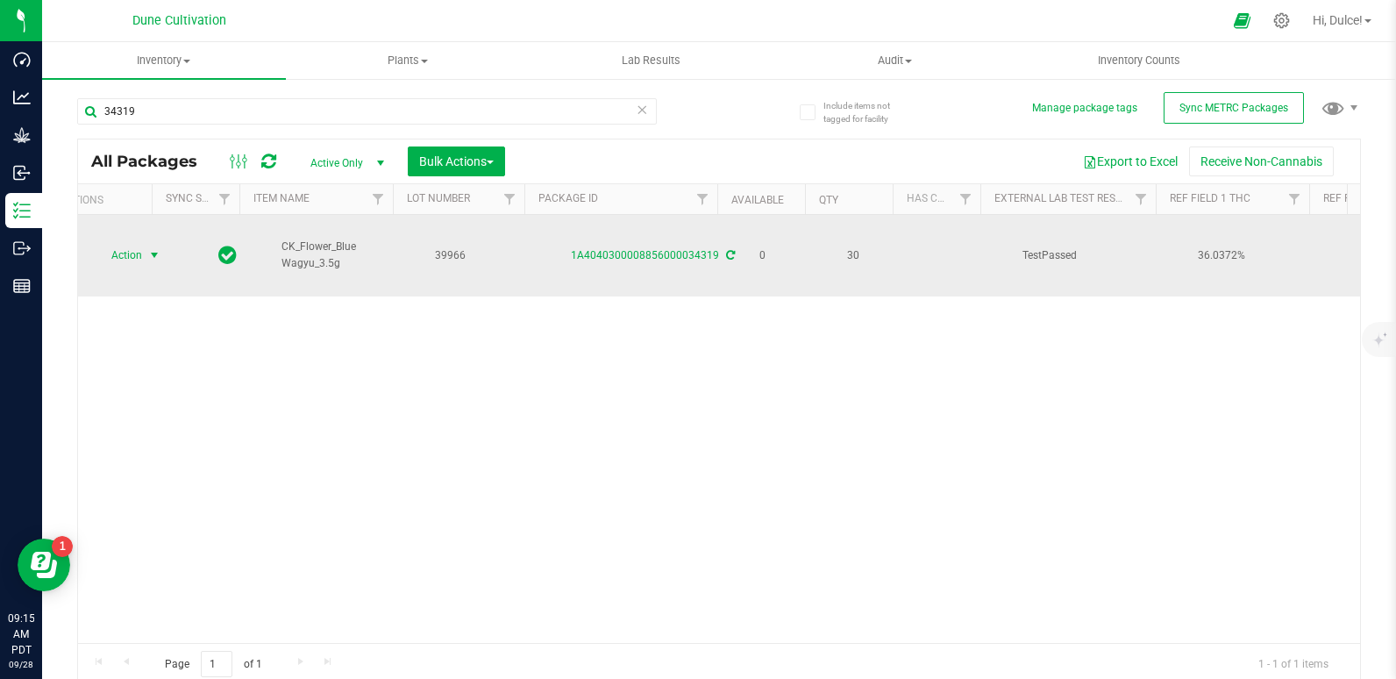
scroll to position [0, 0]
click at [124, 243] on span "Action" at bounding box center [119, 255] width 47 height 25
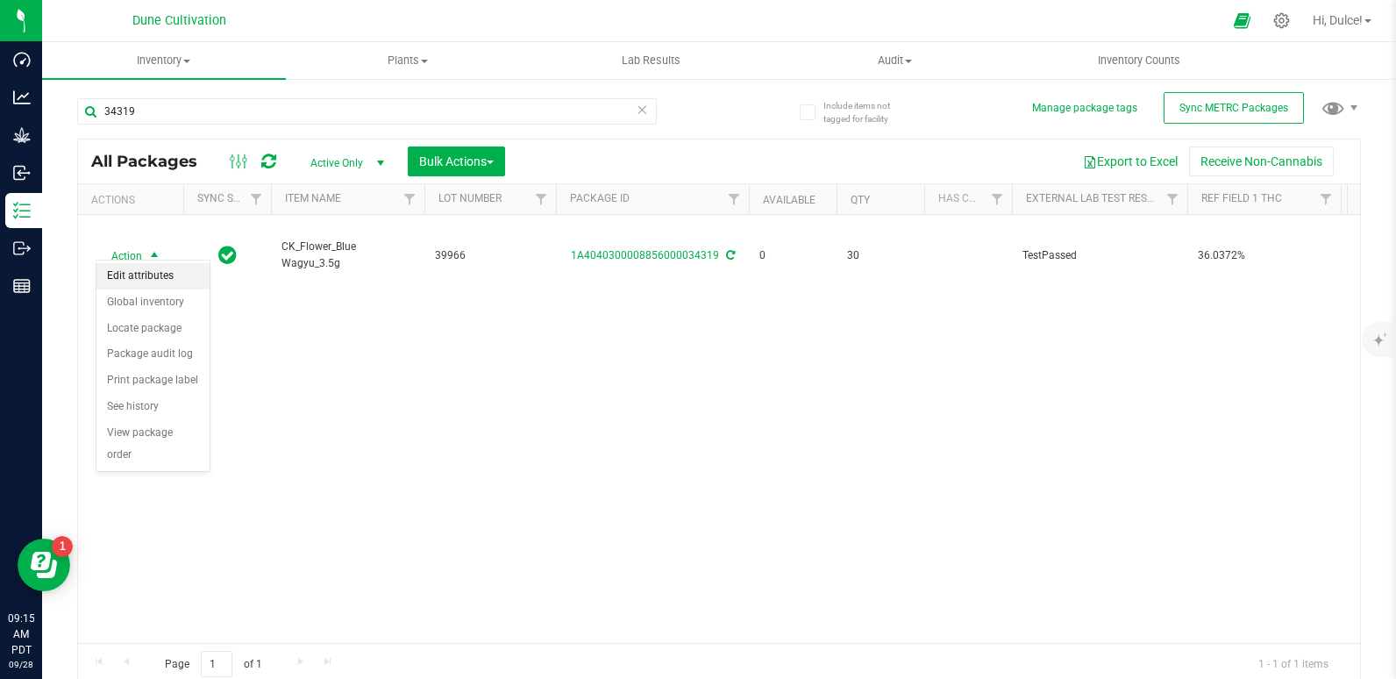
click at [174, 281] on li "Edit attributes" at bounding box center [152, 276] width 113 height 26
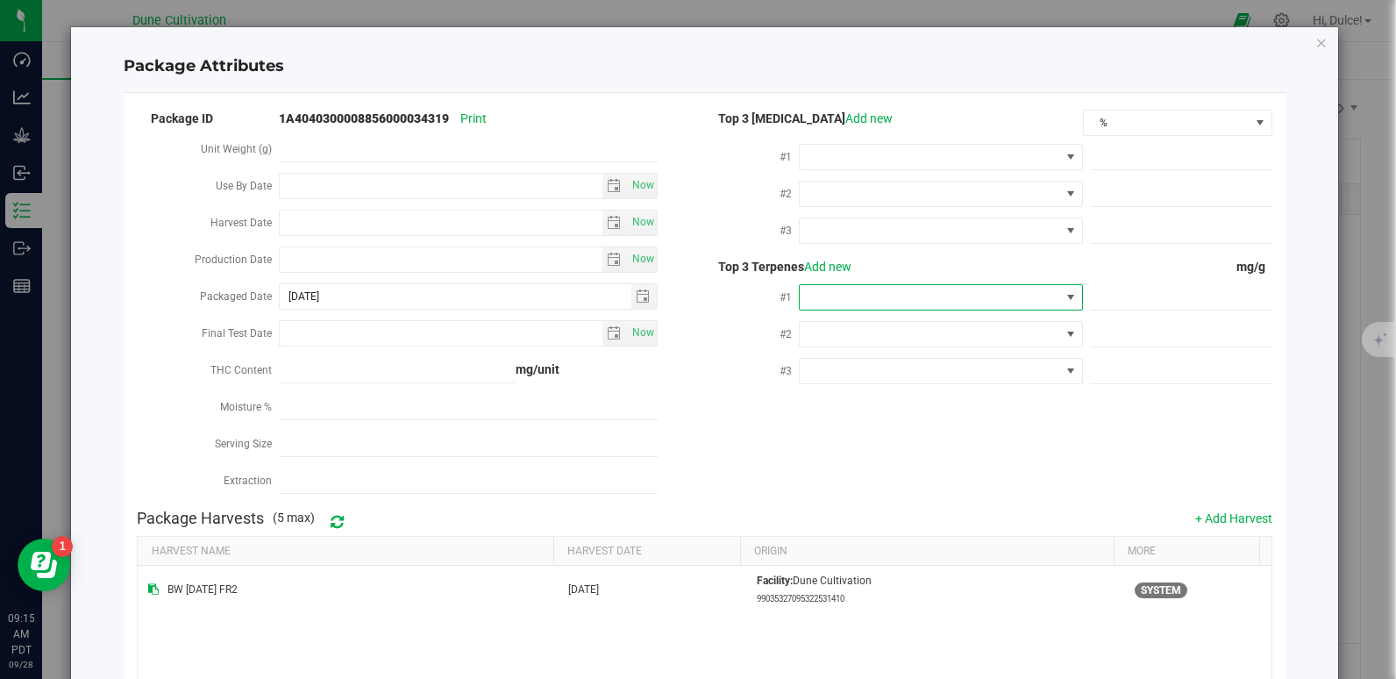
click at [952, 289] on span at bounding box center [930, 297] width 260 height 25
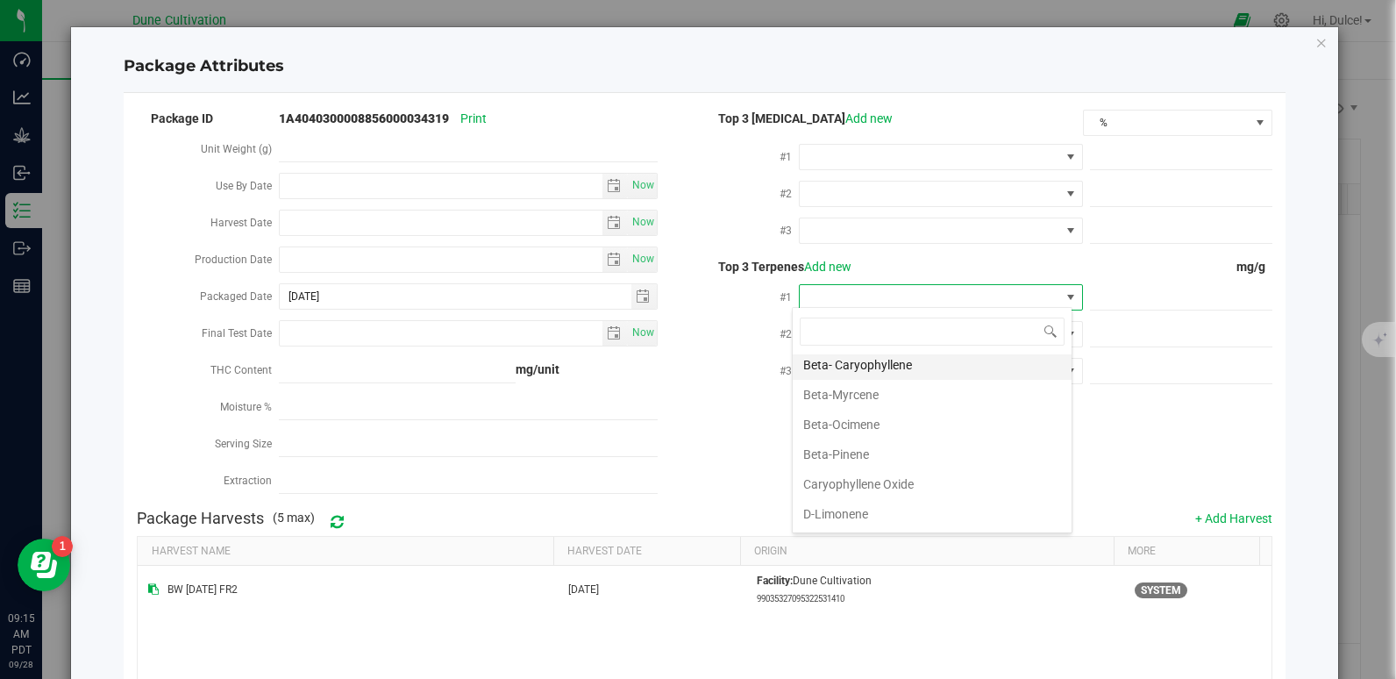
scroll to position [155, 0]
click at [863, 516] on li "D-Limonene" at bounding box center [932, 512] width 279 height 30
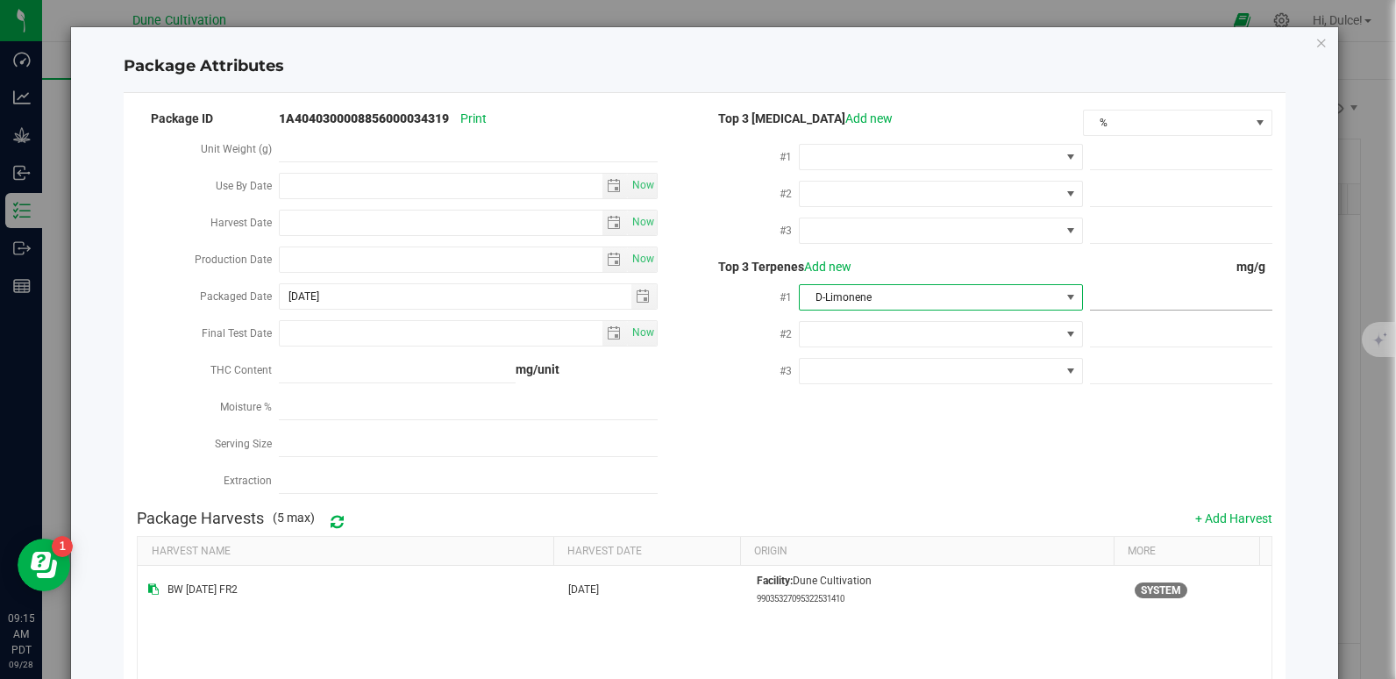
click at [1128, 301] on span at bounding box center [1181, 297] width 182 height 25
paste input "6.872"
type input "6.872"
type input "6.8720"
click at [989, 423] on div "Package ID 1A4040300008856000034319 Print Unit Weight (g) Use By Date Now Harve…" at bounding box center [704, 304] width 1134 height 394
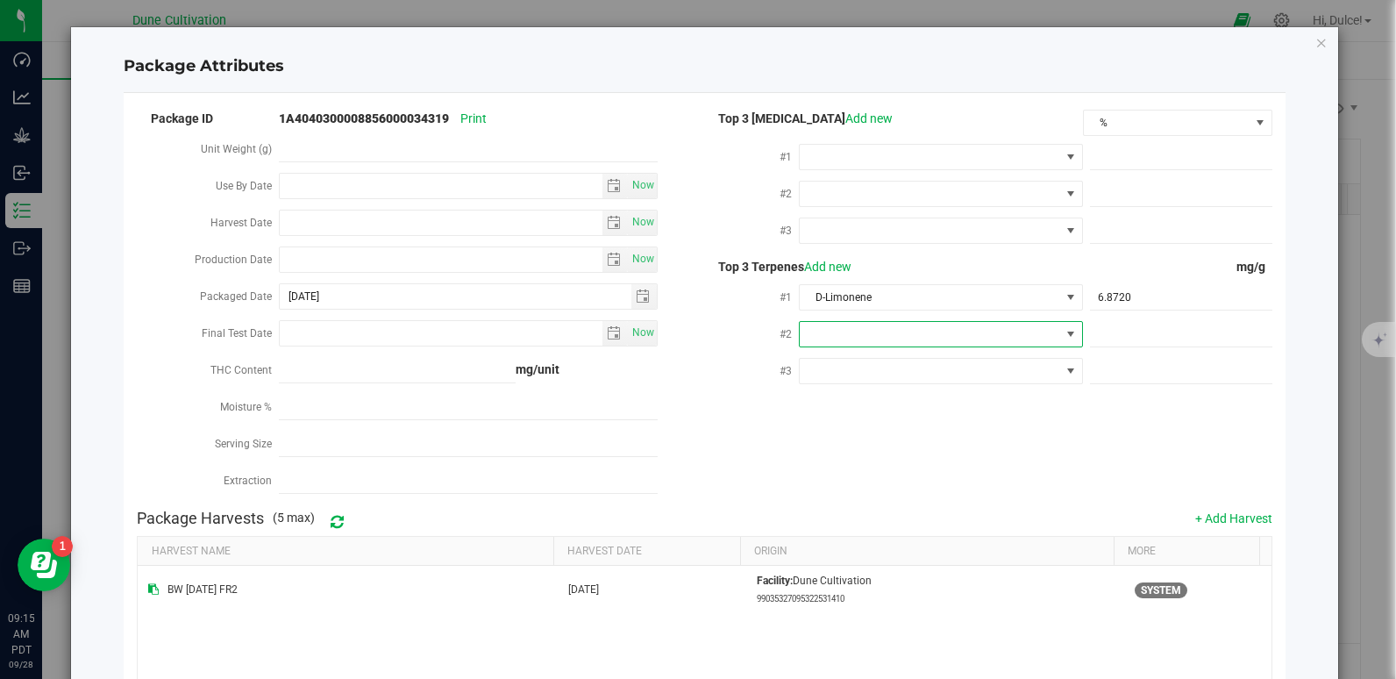
click at [871, 331] on span at bounding box center [930, 334] width 260 height 25
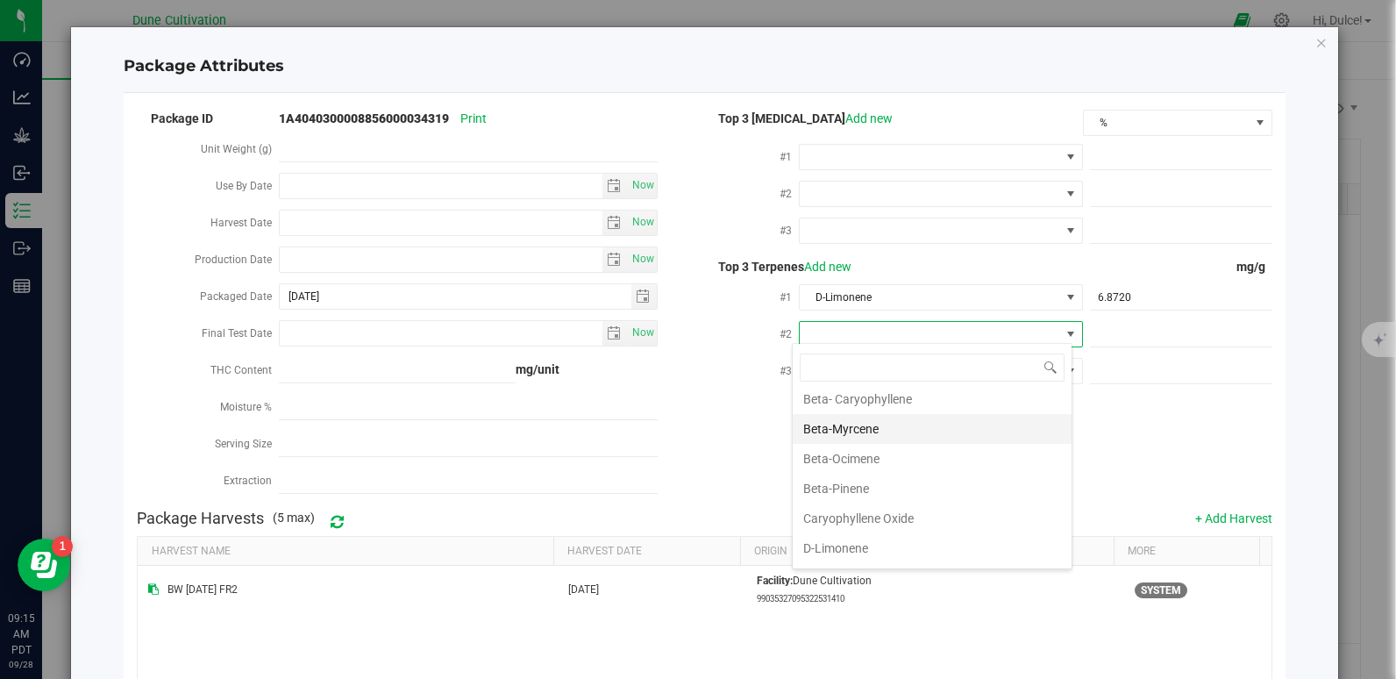
click at [876, 437] on li "Beta-Myrcene" at bounding box center [932, 429] width 279 height 30
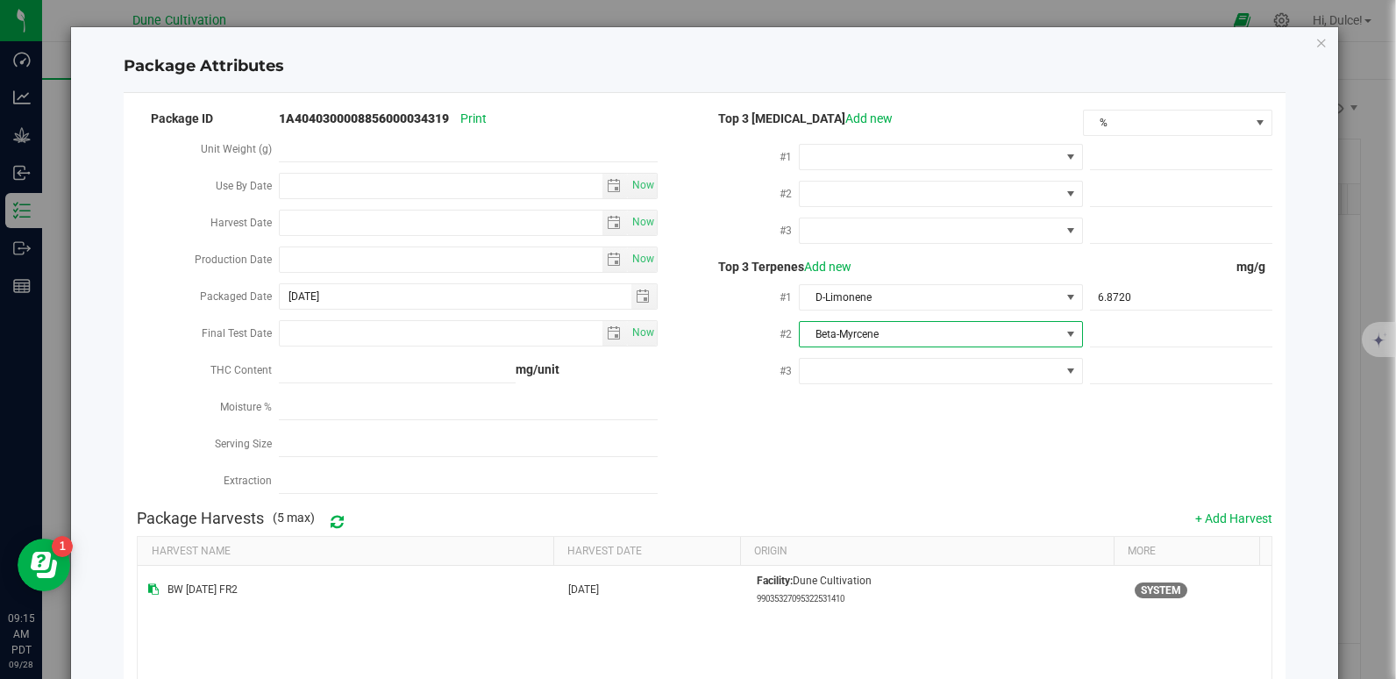
click at [1111, 311] on div "#1 D-Limonene 6.8720 6.872" at bounding box center [987, 299] width 567 height 37
click at [1109, 322] on span at bounding box center [1181, 334] width 182 height 25
paste input "5.567"
type input "5.567"
type input "5.5670"
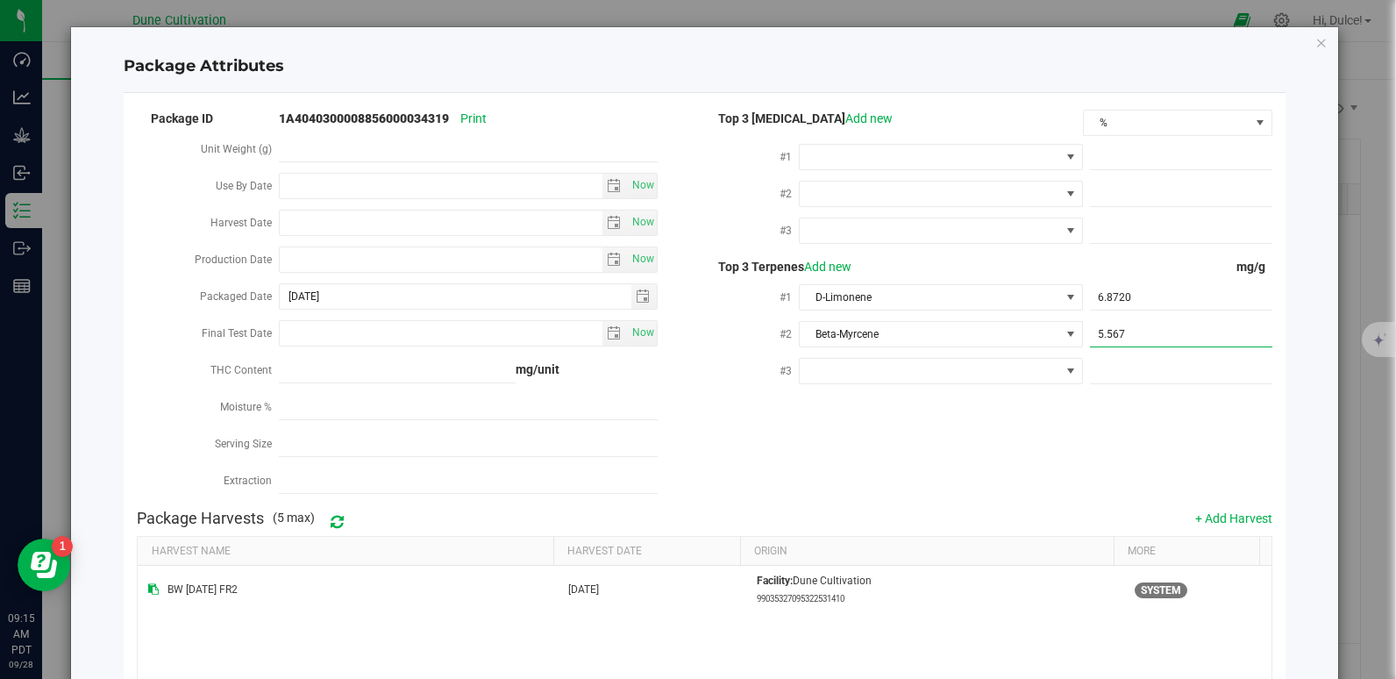
click at [1008, 433] on div "Package ID 1A4040300008856000034319 Print Unit Weight (g) Use By Date Now Harve…" at bounding box center [704, 304] width 1134 height 394
click at [898, 369] on span at bounding box center [930, 371] width 260 height 25
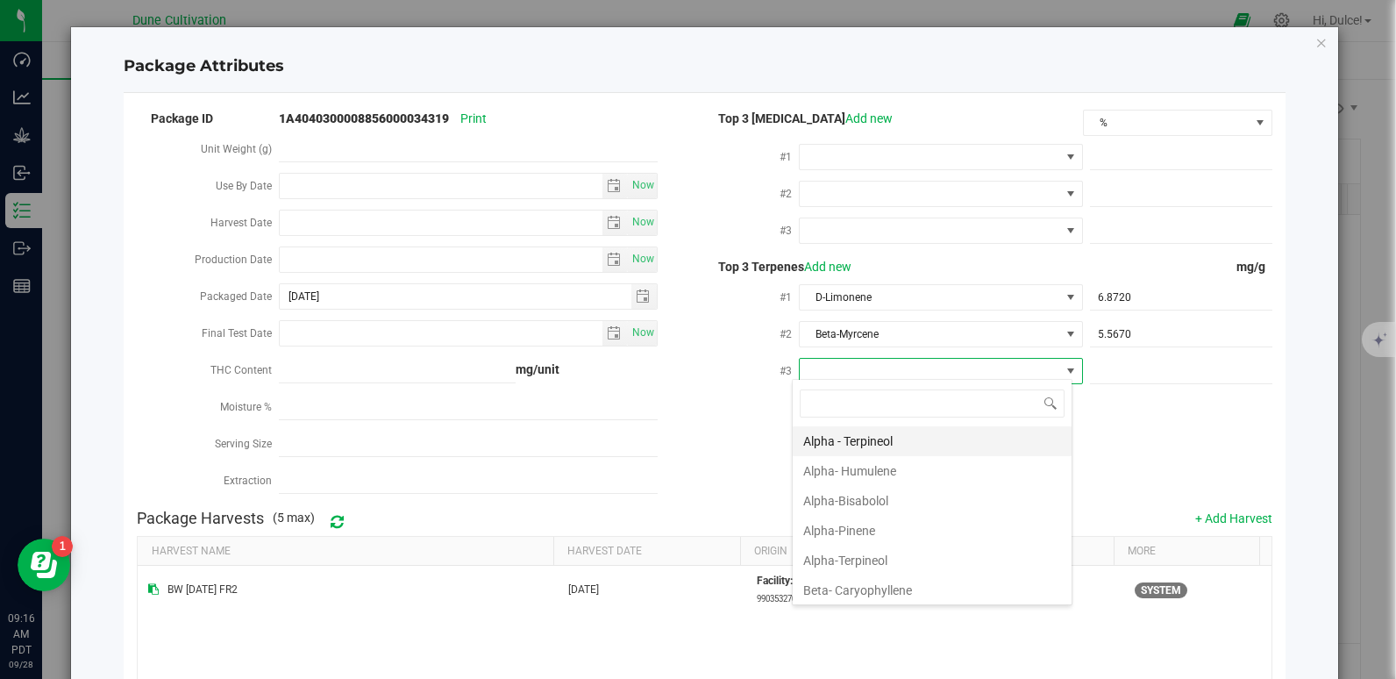
scroll to position [26, 281]
click at [867, 578] on li "Beta- Caryophyllene" at bounding box center [932, 590] width 279 height 30
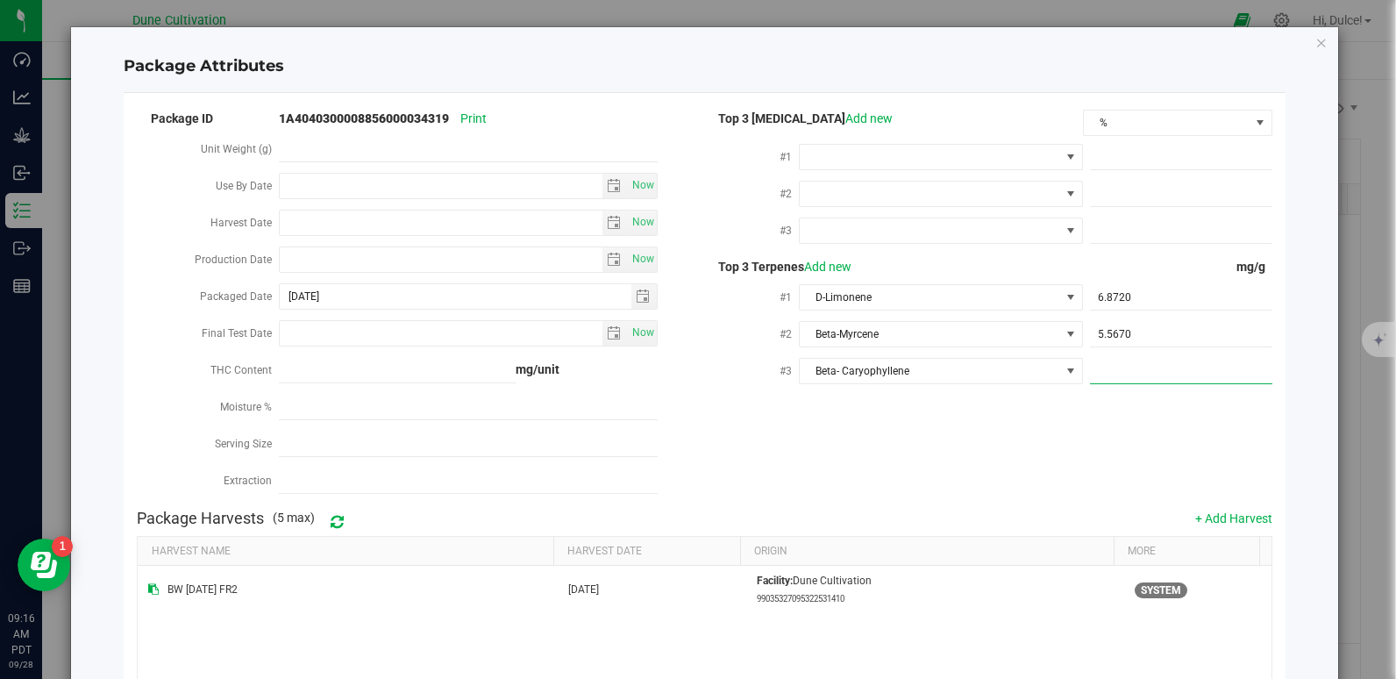
click at [1113, 370] on span at bounding box center [1181, 371] width 182 height 25
paste input "3.911"
type input "3.911"
type input "3.9110"
click at [938, 460] on div "Package ID 1A4040300008856000034319 Print Unit Weight (g) Use By Date Now Harve…" at bounding box center [704, 304] width 1134 height 394
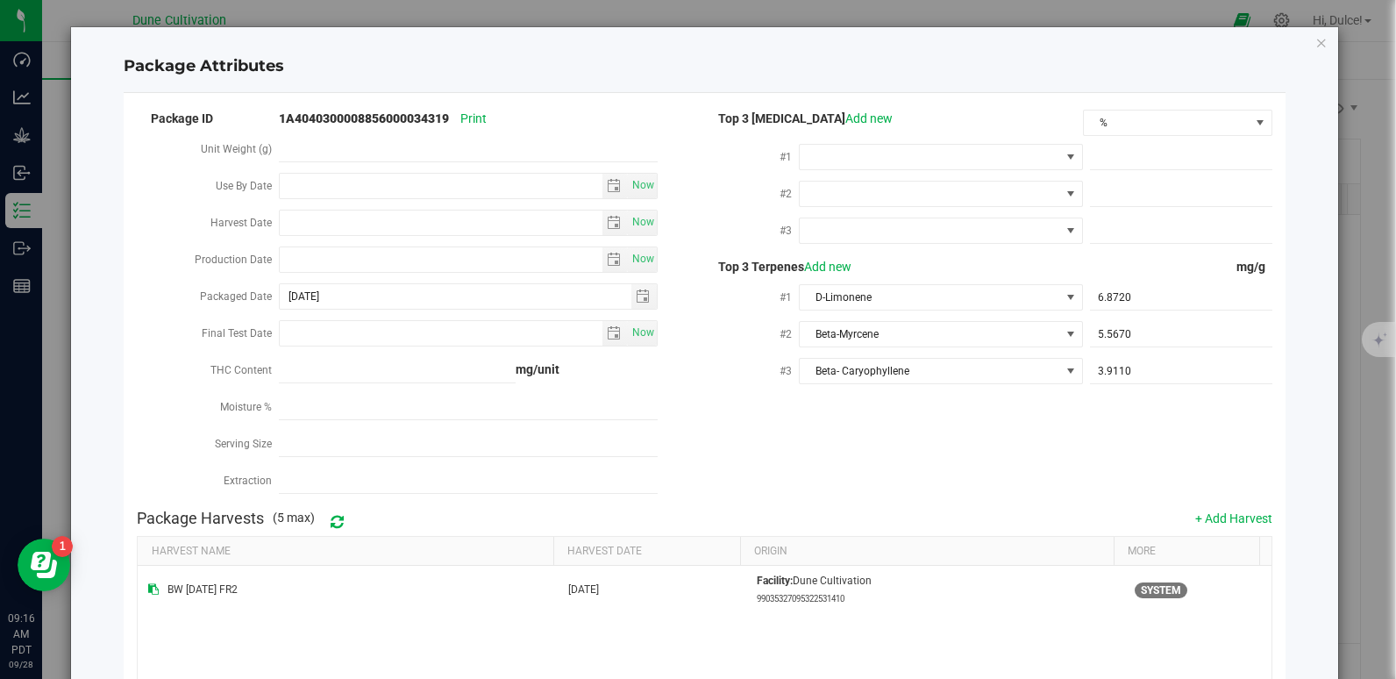
scroll to position [213, 0]
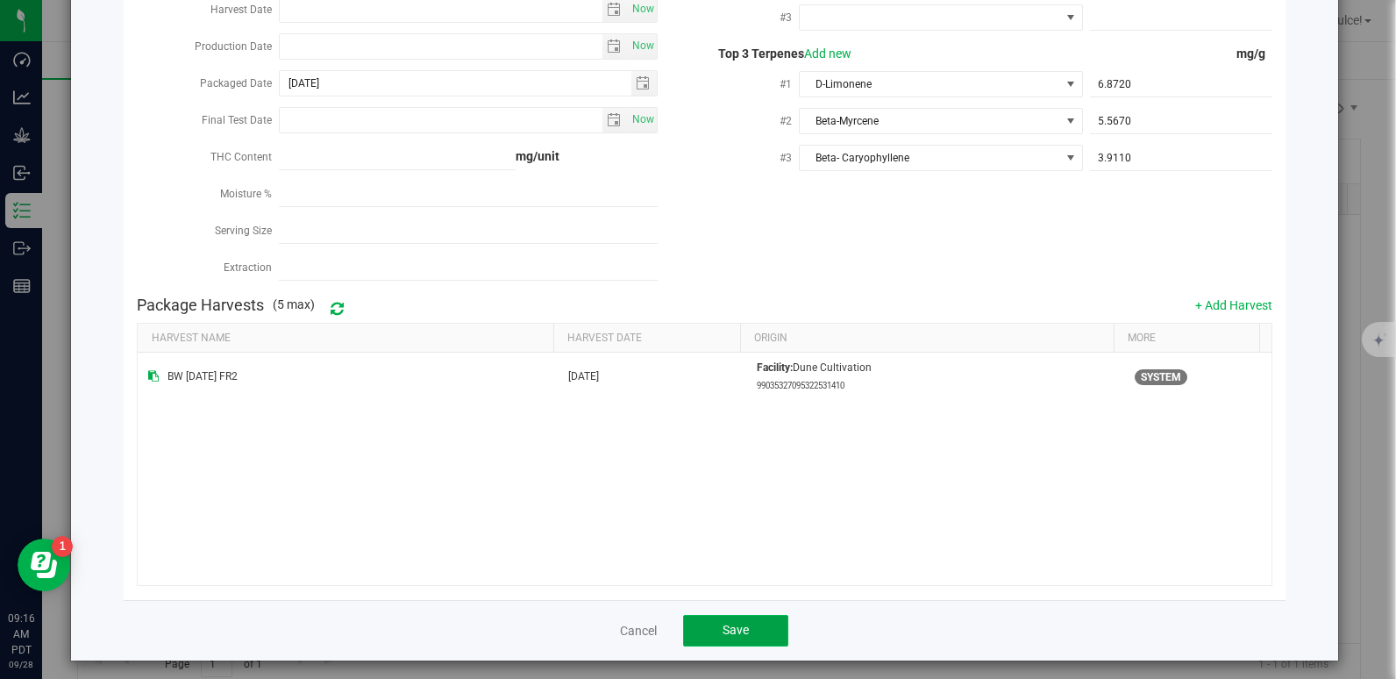
click at [750, 634] on button "Save" at bounding box center [735, 631] width 105 height 32
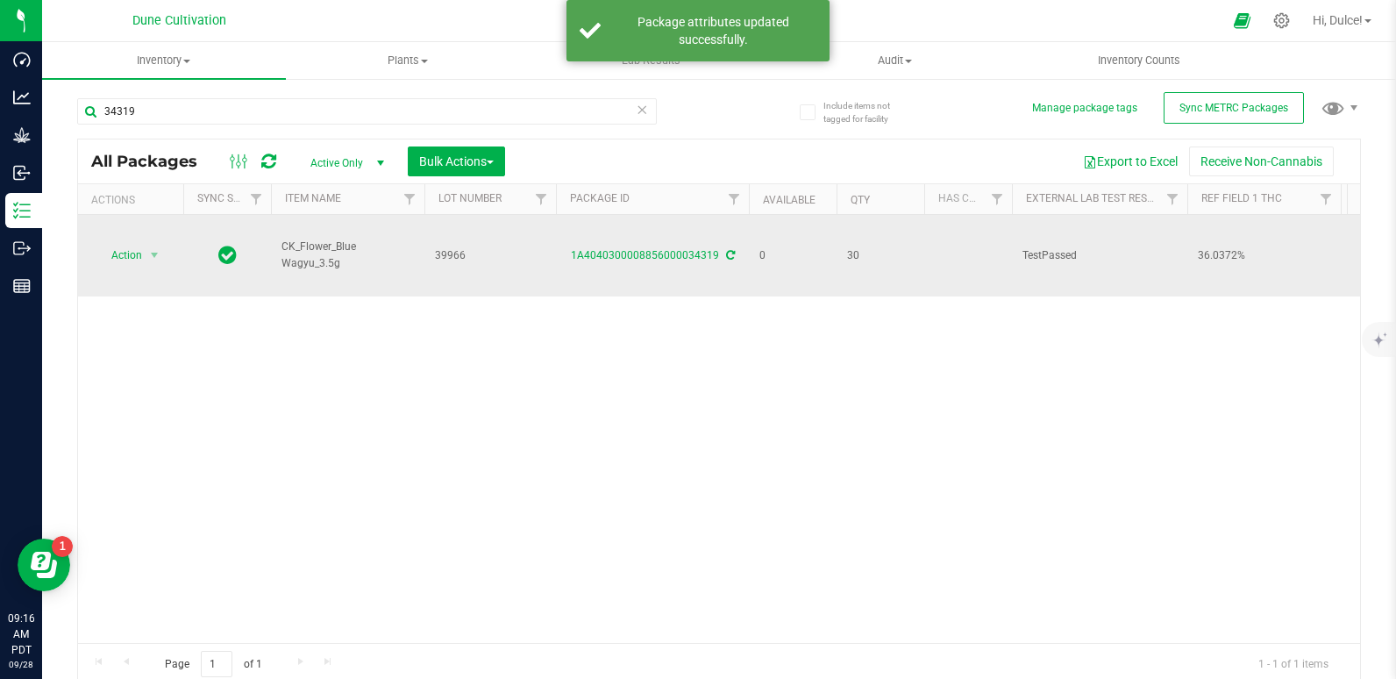
click at [122, 231] on td "Action Action Edit attributes Global inventory Locate package Package audit log…" at bounding box center [130, 256] width 105 height 82
click at [122, 243] on span "Action" at bounding box center [119, 255] width 47 height 25
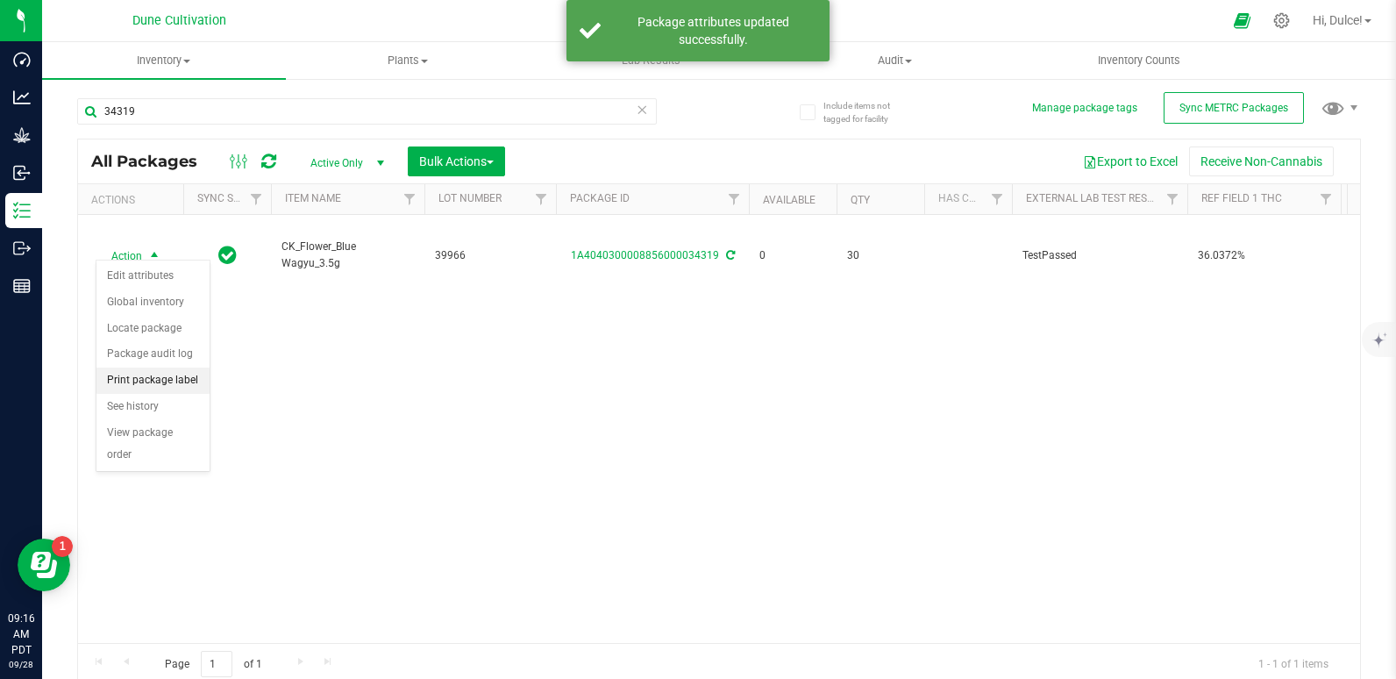
click at [168, 382] on li "Print package label" at bounding box center [152, 380] width 113 height 26
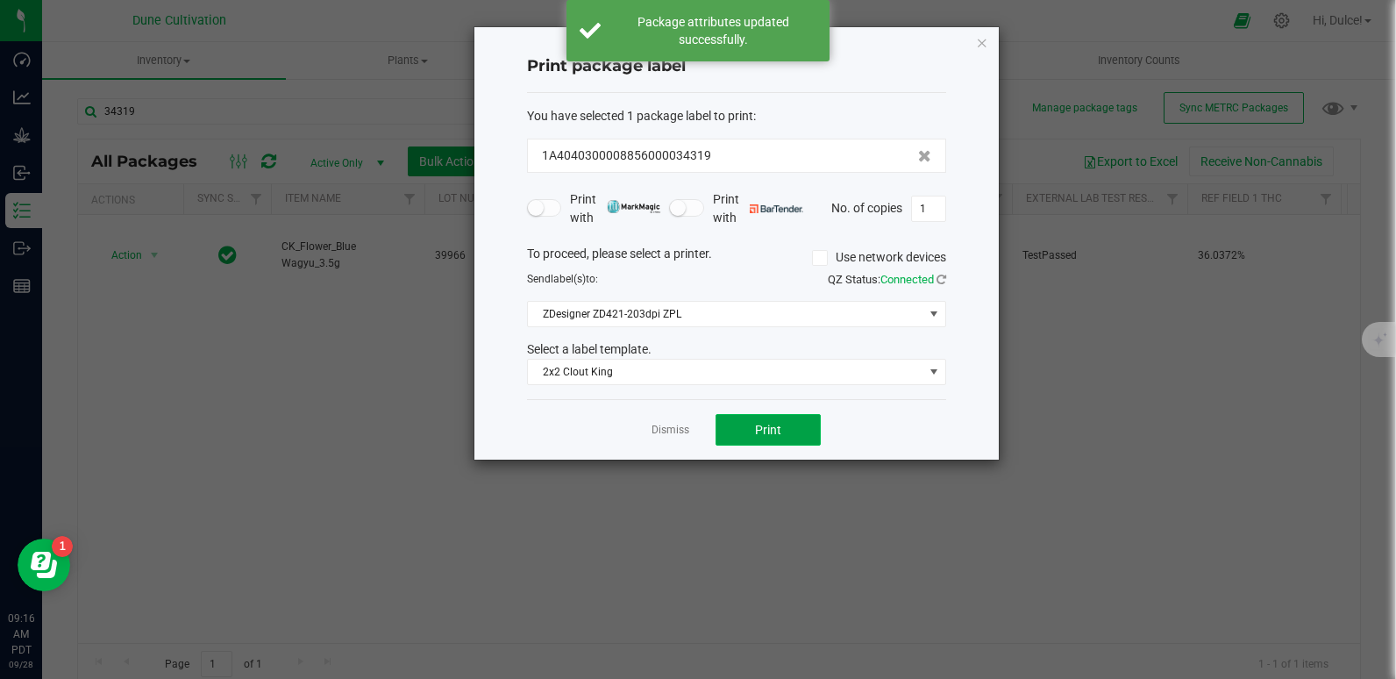
click at [796, 423] on button "Print" at bounding box center [767, 430] width 105 height 32
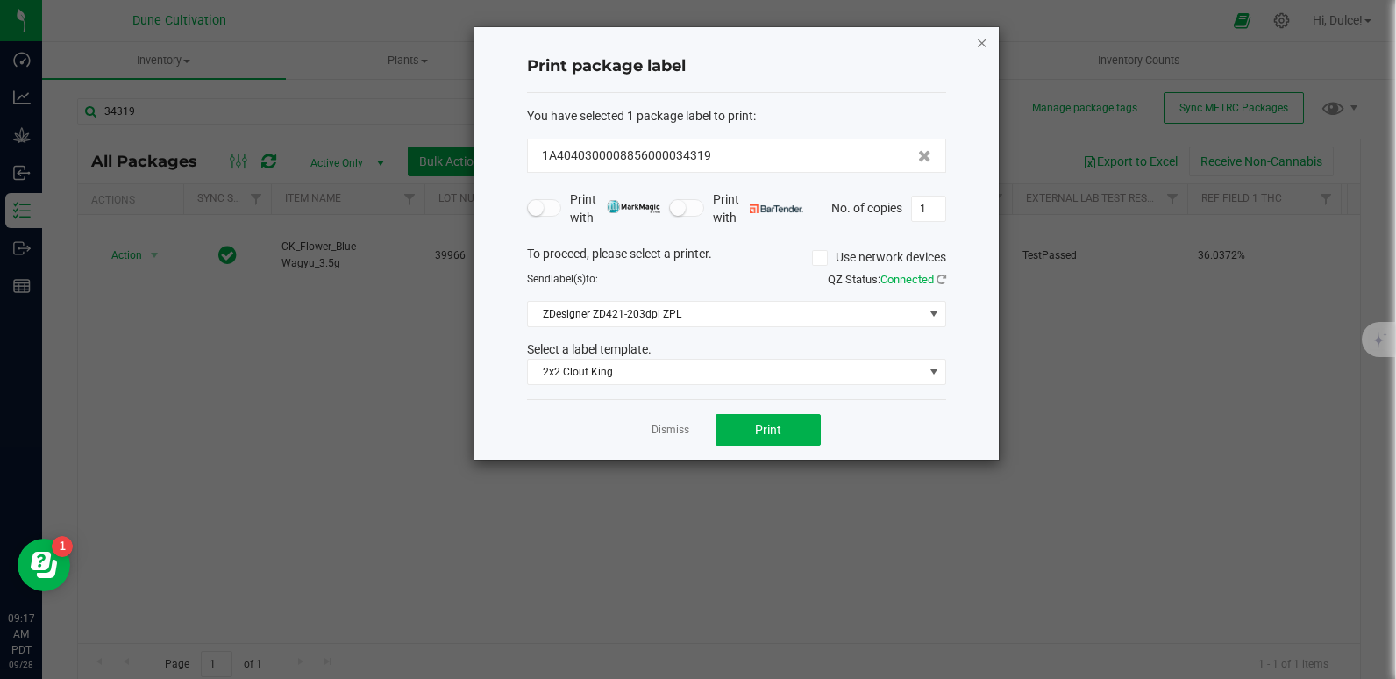
click at [978, 42] on icon "button" at bounding box center [982, 42] width 12 height 21
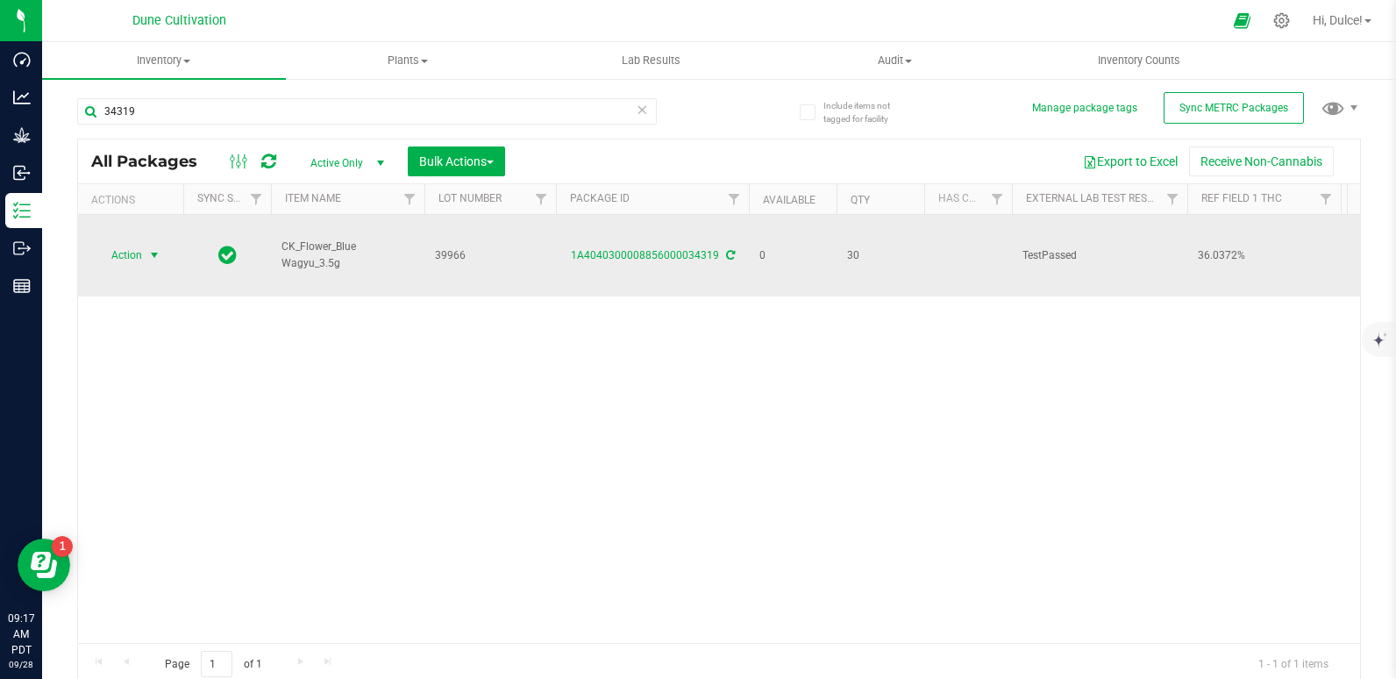
click at [110, 251] on span "Action" at bounding box center [119, 255] width 47 height 25
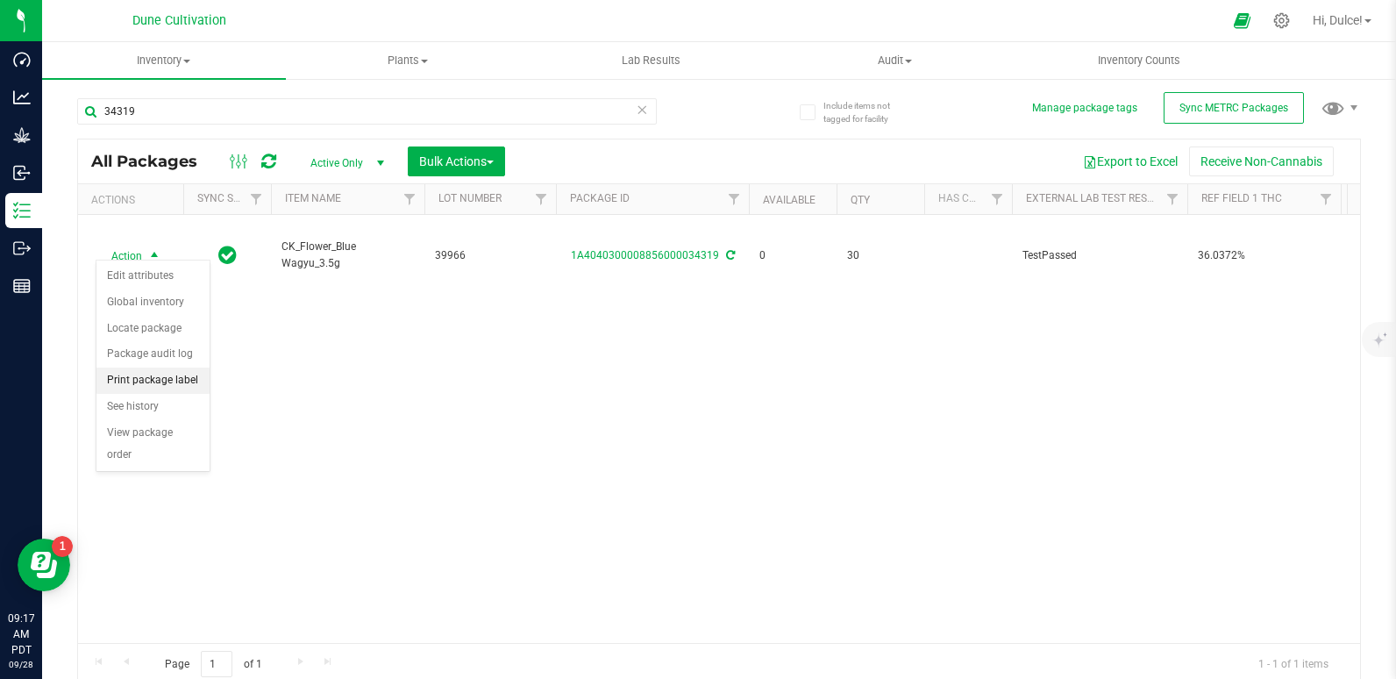
click at [144, 380] on li "Print package label" at bounding box center [152, 380] width 113 height 26
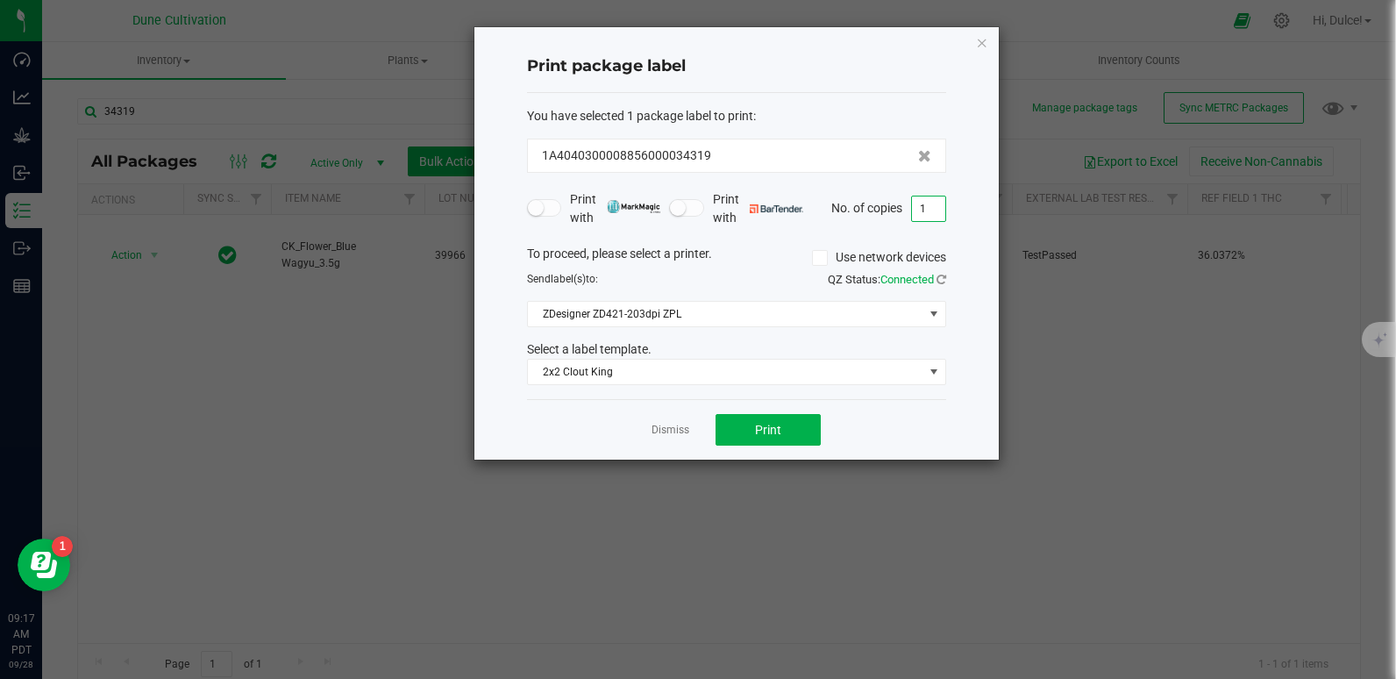
click at [935, 216] on input "1" at bounding box center [928, 208] width 33 height 25
type input "30"
click at [781, 424] on button "Print" at bounding box center [767, 430] width 105 height 32
click at [985, 43] on icon "button" at bounding box center [982, 42] width 12 height 21
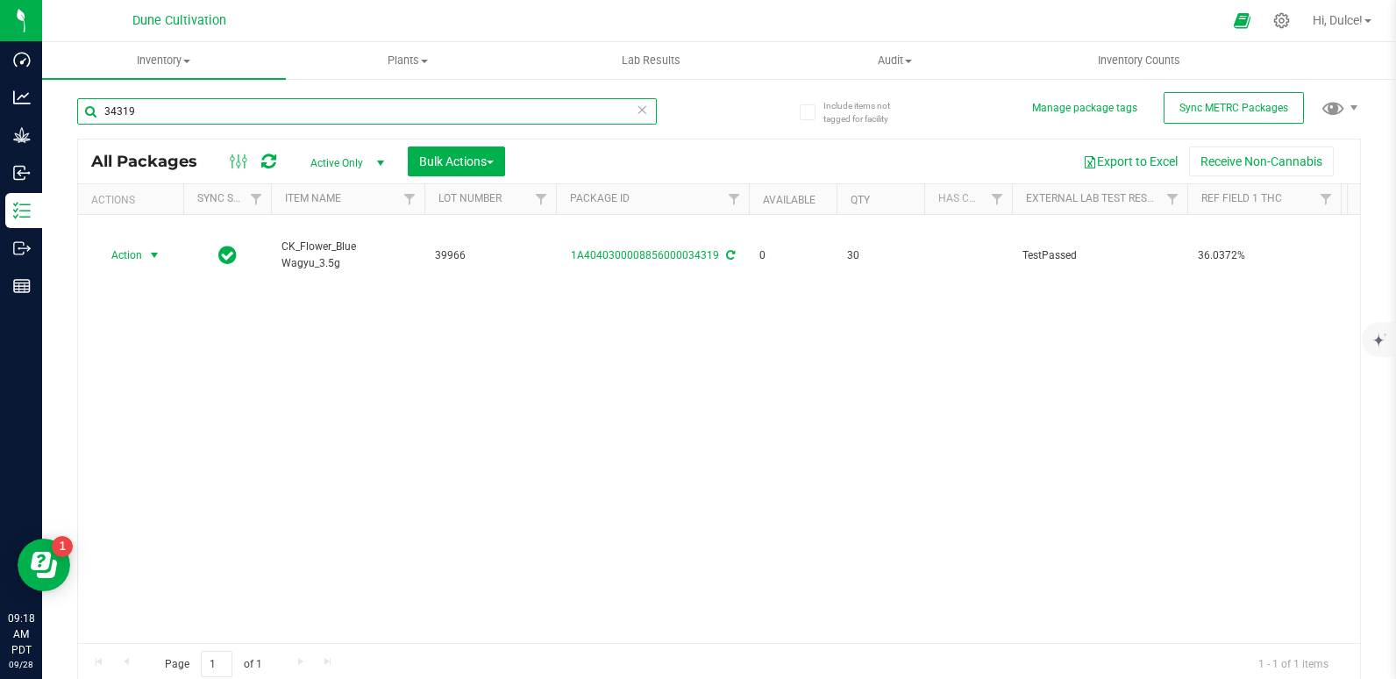
click at [416, 102] on input "34319" at bounding box center [367, 111] width 580 height 26
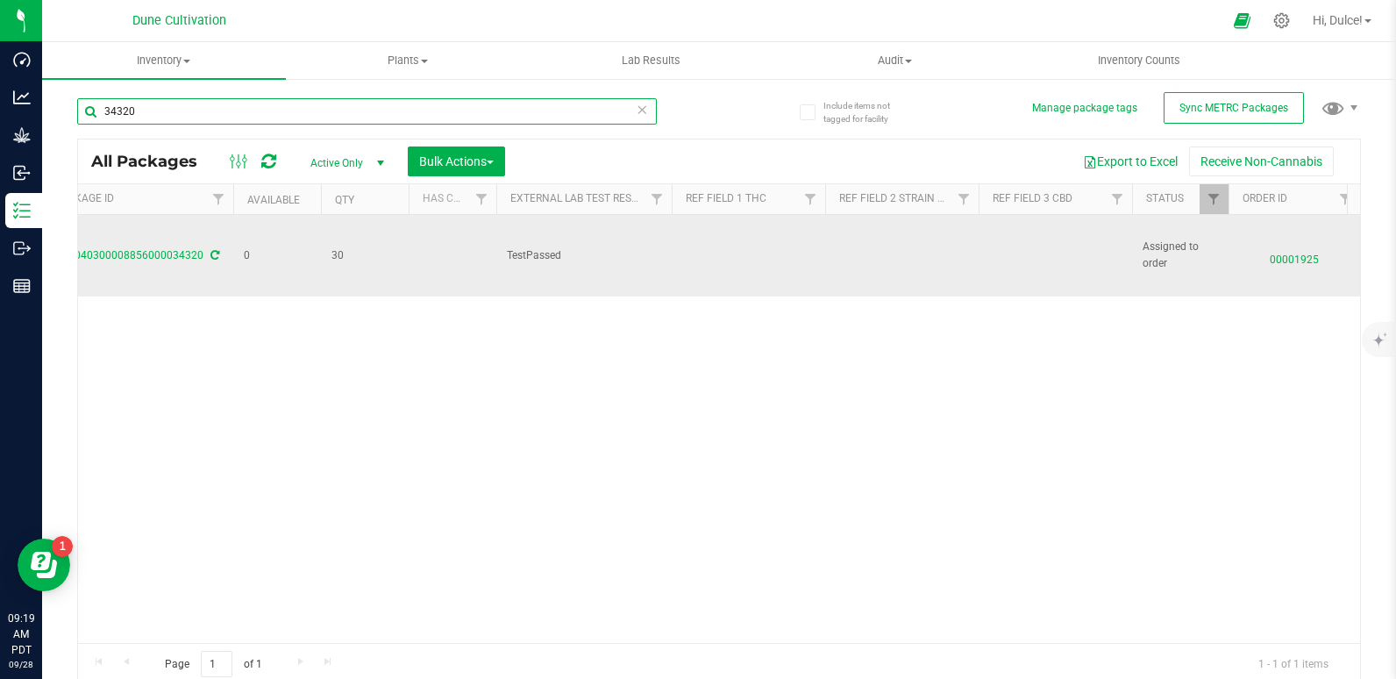
scroll to position [0, 518]
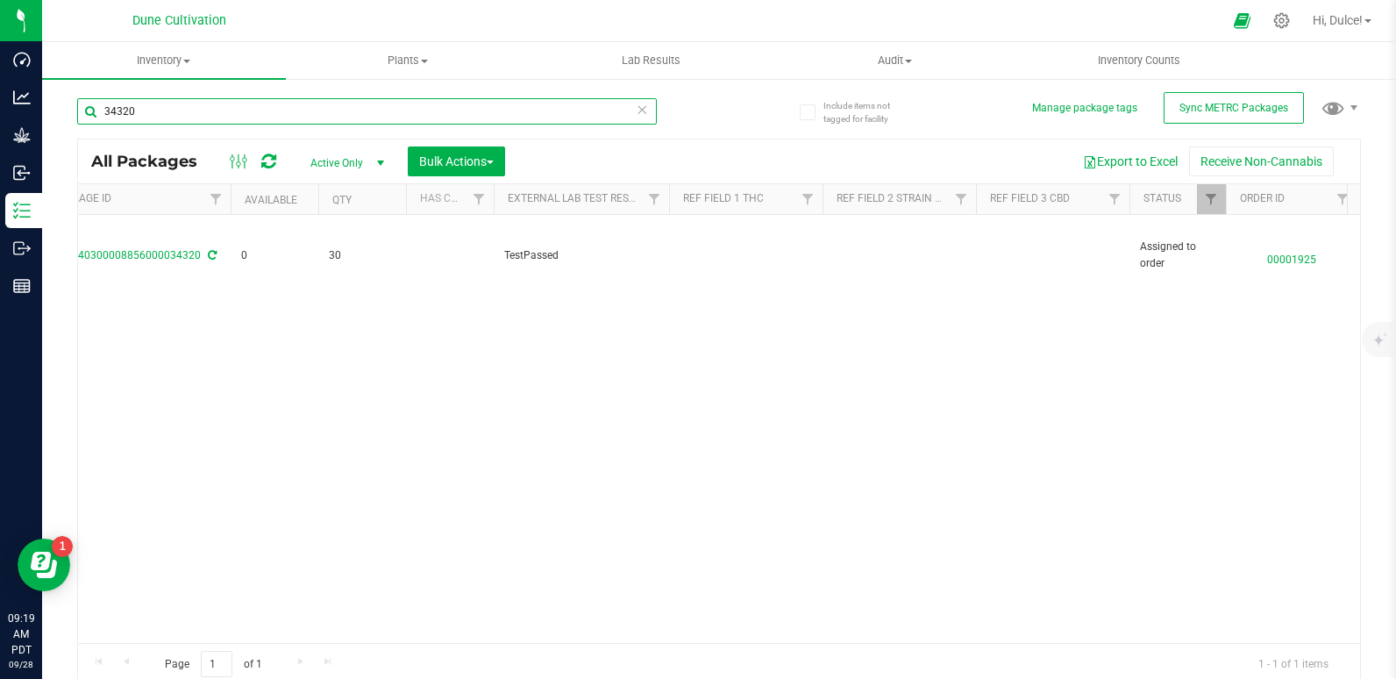
type input "34320"
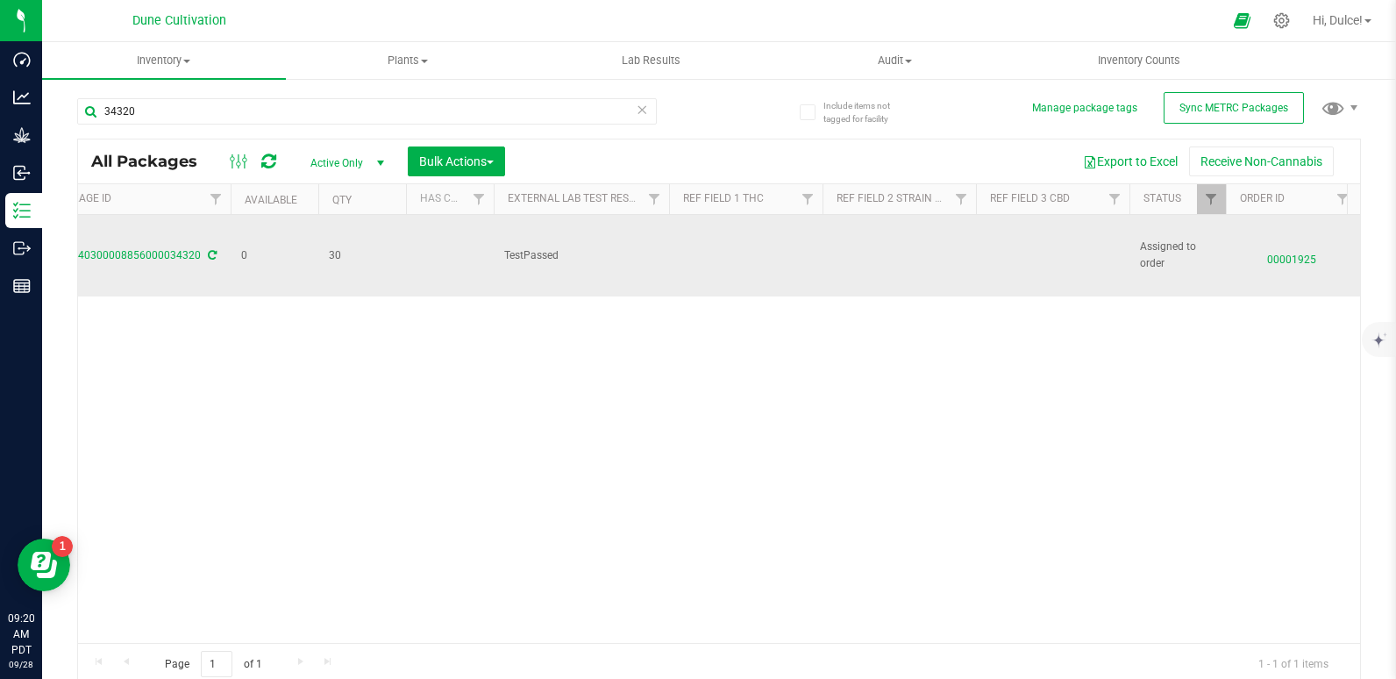
click at [1006, 236] on td at bounding box center [1052, 256] width 153 height 82
type input "0.0495%"
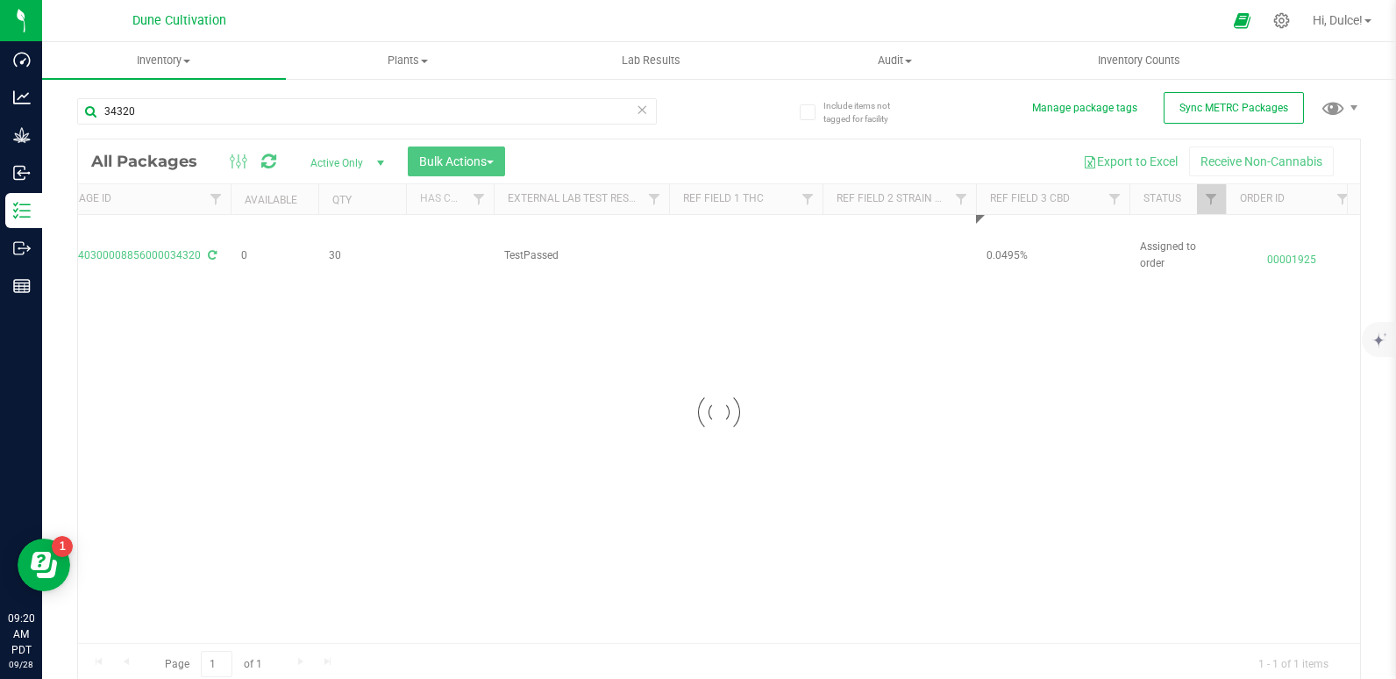
click at [978, 354] on div "Loading... All Packages Active Only Active Only Lab Samples Locked All External…" at bounding box center [719, 412] width 1284 height 547
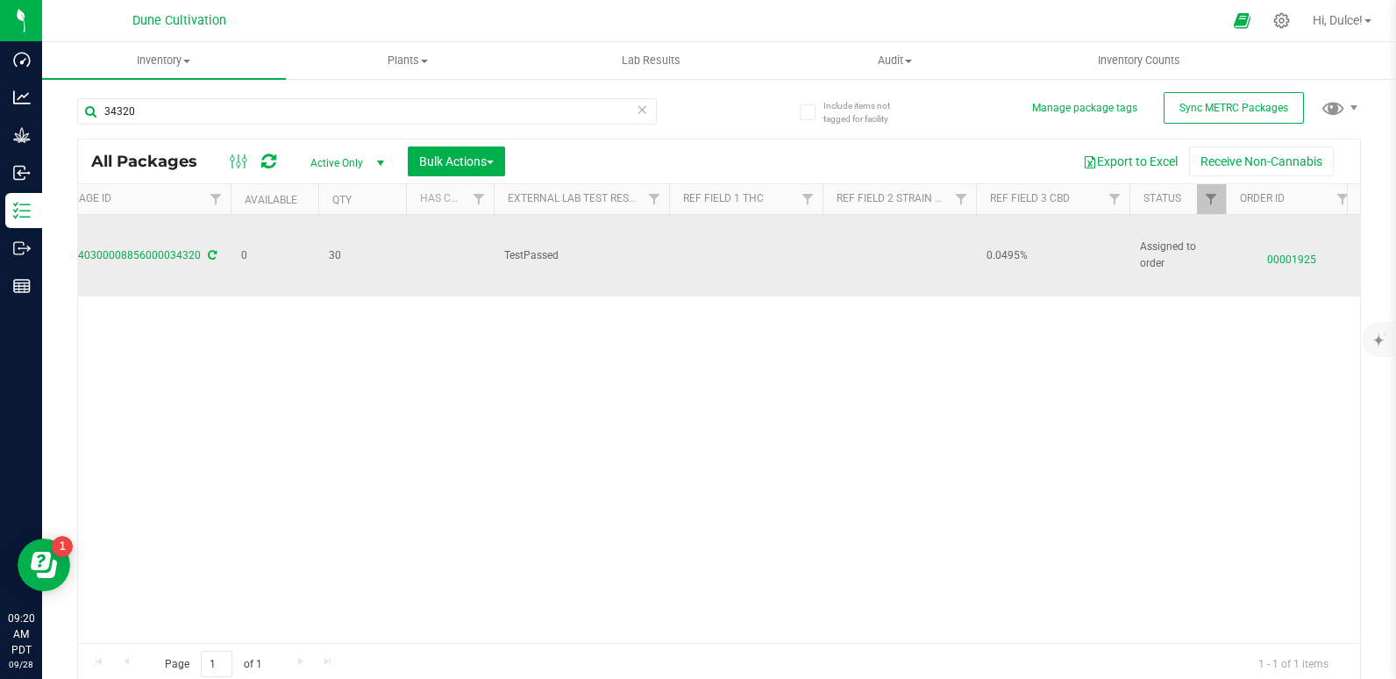
click at [712, 245] on td at bounding box center [745, 256] width 153 height 82
type input "33.0203%"
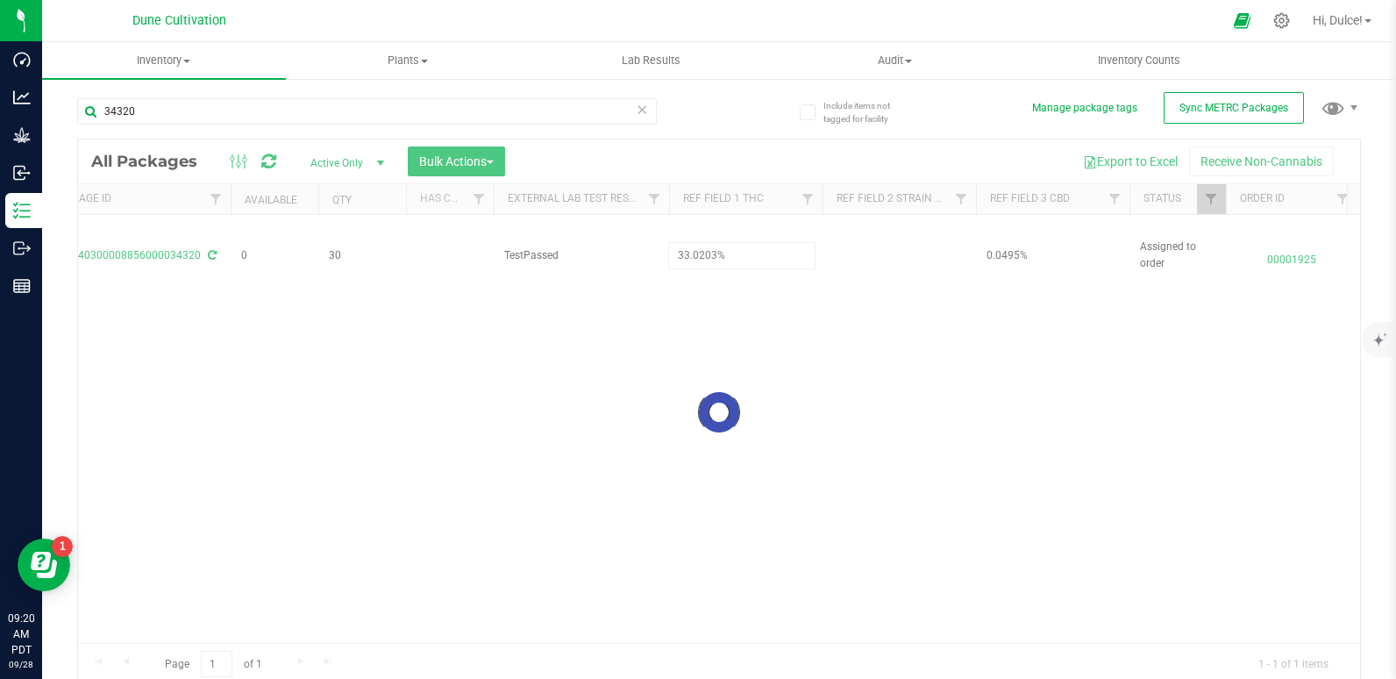
click at [760, 349] on div "Loading... All Packages Active Only Active Only Lab Samples Locked All External…" at bounding box center [719, 412] width 1284 height 547
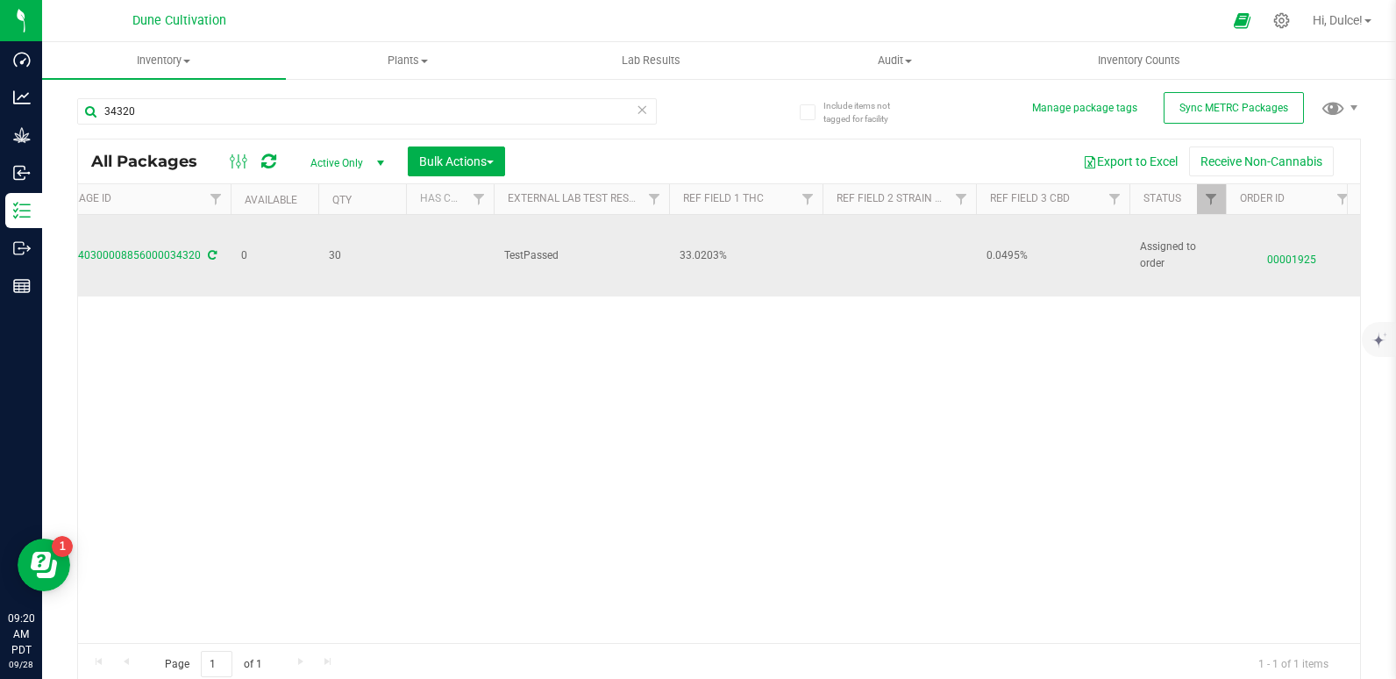
scroll to position [0, 0]
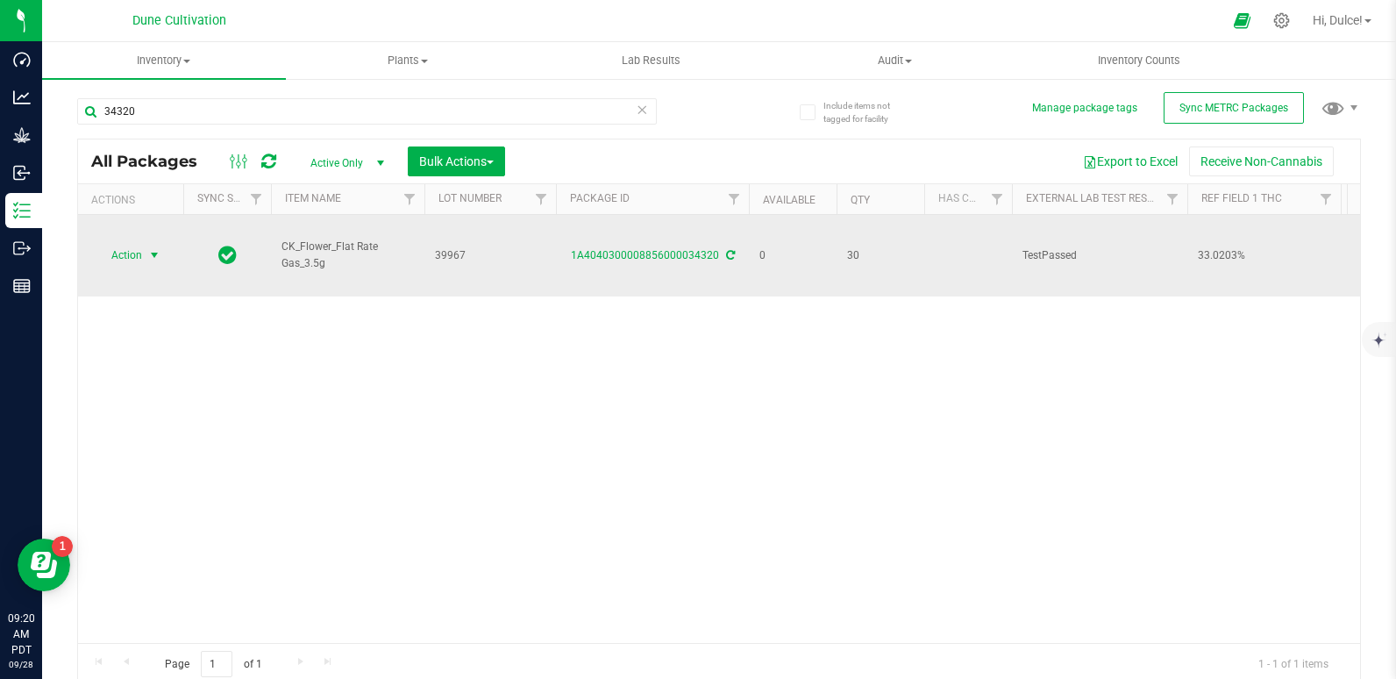
click at [119, 245] on span "Action" at bounding box center [119, 255] width 47 height 25
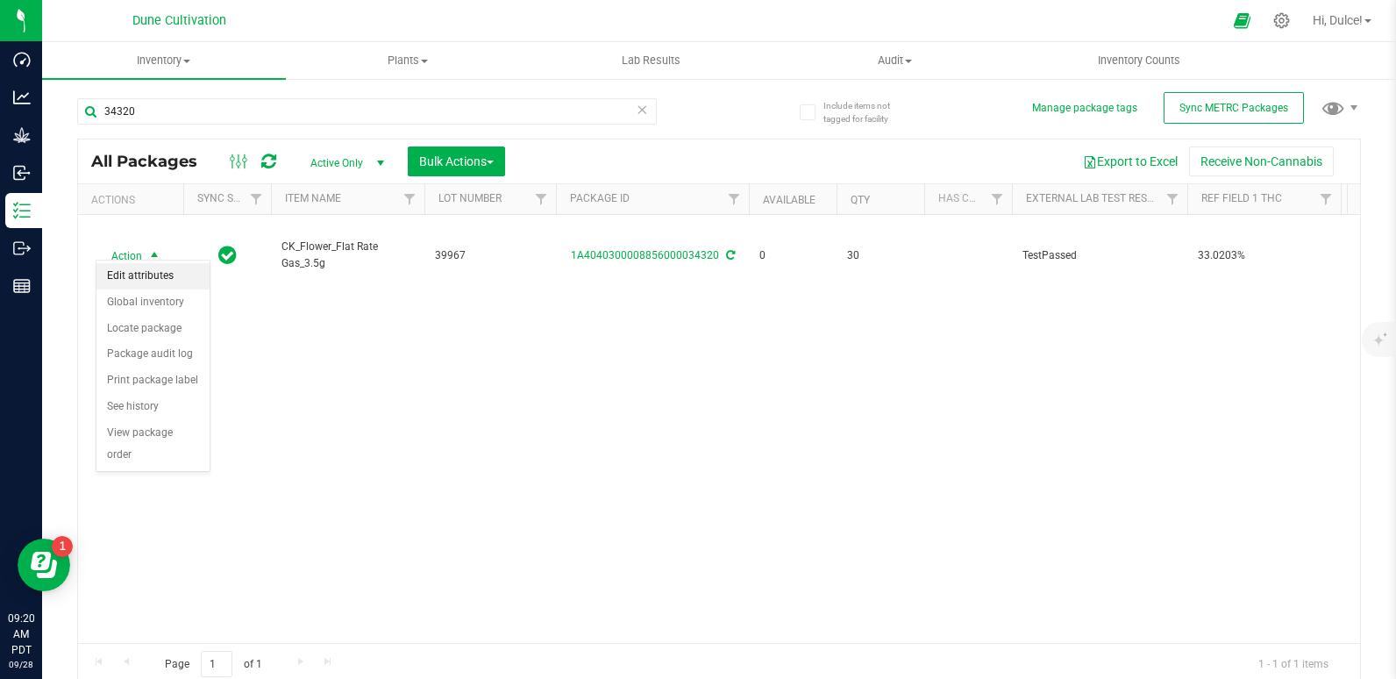
click at [152, 272] on li "Edit attributes" at bounding box center [152, 276] width 113 height 26
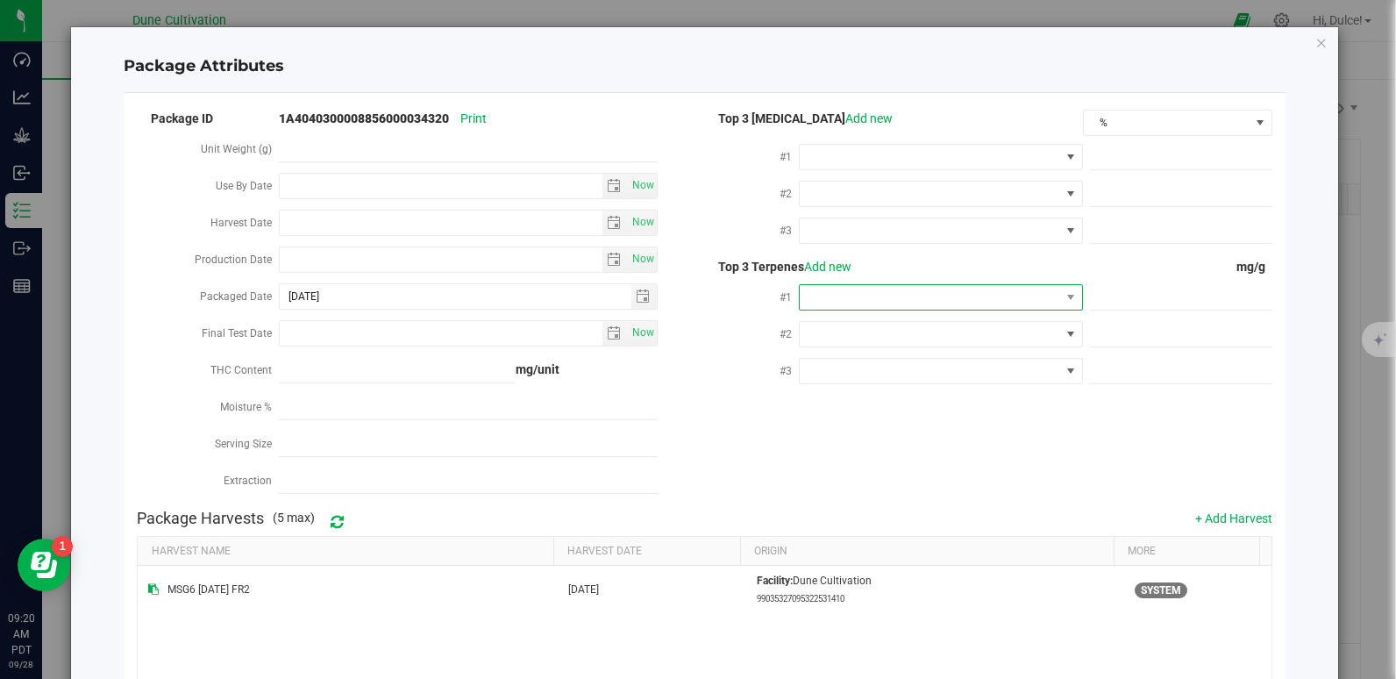
click at [892, 289] on span at bounding box center [930, 297] width 260 height 25
click at [878, 457] on li "D-Limonene" at bounding box center [932, 452] width 279 height 30
click at [1103, 293] on span at bounding box center [1181, 297] width 182 height 25
paste input "8.358"
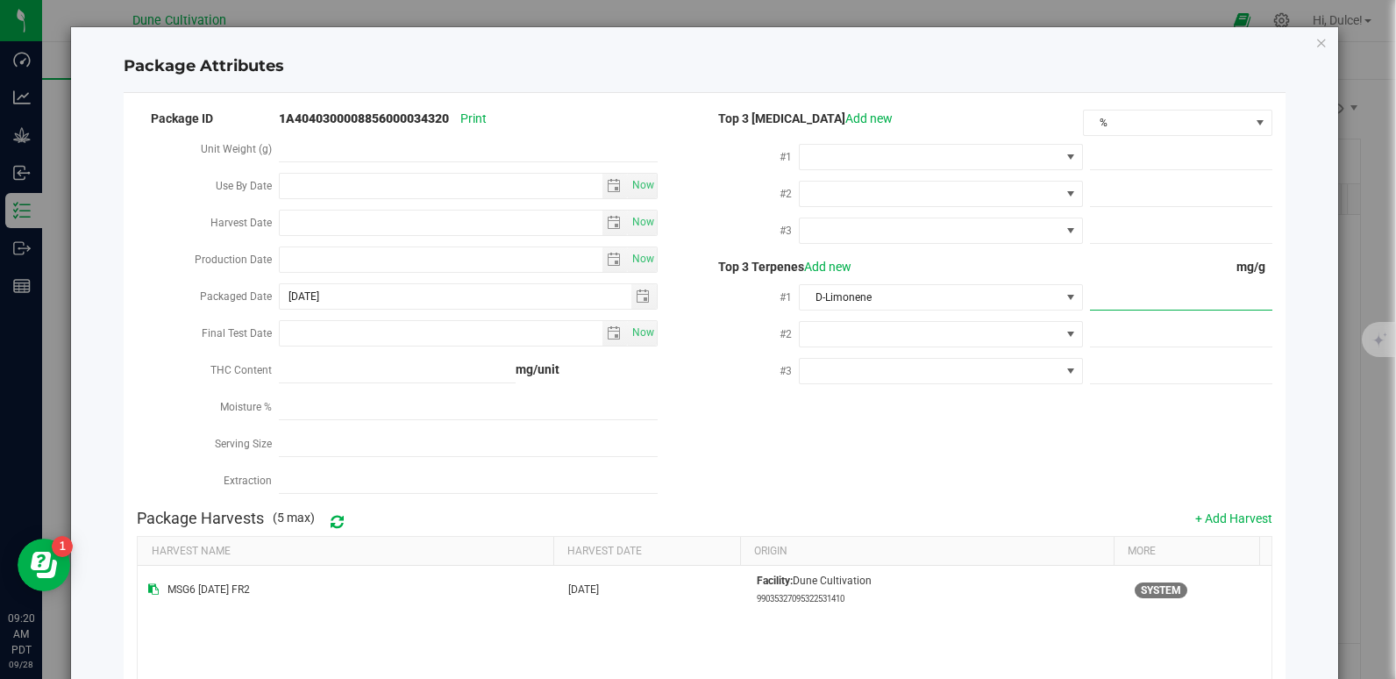
type input "8.358"
type input "8.3580"
click at [1051, 397] on div "Package ID 1A4040300008856000034320 Print Unit Weight (g) Use By Date Now Harve…" at bounding box center [704, 304] width 1134 height 394
click at [864, 333] on span at bounding box center [930, 334] width 260 height 25
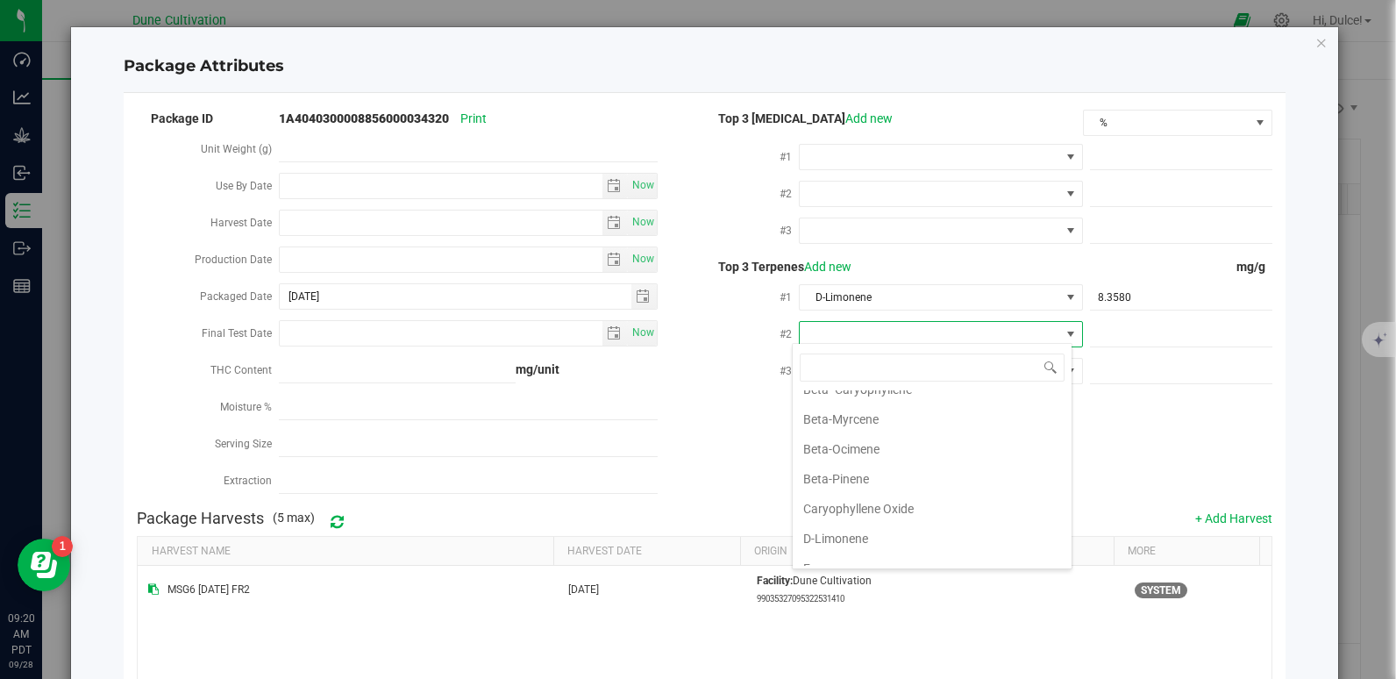
scroll to position [185, 0]
click at [853, 404] on li "Beta-Myrcene" at bounding box center [932, 399] width 279 height 30
click at [1140, 334] on span at bounding box center [1181, 334] width 182 height 25
paste input "6.917"
type input "6.917"
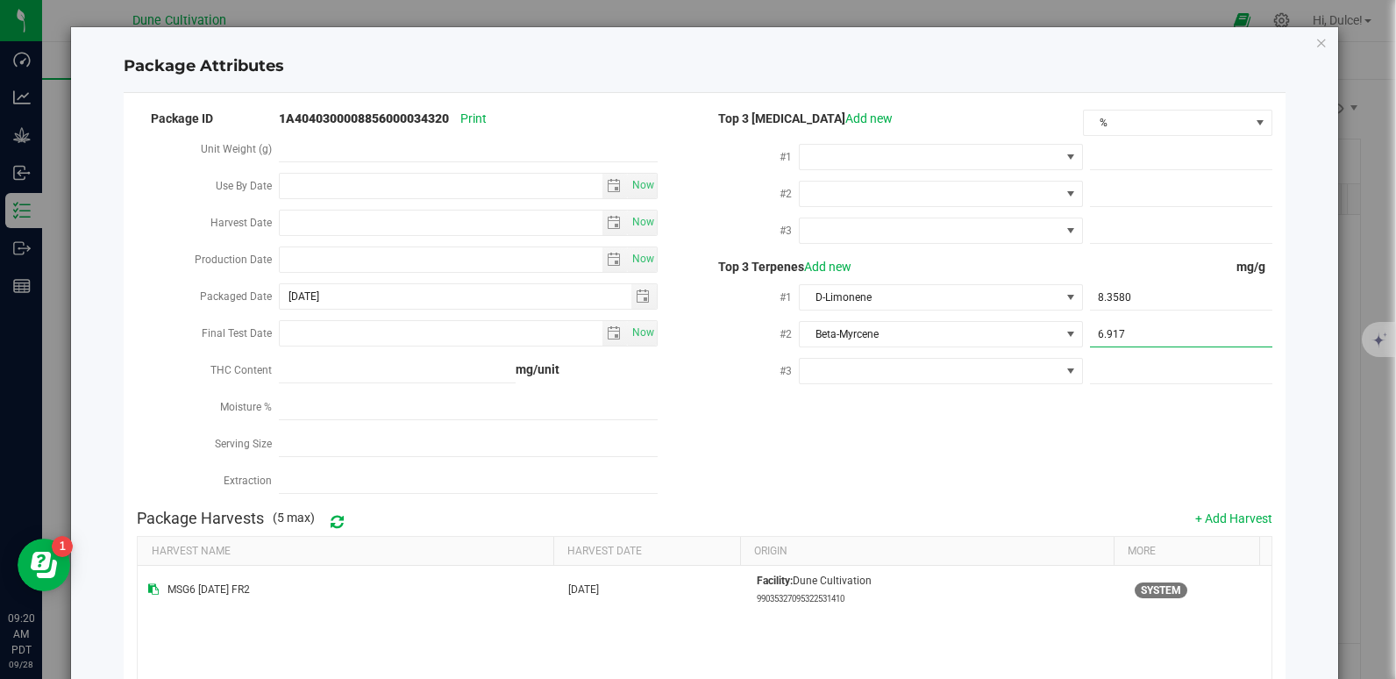
type input "6.9170"
click at [996, 443] on div "Package ID 1A4040300008856000034320 Print Unit Weight (g) Use By Date Now Harve…" at bounding box center [704, 304] width 1134 height 394
click at [996, 365] on span at bounding box center [930, 371] width 260 height 25
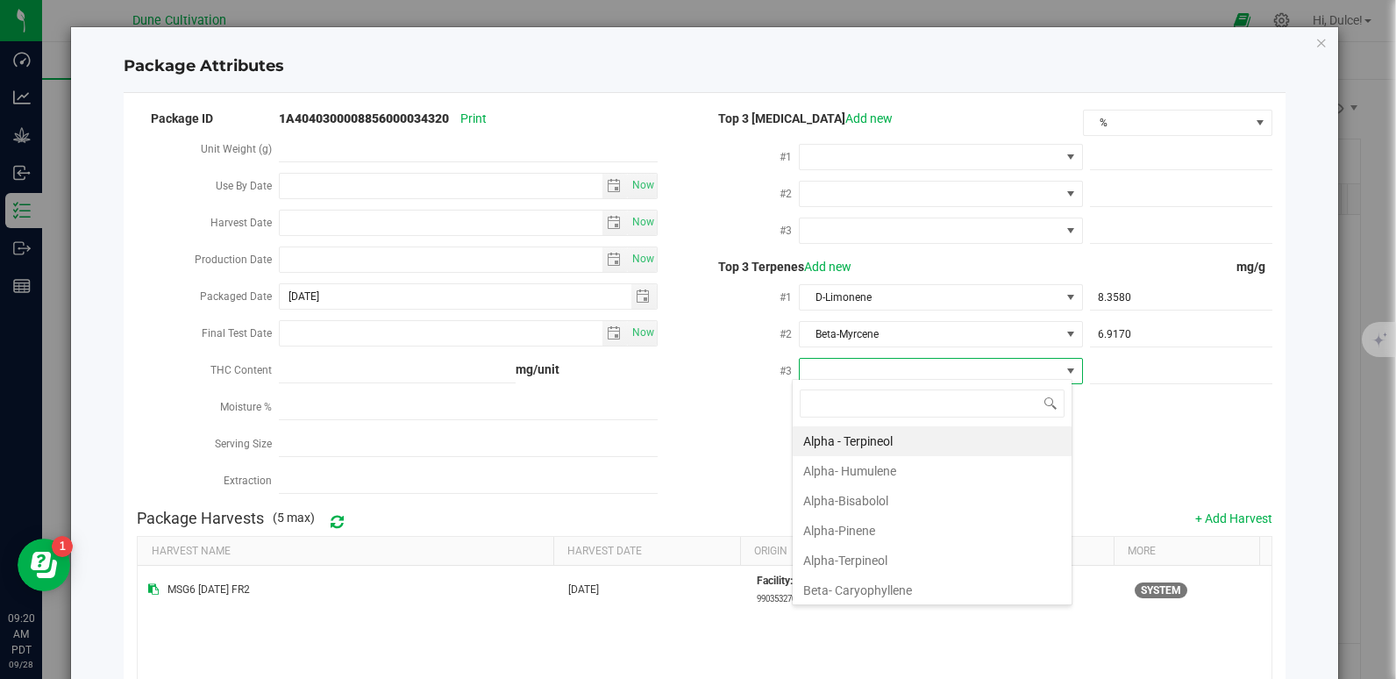
scroll to position [26, 281]
click at [898, 588] on li "Beta- Caryophyllene" at bounding box center [932, 590] width 279 height 30
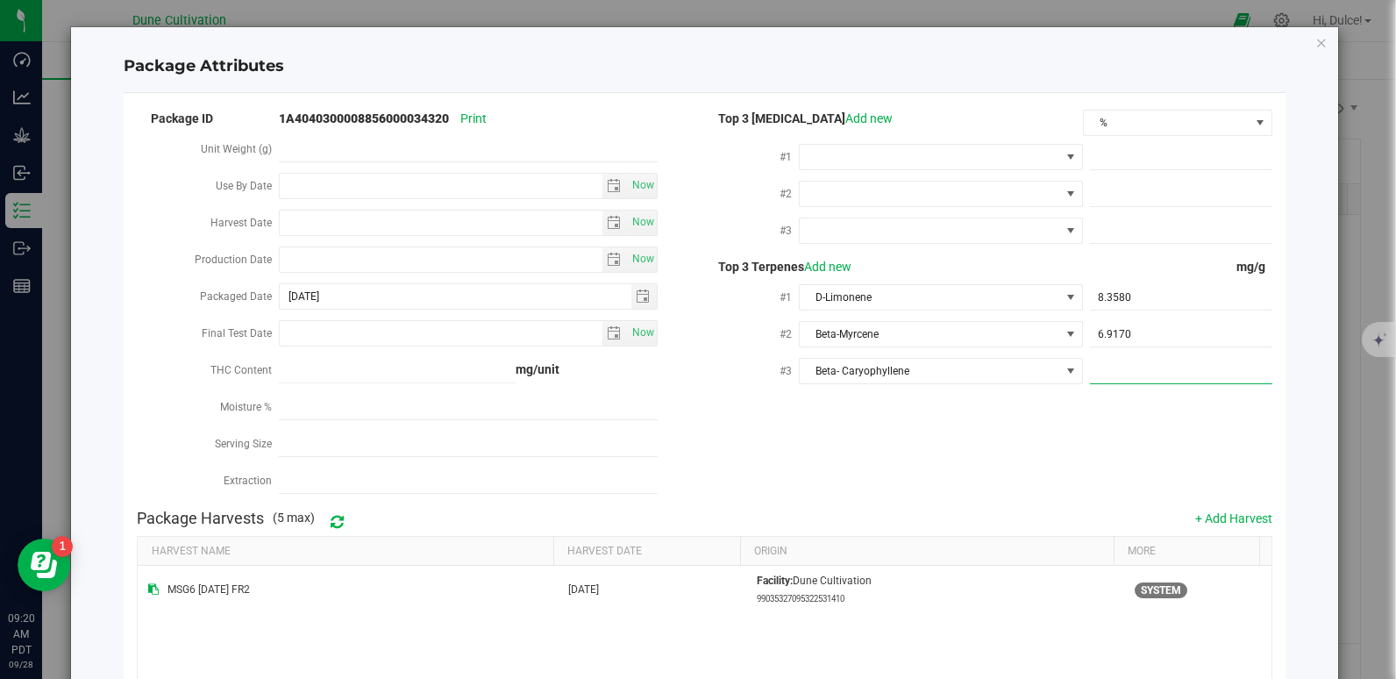
click at [1105, 362] on span at bounding box center [1181, 371] width 182 height 25
paste input "4.866"
type input "4.866"
type input "4.8660"
click at [1113, 546] on th "More" at bounding box center [1186, 552] width 146 height 30
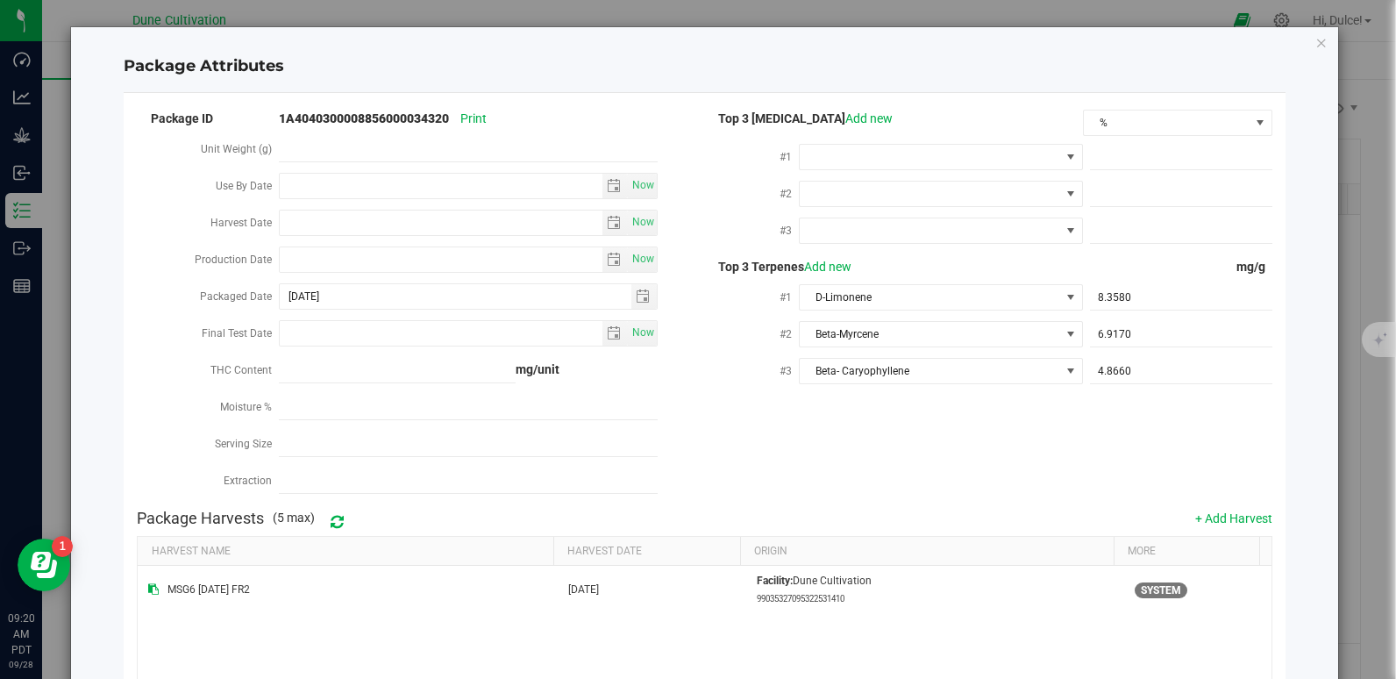
scroll to position [213, 0]
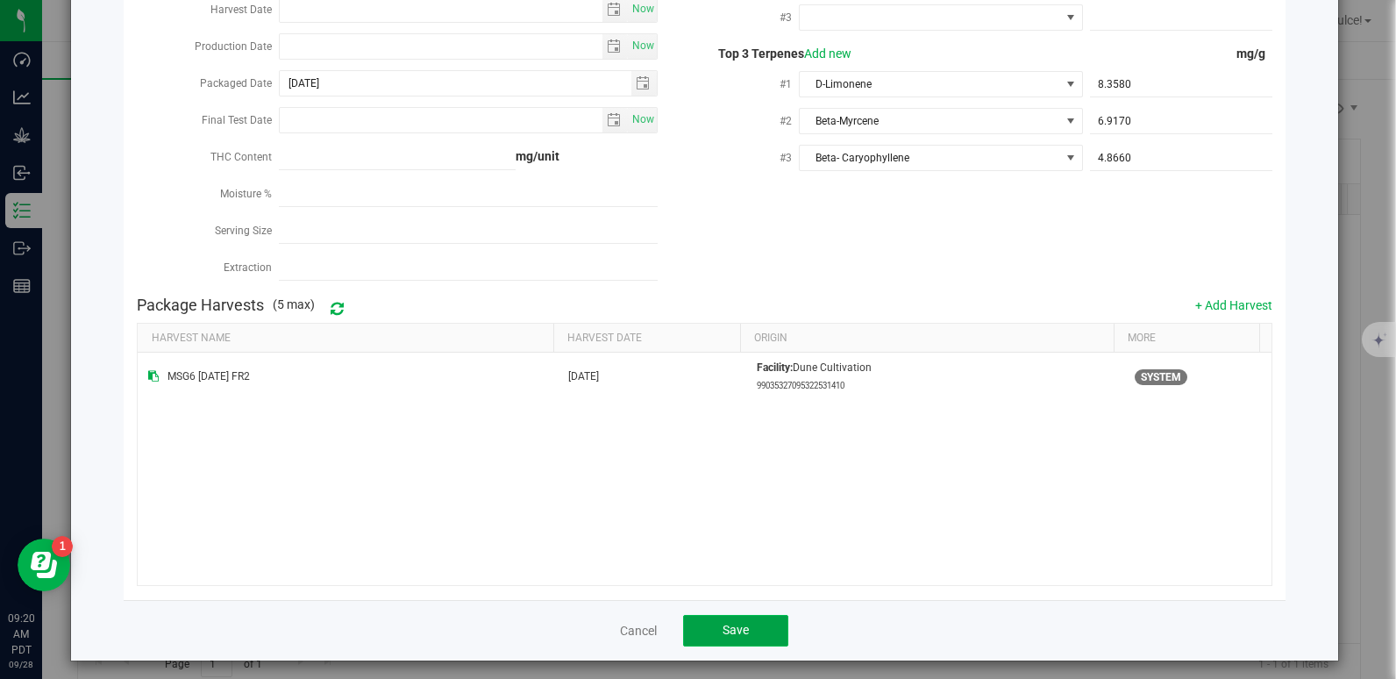
click at [709, 620] on button "Save" at bounding box center [735, 631] width 105 height 32
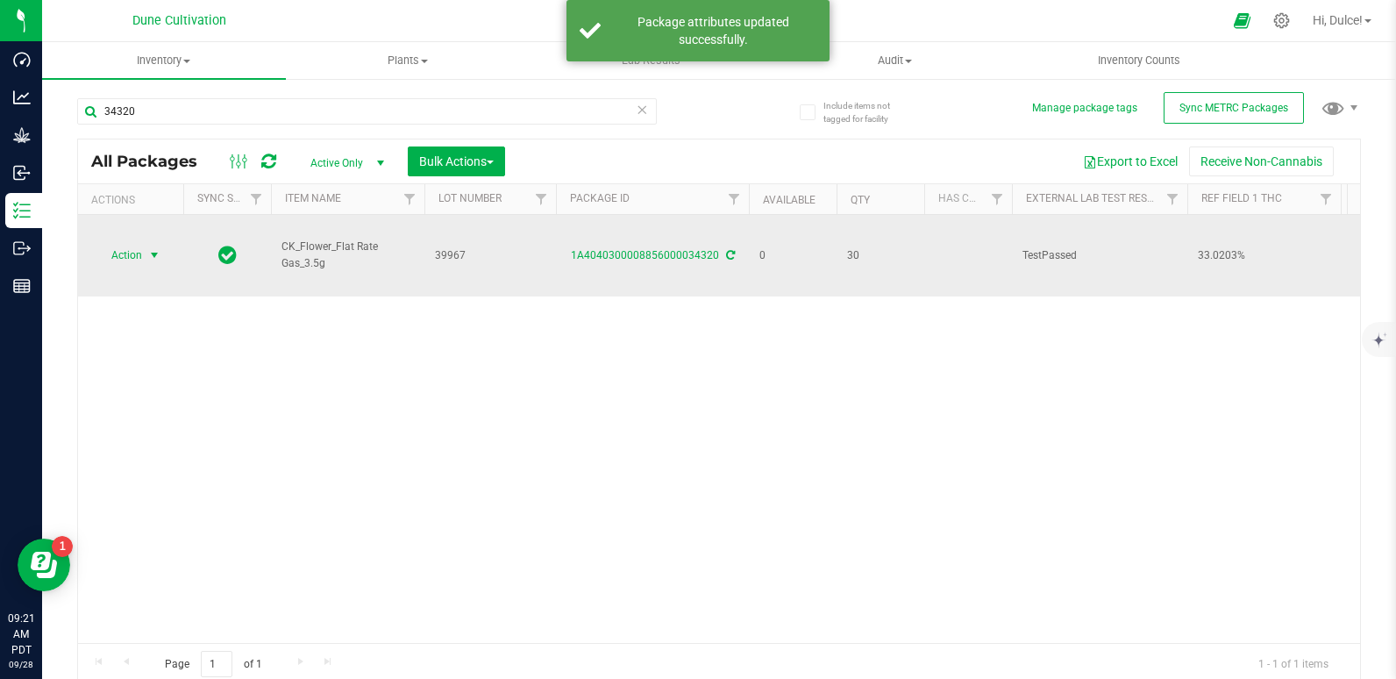
click at [124, 243] on span "Action" at bounding box center [119, 255] width 47 height 25
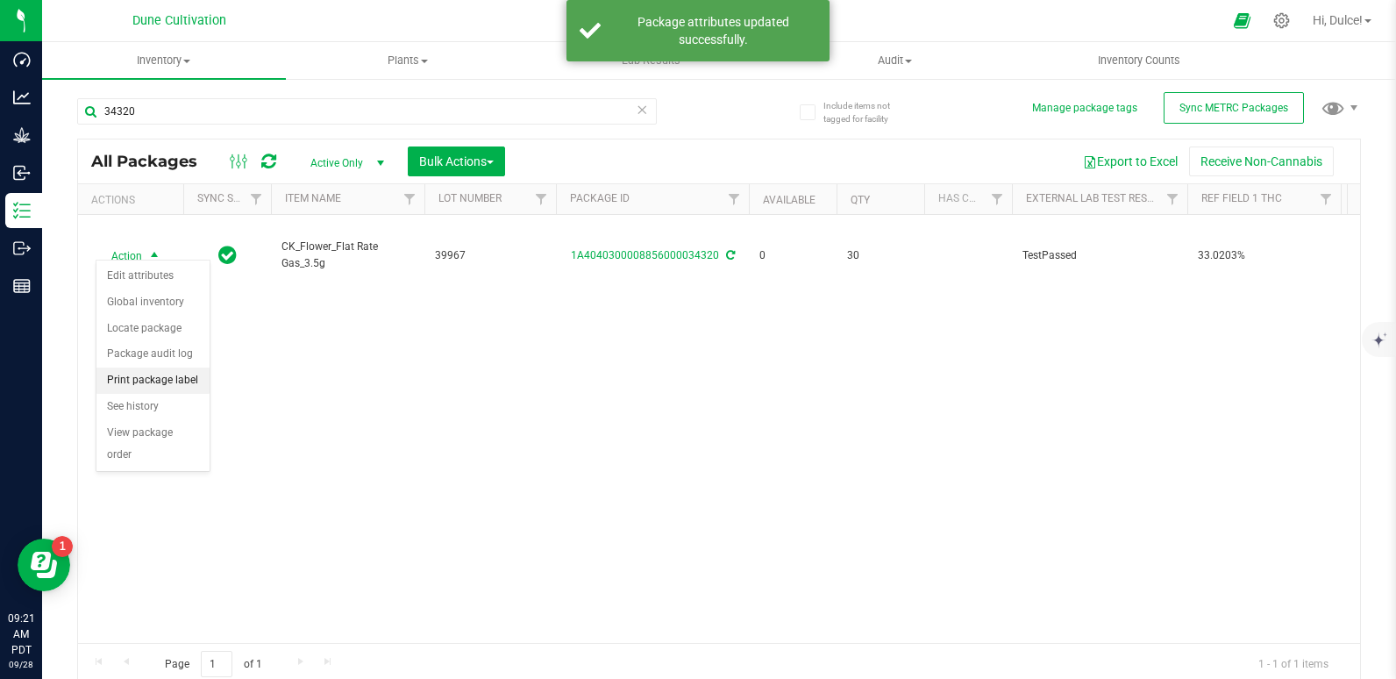
click at [146, 385] on li "Print package label" at bounding box center [152, 380] width 113 height 26
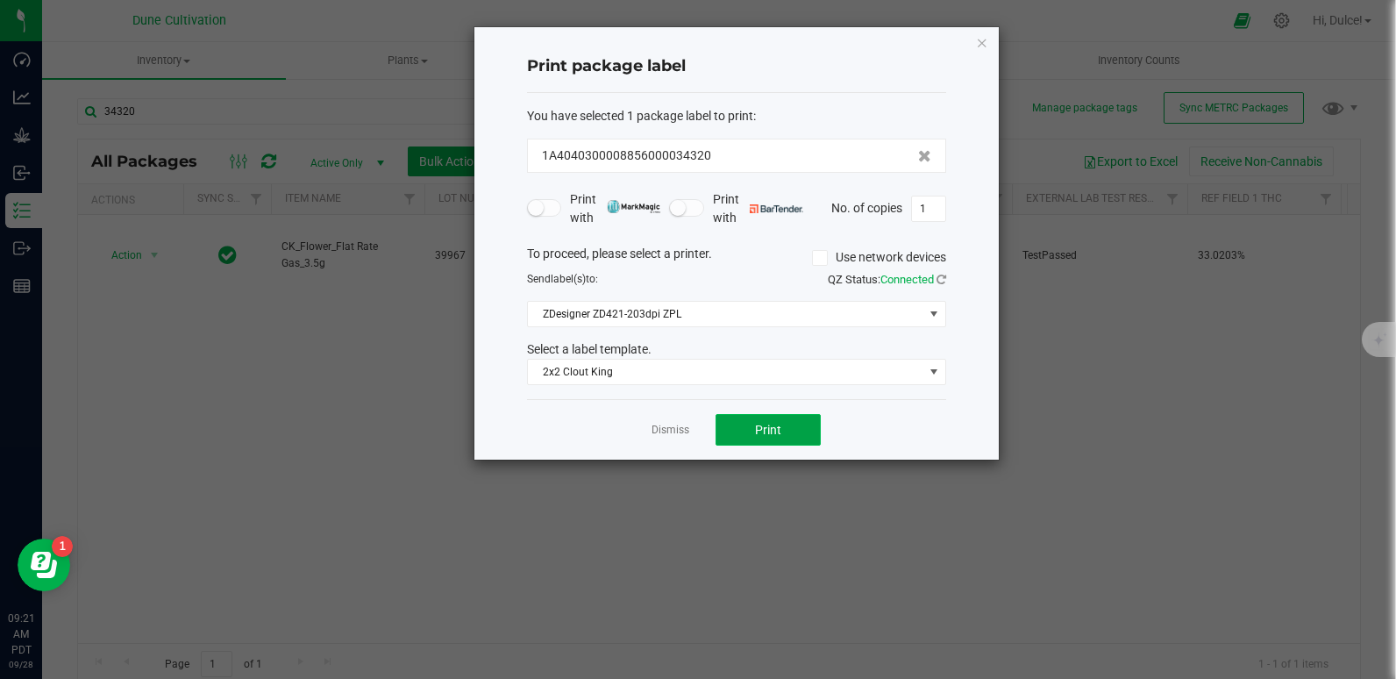
click at [768, 416] on button "Print" at bounding box center [767, 430] width 105 height 32
click at [980, 44] on icon "button" at bounding box center [982, 42] width 12 height 21
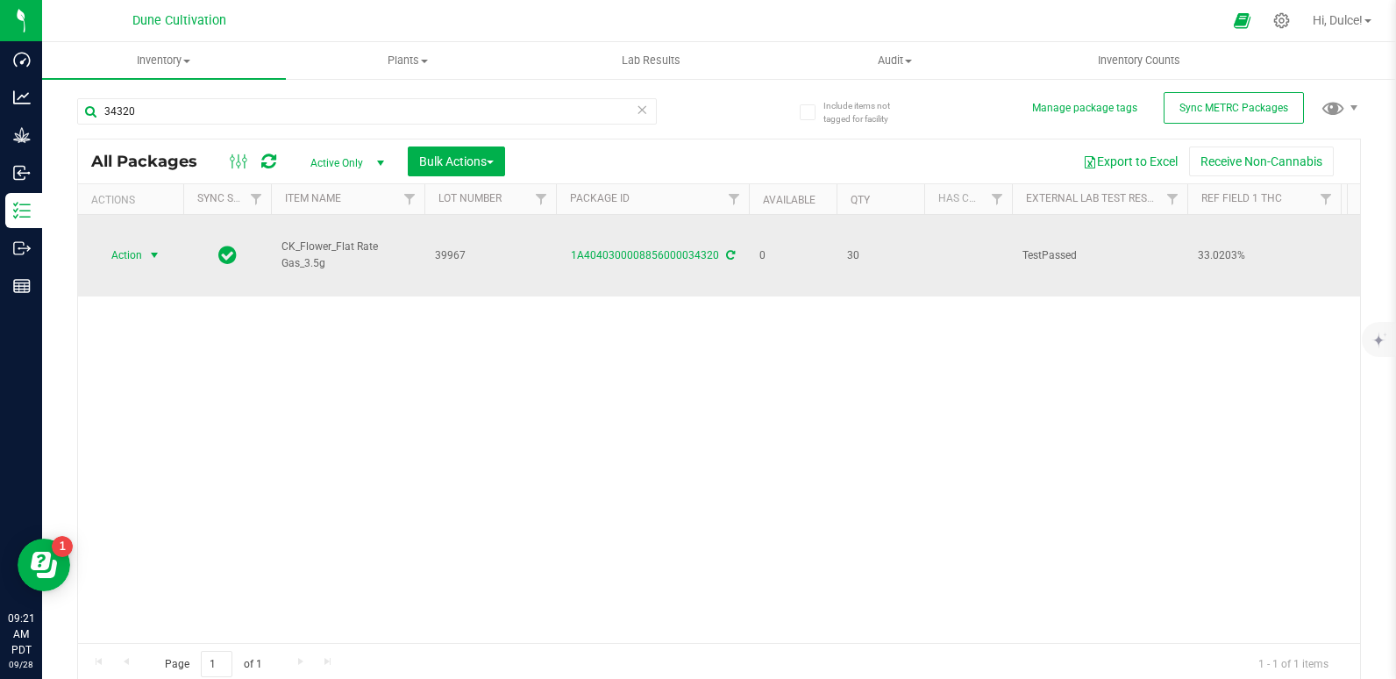
click at [120, 245] on span "Action" at bounding box center [119, 255] width 47 height 25
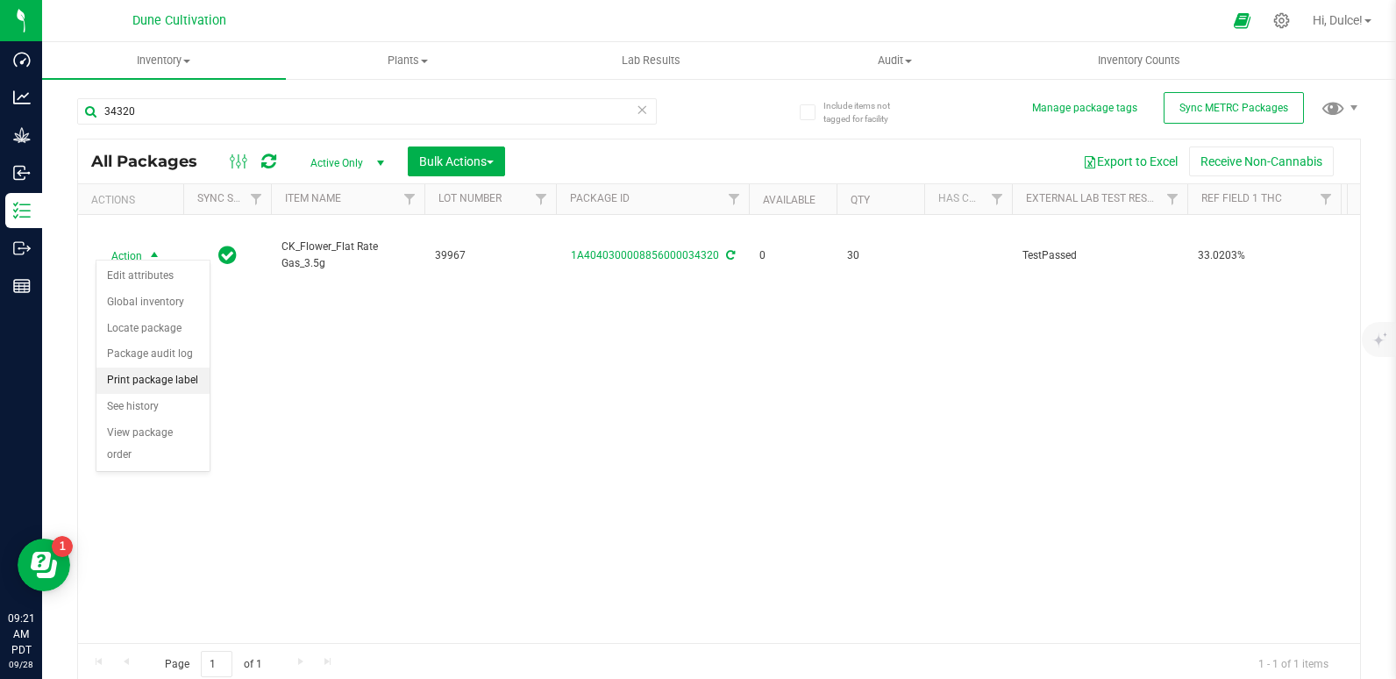
click at [155, 376] on li "Print package label" at bounding box center [152, 380] width 113 height 26
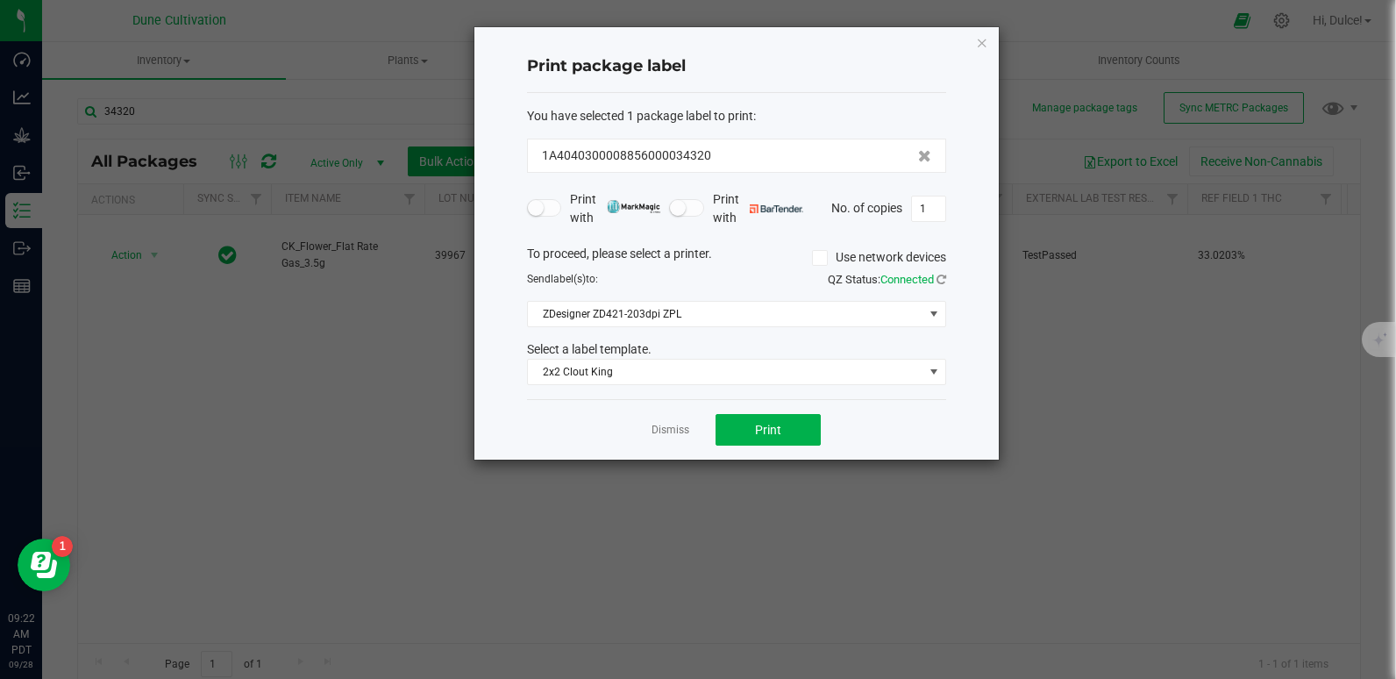
click at [973, 43] on div "Print package label You have selected 1 package label to print : 1A404030000885…" at bounding box center [736, 243] width 524 height 432
click at [1003, 31] on ngb-modal-window "Print package label You have selected 1 package label to print : 1A404030000885…" at bounding box center [704, 339] width 1409 height 679
click at [982, 43] on icon "button" at bounding box center [982, 42] width 12 height 21
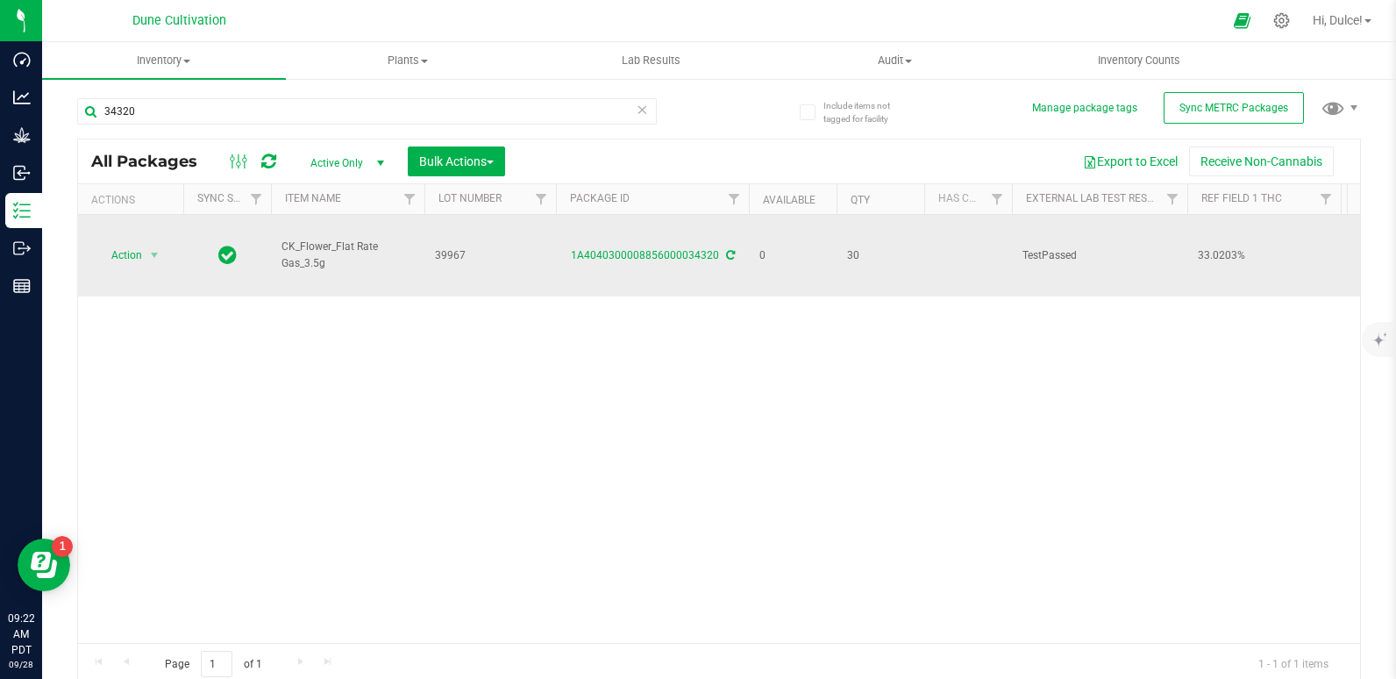
click at [94, 245] on div "Action Action Edit attributes Global inventory Locate package Package audit log…" at bounding box center [131, 255] width 84 height 25
click at [127, 248] on span "Action" at bounding box center [119, 255] width 47 height 25
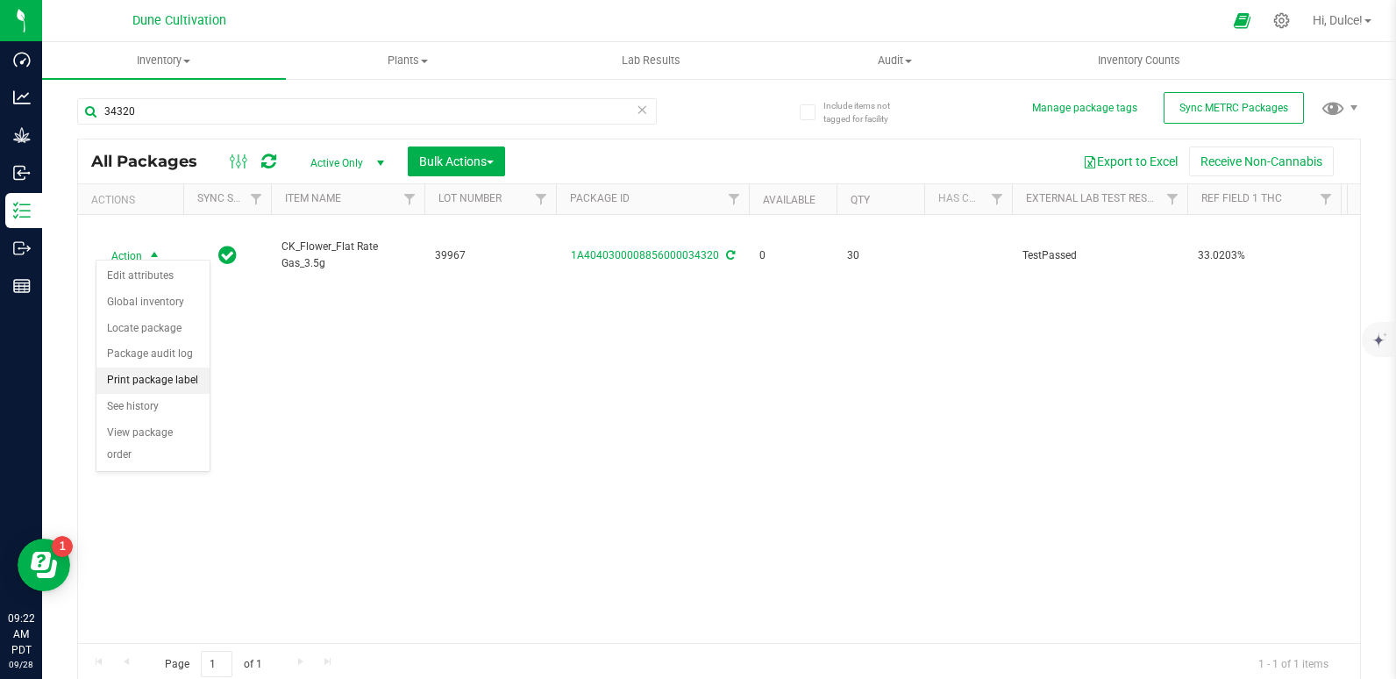
click at [151, 380] on li "Print package label" at bounding box center [152, 380] width 113 height 26
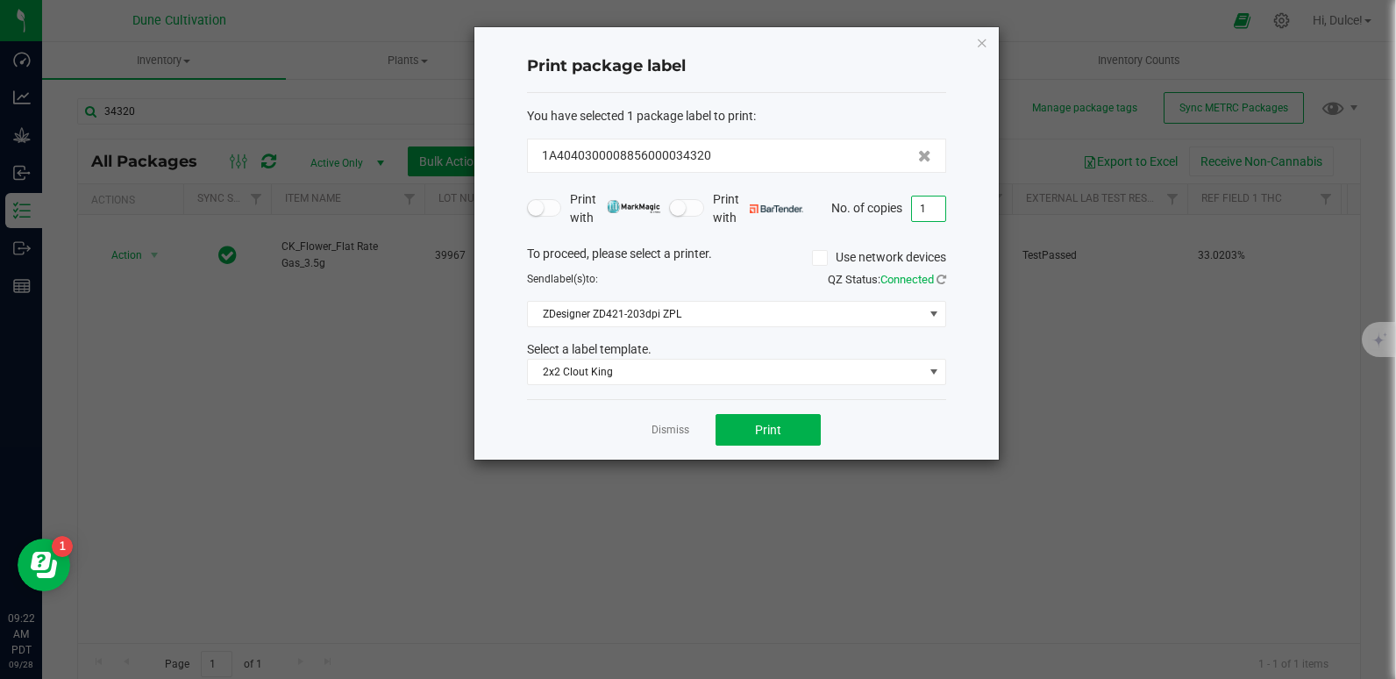
click at [931, 205] on input "1" at bounding box center [928, 208] width 33 height 25
type input "30"
click at [776, 428] on span "Print" at bounding box center [768, 430] width 26 height 14
click at [974, 45] on div "Print package label You have selected 1 package label to print : 1A404030000885…" at bounding box center [736, 243] width 524 height 432
click at [985, 46] on icon "button" at bounding box center [982, 42] width 12 height 21
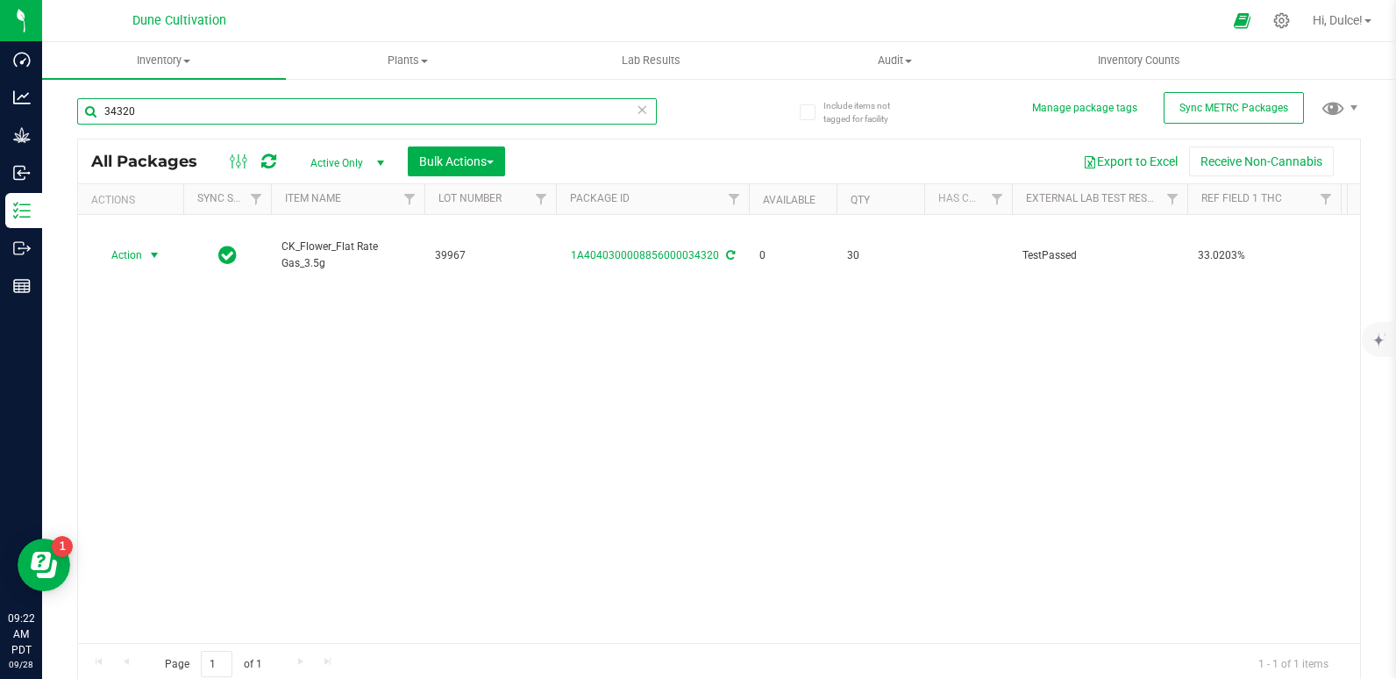
click at [582, 110] on input "34320" at bounding box center [367, 111] width 580 height 26
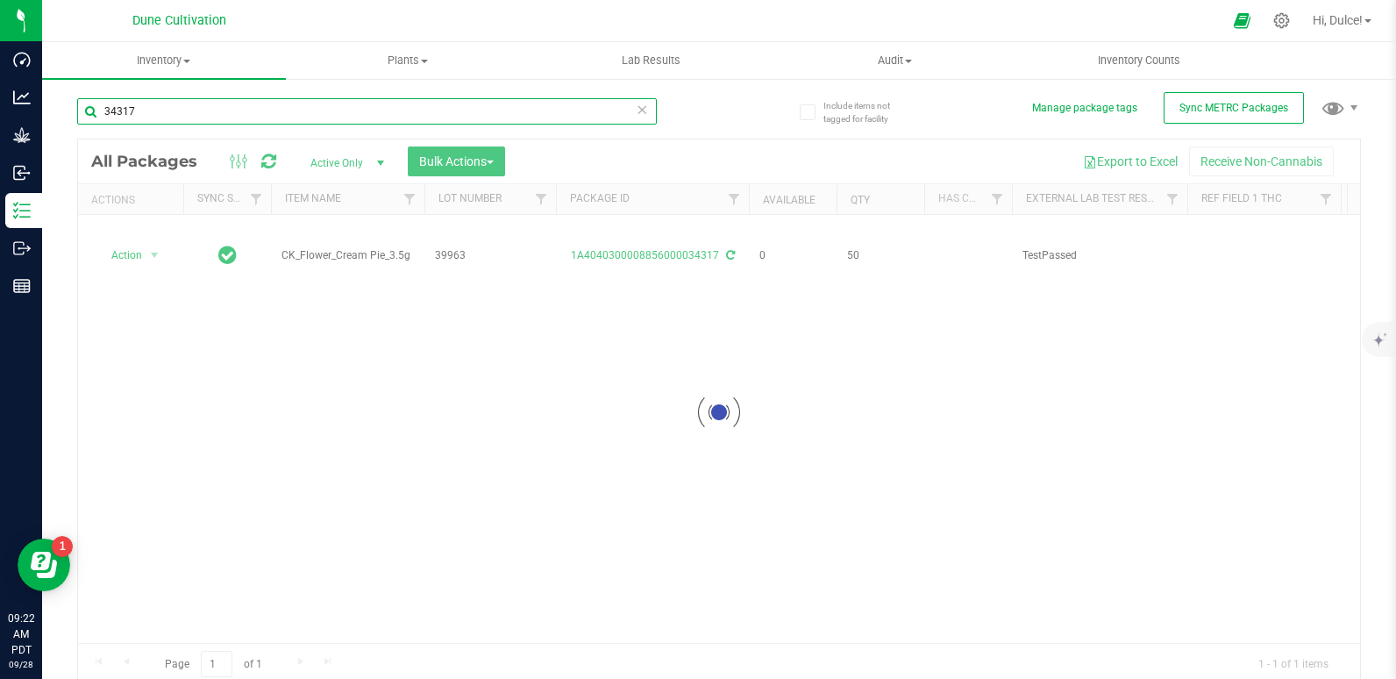
type input "34317"
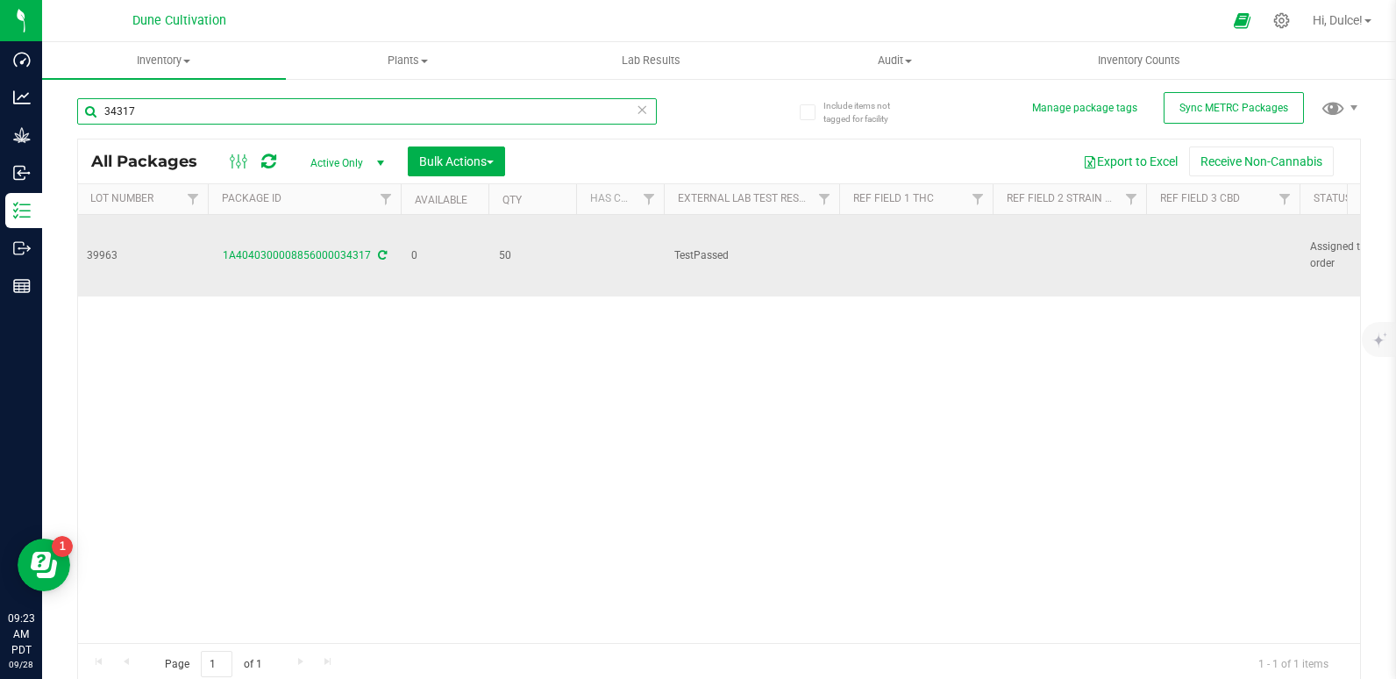
scroll to position [0, 373]
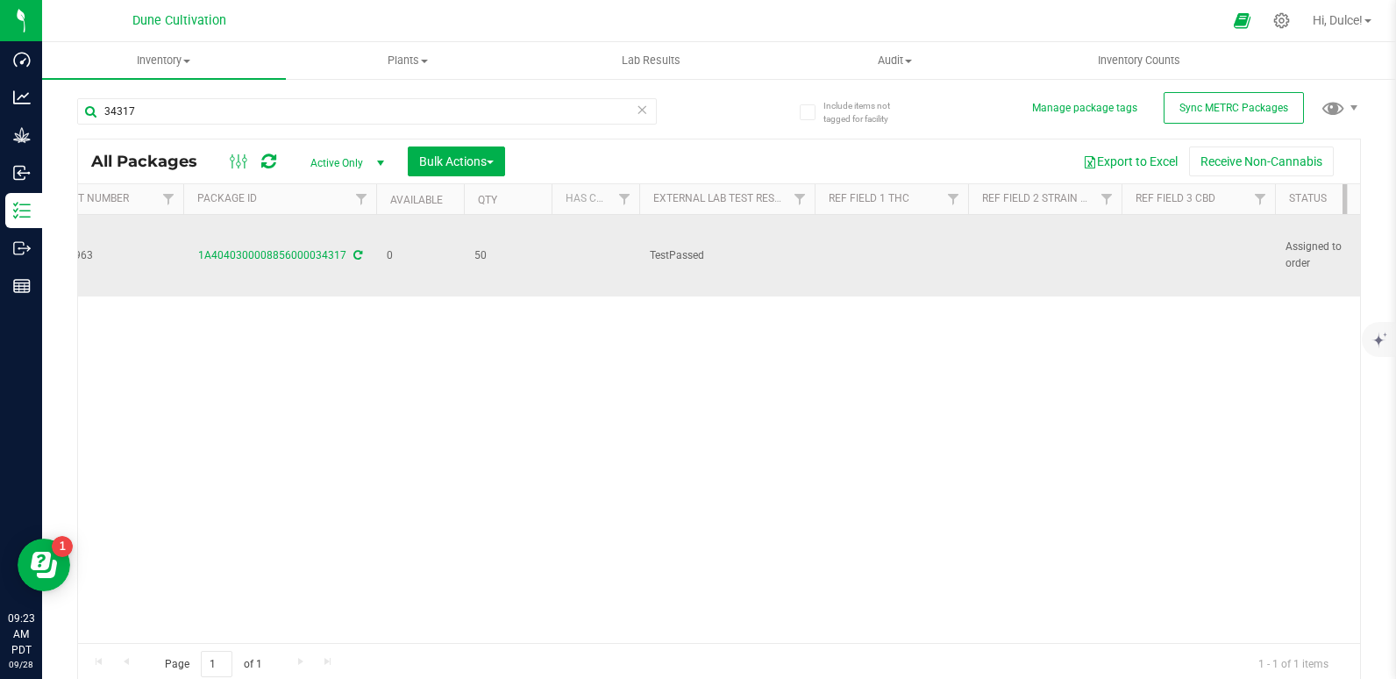
click at [1163, 249] on td at bounding box center [1197, 256] width 153 height 82
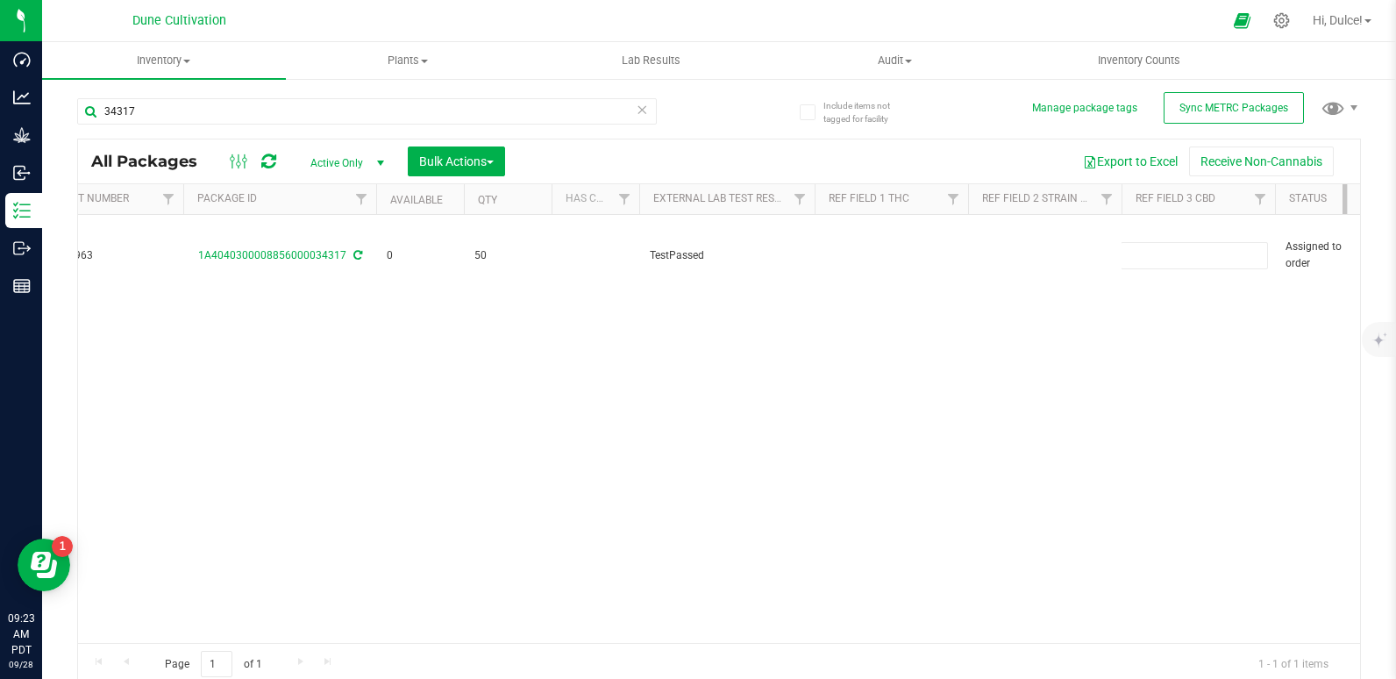
type input "0.0550%"
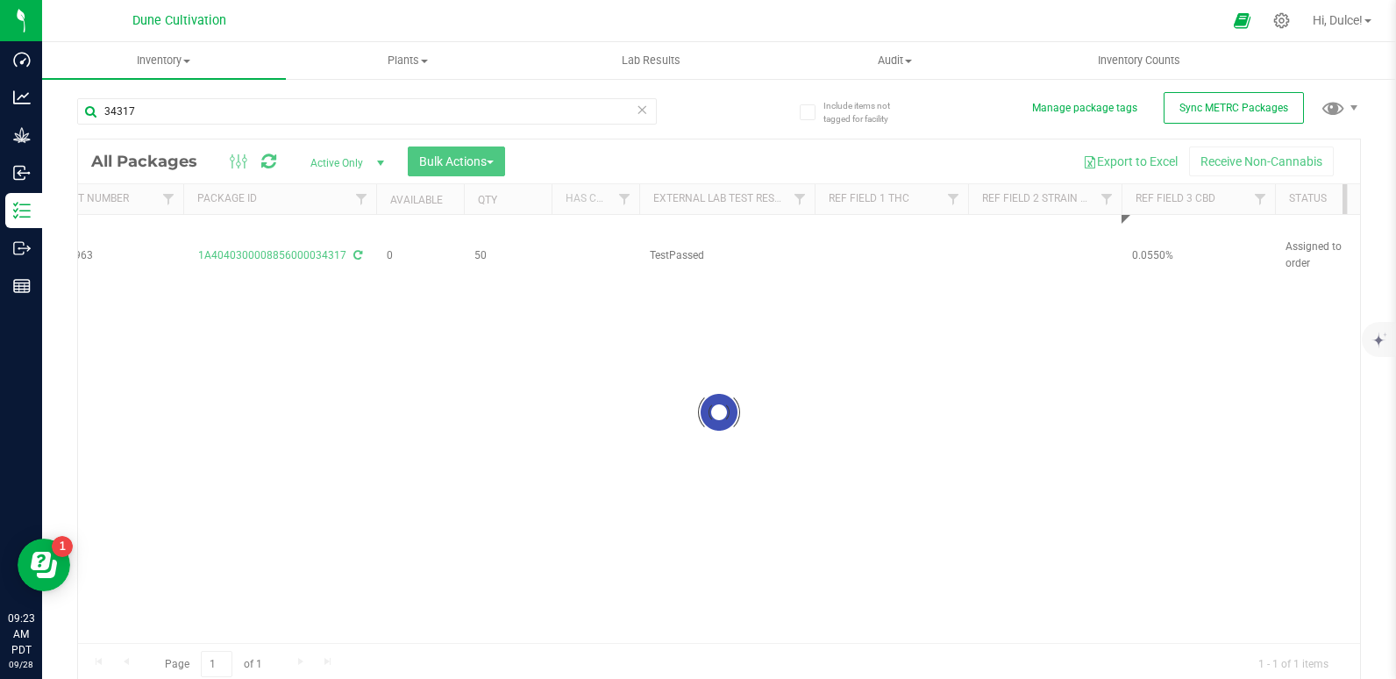
click at [1055, 331] on div "Loading... All Packages Active Only Active Only Lab Samples Locked All External…" at bounding box center [719, 412] width 1284 height 547
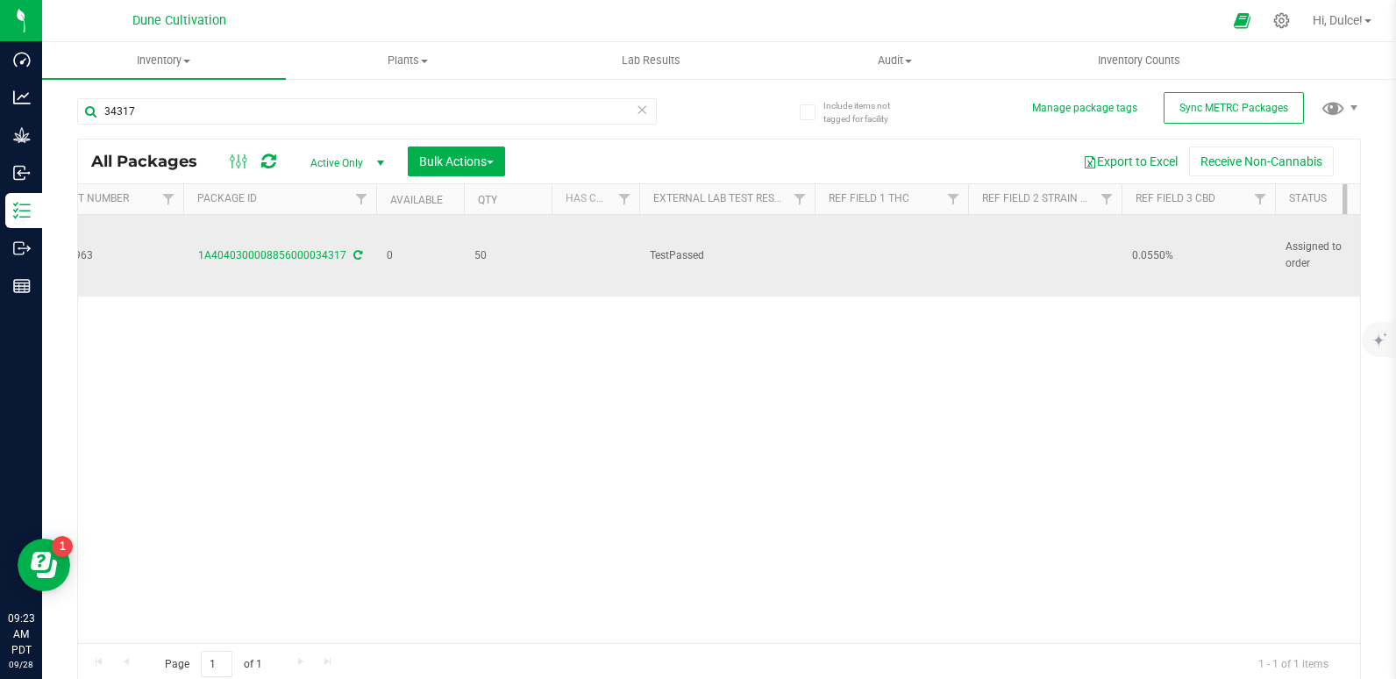
click at [873, 245] on td at bounding box center [890, 256] width 153 height 82
drag, startPoint x: 876, startPoint y: 245, endPoint x: 704, endPoint y: 261, distance: 172.6
type input "33.0409%"
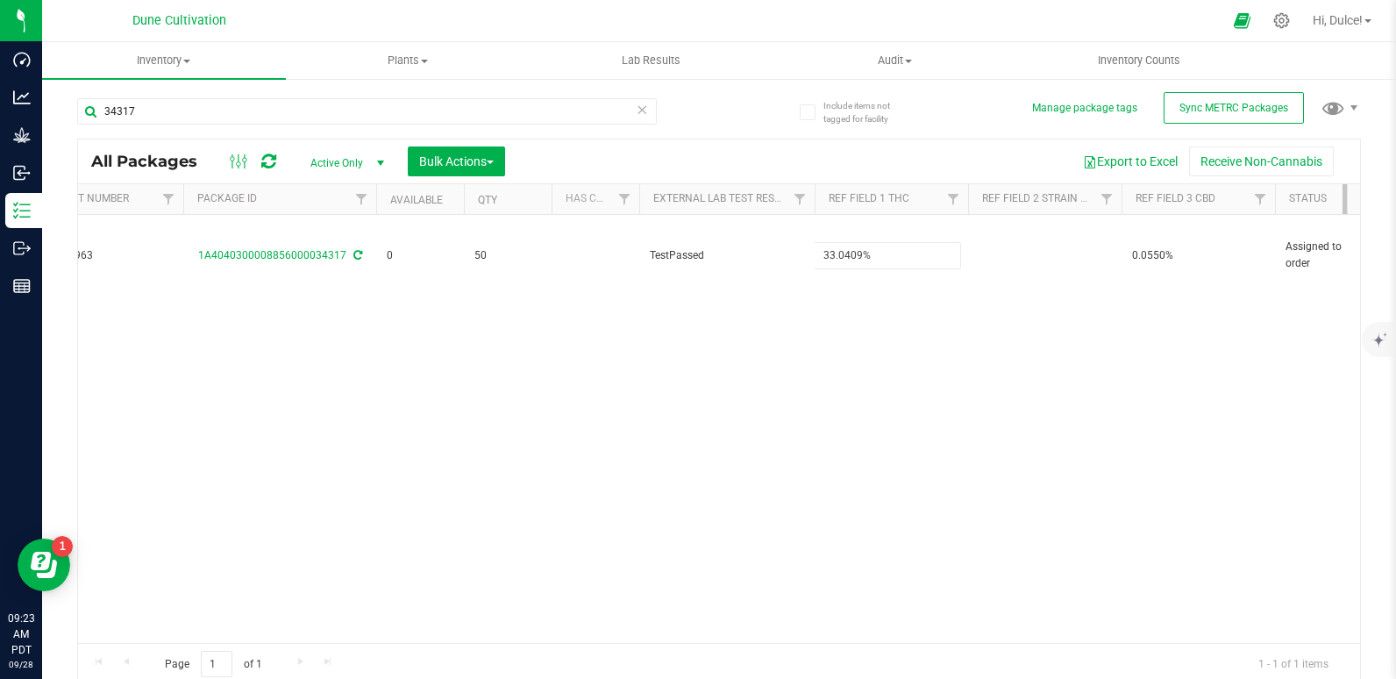
click at [645, 363] on div "All Packages Active Only Active Only Lab Samples Locked All External Internal B…" at bounding box center [719, 412] width 1284 height 547
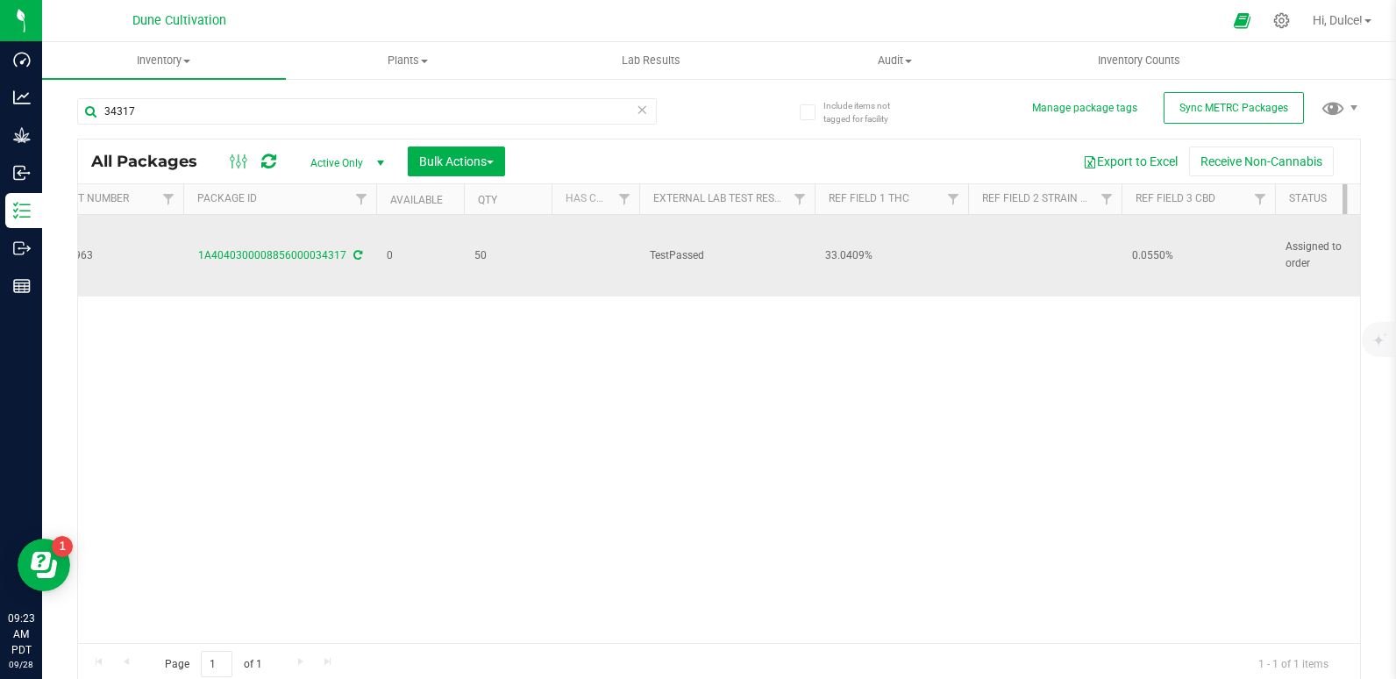
scroll to position [0, 0]
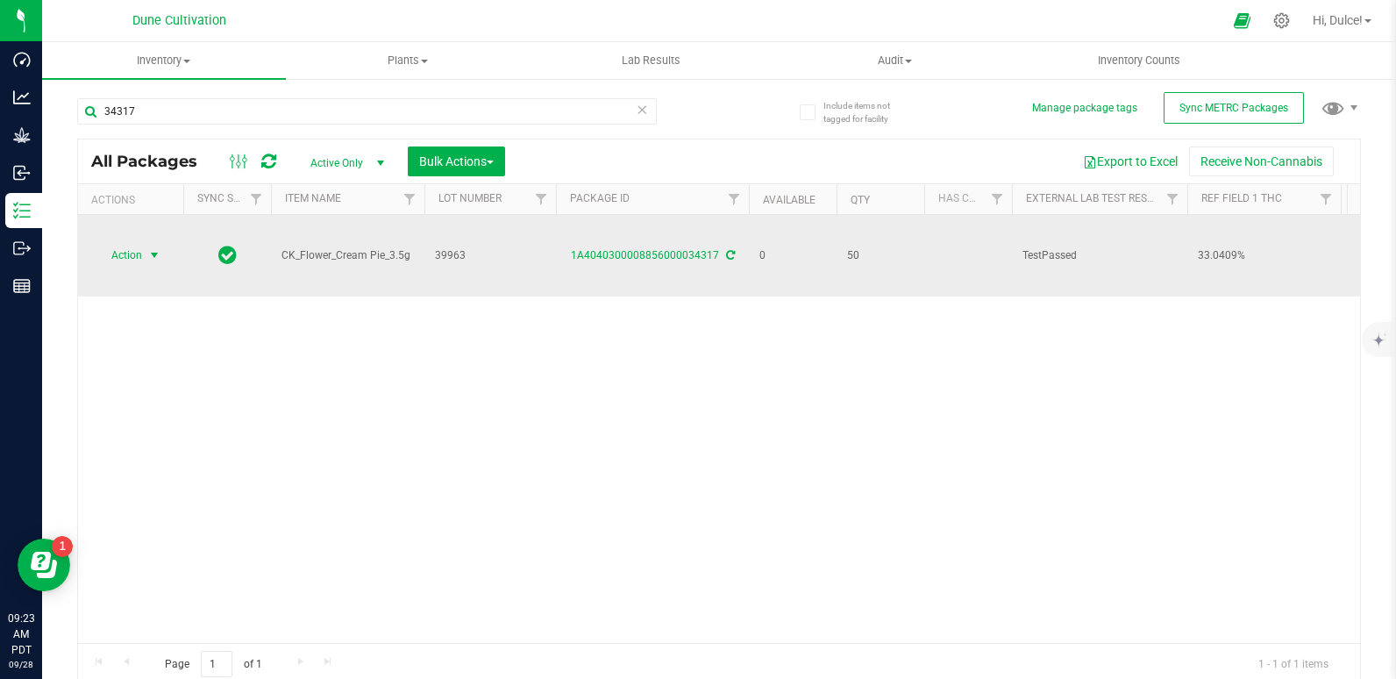
click at [112, 243] on span "Action" at bounding box center [119, 255] width 47 height 25
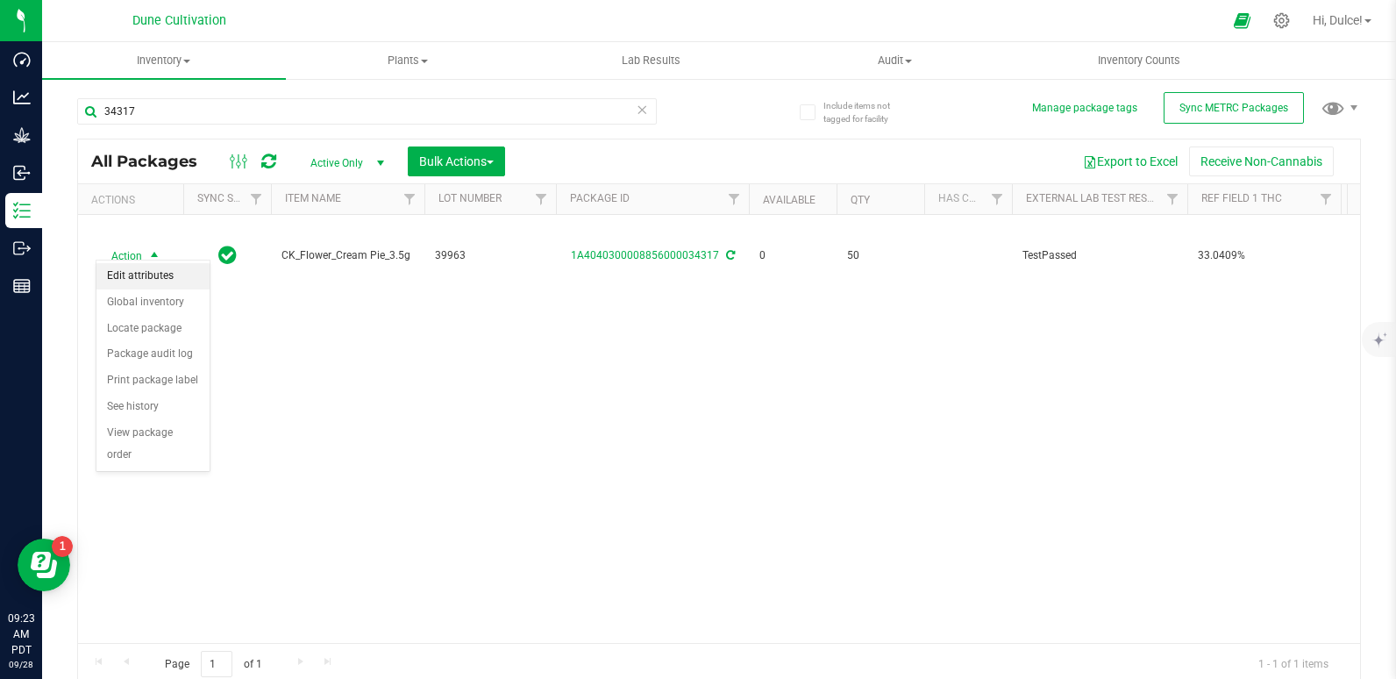
click at [147, 281] on li "Edit attributes" at bounding box center [152, 276] width 113 height 26
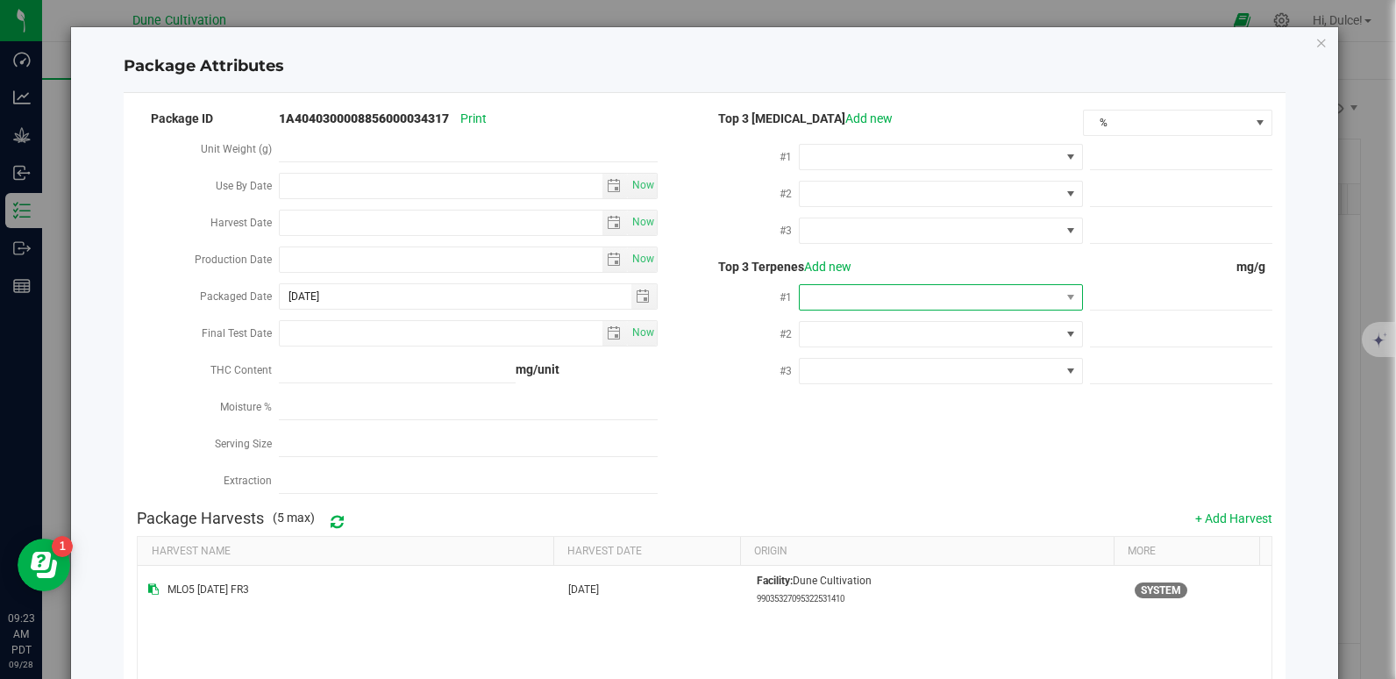
click at [1026, 295] on span at bounding box center [930, 297] width 260 height 25
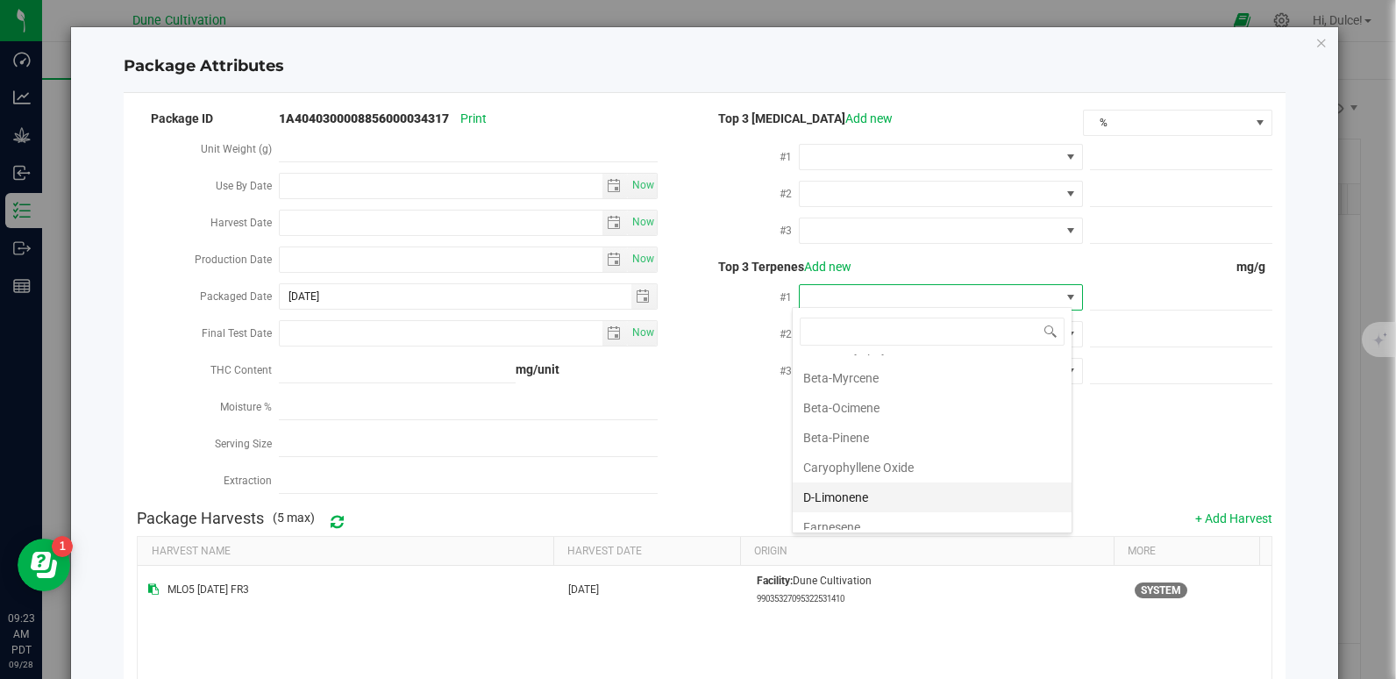
click at [869, 499] on li "D-Limonene" at bounding box center [932, 497] width 279 height 30
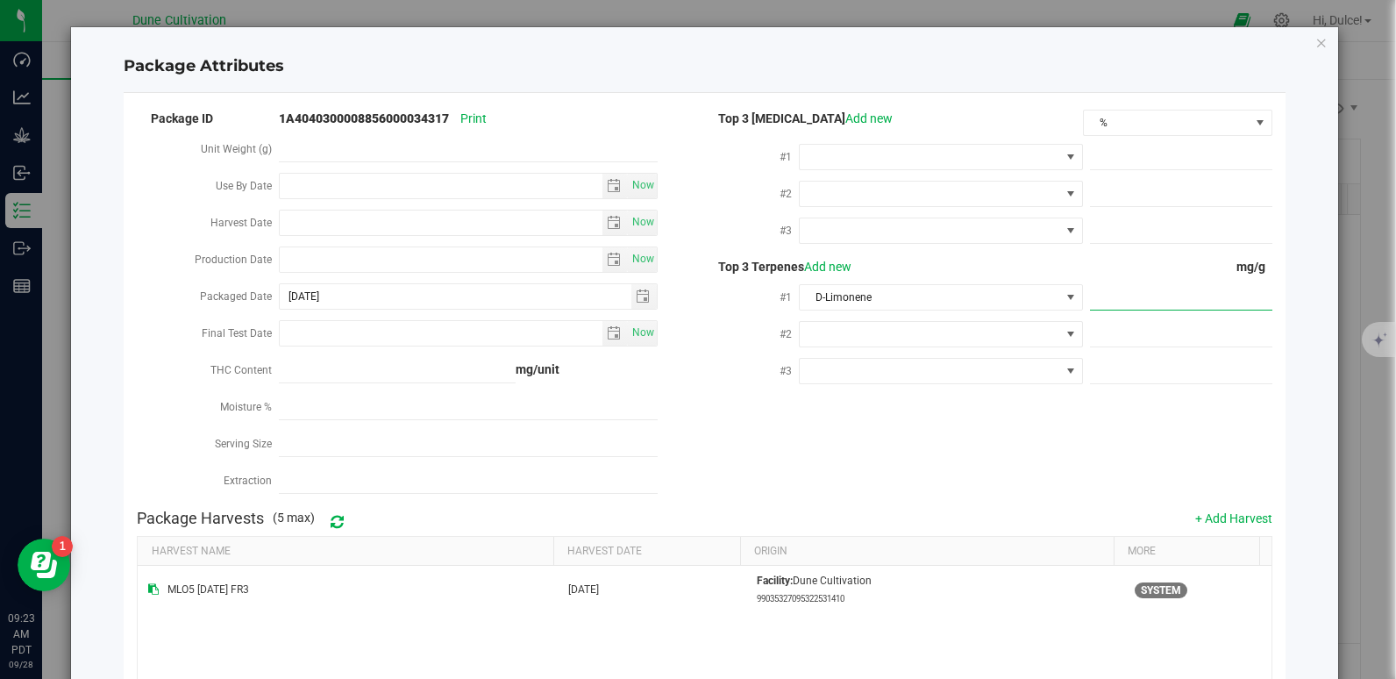
click at [1106, 300] on span at bounding box center [1181, 297] width 182 height 25
paste input "5.831"
type input "5.831"
type input "5.8310"
click at [953, 443] on div "Package ID 1A4040300008856000034317 Print Unit Weight (g) Use By Date Now Harve…" at bounding box center [704, 304] width 1134 height 394
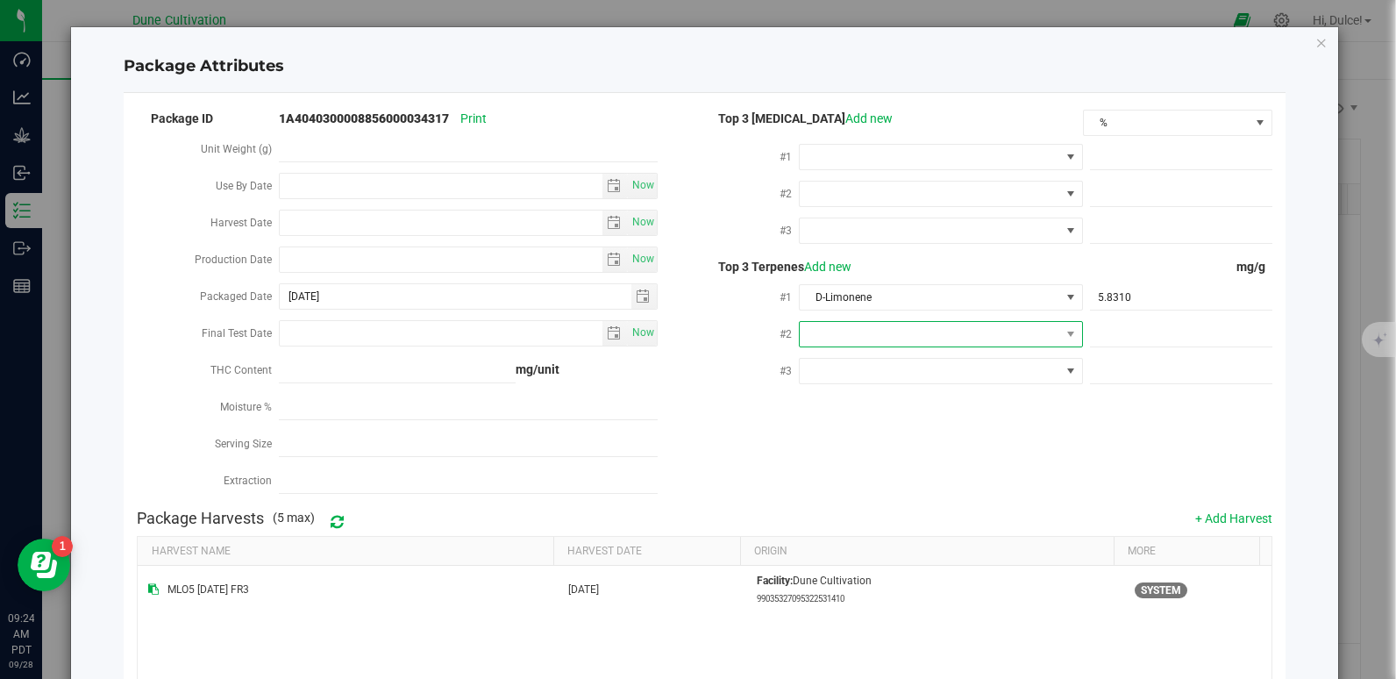
click at [811, 326] on span at bounding box center [930, 334] width 260 height 25
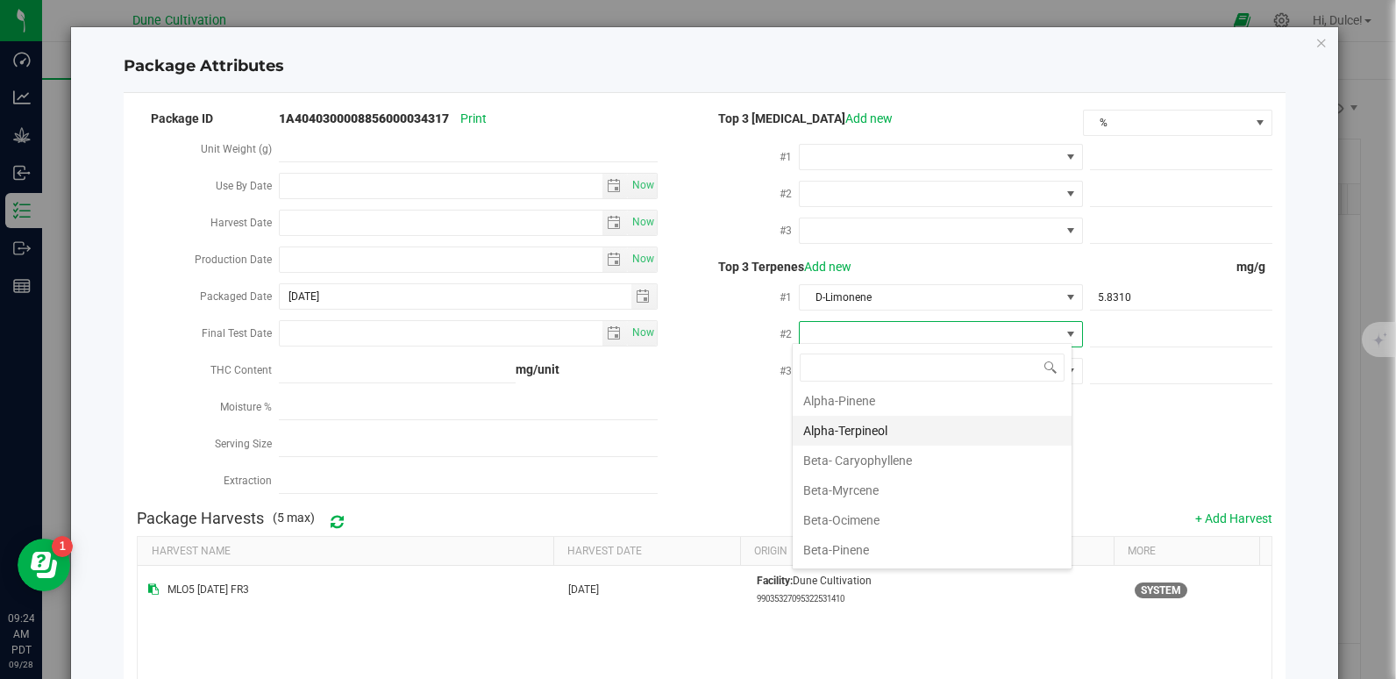
scroll to position [95, 0]
click at [892, 488] on li "Beta-Myrcene" at bounding box center [932, 489] width 279 height 30
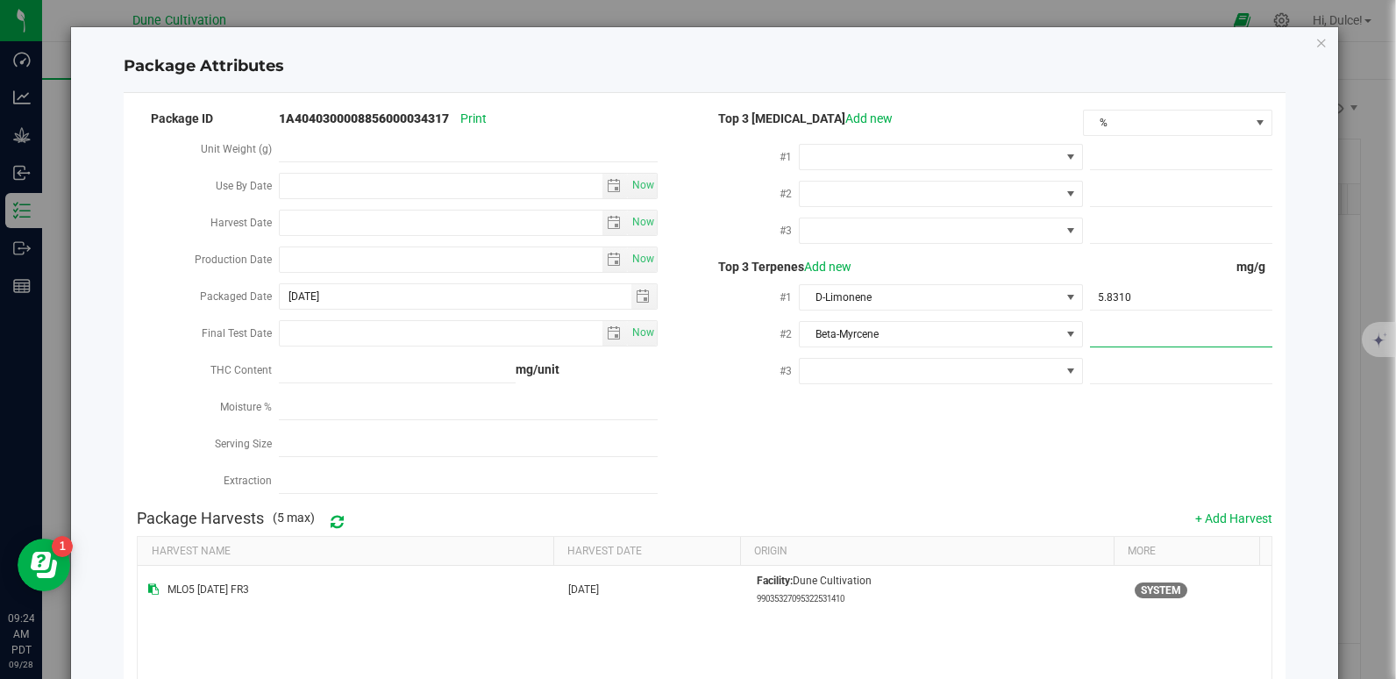
click at [1092, 325] on span at bounding box center [1181, 334] width 182 height 25
paste input "4.629"
type input "4.629"
type input "4.6290"
click at [992, 446] on div "Package ID 1A4040300008856000034317 Print Unit Weight (g) Use By Date Now Harve…" at bounding box center [704, 304] width 1134 height 394
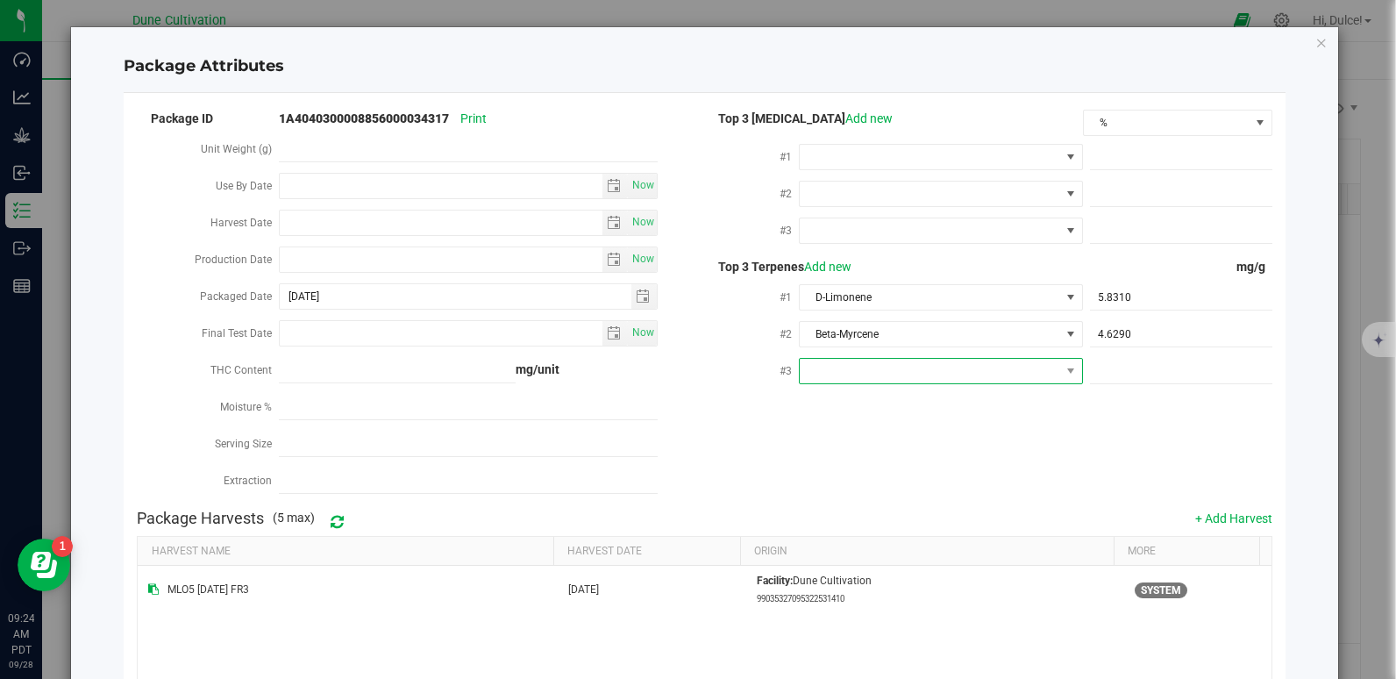
click at [914, 372] on span at bounding box center [930, 371] width 260 height 25
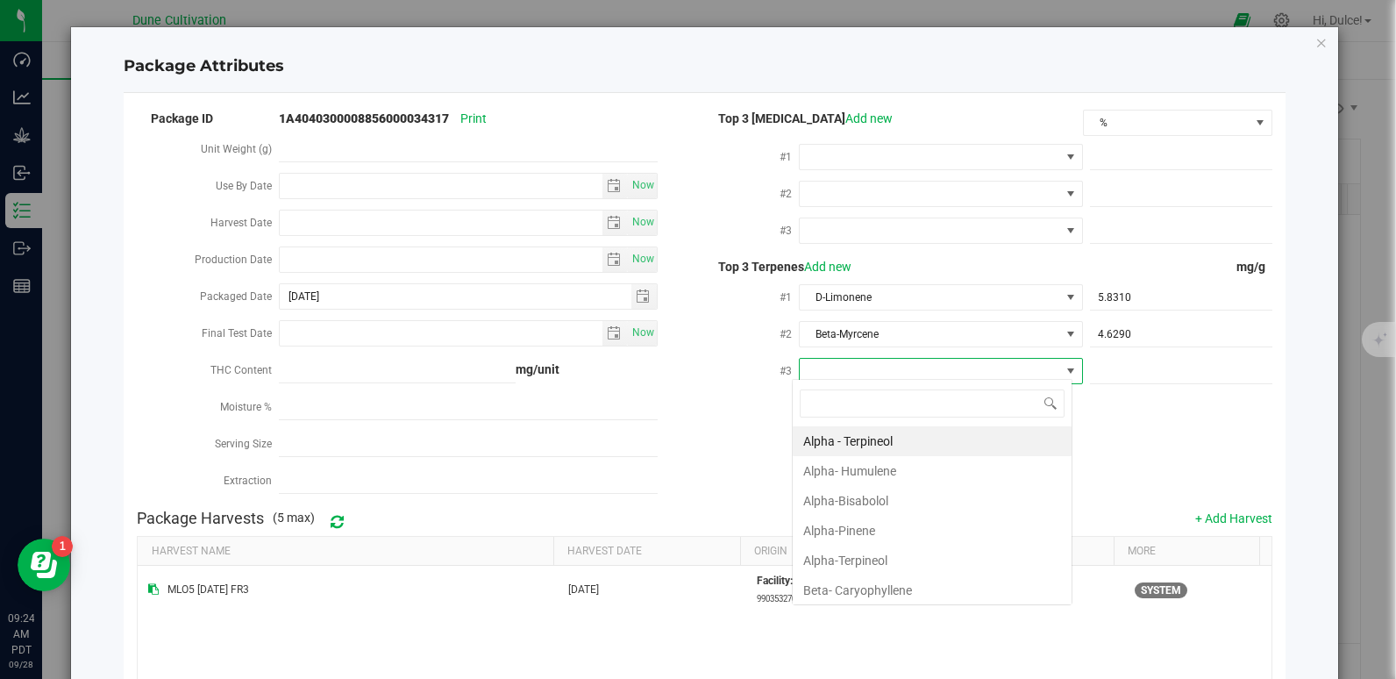
scroll to position [26, 281]
click at [920, 595] on li "Beta- Caryophyllene" at bounding box center [932, 590] width 279 height 30
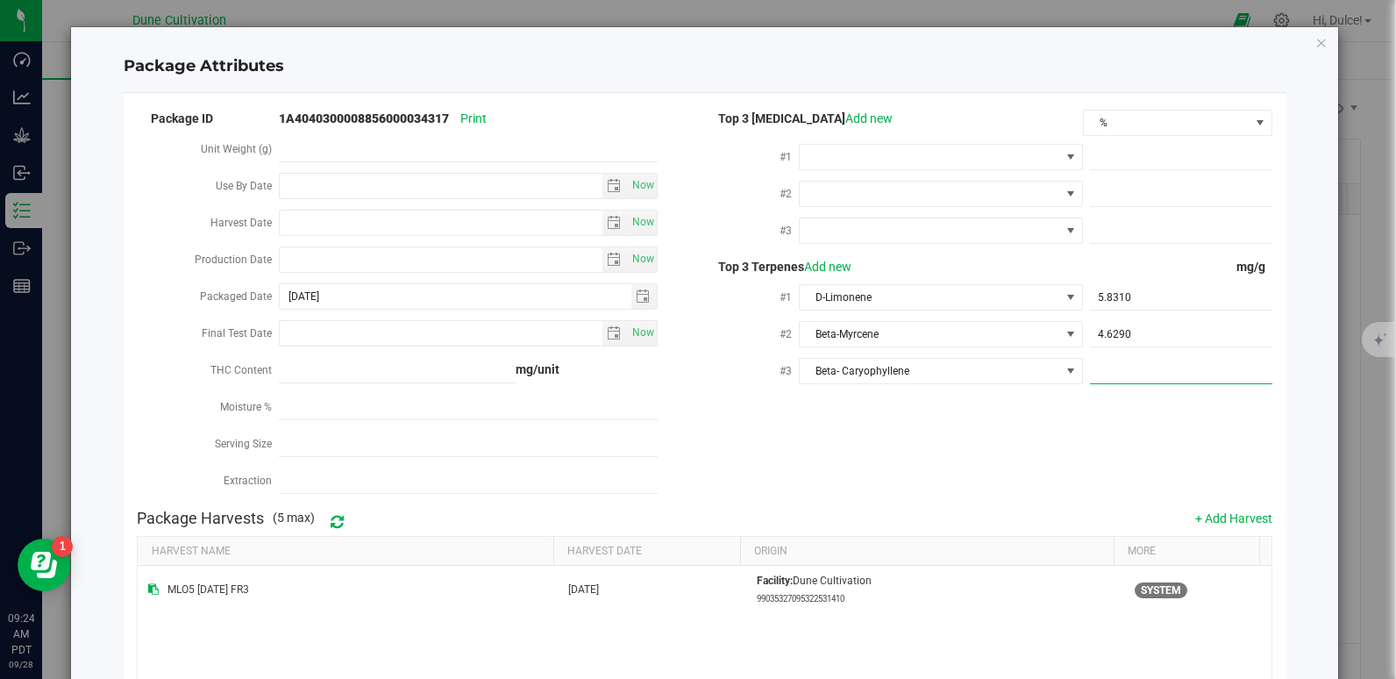
click at [1106, 371] on span at bounding box center [1181, 371] width 182 height 25
paste input "3.61"
type input "3.61"
type input "3.6100"
click at [986, 450] on div "Package ID 1A4040300008856000034317 Print Unit Weight (g) Use By Date Now Harve…" at bounding box center [704, 304] width 1134 height 394
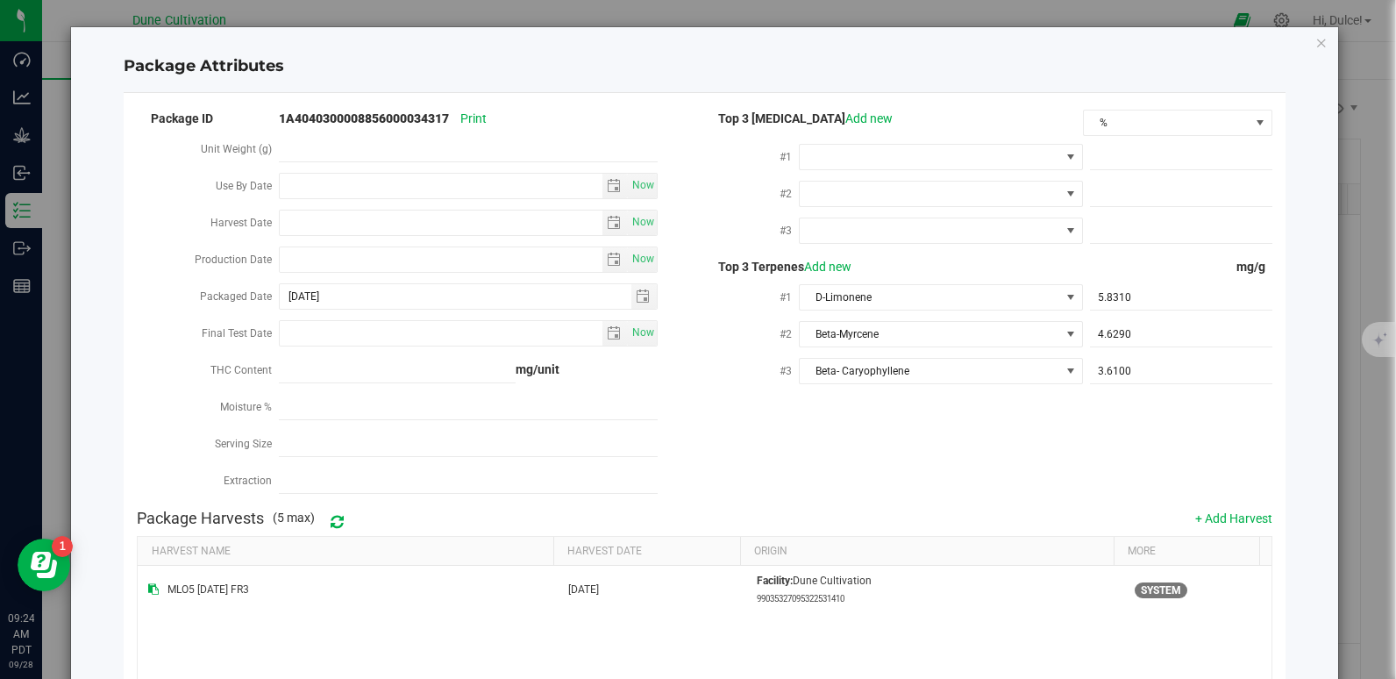
scroll to position [213, 0]
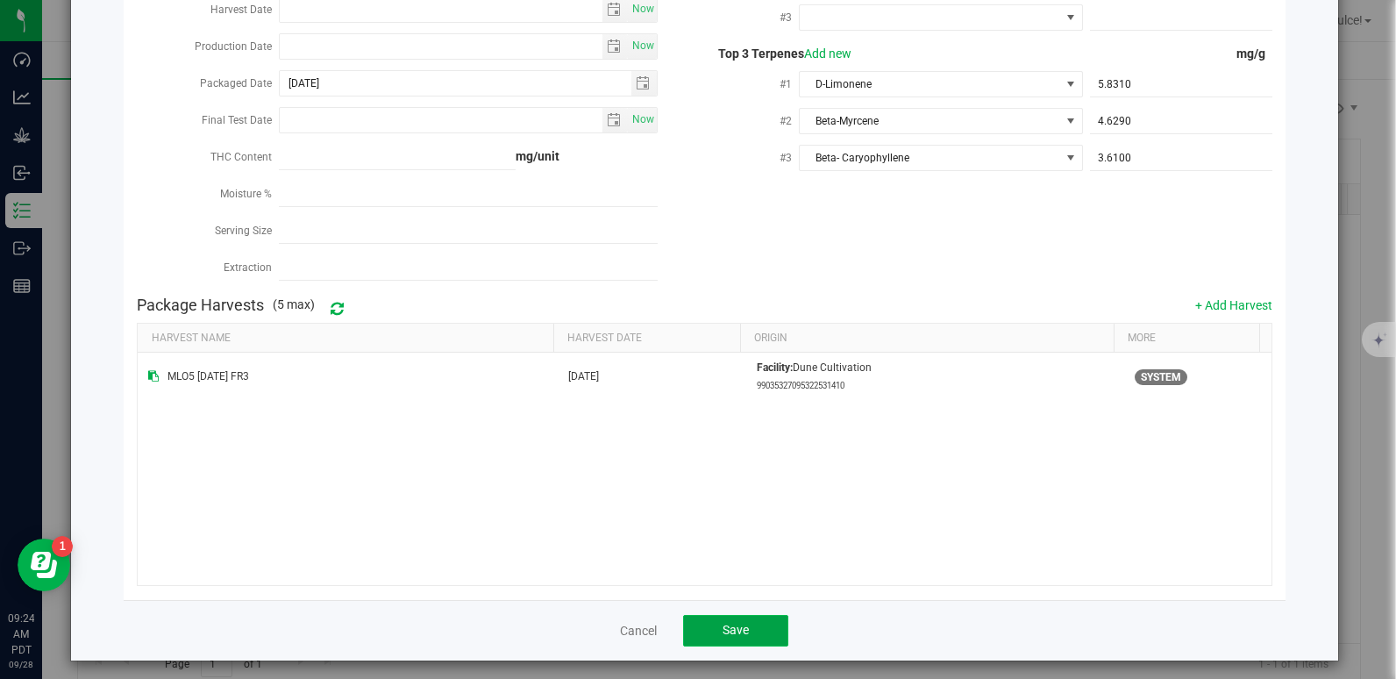
click at [758, 626] on button "Save" at bounding box center [735, 631] width 105 height 32
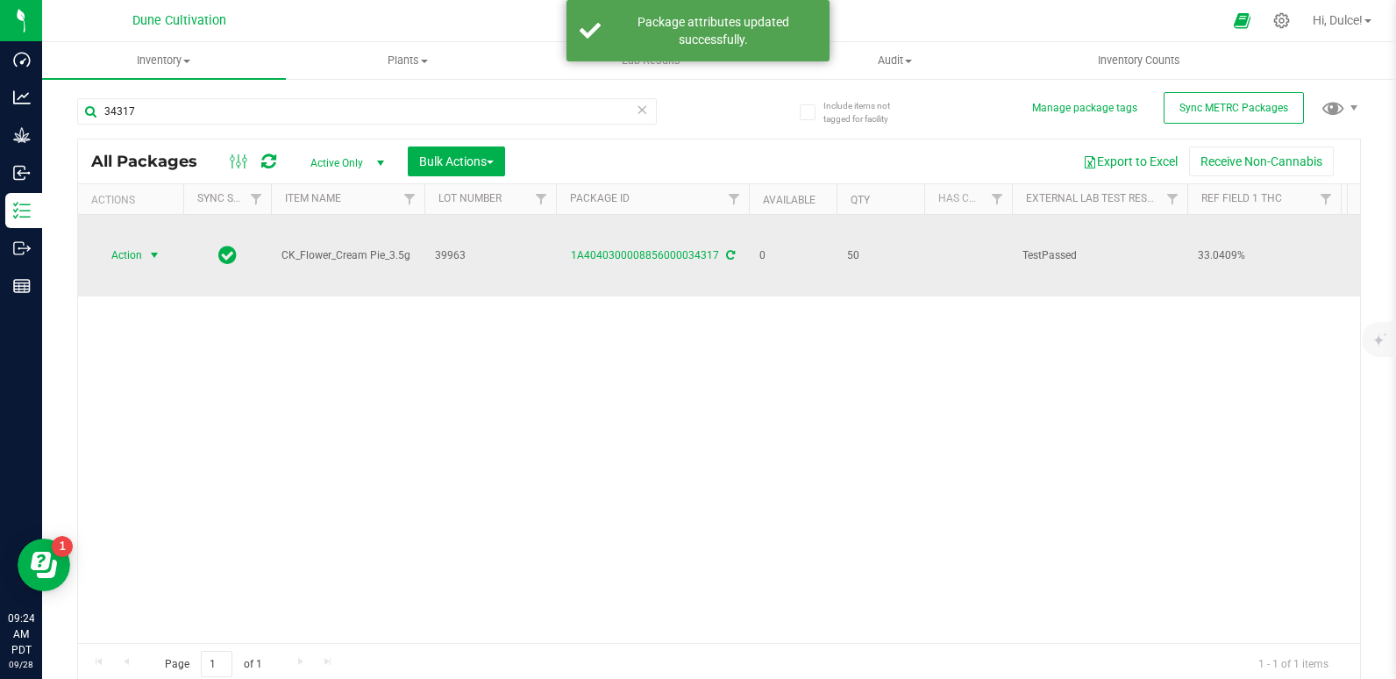
click at [137, 257] on span "Action" at bounding box center [119, 255] width 47 height 25
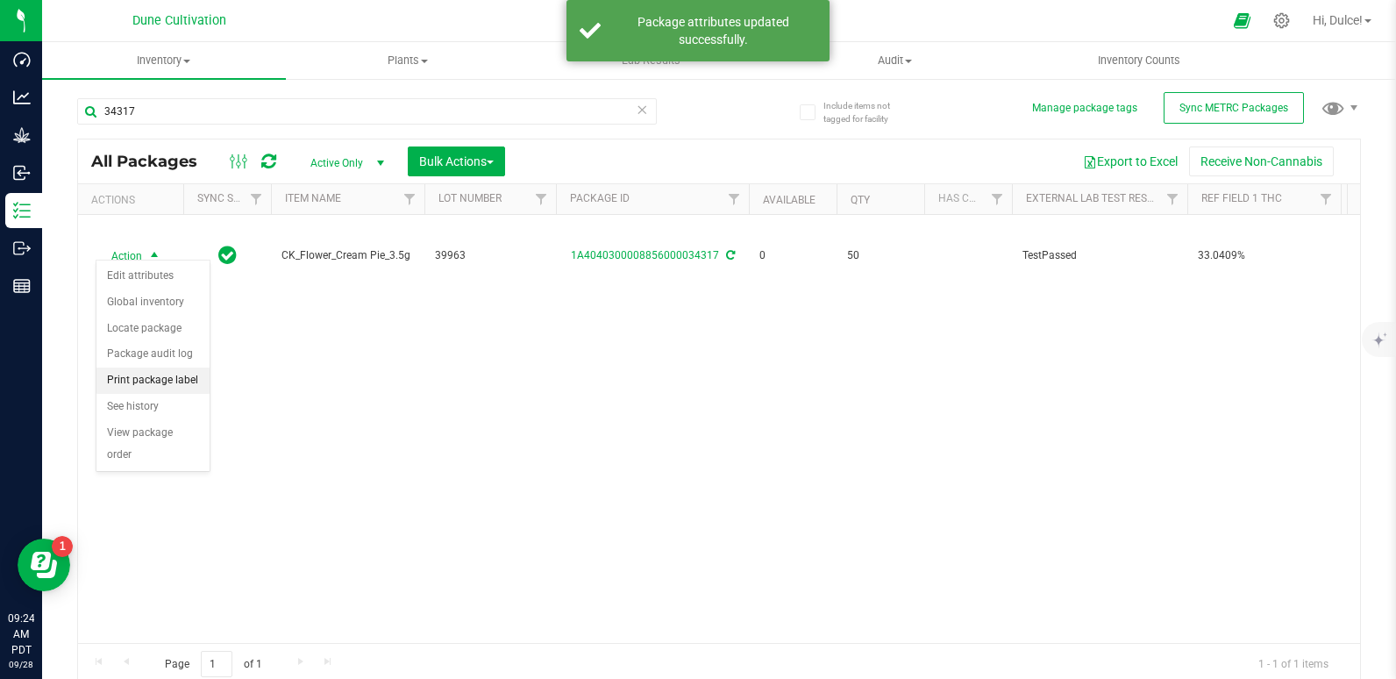
click at [161, 376] on li "Print package label" at bounding box center [152, 380] width 113 height 26
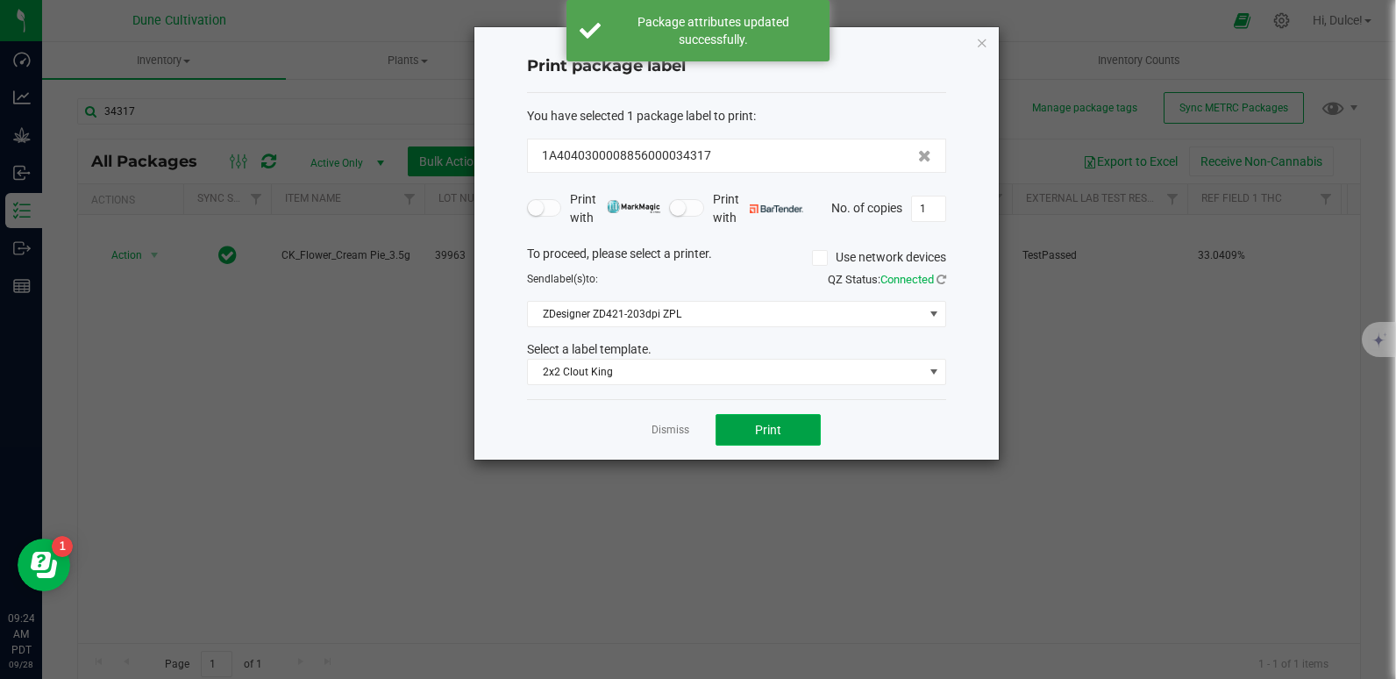
click at [754, 429] on button "Print" at bounding box center [767, 430] width 105 height 32
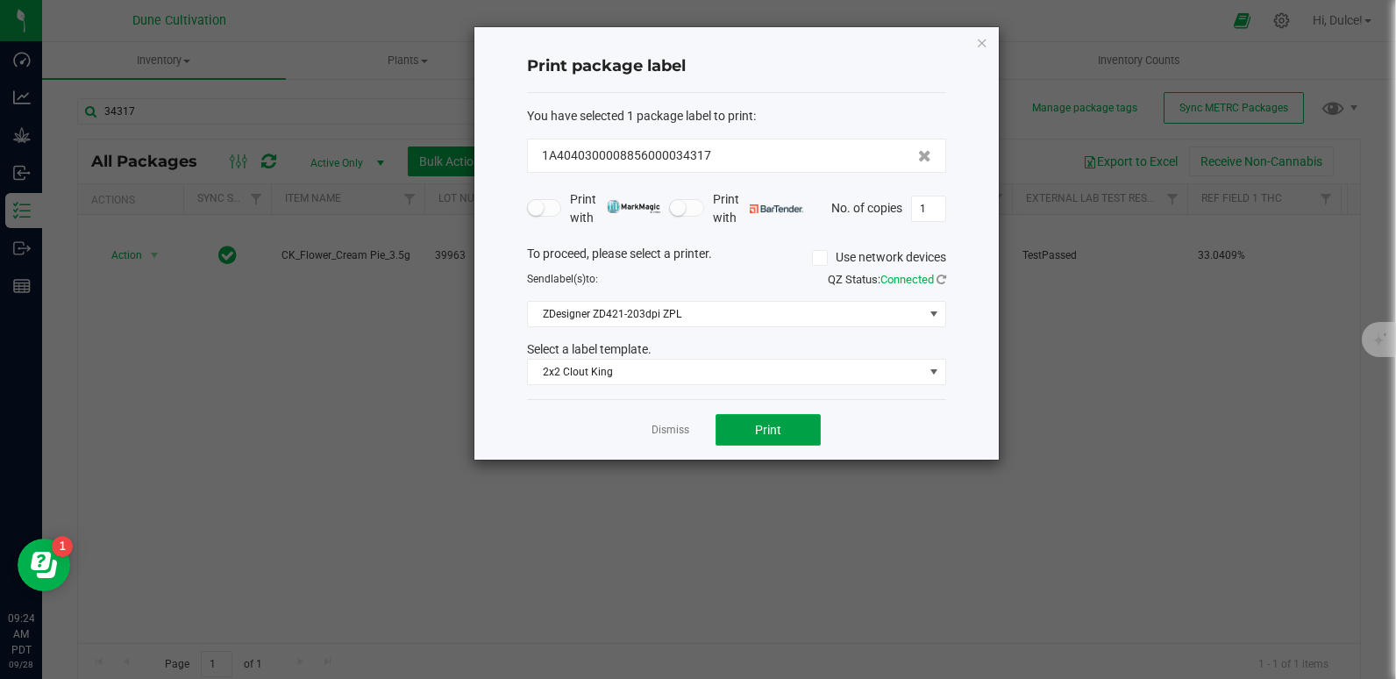
click at [780, 441] on button "Print" at bounding box center [767, 430] width 105 height 32
click at [983, 36] on icon "button" at bounding box center [982, 42] width 12 height 21
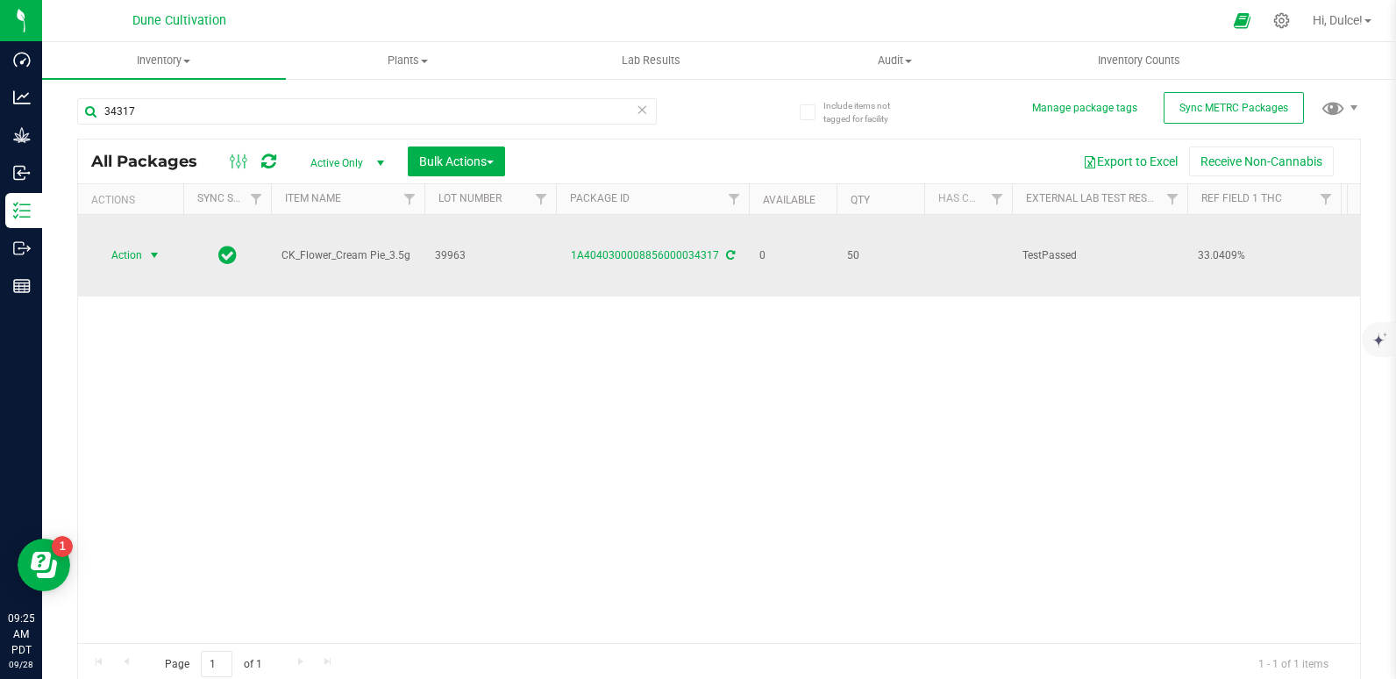
click at [129, 243] on span "Action" at bounding box center [119, 255] width 47 height 25
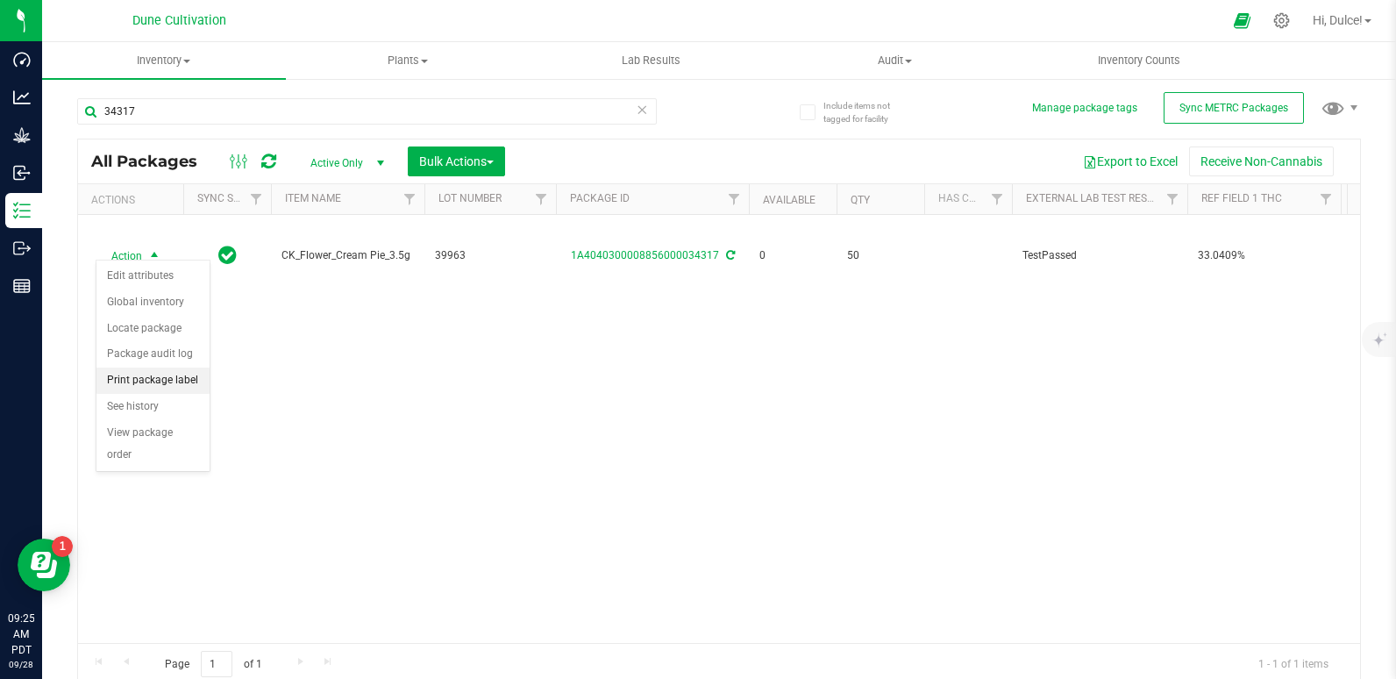
click at [148, 378] on li "Print package label" at bounding box center [152, 380] width 113 height 26
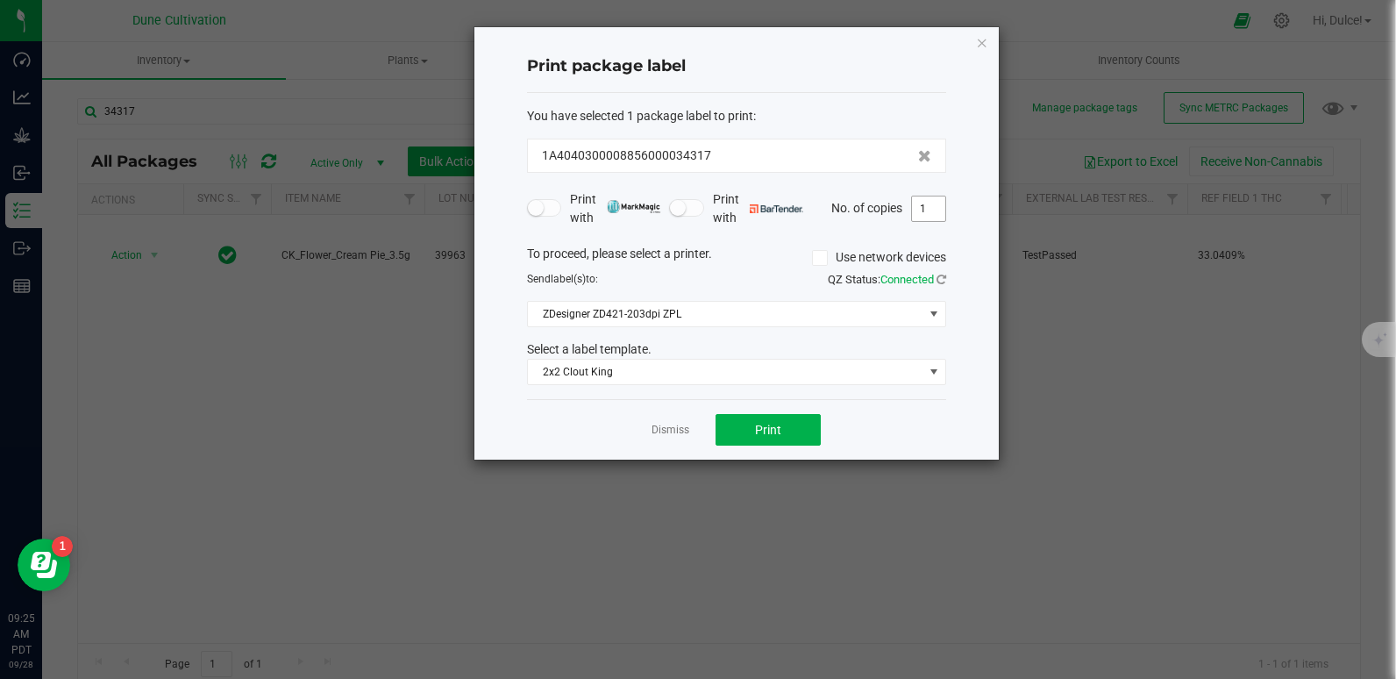
click at [935, 209] on input "1" at bounding box center [928, 208] width 33 height 25
type input "50"
click at [741, 422] on button "Print" at bounding box center [767, 430] width 105 height 32
click at [983, 47] on icon "button" at bounding box center [982, 42] width 12 height 21
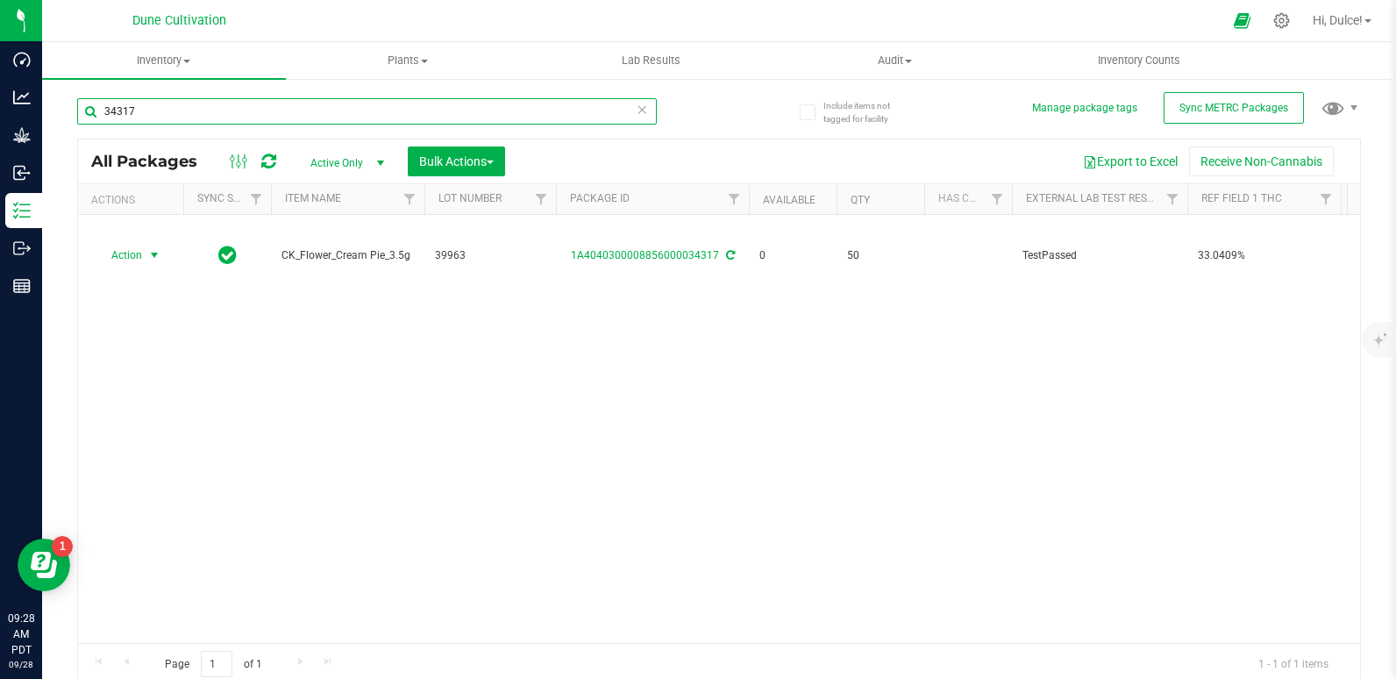
click at [487, 107] on input "34317" at bounding box center [367, 111] width 580 height 26
type input "34342"
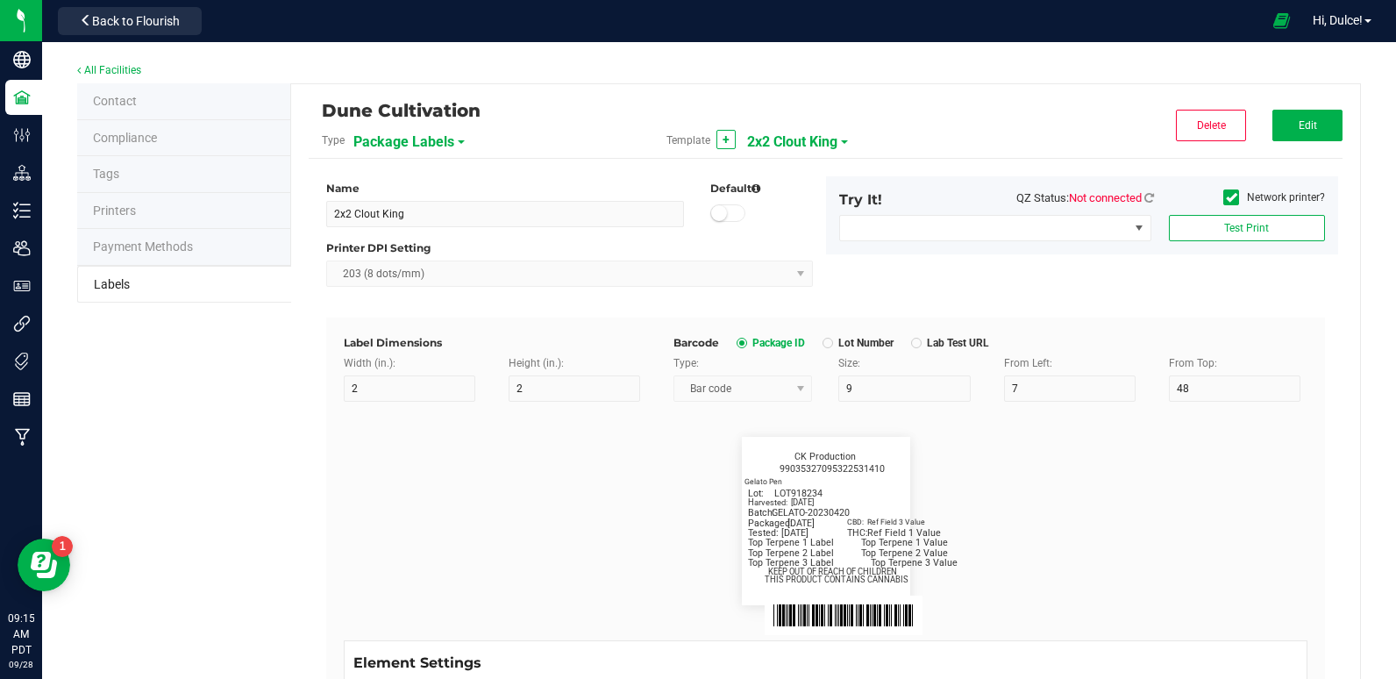
scroll to position [873, 0]
click at [1304, 125] on button "Edit" at bounding box center [1307, 126] width 70 height 32
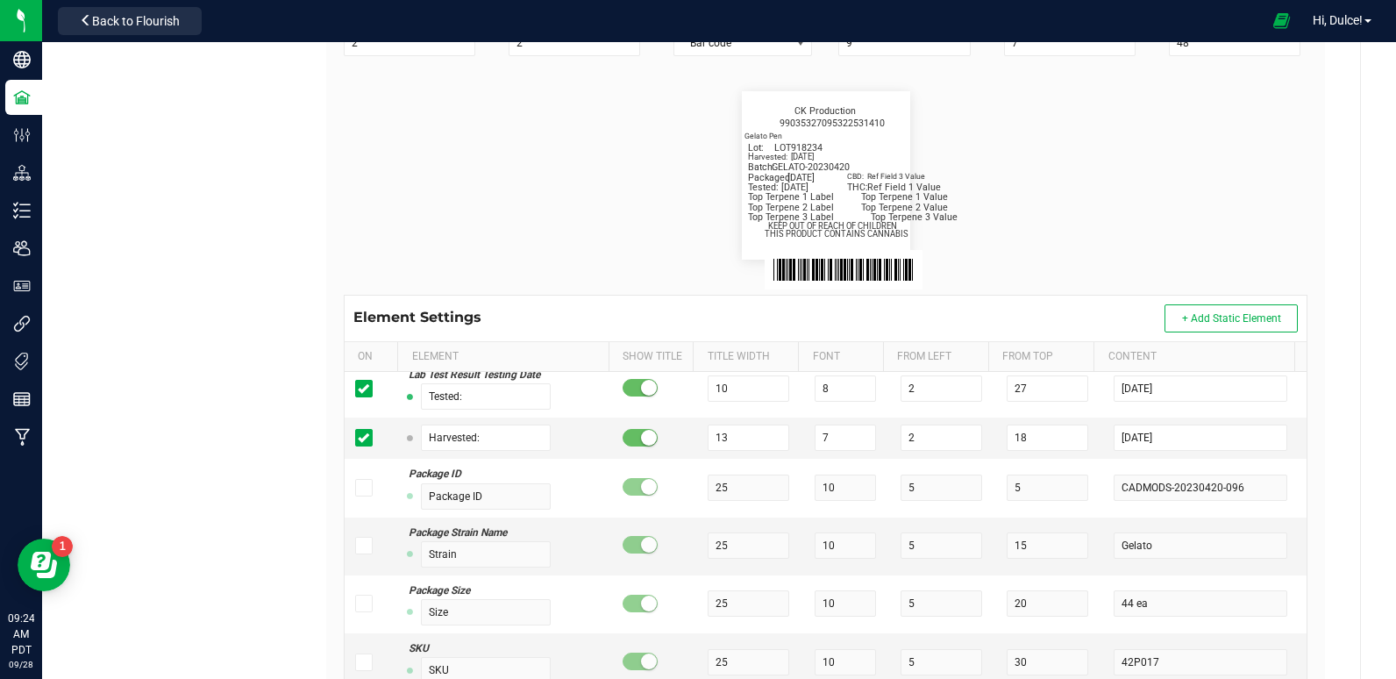
scroll to position [421, 0]
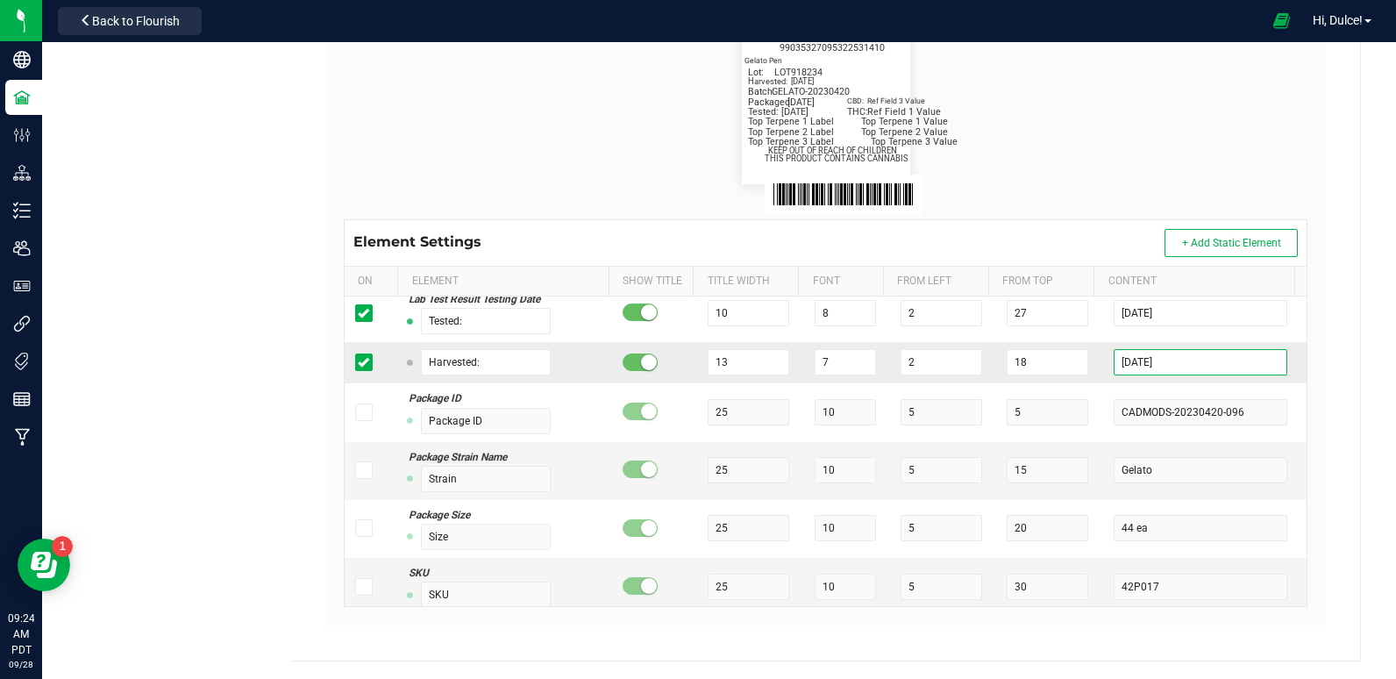
click at [1172, 359] on input "[DATE]" at bounding box center [1199, 362] width 173 height 26
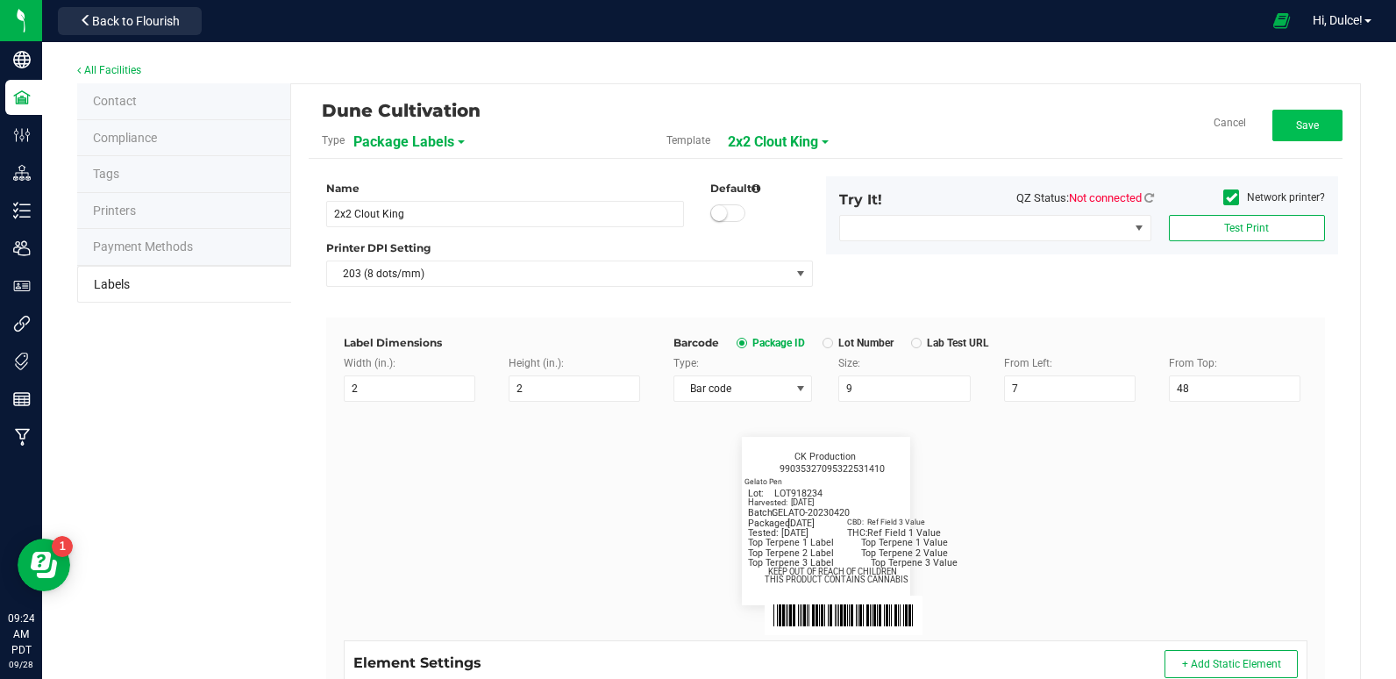
type input "[DATE]"
click at [1298, 137] on button "Save" at bounding box center [1307, 126] width 70 height 32
